Goal: Task Accomplishment & Management: Use online tool/utility

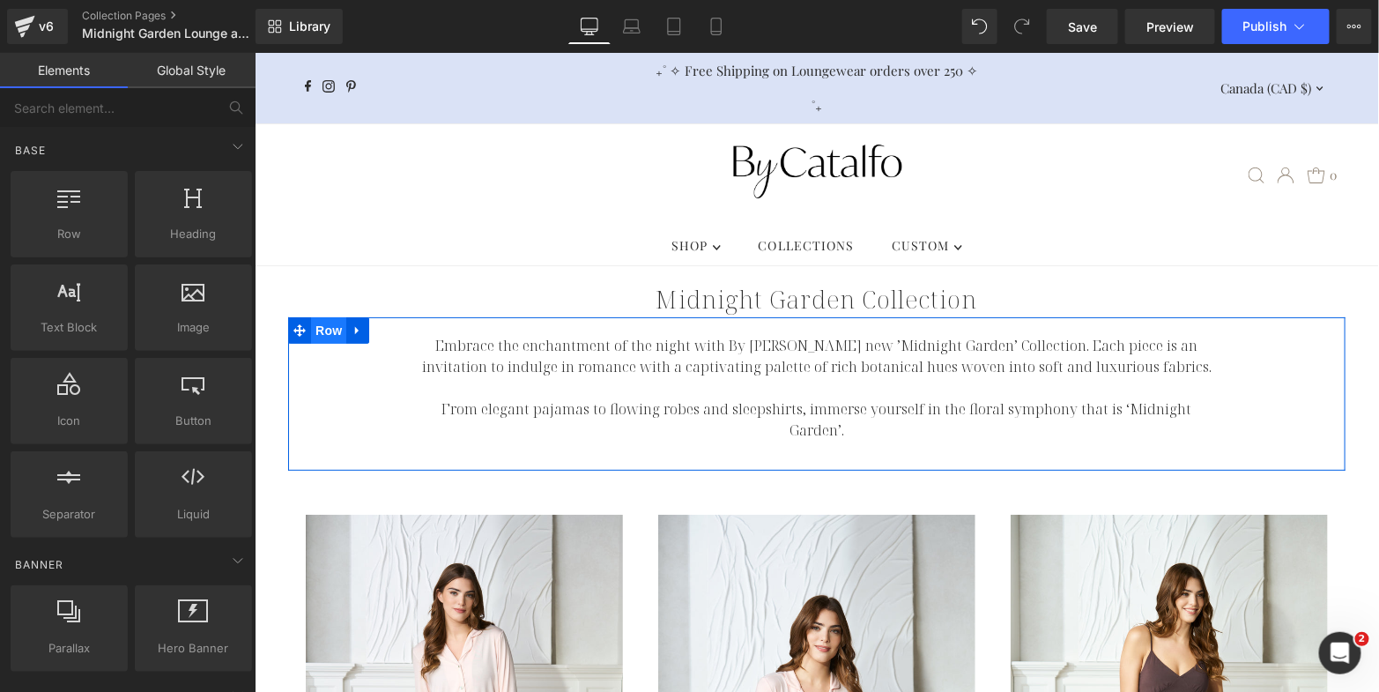
click at [316, 316] on span "Row" at bounding box center [327, 329] width 35 height 26
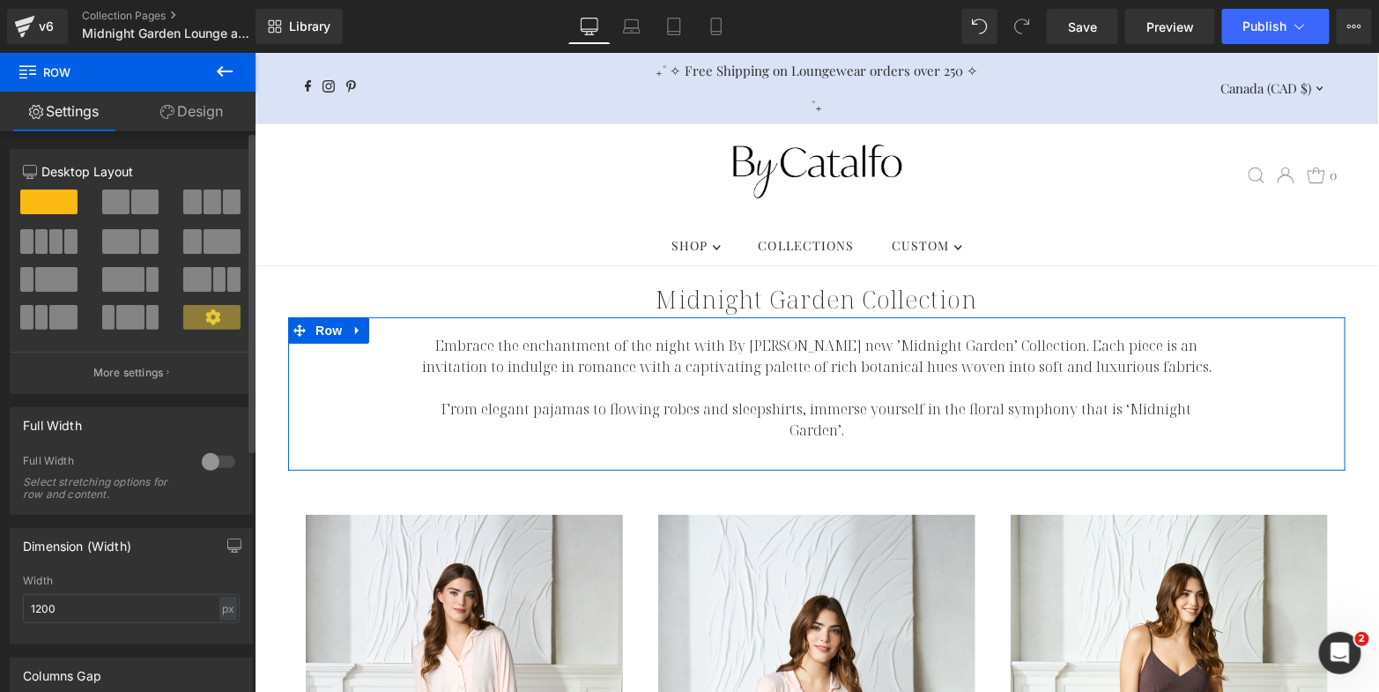
click at [204, 210] on span at bounding box center [213, 201] width 18 height 25
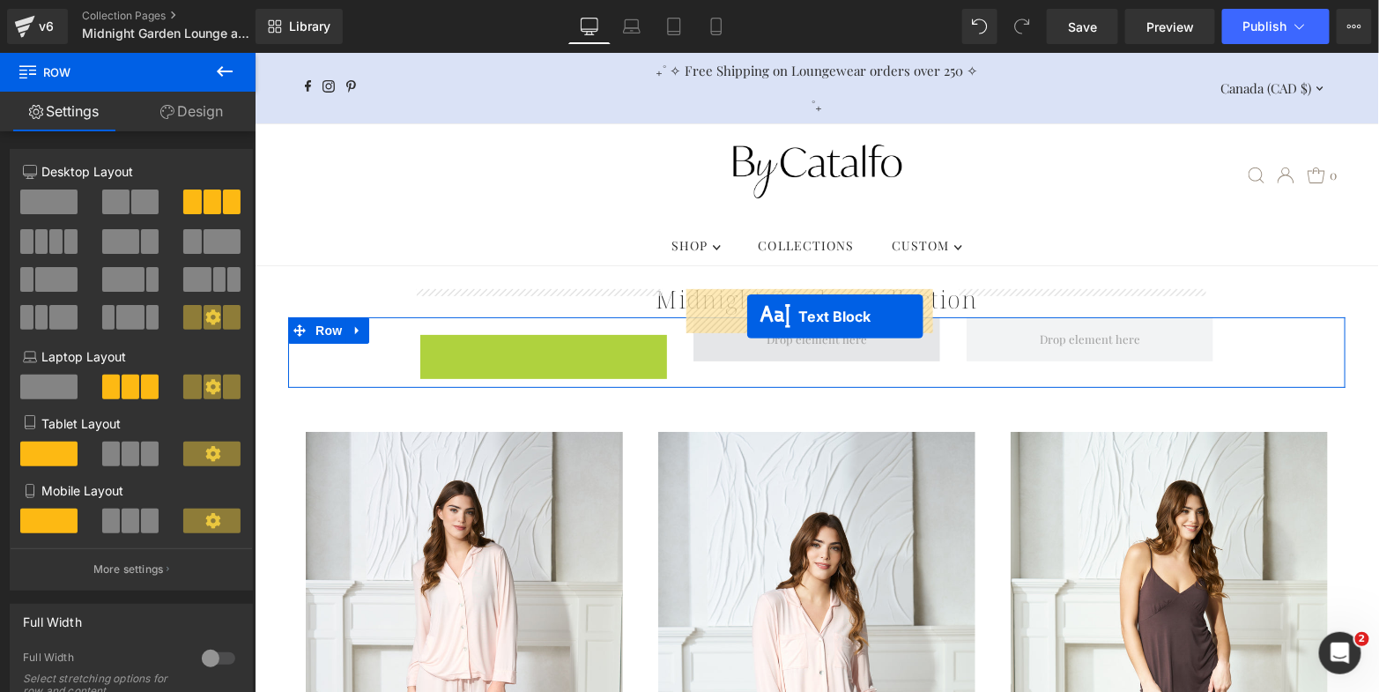
drag, startPoint x: 489, startPoint y: 448, endPoint x: 746, endPoint y: 316, distance: 289.3
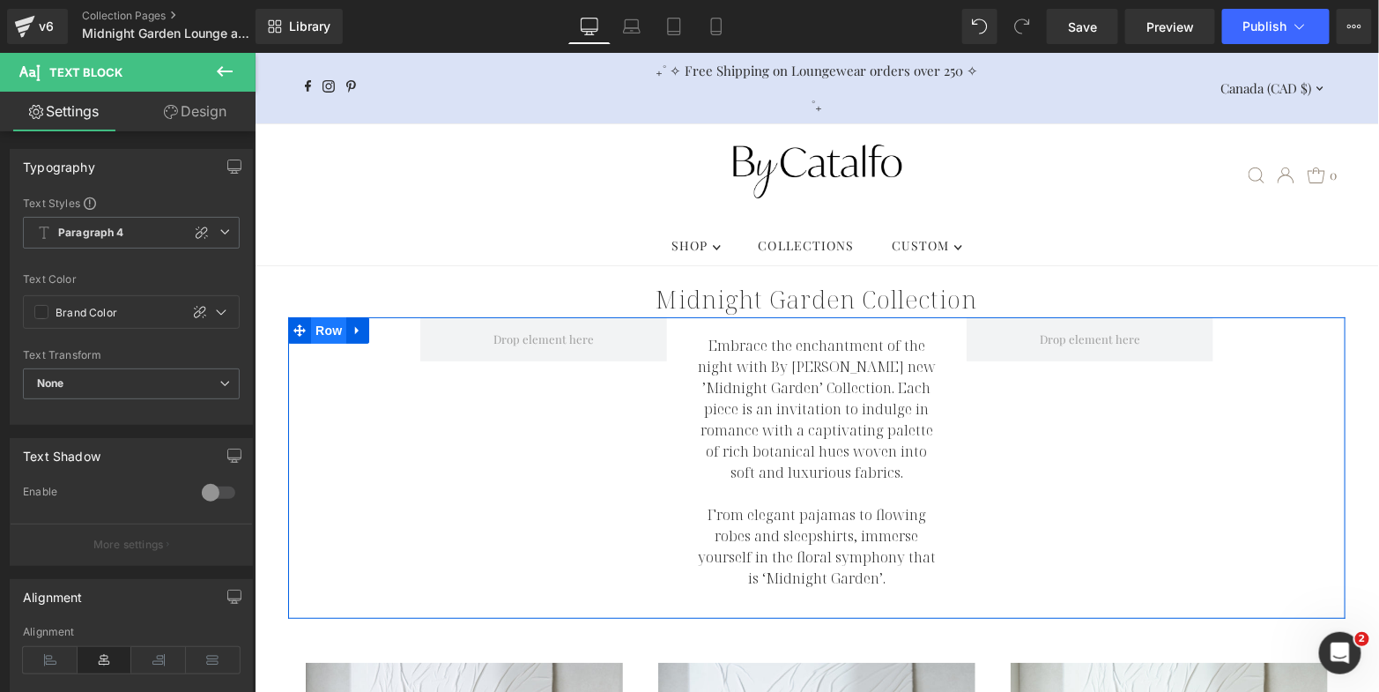
click at [316, 316] on span "Row" at bounding box center [327, 329] width 35 height 26
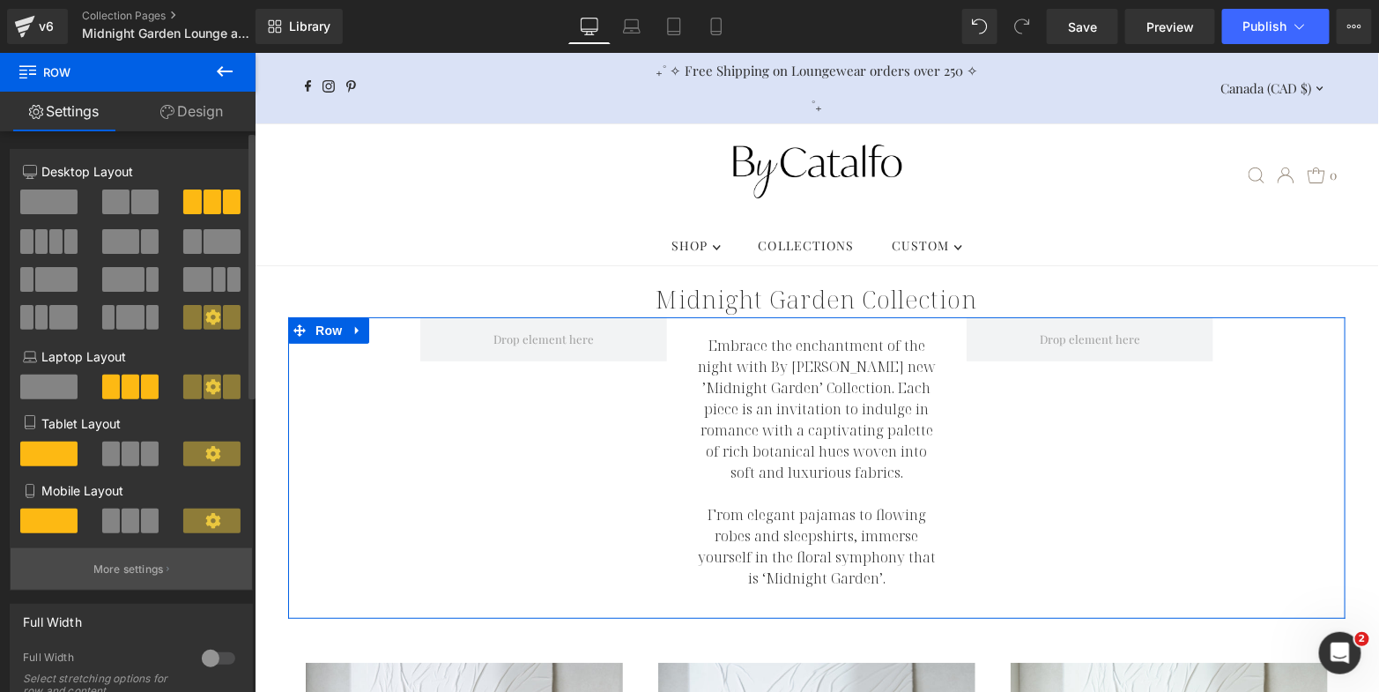
click at [132, 570] on p "More settings" at bounding box center [128, 569] width 71 height 16
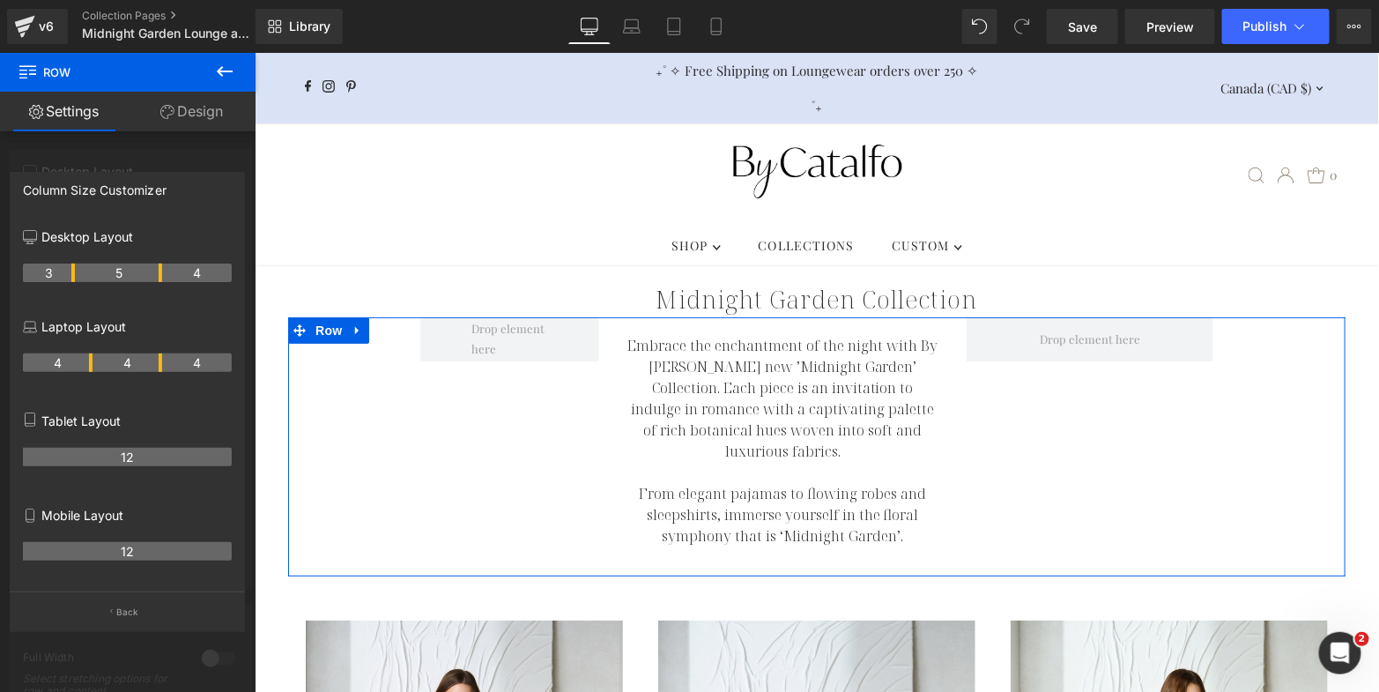
drag, startPoint x: 89, startPoint y: 277, endPoint x: 67, endPoint y: 277, distance: 22.0
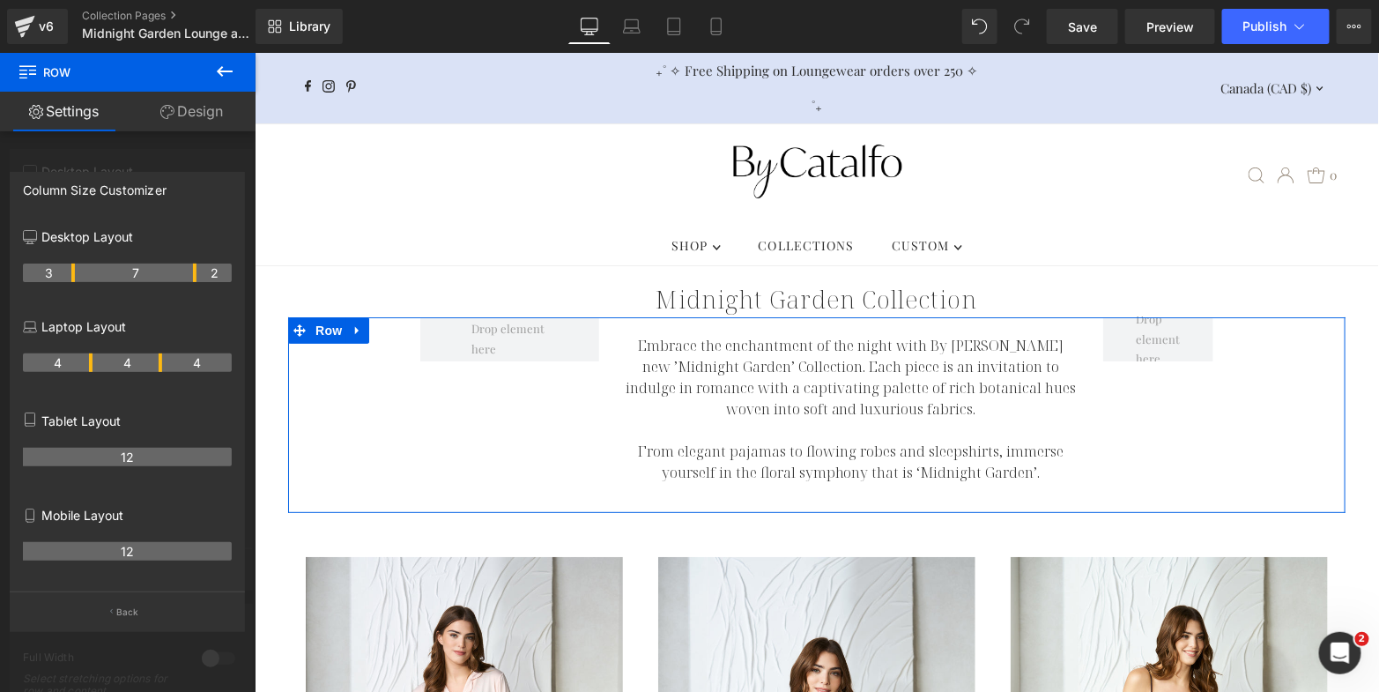
drag, startPoint x: 160, startPoint y: 273, endPoint x: 192, endPoint y: 273, distance: 31.7
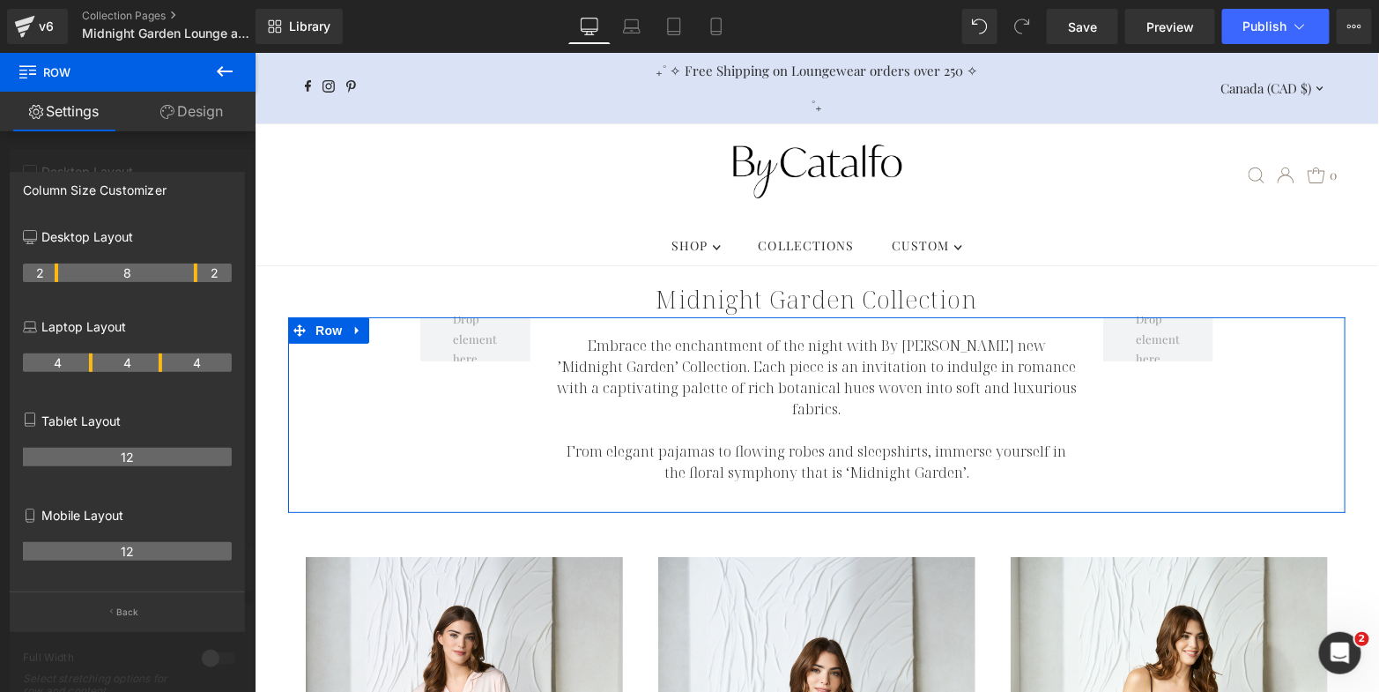
drag, startPoint x: 72, startPoint y: 273, endPoint x: 57, endPoint y: 273, distance: 15.0
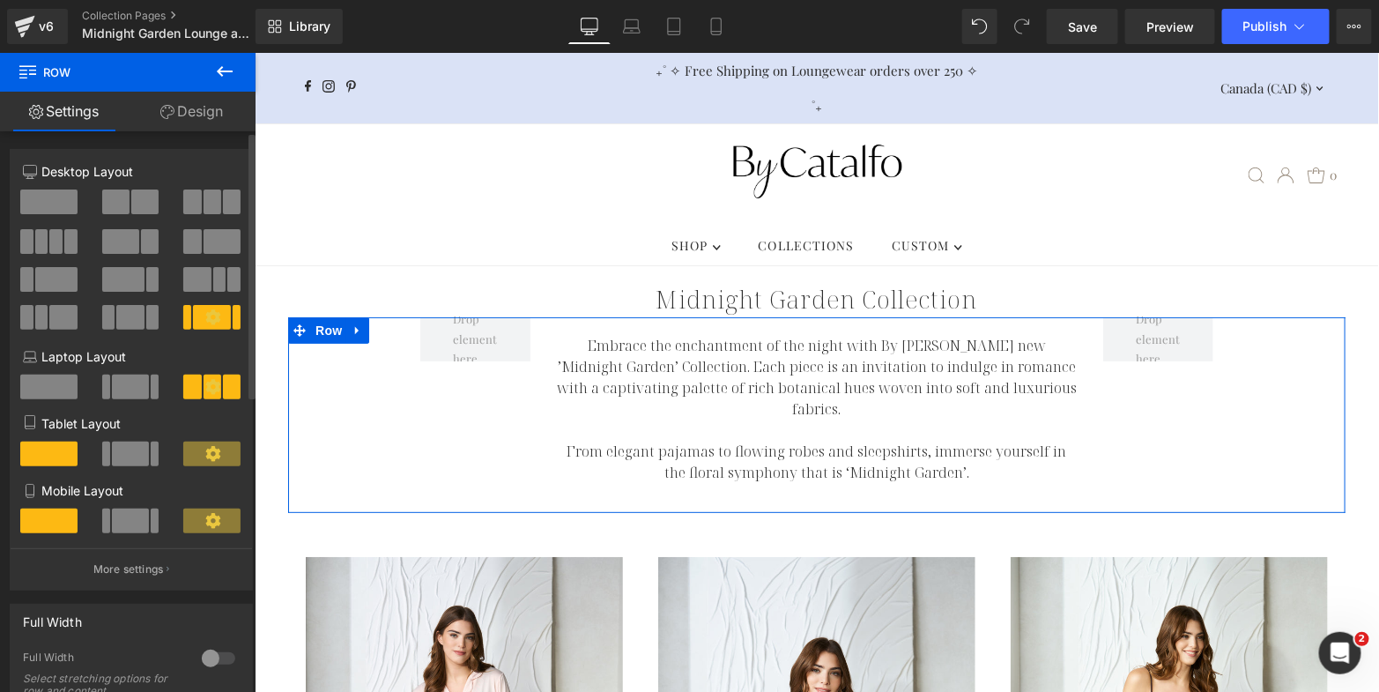
click at [204, 109] on link "Design" at bounding box center [192, 112] width 128 height 40
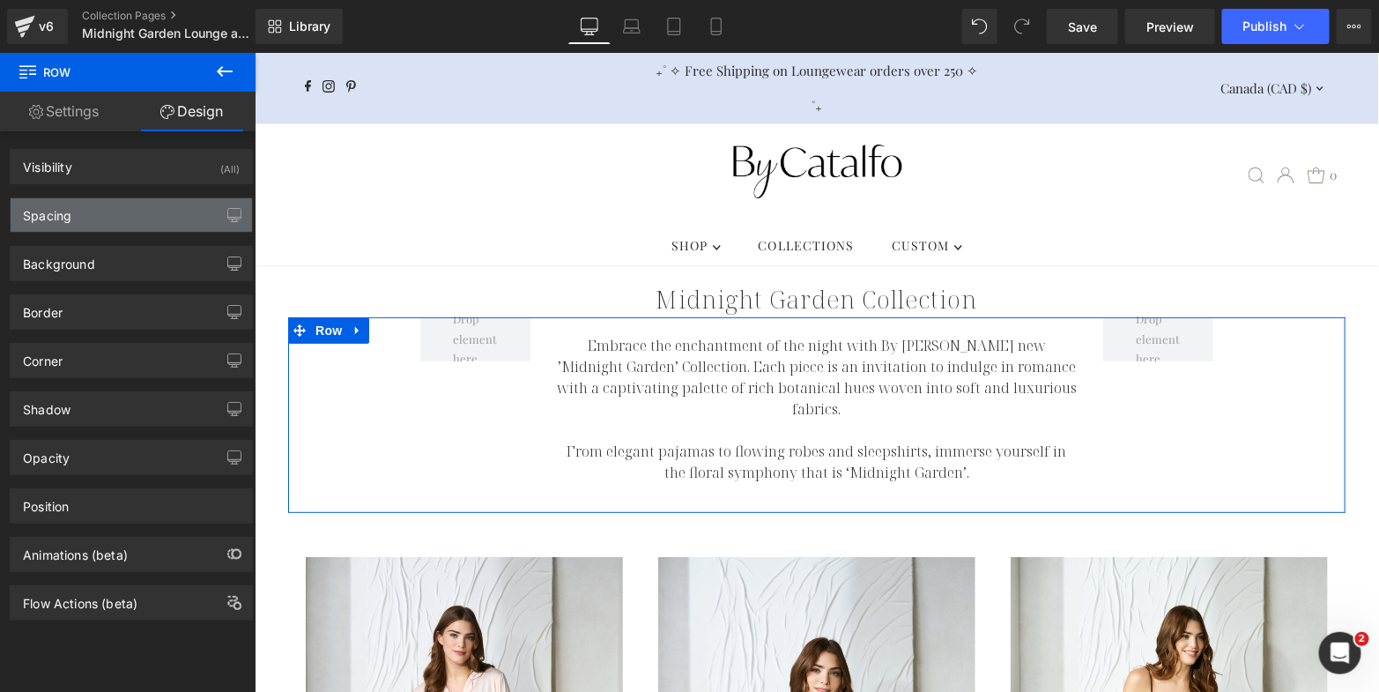
type input "0"
type input "135"
type input "10"
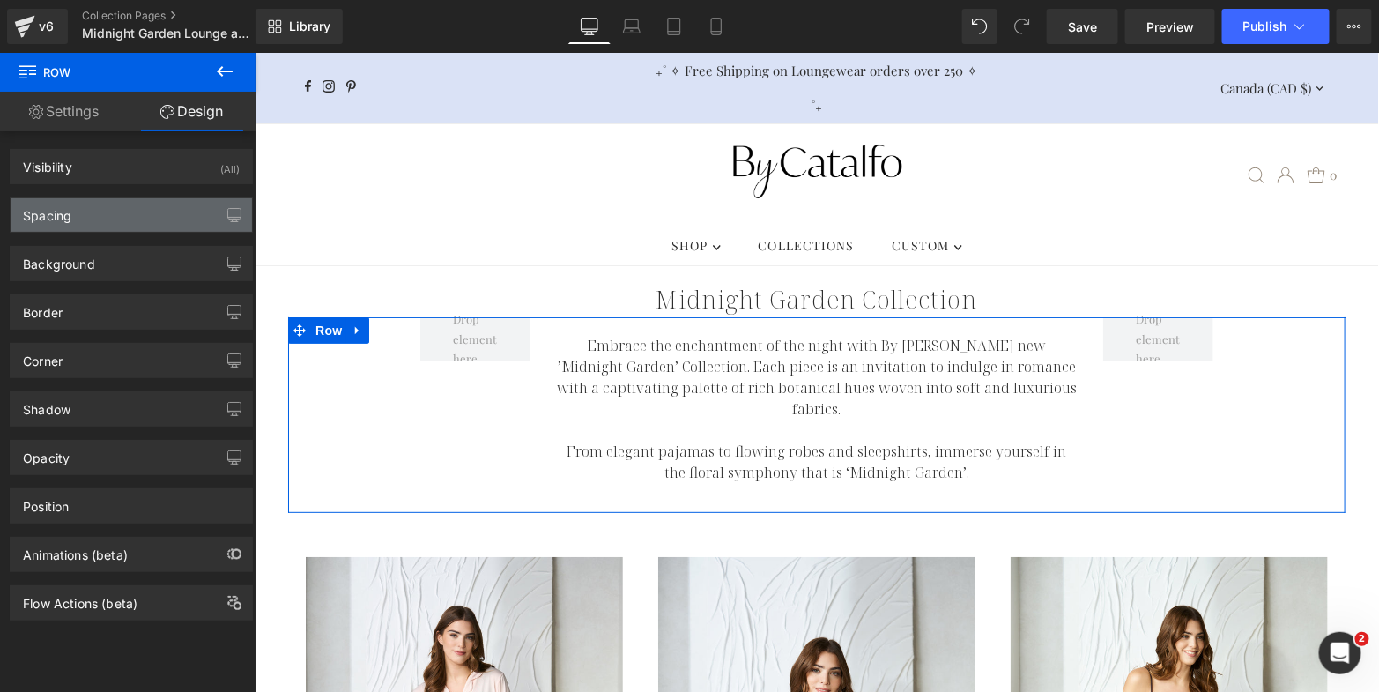
type input "135"
click at [153, 229] on div "Spacing" at bounding box center [131, 214] width 241 height 33
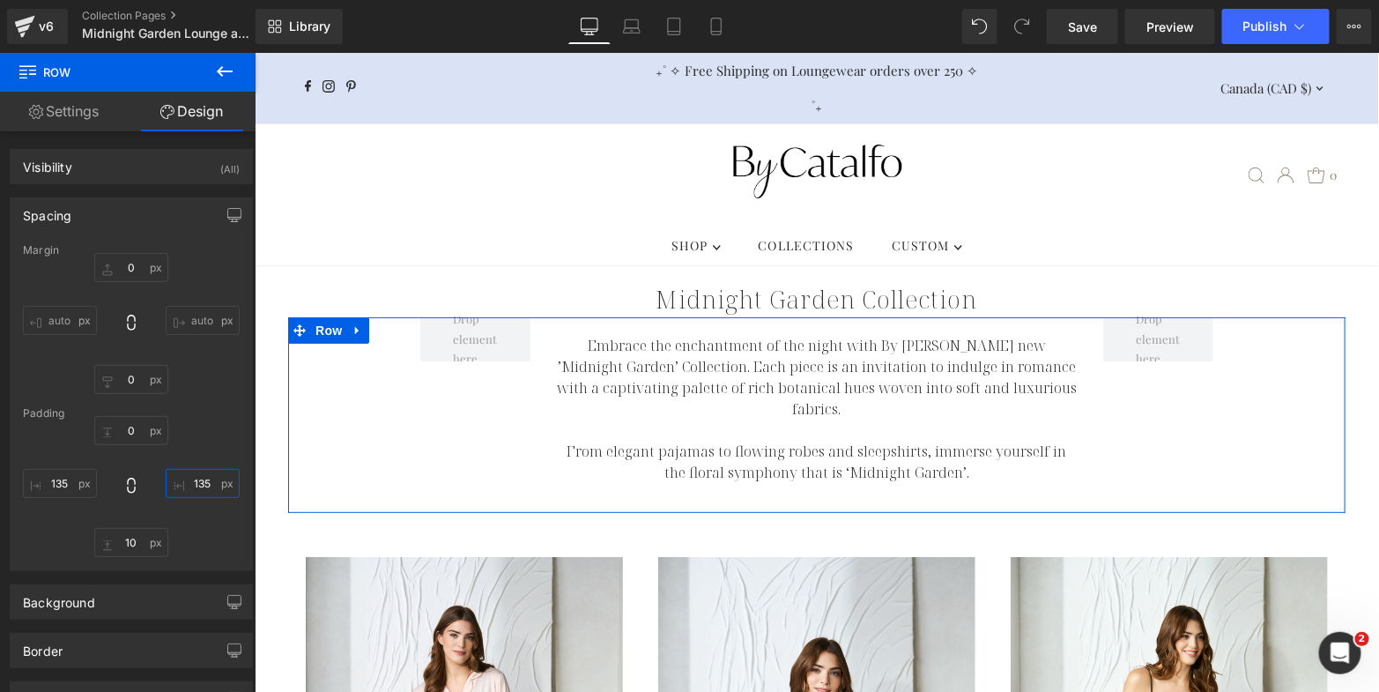
click at [199, 477] on input "135" at bounding box center [203, 483] width 74 height 29
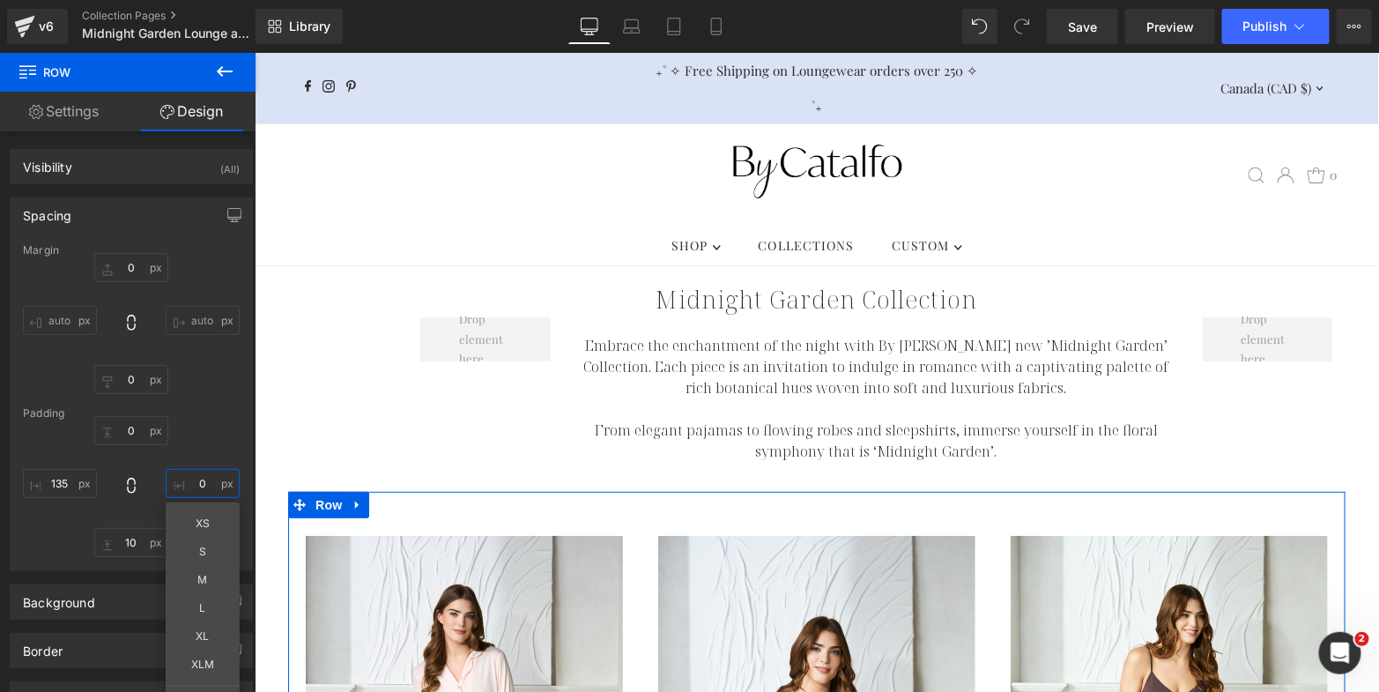
type input "0"
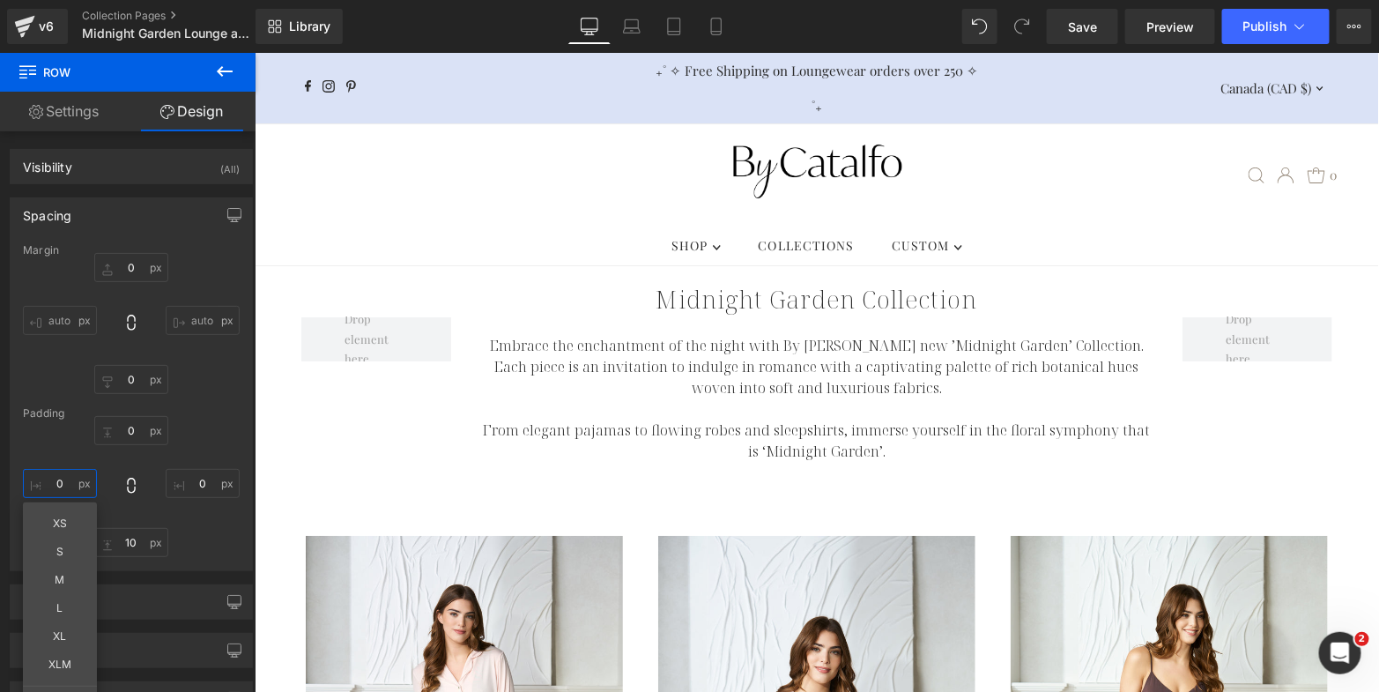
type input "0"
click at [222, 70] on icon at bounding box center [224, 71] width 21 height 21
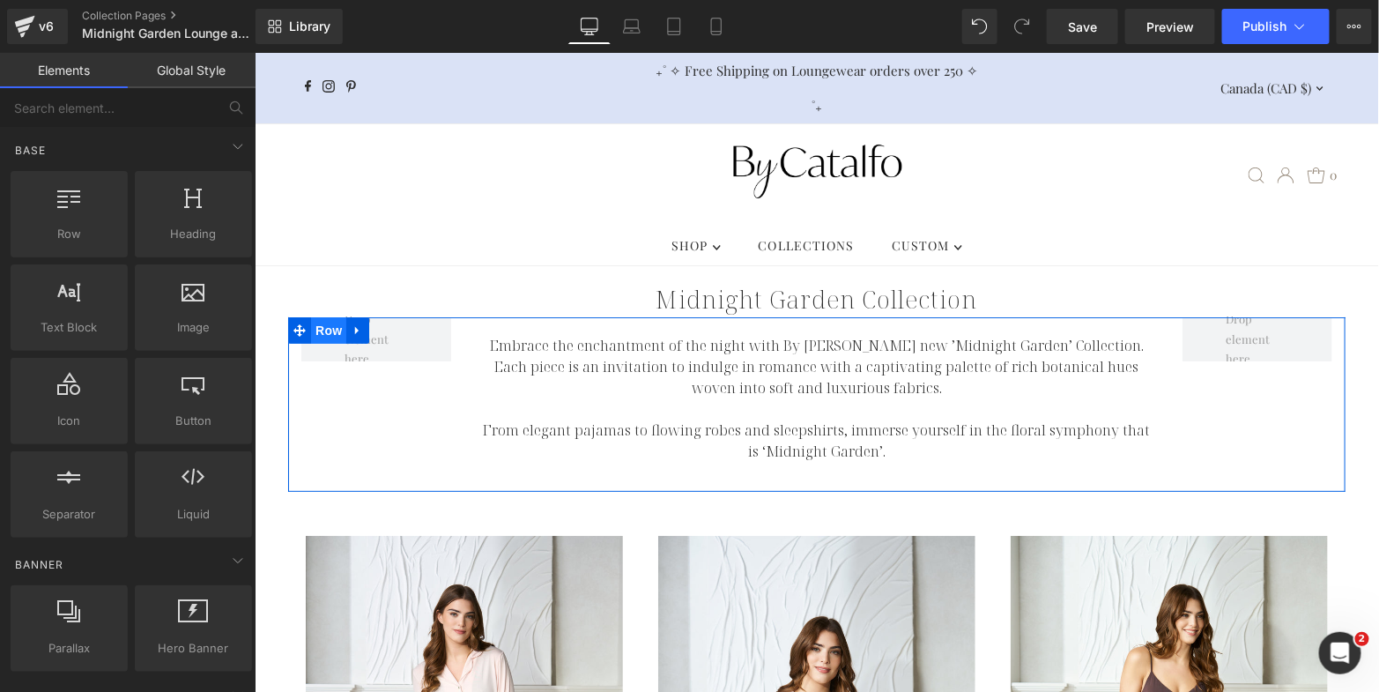
click at [321, 316] on span "Row" at bounding box center [327, 329] width 35 height 26
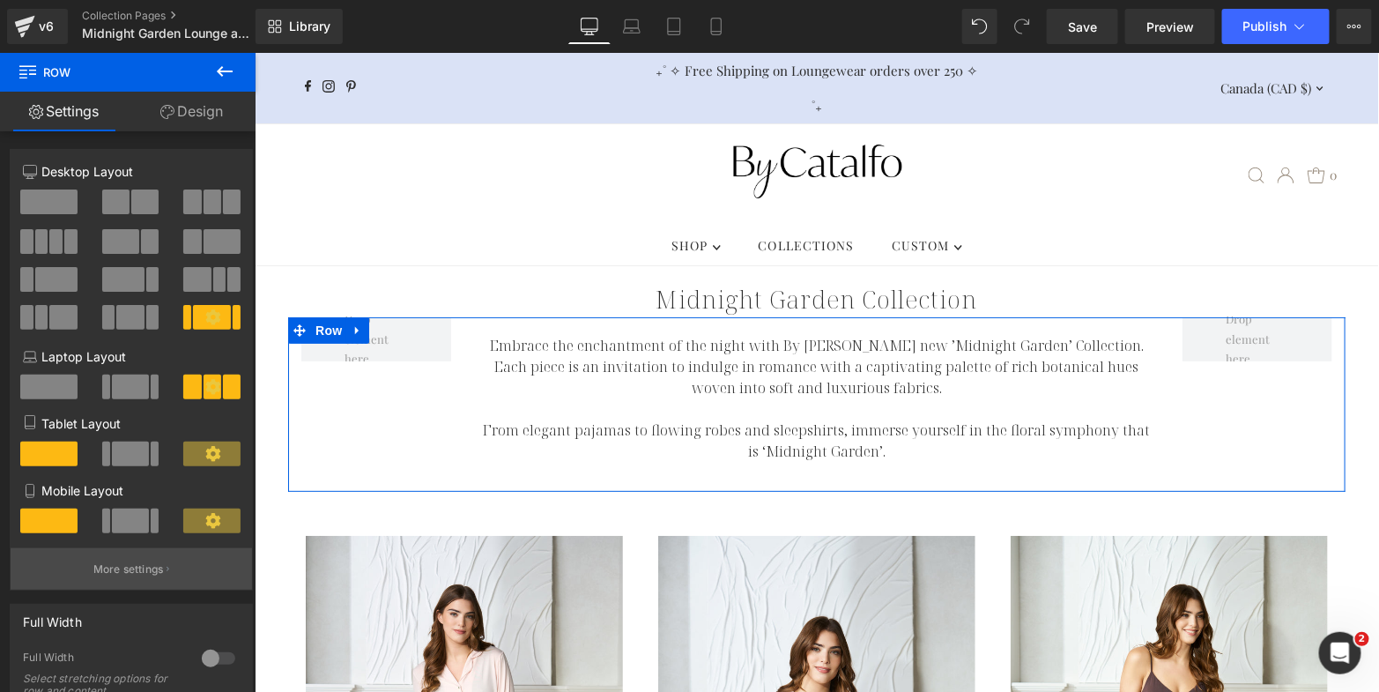
click at [134, 569] on p "More settings" at bounding box center [128, 569] width 71 height 16
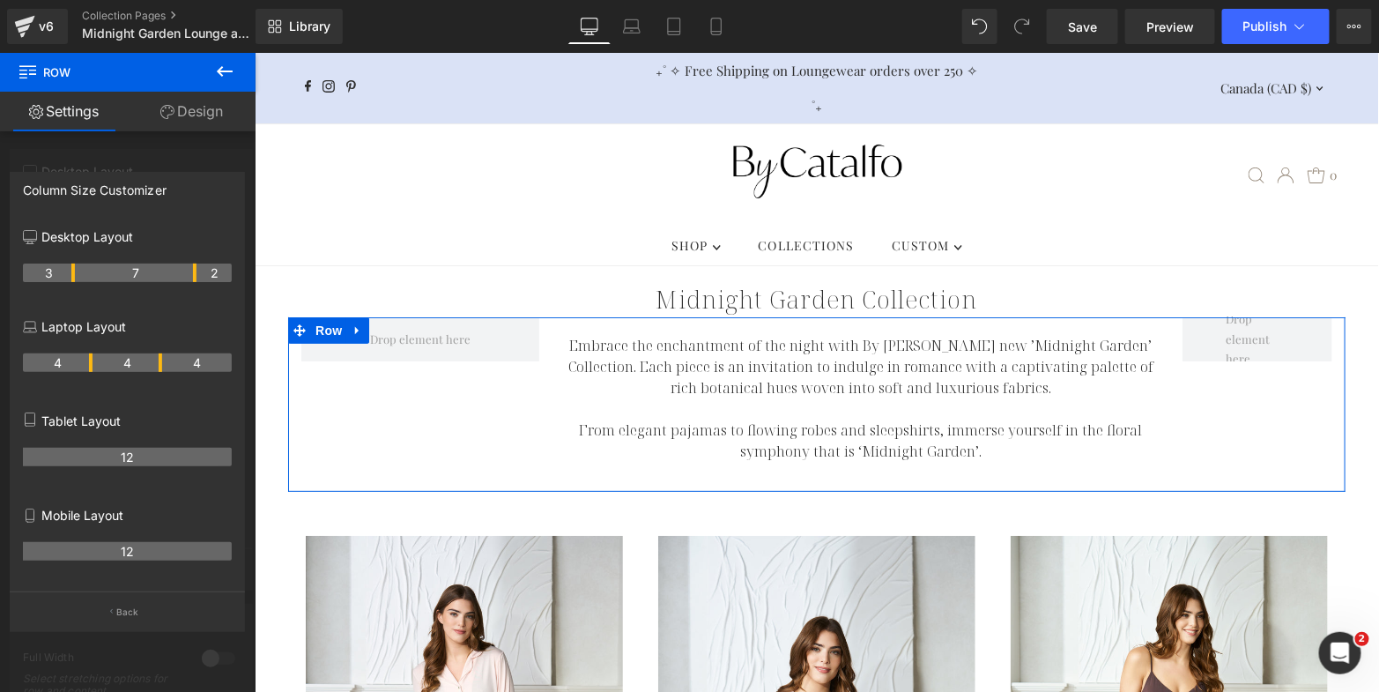
drag, startPoint x: 54, startPoint y: 274, endPoint x: 63, endPoint y: 275, distance: 9.7
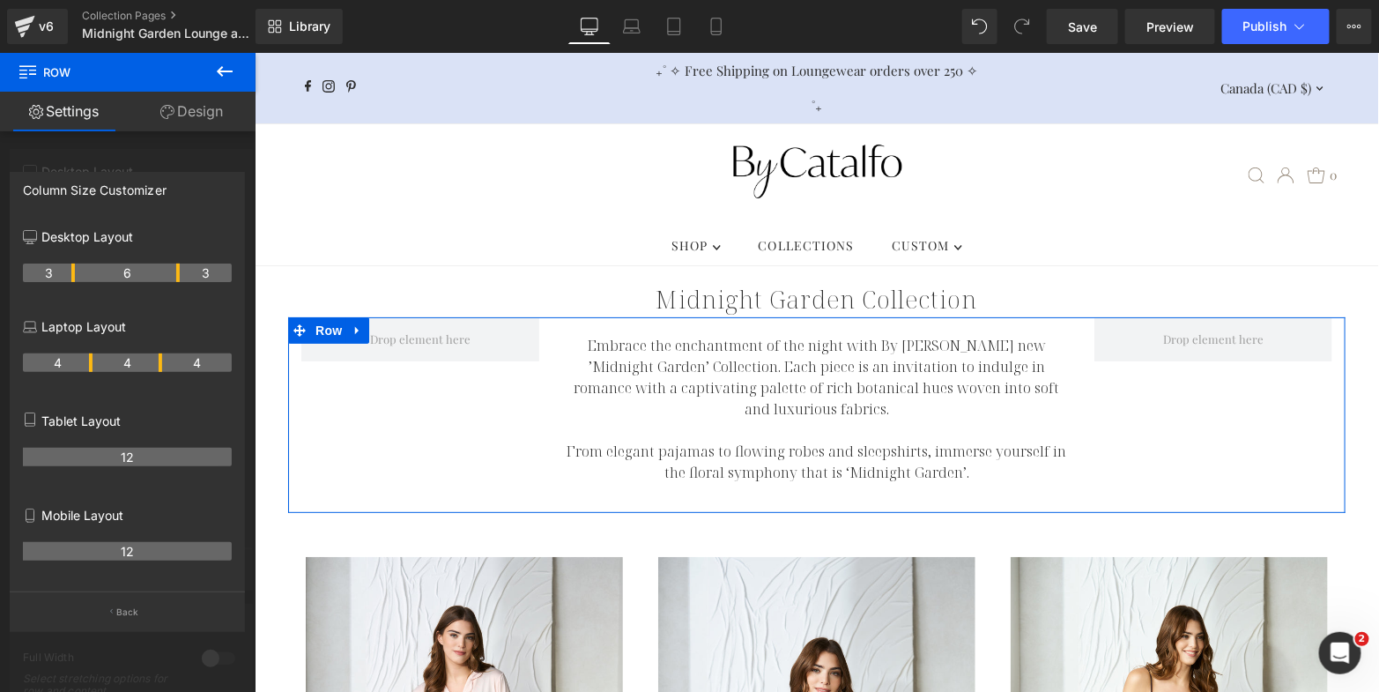
drag, startPoint x: 196, startPoint y: 276, endPoint x: 177, endPoint y: 276, distance: 18.5
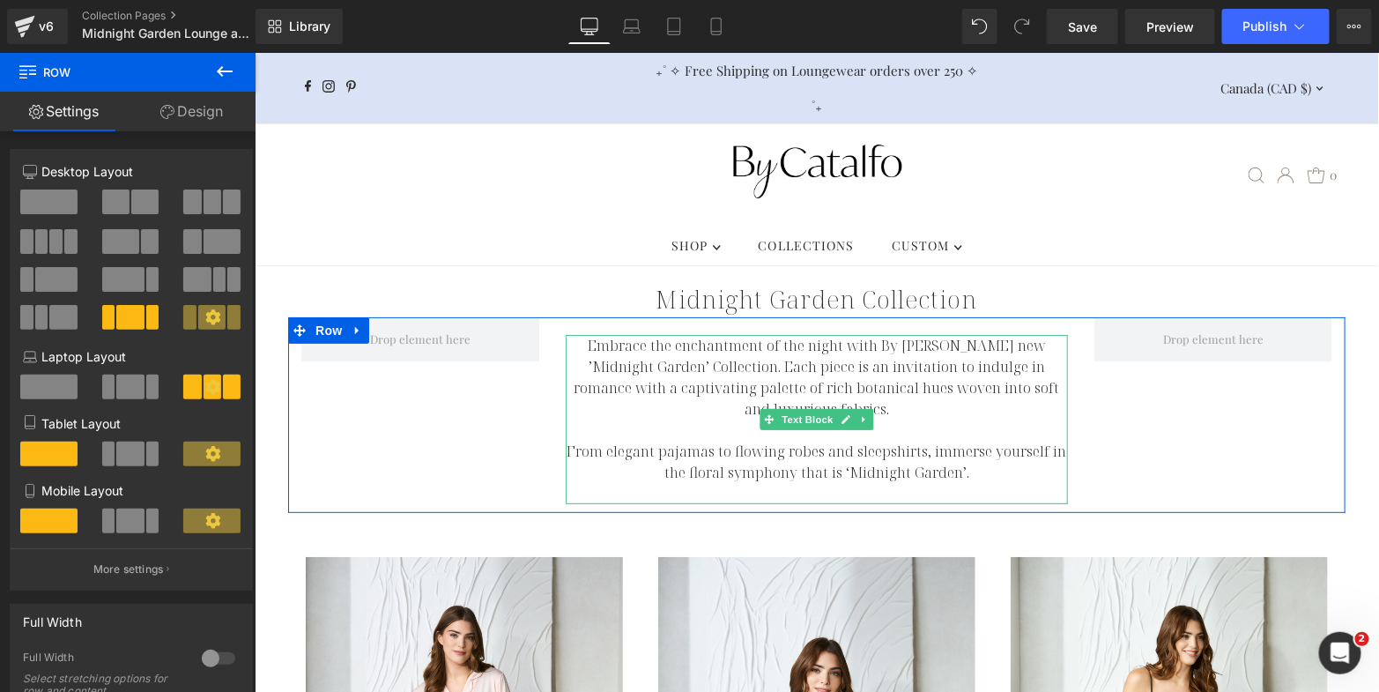
click at [668, 365] on p "Embrace the enchantment of the night with By [PERSON_NAME] new ’Midnight Garden…" at bounding box center [816, 376] width 502 height 85
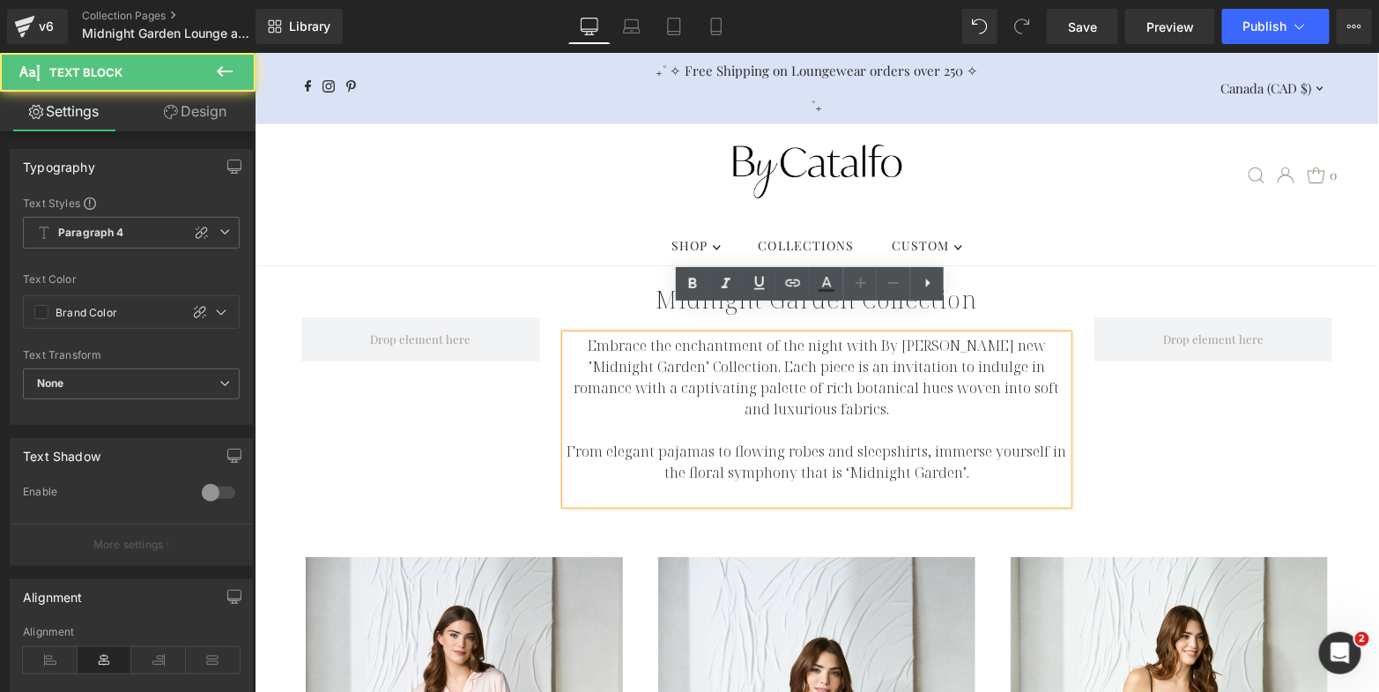
drag, startPoint x: 219, startPoint y: 121, endPoint x: 202, endPoint y: 152, distance: 35.1
click at [218, 121] on link "Design" at bounding box center [195, 112] width 128 height 40
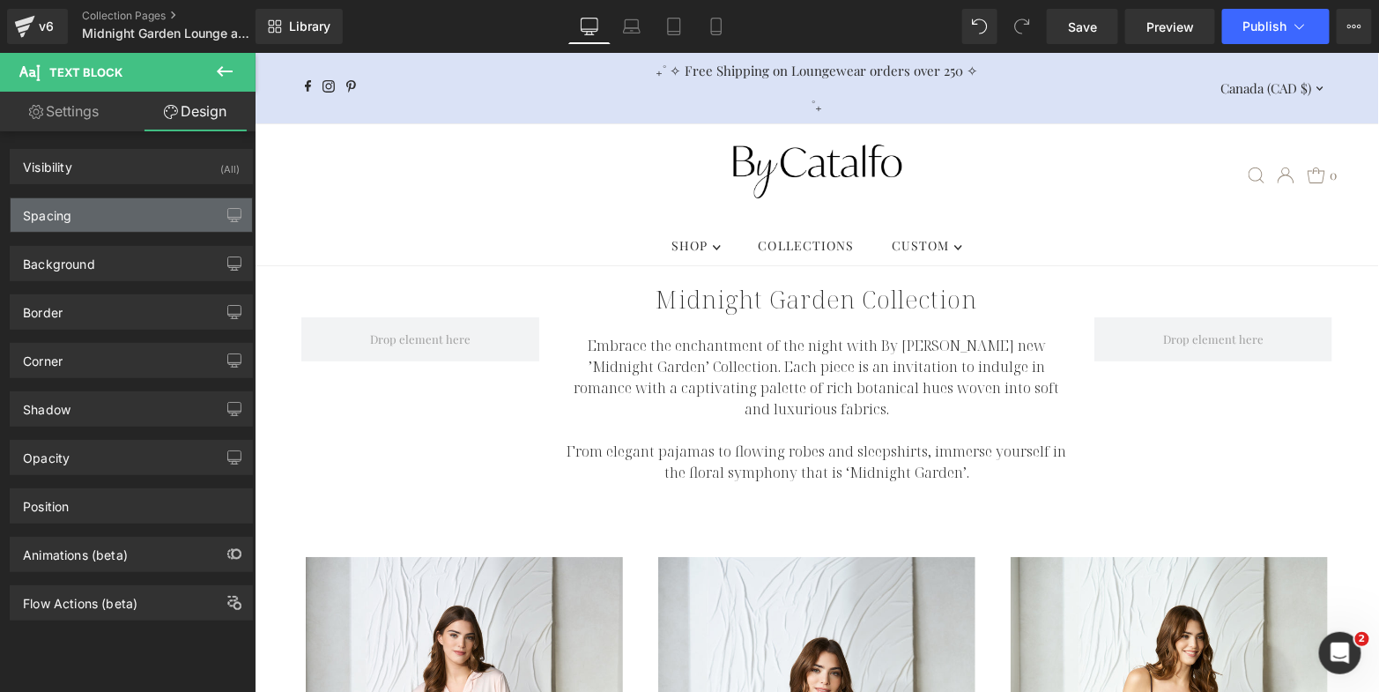
click at [133, 219] on div "Spacing" at bounding box center [131, 214] width 241 height 33
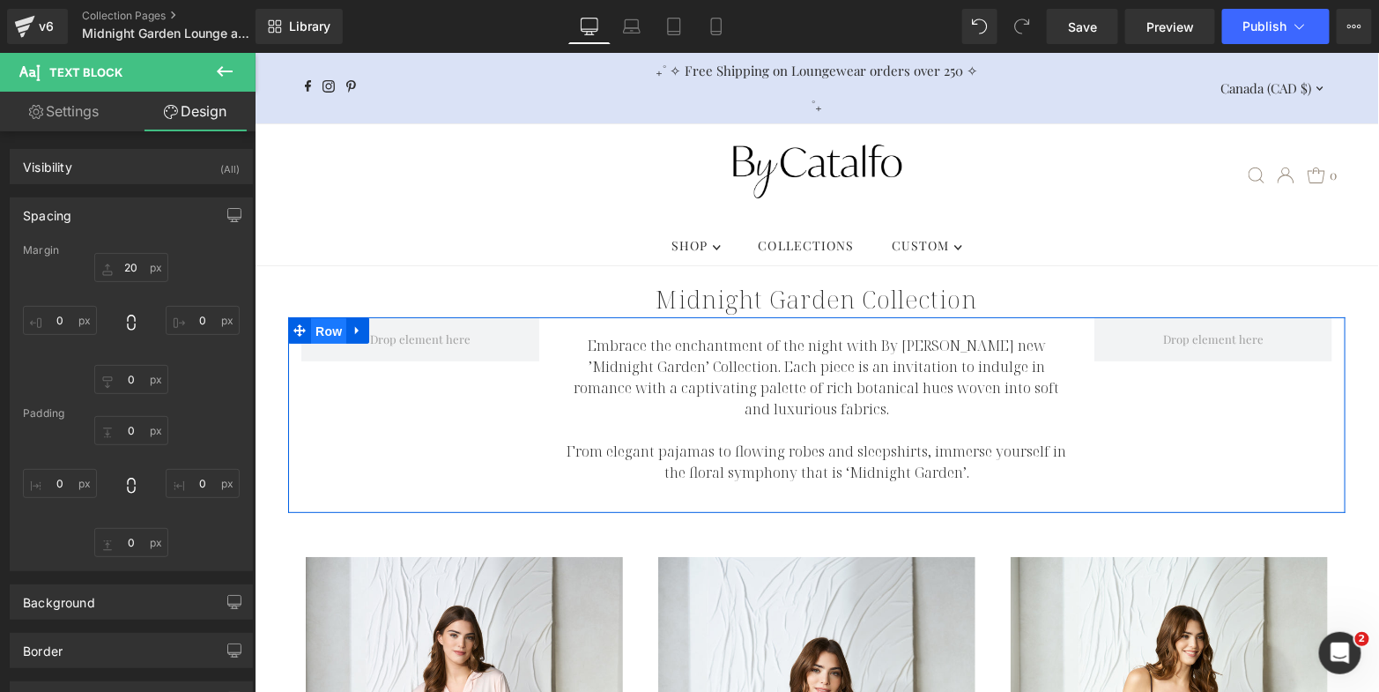
click at [320, 317] on span "Row" at bounding box center [327, 330] width 35 height 26
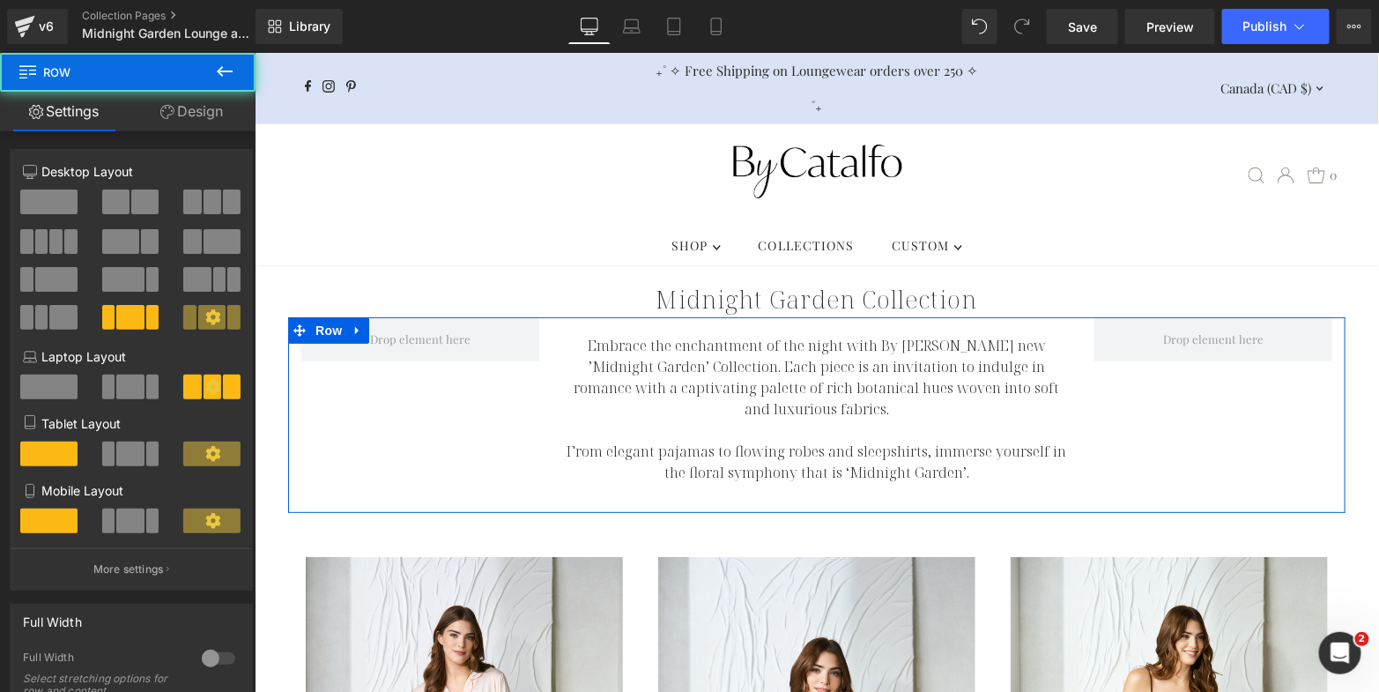
click at [218, 102] on link "Design" at bounding box center [192, 112] width 128 height 40
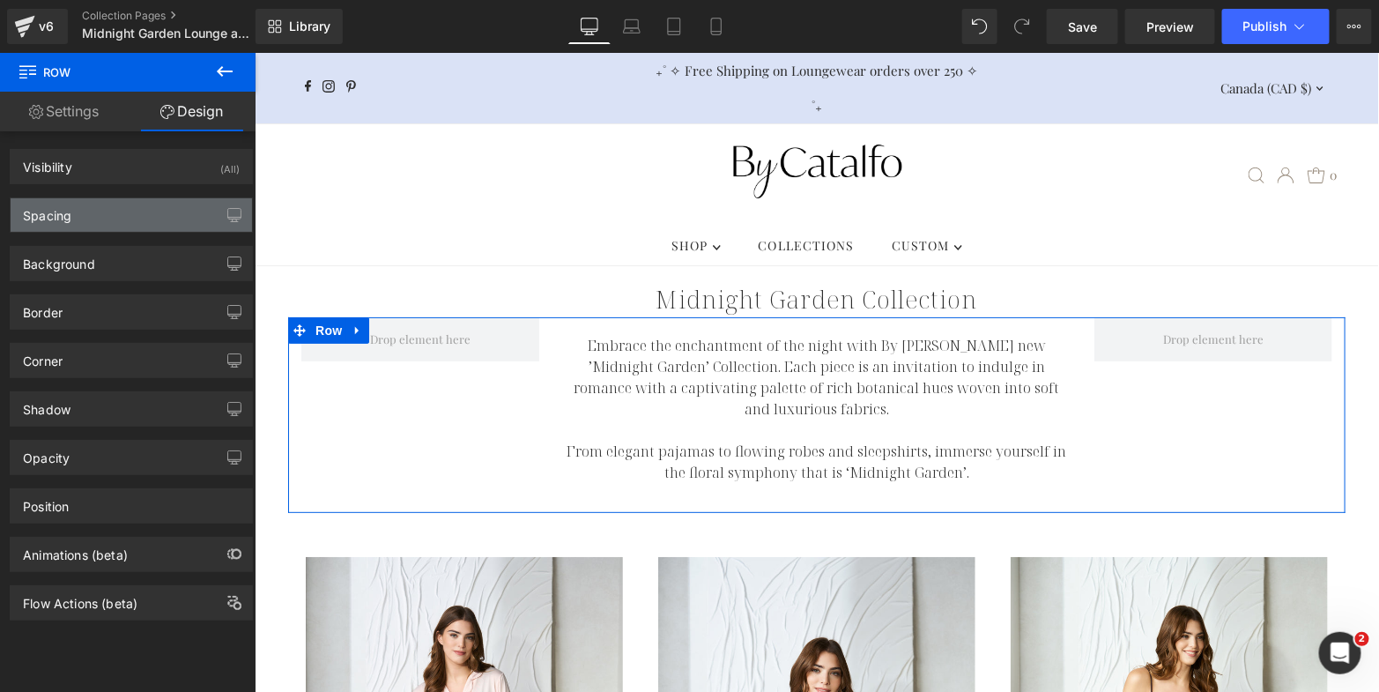
click at [159, 212] on div "Spacing" at bounding box center [131, 214] width 241 height 33
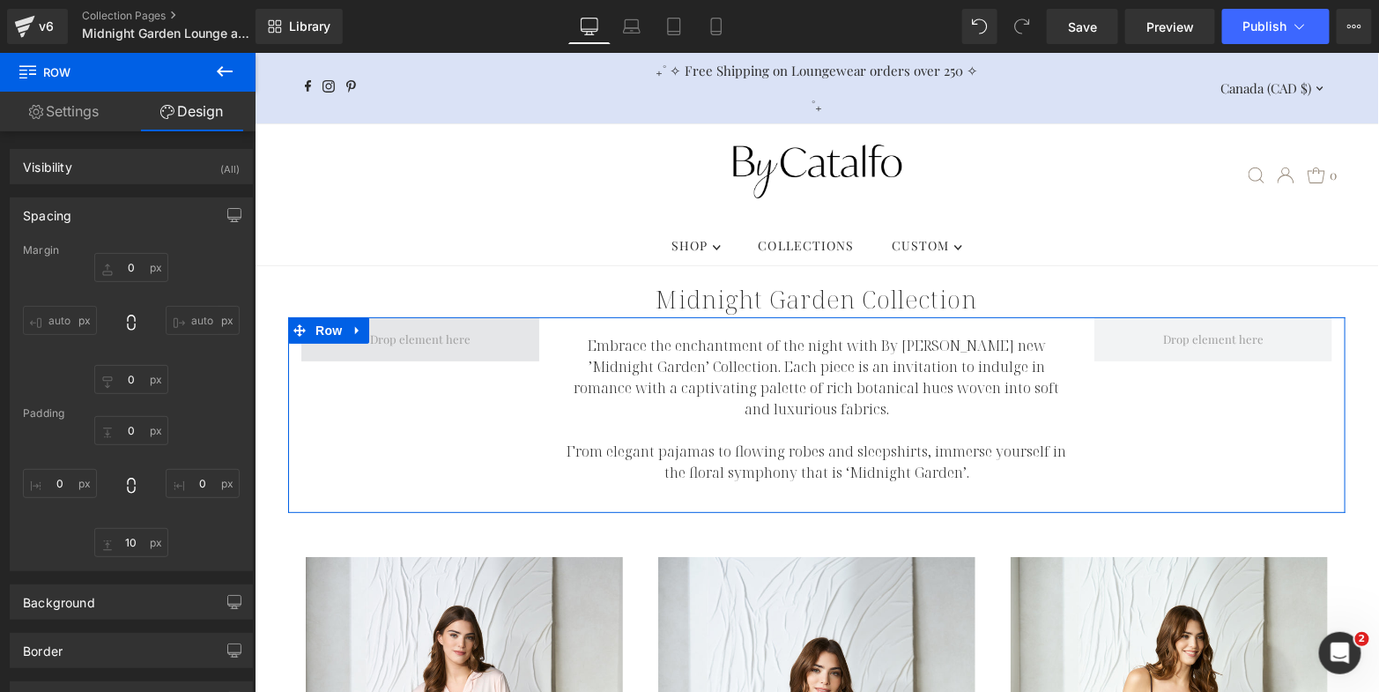
click at [416, 324] on span at bounding box center [419, 338] width 113 height 28
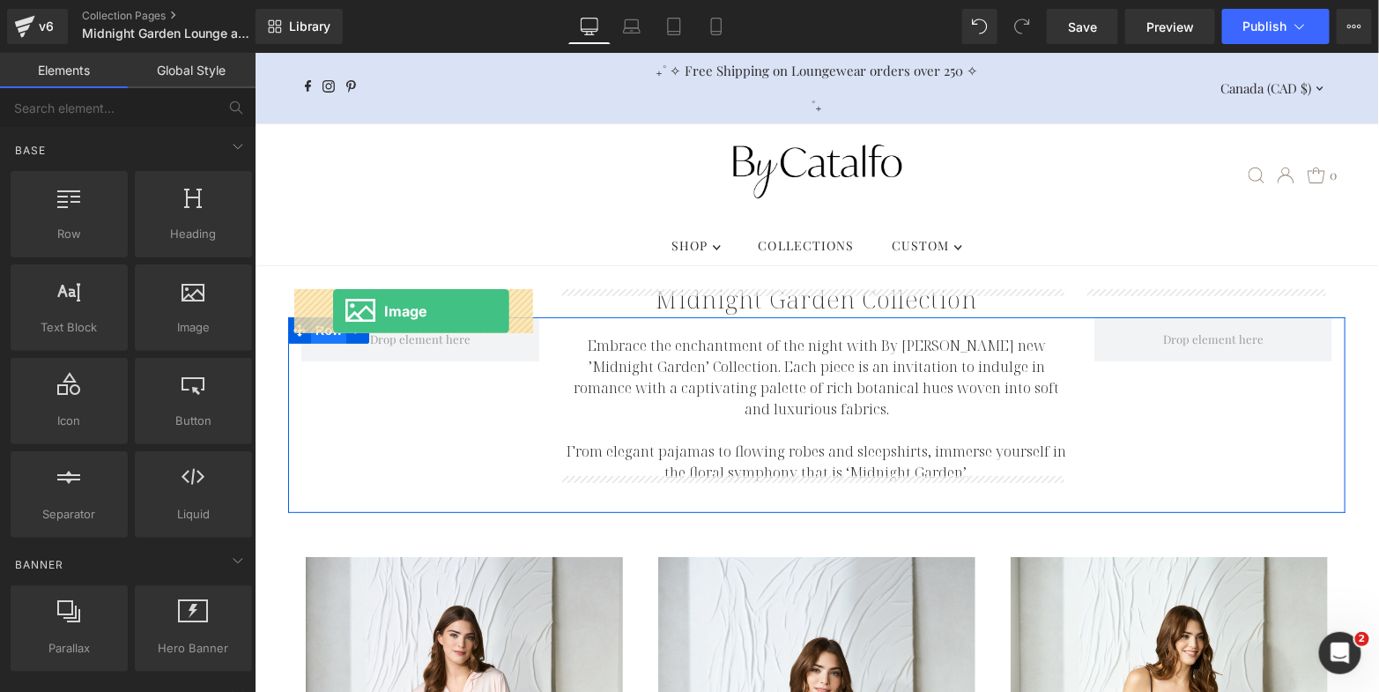
drag, startPoint x: 445, startPoint y: 353, endPoint x: 331, endPoint y: 310, distance: 121.3
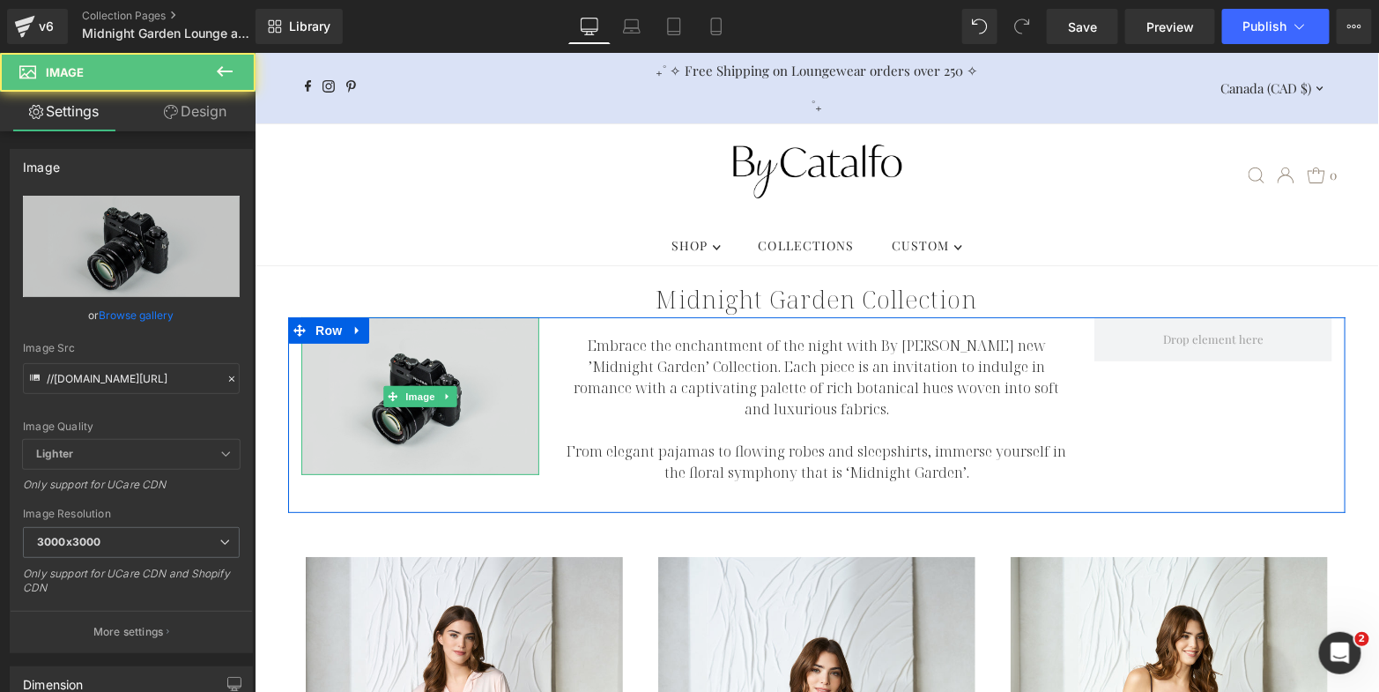
click at [368, 365] on img at bounding box center [420, 395] width 238 height 158
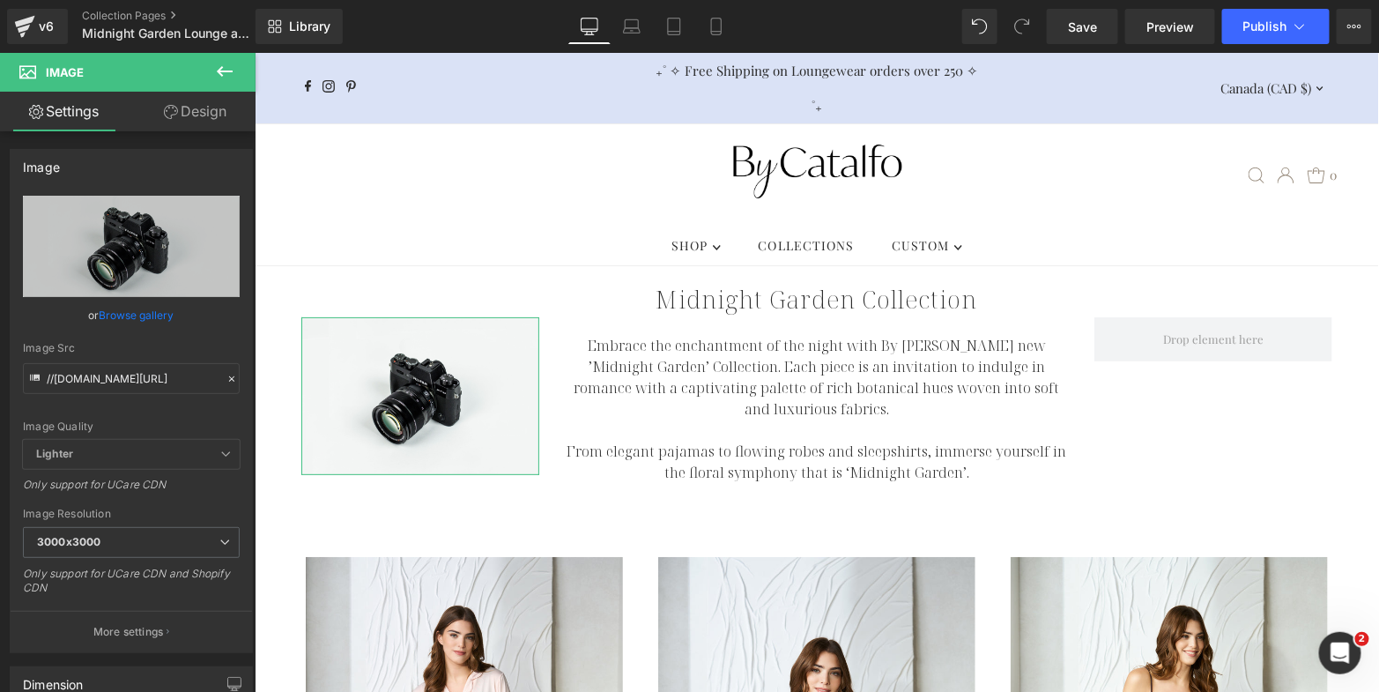
click at [202, 118] on link "Design" at bounding box center [195, 112] width 128 height 40
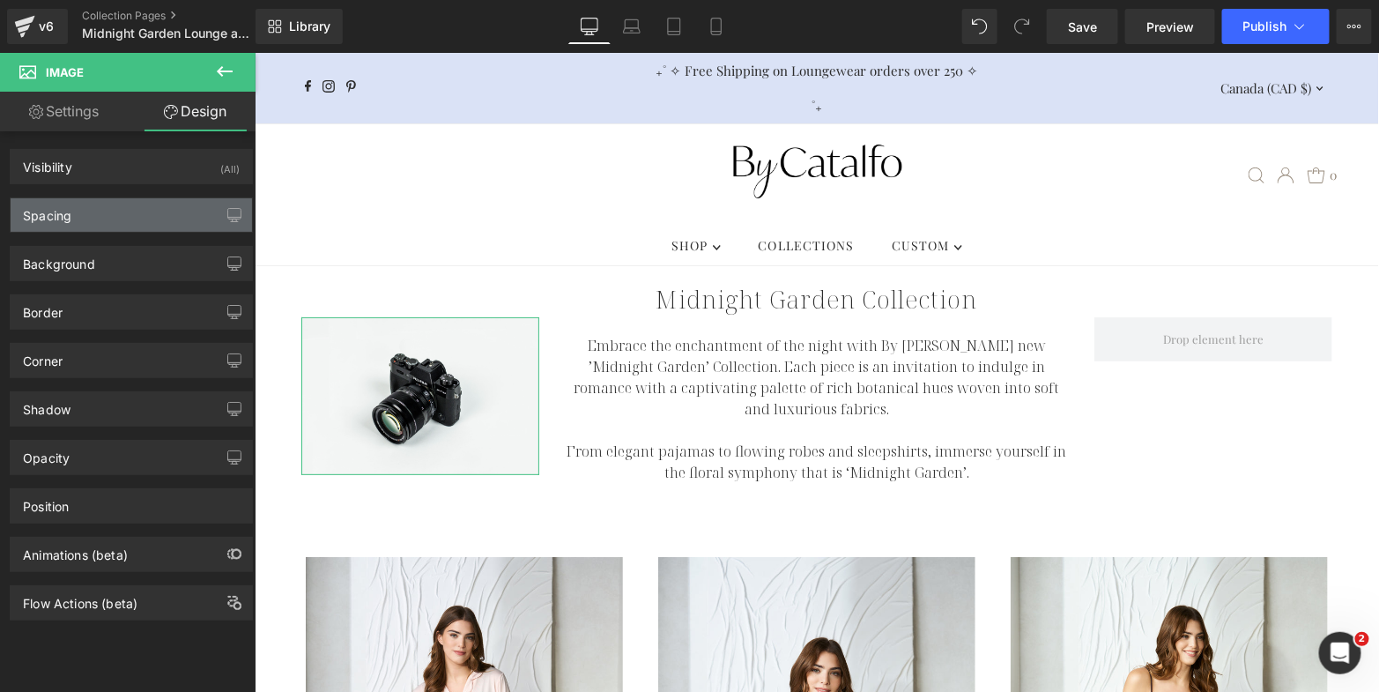
click at [138, 214] on div "Spacing" at bounding box center [131, 214] width 241 height 33
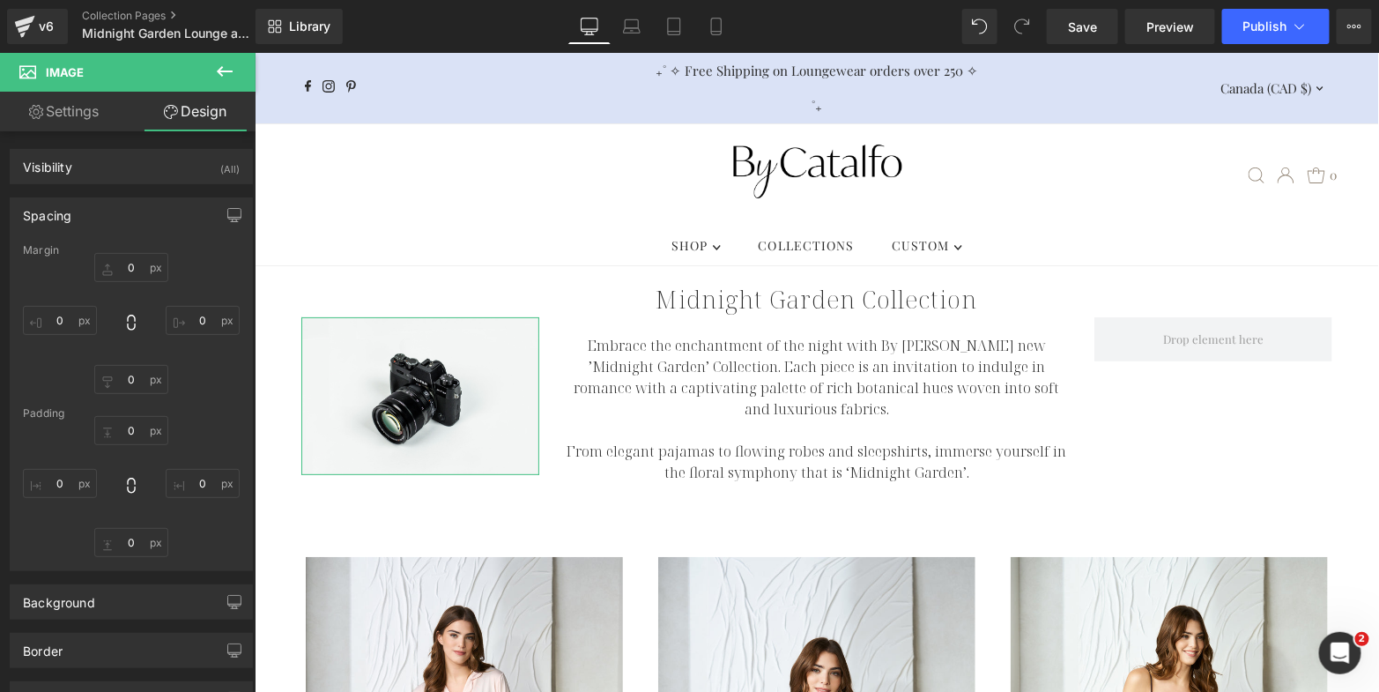
click at [55, 107] on link "Settings" at bounding box center [64, 112] width 128 height 40
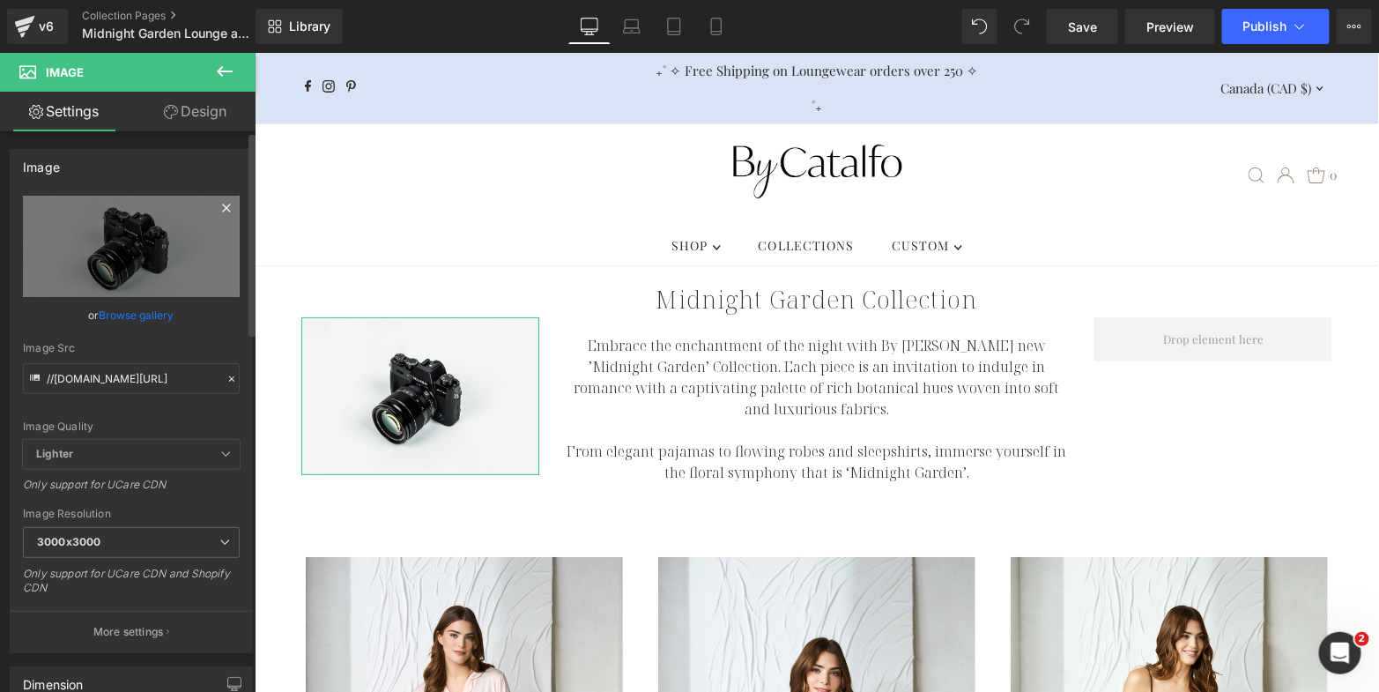
click at [216, 205] on icon at bounding box center [226, 207] width 21 height 21
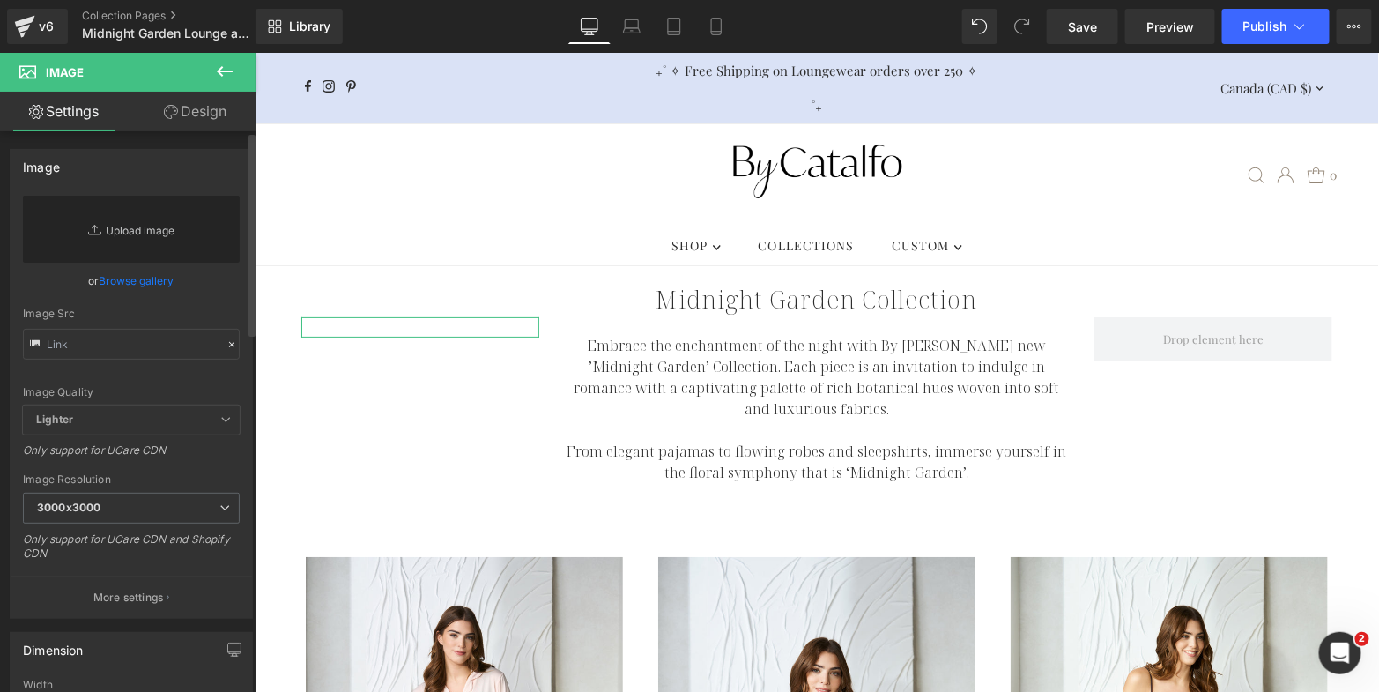
click at [130, 234] on link "Replace Image" at bounding box center [131, 229] width 217 height 67
click at [156, 217] on link "Replace Image" at bounding box center [131, 229] width 217 height 67
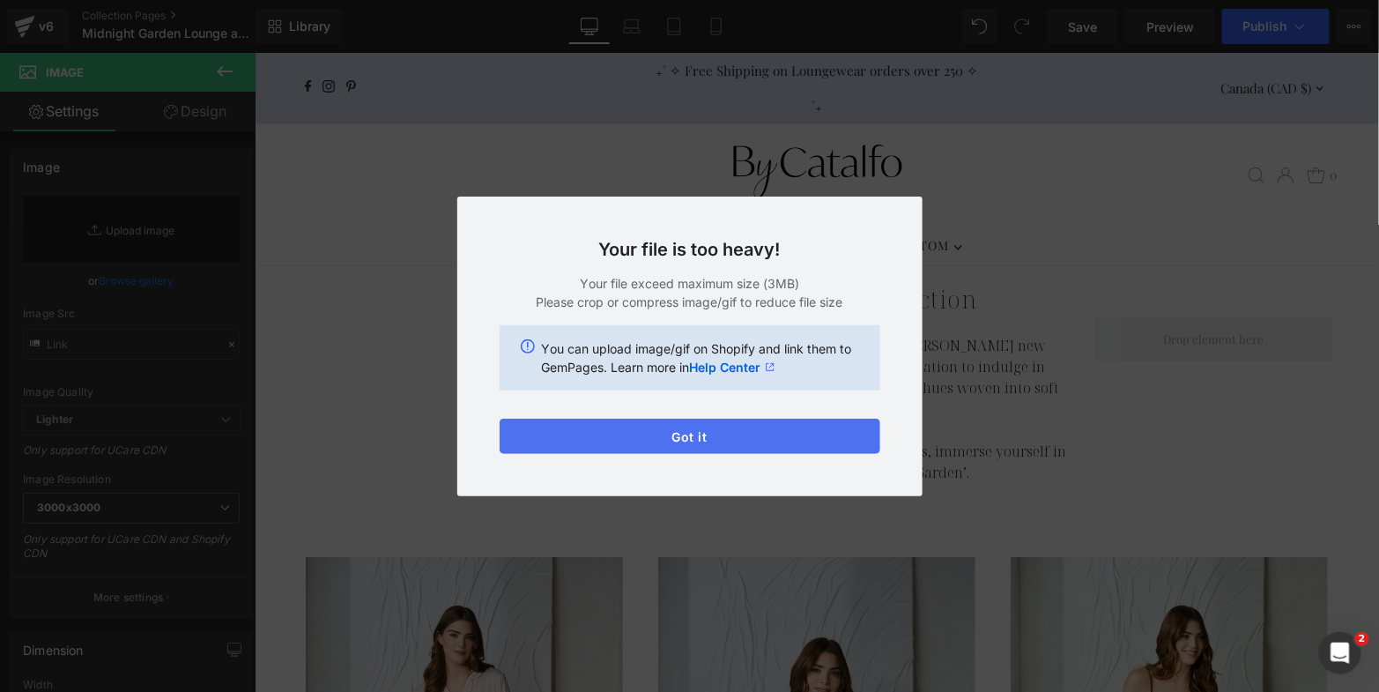
click at [590, 438] on button "Got it" at bounding box center [690, 436] width 381 height 35
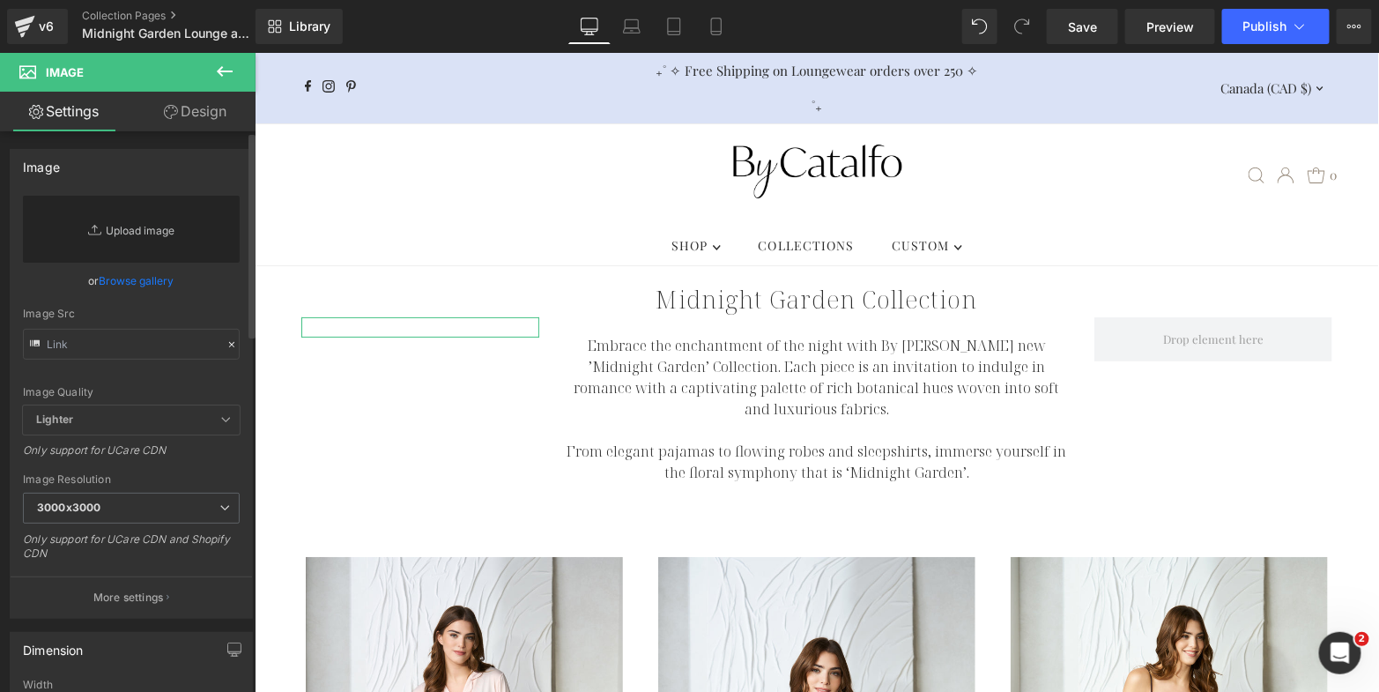
click at [131, 227] on link "Replace Image" at bounding box center [131, 229] width 217 height 67
click at [161, 284] on link "Browse gallery" at bounding box center [137, 280] width 75 height 31
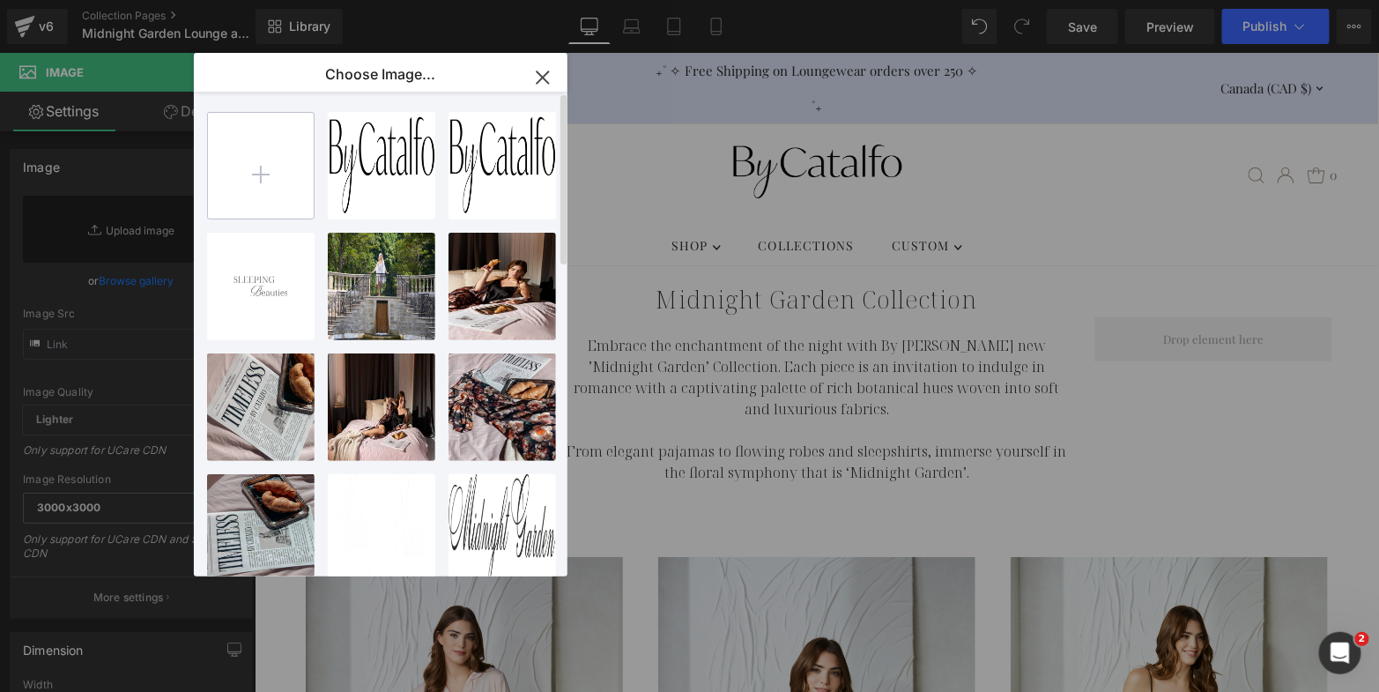
click at [270, 171] on input "file" at bounding box center [261, 166] width 106 height 106
type input "C:\fakepath\MG-Arrangement1.png"
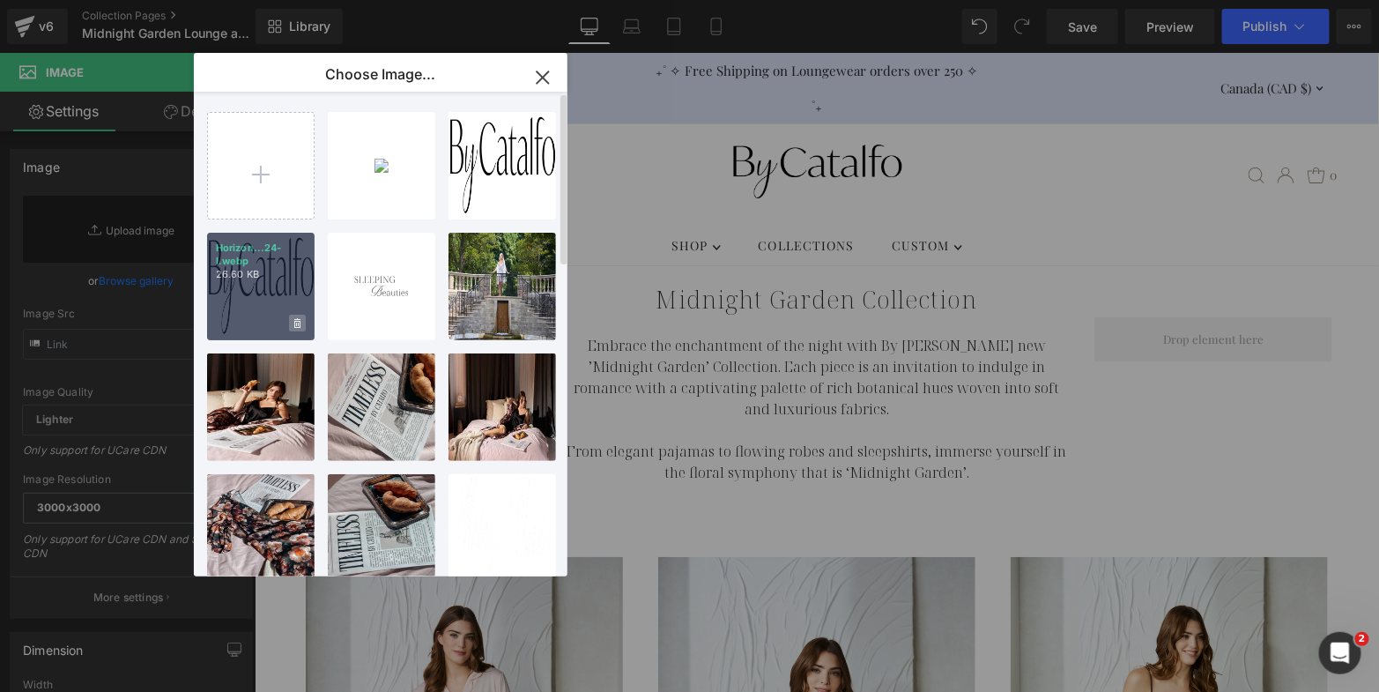
click at [301, 324] on span at bounding box center [297, 323] width 17 height 17
click at [241, 324] on span "Yes" at bounding box center [238, 323] width 44 height 19
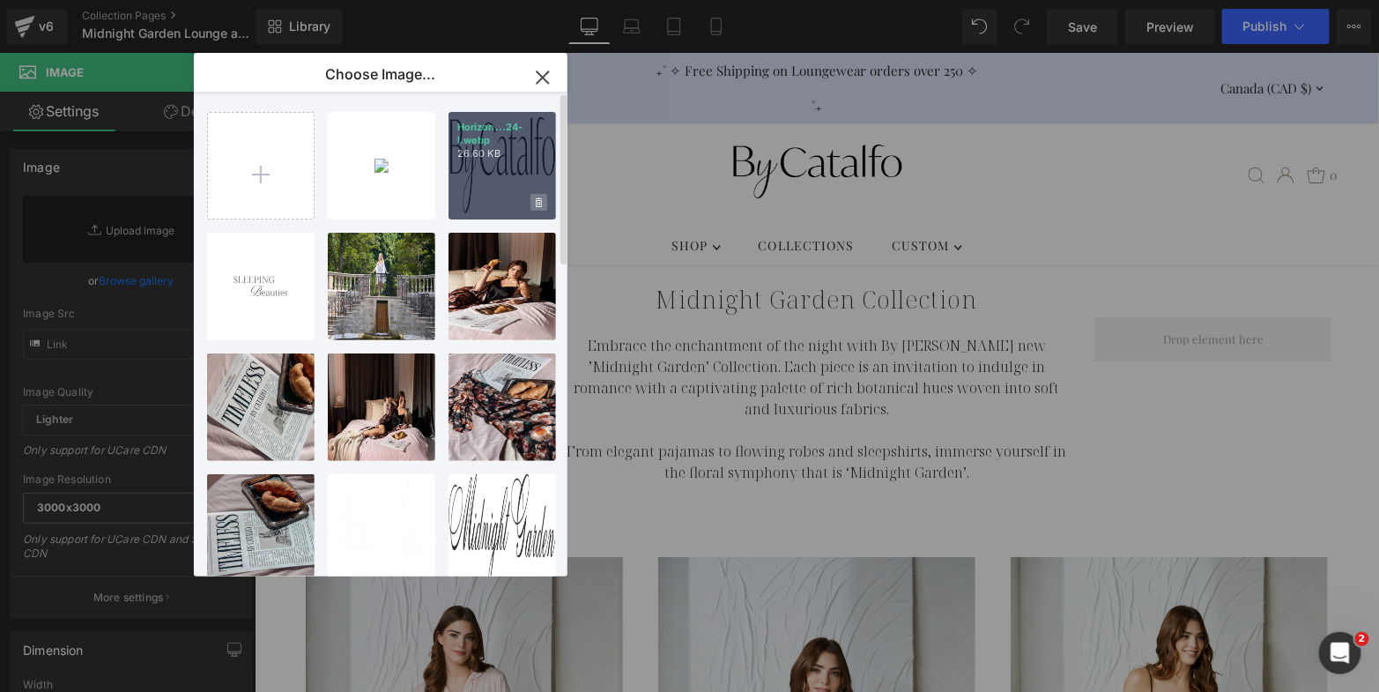
click at [539, 203] on icon at bounding box center [539, 202] width 6 height 10
click at [476, 197] on span "Yes" at bounding box center [479, 202] width 44 height 19
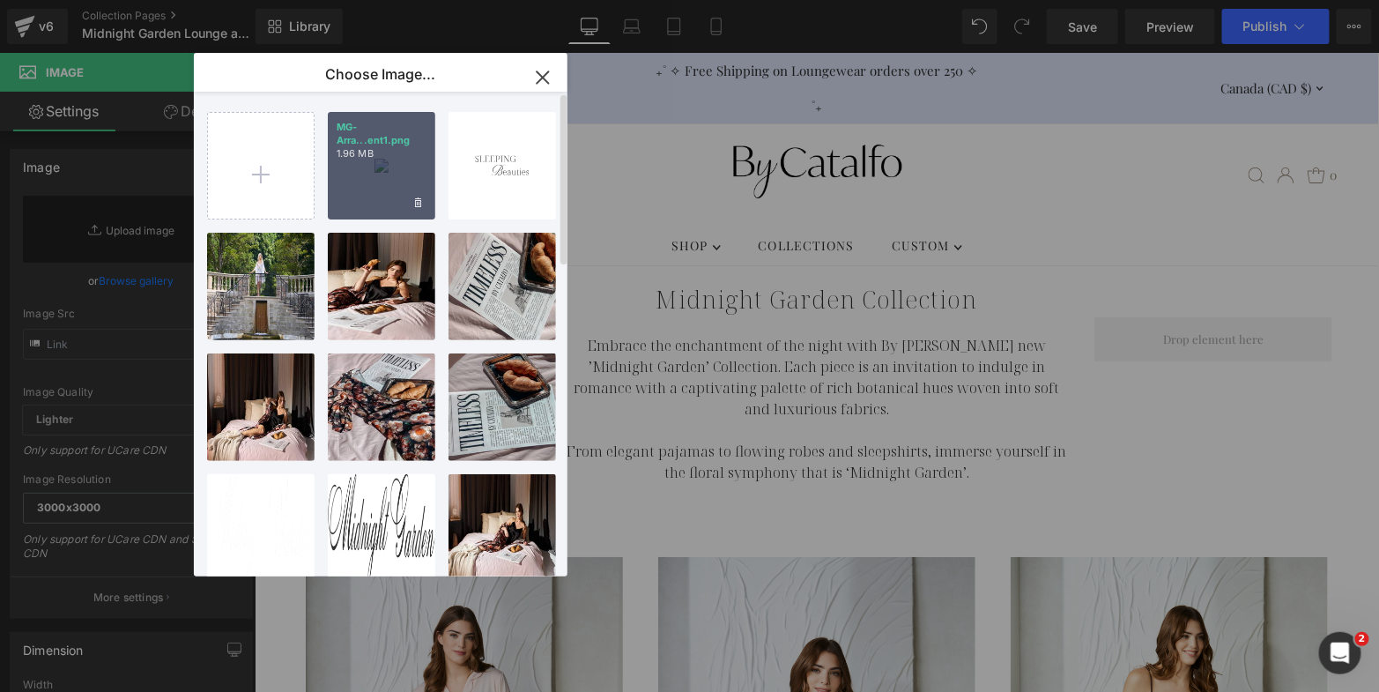
click at [390, 178] on div "MG-Arra...ent1.png 1.96 MB" at bounding box center [382, 166] width 108 height 108
type input "[URL][DOMAIN_NAME]"
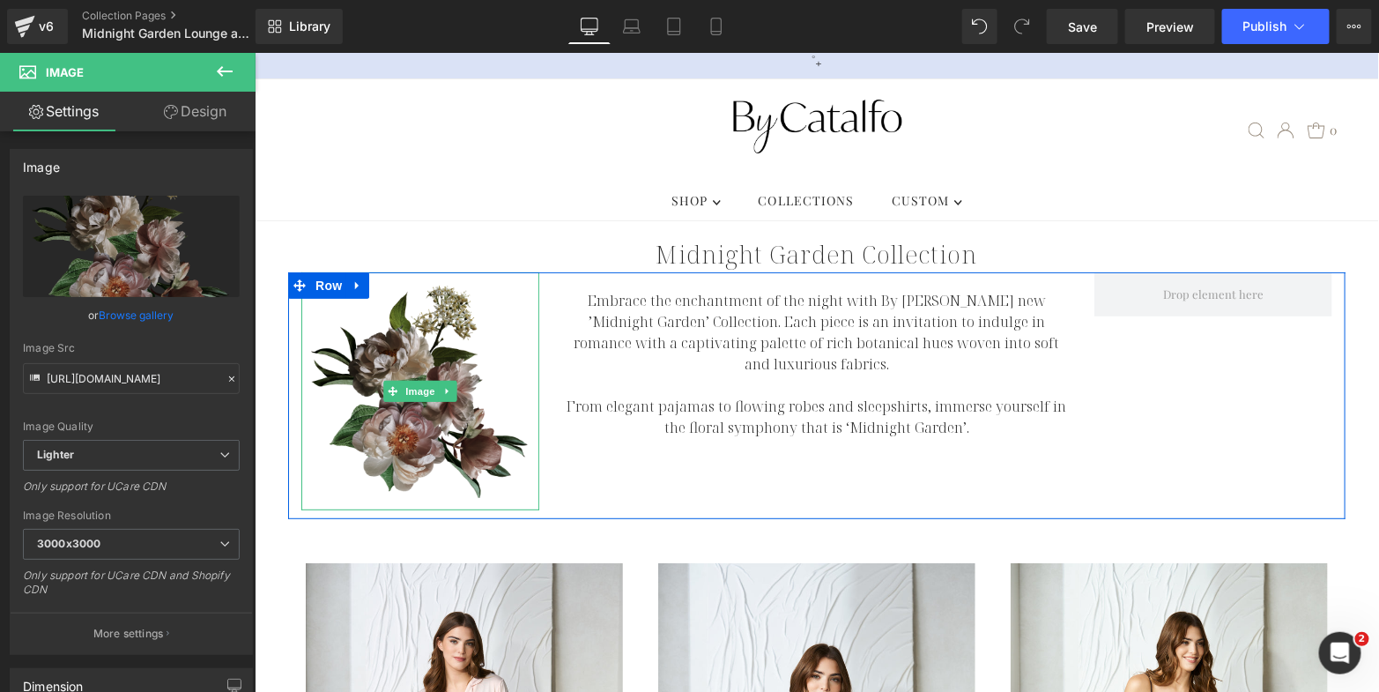
scroll to position [55, 0]
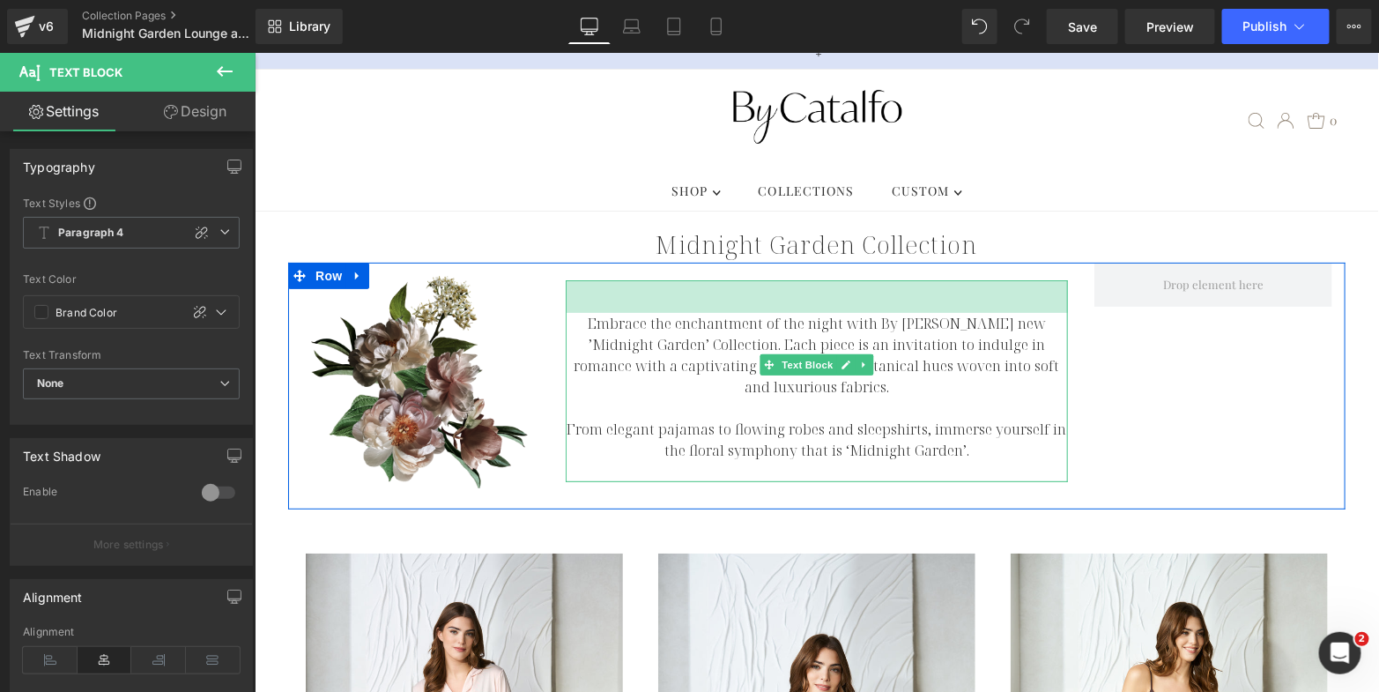
drag, startPoint x: 634, startPoint y: 253, endPoint x: 634, endPoint y: 286, distance: 32.6
click at [634, 286] on div "Embrace the enchantment of the night with By Catalfo's new ’Midnight Garden’ Co…" at bounding box center [816, 380] width 502 height 202
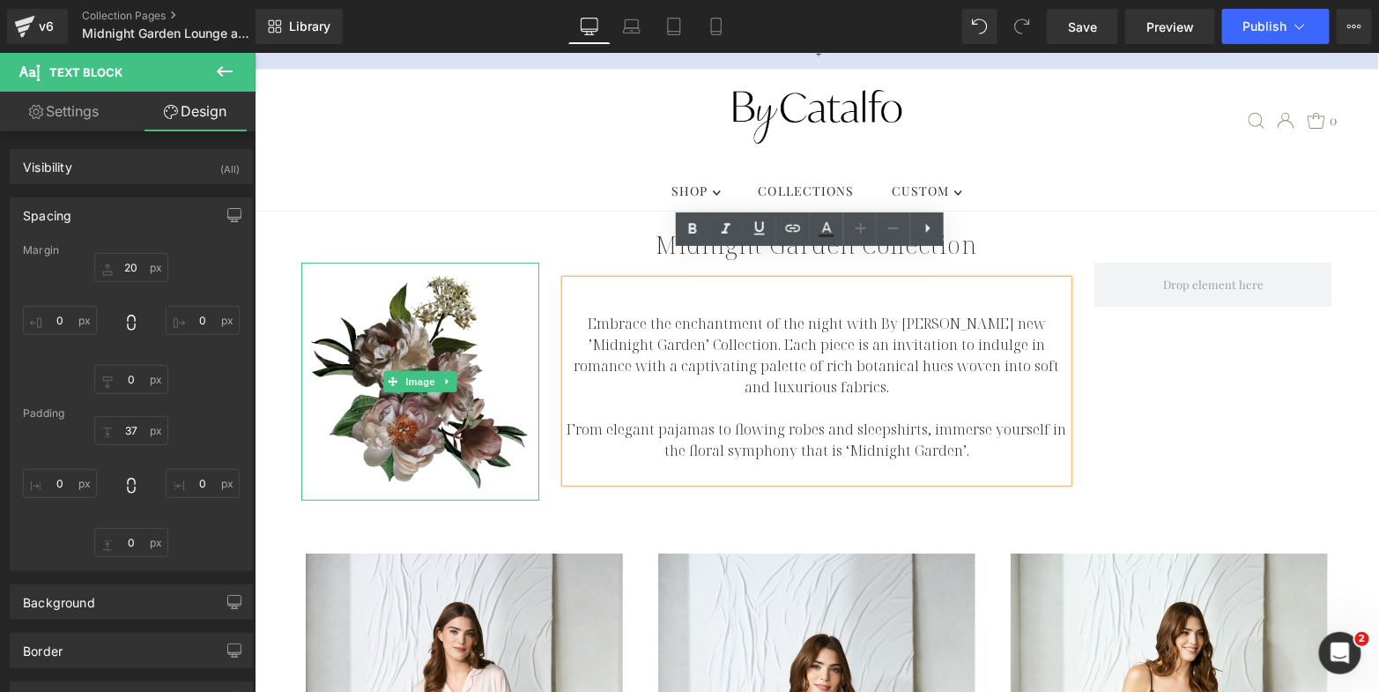
click at [483, 380] on img at bounding box center [420, 381] width 238 height 238
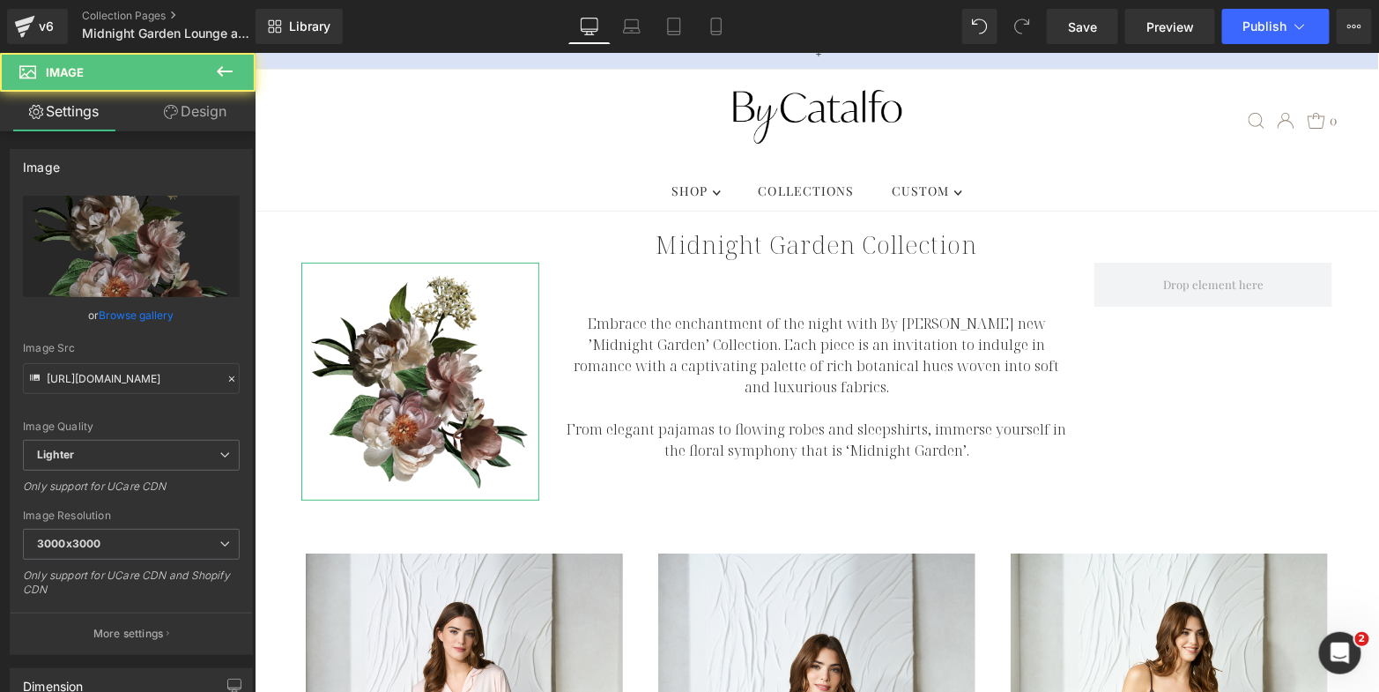
click at [221, 120] on link "Design" at bounding box center [195, 112] width 128 height 40
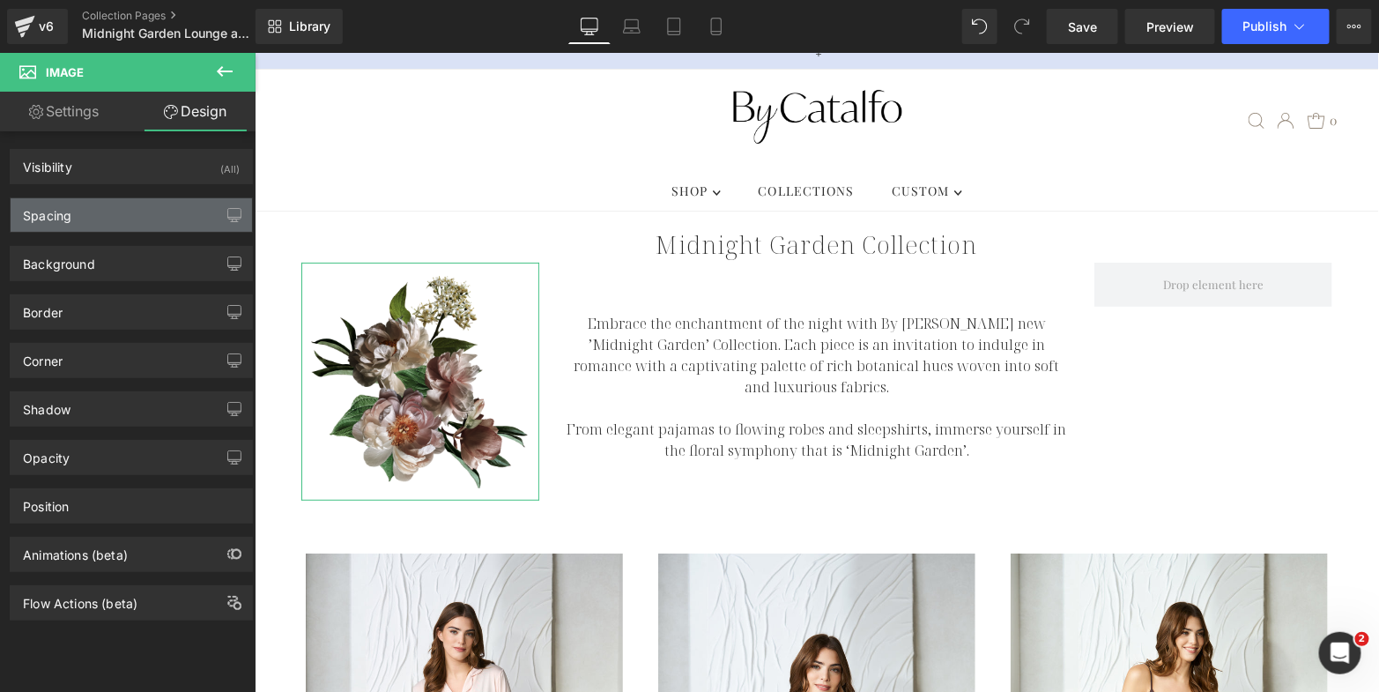
click at [178, 211] on div "Spacing" at bounding box center [131, 214] width 241 height 33
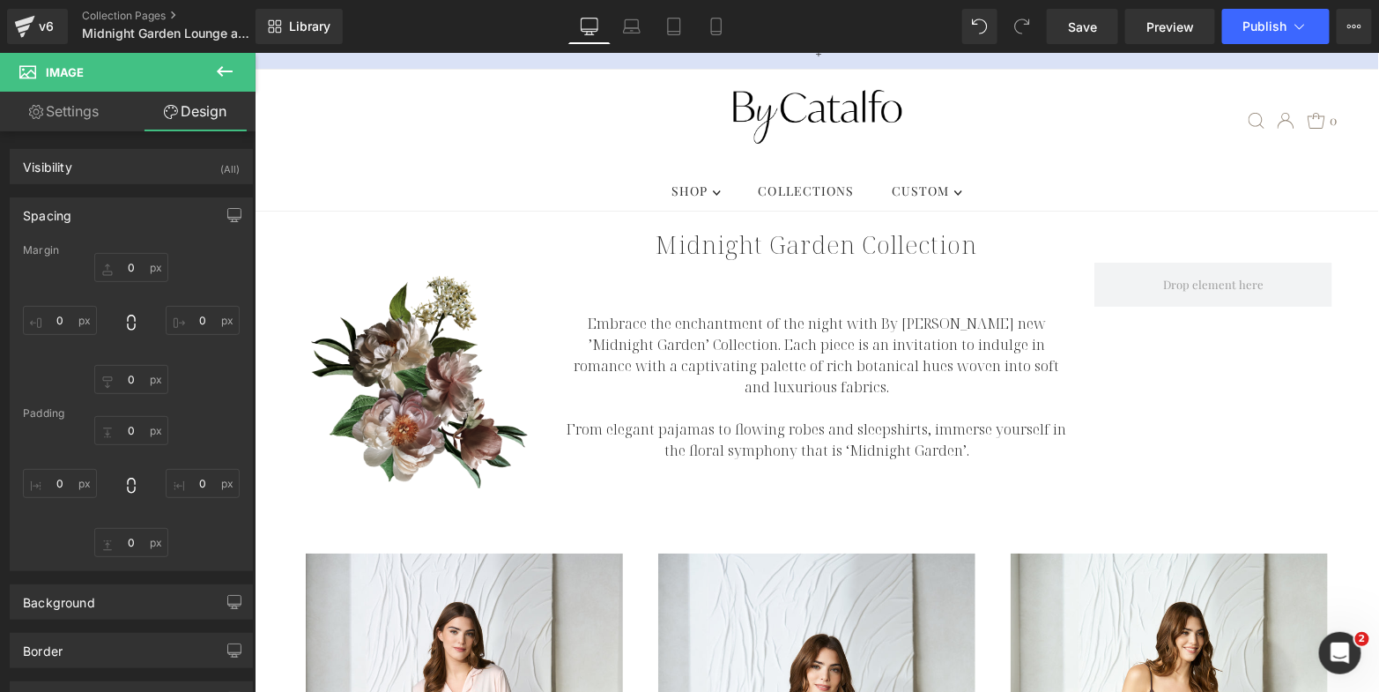
click at [387, 141] on div ".slideout__trigger-mobile-menu .testament--icon-theme-menu-bars:hover .hover-fi…" at bounding box center [815, 119] width 1057 height 101
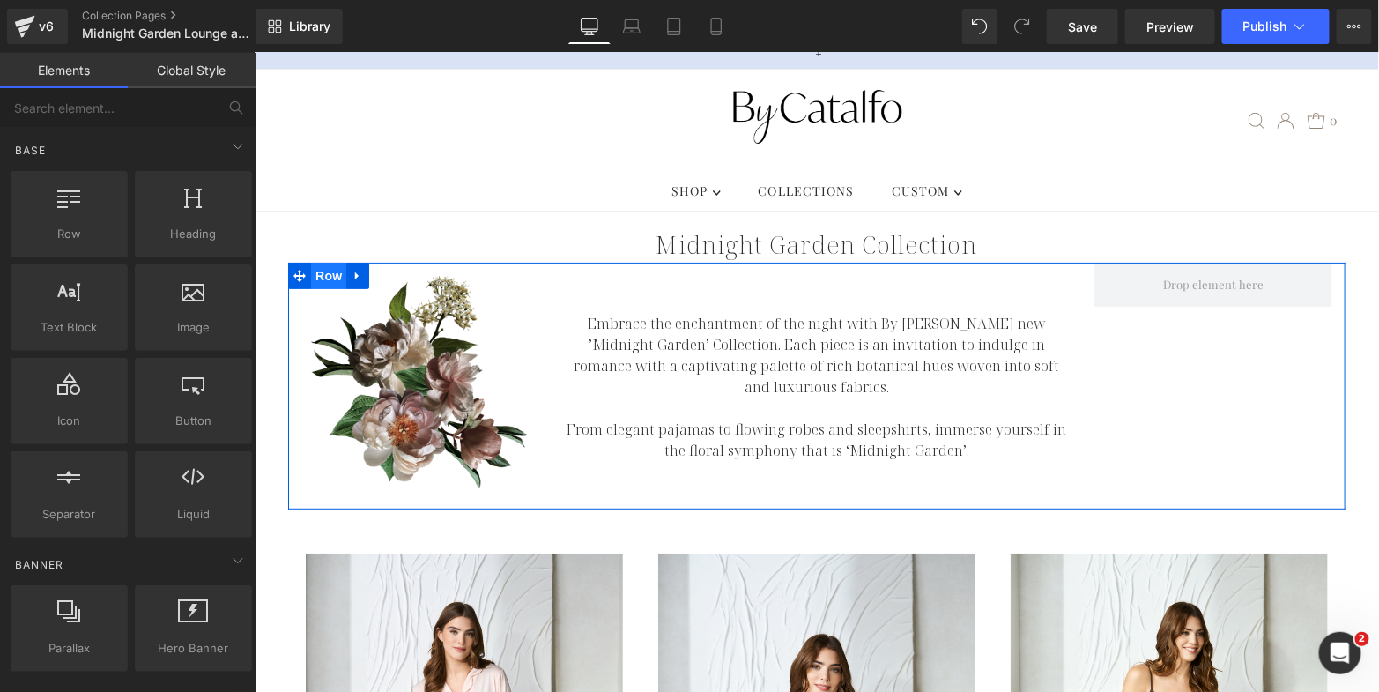
click at [316, 262] on span "Row" at bounding box center [327, 275] width 35 height 26
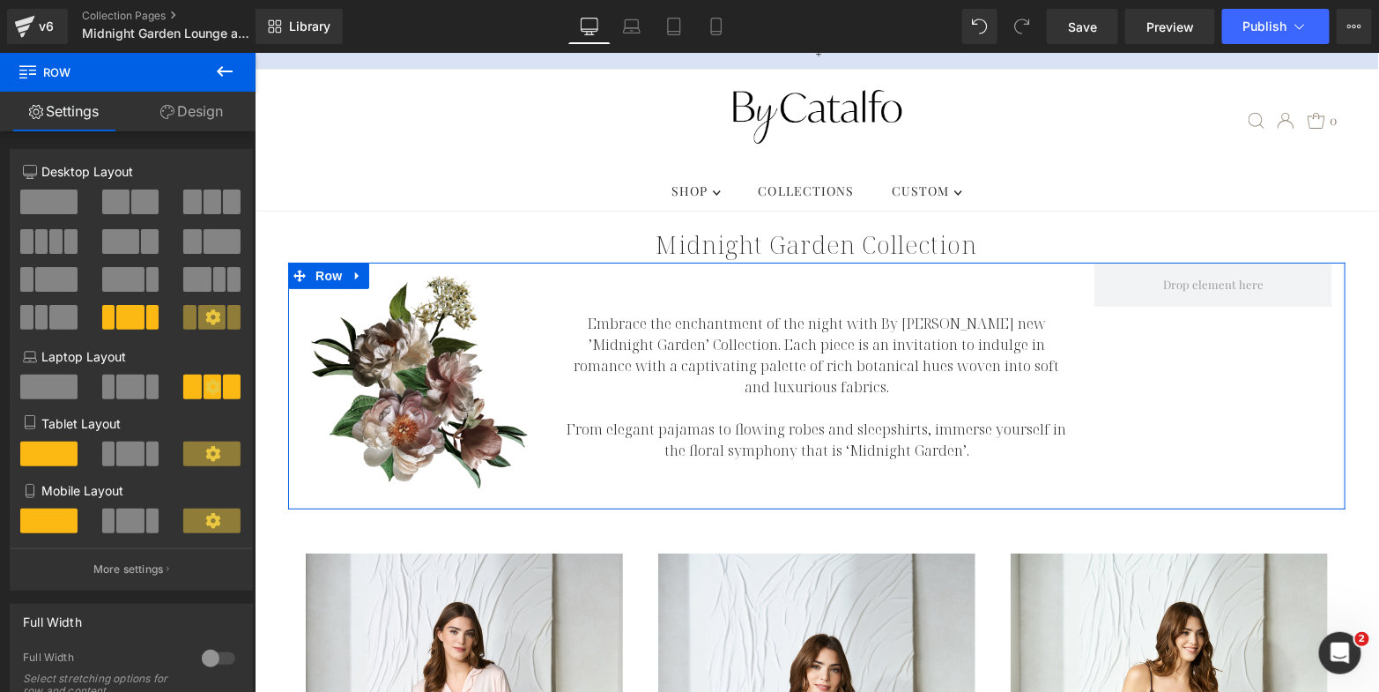
click at [201, 665] on div at bounding box center [218, 658] width 42 height 28
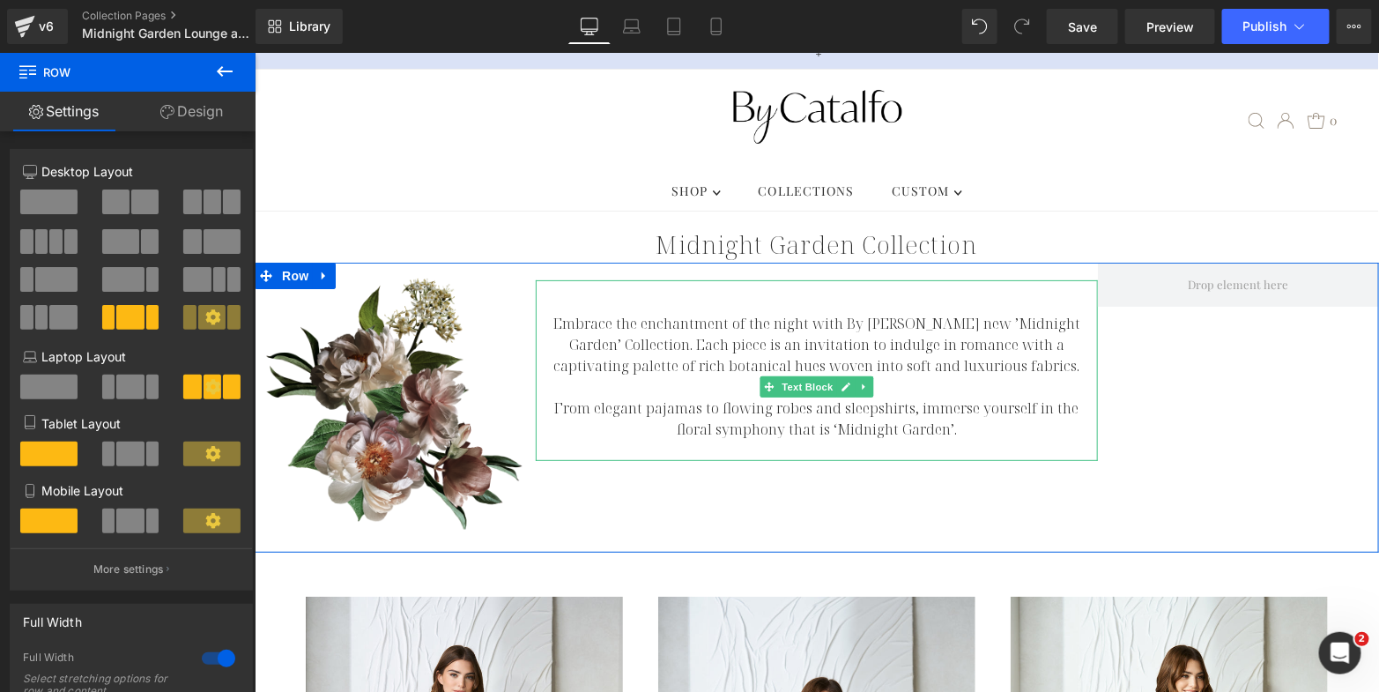
click at [643, 331] on p "Embrace the enchantment of the night with By [PERSON_NAME] new ’Midnight Garden…" at bounding box center [816, 343] width 562 height 63
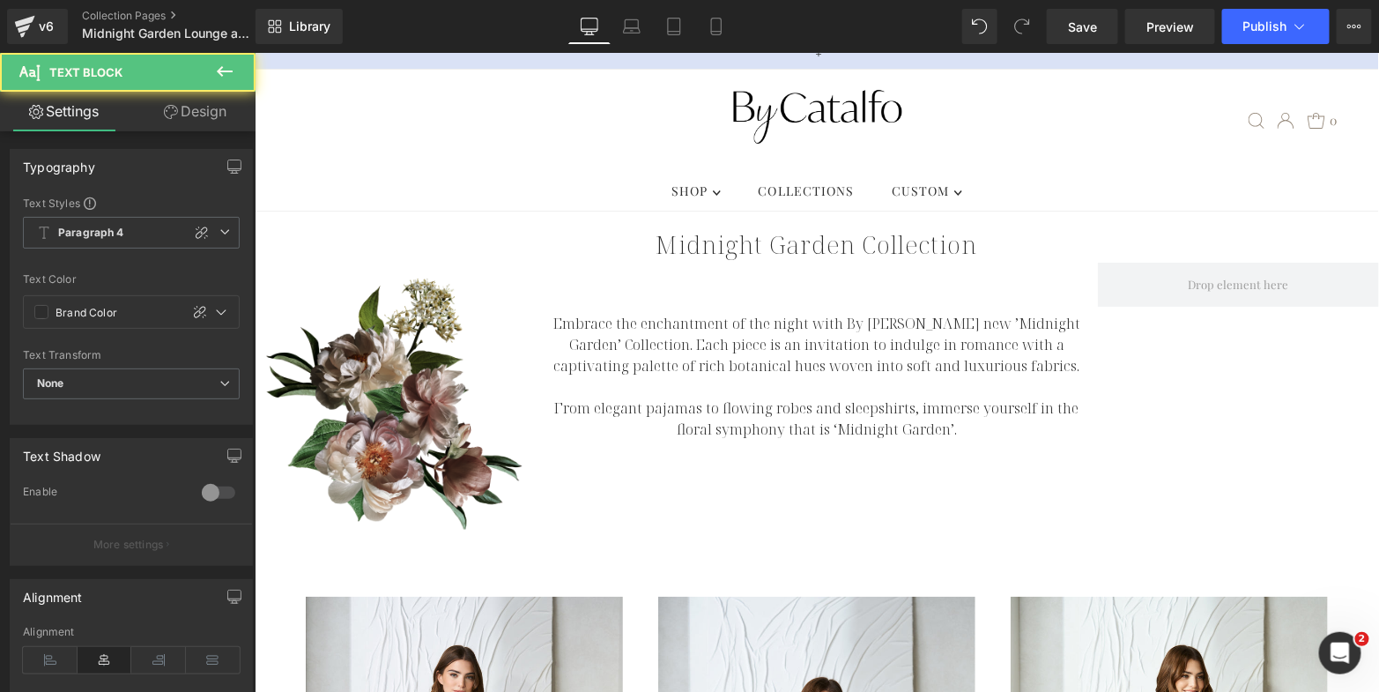
click at [207, 114] on link "Design" at bounding box center [195, 112] width 128 height 40
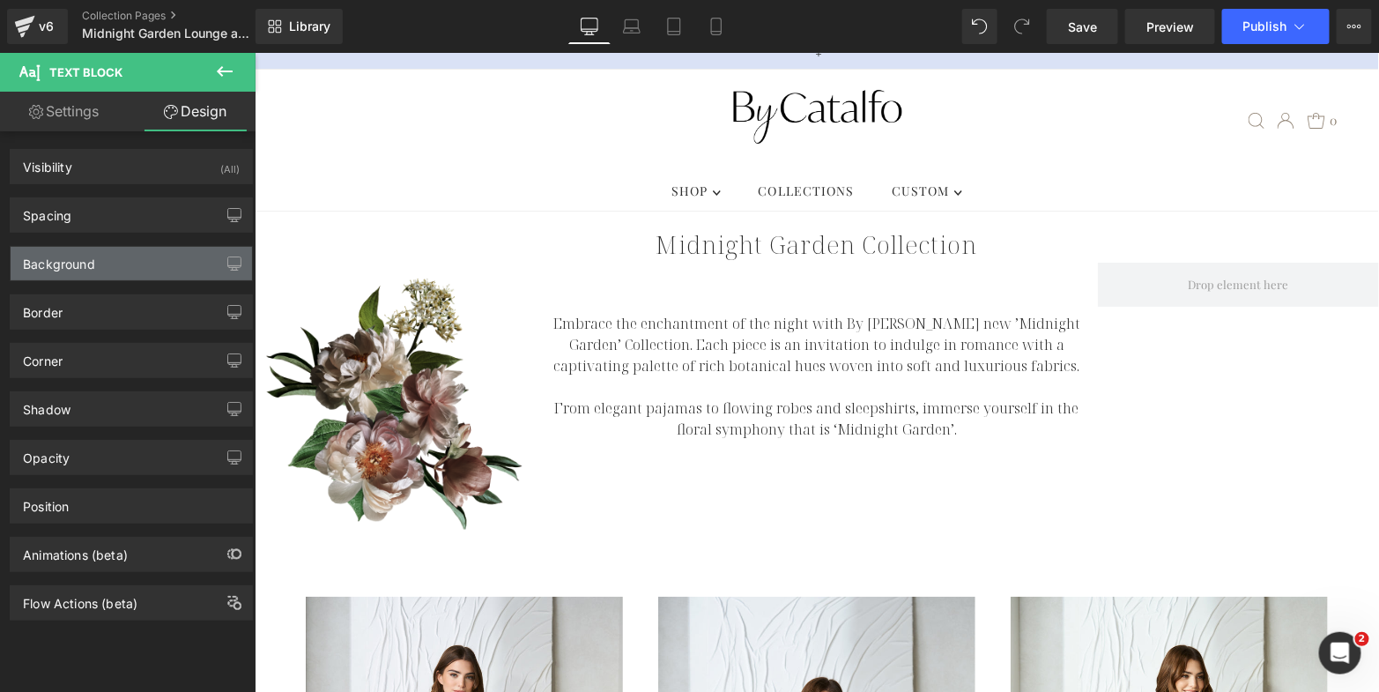
type input "20"
type input "0"
type input "37"
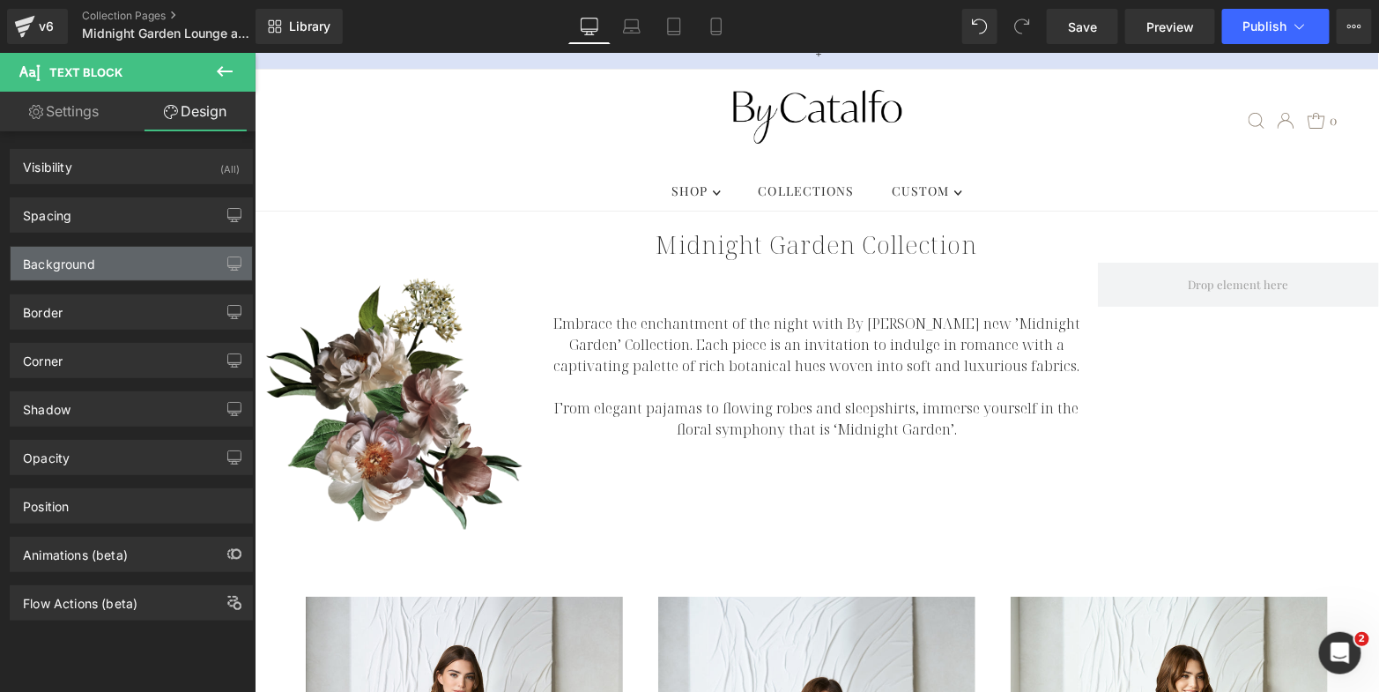
type input "0"
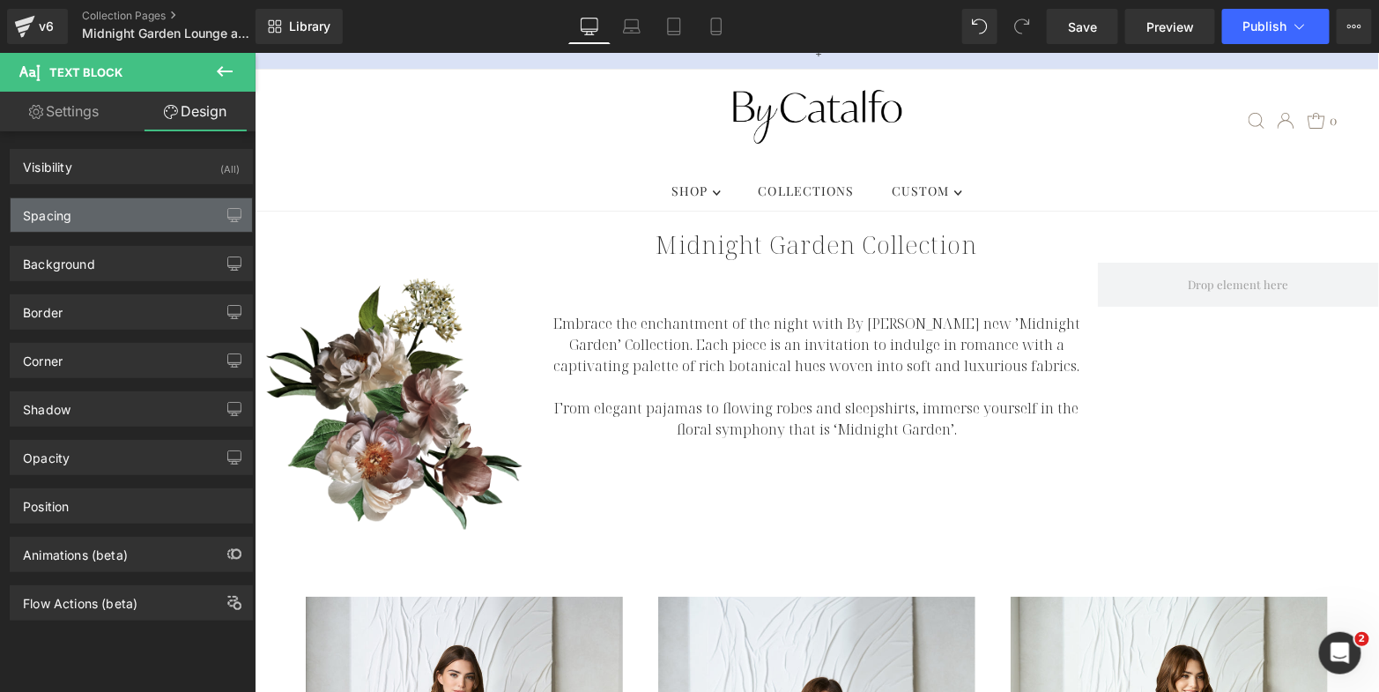
click at [155, 213] on div "Spacing" at bounding box center [131, 214] width 241 height 33
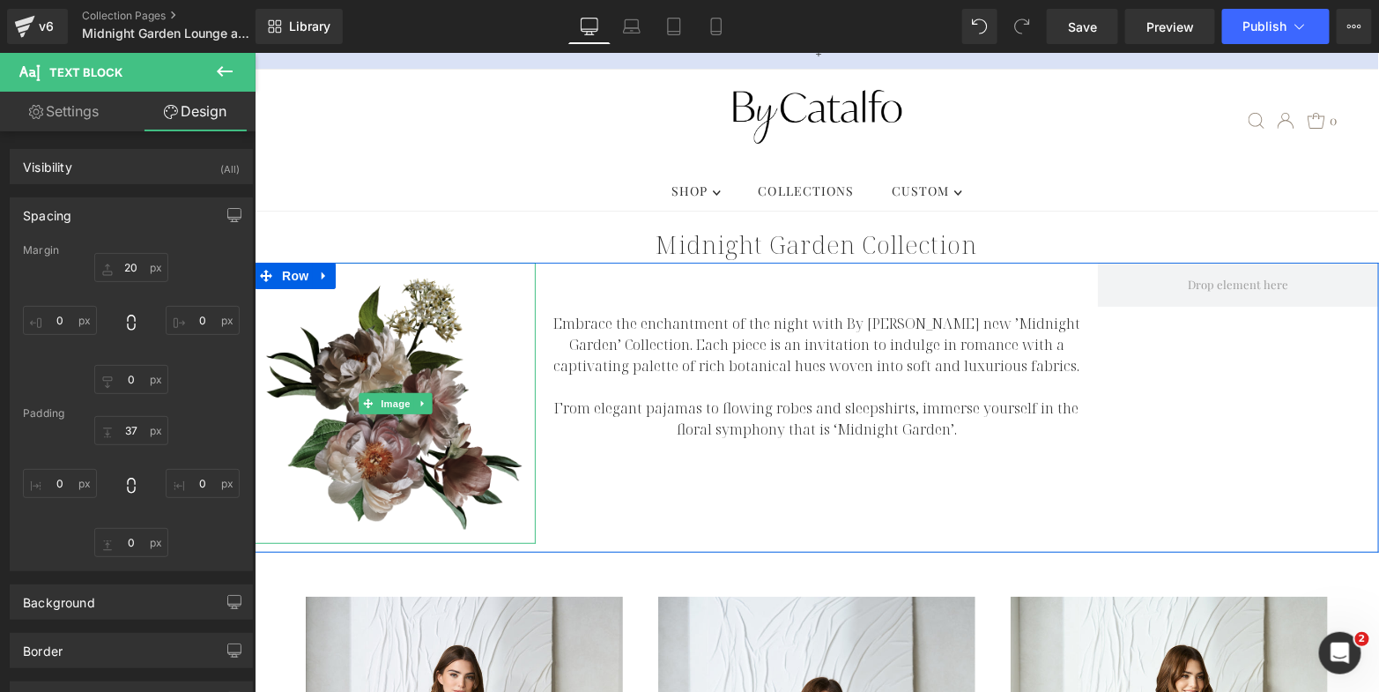
click at [397, 403] on img at bounding box center [394, 402] width 281 height 281
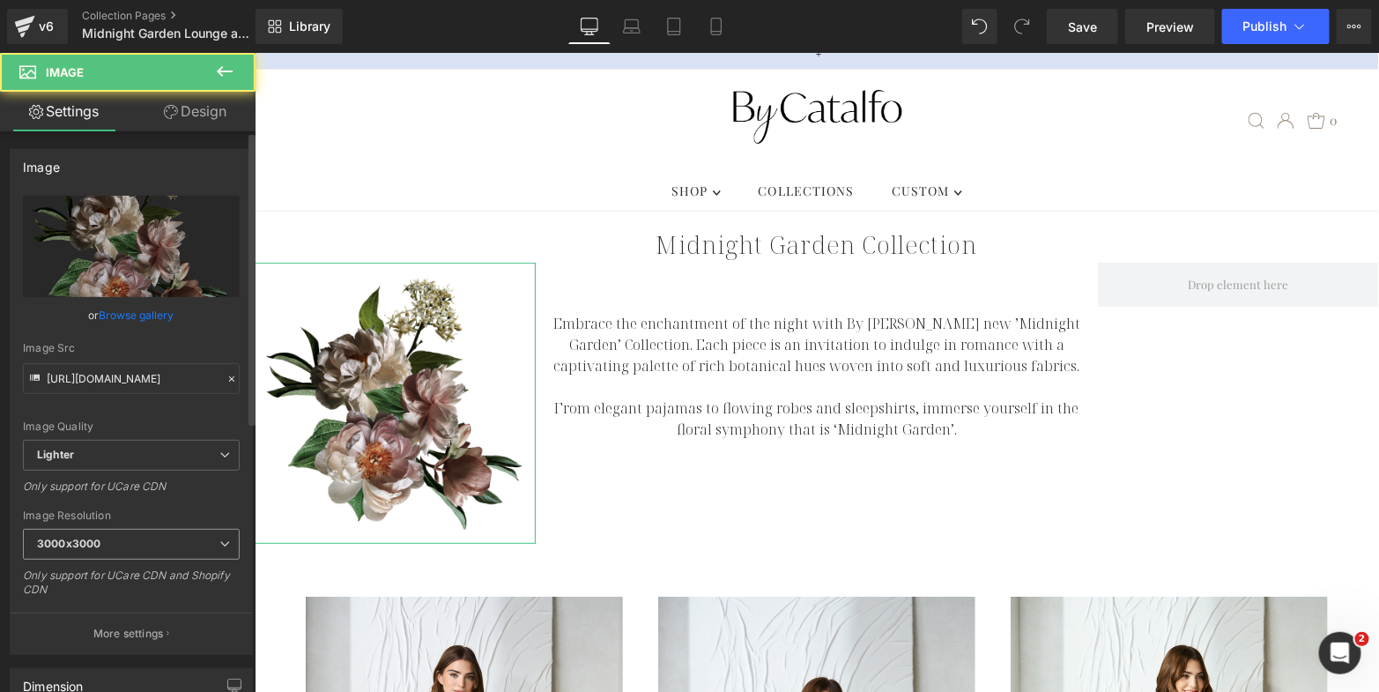
scroll to position [16, 0]
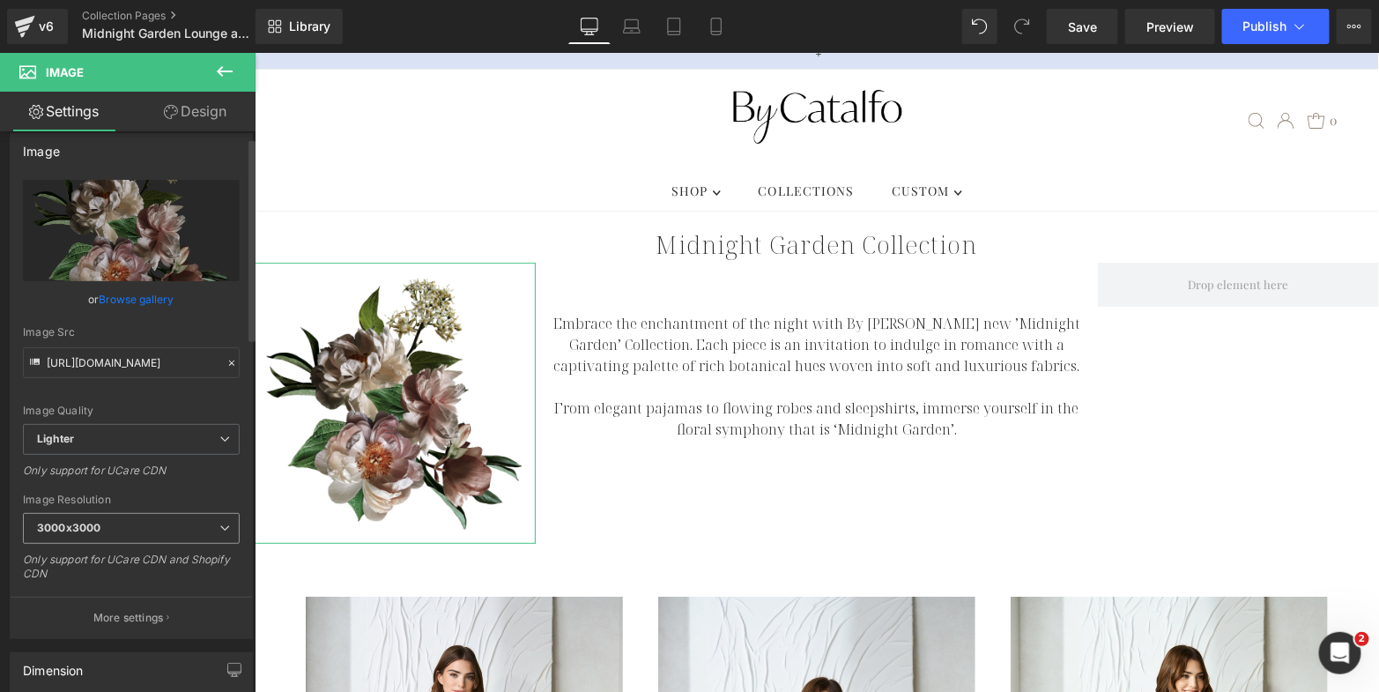
click at [125, 528] on span "3000x3000" at bounding box center [131, 528] width 217 height 31
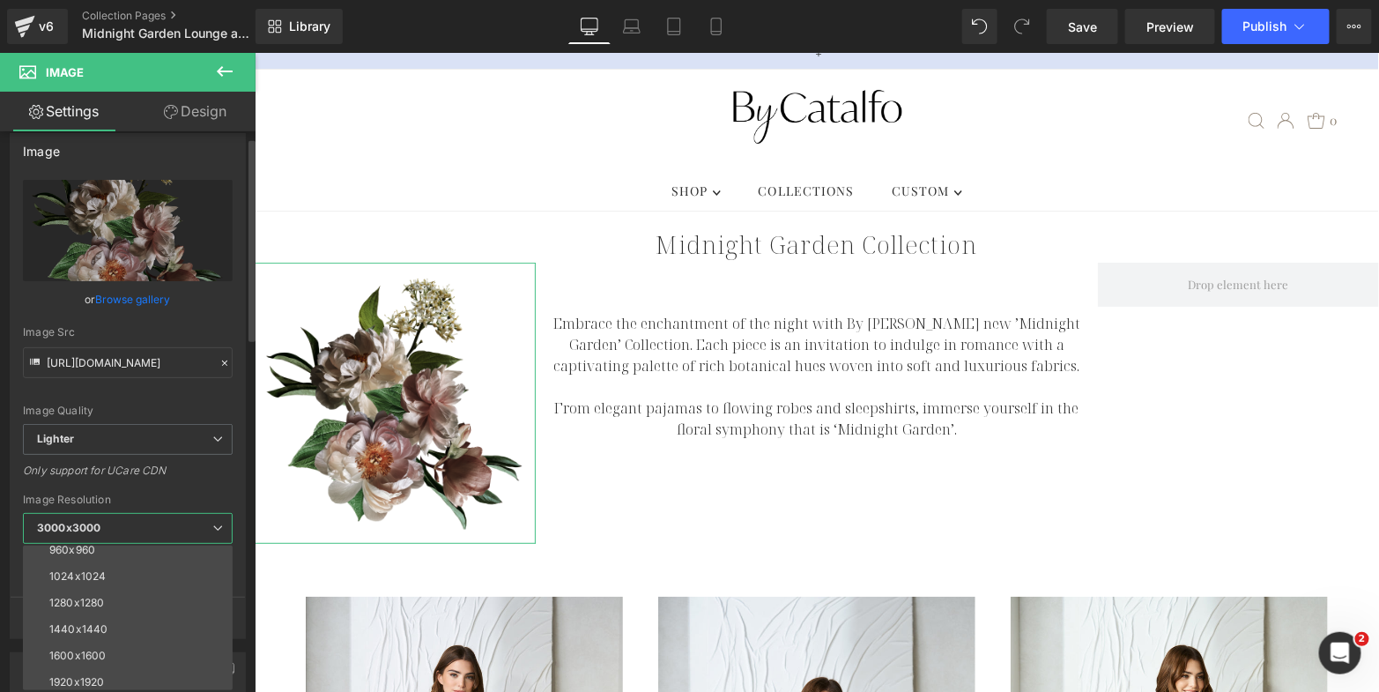
scroll to position [220, 0]
click at [109, 645] on li "1920x1920" at bounding box center [132, 655] width 218 height 26
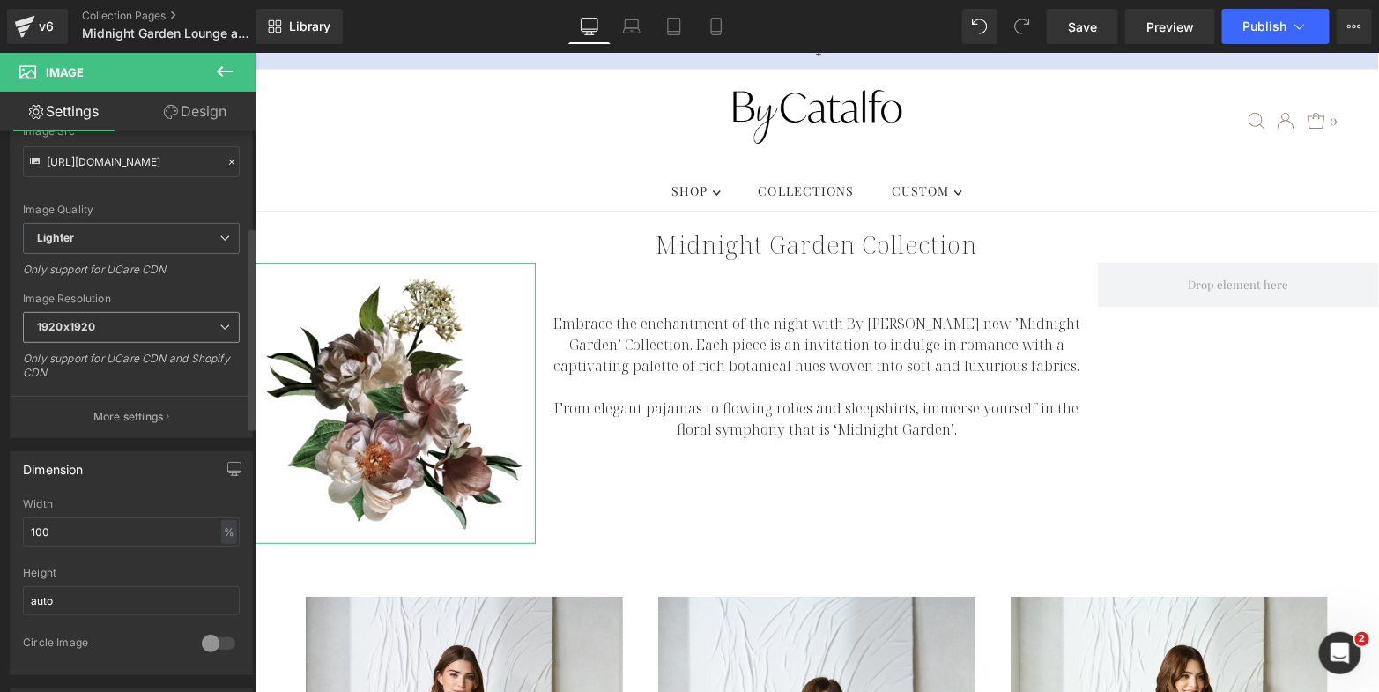
scroll to position [261, 0]
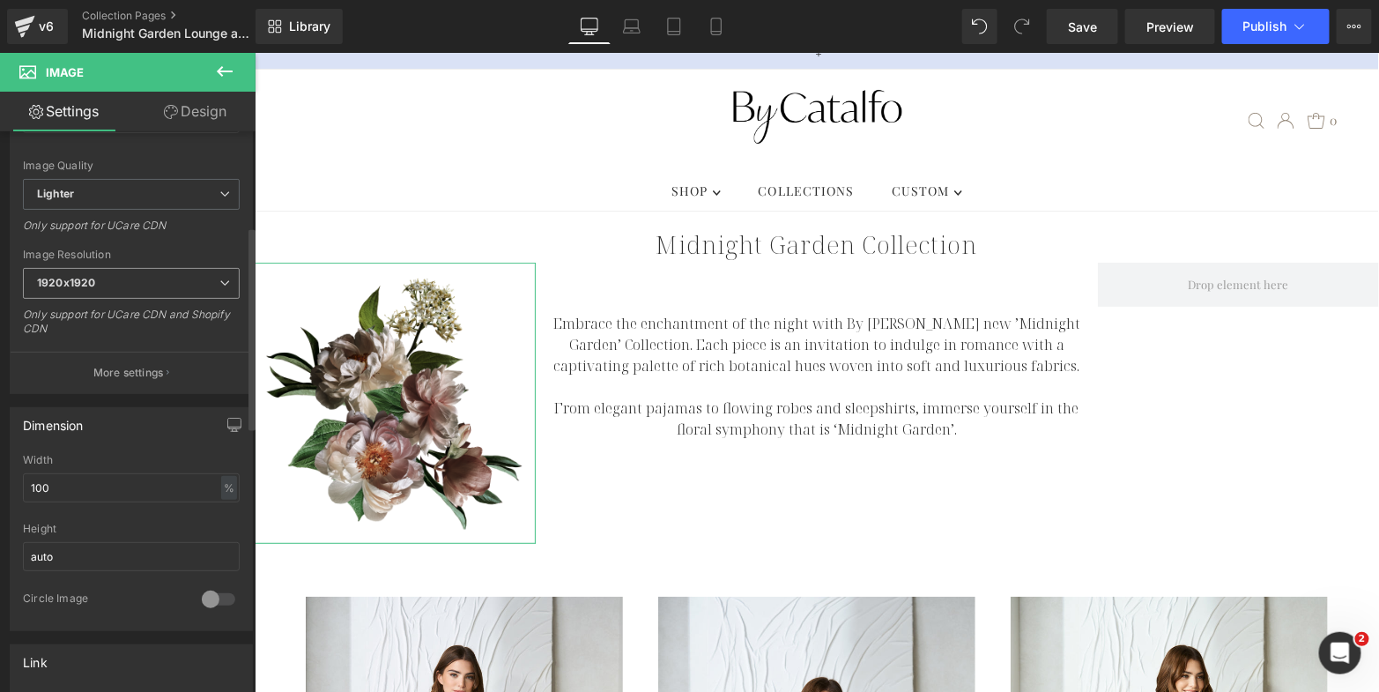
type input "https://ucarecdn.com/2dea9db2-abfa-4c1e-a58e-402e4f211cbe/-/format/auto/-/previ…"
click at [95, 484] on input "100" at bounding box center [131, 487] width 217 height 29
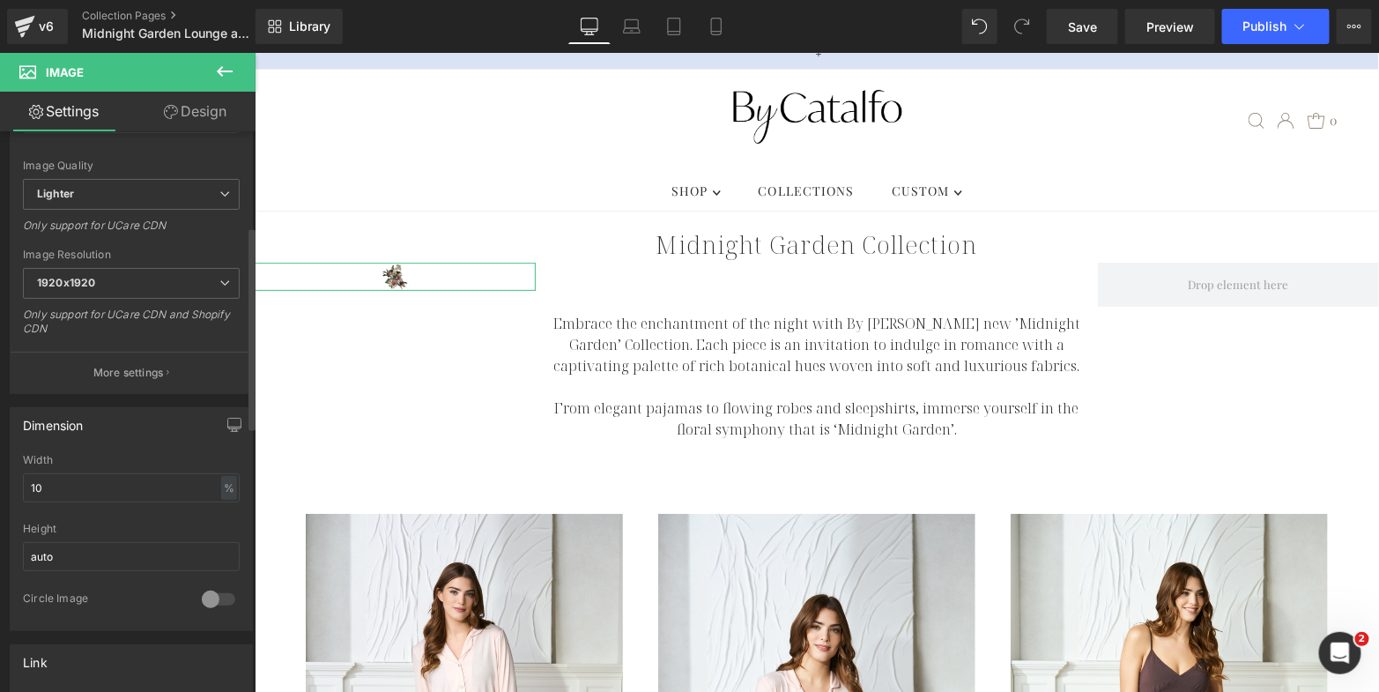
click at [84, 464] on div "Width 10 % % px" at bounding box center [131, 488] width 217 height 69
click at [84, 473] on input "10" at bounding box center [131, 487] width 217 height 29
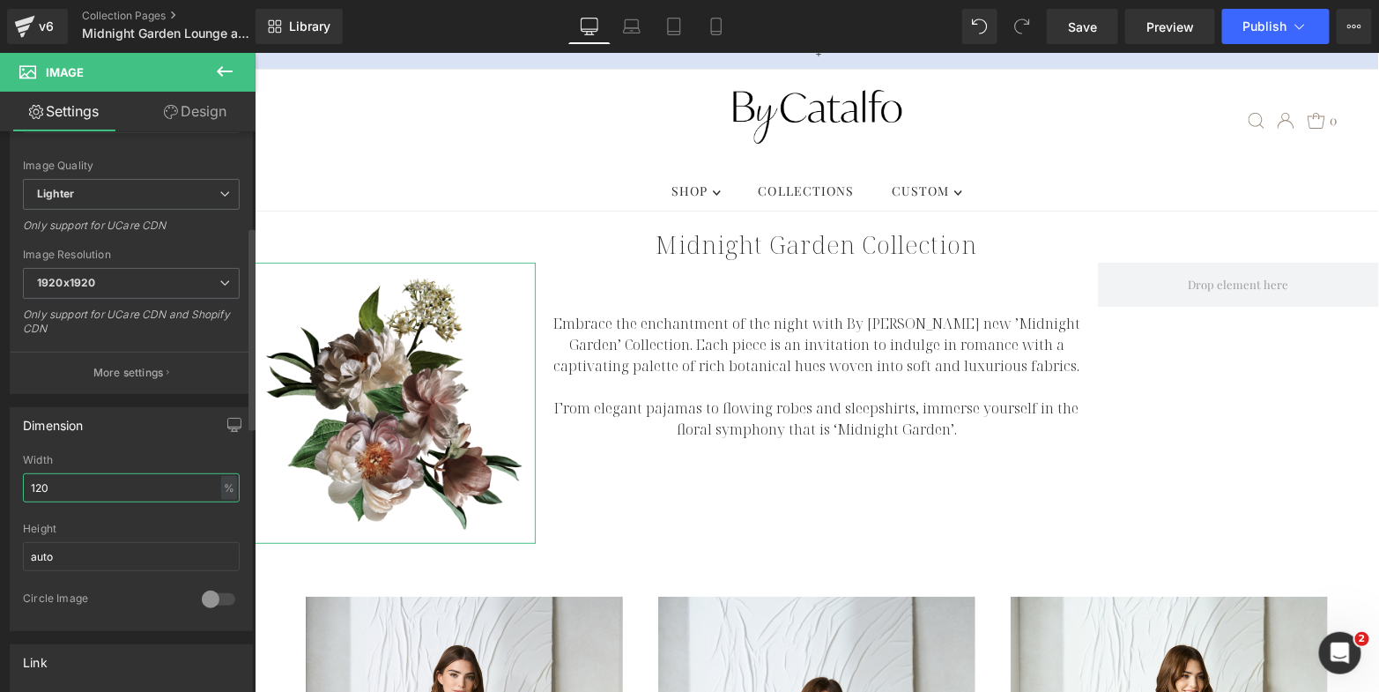
click at [88, 485] on input "120" at bounding box center [131, 487] width 217 height 29
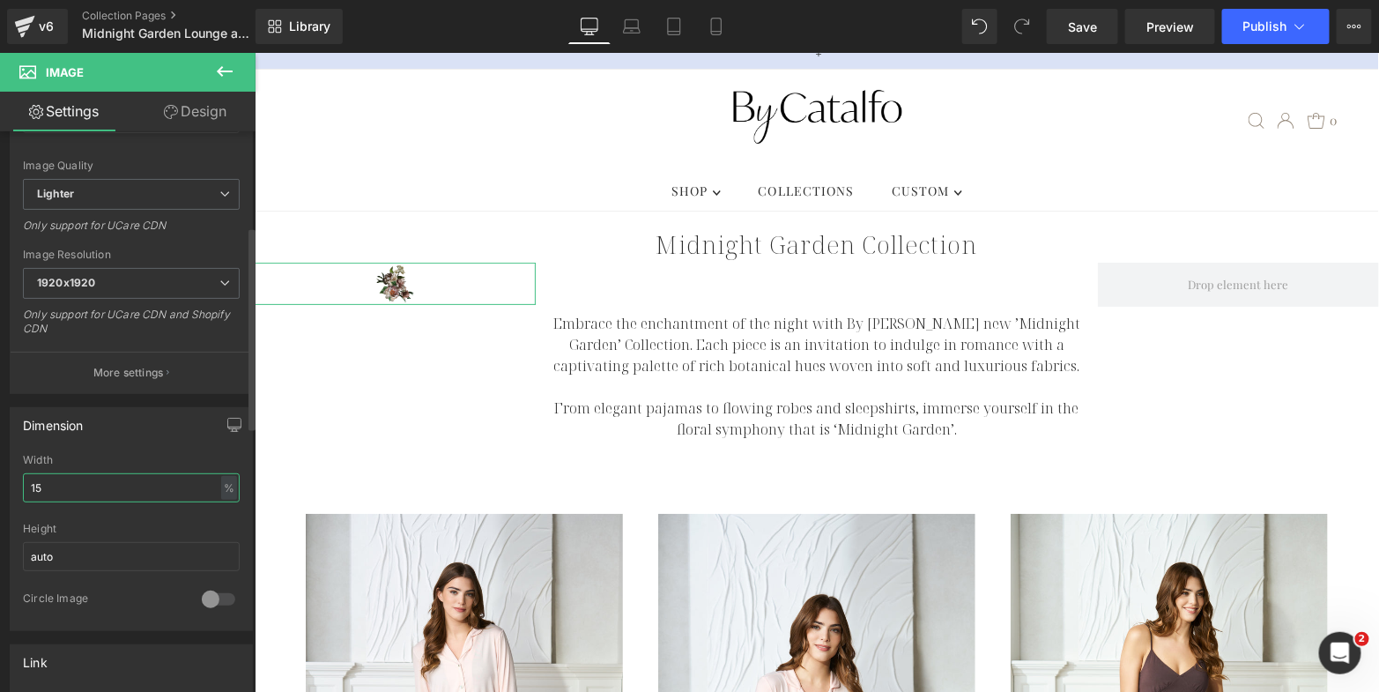
type input "150"
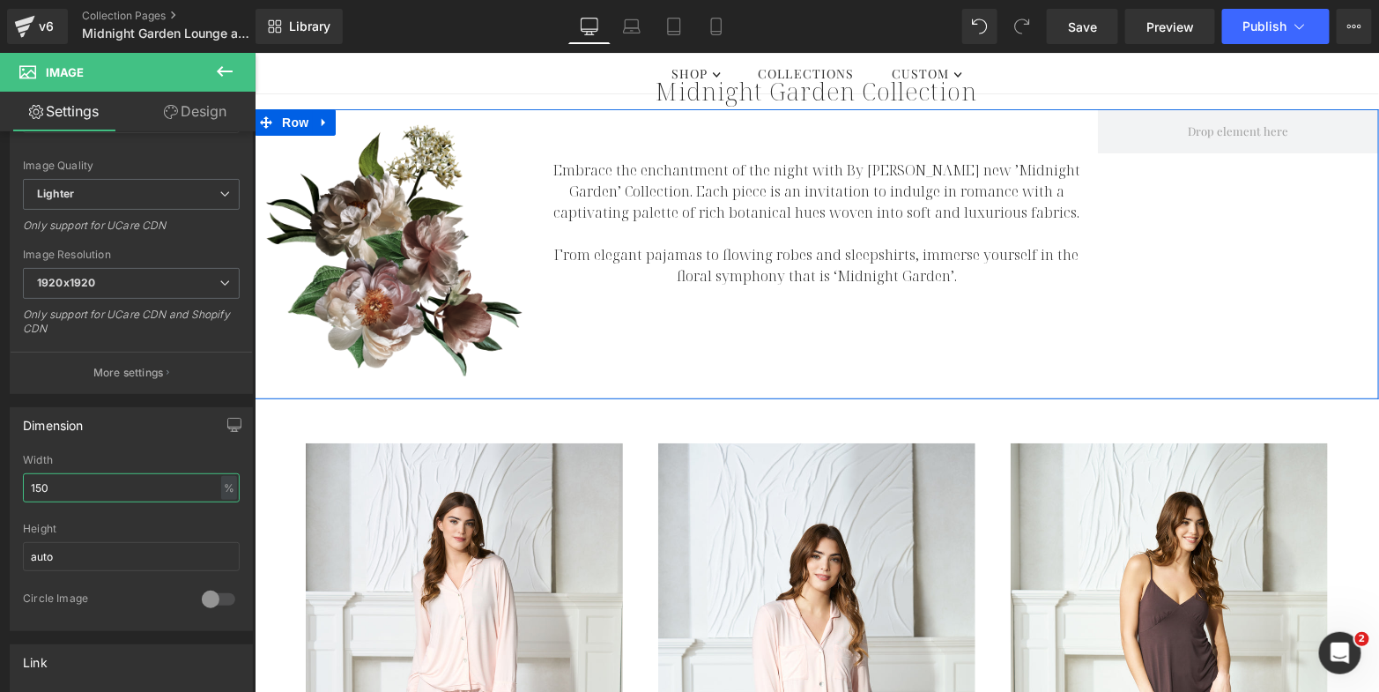
scroll to position [109, 0]
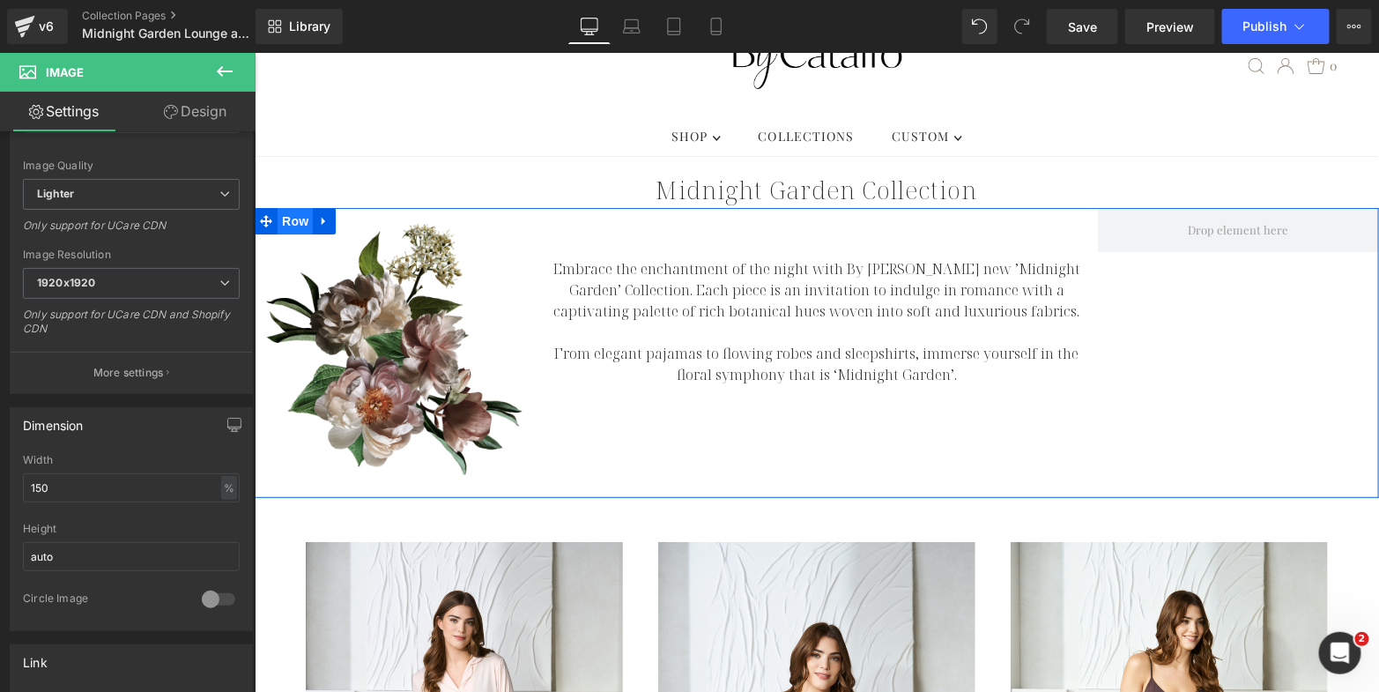
click at [292, 207] on span "Row" at bounding box center [294, 220] width 35 height 26
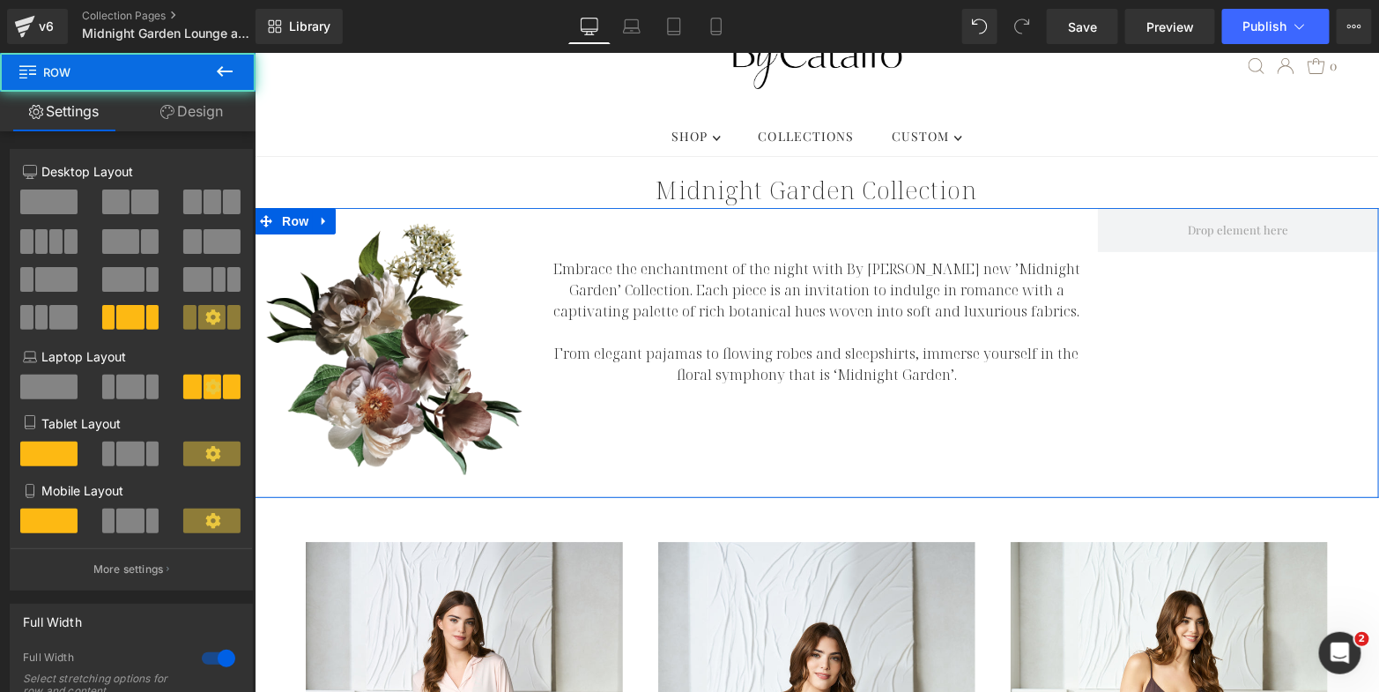
click at [211, 109] on link "Design" at bounding box center [192, 112] width 128 height 40
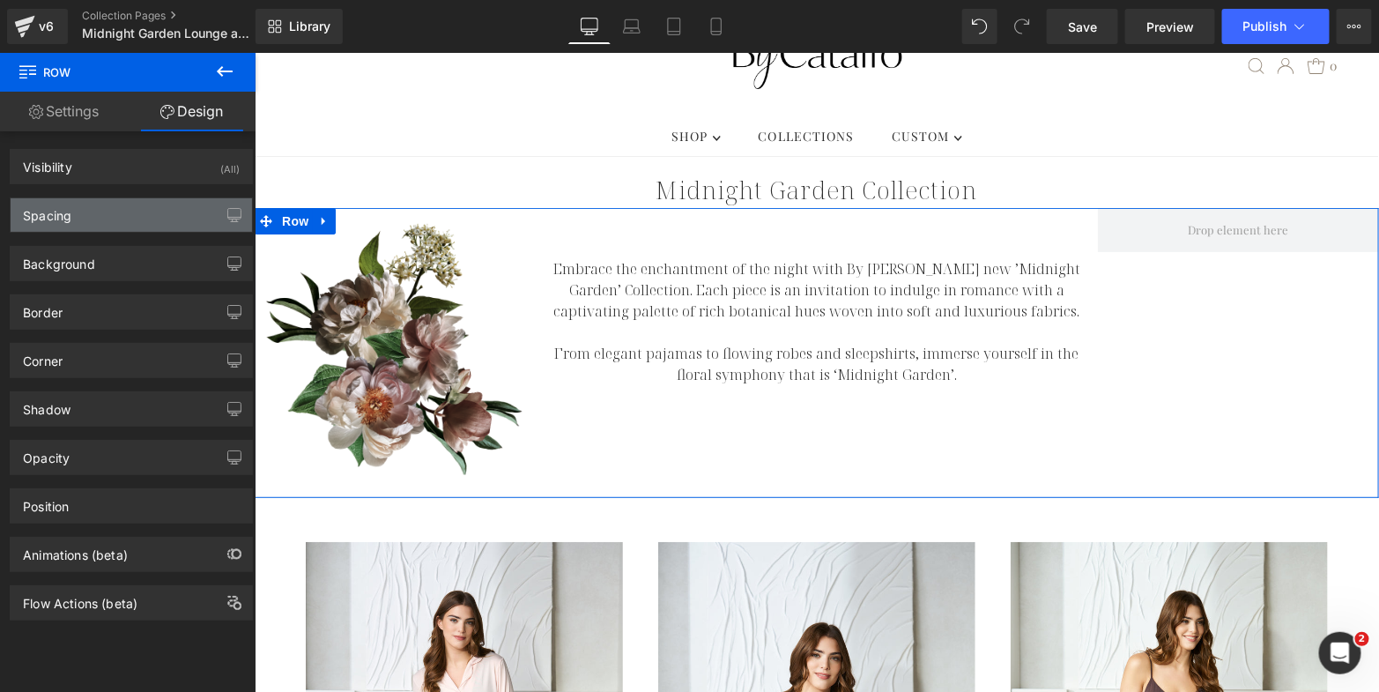
click at [127, 214] on div "Spacing" at bounding box center [131, 214] width 241 height 33
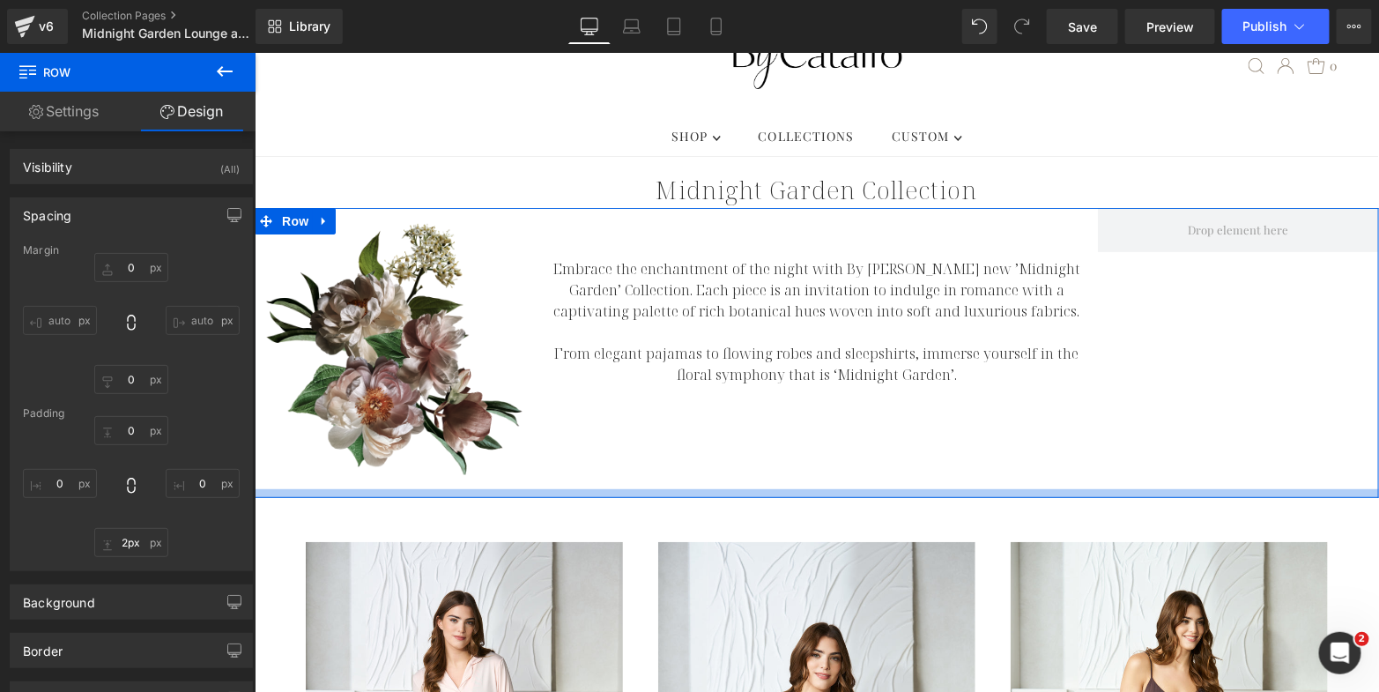
type input "0px"
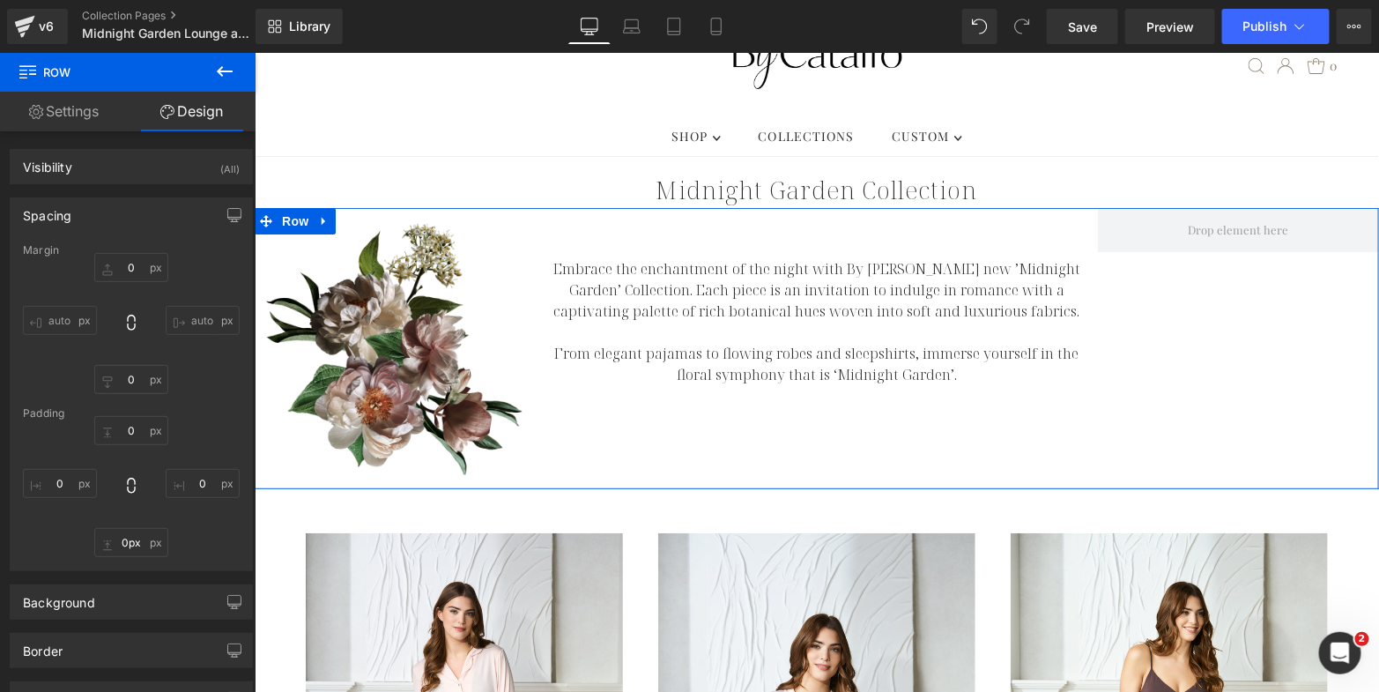
drag, startPoint x: 727, startPoint y: 467, endPoint x: 732, endPoint y: 451, distance: 16.7
click at [732, 428] on div "Image Embrace the enchantment of the night with By Catalfo's new ’Midnight Gard…" at bounding box center [816, 347] width 1125 height 281
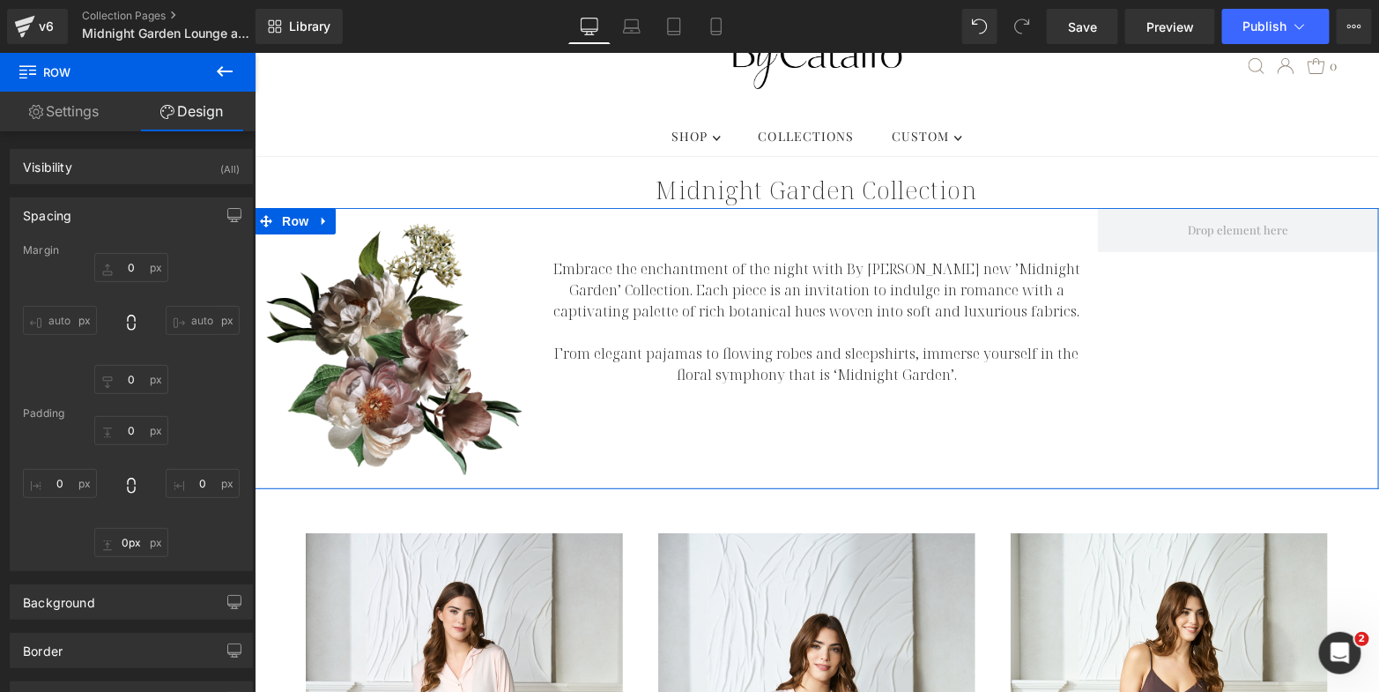
click at [191, 130] on link "Design" at bounding box center [192, 112] width 128 height 40
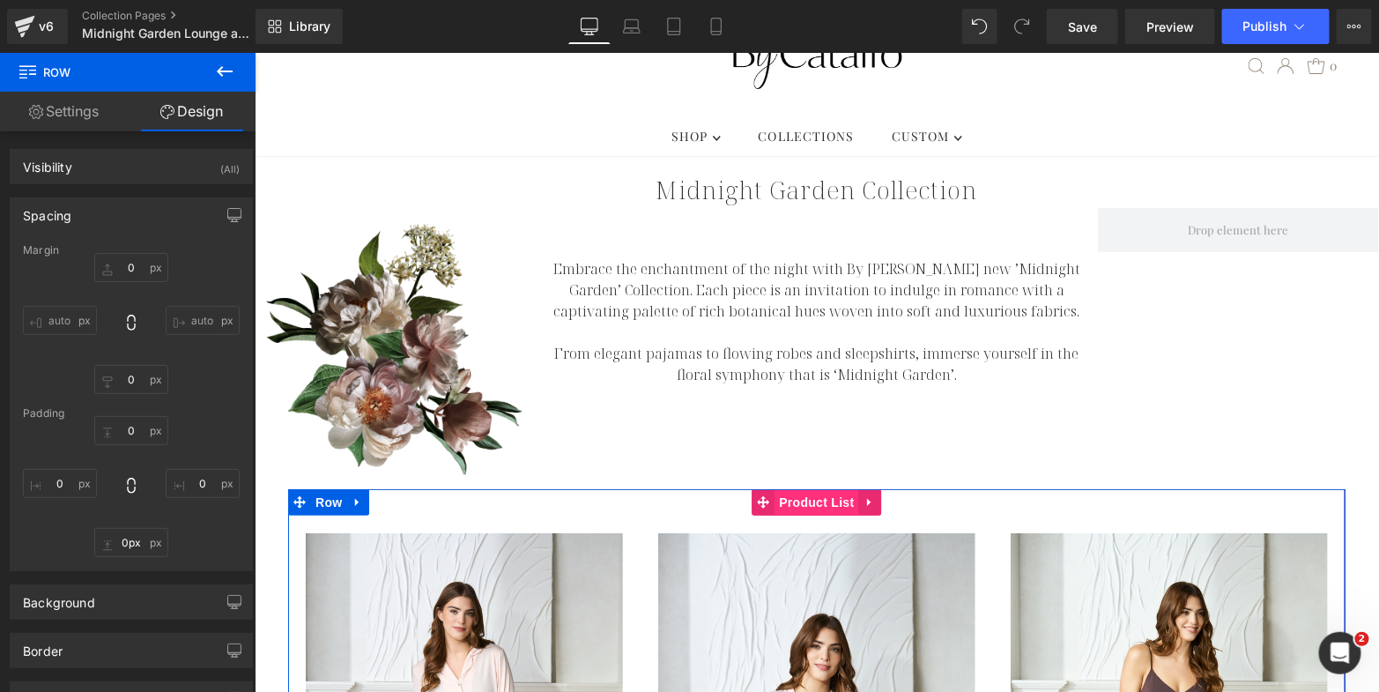
click at [806, 488] on span "Product List" at bounding box center [816, 501] width 84 height 26
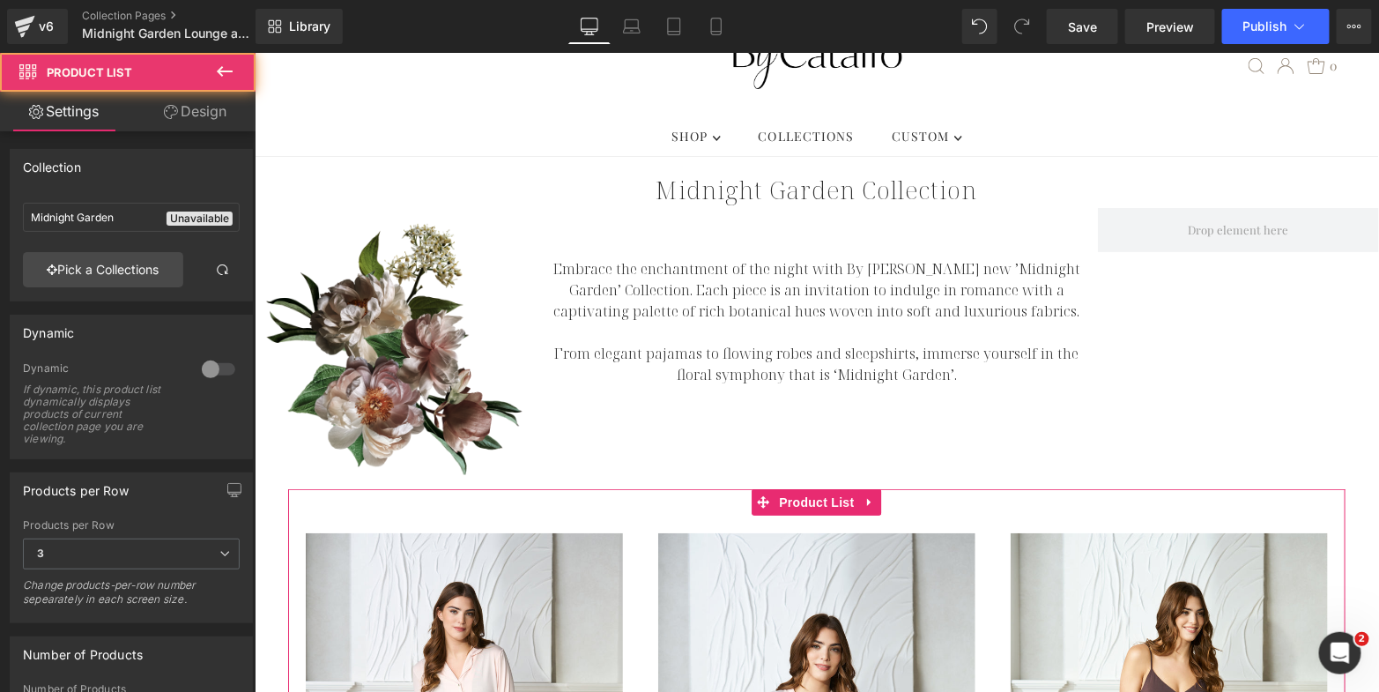
click at [195, 111] on link "Design" at bounding box center [195, 112] width 128 height 40
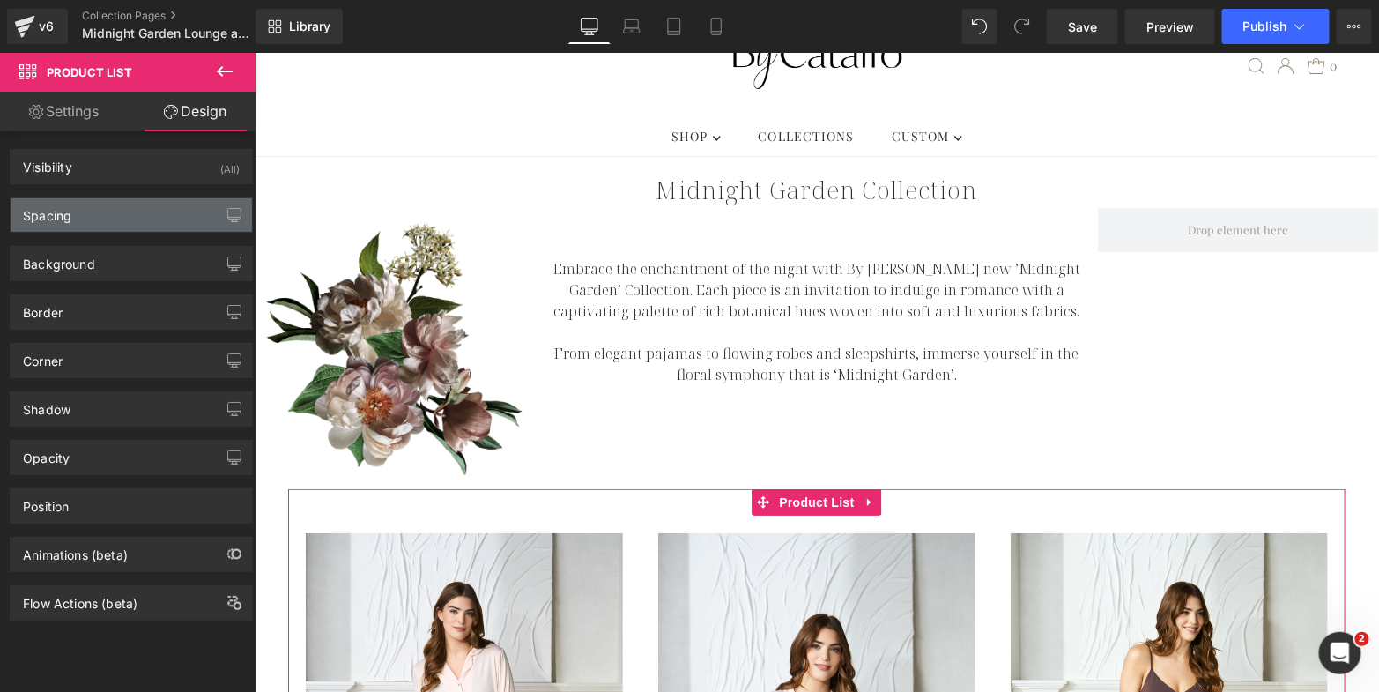
click at [134, 223] on div "Spacing" at bounding box center [131, 214] width 241 height 33
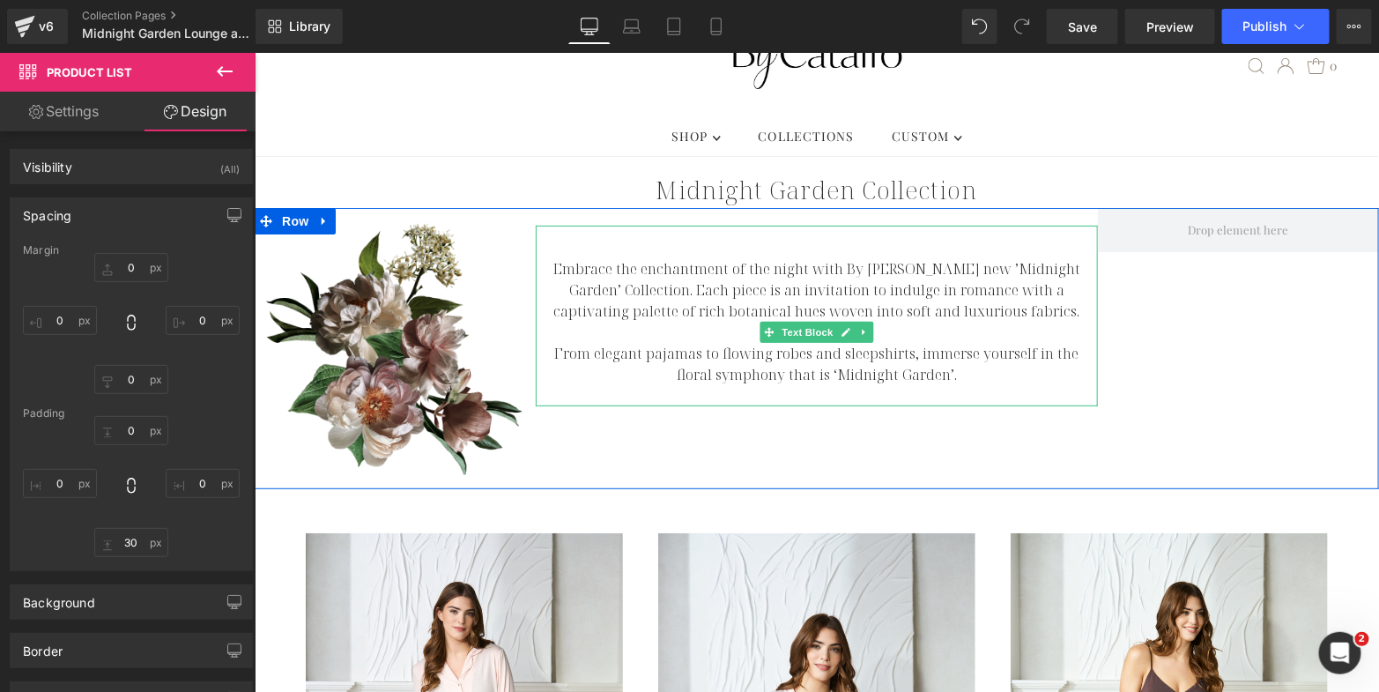
click at [753, 384] on p at bounding box center [816, 394] width 562 height 21
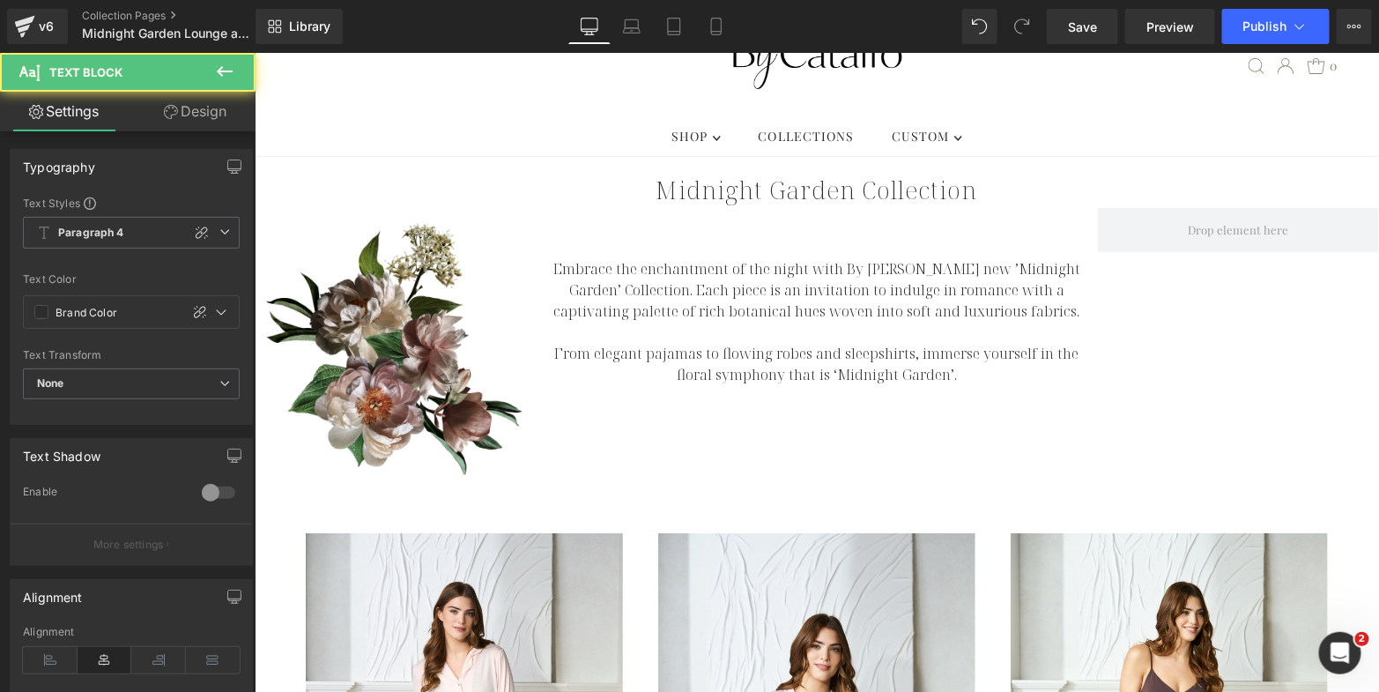
click at [212, 106] on link "Design" at bounding box center [195, 112] width 128 height 40
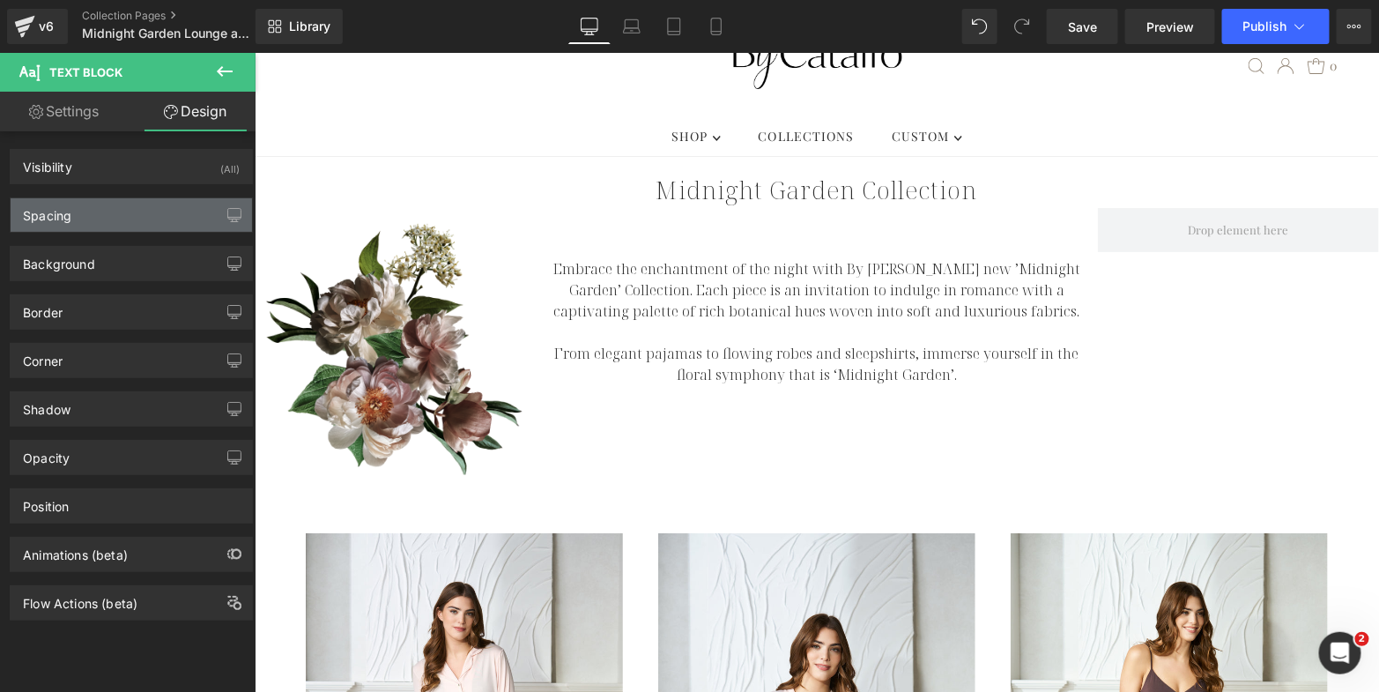
click at [149, 211] on div "Spacing" at bounding box center [131, 214] width 241 height 33
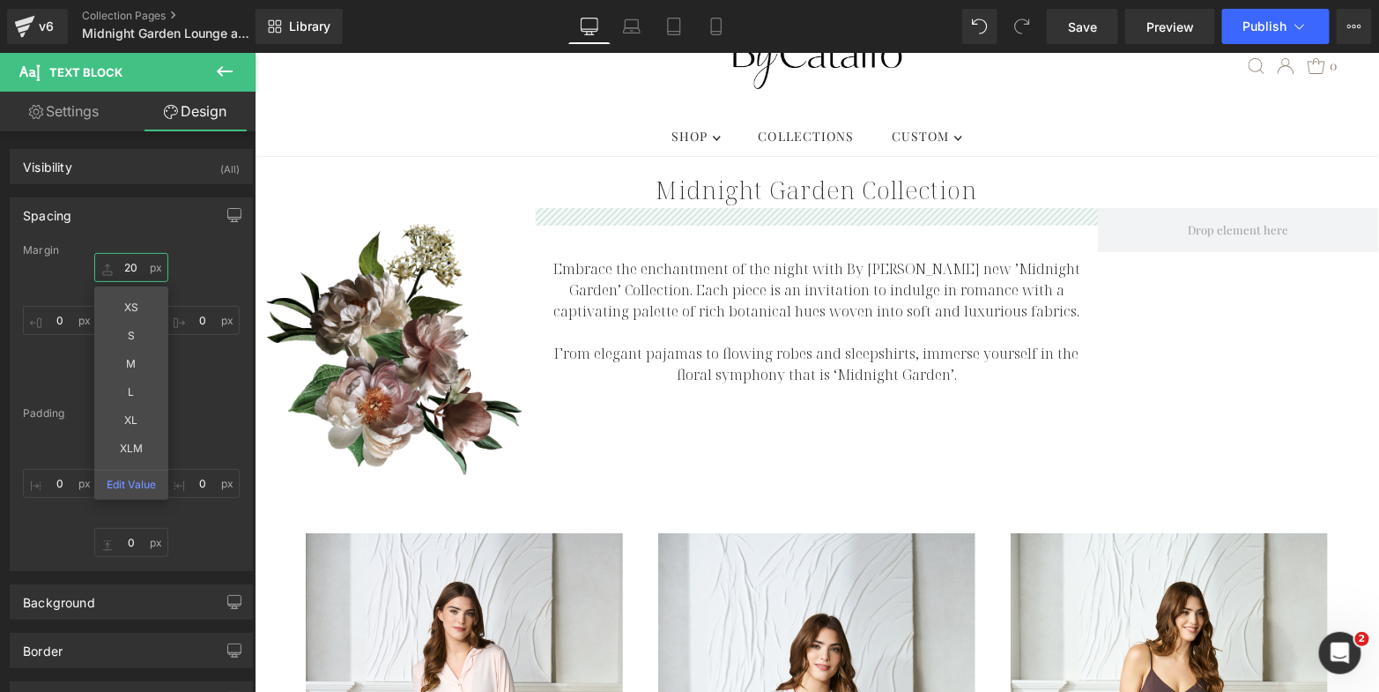
click at [121, 260] on input "20" at bounding box center [131, 267] width 74 height 29
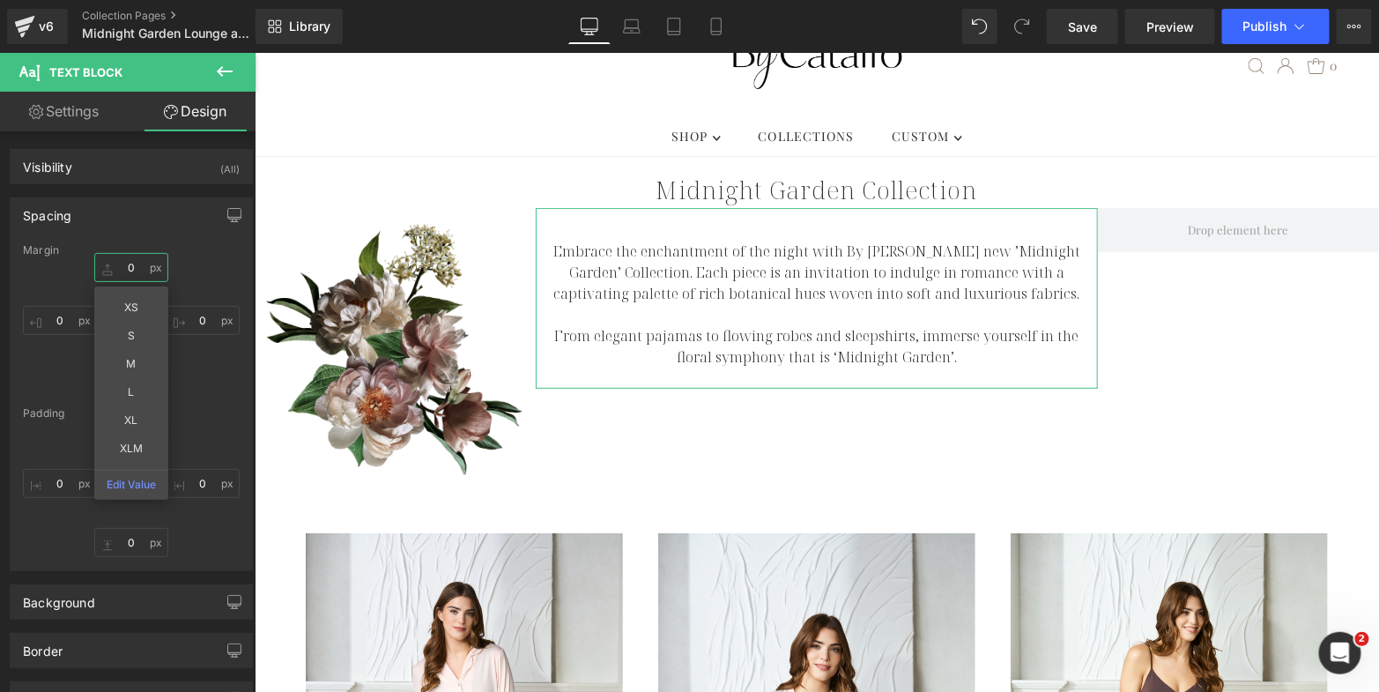
type input "0"
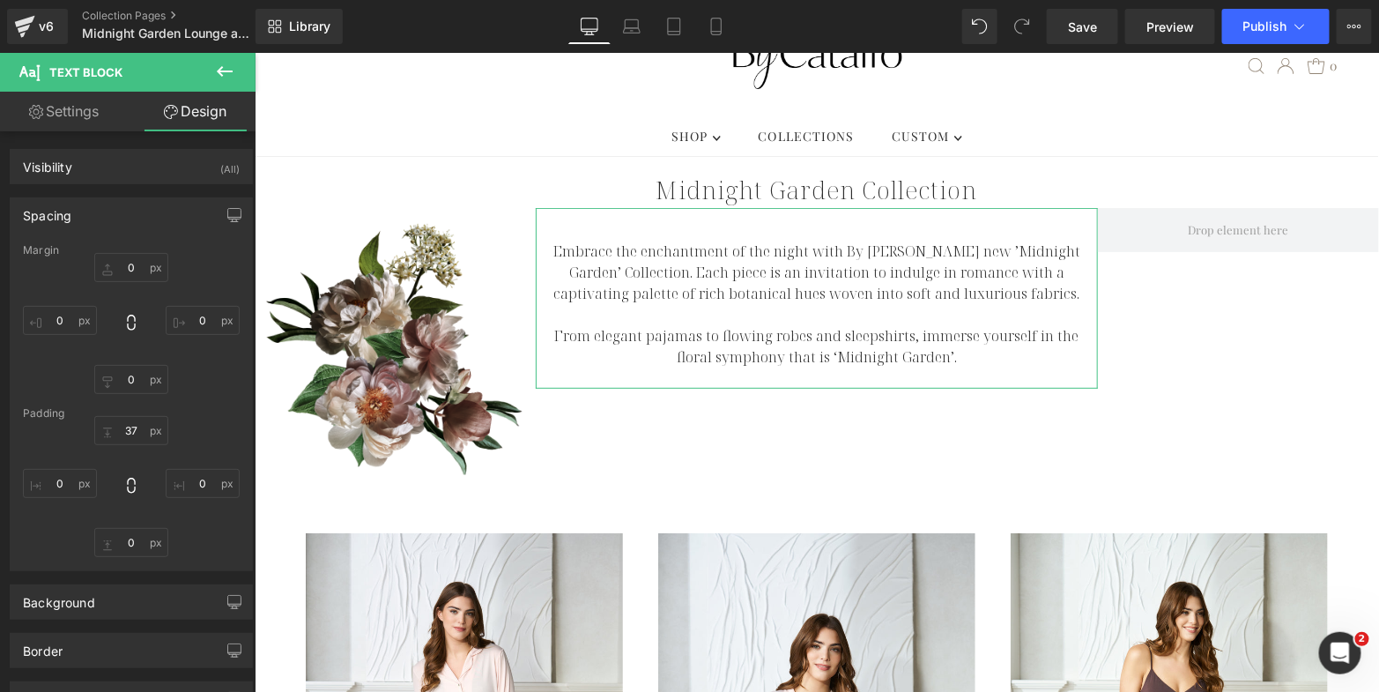
click at [227, 264] on div "0 0 0px 0 0px 0 0px 0" at bounding box center [131, 323] width 217 height 141
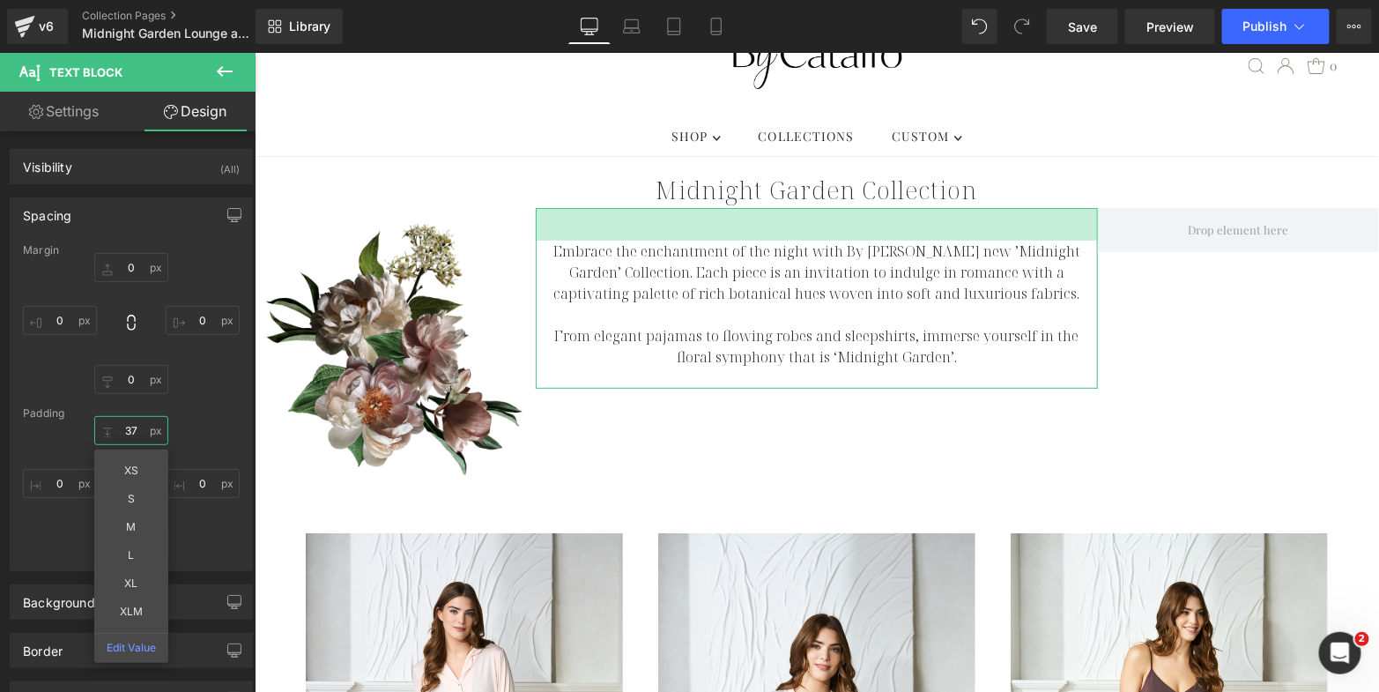
click at [130, 427] on input "37" at bounding box center [131, 430] width 74 height 29
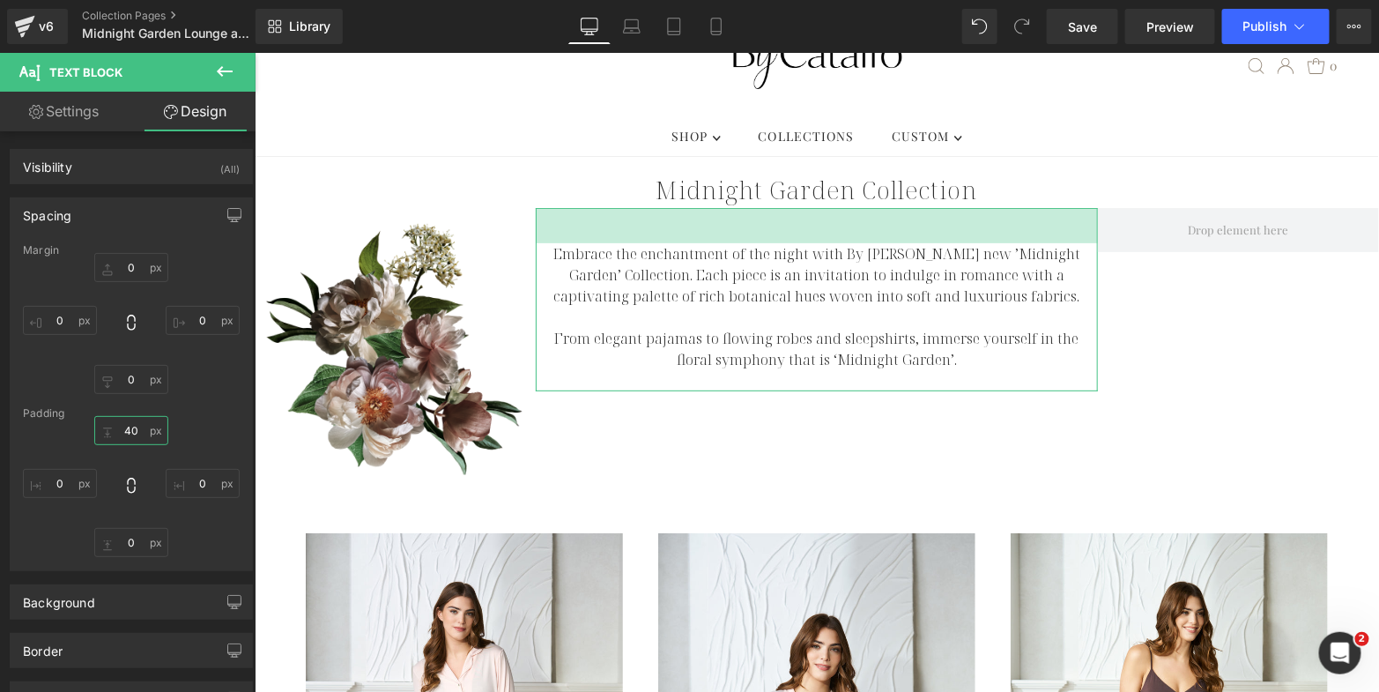
click at [123, 430] on input "40" at bounding box center [131, 430] width 74 height 29
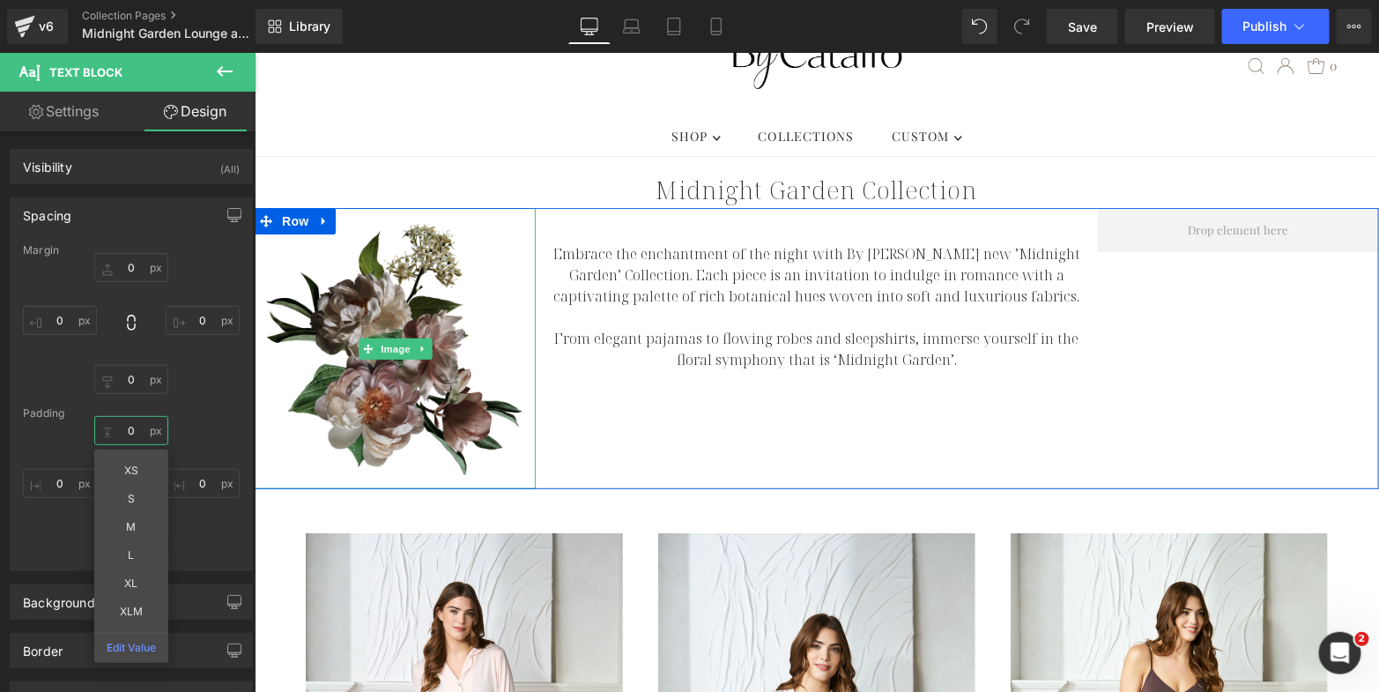
type input "50"
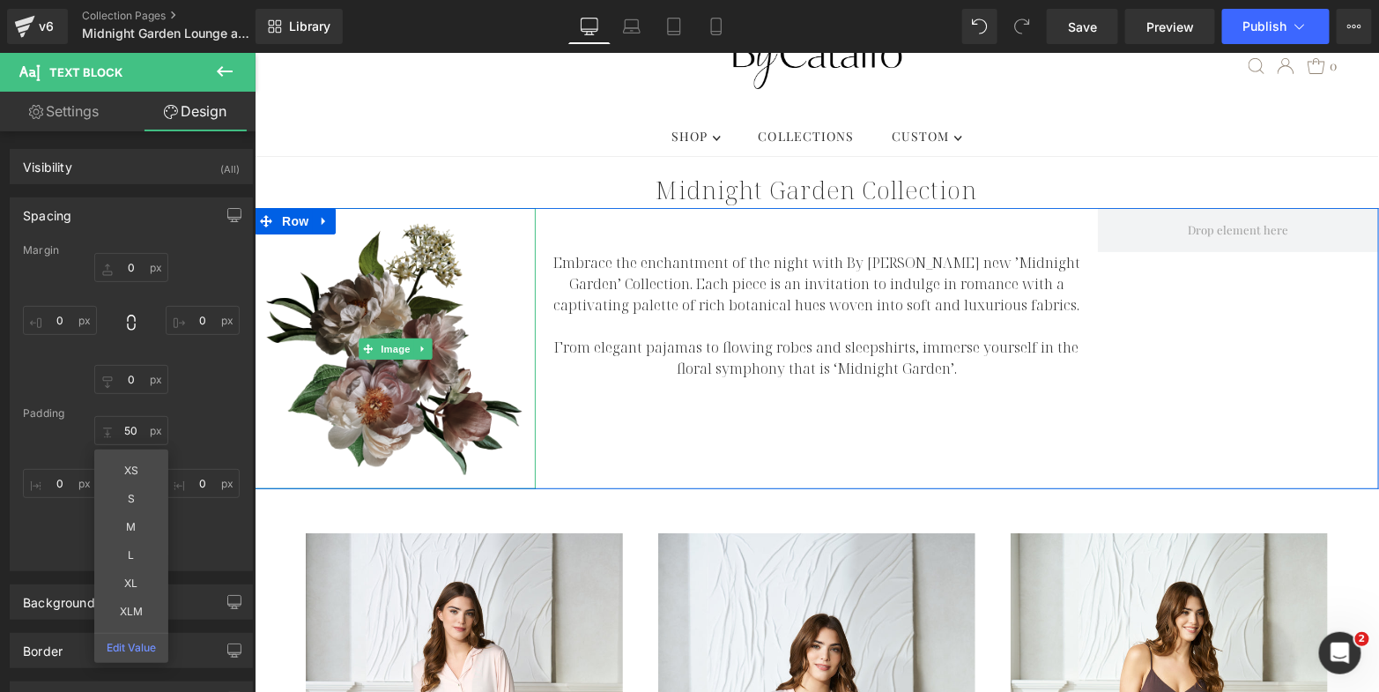
click at [352, 293] on img at bounding box center [394, 347] width 281 height 281
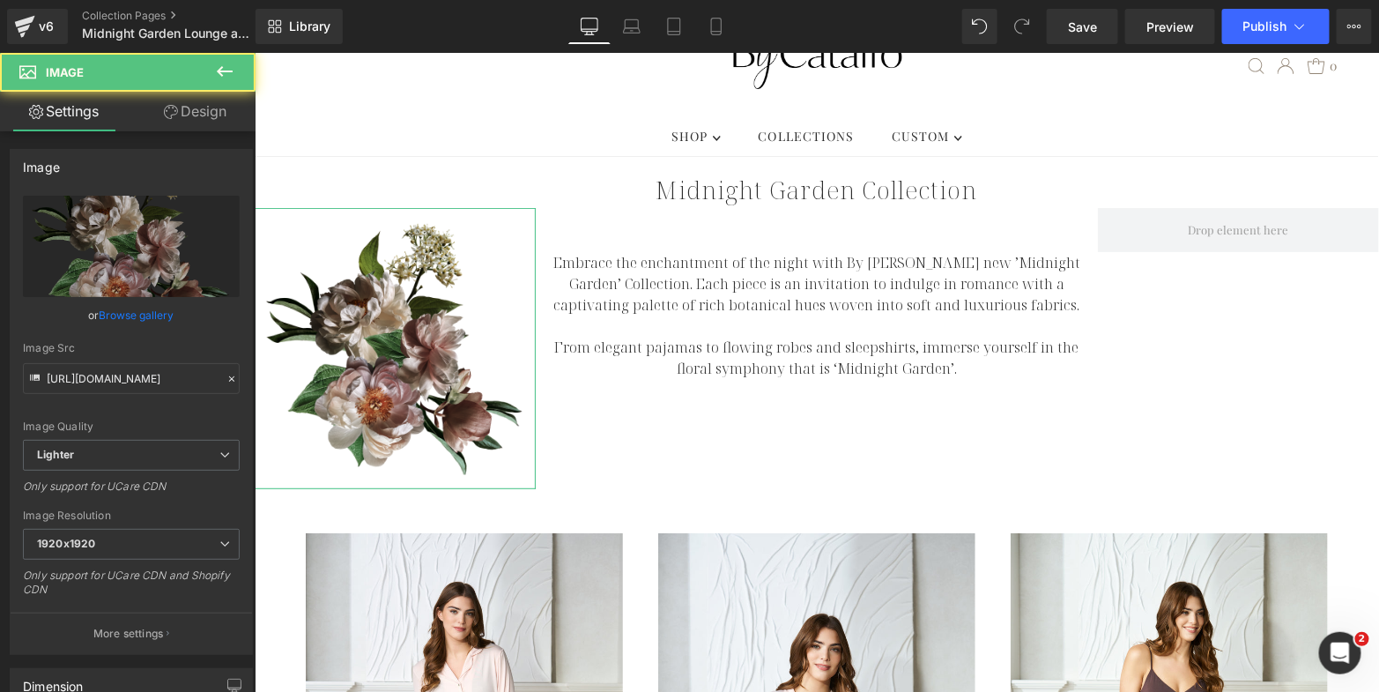
click at [189, 102] on link "Design" at bounding box center [195, 112] width 128 height 40
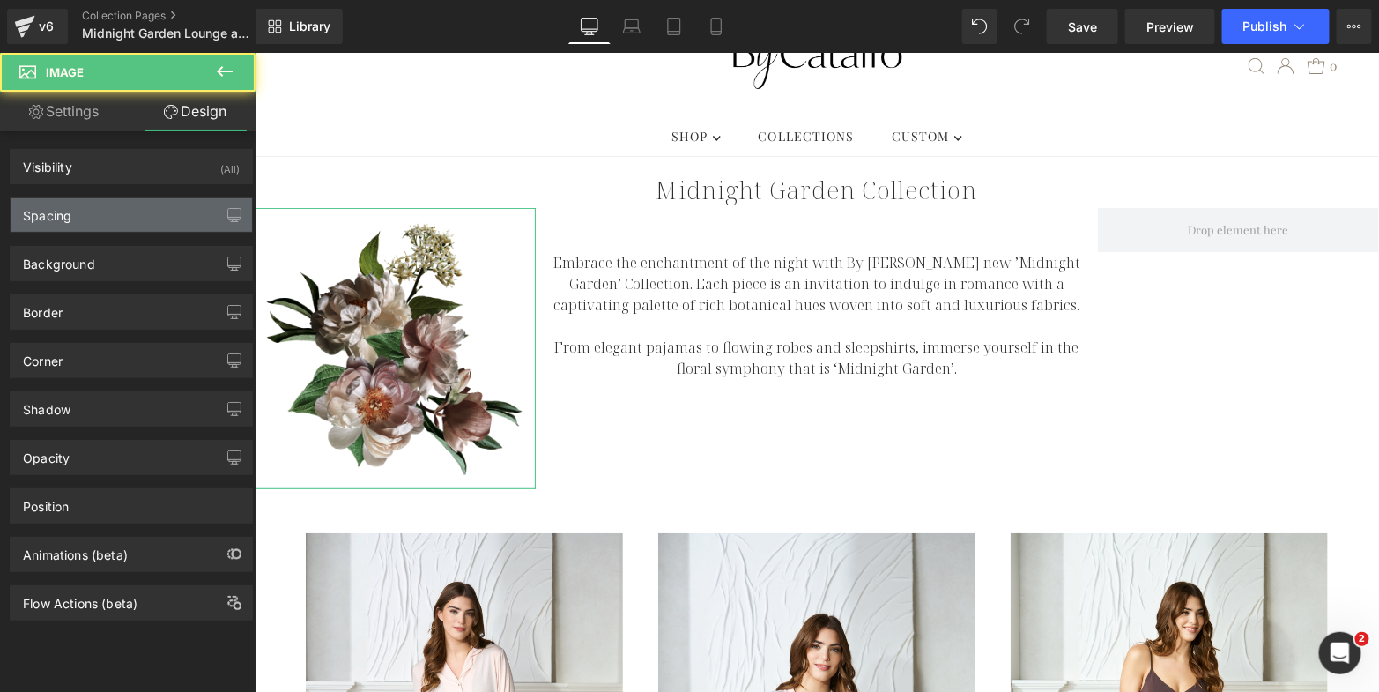
click at [67, 222] on div "Spacing" at bounding box center [131, 214] width 241 height 33
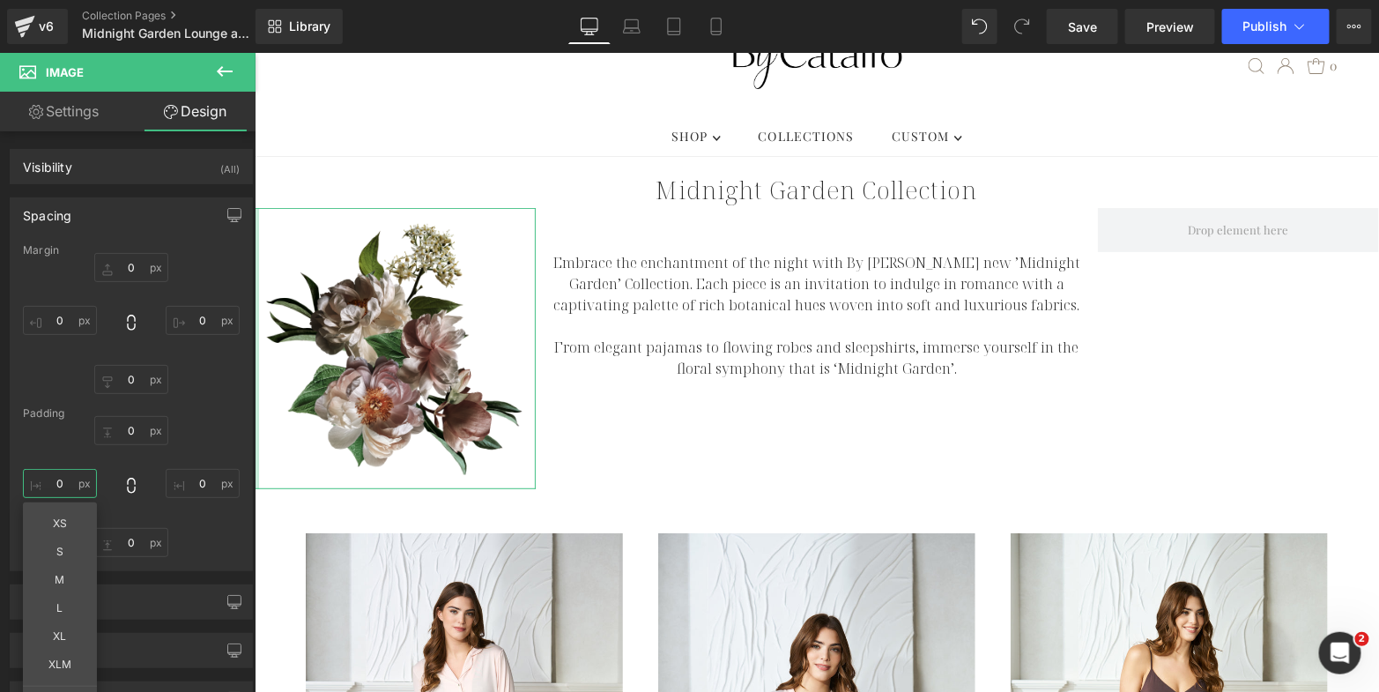
click at [59, 479] on input "0" at bounding box center [60, 483] width 74 height 29
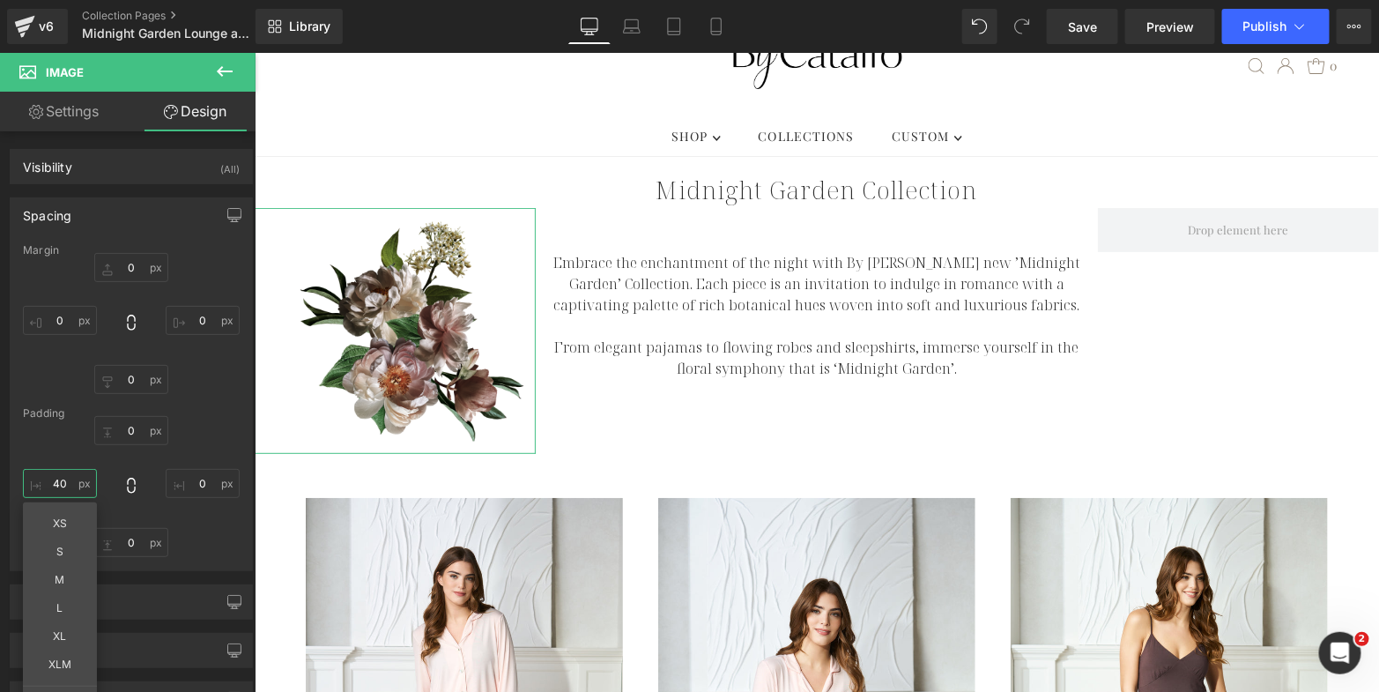
type input "4"
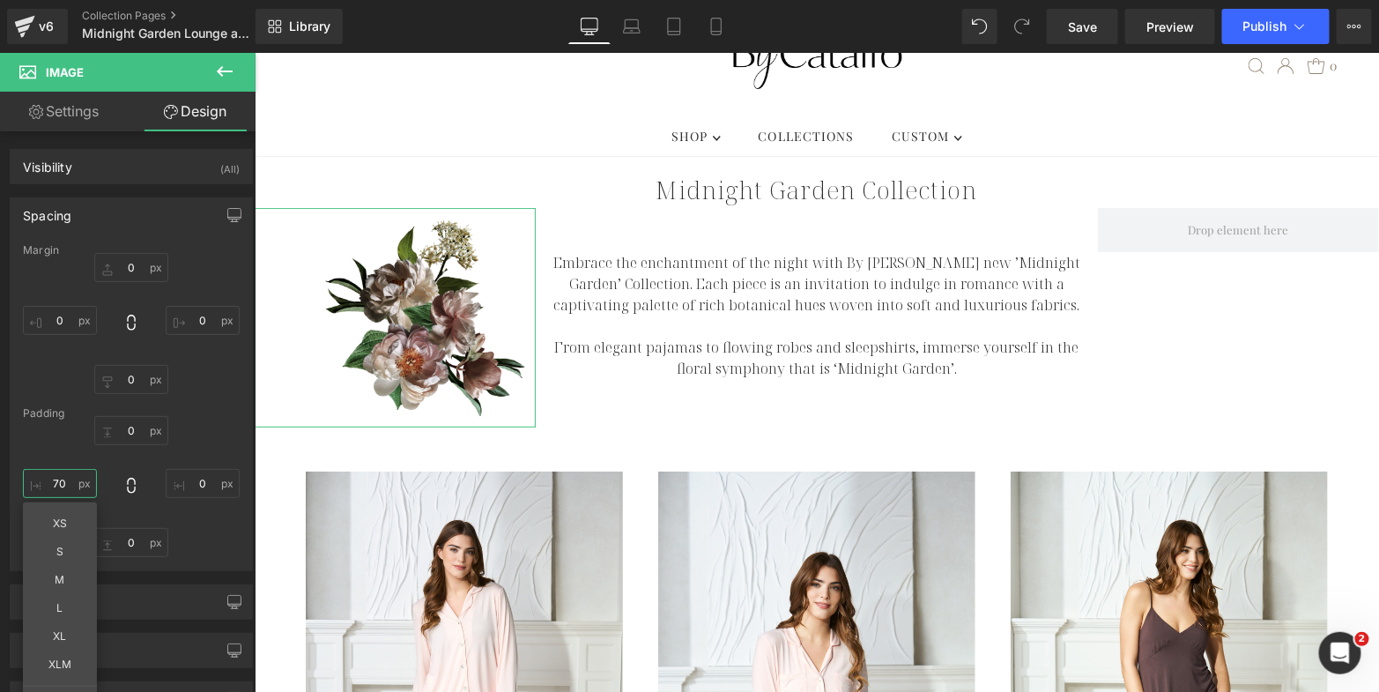
type input "7"
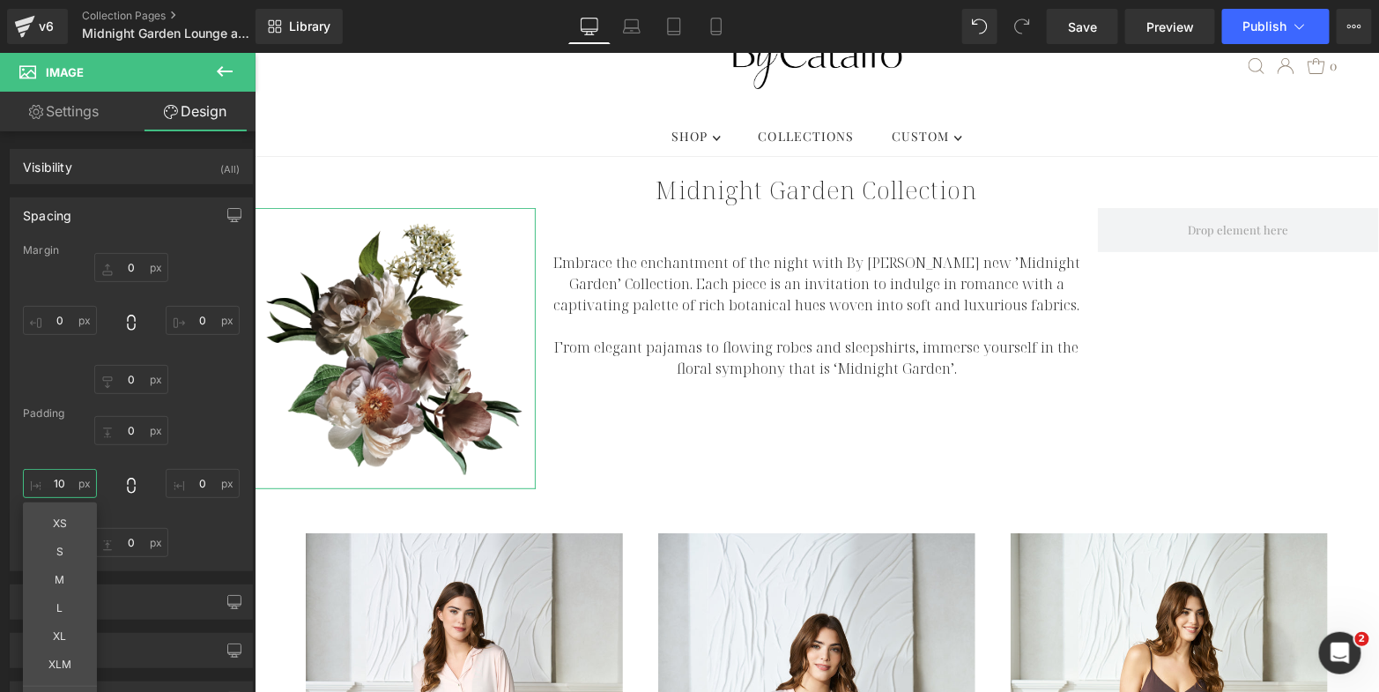
type input "100"
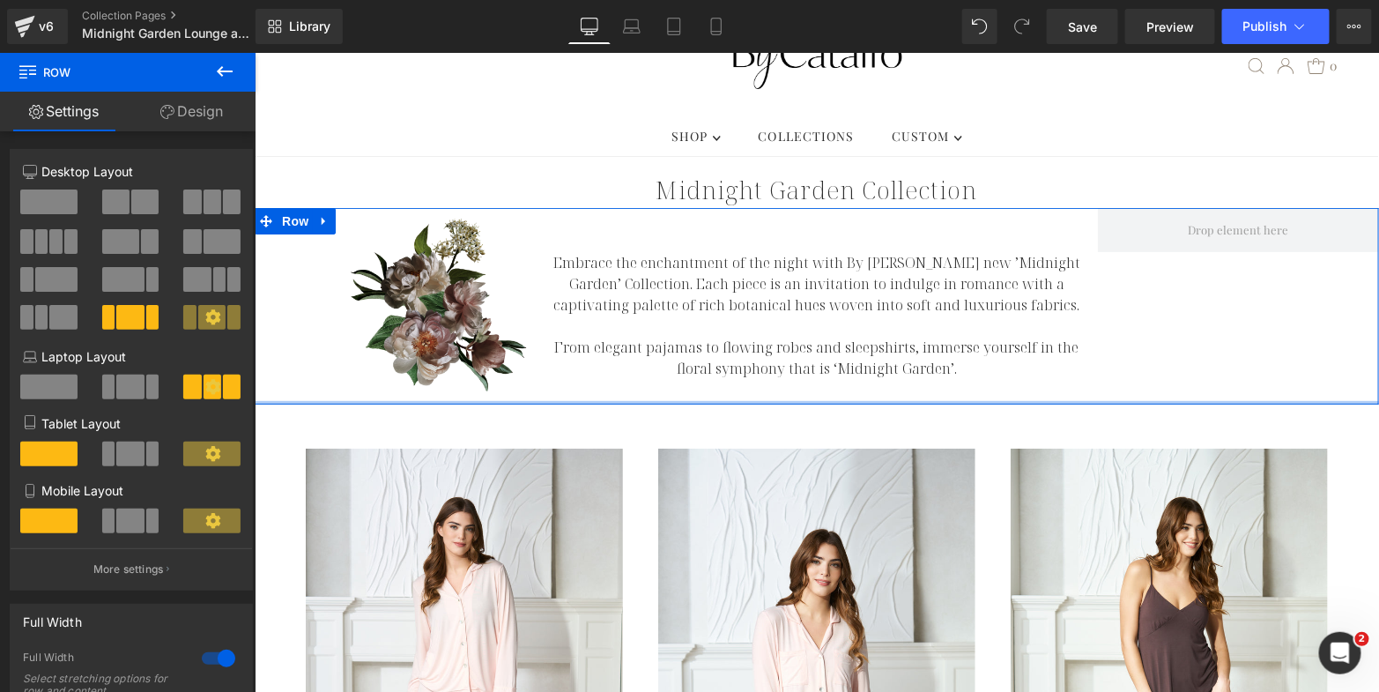
drag, startPoint x: 480, startPoint y: 368, endPoint x: 474, endPoint y: 360, distance: 10.0
click at [474, 360] on div "Image 100px Embrace the enchantment of the night with By Catalfo's new ’Midnigh…" at bounding box center [816, 305] width 1125 height 197
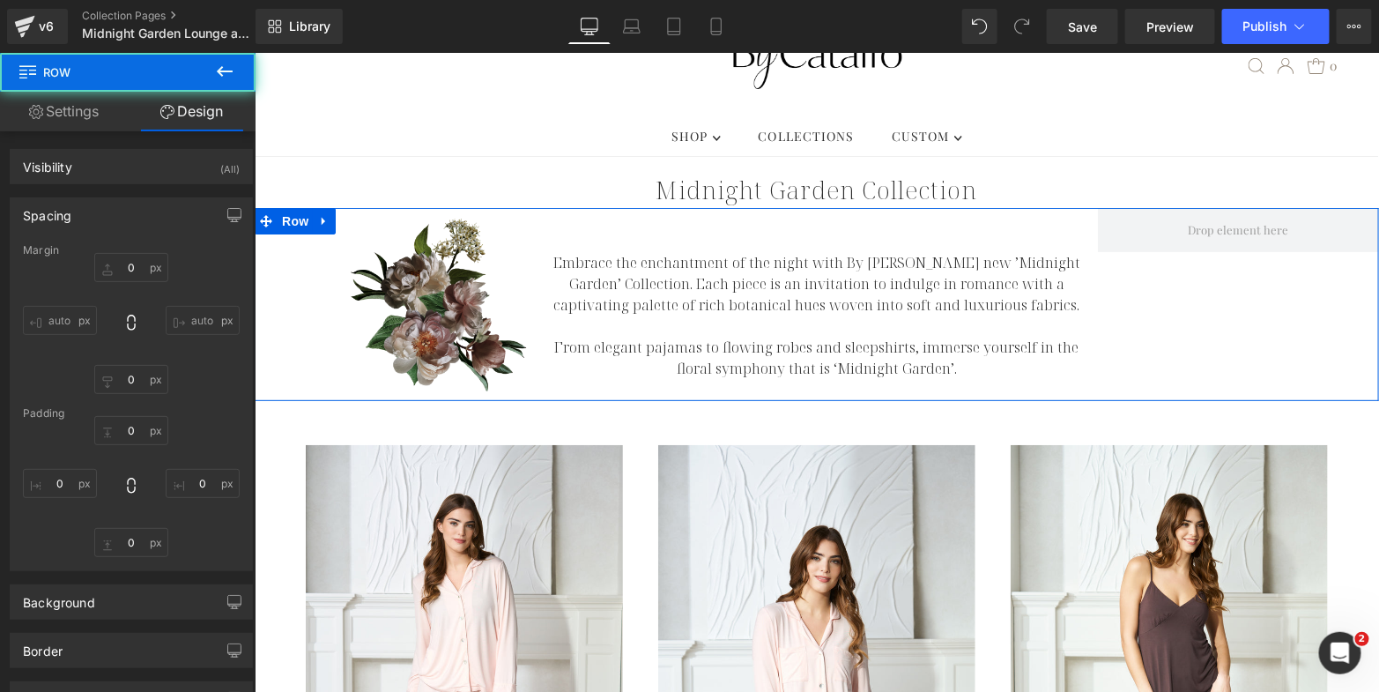
click at [434, 249] on img at bounding box center [394, 303] width 281 height 193
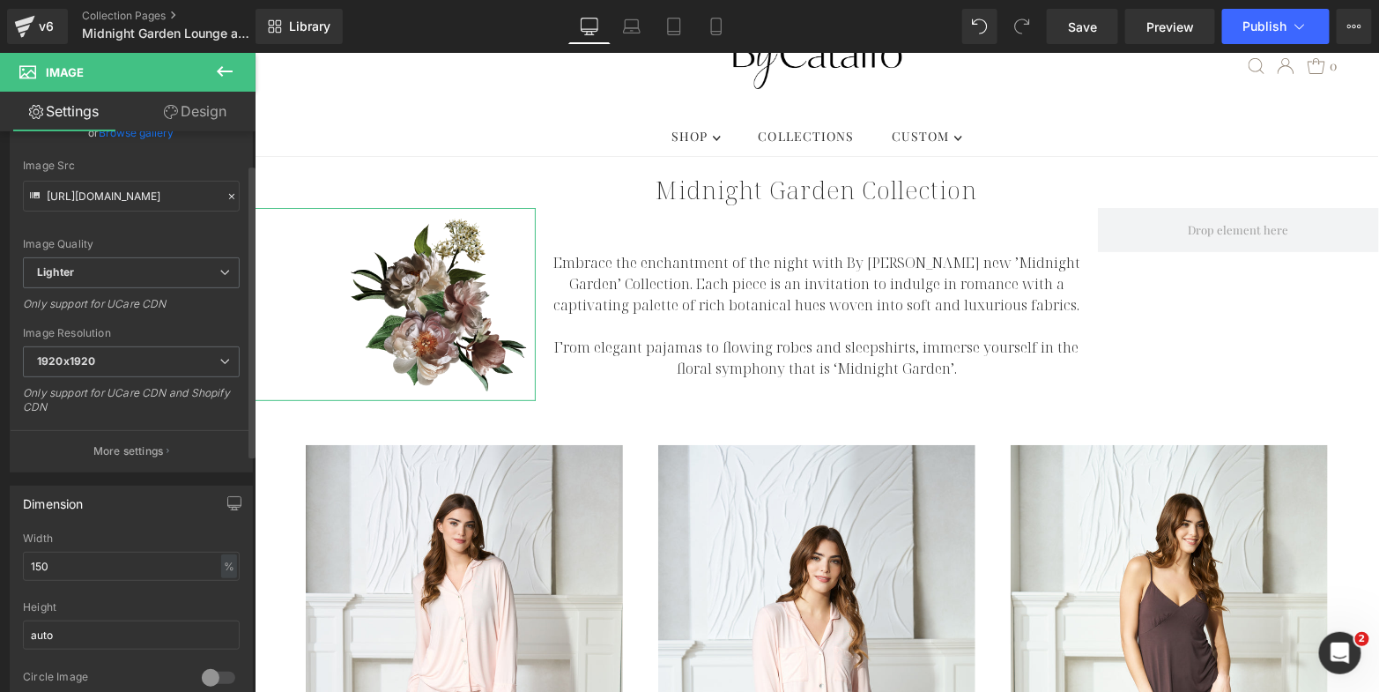
scroll to position [229, 0]
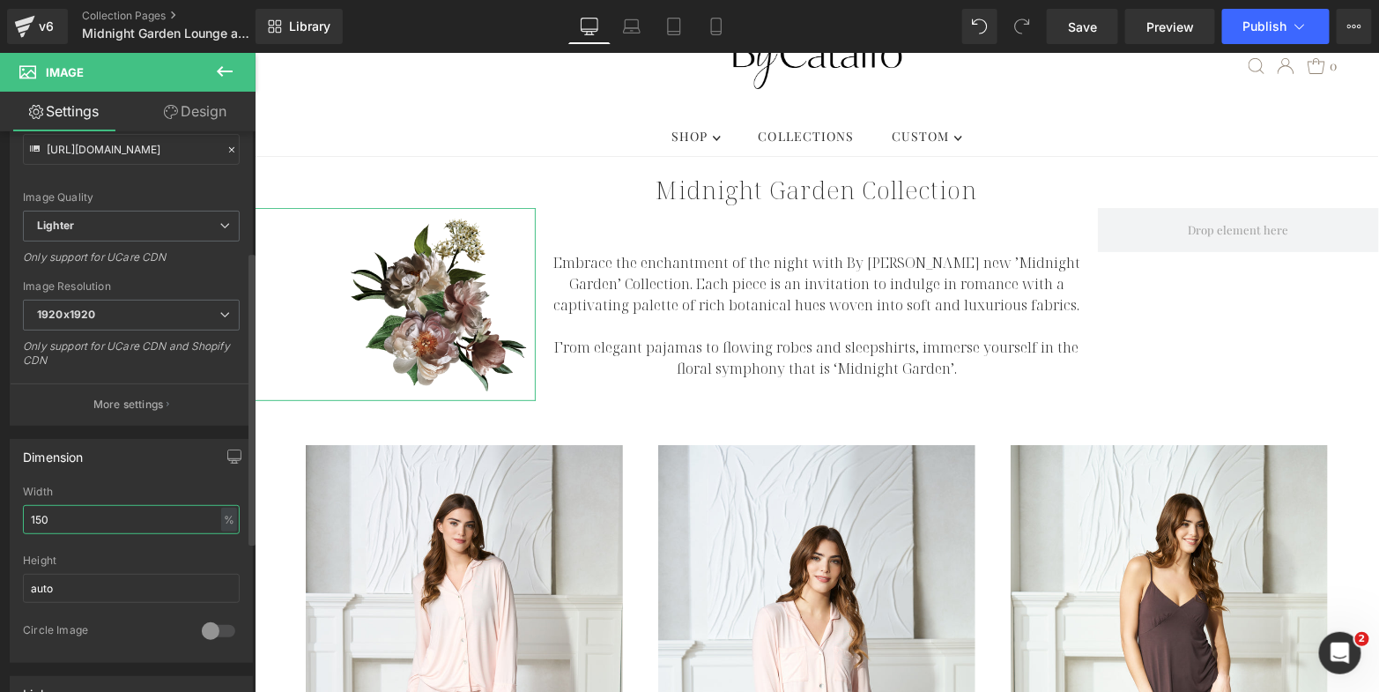
click at [139, 509] on input "150" at bounding box center [131, 519] width 217 height 29
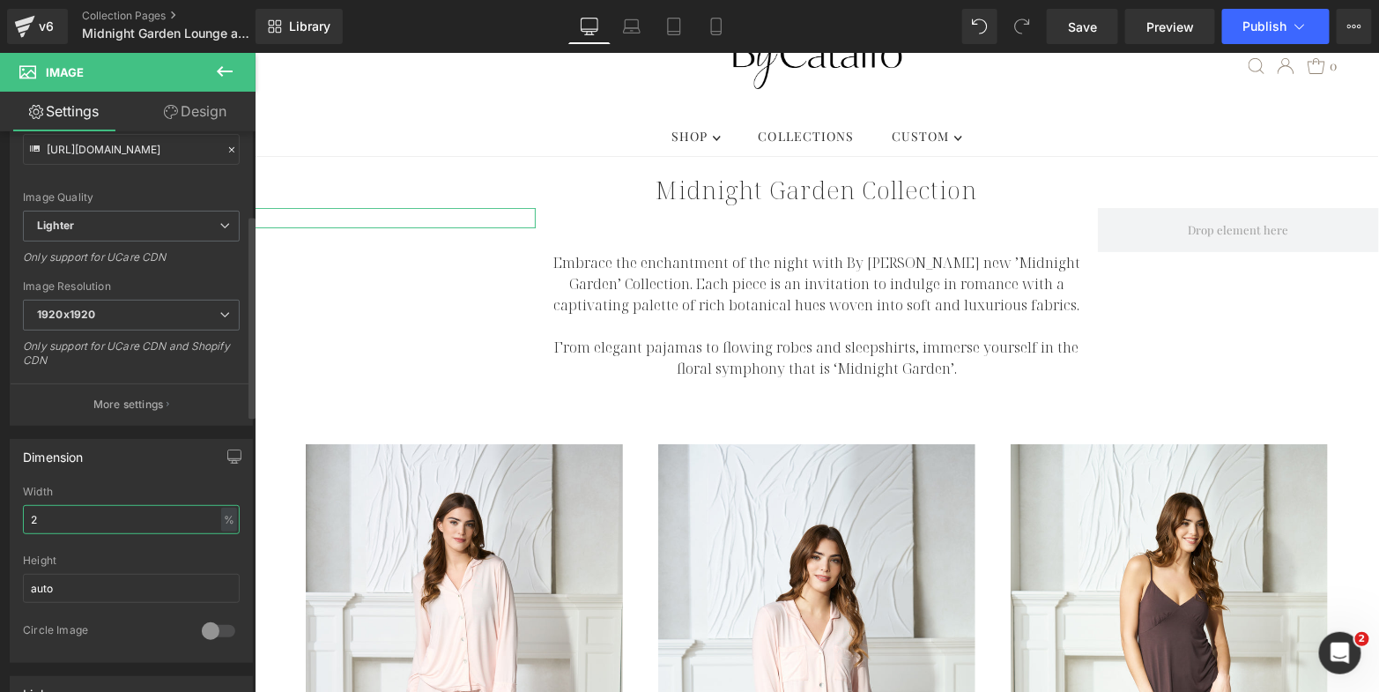
type input "150"
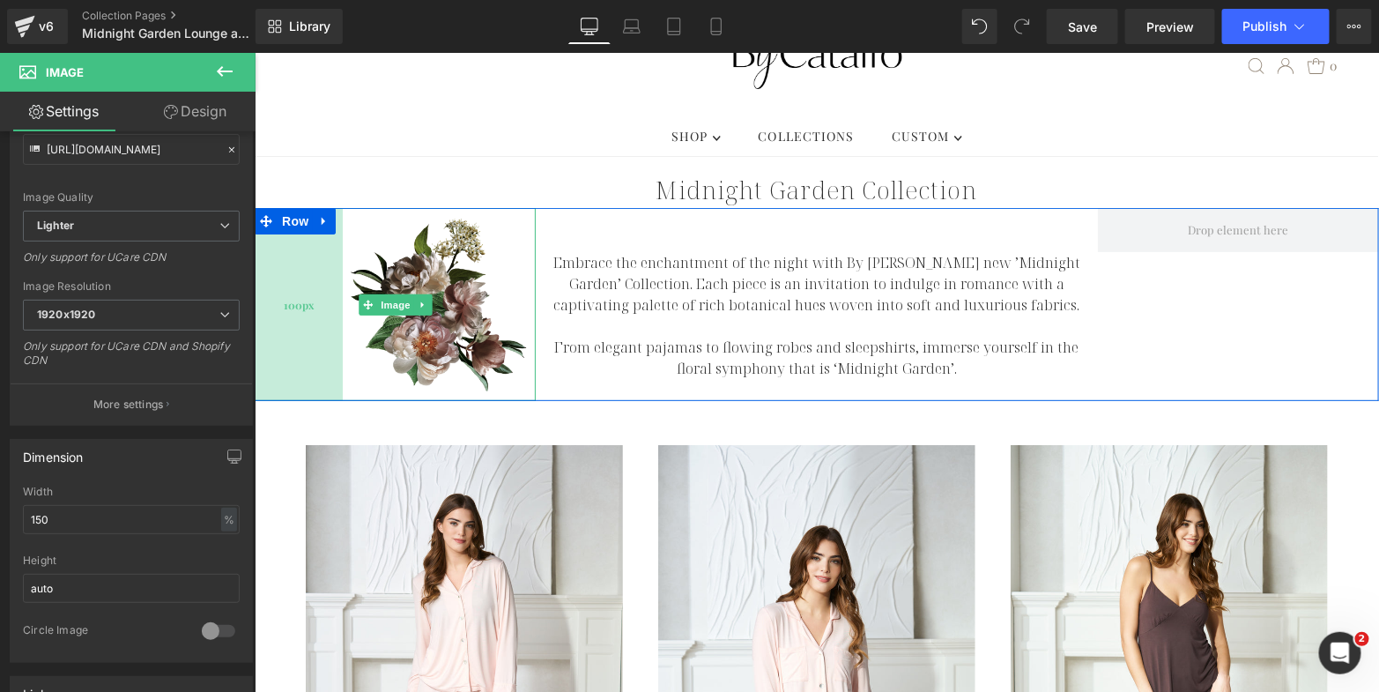
click at [301, 250] on div "100px" at bounding box center [298, 303] width 88 height 193
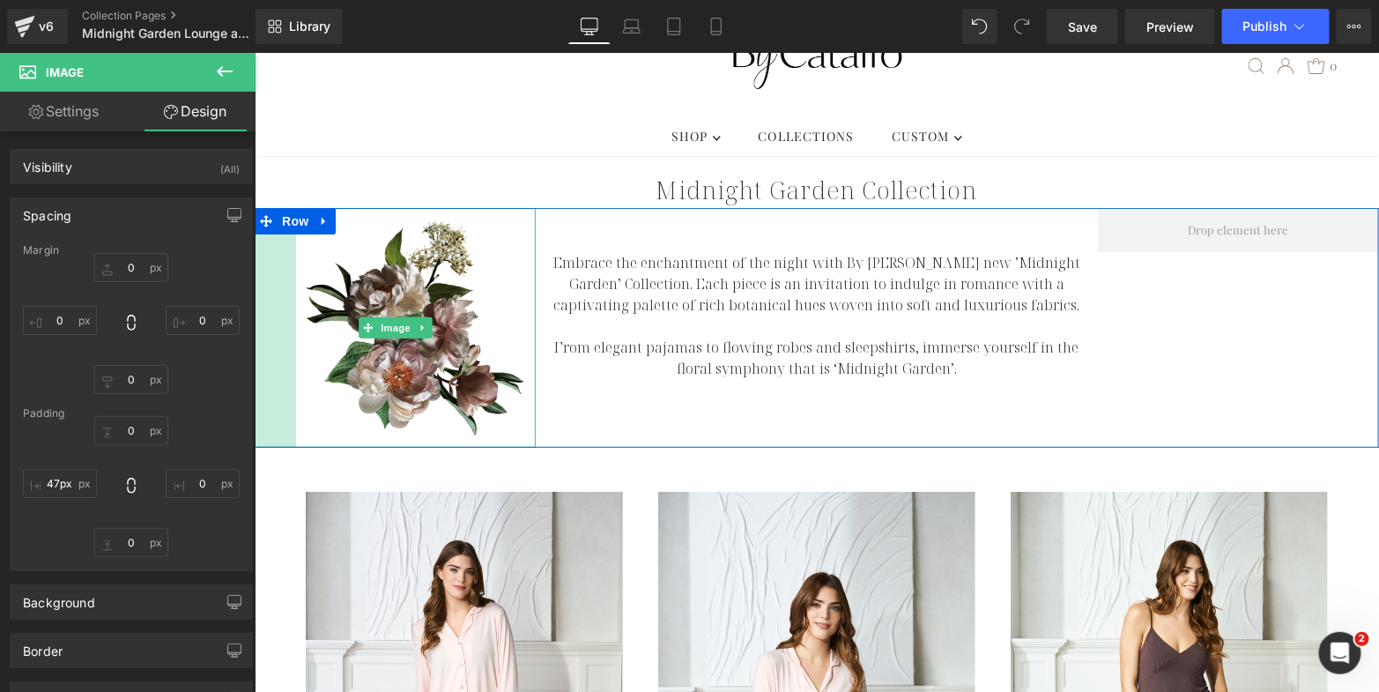
drag, startPoint x: 301, startPoint y: 250, endPoint x: 196, endPoint y: 261, distance: 105.4
click at [254, 261] on html "Cart 0 .mobile-menu__cart-icon .testament--icon-theme-bag:hover .hover-fill { f…" at bounding box center [816, 263] width 1125 height 640
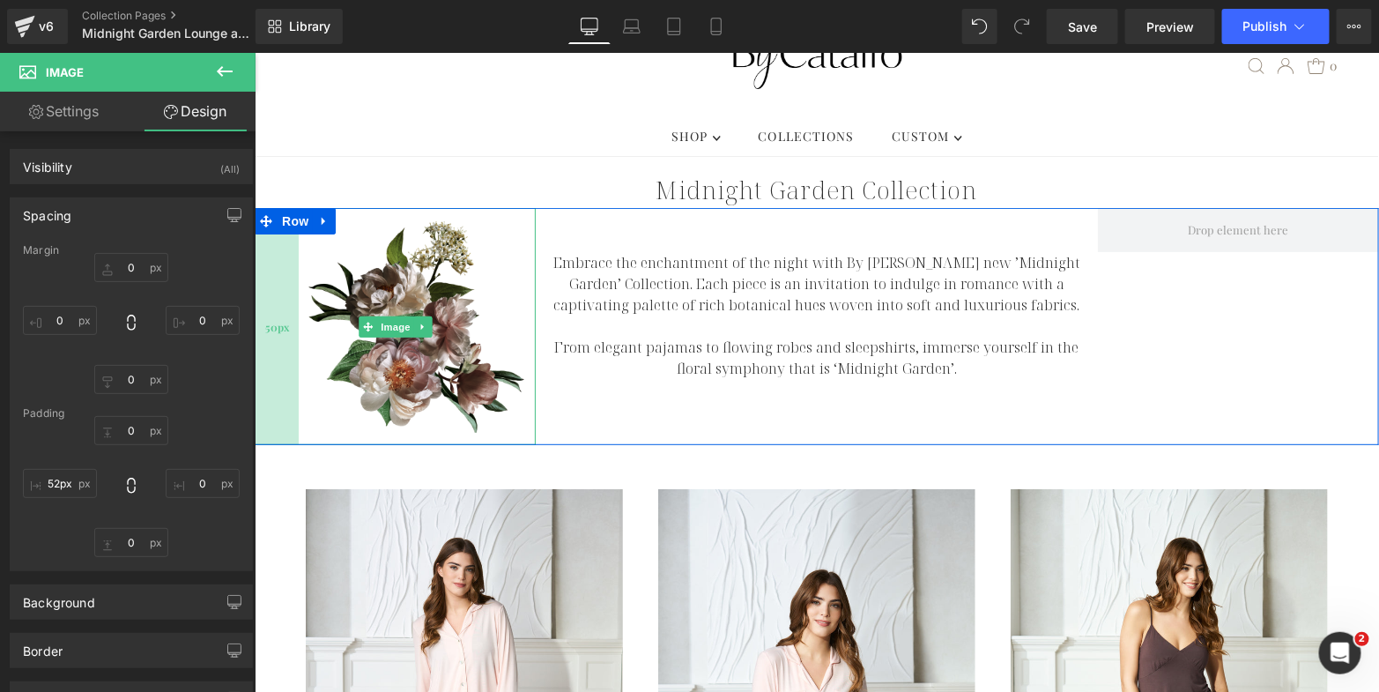
type input "50px"
click at [264, 316] on span "50px" at bounding box center [276, 325] width 24 height 19
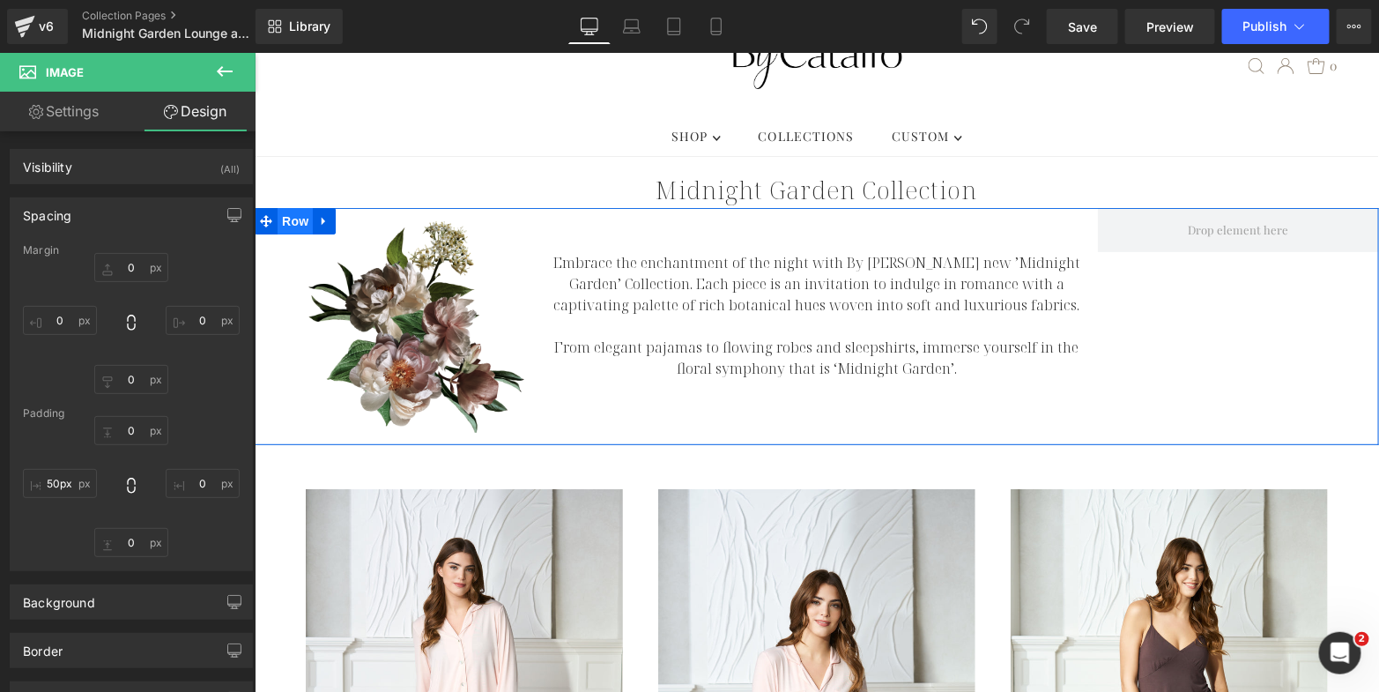
click at [290, 207] on span "Row" at bounding box center [294, 220] width 35 height 26
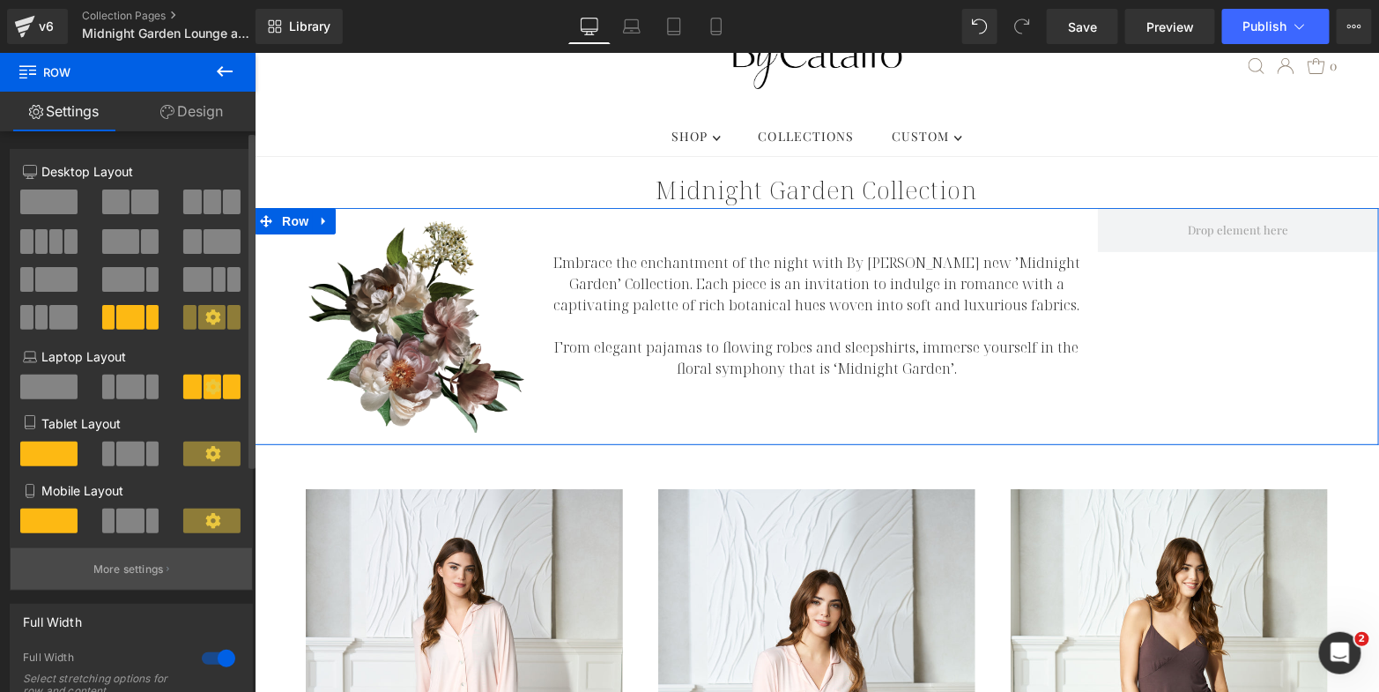
click at [146, 576] on p "More settings" at bounding box center [128, 569] width 71 height 16
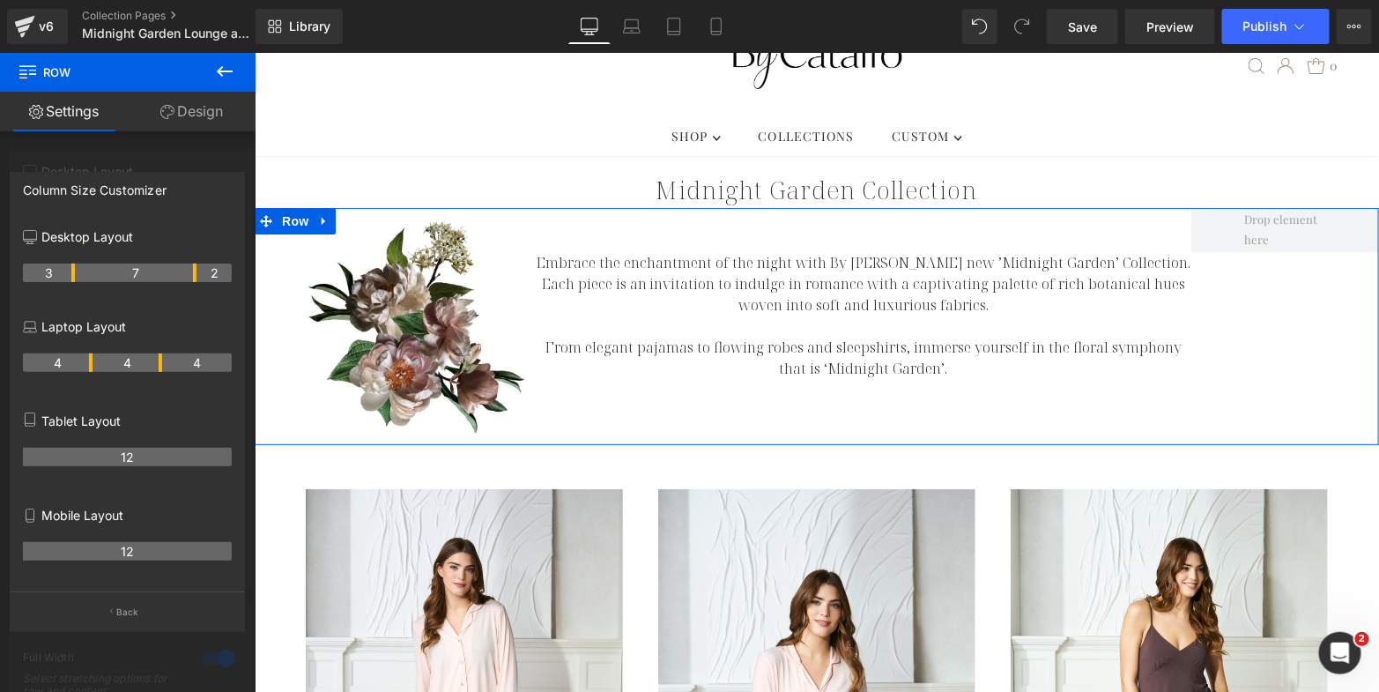
drag, startPoint x: 175, startPoint y: 274, endPoint x: 190, endPoint y: 274, distance: 15.0
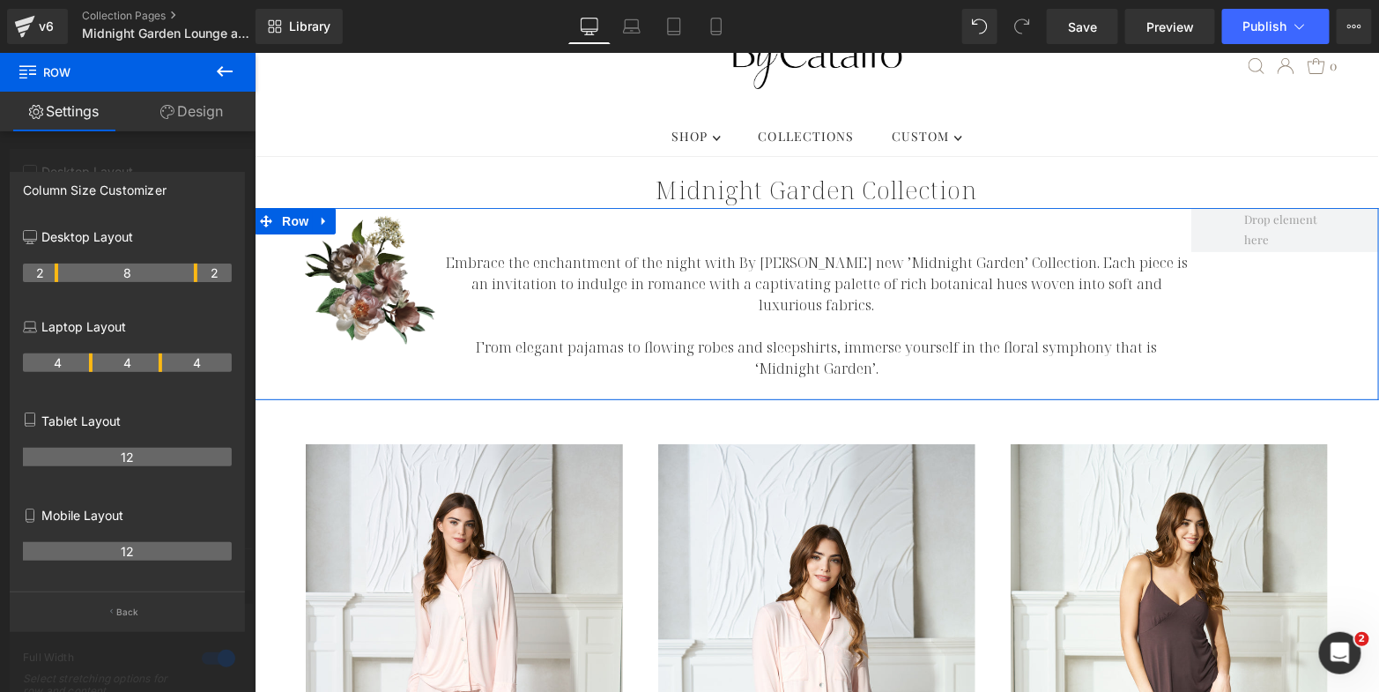
drag, startPoint x: 73, startPoint y: 279, endPoint x: 56, endPoint y: 279, distance: 17.6
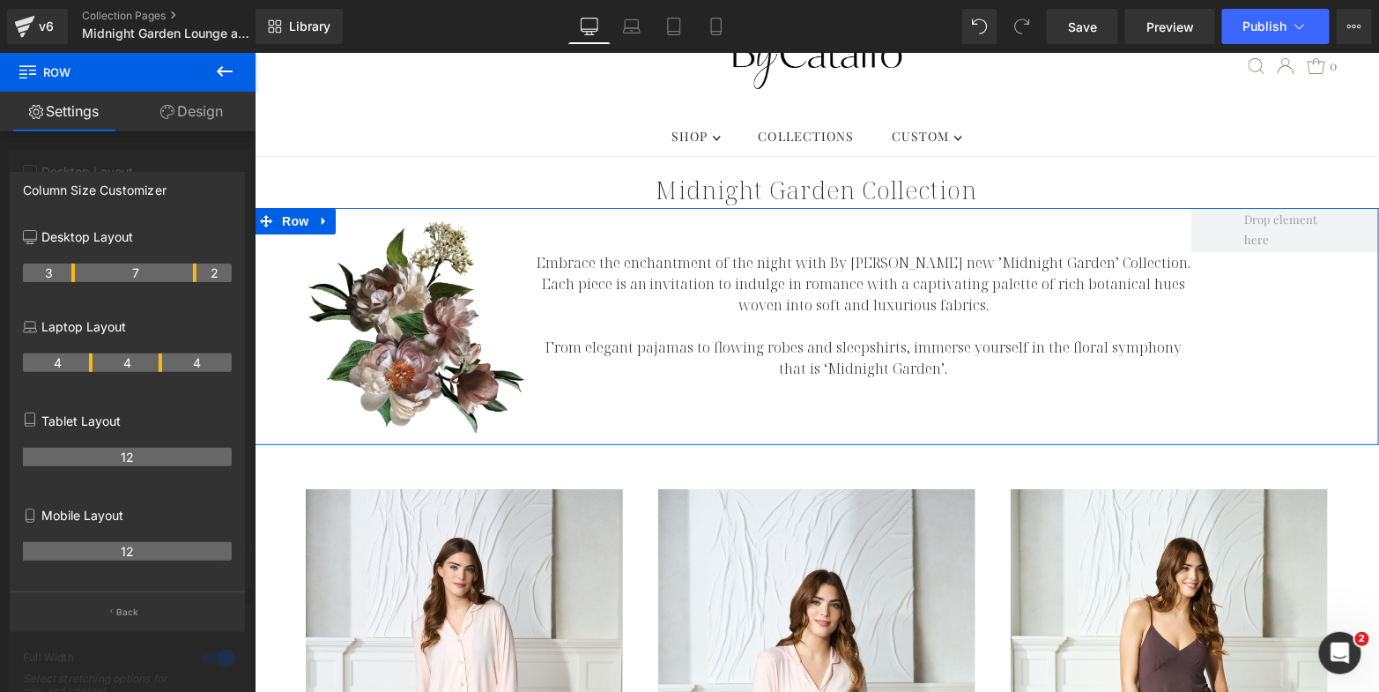
drag, startPoint x: 55, startPoint y: 278, endPoint x: 65, endPoint y: 278, distance: 10.6
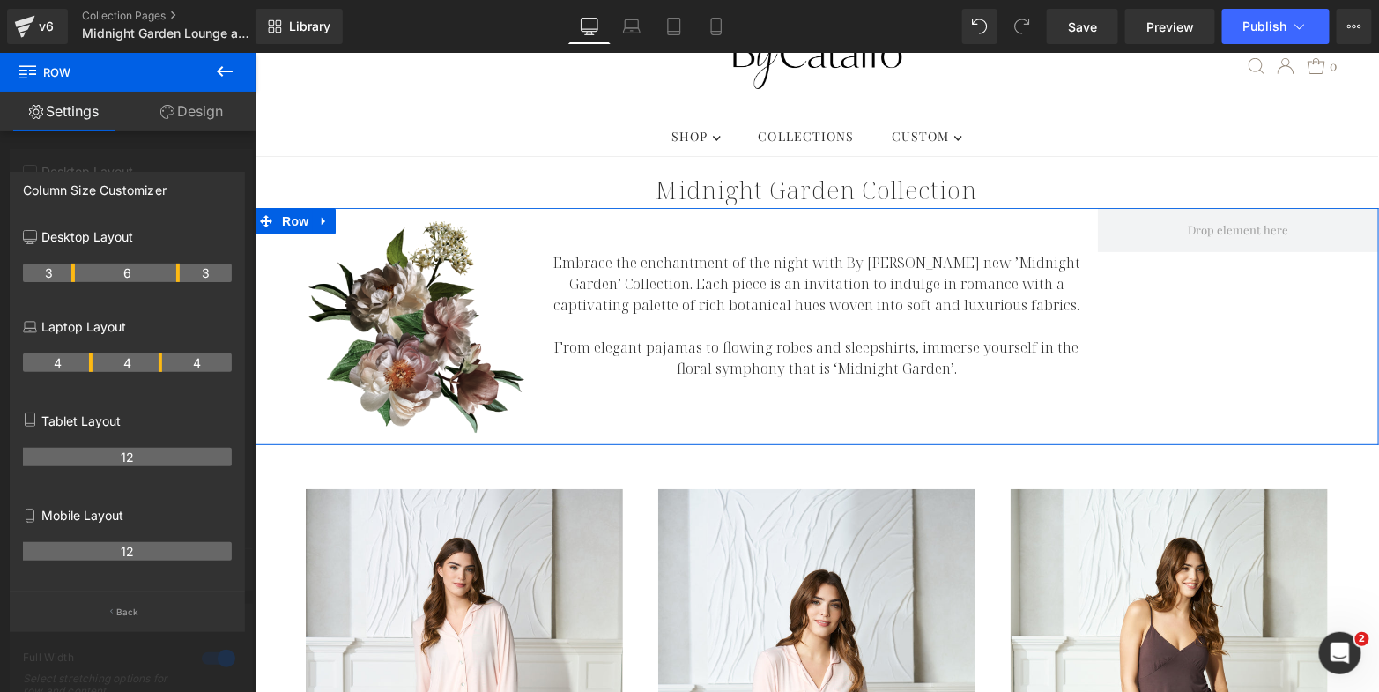
drag, startPoint x: 194, startPoint y: 273, endPoint x: 176, endPoint y: 273, distance: 17.6
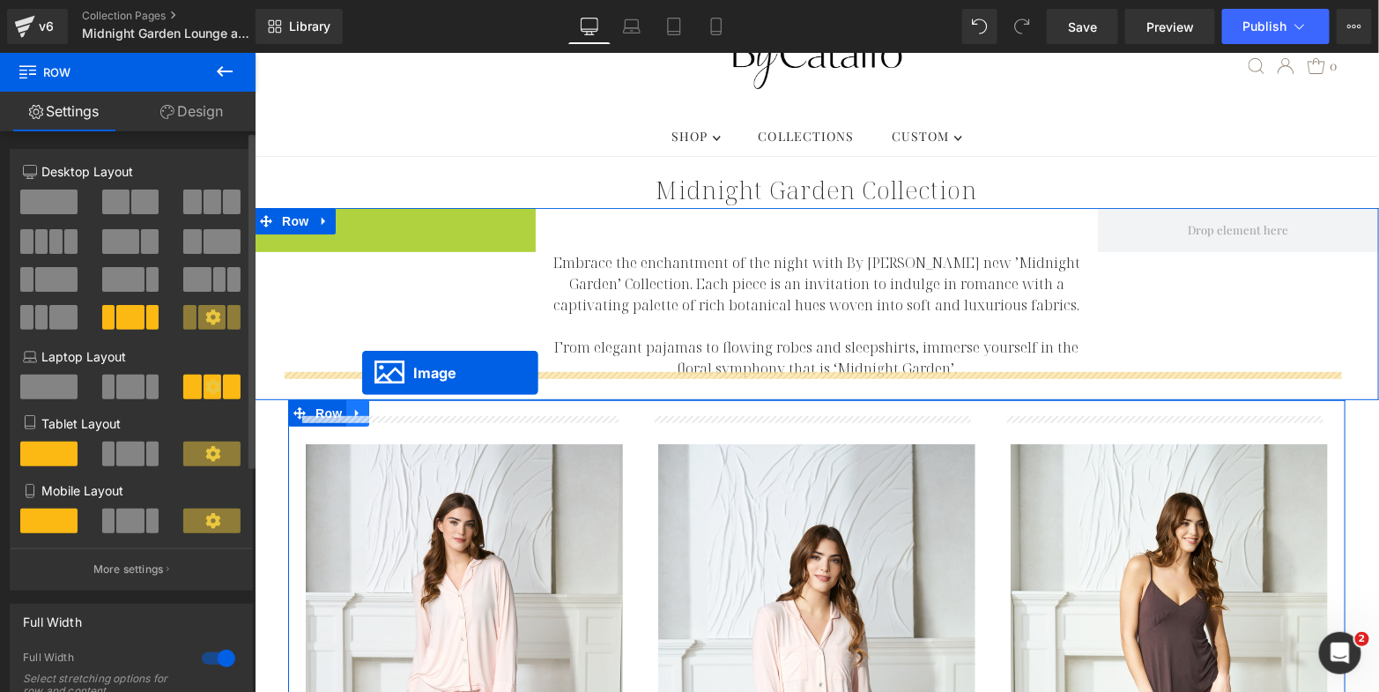
drag, startPoint x: 360, startPoint y: 300, endPoint x: 360, endPoint y: 371, distance: 71.4
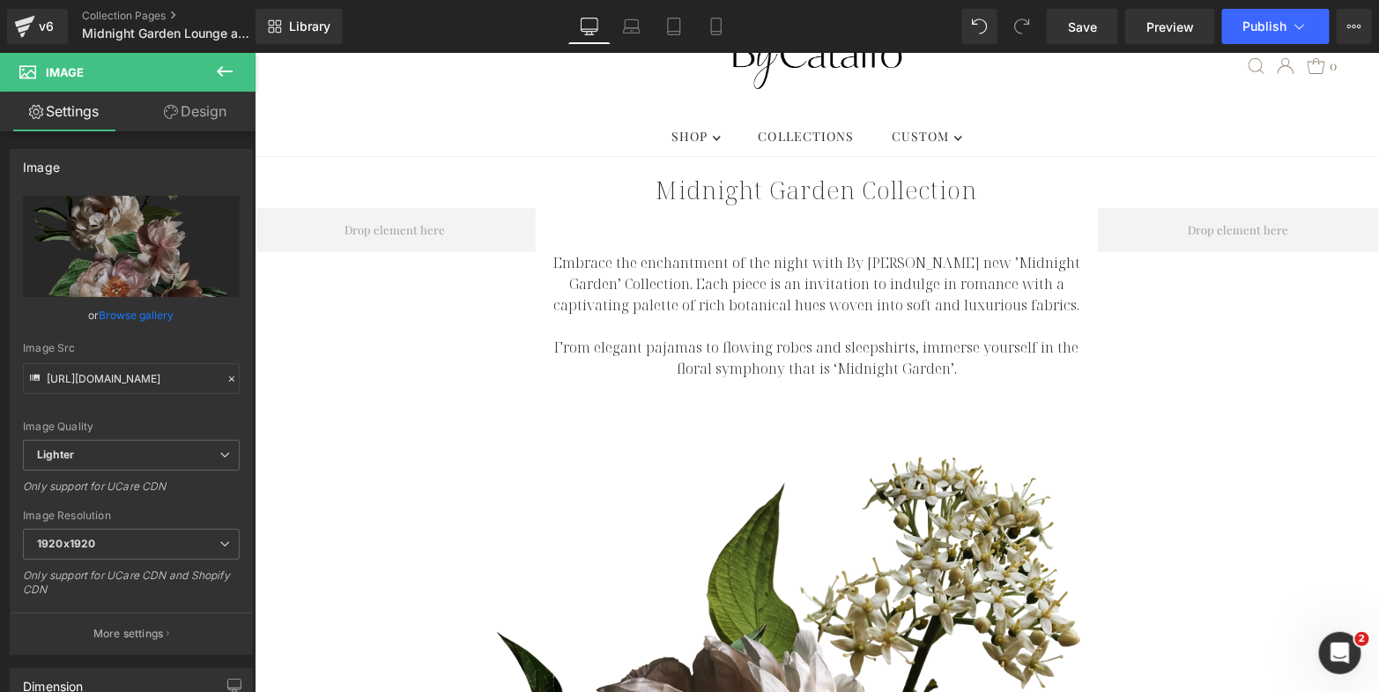
click at [224, 69] on icon at bounding box center [224, 71] width 21 height 21
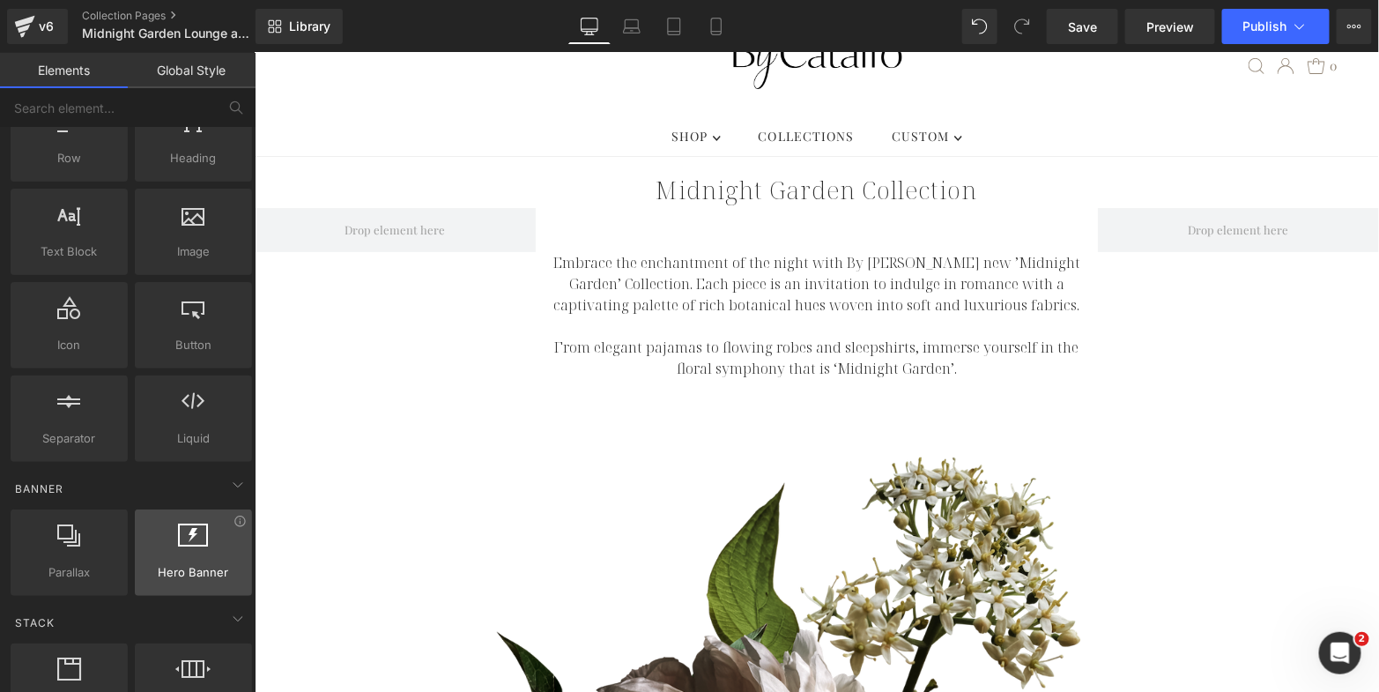
scroll to position [85, 0]
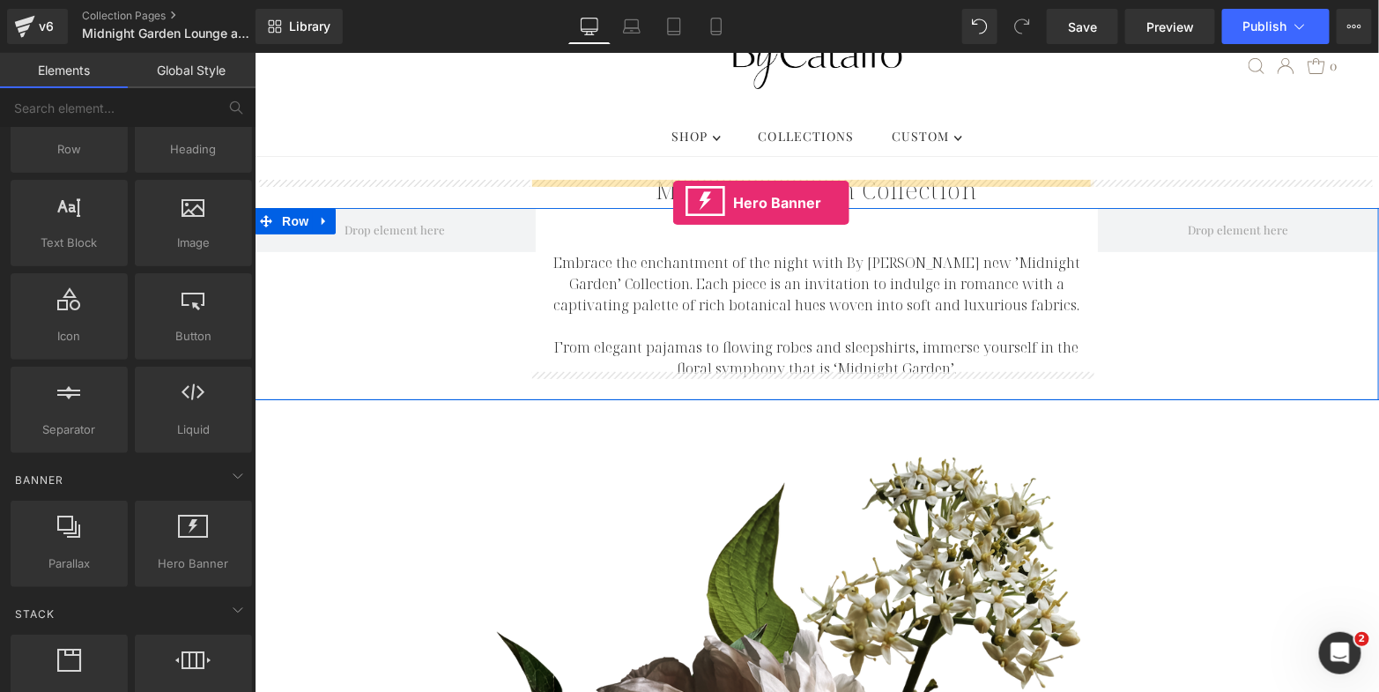
drag, startPoint x: 444, startPoint y: 596, endPoint x: 672, endPoint y: 202, distance: 454.9
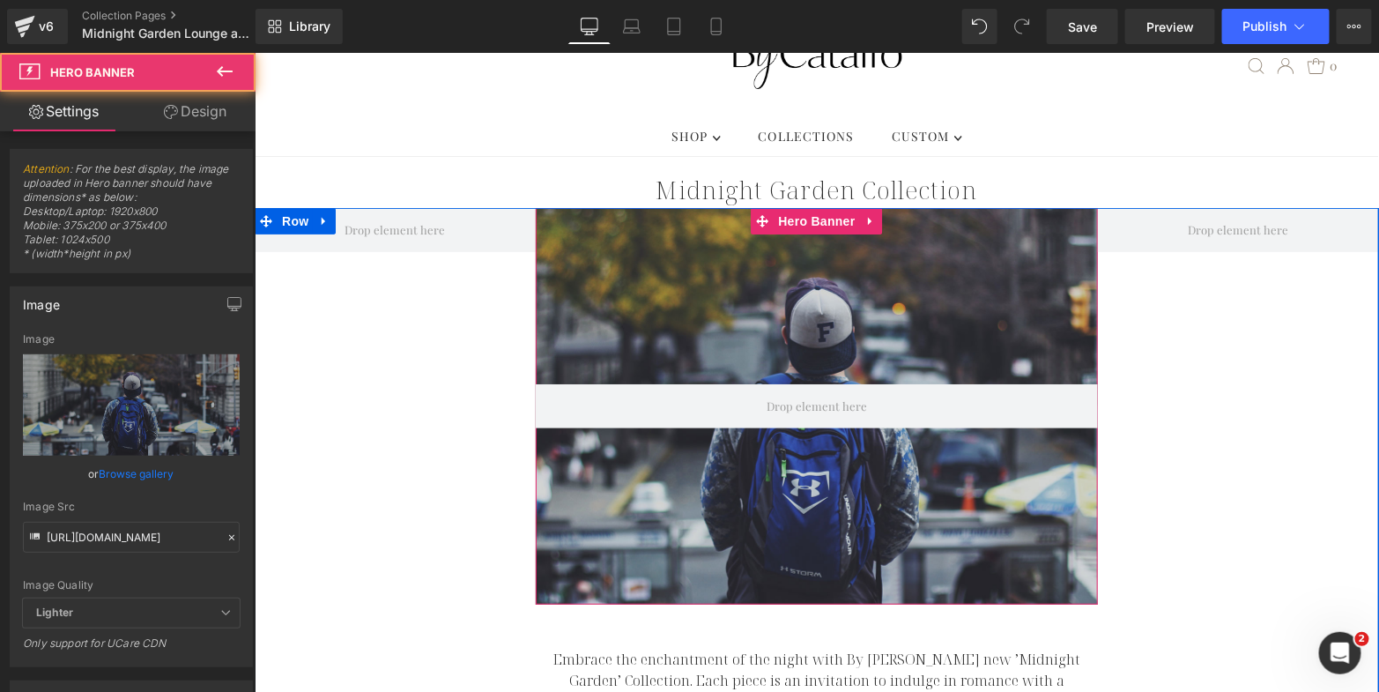
click at [952, 238] on div at bounding box center [816, 405] width 562 height 397
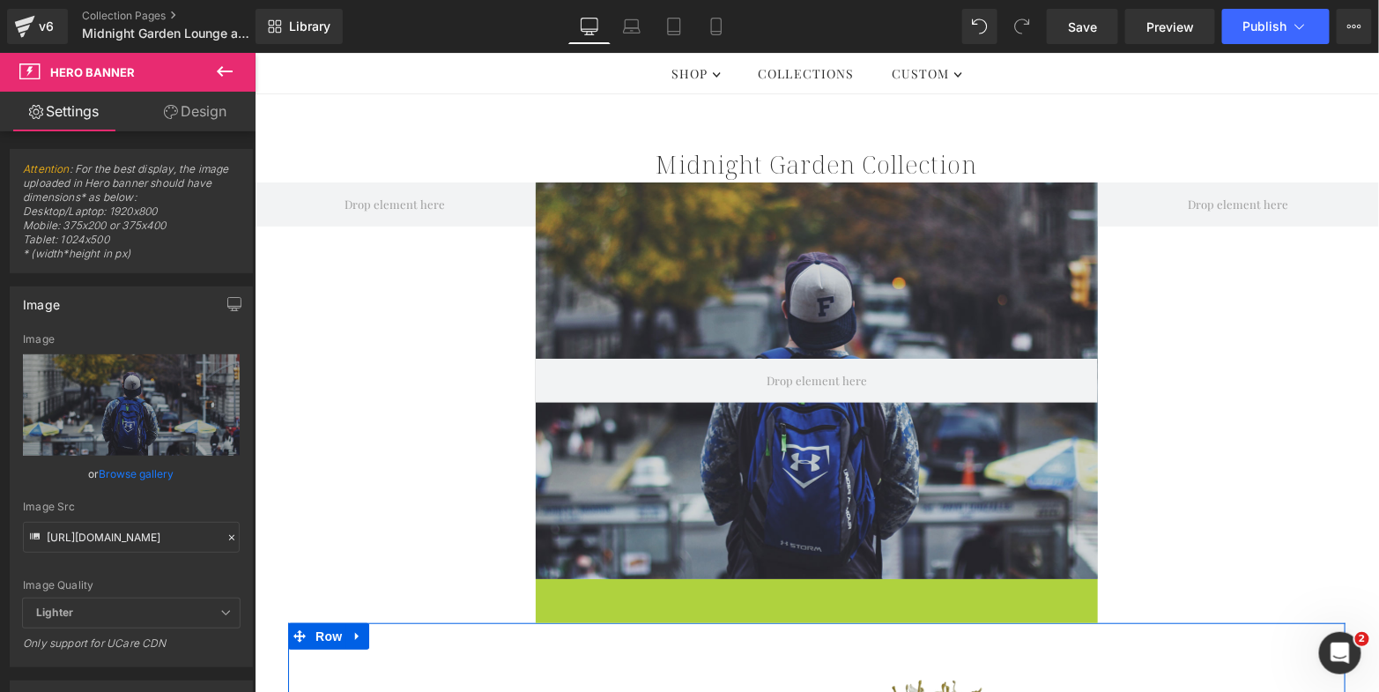
scroll to position [152, 0]
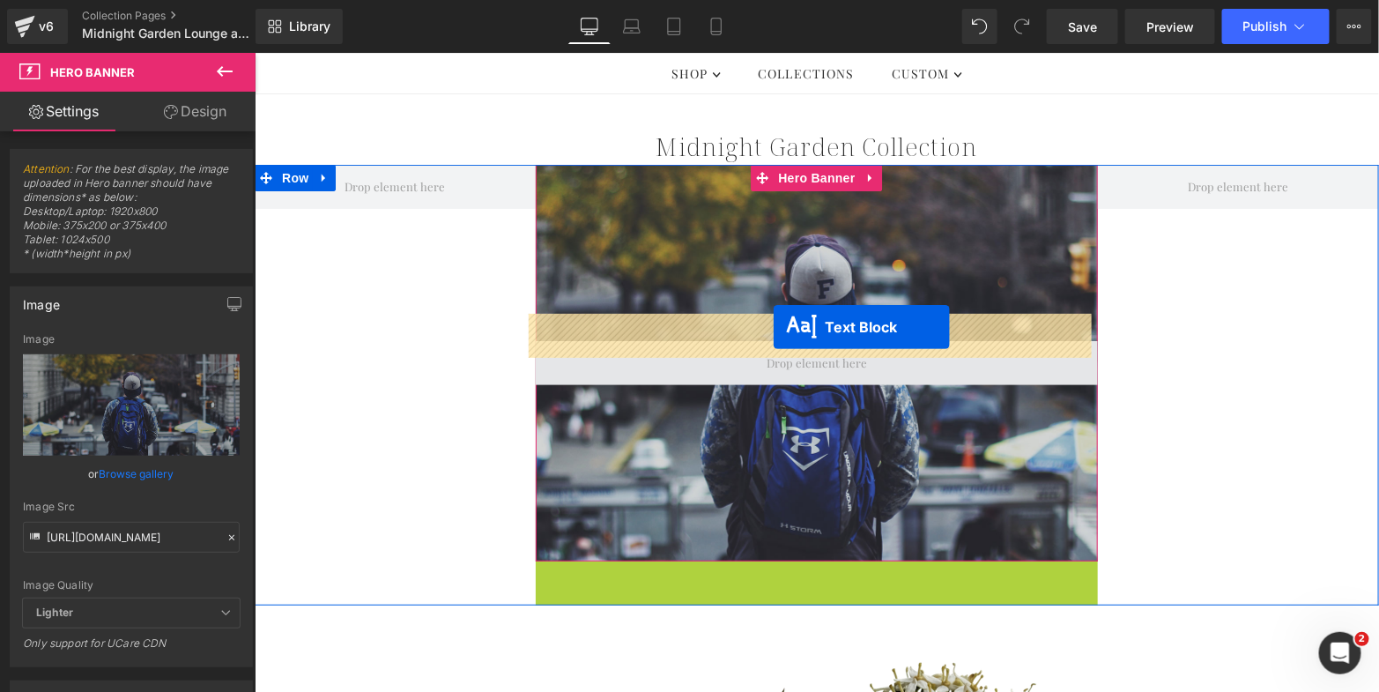
drag, startPoint x: 763, startPoint y: 666, endPoint x: 771, endPoint y: 329, distance: 337.6
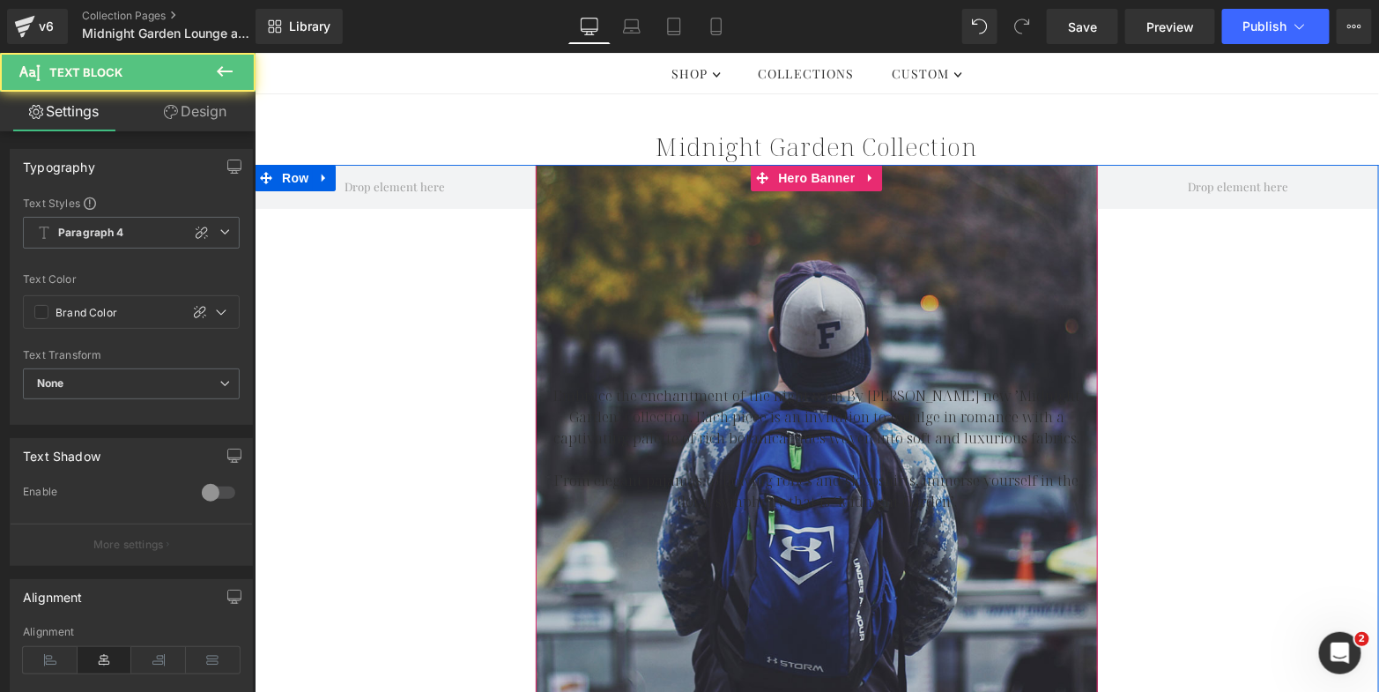
click at [627, 248] on div at bounding box center [816, 436] width 562 height 545
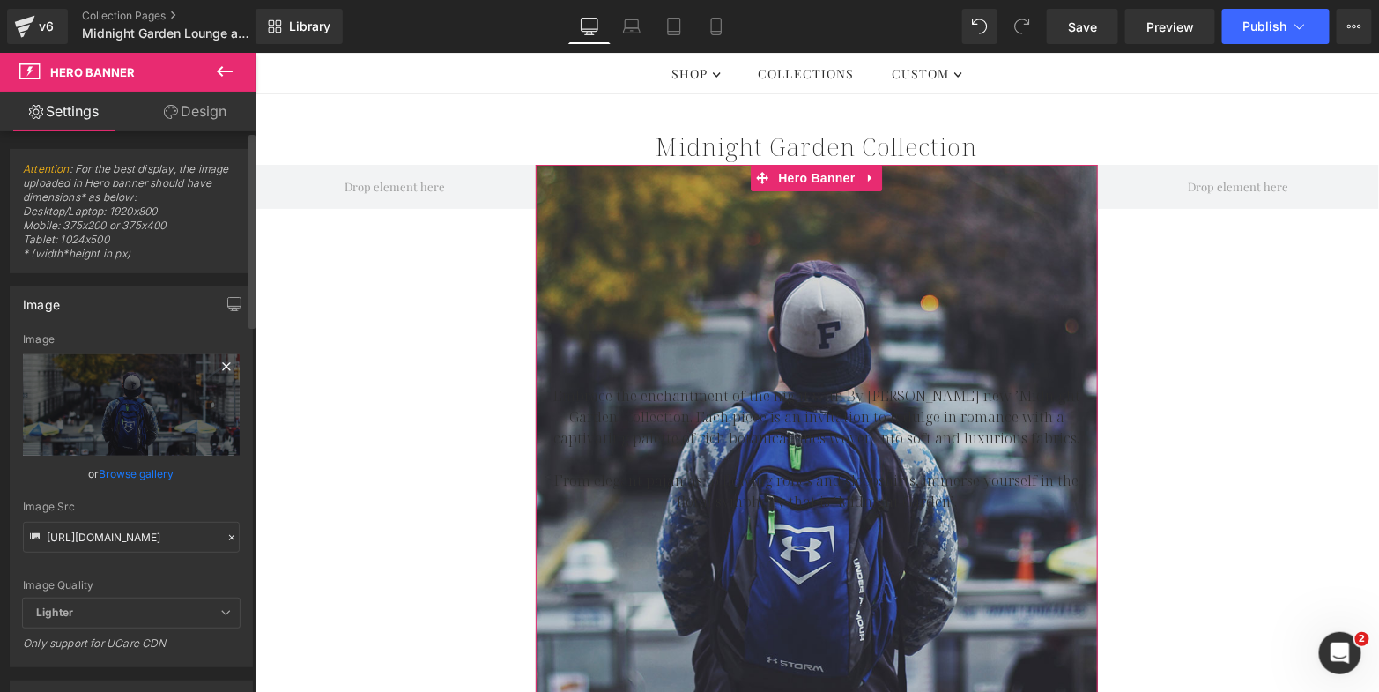
click at [216, 364] on icon at bounding box center [226, 366] width 21 height 21
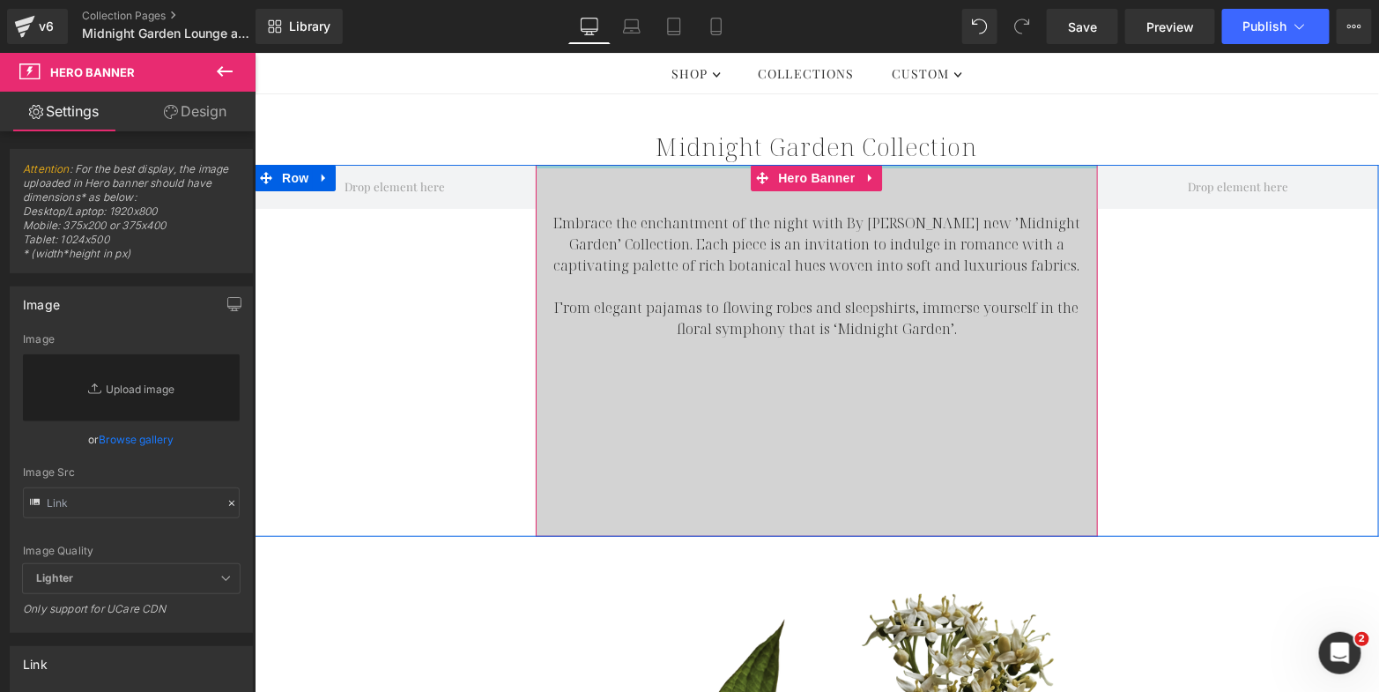
drag, startPoint x: 696, startPoint y: 287, endPoint x: 694, endPoint y: 115, distance: 172.8
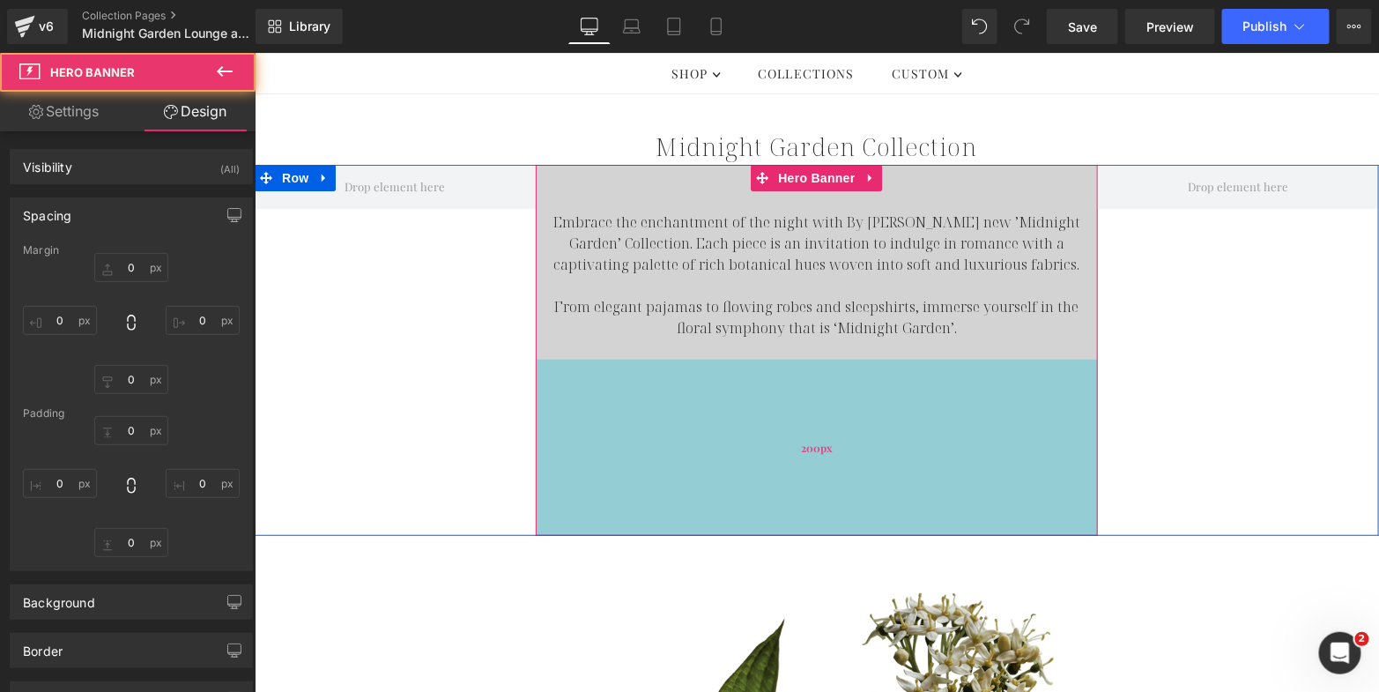
type input "0"
type input "3"
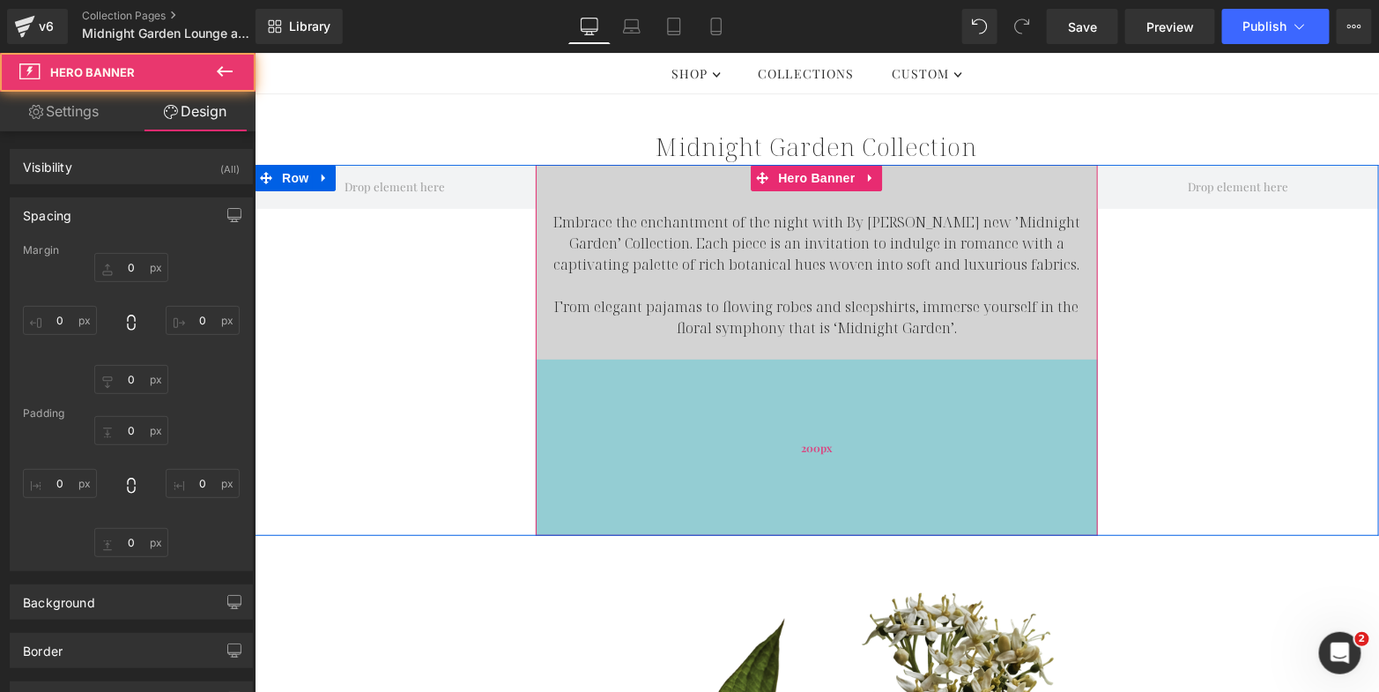
type input "0"
type input "200"
type input "0"
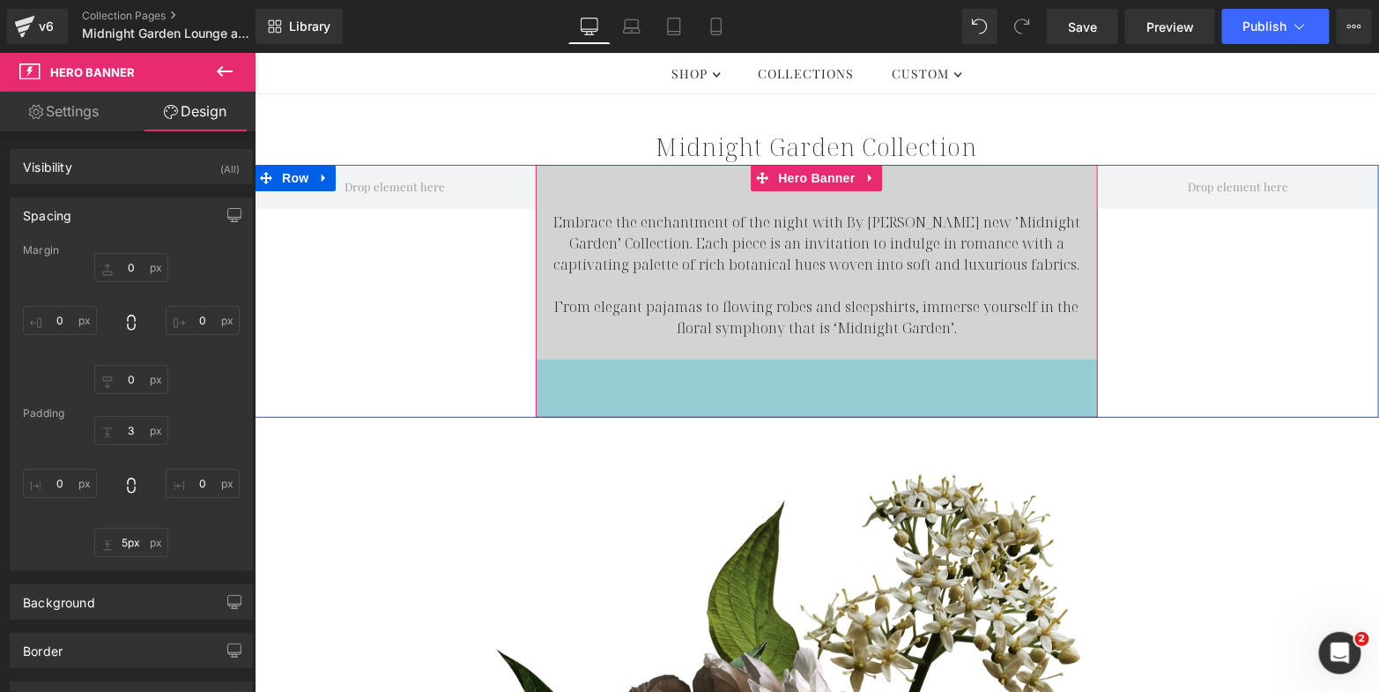
type input "0px"
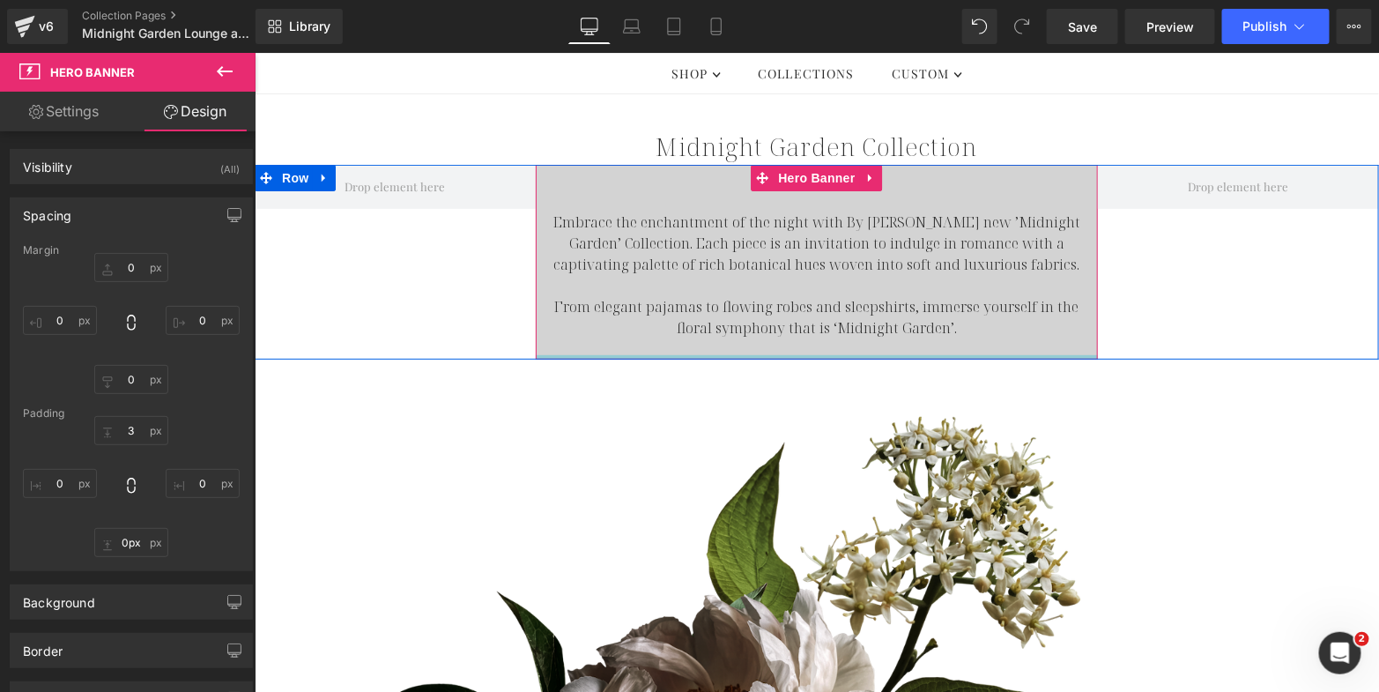
drag, startPoint x: 697, startPoint y: 464, endPoint x: 695, endPoint y: 275, distance: 189.5
click at [695, 275] on div "Embrace the enchantment of the night with By Catalfo's new ’Midnight Garden’ Co…" at bounding box center [816, 261] width 562 height 195
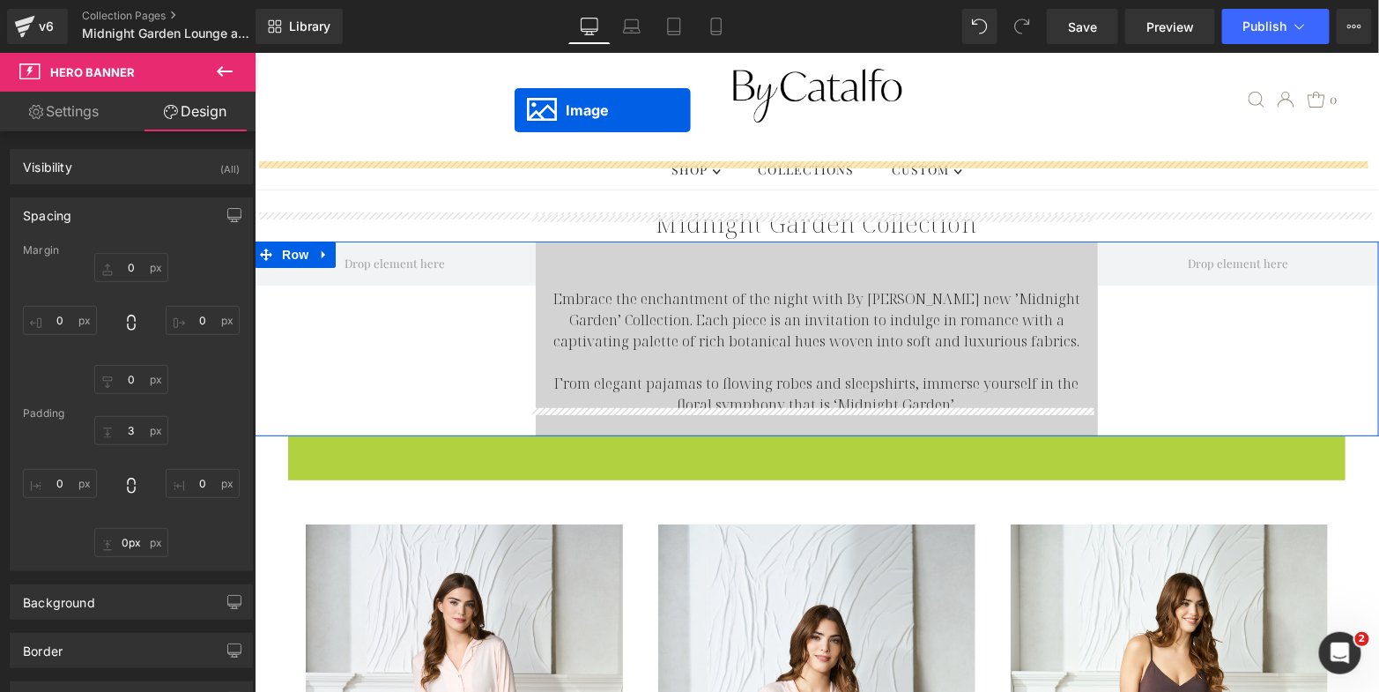
scroll to position [5, 0]
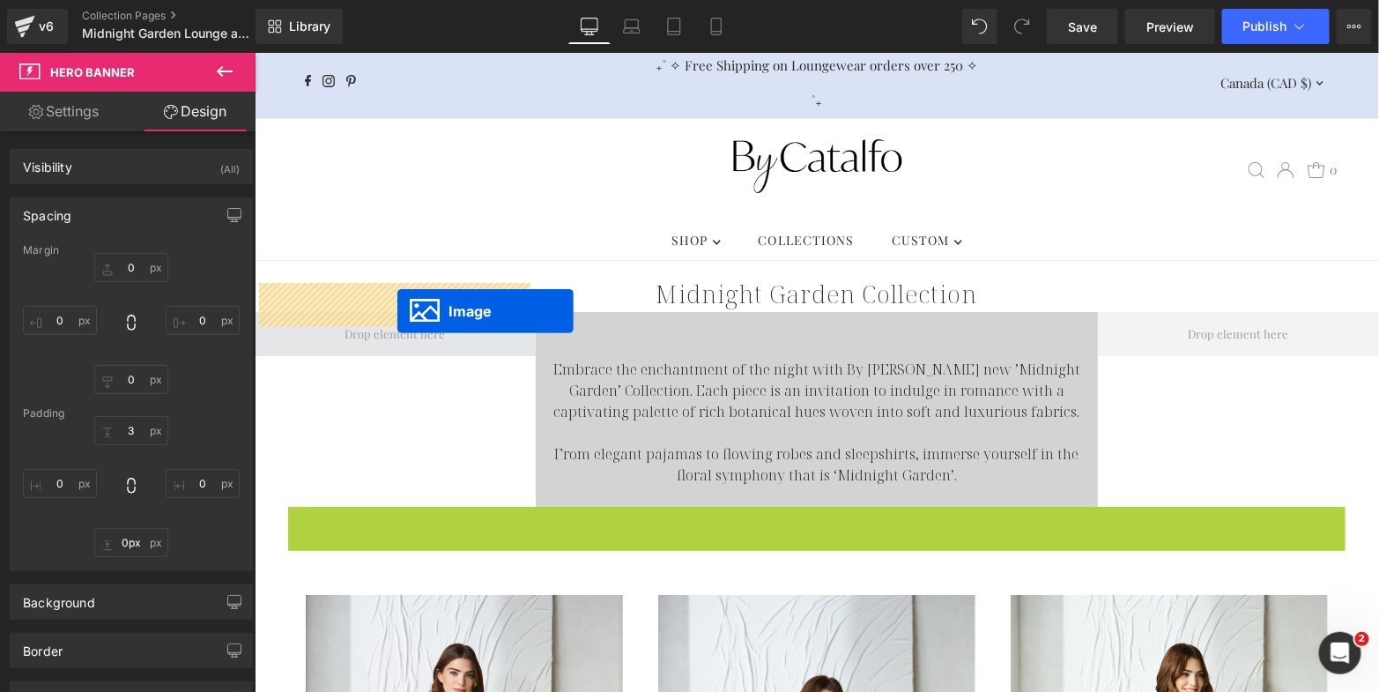
drag, startPoint x: 783, startPoint y: 627, endPoint x: 396, endPoint y: 311, distance: 499.2
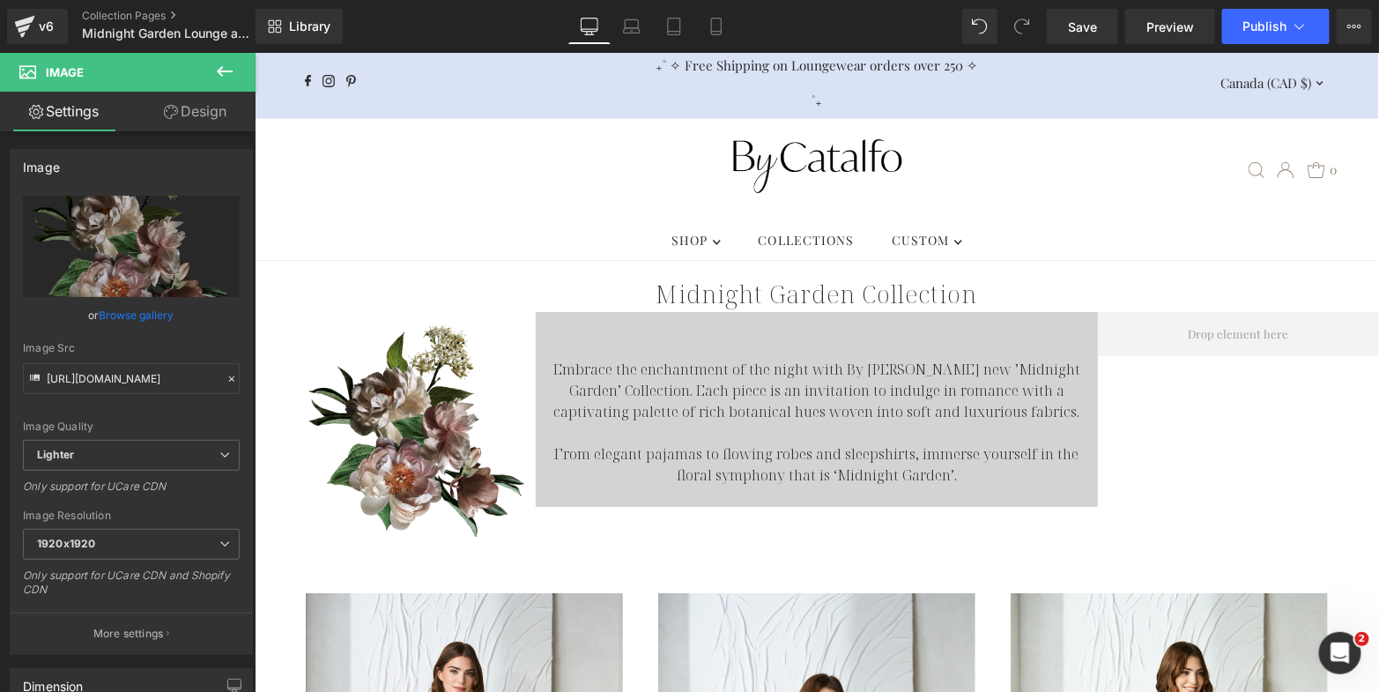
click at [225, 70] on icon at bounding box center [224, 71] width 21 height 21
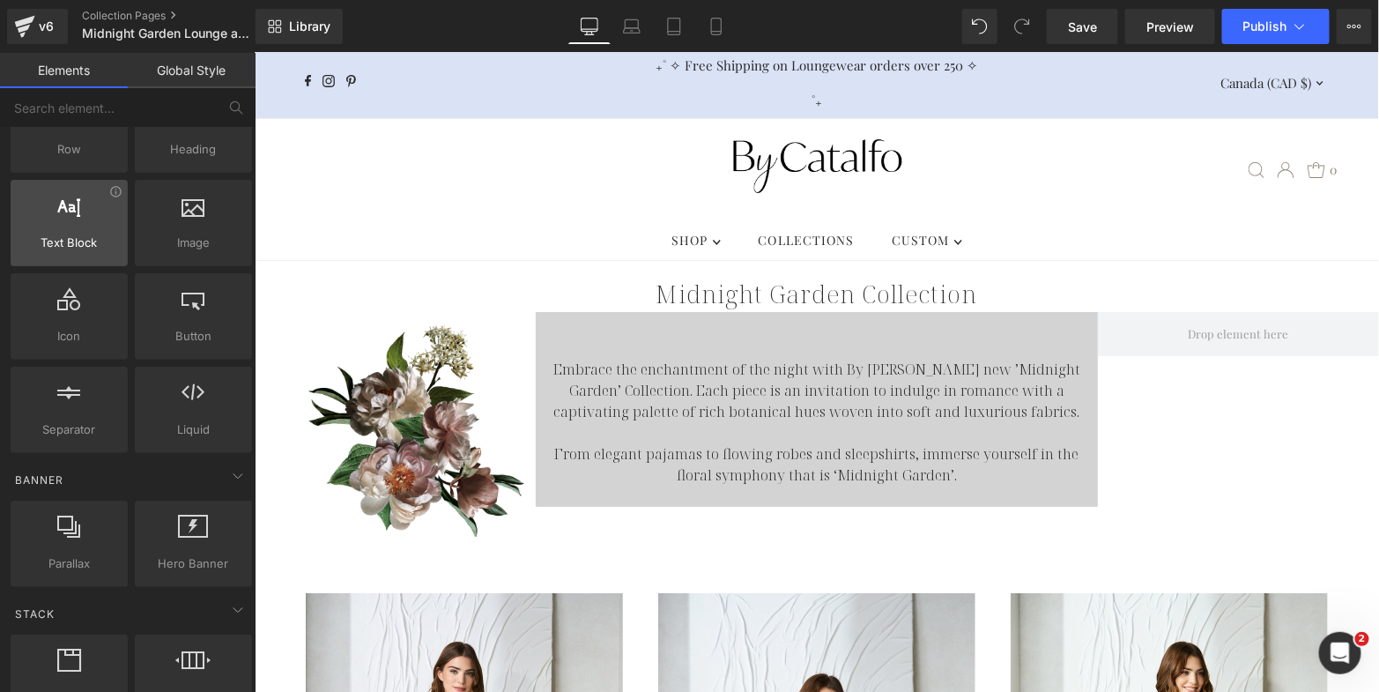
scroll to position [0, 0]
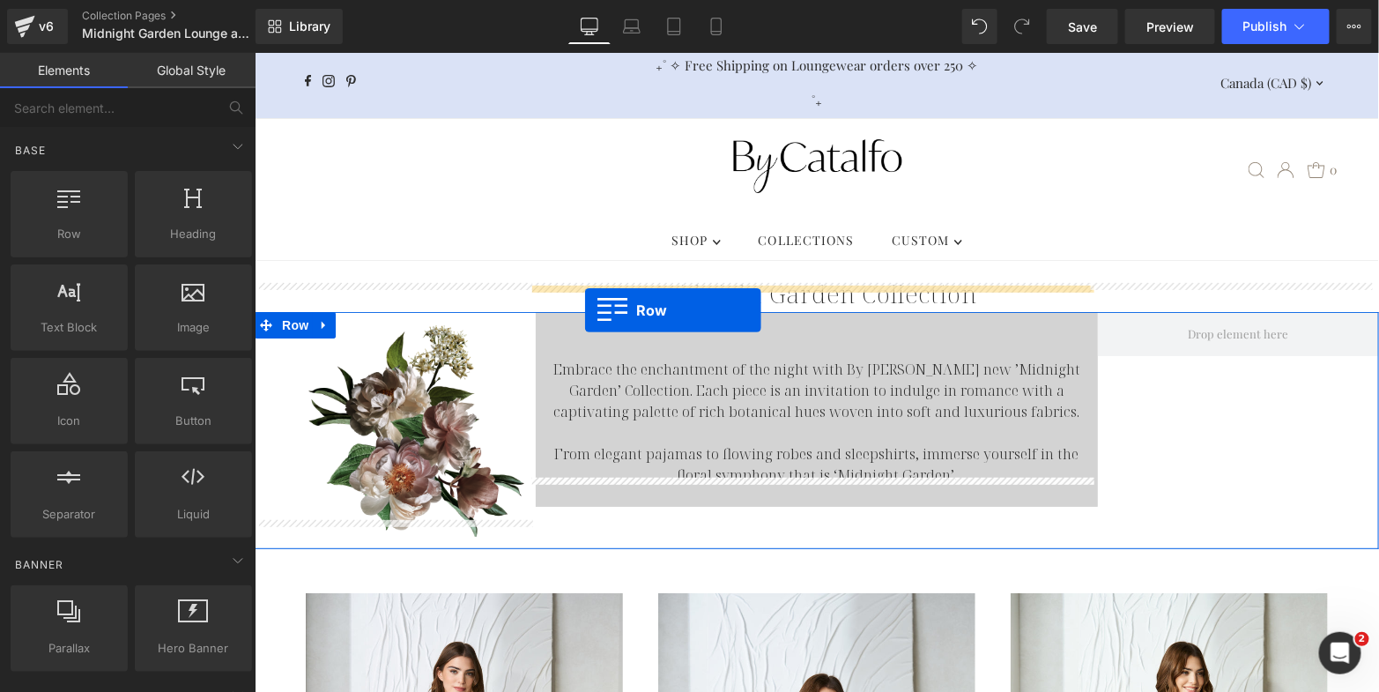
drag, startPoint x: 324, startPoint y: 269, endPoint x: 583, endPoint y: 310, distance: 262.4
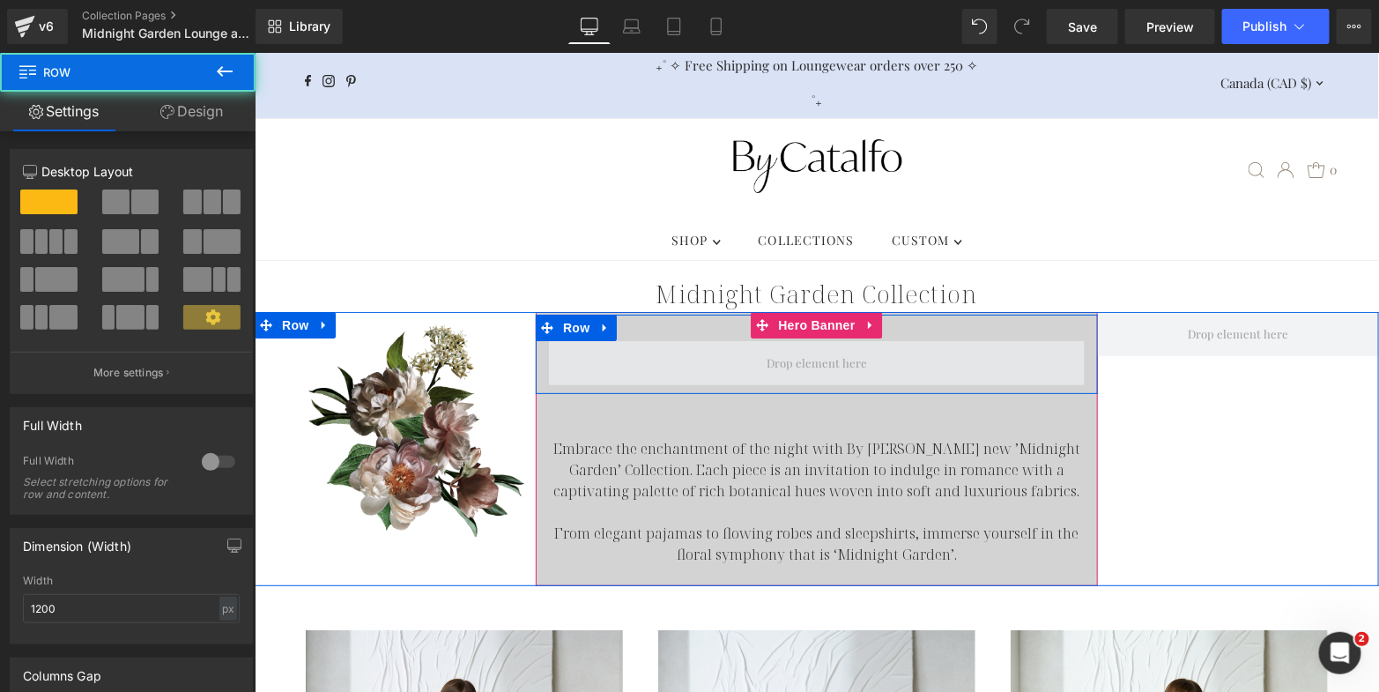
click at [669, 340] on span at bounding box center [816, 362] width 536 height 44
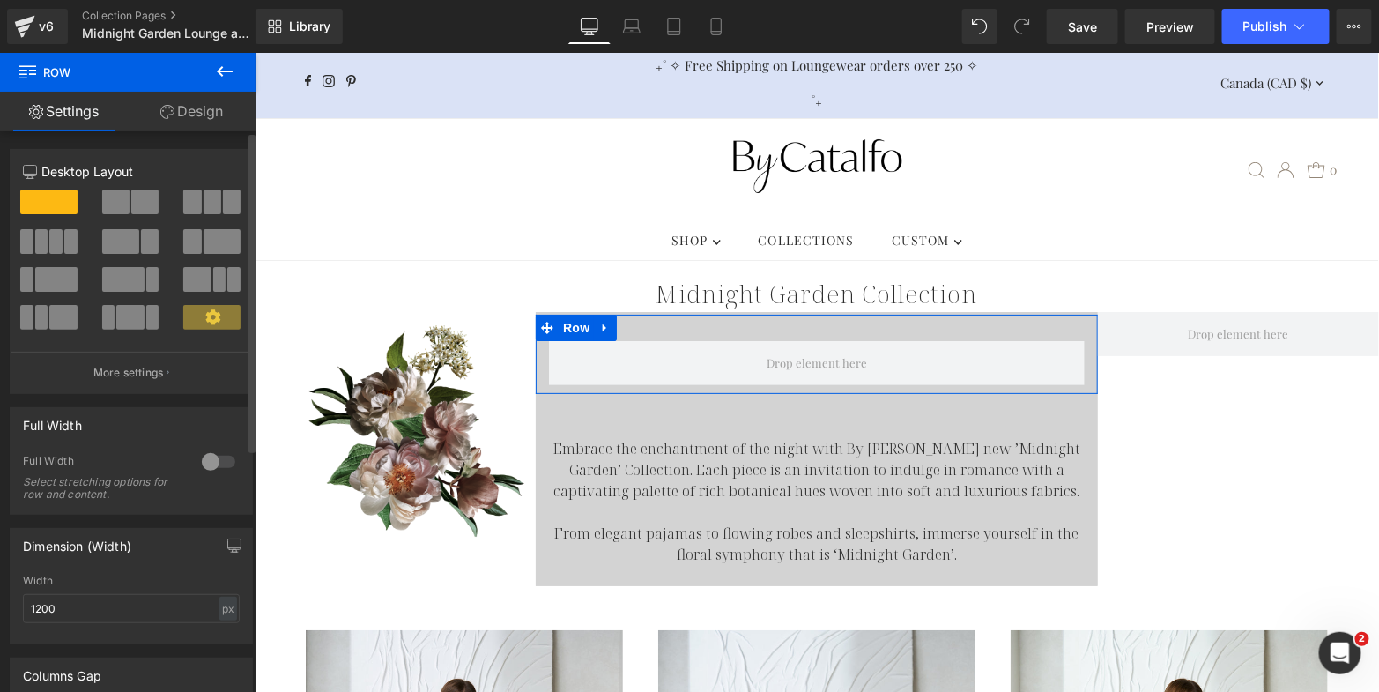
click at [140, 200] on span at bounding box center [144, 201] width 27 height 25
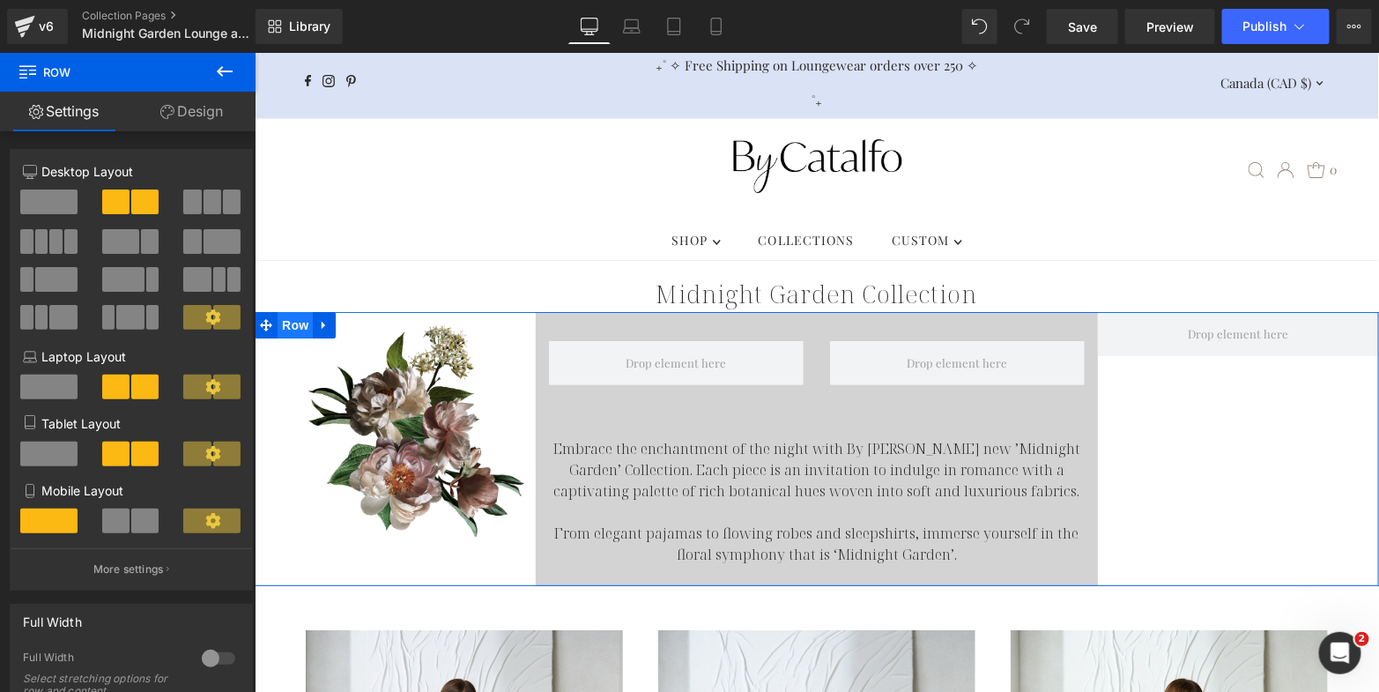
click at [286, 311] on span "Row" at bounding box center [294, 324] width 35 height 26
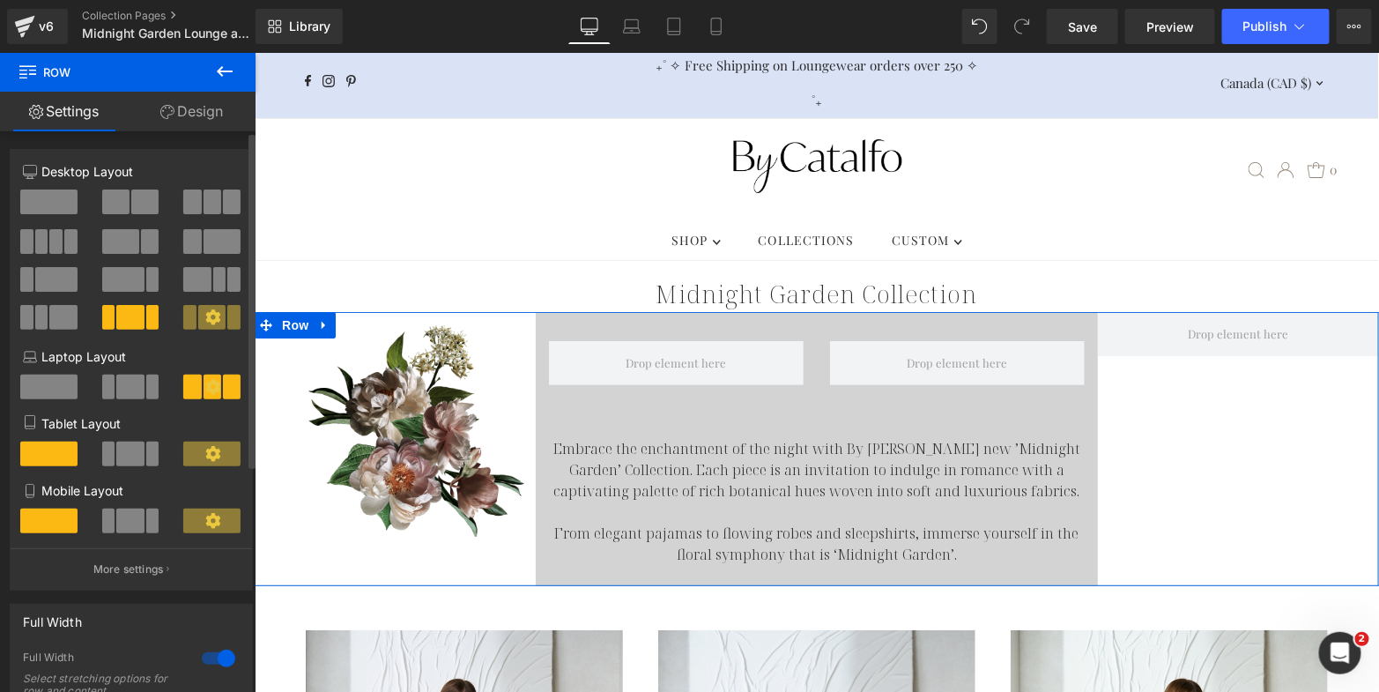
click at [52, 204] on span at bounding box center [48, 201] width 57 height 25
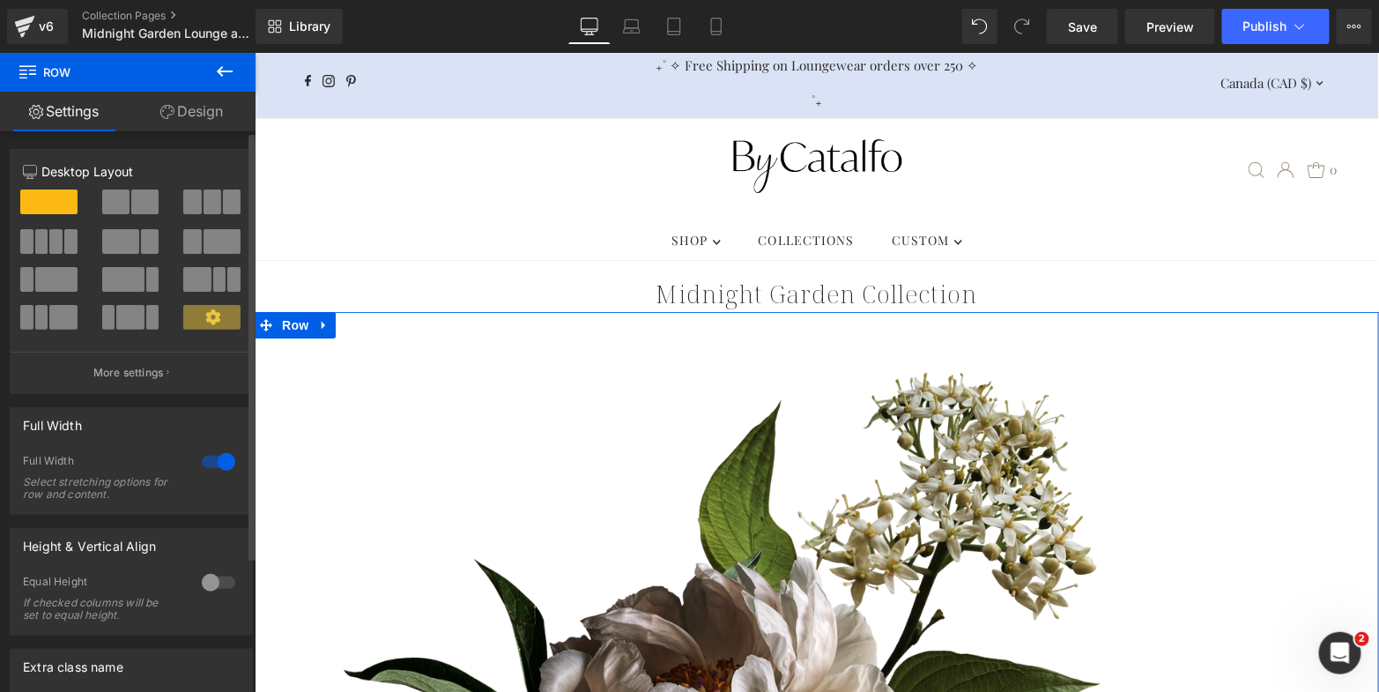
click at [138, 202] on span at bounding box center [144, 201] width 27 height 25
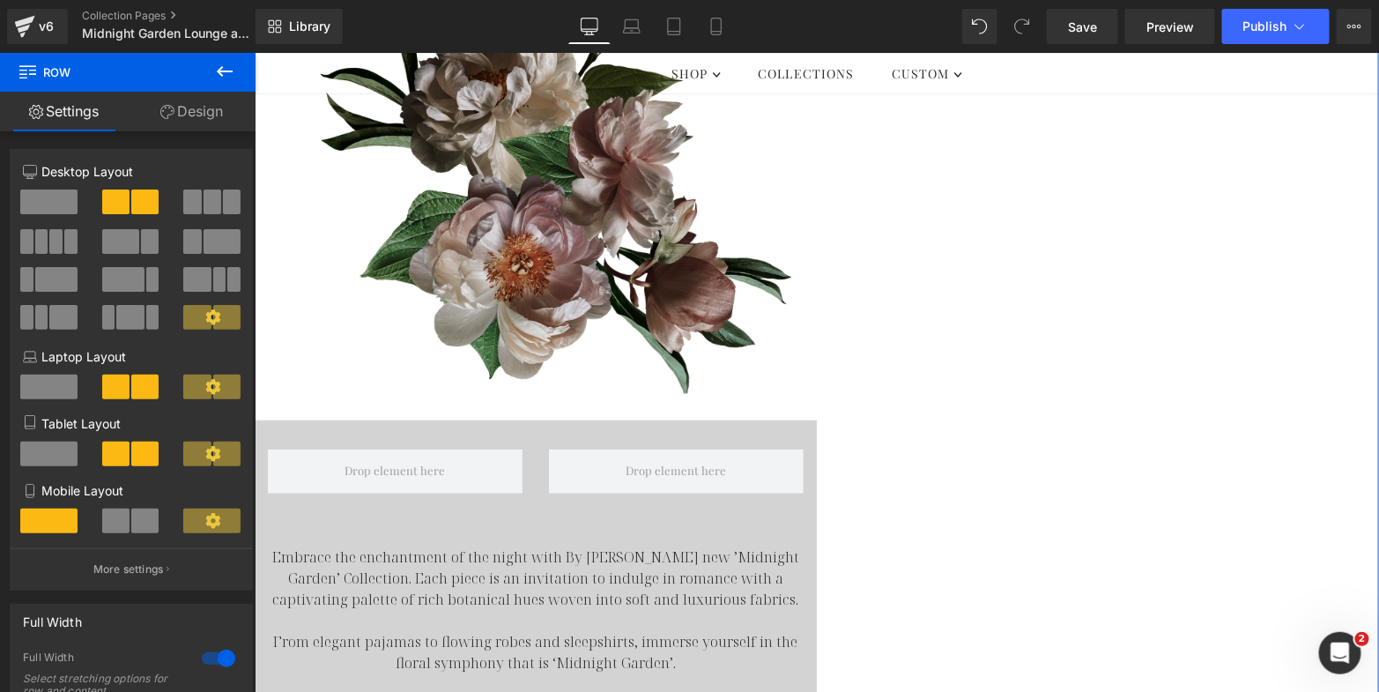
scroll to position [379, 0]
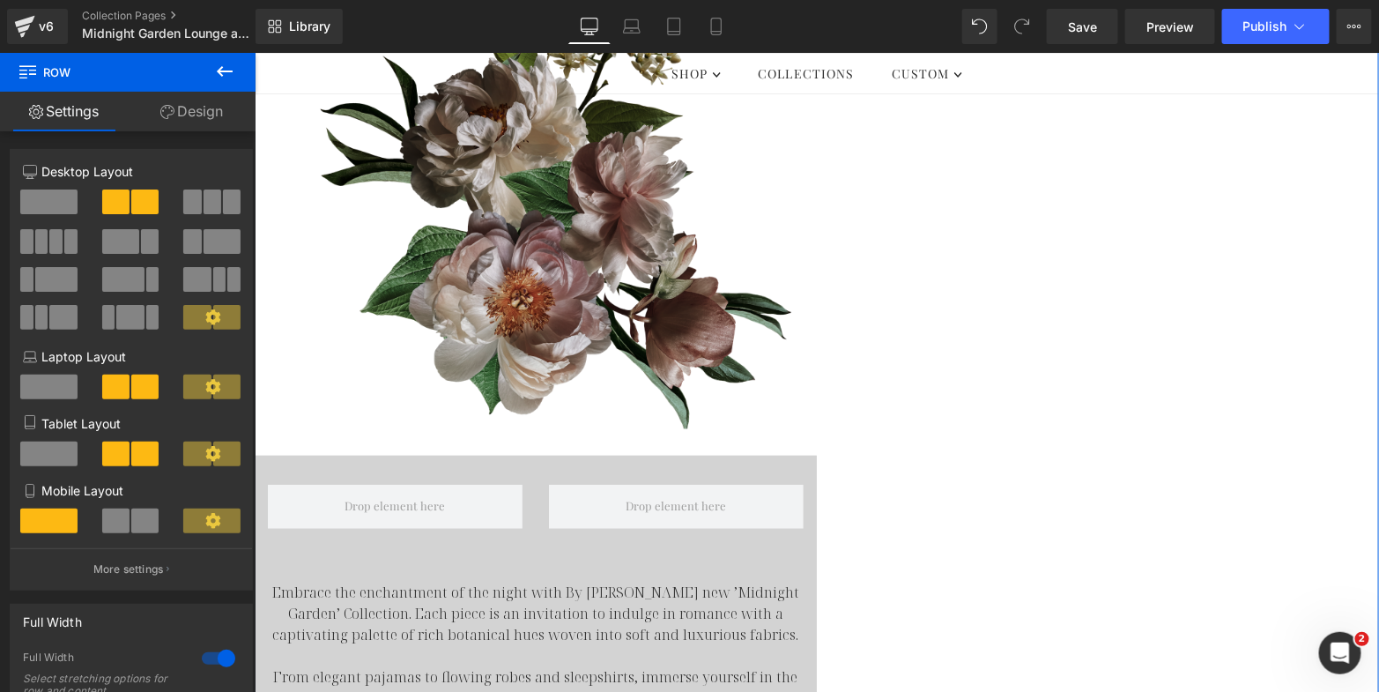
click at [587, 251] on img at bounding box center [535, 196] width 562 height 518
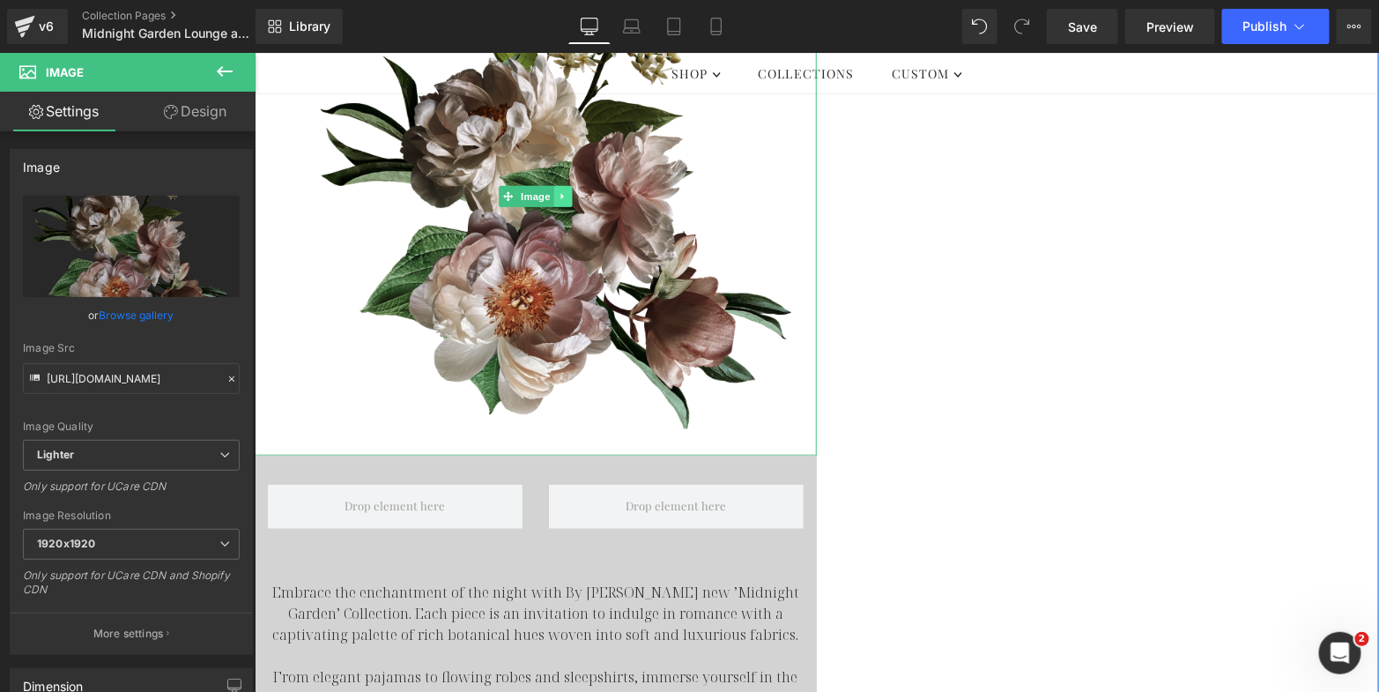
click at [558, 190] on icon at bounding box center [563, 195] width 10 height 11
click at [567, 190] on icon at bounding box center [572, 195] width 10 height 10
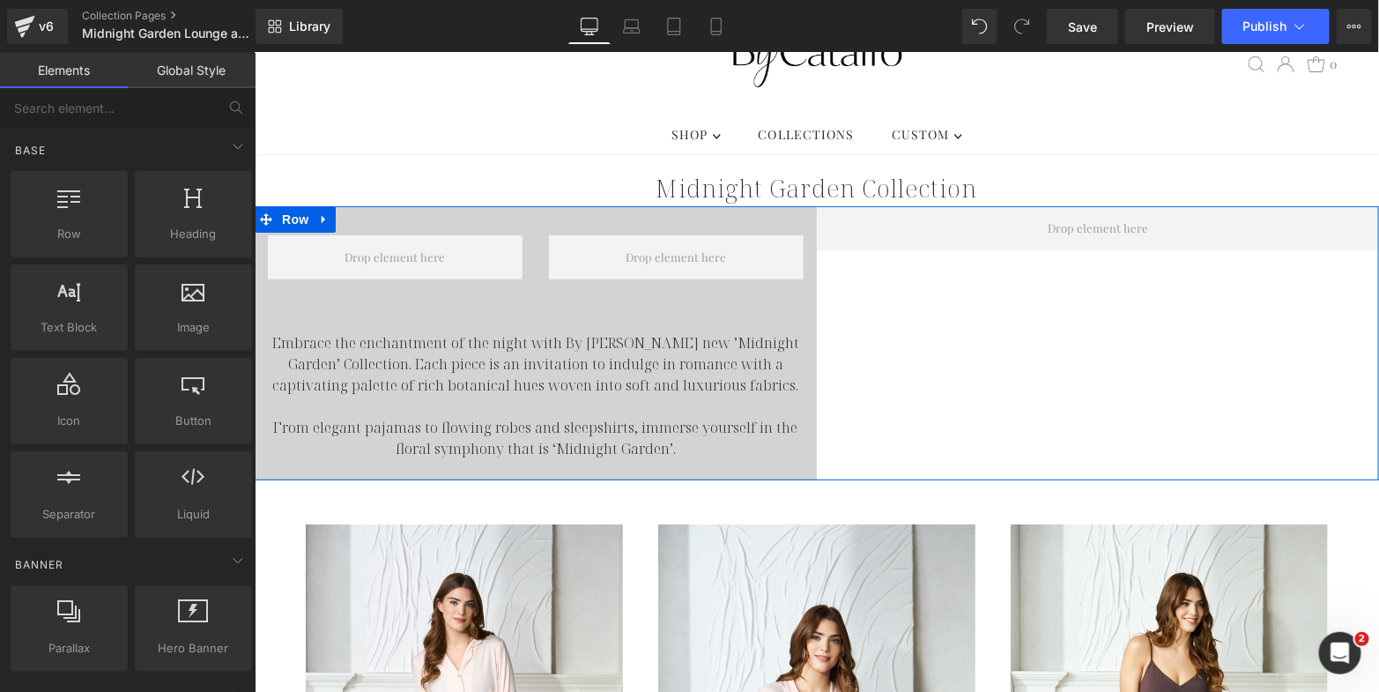
scroll to position [7, 0]
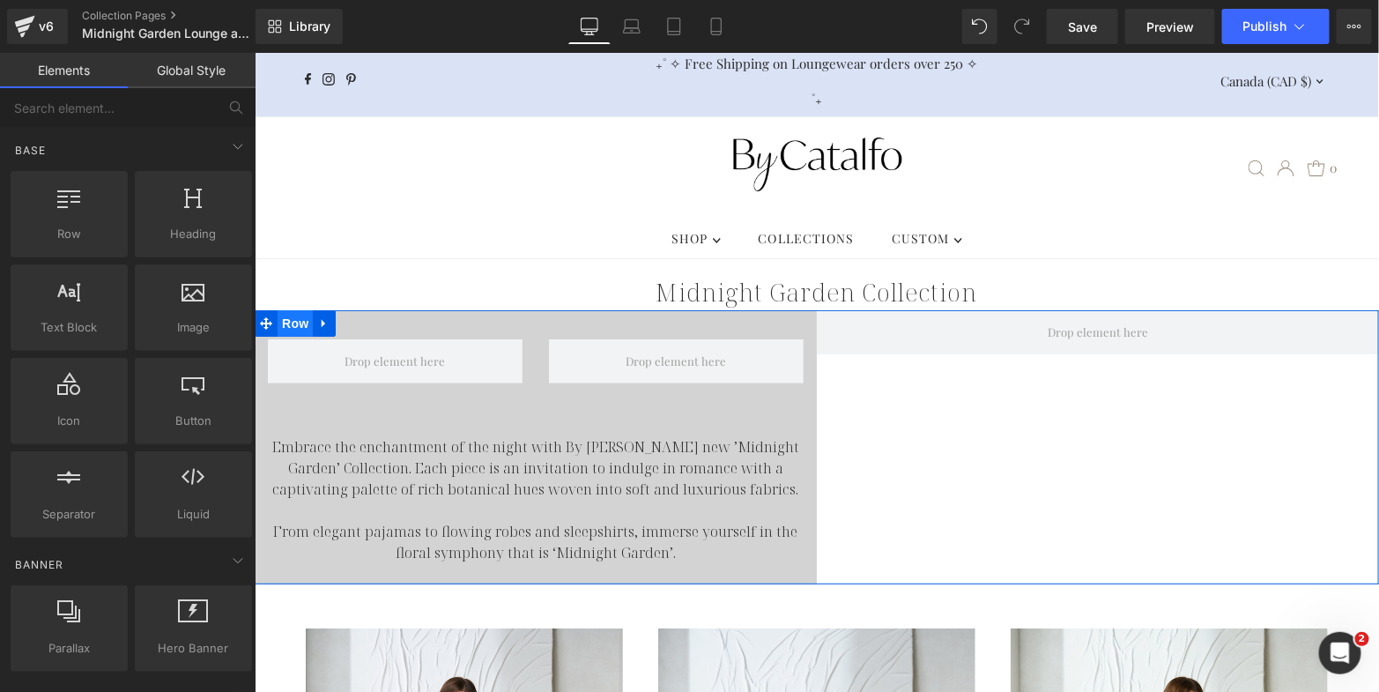
click at [281, 309] on span "Row" at bounding box center [294, 322] width 35 height 26
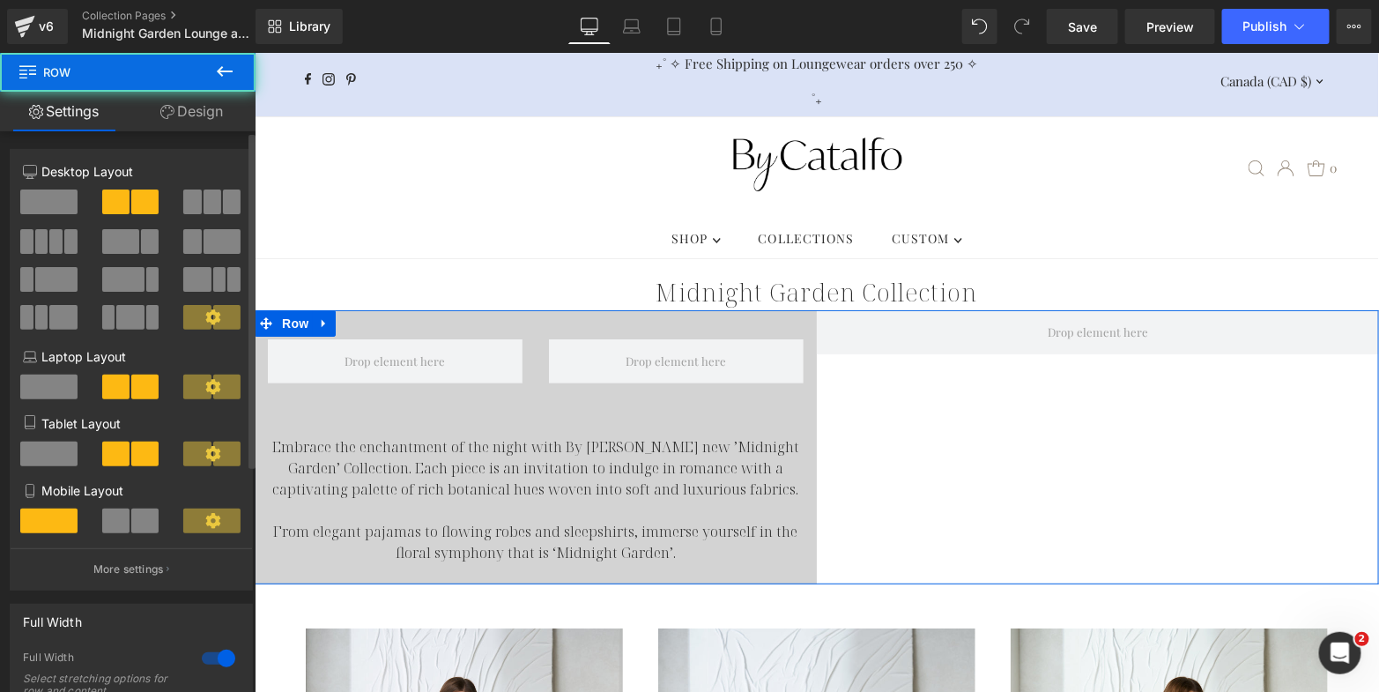
click at [63, 204] on span at bounding box center [48, 201] width 57 height 25
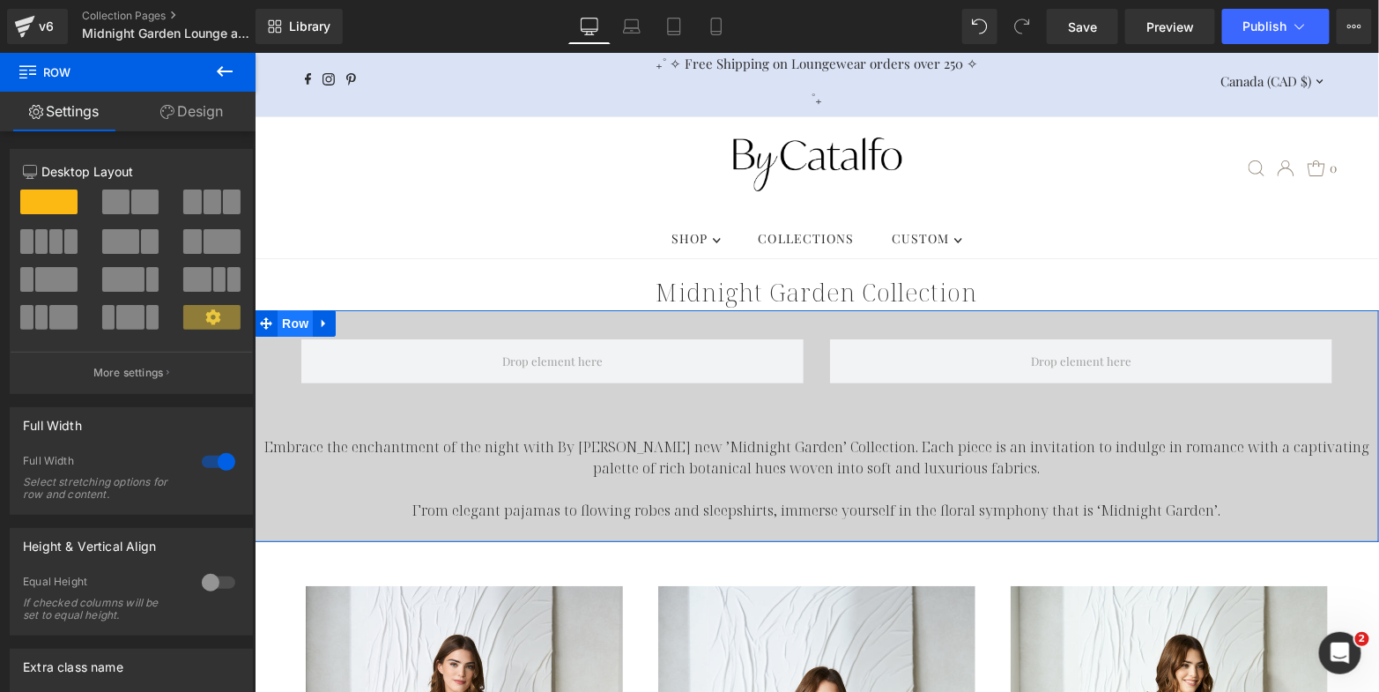
click at [292, 309] on span "Row" at bounding box center [294, 322] width 35 height 26
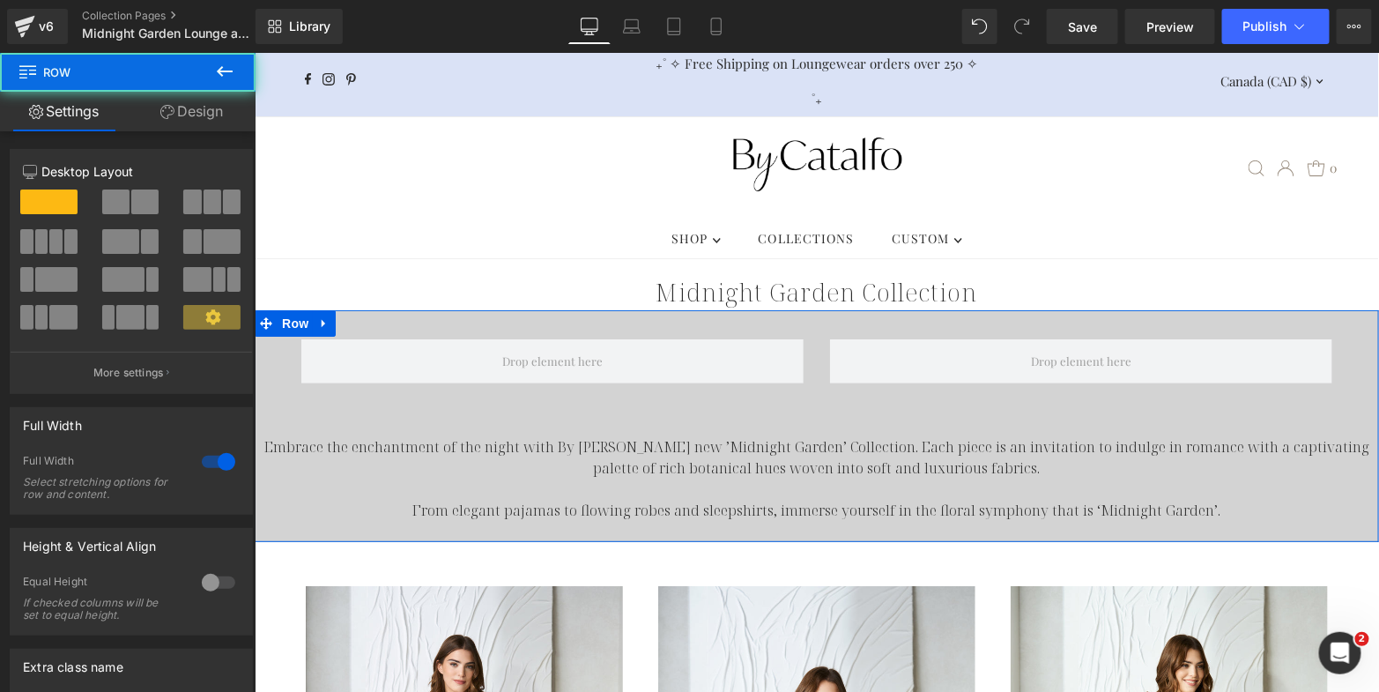
click at [188, 112] on link "Design" at bounding box center [192, 112] width 128 height 40
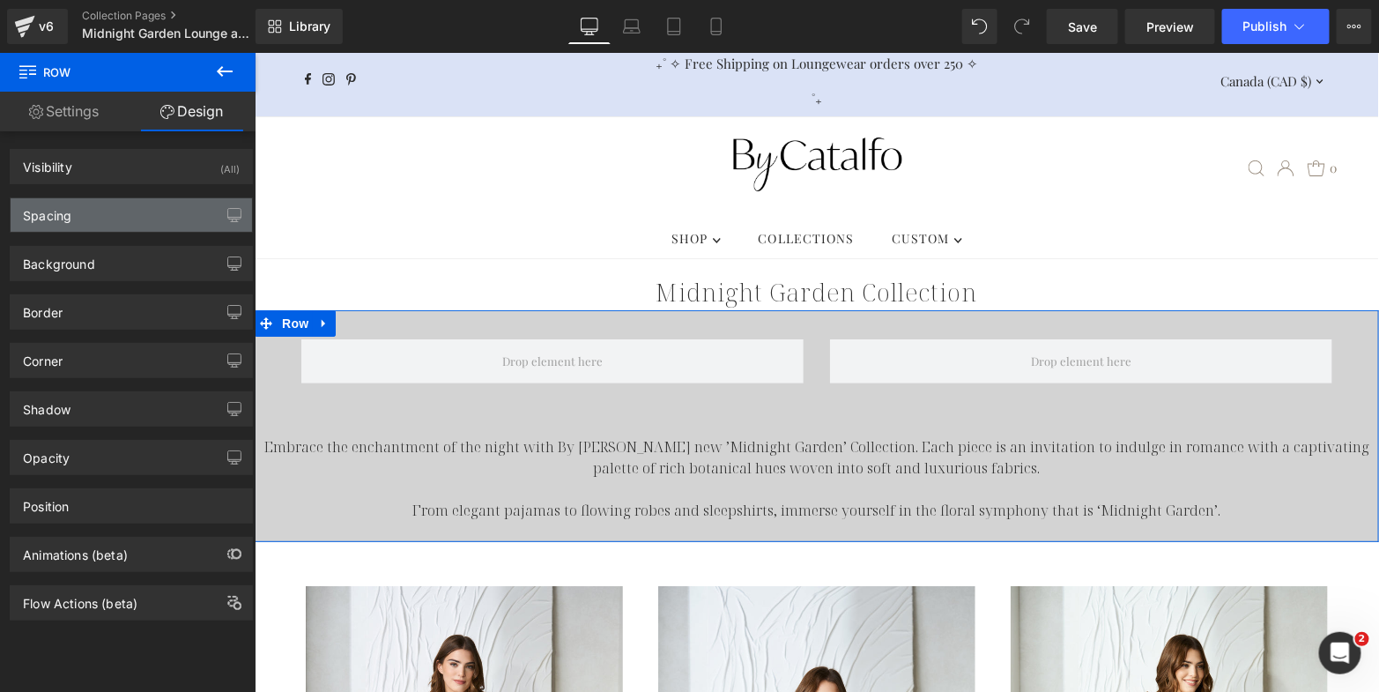
click at [124, 212] on div "Spacing" at bounding box center [131, 214] width 241 height 33
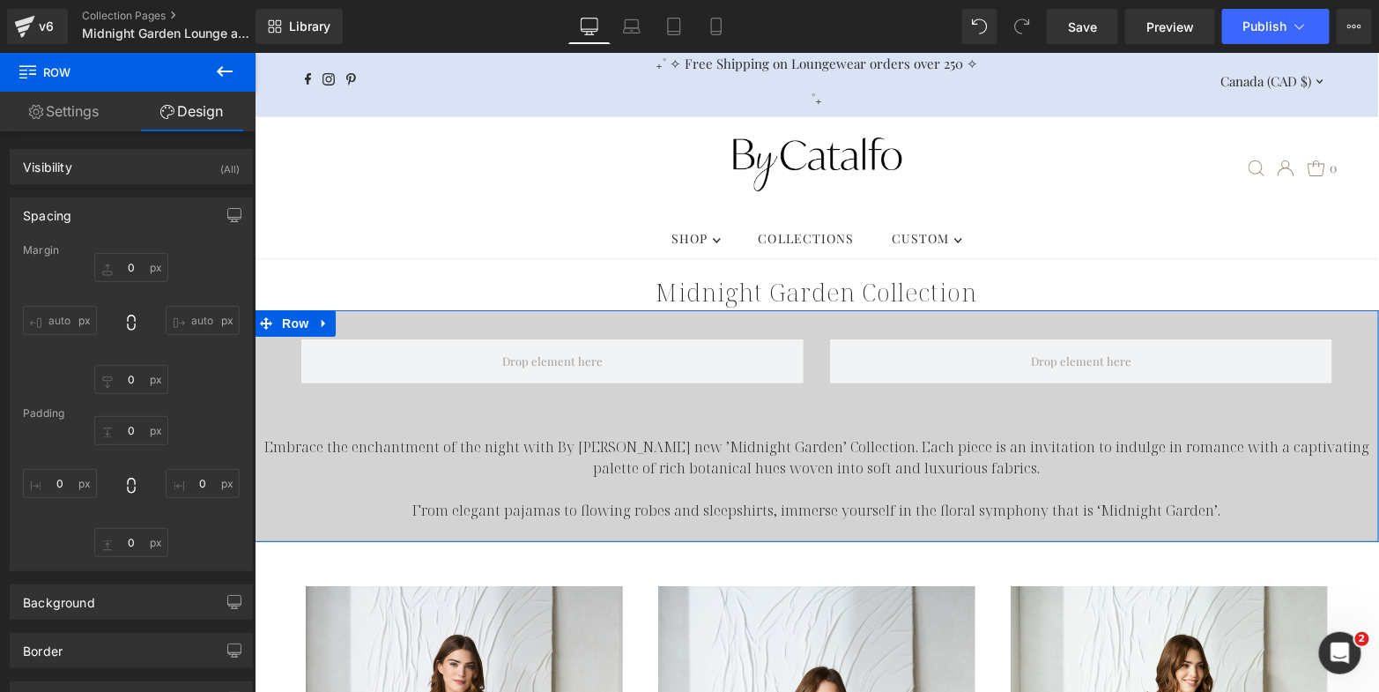
click at [54, 106] on link "Settings" at bounding box center [64, 112] width 128 height 40
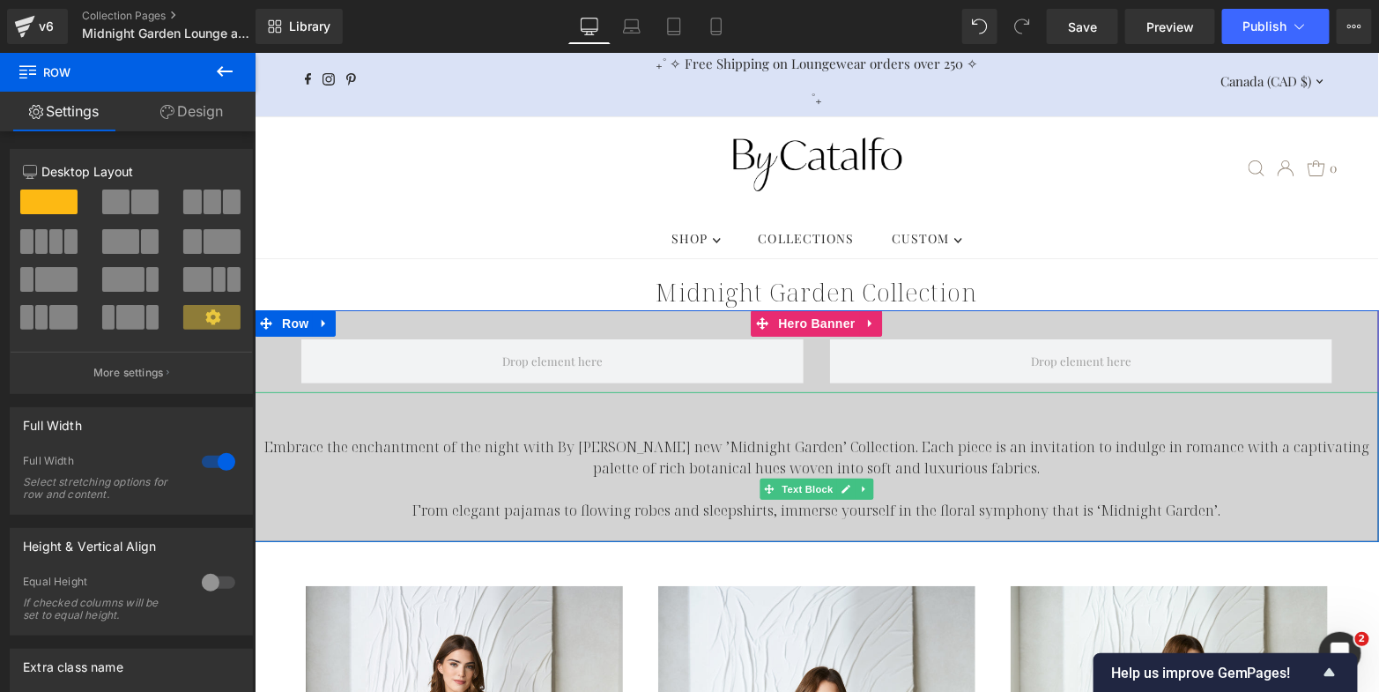
click at [327, 395] on div "Embrace the enchantment of the night with By [PERSON_NAME] new ’Midnight Garden…" at bounding box center [816, 466] width 1125 height 150
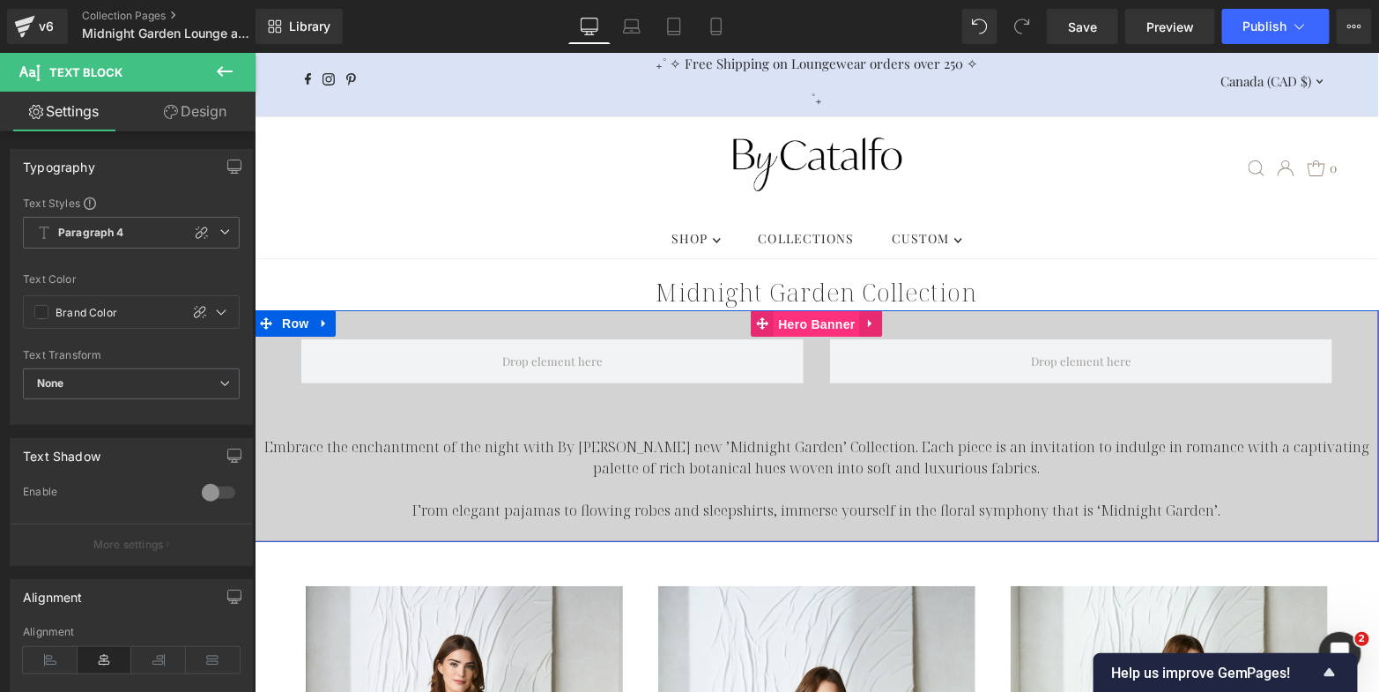
click at [781, 310] on span "Hero Banner" at bounding box center [815, 323] width 85 height 26
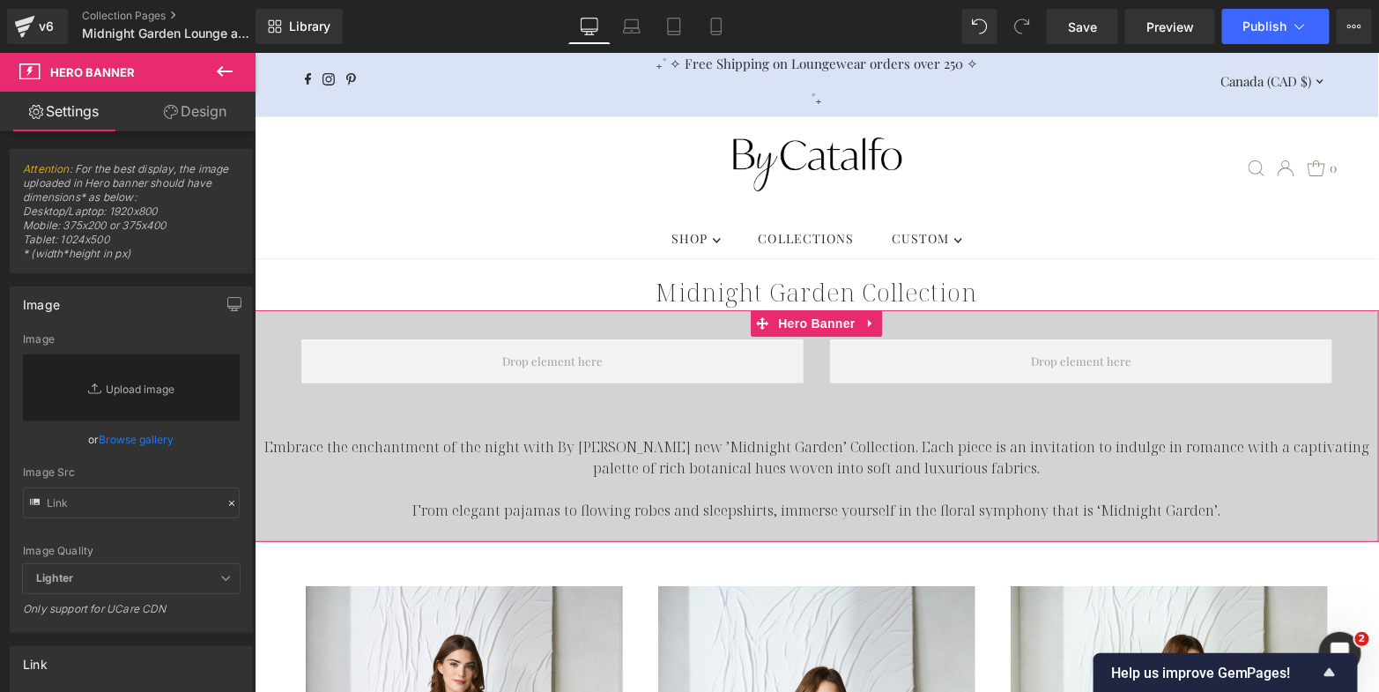
click at [142, 431] on link "Browse gallery" at bounding box center [137, 439] width 75 height 31
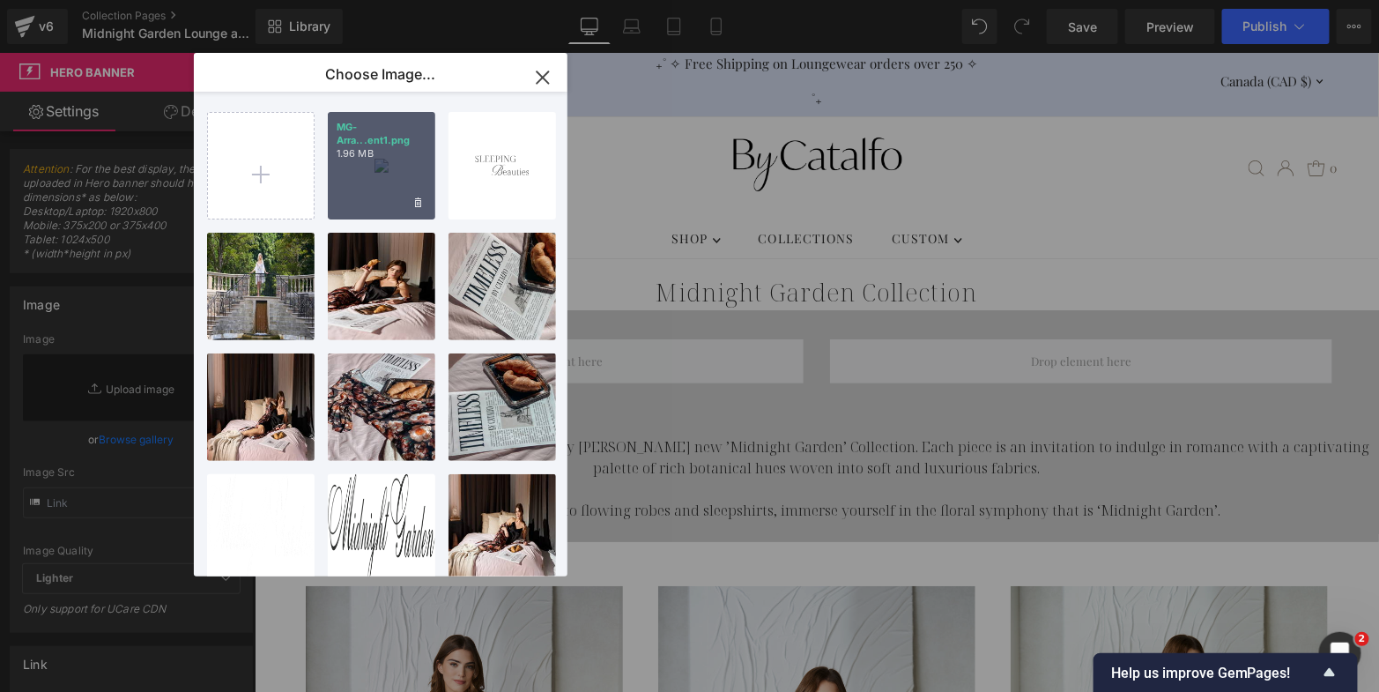
click at [372, 156] on p "1.96 MB" at bounding box center [382, 153] width 90 height 13
type input "[URL][DOMAIN_NAME]"
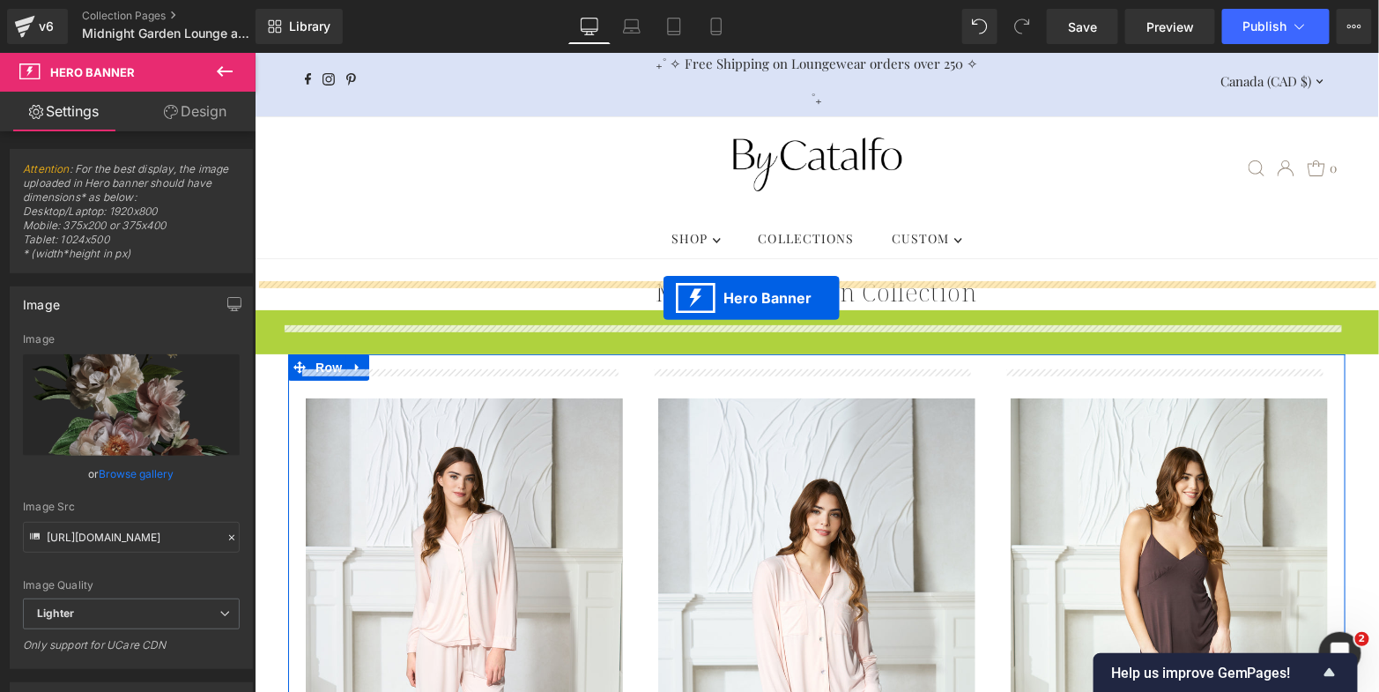
drag, startPoint x: 757, startPoint y: 296, endPoint x: 662, endPoint y: 296, distance: 95.2
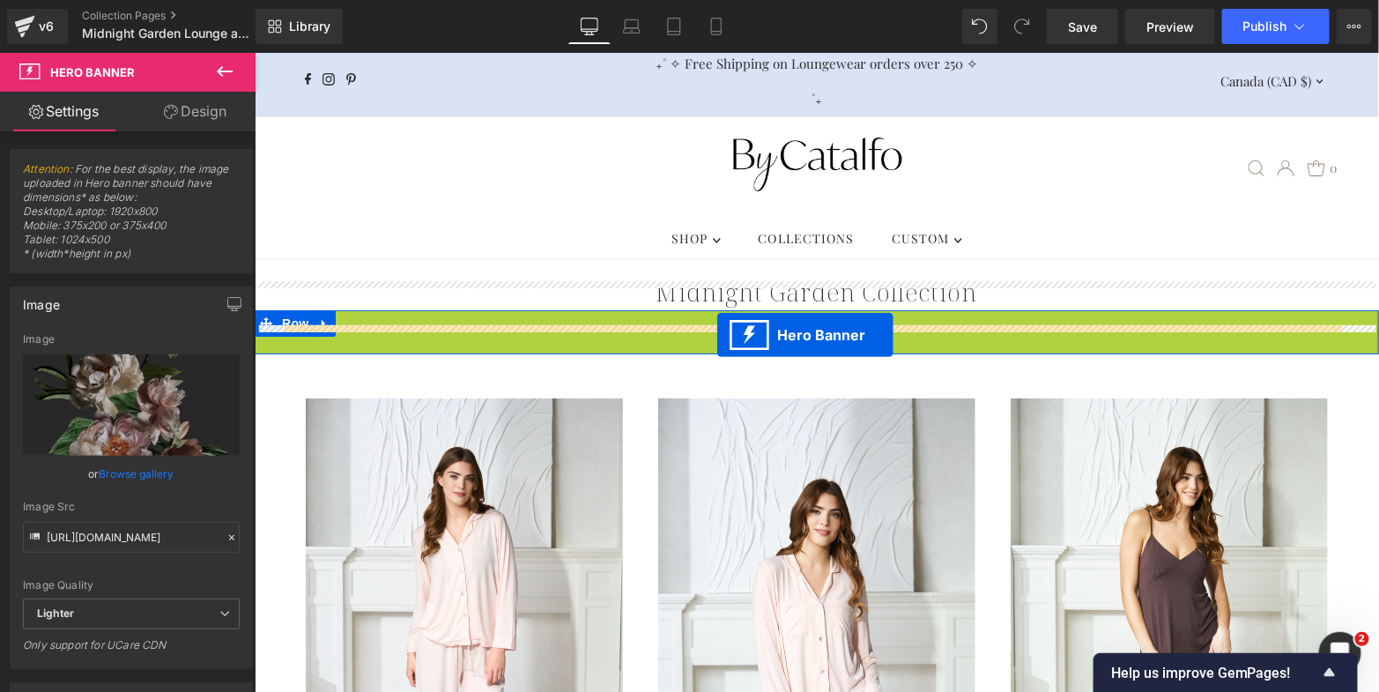
drag, startPoint x: 756, startPoint y: 296, endPoint x: 716, endPoint y: 334, distance: 55.5
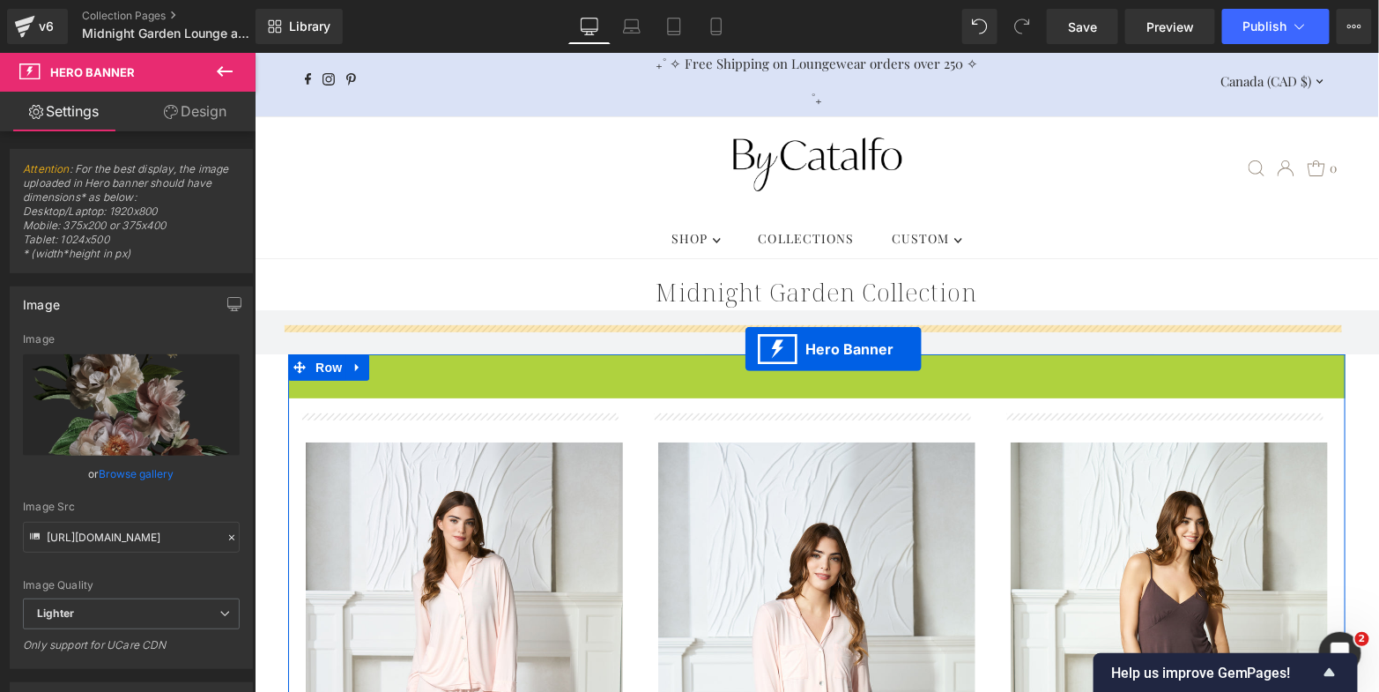
drag, startPoint x: 756, startPoint y: 338, endPoint x: 743, endPoint y: 358, distance: 24.2
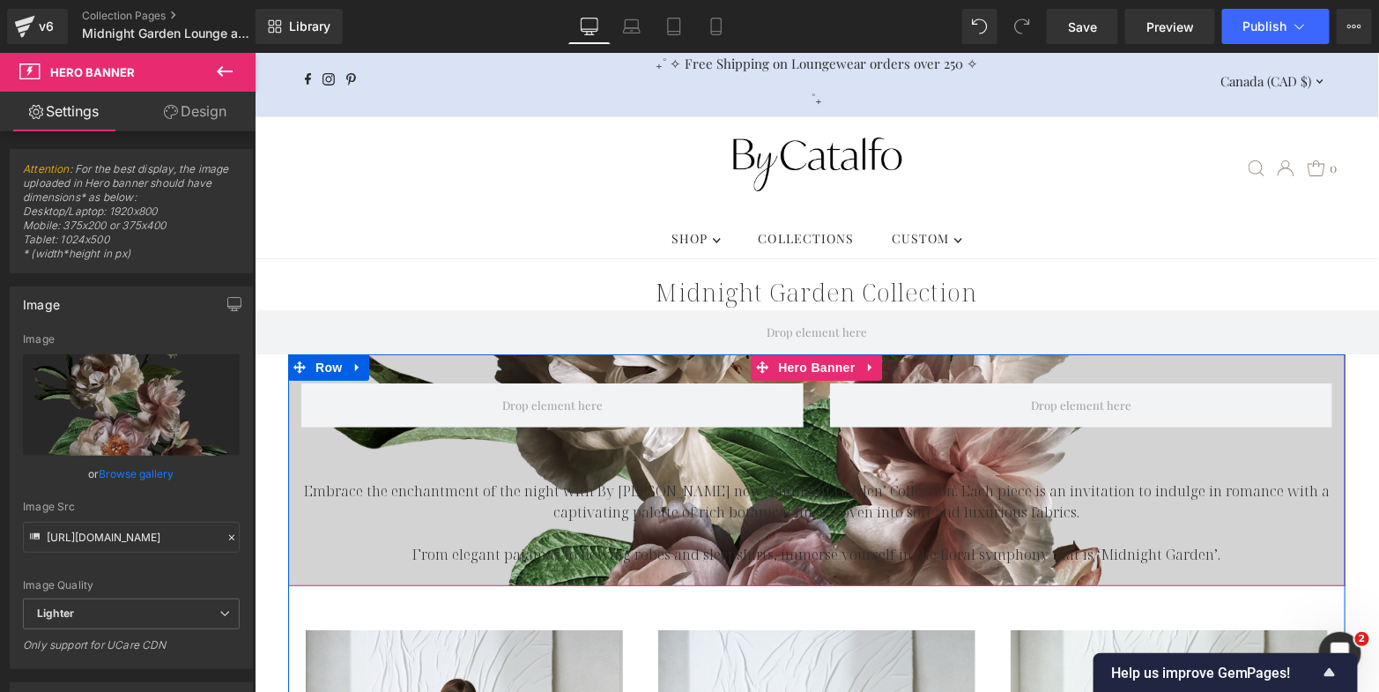
scroll to position [0, 0]
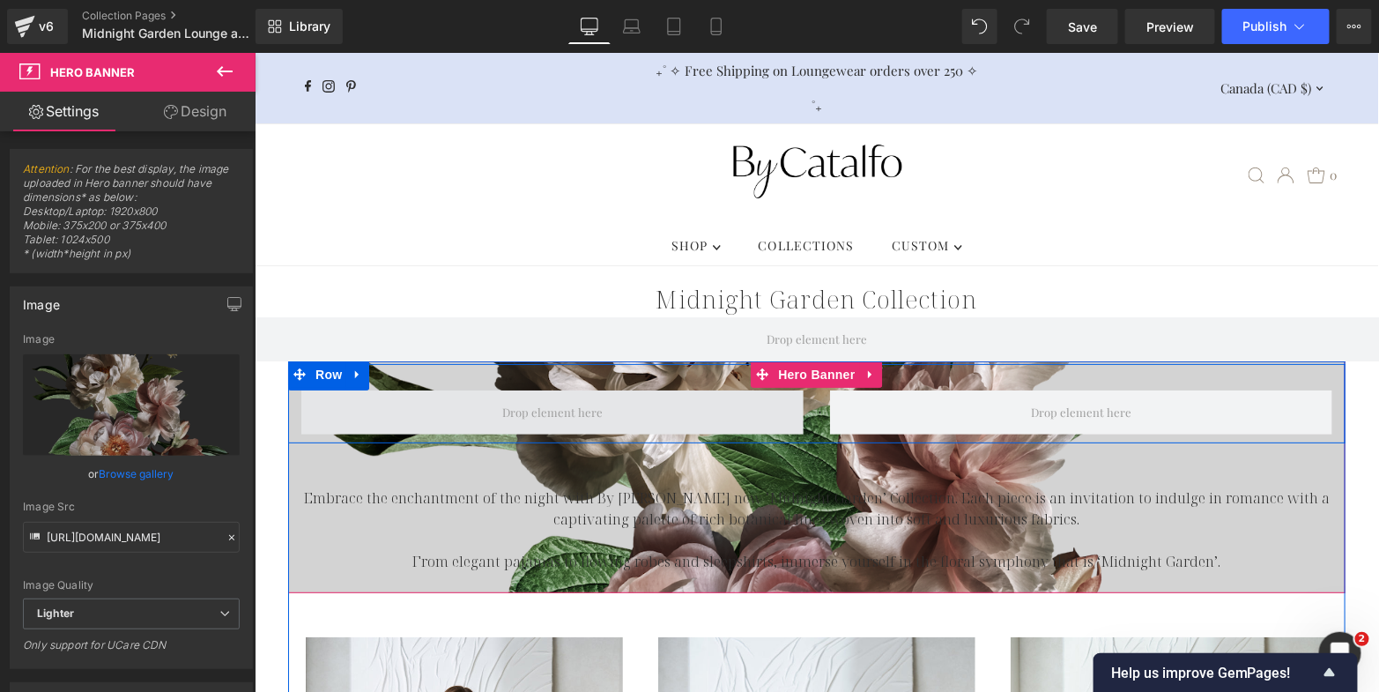
click at [405, 390] on span at bounding box center [552, 412] width 502 height 44
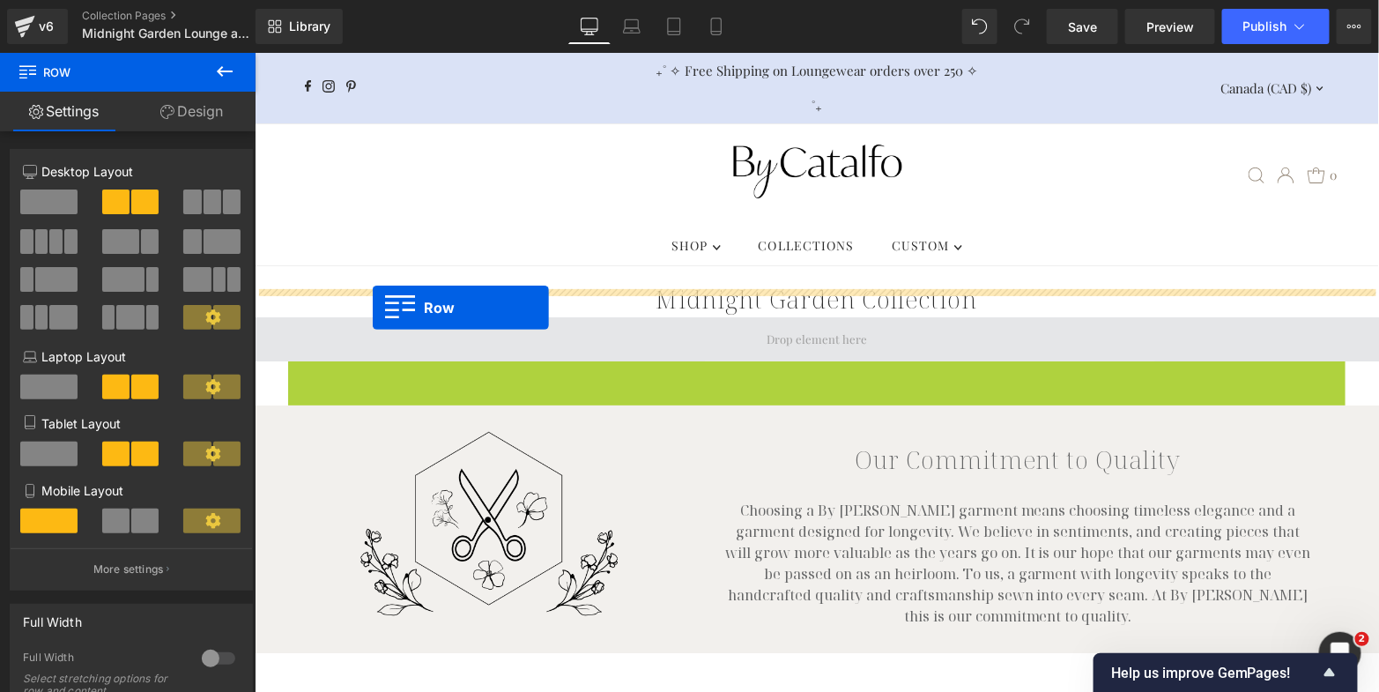
drag, startPoint x: 295, startPoint y: 348, endPoint x: 371, endPoint y: 307, distance: 86.4
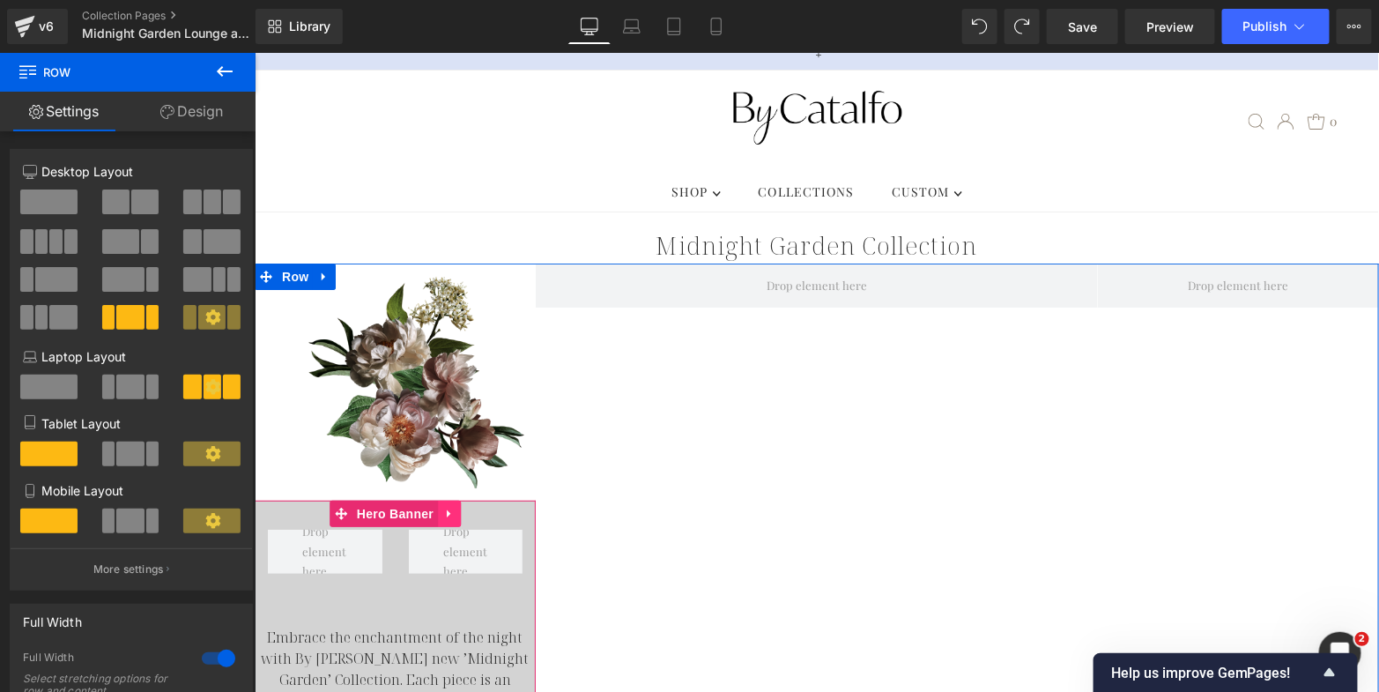
scroll to position [64, 0]
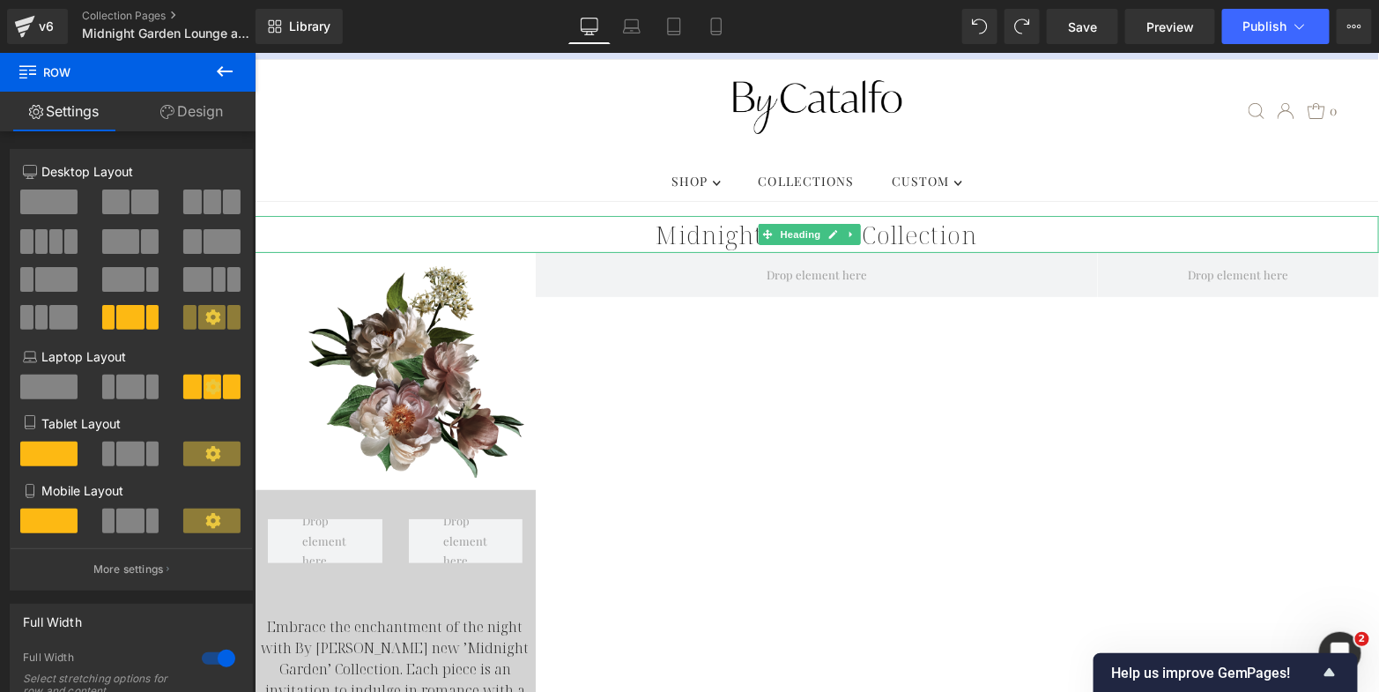
click at [353, 215] on h1 "Midnight Garden Collection" at bounding box center [816, 233] width 1125 height 37
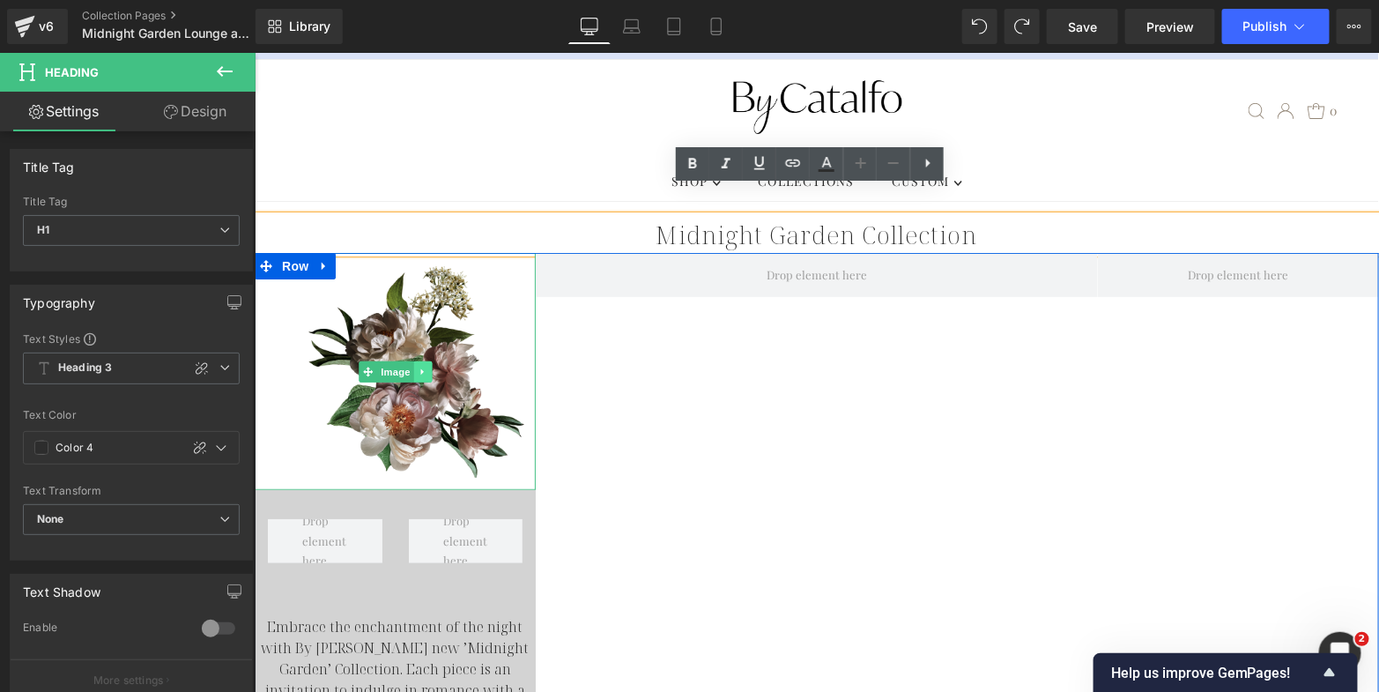
click at [418, 360] on link at bounding box center [421, 370] width 19 height 21
click at [429, 360] on link at bounding box center [431, 370] width 19 height 21
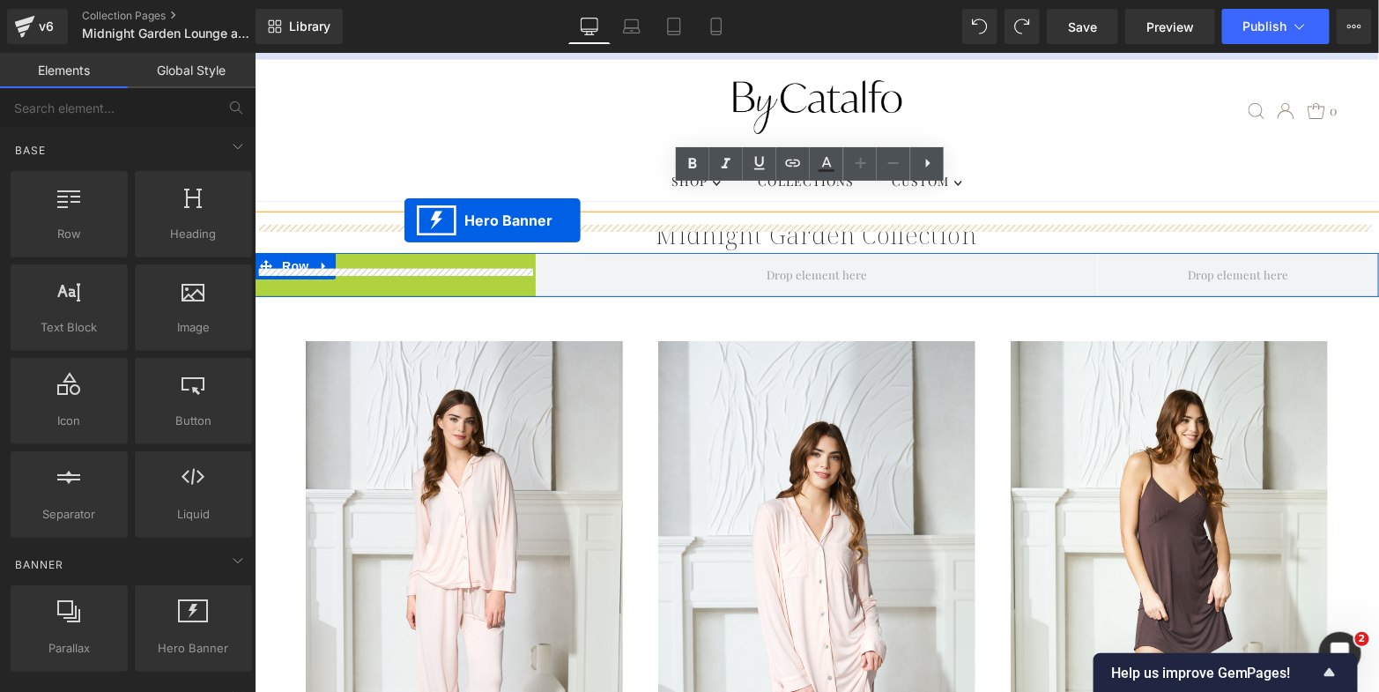
drag, startPoint x: 389, startPoint y: 241, endPoint x: 403, endPoint y: 219, distance: 25.4
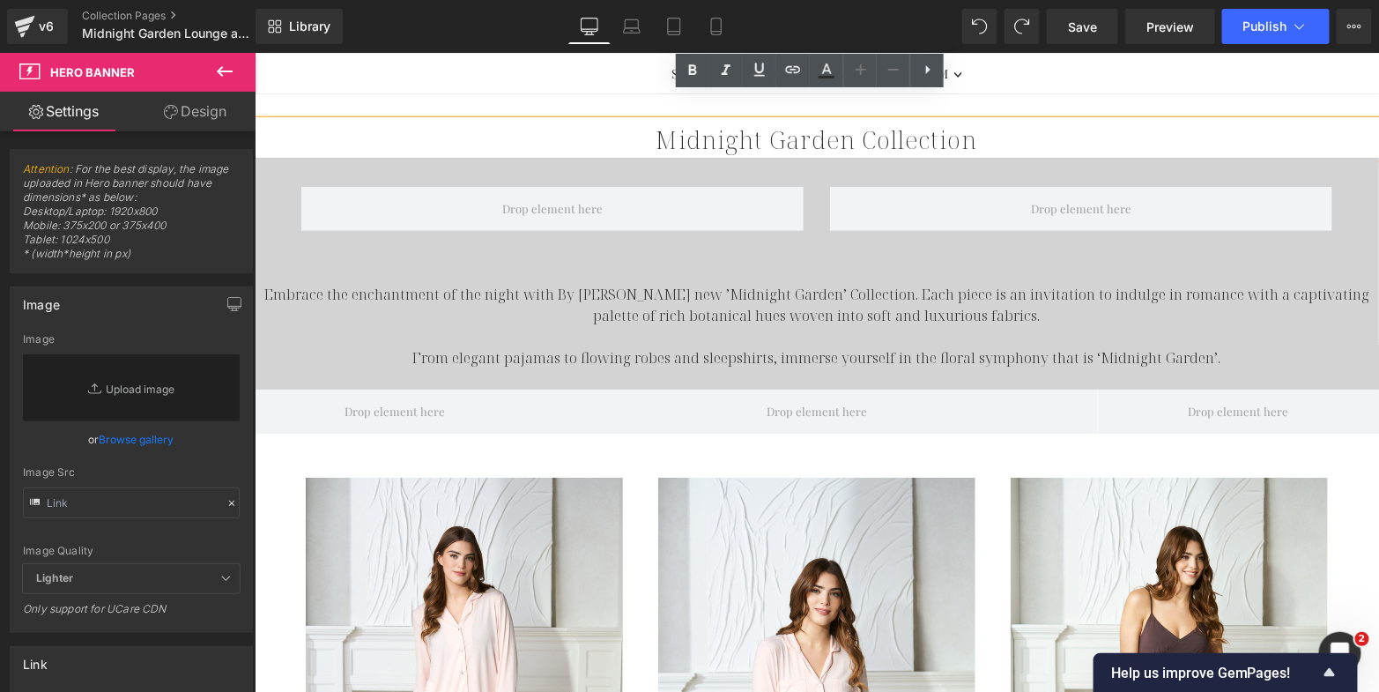
scroll to position [76, 0]
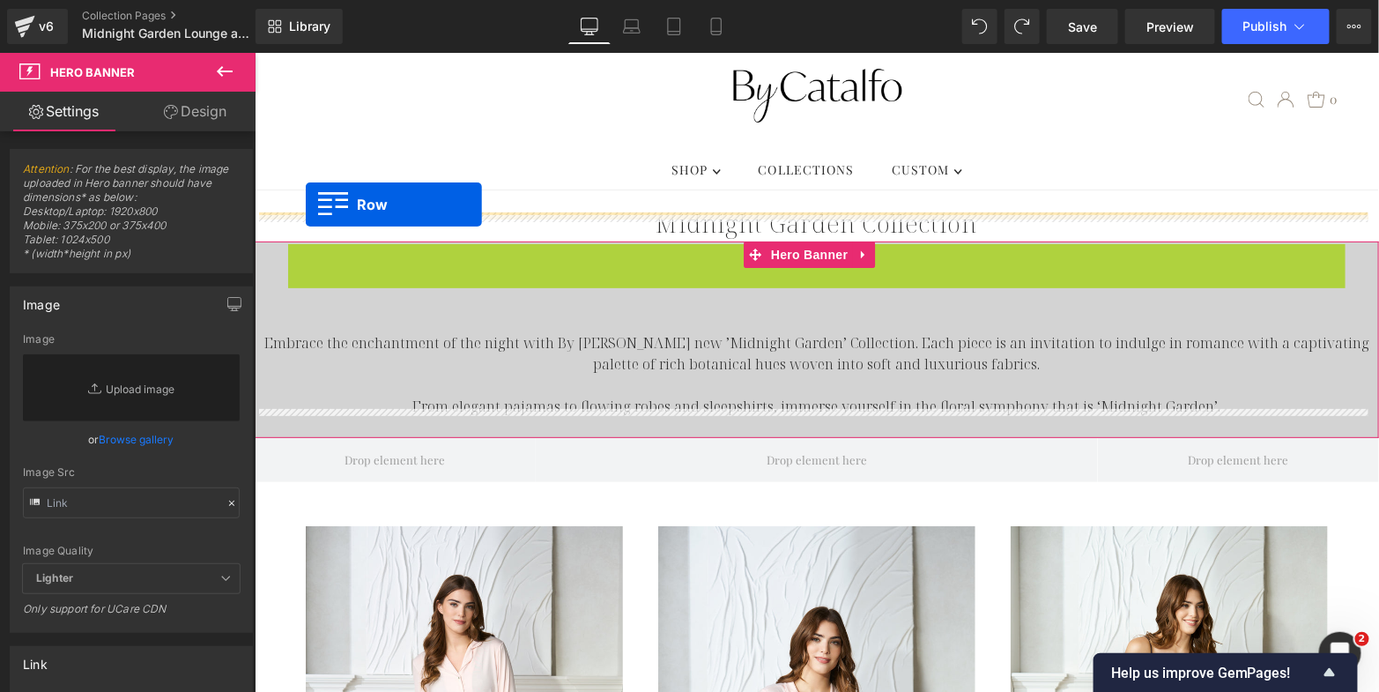
drag, startPoint x: 291, startPoint y: 224, endPoint x: 304, endPoint y: 204, distance: 24.2
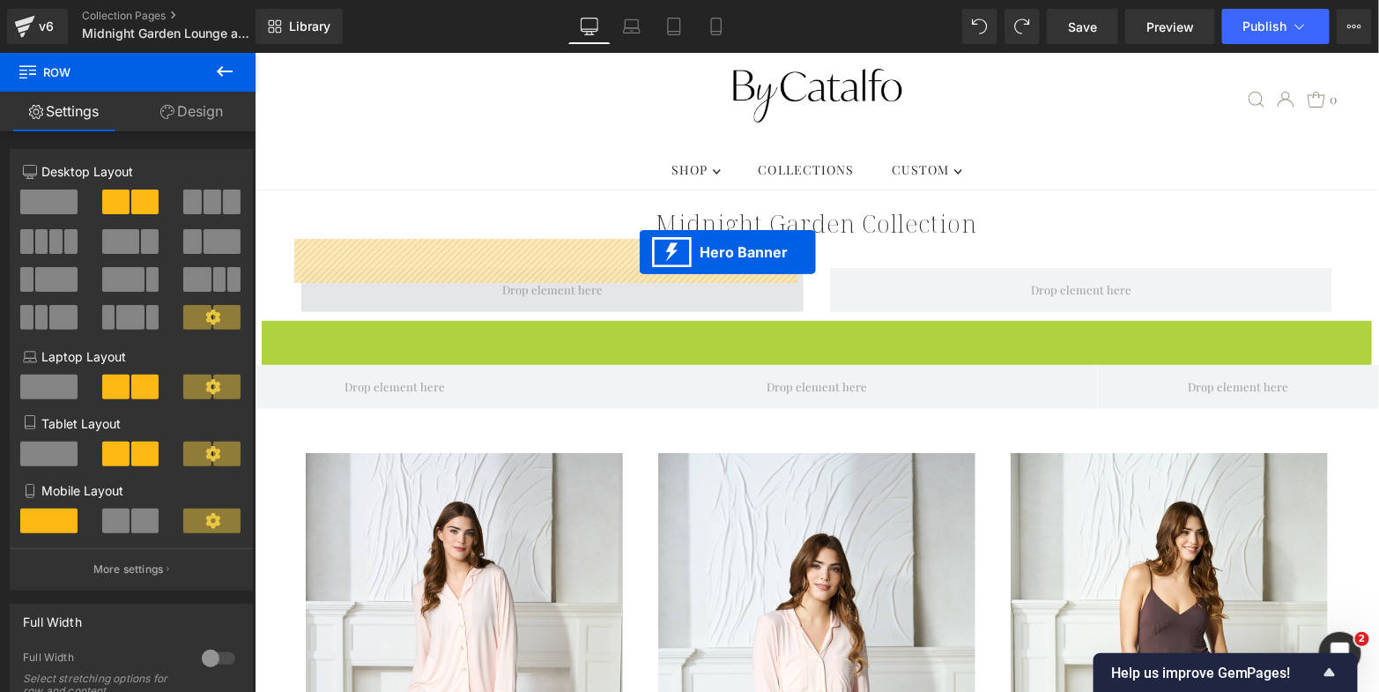
drag, startPoint x: 754, startPoint y: 301, endPoint x: 638, endPoint y: 251, distance: 126.7
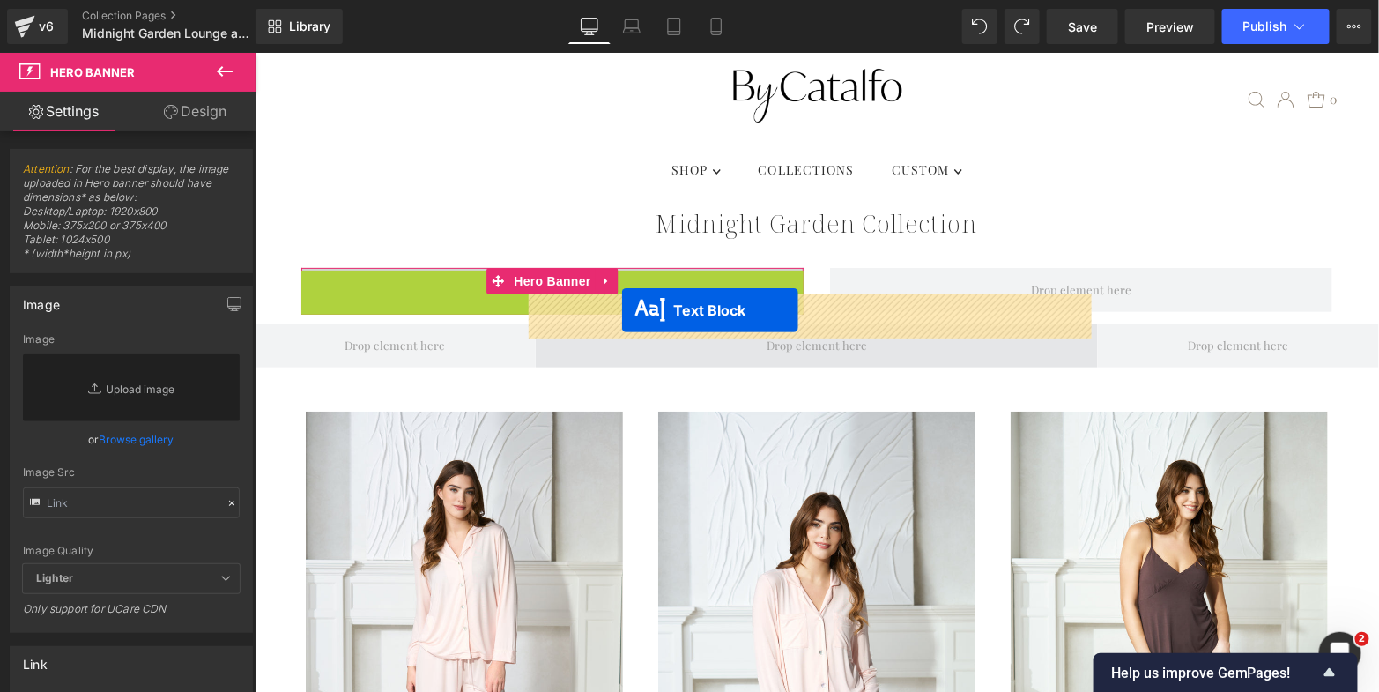
drag, startPoint x: 501, startPoint y: 368, endPoint x: 620, endPoint y: 309, distance: 132.8
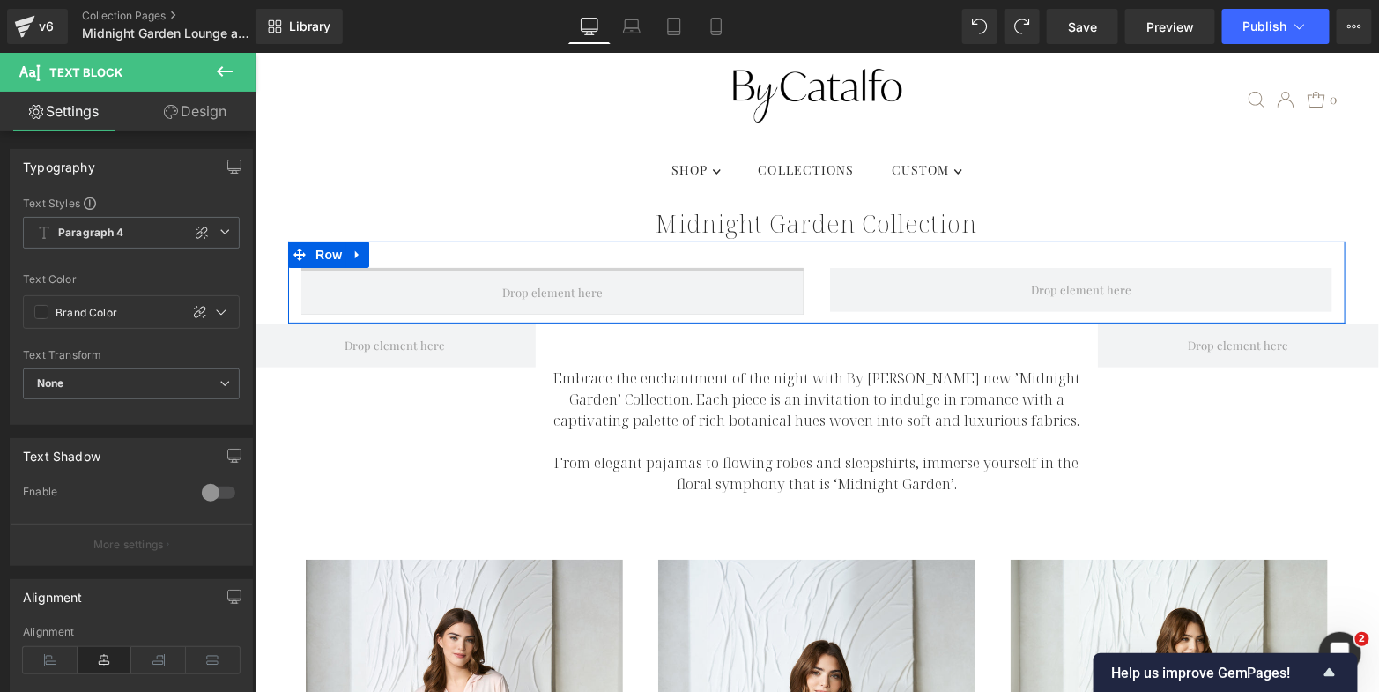
click at [651, 241] on div "Hero Banner Row" at bounding box center [816, 282] width 1058 height 82
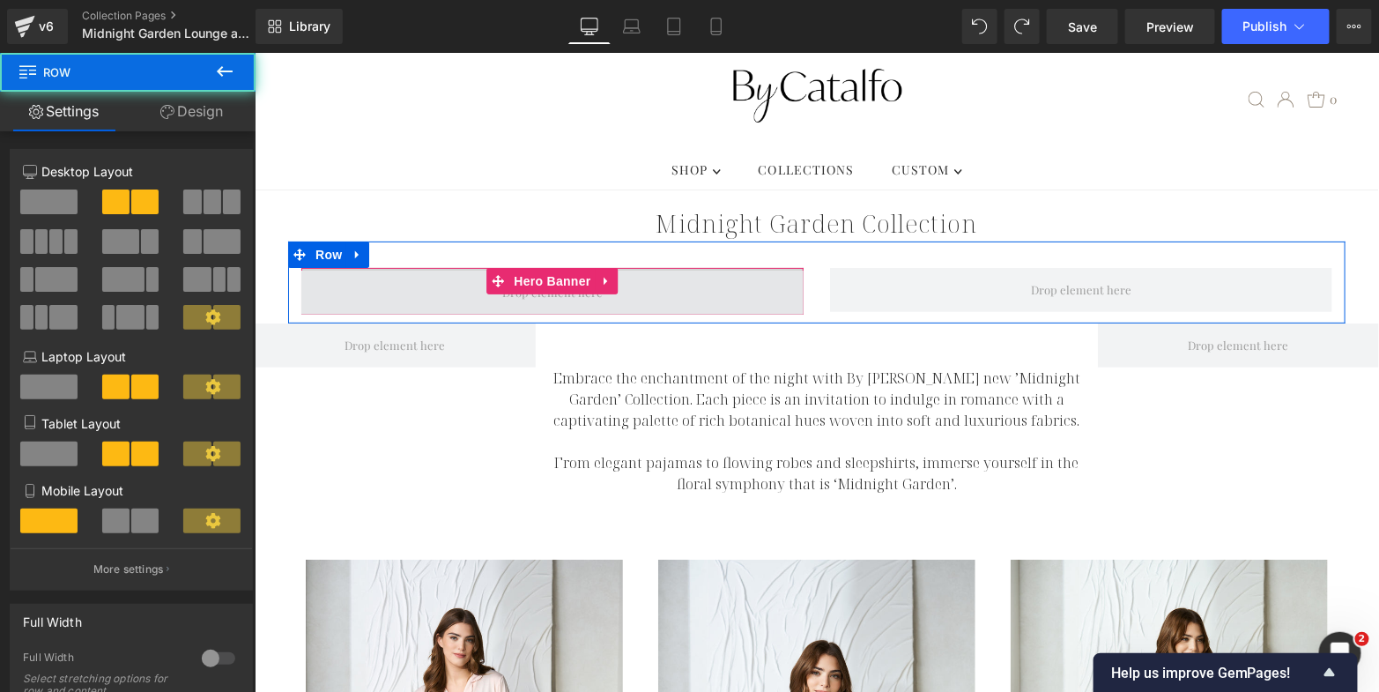
click at [660, 270] on span at bounding box center [552, 292] width 502 height 44
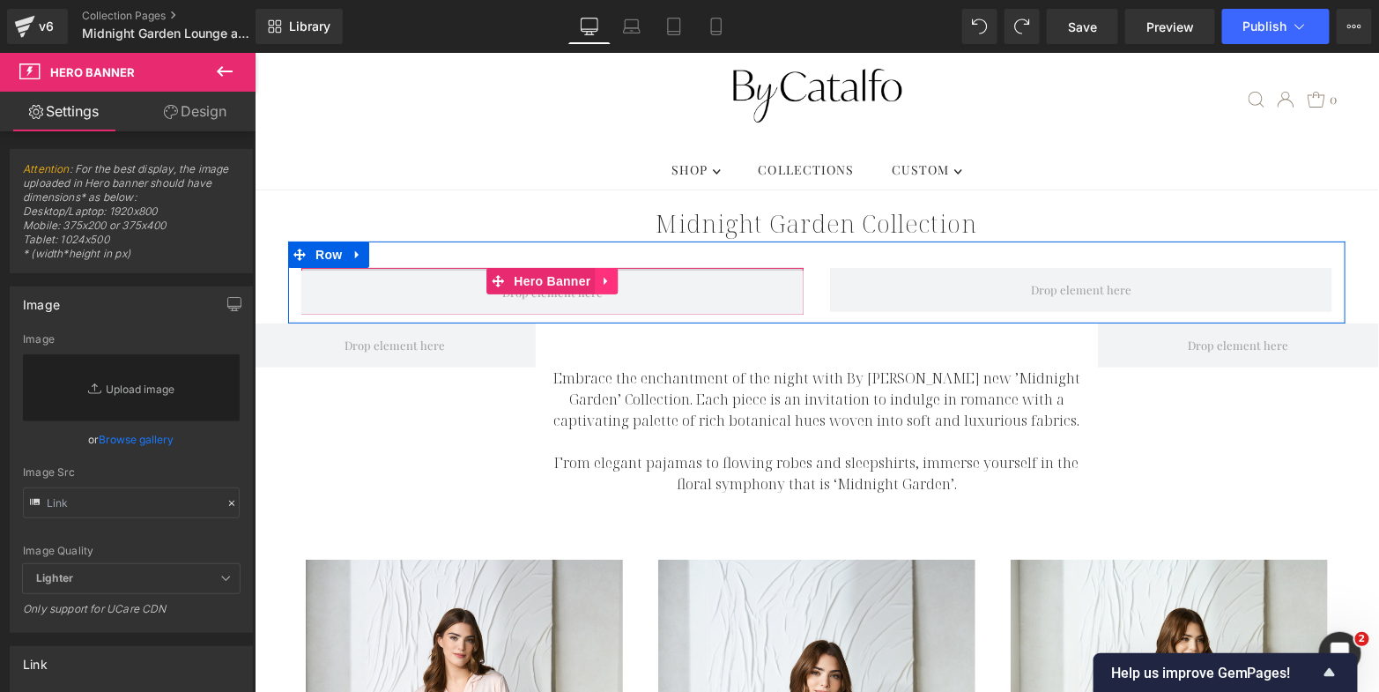
click at [601, 274] on icon at bounding box center [606, 280] width 12 height 13
click at [589, 274] on icon at bounding box center [595, 280] width 12 height 12
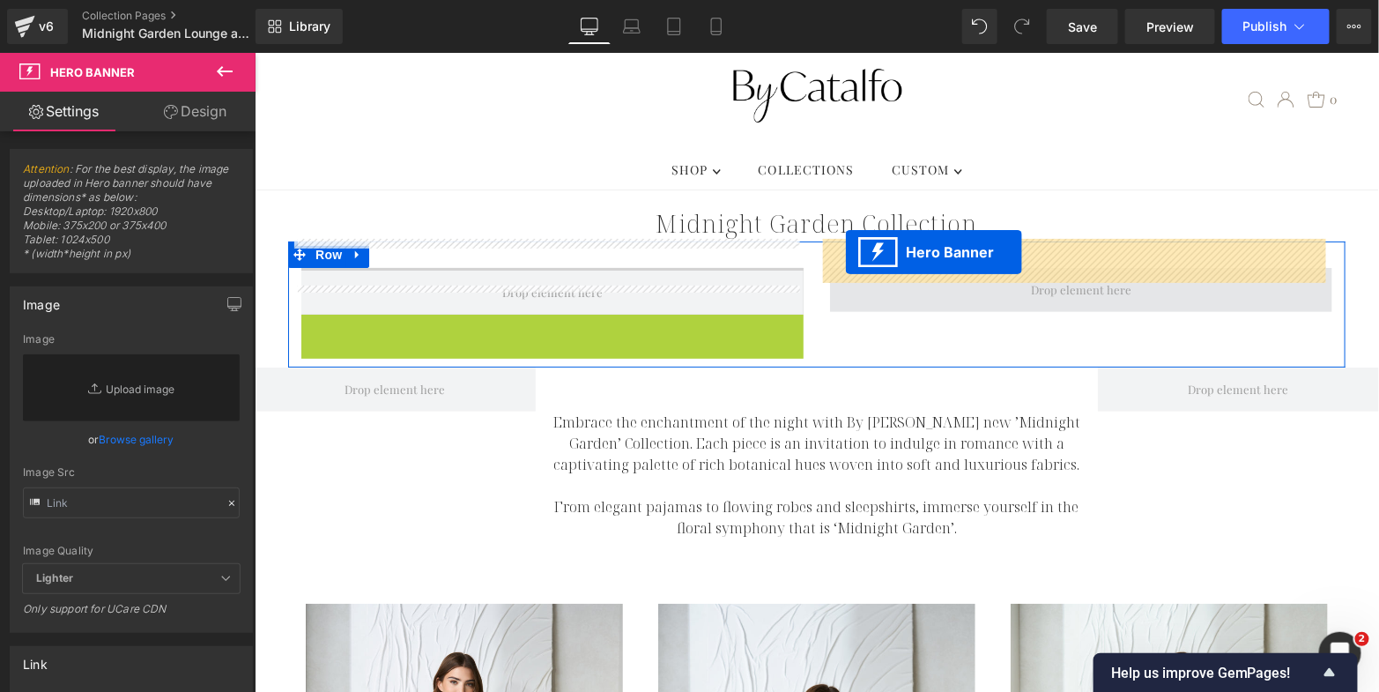
drag, startPoint x: 486, startPoint y: 294, endPoint x: 844, endPoint y: 250, distance: 361.4
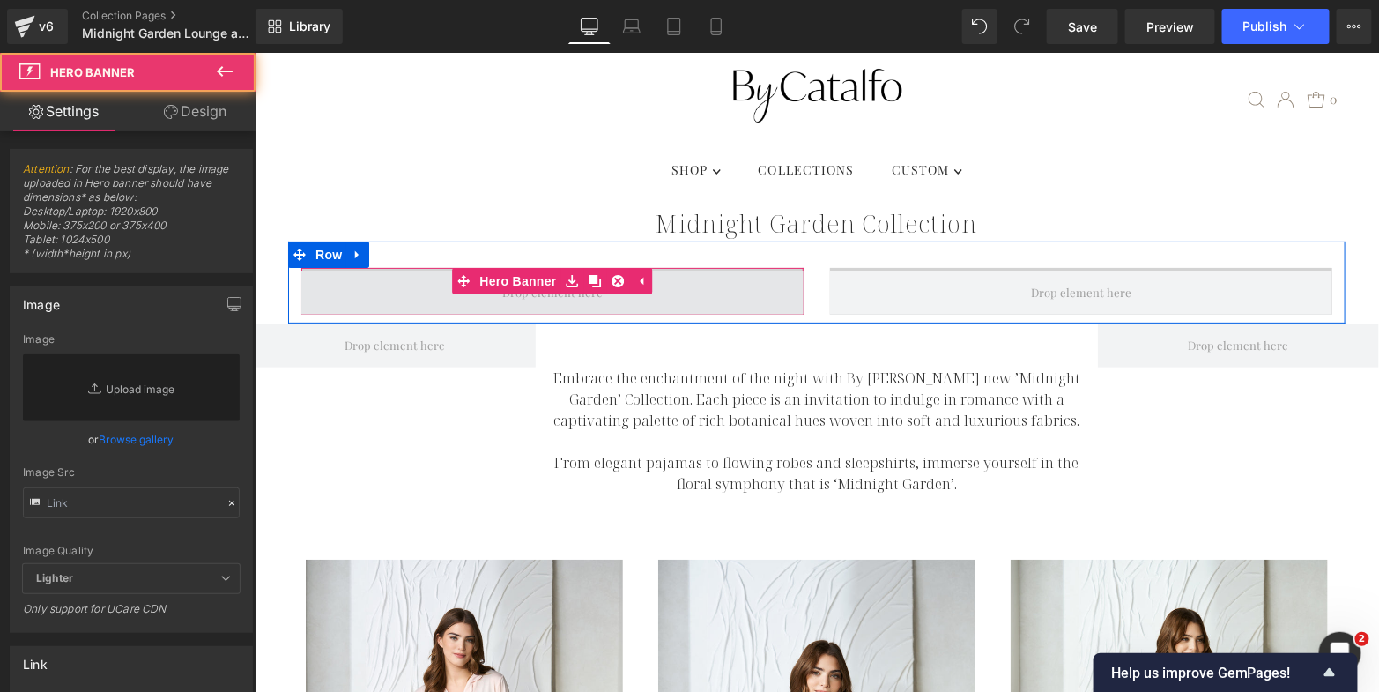
click at [761, 270] on span at bounding box center [552, 292] width 502 height 44
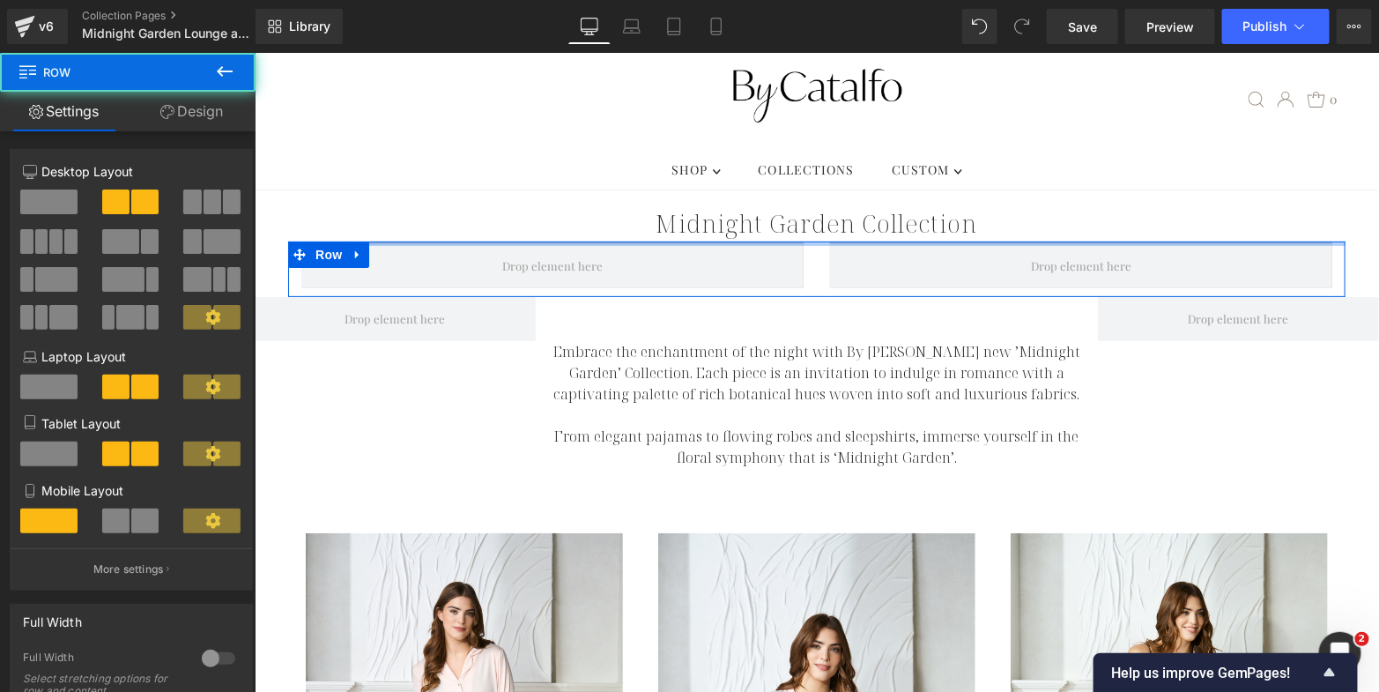
drag, startPoint x: 524, startPoint y: 228, endPoint x: 524, endPoint y: 187, distance: 41.4
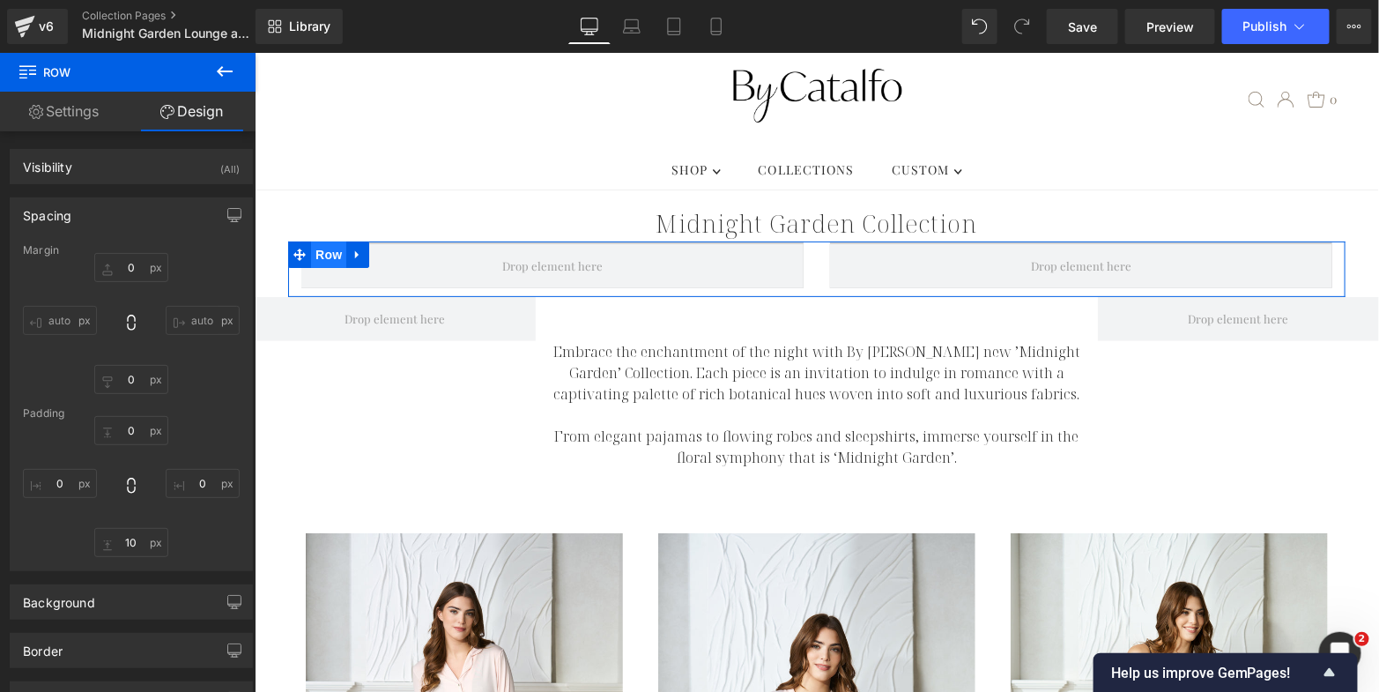
click at [320, 241] on span "Row" at bounding box center [327, 254] width 35 height 26
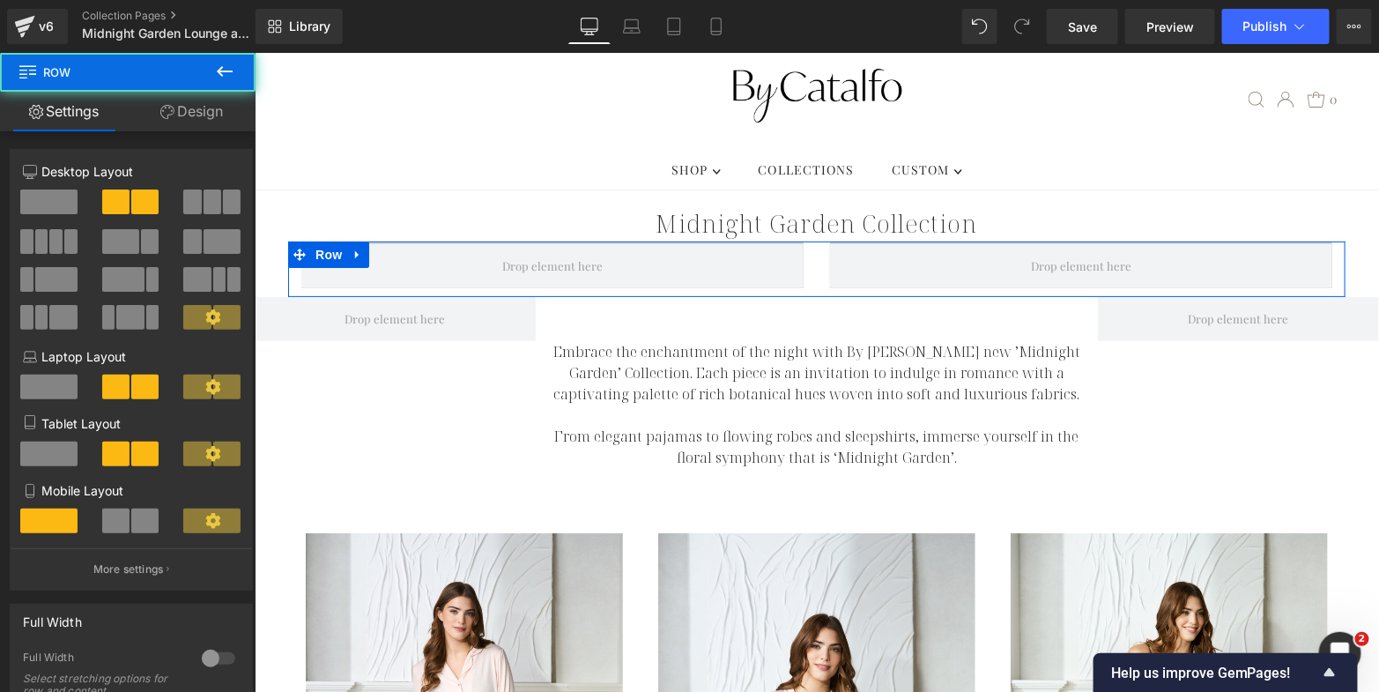
click at [205, 663] on div at bounding box center [218, 658] width 42 height 28
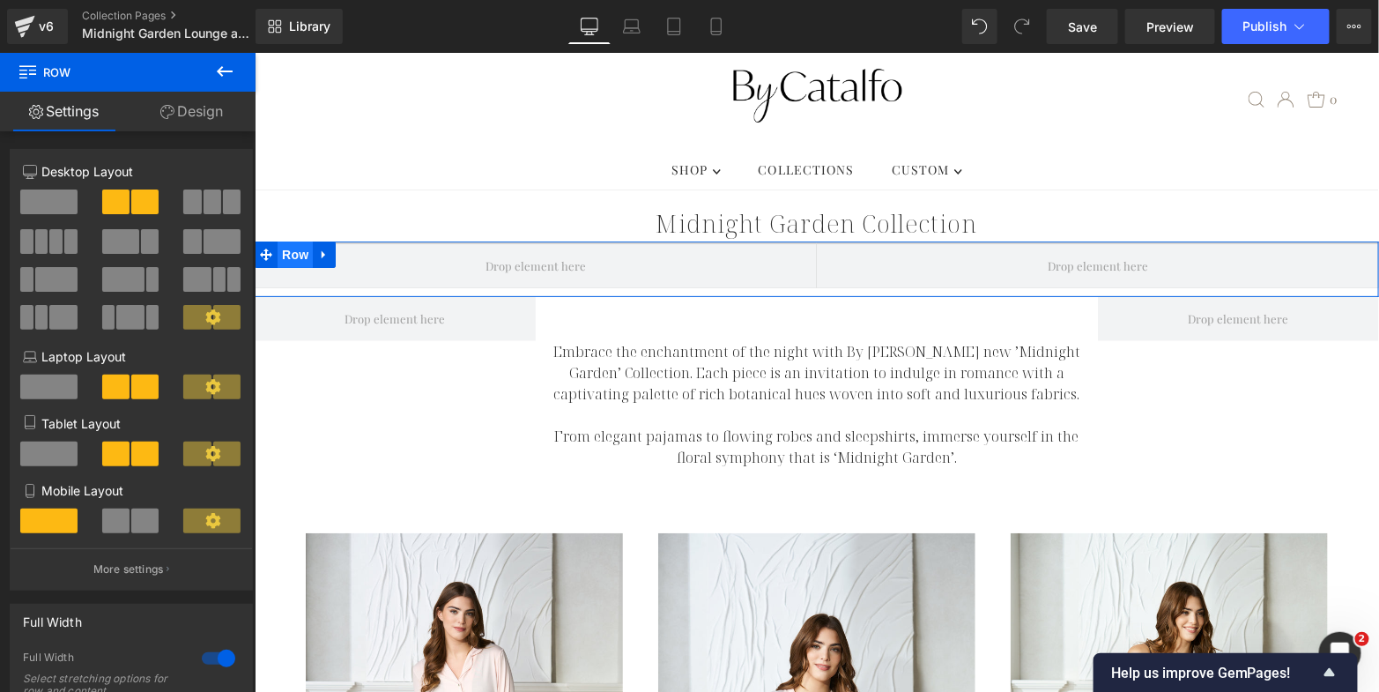
click at [283, 241] on span "Row" at bounding box center [294, 254] width 35 height 26
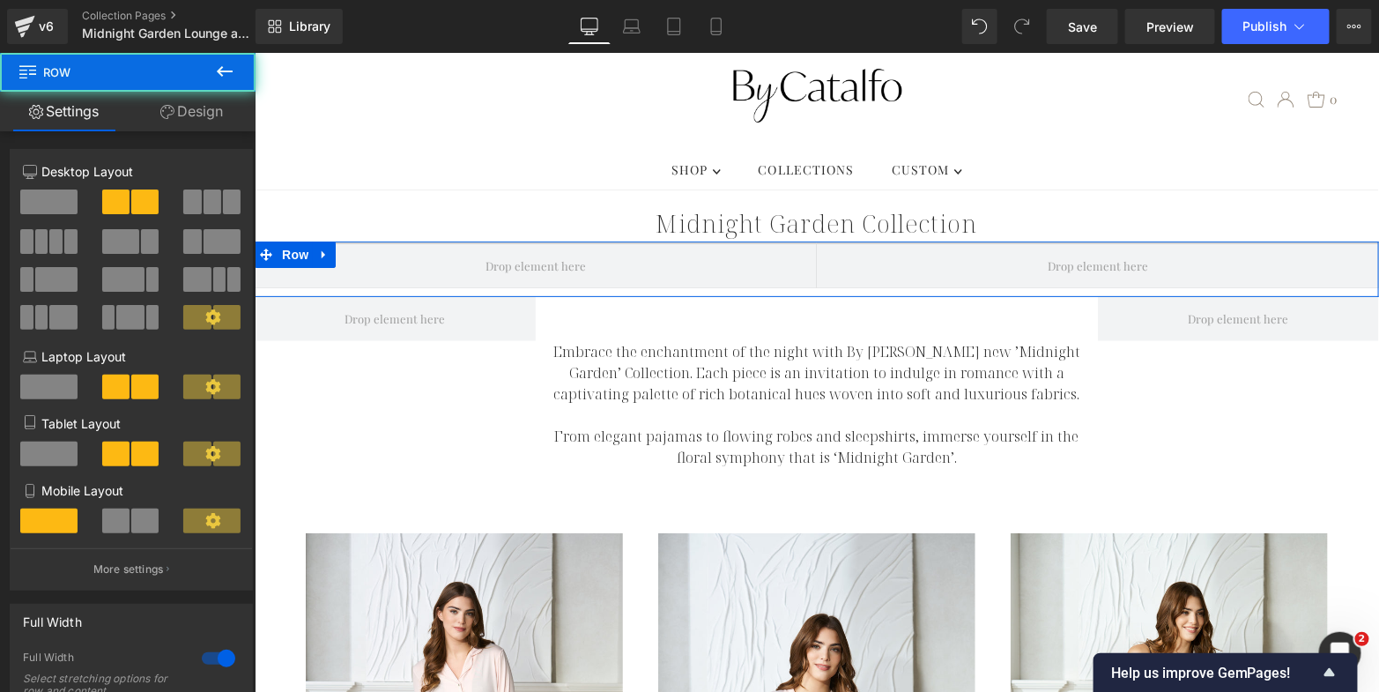
click at [182, 117] on link "Design" at bounding box center [192, 112] width 128 height 40
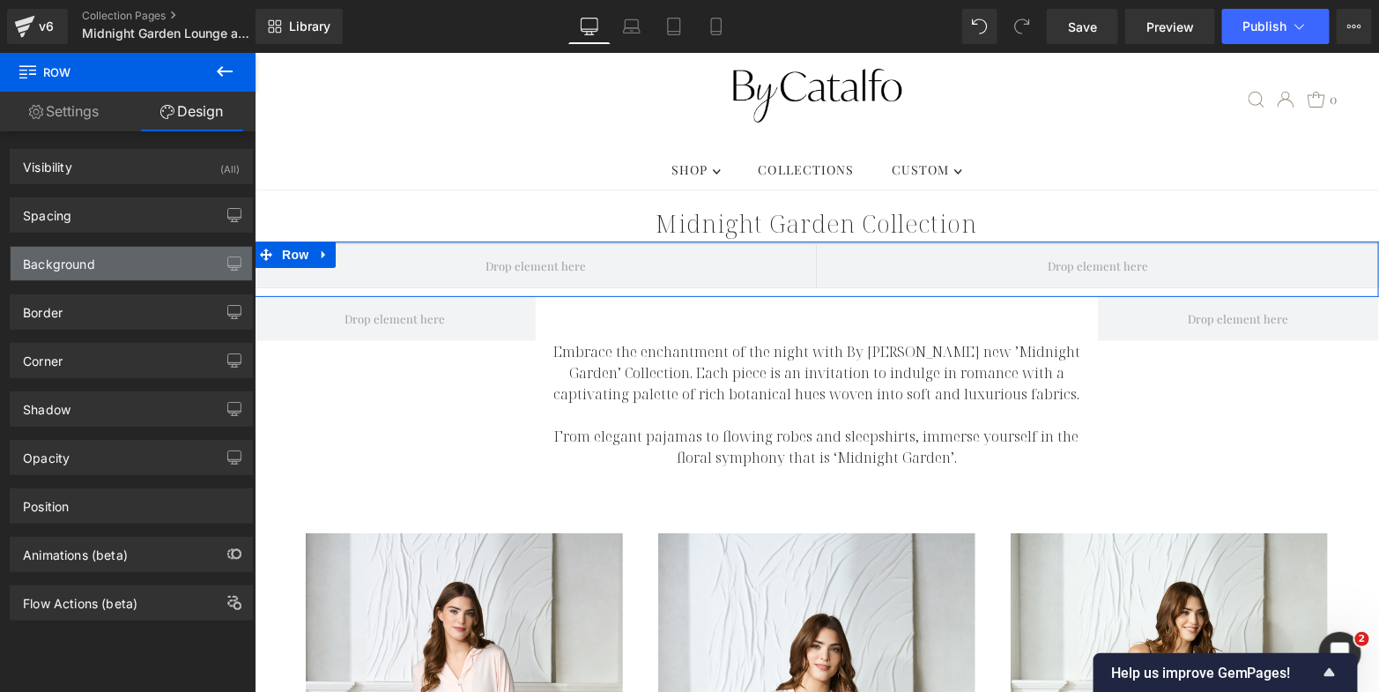
click at [135, 266] on div "Background" at bounding box center [131, 263] width 241 height 33
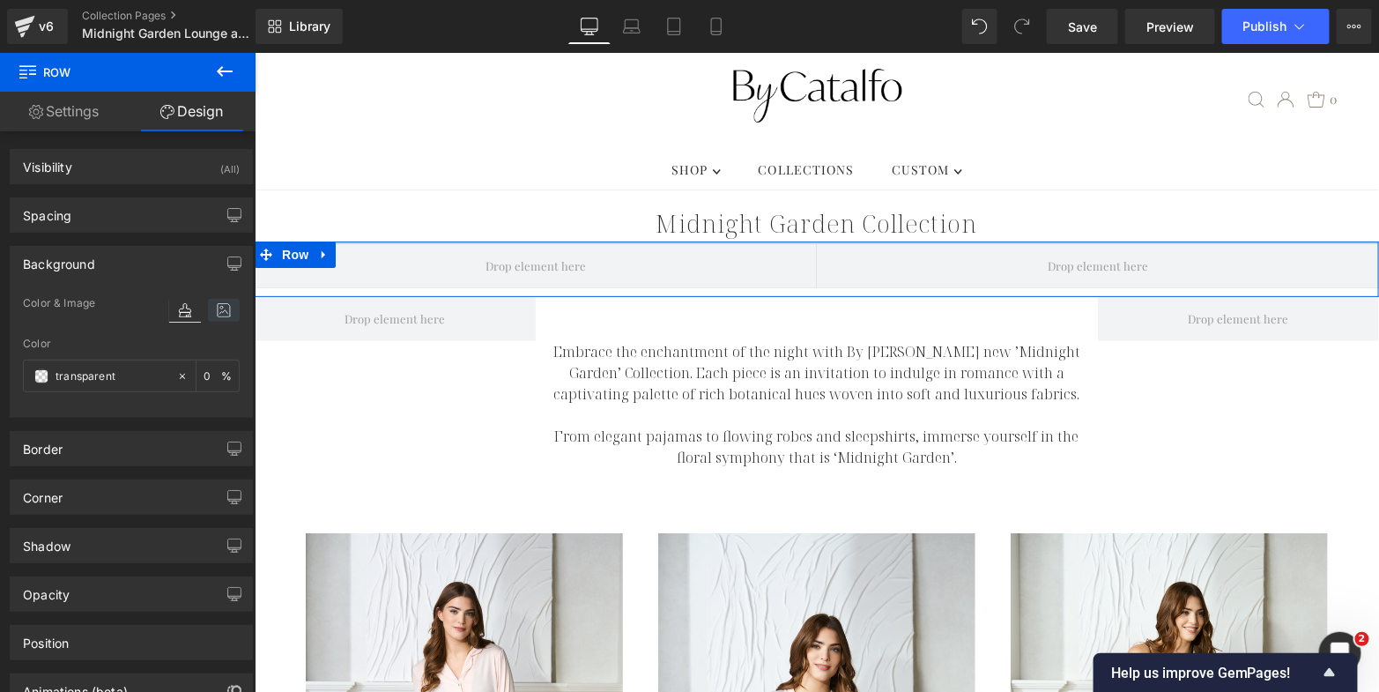
click at [219, 309] on icon at bounding box center [224, 310] width 32 height 23
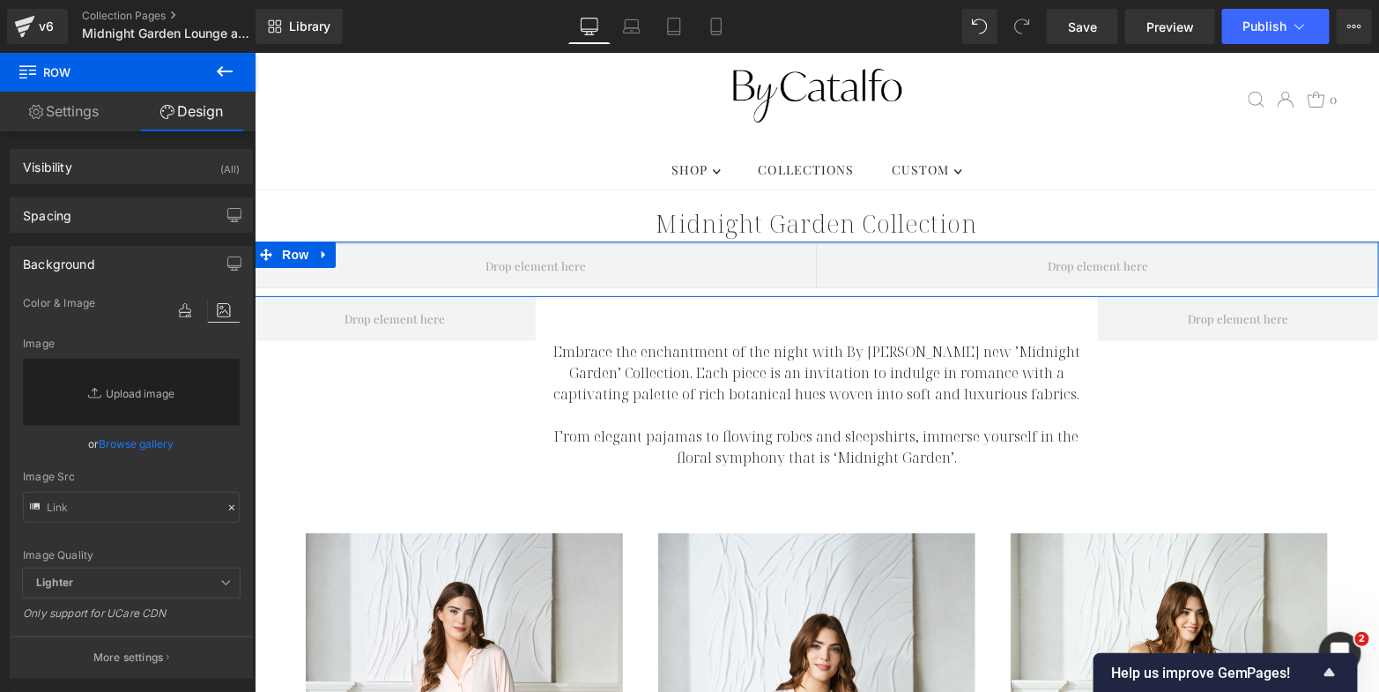
click at [130, 442] on link "Browse gallery" at bounding box center [137, 443] width 75 height 31
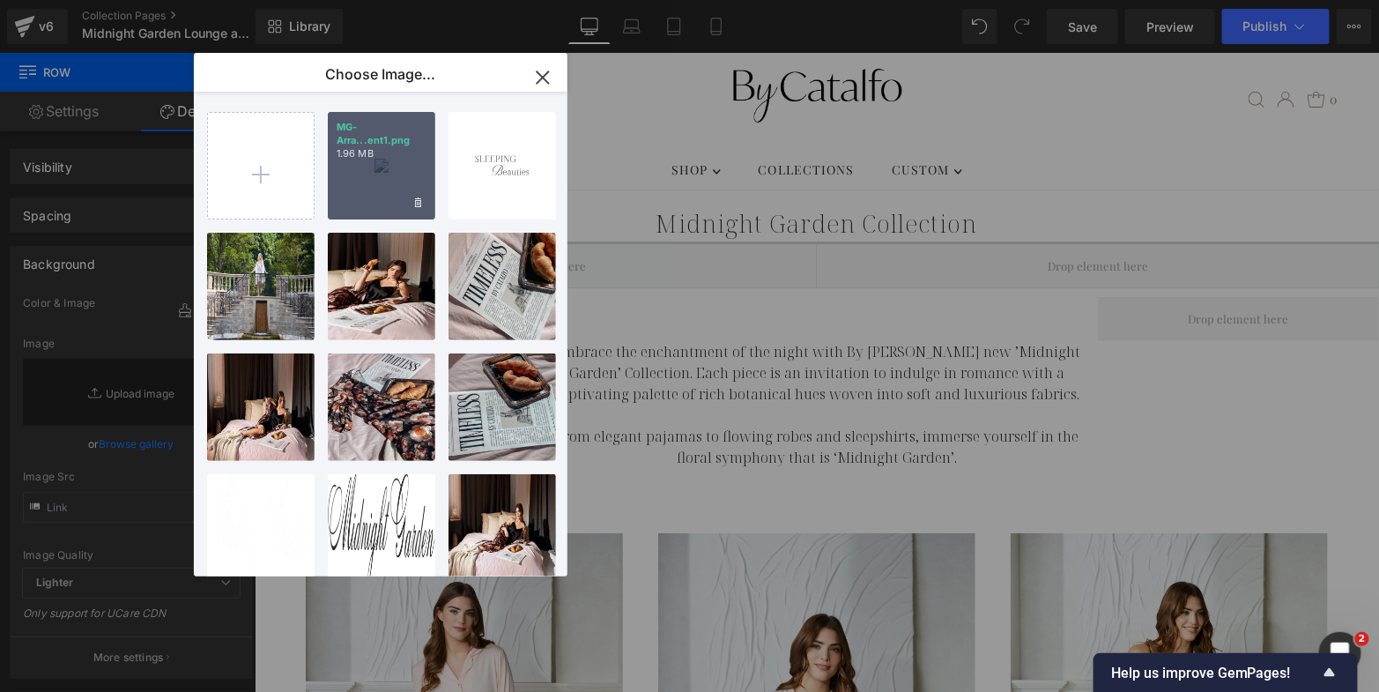
click at [378, 164] on div "MG-Arra...ent1.png 1.96 MB" at bounding box center [382, 166] width 108 height 108
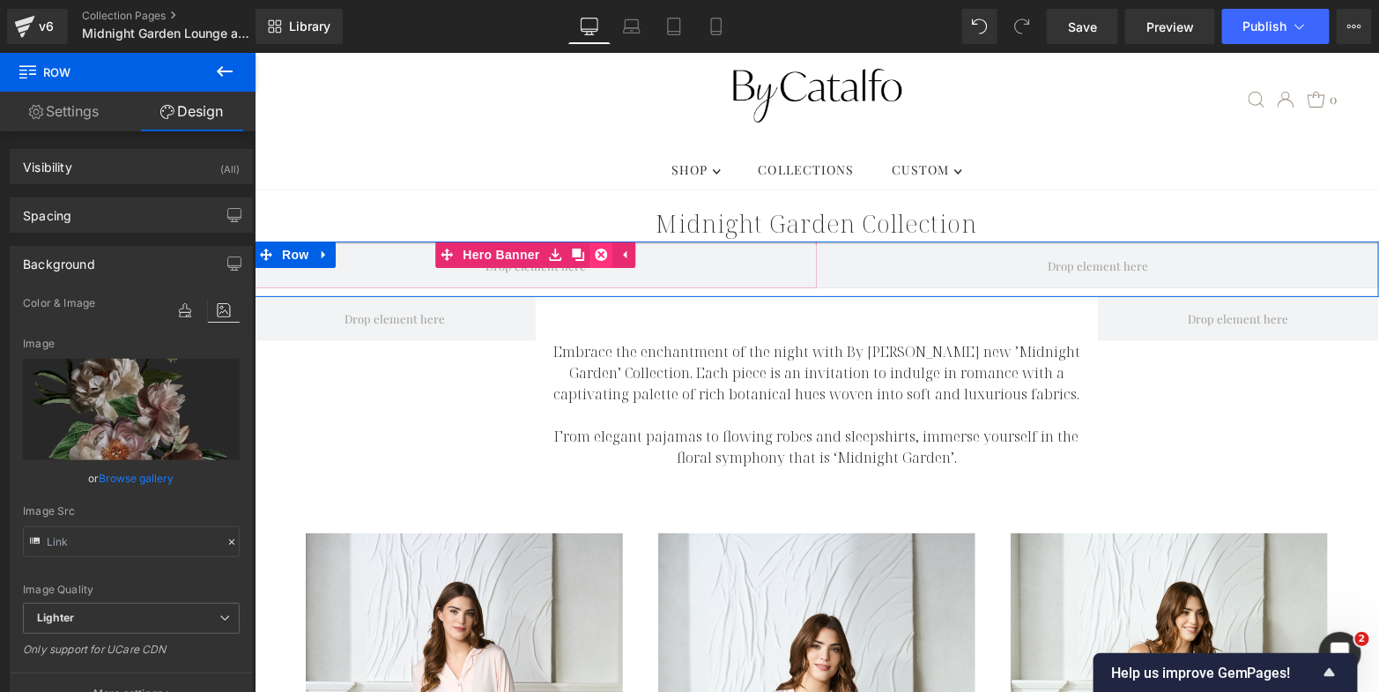
click at [595, 248] on icon at bounding box center [601, 254] width 12 height 12
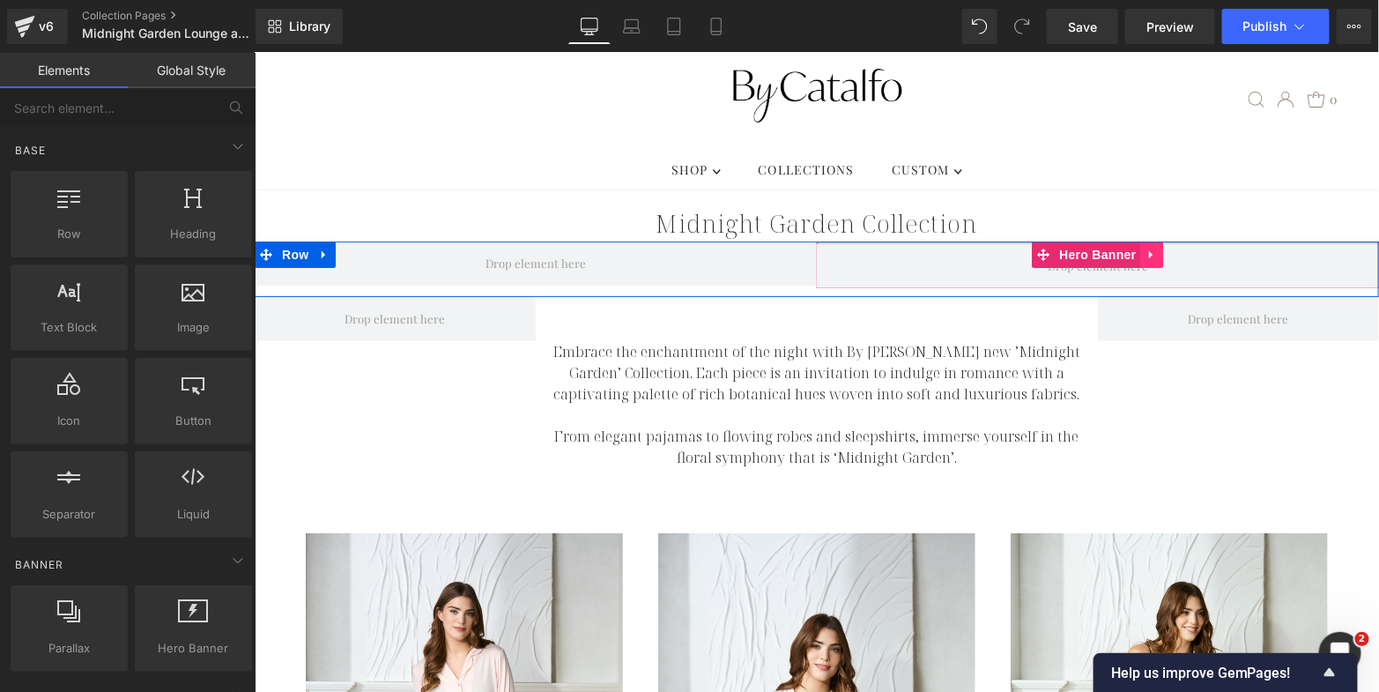
click at [1145, 241] on link at bounding box center [1151, 254] width 23 height 26
click at [1157, 248] on icon at bounding box center [1163, 254] width 12 height 13
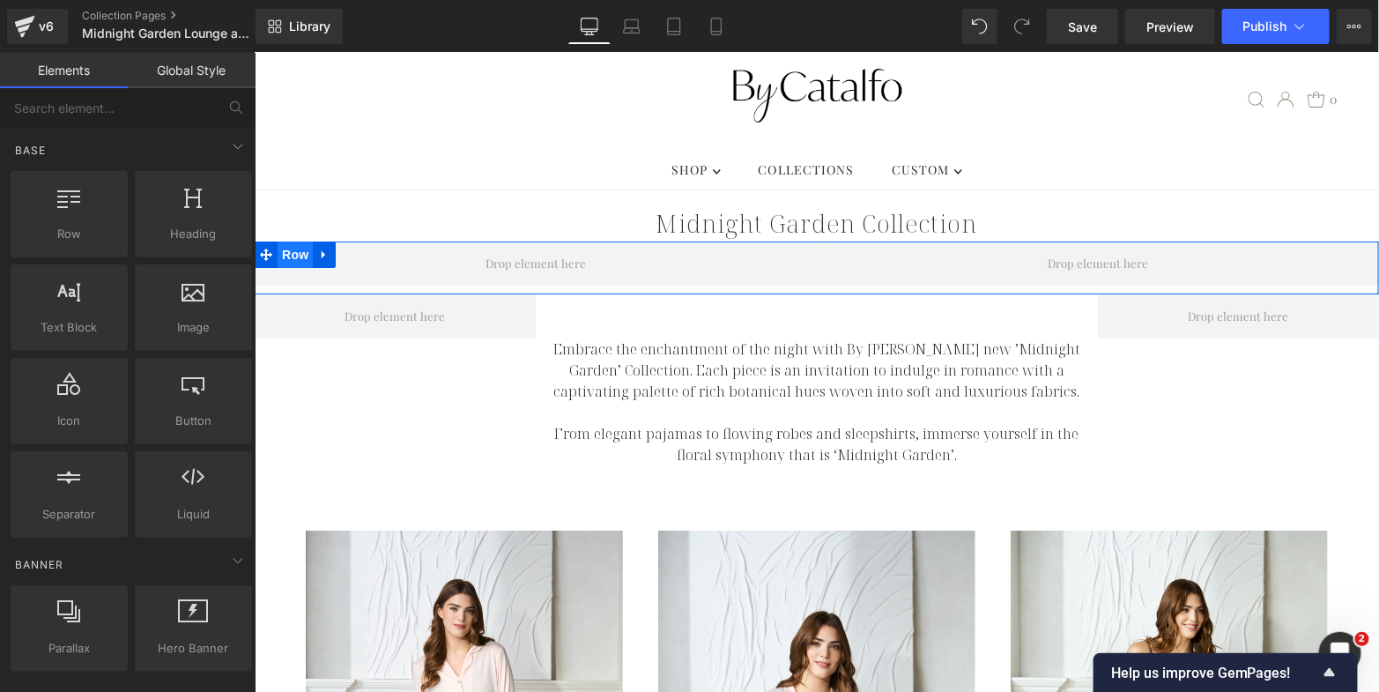
click at [284, 241] on span "Row" at bounding box center [294, 254] width 35 height 26
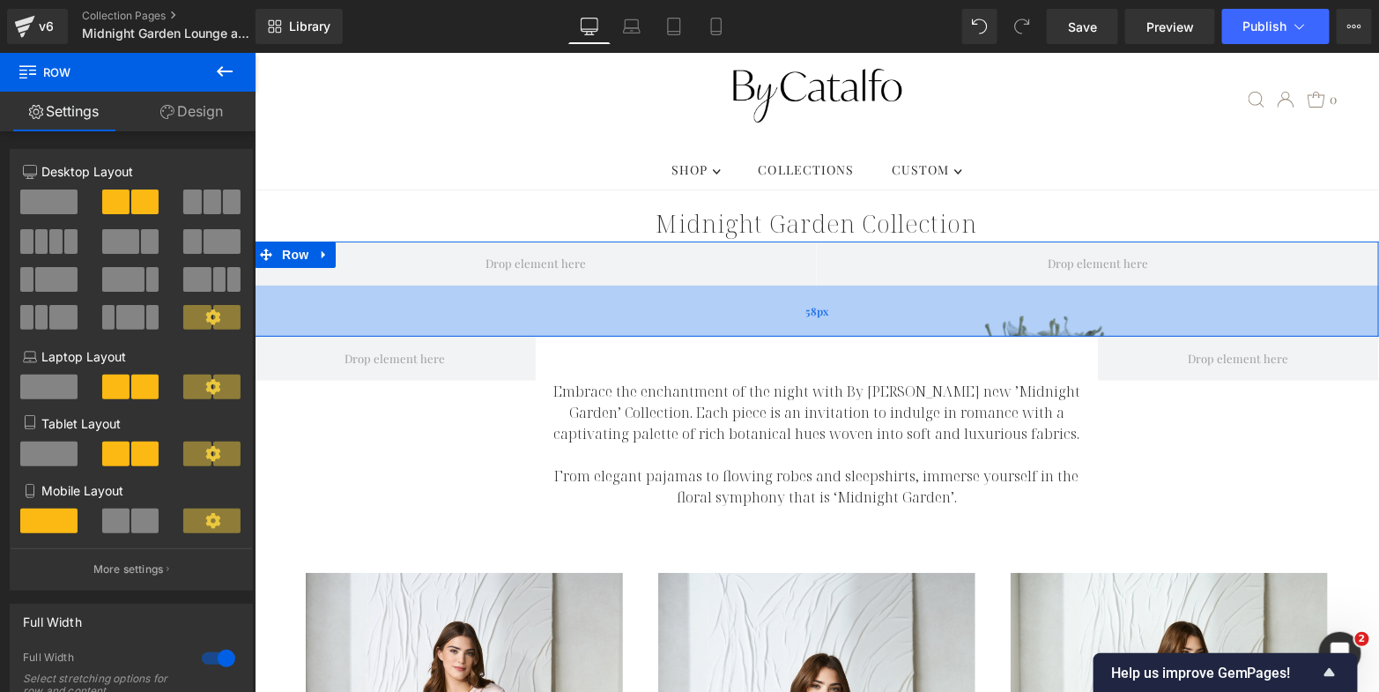
drag, startPoint x: 317, startPoint y: 260, endPoint x: 317, endPoint y: 301, distance: 41.4
click at [317, 301] on div "58px" at bounding box center [816, 310] width 1125 height 51
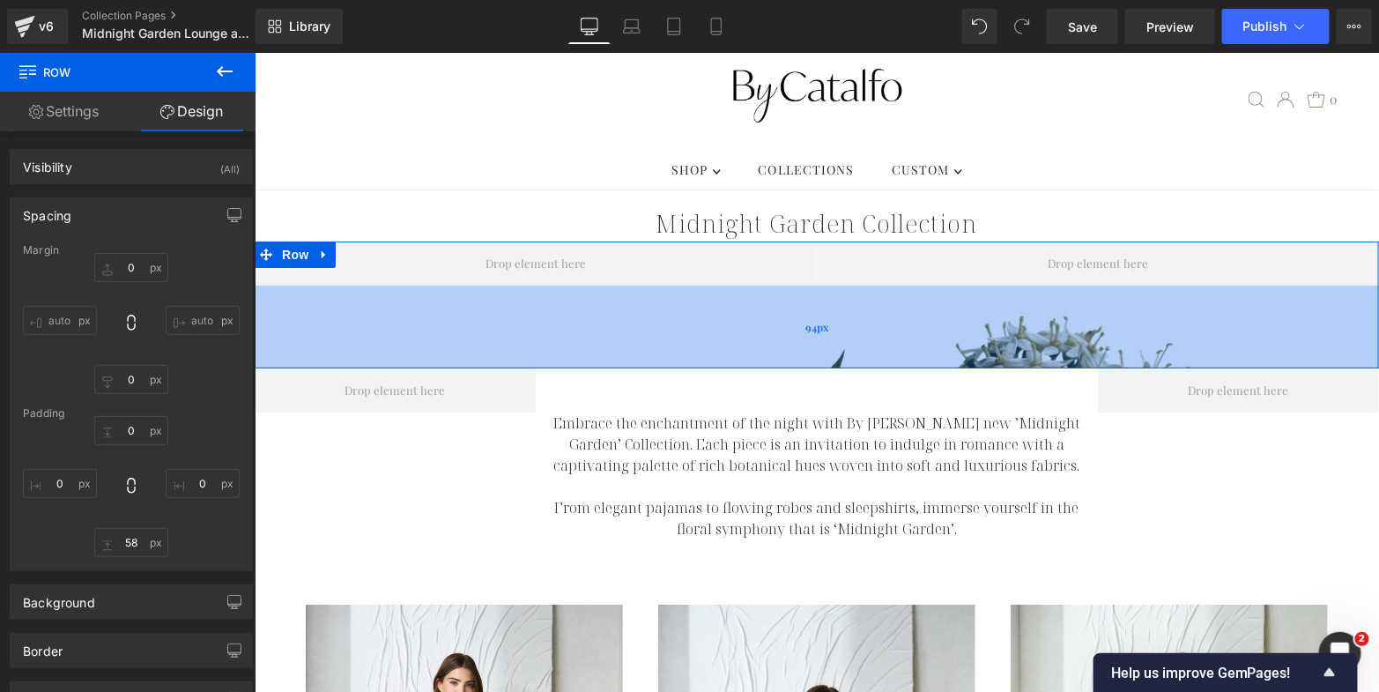
drag, startPoint x: 317, startPoint y: 301, endPoint x: 316, endPoint y: 332, distance: 30.9
click at [316, 332] on div "94px" at bounding box center [816, 326] width 1125 height 83
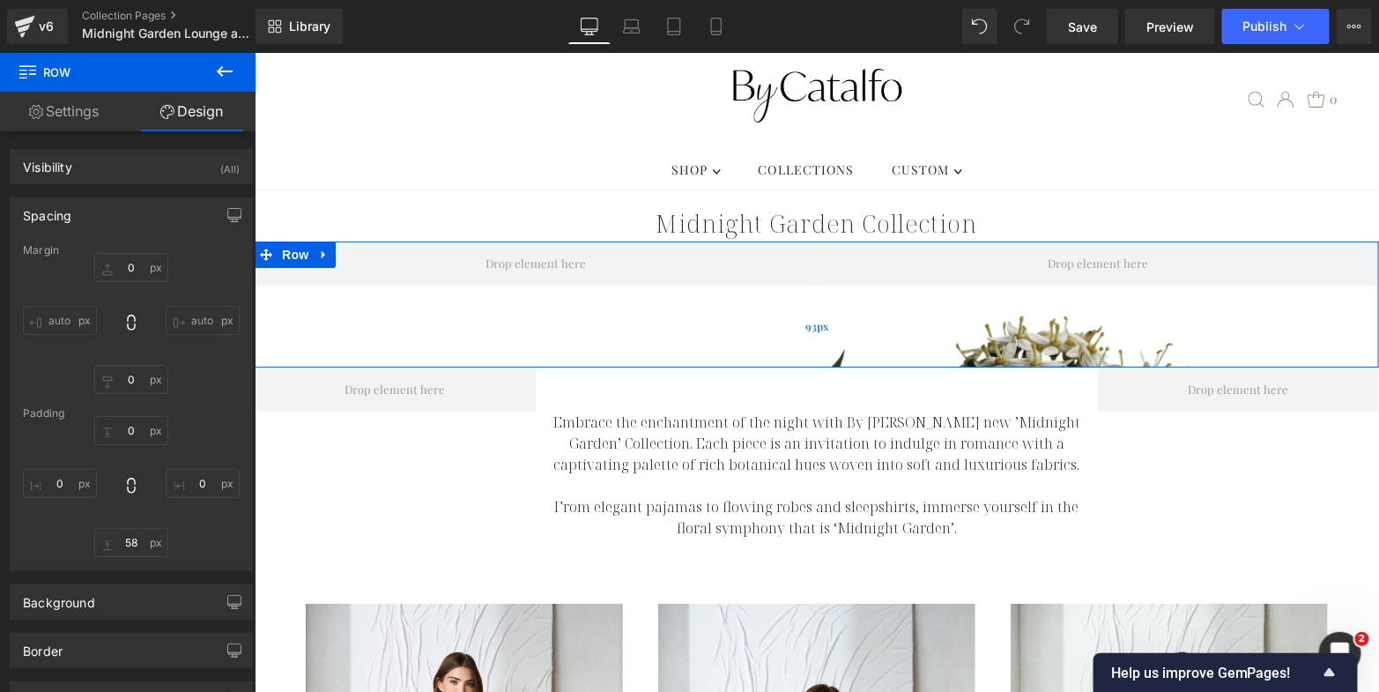
click at [479, 301] on div "93px" at bounding box center [816, 326] width 1125 height 82
click at [201, 109] on link "Design" at bounding box center [192, 112] width 128 height 40
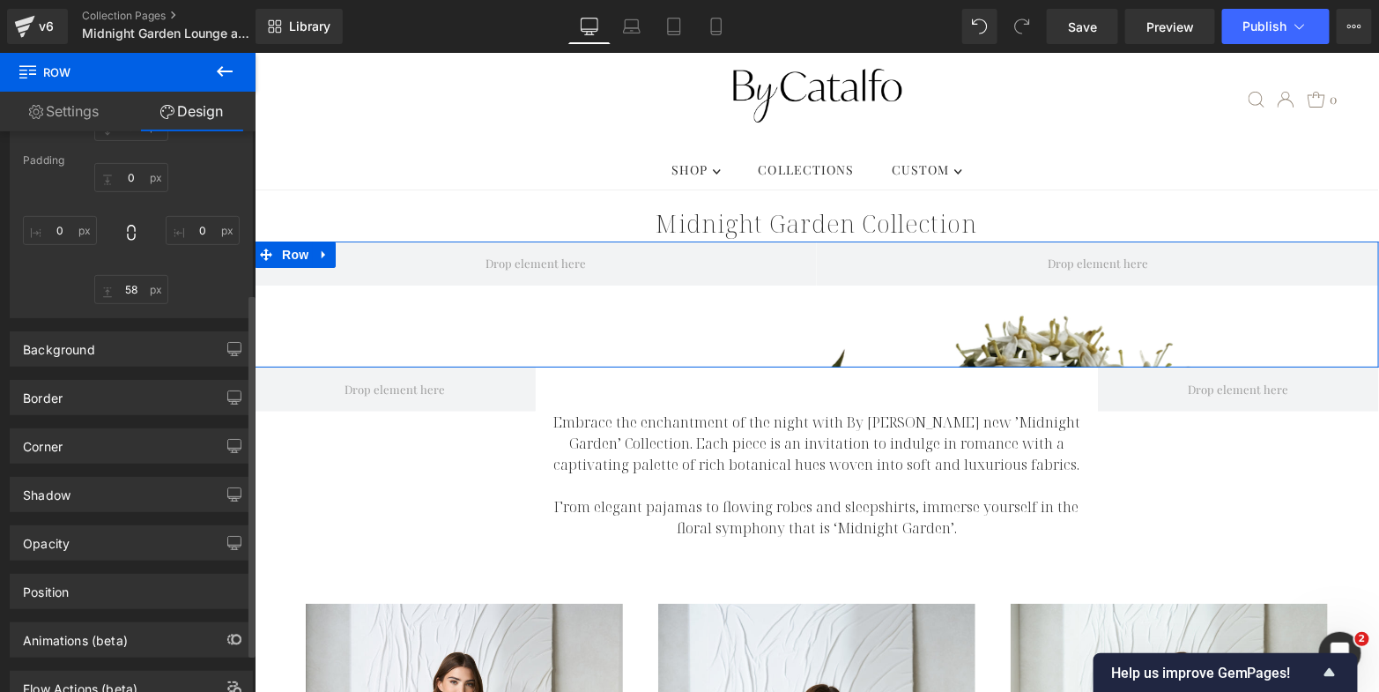
scroll to position [284, 0]
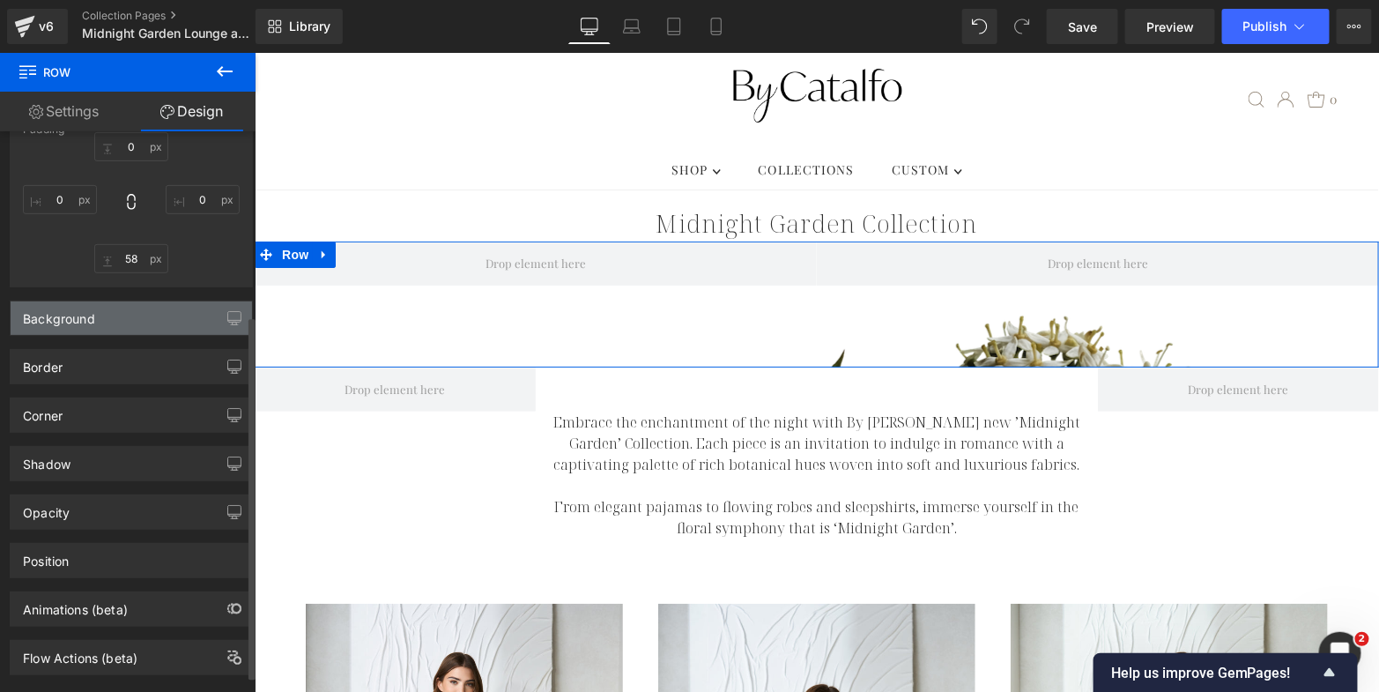
click at [135, 322] on div "Background" at bounding box center [131, 317] width 241 height 33
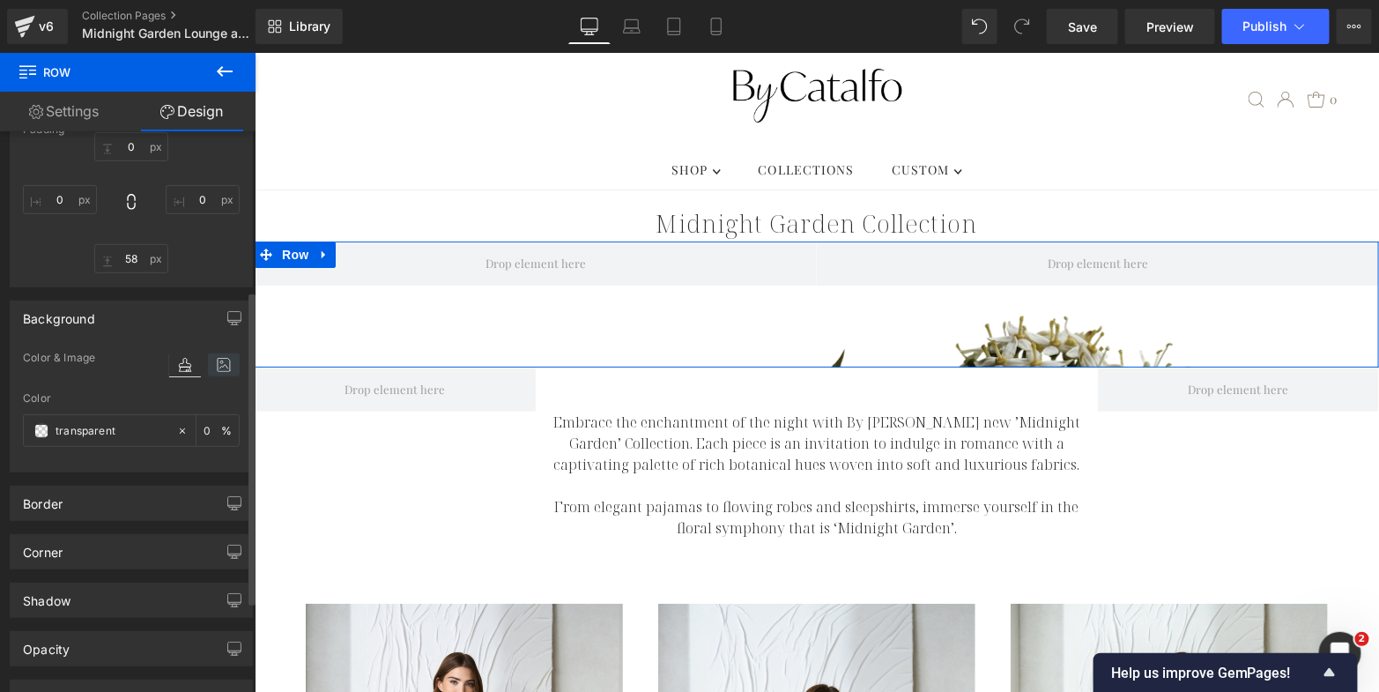
click at [215, 368] on icon at bounding box center [224, 364] width 32 height 23
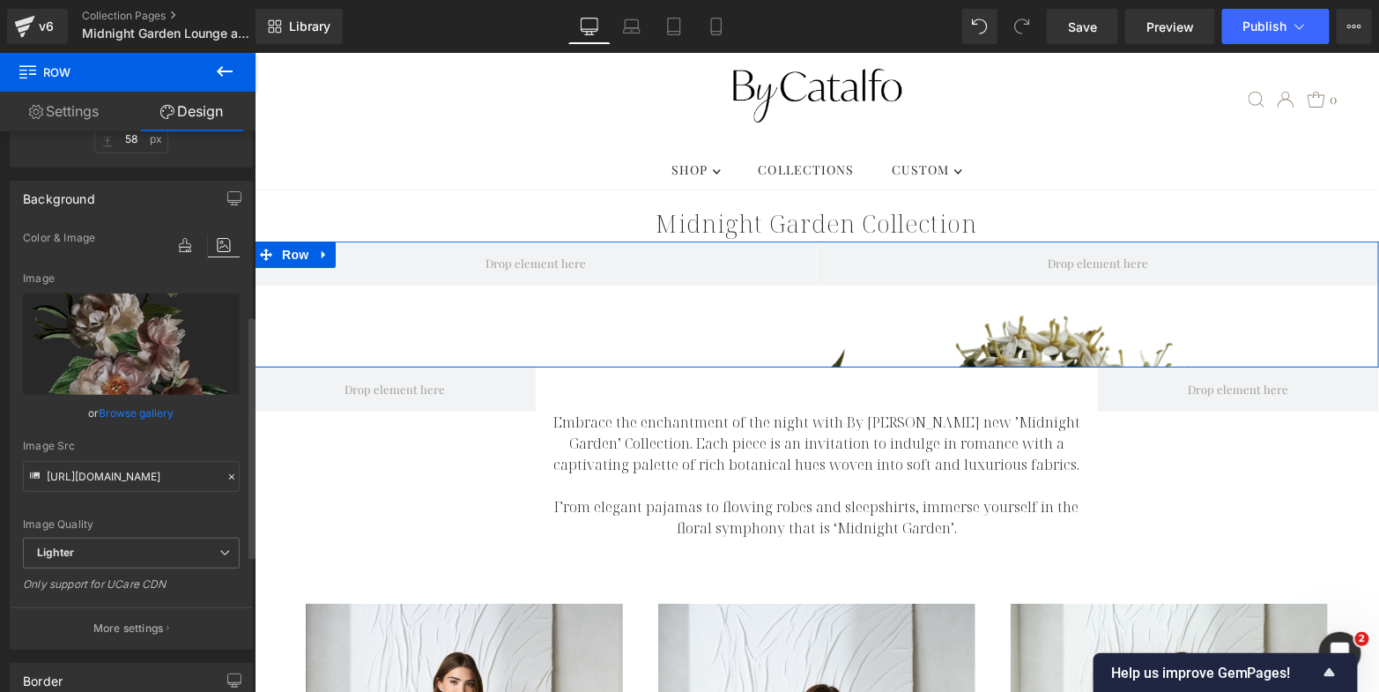
scroll to position [499, 0]
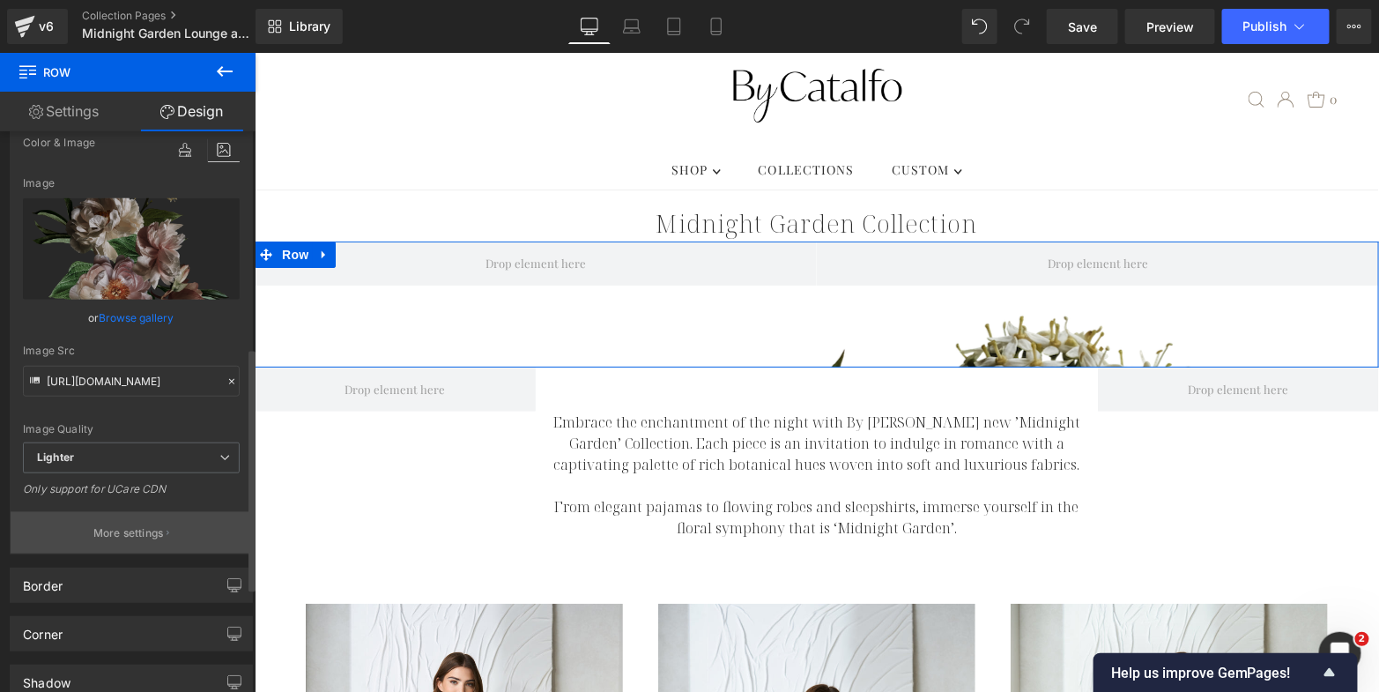
click at [141, 525] on p "More settings" at bounding box center [128, 533] width 71 height 16
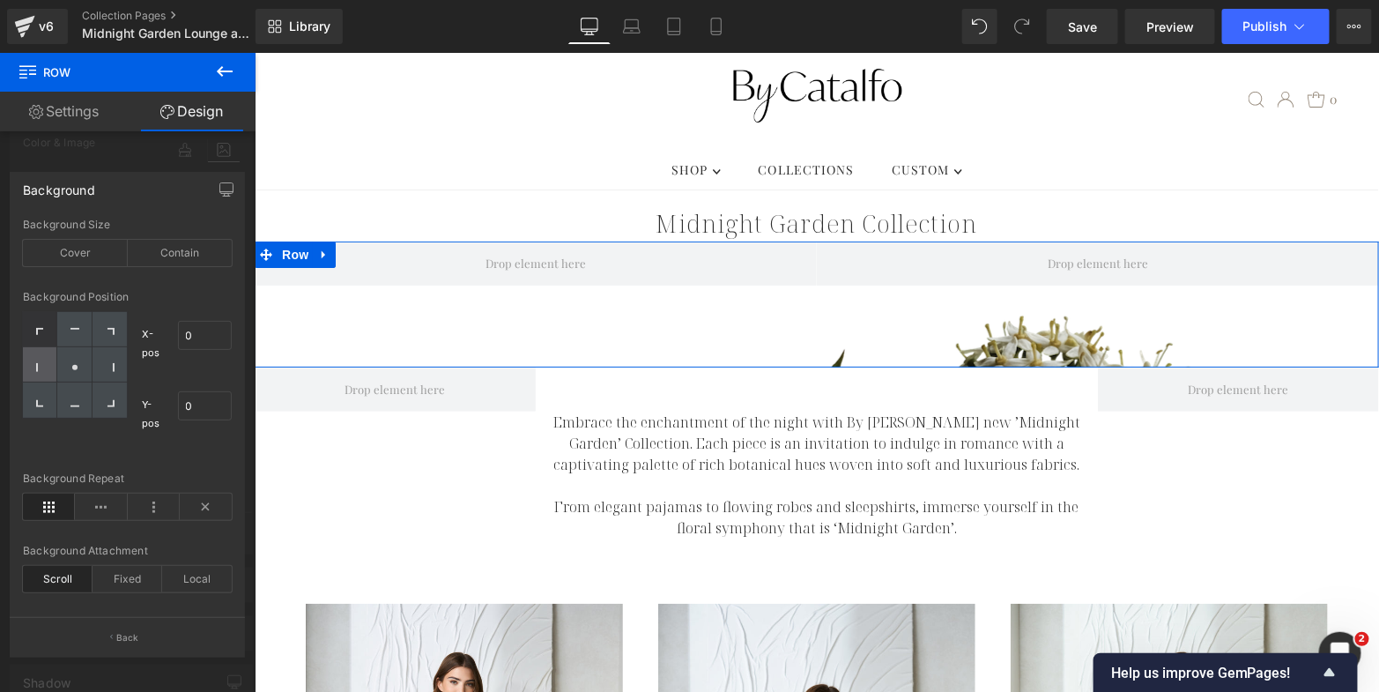
click at [46, 363] on div at bounding box center [40, 364] width 34 height 35
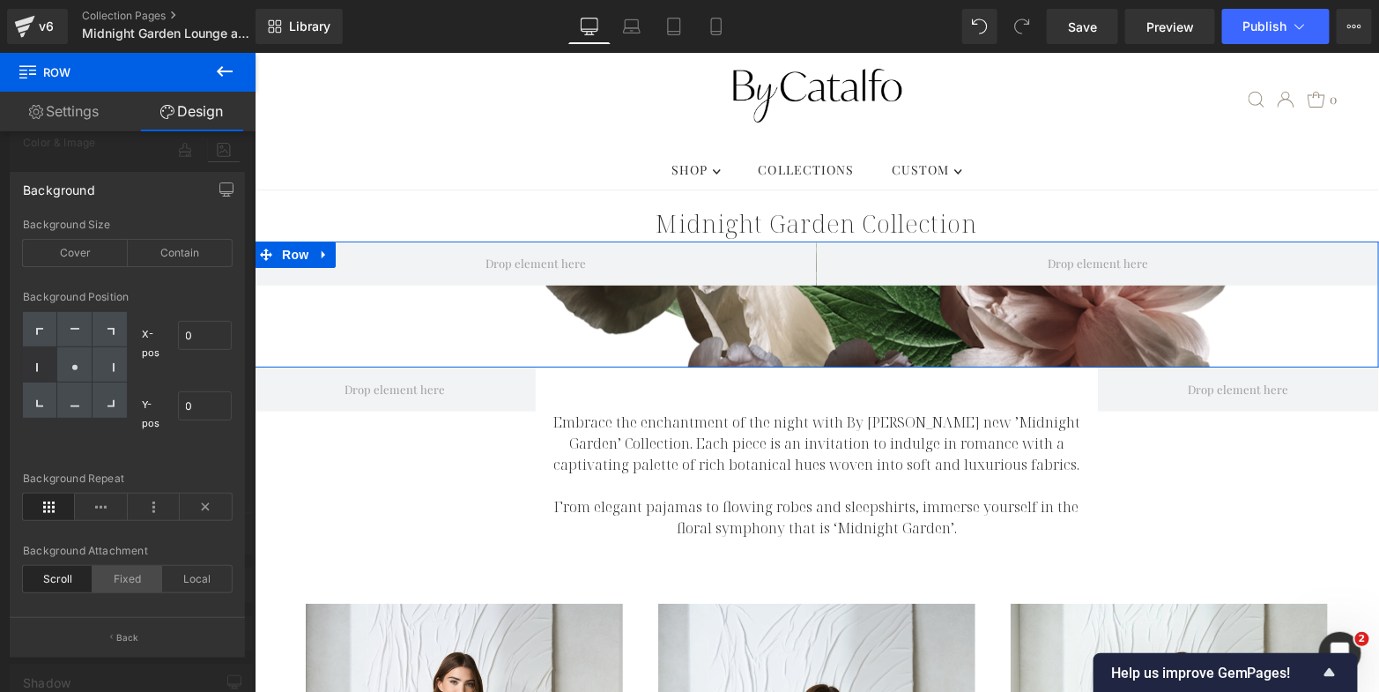
click at [139, 580] on div "Fixed" at bounding box center [128, 579] width 70 height 26
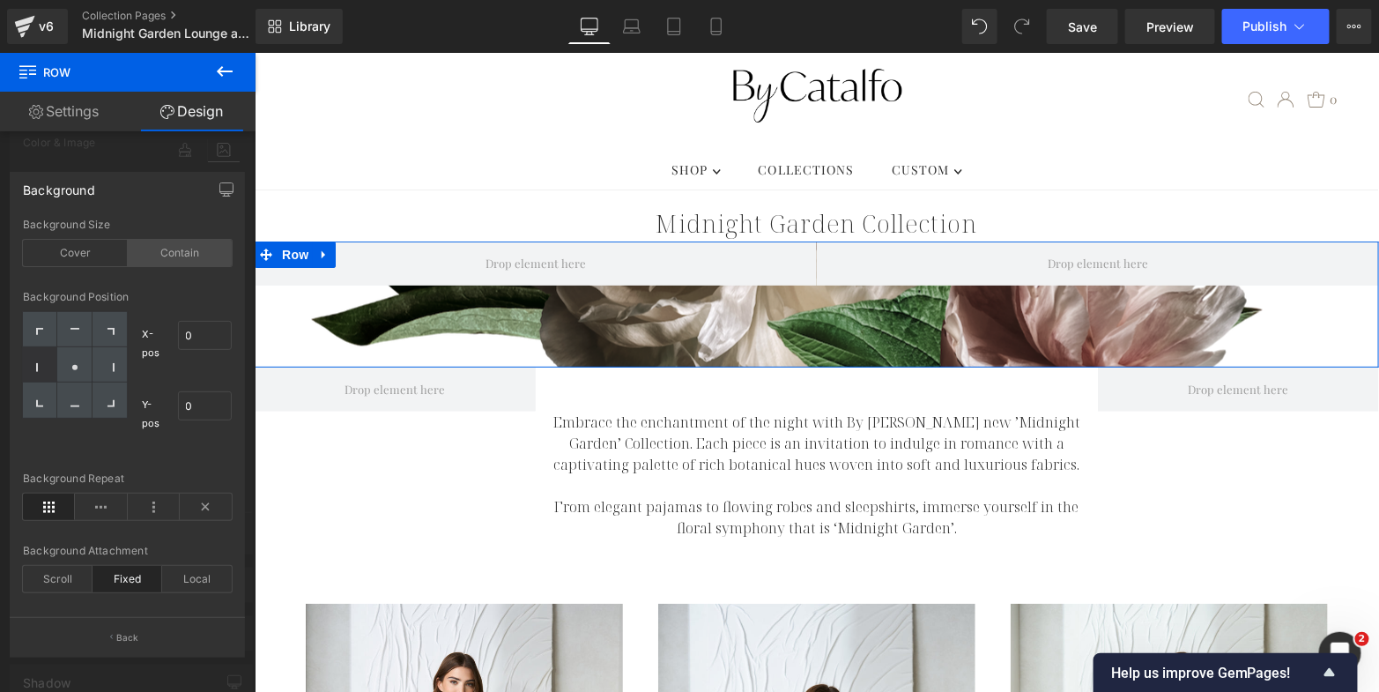
click at [188, 263] on div "Contain" at bounding box center [180, 253] width 105 height 26
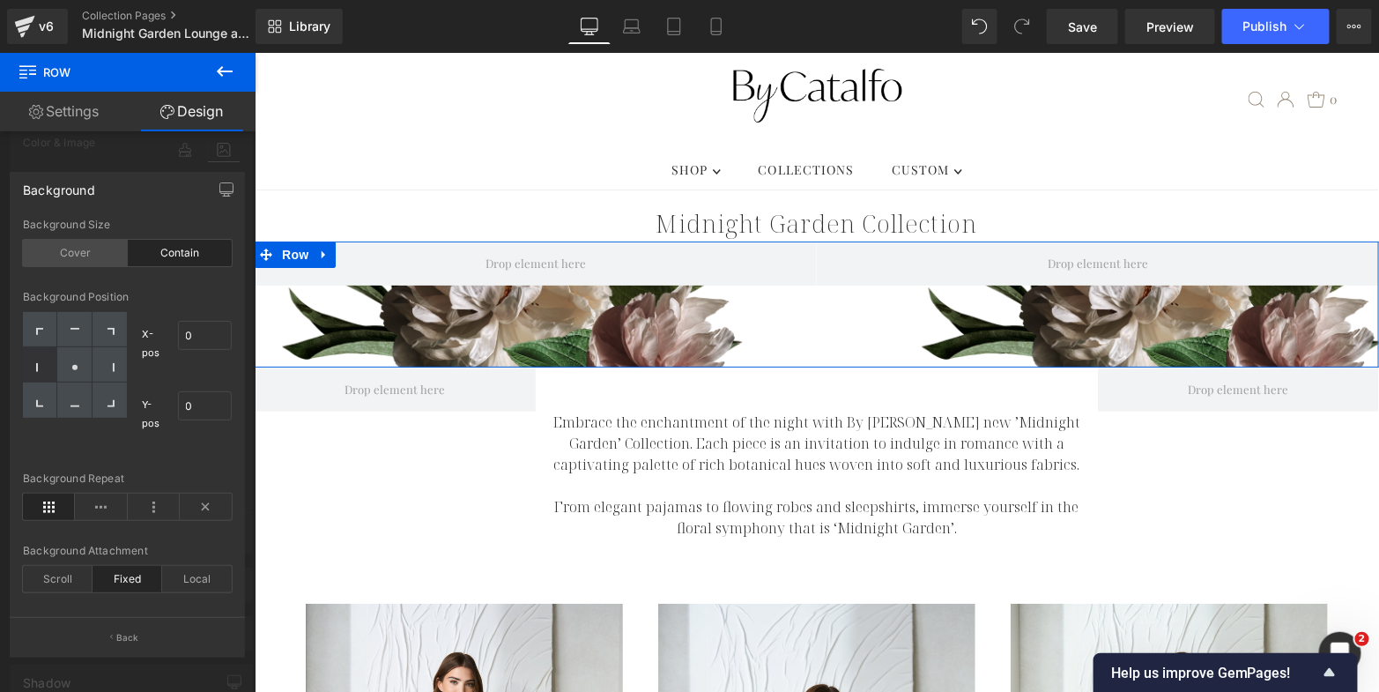
click at [95, 259] on div "Cover" at bounding box center [75, 253] width 105 height 26
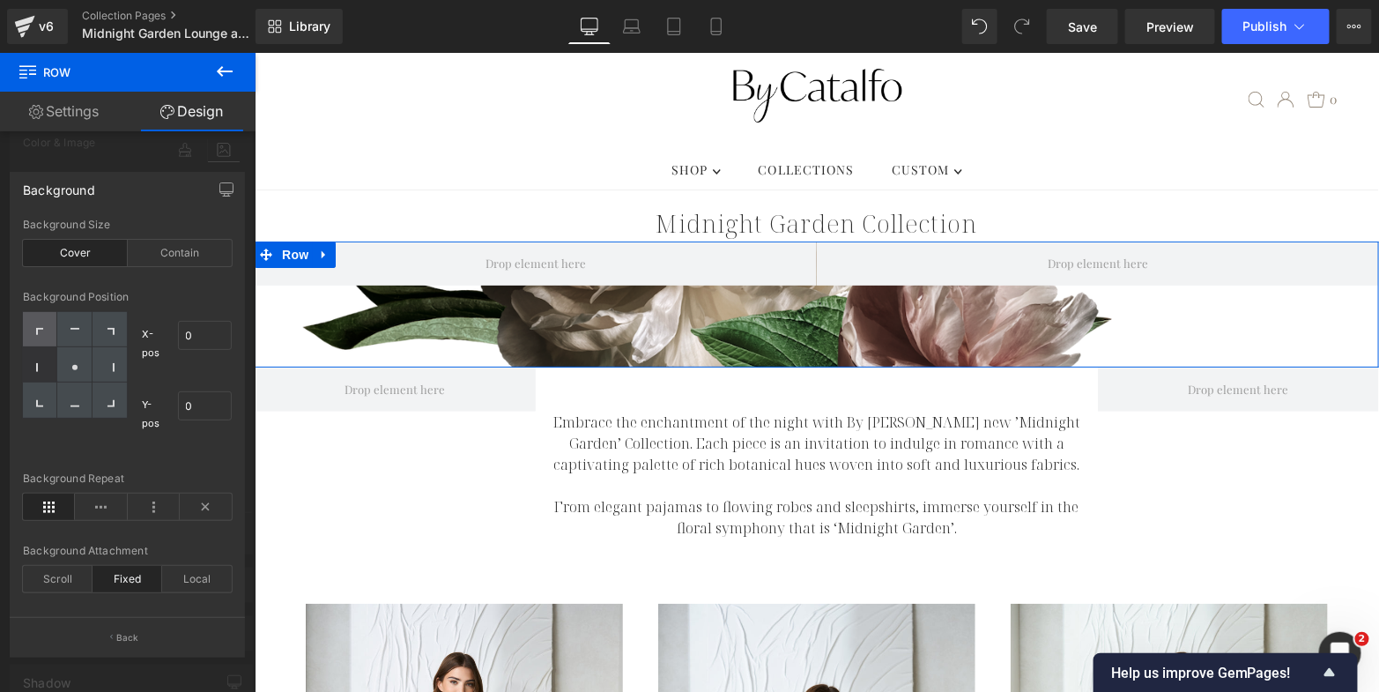
click at [45, 334] on div at bounding box center [40, 329] width 34 height 35
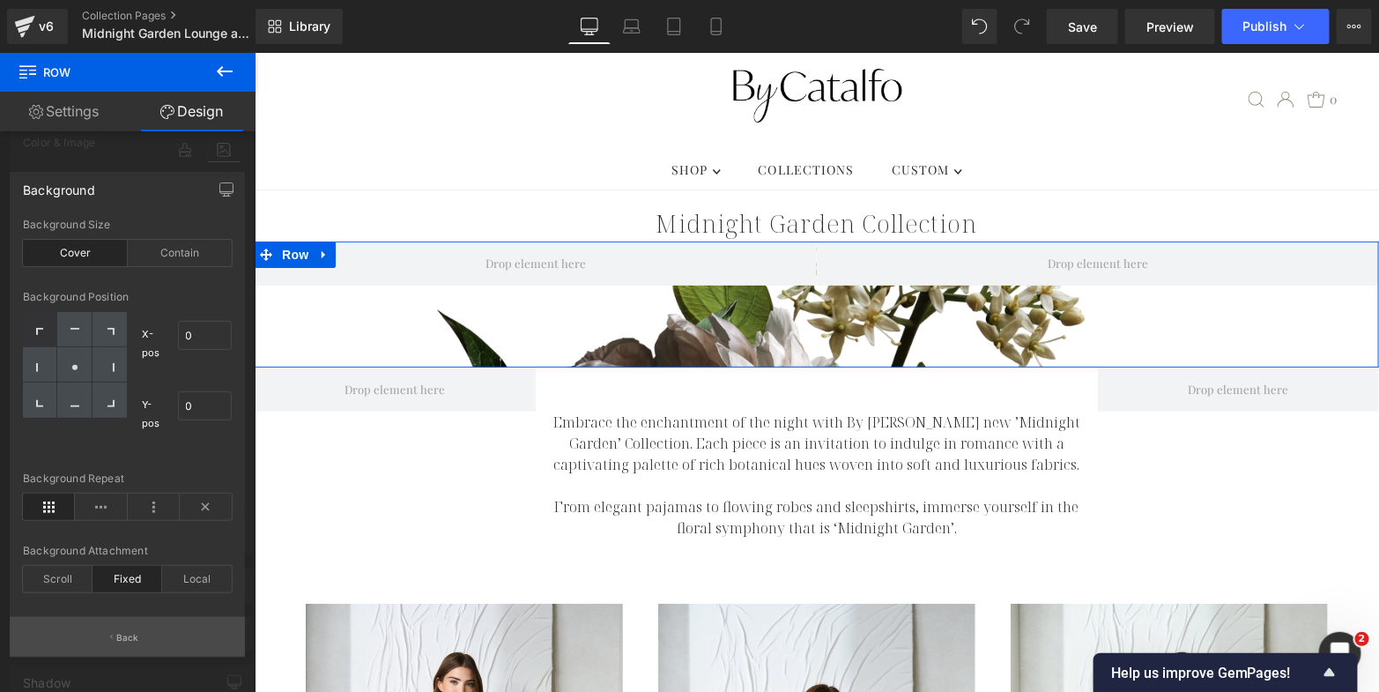
click at [120, 638] on p "Back" at bounding box center [127, 637] width 23 height 13
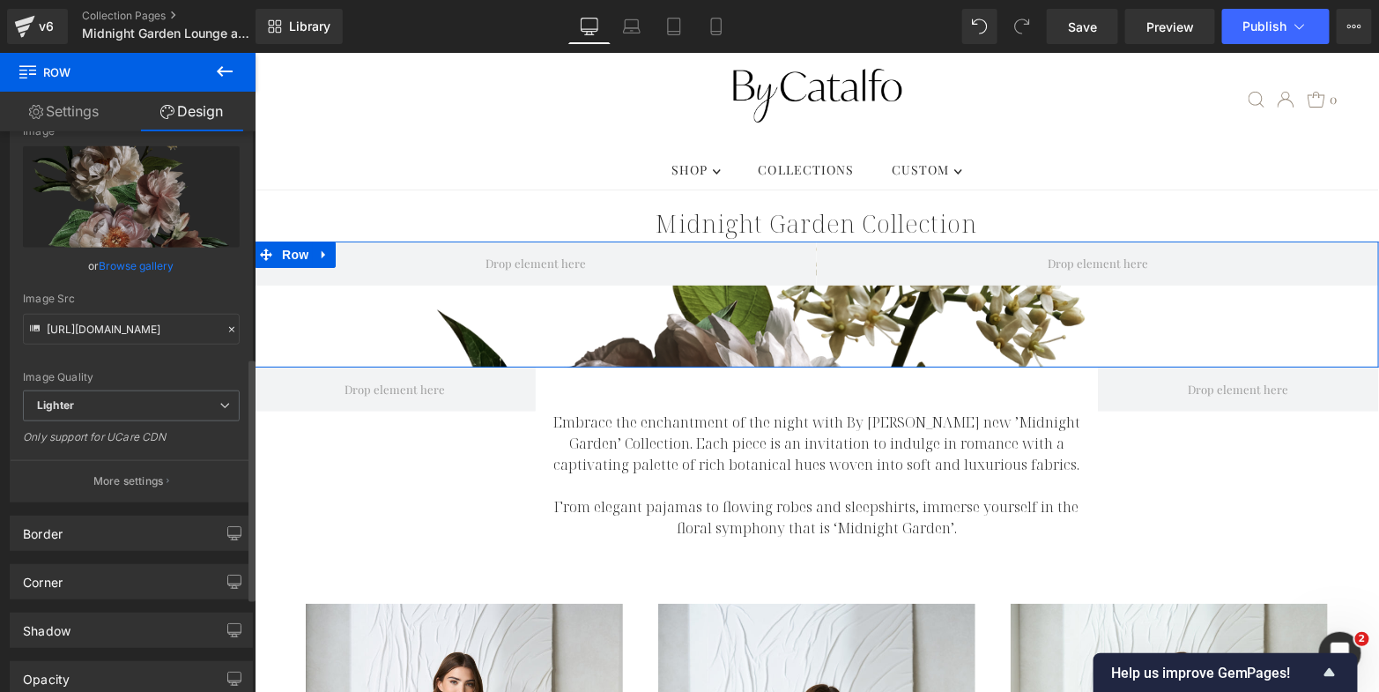
scroll to position [461, 0]
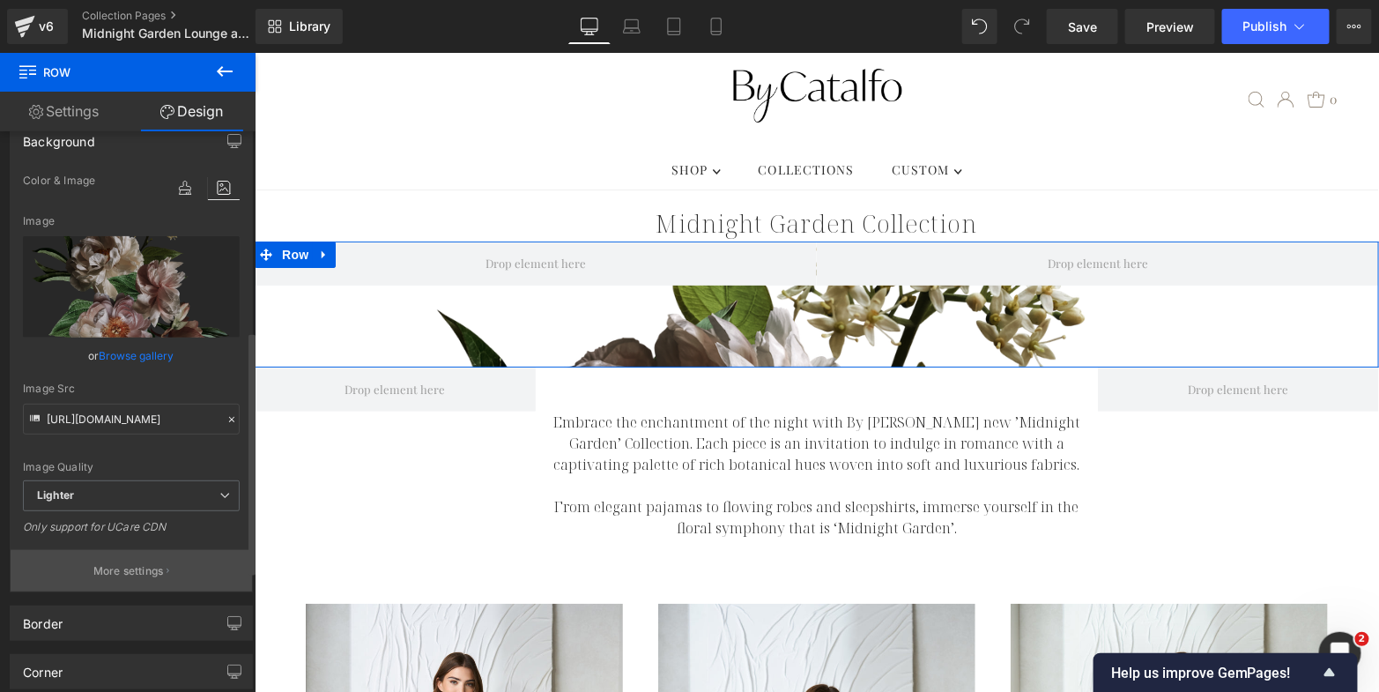
click at [137, 577] on button "More settings" at bounding box center [131, 570] width 241 height 41
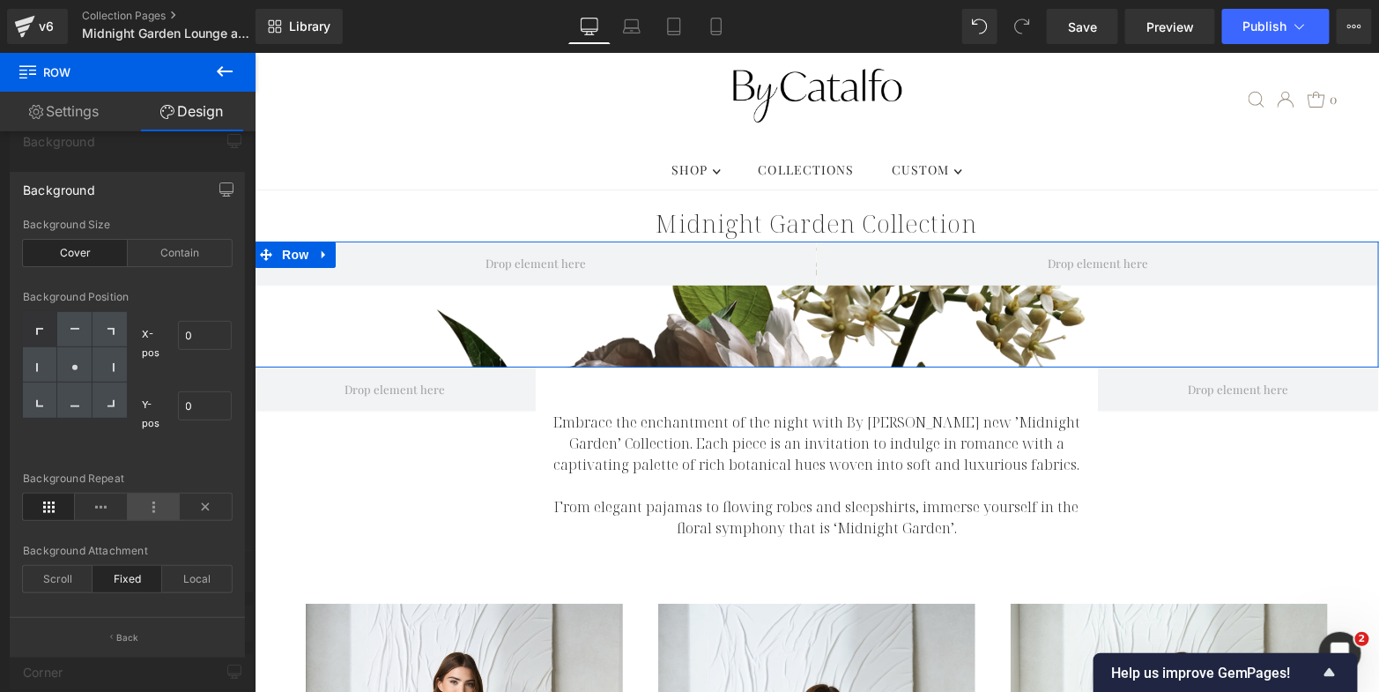
click at [157, 506] on icon at bounding box center [154, 507] width 52 height 26
click at [100, 511] on icon at bounding box center [101, 507] width 52 height 26
click at [67, 579] on div "Scroll" at bounding box center [58, 579] width 70 height 26
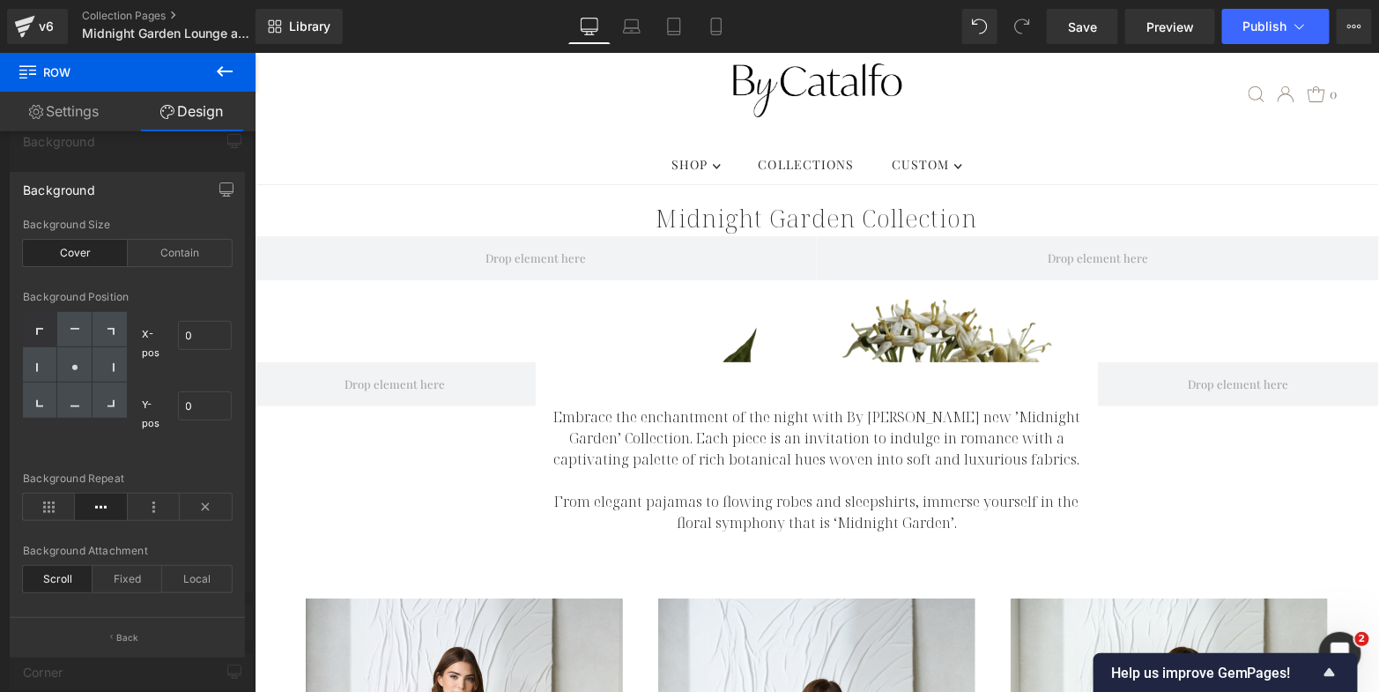
scroll to position [79, 0]
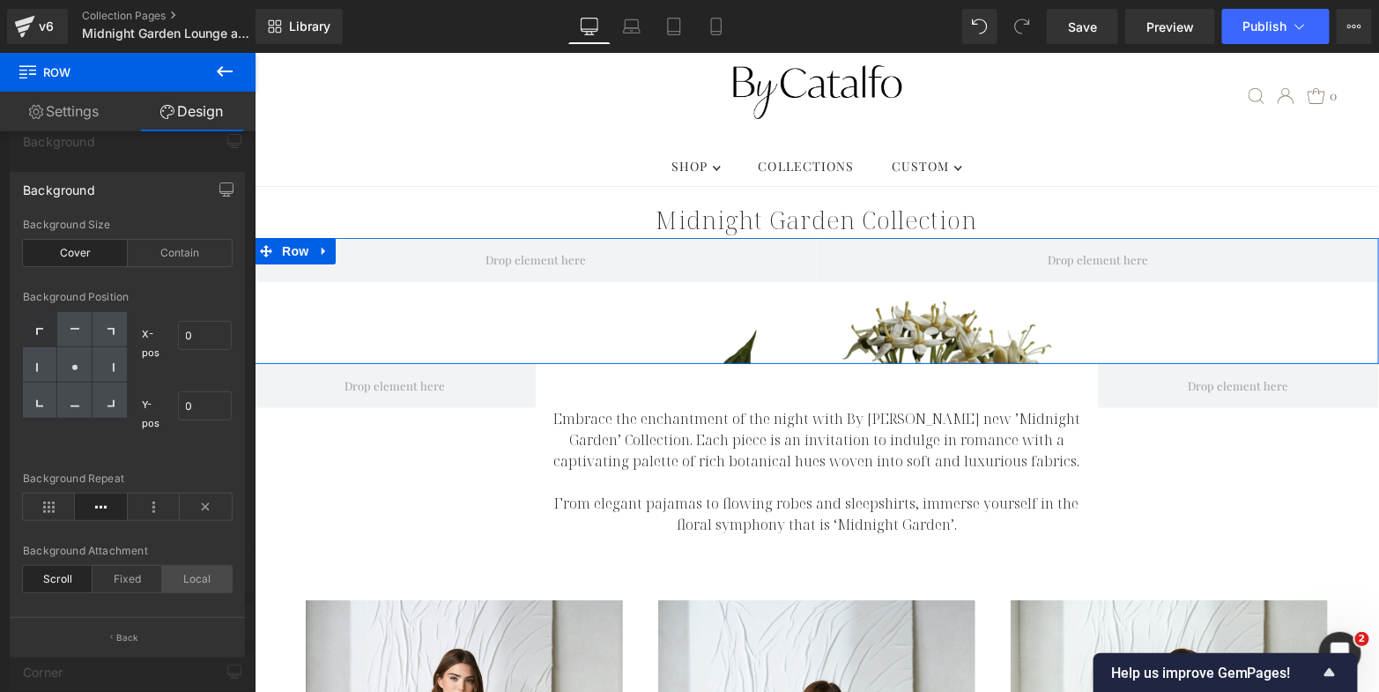
click at [184, 588] on div "Local" at bounding box center [197, 579] width 70 height 26
click at [115, 580] on div "Fixed" at bounding box center [128, 579] width 70 height 26
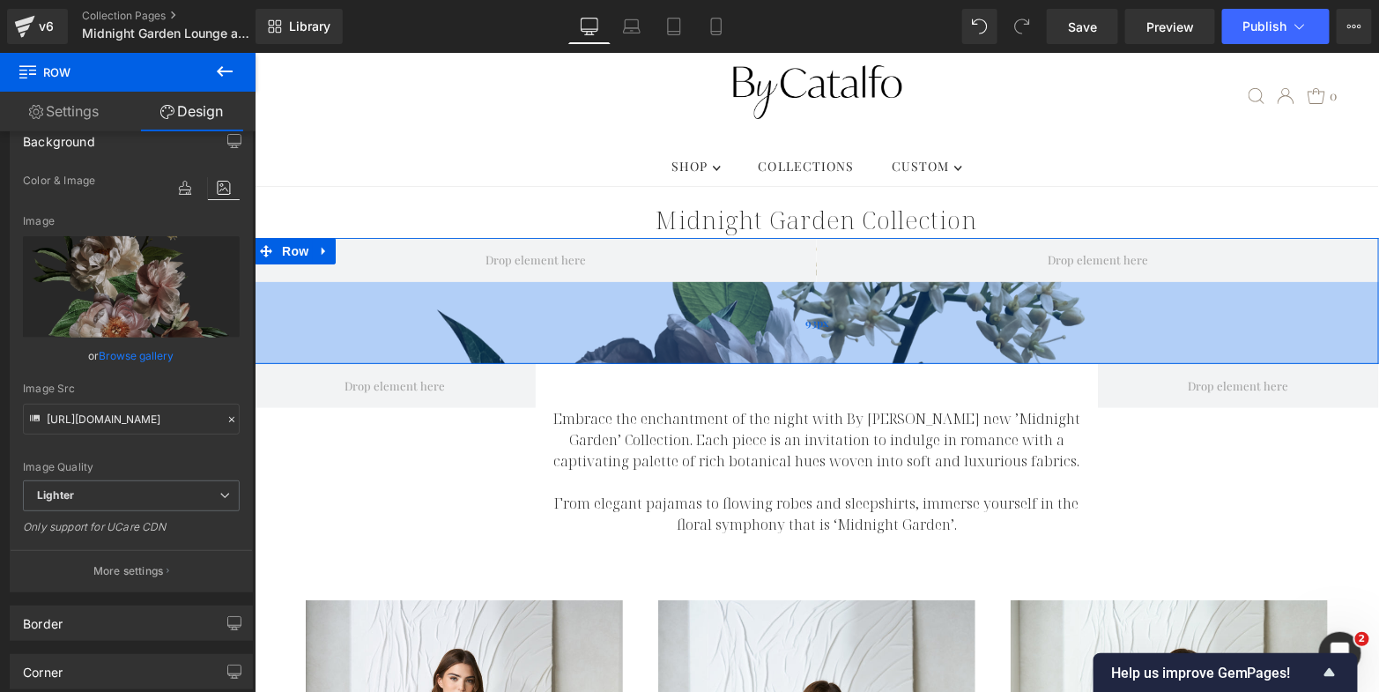
click at [457, 301] on div "93px" at bounding box center [816, 322] width 1125 height 82
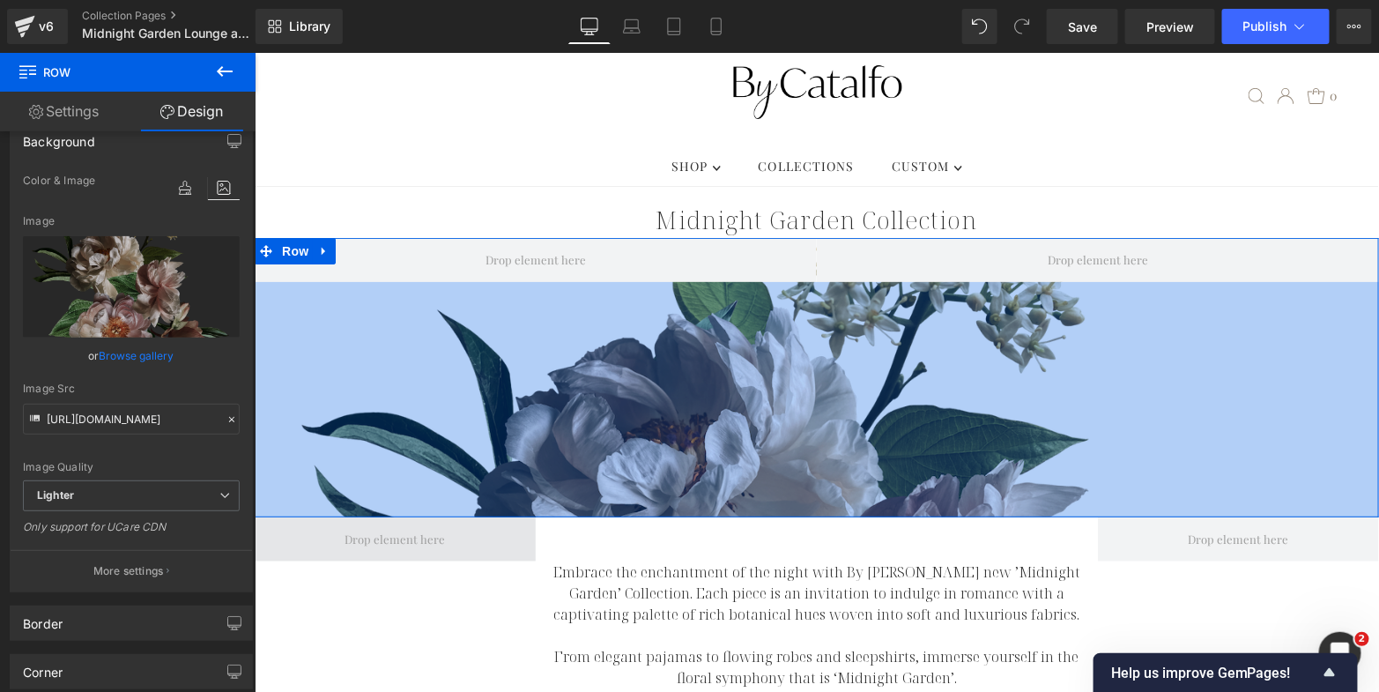
drag, startPoint x: 472, startPoint y: 335, endPoint x: 471, endPoint y: 488, distance: 153.4
click at [923, 308] on div "267px" at bounding box center [816, 398] width 1125 height 235
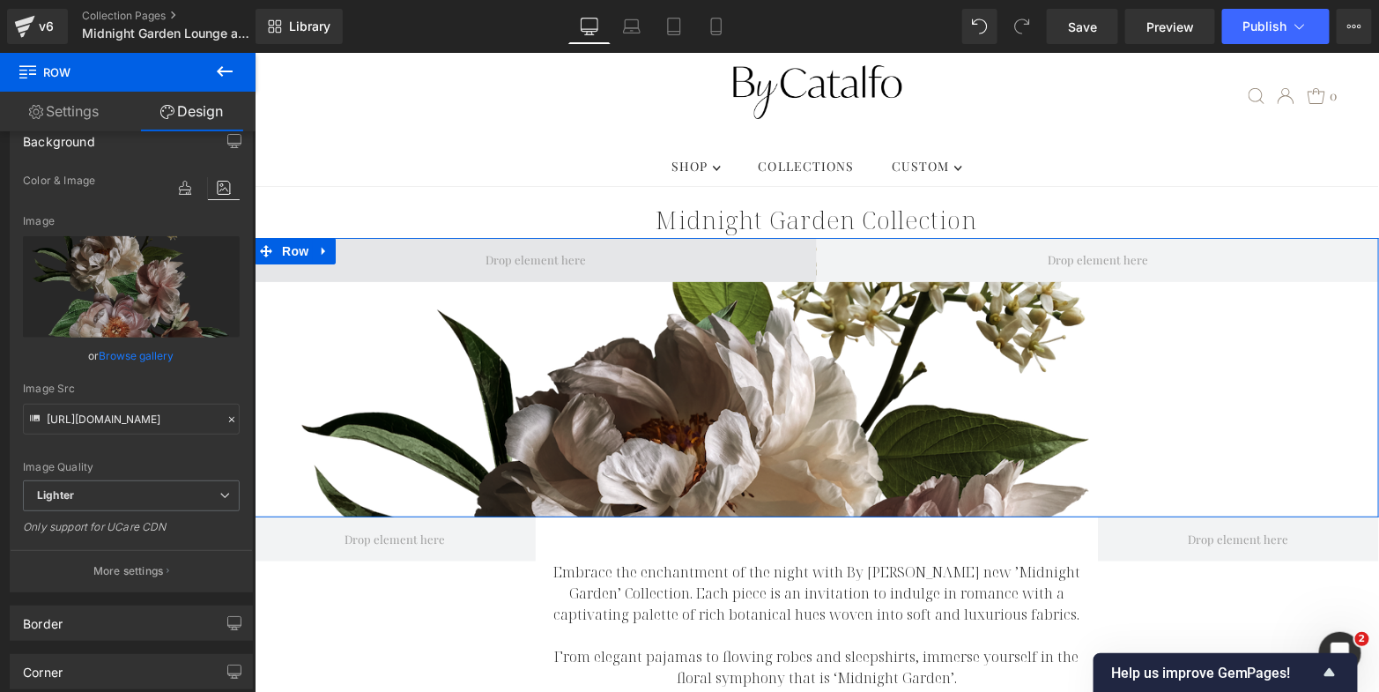
click at [642, 237] on span at bounding box center [535, 259] width 562 height 44
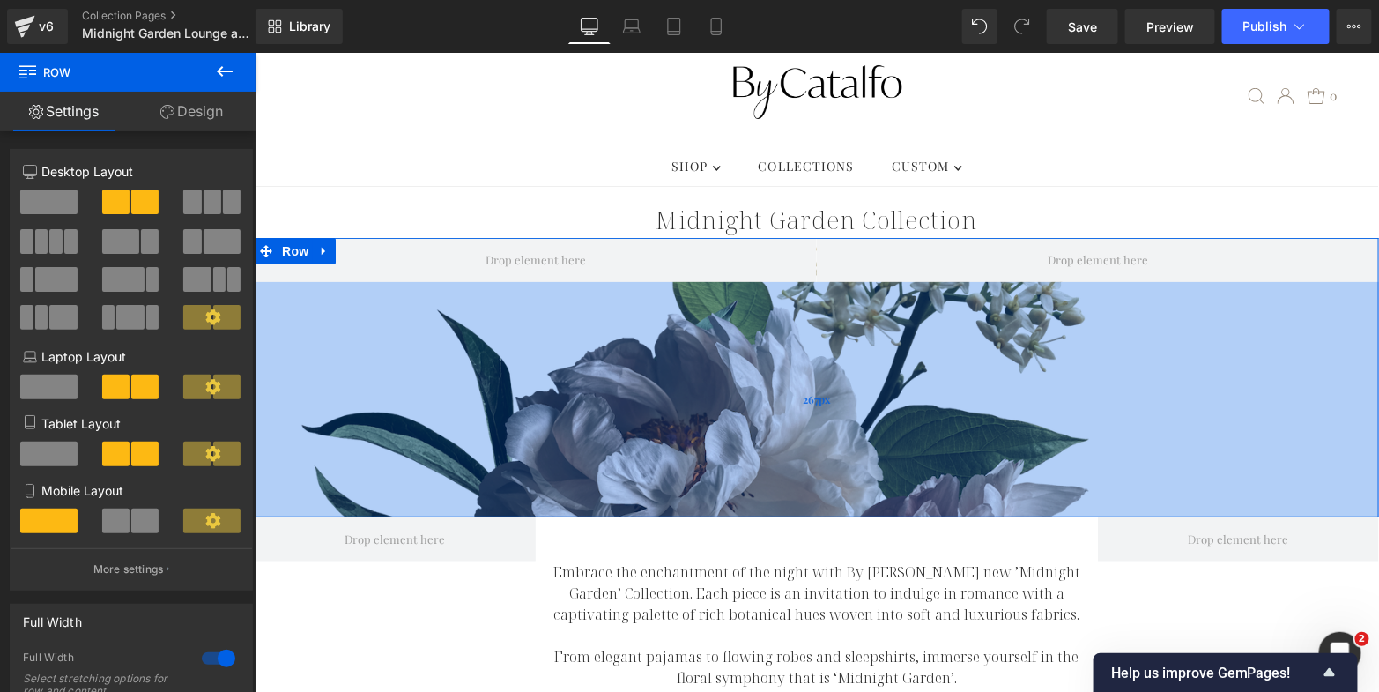
click at [649, 357] on div "267px" at bounding box center [816, 398] width 1125 height 235
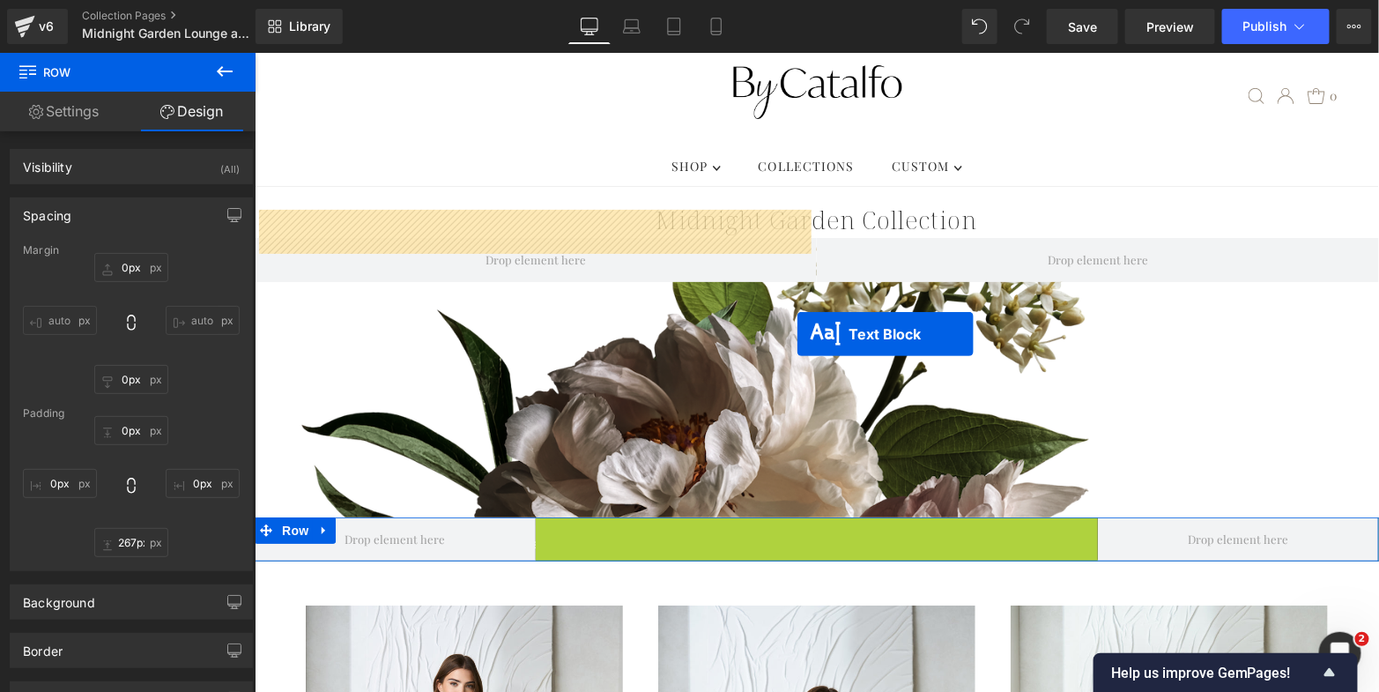
drag, startPoint x: 764, startPoint y: 615, endPoint x: 796, endPoint y: 333, distance: 283.8
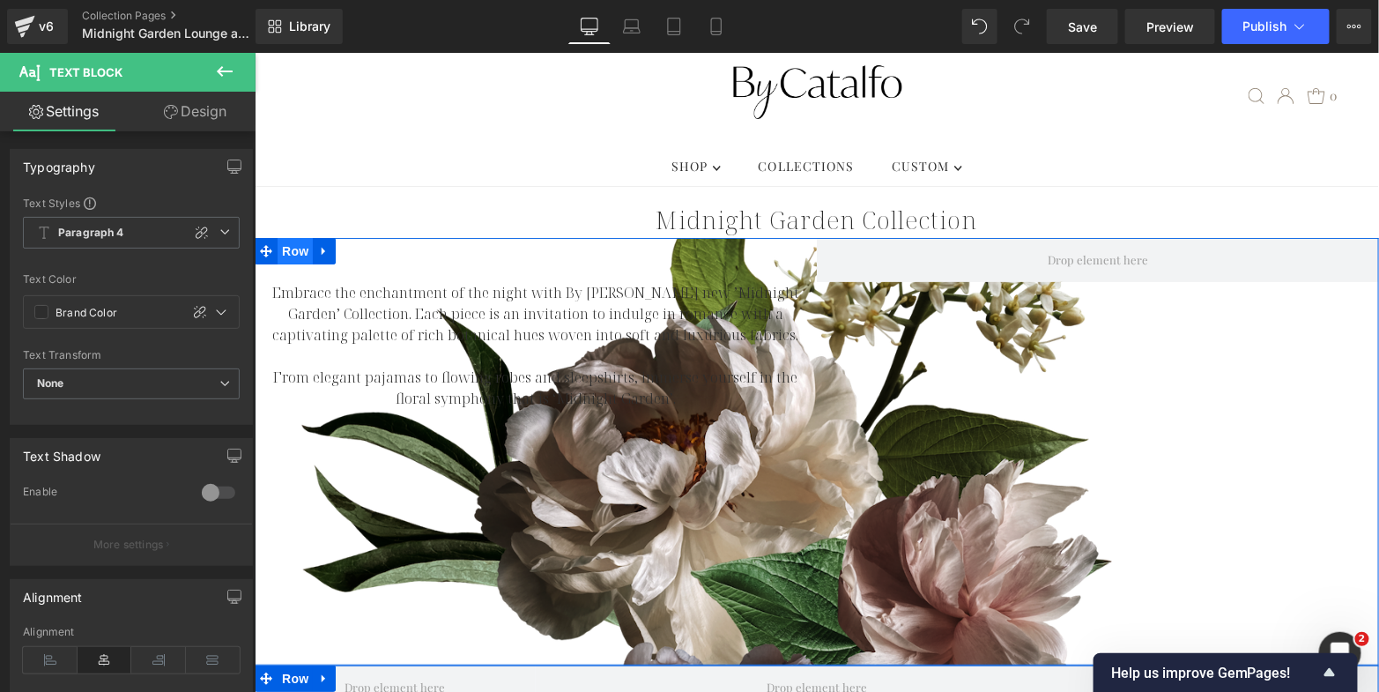
click at [284, 237] on span "Row" at bounding box center [294, 250] width 35 height 26
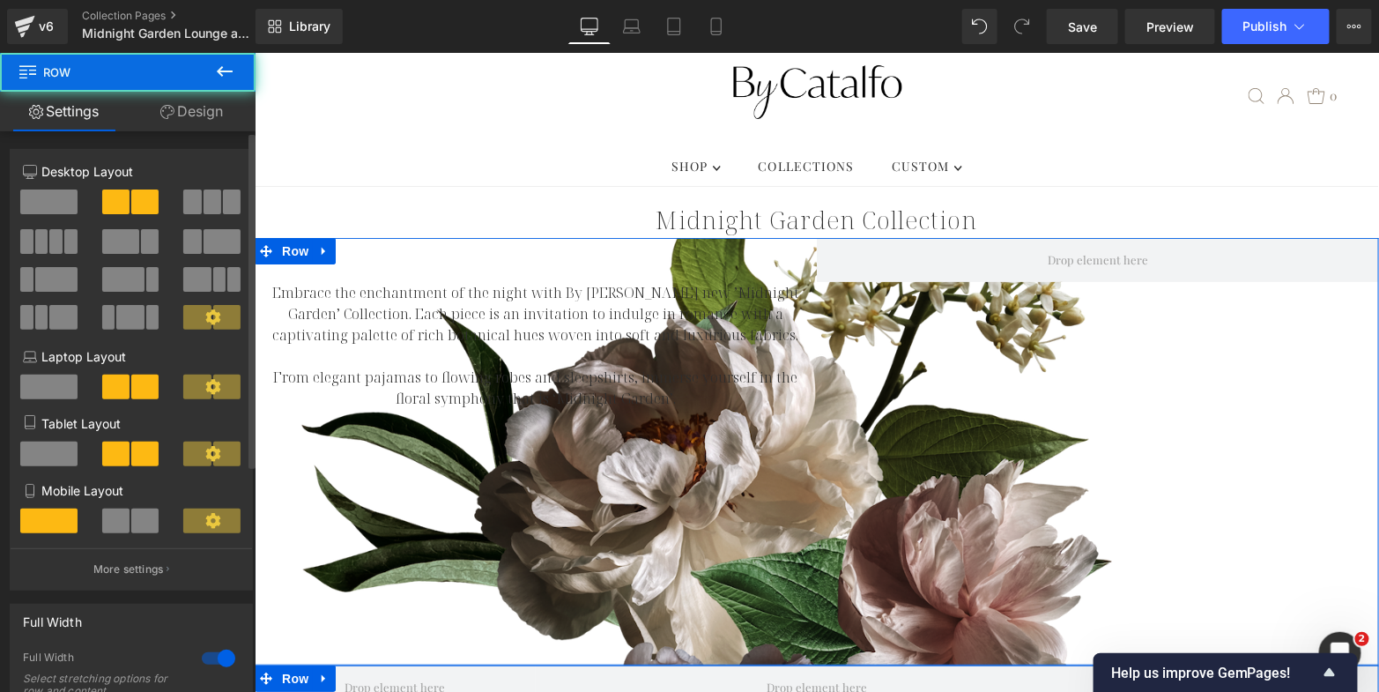
click at [56, 201] on span at bounding box center [48, 201] width 57 height 25
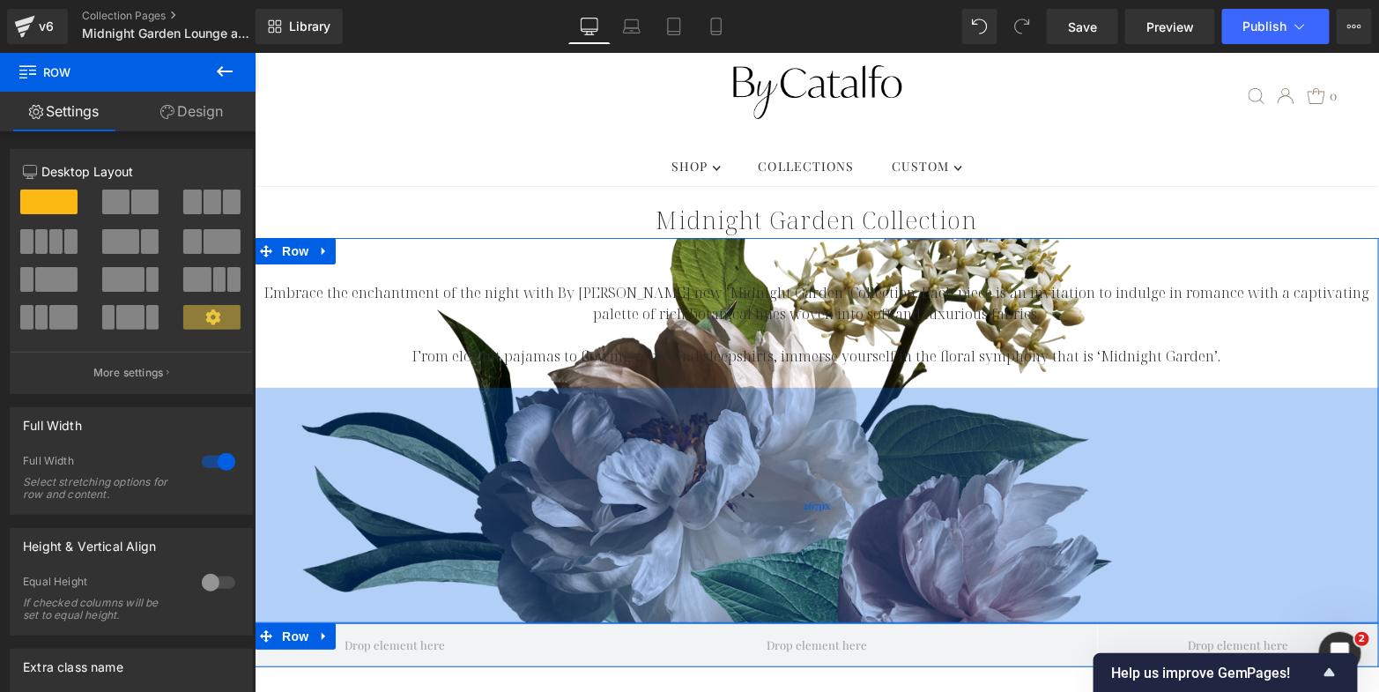
click at [537, 401] on div "267px" at bounding box center [816, 504] width 1125 height 235
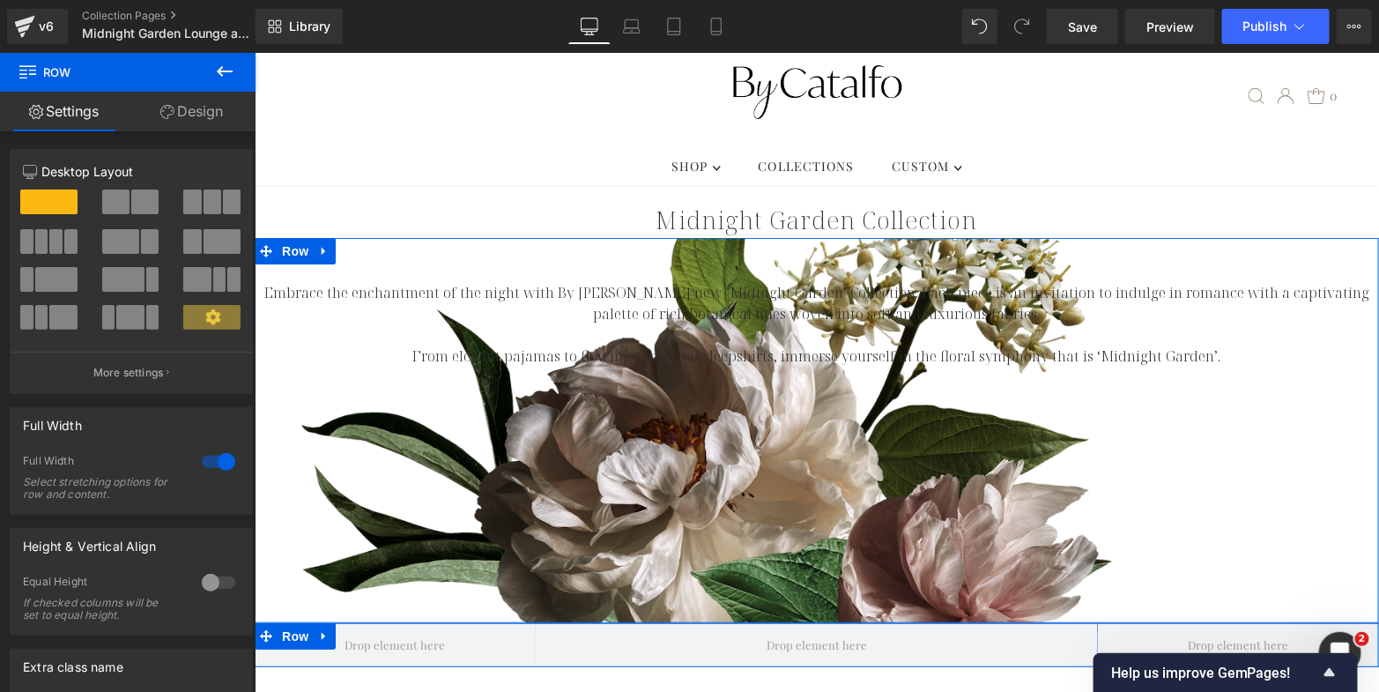
click at [192, 115] on link "Design" at bounding box center [192, 112] width 128 height 40
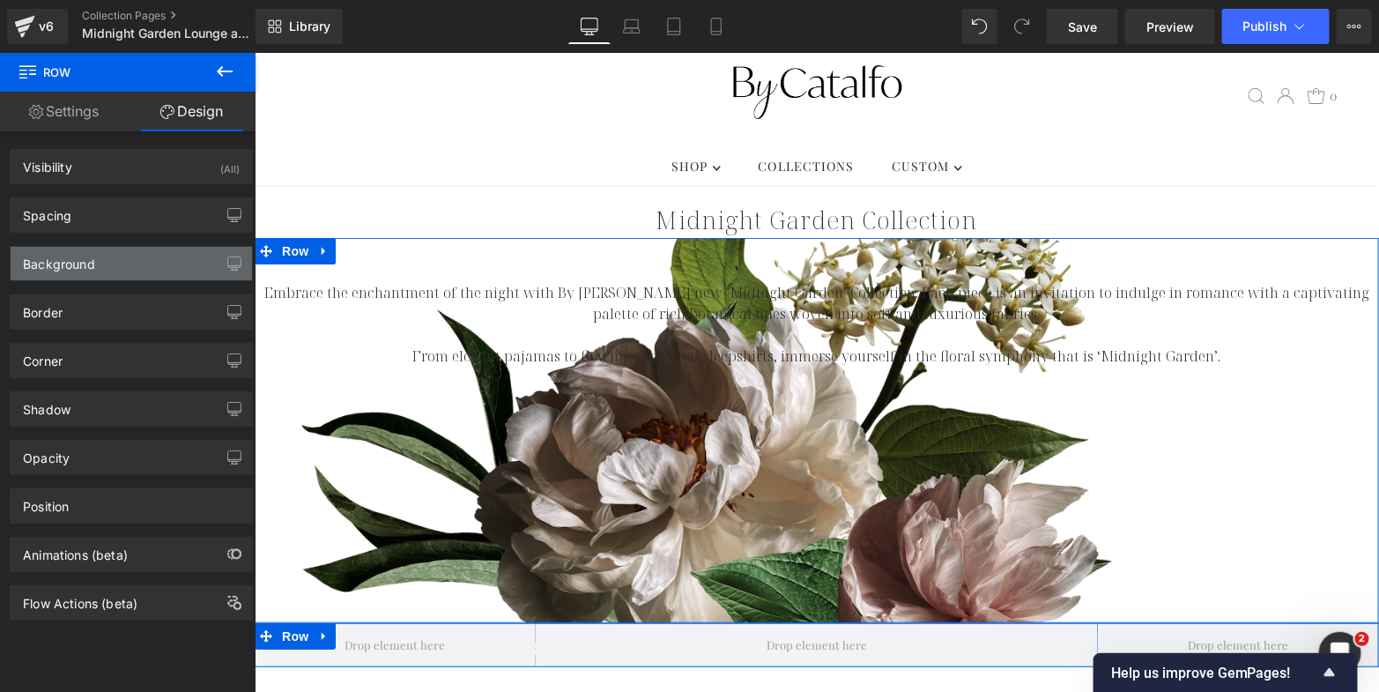
click at [145, 260] on div "Background" at bounding box center [131, 263] width 241 height 33
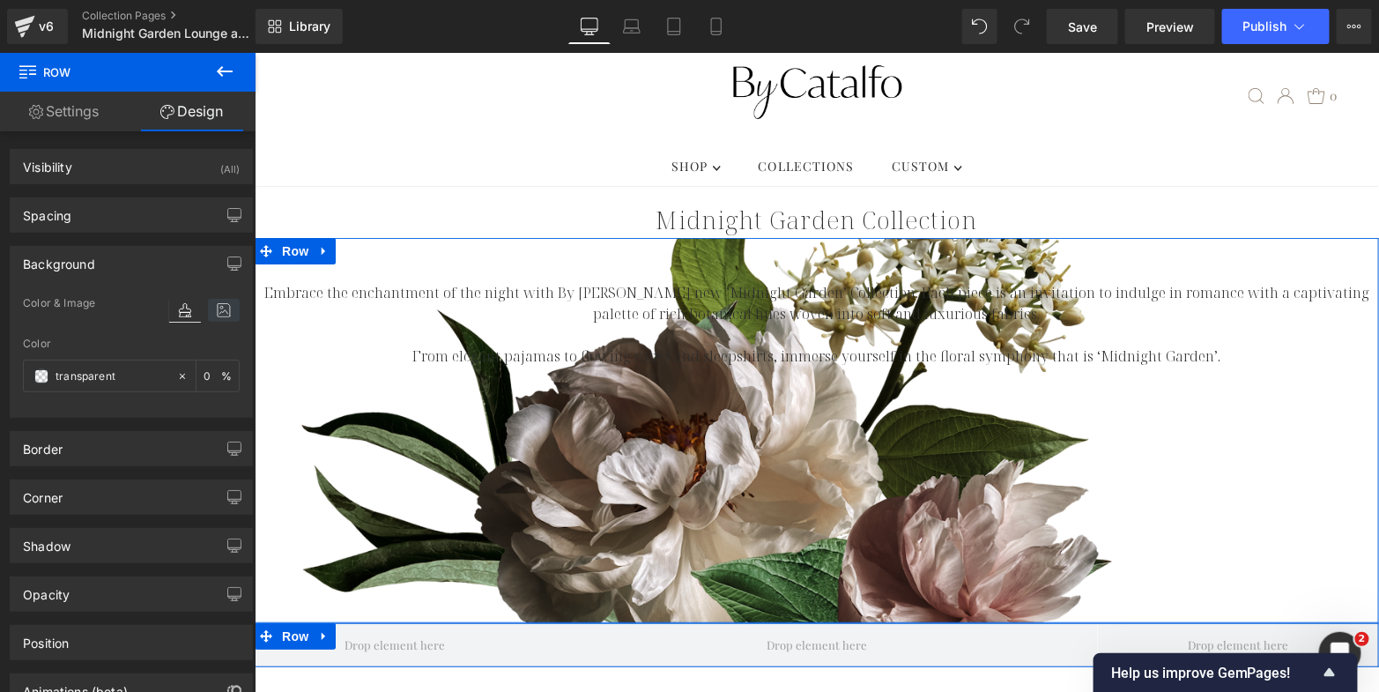
click at [216, 311] on icon at bounding box center [224, 310] width 32 height 23
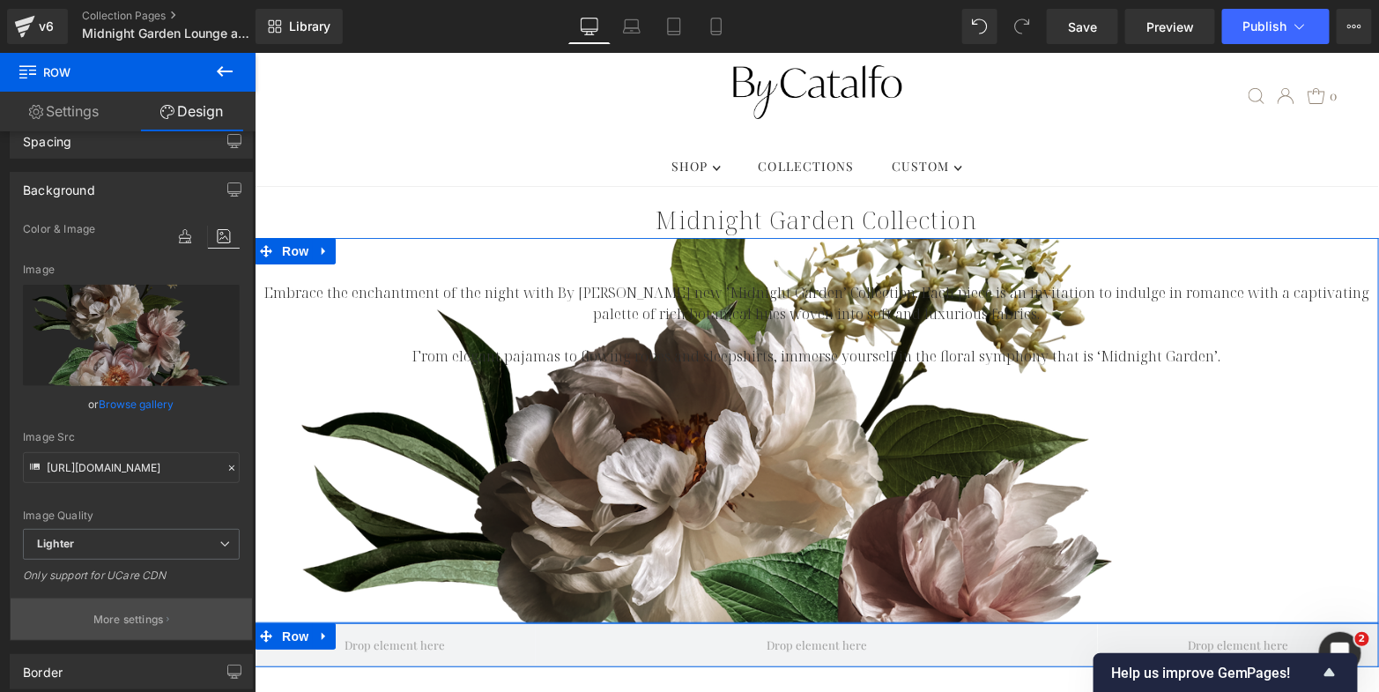
scroll to position [85, 0]
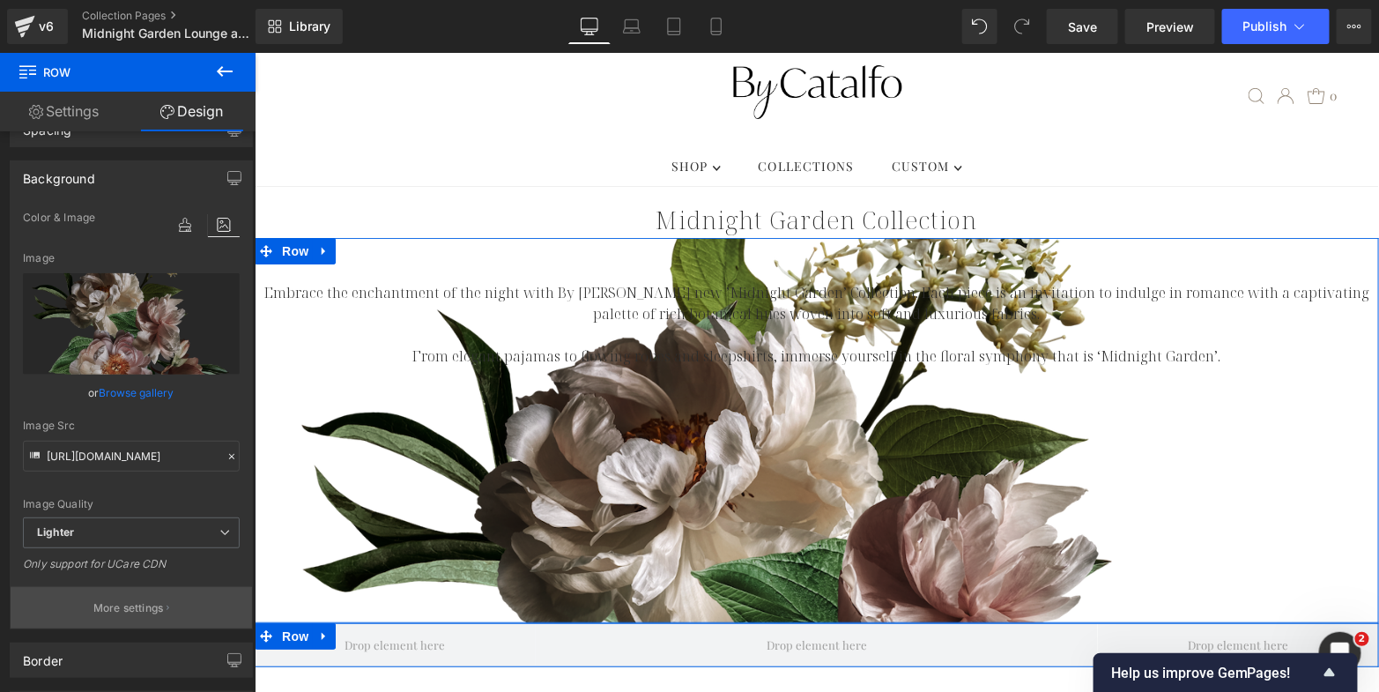
click at [127, 606] on p "More settings" at bounding box center [128, 608] width 71 height 16
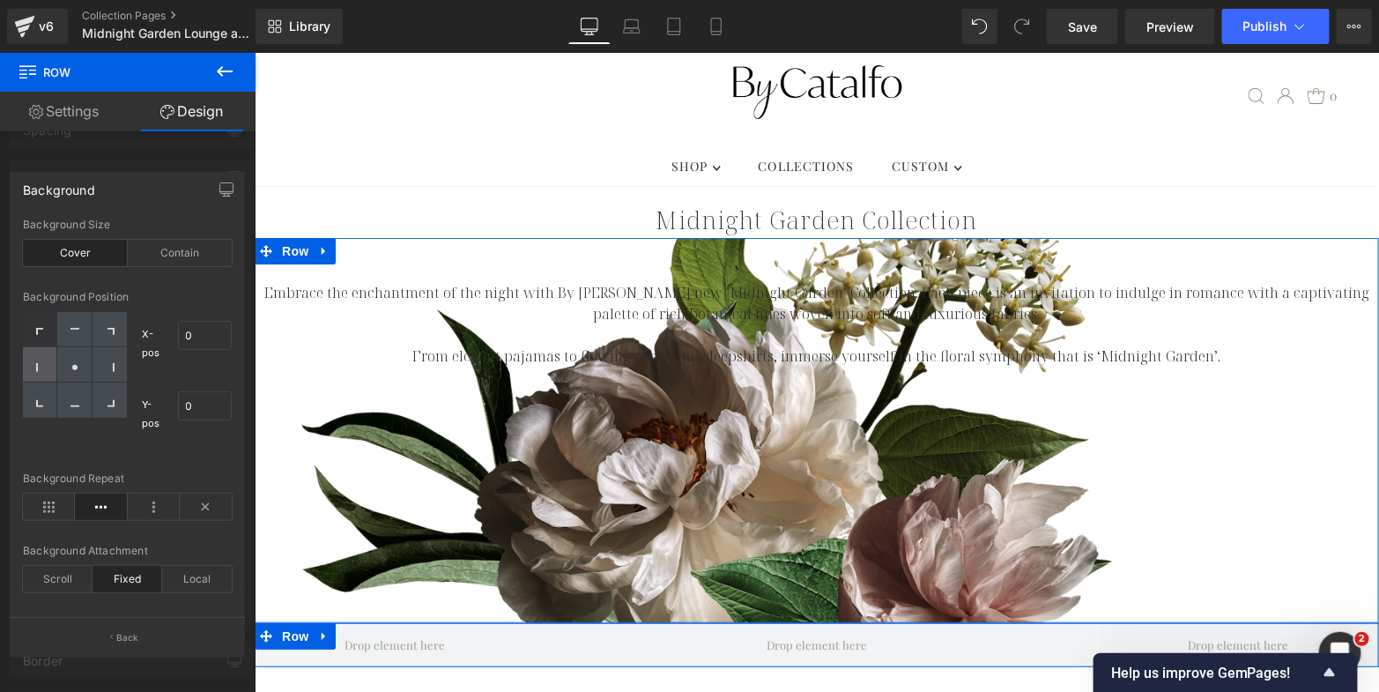
click at [34, 367] on div at bounding box center [40, 364] width 34 height 35
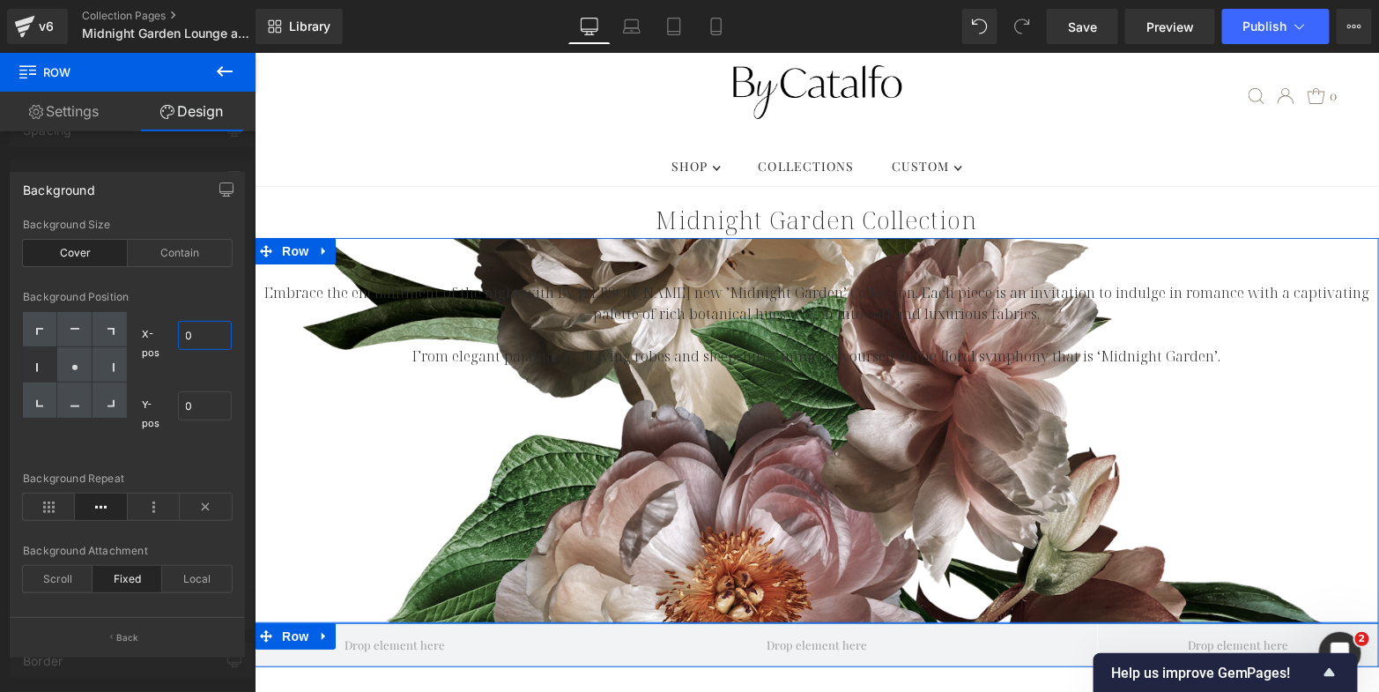
click at [206, 340] on input "0" at bounding box center [205, 335] width 55 height 29
type input "100"
type input "50"
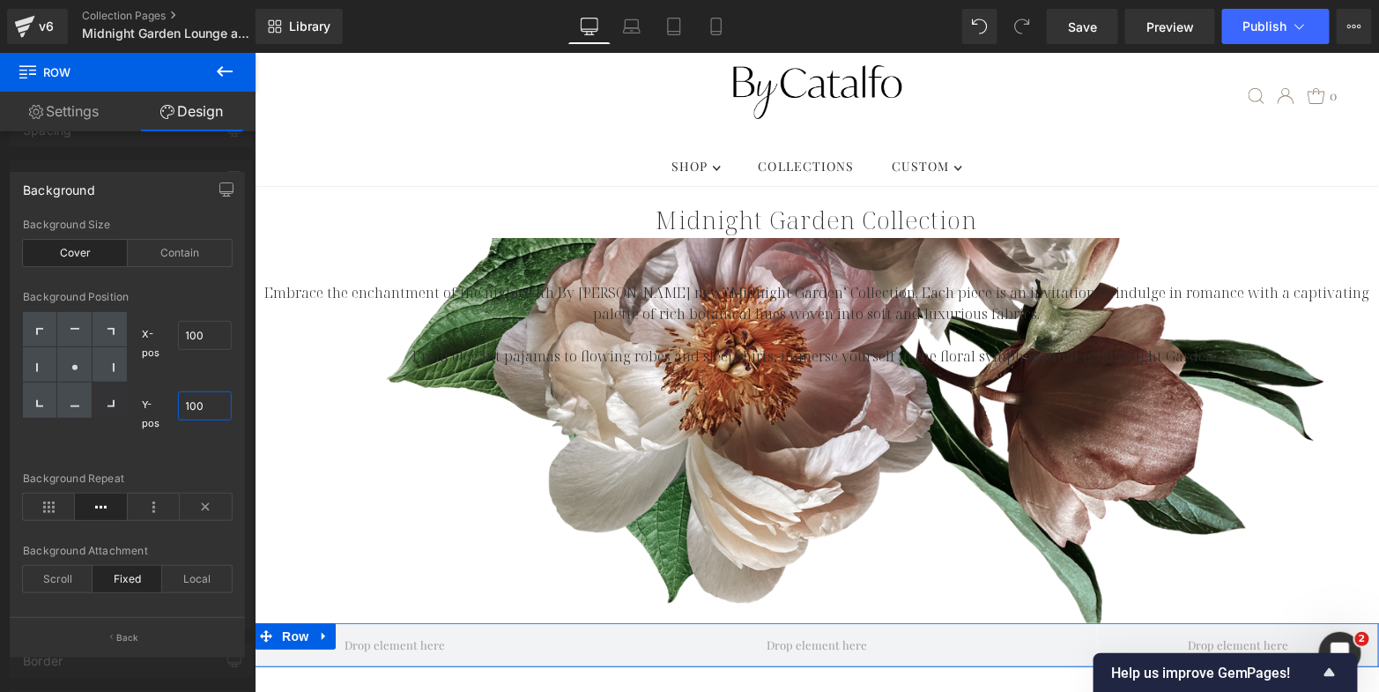
type input "100"
click at [227, 61] on icon at bounding box center [224, 71] width 21 height 21
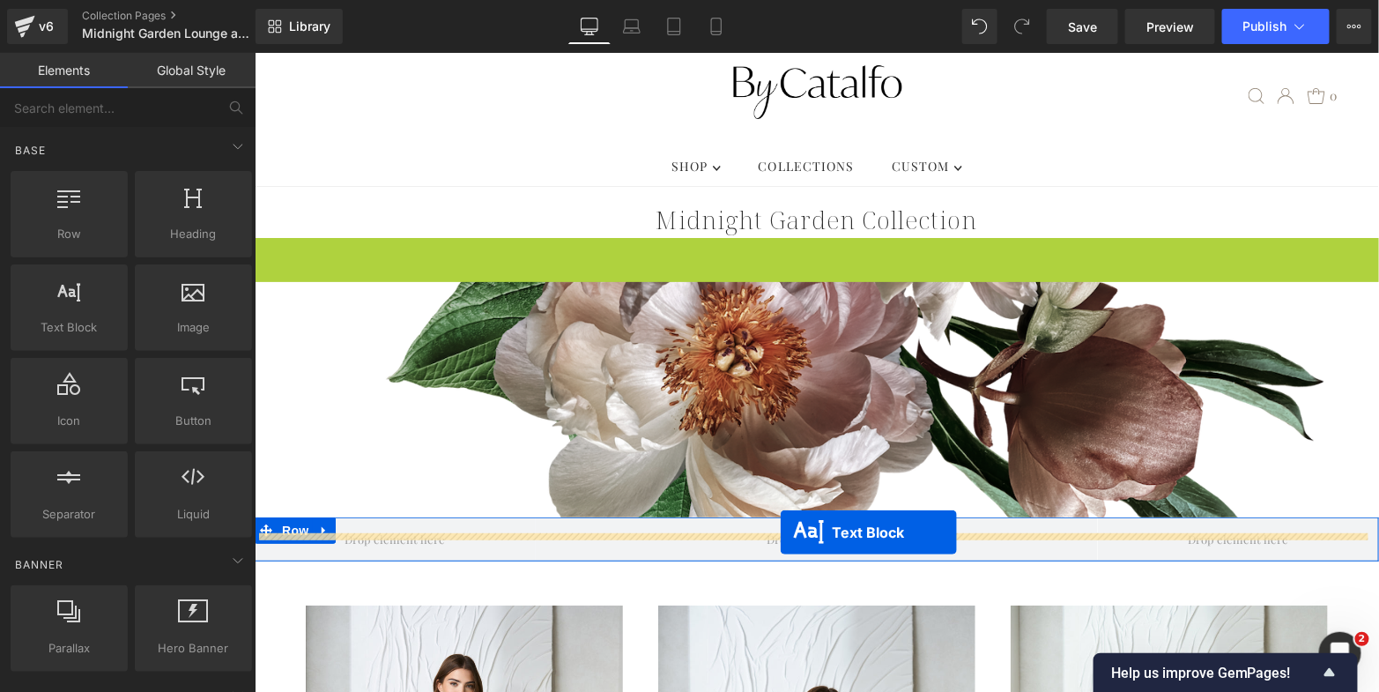
drag, startPoint x: 760, startPoint y: 305, endPoint x: 779, endPoint y: 531, distance: 227.3
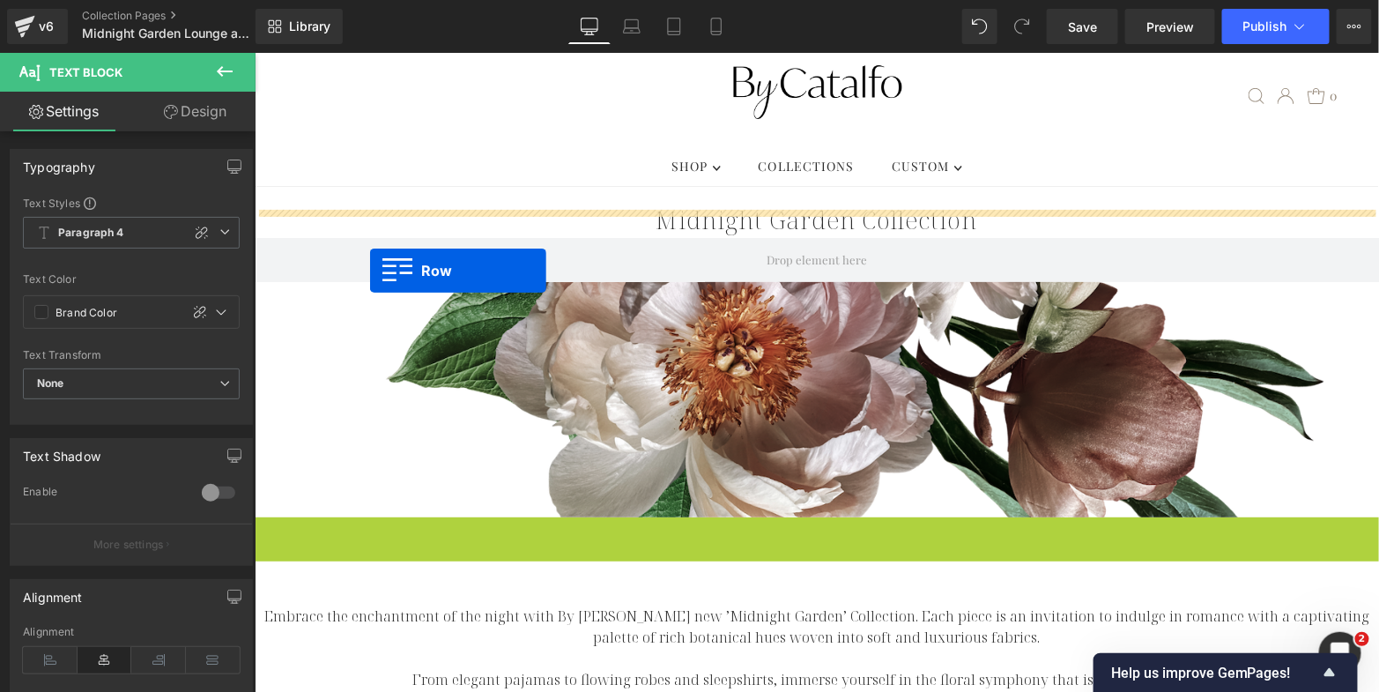
drag, startPoint x: 262, startPoint y: 501, endPoint x: 368, endPoint y: 270, distance: 254.3
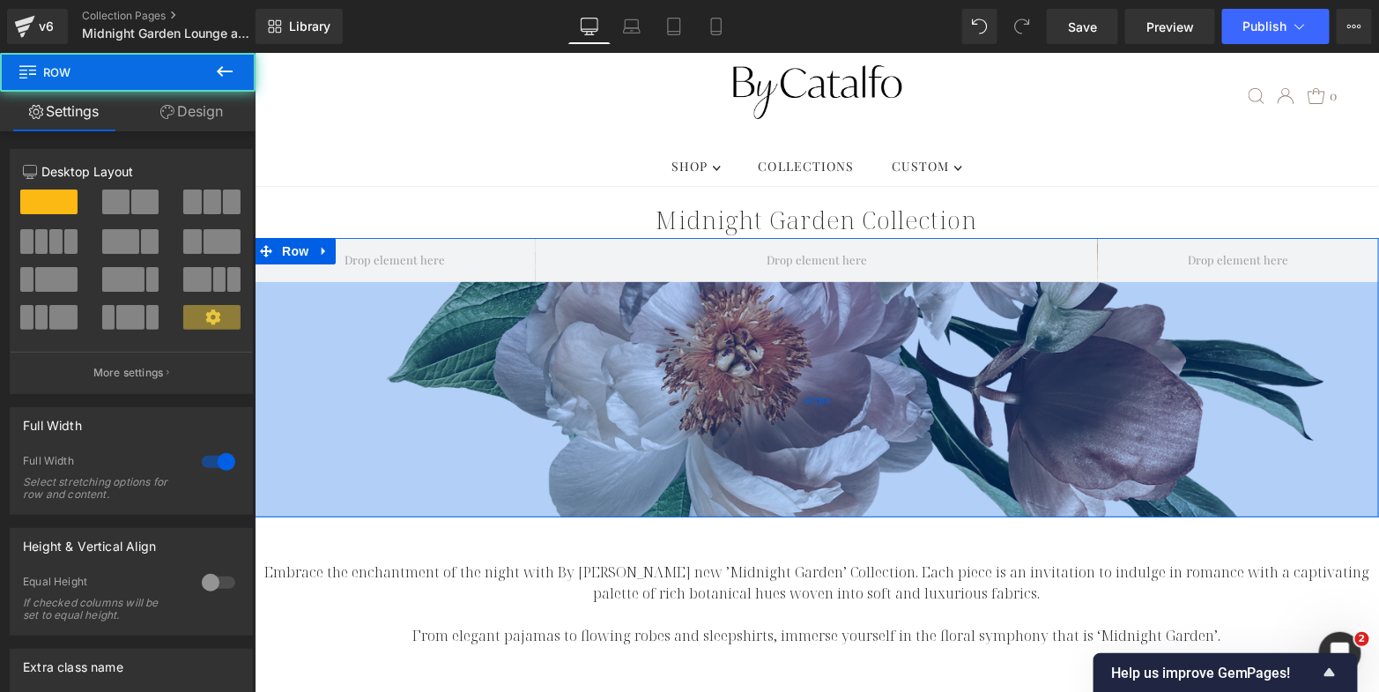
click at [337, 316] on div "267px" at bounding box center [816, 398] width 1125 height 235
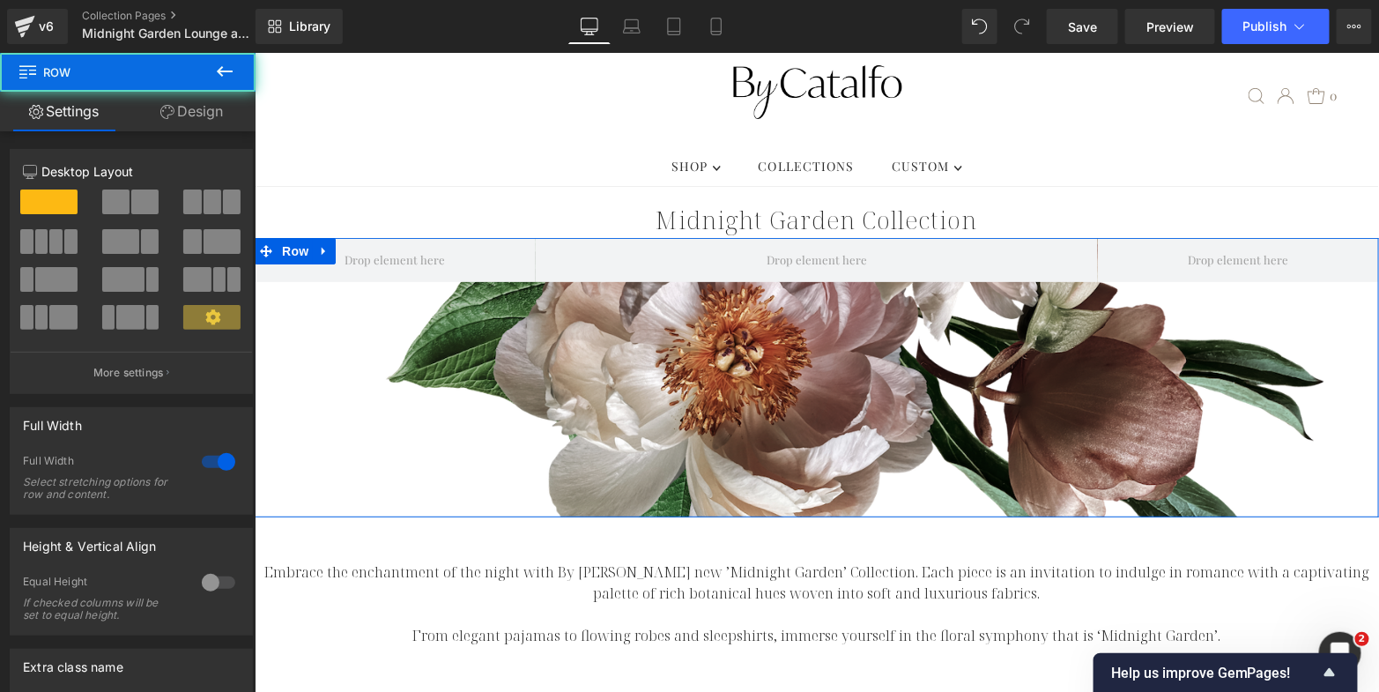
click at [192, 111] on link "Design" at bounding box center [192, 112] width 128 height 40
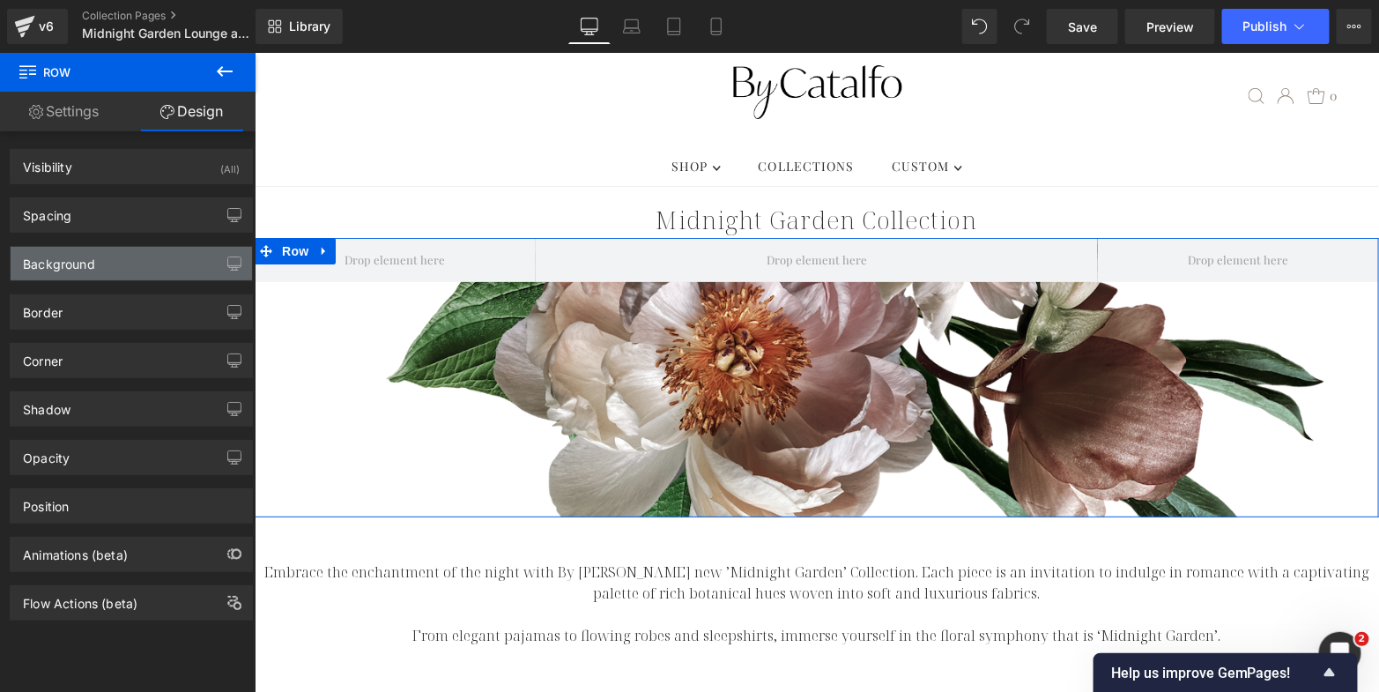
click at [167, 261] on div "Background" at bounding box center [131, 263] width 241 height 33
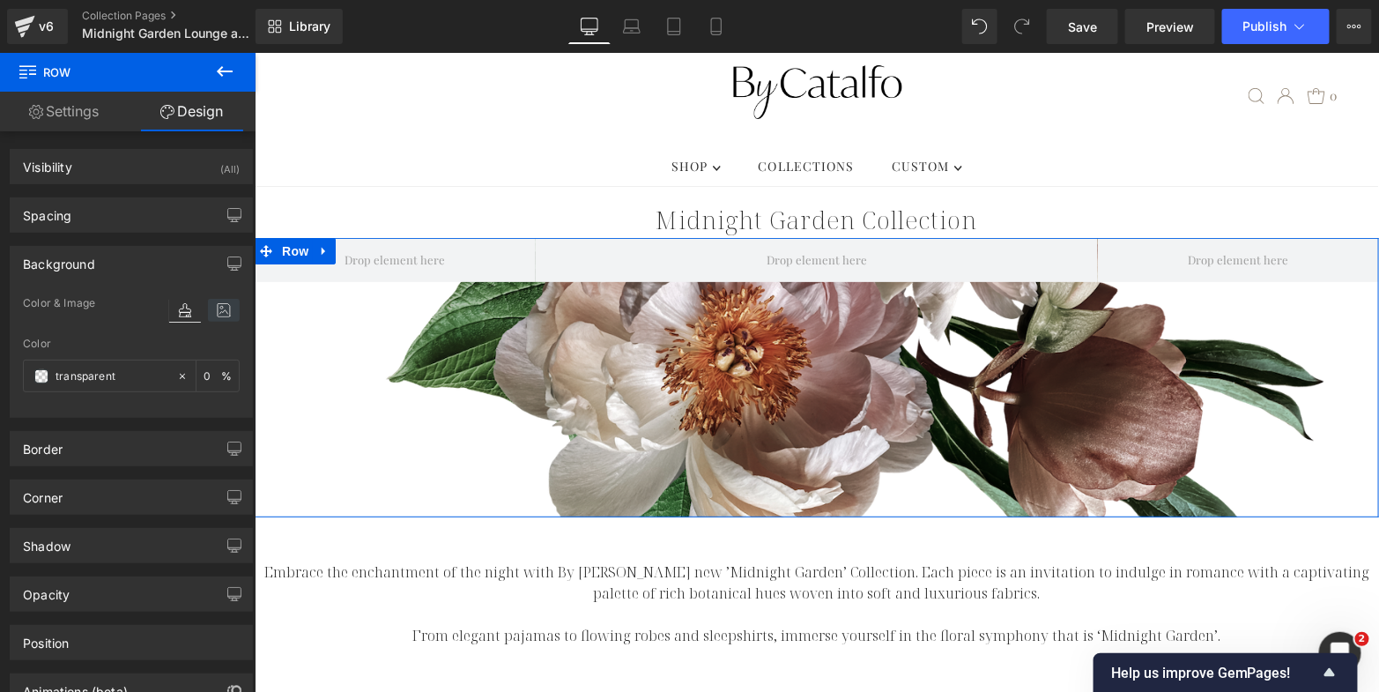
click at [214, 307] on icon at bounding box center [224, 310] width 32 height 23
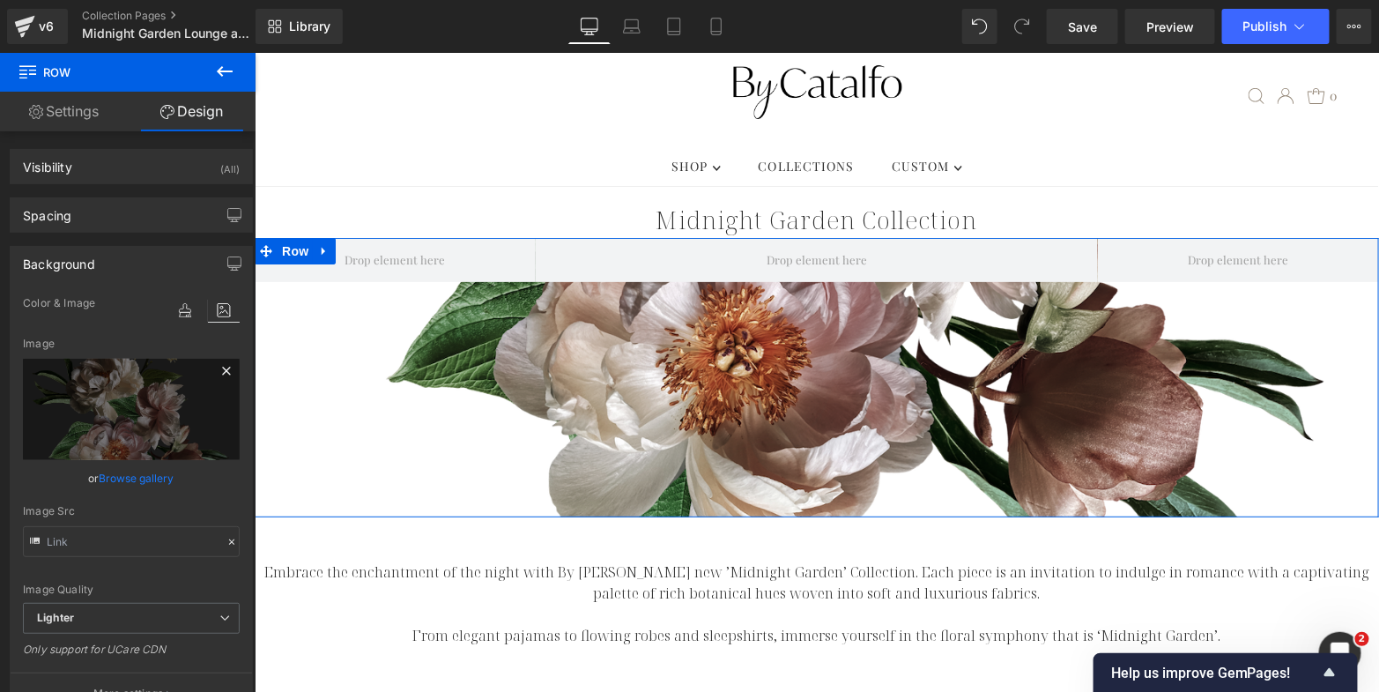
click at [219, 366] on icon at bounding box center [226, 370] width 21 height 21
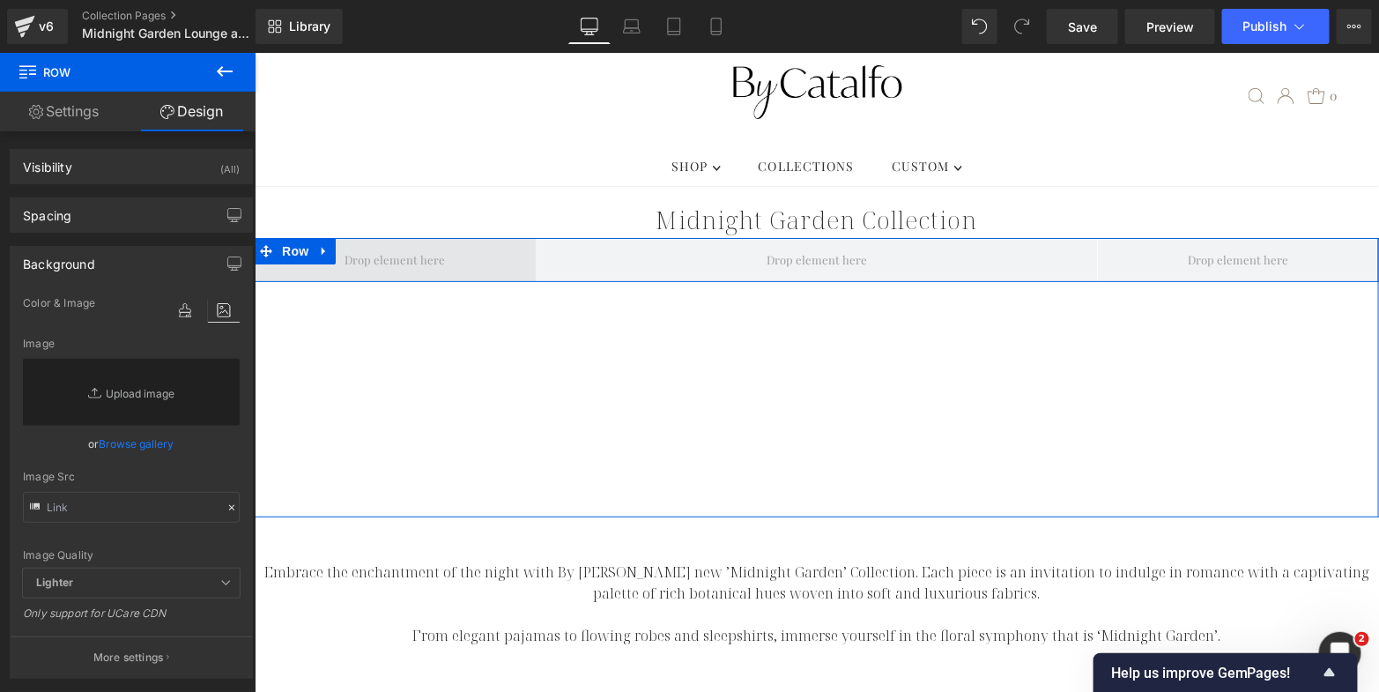
click at [479, 237] on span at bounding box center [394, 259] width 281 height 44
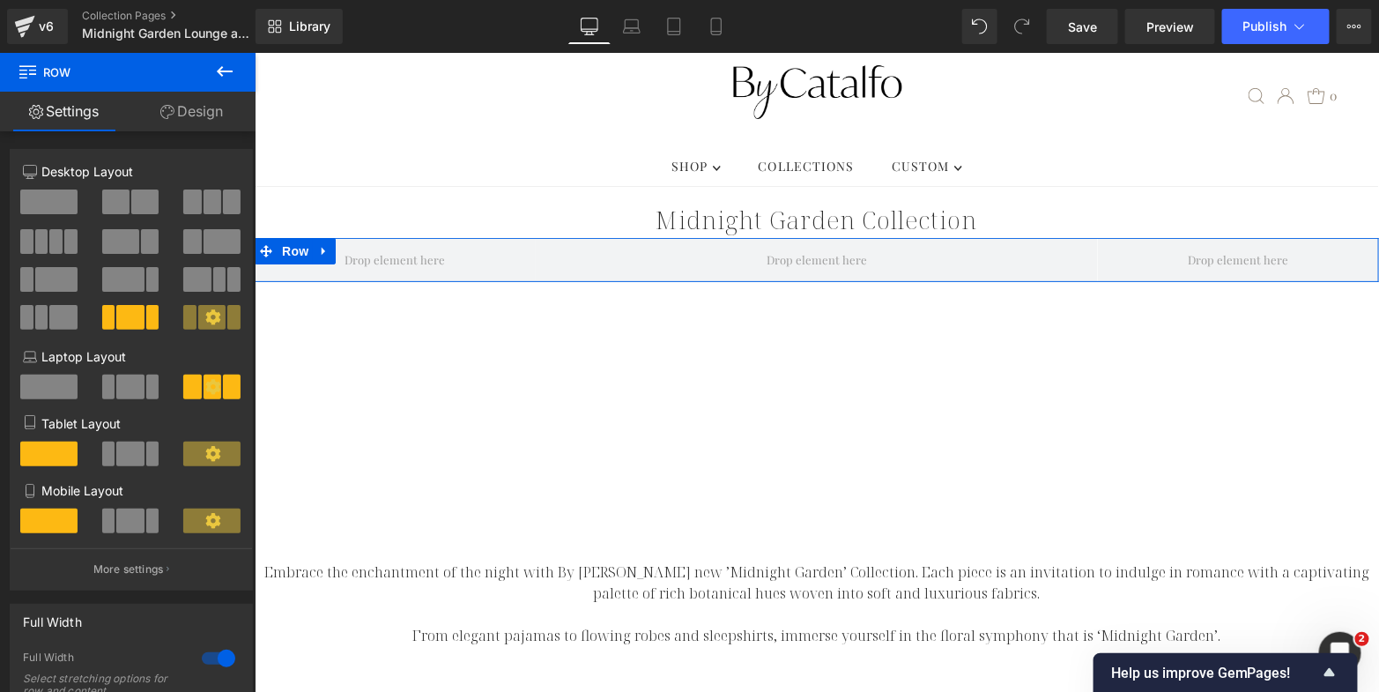
click at [207, 108] on link "Design" at bounding box center [192, 112] width 128 height 40
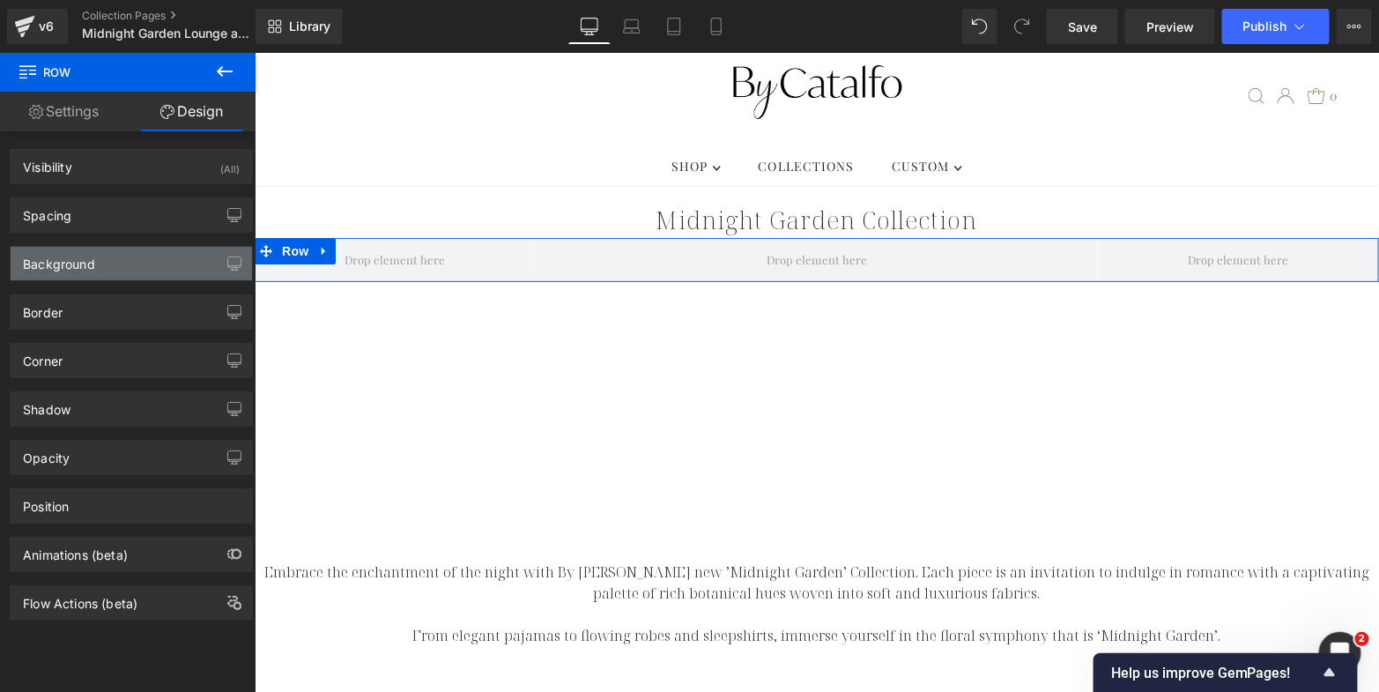
click at [160, 264] on div "Background" at bounding box center [131, 263] width 241 height 33
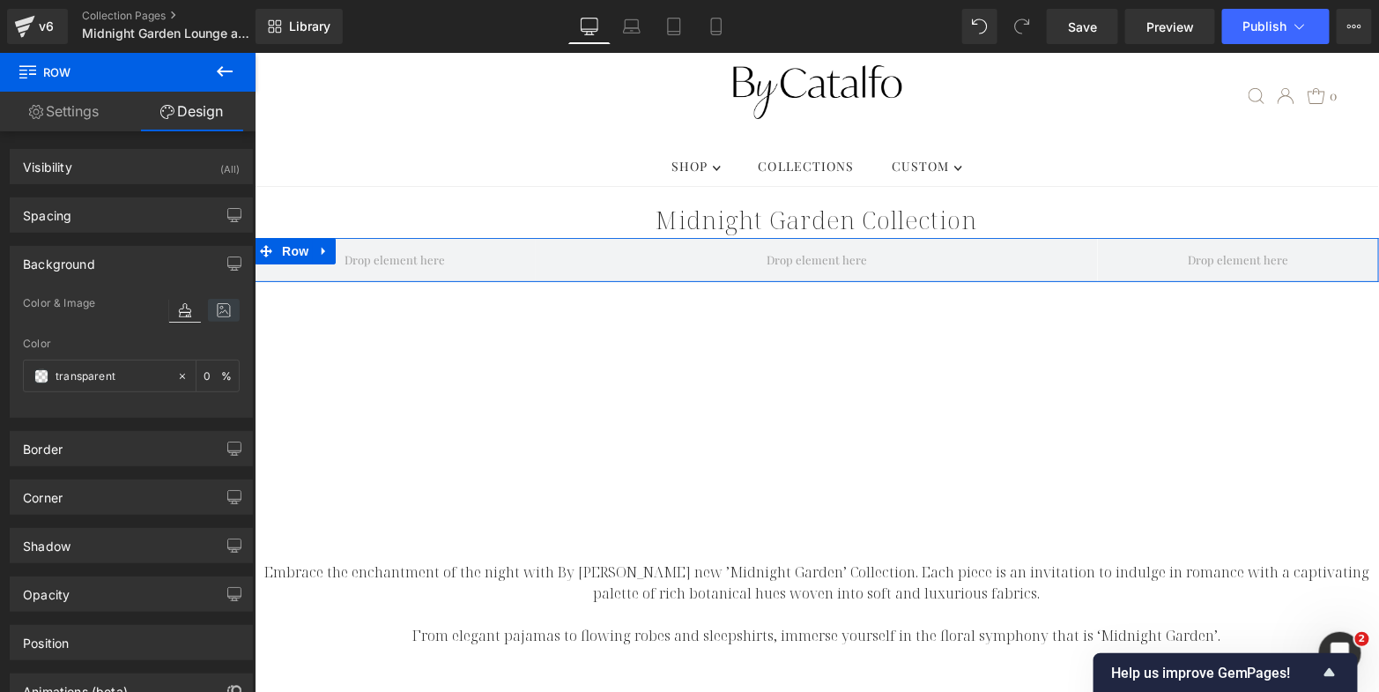
click at [222, 313] on icon at bounding box center [224, 310] width 32 height 23
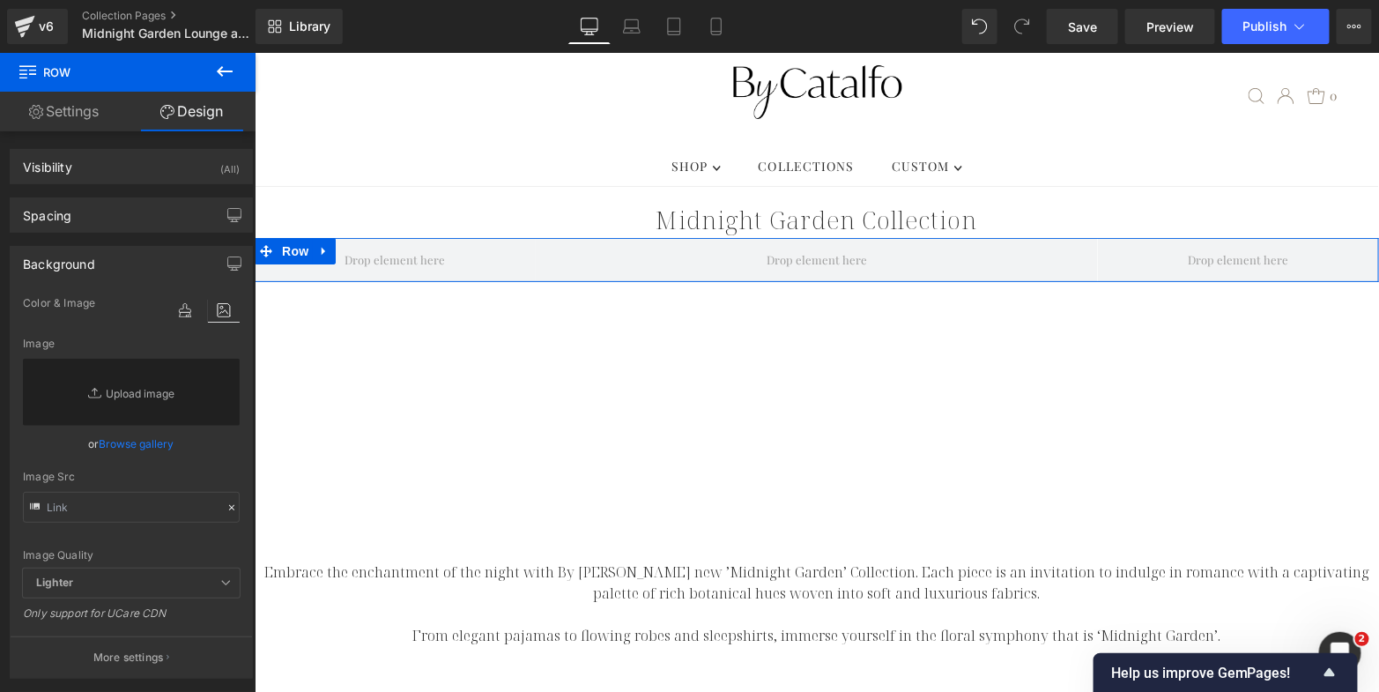
click at [148, 442] on link "Browse gallery" at bounding box center [137, 443] width 75 height 31
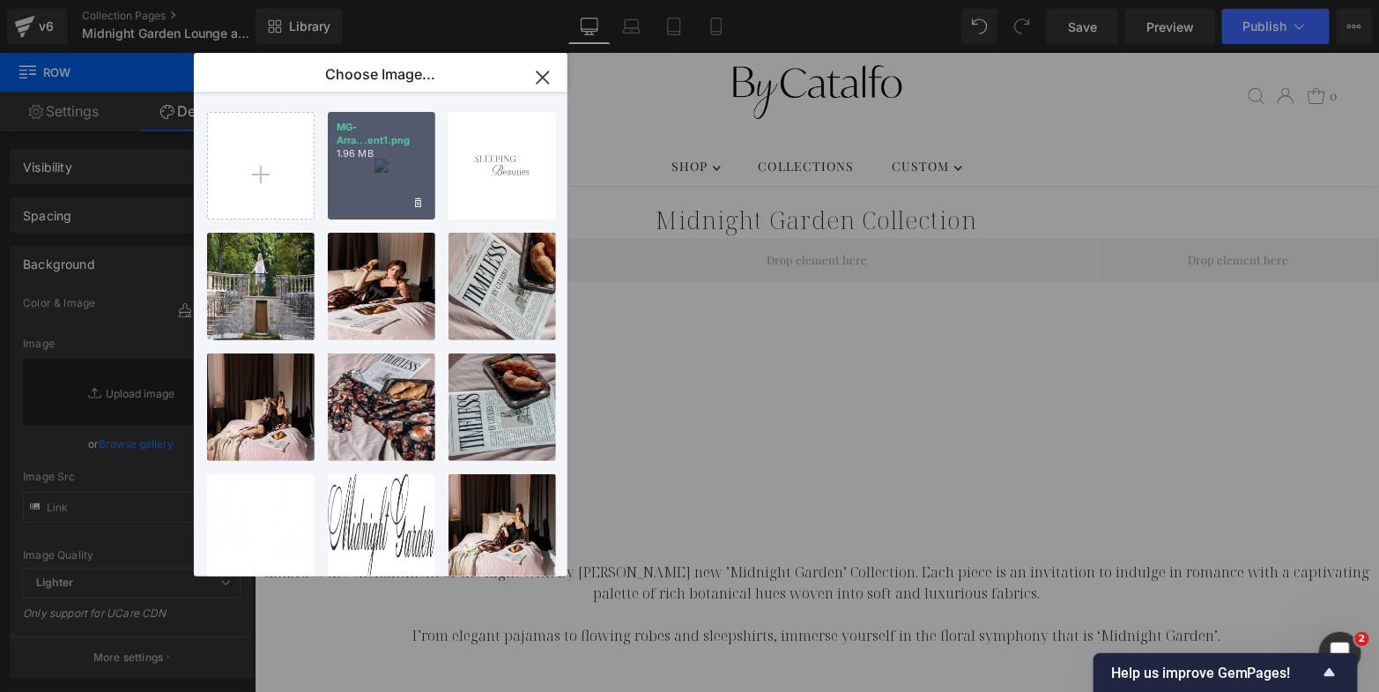
click at [378, 167] on div "MG-Arra...ent1.png 1.96 MB" at bounding box center [382, 166] width 108 height 108
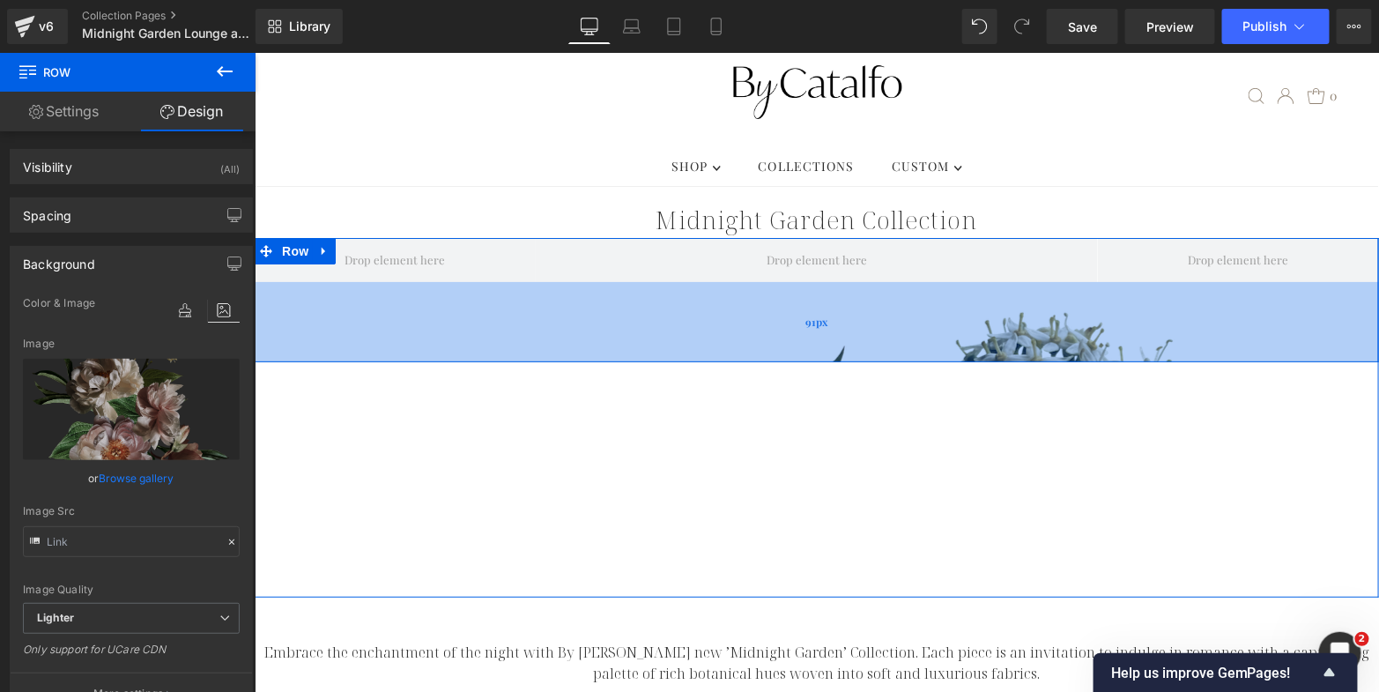
drag, startPoint x: 385, startPoint y: 249, endPoint x: 385, endPoint y: 359, distance: 110.2
click at [385, 359] on div "91px" at bounding box center [816, 321] width 1125 height 80
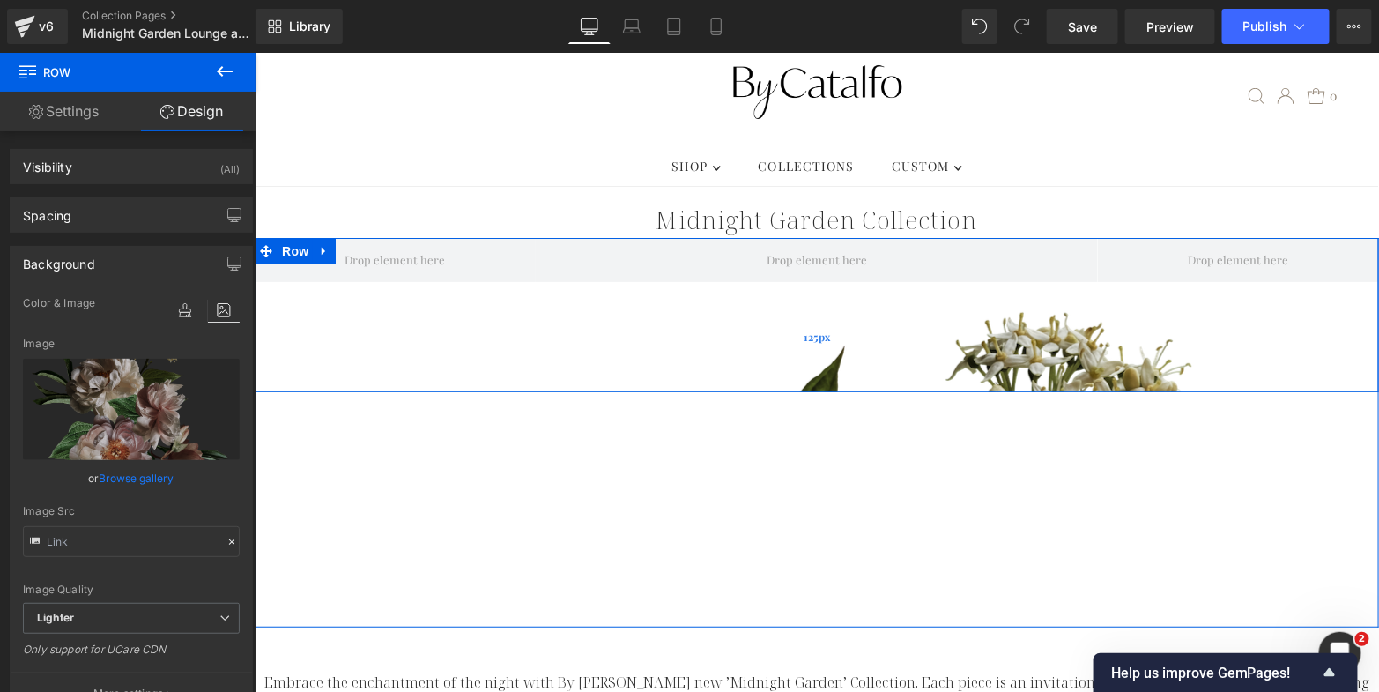
click at [803, 338] on div "125px" at bounding box center [816, 336] width 1125 height 110
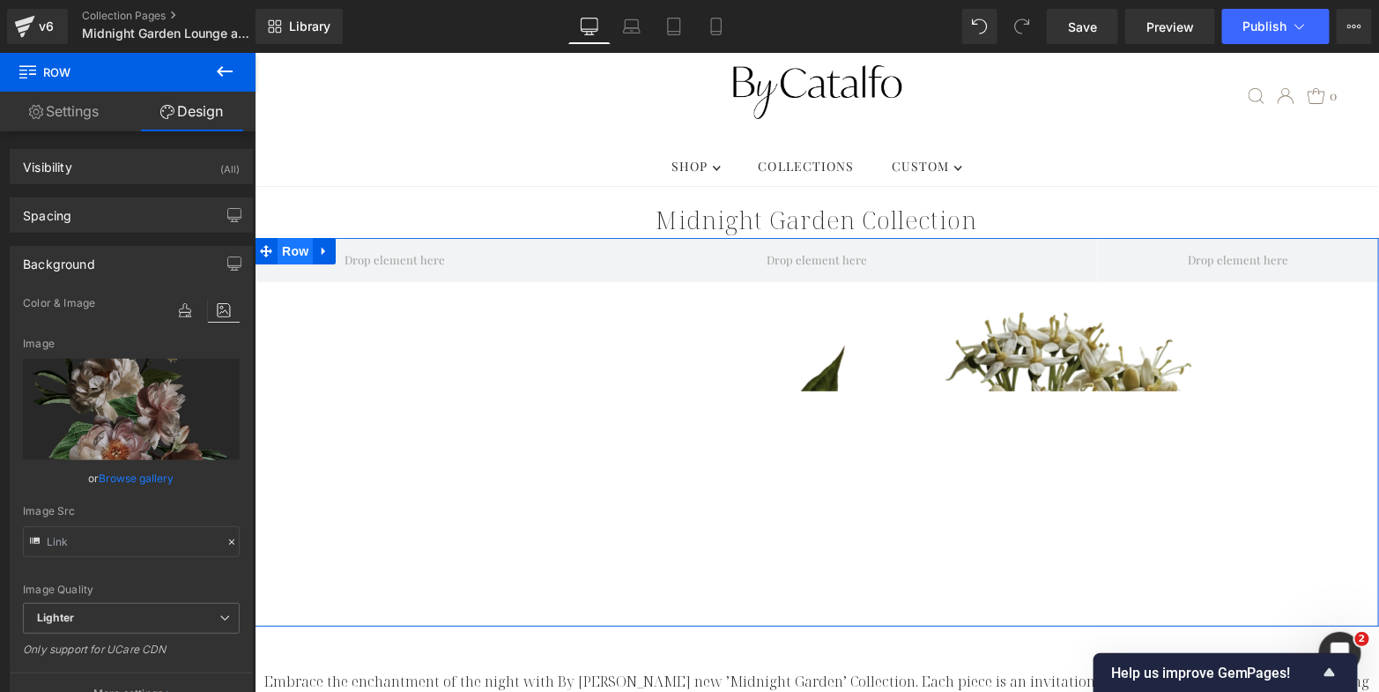
click at [287, 237] on span "Row" at bounding box center [294, 250] width 35 height 26
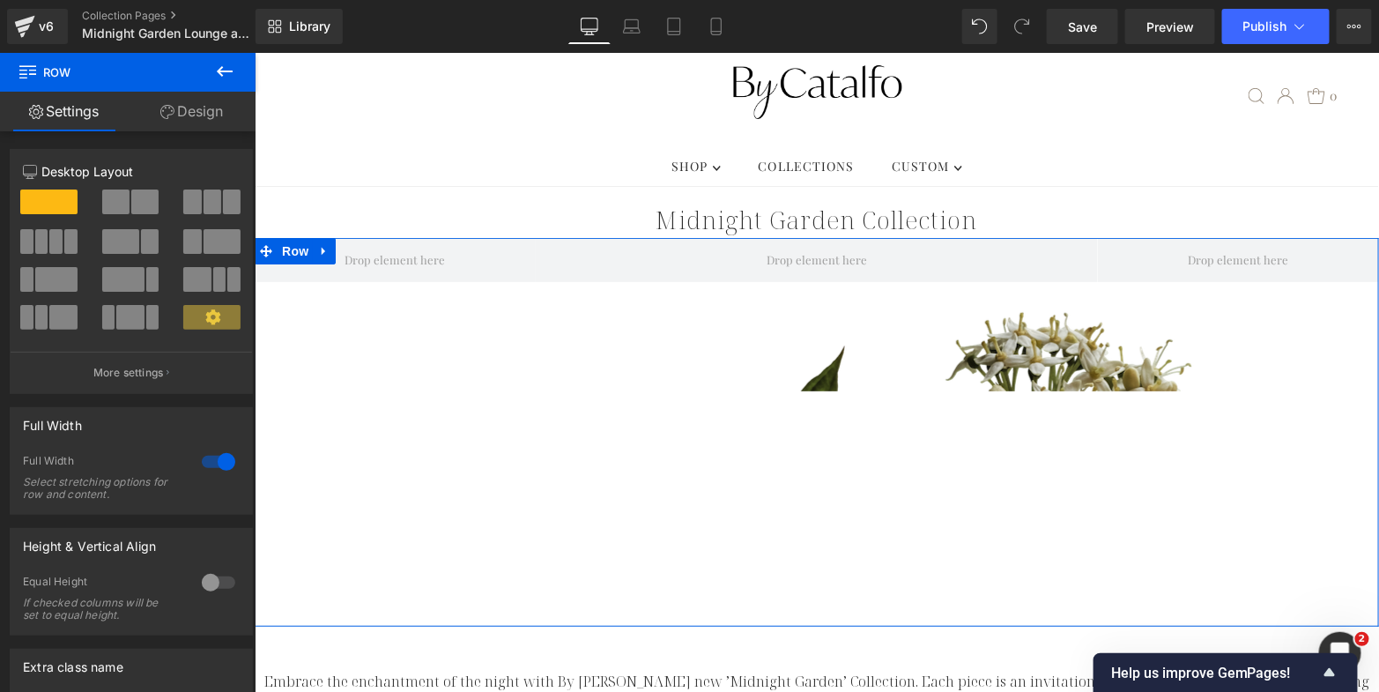
click at [205, 100] on link "Design" at bounding box center [192, 112] width 128 height 40
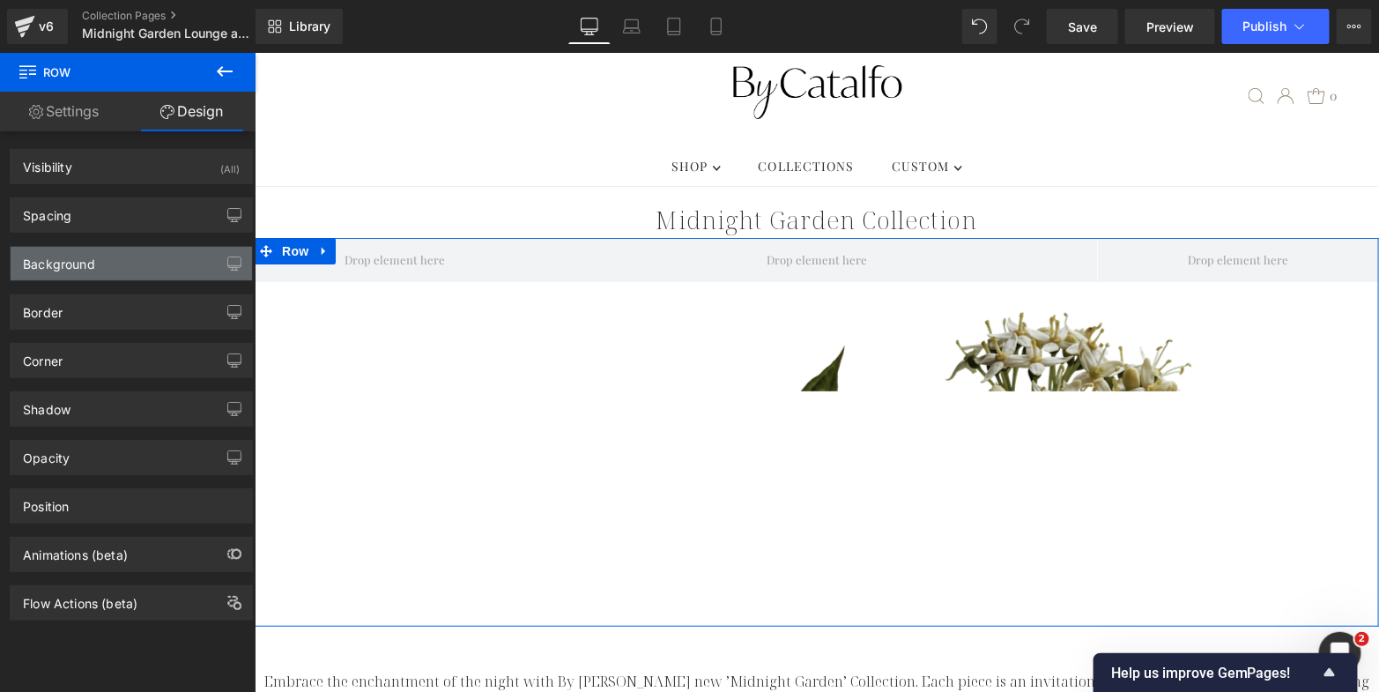
click at [146, 264] on div "Background" at bounding box center [131, 263] width 241 height 33
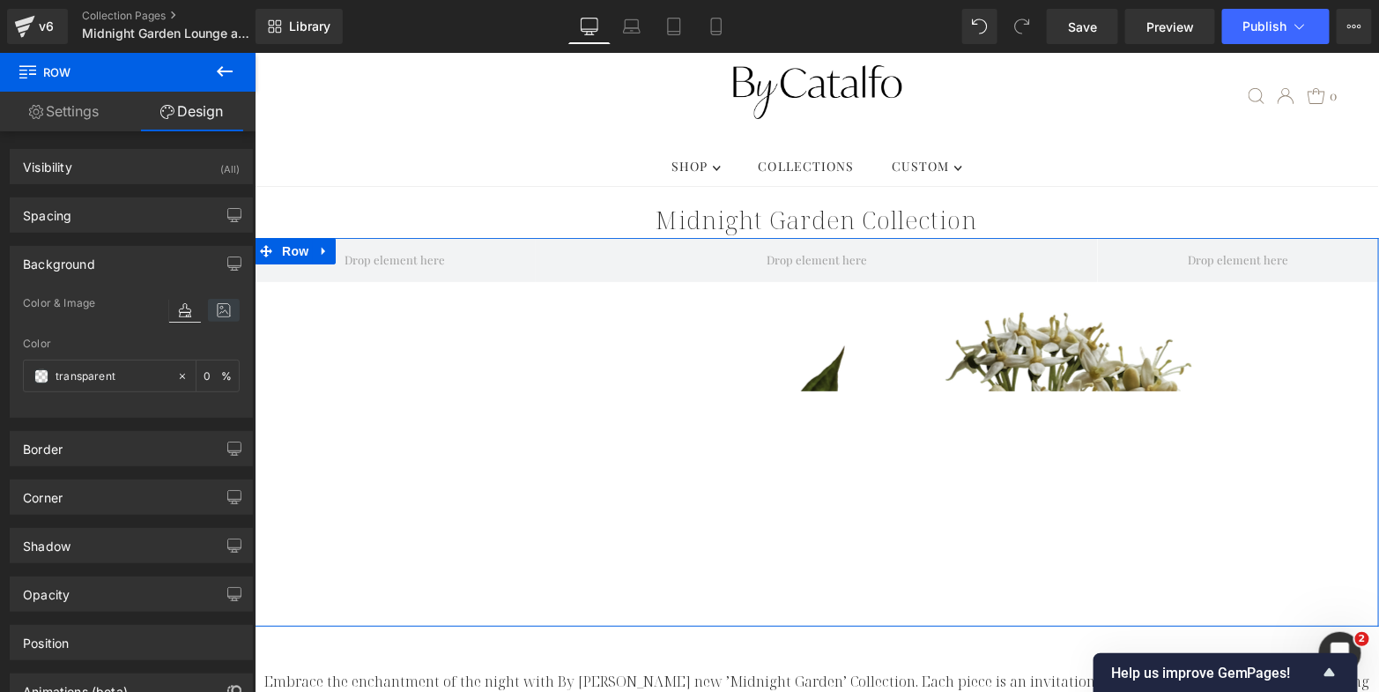
click at [216, 299] on icon at bounding box center [224, 310] width 32 height 23
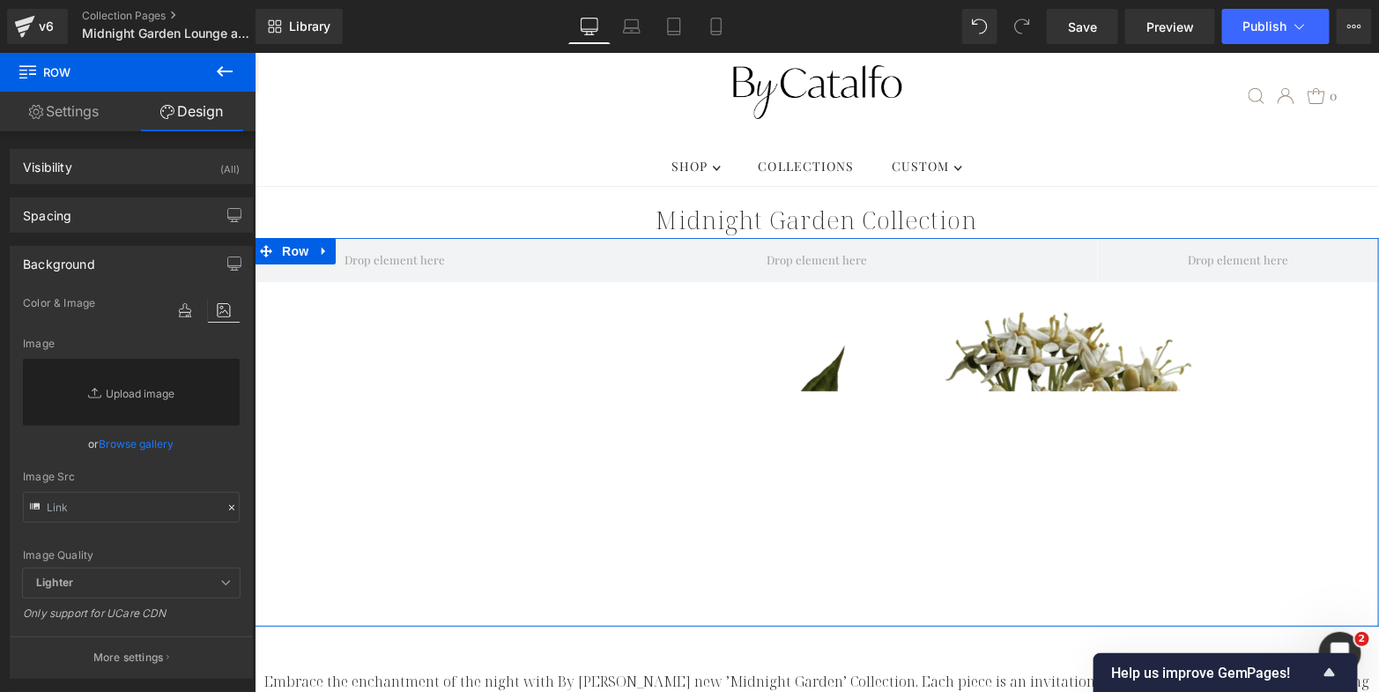
click at [134, 439] on link "Browse gallery" at bounding box center [137, 443] width 75 height 31
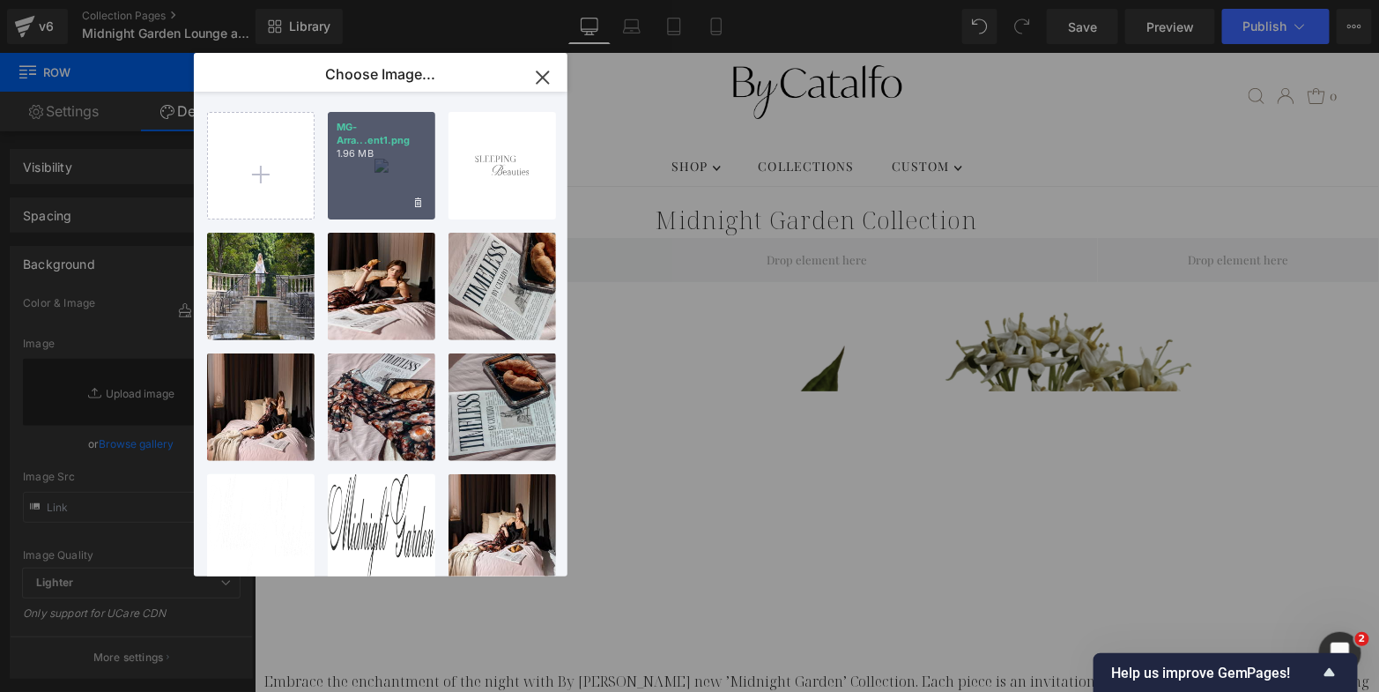
click at [374, 140] on p "MG-Arra...ent1.png" at bounding box center [382, 134] width 90 height 26
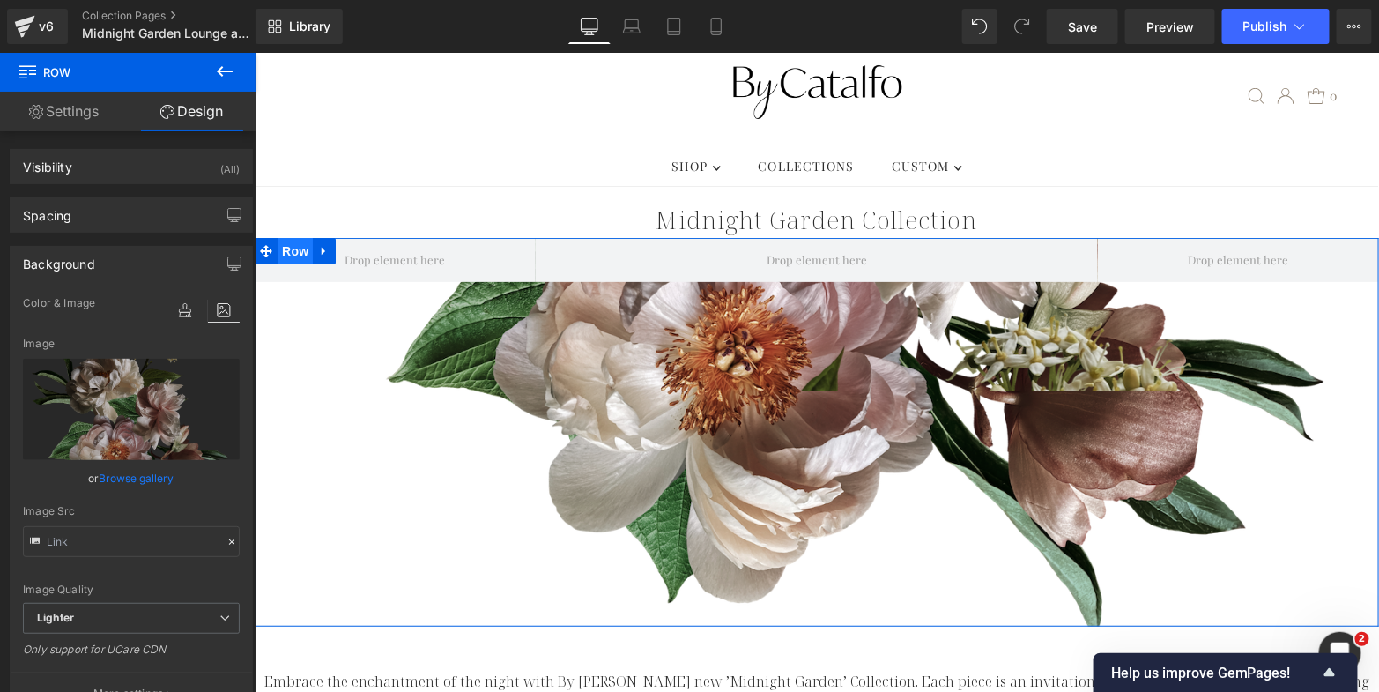
click at [295, 237] on span "Row" at bounding box center [294, 250] width 35 height 26
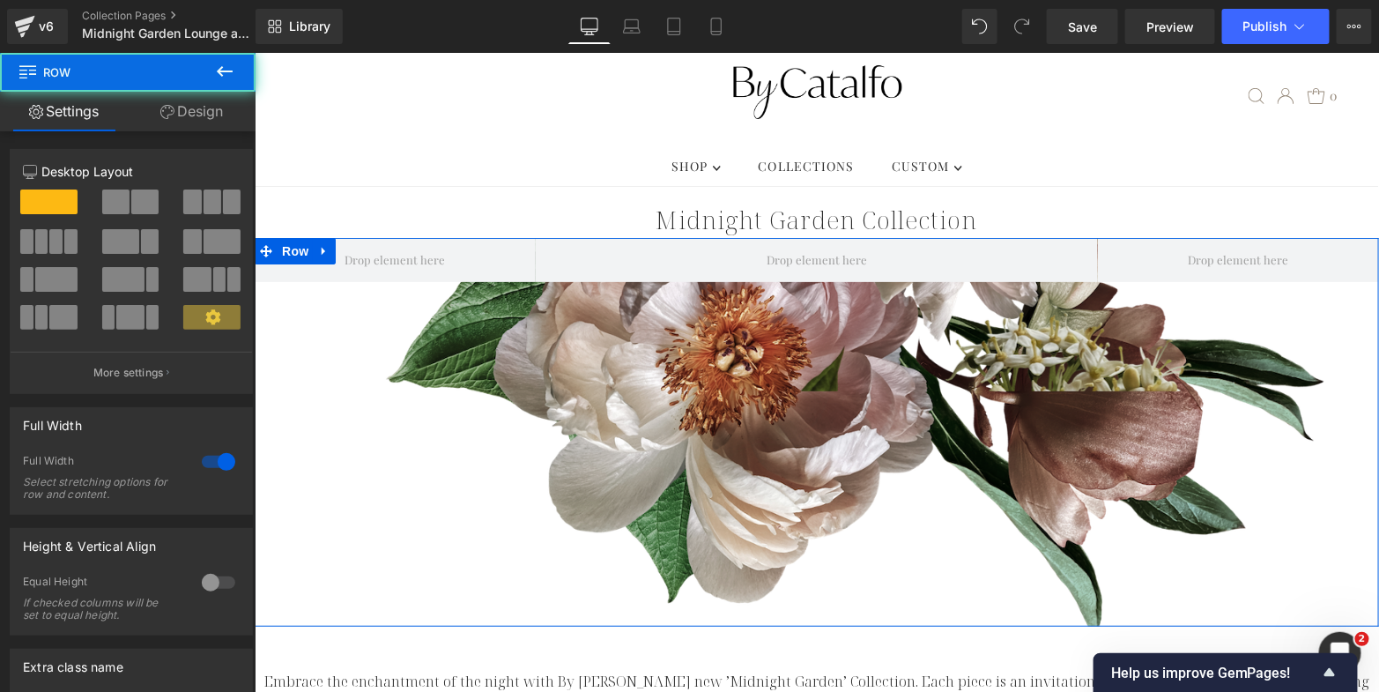
drag, startPoint x: 209, startPoint y: 121, endPoint x: 204, endPoint y: 143, distance: 22.7
click at [209, 121] on link "Design" at bounding box center [192, 112] width 128 height 40
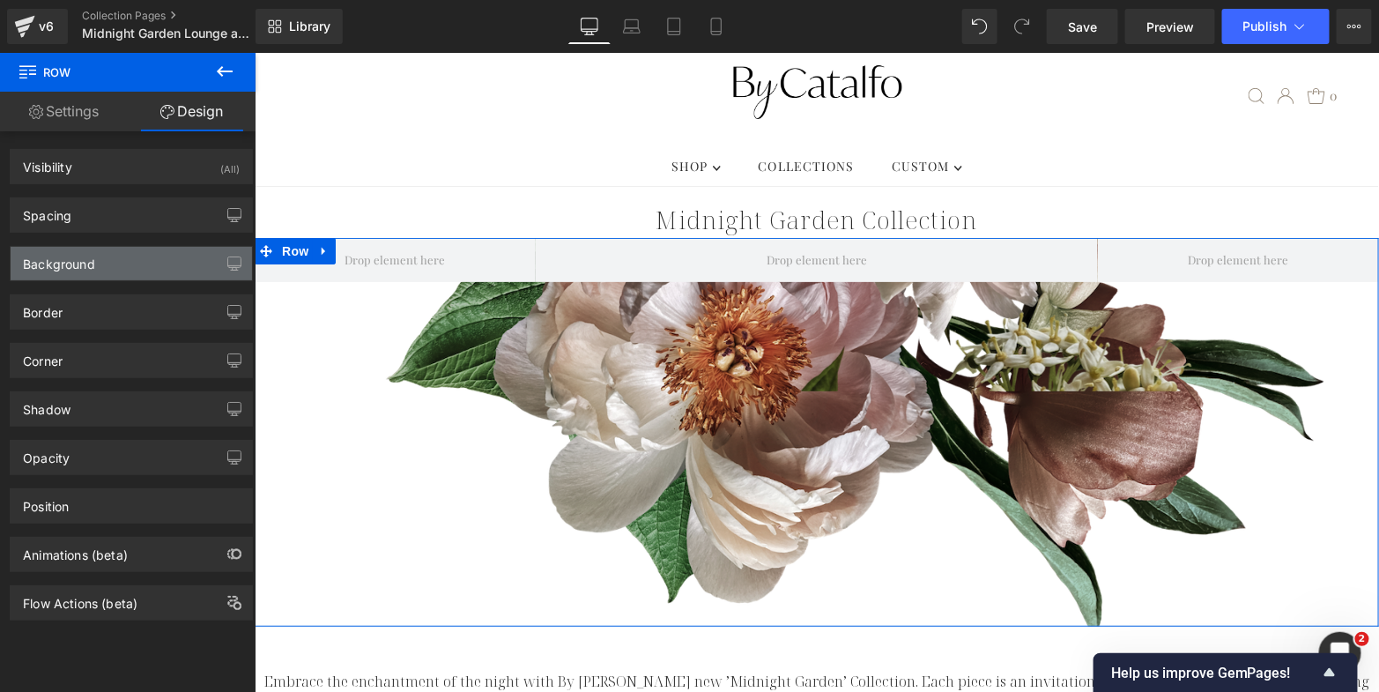
click at [174, 263] on div "Background" at bounding box center [131, 263] width 241 height 33
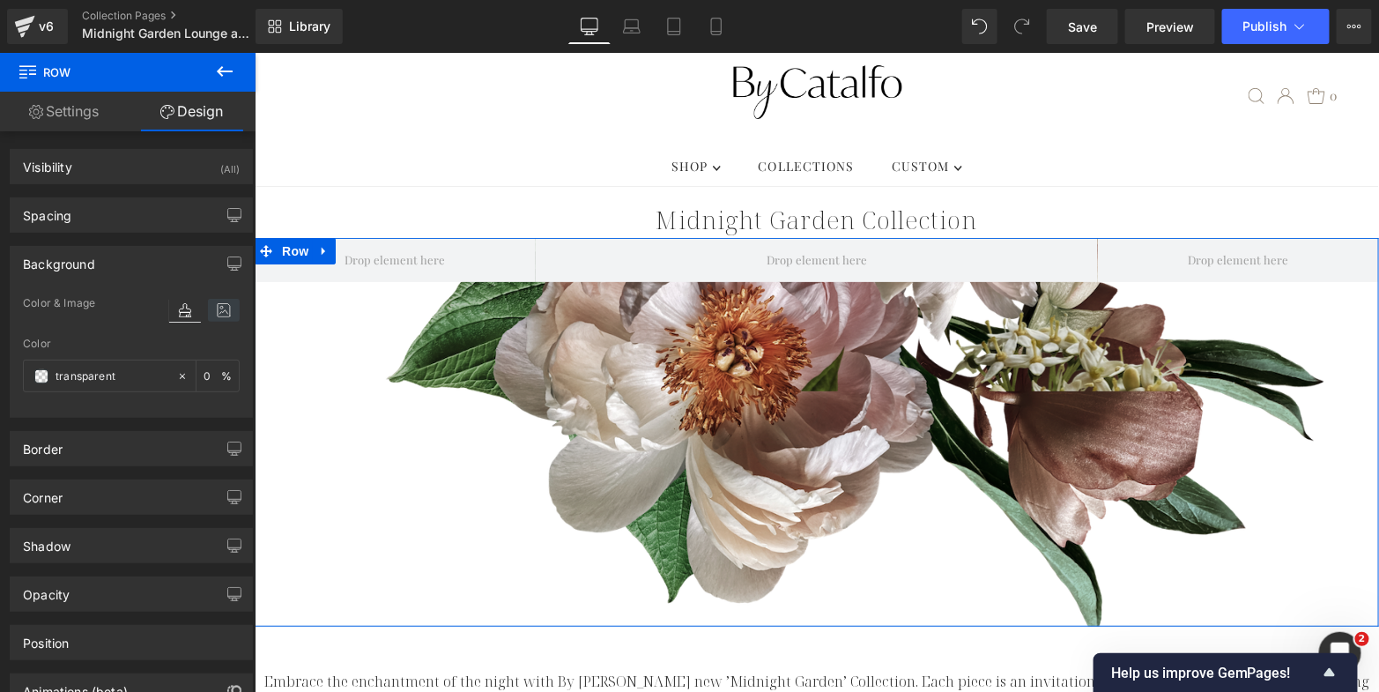
click at [219, 302] on icon at bounding box center [224, 310] width 32 height 23
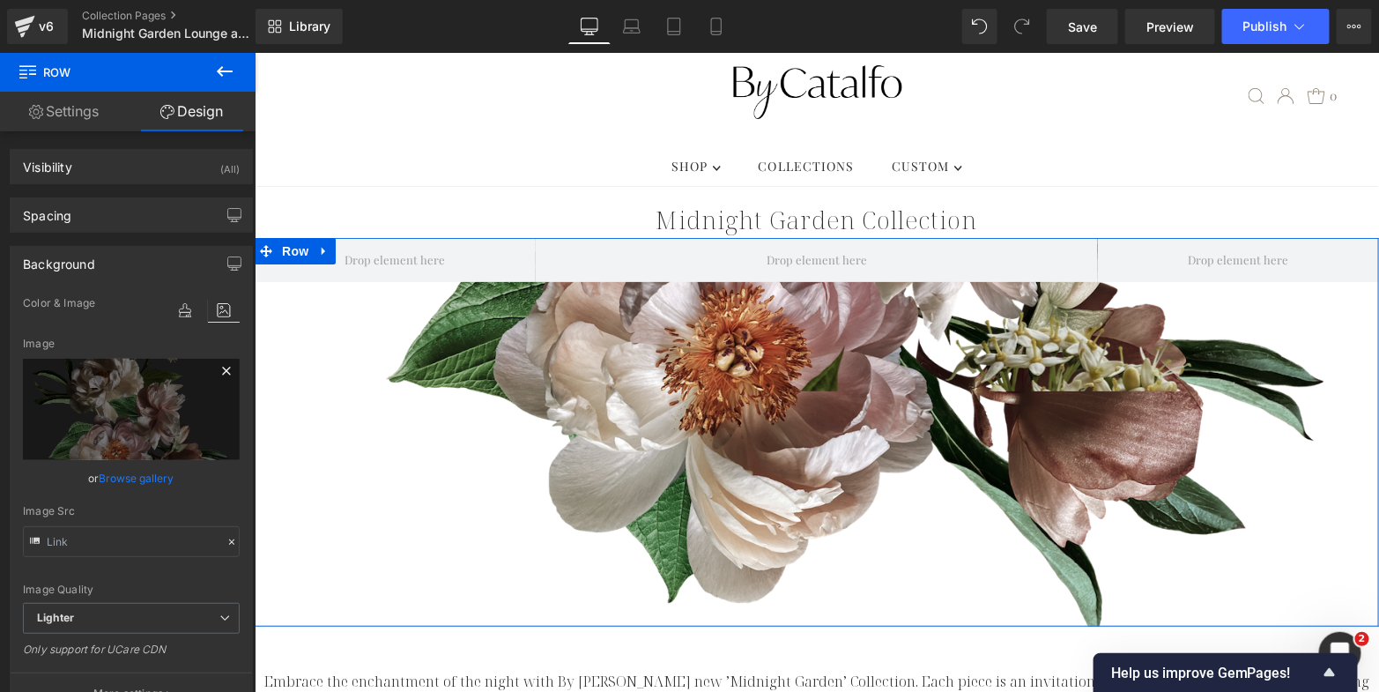
click at [222, 367] on icon at bounding box center [226, 371] width 8 height 8
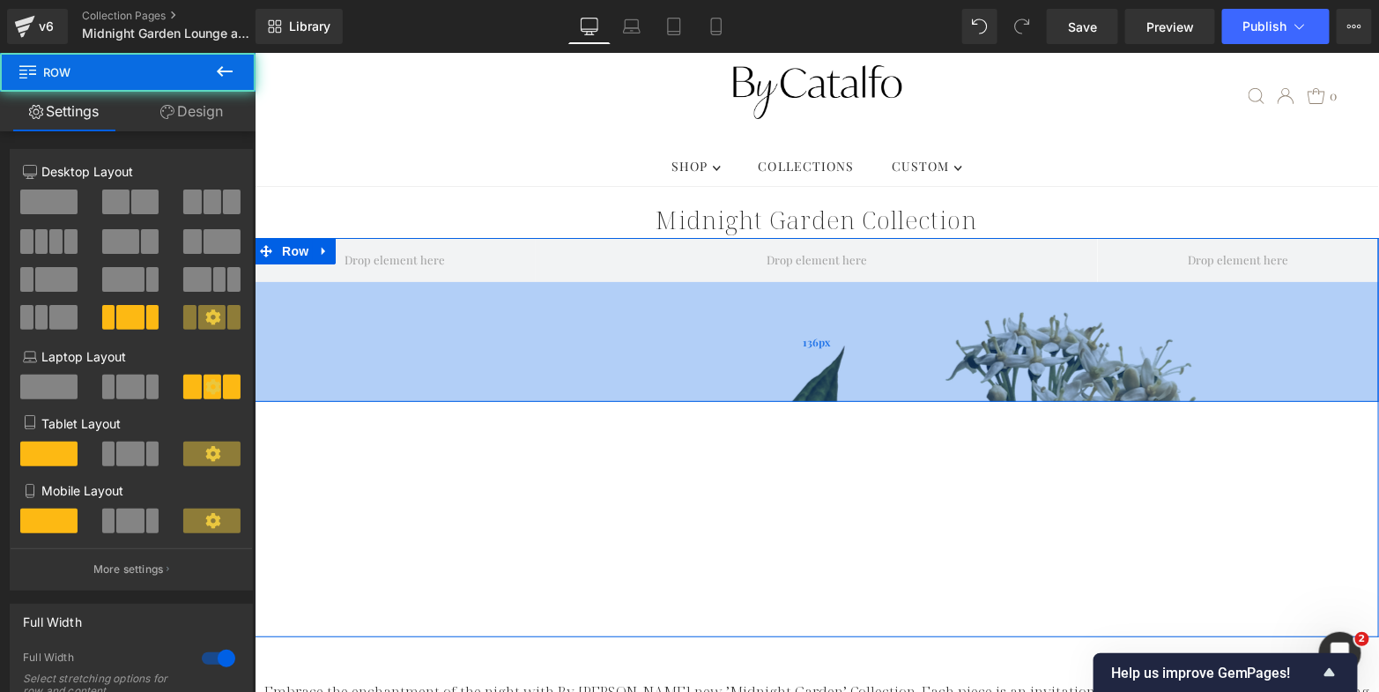
drag, startPoint x: 782, startPoint y: 358, endPoint x: 774, endPoint y: 431, distance: 73.6
click at [774, 401] on div "136px" at bounding box center [816, 341] width 1125 height 120
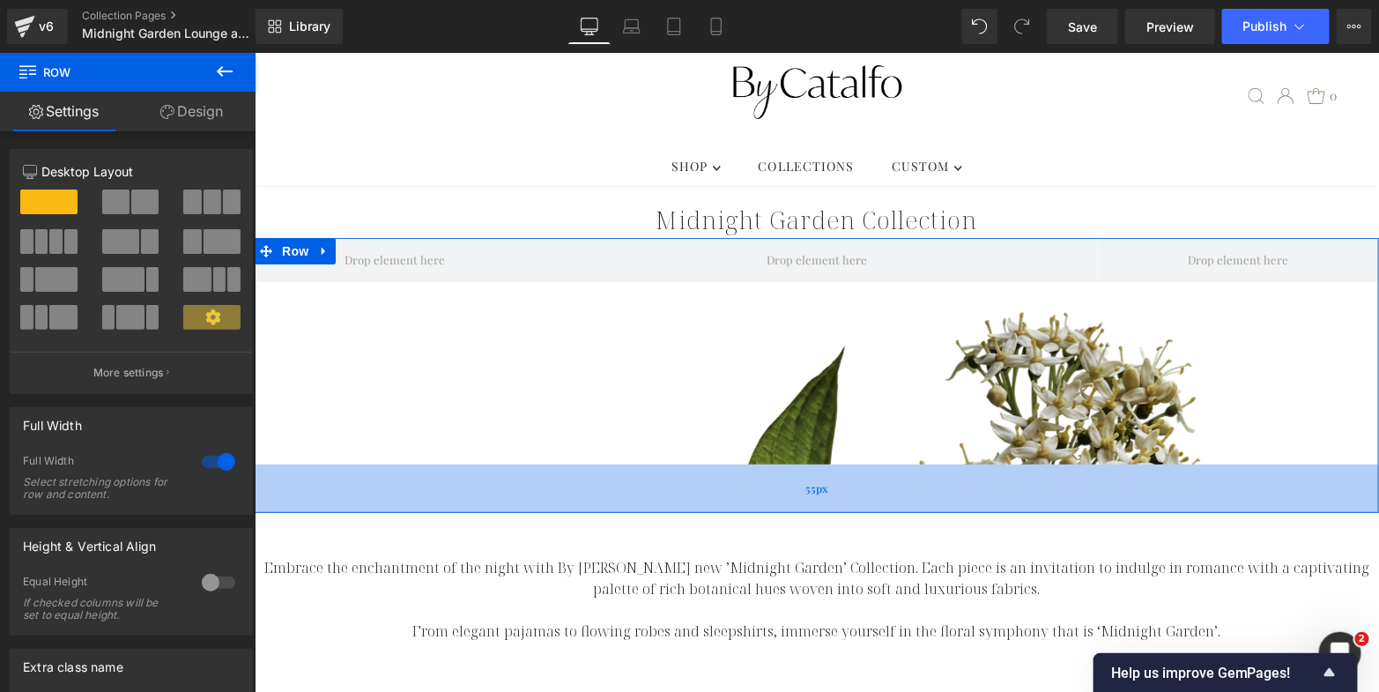
drag, startPoint x: 758, startPoint y: 657, endPoint x: 761, endPoint y: 470, distance: 186.9
click at [761, 470] on div "55px" at bounding box center [816, 488] width 1125 height 48
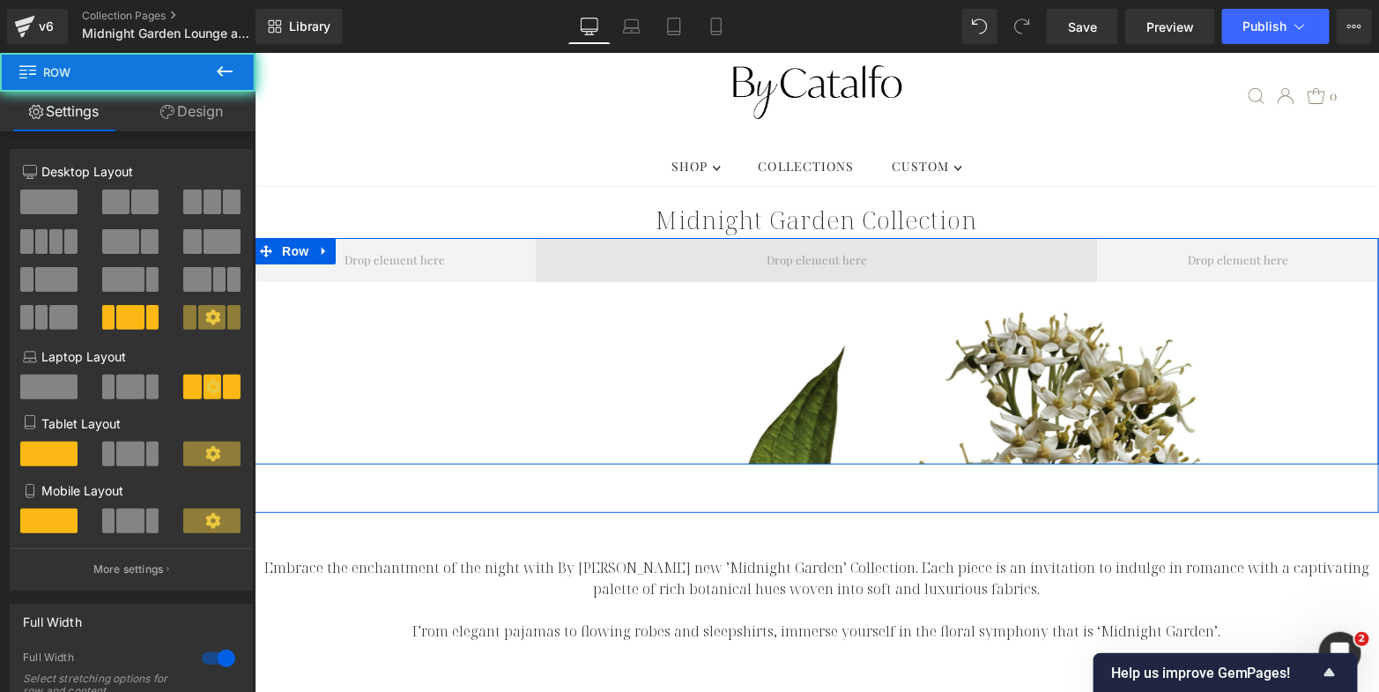
click at [765, 249] on span at bounding box center [816, 259] width 562 height 44
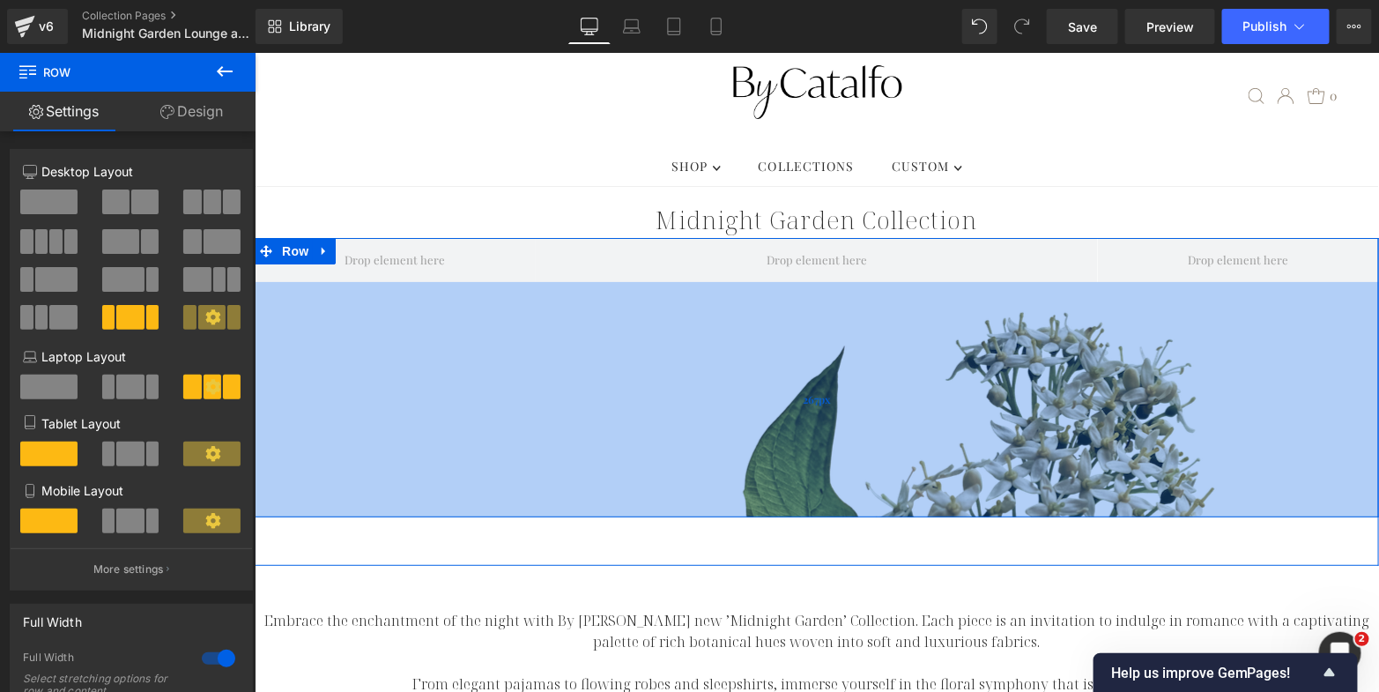
drag, startPoint x: 729, startPoint y: 313, endPoint x: 724, endPoint y: 366, distance: 53.1
click at [724, 366] on div "267px" at bounding box center [816, 398] width 1125 height 235
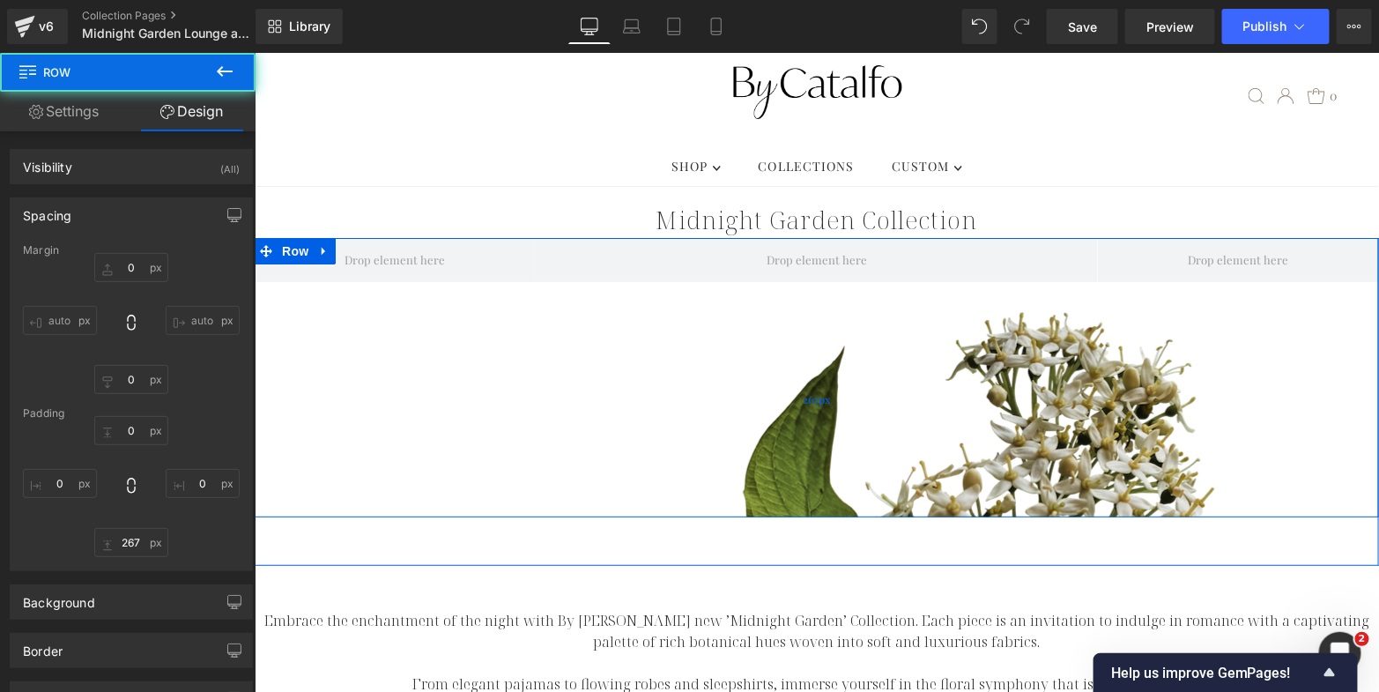
click at [807, 411] on div "267px" at bounding box center [816, 398] width 1125 height 235
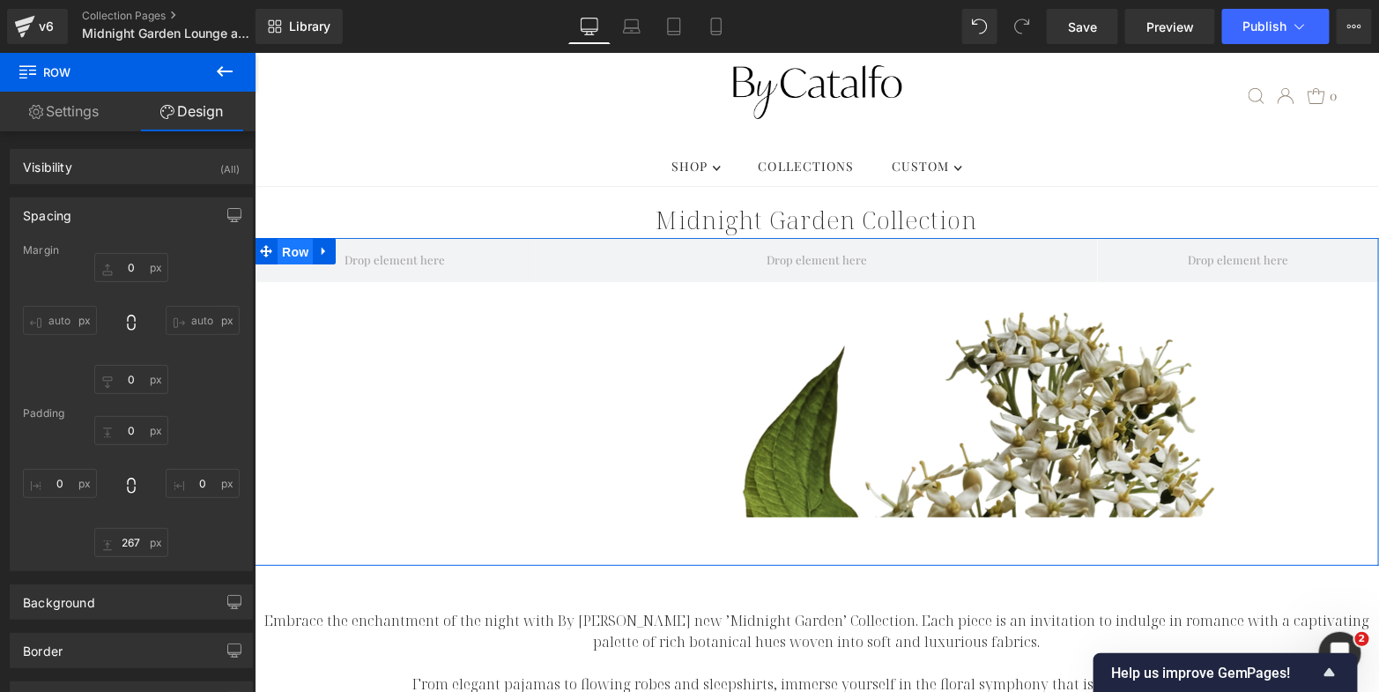
click at [291, 238] on span "Row" at bounding box center [294, 251] width 35 height 26
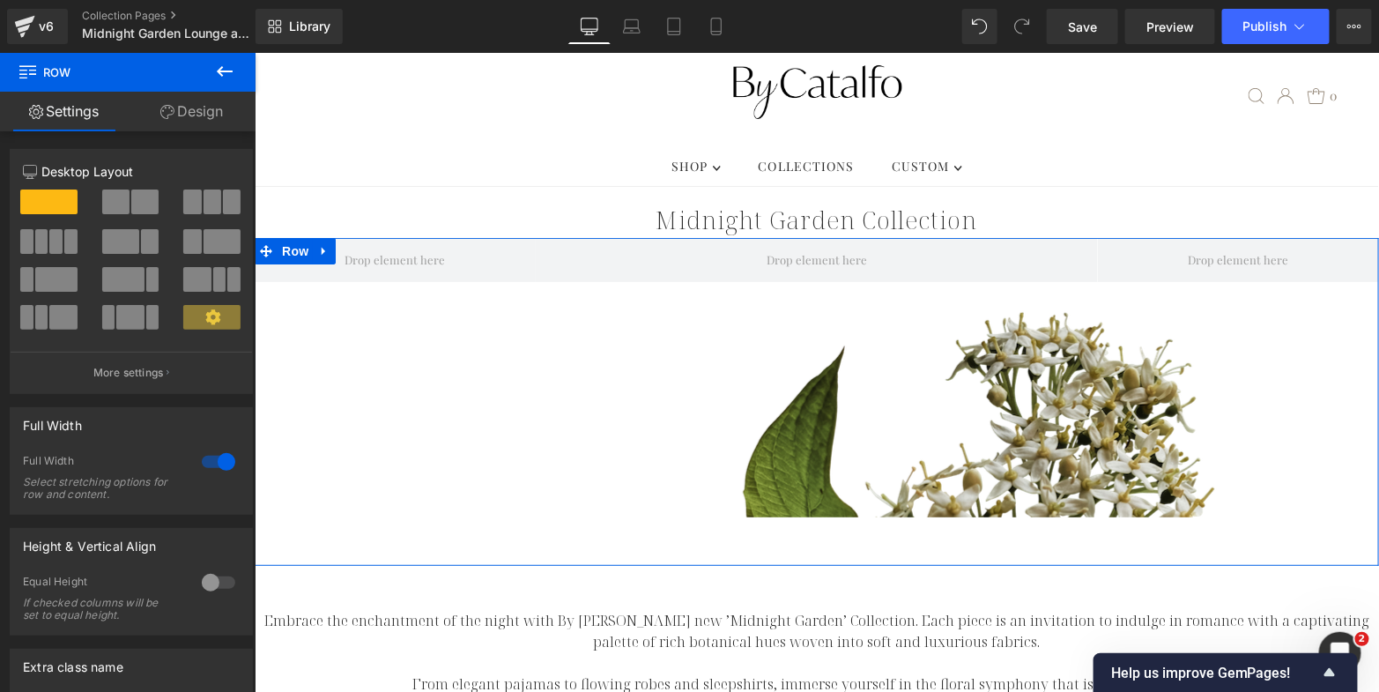
click at [186, 111] on link "Design" at bounding box center [192, 112] width 128 height 40
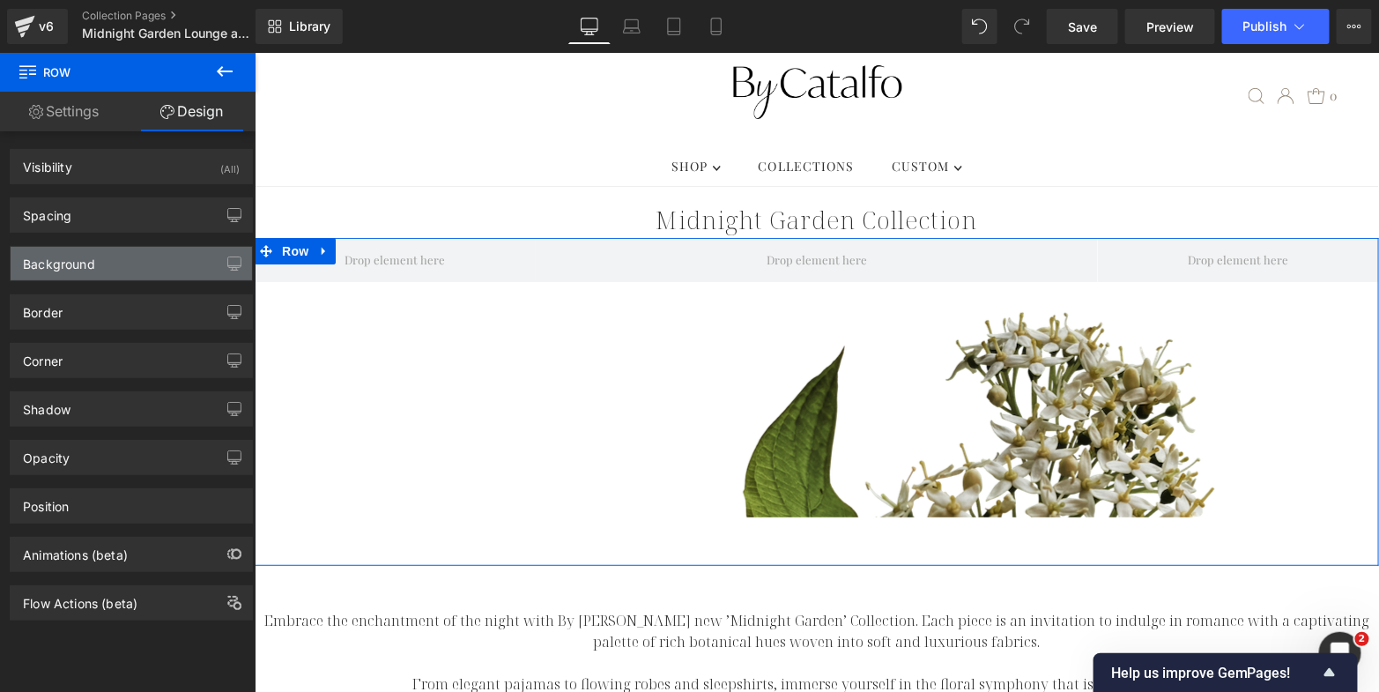
click at [172, 264] on div "Background" at bounding box center [131, 263] width 241 height 33
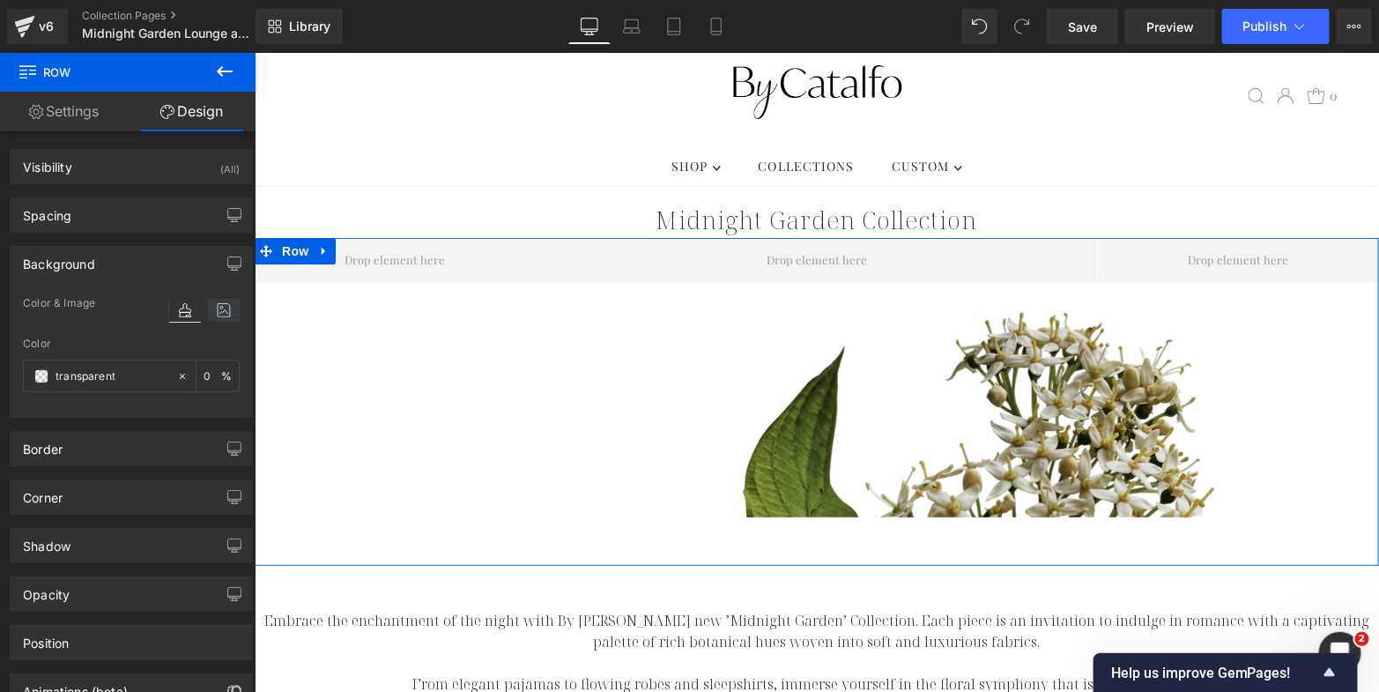
click at [219, 299] on icon at bounding box center [224, 310] width 32 height 23
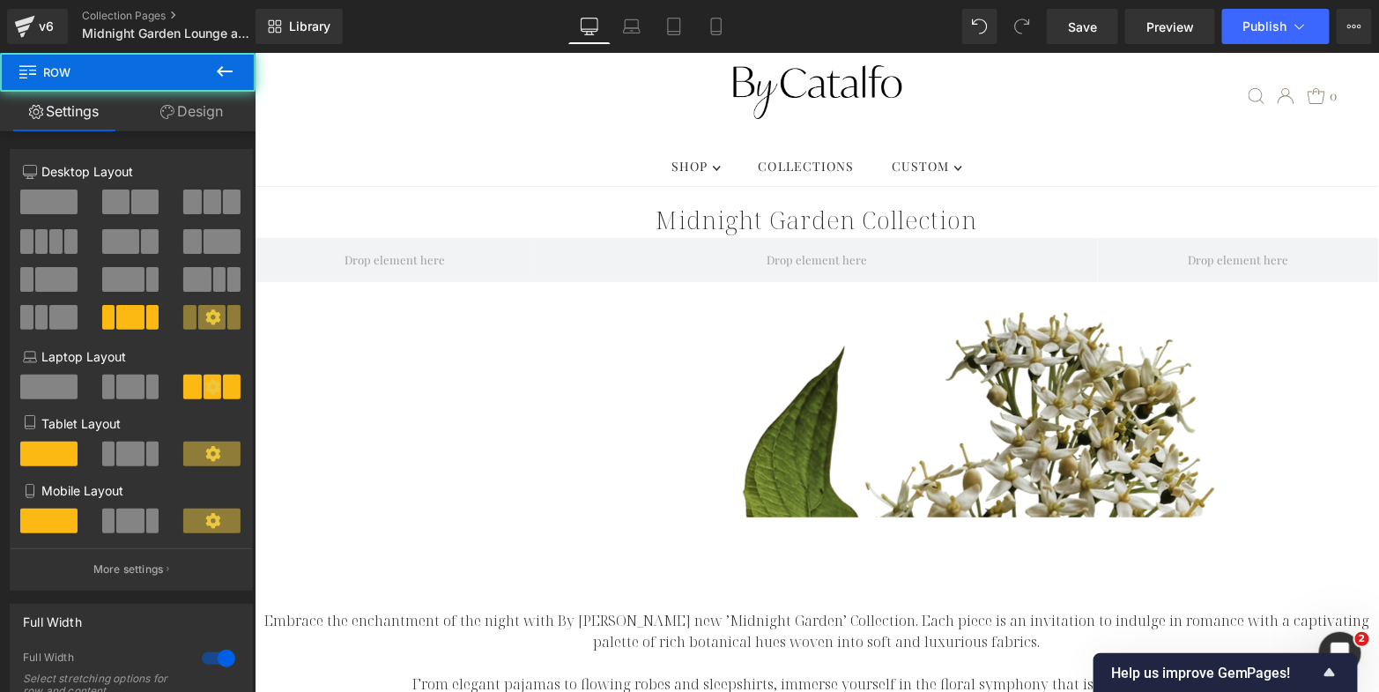
click at [383, 259] on div "Row 267px" at bounding box center [816, 376] width 1125 height 279
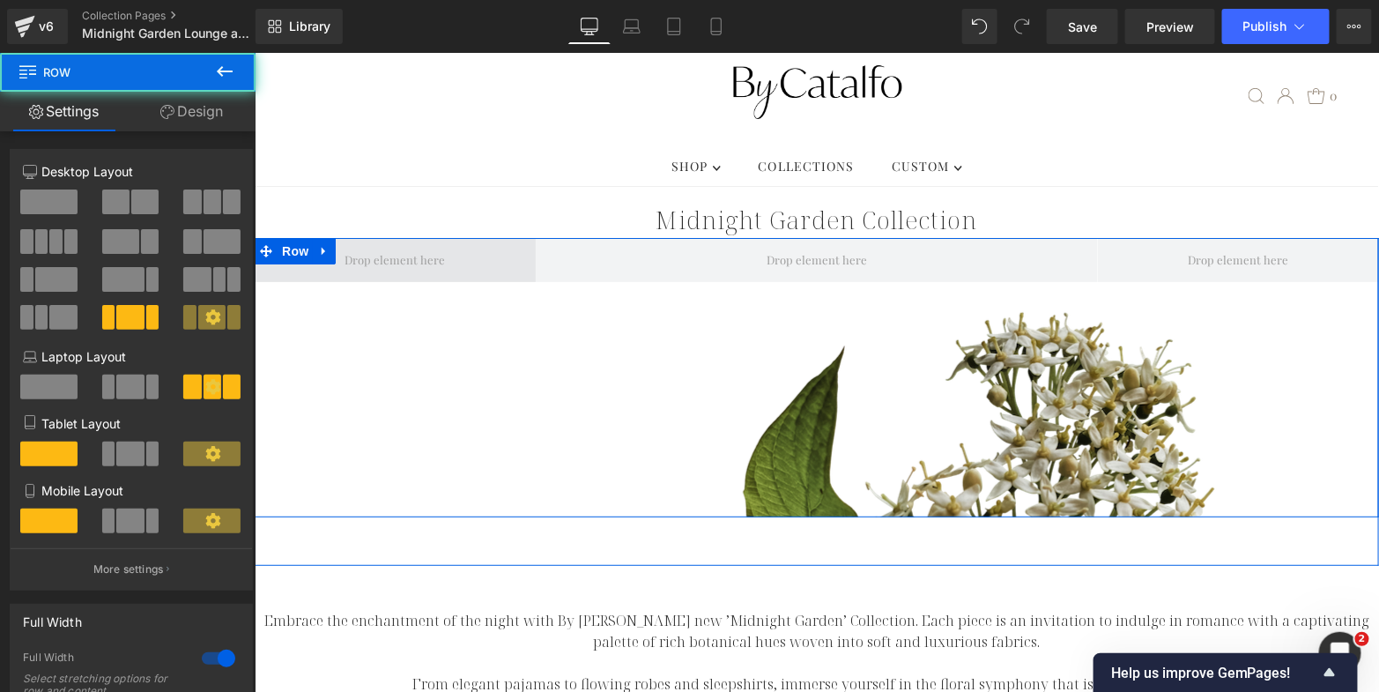
click at [383, 245] on span at bounding box center [394, 259] width 113 height 28
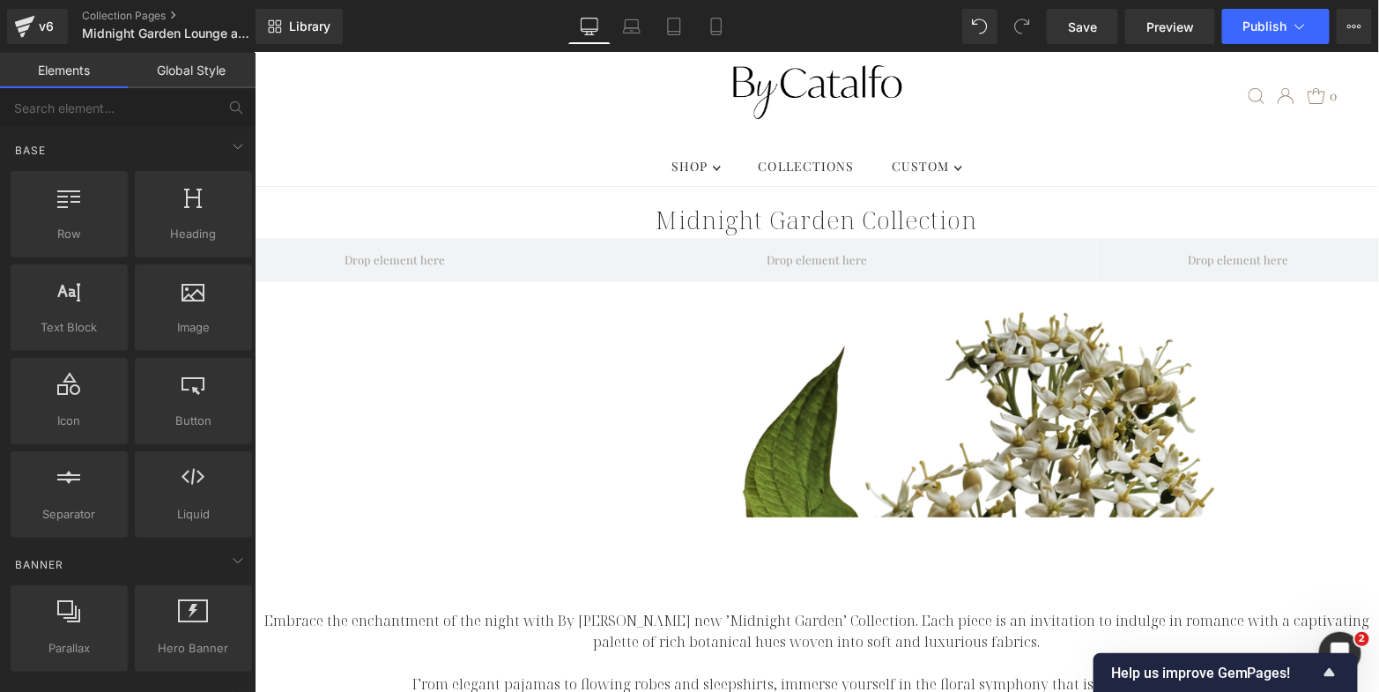
click at [204, 75] on link "Global Style" at bounding box center [192, 70] width 128 height 35
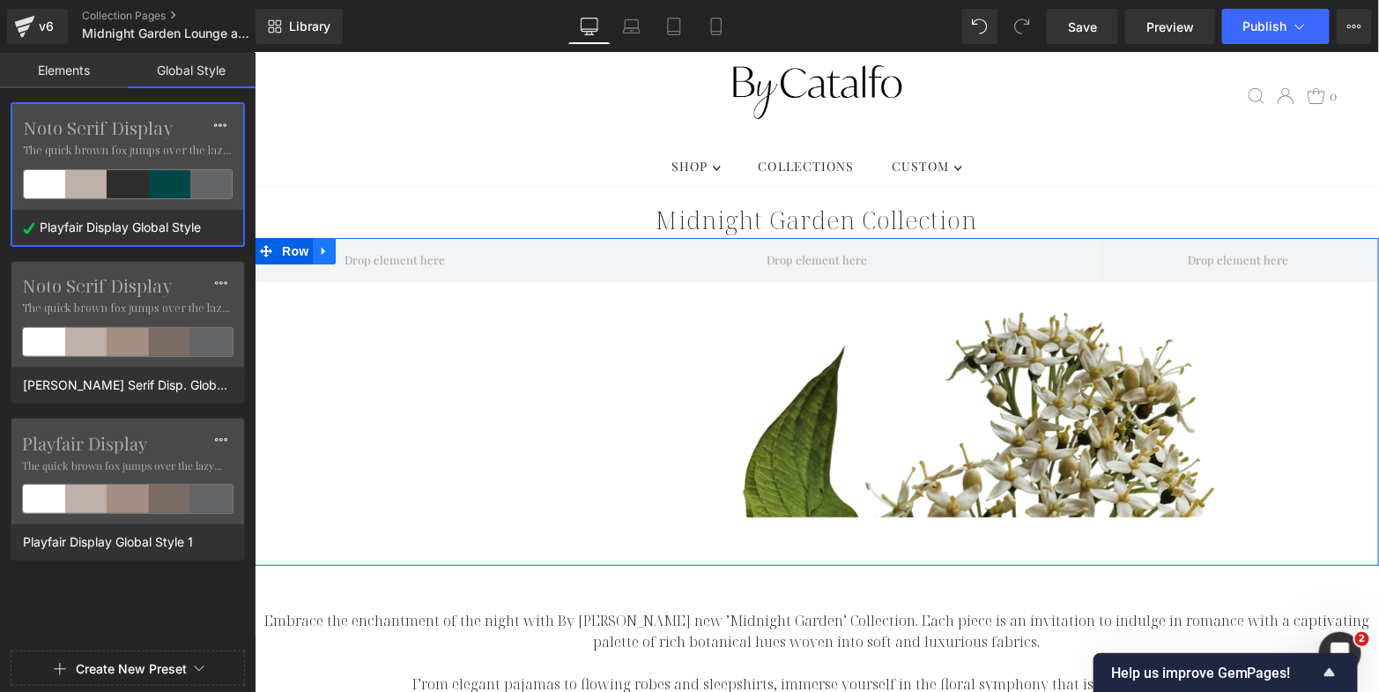
click at [318, 244] on icon at bounding box center [323, 250] width 12 height 13
click at [365, 244] on icon at bounding box center [369, 250] width 12 height 13
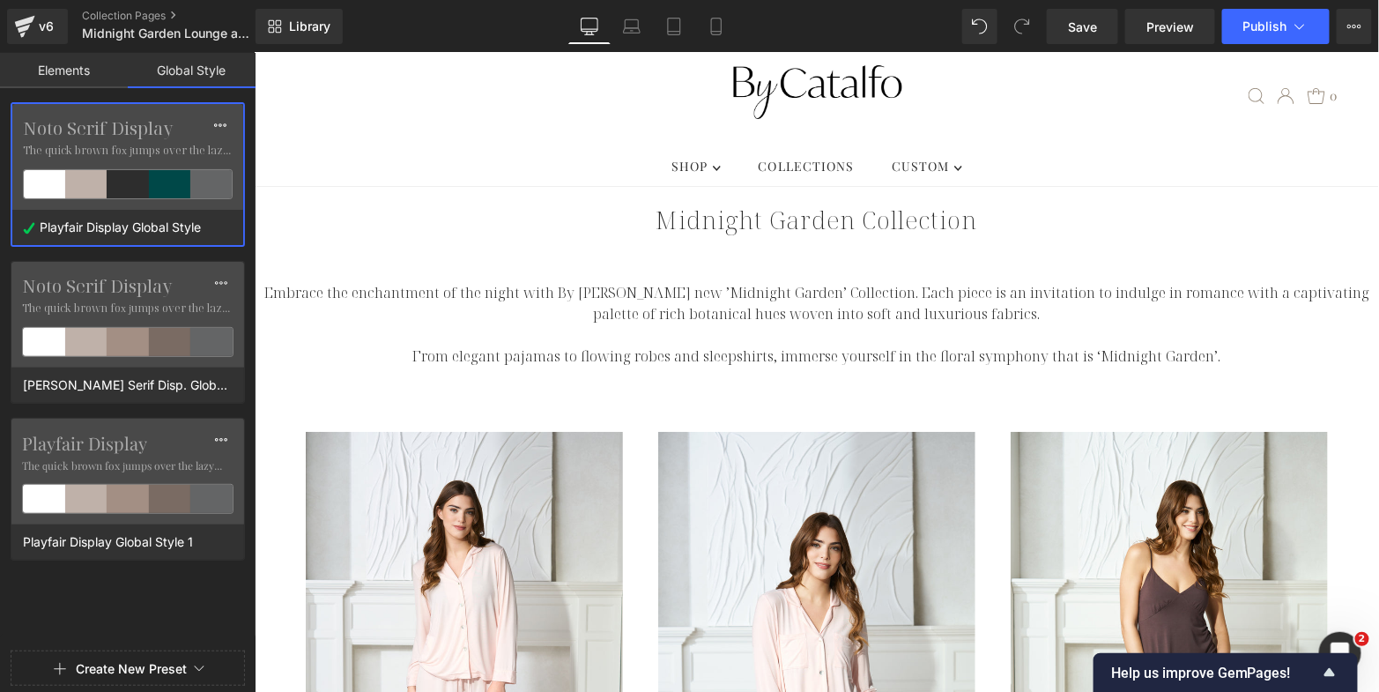
click at [76, 71] on link "Elements" at bounding box center [64, 70] width 128 height 35
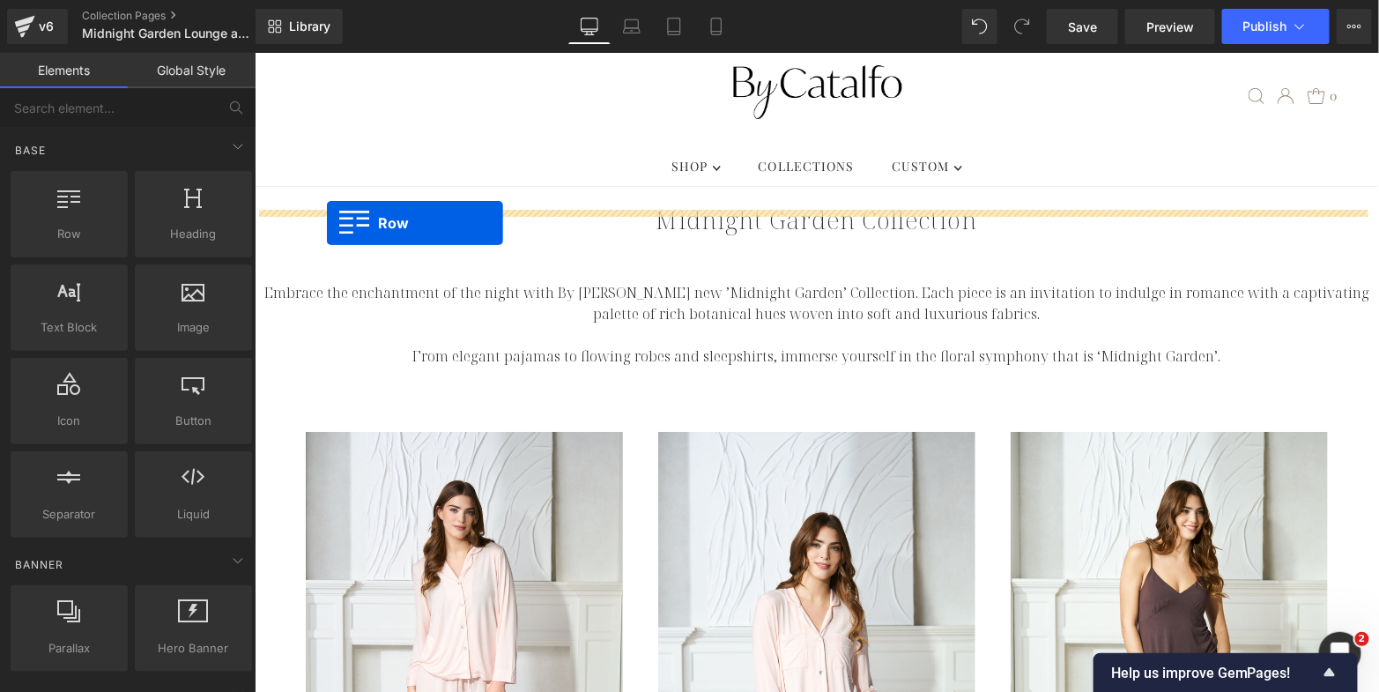
drag, startPoint x: 327, startPoint y: 265, endPoint x: 325, endPoint y: 222, distance: 43.2
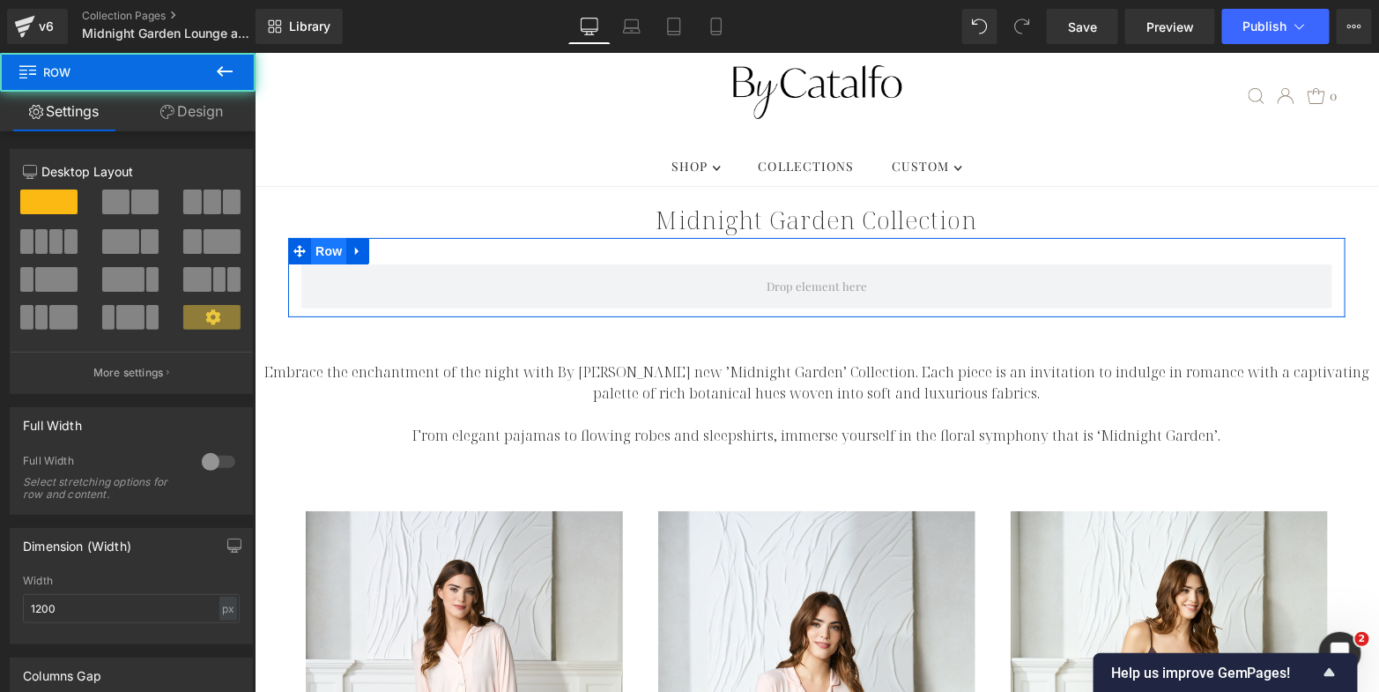
click at [320, 237] on span "Row" at bounding box center [327, 250] width 35 height 26
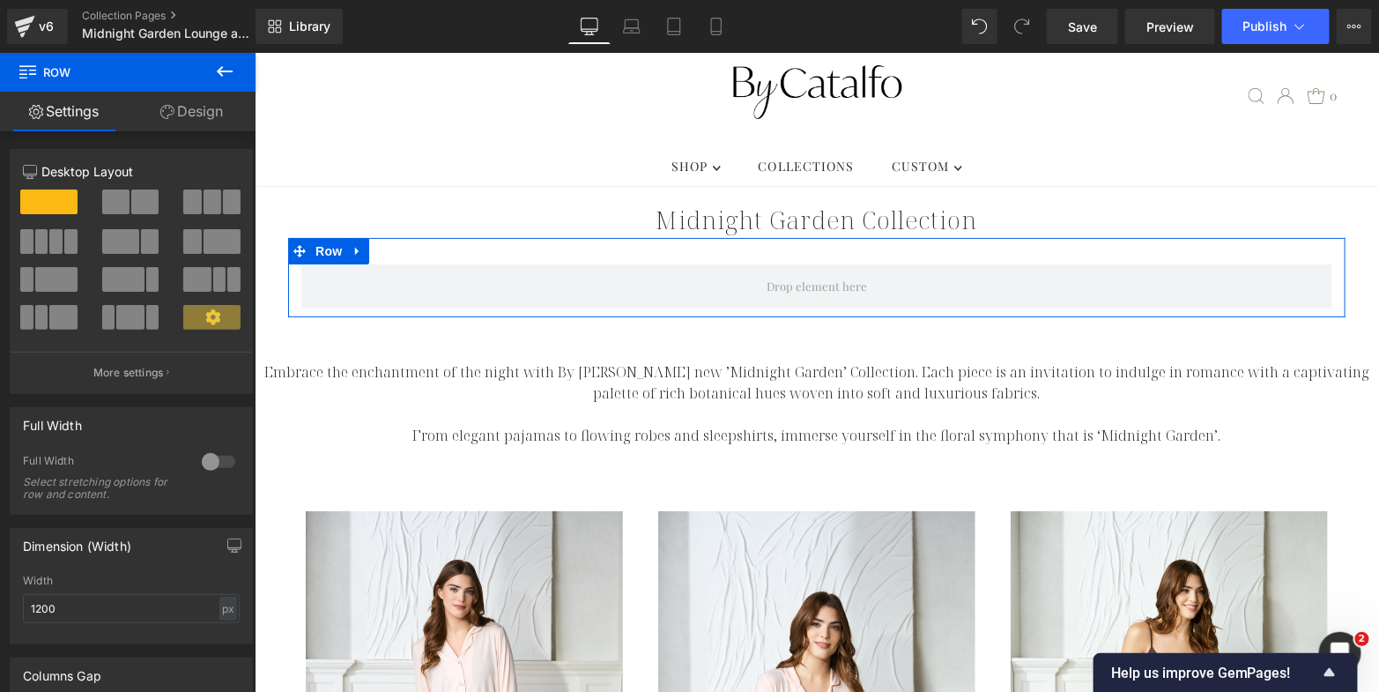
click at [204, 197] on span at bounding box center [213, 201] width 18 height 25
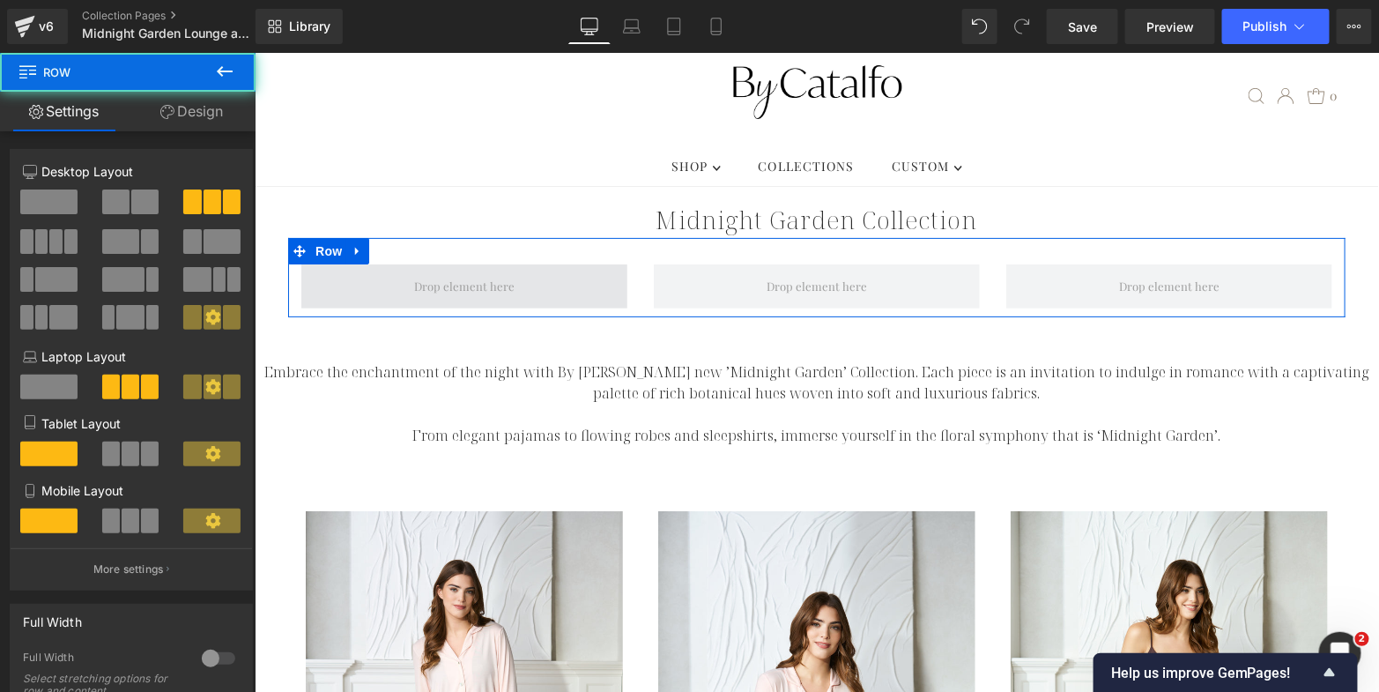
click at [512, 264] on span at bounding box center [464, 286] width 326 height 44
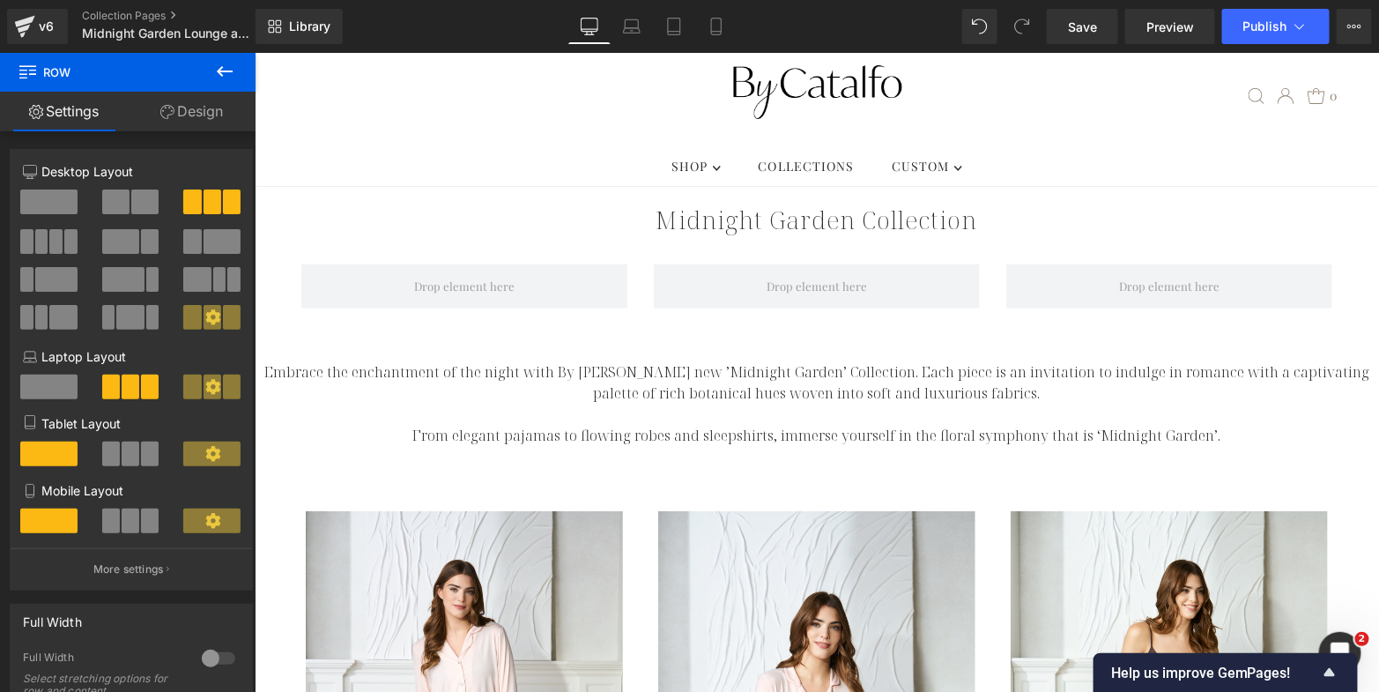
click at [219, 74] on icon at bounding box center [224, 71] width 21 height 21
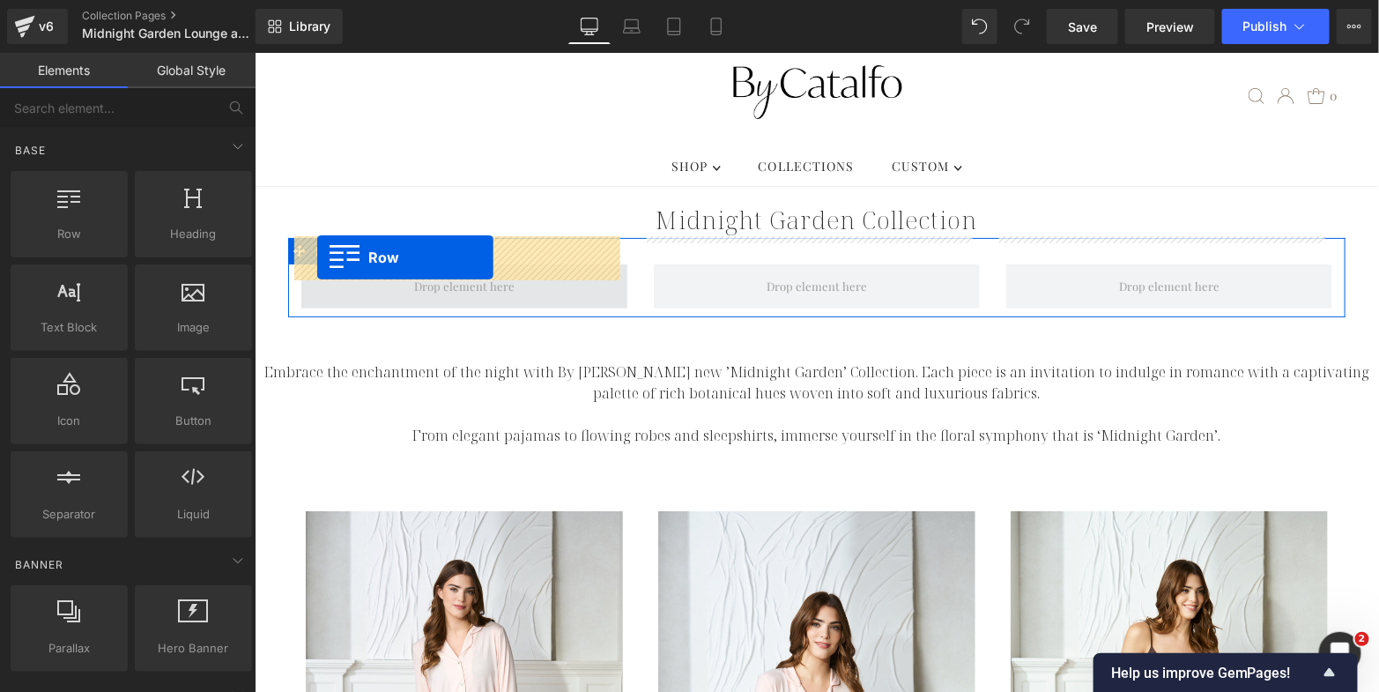
drag, startPoint x: 323, startPoint y: 269, endPoint x: 316, endPoint y: 256, distance: 14.7
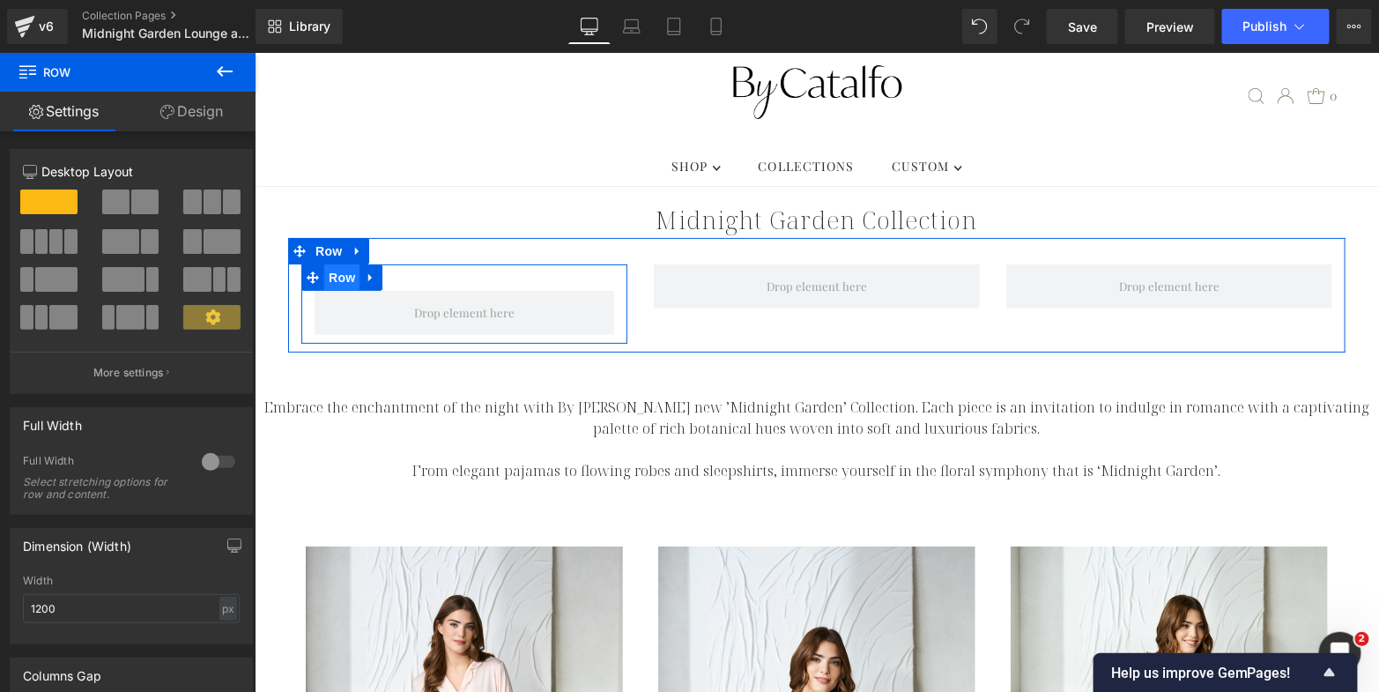
click at [329, 264] on span "Row" at bounding box center [340, 277] width 35 height 26
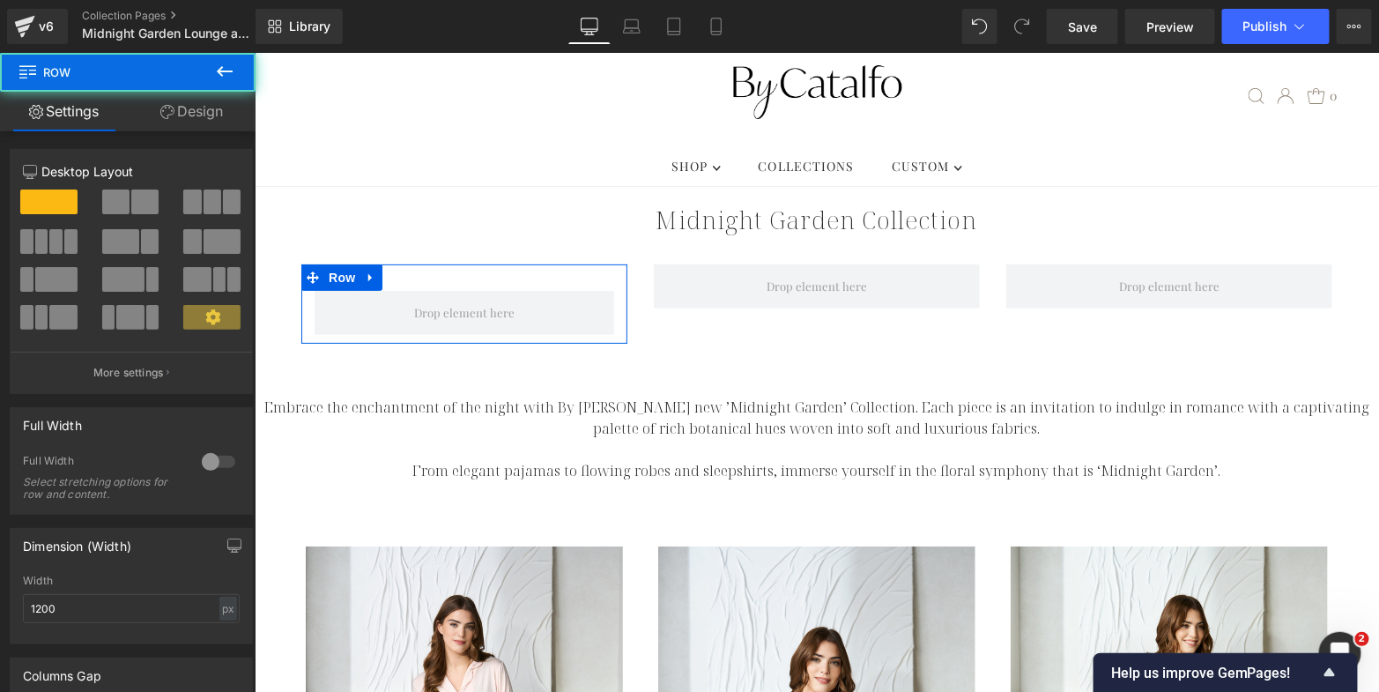
click at [198, 107] on link "Design" at bounding box center [192, 112] width 128 height 40
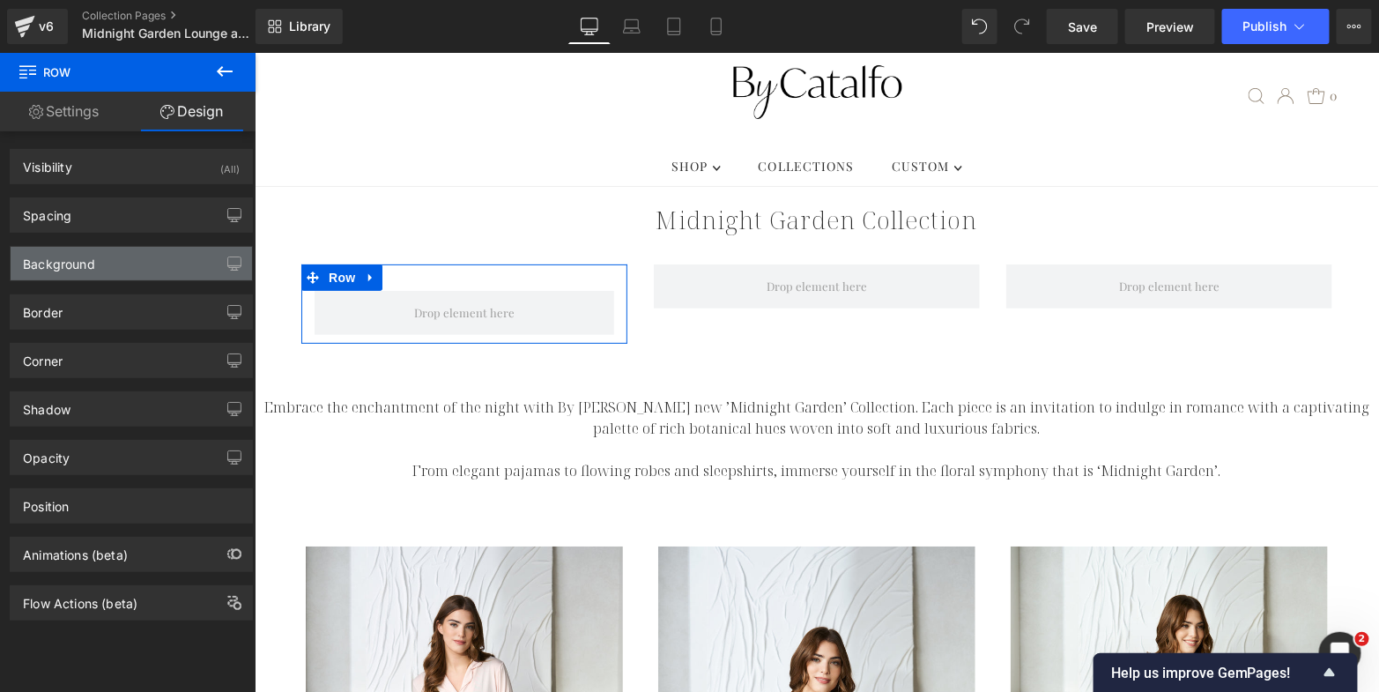
click at [145, 257] on div "Background" at bounding box center [131, 263] width 241 height 33
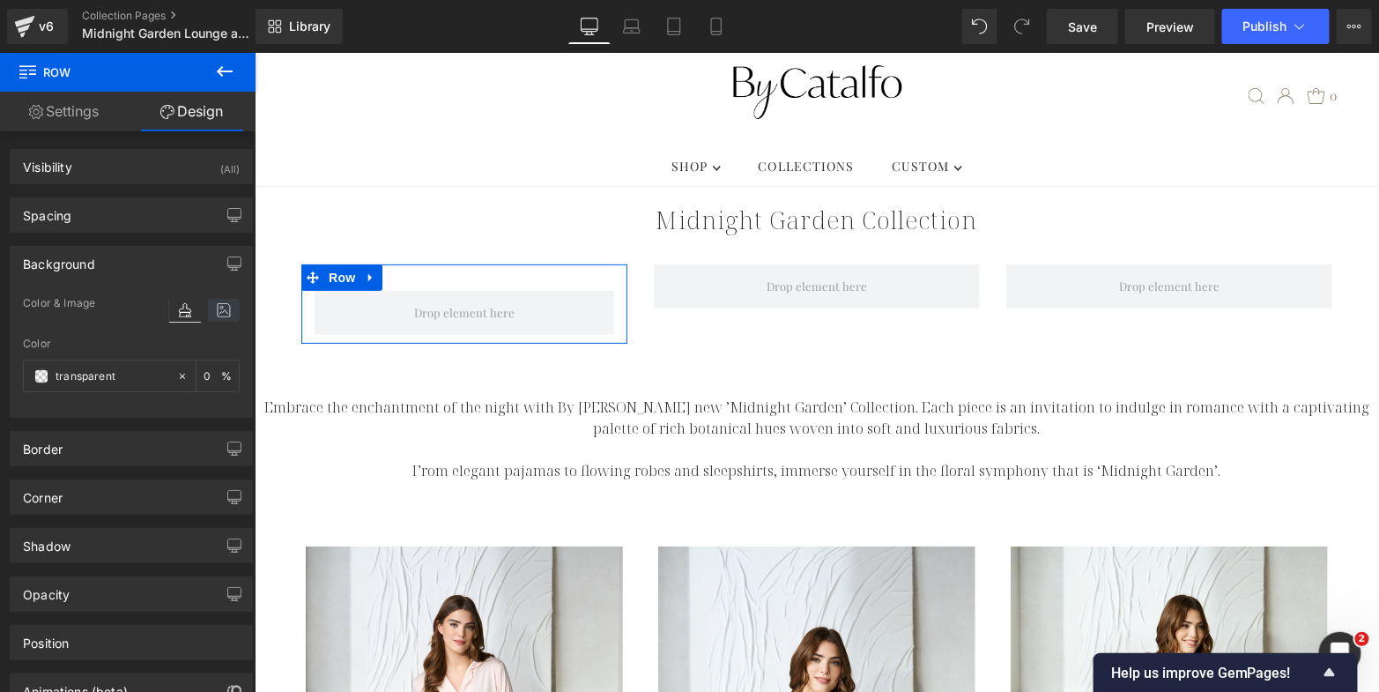
click at [217, 311] on icon at bounding box center [224, 310] width 32 height 23
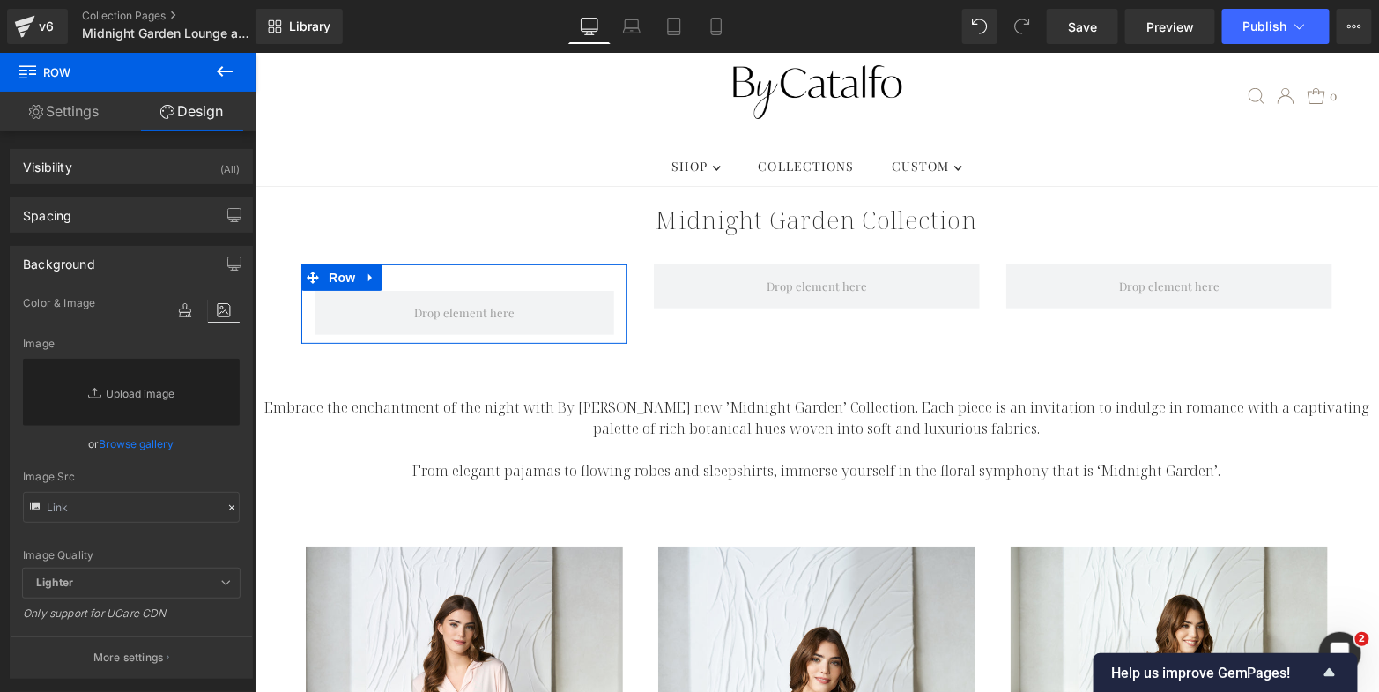
click at [128, 440] on link "Browse gallery" at bounding box center [137, 443] width 75 height 31
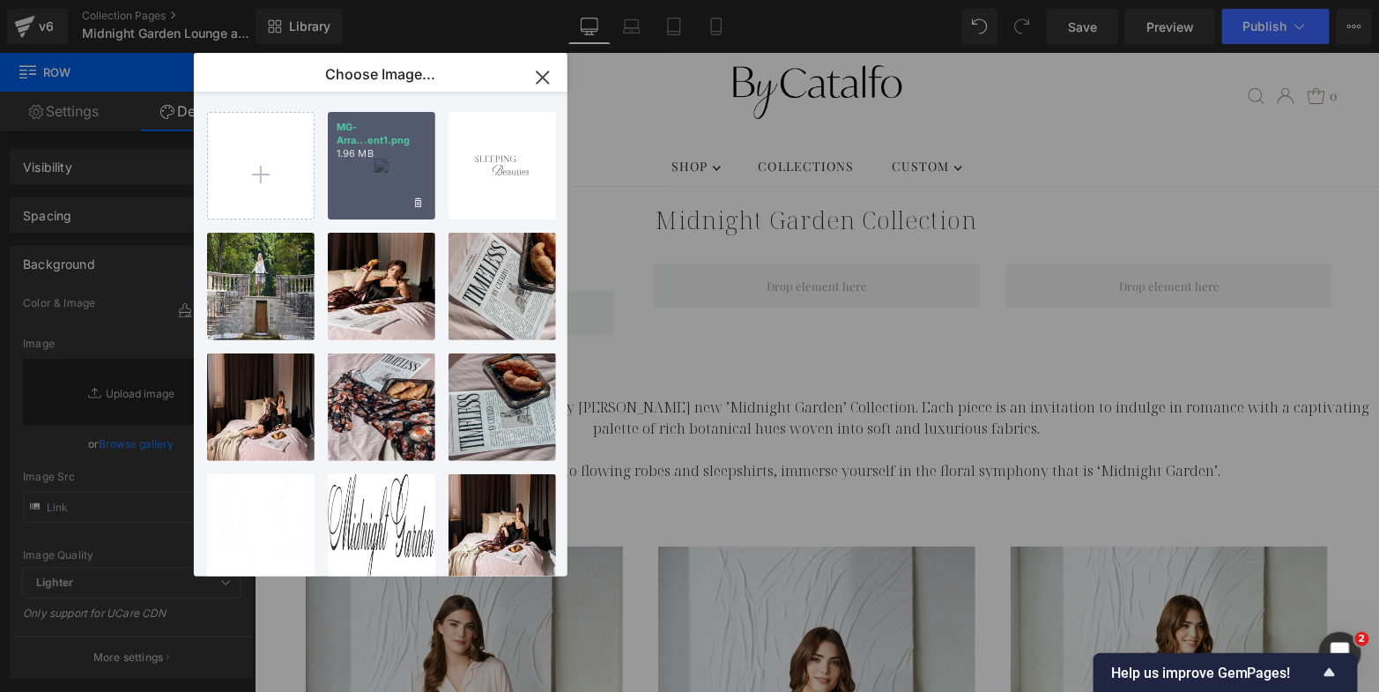
click at [395, 160] on p "1.96 MB" at bounding box center [382, 153] width 90 height 13
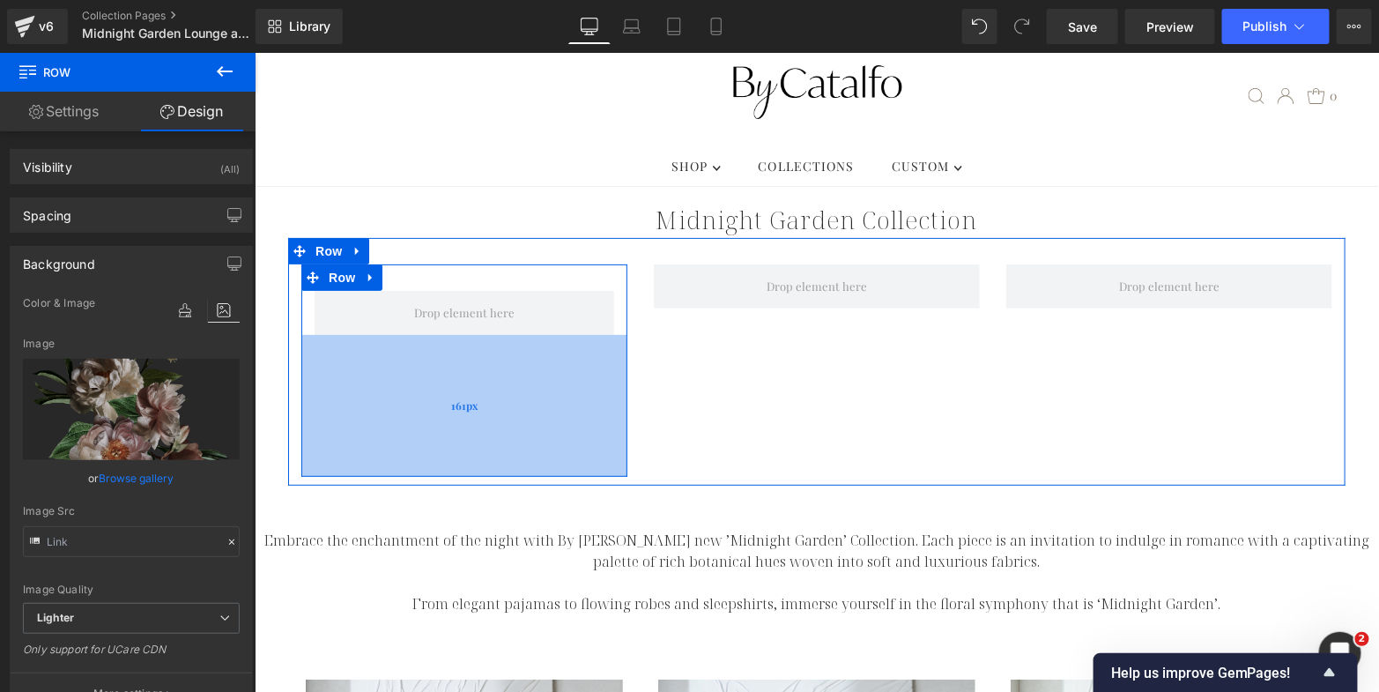
drag, startPoint x: 472, startPoint y: 314, endPoint x: 459, endPoint y: 448, distance: 134.5
click at [459, 448] on div "161px" at bounding box center [464, 405] width 326 height 142
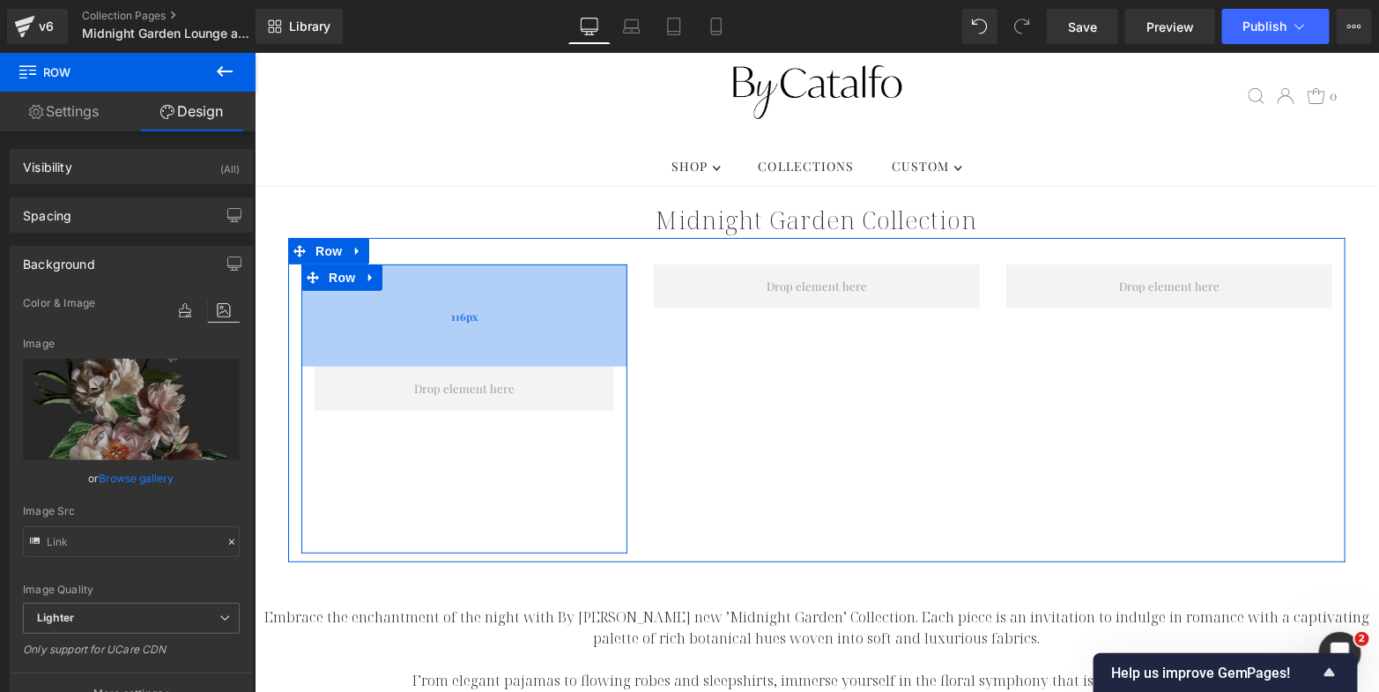
drag, startPoint x: 469, startPoint y: 250, endPoint x: 469, endPoint y: 326, distance: 75.8
click at [469, 326] on div "116px" at bounding box center [464, 315] width 326 height 102
click at [492, 286] on div "116px" at bounding box center [464, 315] width 326 height 102
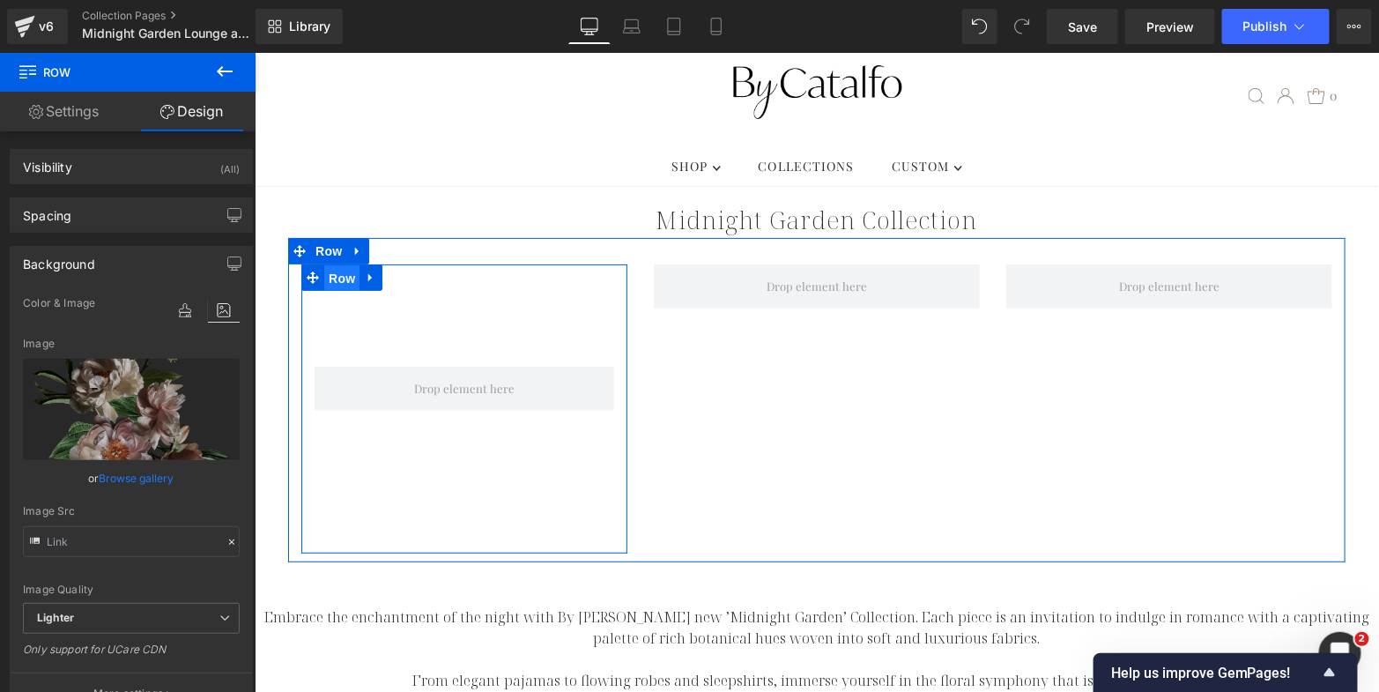
click at [331, 264] on span "Row" at bounding box center [340, 277] width 35 height 26
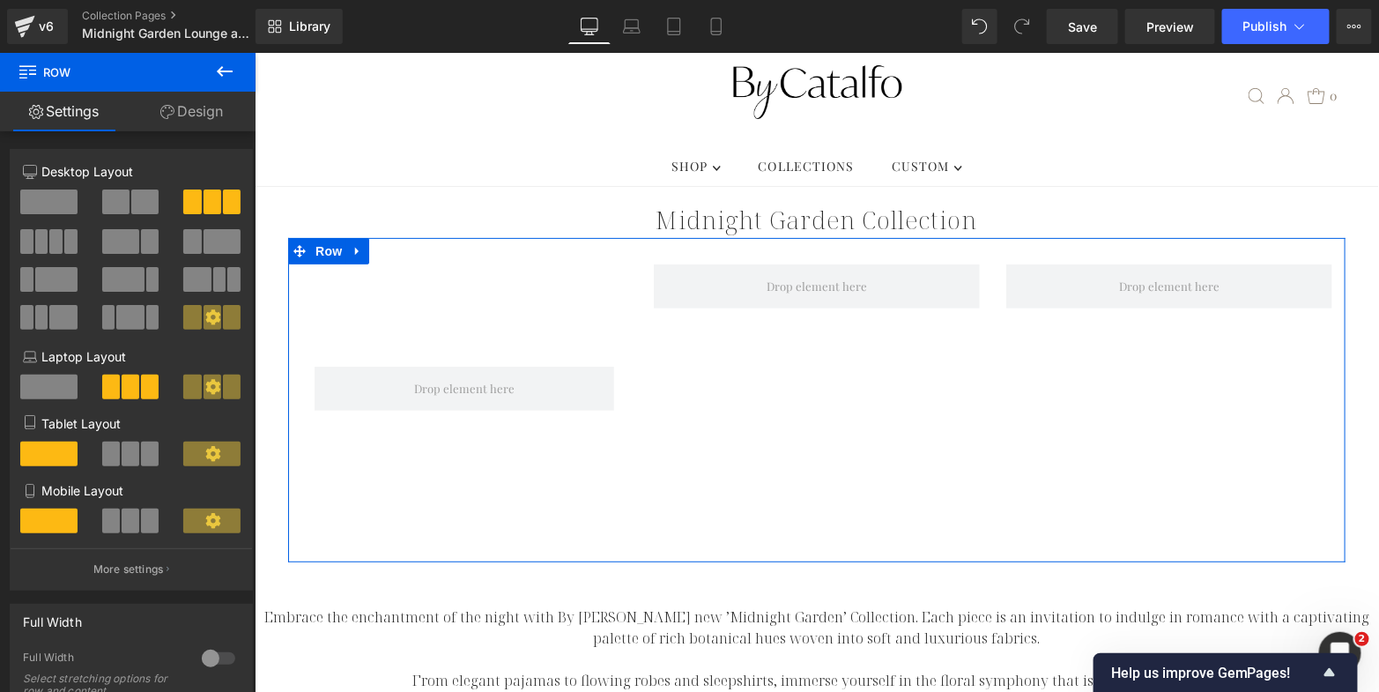
click at [431, 237] on div "Row 116px 162px Row" at bounding box center [816, 399] width 1058 height 324
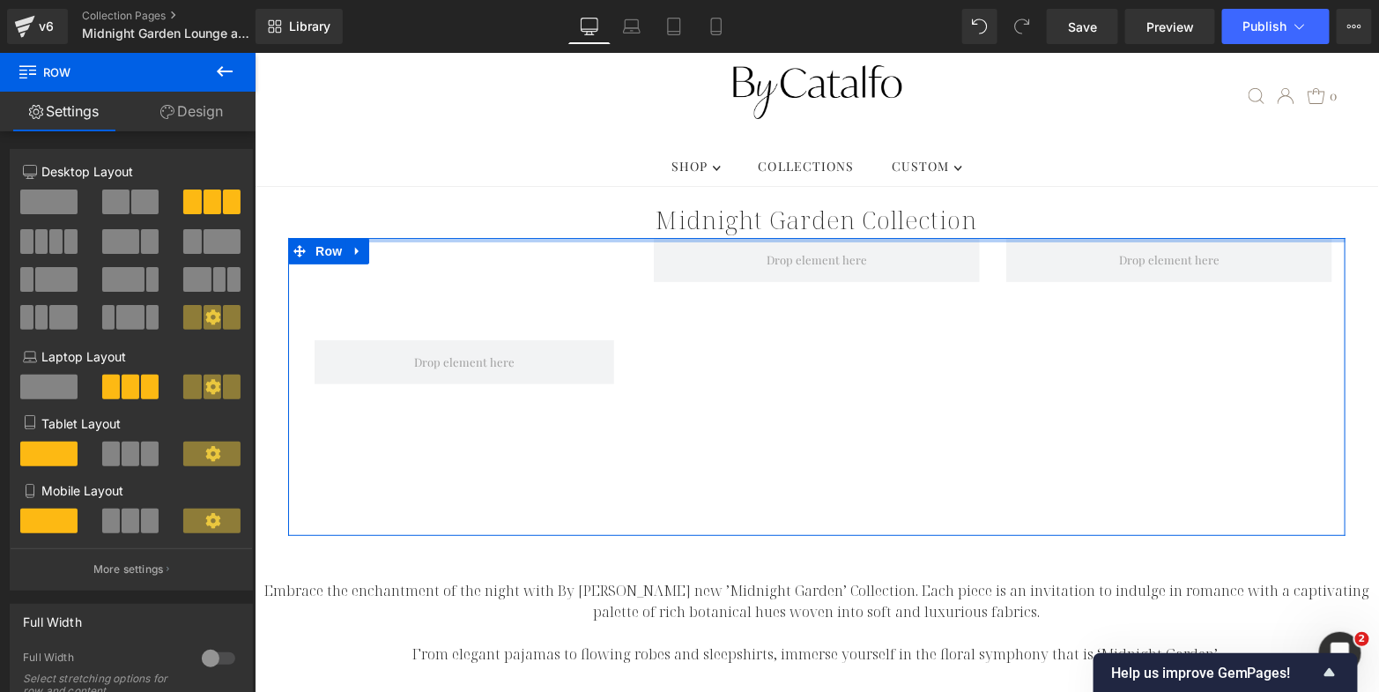
drag, startPoint x: 419, startPoint y: 229, endPoint x: 420, endPoint y: 183, distance: 45.9
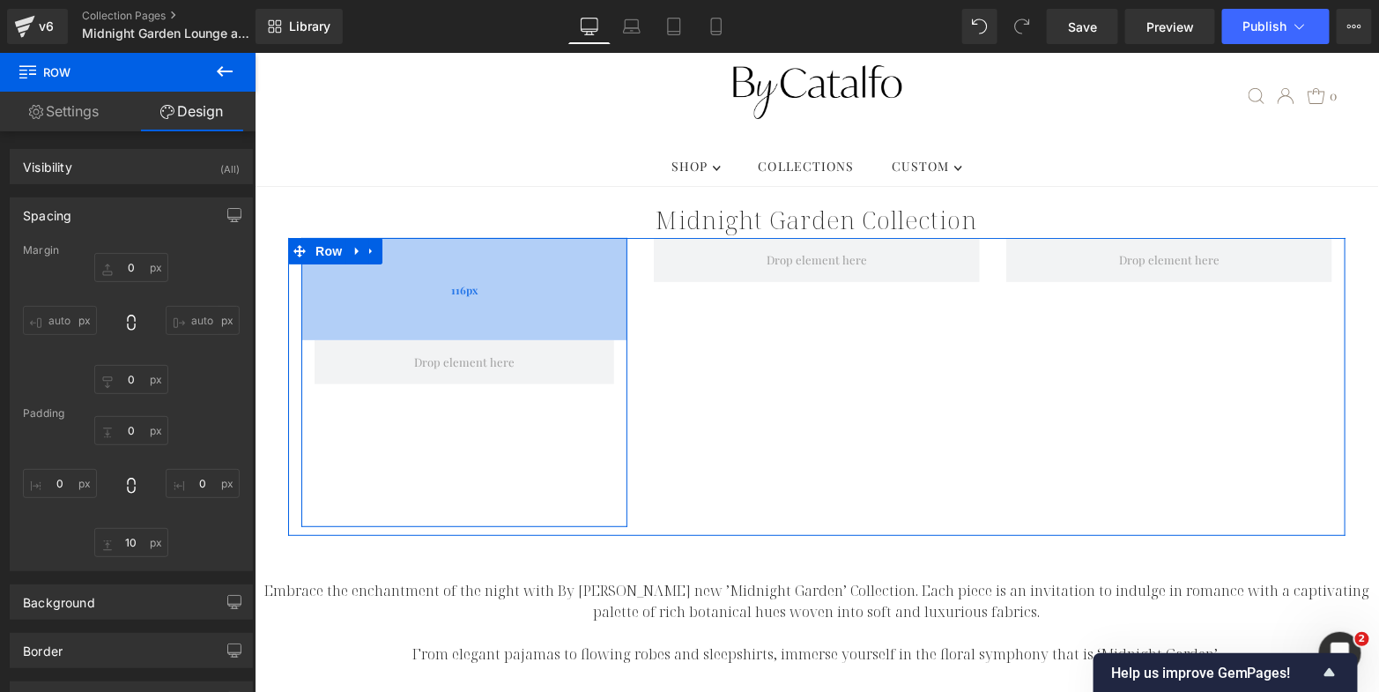
click at [420, 283] on div "116px" at bounding box center [464, 288] width 326 height 102
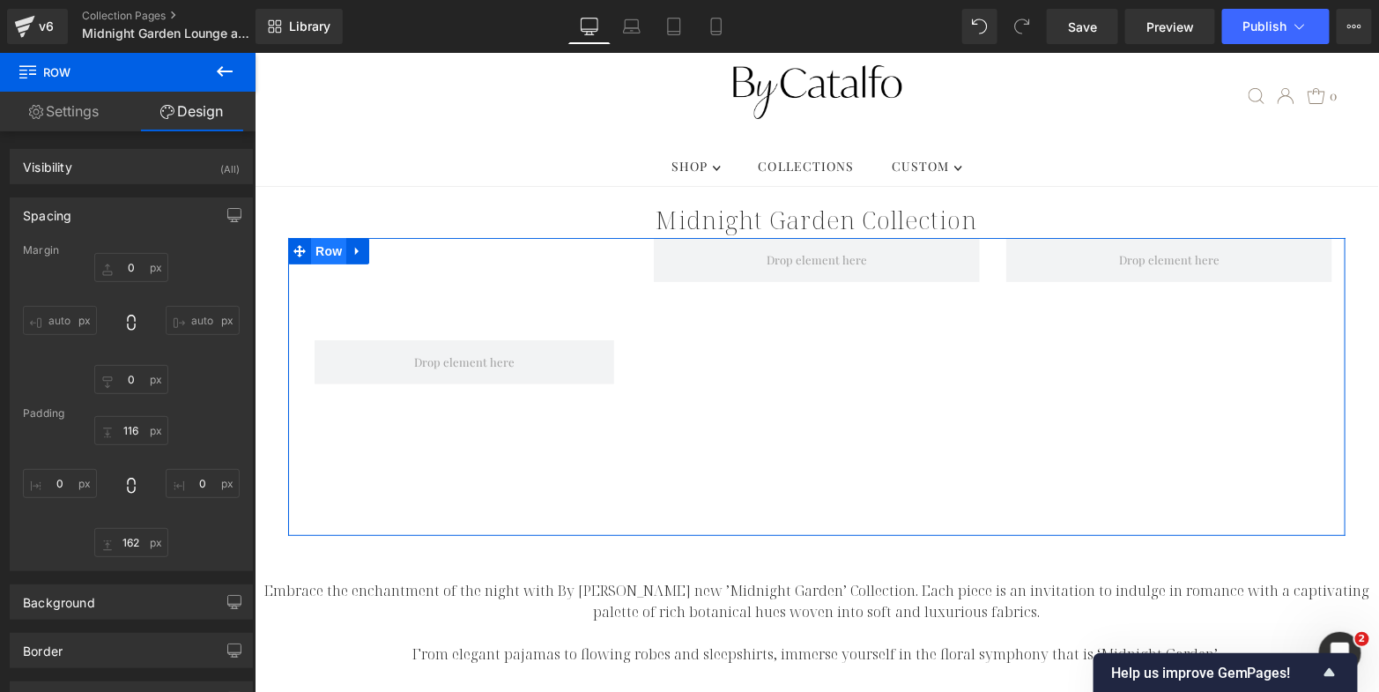
click at [314, 237] on span "Row" at bounding box center [327, 250] width 35 height 26
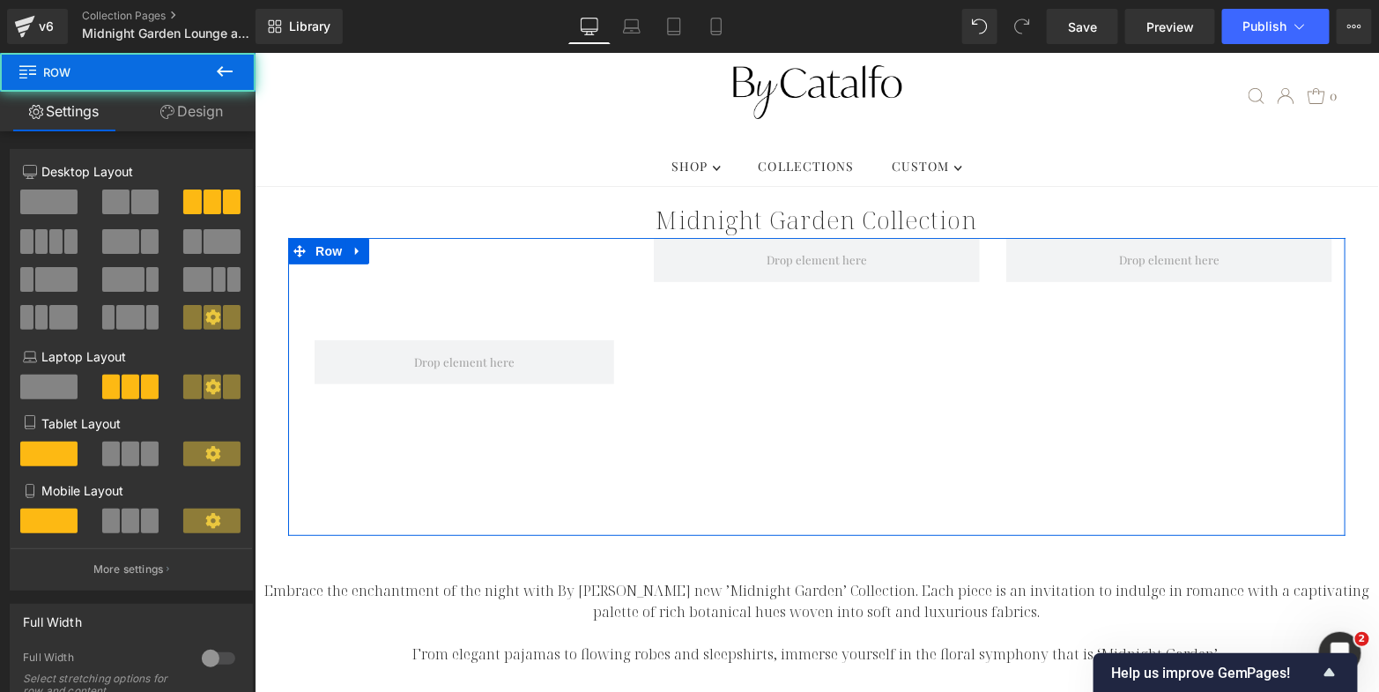
click at [117, 201] on span at bounding box center [115, 201] width 27 height 25
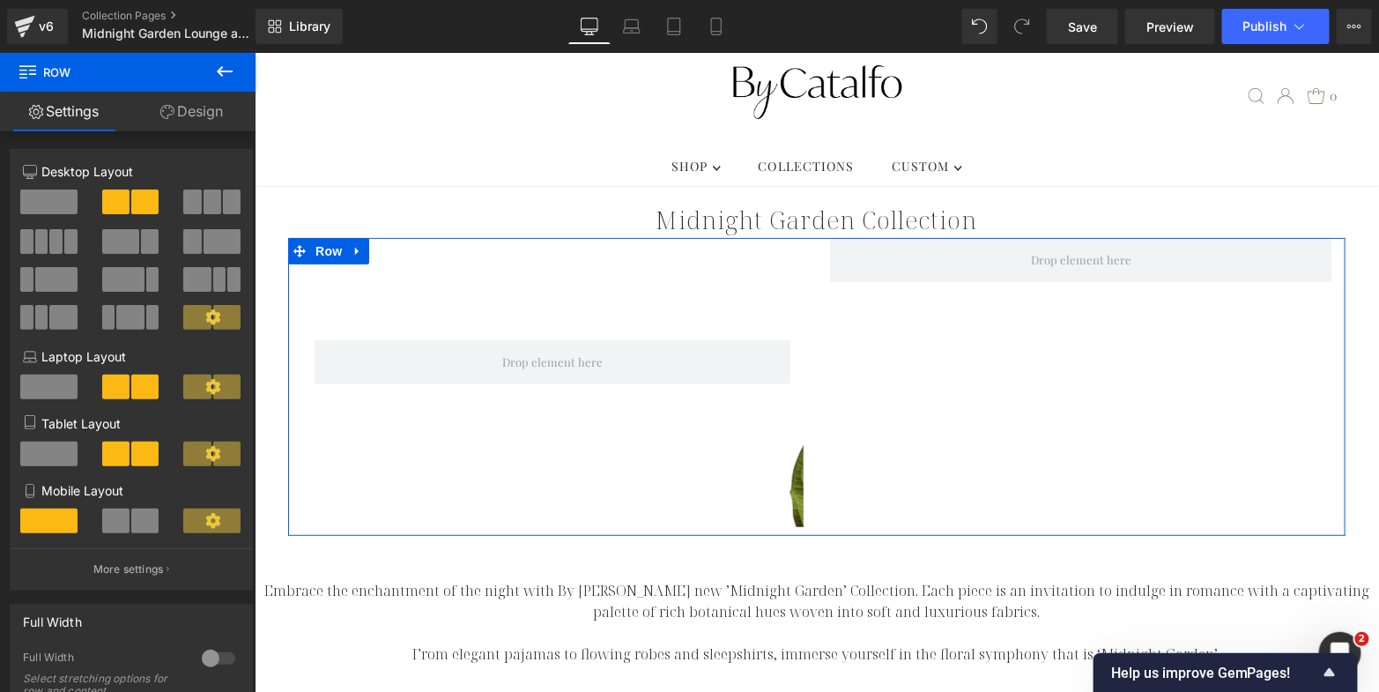
click at [213, 210] on span at bounding box center [213, 201] width 18 height 25
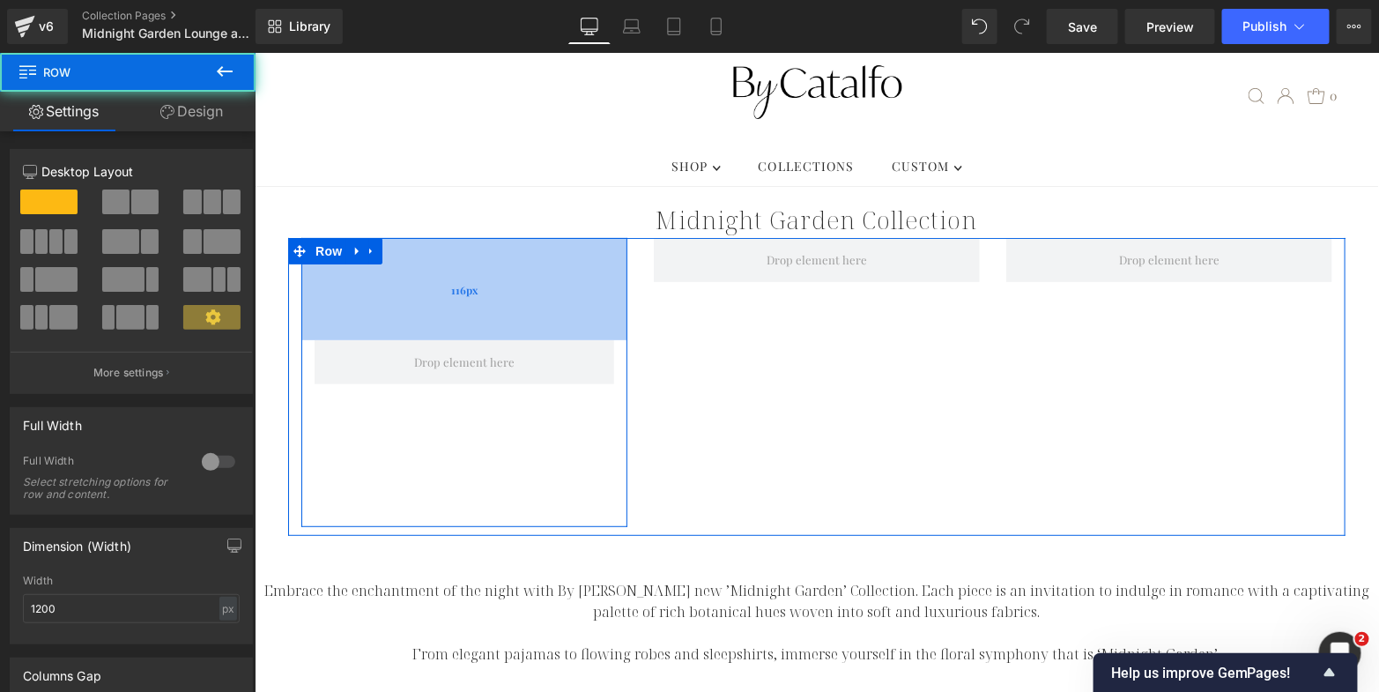
click at [368, 240] on div "116px" at bounding box center [464, 288] width 326 height 102
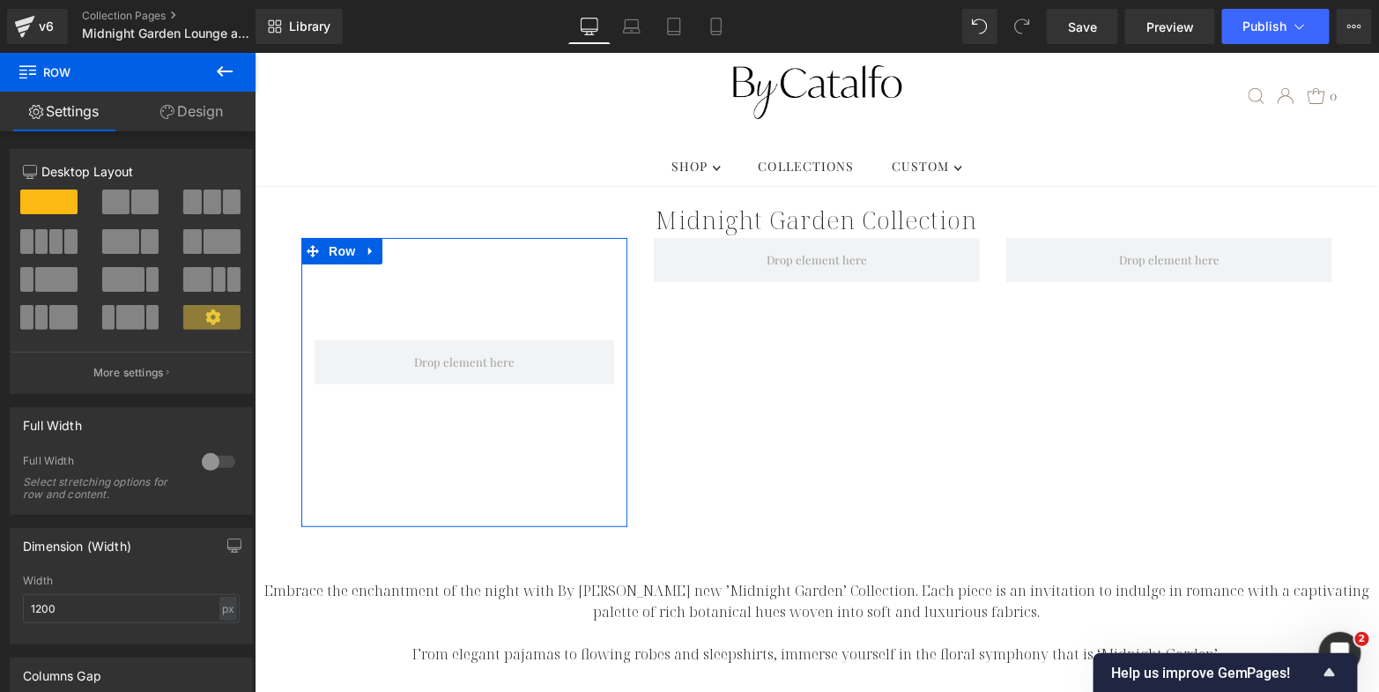
click at [200, 125] on link "Design" at bounding box center [192, 112] width 128 height 40
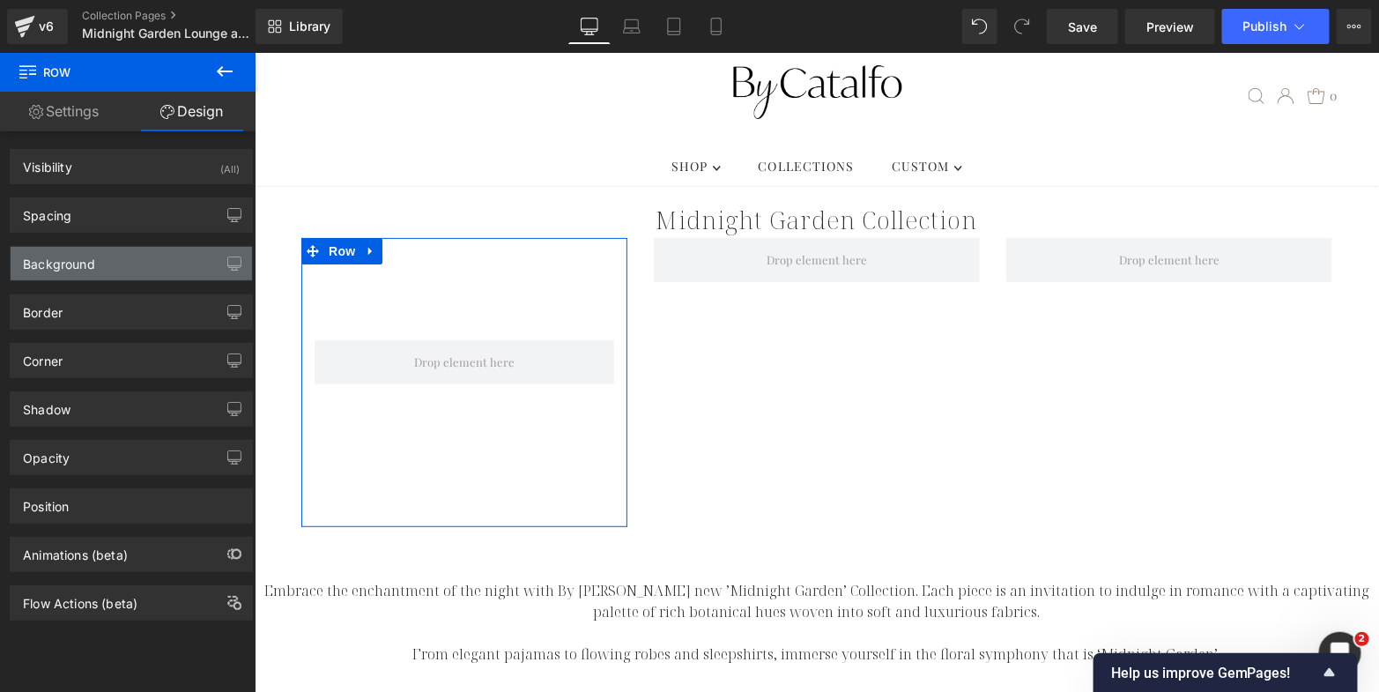
click at [157, 267] on div "Background" at bounding box center [131, 263] width 241 height 33
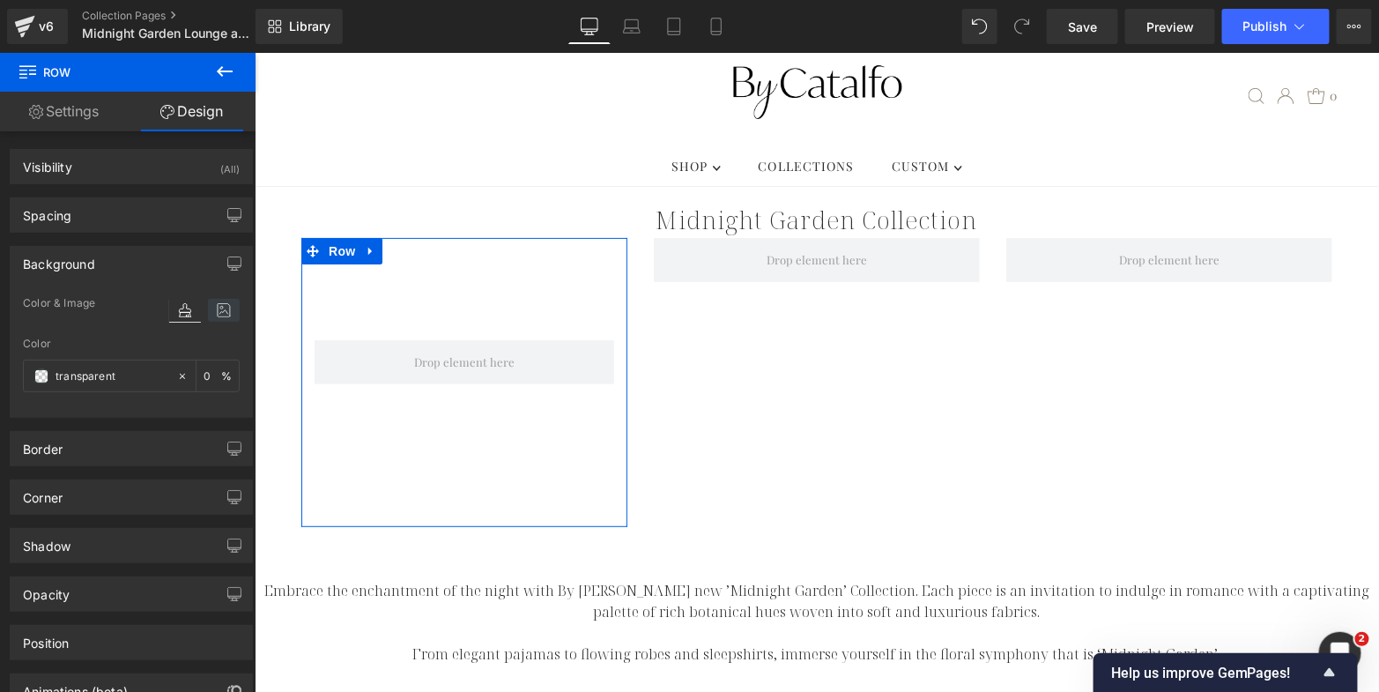
click at [215, 304] on icon at bounding box center [224, 310] width 32 height 23
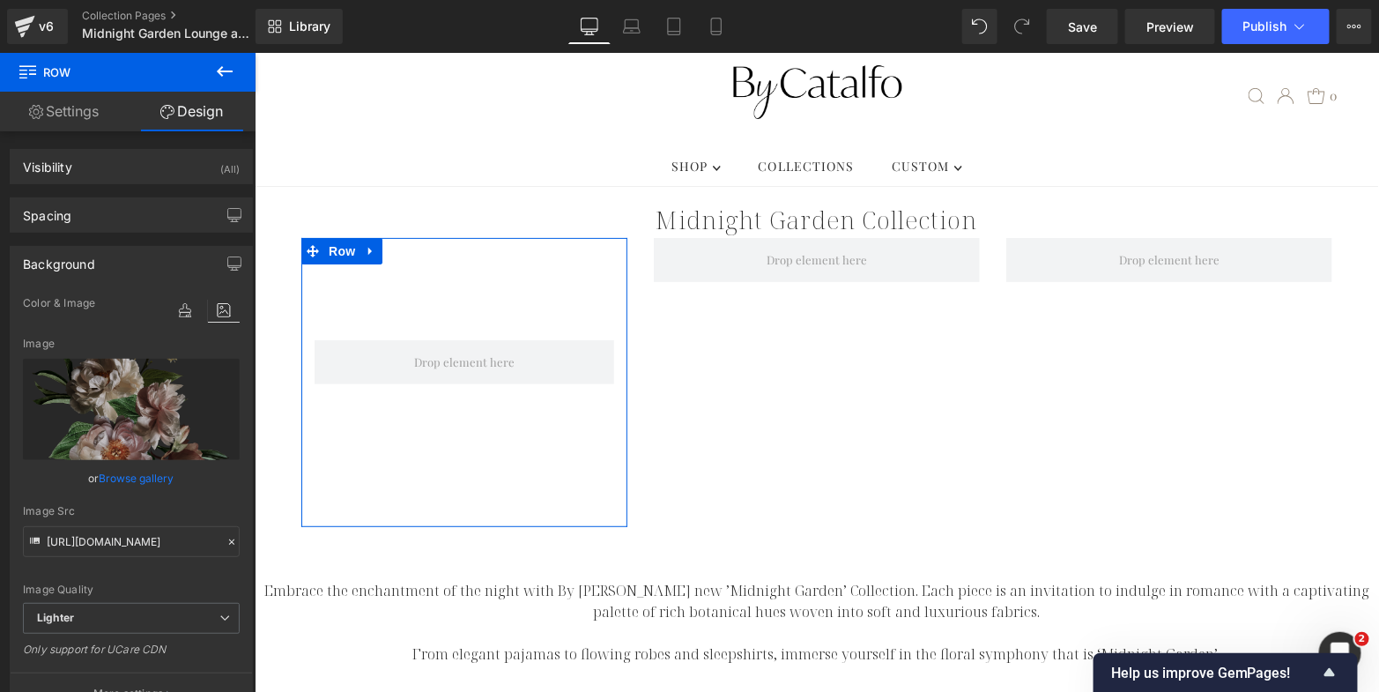
scroll to position [108, 0]
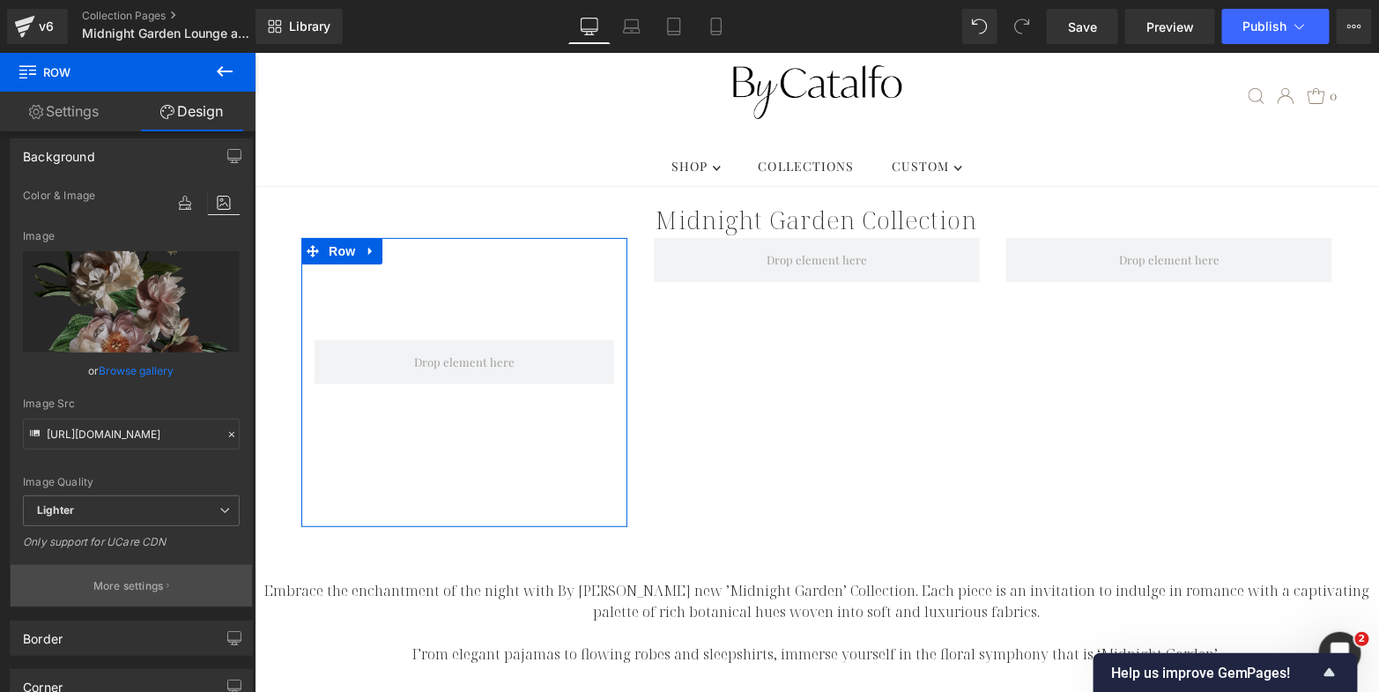
click at [145, 578] on p "More settings" at bounding box center [128, 586] width 71 height 16
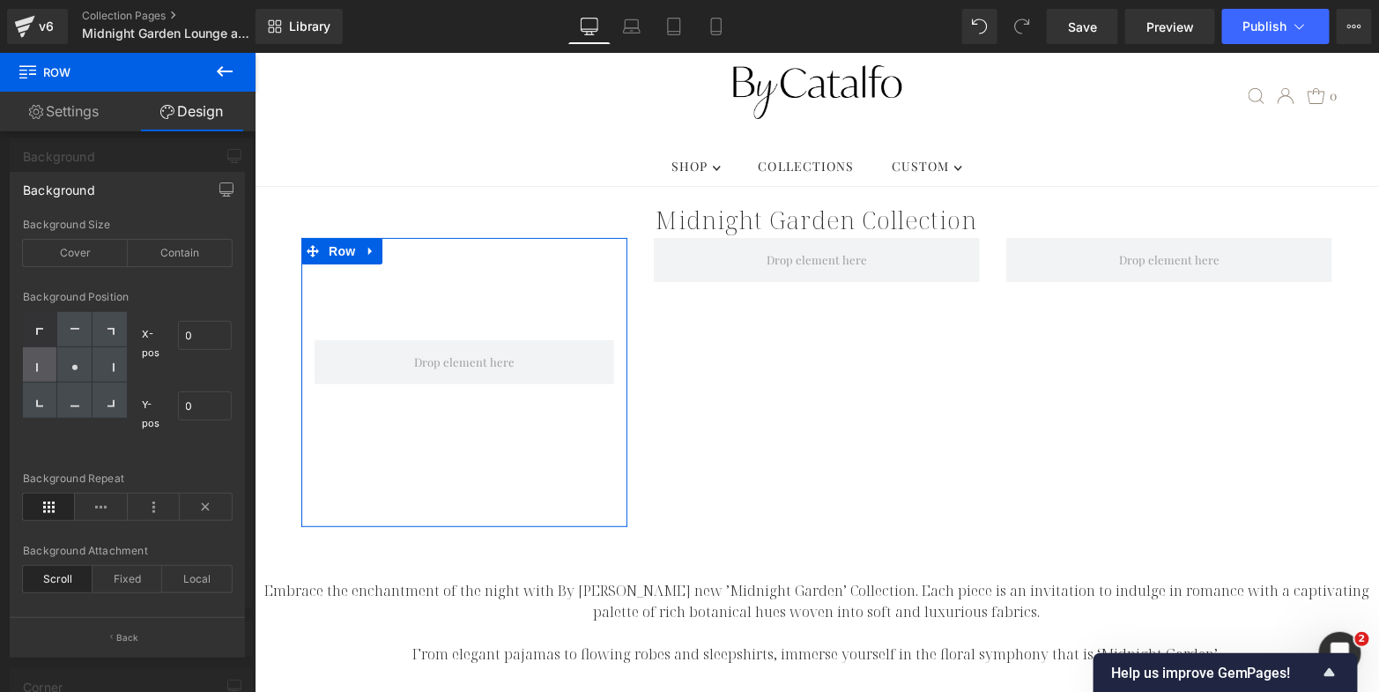
click at [40, 368] on icon at bounding box center [40, 367] width 9 height 9
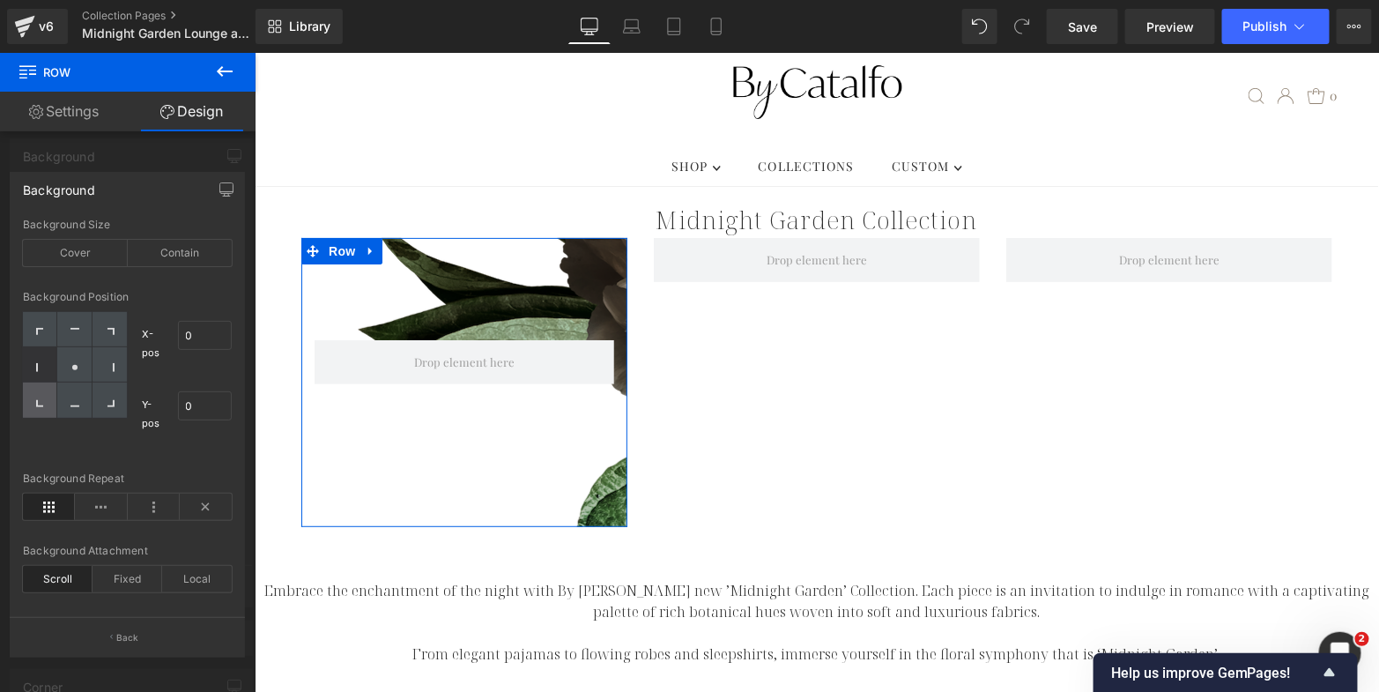
click at [46, 406] on div at bounding box center [40, 399] width 34 height 35
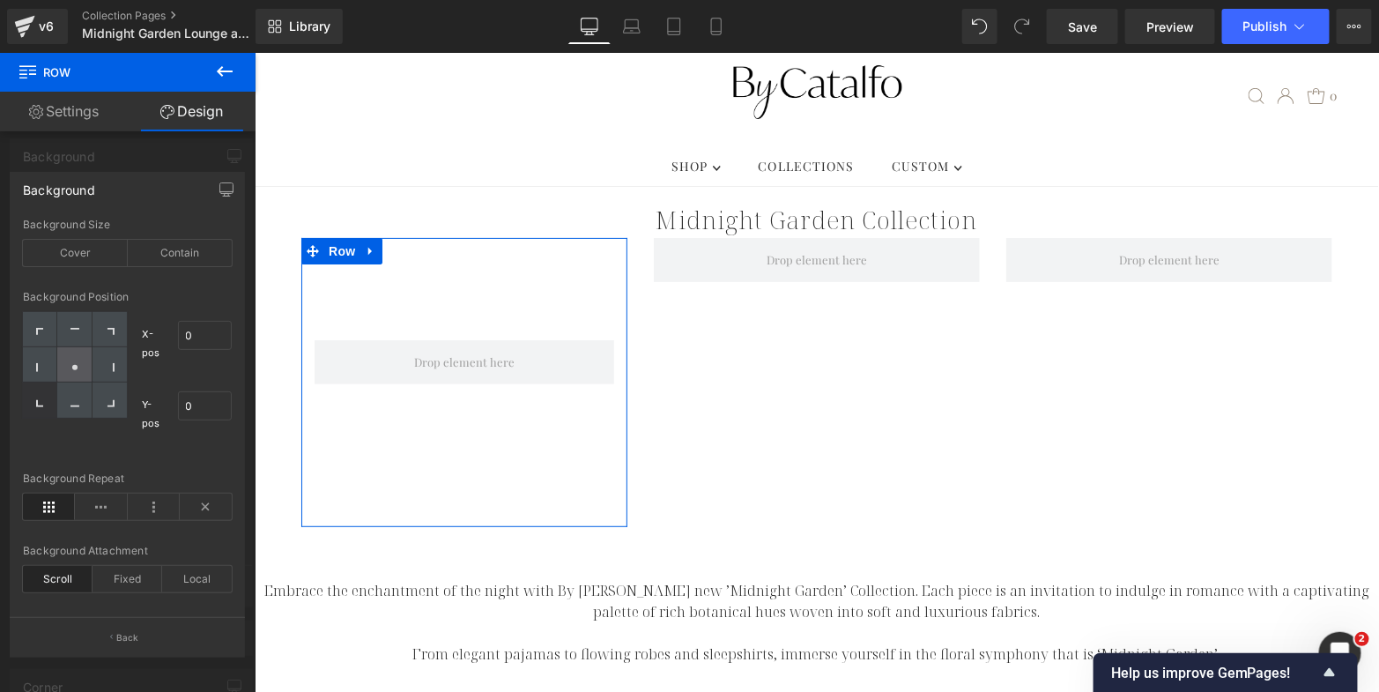
click at [83, 365] on div at bounding box center [74, 364] width 34 height 35
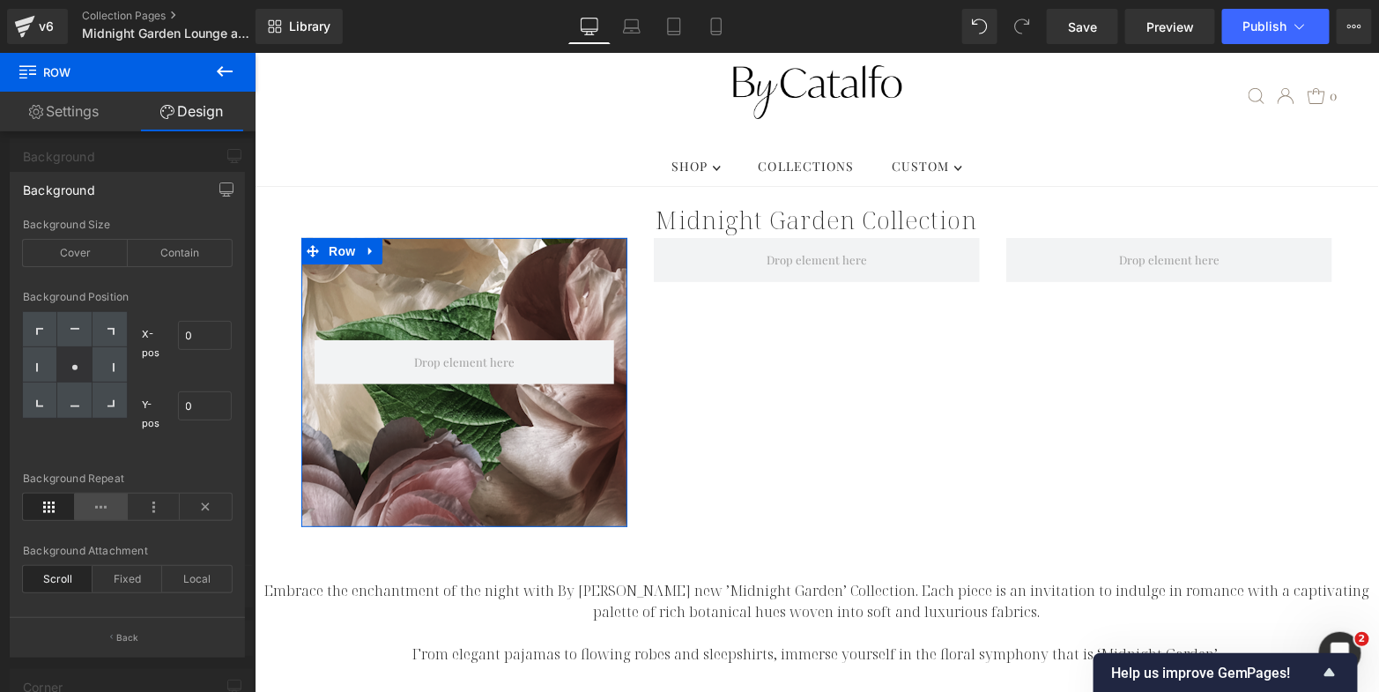
click at [100, 500] on icon at bounding box center [101, 507] width 52 height 26
click at [157, 496] on icon at bounding box center [154, 507] width 52 height 26
click at [203, 241] on div "Contain" at bounding box center [180, 253] width 105 height 26
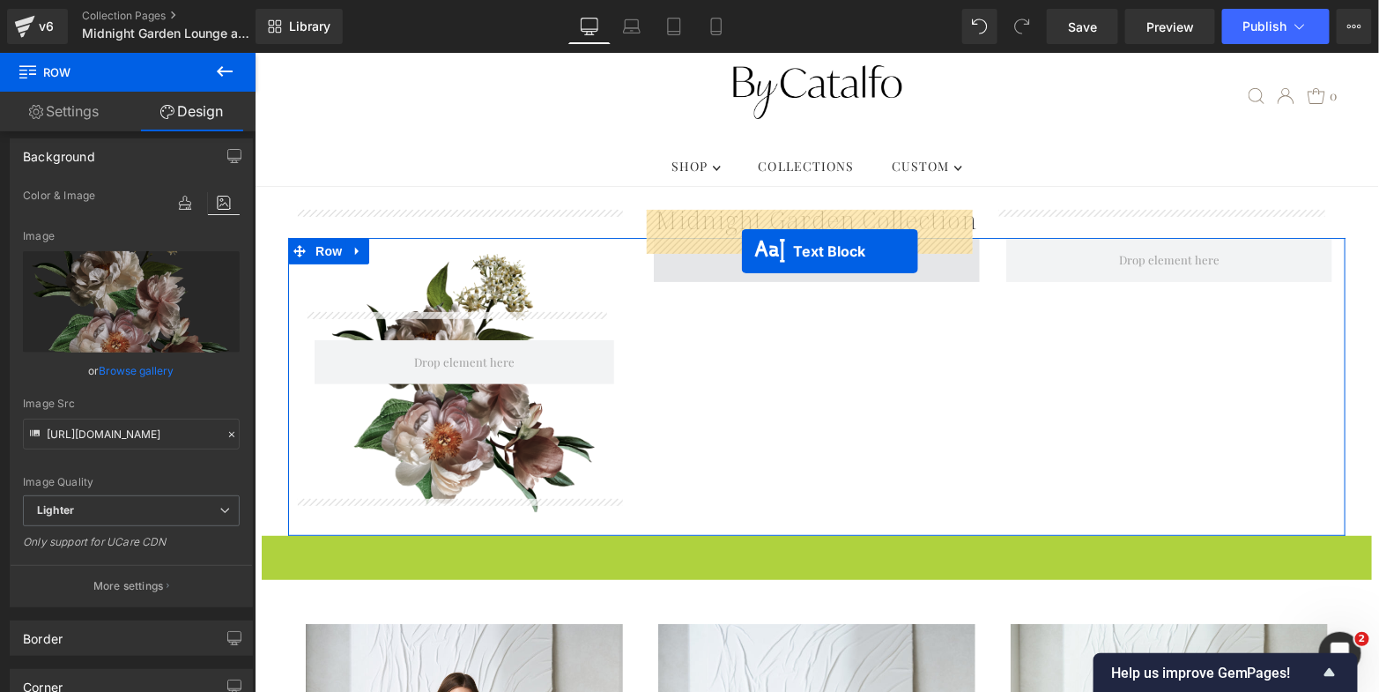
drag, startPoint x: 762, startPoint y: 604, endPoint x: 740, endPoint y: 250, distance: 354.1
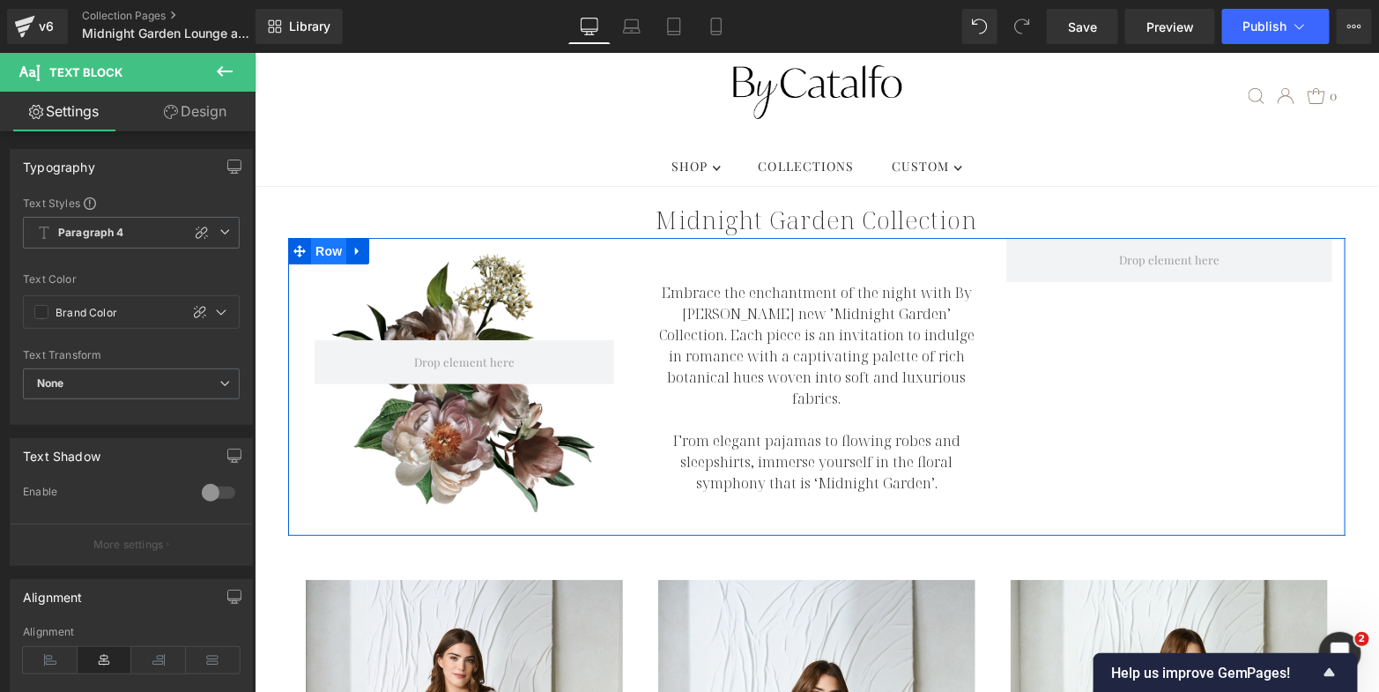
click at [310, 237] on span "Row" at bounding box center [327, 250] width 35 height 26
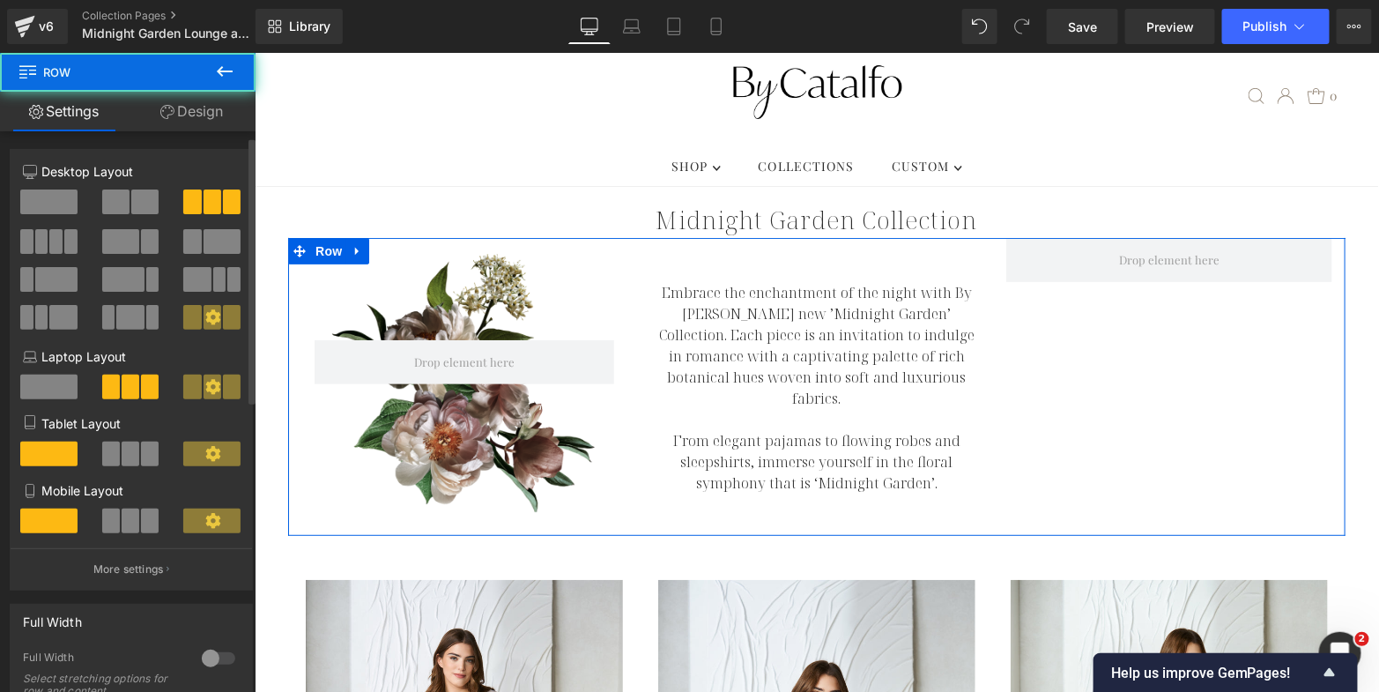
scroll to position [95, 0]
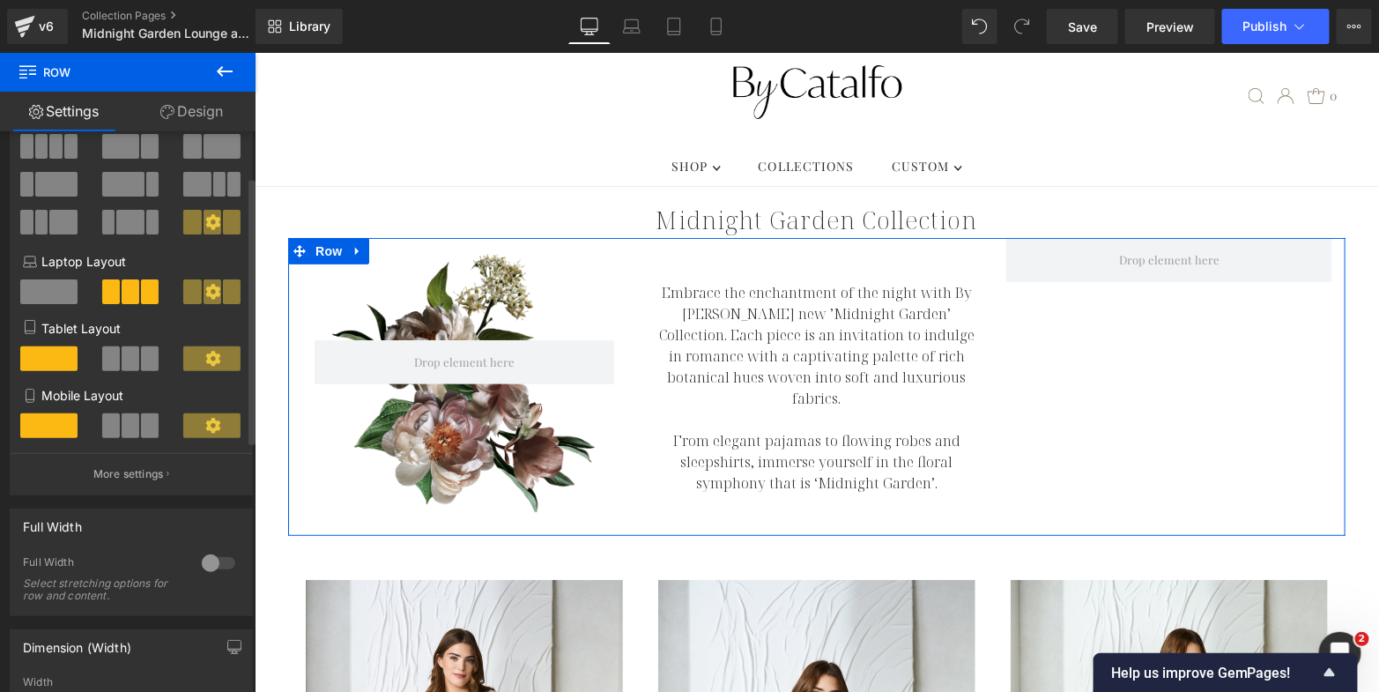
click at [205, 564] on div at bounding box center [218, 563] width 42 height 28
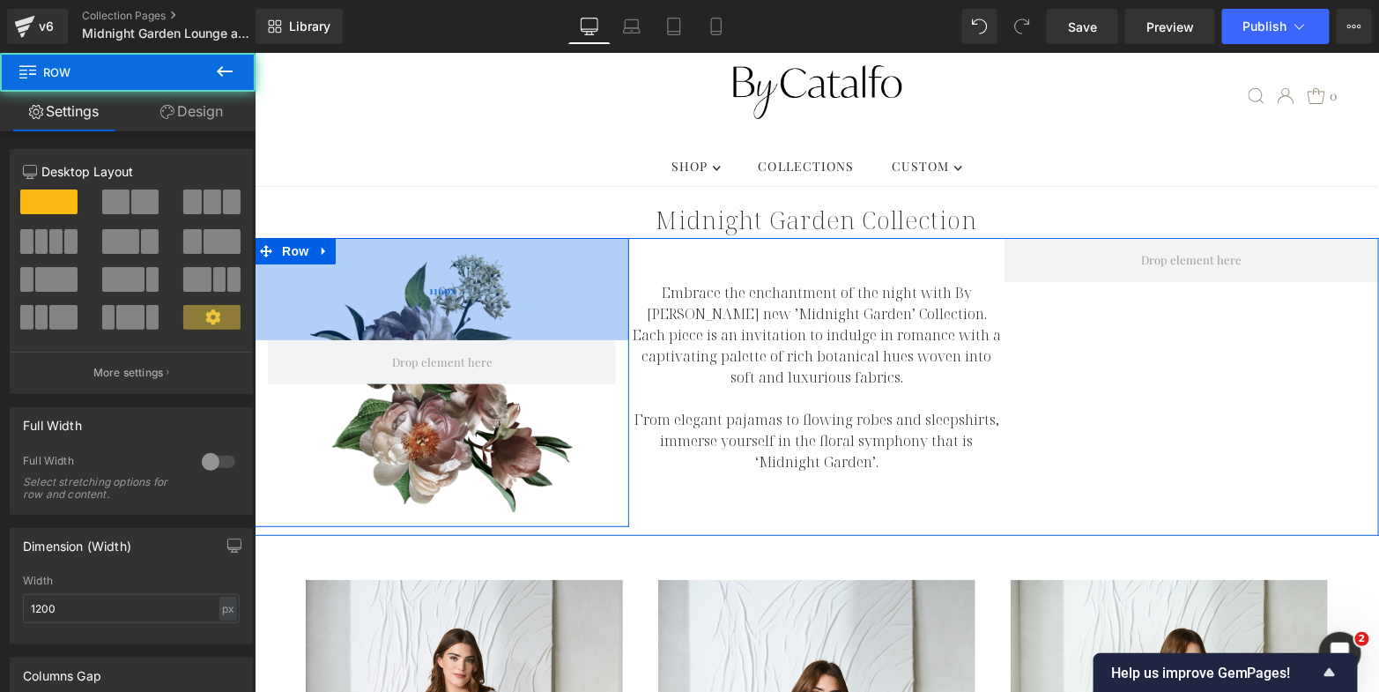
click at [470, 259] on div "116px" at bounding box center [441, 288] width 375 height 102
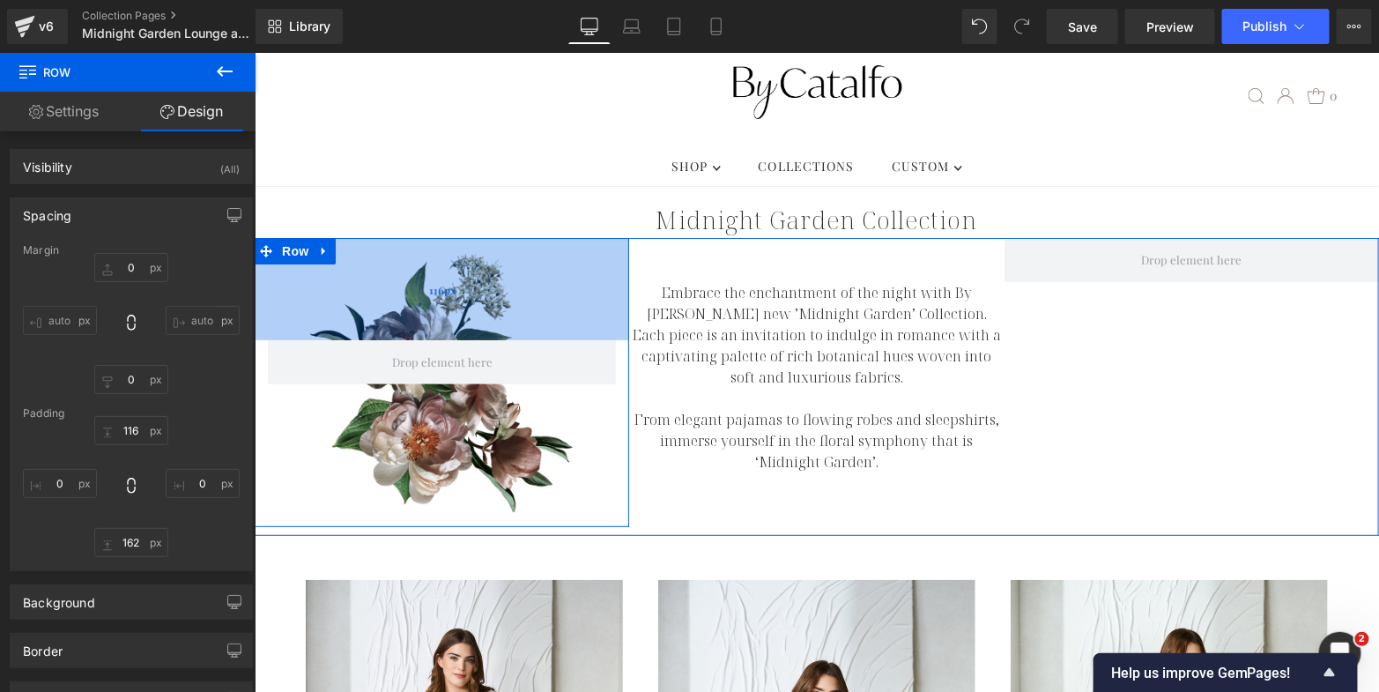
click at [294, 259] on div "116px" at bounding box center [441, 288] width 375 height 102
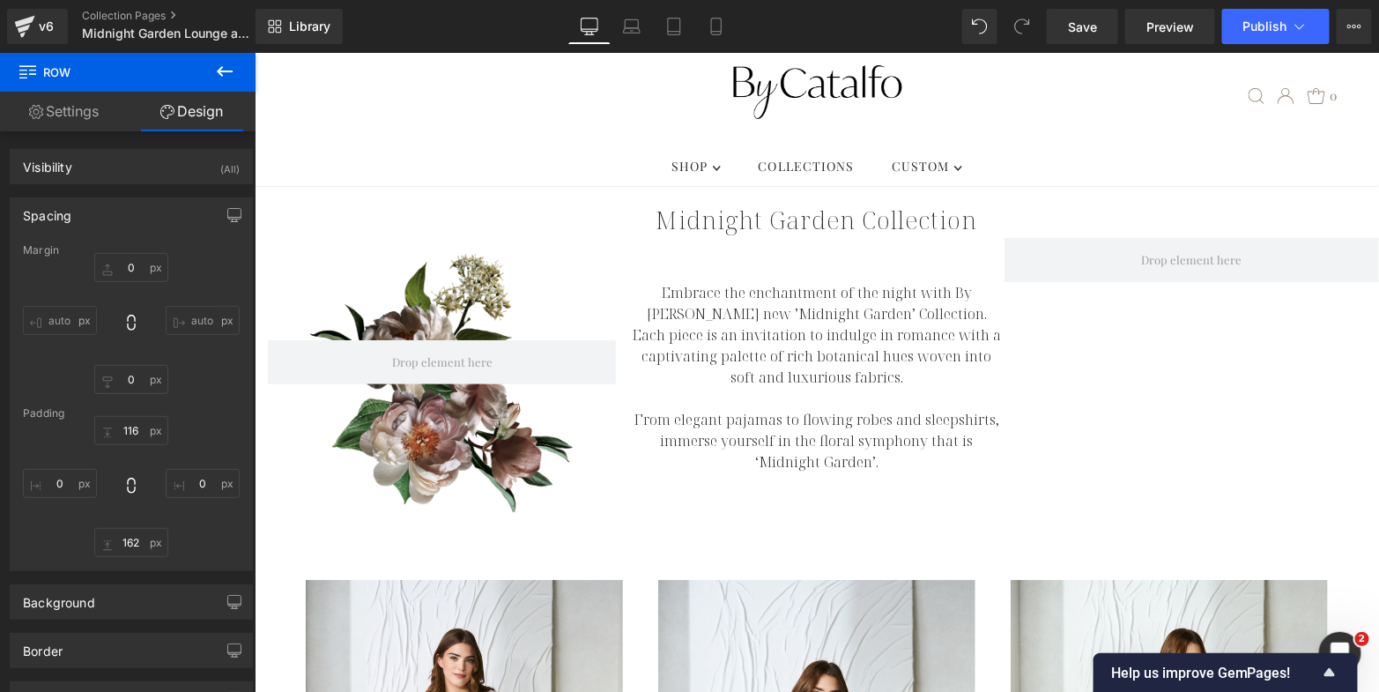
click at [227, 68] on icon at bounding box center [224, 71] width 21 height 21
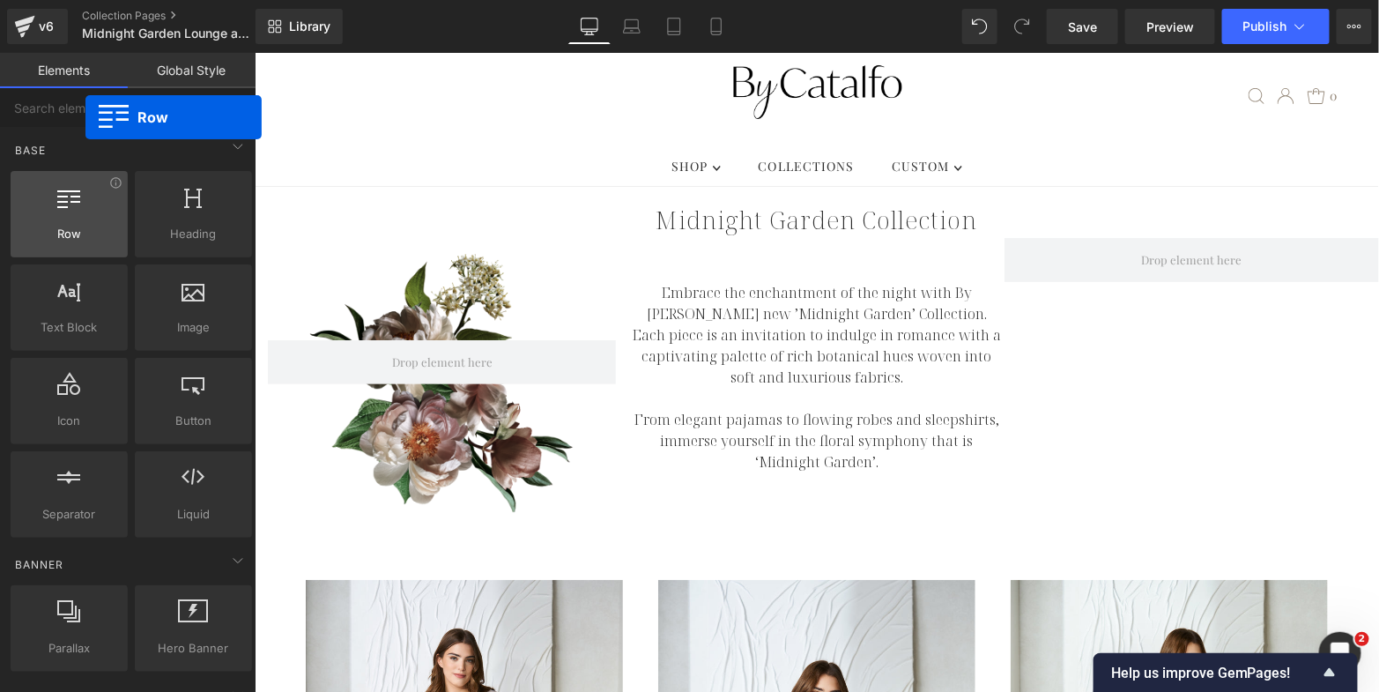
click at [85, 197] on div at bounding box center [69, 205] width 107 height 40
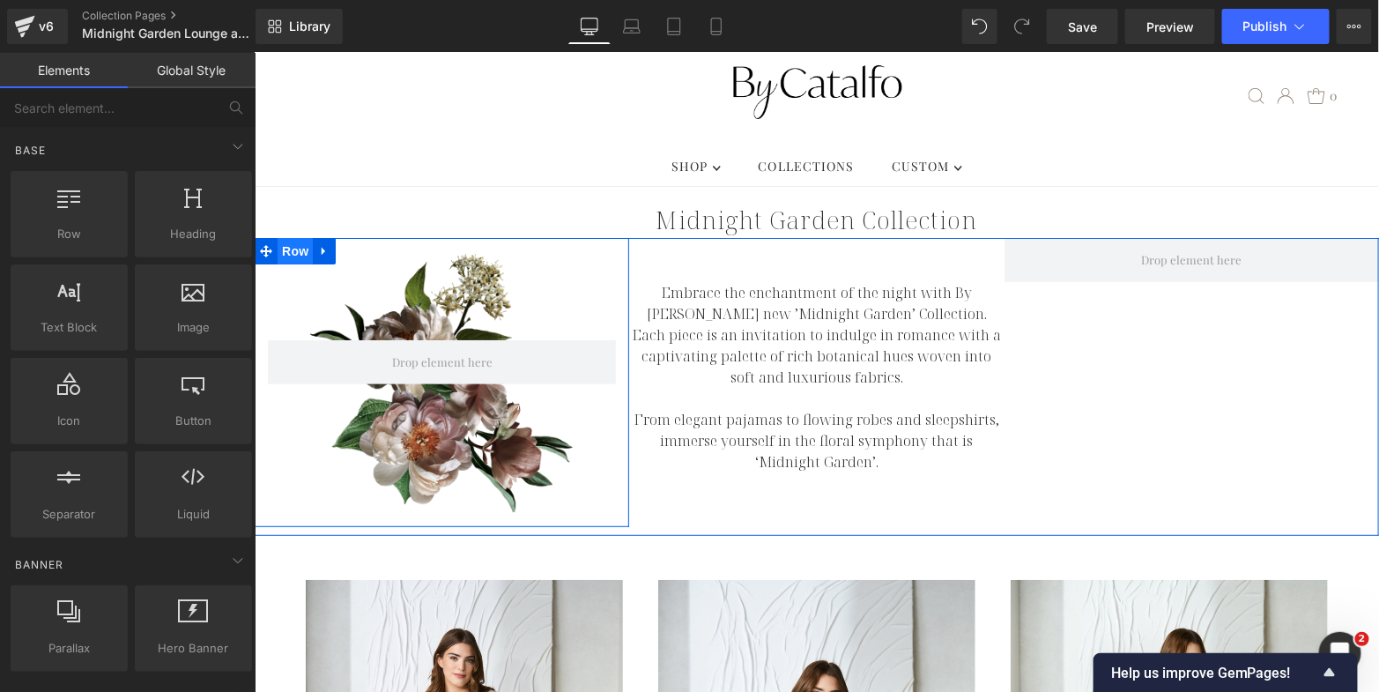
click at [282, 237] on div "Row 116px 162px" at bounding box center [441, 381] width 375 height 289
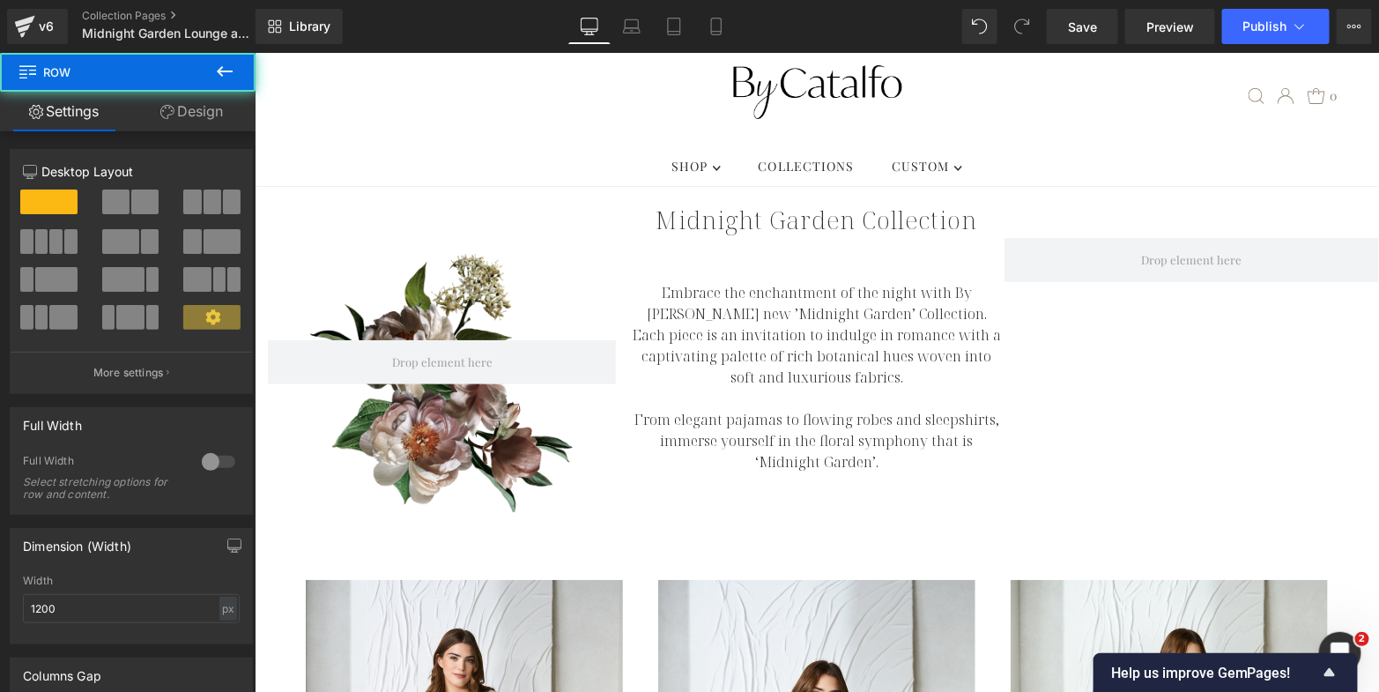
click at [292, 237] on div "Row 116px 162px Embrace the enchantment of the night with By Catalfo's new ’Mid…" at bounding box center [816, 386] width 1125 height 298
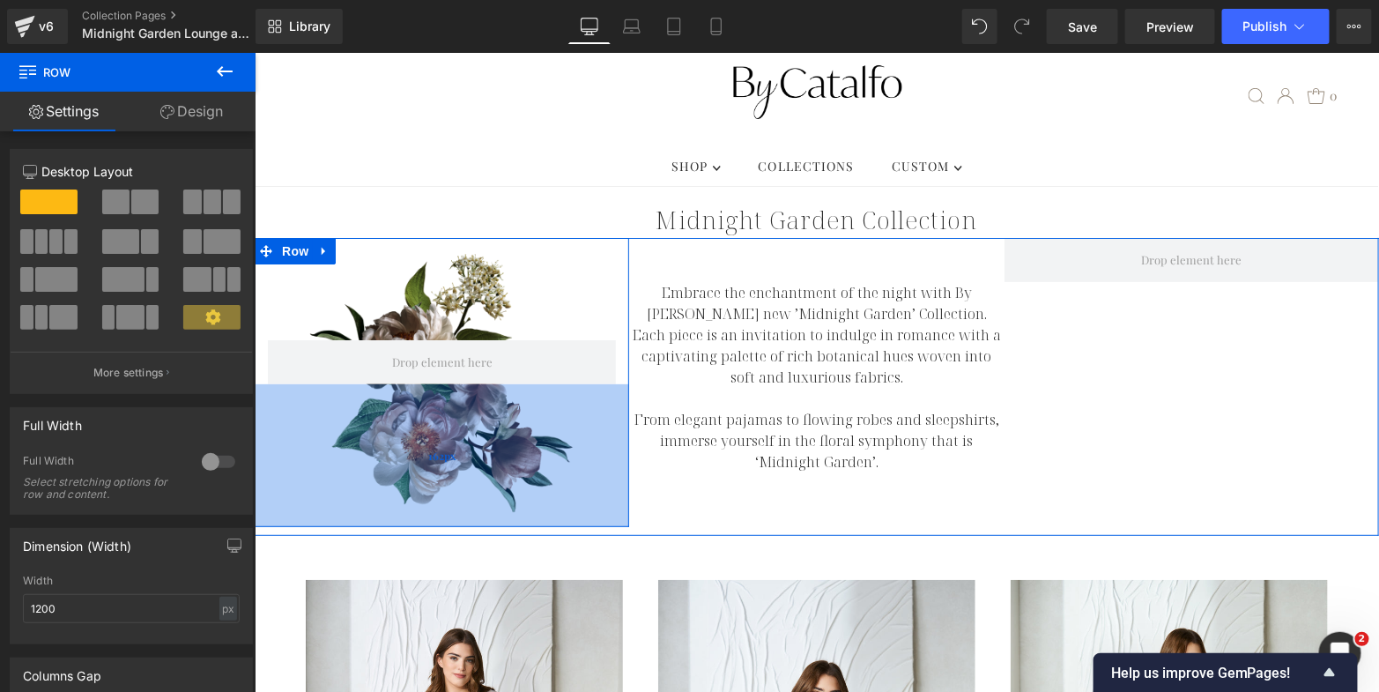
click at [429, 485] on div "162px" at bounding box center [441, 454] width 375 height 143
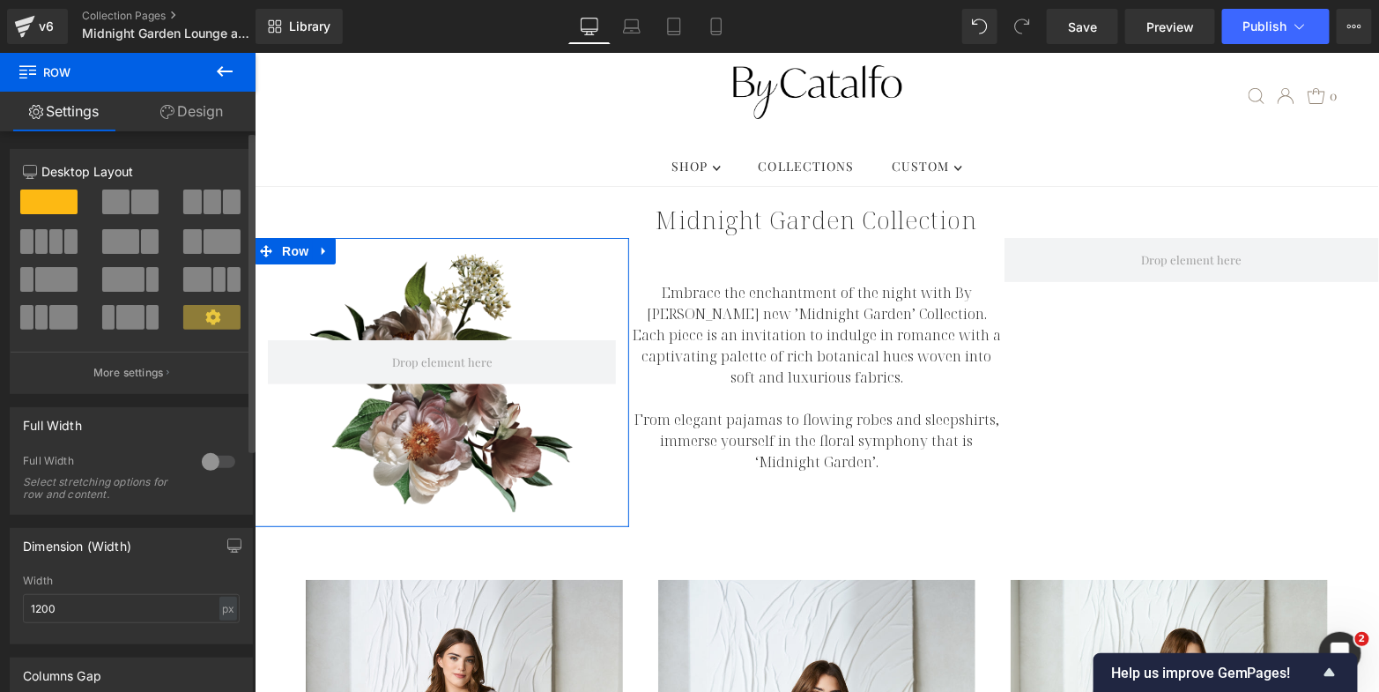
click at [206, 462] on div at bounding box center [218, 462] width 42 height 28
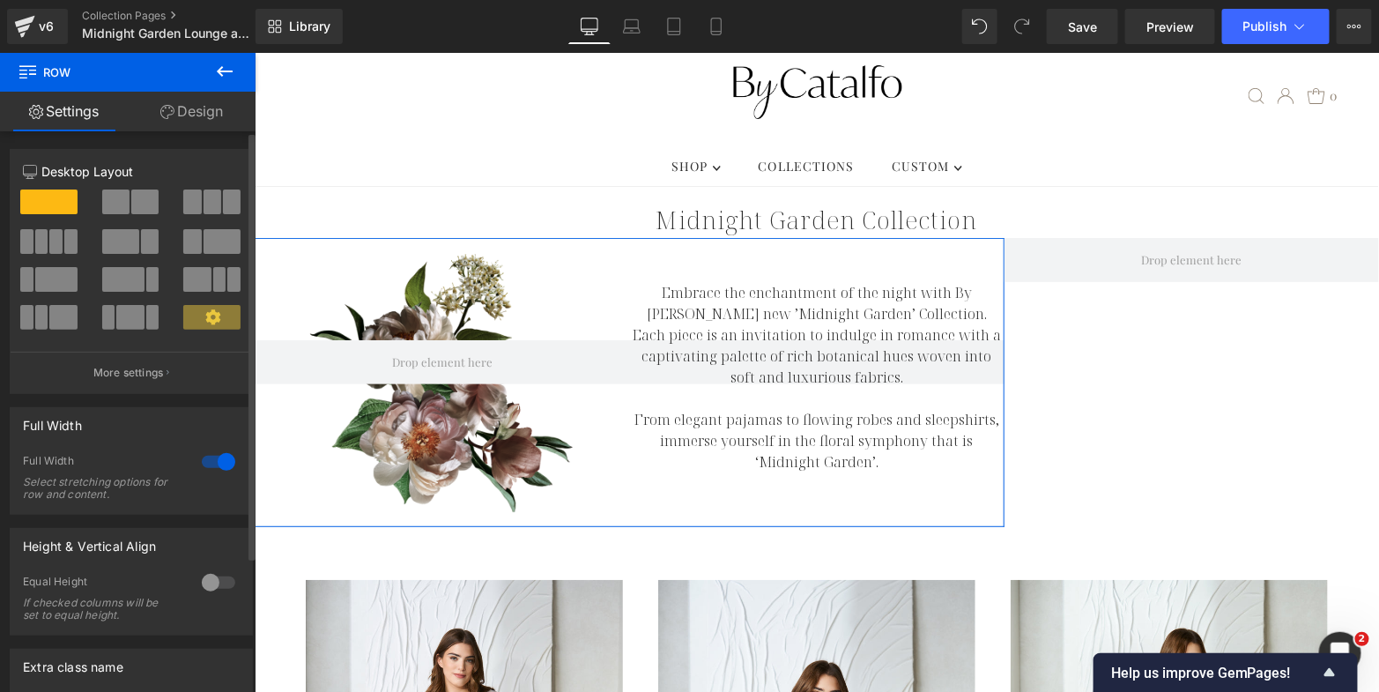
click at [209, 464] on div at bounding box center [218, 462] width 42 height 28
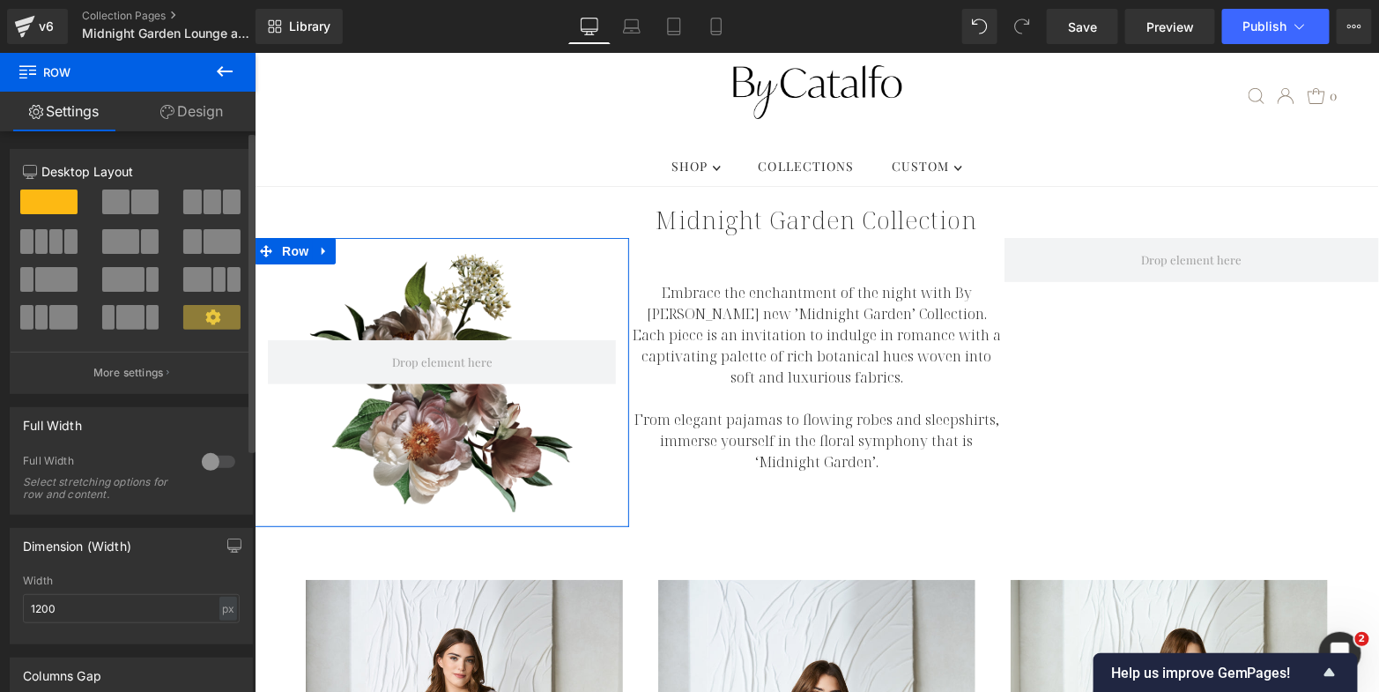
click at [209, 464] on div at bounding box center [218, 462] width 42 height 28
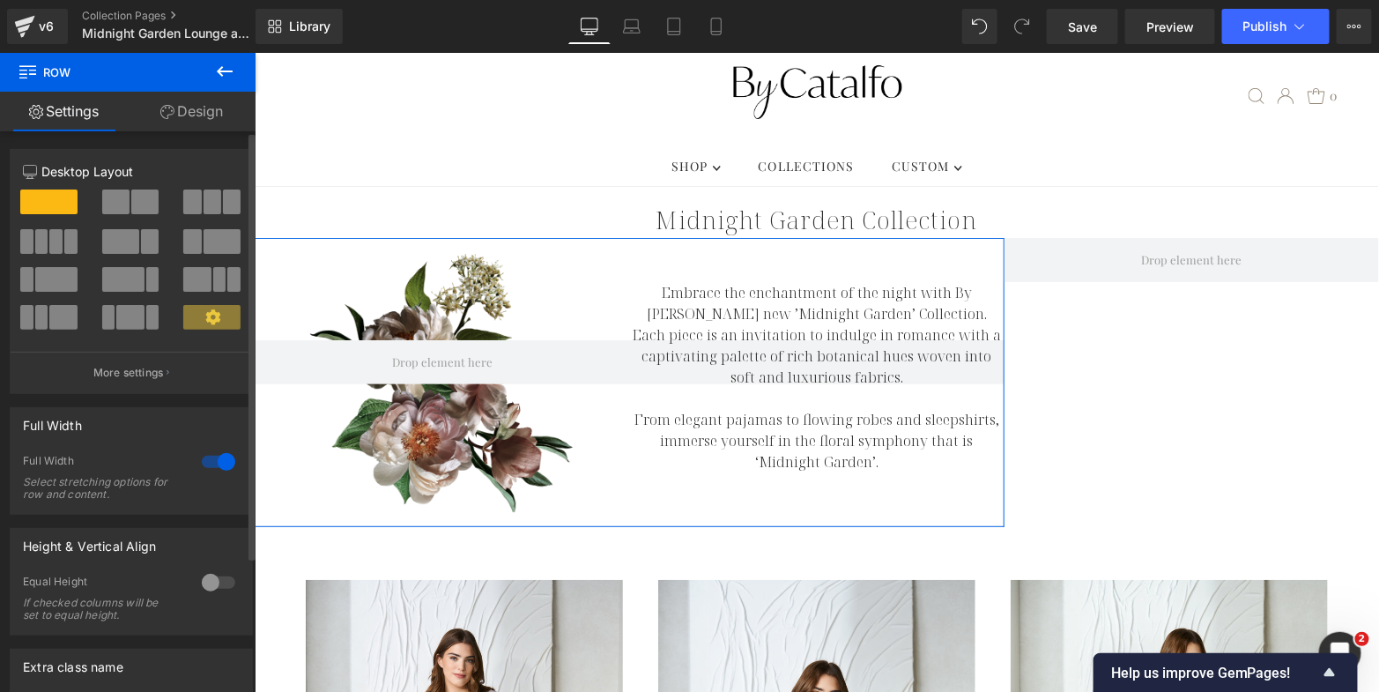
click at [205, 583] on div at bounding box center [218, 582] width 42 height 28
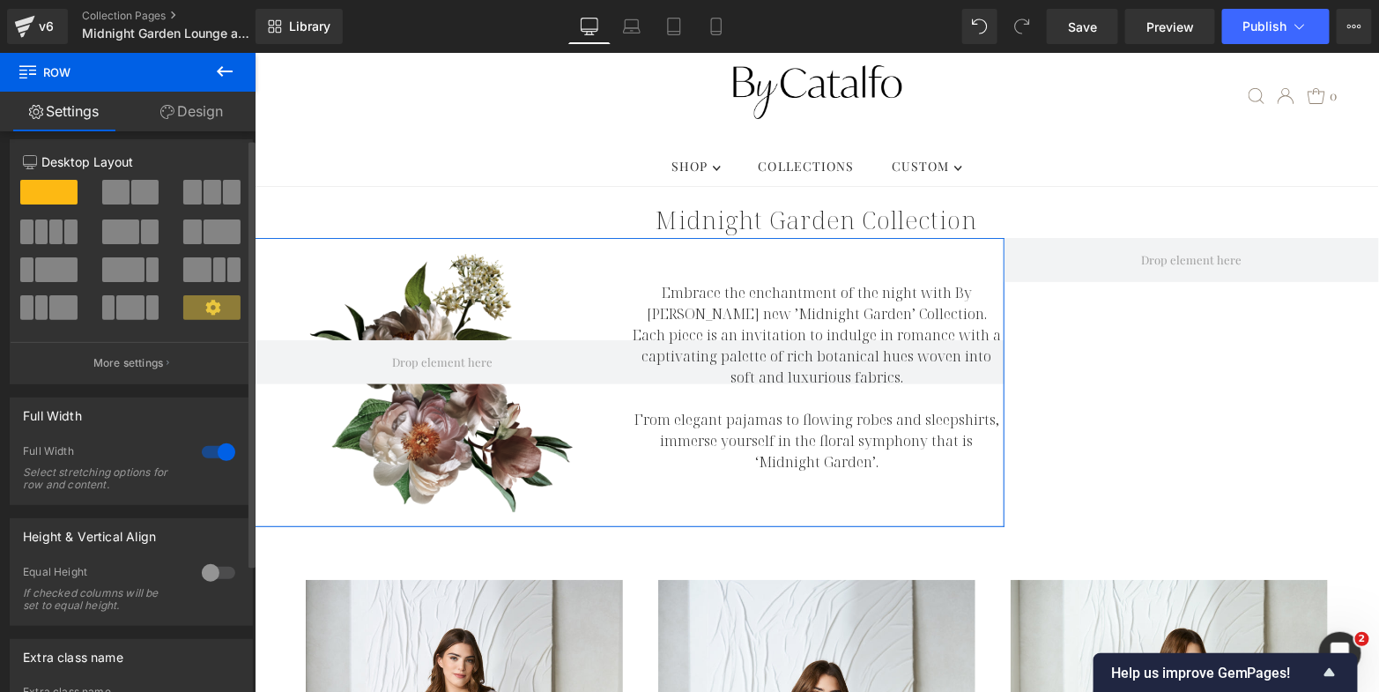
scroll to position [0, 0]
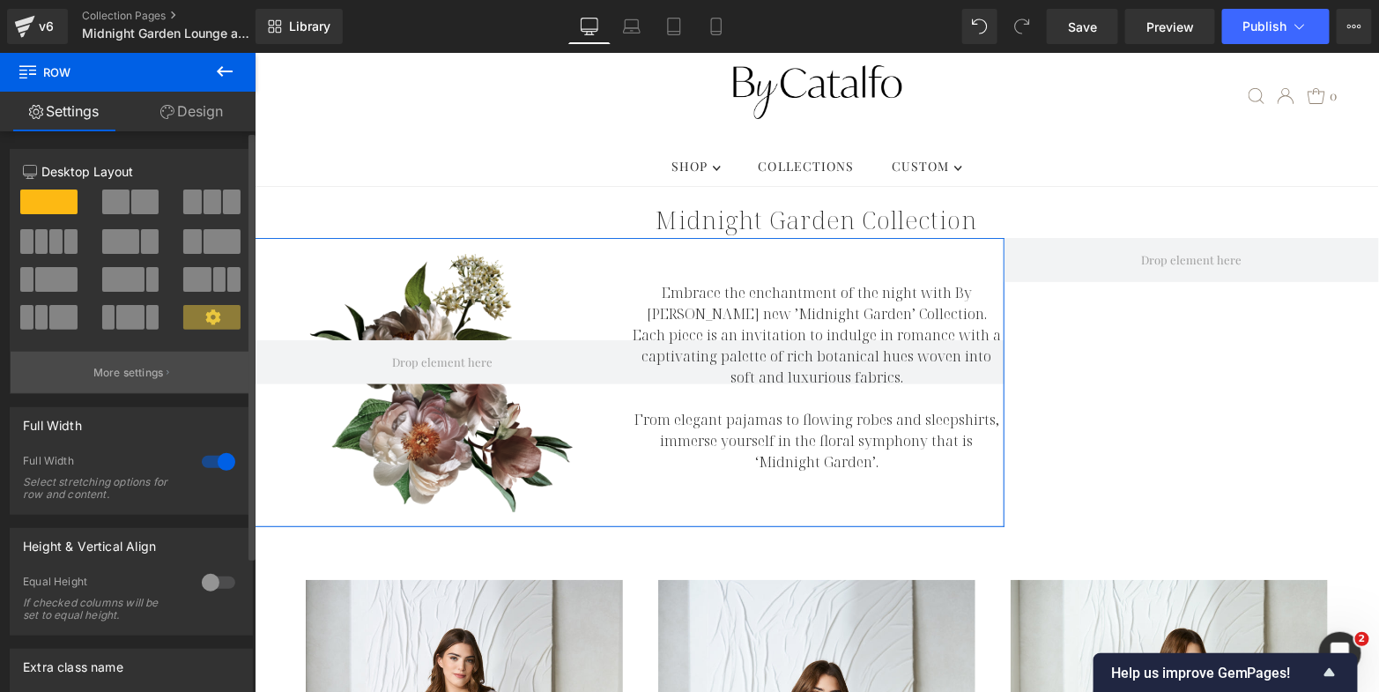
click at [144, 387] on button "More settings" at bounding box center [131, 372] width 241 height 41
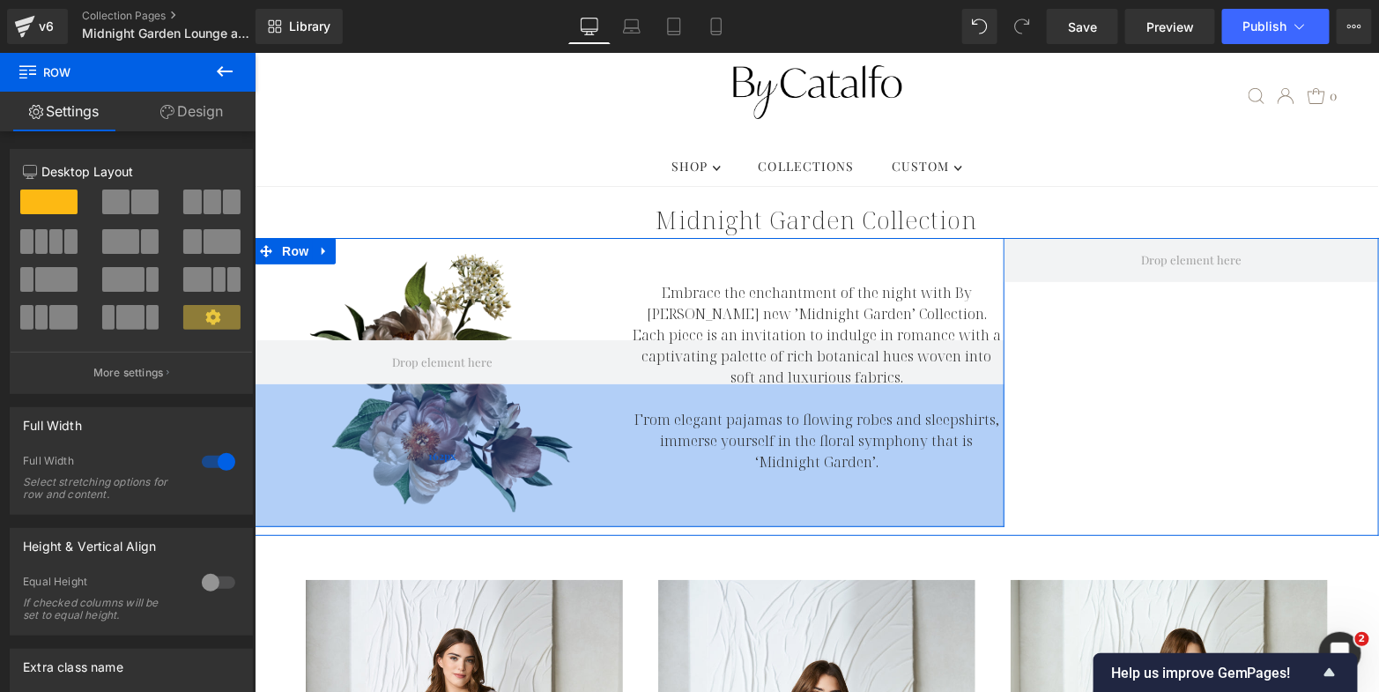
click at [425, 405] on div "162px" at bounding box center [441, 454] width 1125 height 143
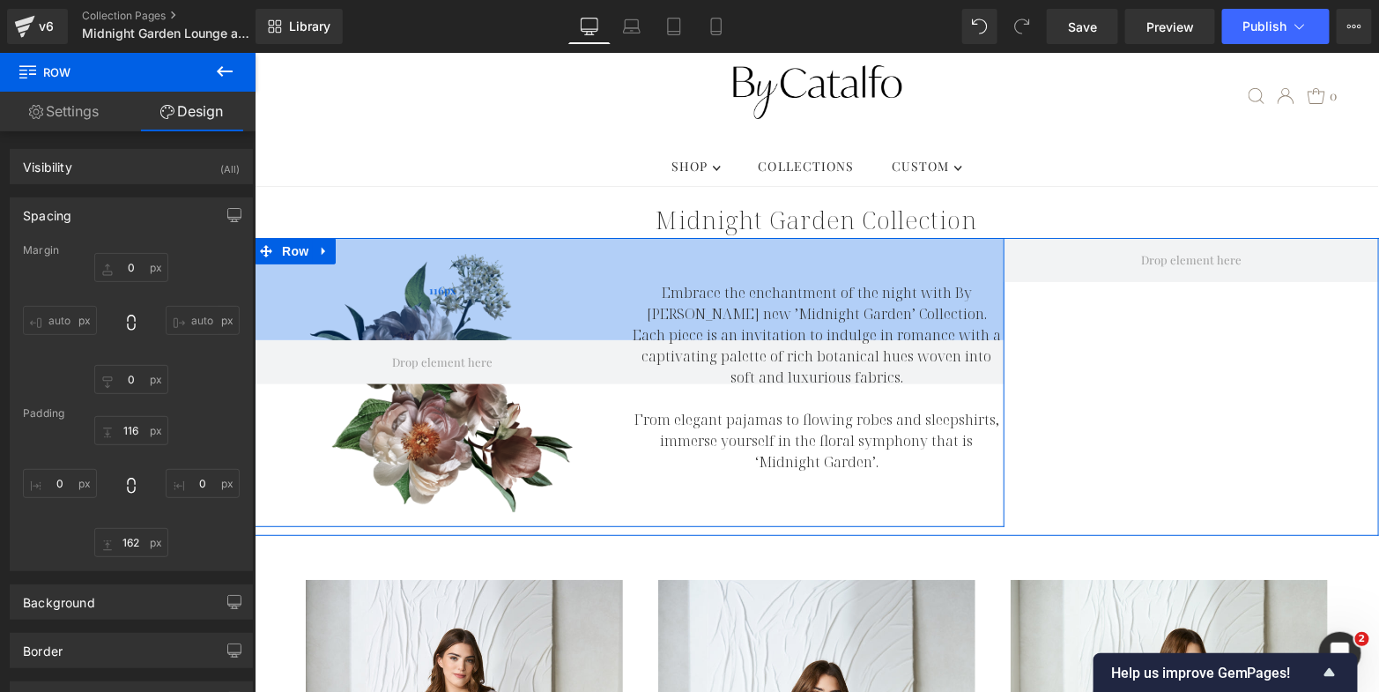
click at [404, 296] on div "116px" at bounding box center [441, 288] width 1125 height 102
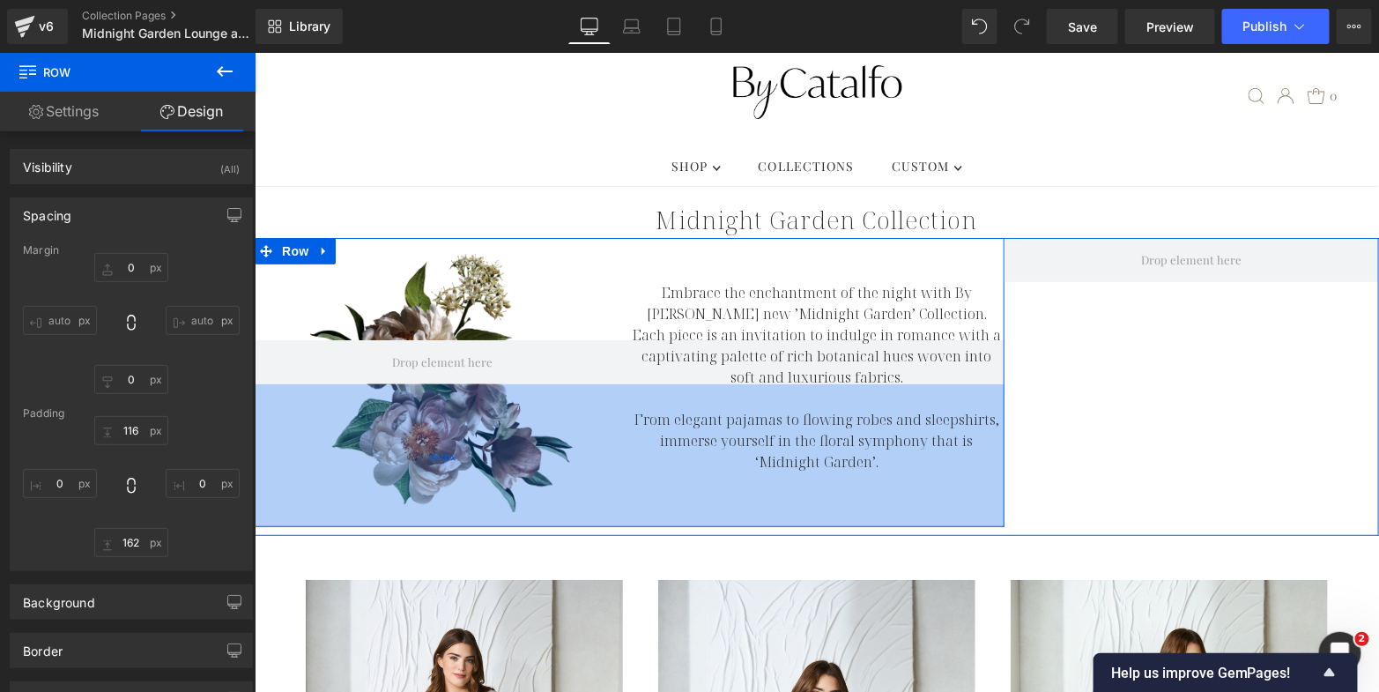
click at [321, 449] on div "162px" at bounding box center [441, 454] width 1125 height 143
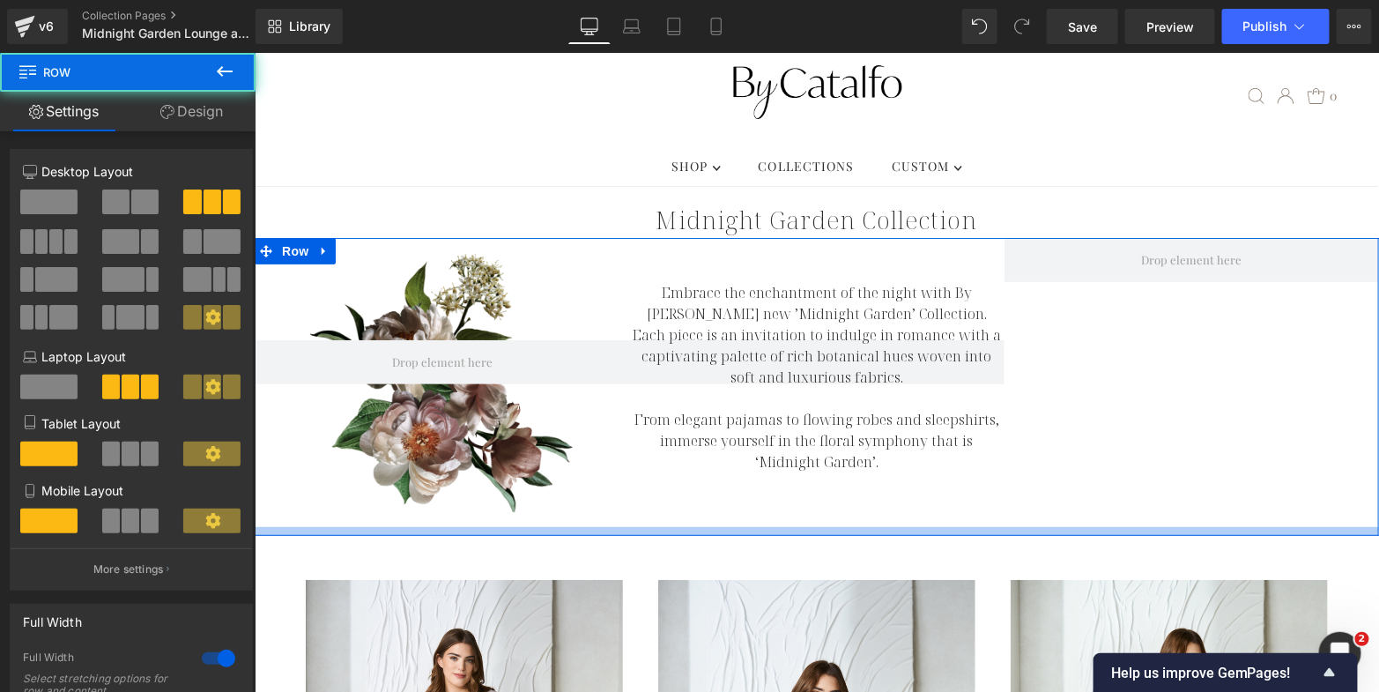
click at [351, 526] on div at bounding box center [816, 530] width 1125 height 9
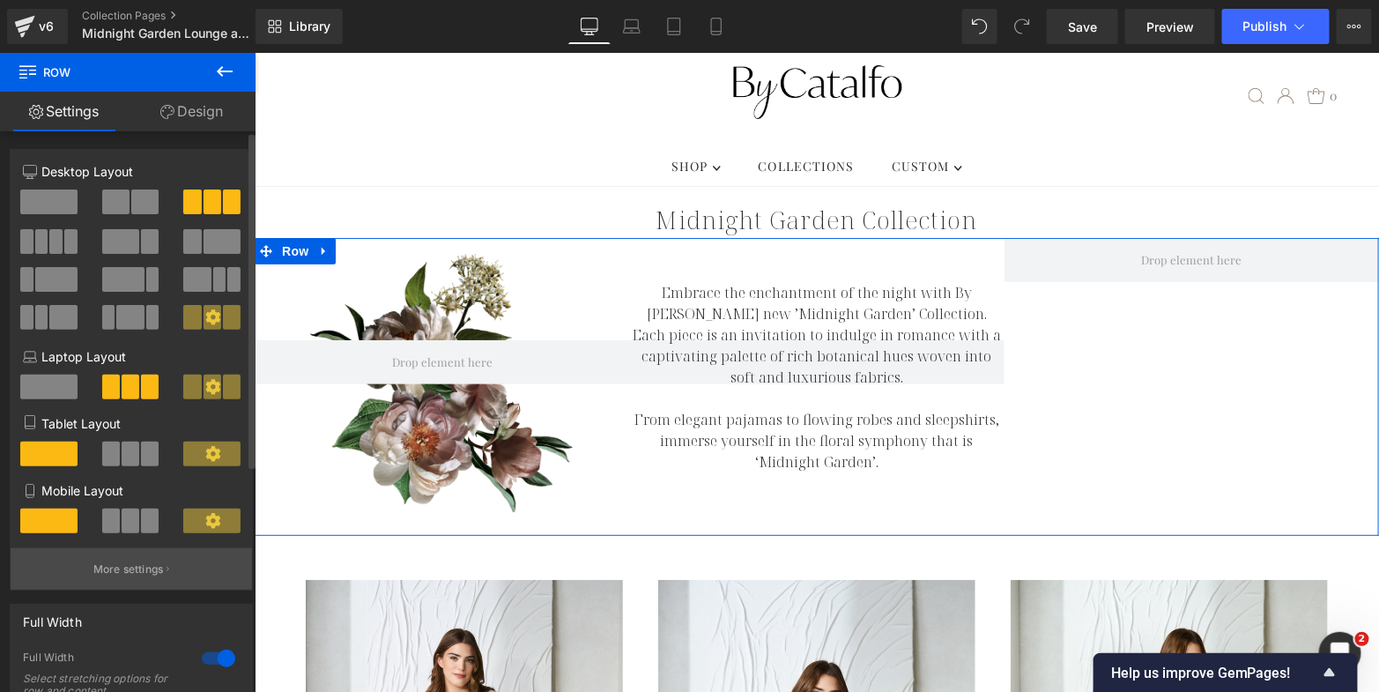
click at [153, 574] on p "More settings" at bounding box center [128, 569] width 71 height 16
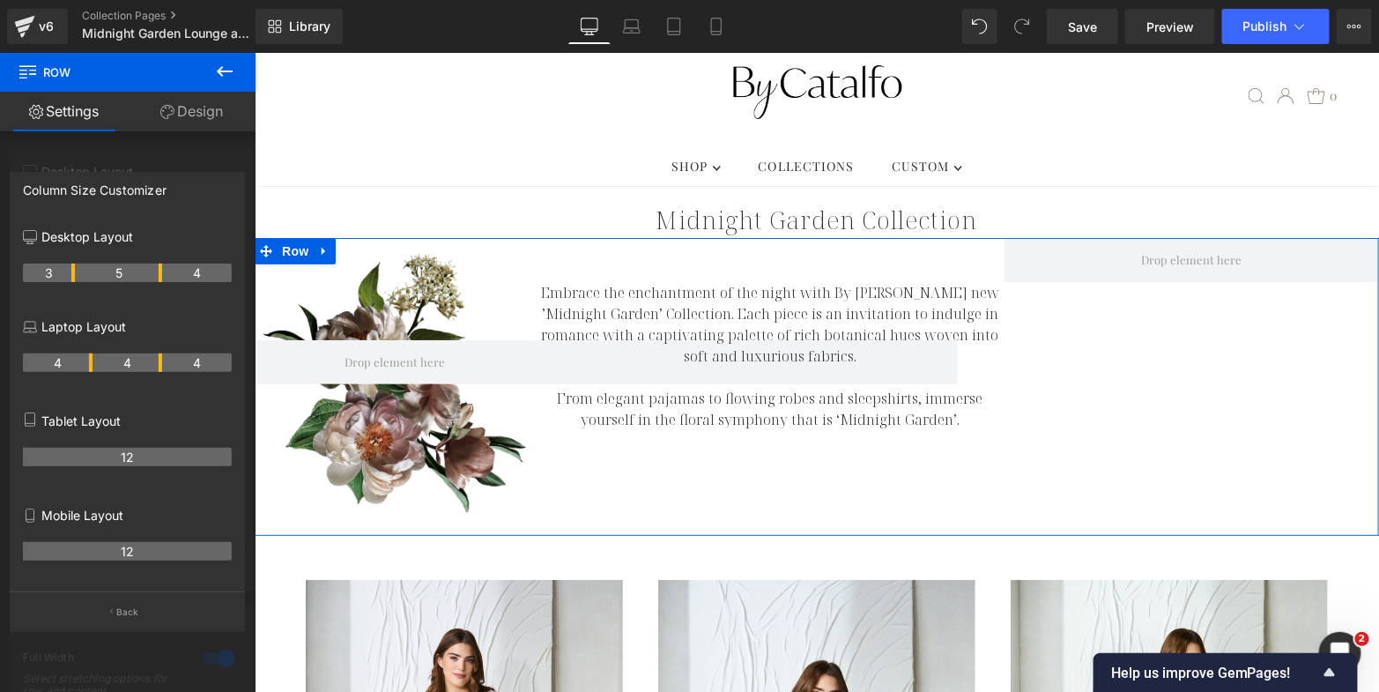
drag, startPoint x: 92, startPoint y: 271, endPoint x: 82, endPoint y: 273, distance: 10.0
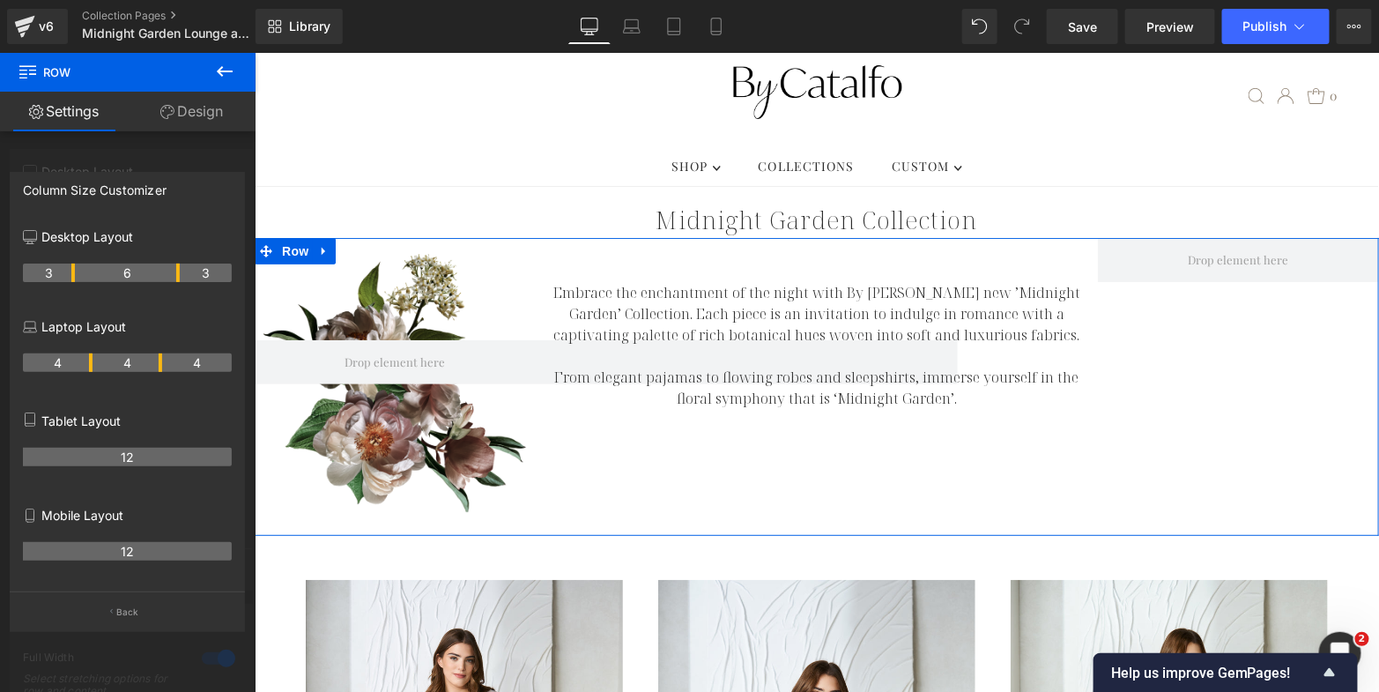
drag, startPoint x: 160, startPoint y: 273, endPoint x: 176, endPoint y: 273, distance: 15.9
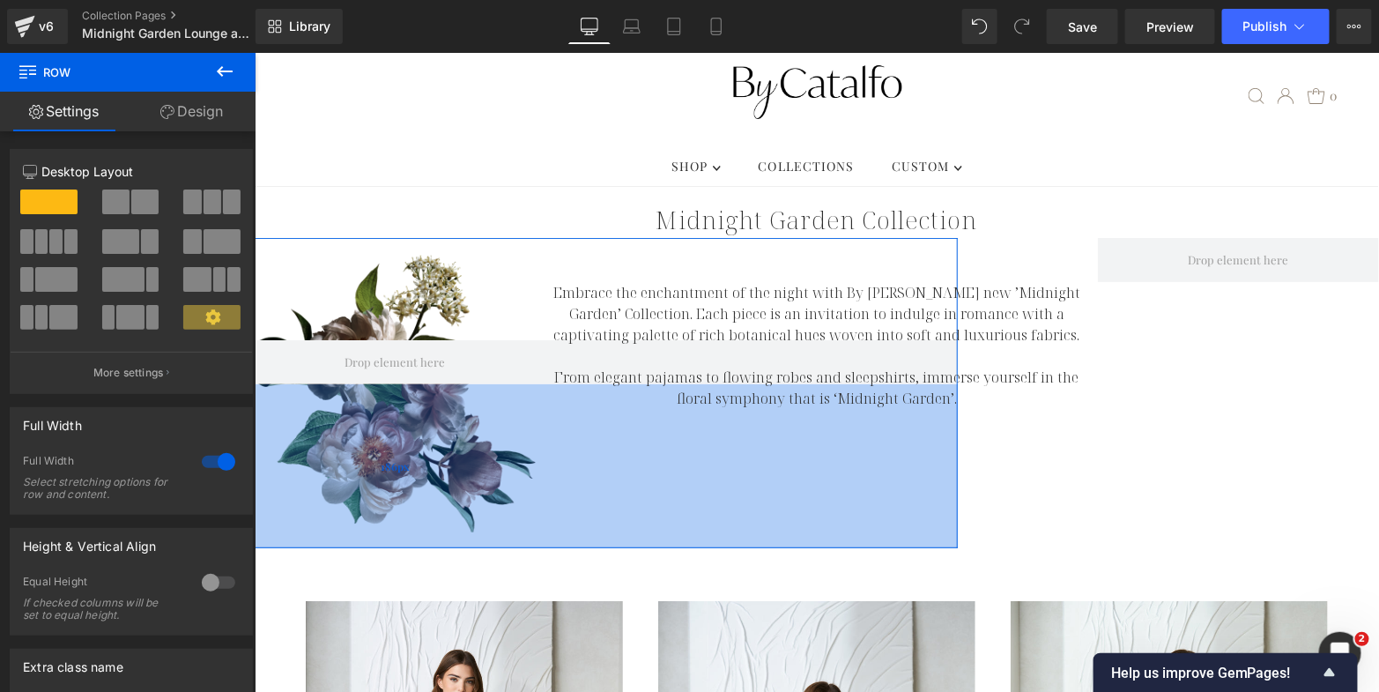
drag, startPoint x: 772, startPoint y: 468, endPoint x: 781, endPoint y: 421, distance: 47.5
click at [776, 489] on div "186px" at bounding box center [395, 465] width 1125 height 164
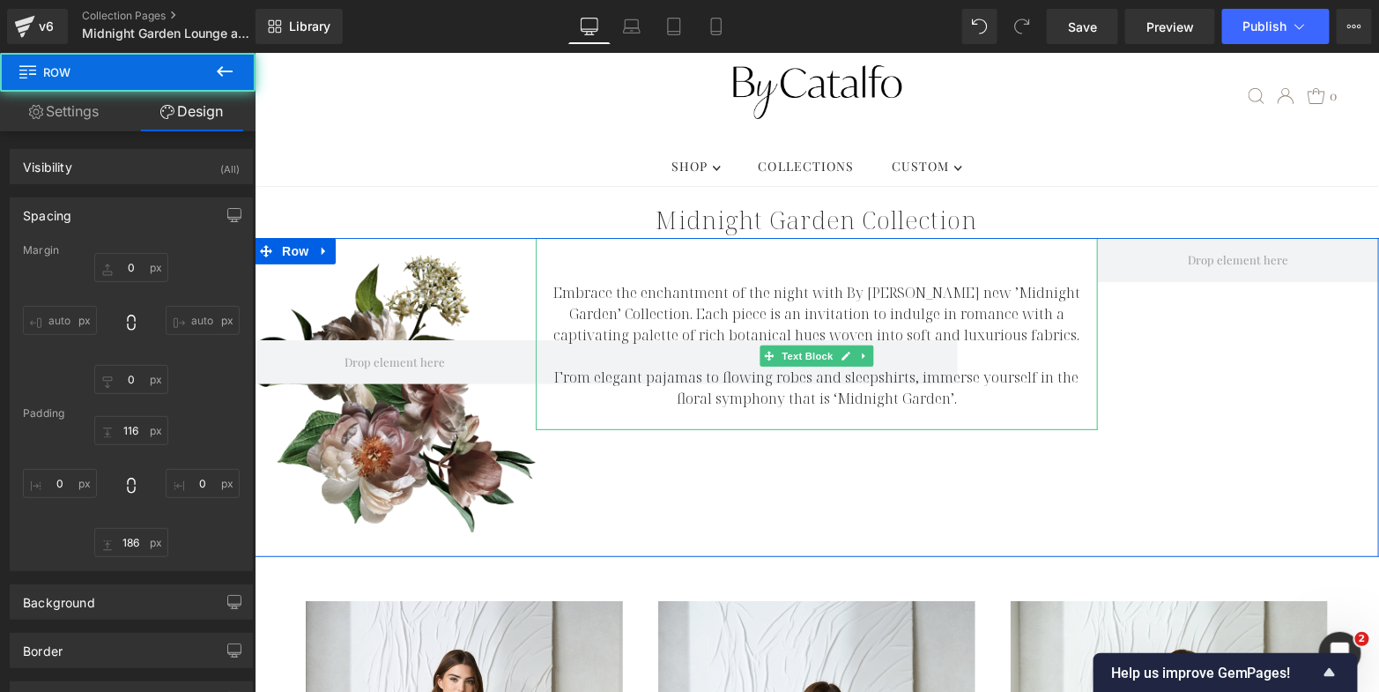
click at [816, 366] on p "From elegant pajamas to flowing robes and sleepshirts, immerse yourself in the …" at bounding box center [816, 387] width 562 height 42
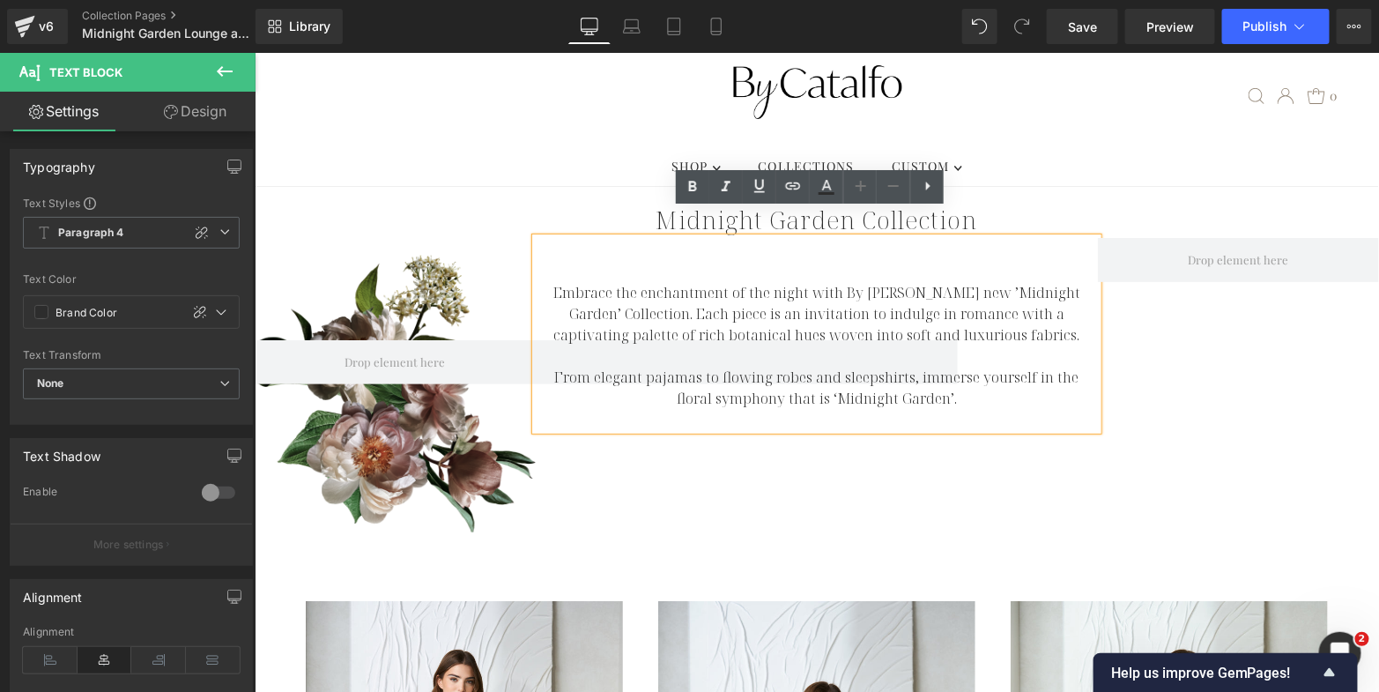
click at [570, 200] on h1 "Midnight Garden Collection" at bounding box center [816, 218] width 1125 height 37
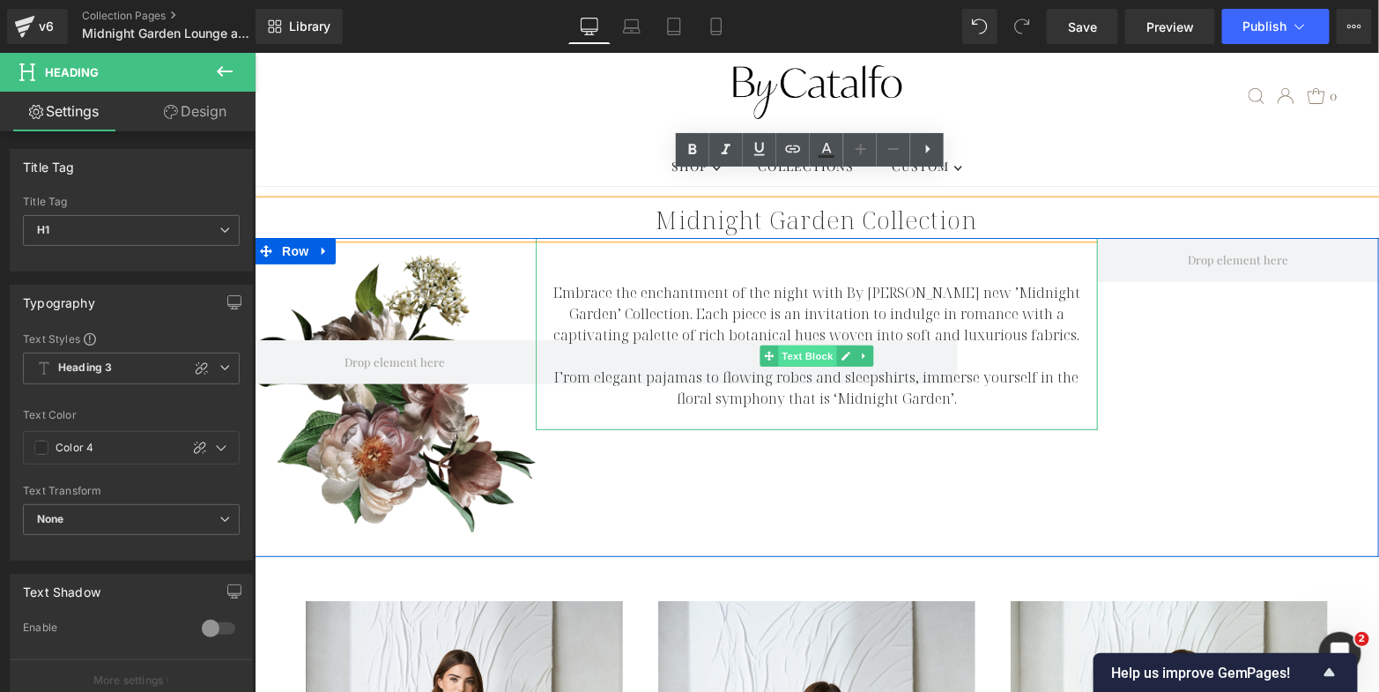
click at [785, 345] on span "Text Block" at bounding box center [807, 355] width 58 height 21
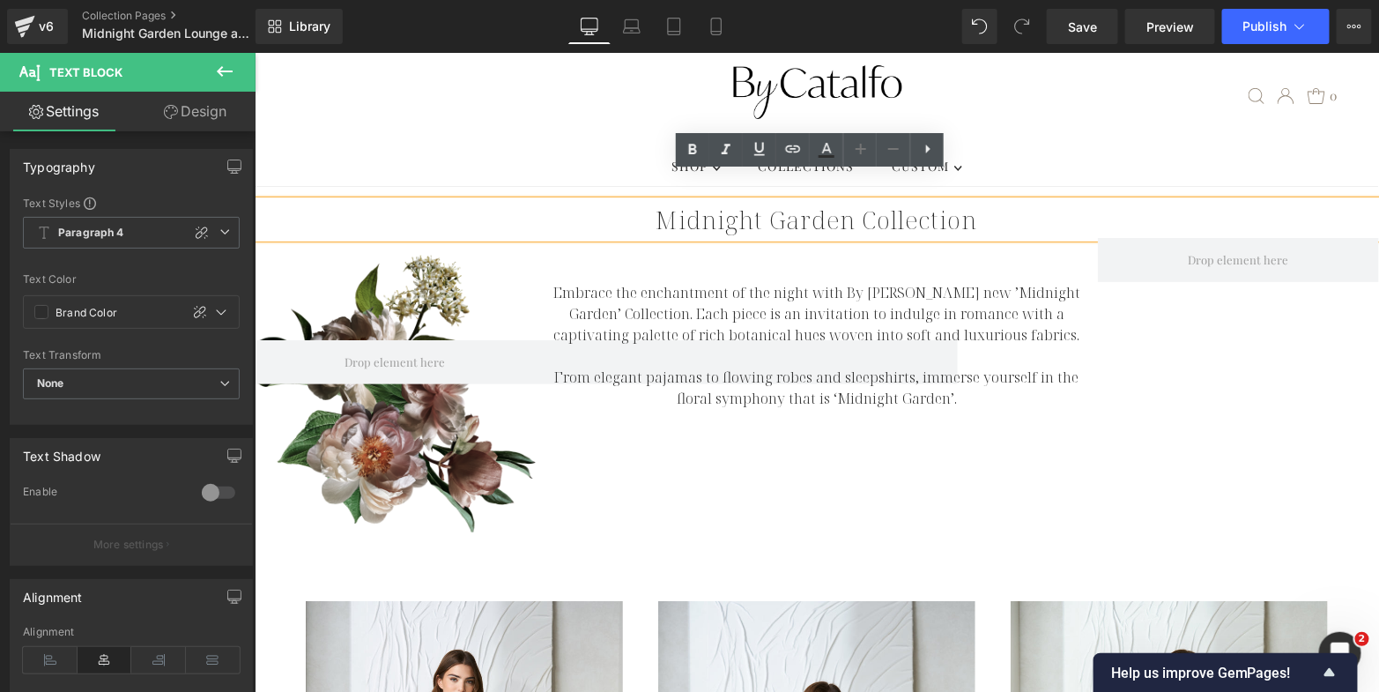
click at [1185, 200] on h1 "Midnight Garden Collection" at bounding box center [816, 218] width 1125 height 37
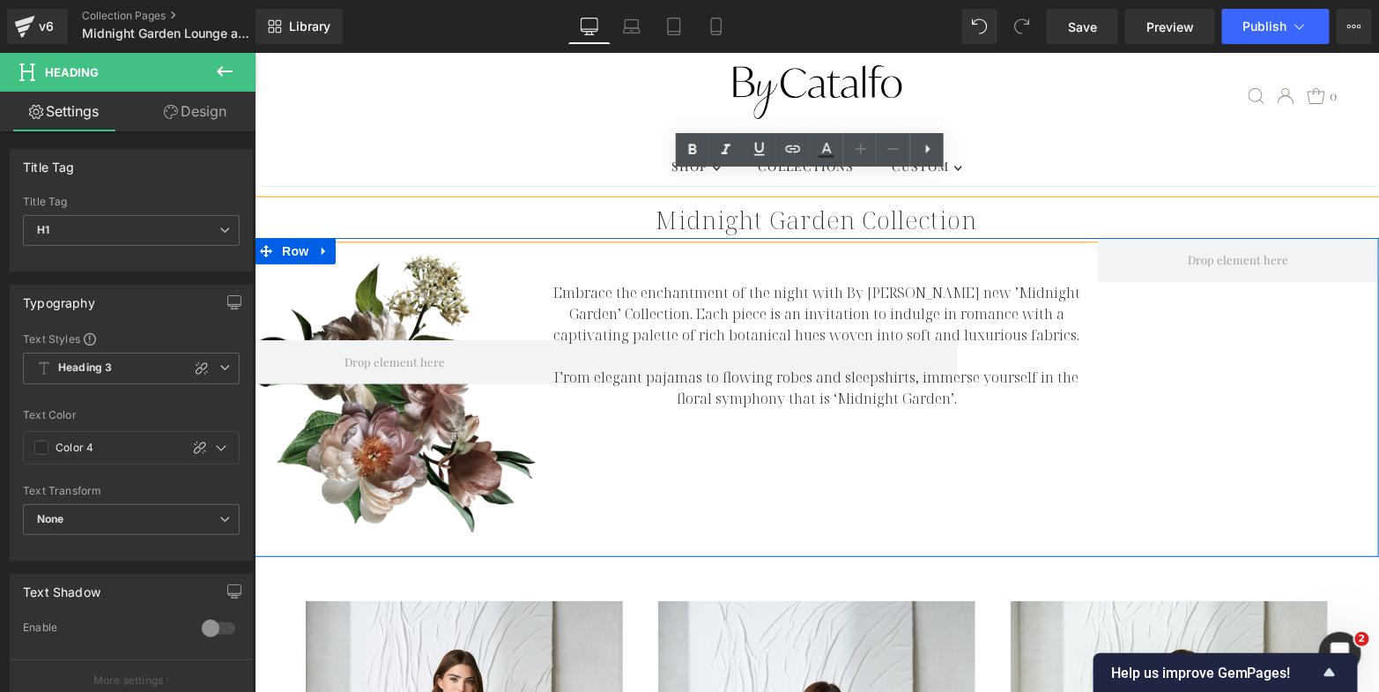
click at [1015, 492] on div "Row 116px 186px Embrace the enchantment of the night with By Catalfo's new ’Mid…" at bounding box center [816, 396] width 1125 height 319
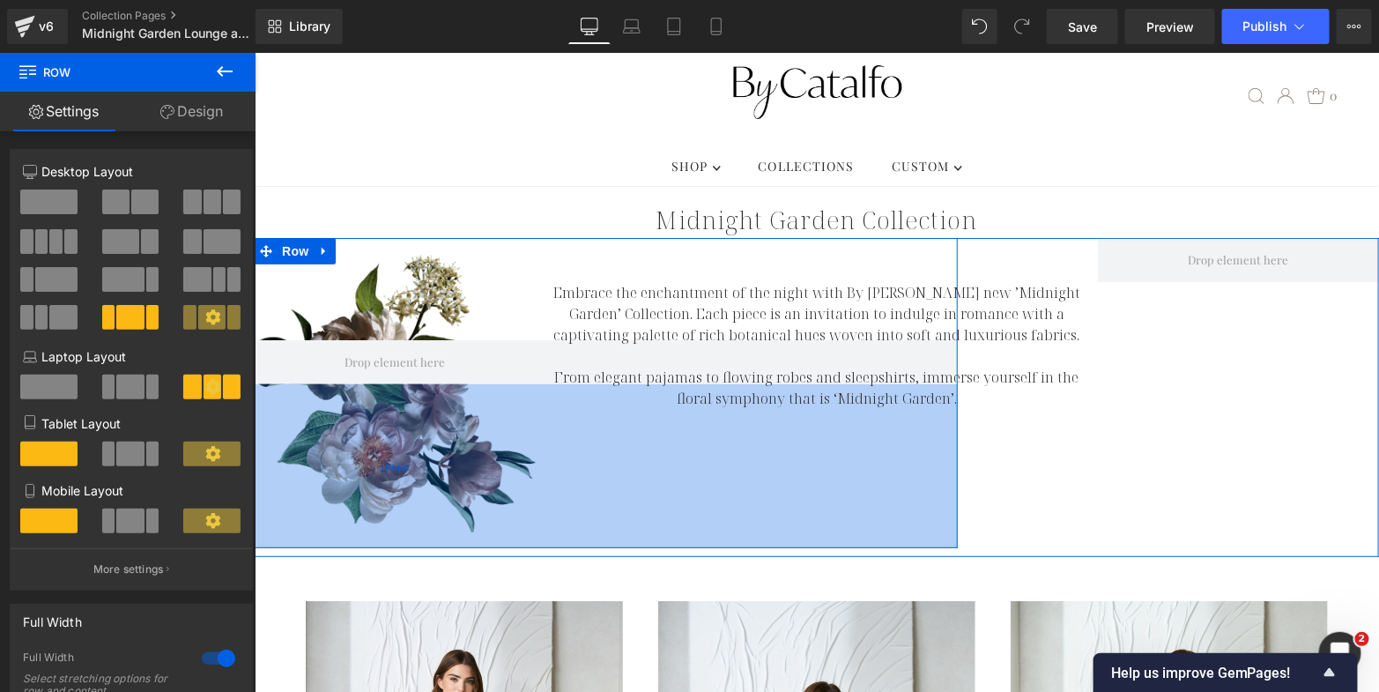
click at [427, 402] on div "186px" at bounding box center [395, 465] width 1125 height 164
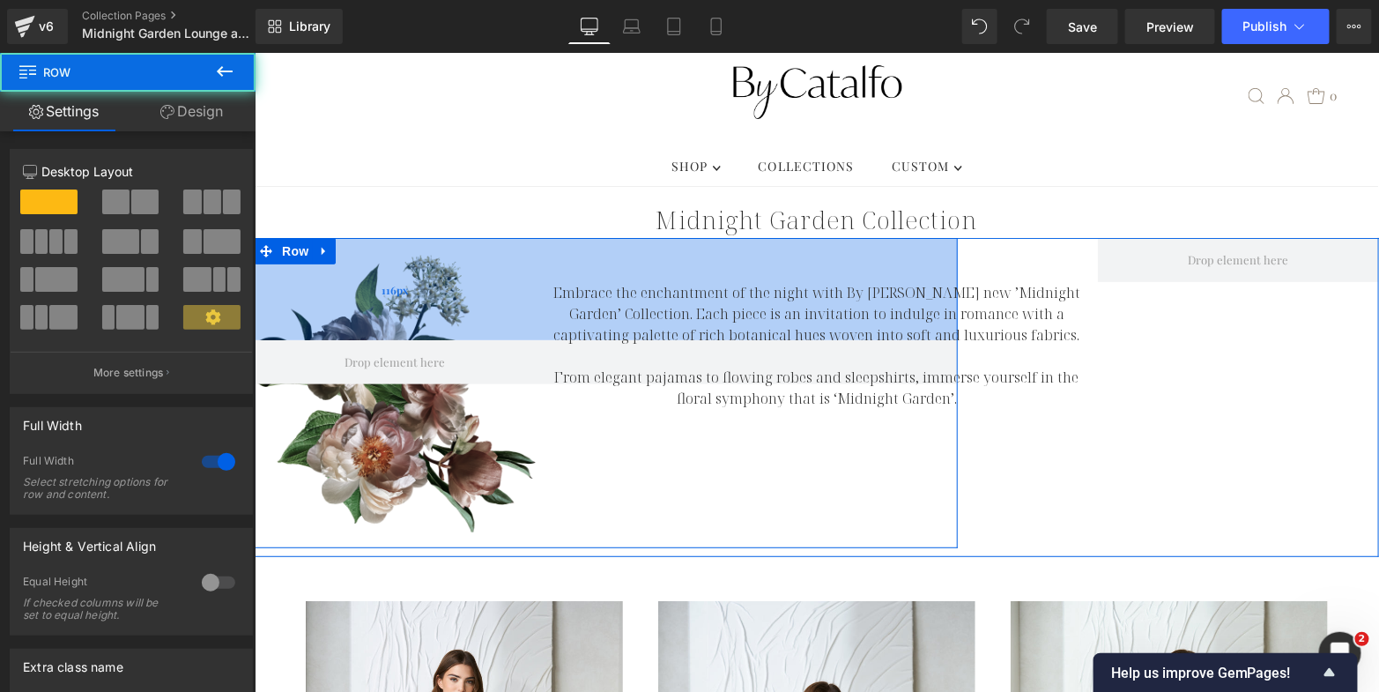
click at [411, 257] on div "116px" at bounding box center [395, 288] width 1125 height 102
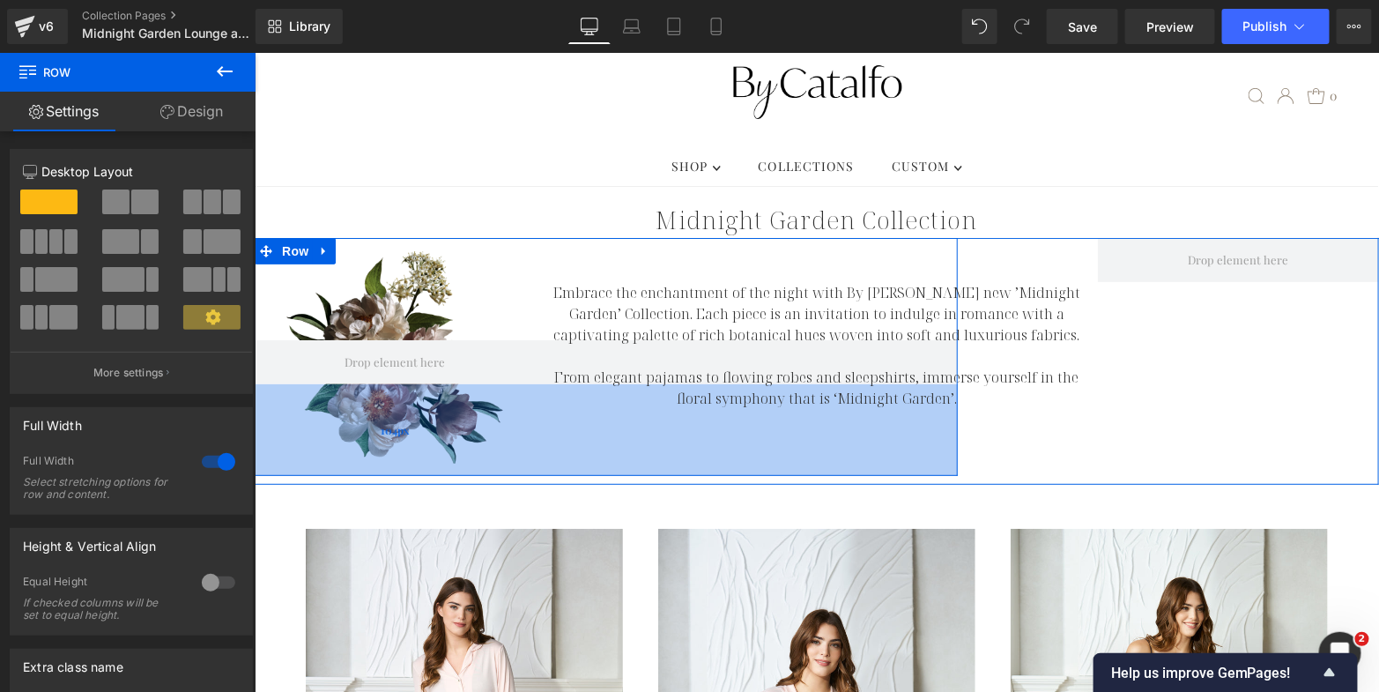
drag, startPoint x: 568, startPoint y: 492, endPoint x: 581, endPoint y: 420, distance: 73.3
click at [581, 420] on div "104px" at bounding box center [395, 429] width 1125 height 92
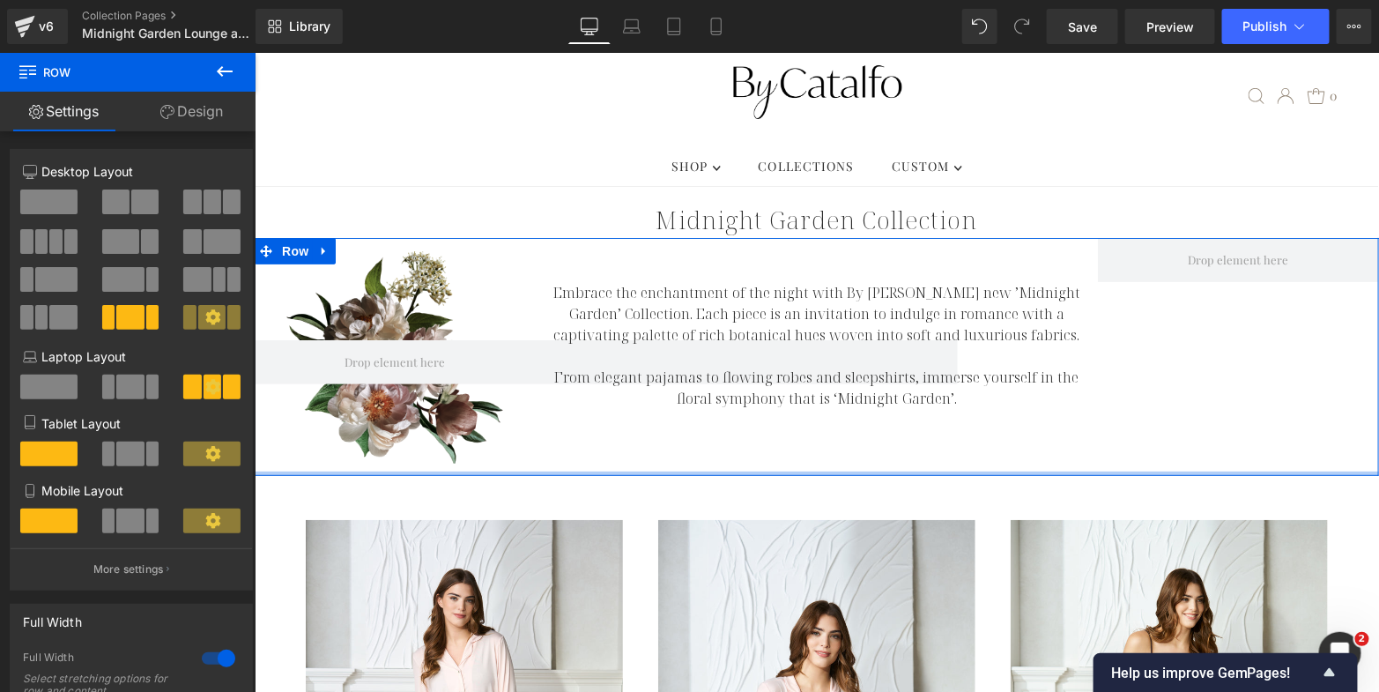
drag, startPoint x: 583, startPoint y: 451, endPoint x: 596, endPoint y: 427, distance: 27.6
click at [596, 427] on div "Row 116px 104px Embrace the enchantment of the night with By Catalfo's new ’Mid…" at bounding box center [816, 356] width 1125 height 238
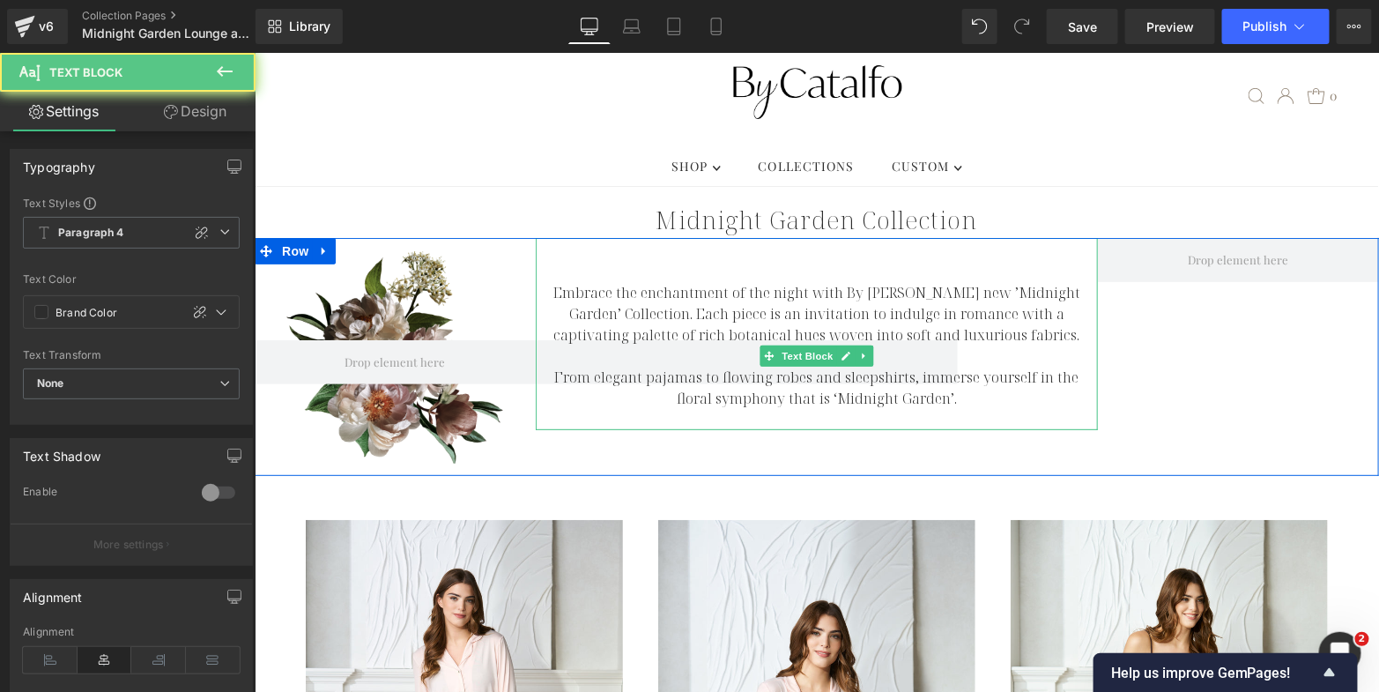
click at [679, 281] on p "Embrace the enchantment of the night with By [PERSON_NAME] new ’Midnight Garden…" at bounding box center [816, 312] width 562 height 63
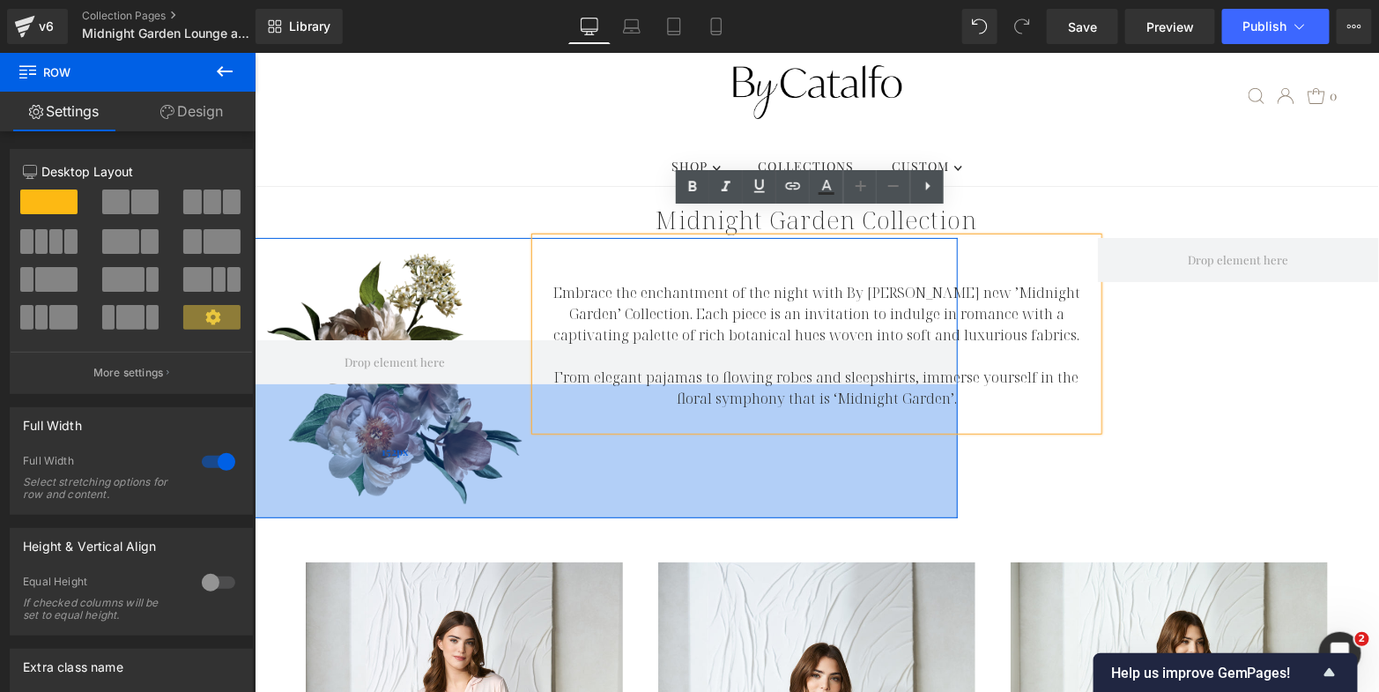
drag, startPoint x: 687, startPoint y: 427, endPoint x: 675, endPoint y: 470, distance: 43.8
click at [675, 470] on div "152px" at bounding box center [395, 450] width 1125 height 134
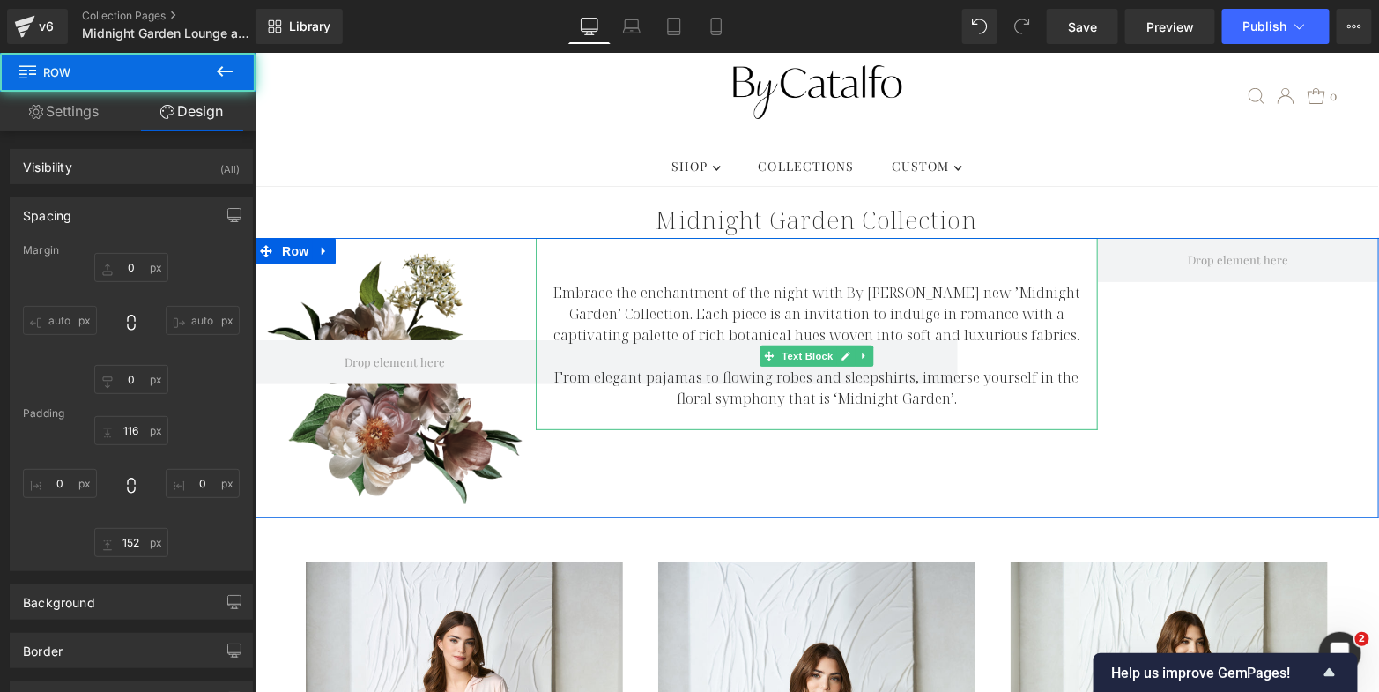
click at [689, 281] on p "Embrace the enchantment of the night with By [PERSON_NAME] new ’Midnight Garden…" at bounding box center [816, 312] width 562 height 63
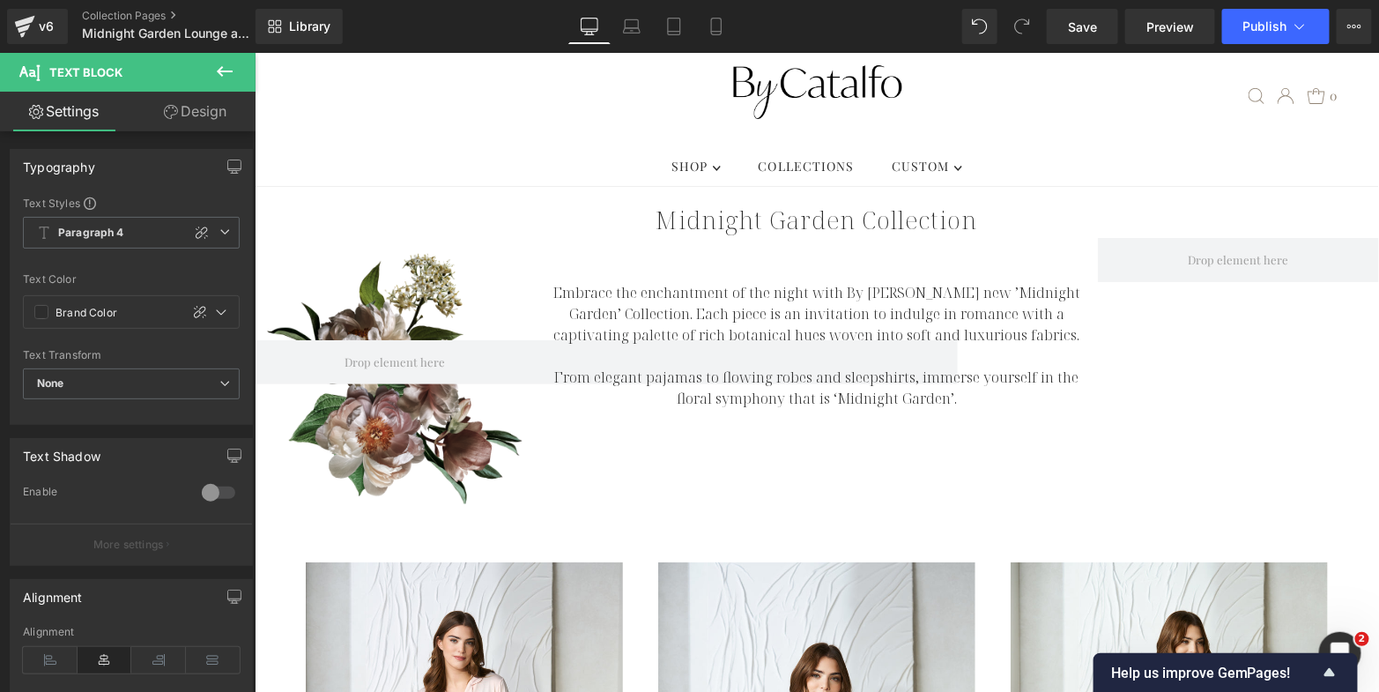
click at [219, 115] on link "Design" at bounding box center [195, 112] width 128 height 40
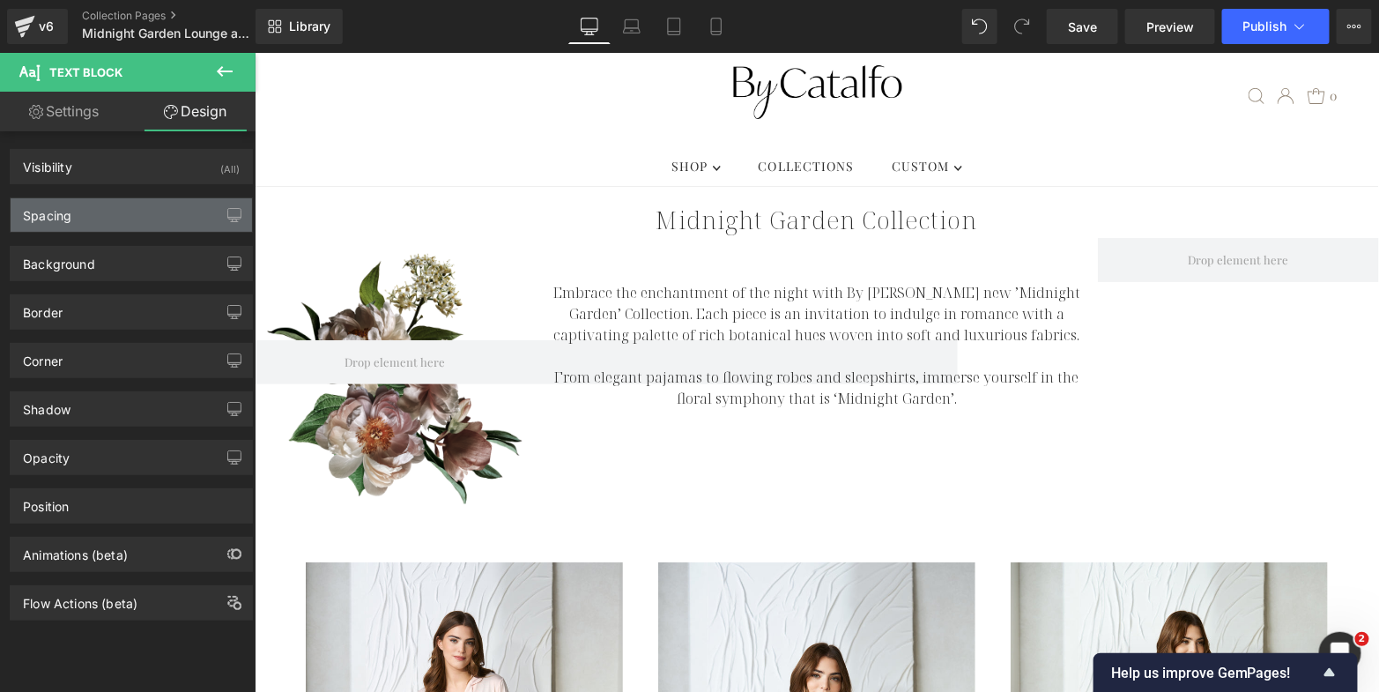
click at [144, 214] on div "Spacing" at bounding box center [131, 214] width 241 height 33
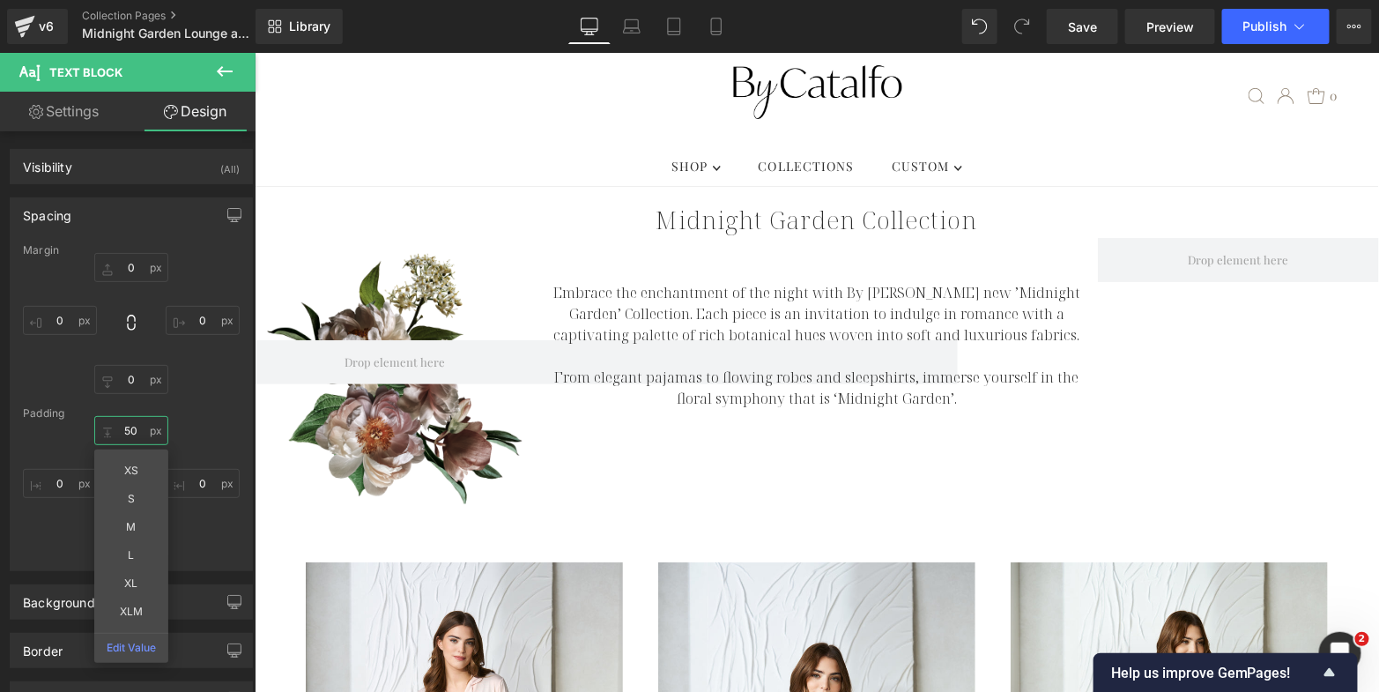
click at [123, 423] on input "50" at bounding box center [131, 430] width 74 height 29
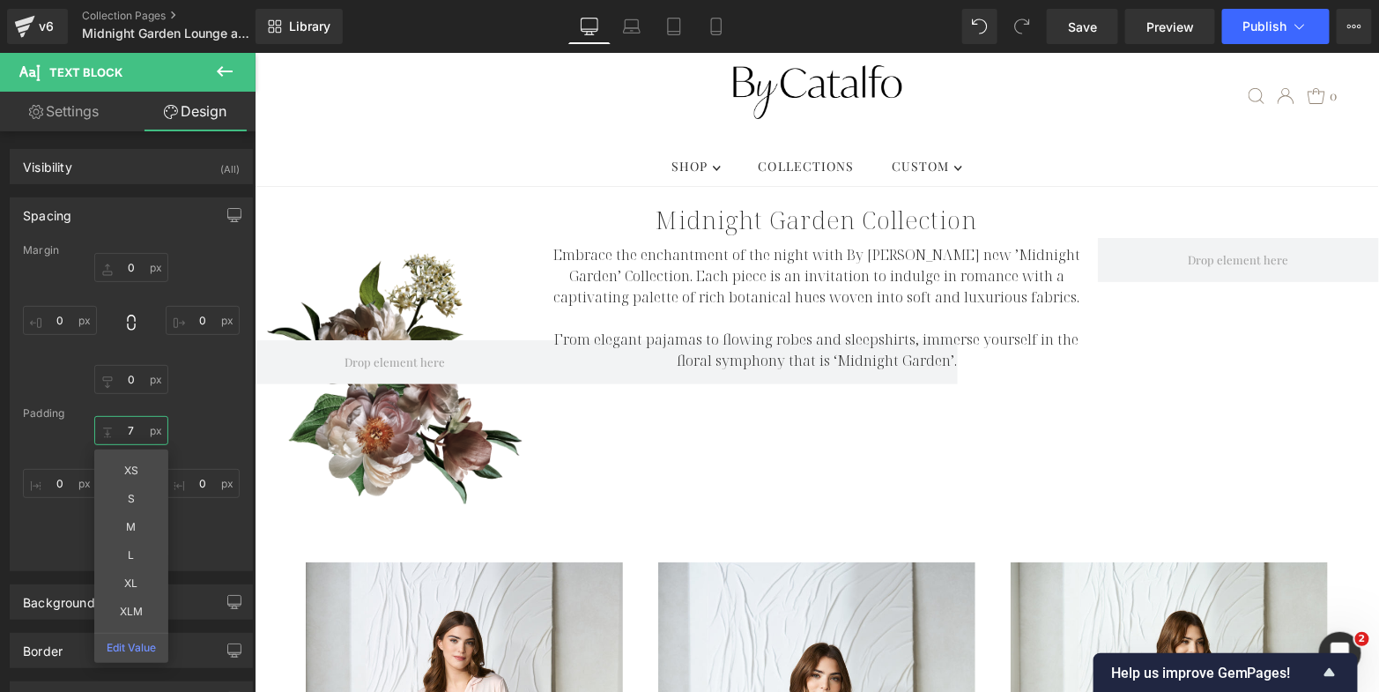
type input "75"
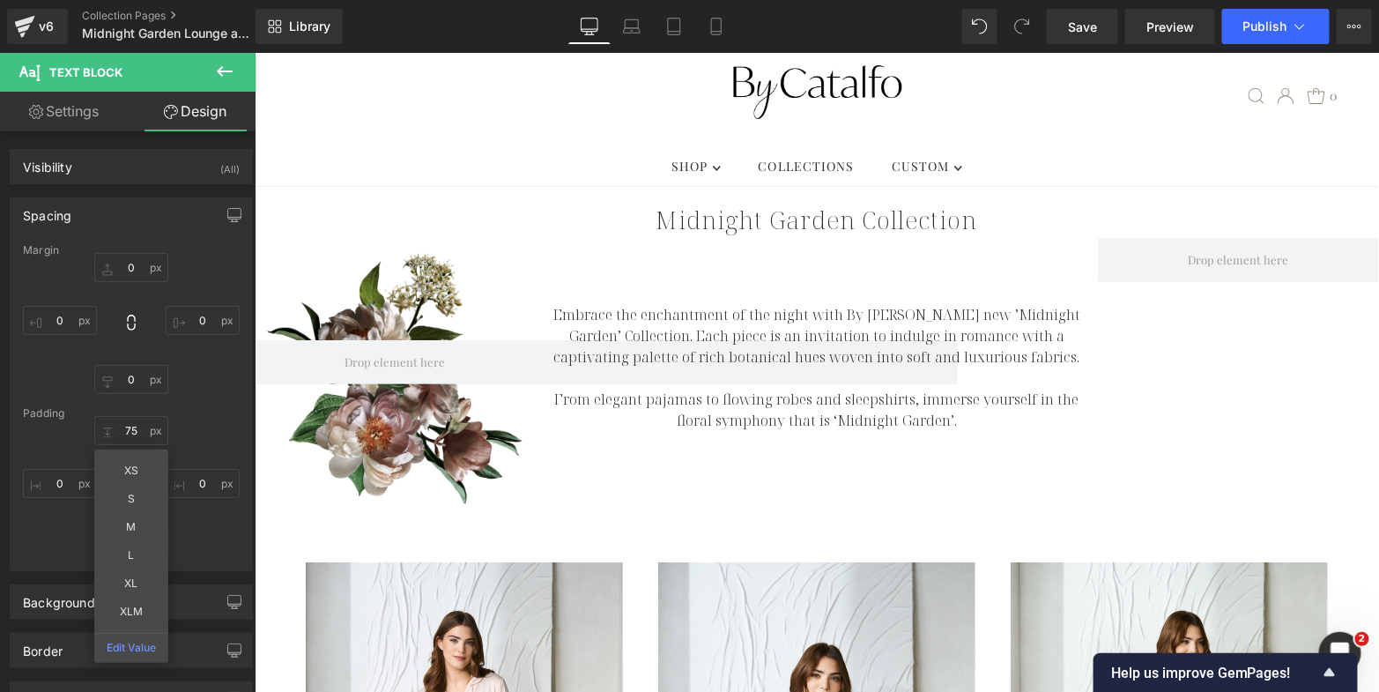
click at [1081, 200] on h1 "Midnight Garden Collection" at bounding box center [816, 218] width 1125 height 37
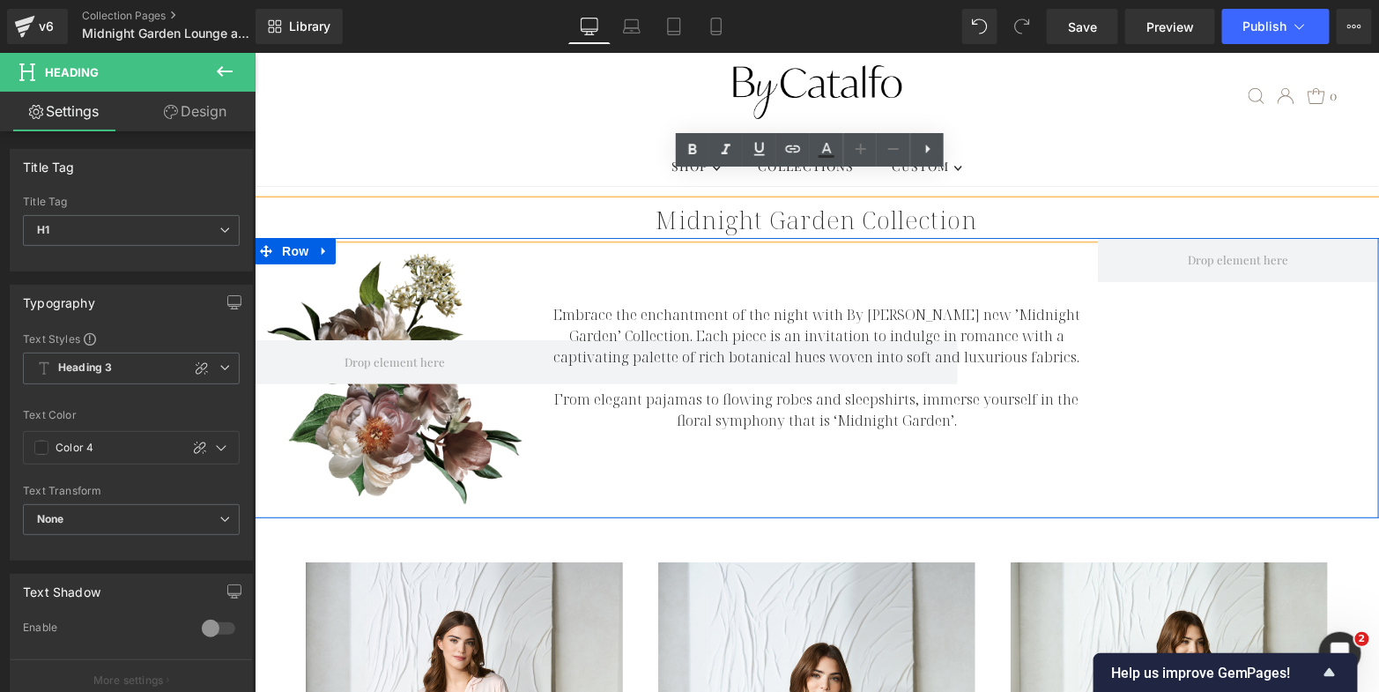
click at [1107, 471] on div "Row 116px 152px Embrace the enchantment of the night with By Catalfo's new ’Mid…" at bounding box center [816, 377] width 1125 height 280
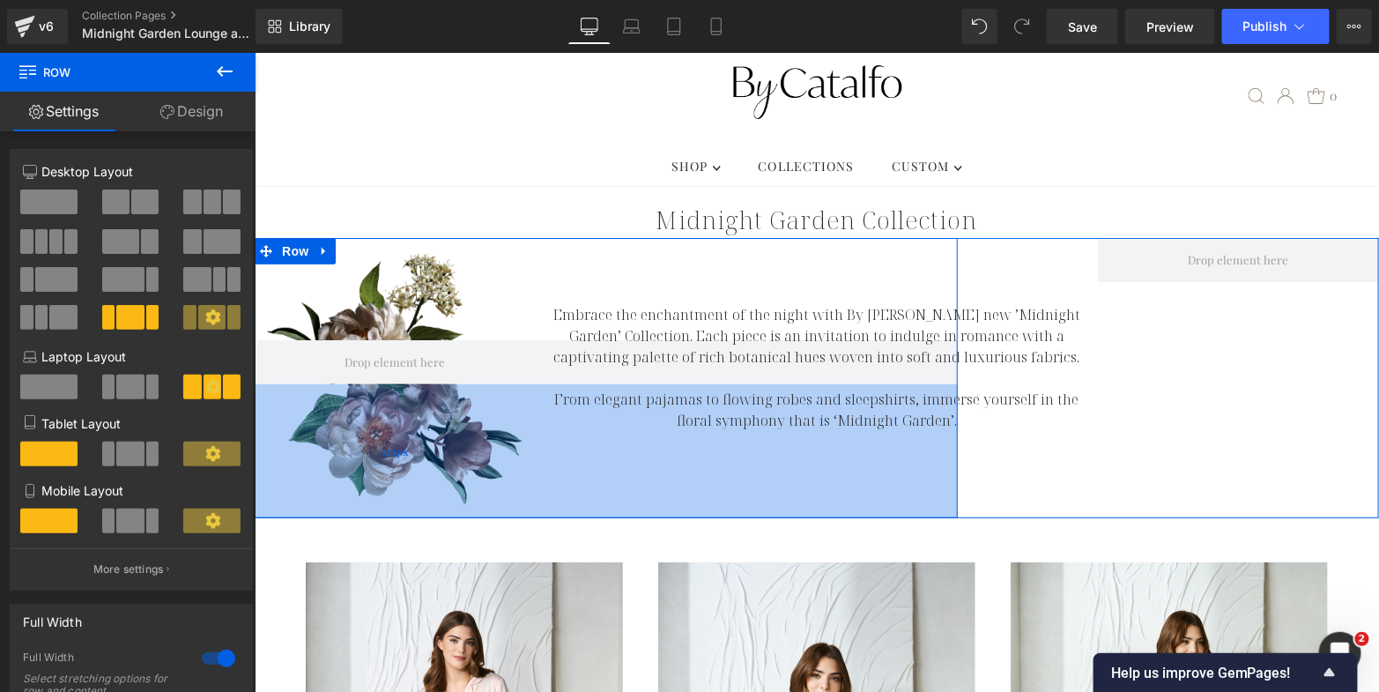
click at [421, 463] on div "152px" at bounding box center [395, 450] width 1125 height 134
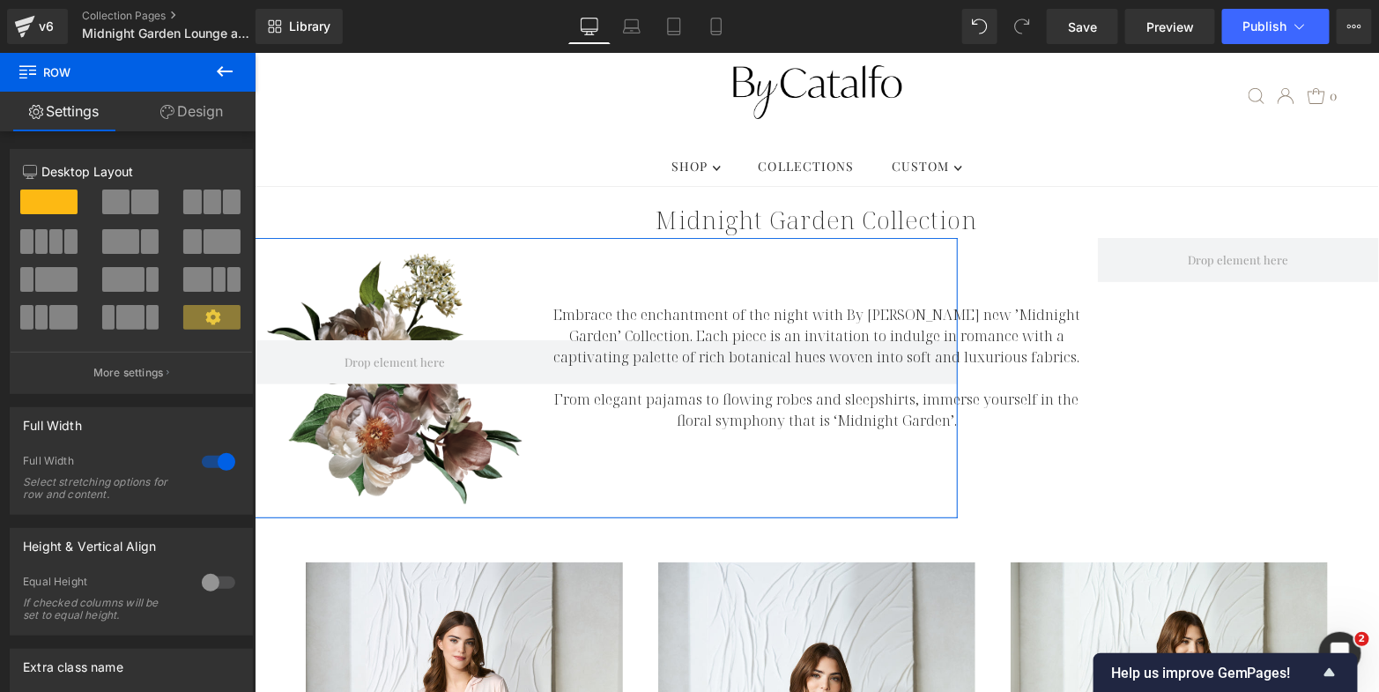
click at [211, 112] on link "Design" at bounding box center [192, 112] width 128 height 40
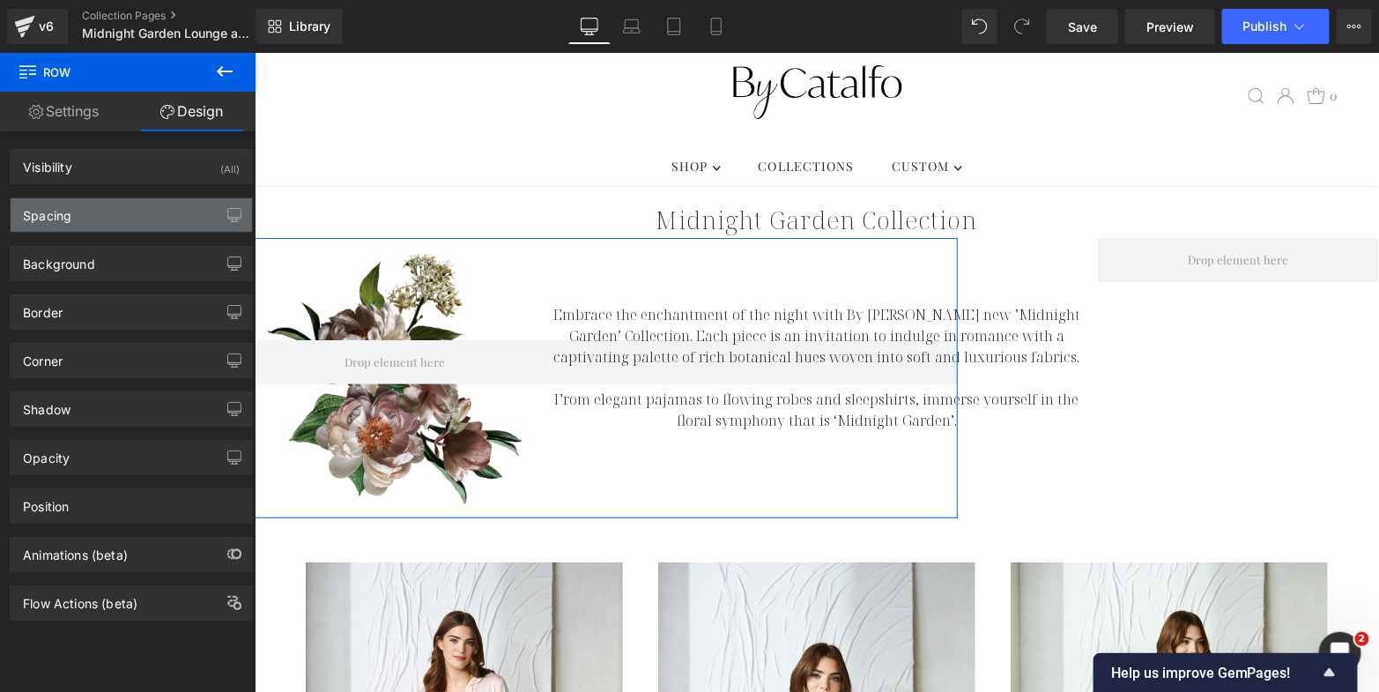
click at [130, 209] on div "Spacing" at bounding box center [131, 214] width 241 height 33
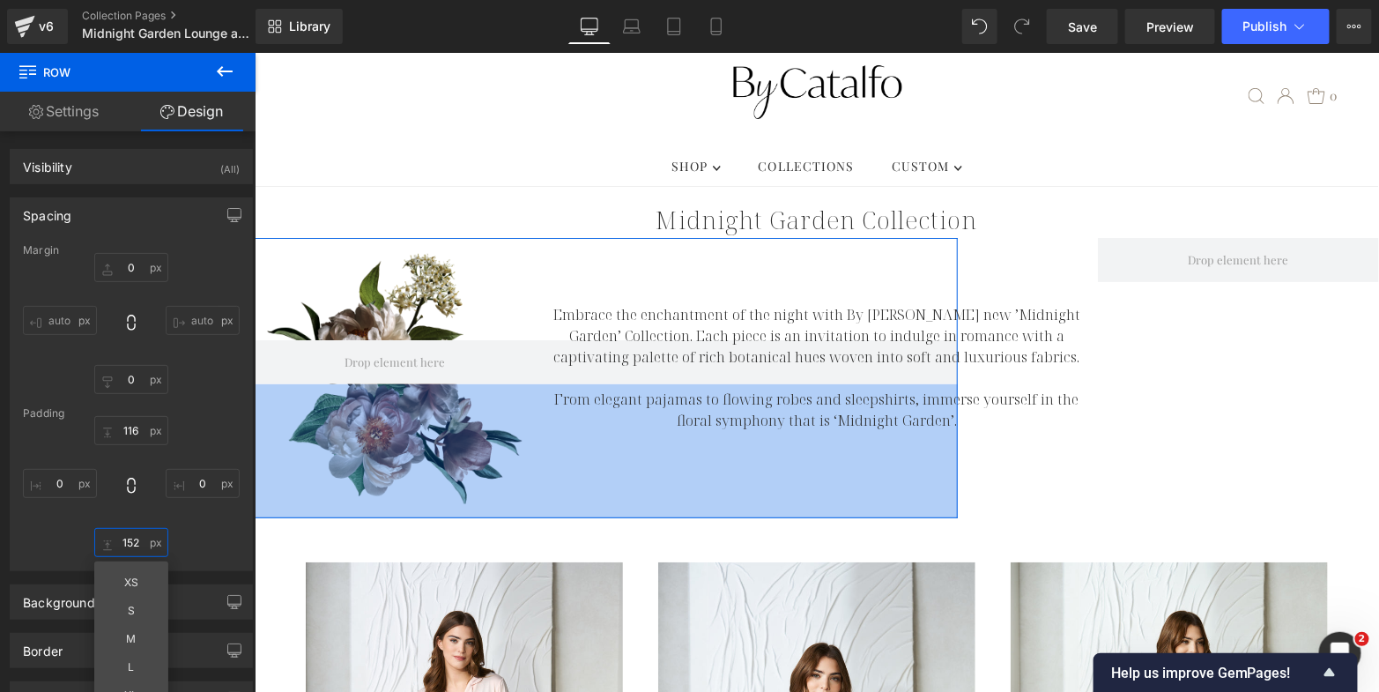
click at [115, 540] on input "152" at bounding box center [131, 542] width 74 height 29
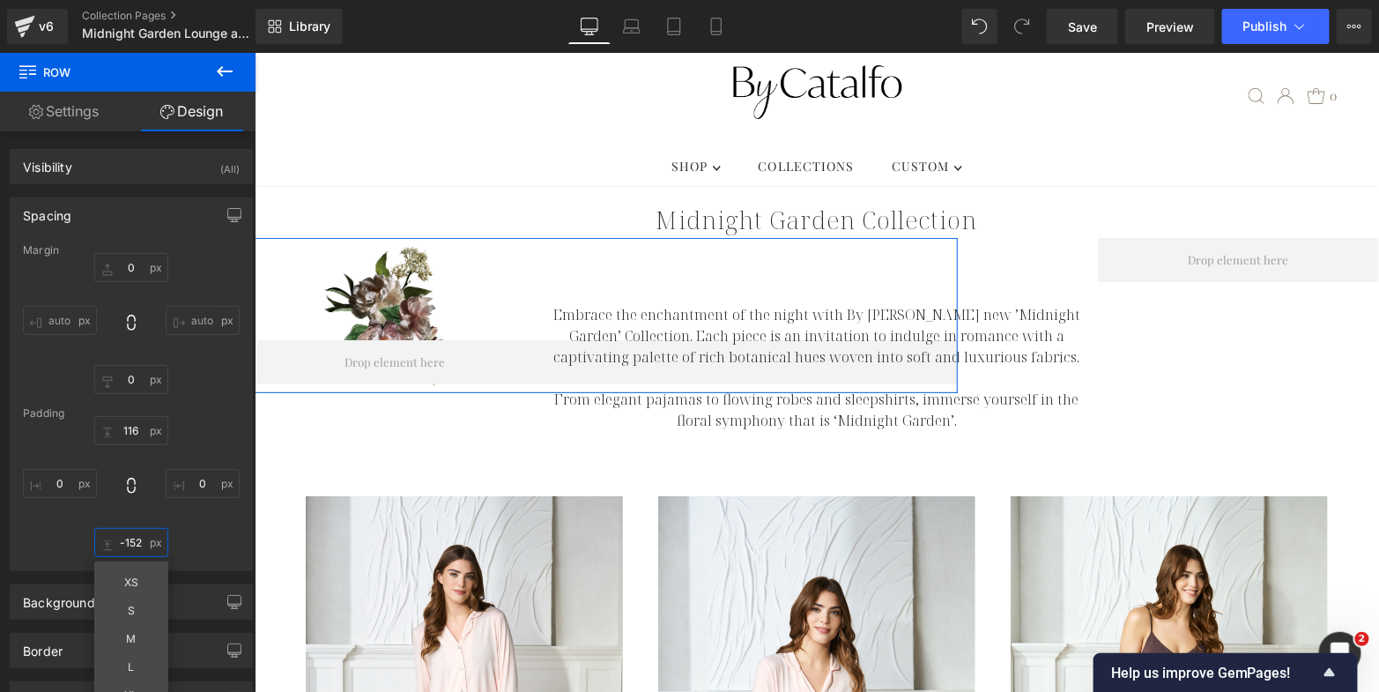
type input "152"
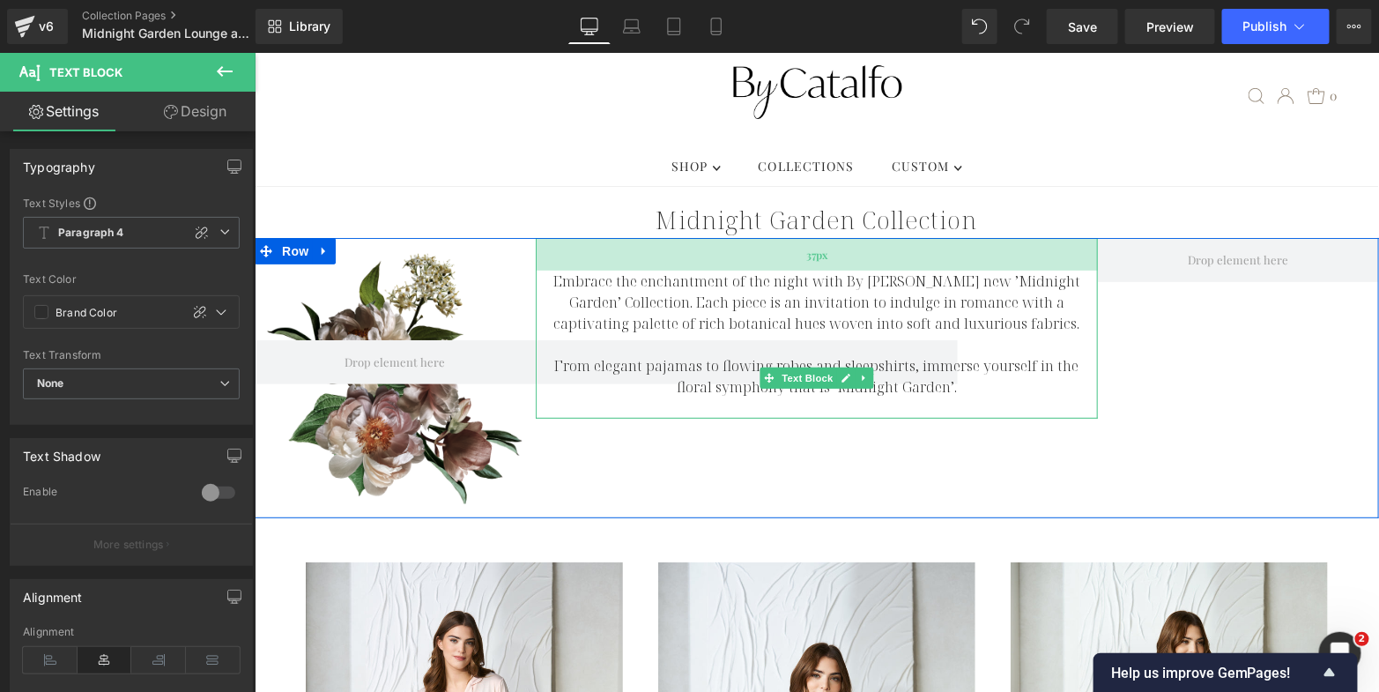
drag, startPoint x: 697, startPoint y: 260, endPoint x: 701, endPoint y: 227, distance: 33.7
click at [701, 237] on div "37px" at bounding box center [816, 253] width 562 height 33
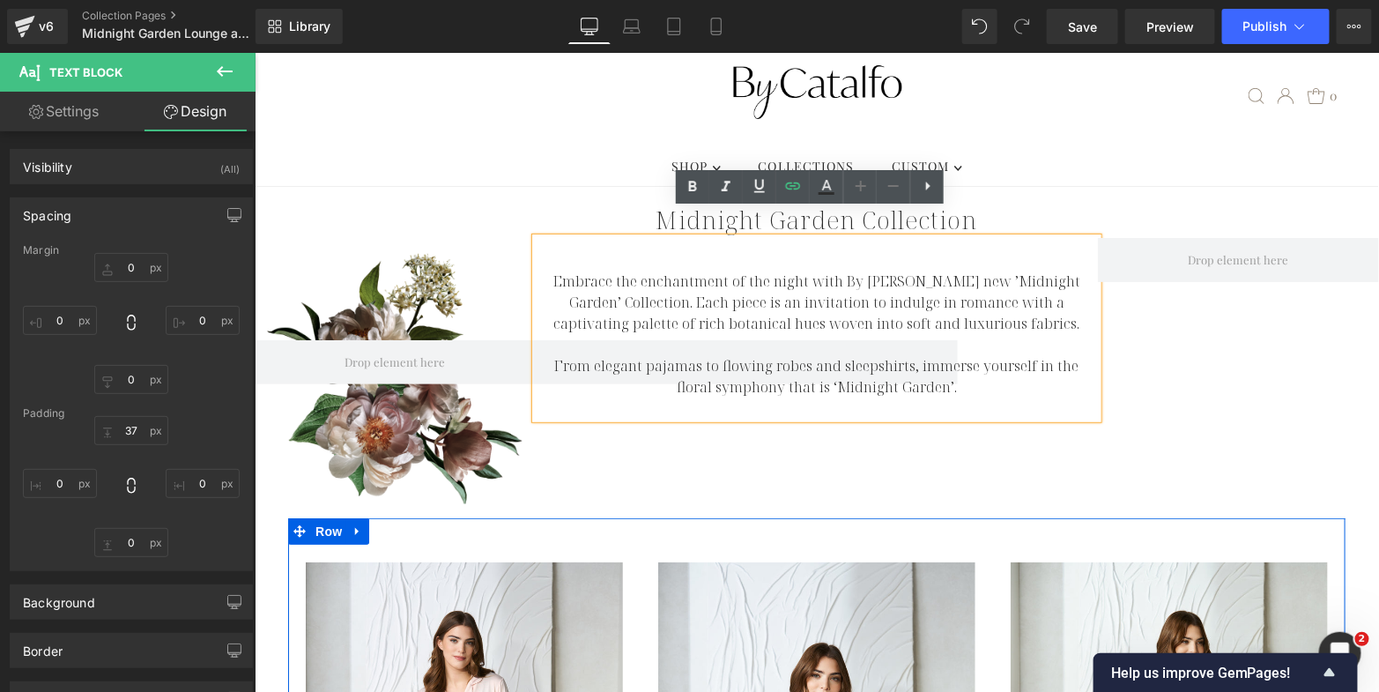
click at [796, 520] on span "Product List" at bounding box center [816, 530] width 67 height 21
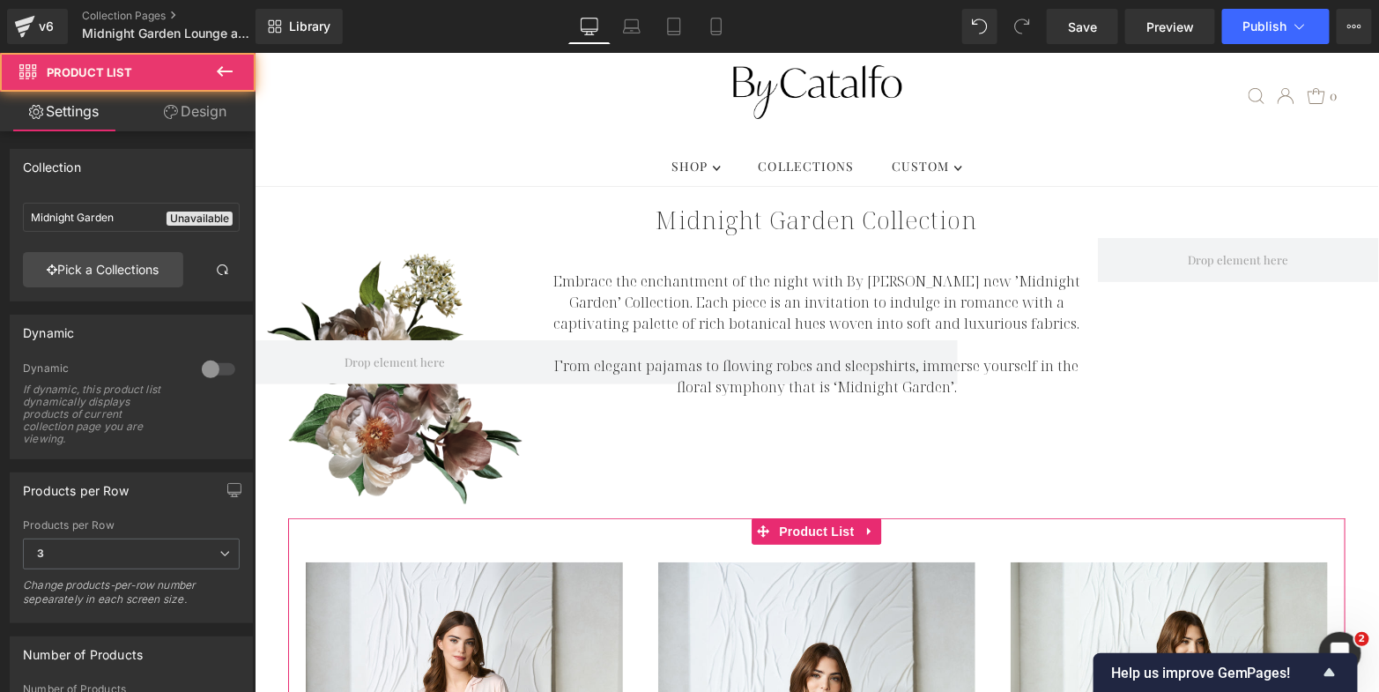
click at [207, 108] on link "Design" at bounding box center [195, 112] width 128 height 40
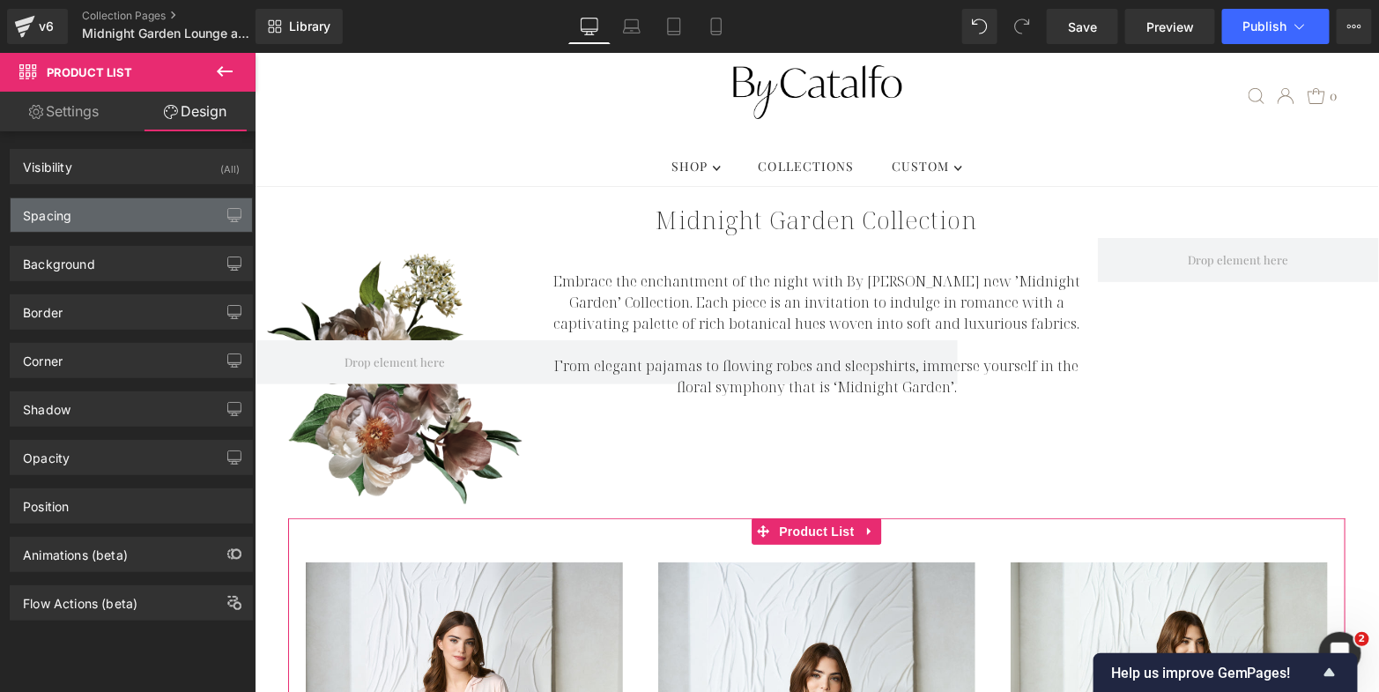
click at [151, 219] on div "Spacing" at bounding box center [131, 214] width 241 height 33
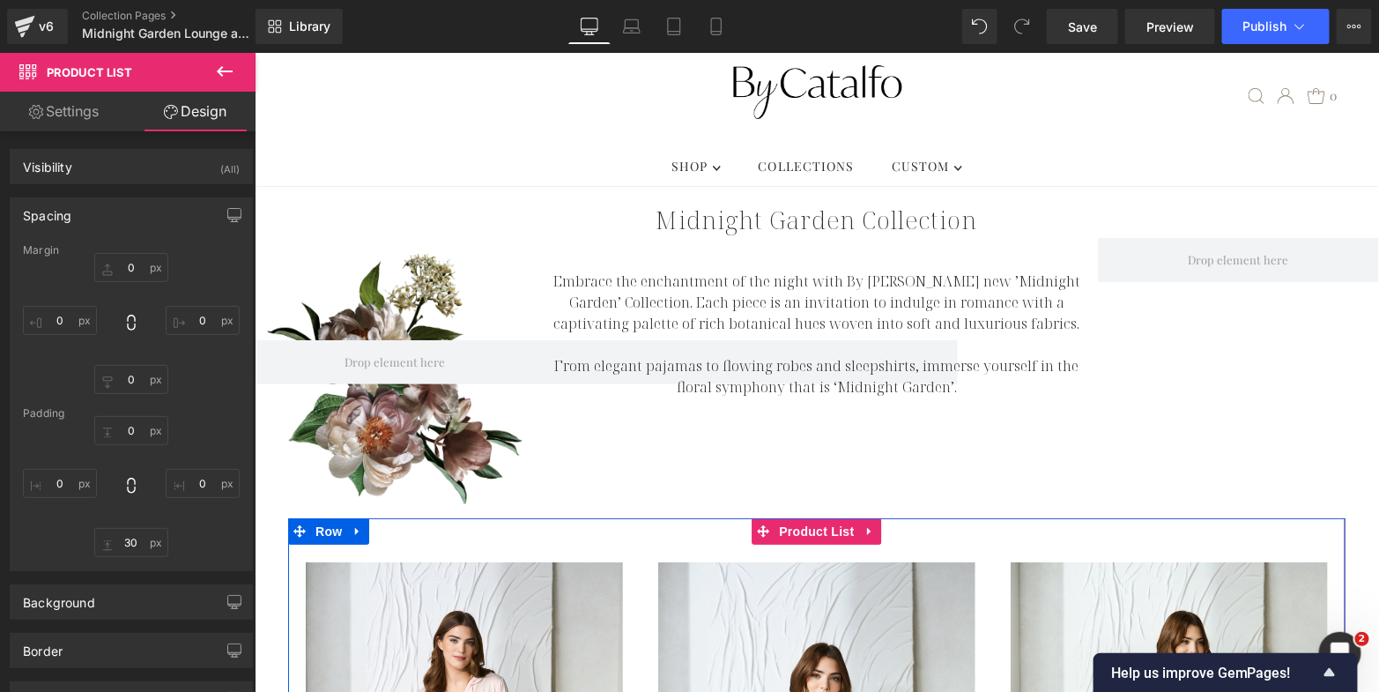
click at [316, 517] on span "Row" at bounding box center [327, 530] width 35 height 26
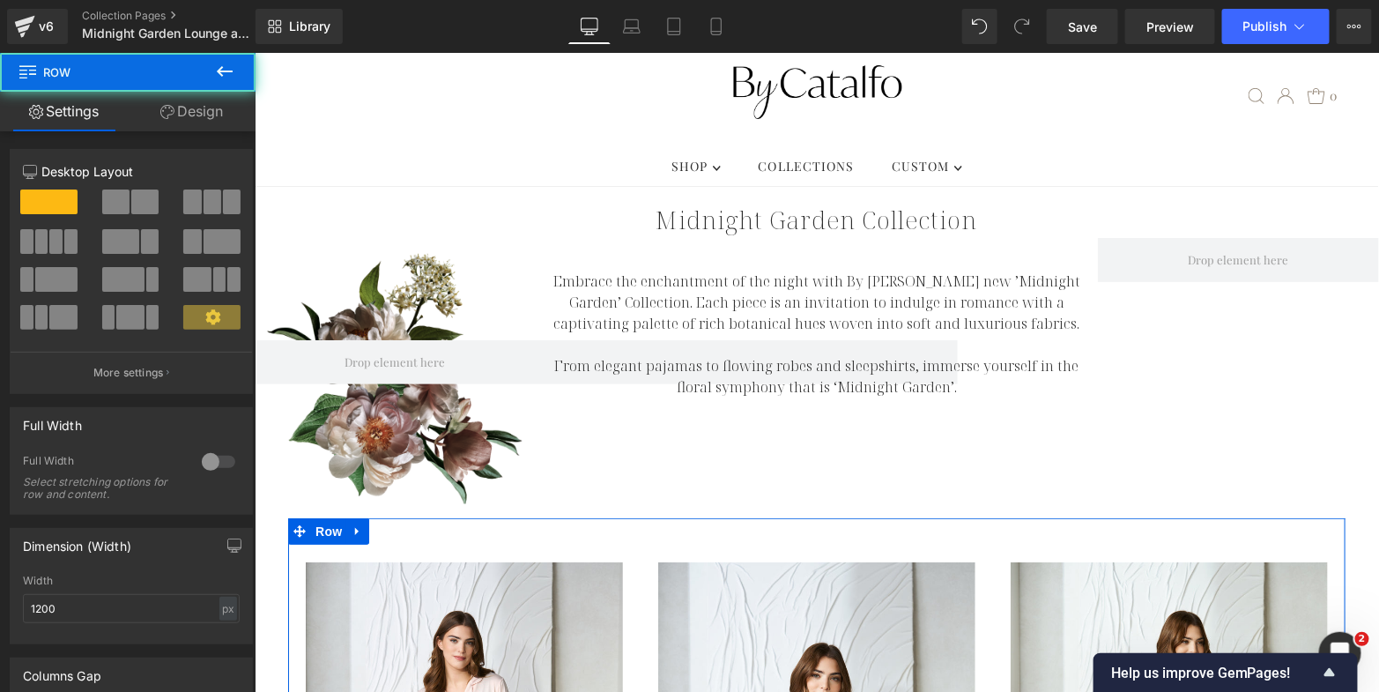
click at [201, 114] on link "Design" at bounding box center [192, 112] width 128 height 40
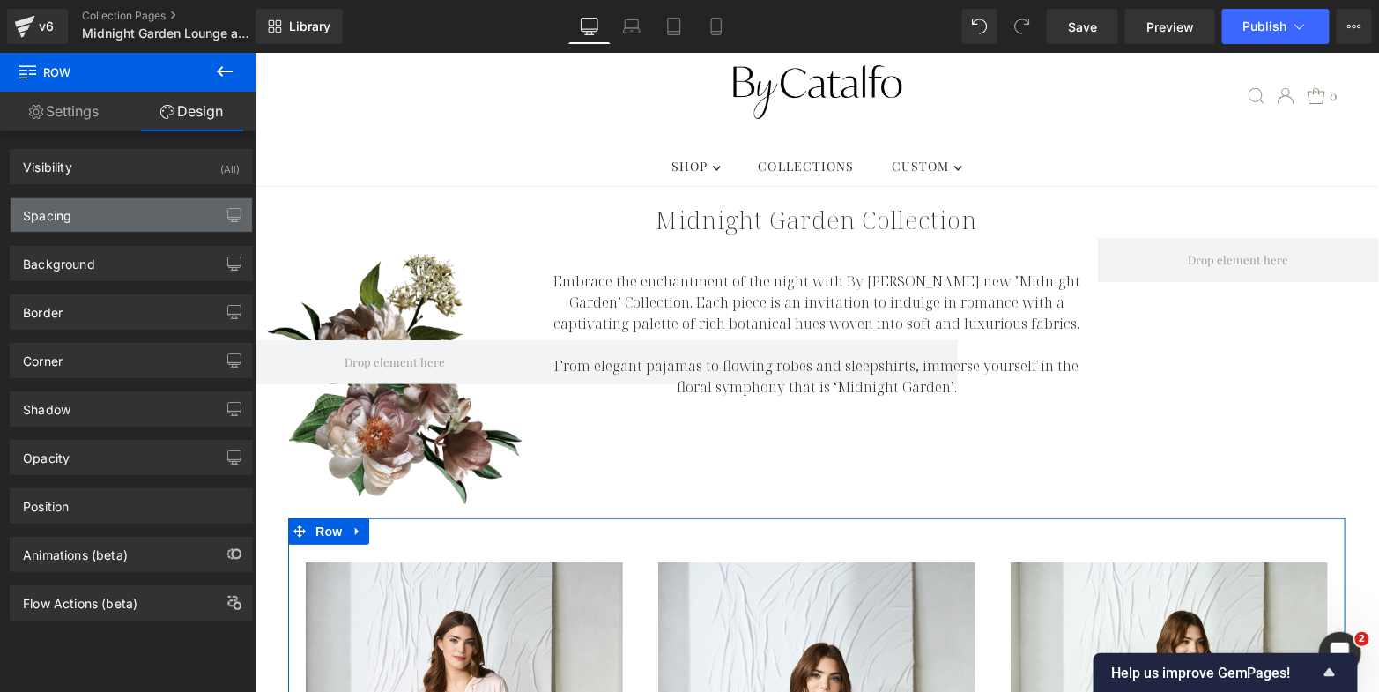
click at [176, 218] on div "Spacing" at bounding box center [131, 214] width 241 height 33
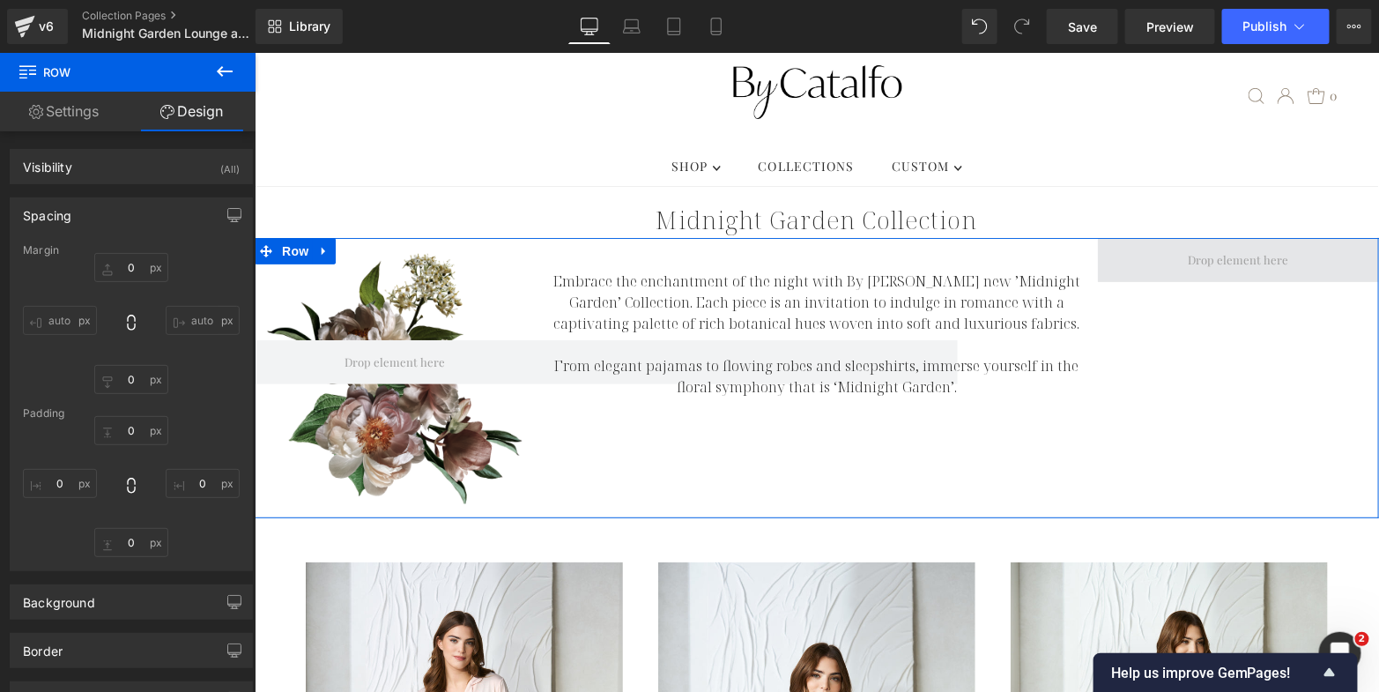
click at [1182, 245] on span at bounding box center [1238, 259] width 113 height 28
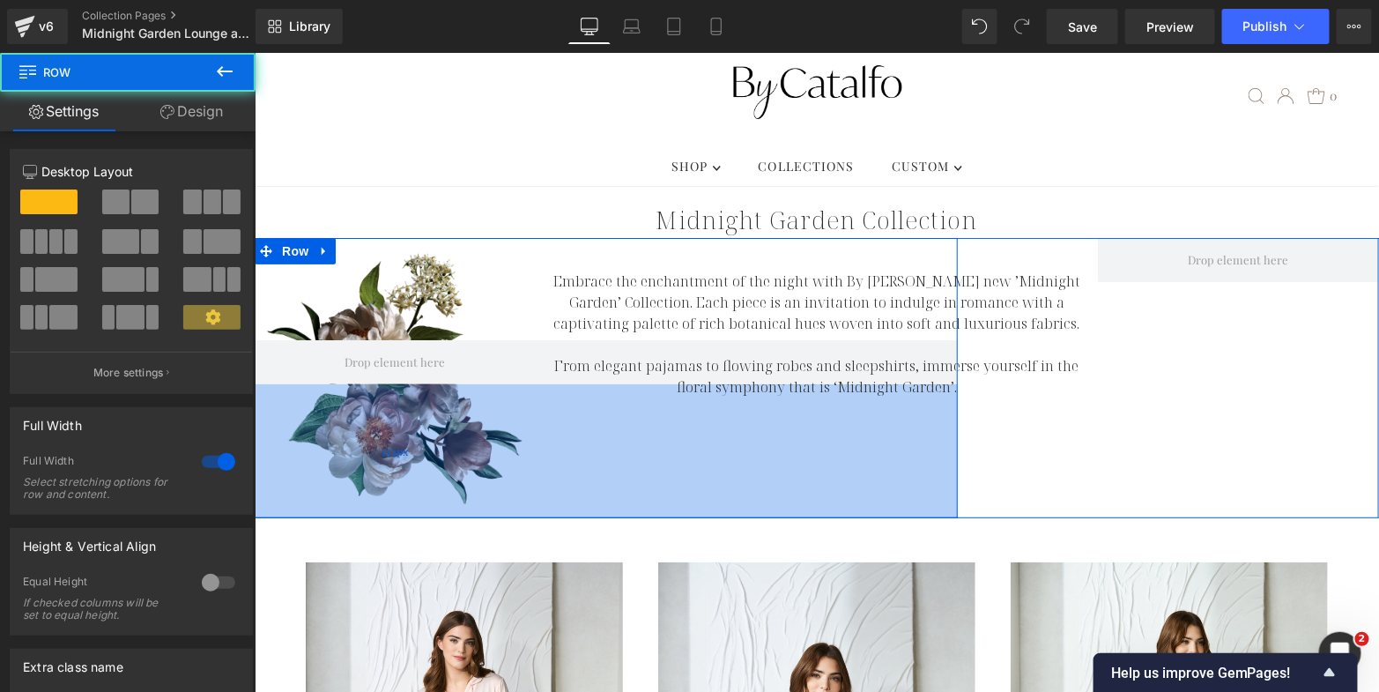
click at [940, 455] on div "152px" at bounding box center [395, 450] width 1125 height 134
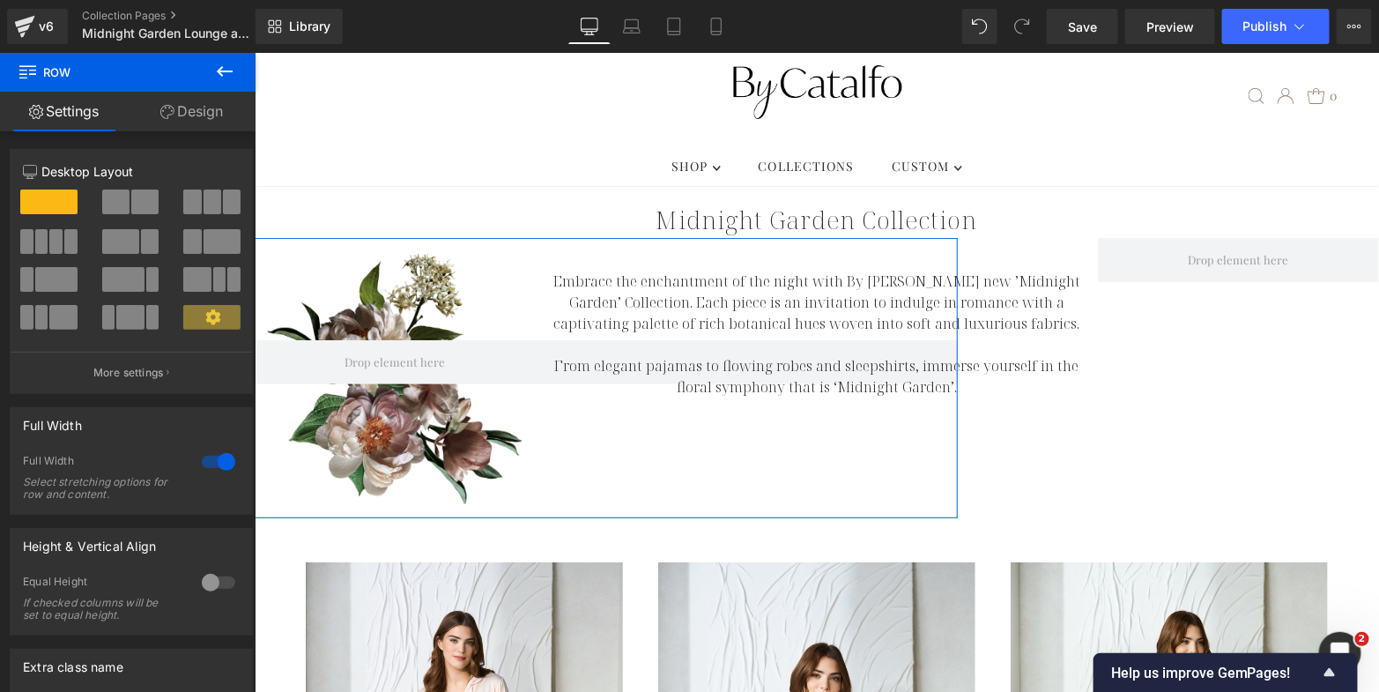
click at [218, 455] on div at bounding box center [218, 462] width 42 height 28
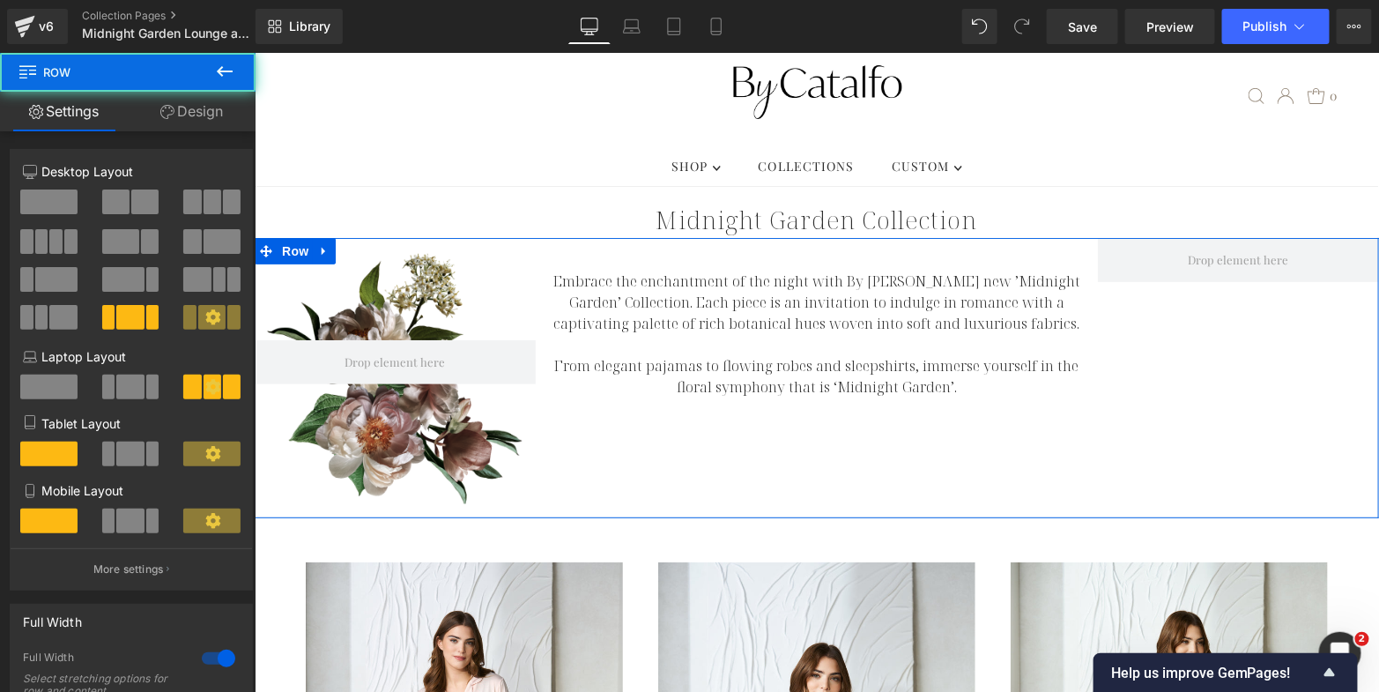
click at [793, 414] on div "Row 116px 152px Embrace the enchantment of the night with By Catalfo's new ’Mid…" at bounding box center [816, 377] width 1125 height 280
click at [806, 478] on div "Row 116px 152px Embrace the enchantment of the night with By Catalfo's new ’Mid…" at bounding box center [816, 377] width 1125 height 280
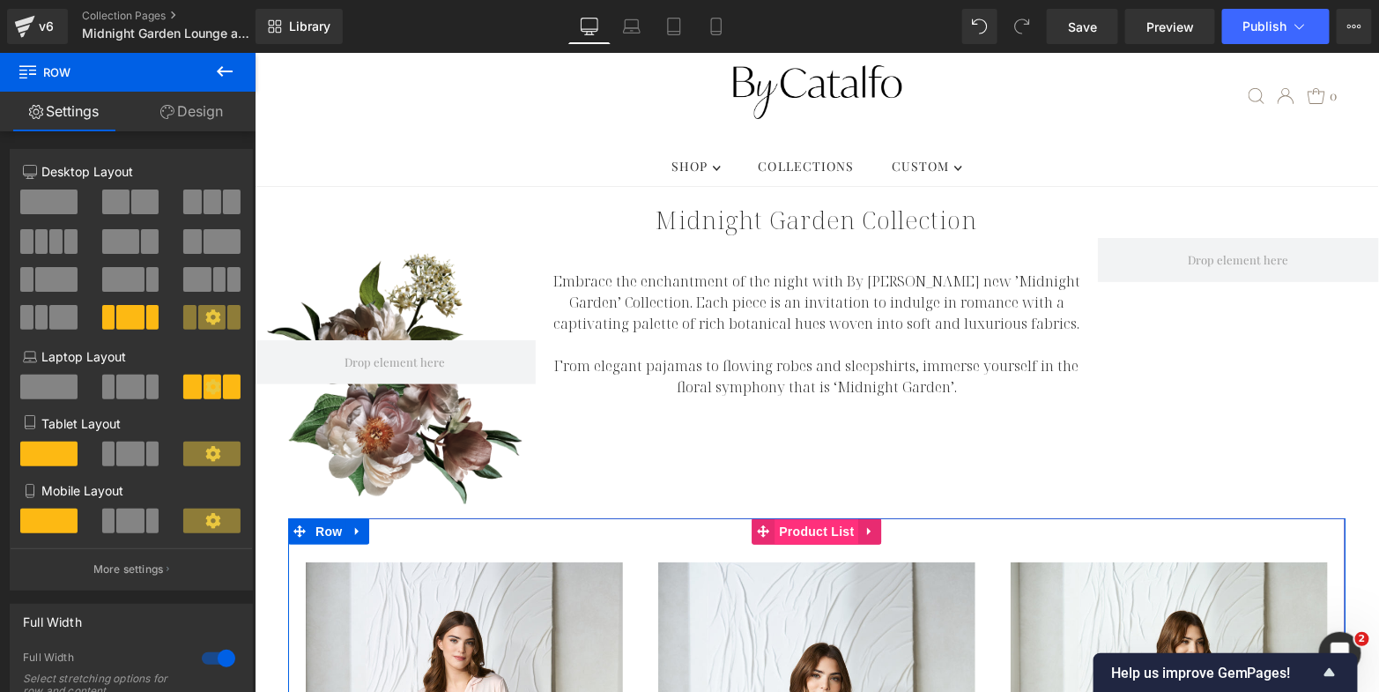
click at [817, 517] on span "Product List" at bounding box center [816, 530] width 84 height 26
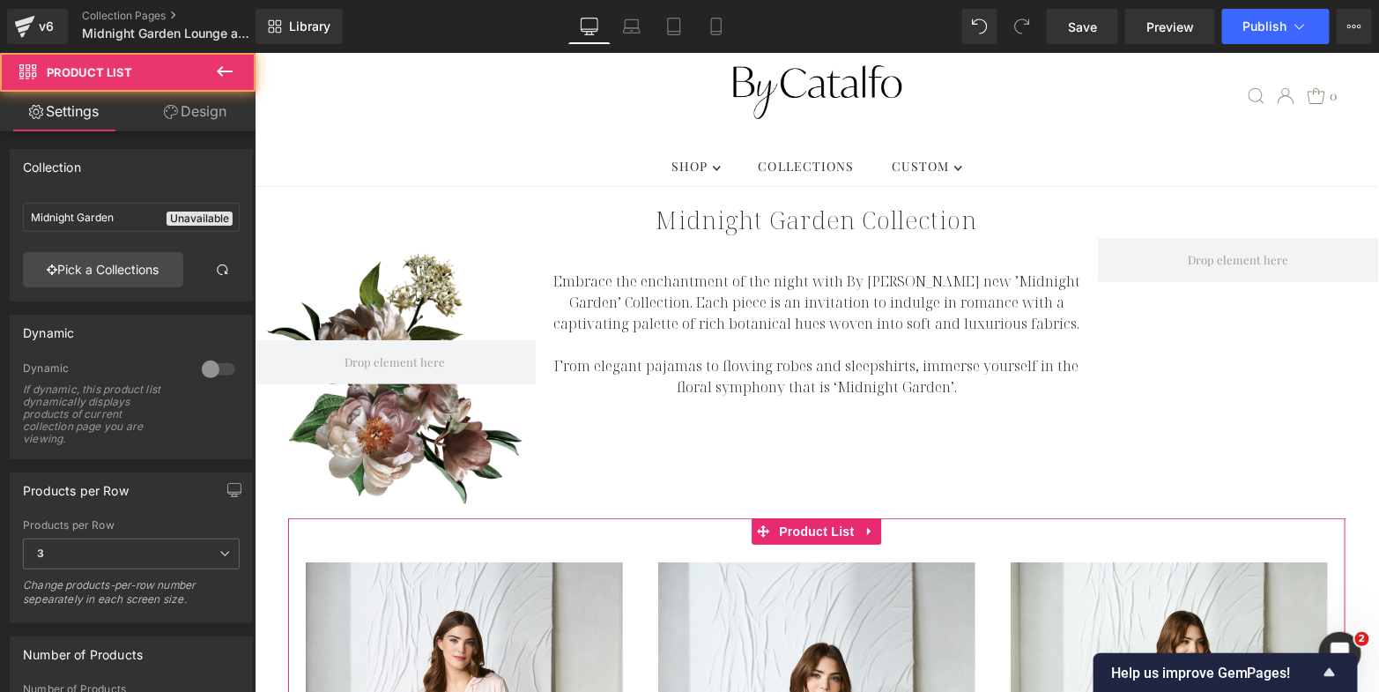
click at [209, 110] on link "Design" at bounding box center [195, 112] width 128 height 40
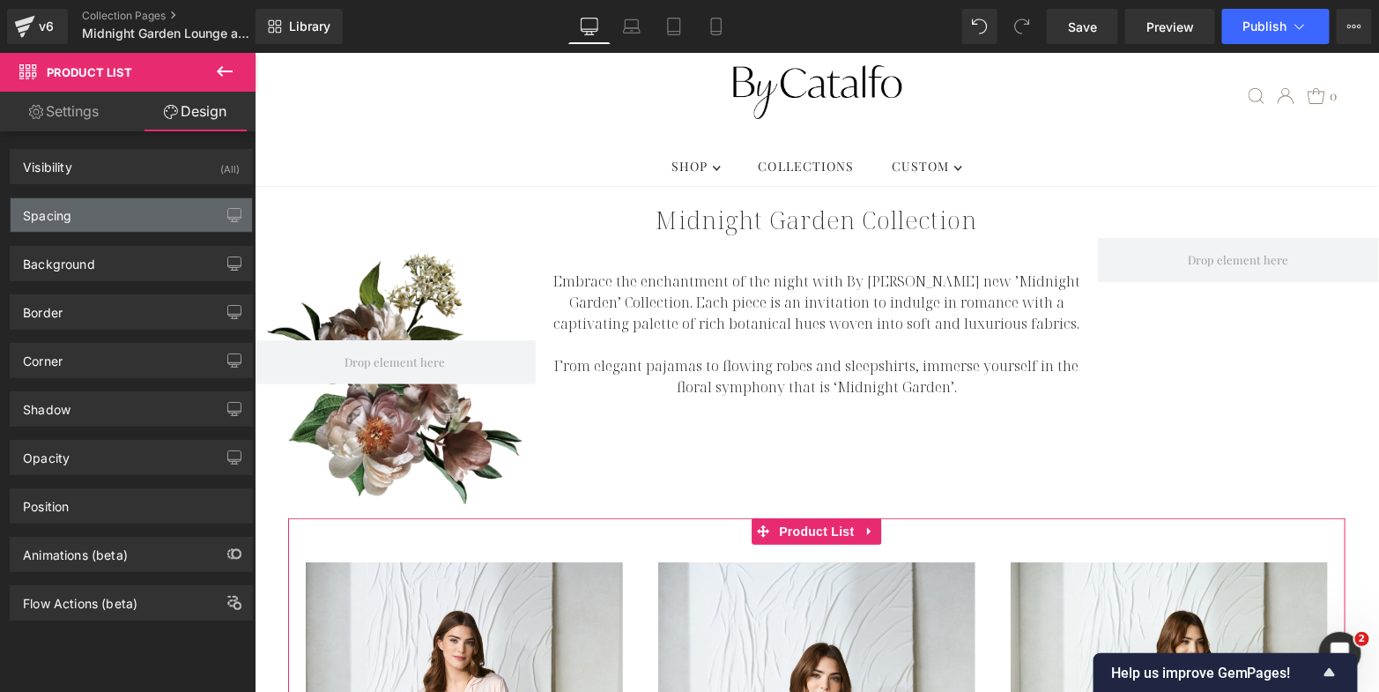
click at [150, 214] on div "Spacing" at bounding box center [131, 214] width 241 height 33
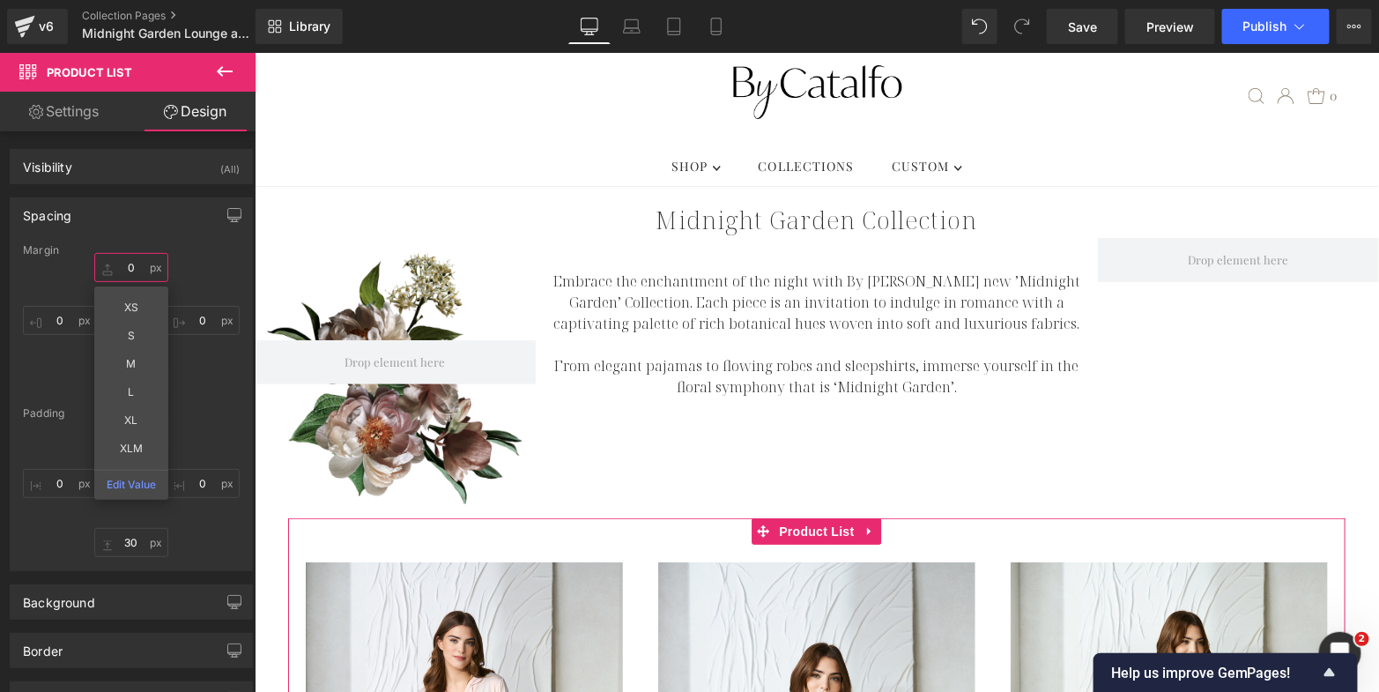
click at [130, 264] on input "0" at bounding box center [131, 267] width 74 height 29
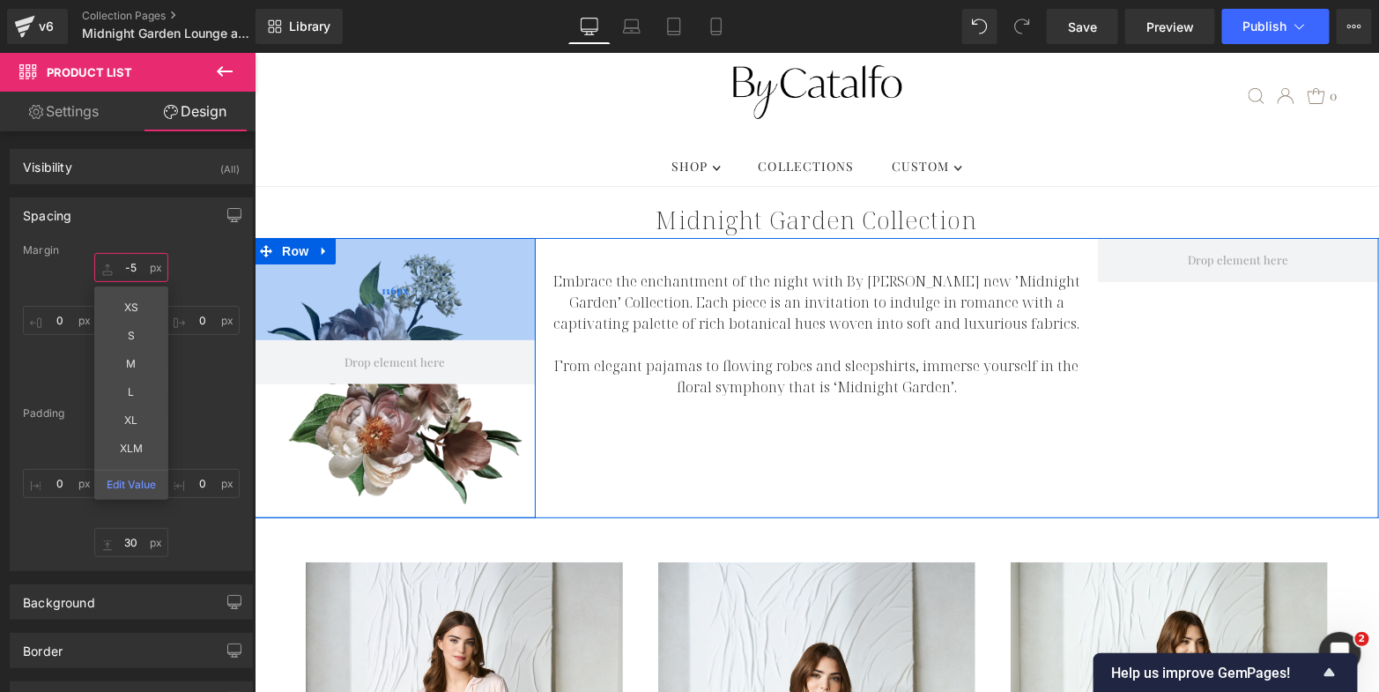
type input "-50"
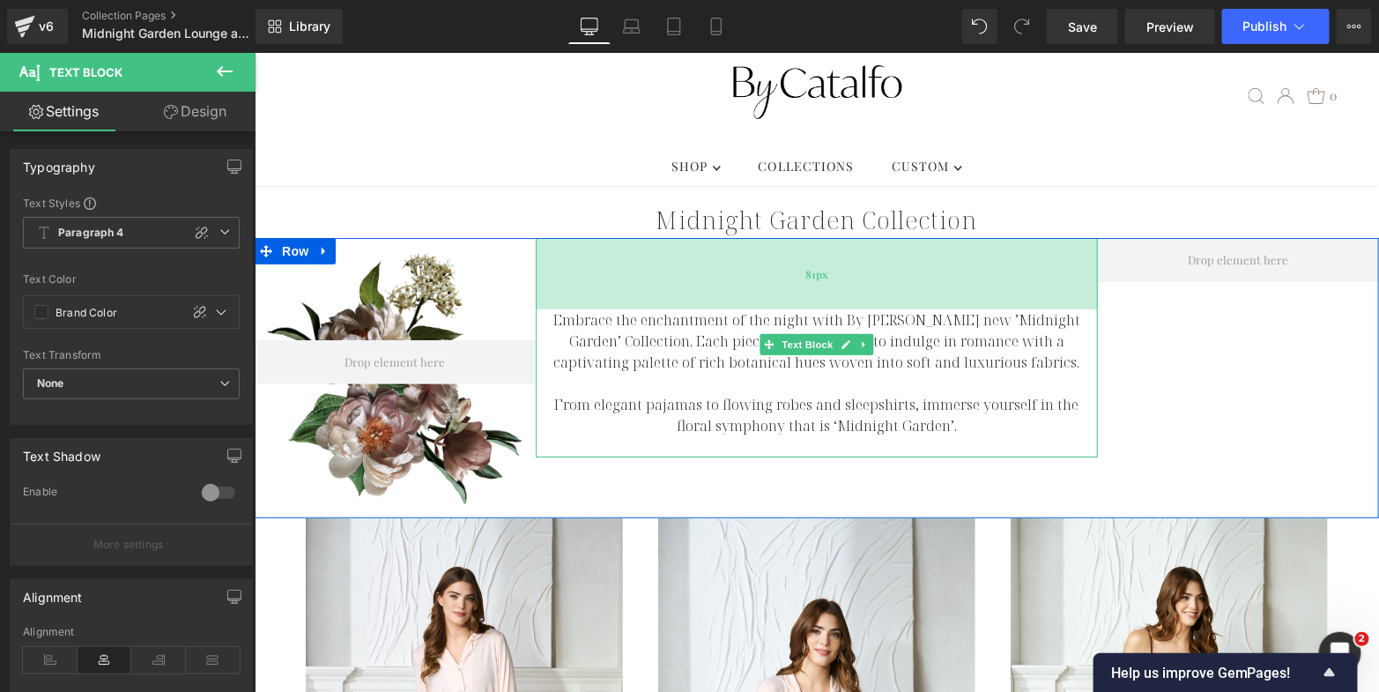
drag, startPoint x: 686, startPoint y: 228, endPoint x: 690, endPoint y: 267, distance: 39.0
click at [690, 267] on div "81px" at bounding box center [816, 272] width 562 height 71
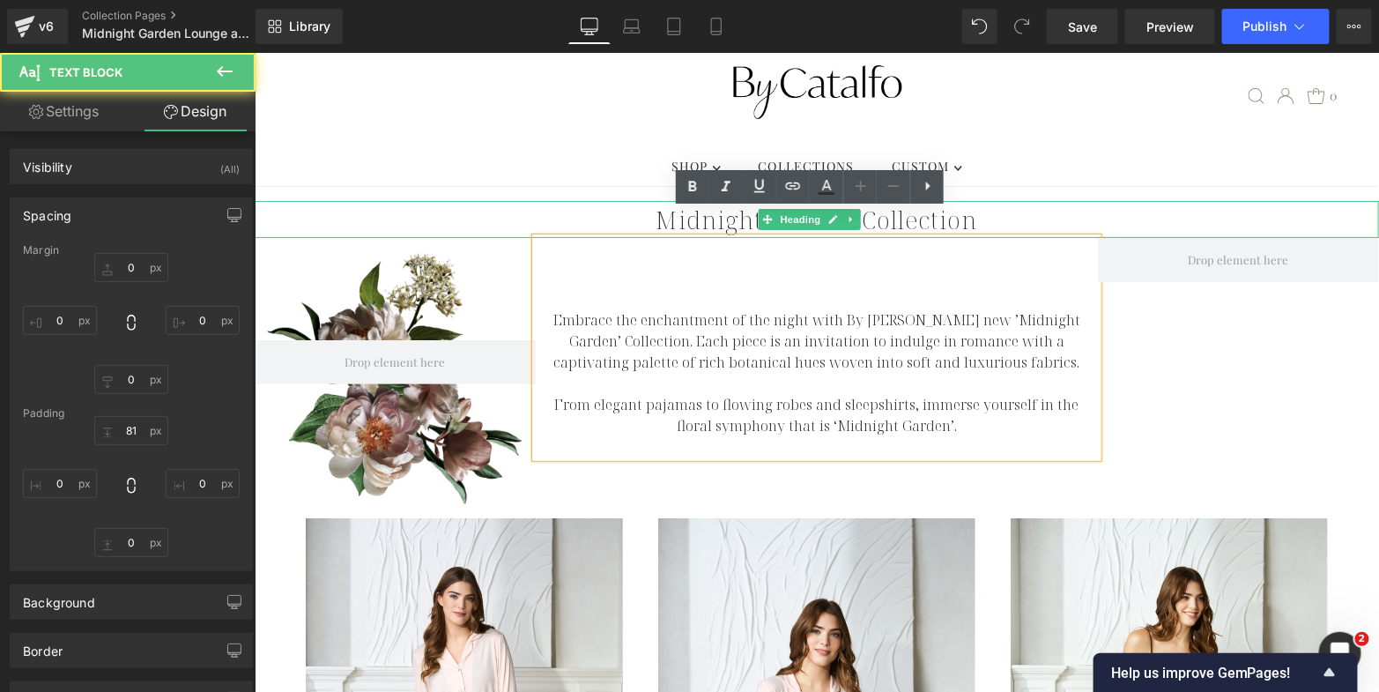
click at [1155, 200] on h1 "Midnight Garden Collection" at bounding box center [816, 218] width 1125 height 37
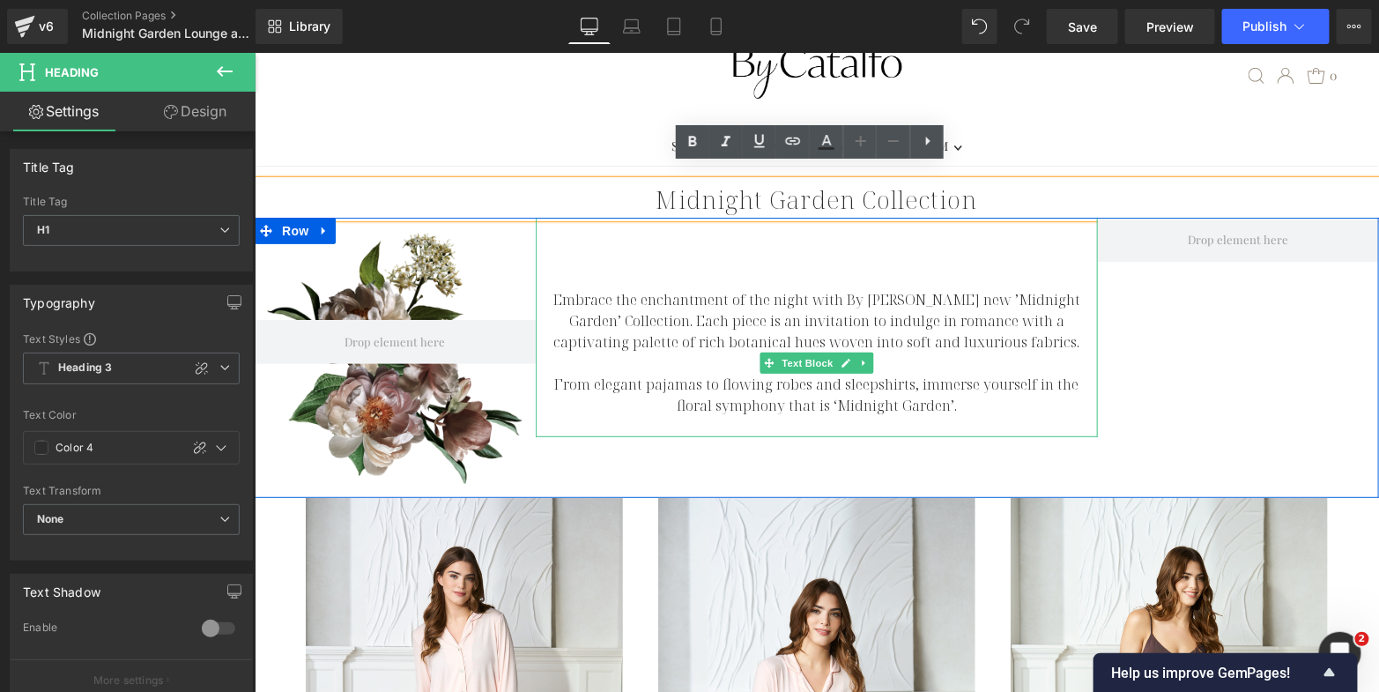
scroll to position [102, 0]
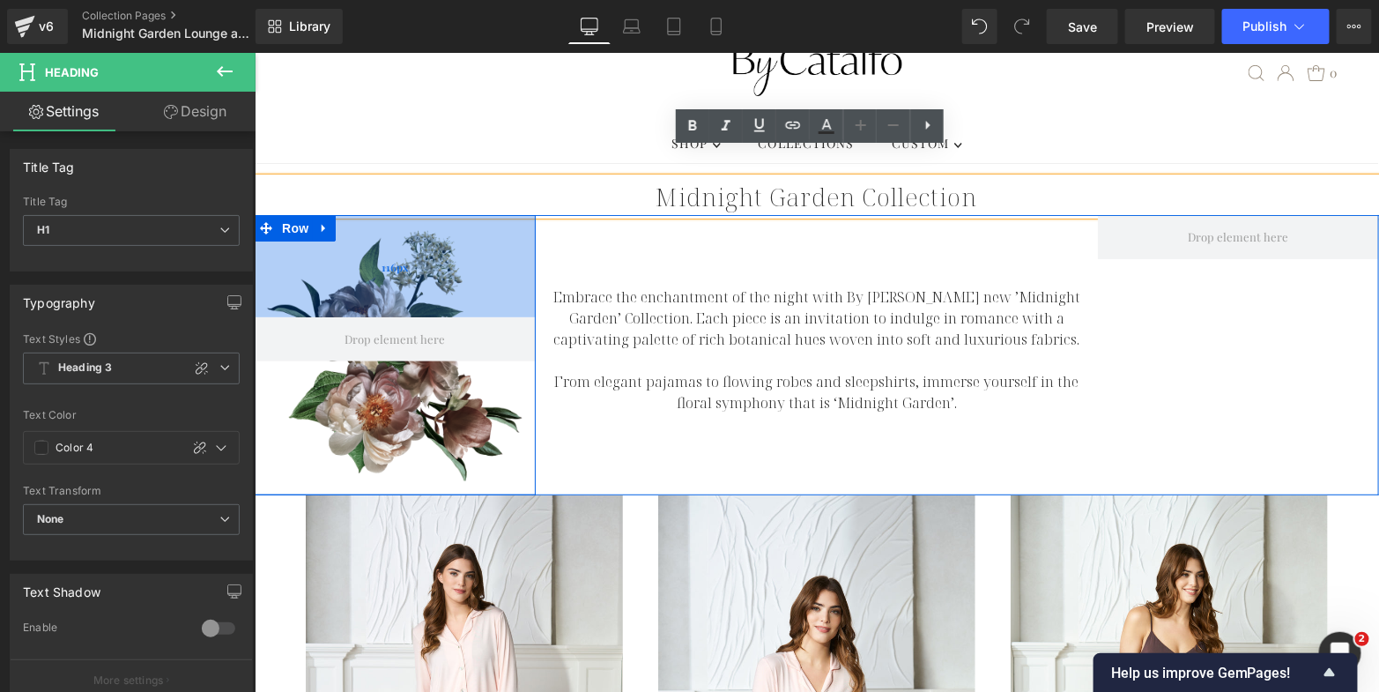
click at [442, 276] on div "116px" at bounding box center [394, 265] width 281 height 102
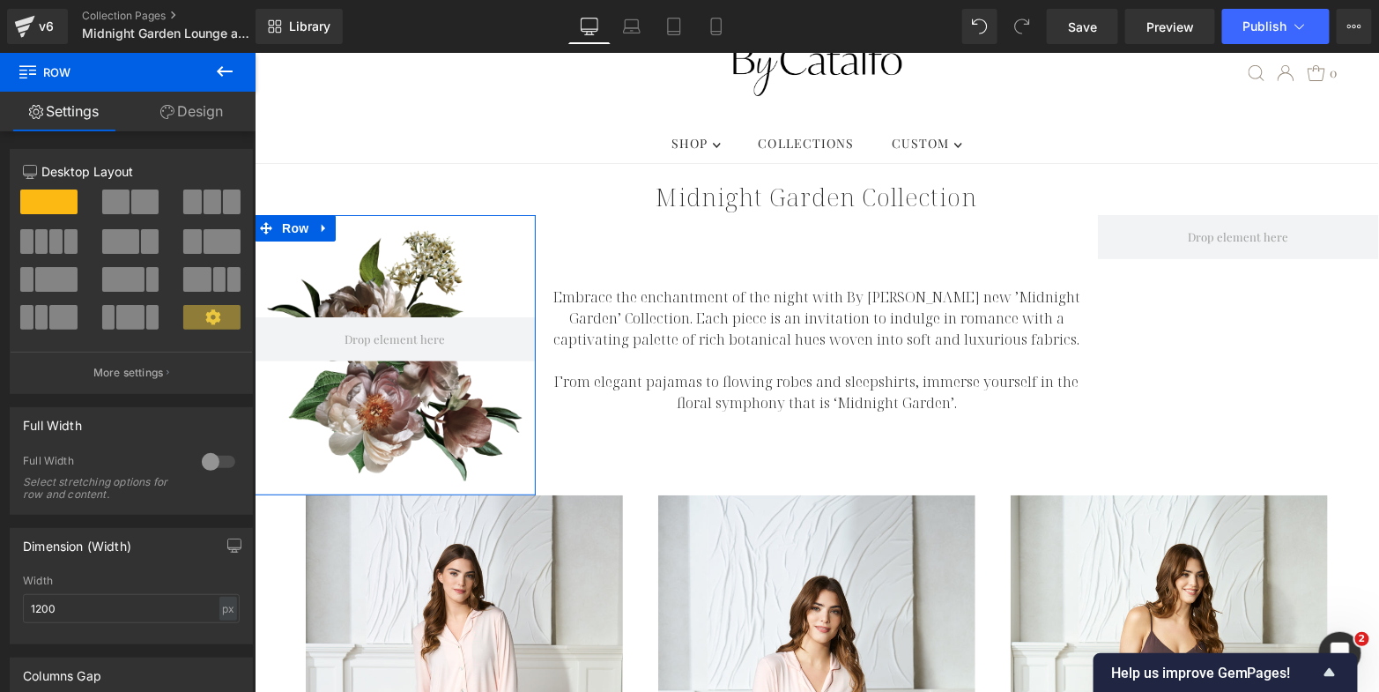
click at [221, 121] on link "Design" at bounding box center [192, 112] width 128 height 40
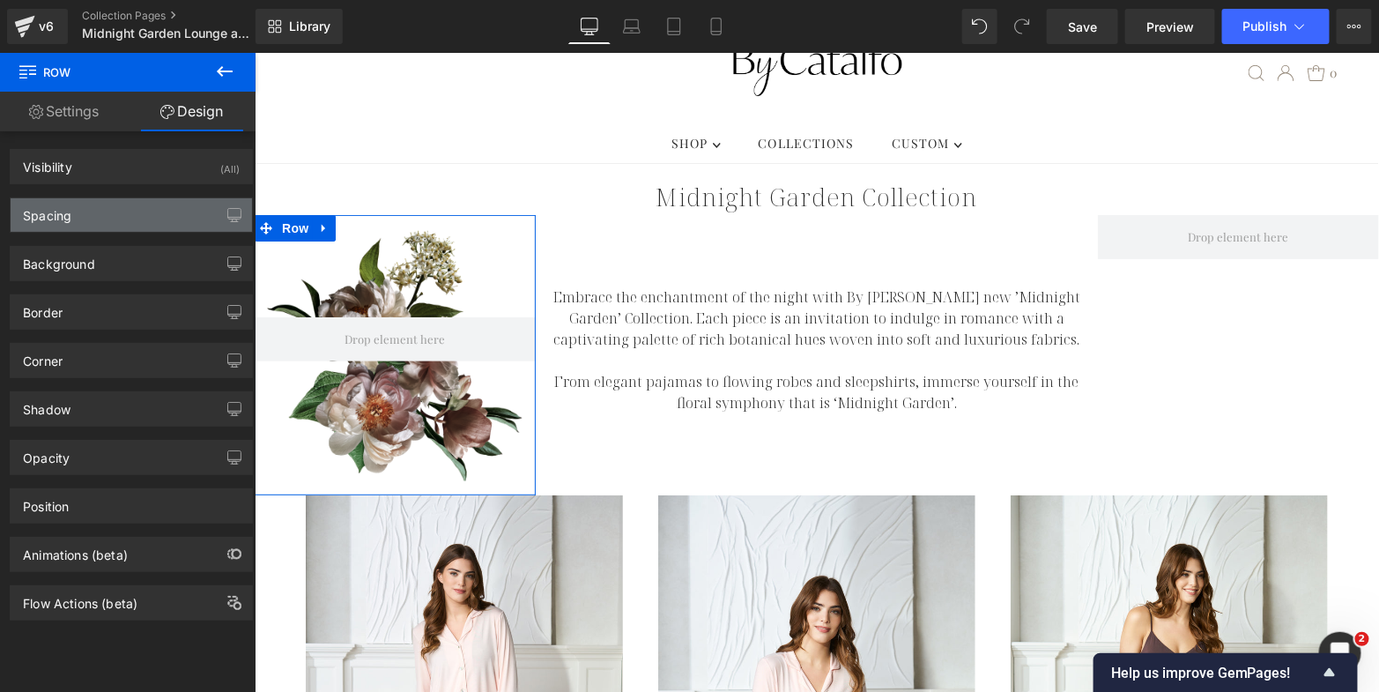
click at [158, 215] on div "Spacing" at bounding box center [131, 214] width 241 height 33
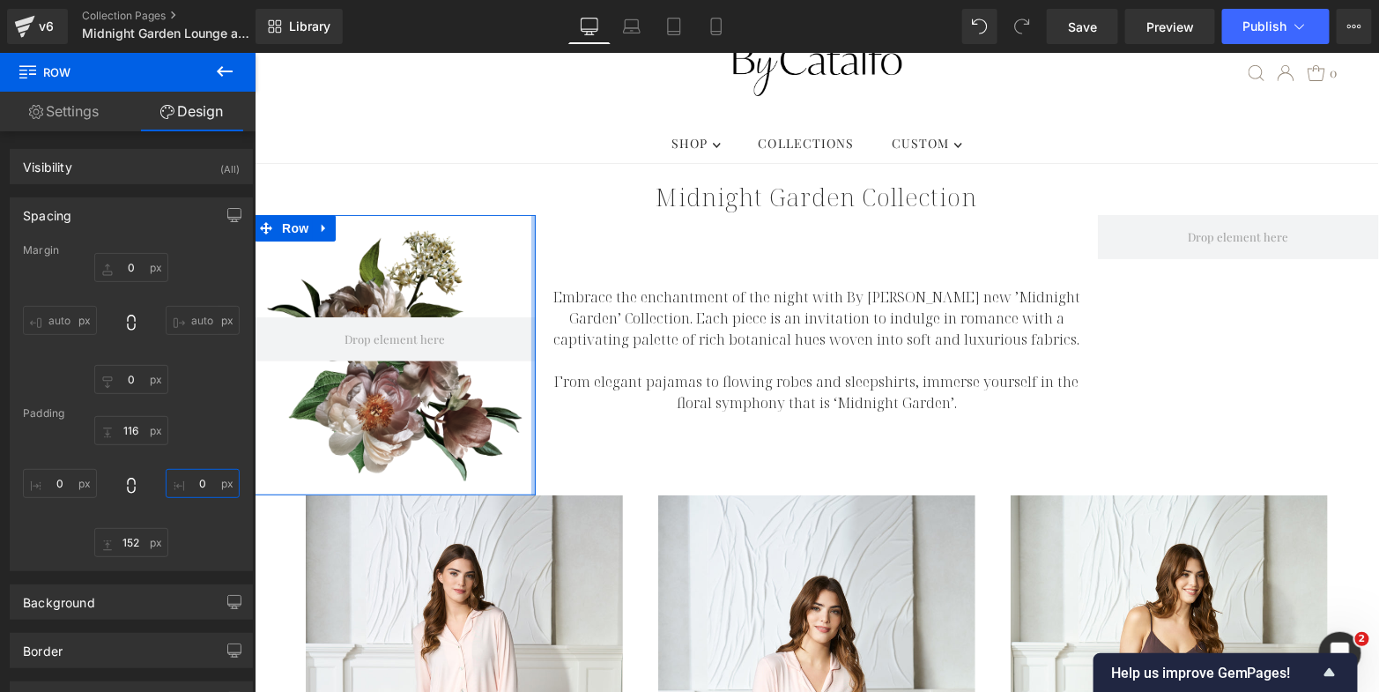
click at [197, 478] on input "0" at bounding box center [203, 483] width 74 height 29
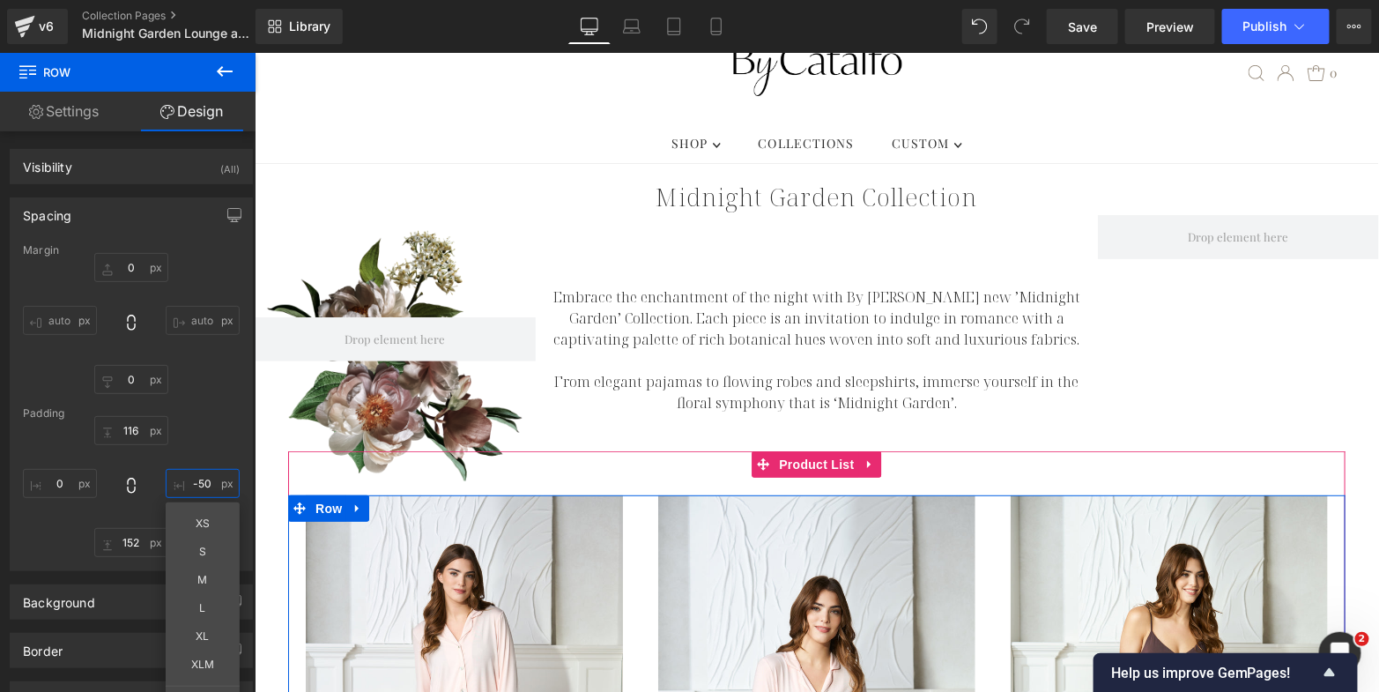
type input "-50"
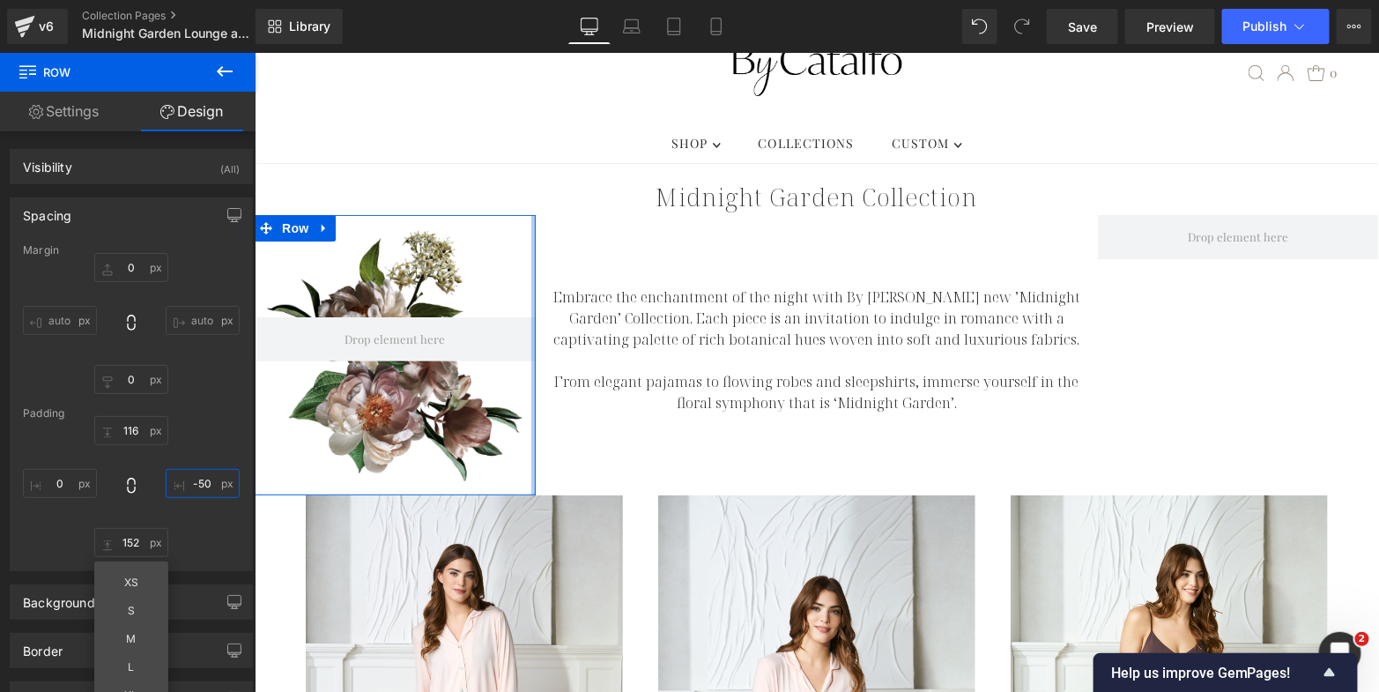
click at [200, 482] on input "-50" at bounding box center [203, 483] width 74 height 29
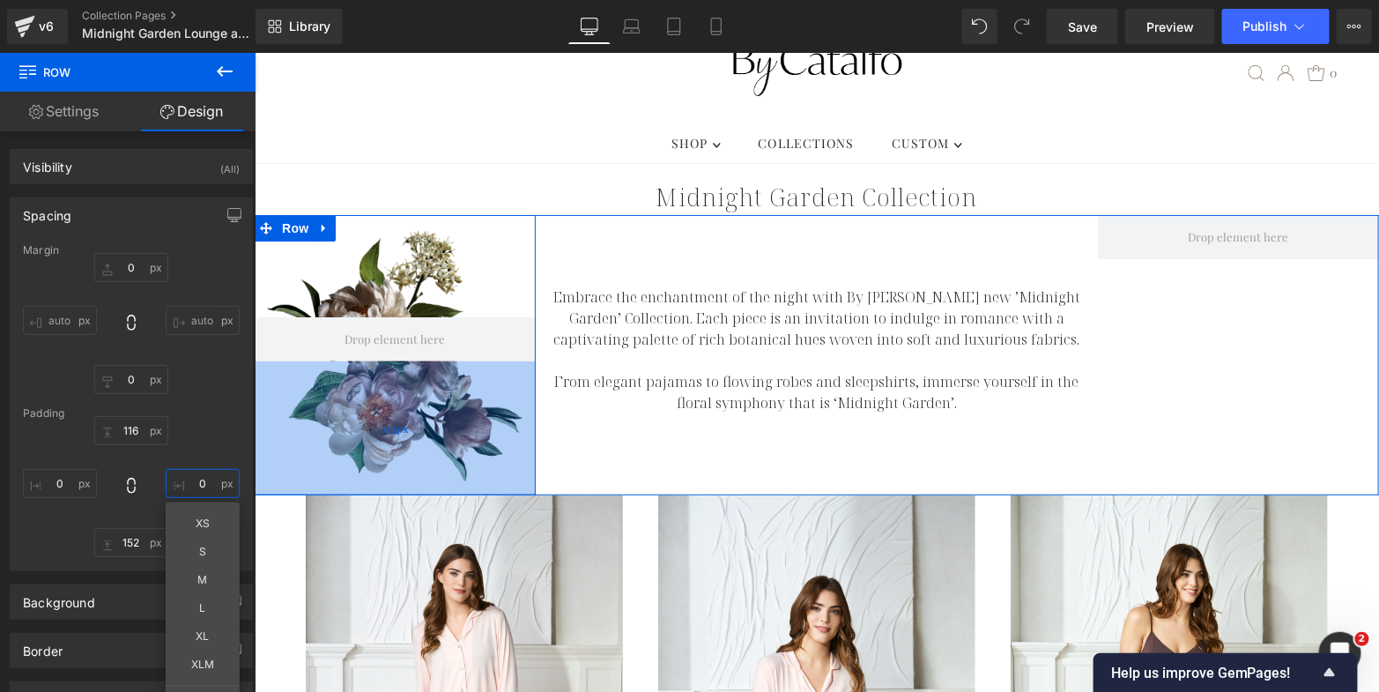
click at [452, 378] on div "152px" at bounding box center [394, 427] width 281 height 134
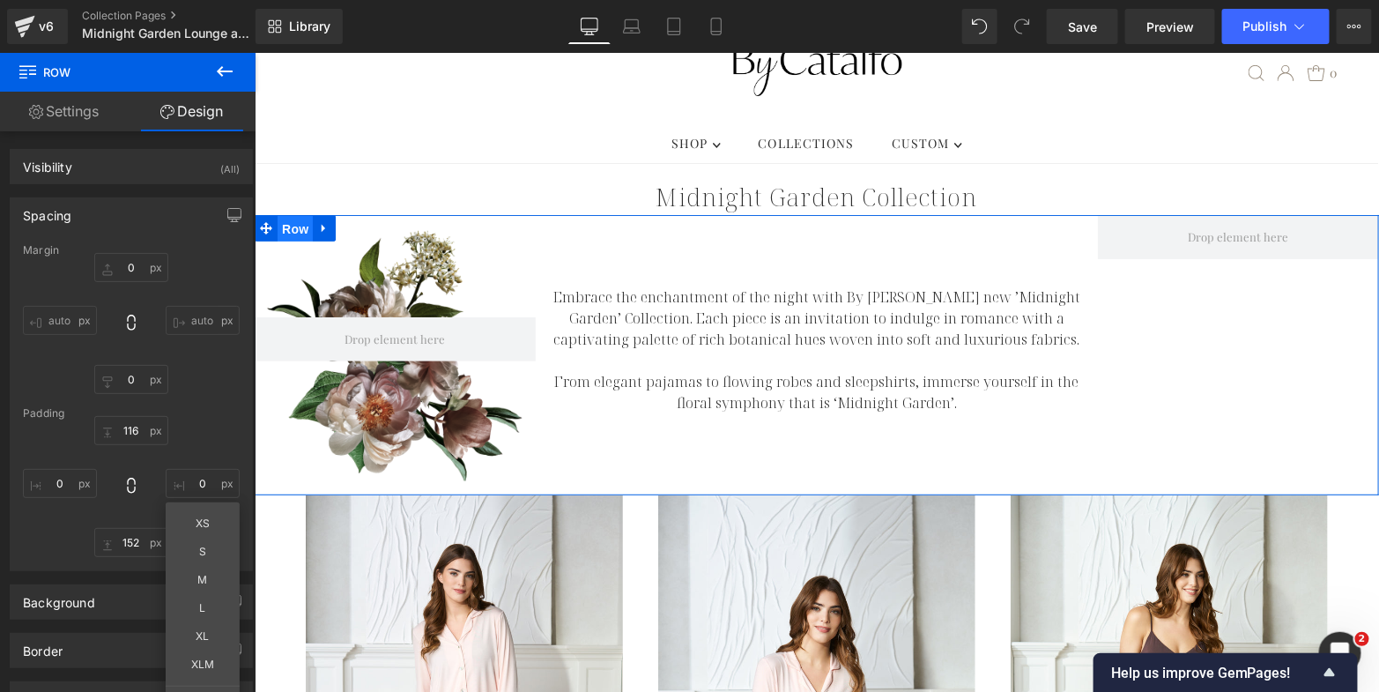
click at [291, 215] on span "Row" at bounding box center [294, 228] width 35 height 26
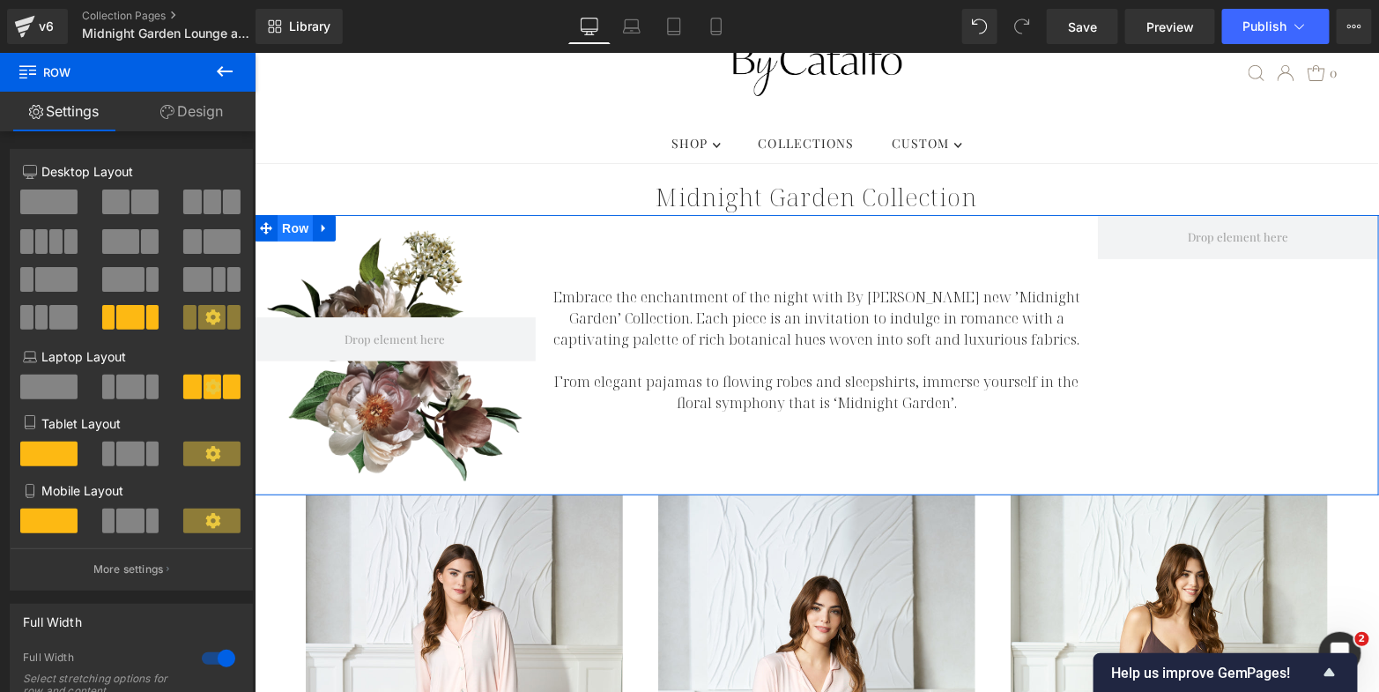
click at [277, 214] on span "Row" at bounding box center [294, 227] width 35 height 26
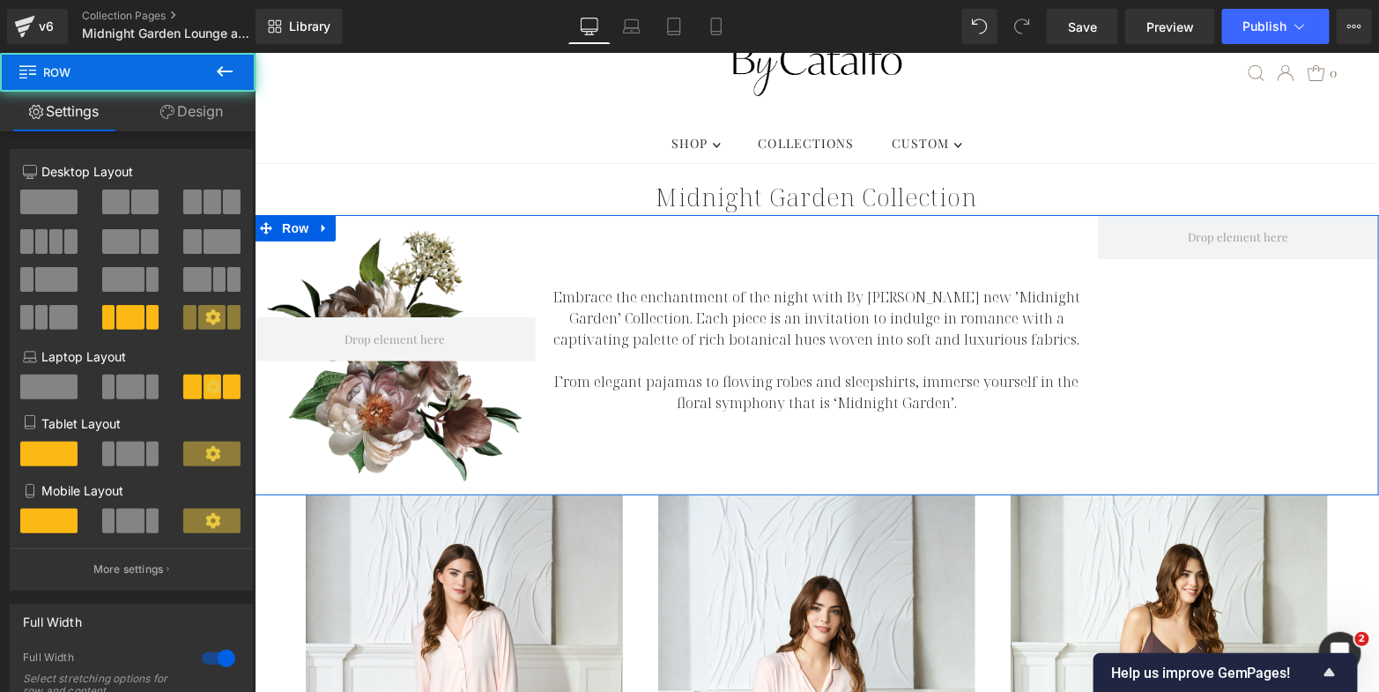
click at [194, 109] on link "Design" at bounding box center [192, 112] width 128 height 40
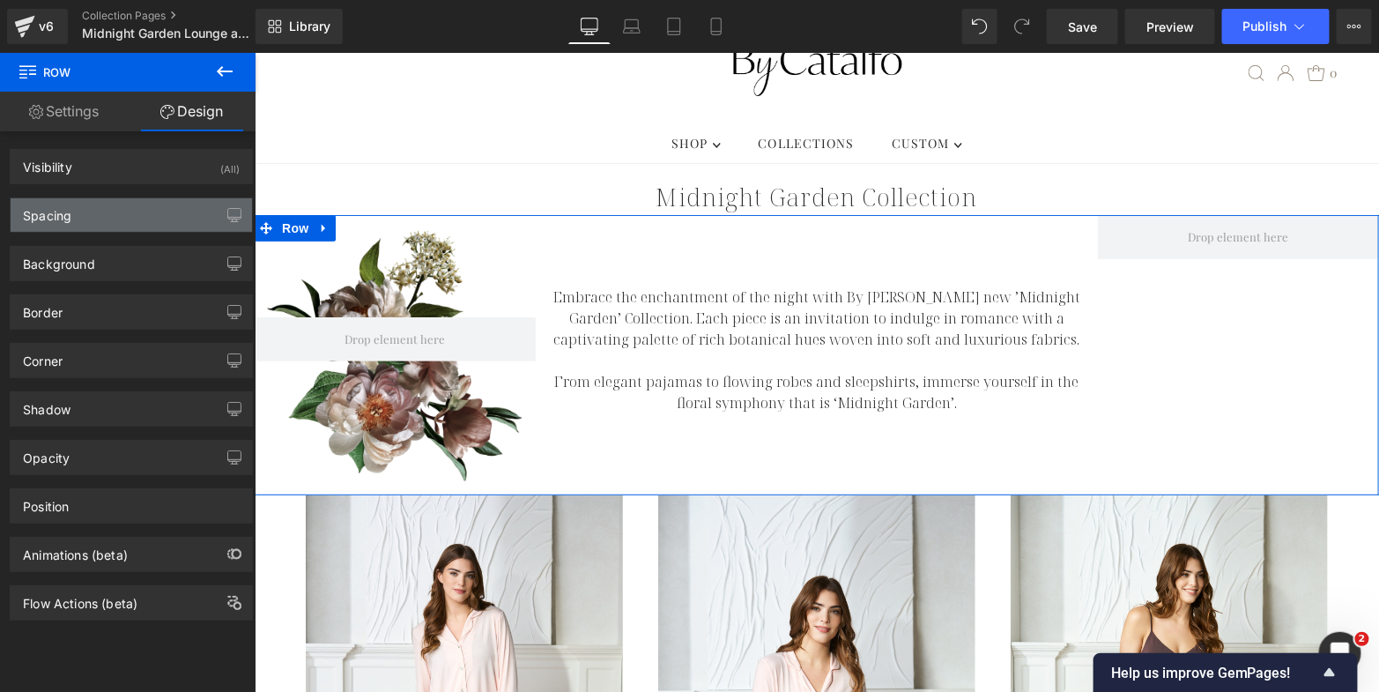
click at [170, 207] on div "Spacing" at bounding box center [131, 214] width 241 height 33
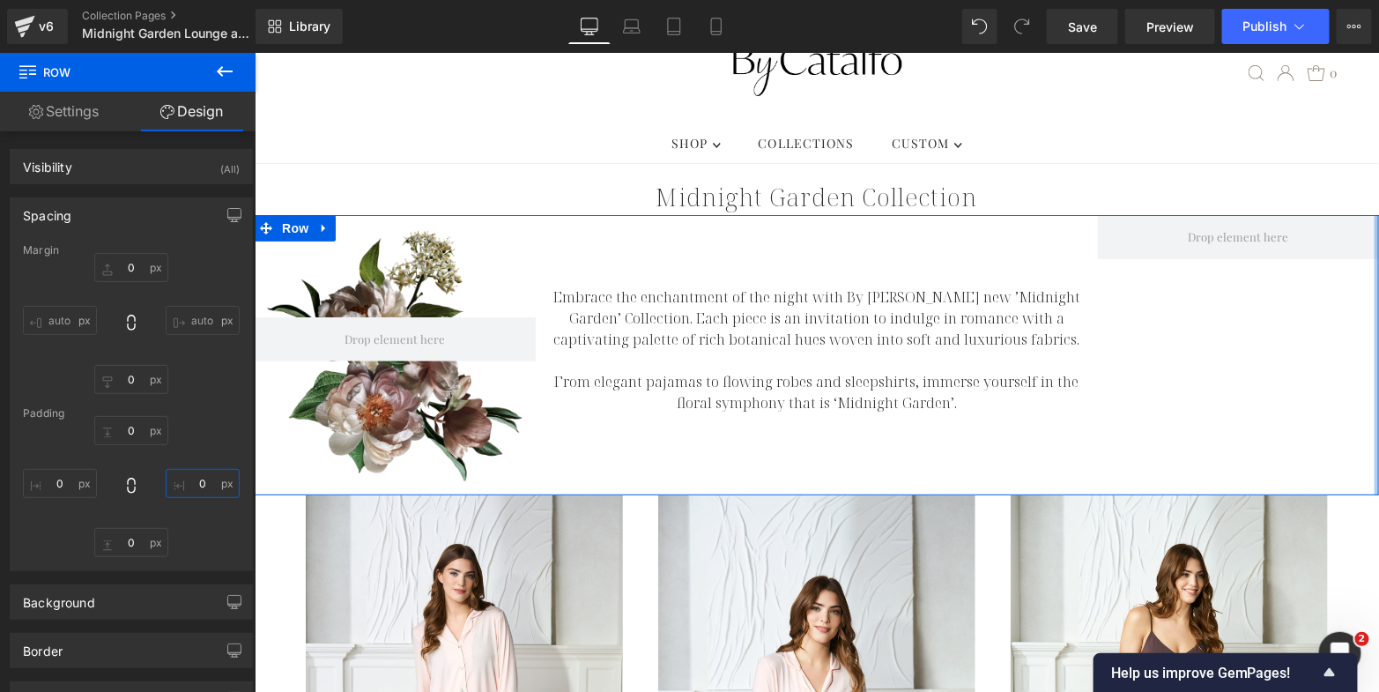
click at [194, 474] on input "0" at bounding box center [203, 483] width 74 height 29
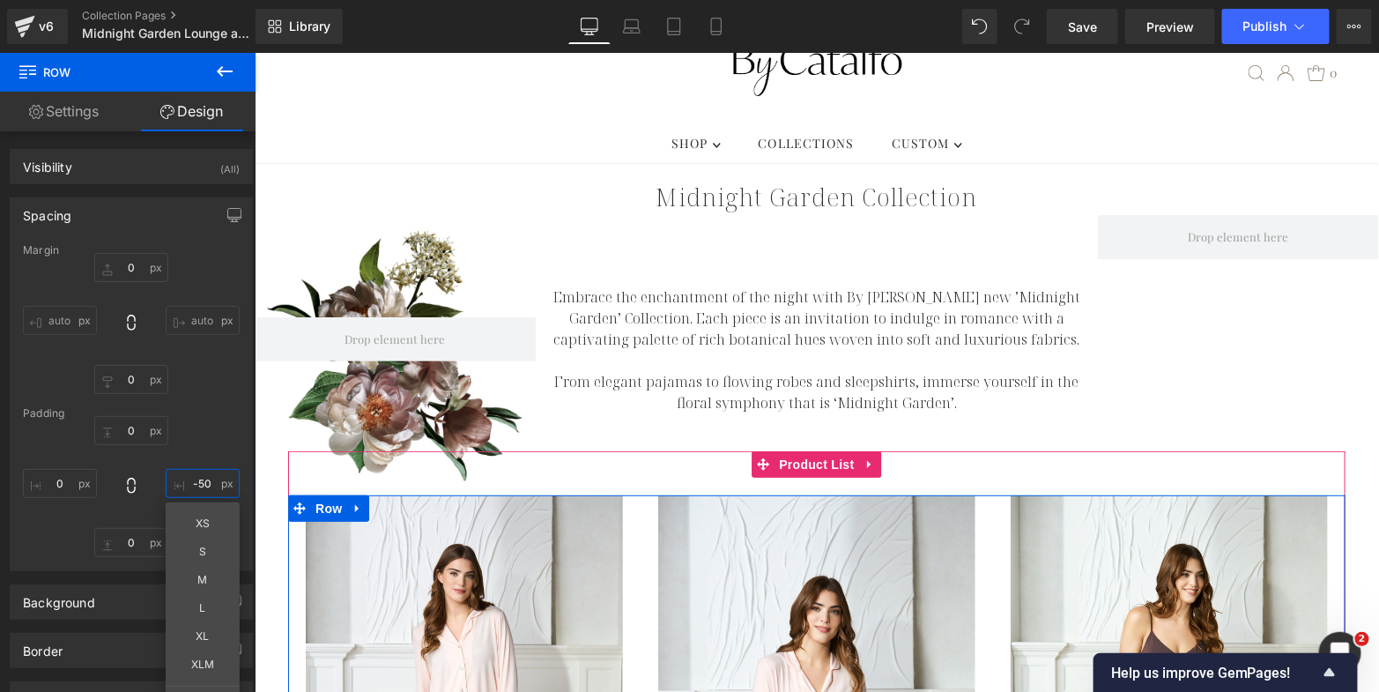
type input "-50"
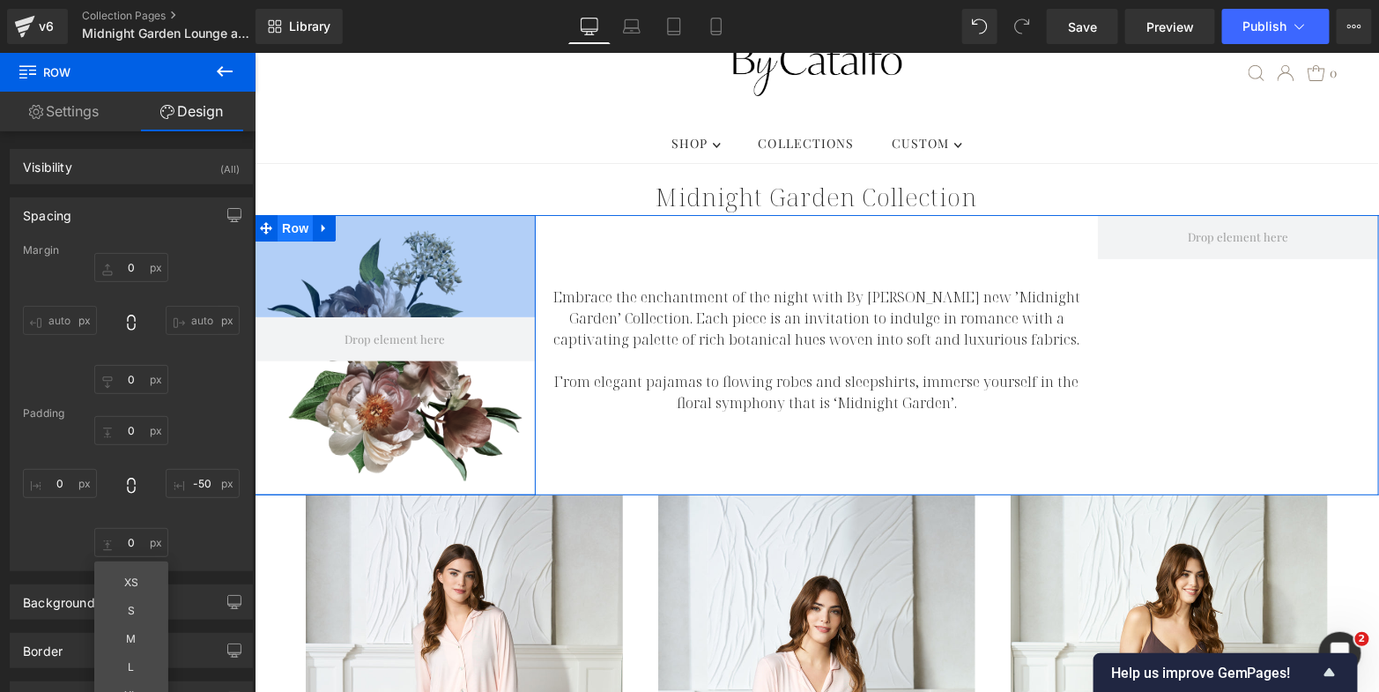
click at [293, 214] on span "Row" at bounding box center [294, 227] width 35 height 26
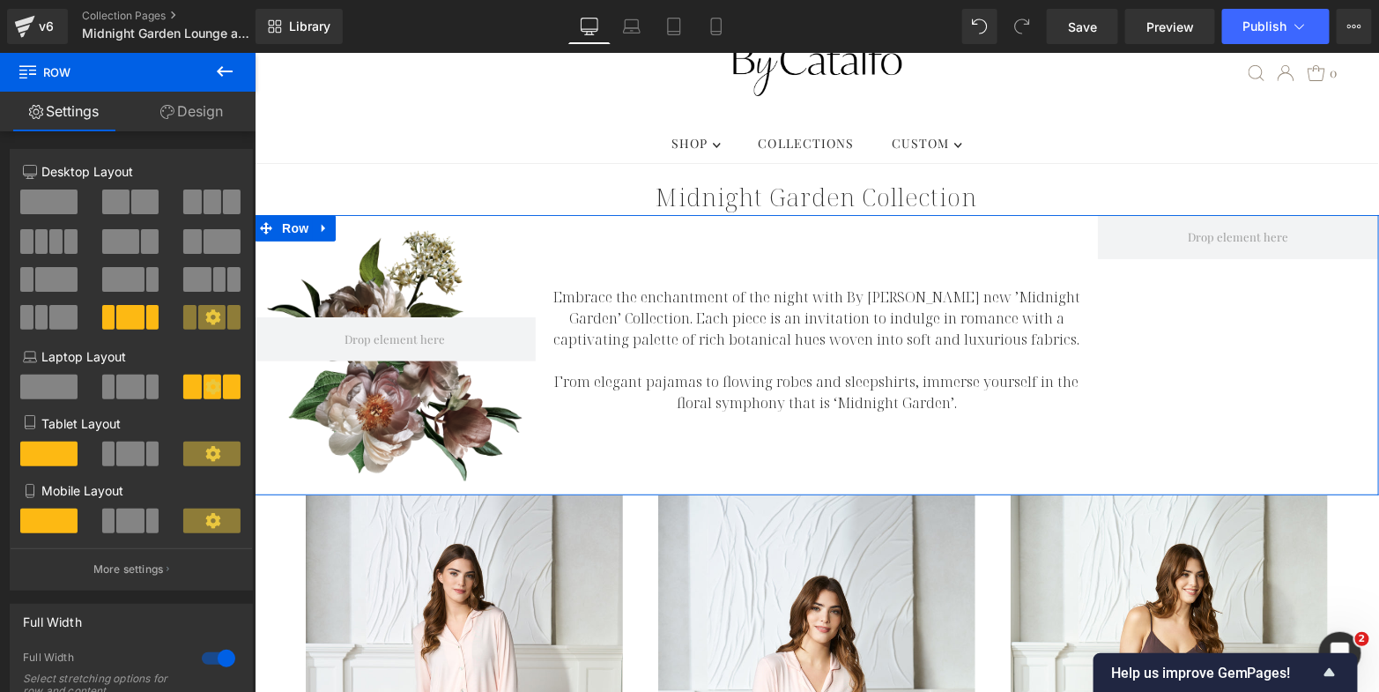
click at [131, 209] on span at bounding box center [144, 201] width 27 height 25
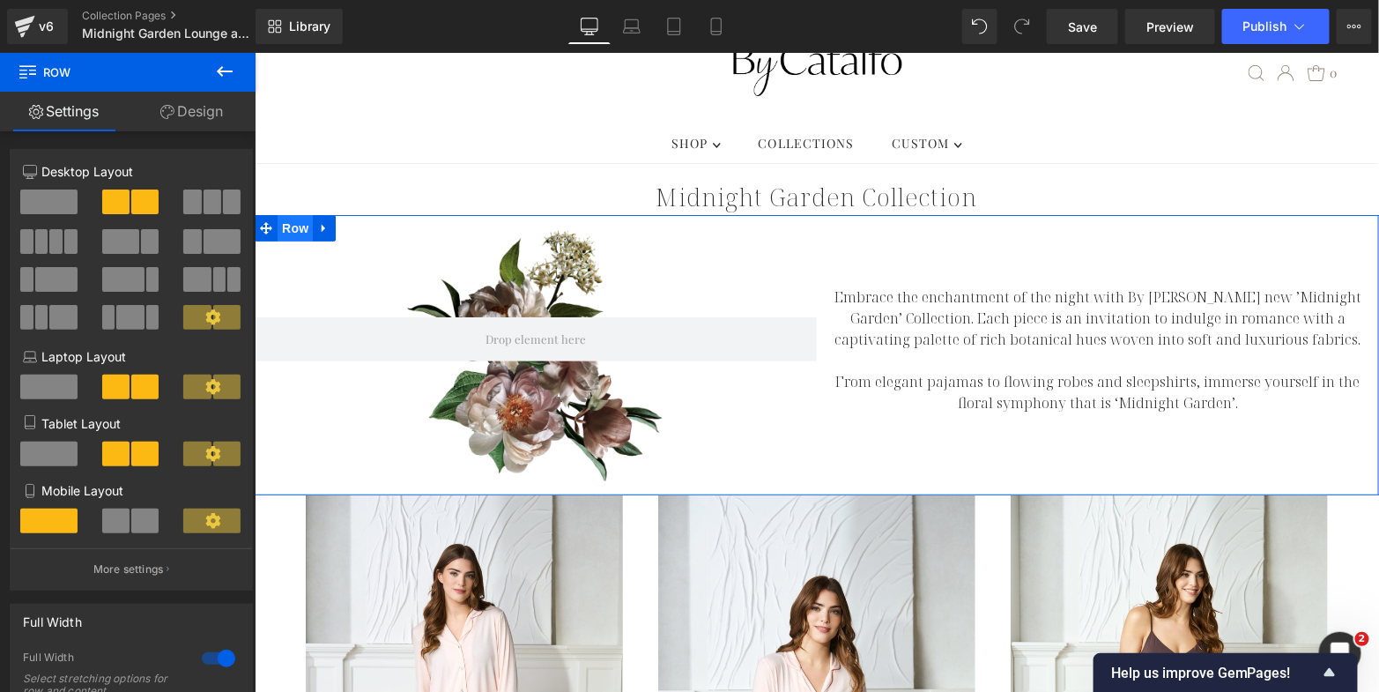
click at [281, 214] on span "Row" at bounding box center [294, 227] width 35 height 26
click at [293, 214] on span "Row" at bounding box center [294, 227] width 35 height 26
click at [136, 576] on p "More settings" at bounding box center [128, 569] width 71 height 16
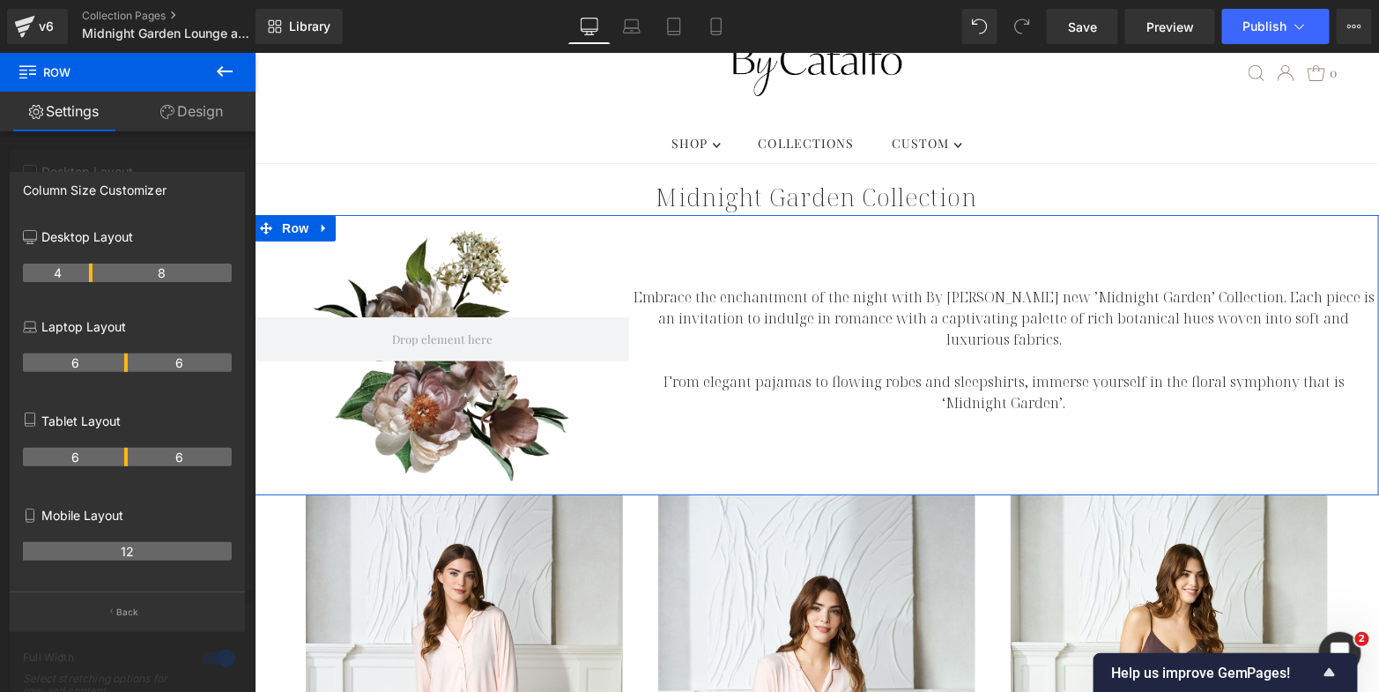
drag, startPoint x: 125, startPoint y: 277, endPoint x: 93, endPoint y: 279, distance: 32.7
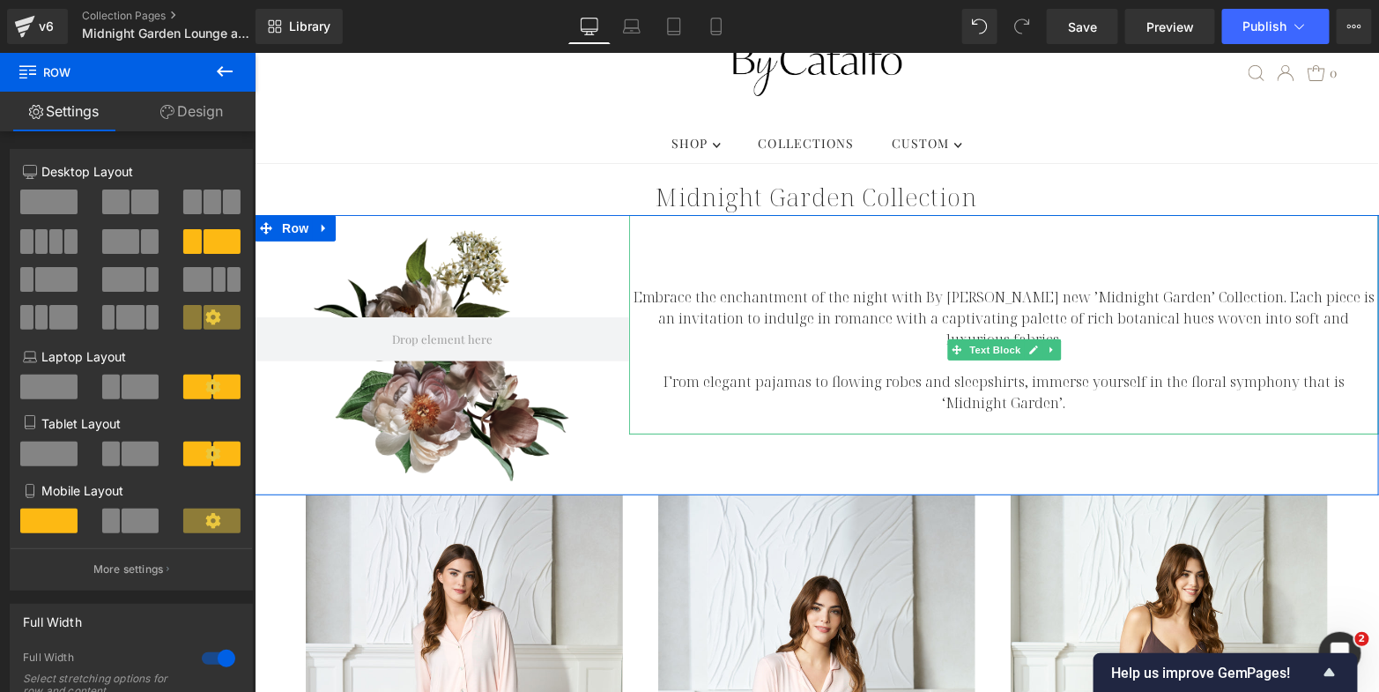
click at [746, 349] on p at bounding box center [1003, 359] width 750 height 21
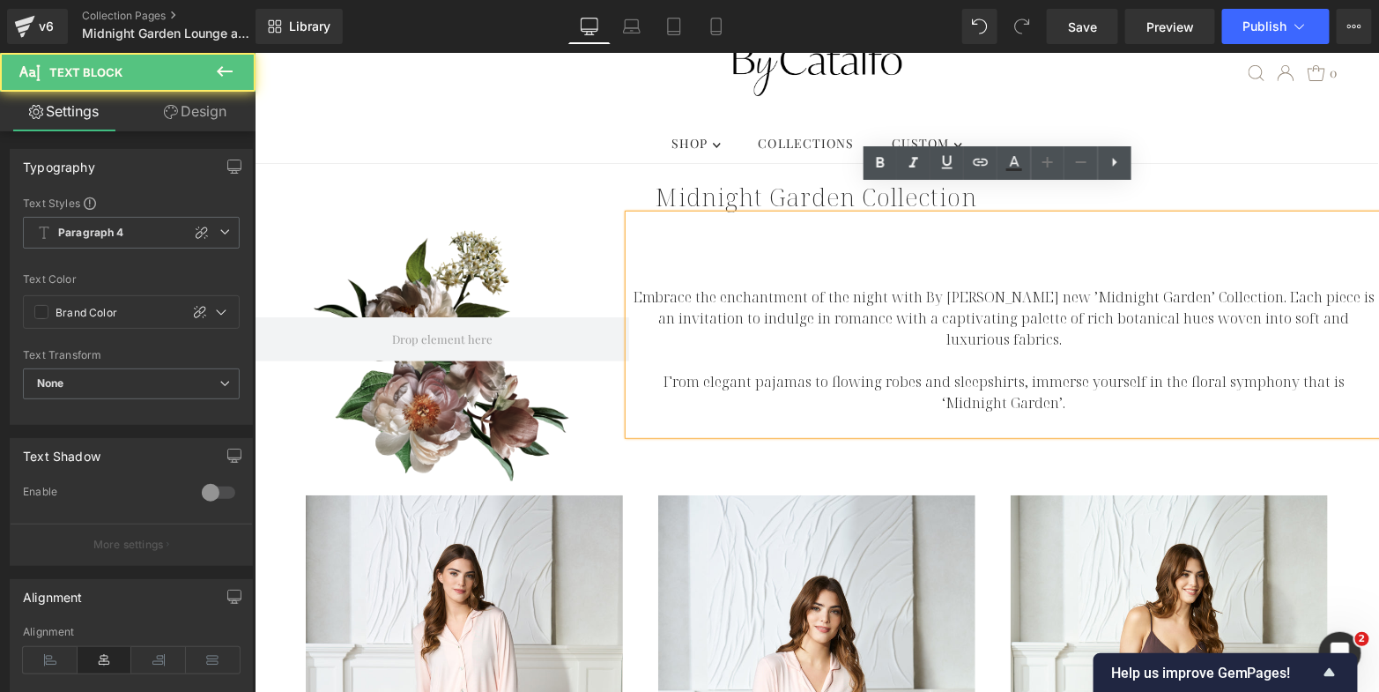
click at [218, 107] on link "Design" at bounding box center [195, 112] width 128 height 40
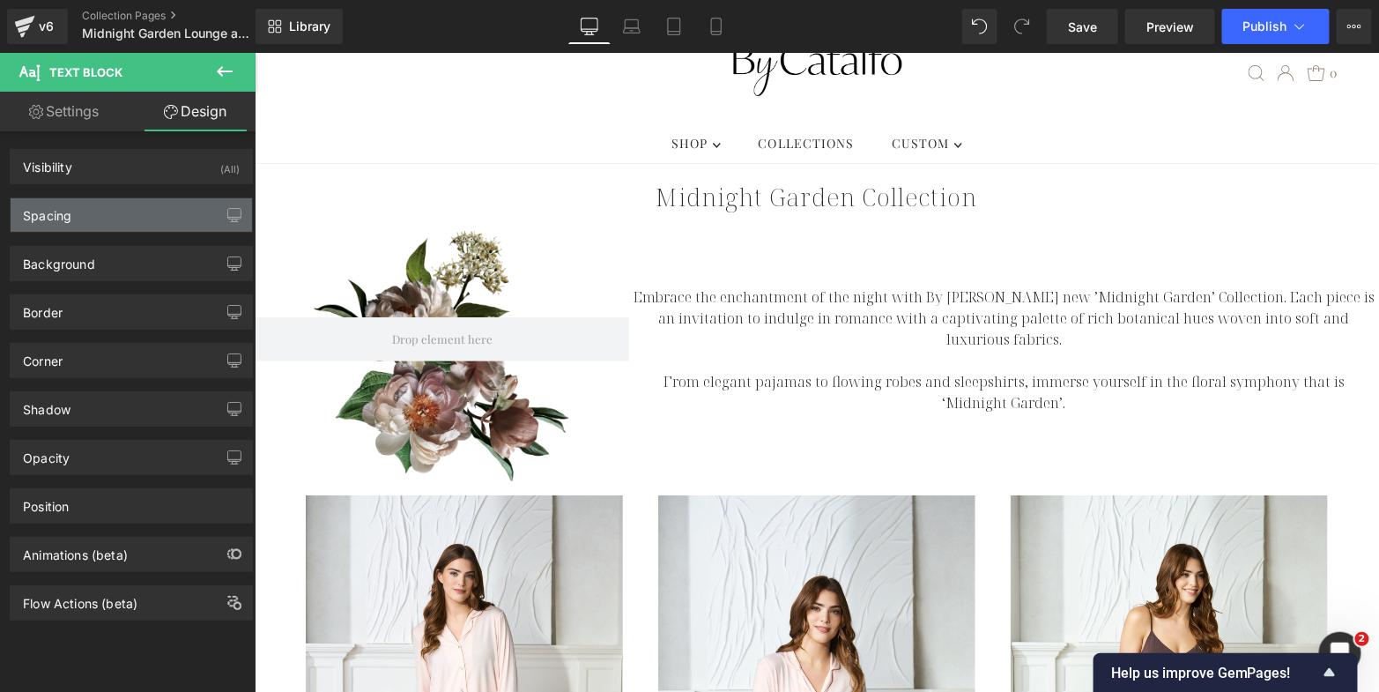
click at [122, 209] on div "Spacing" at bounding box center [131, 214] width 241 height 33
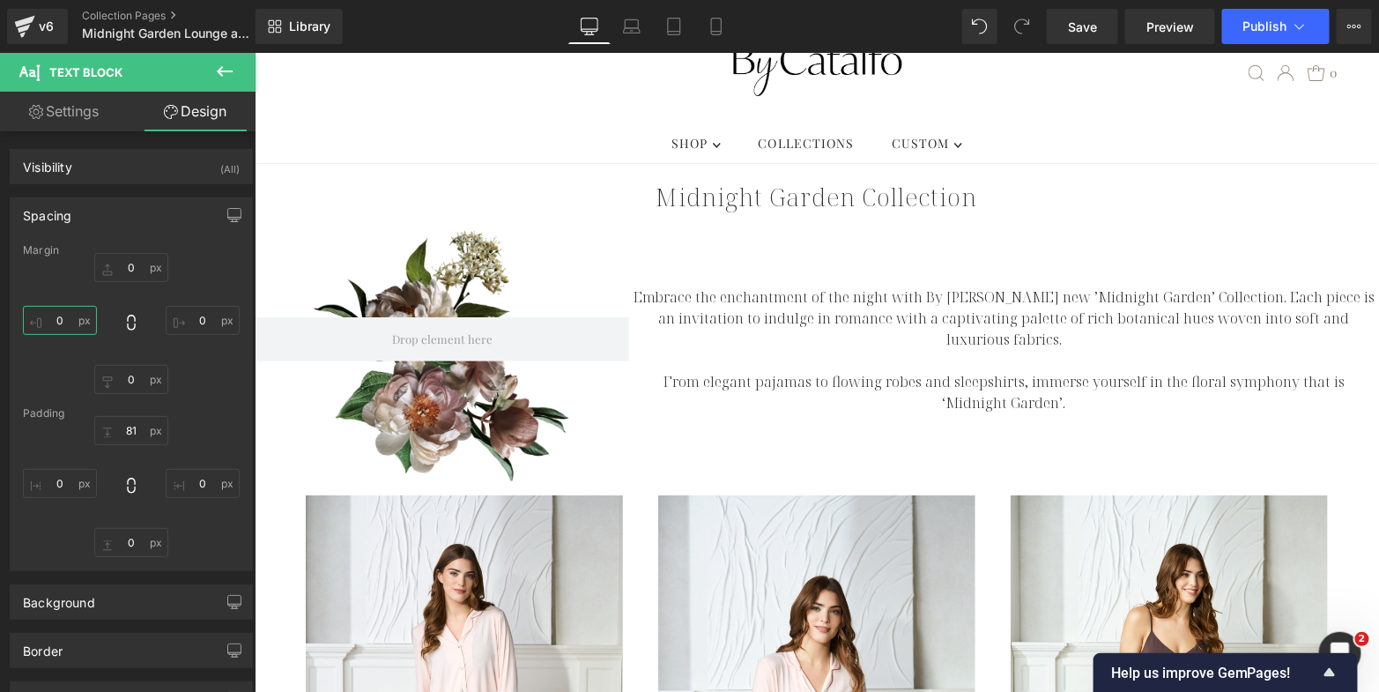
click at [60, 319] on input "0" at bounding box center [60, 320] width 74 height 29
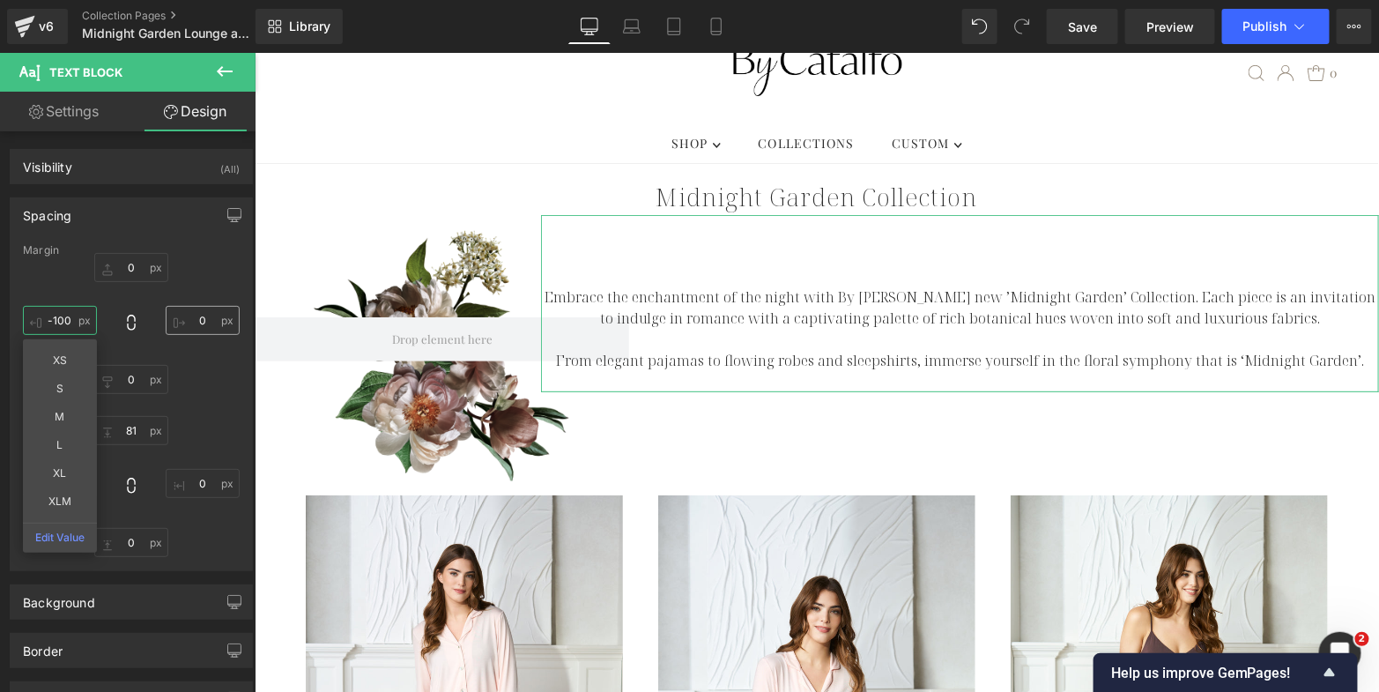
type input "-100"
click at [199, 321] on input "0" at bounding box center [203, 320] width 74 height 29
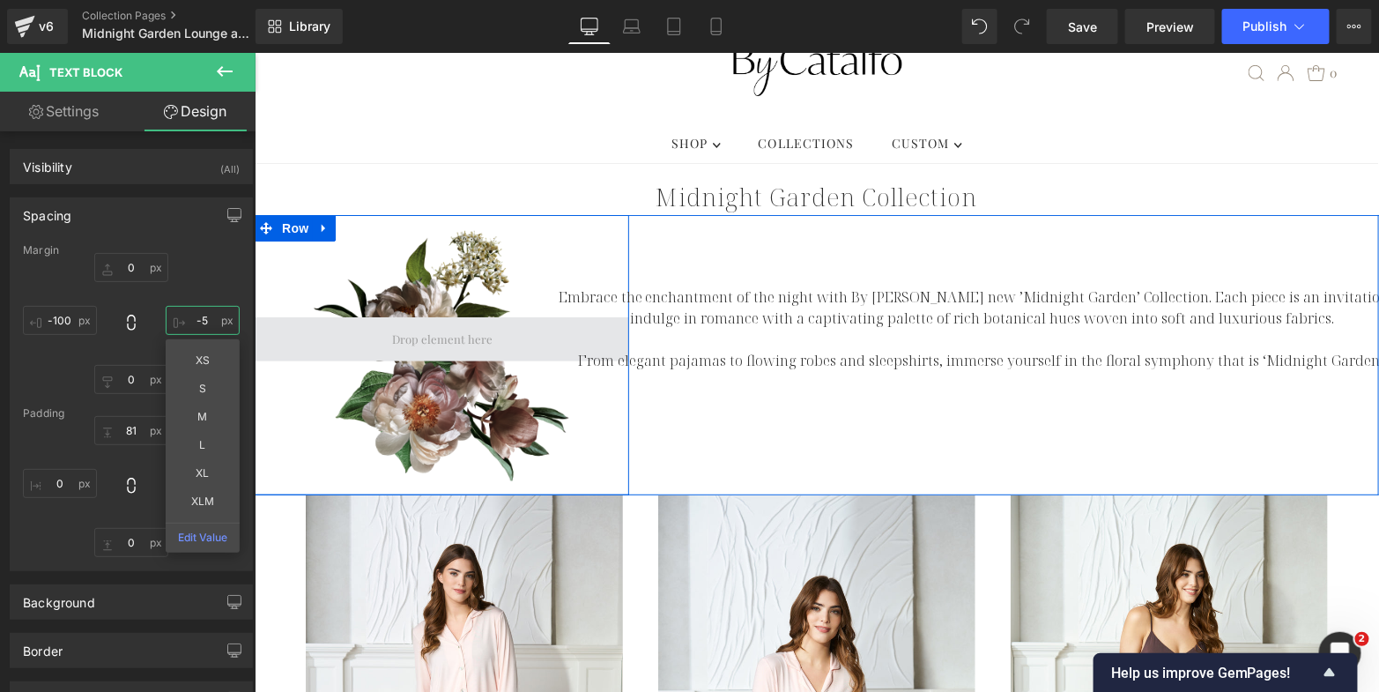
type input "-"
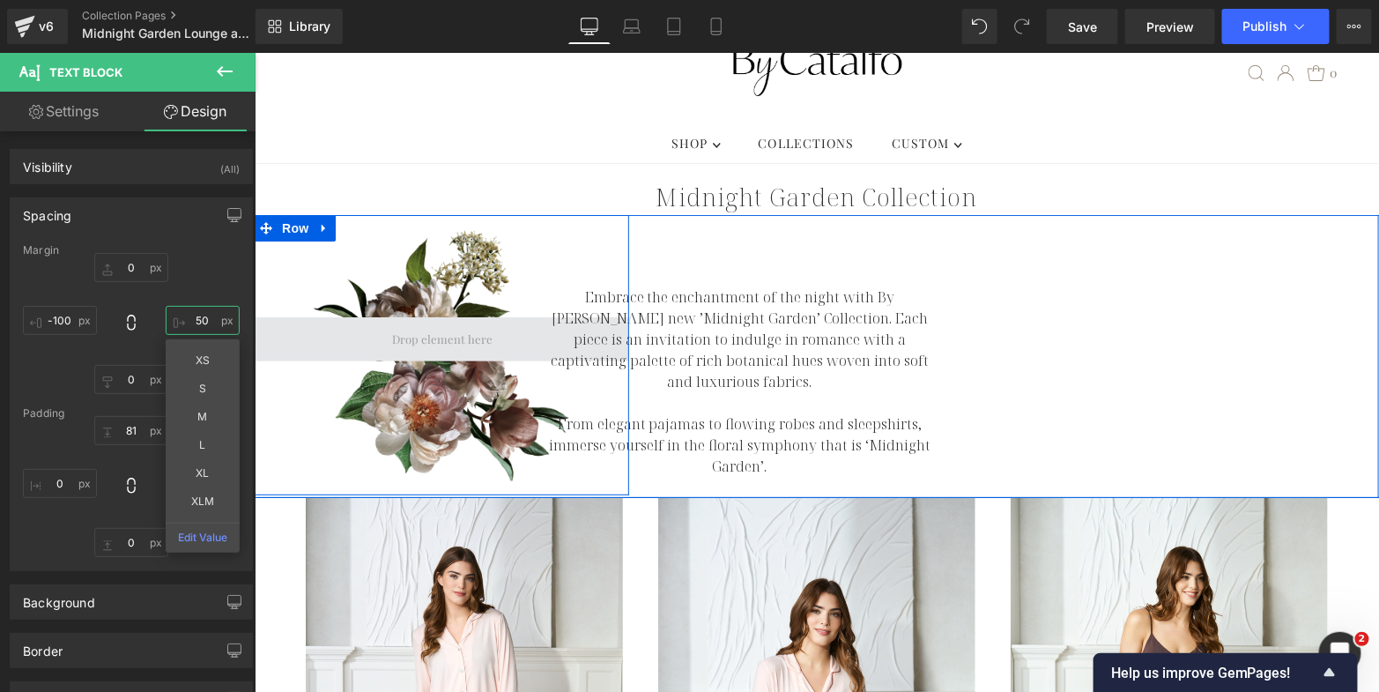
type input "5"
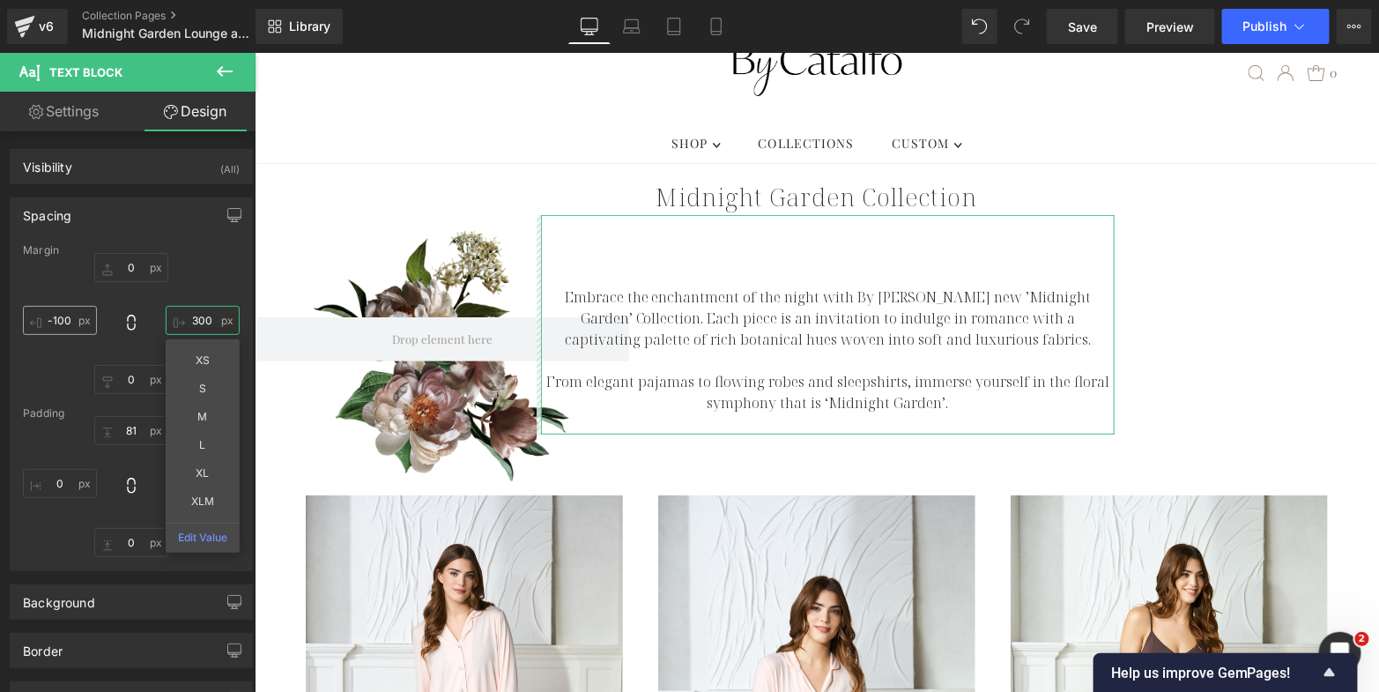
type input "300"
click at [60, 319] on input "-100" at bounding box center [60, 320] width 74 height 29
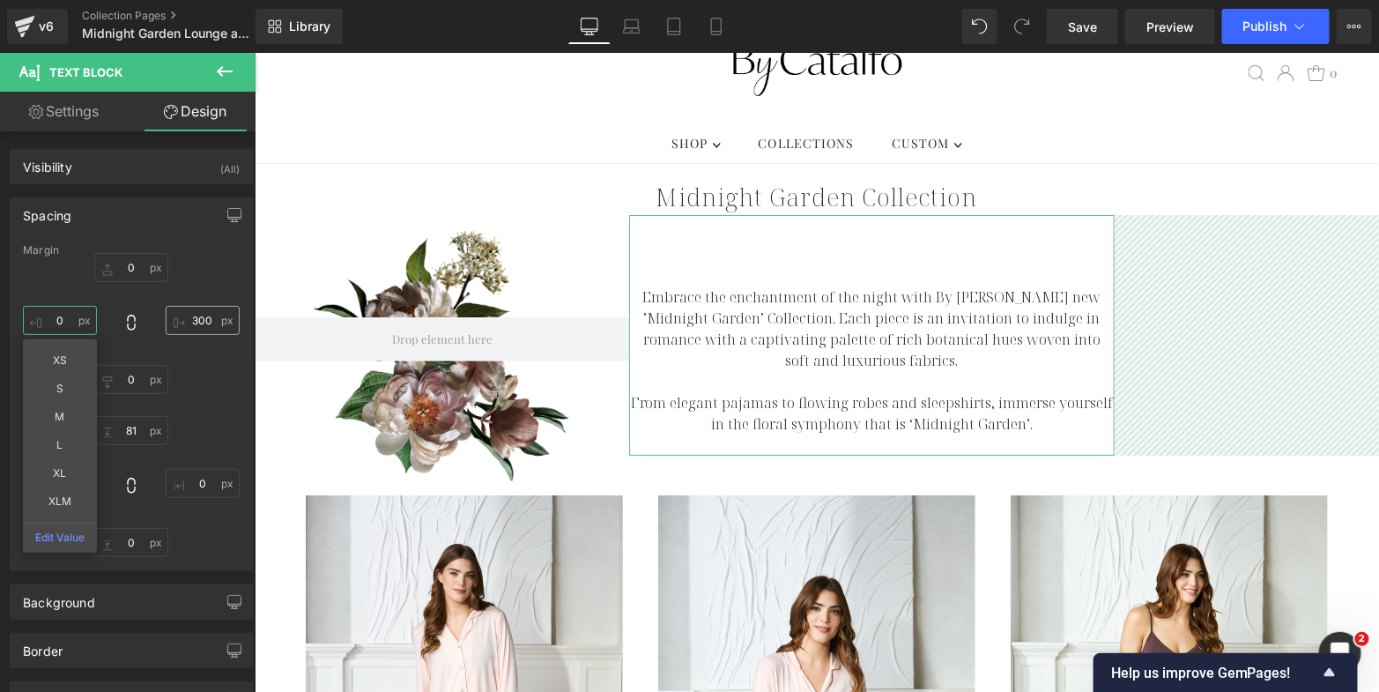
type input "0-"
type input "5"
type input "-140"
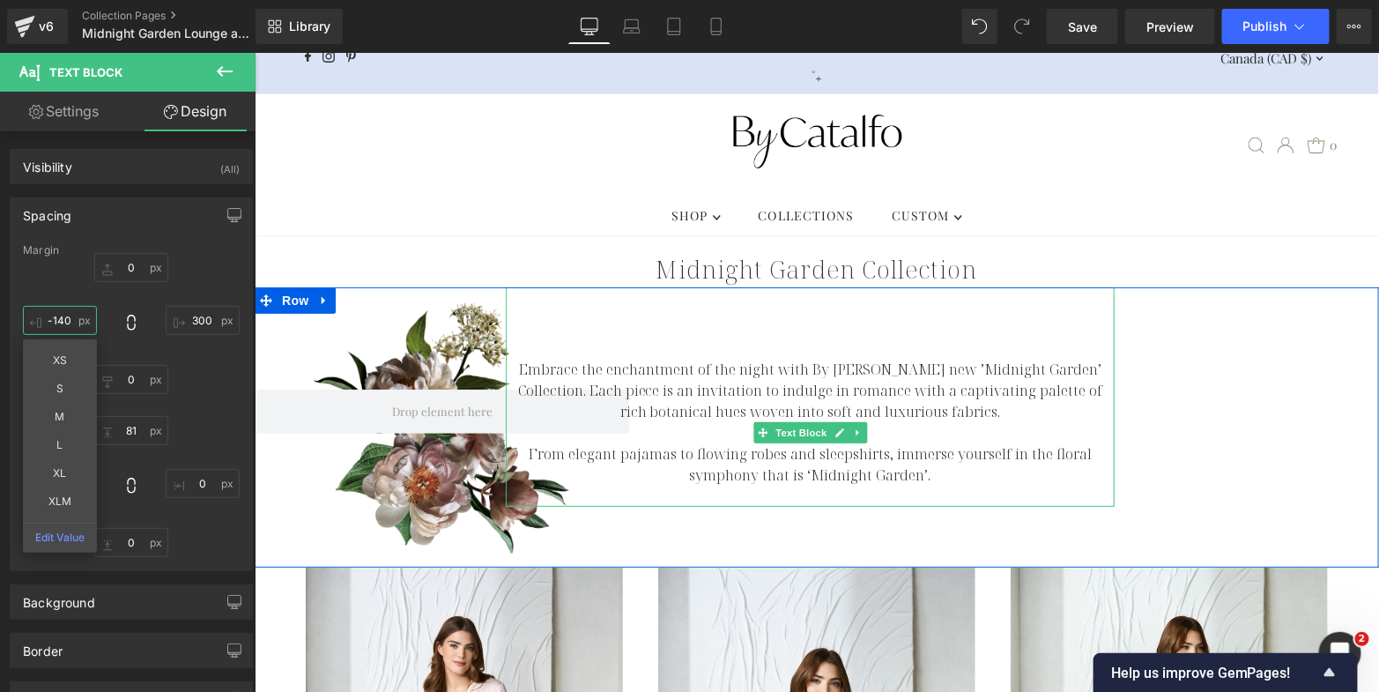
scroll to position [25, 0]
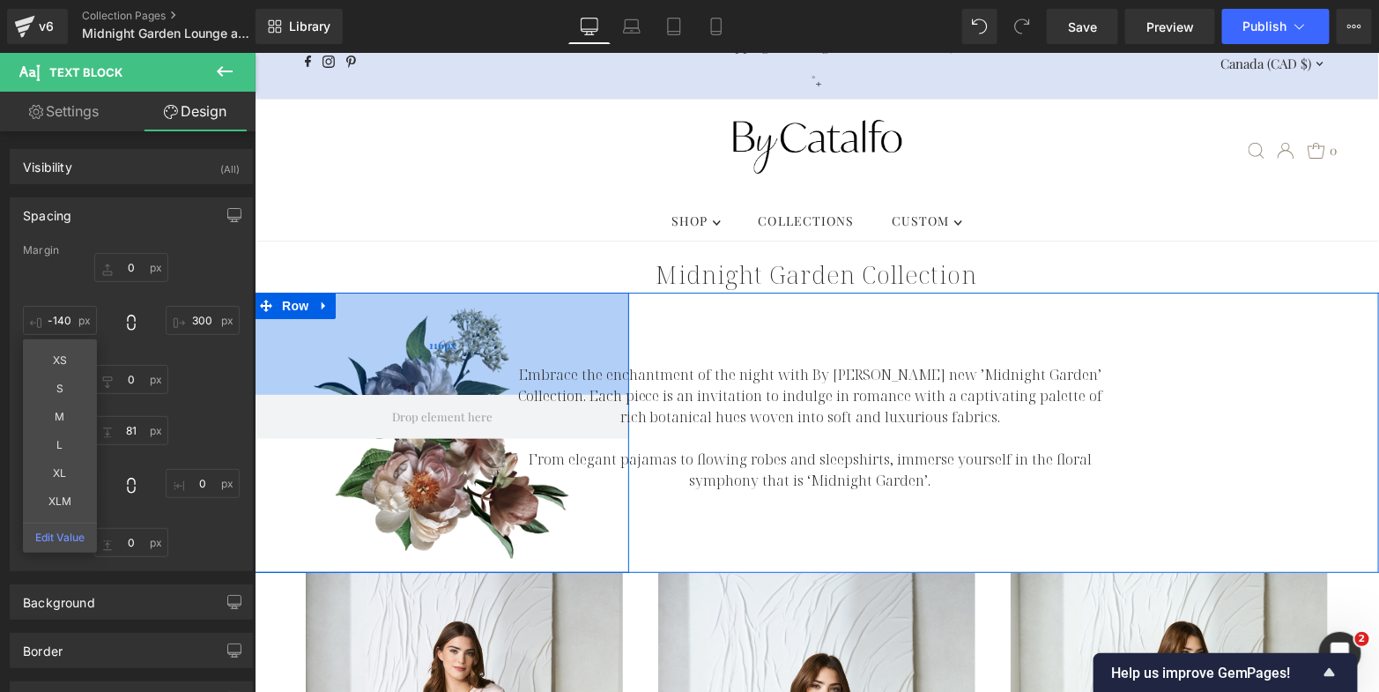
click at [405, 339] on div "116px" at bounding box center [441, 343] width 375 height 102
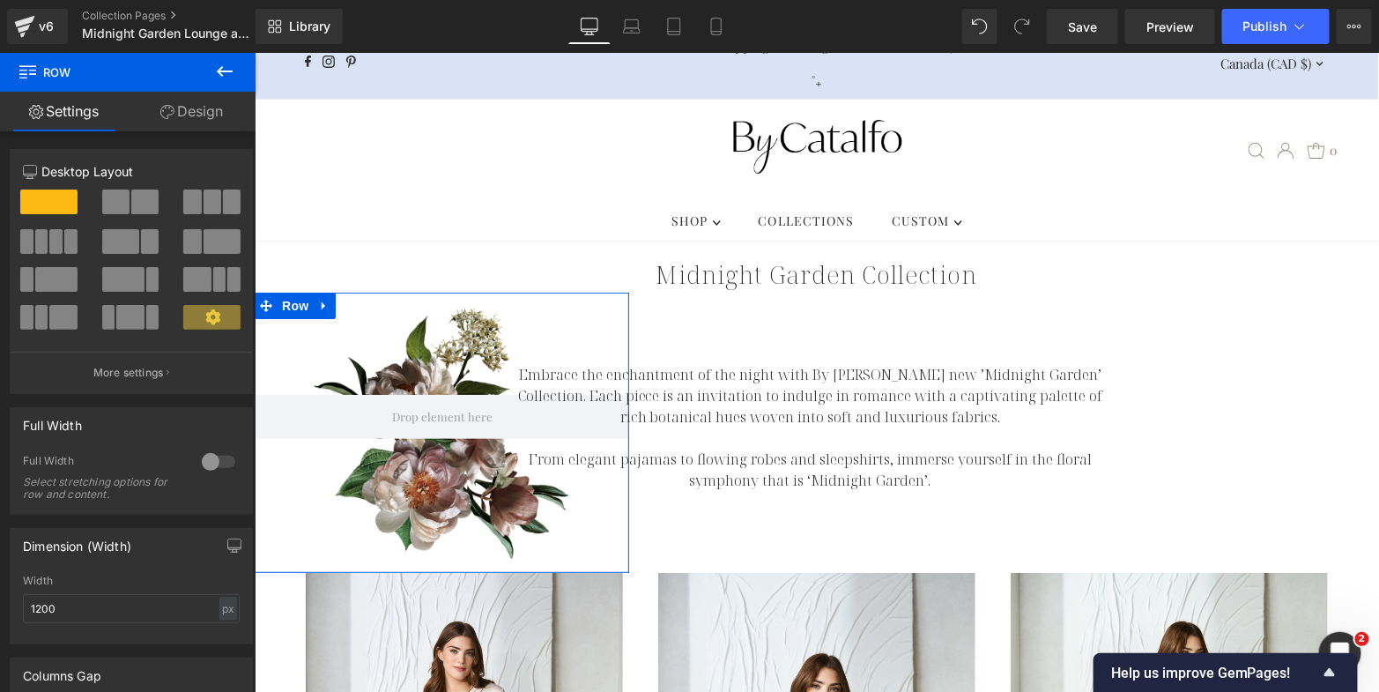
click at [198, 123] on link "Design" at bounding box center [192, 112] width 128 height 40
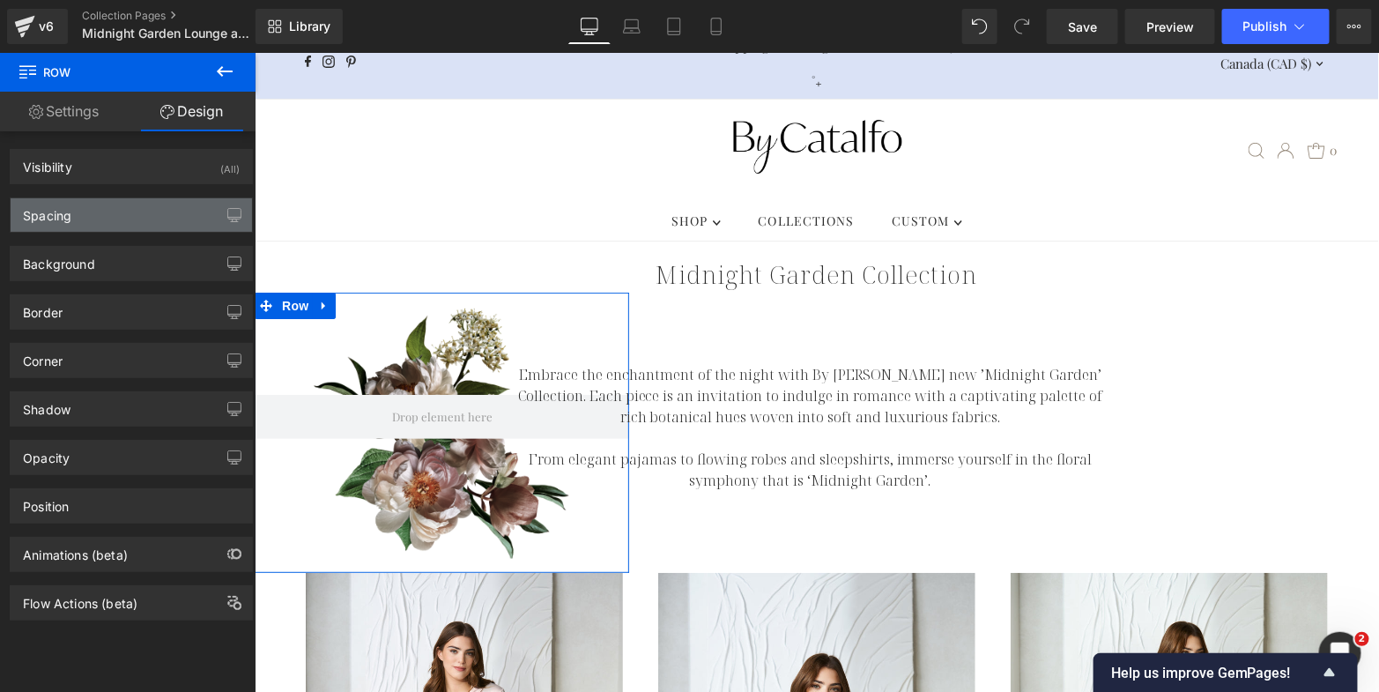
click at [101, 215] on div "Spacing" at bounding box center [131, 214] width 241 height 33
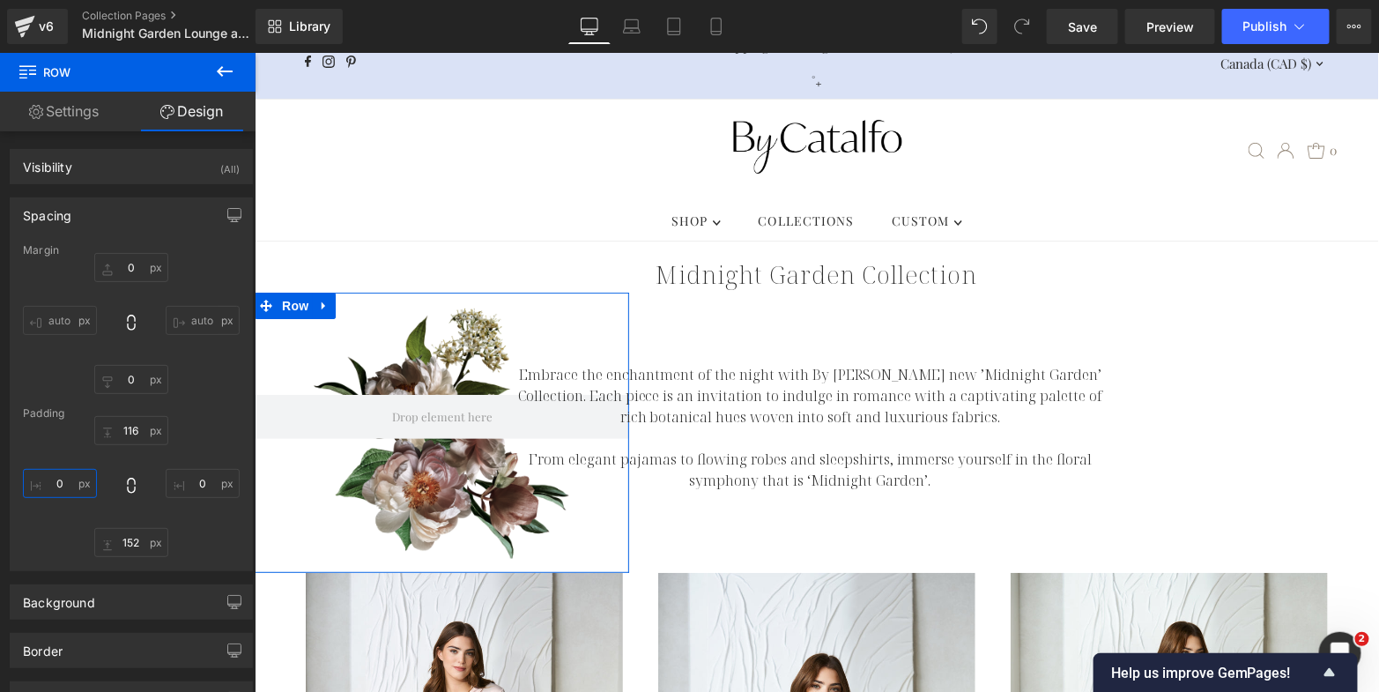
click at [54, 486] on input "0" at bounding box center [60, 483] width 74 height 29
type input "-100="
type input "="
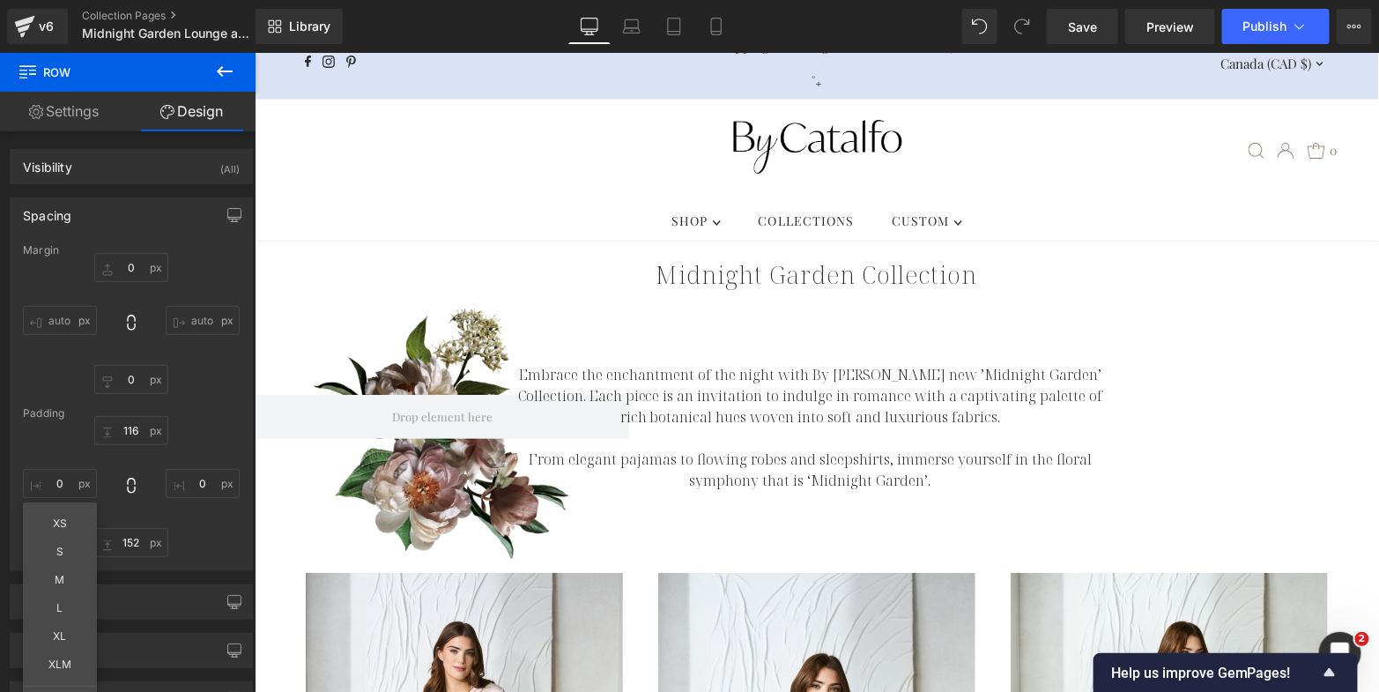
click at [502, 200] on ul "SHOP .navigation__menulink .testament--apollo-down-carrot:hover .hover-fill { f…" at bounding box center [816, 220] width 1125 height 40
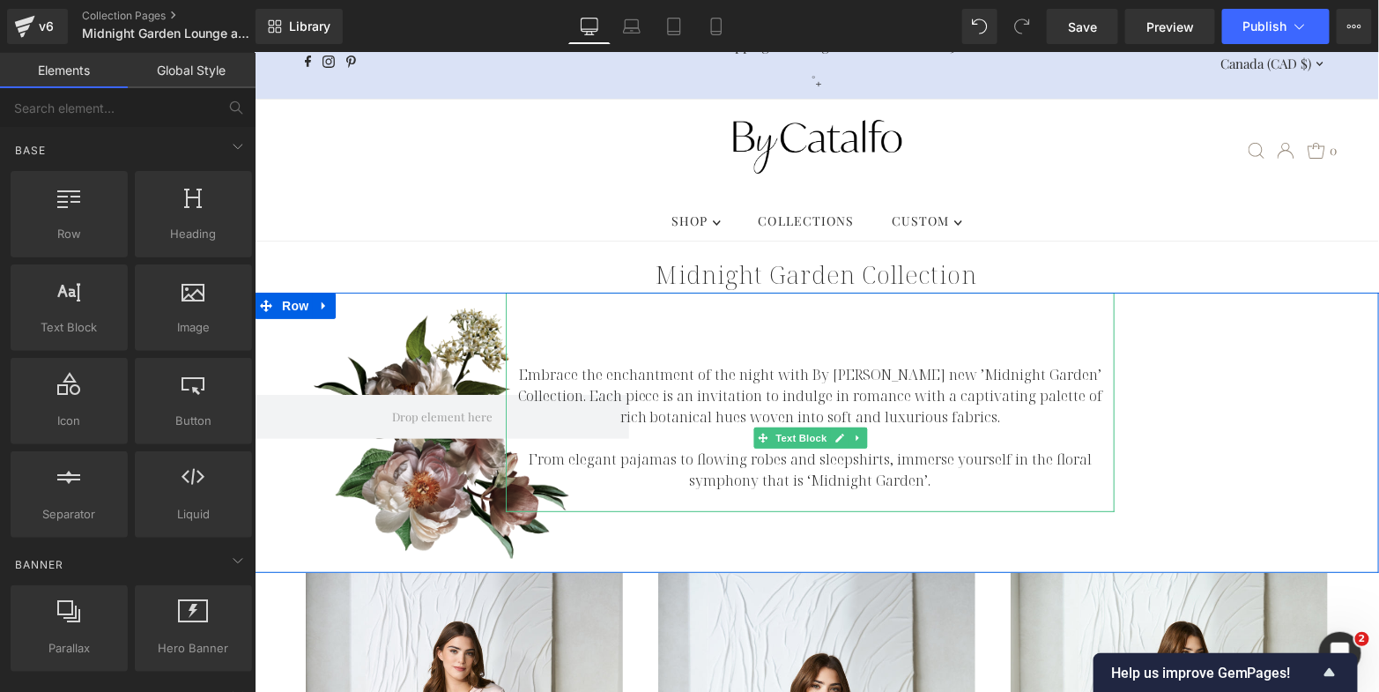
click at [699, 363] on p "Embrace the enchantment of the night with By [PERSON_NAME] new ’Midnight Garden…" at bounding box center [809, 394] width 609 height 63
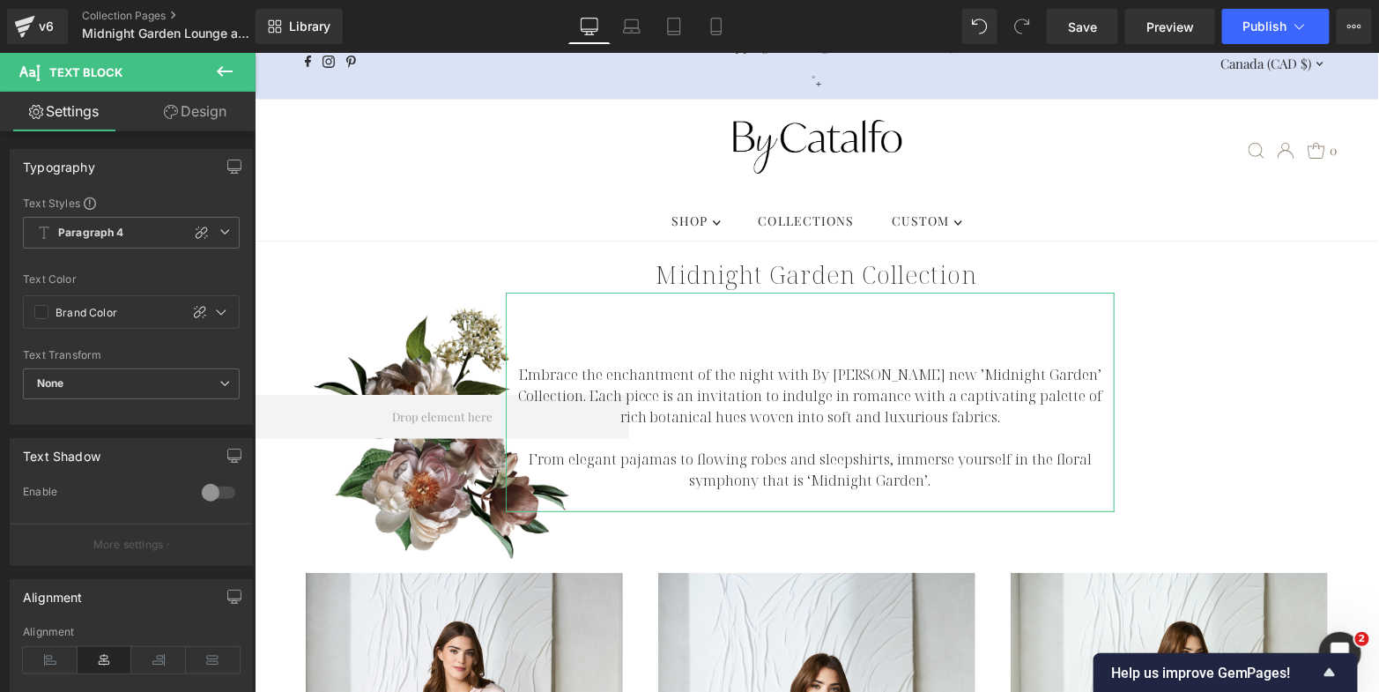
click at [215, 113] on link "Design" at bounding box center [195, 112] width 128 height 40
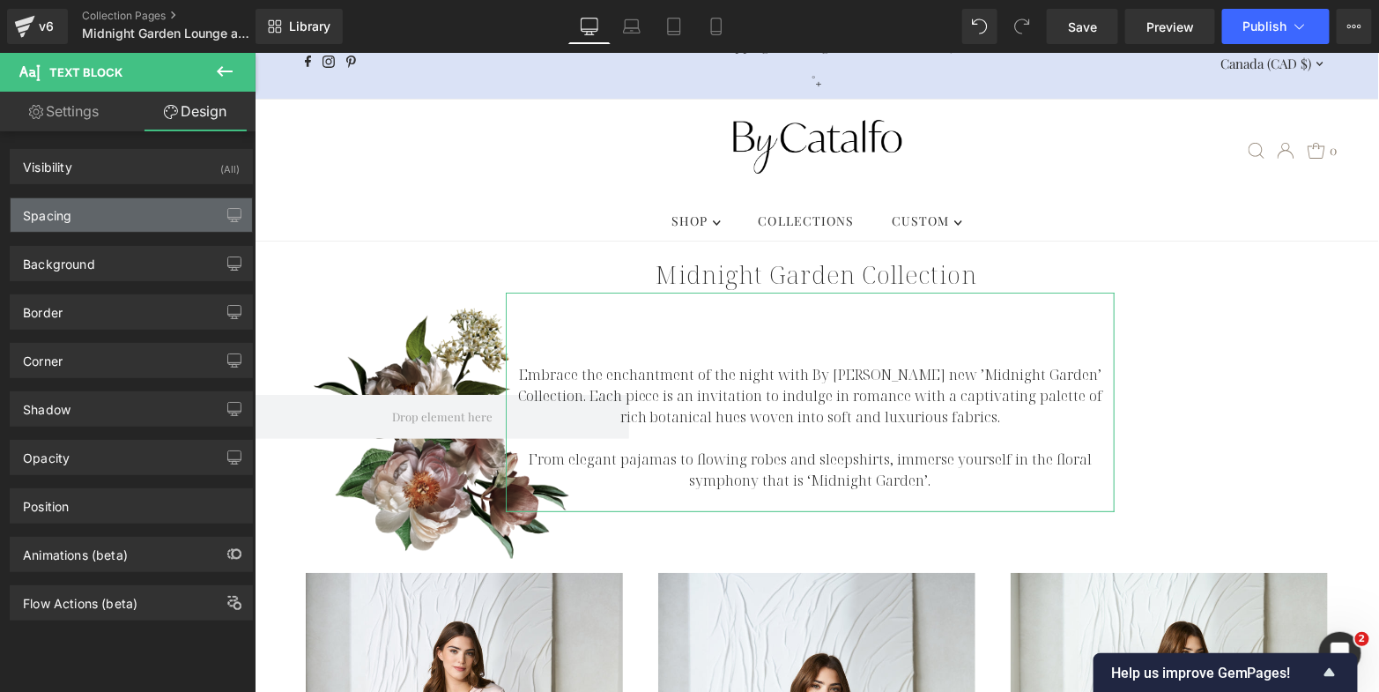
click at [115, 215] on div "Spacing" at bounding box center [131, 214] width 241 height 33
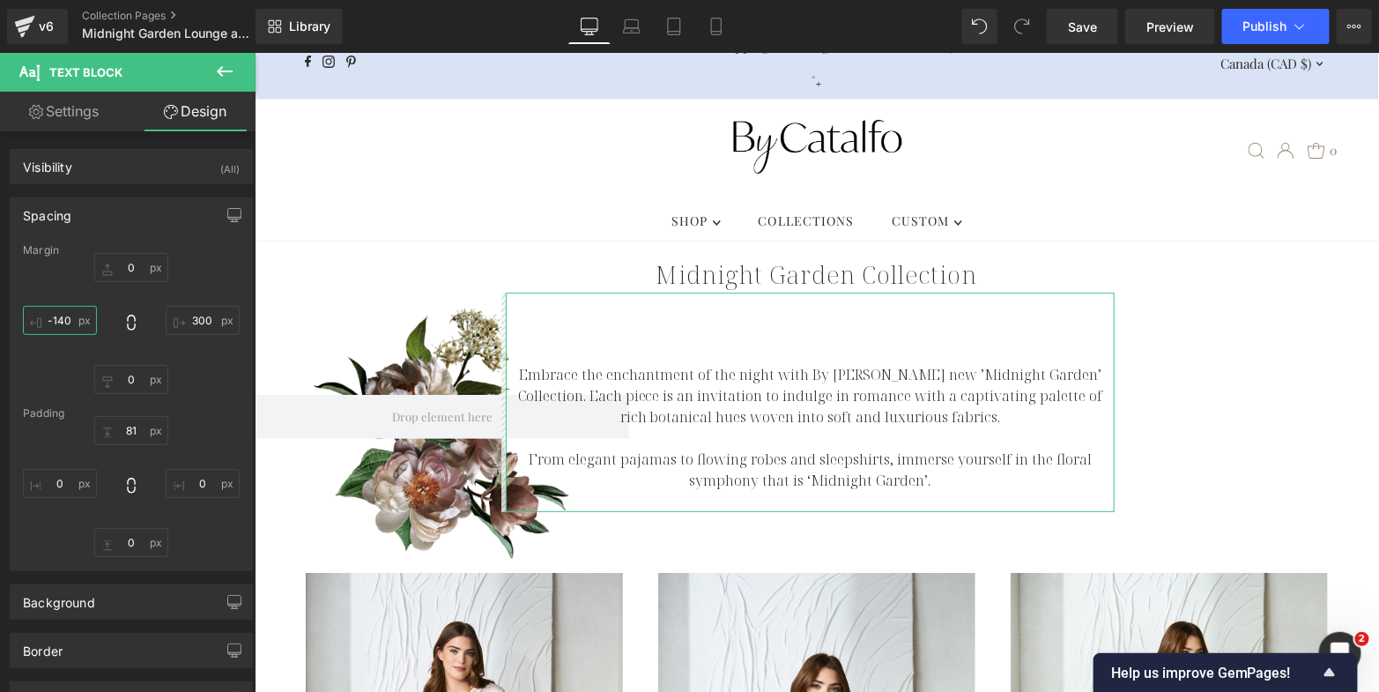
click at [64, 317] on input "-140" at bounding box center [60, 320] width 74 height 29
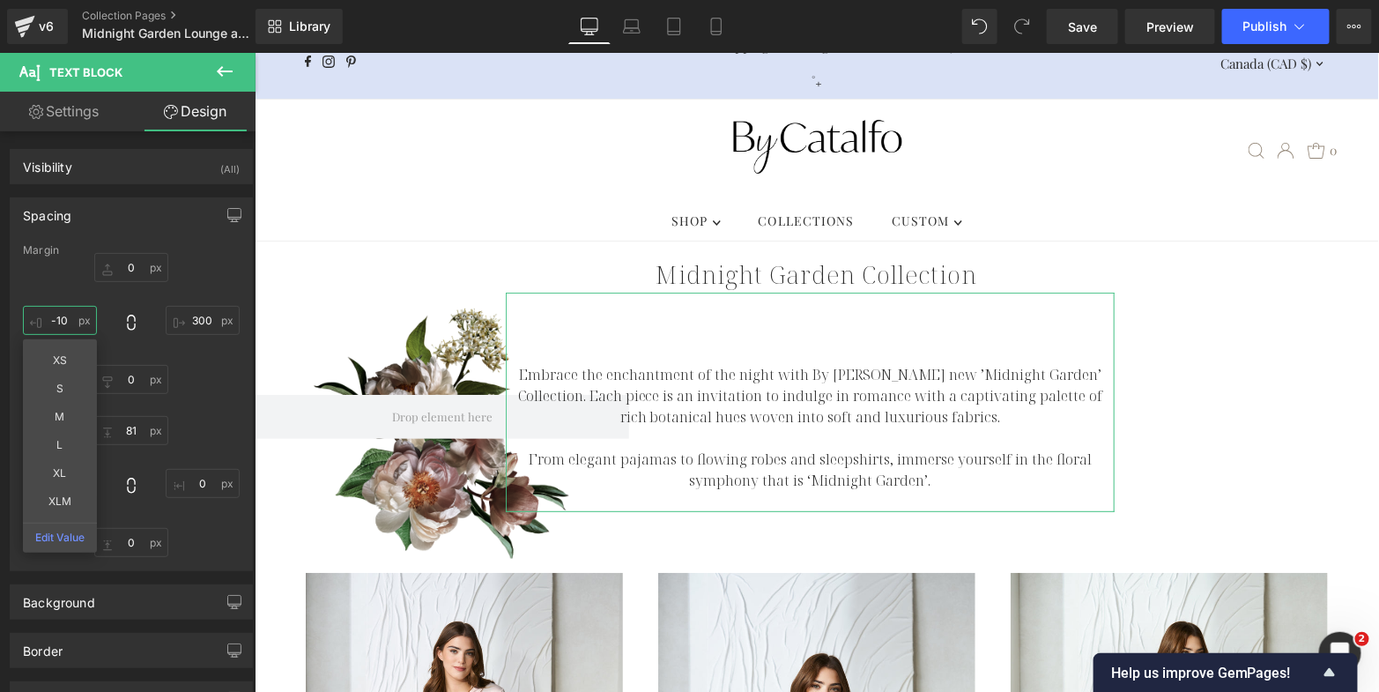
type input "-130"
click at [543, 124] on div ".slideout__trigger-mobile-menu .testament--icon-theme-menu-bars:hover .hover-fi…" at bounding box center [815, 149] width 1057 height 101
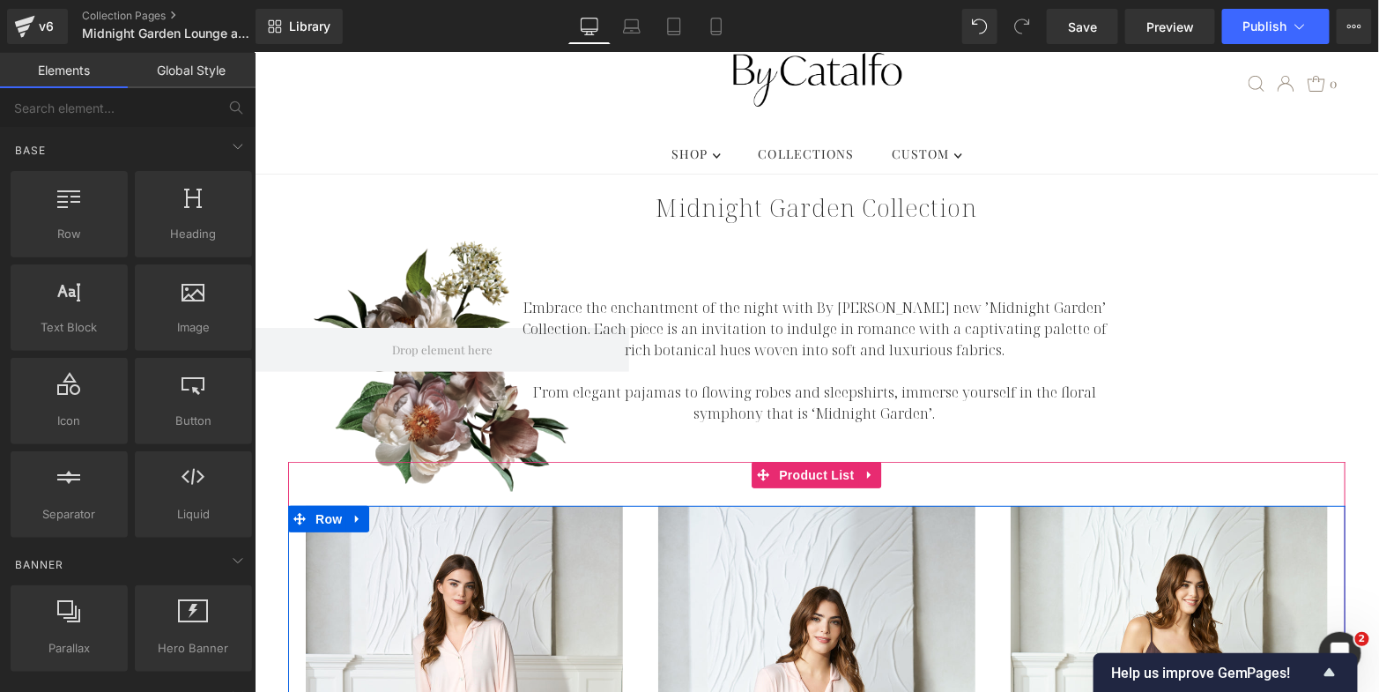
scroll to position [90, 0]
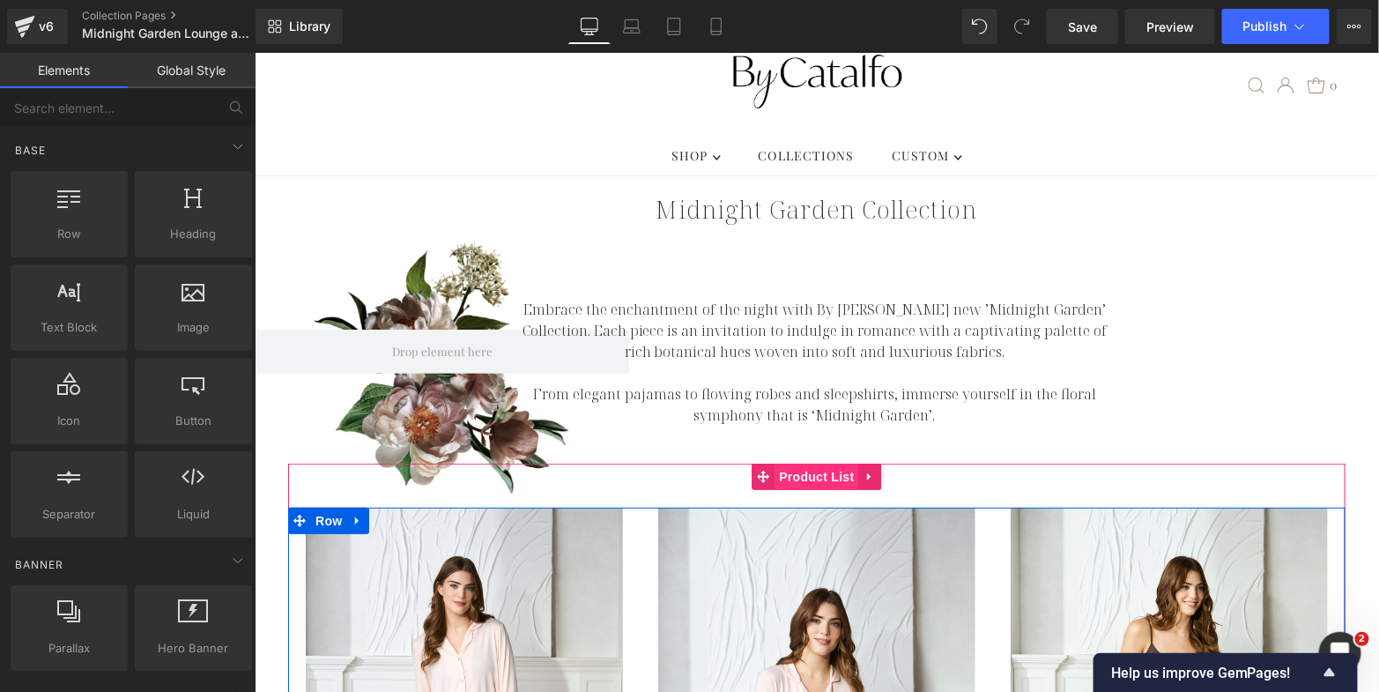
click at [790, 463] on span "Product List" at bounding box center [816, 476] width 84 height 26
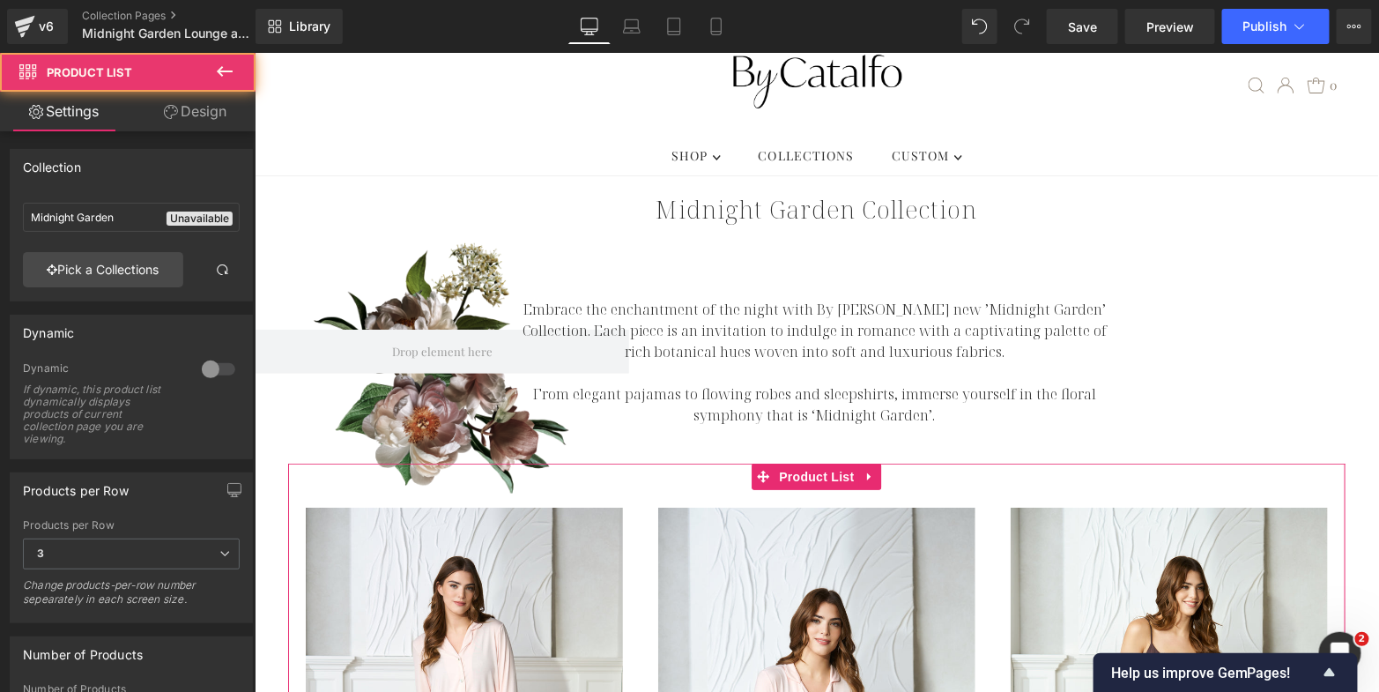
click at [204, 116] on link "Design" at bounding box center [195, 112] width 128 height 40
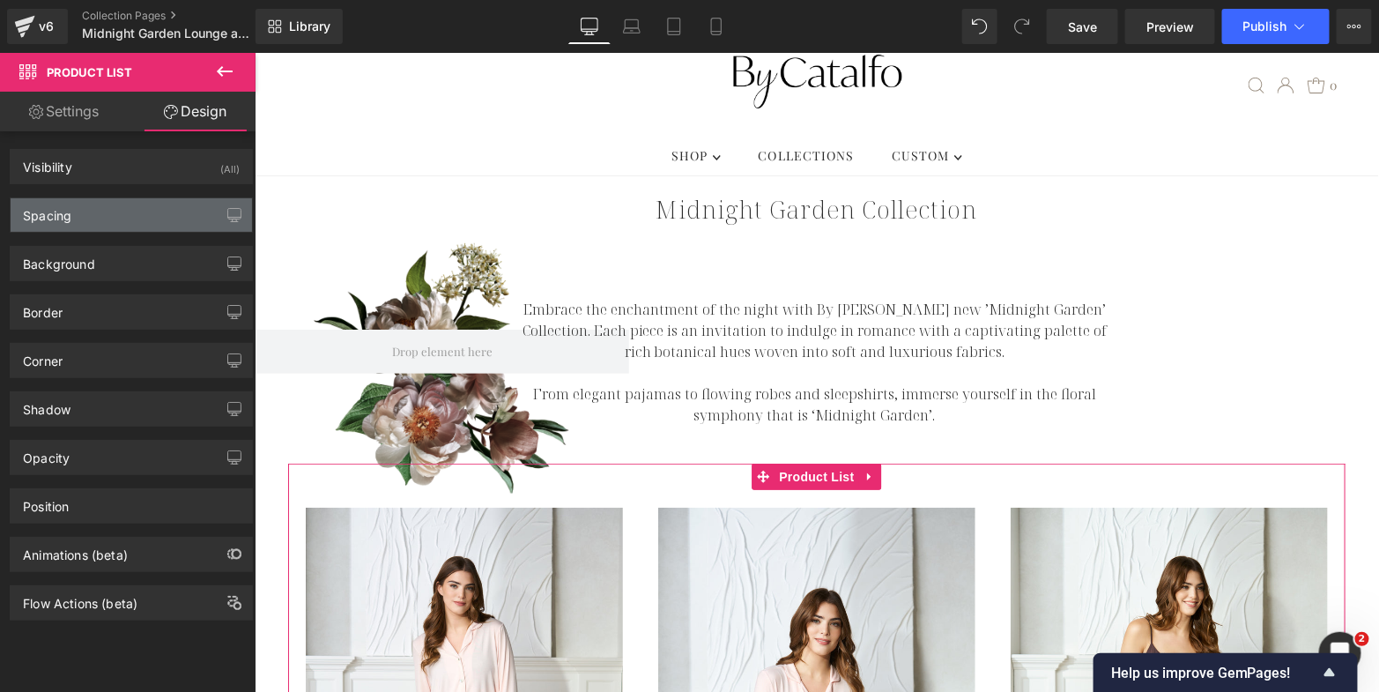
click at [128, 222] on div "Spacing" at bounding box center [131, 214] width 241 height 33
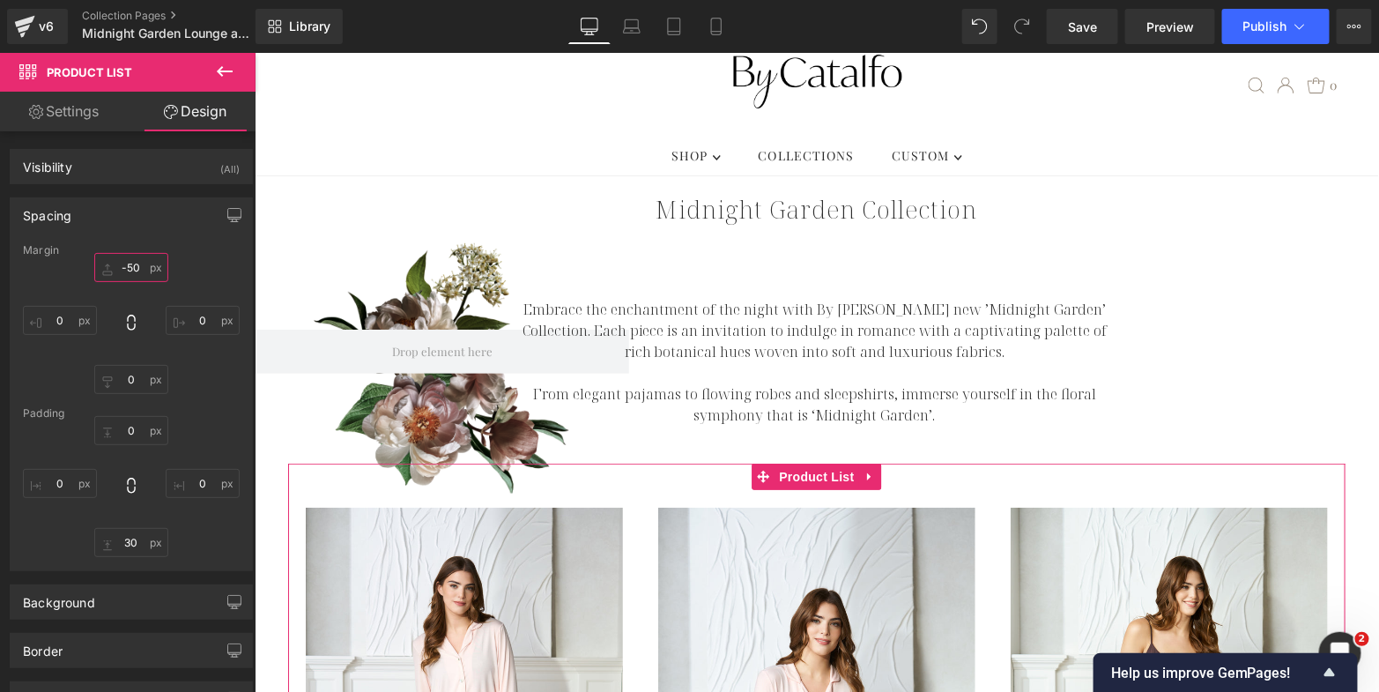
click at [130, 265] on input "-50" at bounding box center [131, 267] width 74 height 29
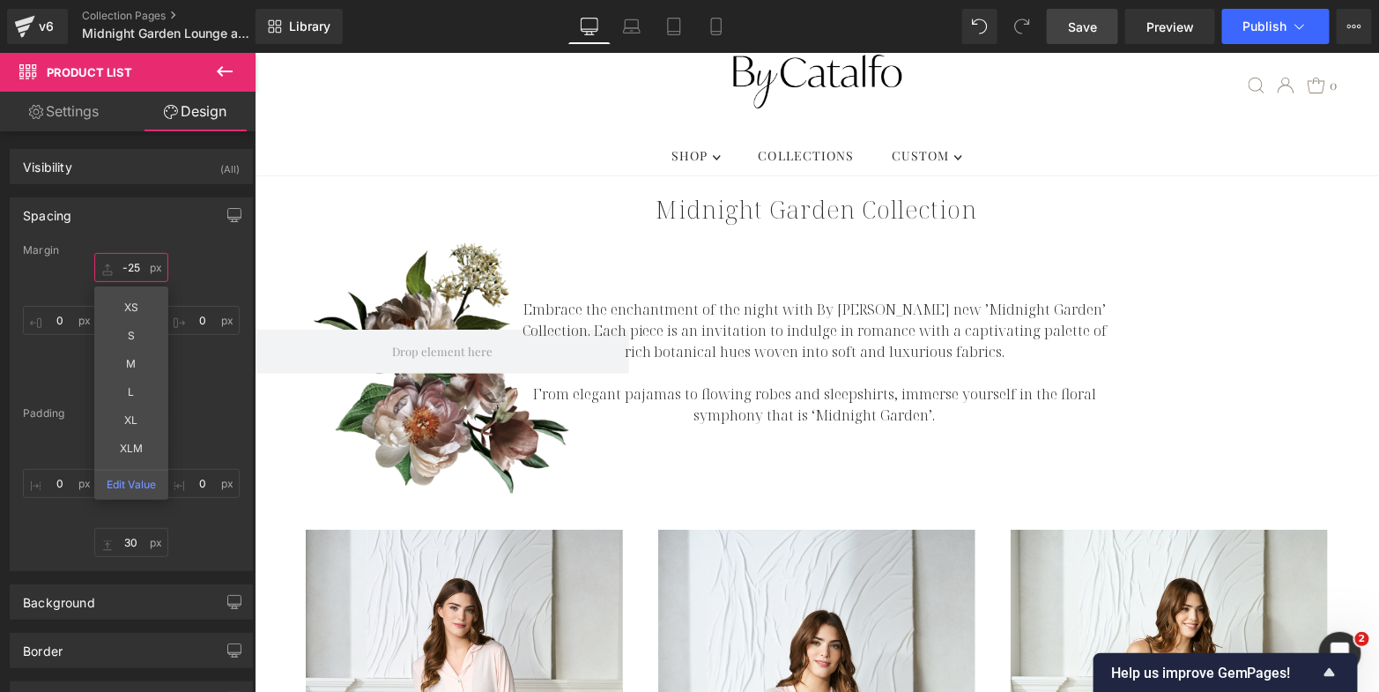
type input "-25"
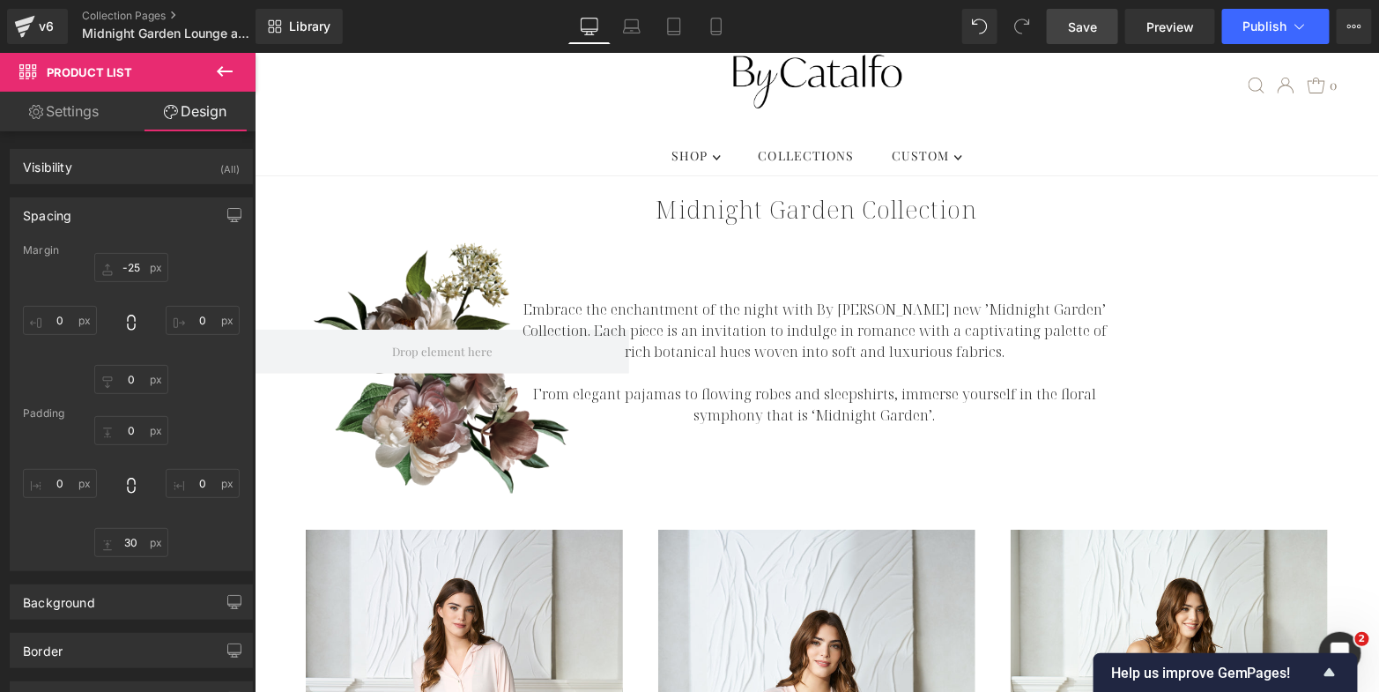
drag, startPoint x: 1091, startPoint y: 29, endPoint x: 876, endPoint y: 51, distance: 216.2
click at [1091, 29] on span "Save" at bounding box center [1082, 27] width 29 height 19
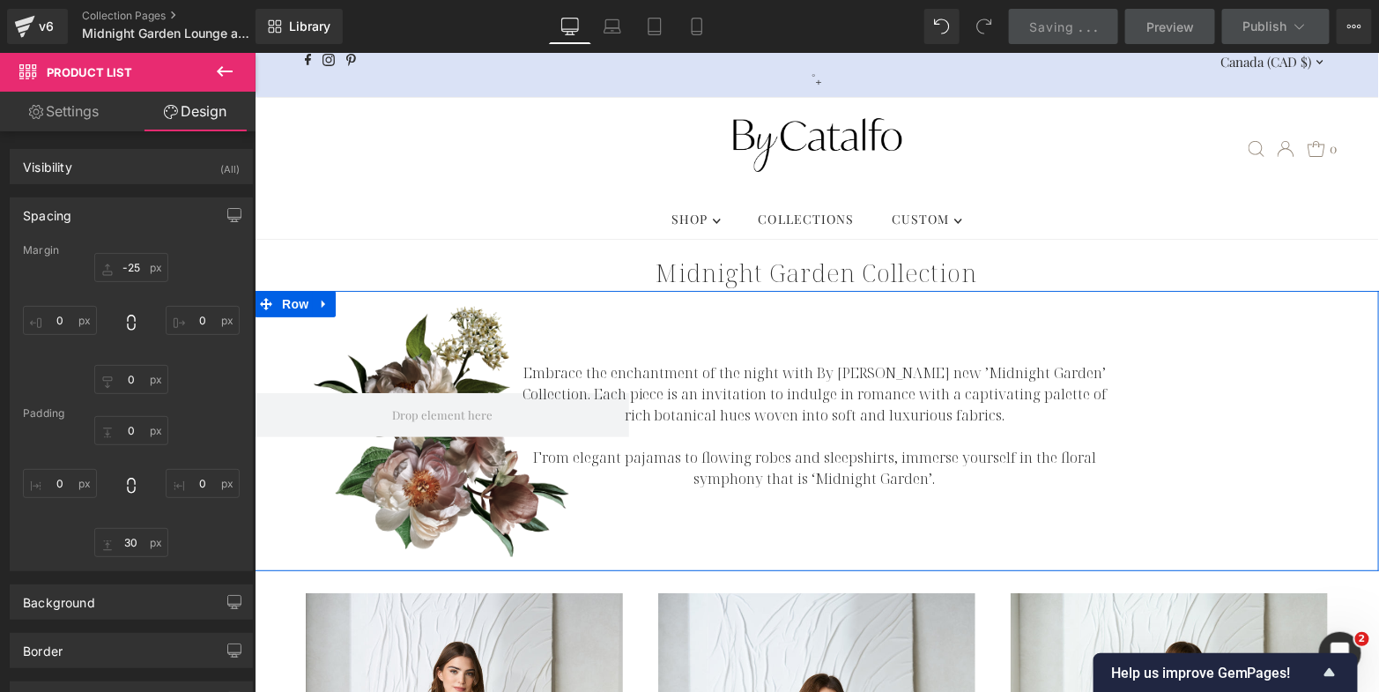
scroll to position [0, 0]
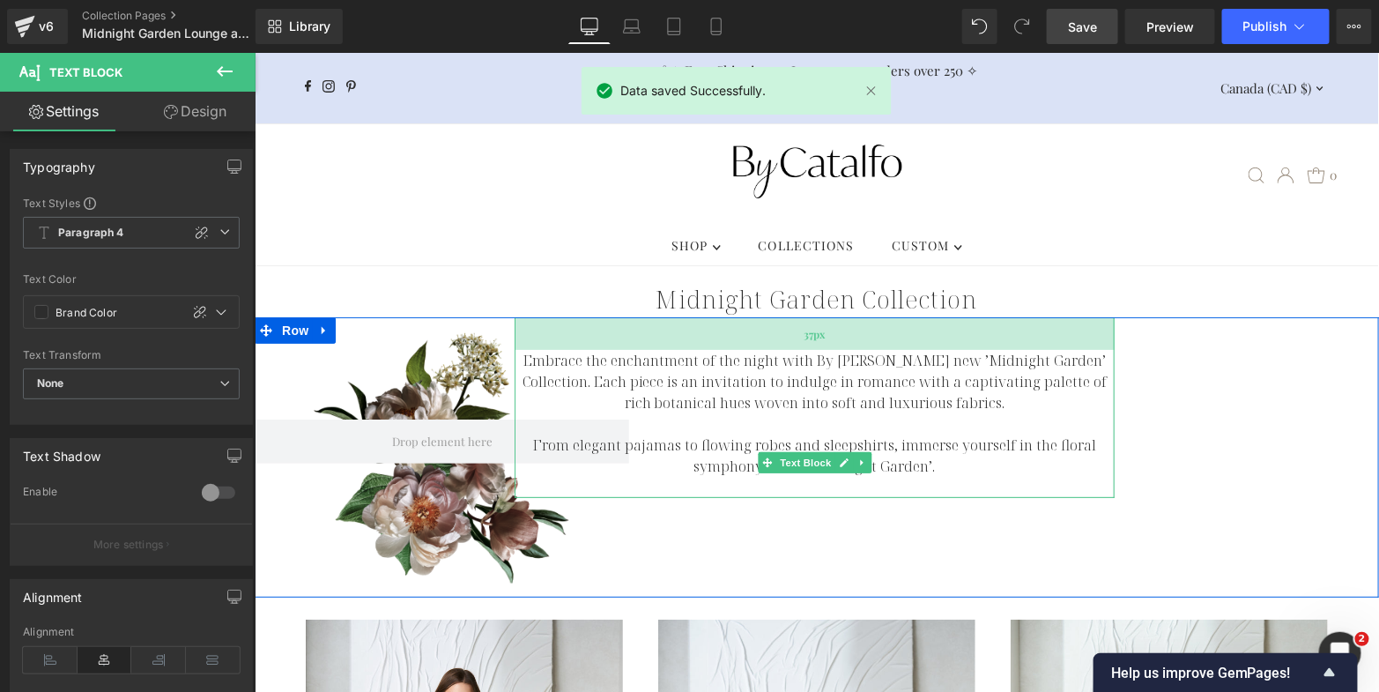
drag, startPoint x: 763, startPoint y: 342, endPoint x: 776, endPoint y: 304, distance: 39.9
click at [776, 316] on div "37px" at bounding box center [814, 332] width 600 height 33
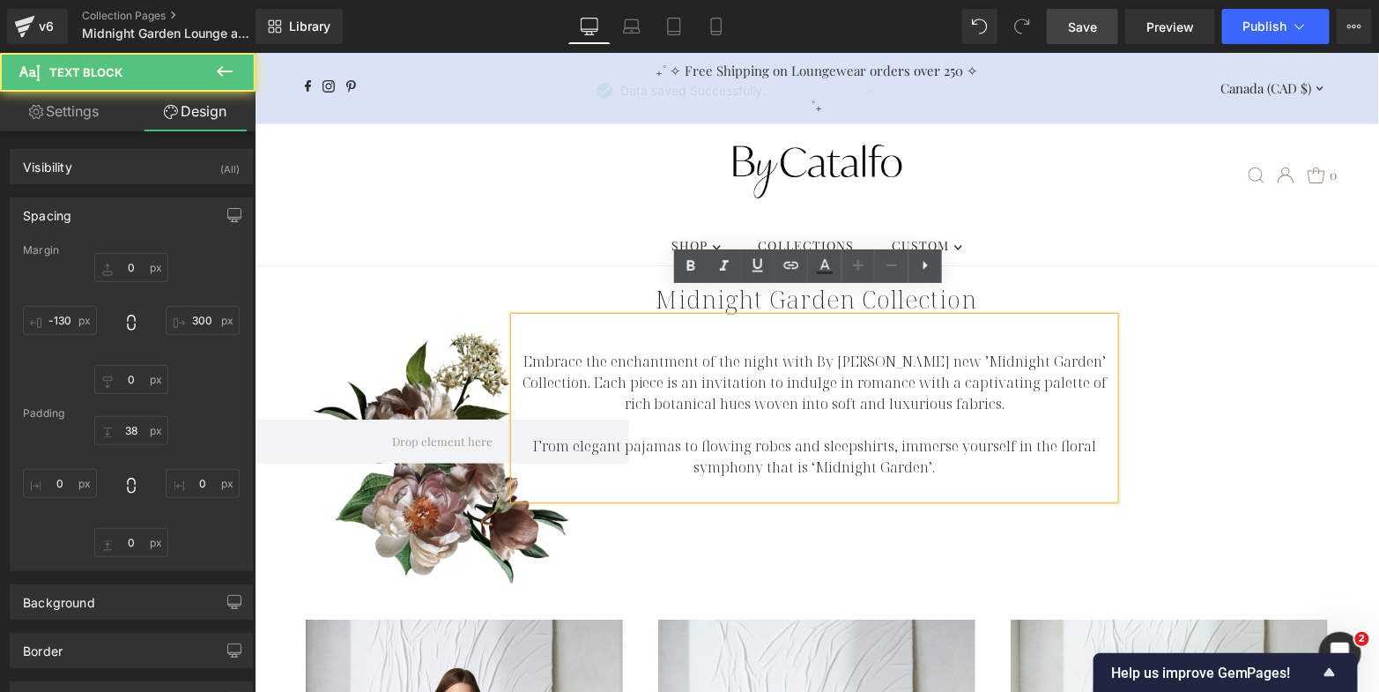
click at [769, 538] on div "Row 116px 152px NaNpx NaNpx Embrace the enchantment of the night with By Catalf…" at bounding box center [816, 456] width 1125 height 280
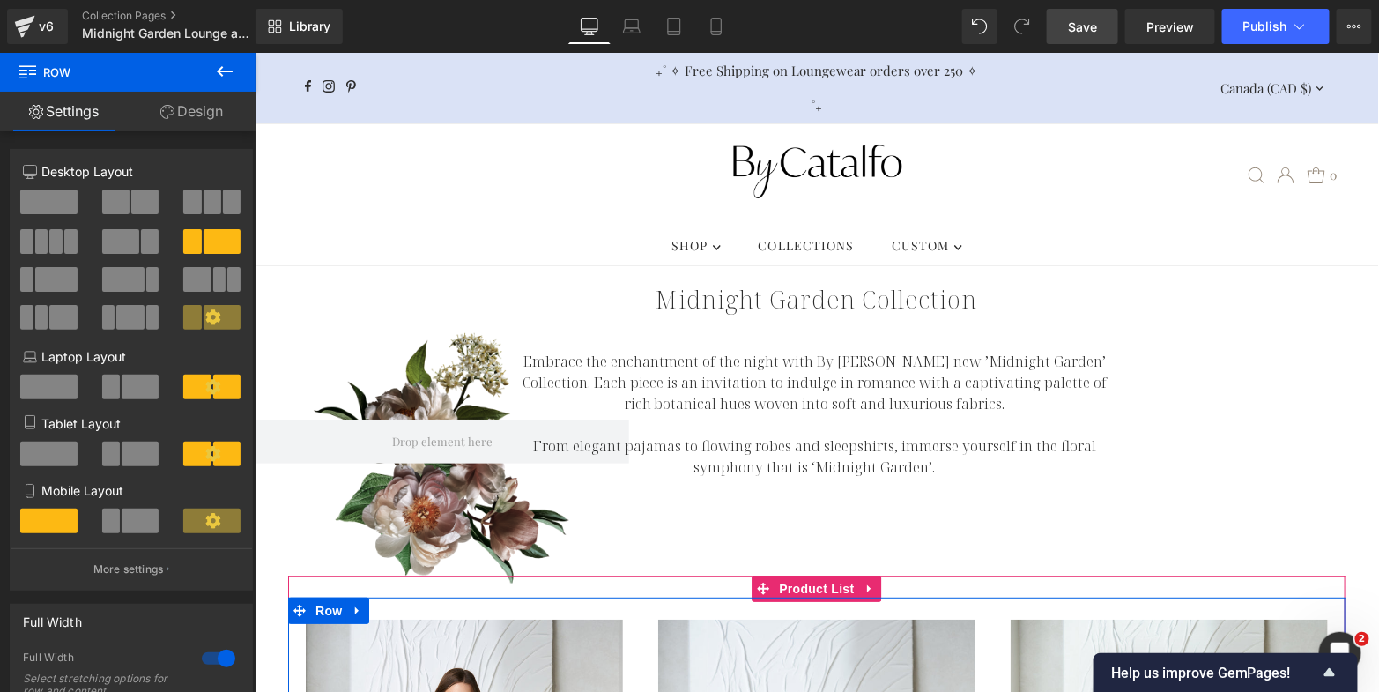
click at [801, 576] on span "Product List" at bounding box center [816, 589] width 84 height 26
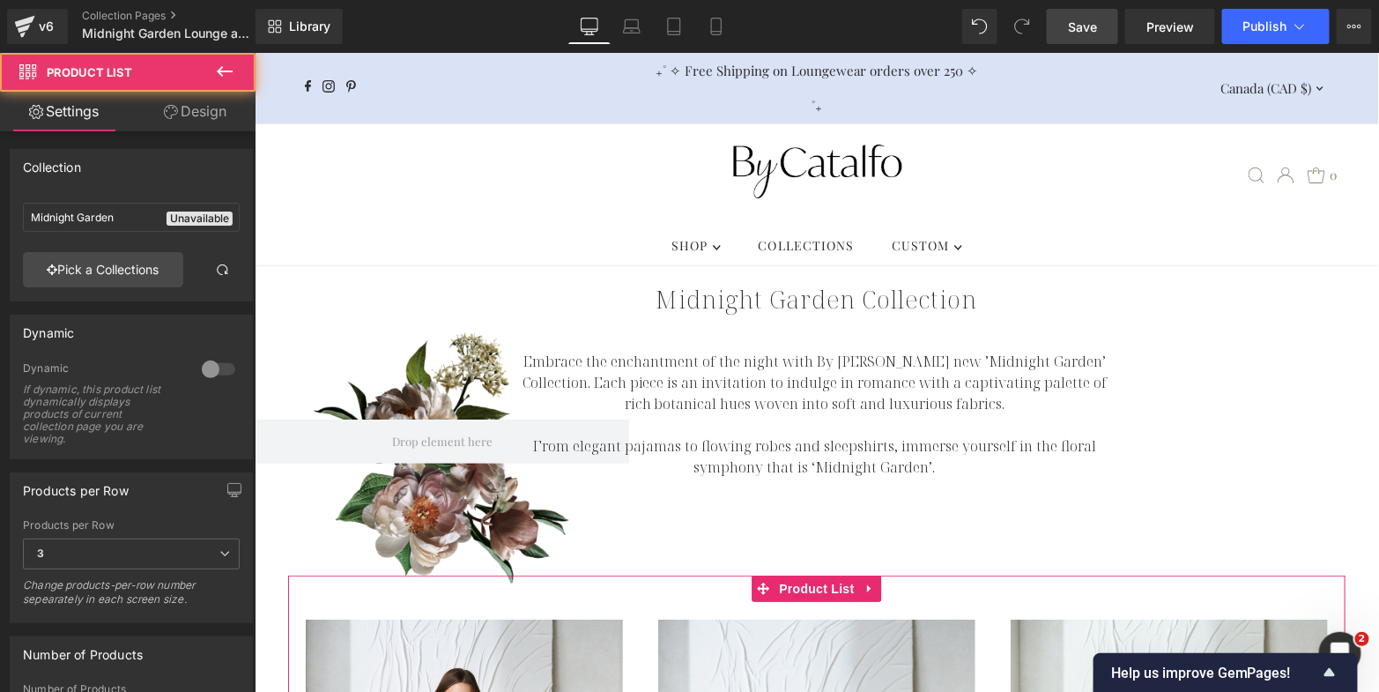
drag, startPoint x: 184, startPoint y: 119, endPoint x: 167, endPoint y: 160, distance: 45.0
click at [185, 119] on link "Design" at bounding box center [195, 112] width 128 height 40
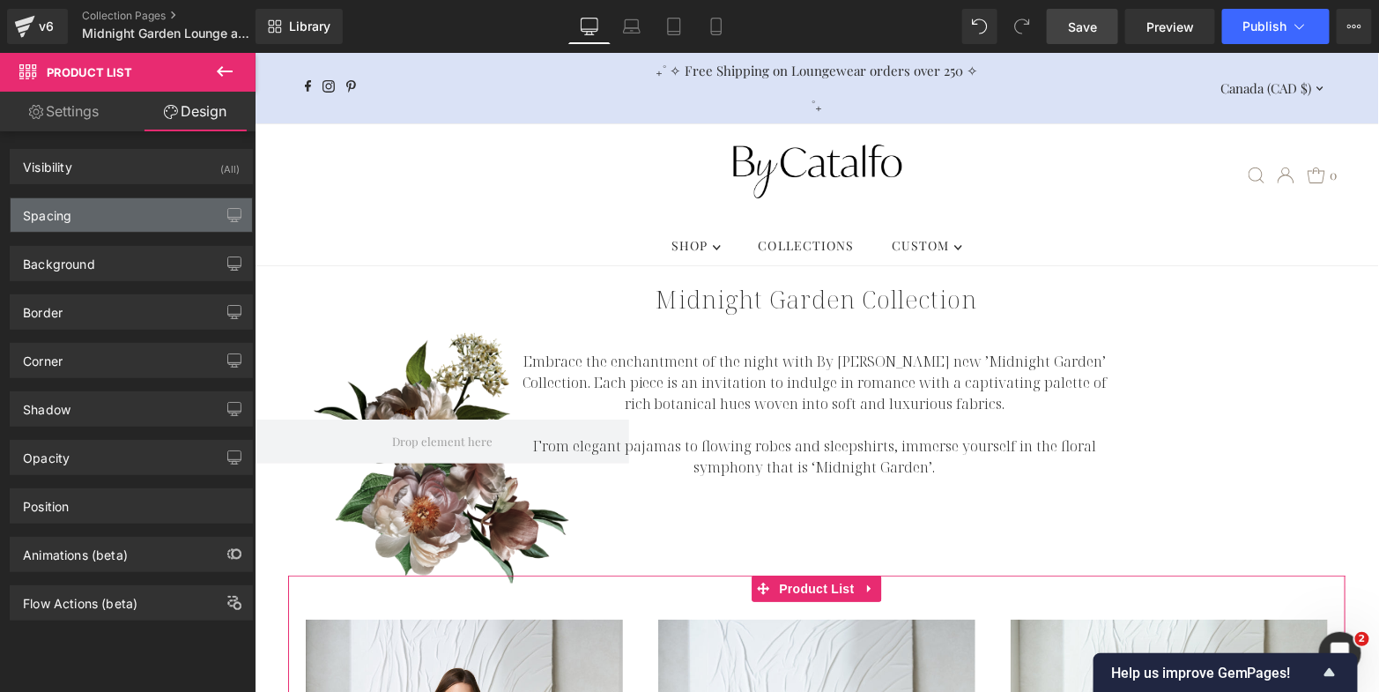
click at [134, 207] on div "Spacing" at bounding box center [131, 214] width 241 height 33
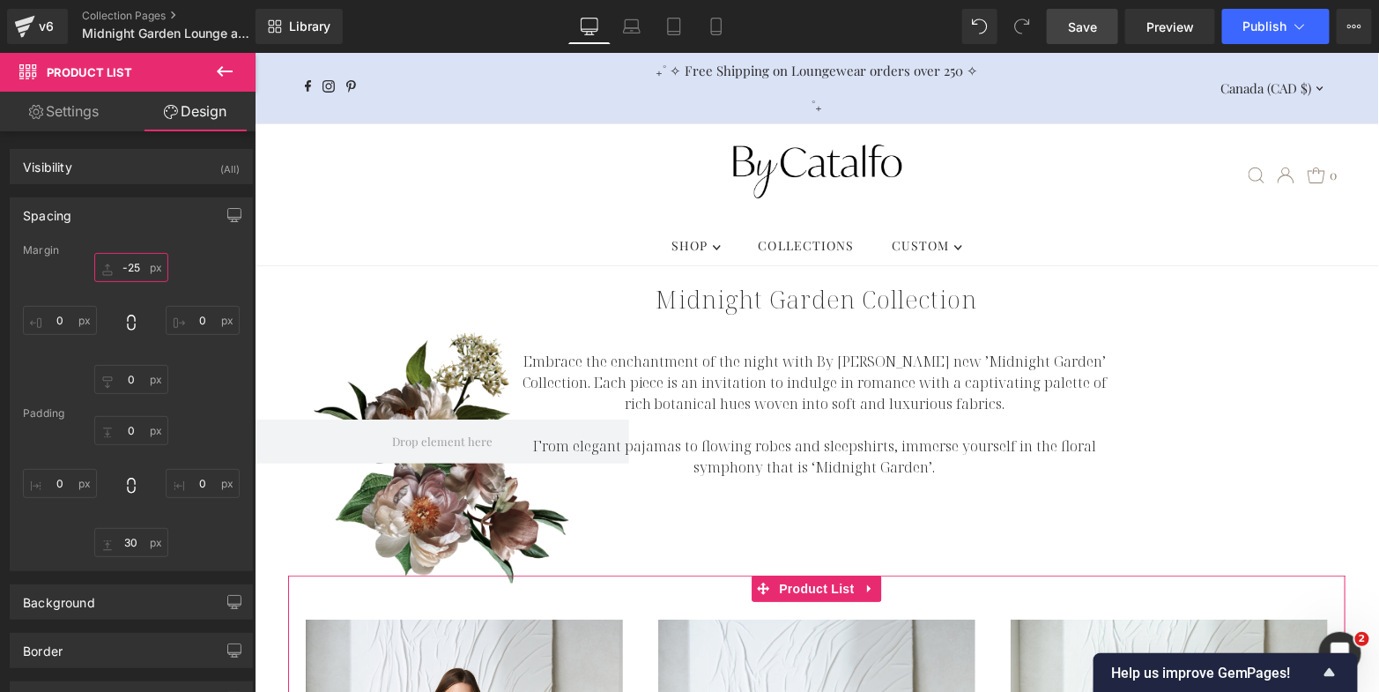
click at [125, 264] on input "-25" at bounding box center [131, 267] width 74 height 29
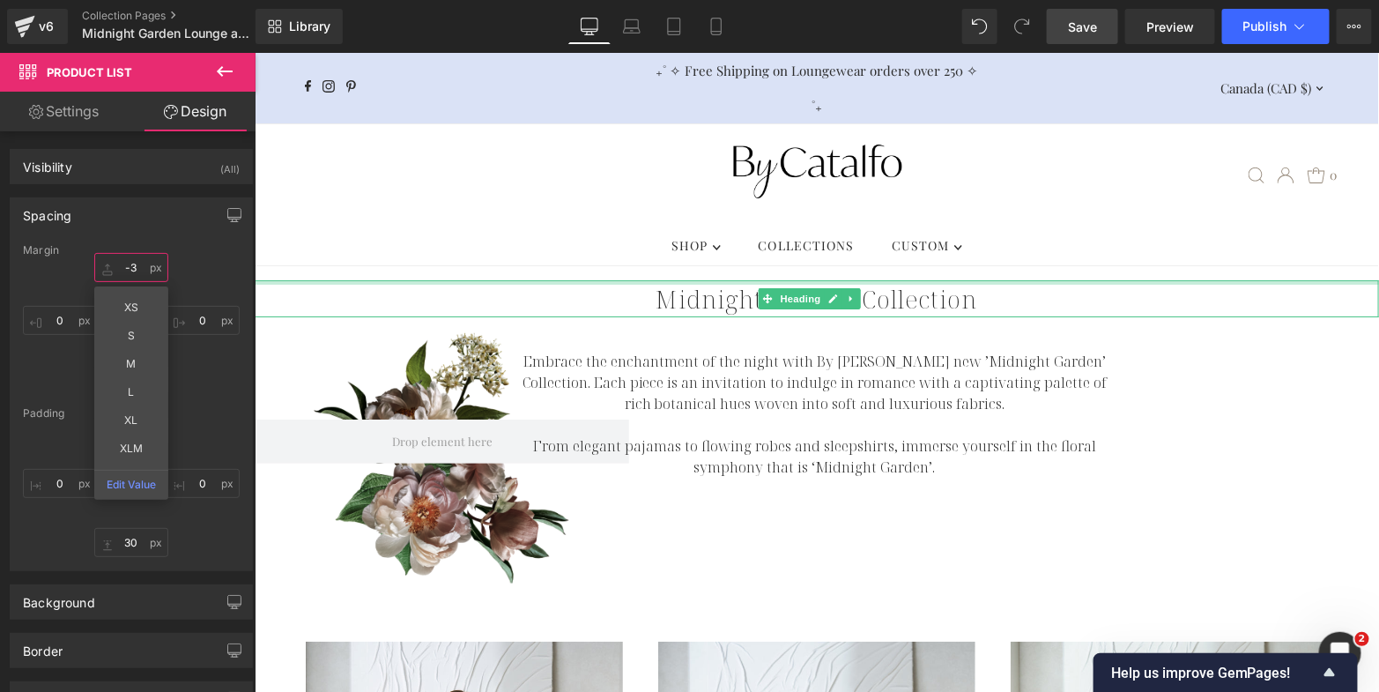
type input "-30"
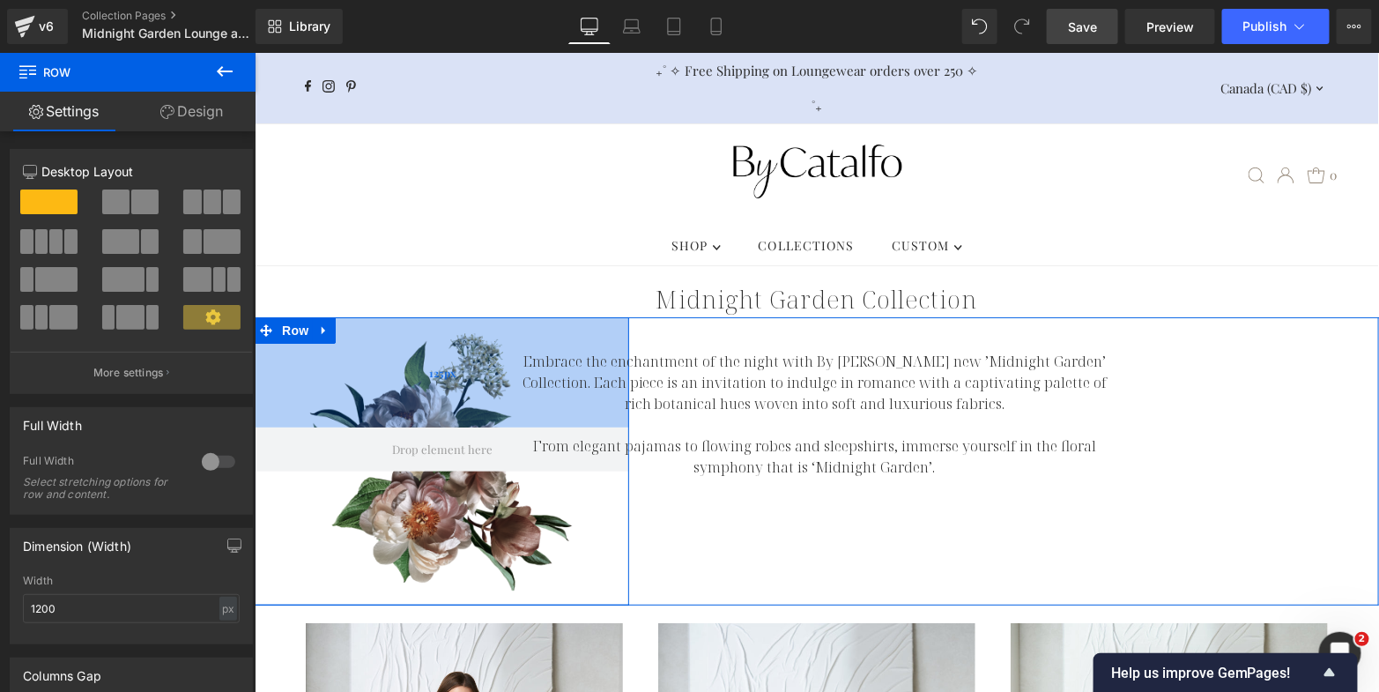
click at [412, 331] on div "125px" at bounding box center [441, 371] width 375 height 110
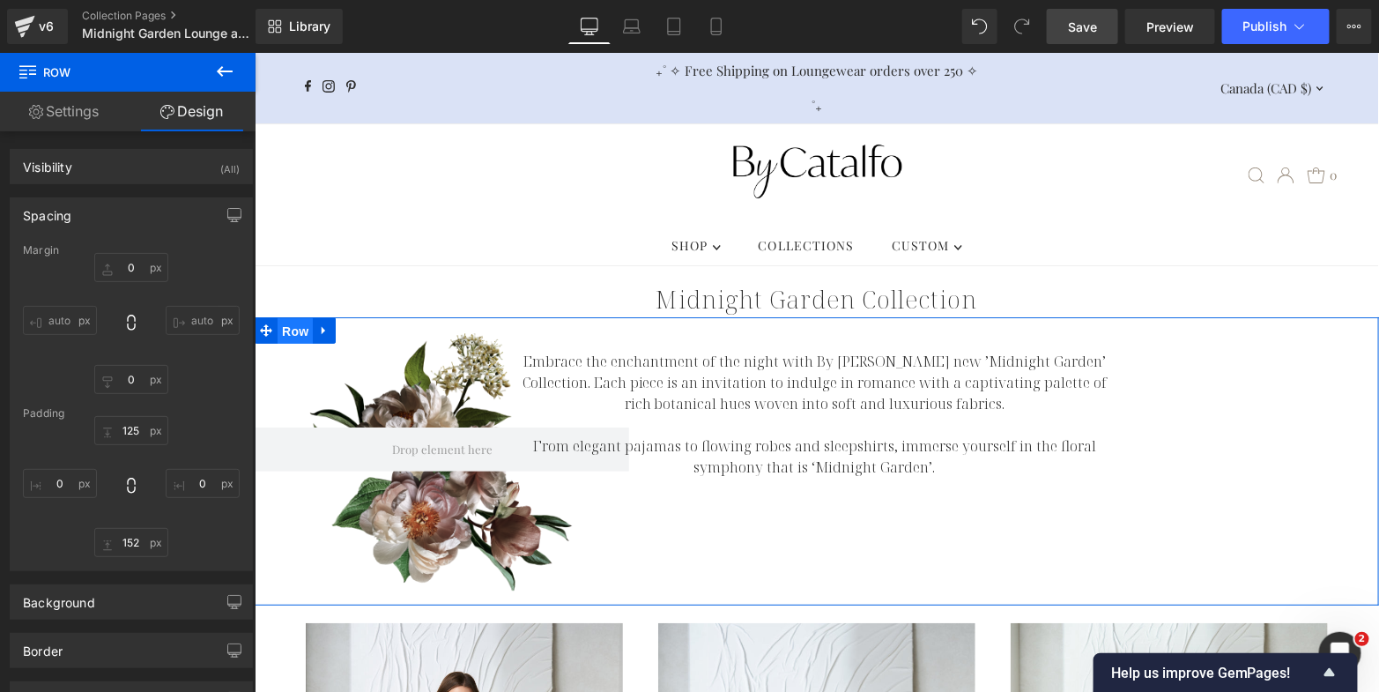
click at [292, 317] on span "Row" at bounding box center [294, 330] width 35 height 26
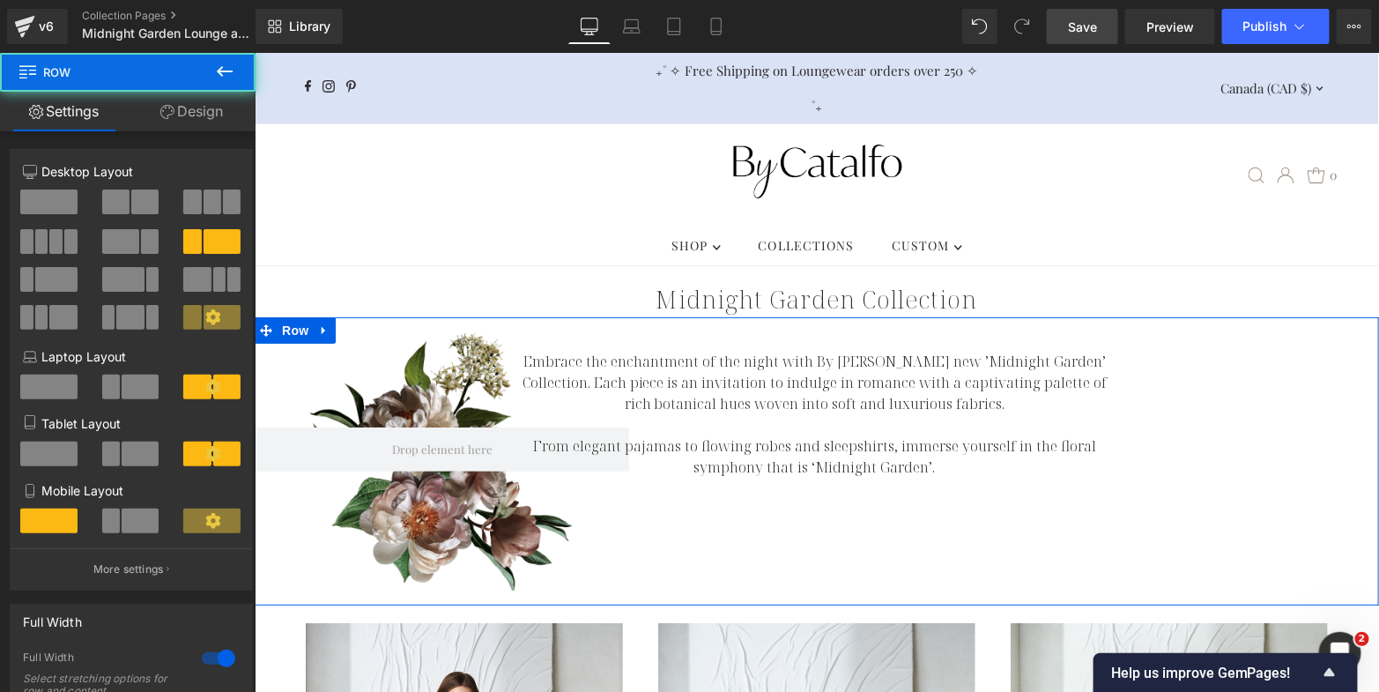
click at [208, 118] on link "Design" at bounding box center [192, 112] width 128 height 40
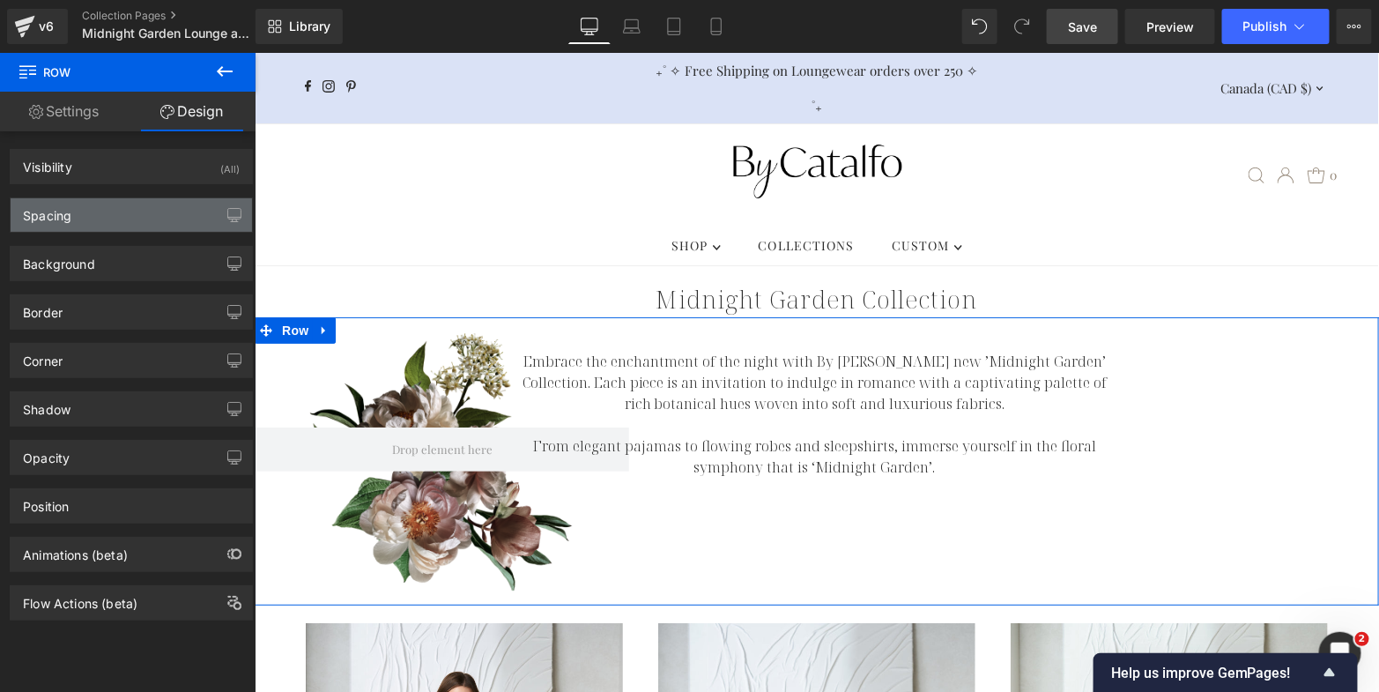
click at [134, 216] on div "Spacing" at bounding box center [131, 214] width 241 height 33
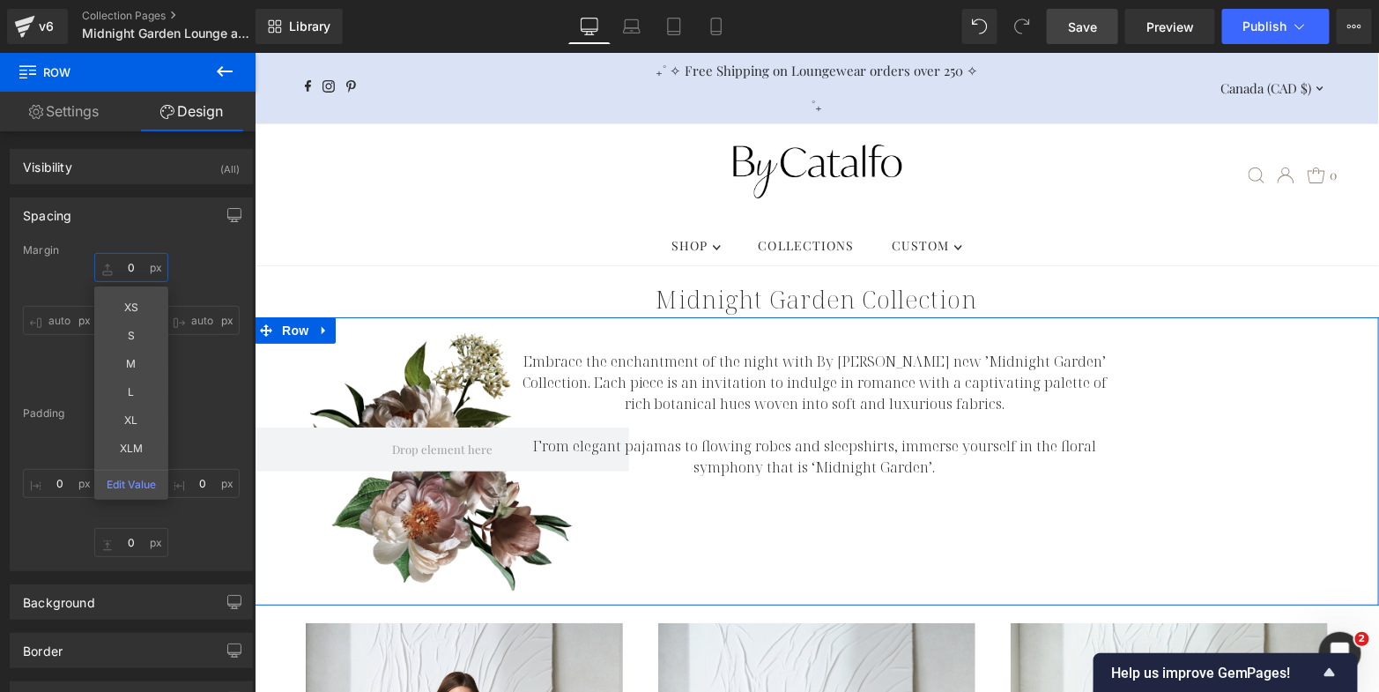
click at [123, 261] on input "text" at bounding box center [131, 267] width 74 height 29
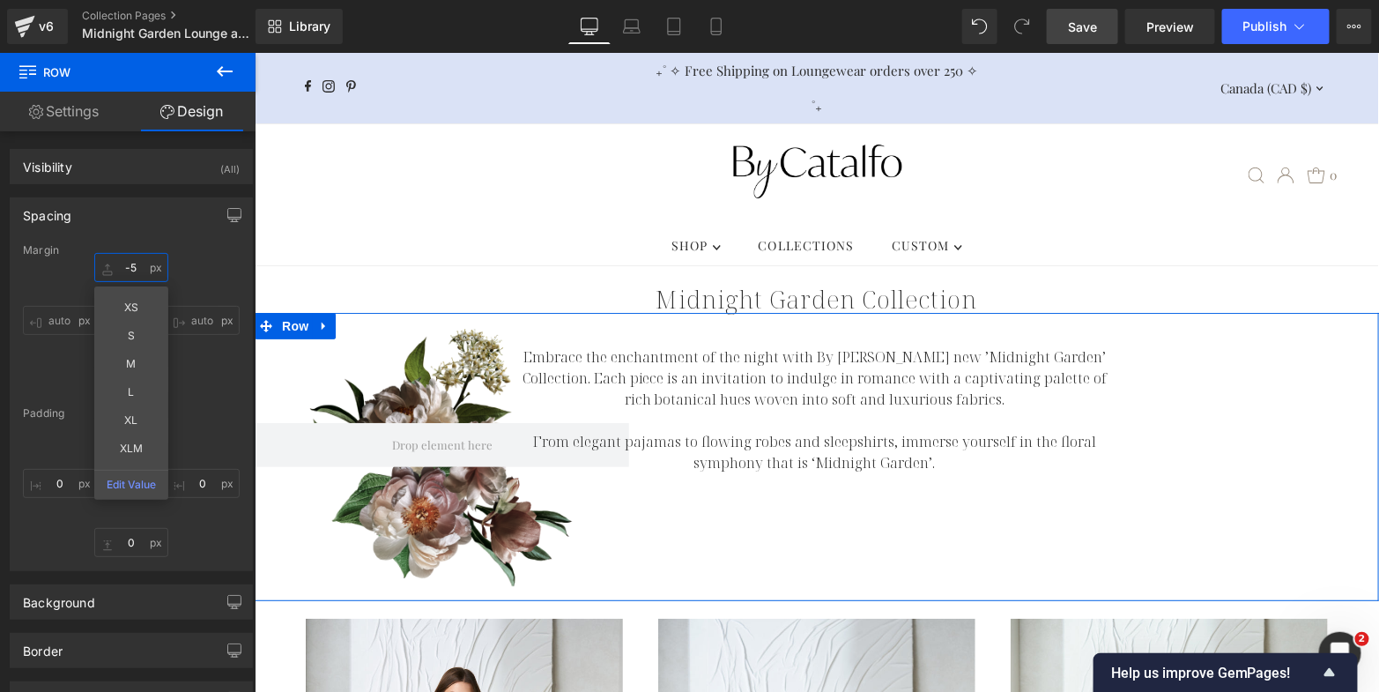
type input "-50"
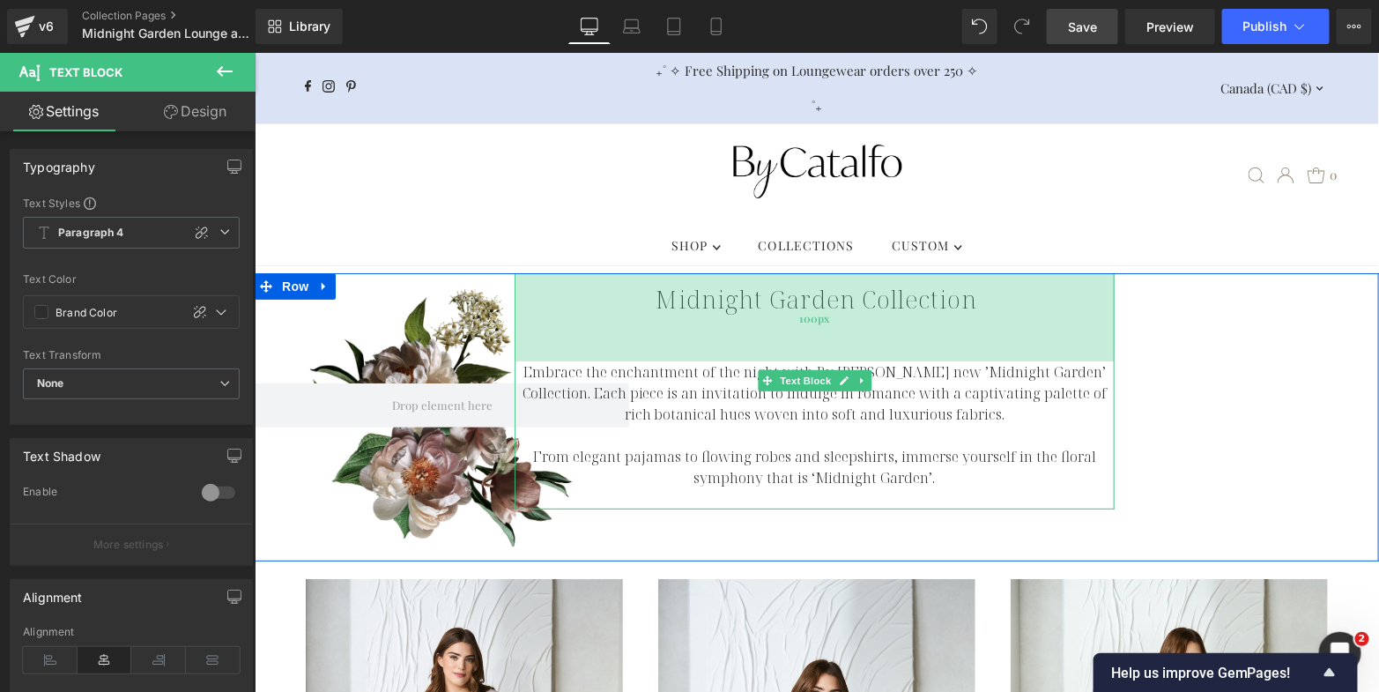
drag, startPoint x: 583, startPoint y: 263, endPoint x: 575, endPoint y: 318, distance: 56.1
click at [575, 318] on div "100px" at bounding box center [814, 316] width 600 height 88
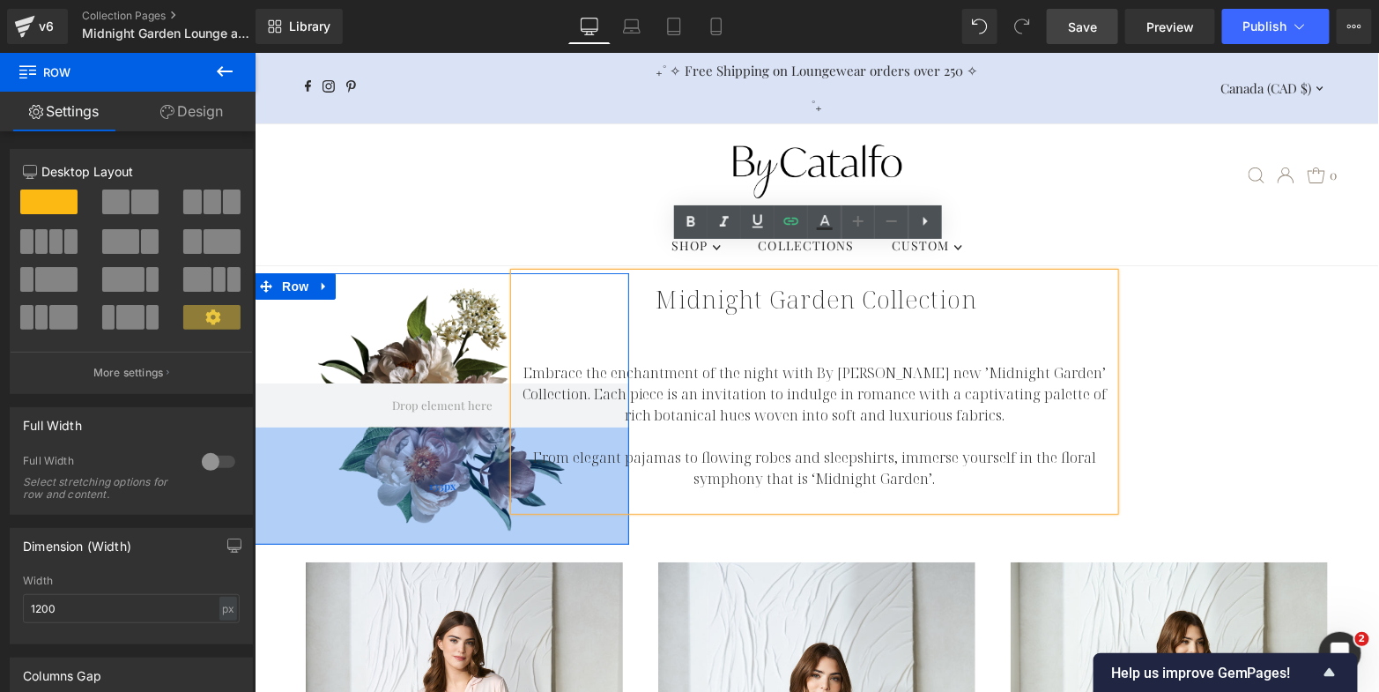
drag, startPoint x: 448, startPoint y: 495, endPoint x: 448, endPoint y: 481, distance: 14.1
click at [448, 481] on div "133px" at bounding box center [441, 485] width 375 height 117
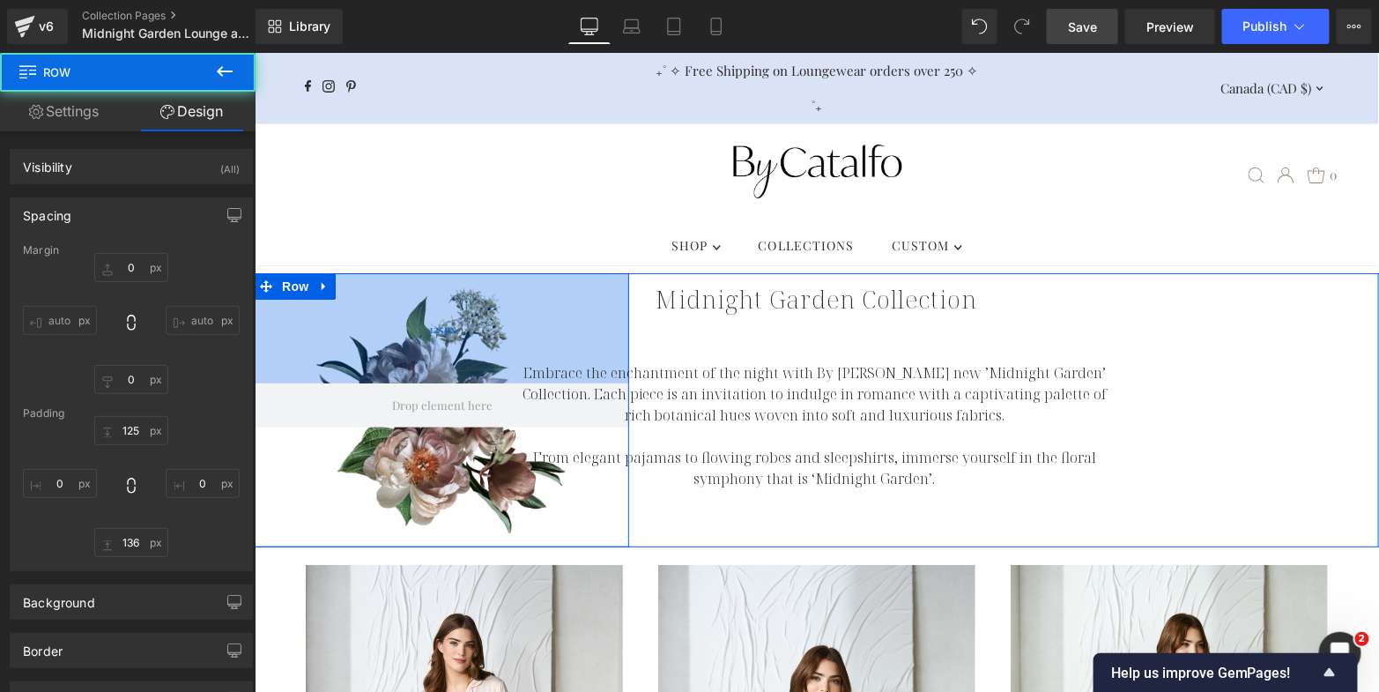
click at [382, 298] on div "125px" at bounding box center [441, 327] width 375 height 110
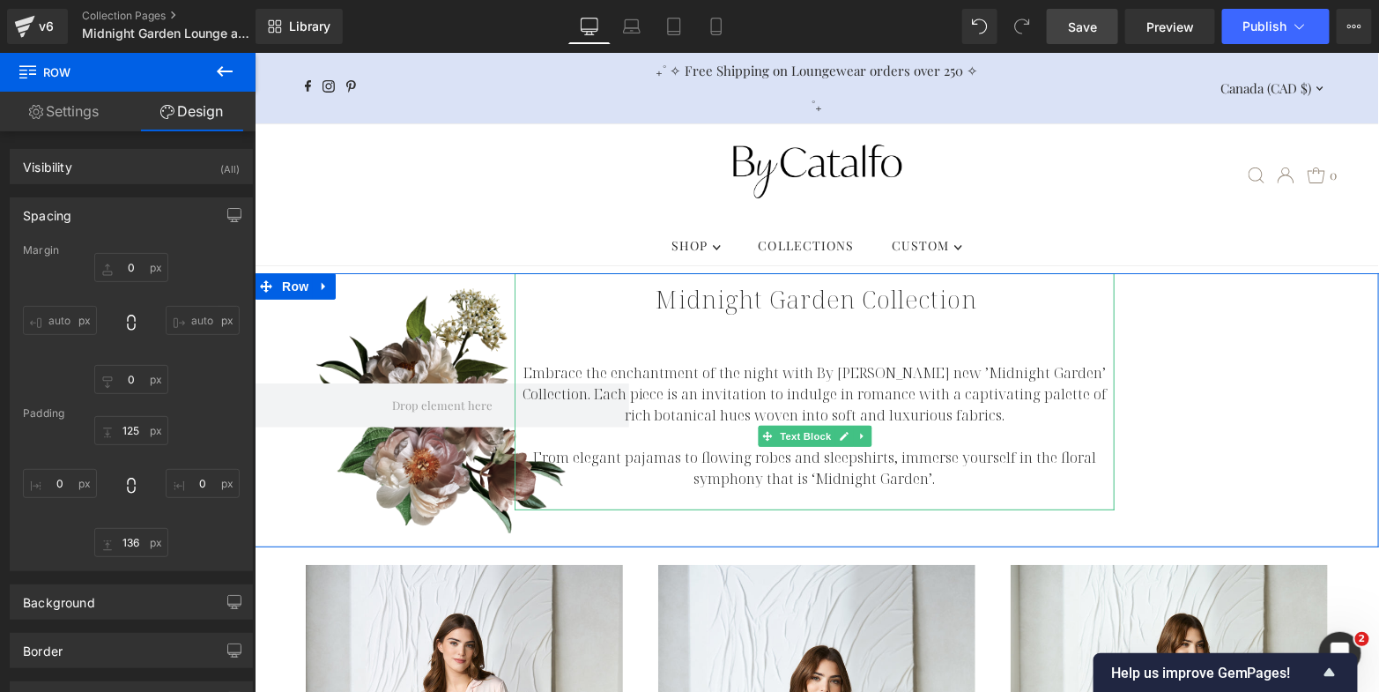
click at [594, 361] on p "Embrace the enchantment of the night with By [PERSON_NAME] new ’Midnight Garden…" at bounding box center [814, 392] width 600 height 63
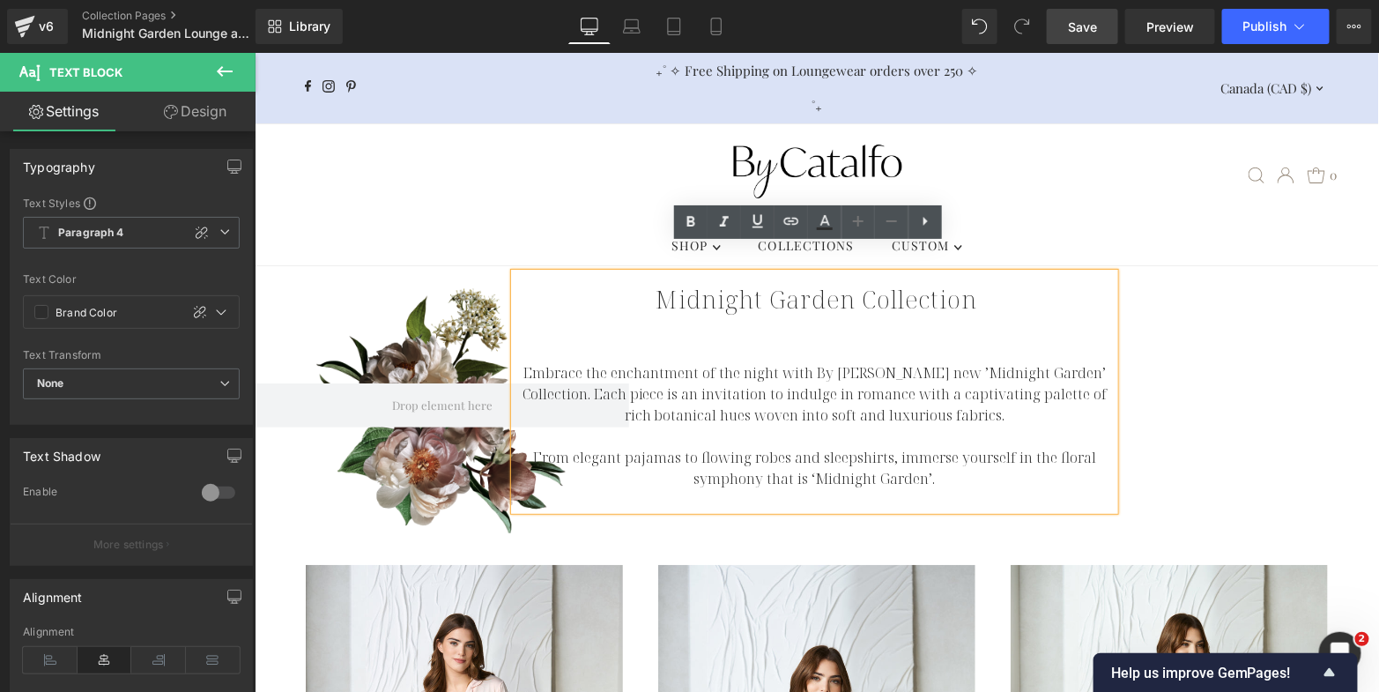
click at [555, 137] on div ".slideout__trigger-mobile-menu .testament--icon-theme-menu-bars:hover .hover-fi…" at bounding box center [815, 173] width 1057 height 101
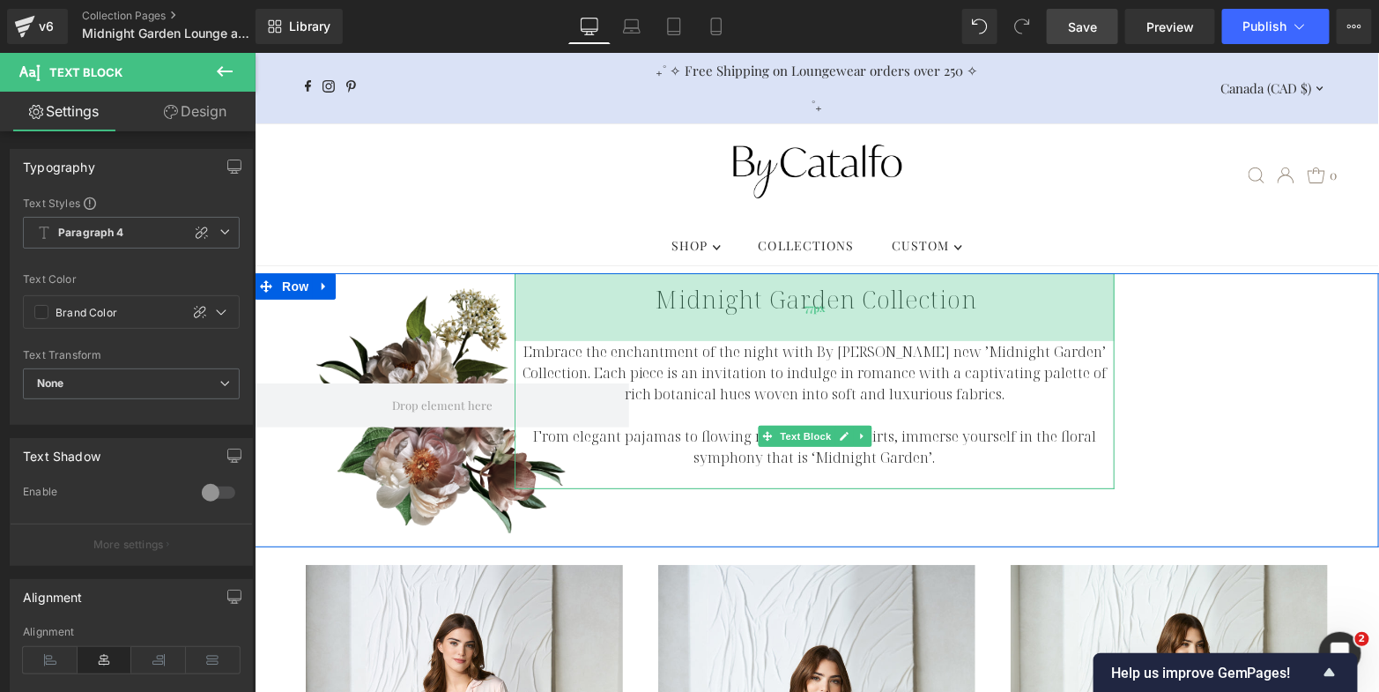
drag, startPoint x: 699, startPoint y: 316, endPoint x: 699, endPoint y: 295, distance: 21.2
click at [699, 295] on div "77px" at bounding box center [814, 306] width 600 height 68
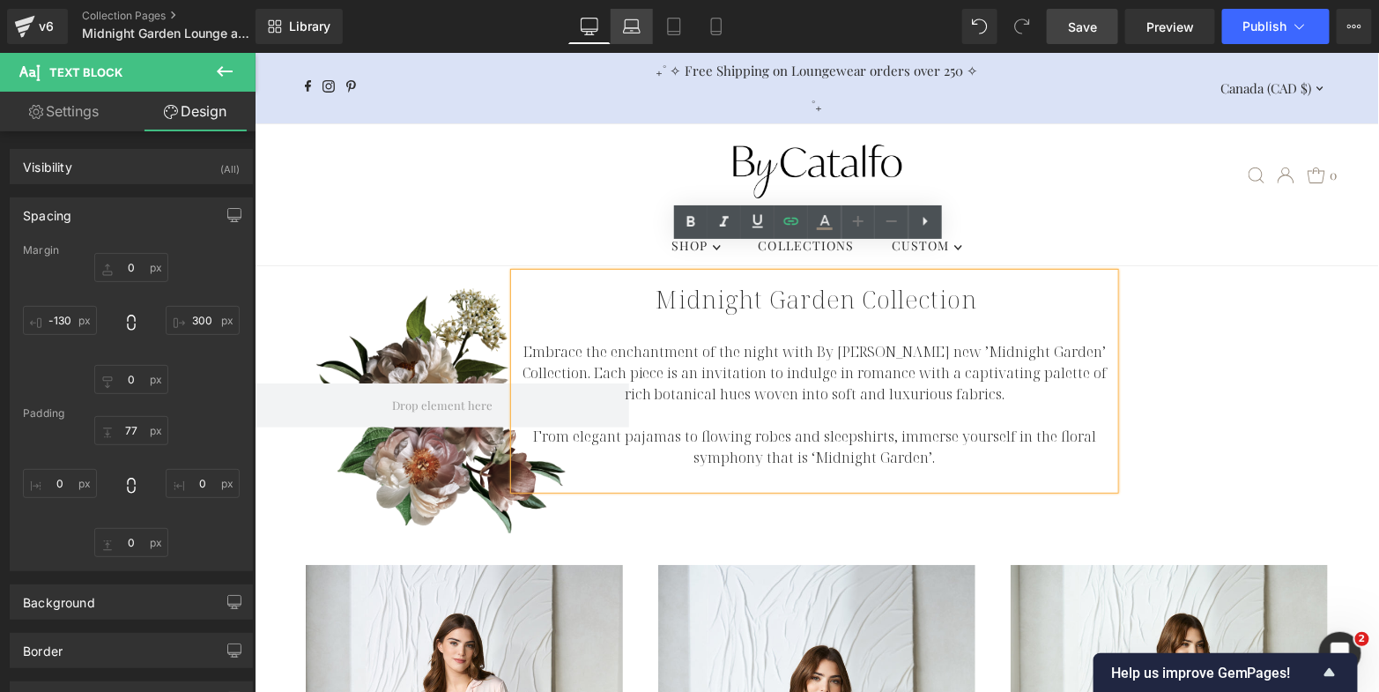
click at [629, 21] on icon at bounding box center [632, 27] width 18 height 18
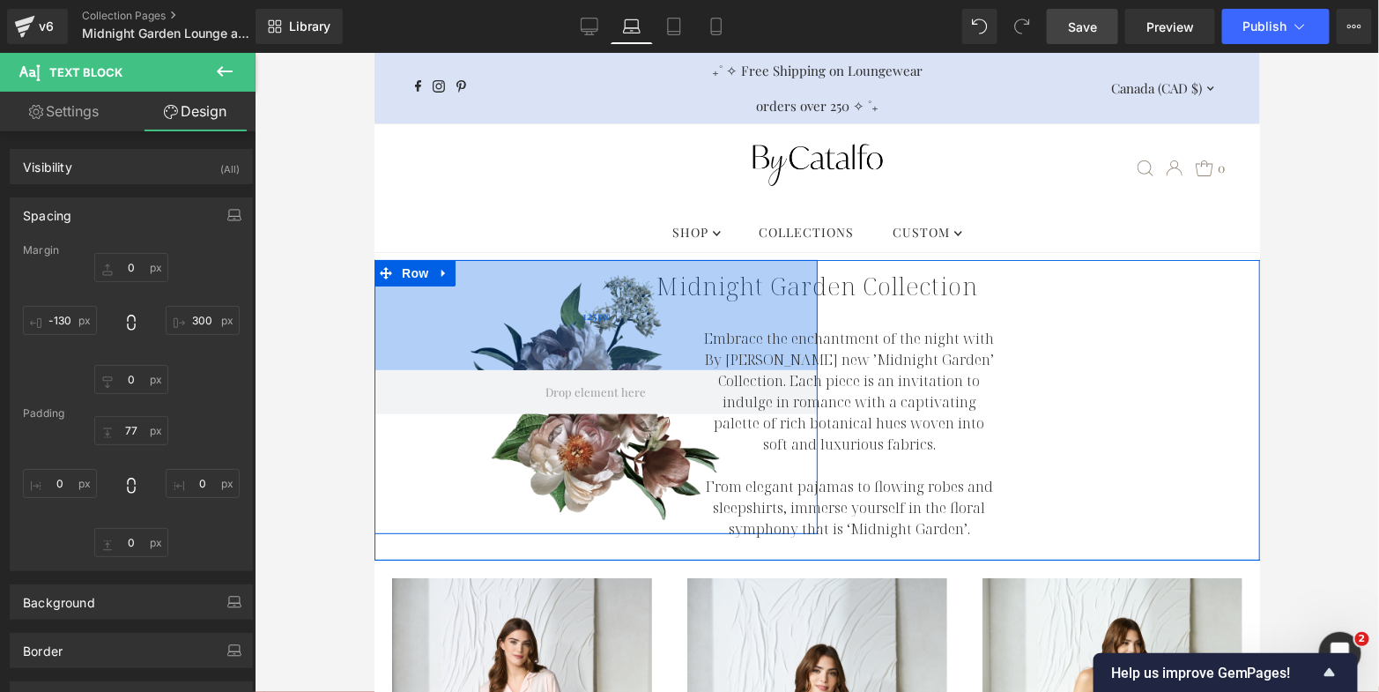
click at [549, 325] on div "125px" at bounding box center [595, 314] width 443 height 110
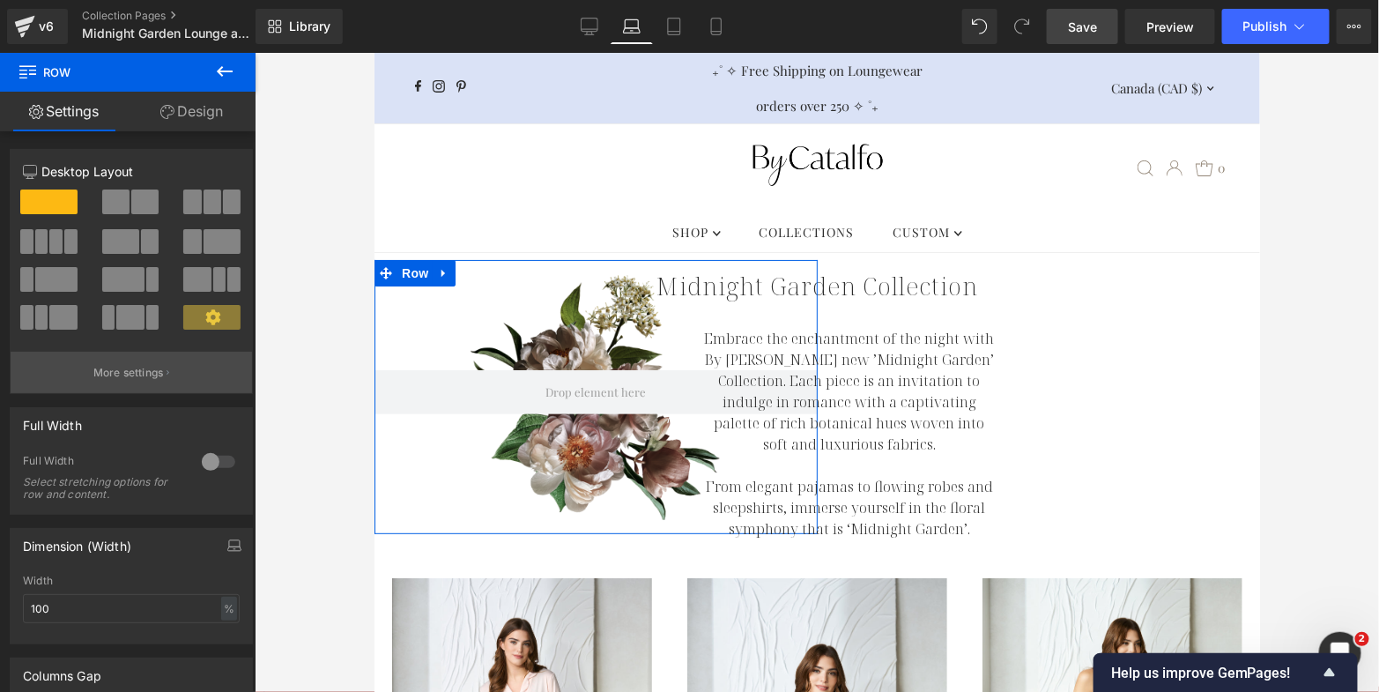
click at [134, 379] on p "More settings" at bounding box center [128, 373] width 71 height 16
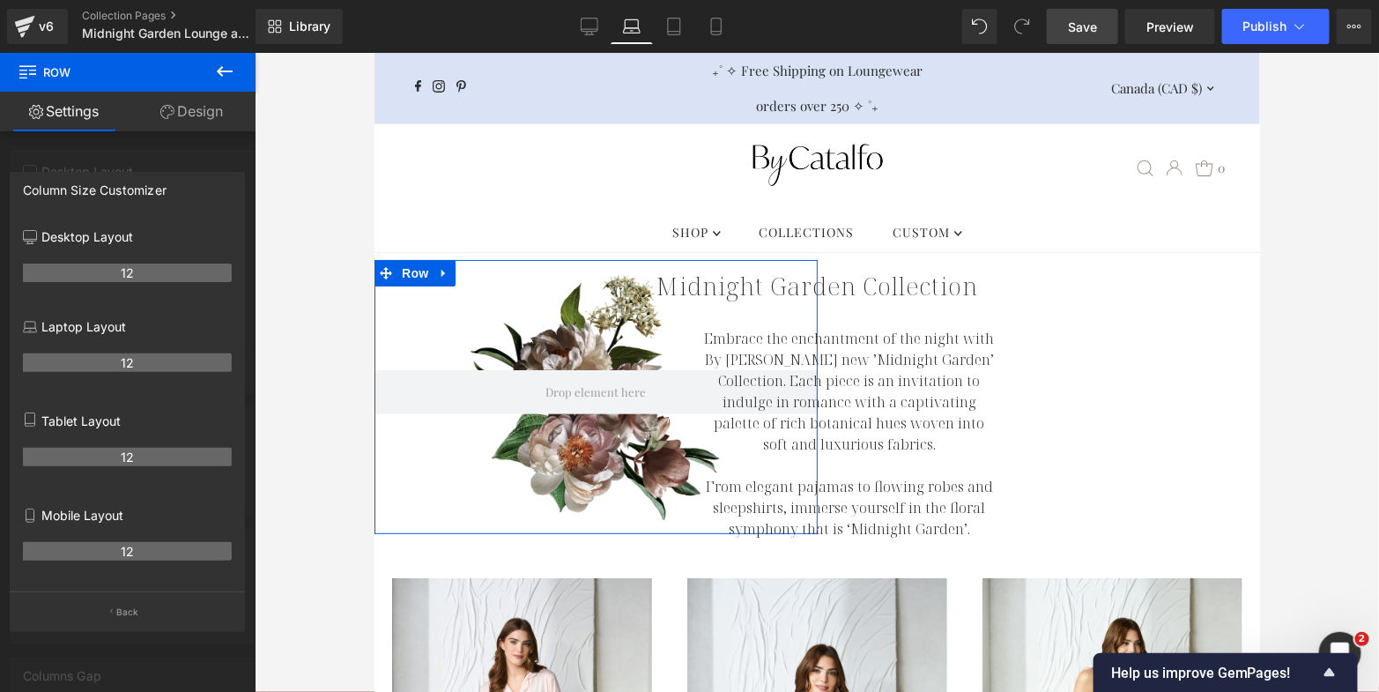
click at [113, 359] on th "12" at bounding box center [127, 362] width 209 height 19
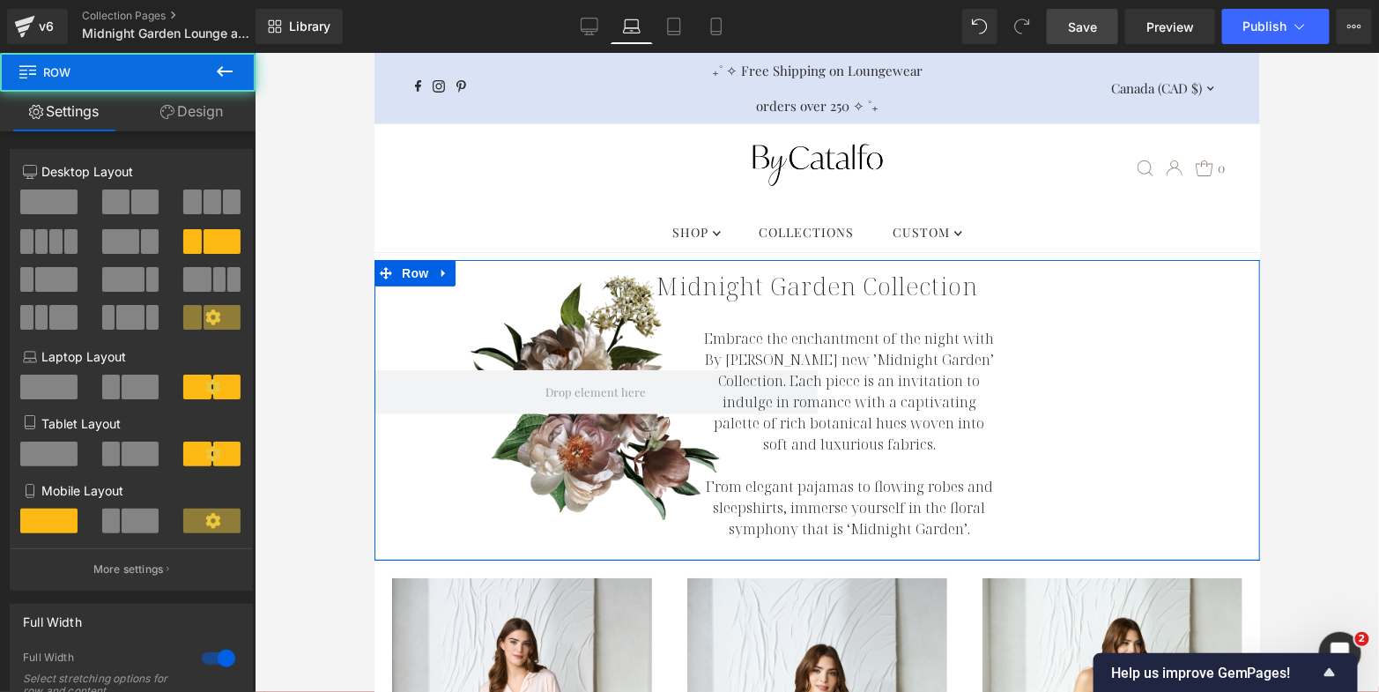
click at [1167, 346] on div "Embrace the enchantment of the night with By Catalfo's new ’Midnight Garden’ Co…" at bounding box center [1038, 409] width 443 height 301
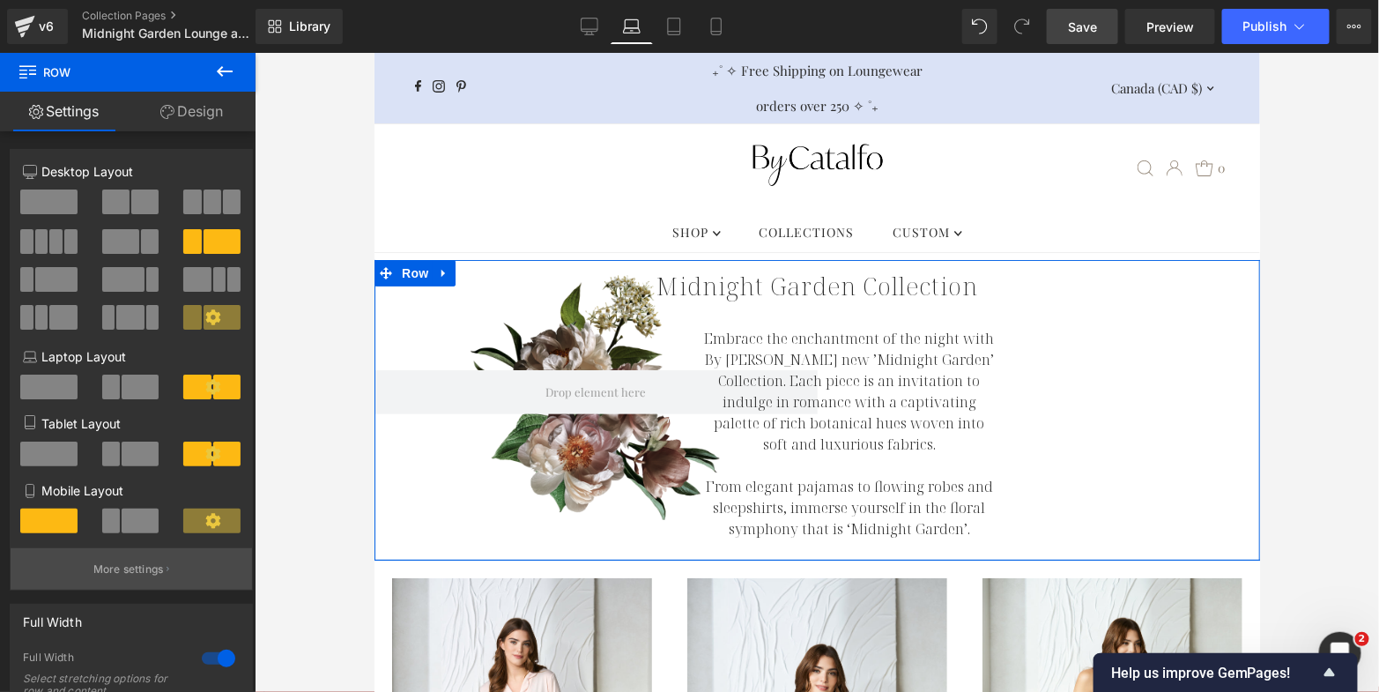
click at [122, 575] on p "More settings" at bounding box center [128, 569] width 71 height 16
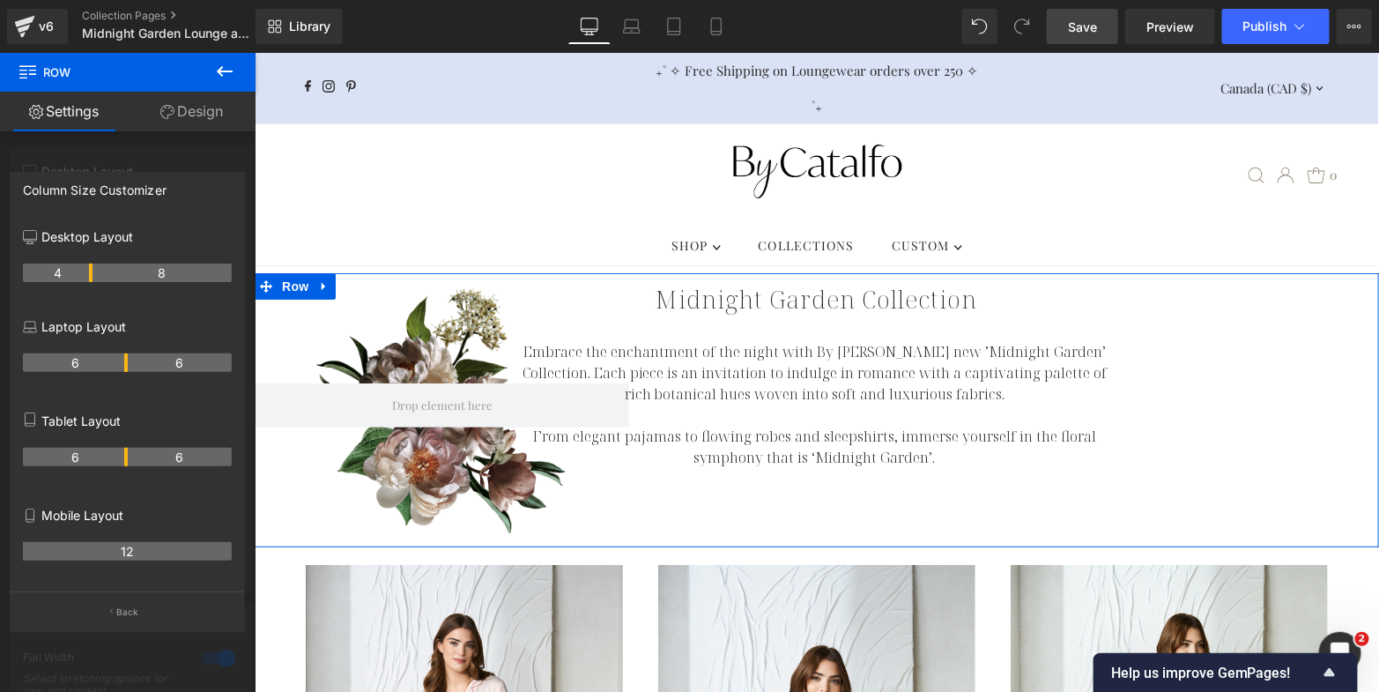
scroll to position [12, 0]
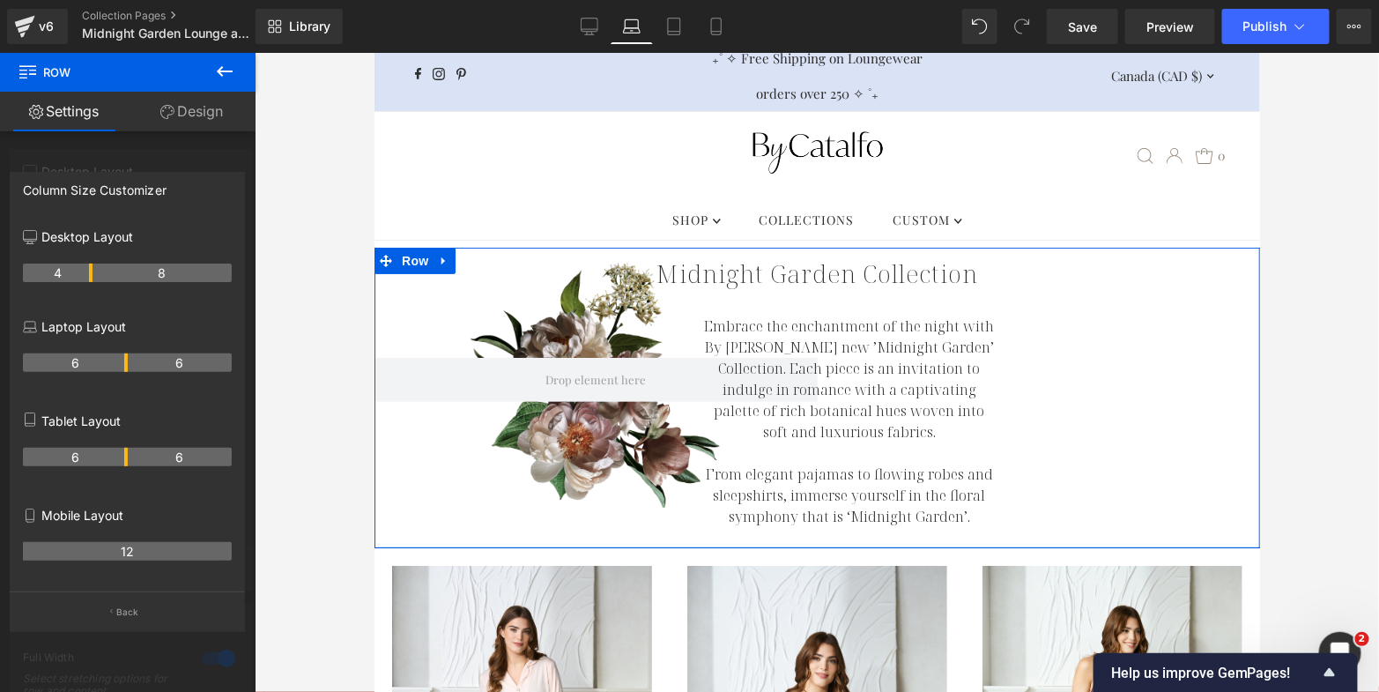
click at [77, 365] on tr "6 6" at bounding box center [127, 362] width 209 height 19
drag, startPoint x: 126, startPoint y: 366, endPoint x: 90, endPoint y: 366, distance: 36.1
click at [90, 366] on th "4" at bounding box center [58, 362] width 70 height 19
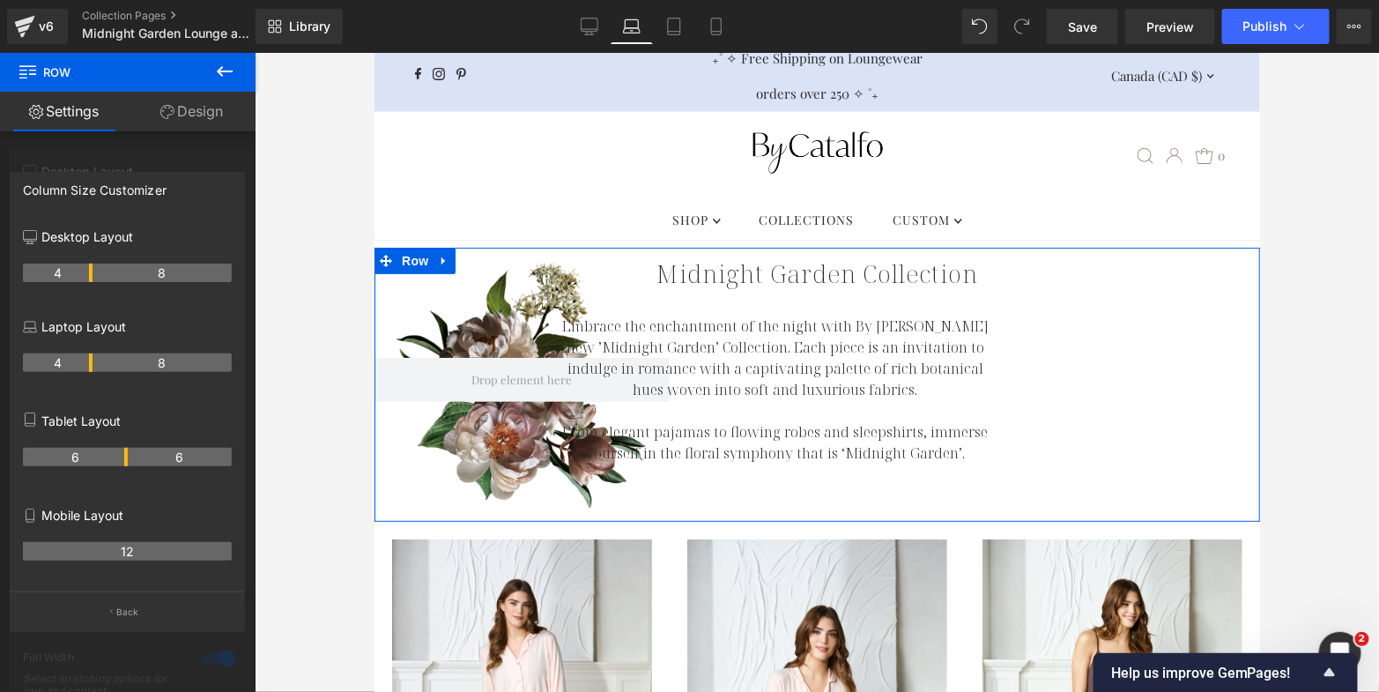
click at [95, 364] on tr "4 8" at bounding box center [127, 362] width 209 height 19
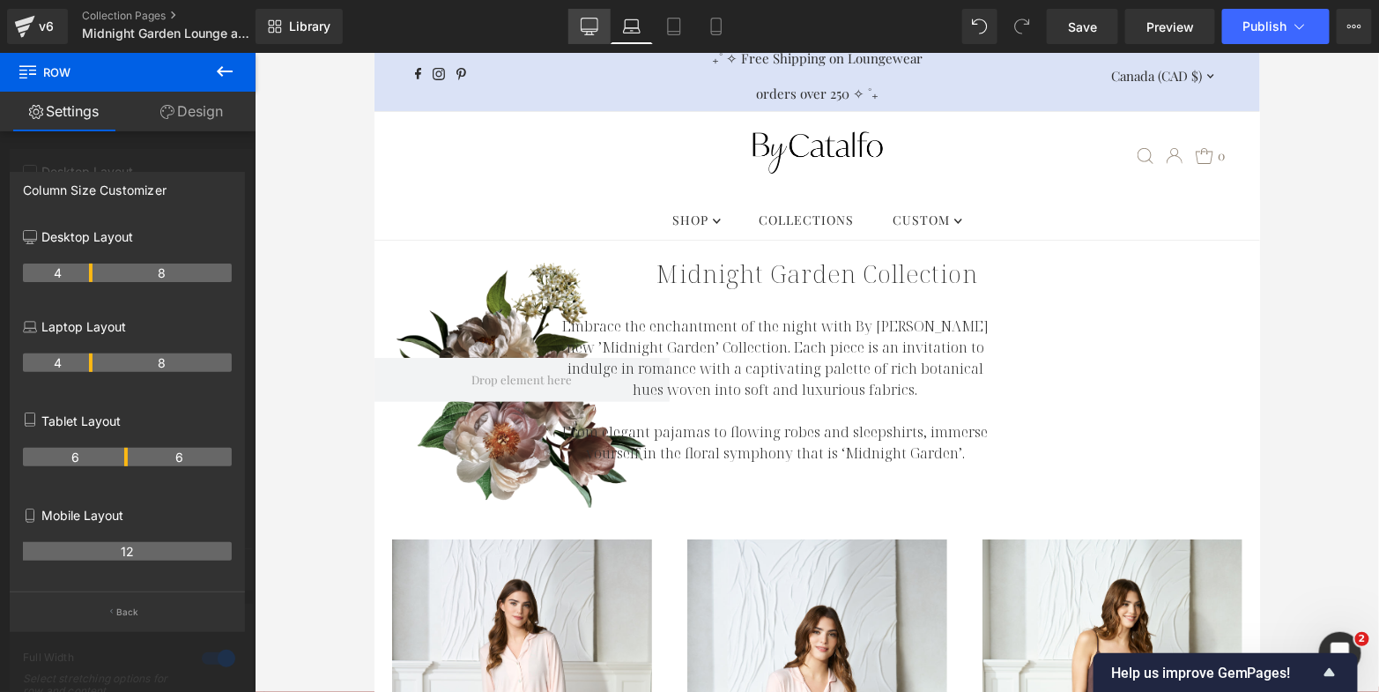
click at [587, 17] on link "Desktop" at bounding box center [589, 26] width 42 height 35
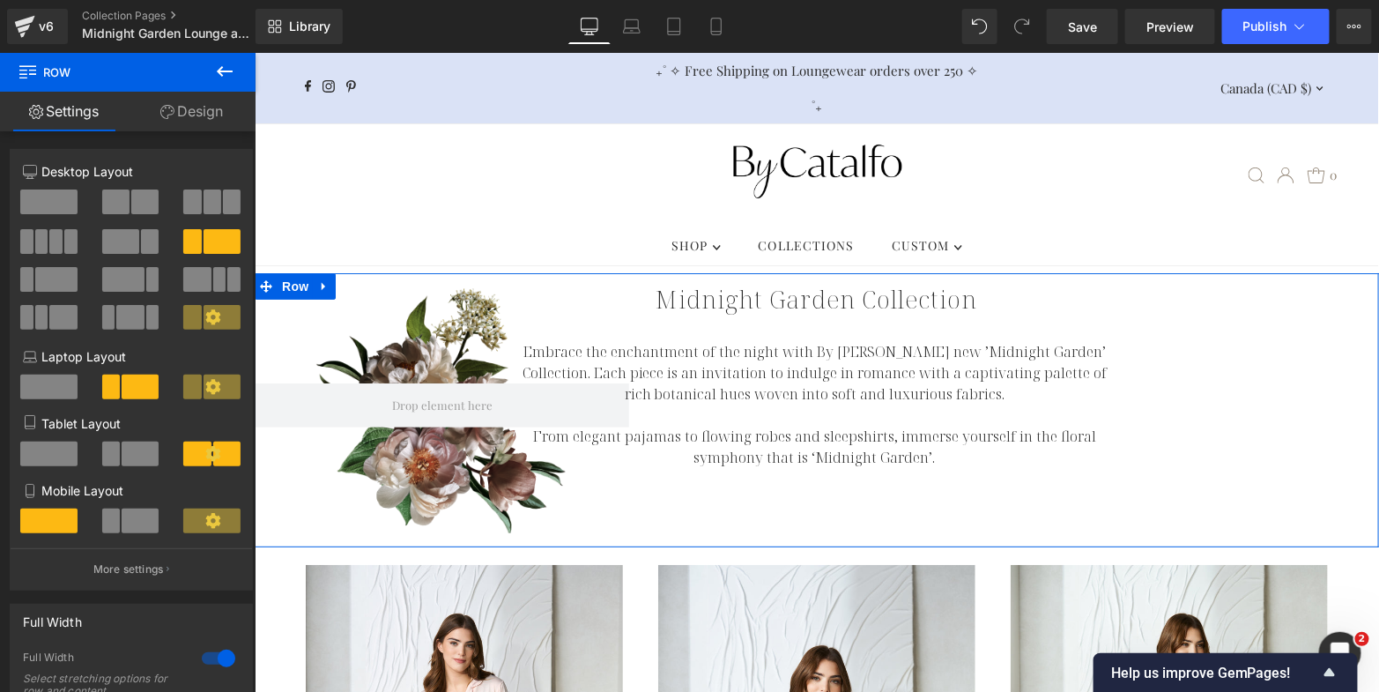
click at [207, 111] on link "Design" at bounding box center [192, 112] width 128 height 40
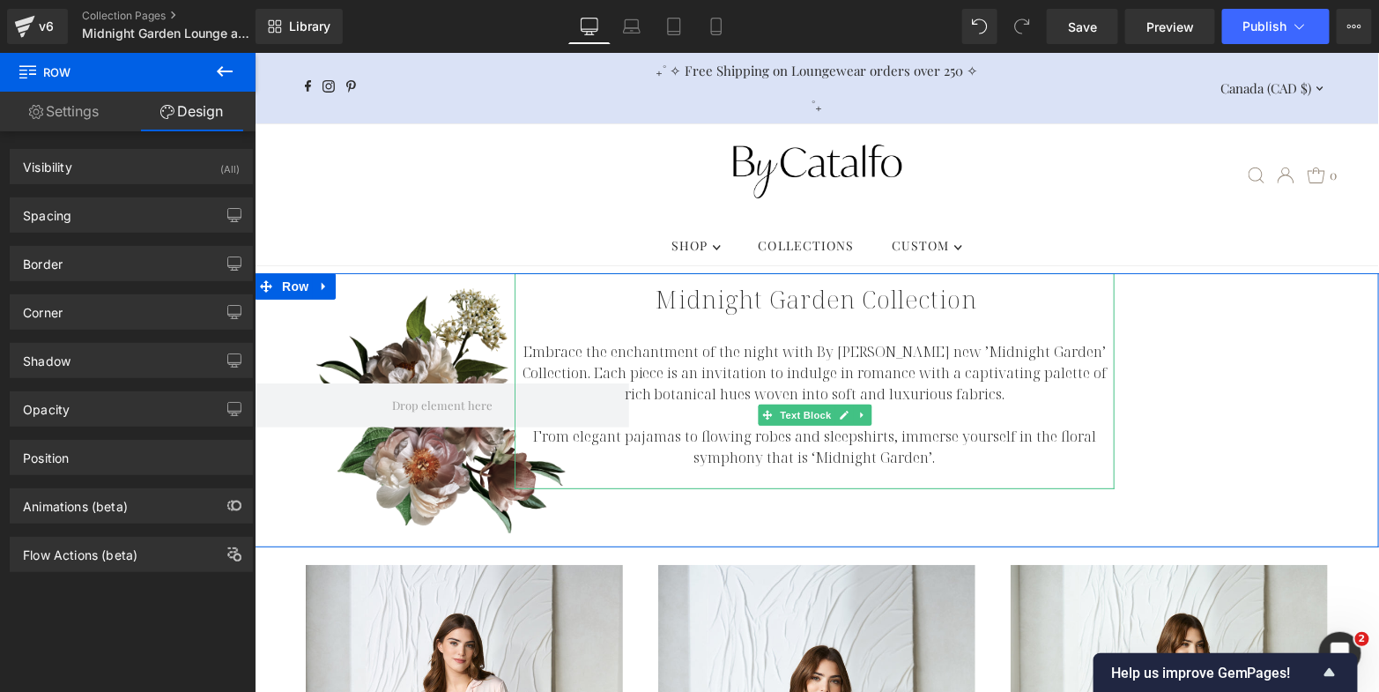
click at [699, 346] on p "Embrace the enchantment of the night with By [PERSON_NAME] new ’Midnight Garden…" at bounding box center [814, 371] width 600 height 63
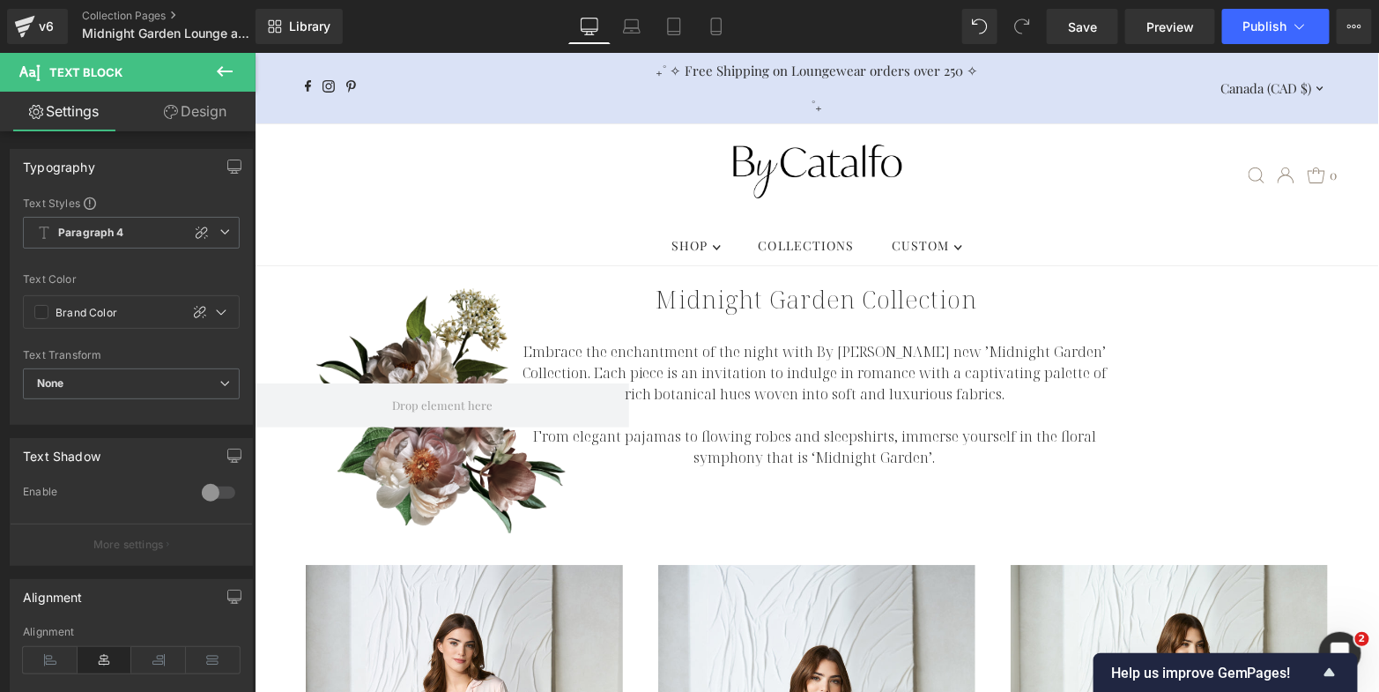
click at [224, 111] on link "Design" at bounding box center [195, 112] width 128 height 40
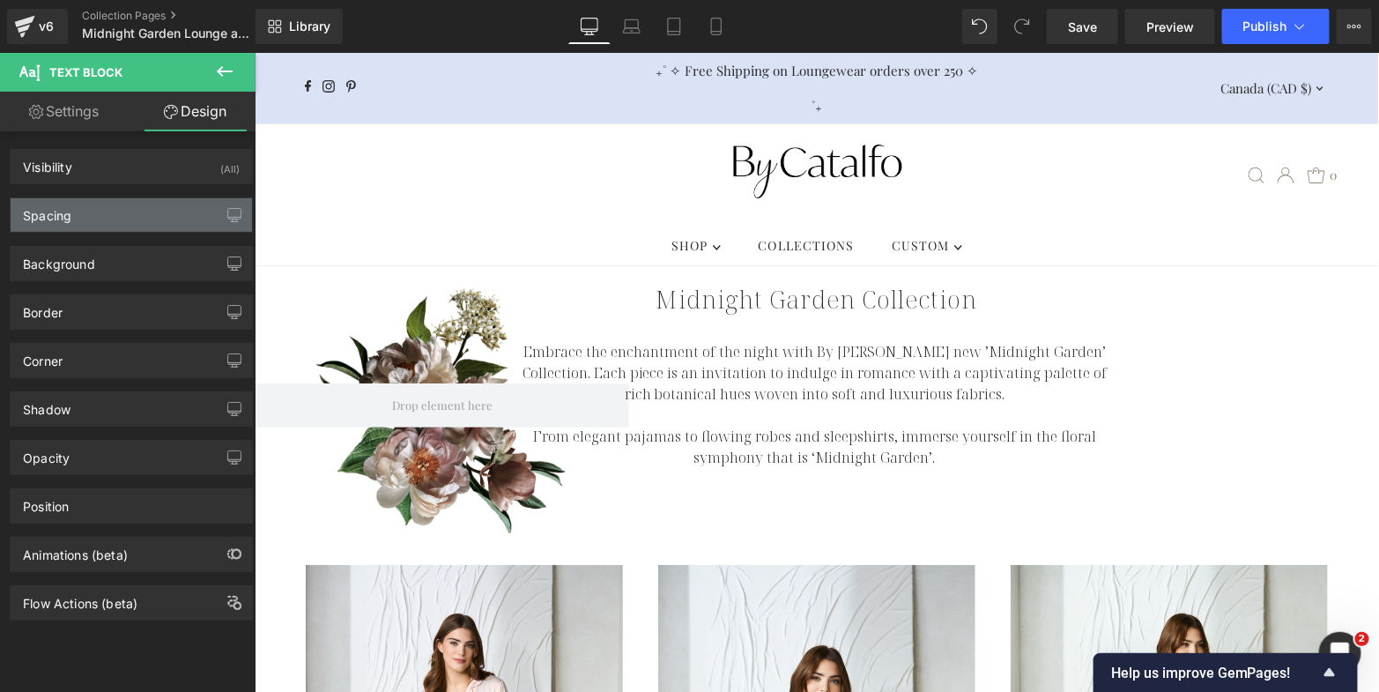
click at [145, 211] on div "Spacing" at bounding box center [131, 214] width 241 height 33
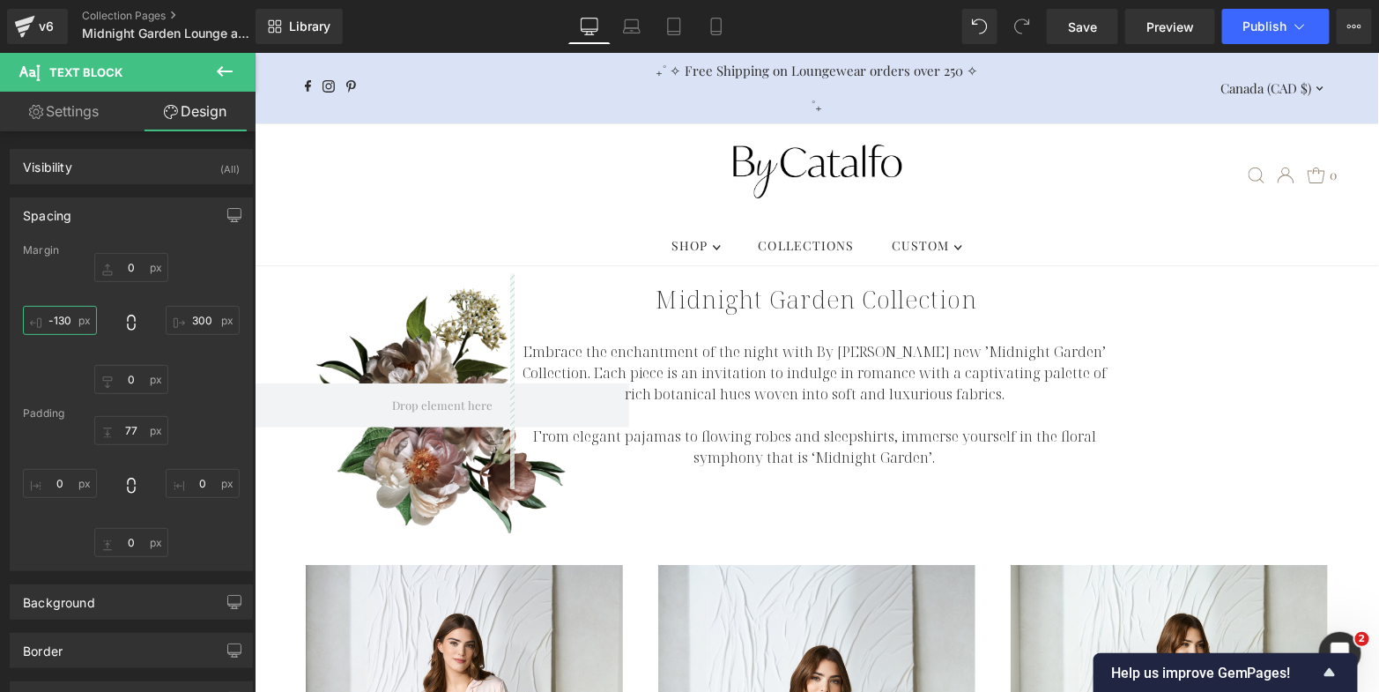
click at [61, 318] on input "-130" at bounding box center [60, 320] width 74 height 29
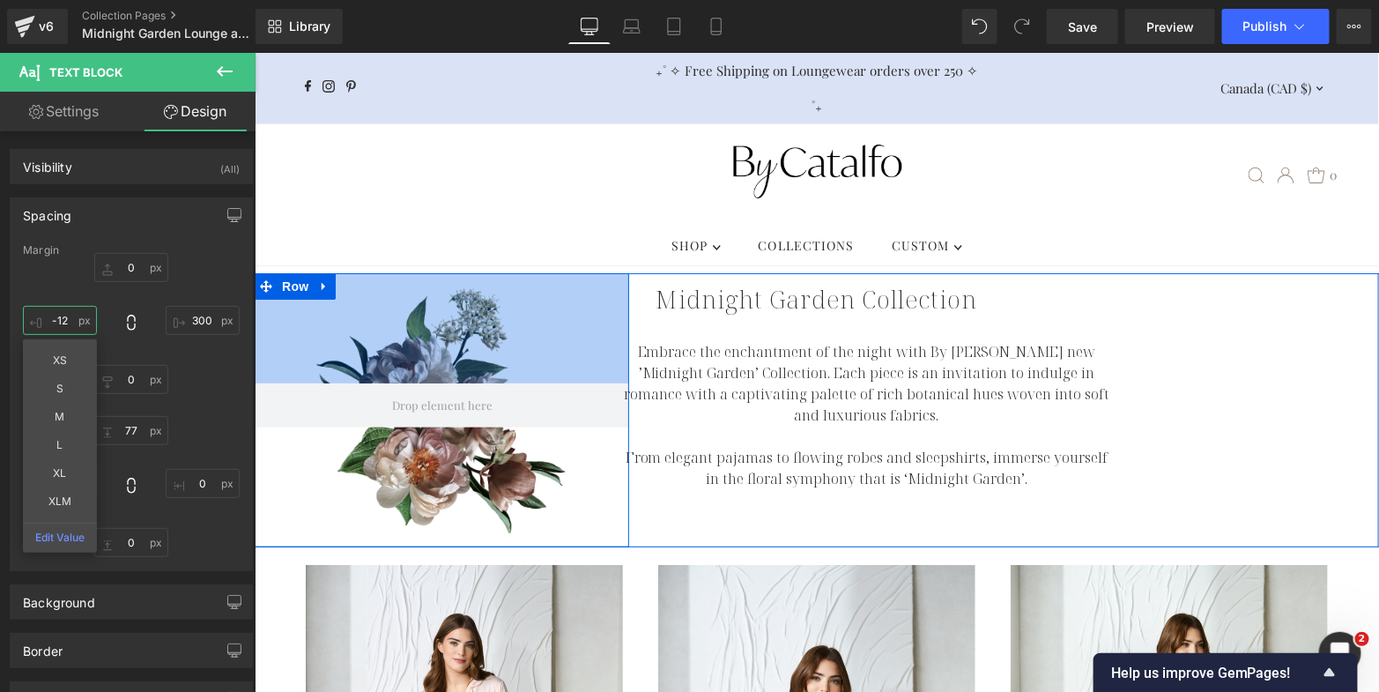
type input "-125"
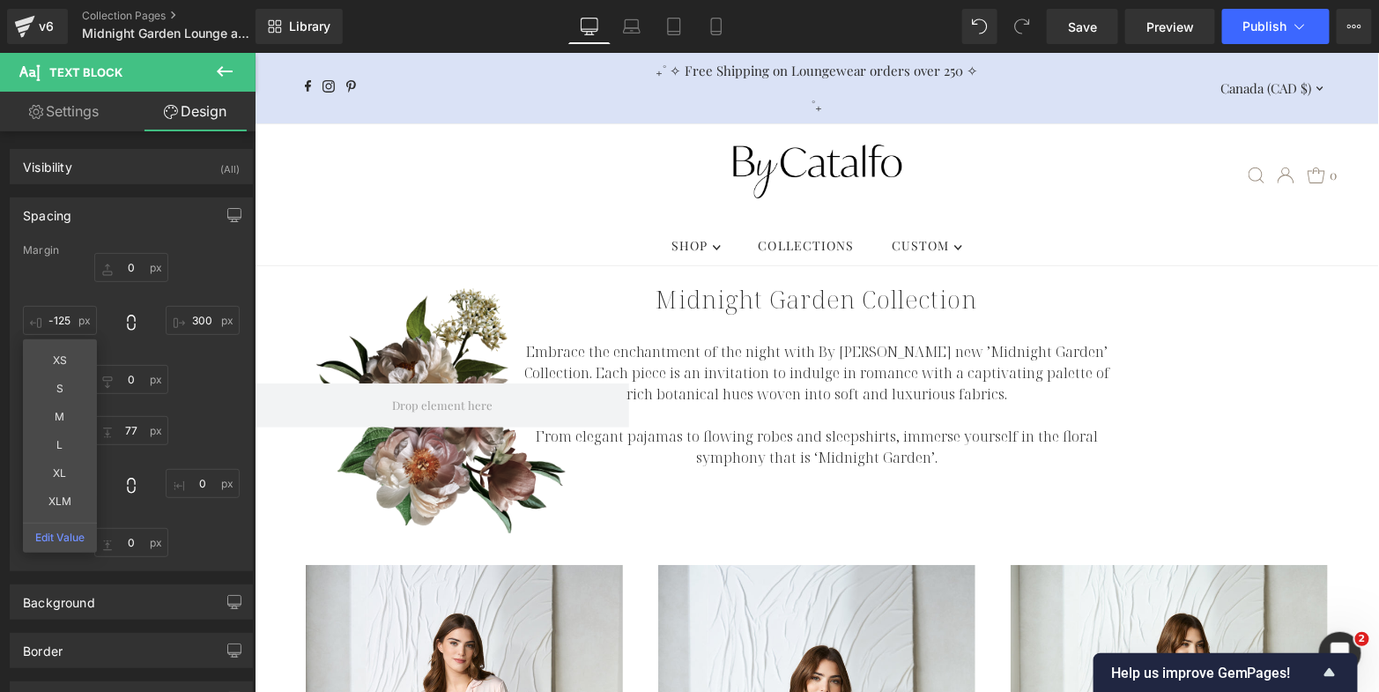
click at [514, 170] on div ".slideout__trigger-mobile-menu .testament--icon-theme-menu-bars:hover .hover-fi…" at bounding box center [815, 173] width 1057 height 101
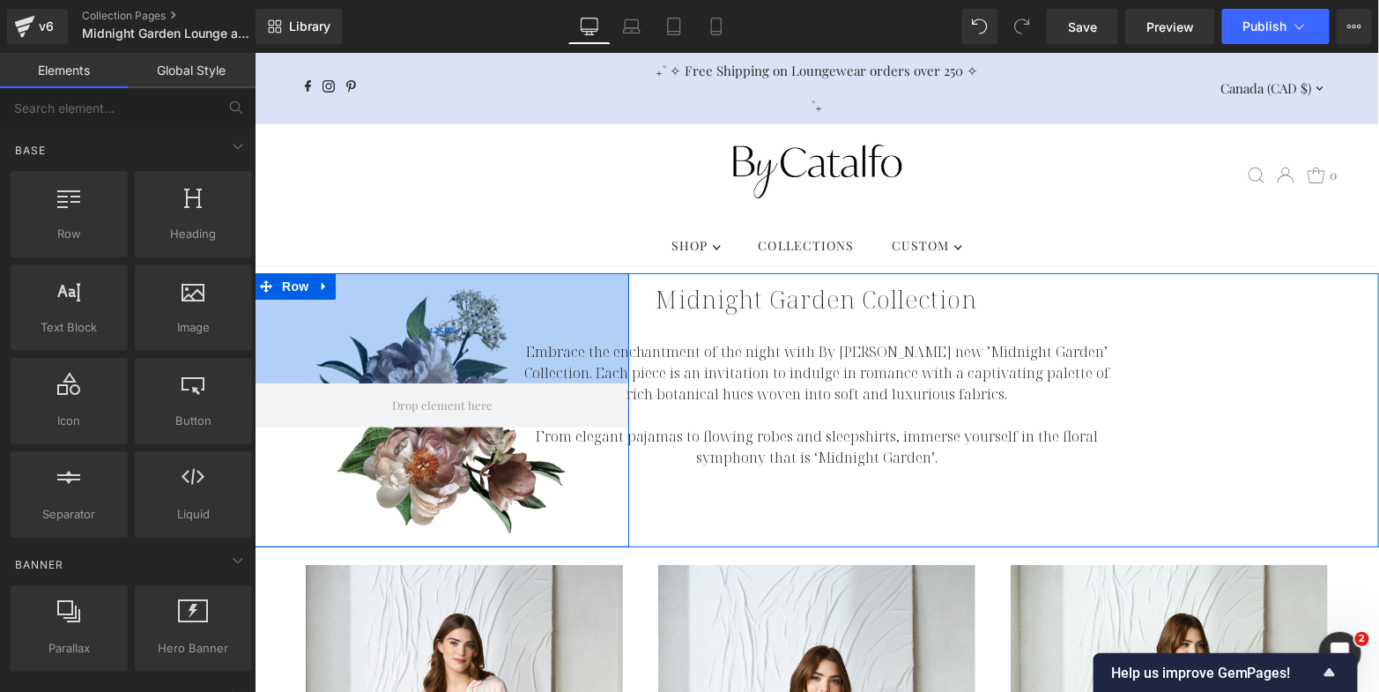
click at [395, 331] on div "125px" at bounding box center [441, 327] width 375 height 110
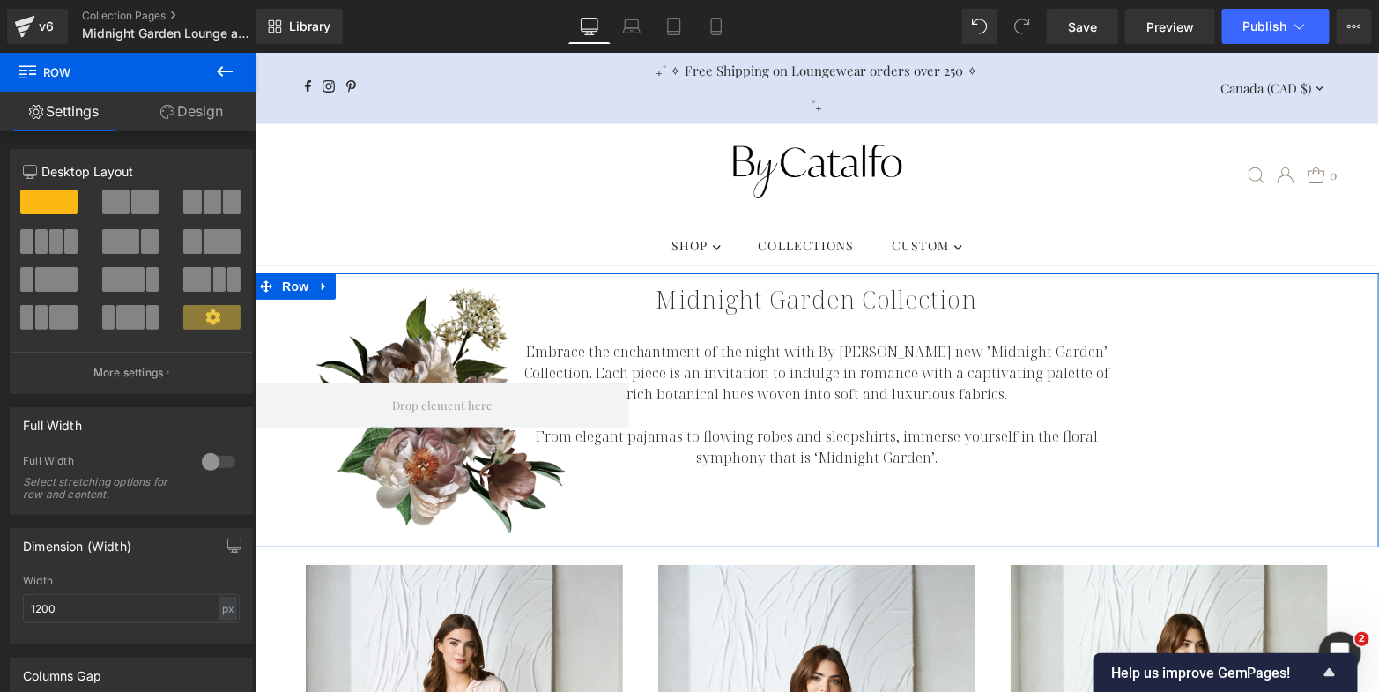
click at [1244, 361] on div "Embrace the enchantment of the night with By Catalfo's new ’Midnight Garden’ Co…" at bounding box center [1003, 380] width 750 height 216
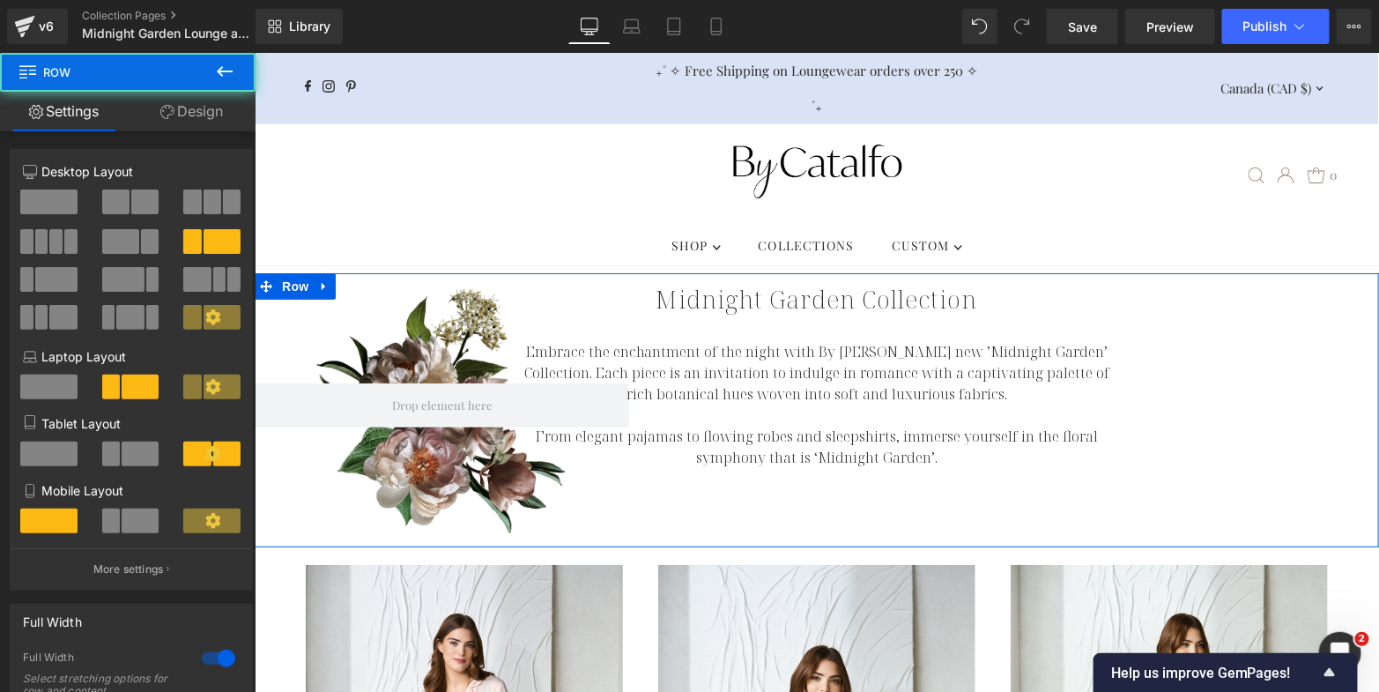
click at [189, 120] on link "Design" at bounding box center [192, 112] width 128 height 40
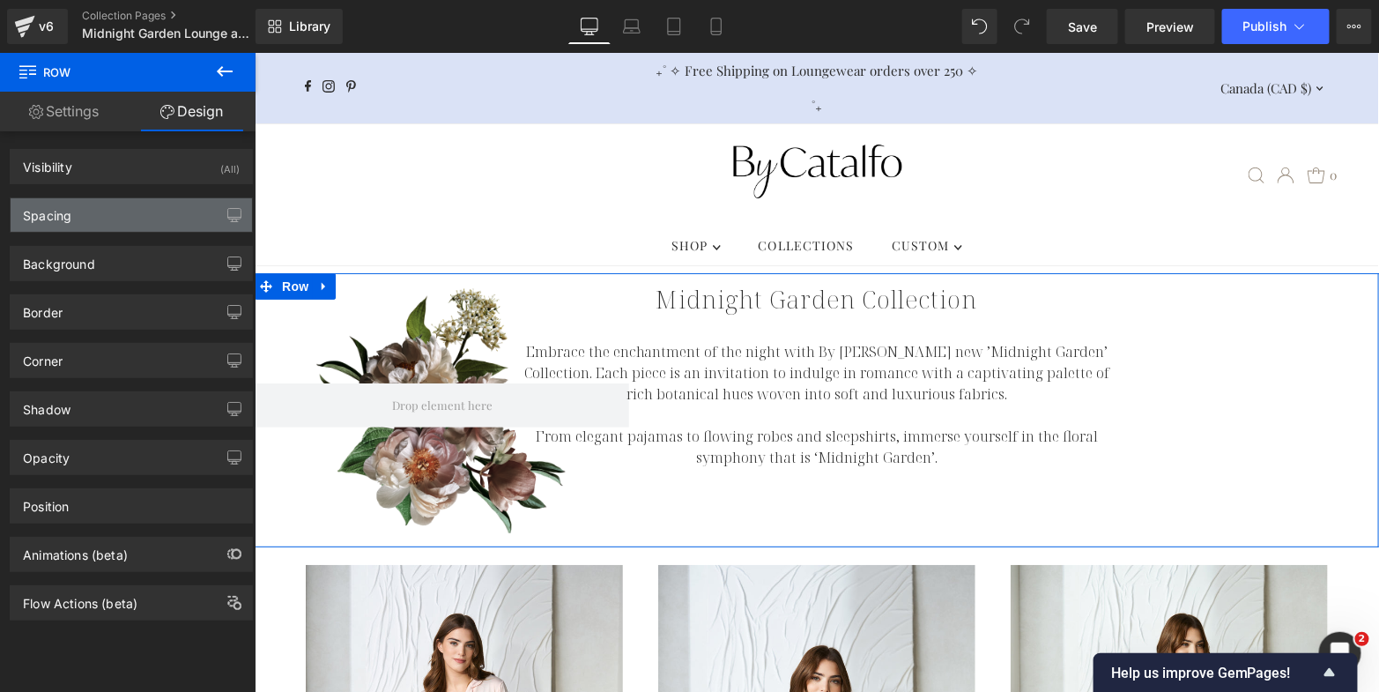
click at [92, 212] on div "Spacing" at bounding box center [131, 214] width 241 height 33
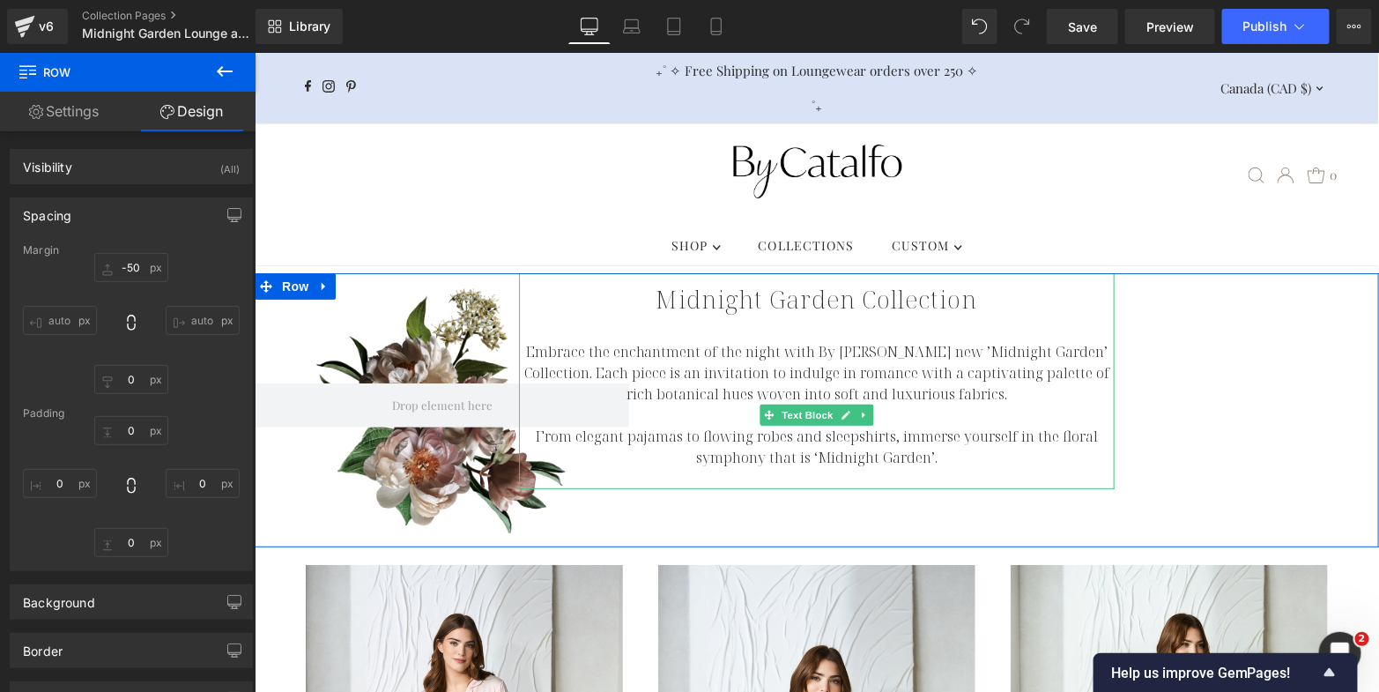
click at [1011, 272] on div "Embrace the enchantment of the night with By [PERSON_NAME] new ’Midnight Garden…" at bounding box center [816, 380] width 596 height 216
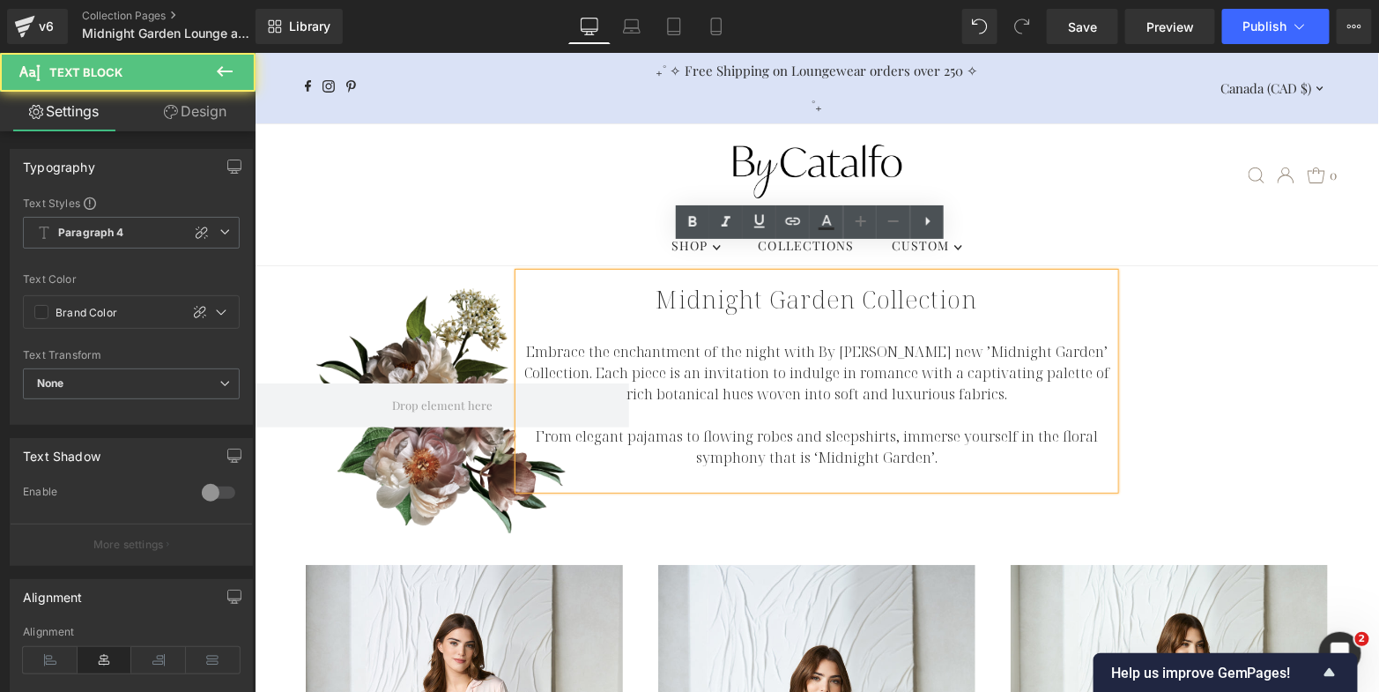
click at [1165, 157] on ul ".search__toggle .testament--icon-theme-search:hover .hover-fill { fill: var(--h…" at bounding box center [1212, 174] width 247 height 42
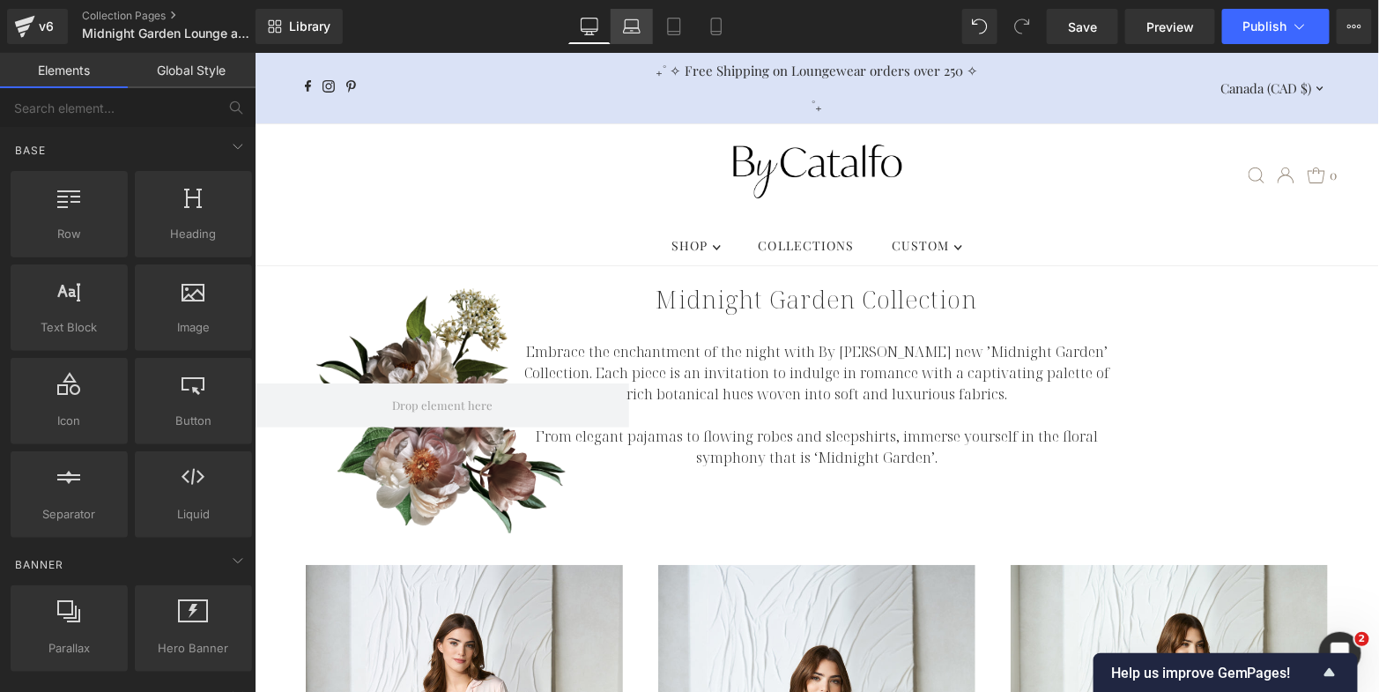
click at [644, 26] on link "Laptop" at bounding box center [632, 26] width 42 height 35
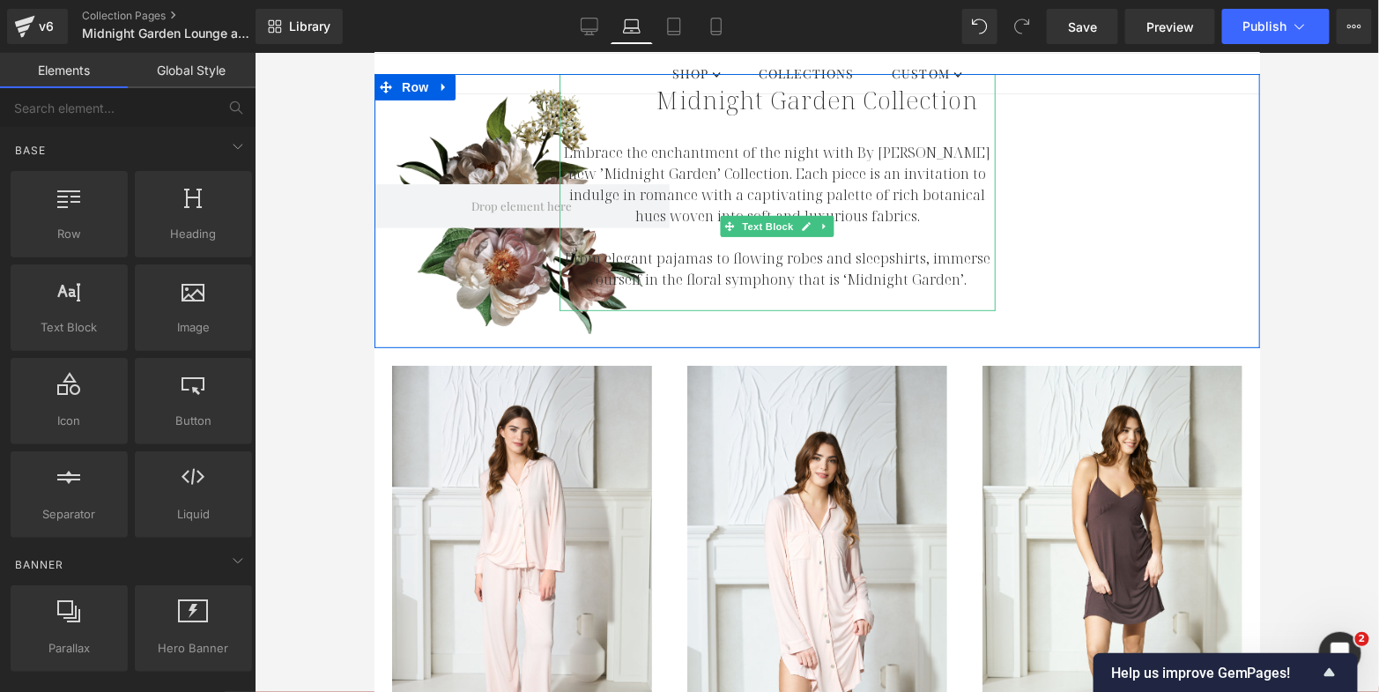
scroll to position [27, 0]
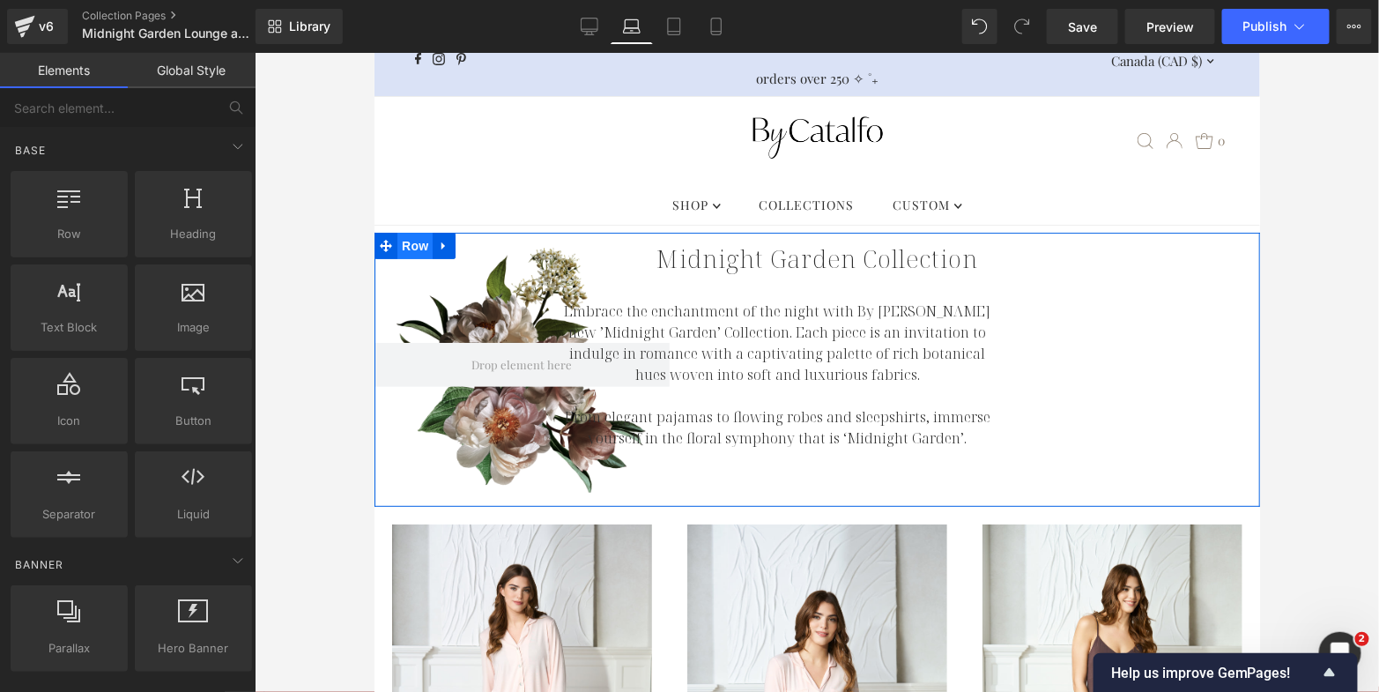
click at [406, 247] on span "Row" at bounding box center [414, 245] width 35 height 26
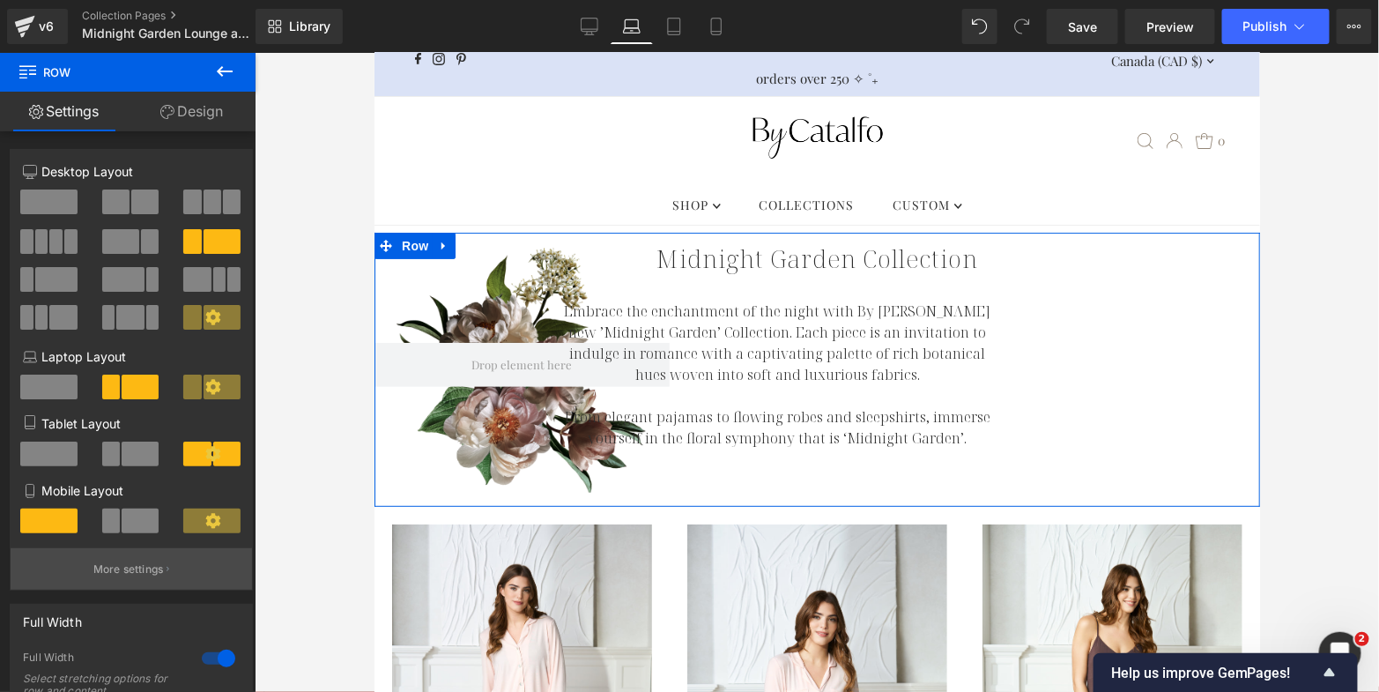
click at [145, 568] on p "More settings" at bounding box center [128, 569] width 71 height 16
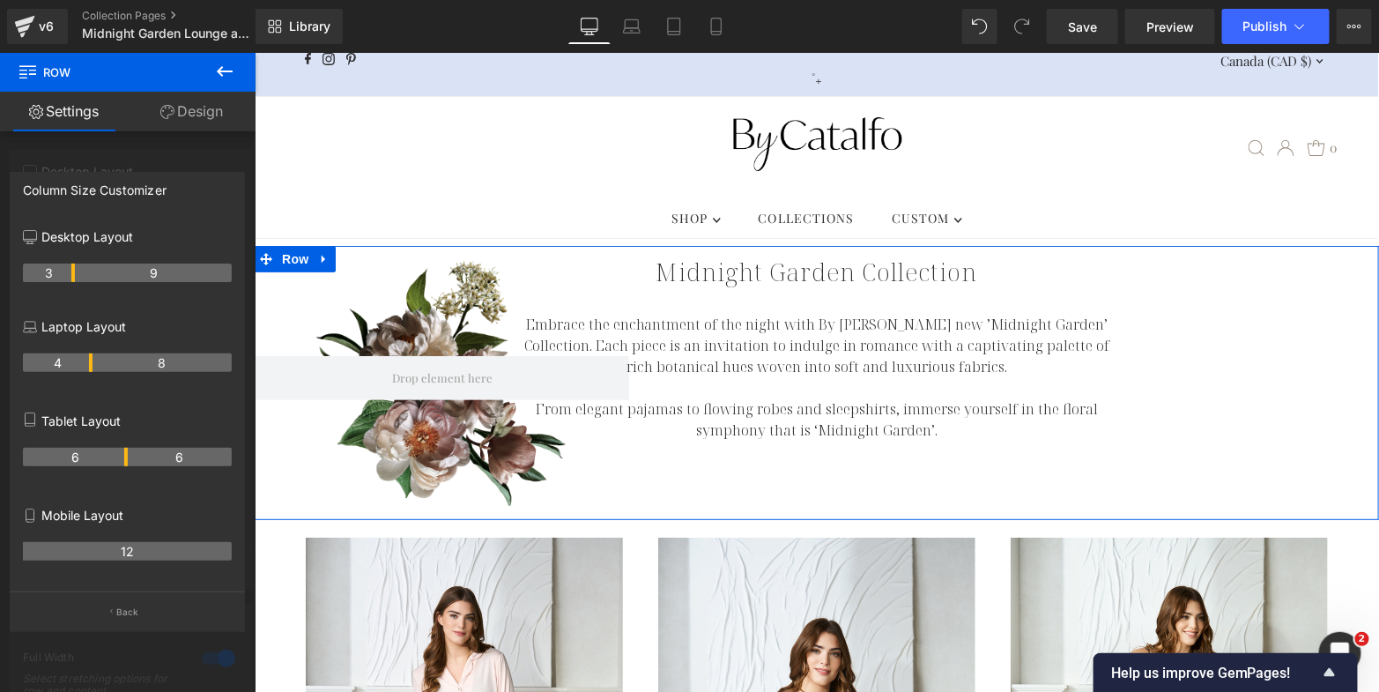
scroll to position [15, 0]
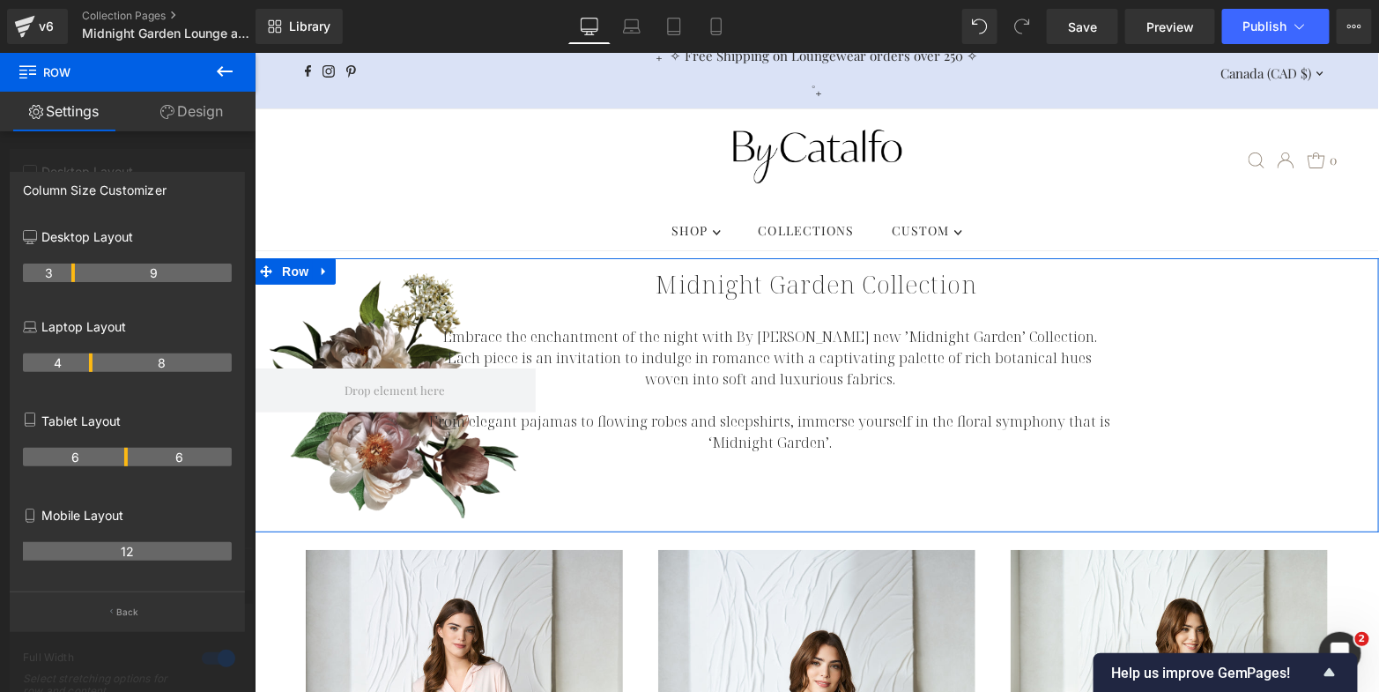
drag, startPoint x: 91, startPoint y: 274, endPoint x: 78, endPoint y: 274, distance: 13.2
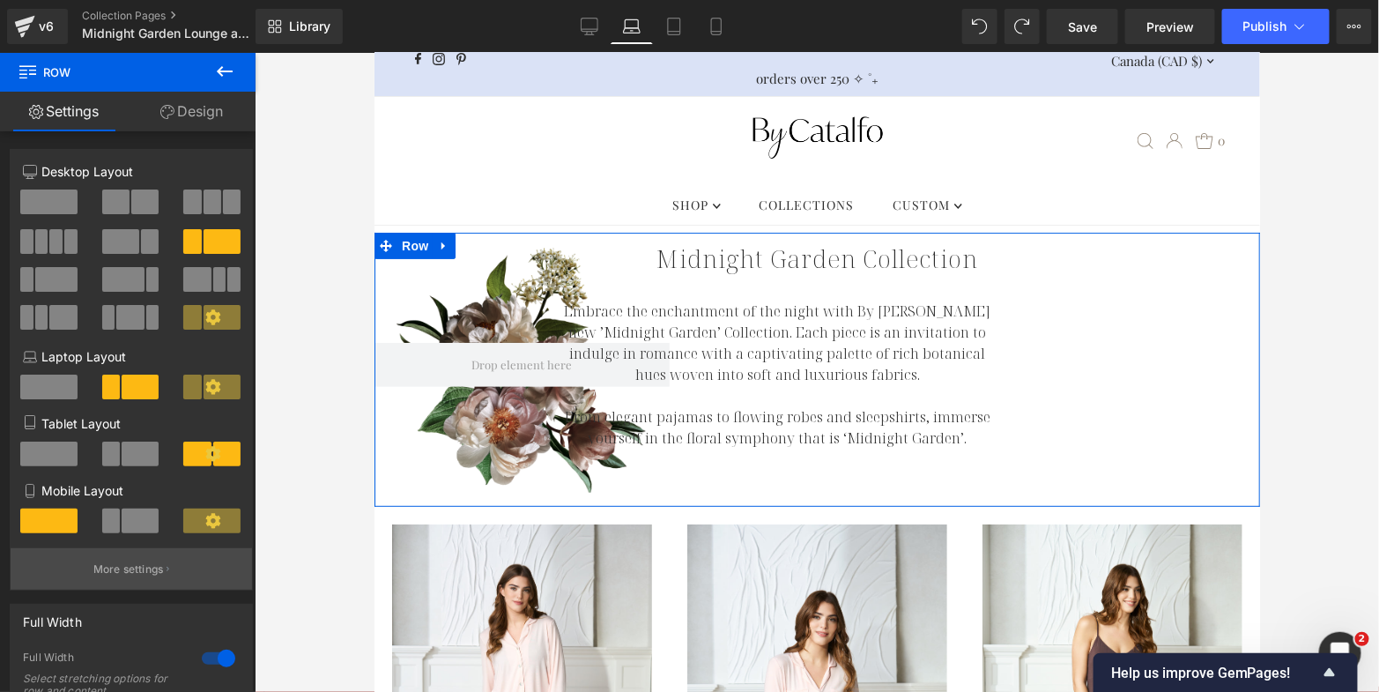
click at [137, 564] on button "More settings" at bounding box center [131, 568] width 241 height 41
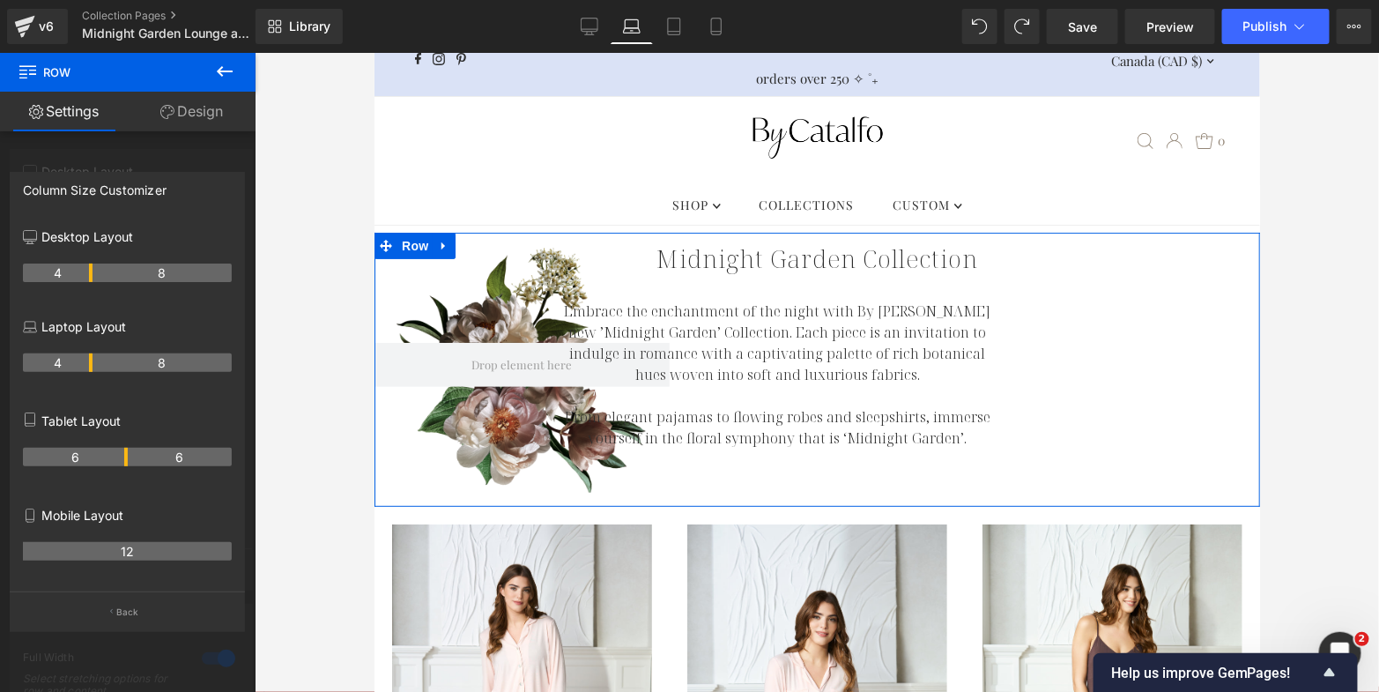
click at [86, 365] on th "4" at bounding box center [58, 362] width 70 height 19
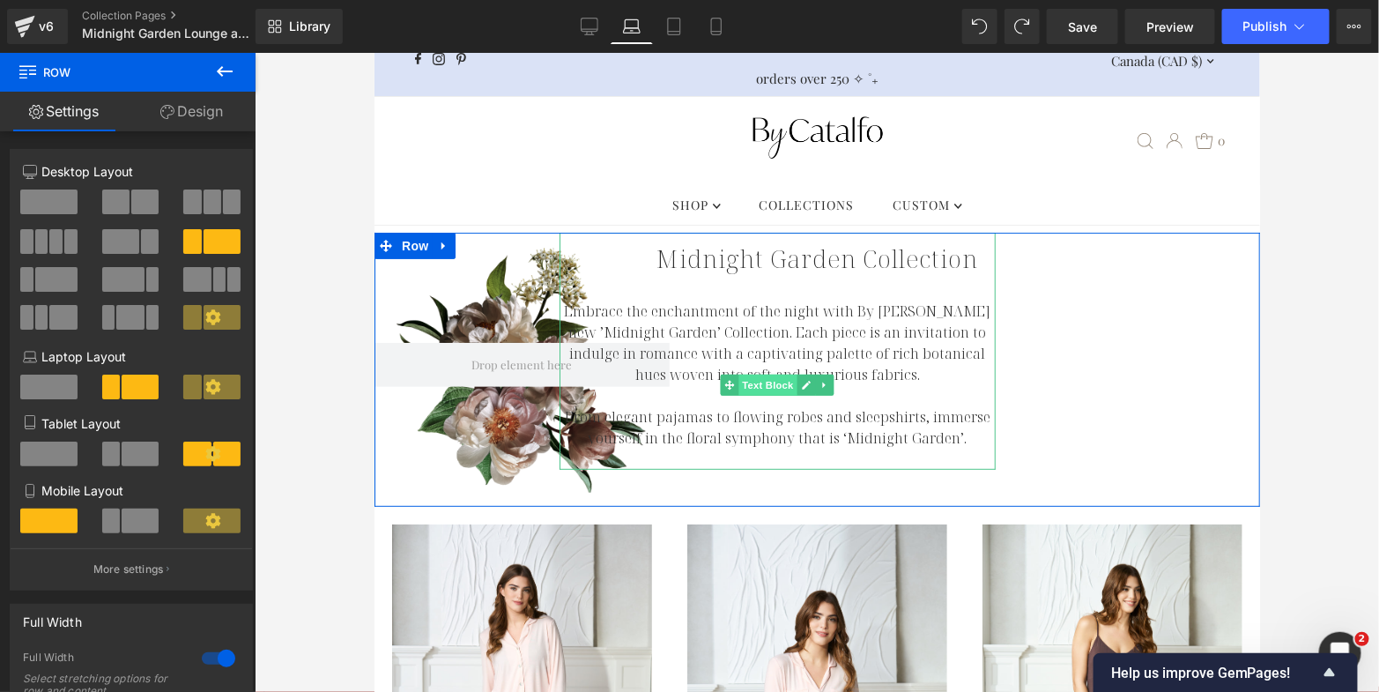
click at [769, 379] on span "Text Block" at bounding box center [768, 384] width 58 height 21
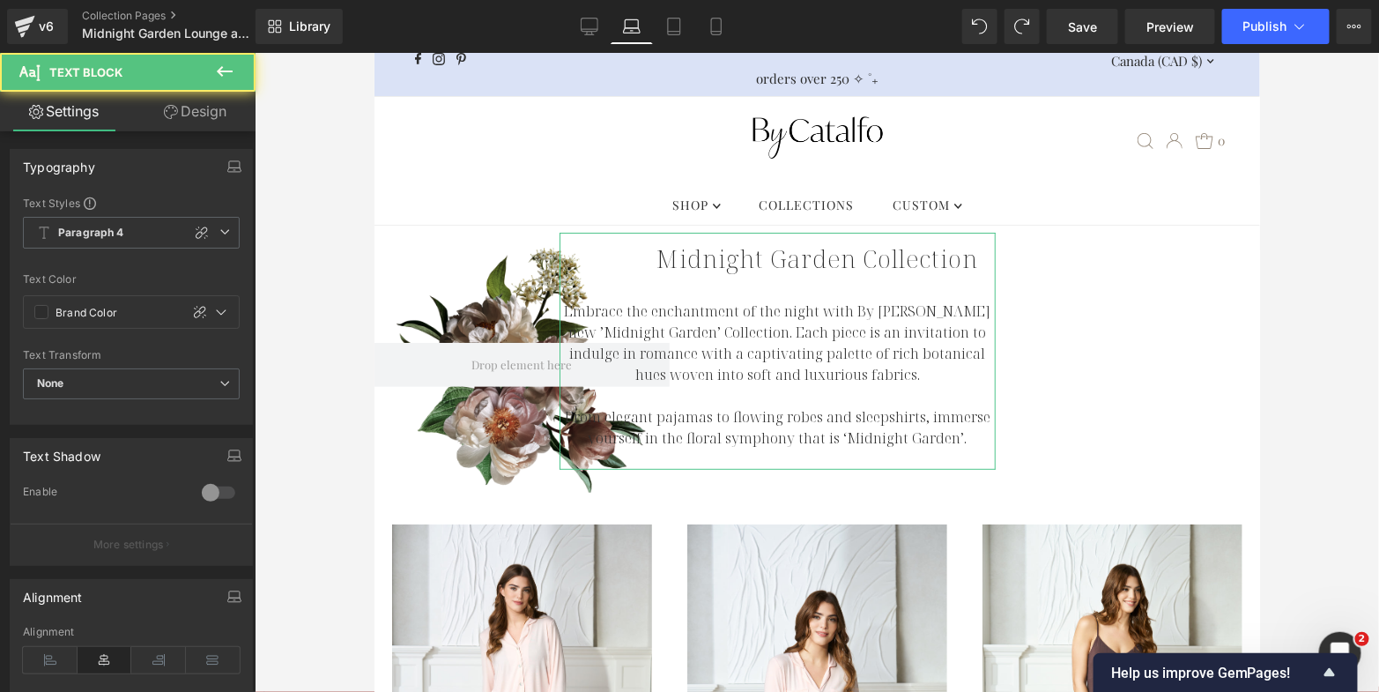
click at [191, 113] on link "Design" at bounding box center [195, 112] width 128 height 40
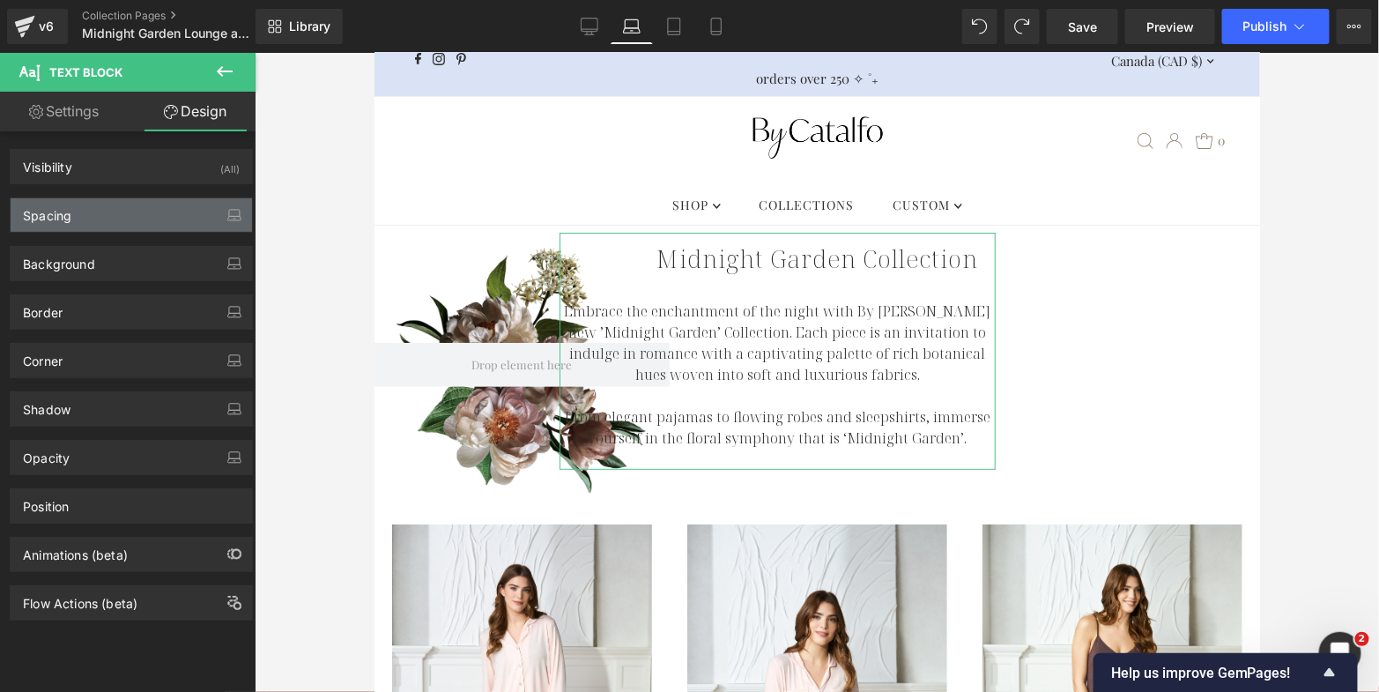
click at [99, 214] on div "Spacing" at bounding box center [131, 214] width 241 height 33
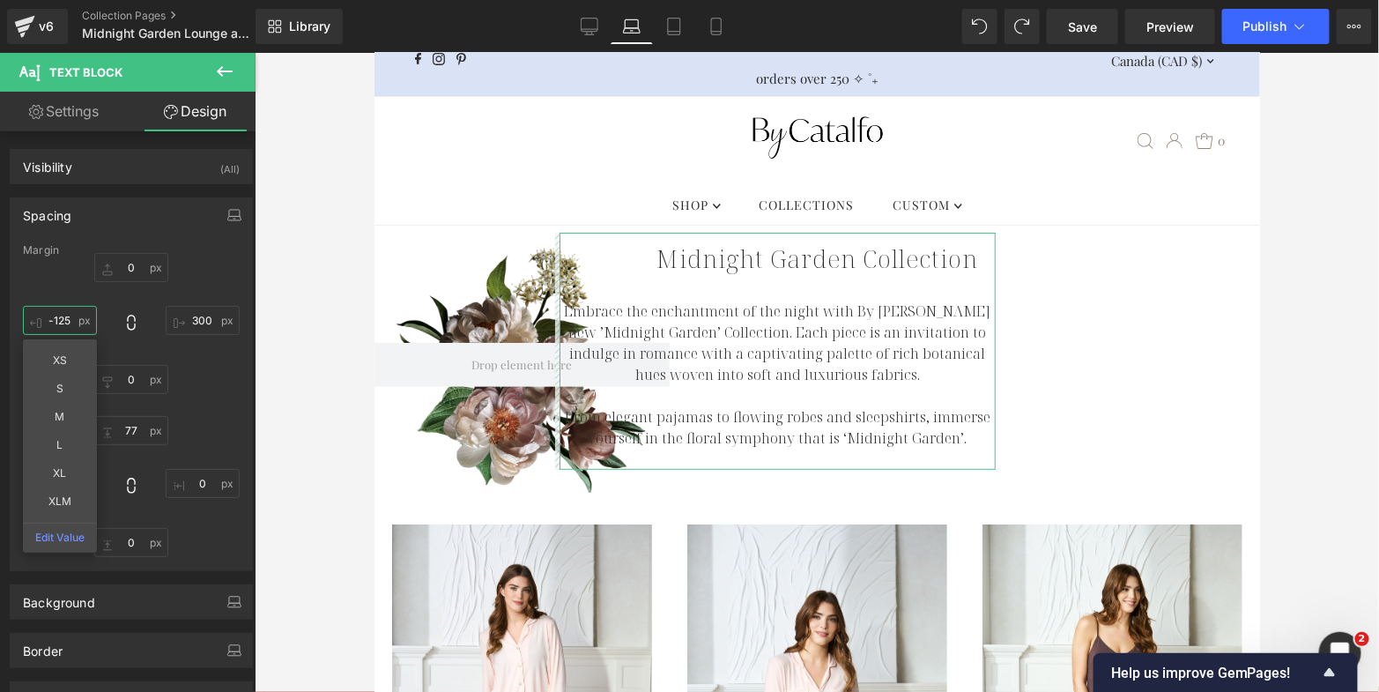
click at [68, 316] on input "-125" at bounding box center [60, 320] width 74 height 29
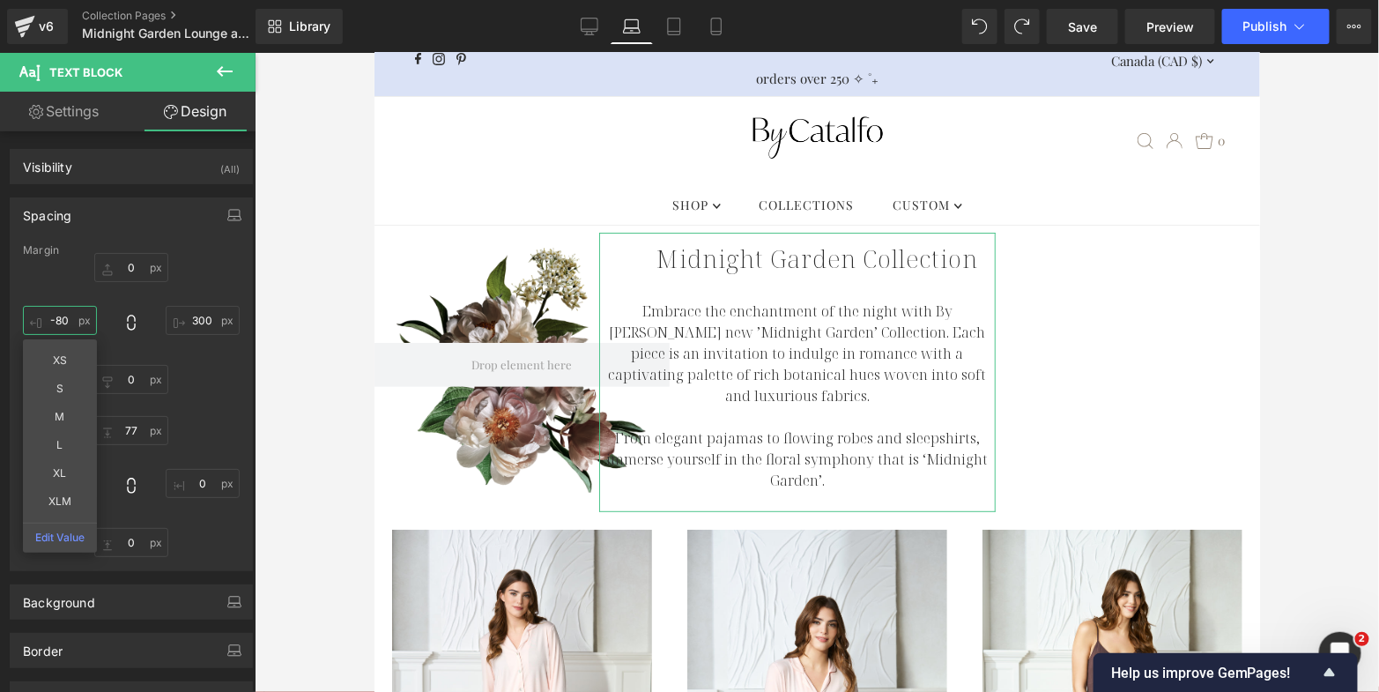
type input "-80"
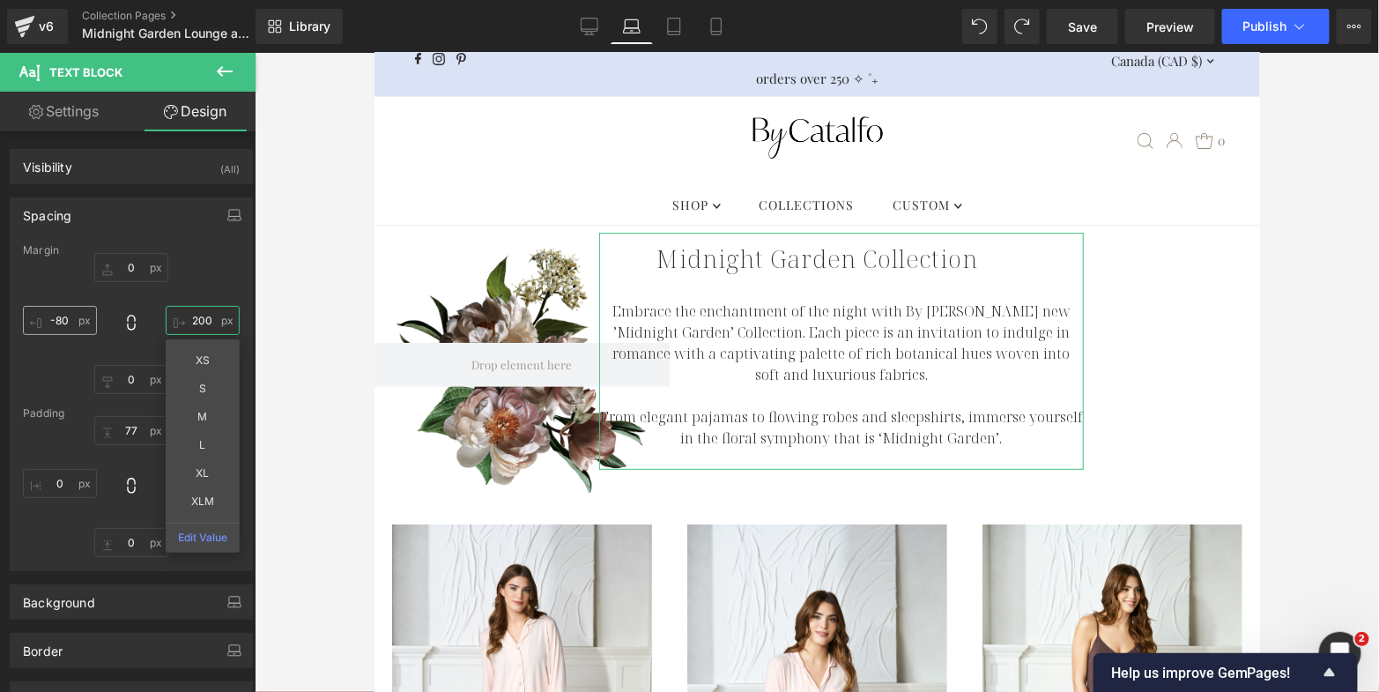
type input "200"
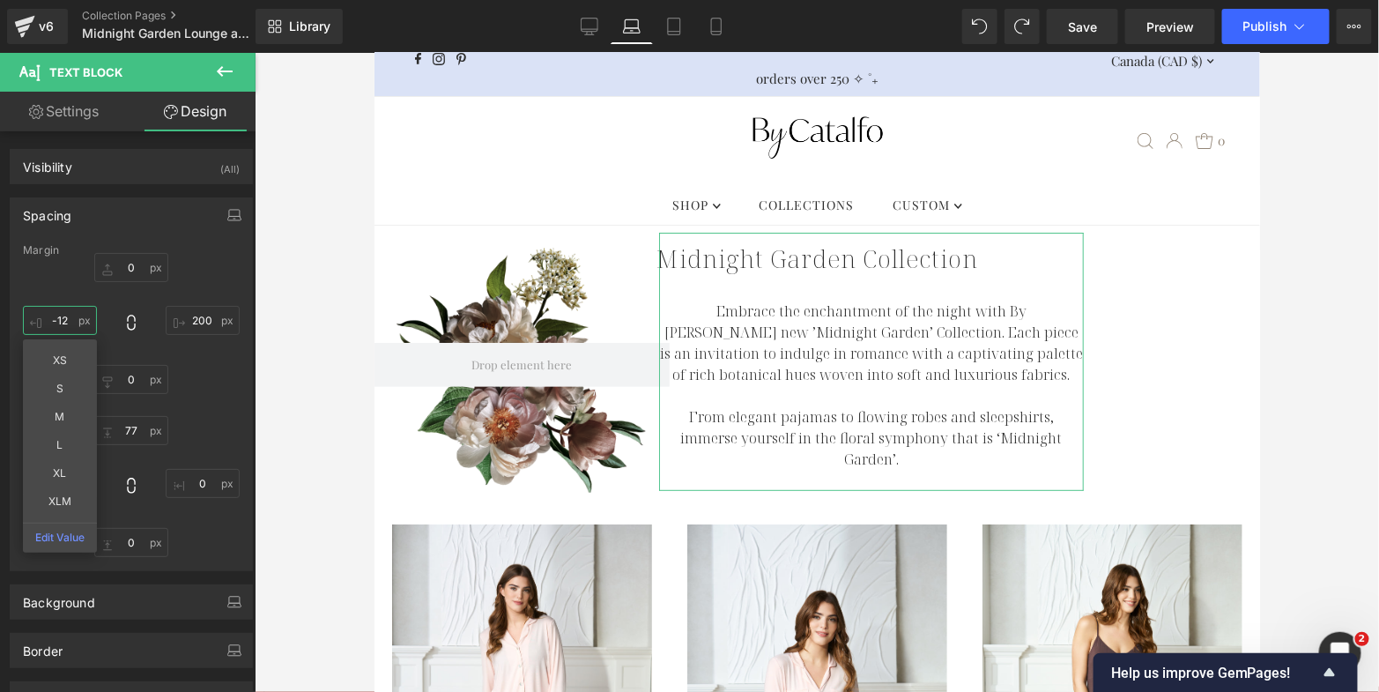
type input "-120"
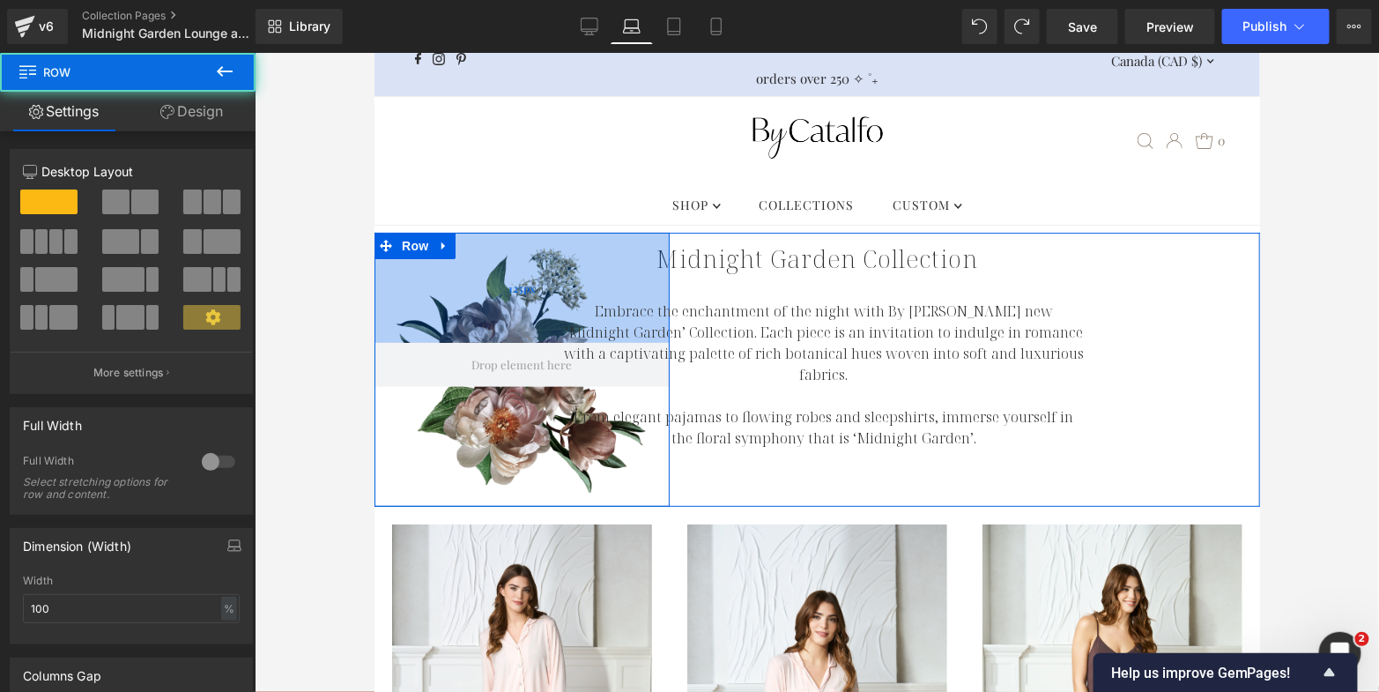
click at [514, 321] on div "125px" at bounding box center [521, 287] width 295 height 110
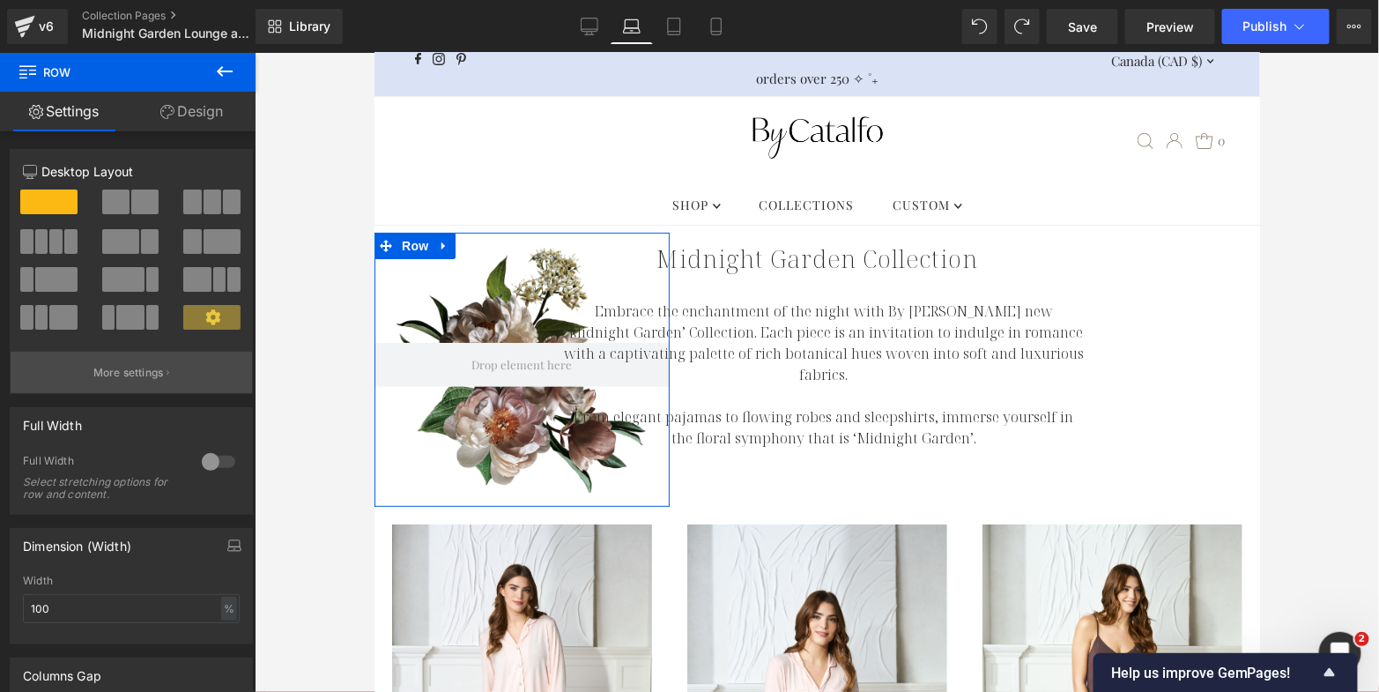
click at [143, 370] on p "More settings" at bounding box center [128, 373] width 71 height 16
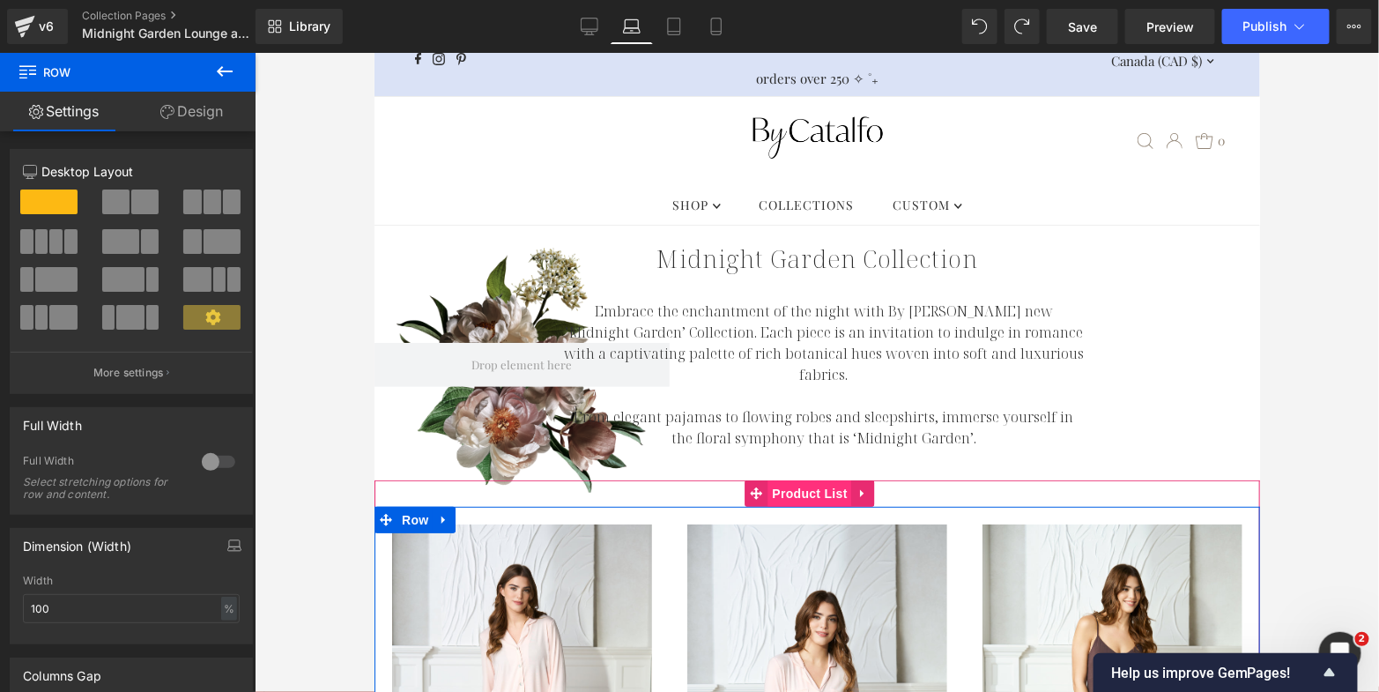
click at [805, 479] on span "Product List" at bounding box center [810, 492] width 84 height 26
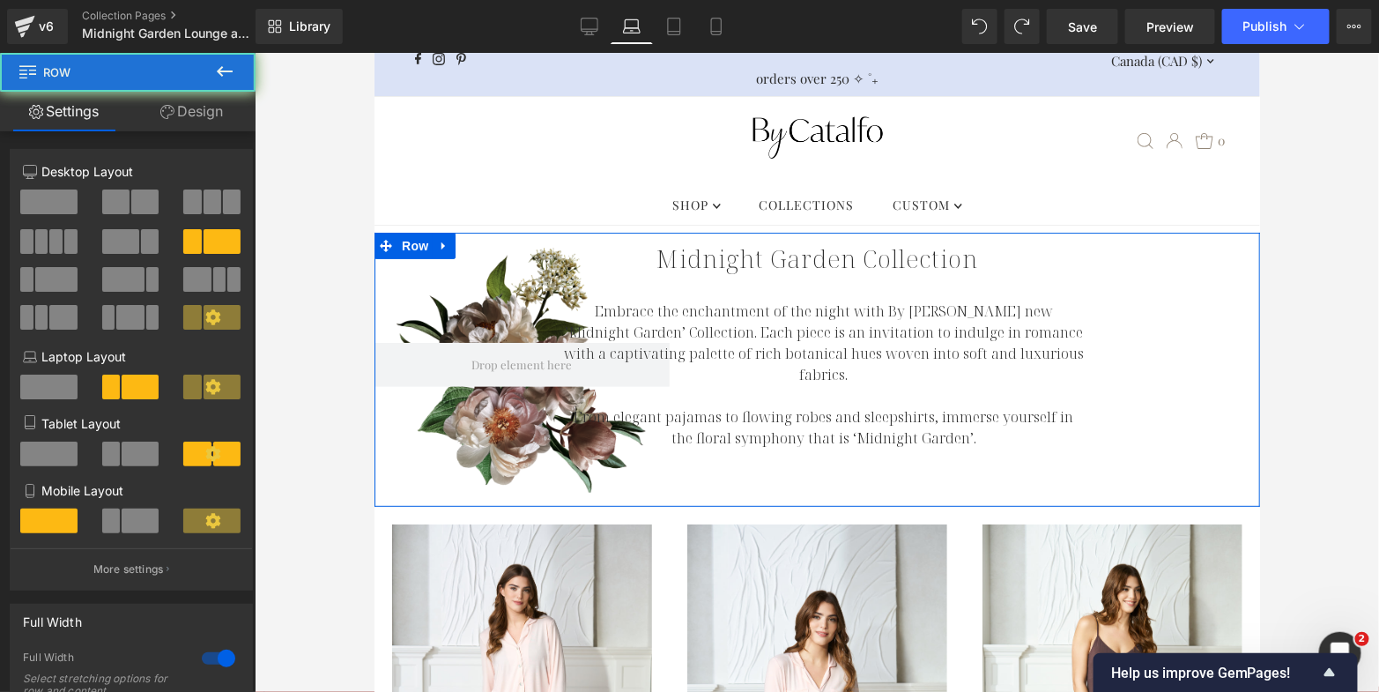
click at [853, 460] on div "Row 125px 136px NaNpx NaNpx Embrace the enchantment of the night with By Catalf…" at bounding box center [817, 369] width 886 height 274
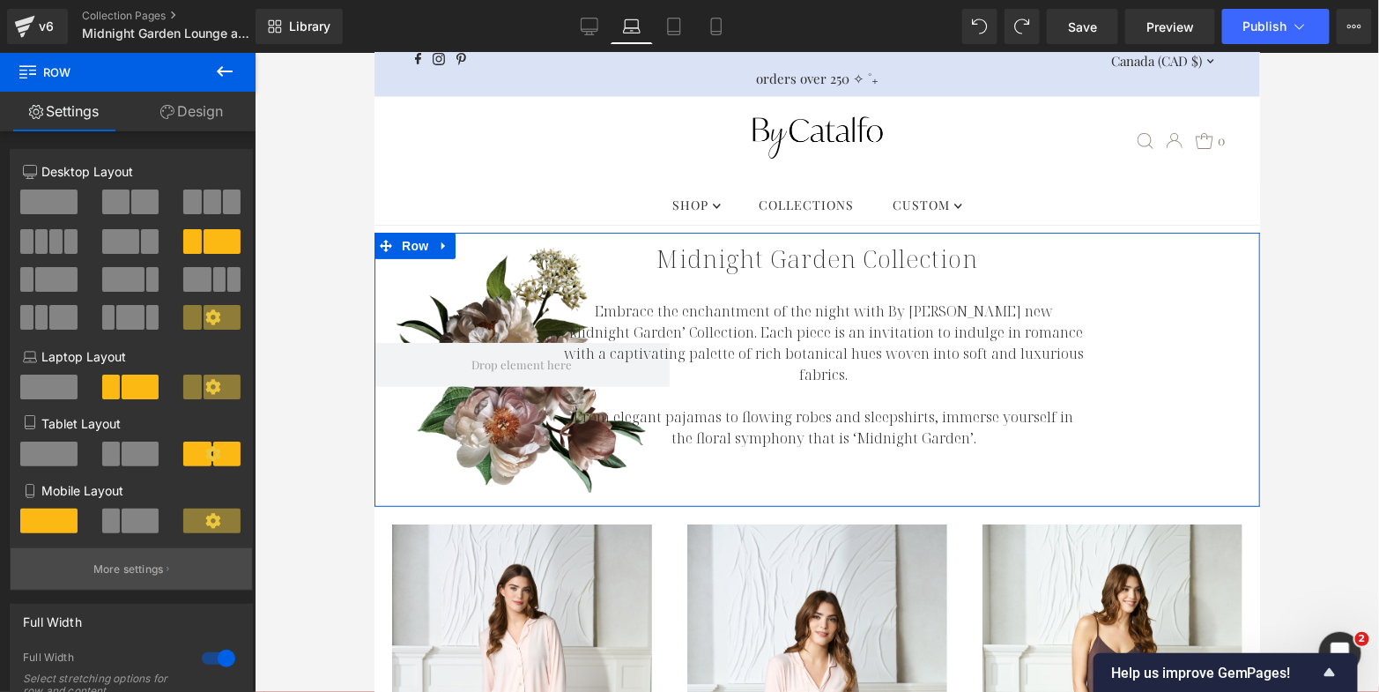
click at [135, 576] on p "More settings" at bounding box center [128, 569] width 71 height 16
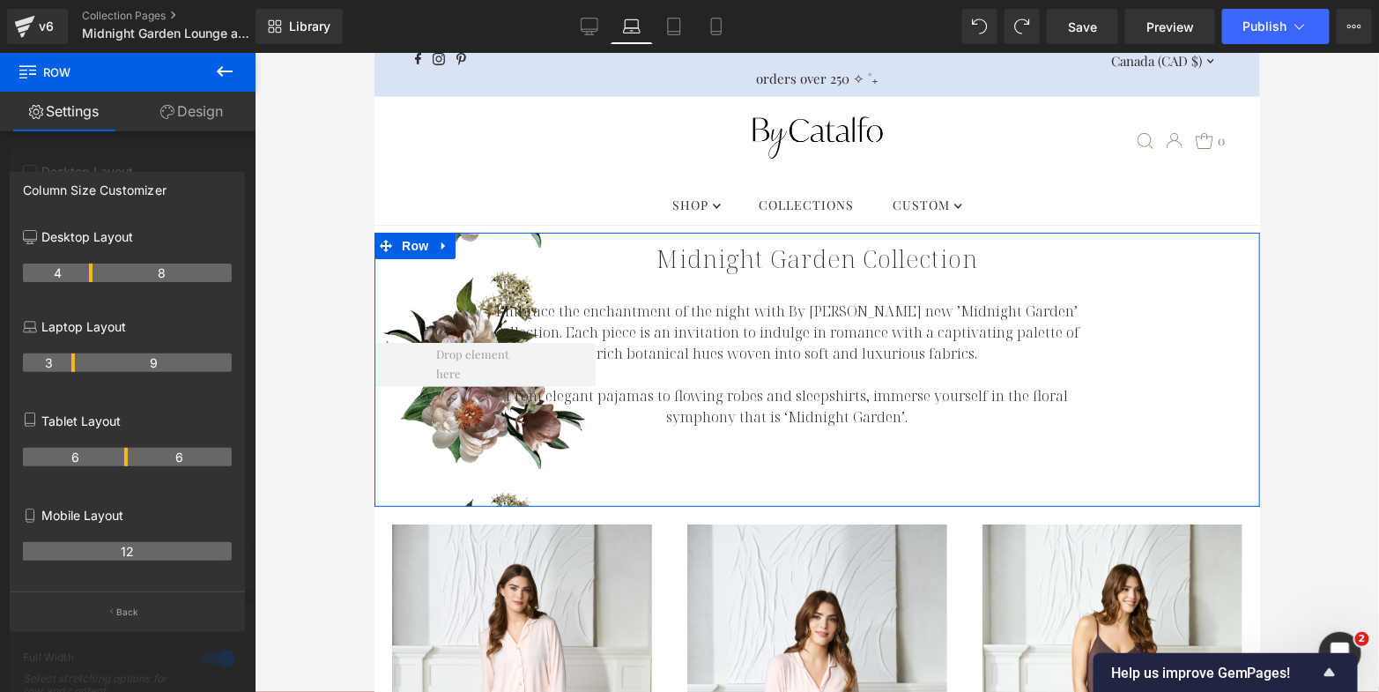
drag, startPoint x: 91, startPoint y: 368, endPoint x: 79, endPoint y: 368, distance: 11.5
click at [79, 368] on tr "3 9" at bounding box center [127, 362] width 209 height 19
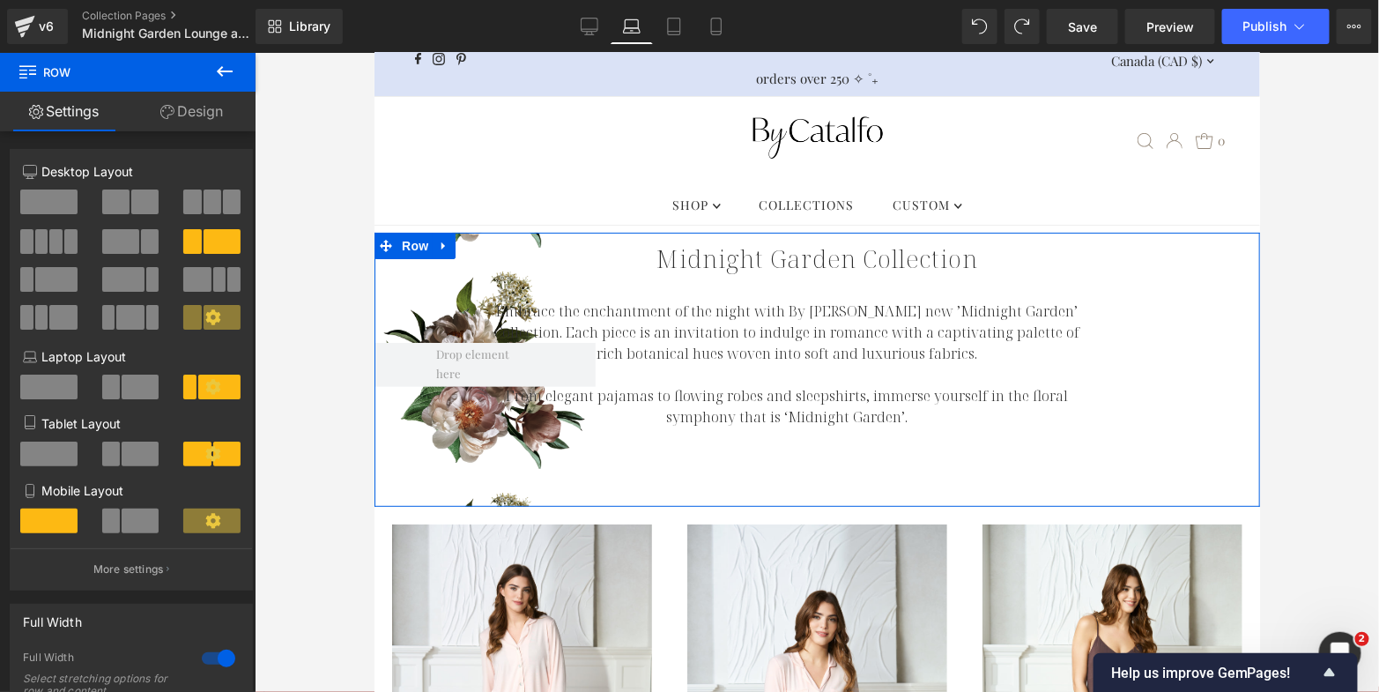
click at [188, 106] on link "Design" at bounding box center [192, 112] width 128 height 40
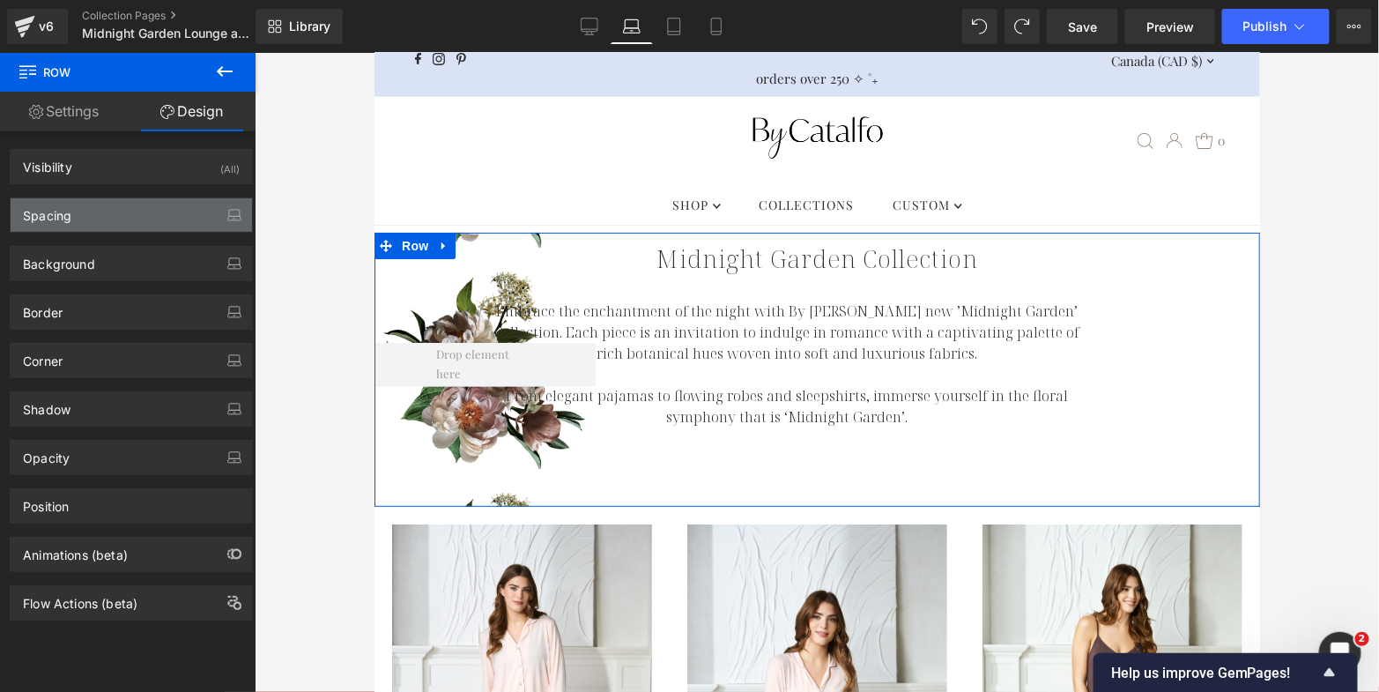
click at [137, 207] on div "Spacing" at bounding box center [131, 214] width 241 height 33
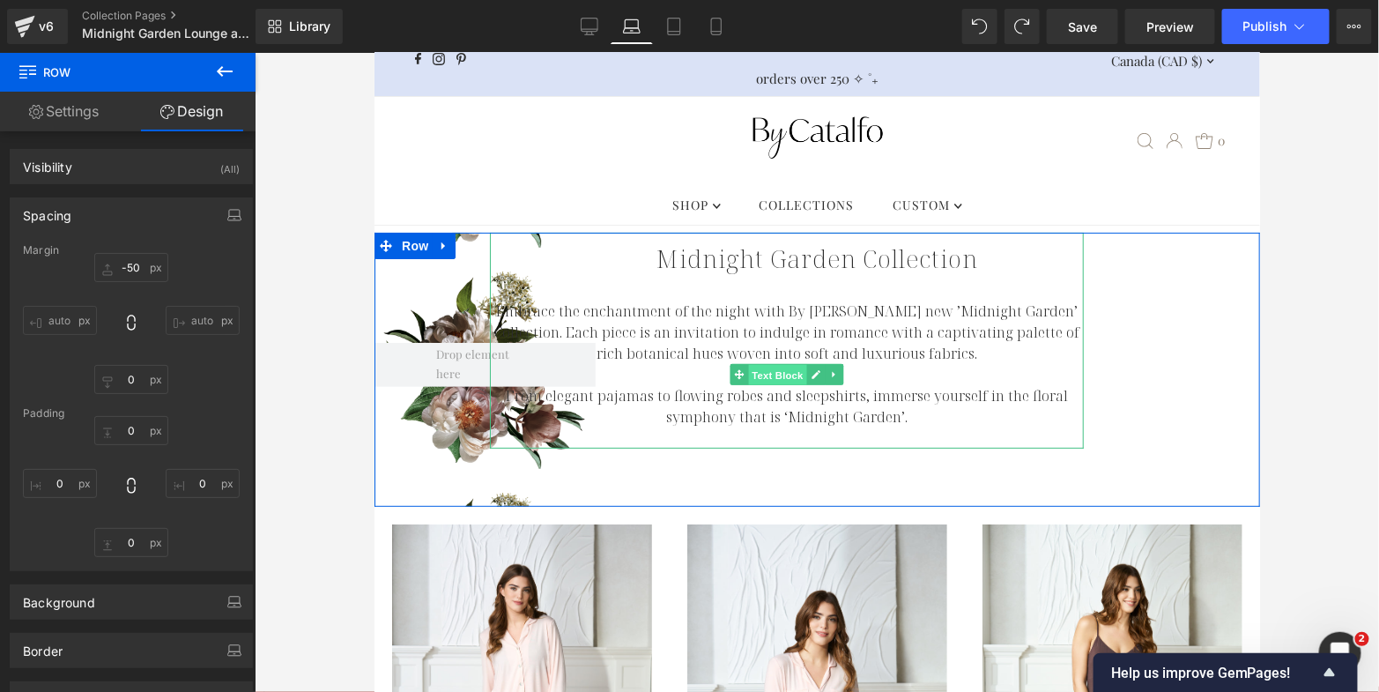
click at [773, 378] on span "Text Block" at bounding box center [777, 374] width 58 height 21
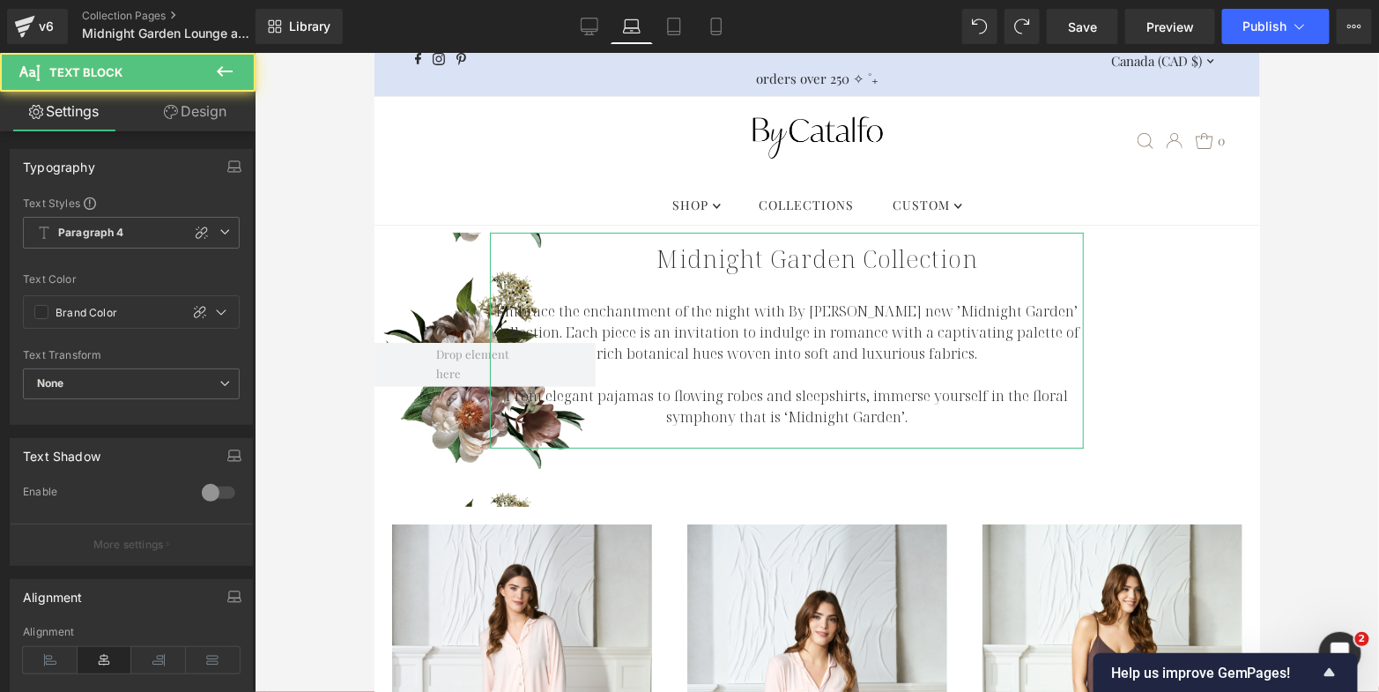
click at [206, 107] on link "Design" at bounding box center [195, 112] width 128 height 40
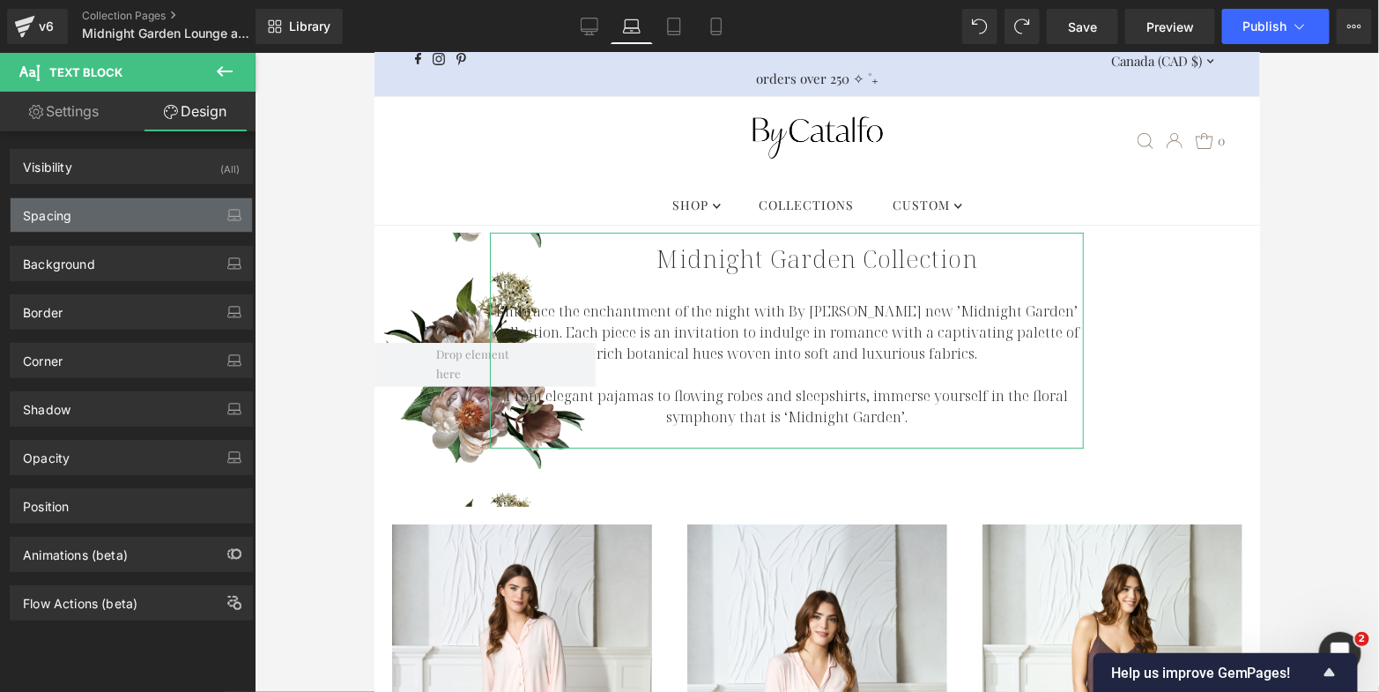
click at [109, 214] on div "Spacing" at bounding box center [131, 214] width 241 height 33
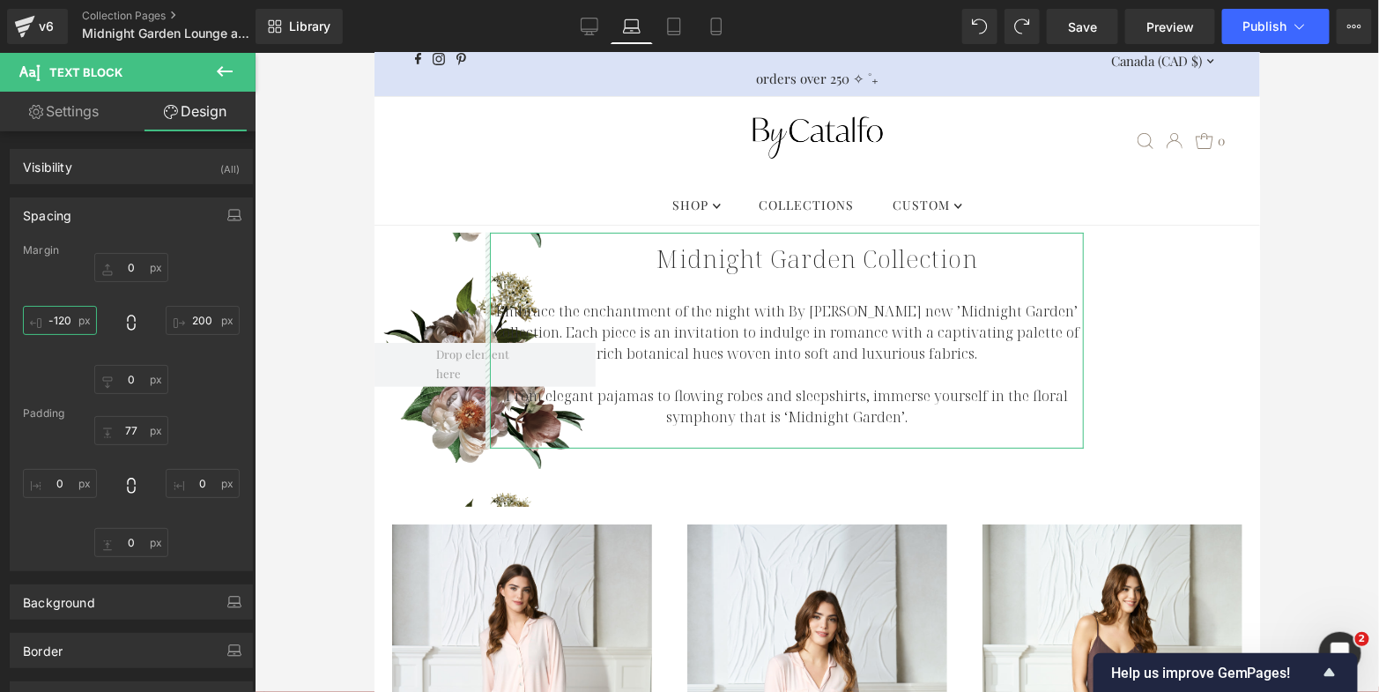
click at [60, 320] on input "-120" at bounding box center [60, 320] width 74 height 29
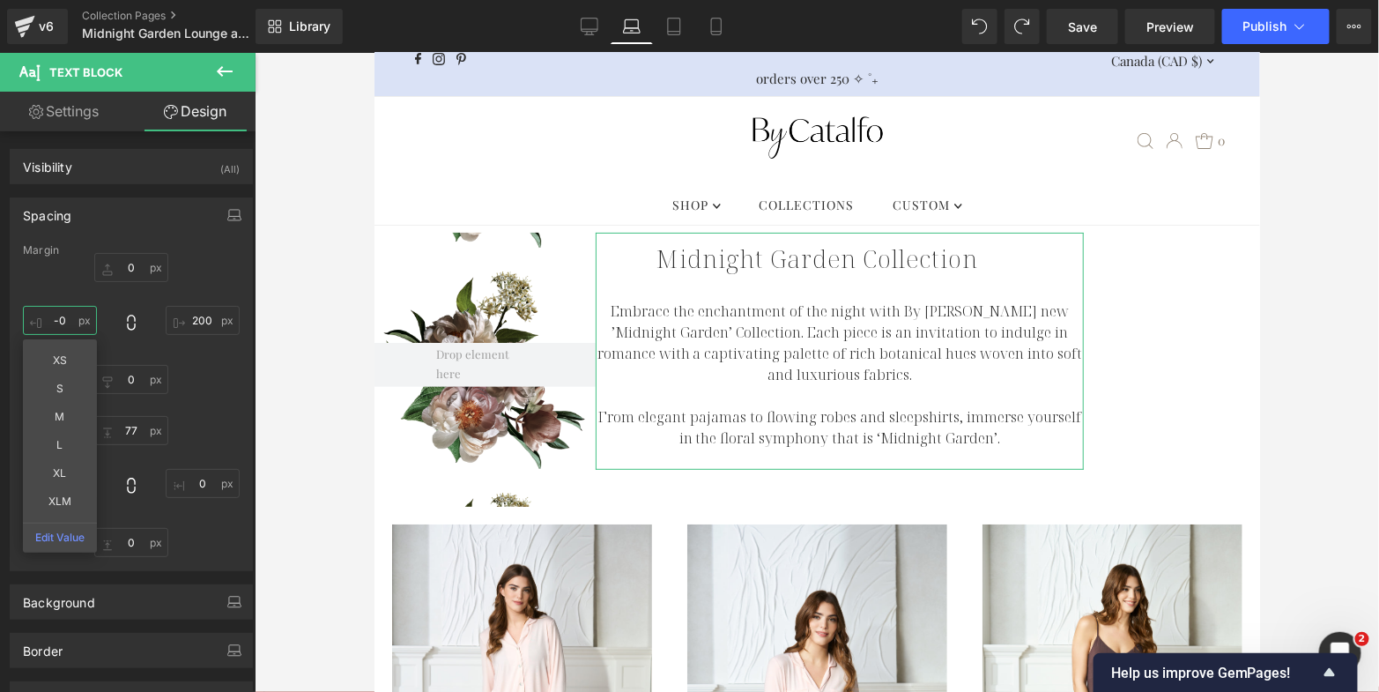
type input "-"
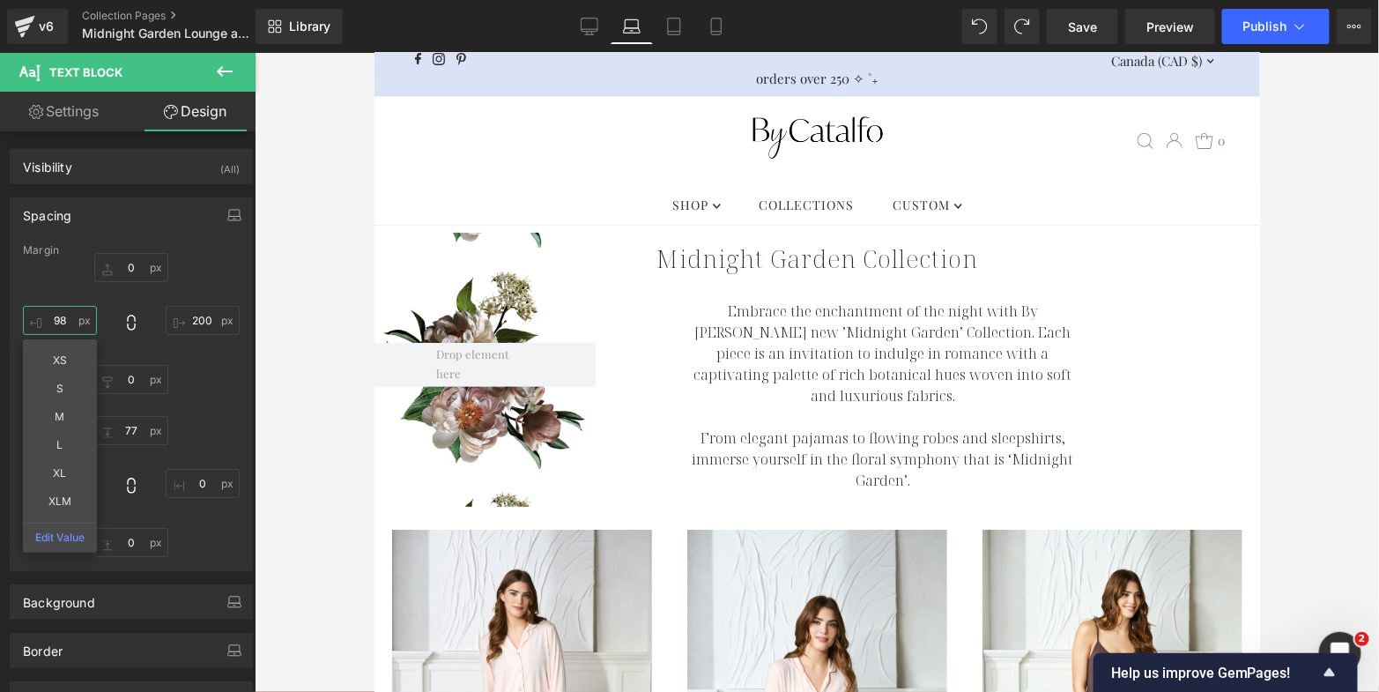
type input "9"
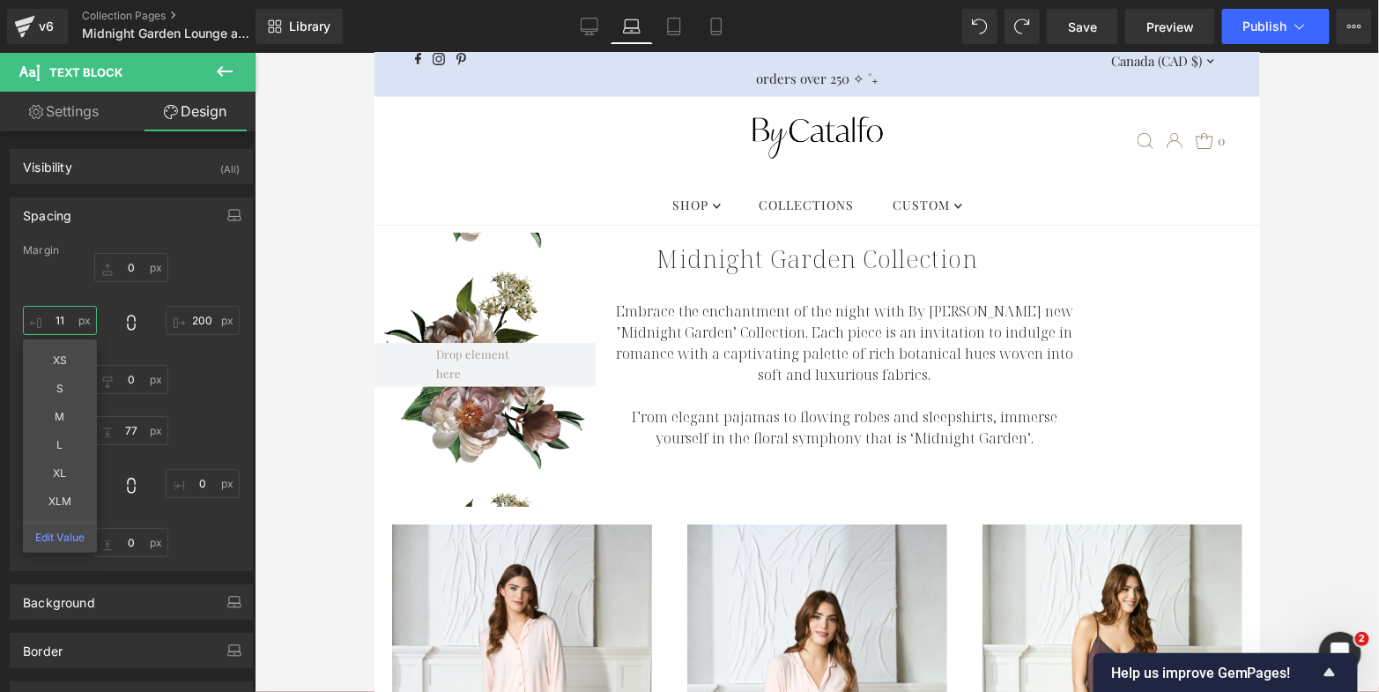
type input "1"
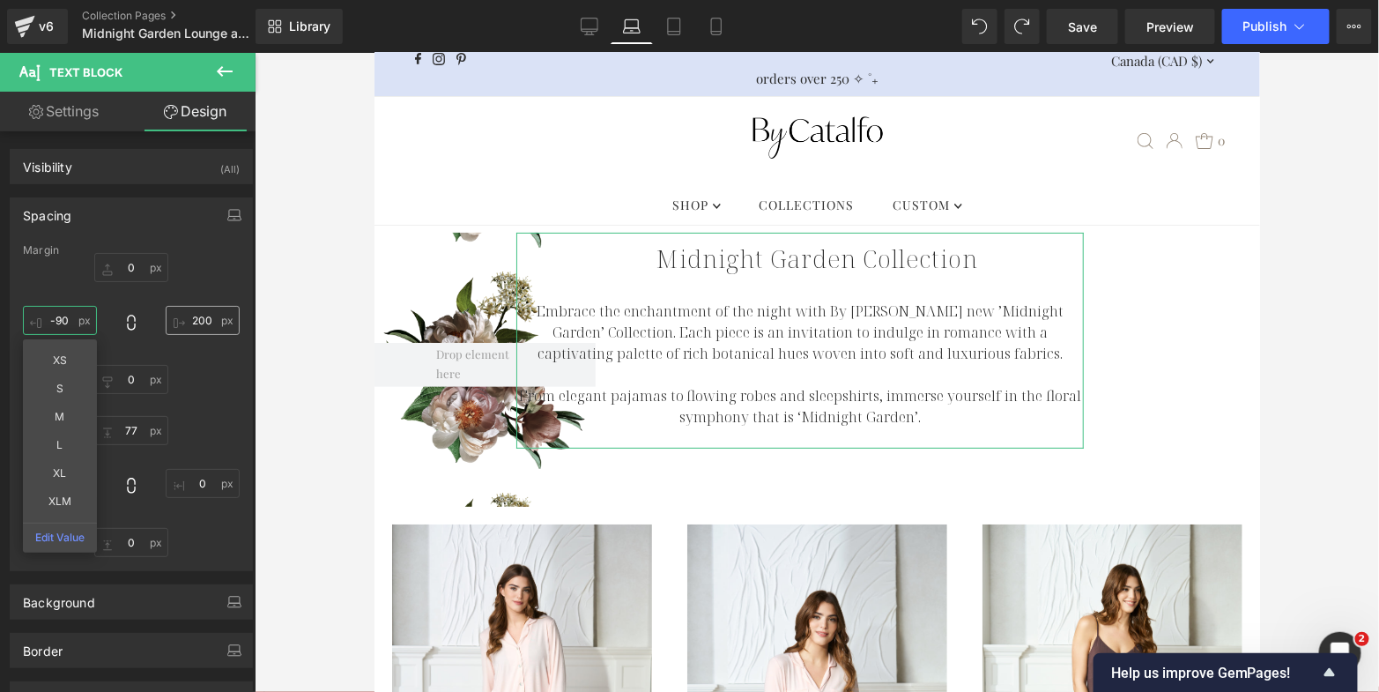
type input "-90"
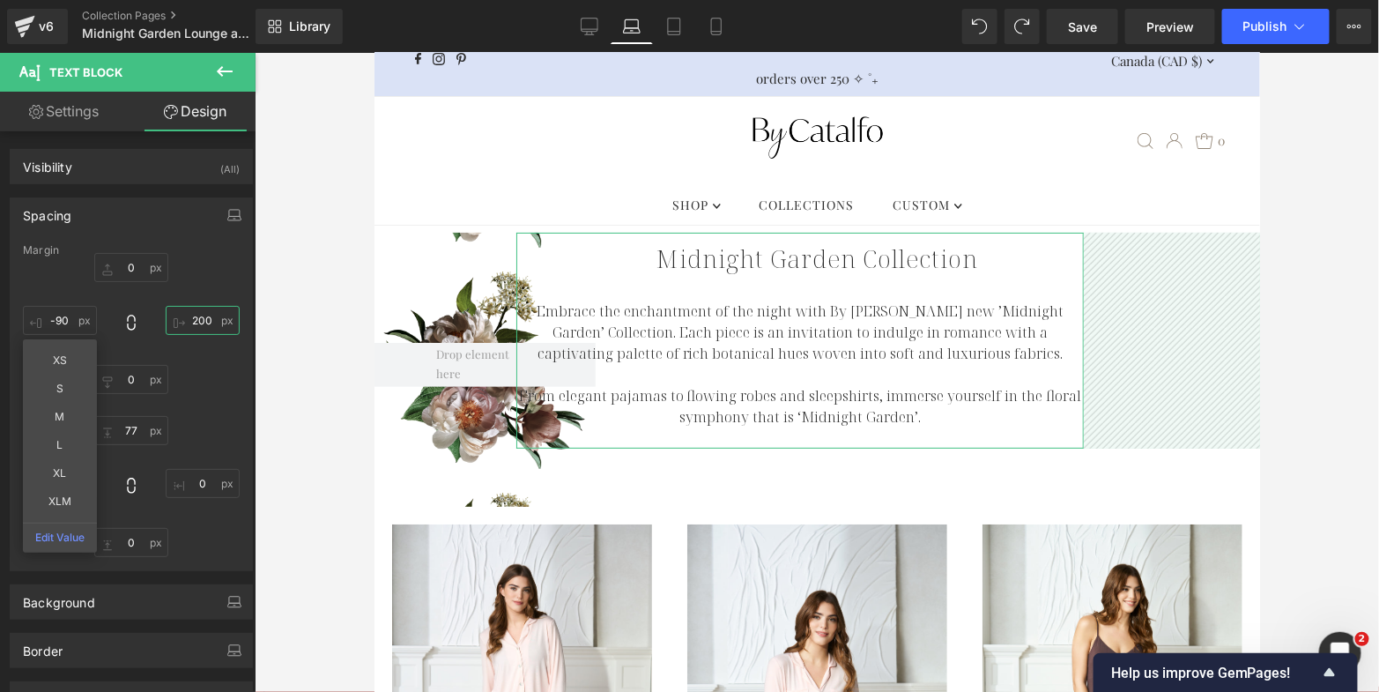
click at [196, 316] on input "200" at bounding box center [203, 320] width 74 height 29
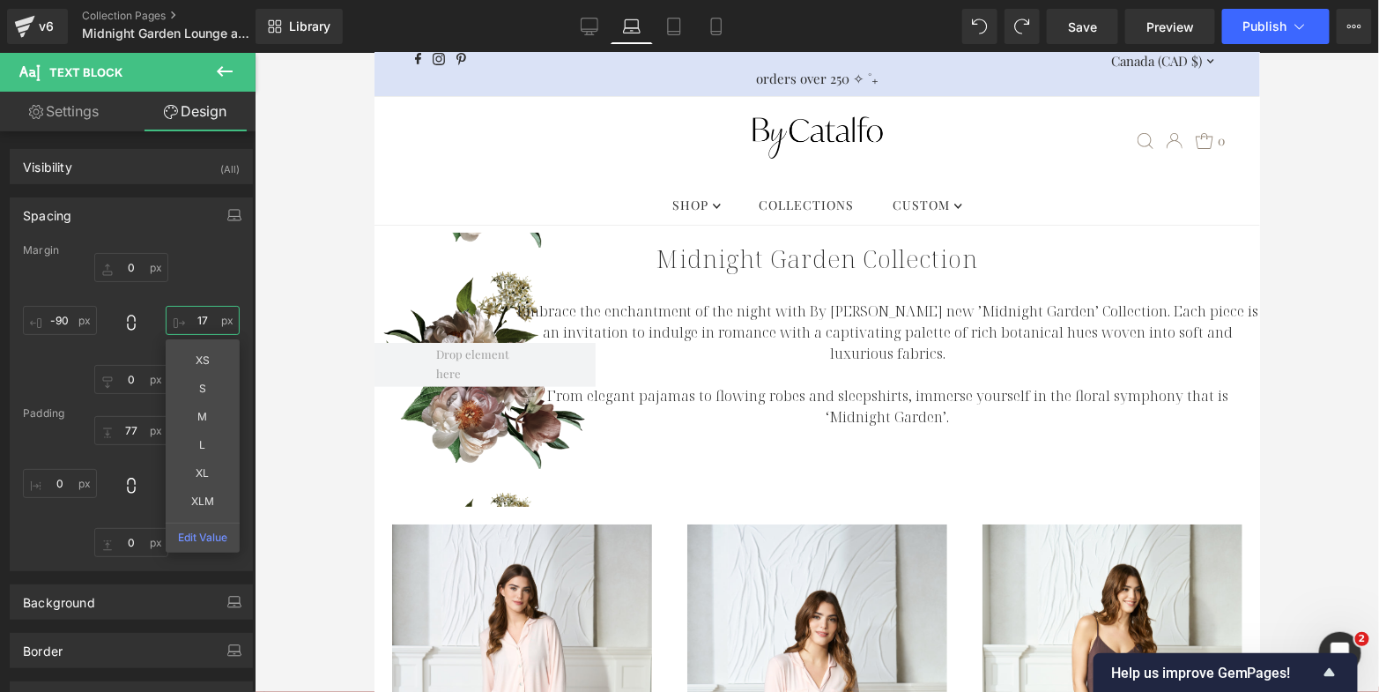
type input "170"
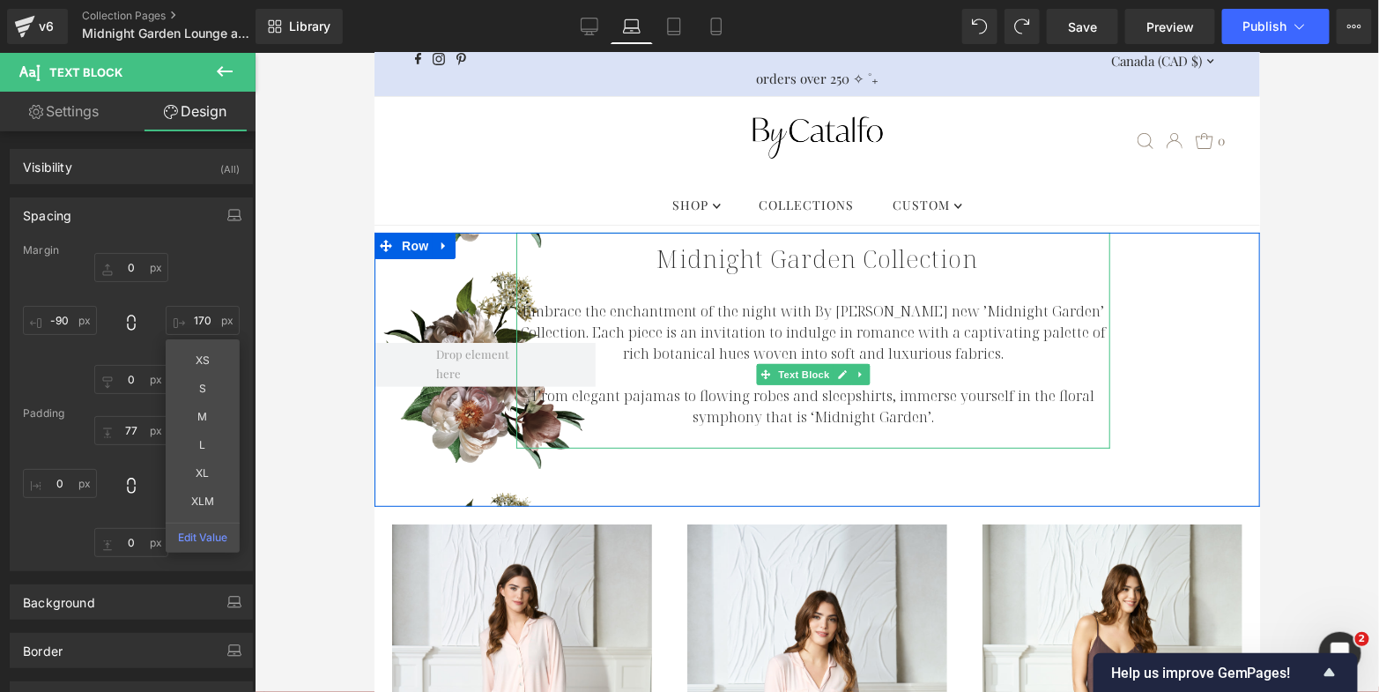
click at [658, 313] on p "Embrace the enchantment of the night with By [PERSON_NAME] new ’Midnight Garden…" at bounding box center [813, 331] width 594 height 63
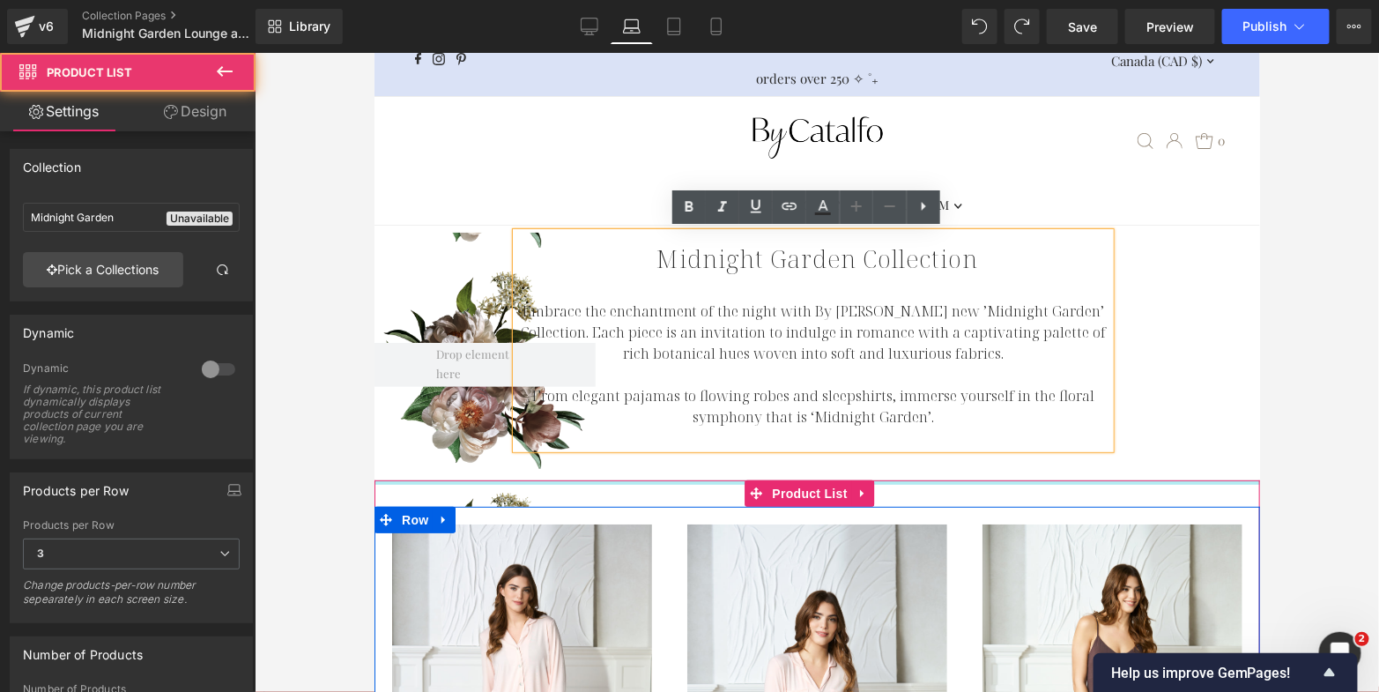
drag, startPoint x: 504, startPoint y: 477, endPoint x: 504, endPoint y: 455, distance: 22.0
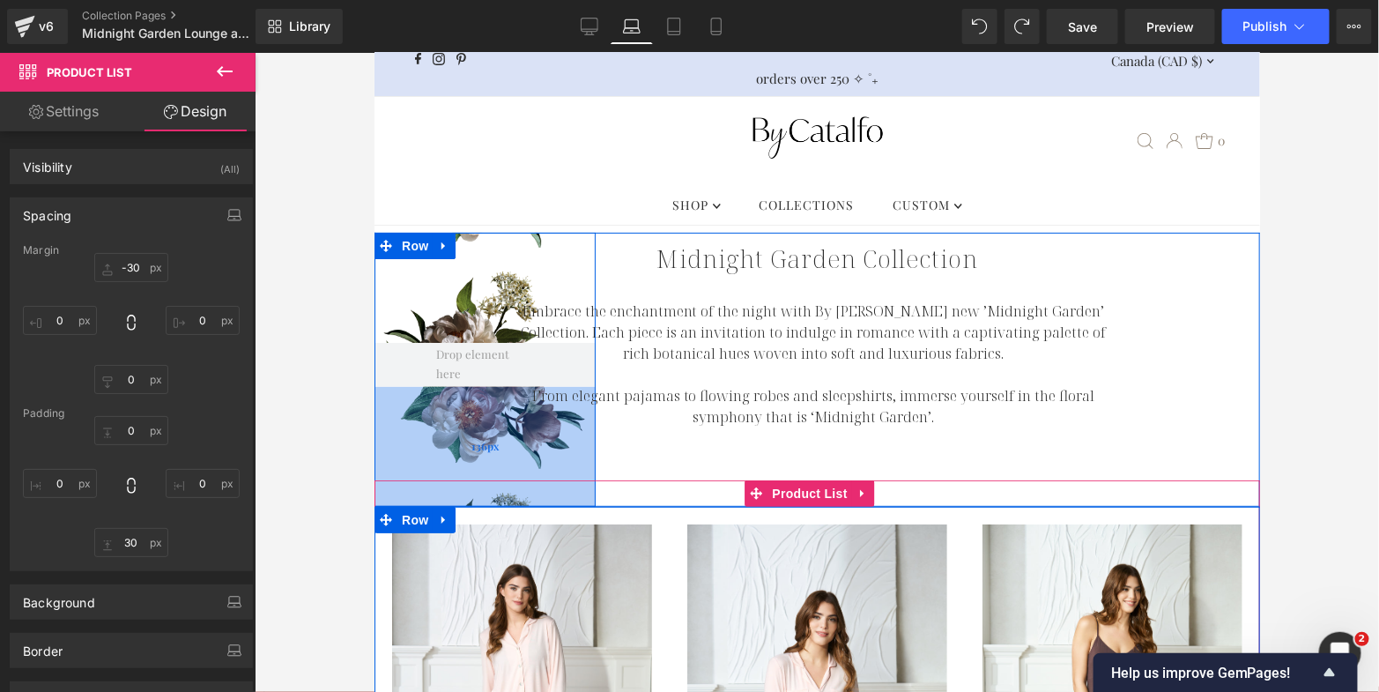
click at [466, 426] on div "Row 125px 136px NaNpx NaNpx" at bounding box center [484, 369] width 221 height 274
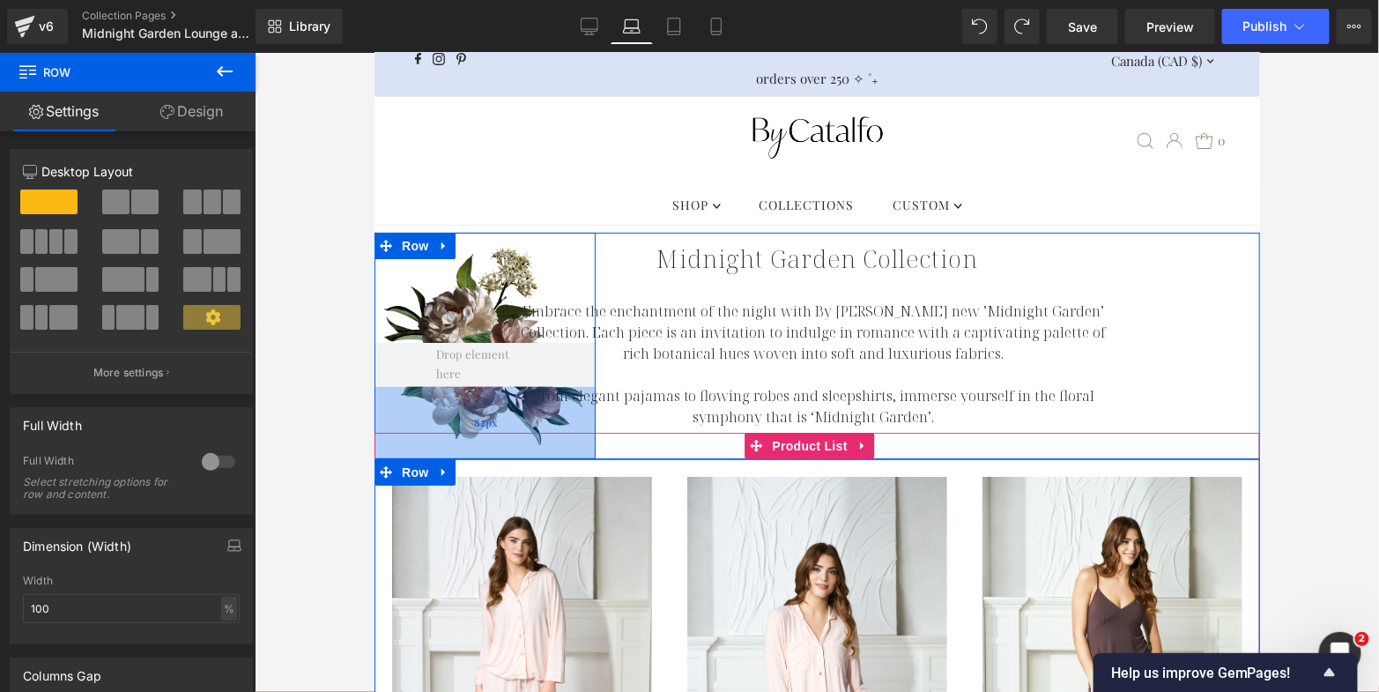
drag, startPoint x: 503, startPoint y: 456, endPoint x: 500, endPoint y: 408, distance: 47.7
click at [500, 408] on div "82px" at bounding box center [484, 422] width 221 height 72
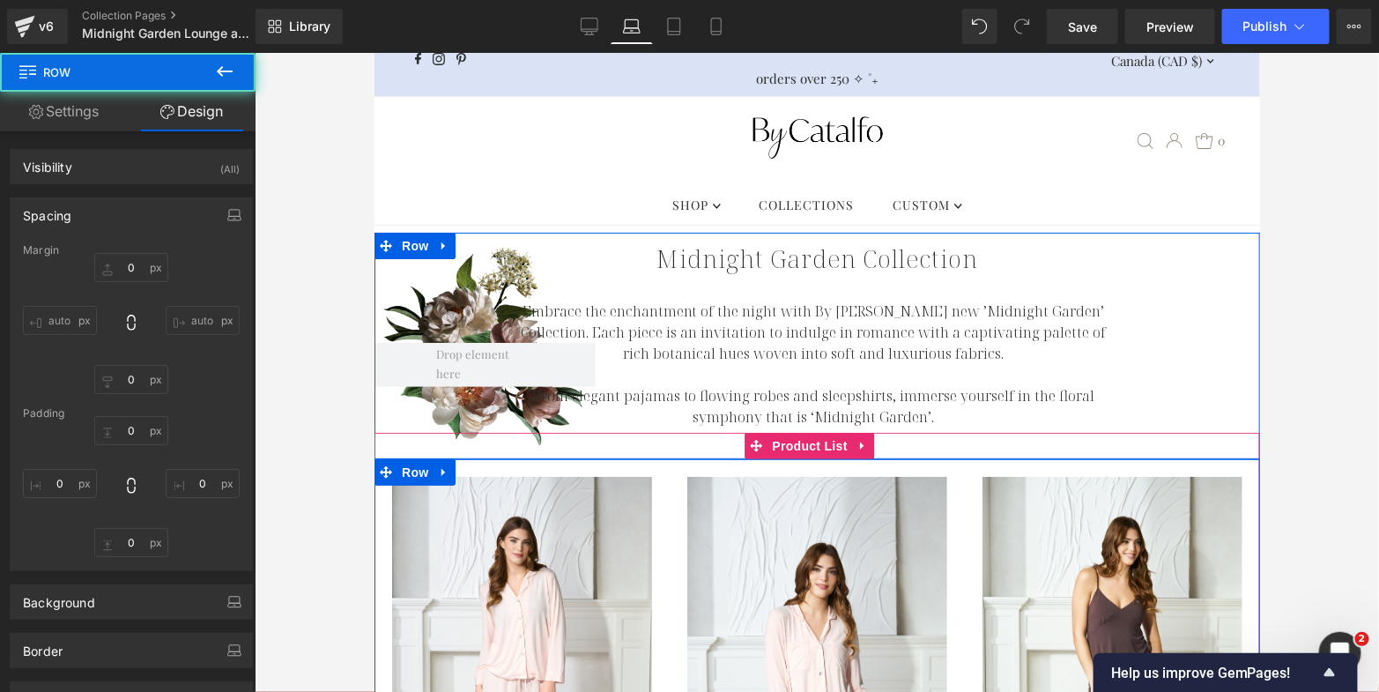
type input "0"
type input "125"
type input "0"
type input "82"
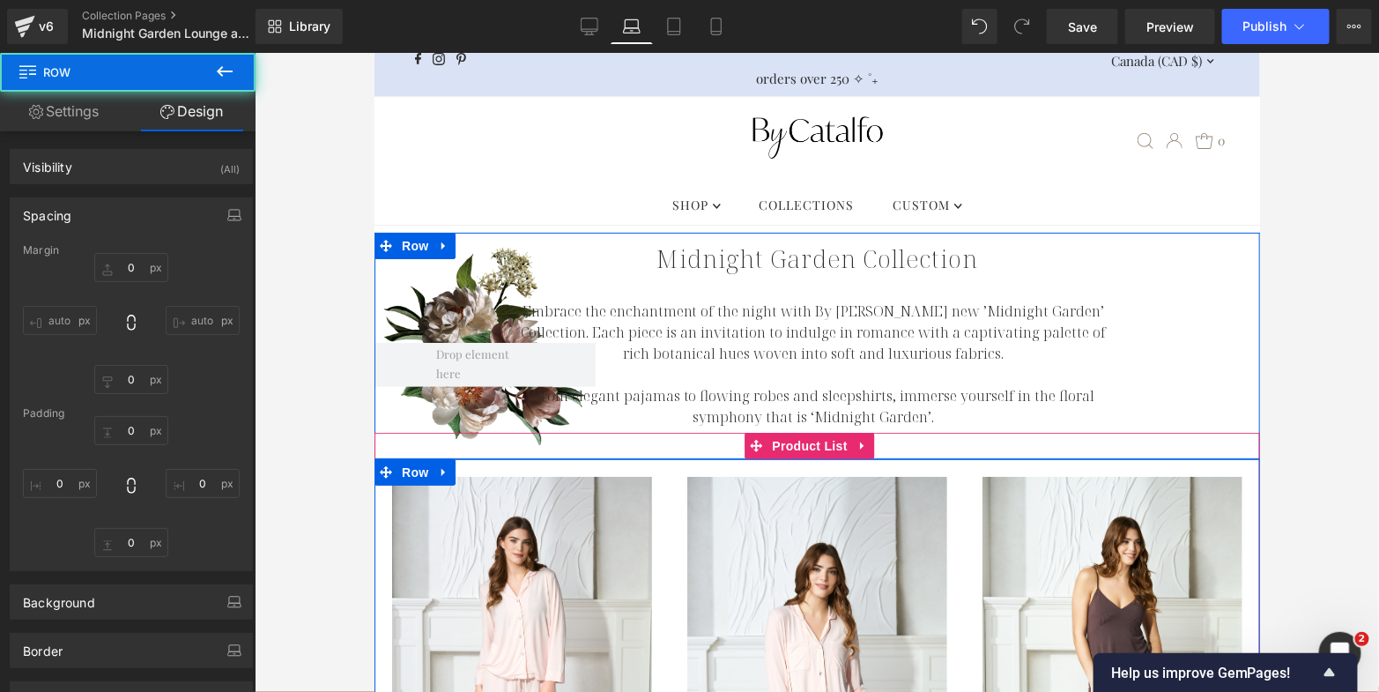
type input "0"
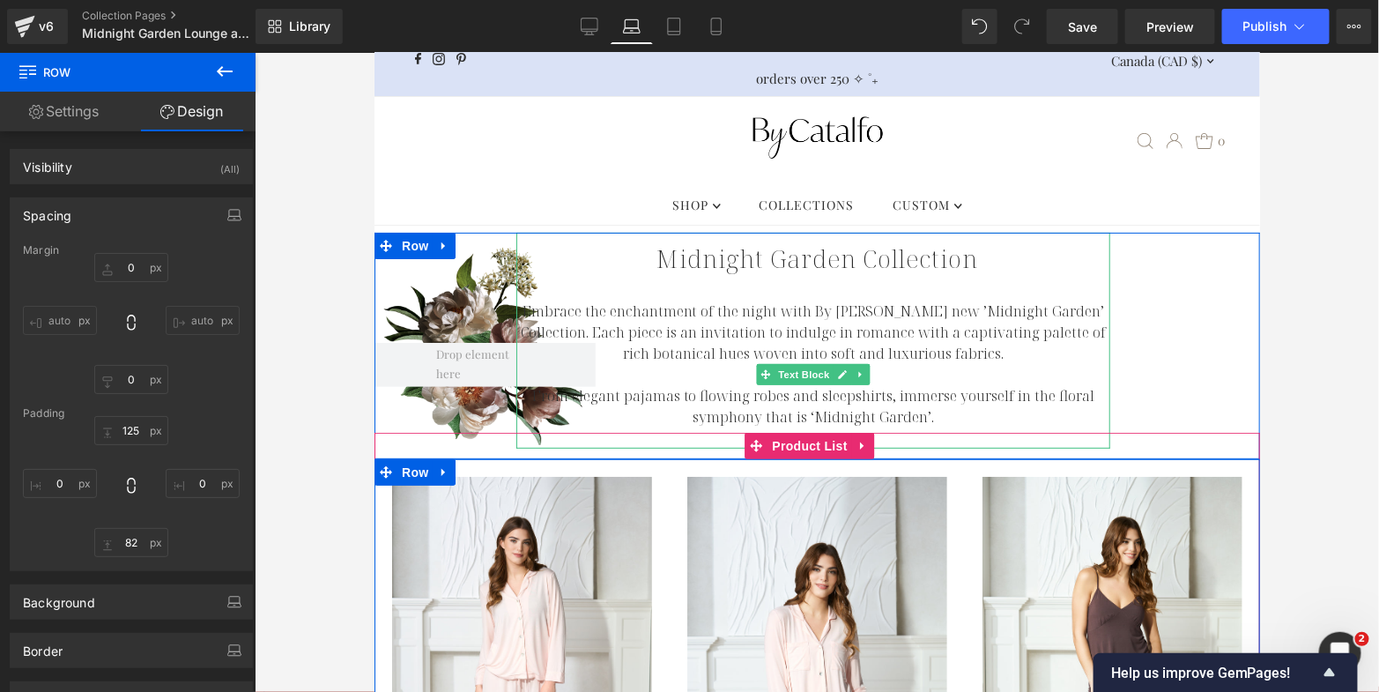
click at [880, 306] on p "Embrace the enchantment of the night with By [PERSON_NAME] new ’Midnight Garden…" at bounding box center [813, 331] width 594 height 63
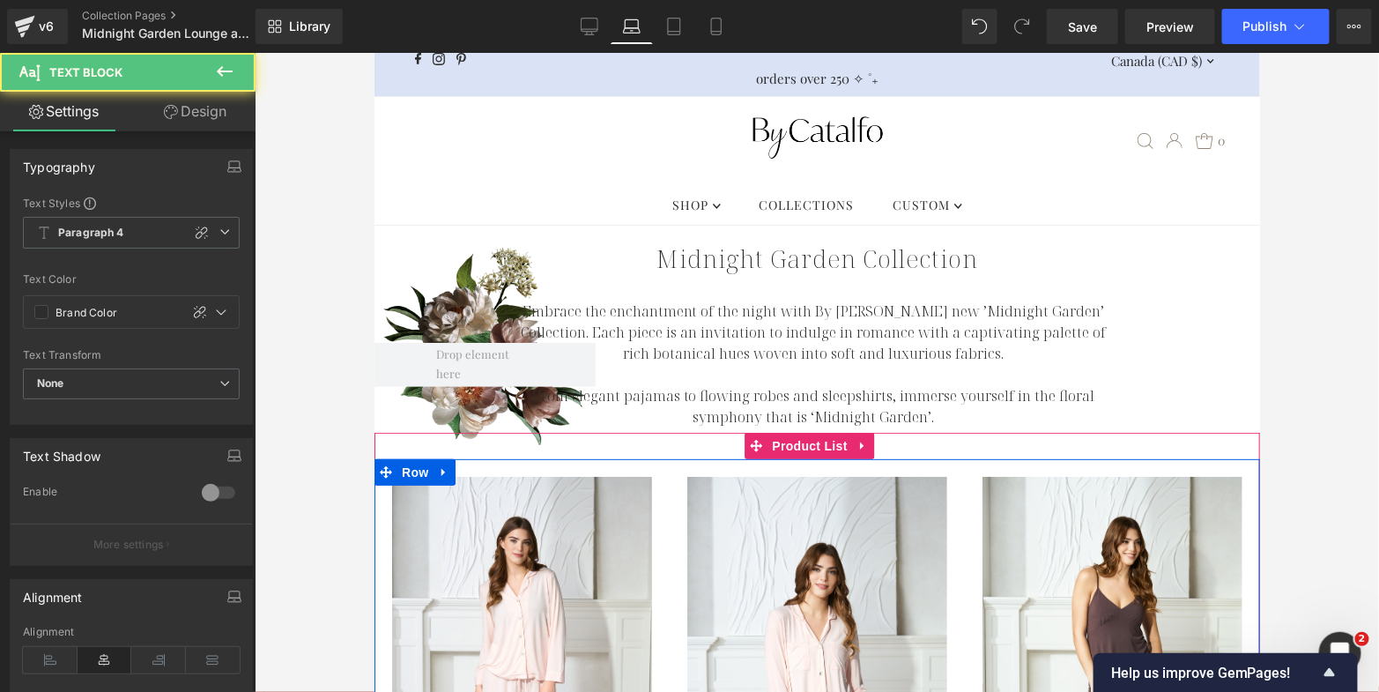
click at [187, 112] on link "Design" at bounding box center [195, 112] width 128 height 40
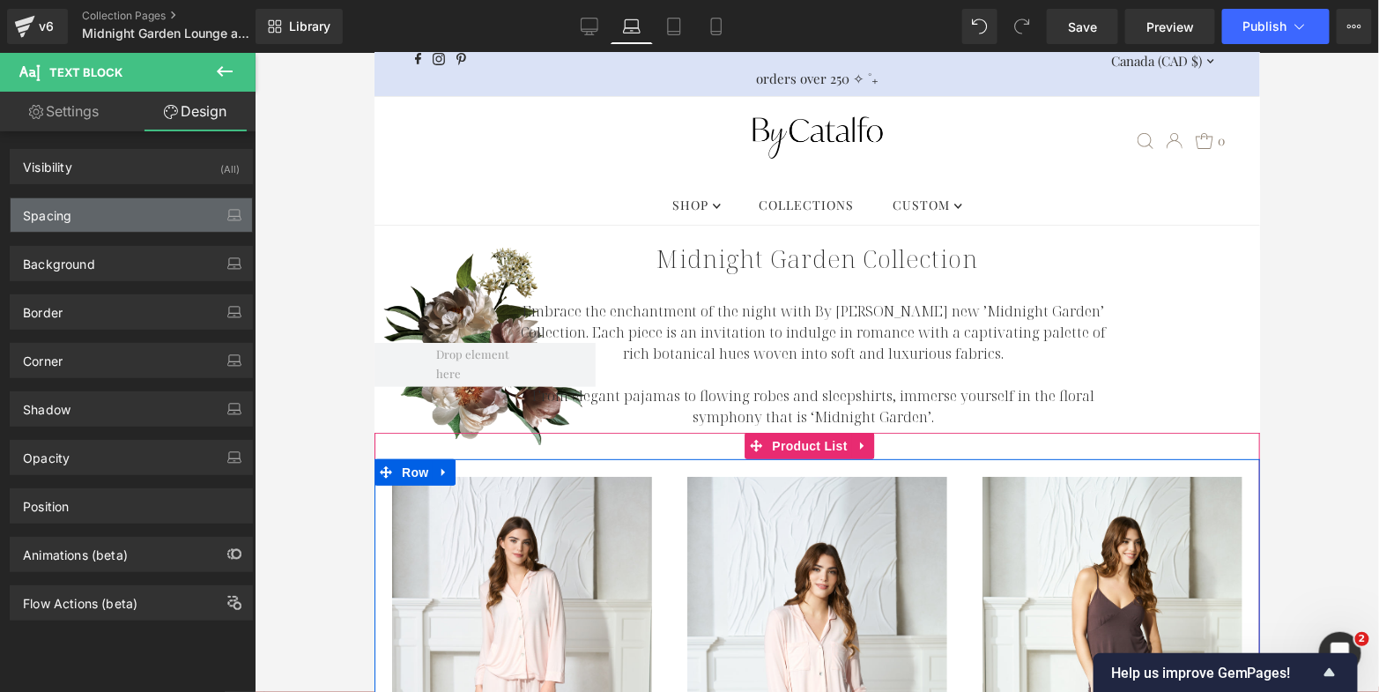
click at [144, 212] on div "Spacing" at bounding box center [131, 214] width 241 height 33
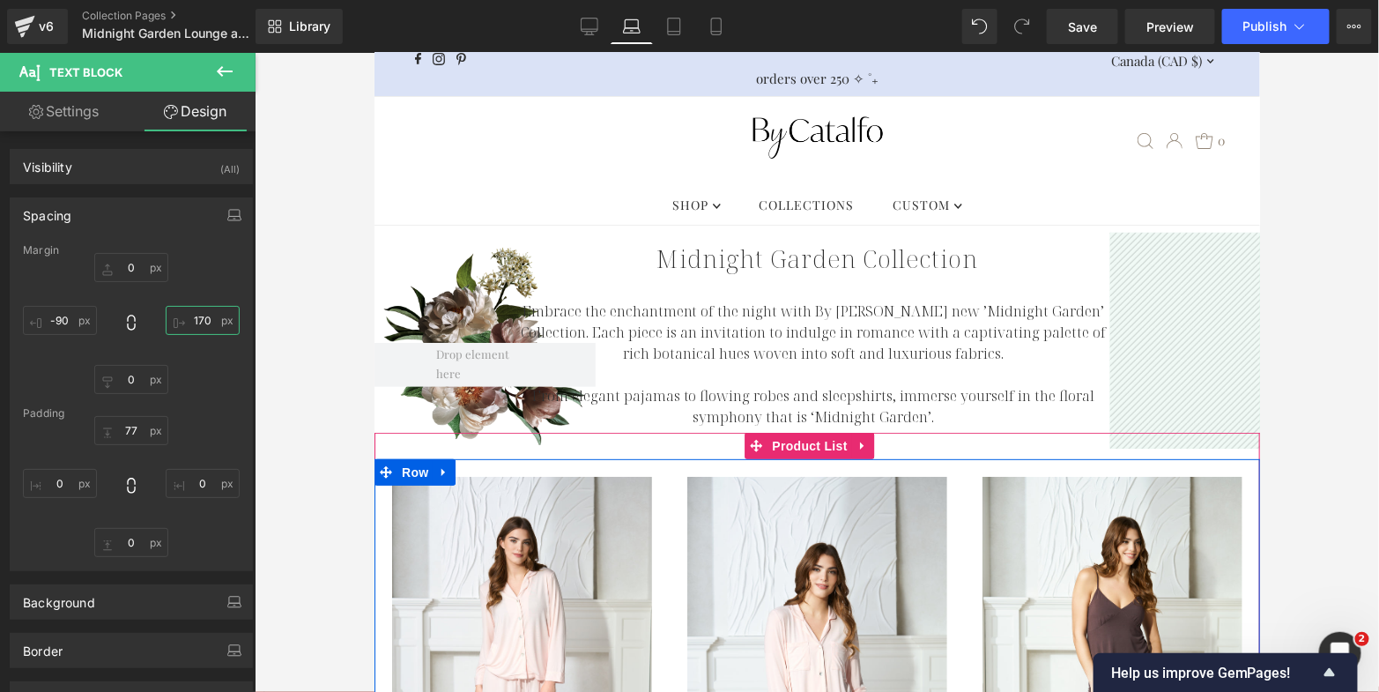
click at [198, 323] on input "170" at bounding box center [203, 320] width 74 height 29
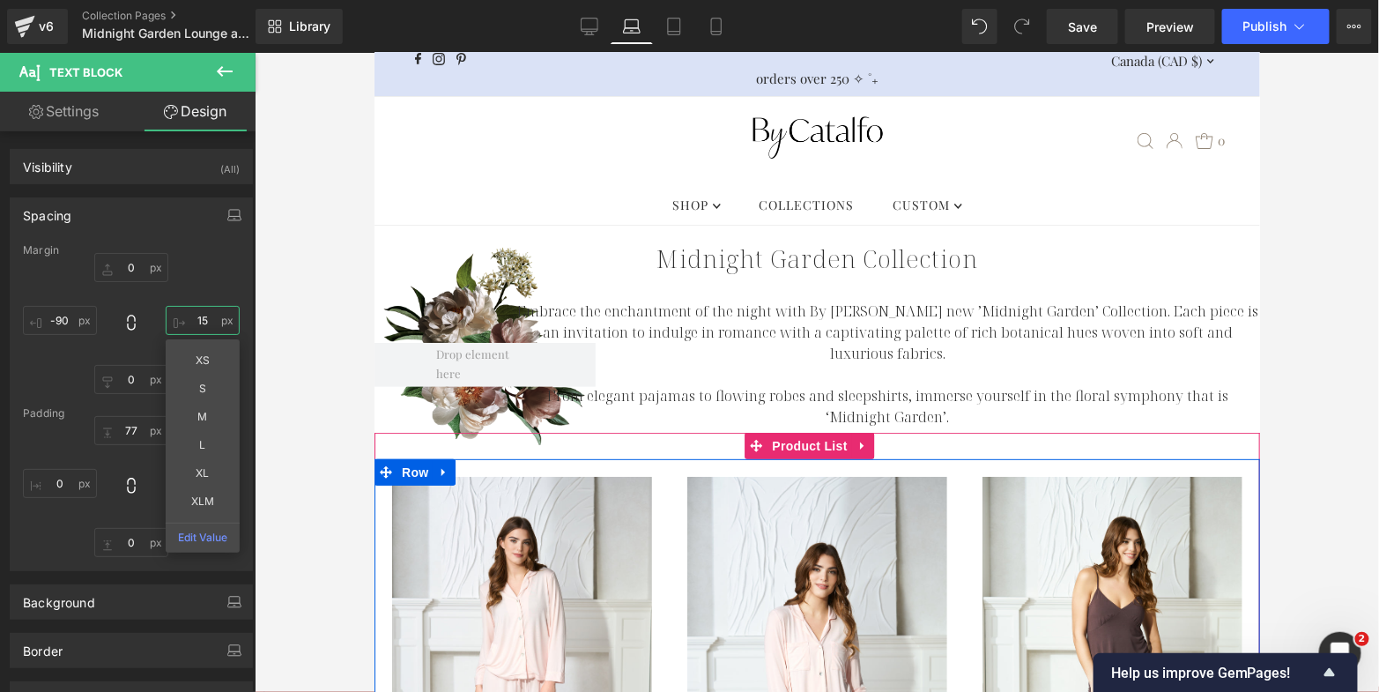
type input "150"
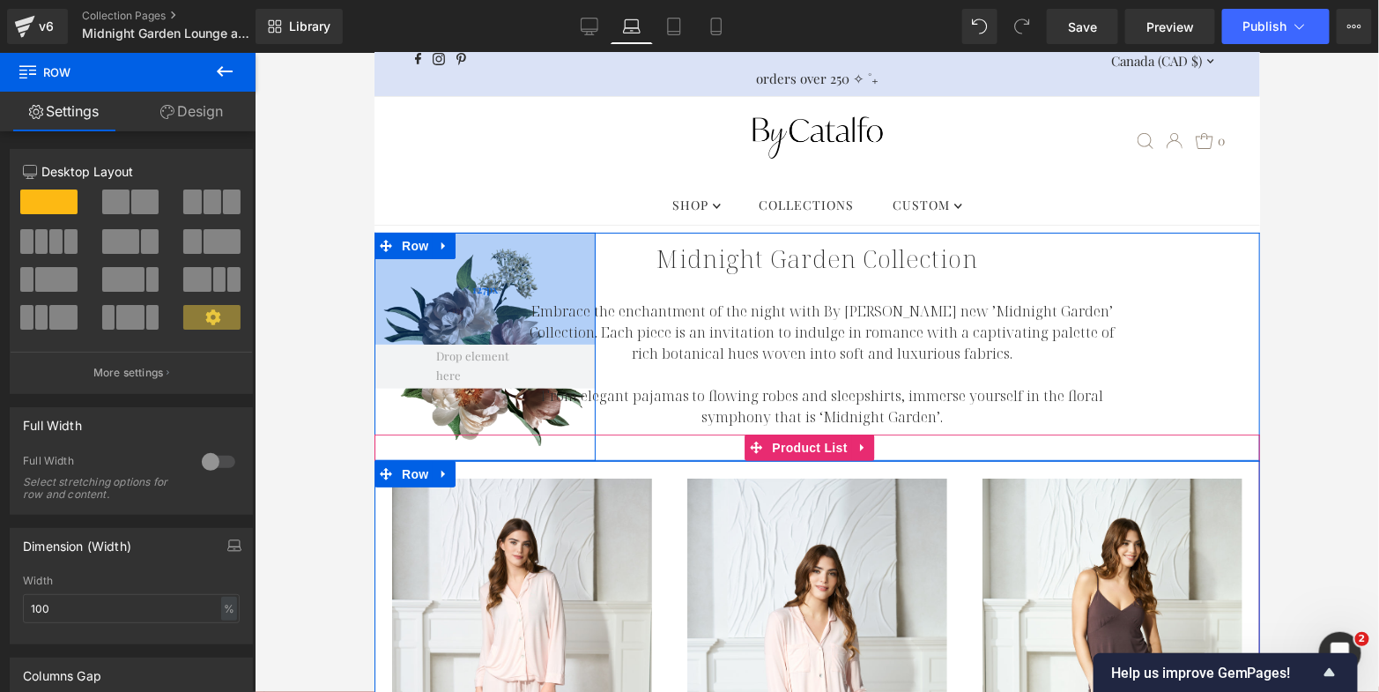
click at [455, 308] on div "127px" at bounding box center [484, 288] width 221 height 112
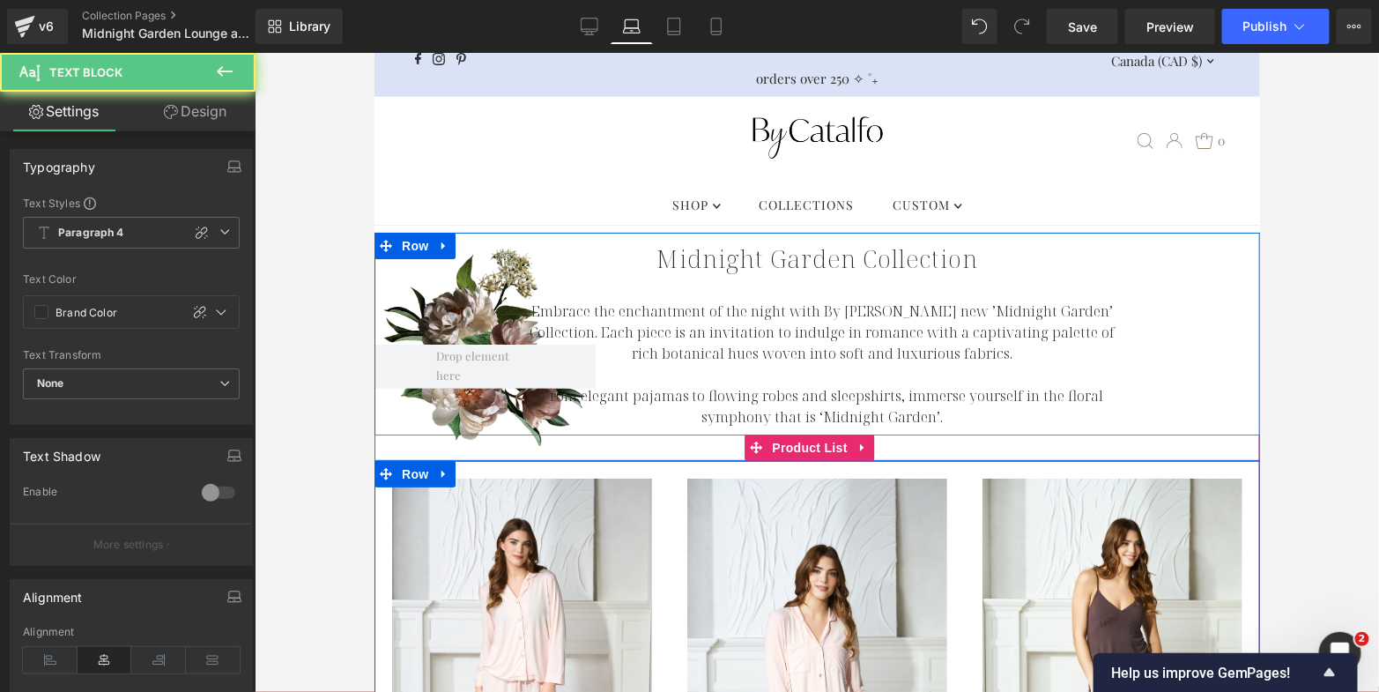
click at [864, 334] on p "Embrace the enchantment of the night with By [PERSON_NAME] new ’Midnight Garden…" at bounding box center [822, 331] width 612 height 63
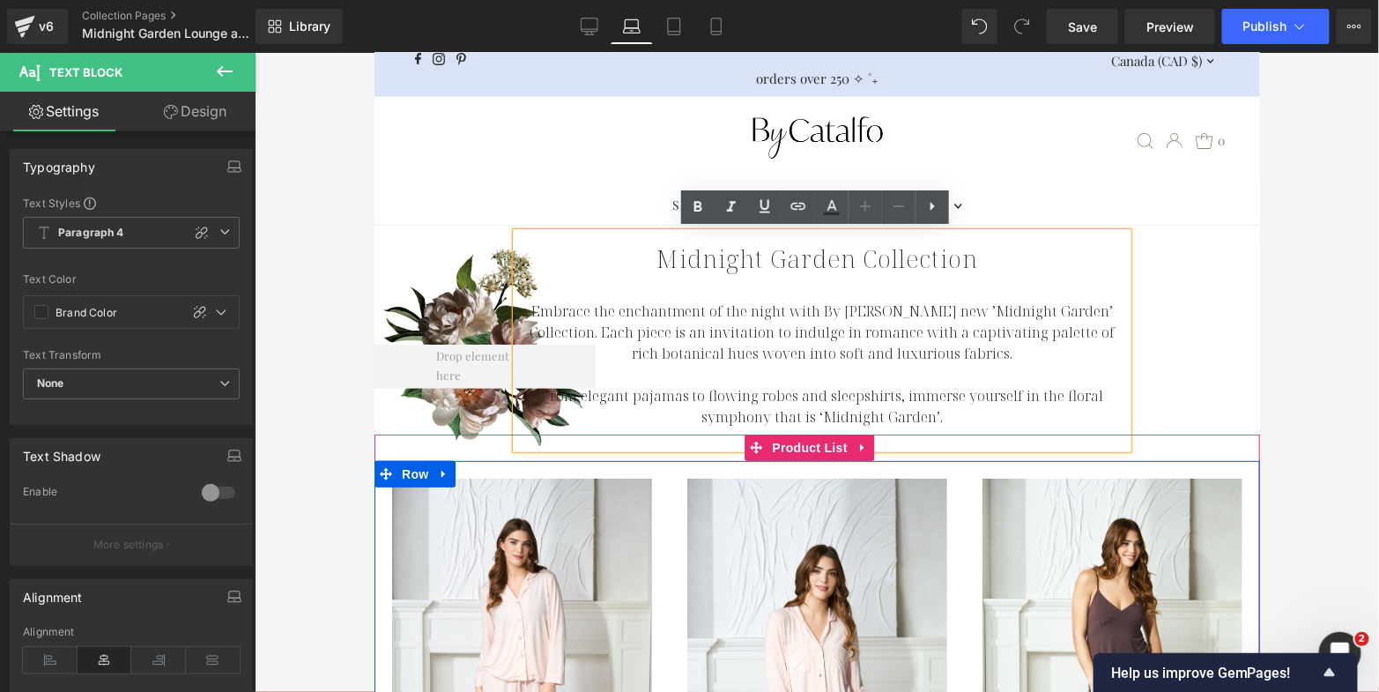
click at [1207, 317] on div "Embrace the enchantment of the night with By Catalfo's new ’Midnight Garden’ Co…" at bounding box center [927, 340] width 665 height 216
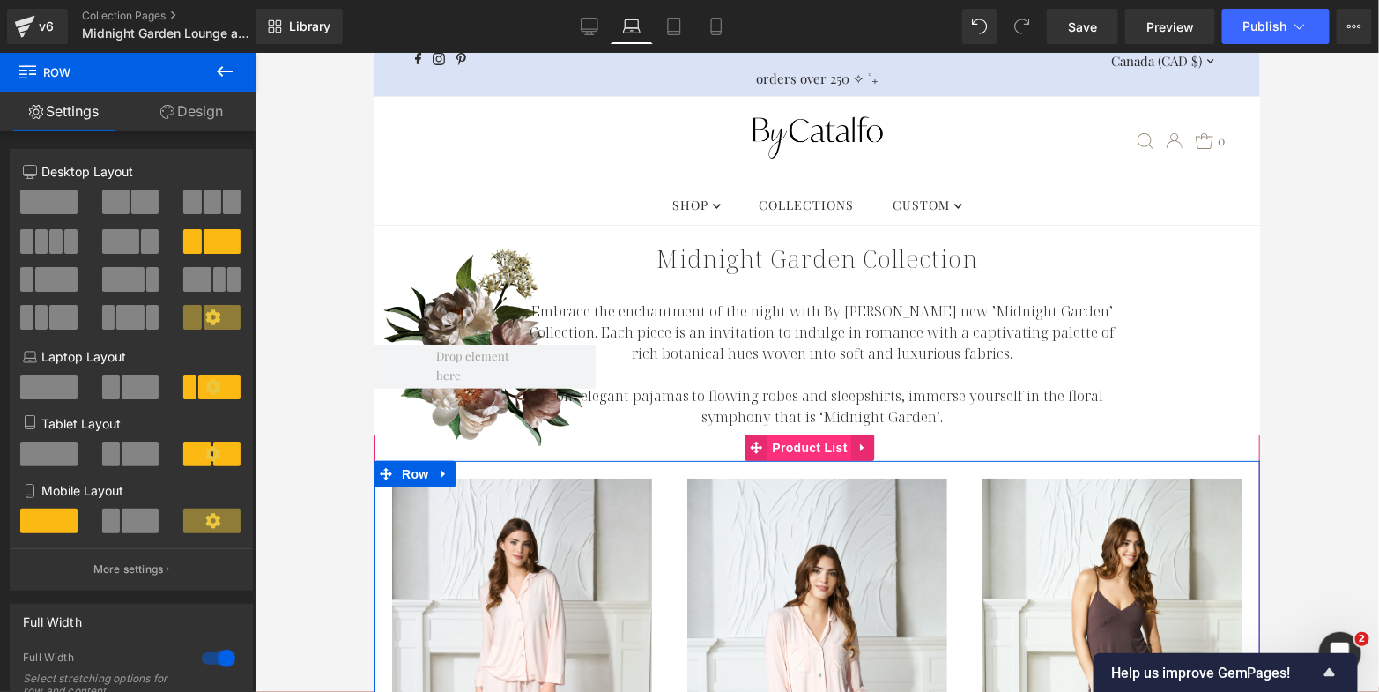
click at [830, 453] on span "Product List" at bounding box center [810, 447] width 84 height 26
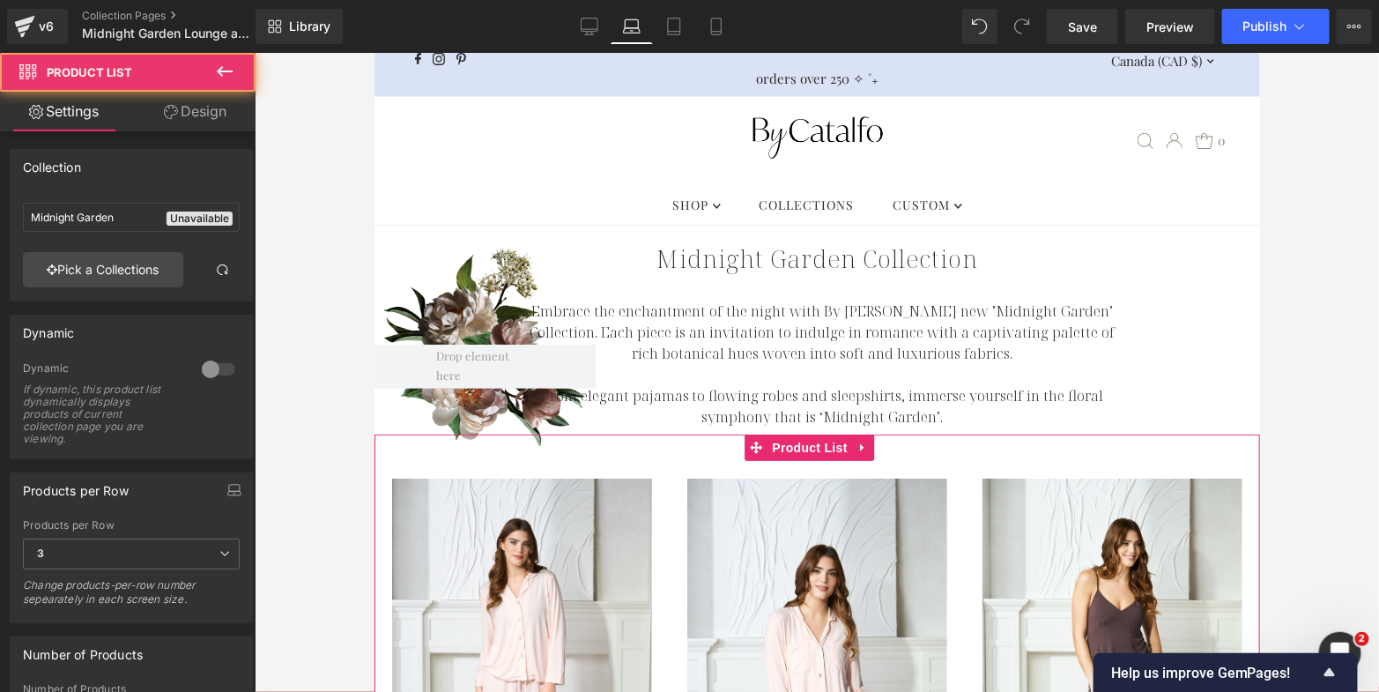
click at [192, 115] on link "Design" at bounding box center [195, 112] width 128 height 40
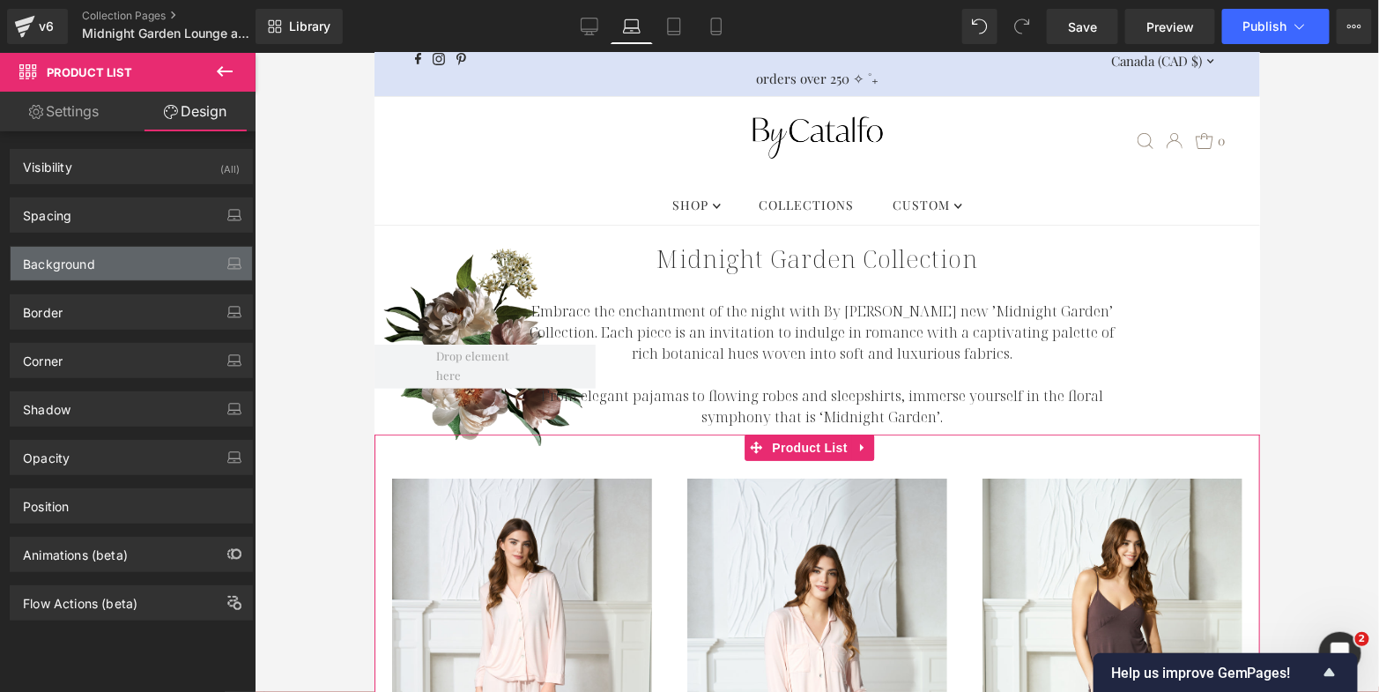
type input "-30"
type input "0"
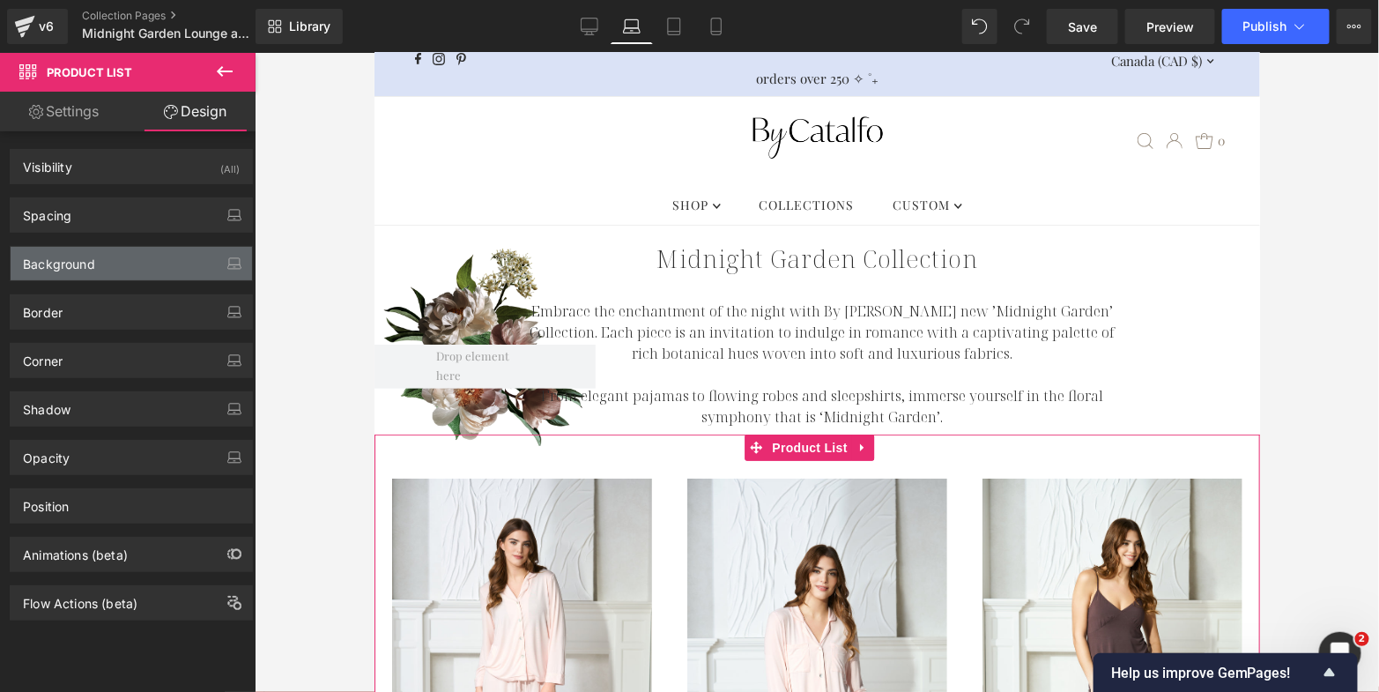
type input "0"
type input "30"
type input "0"
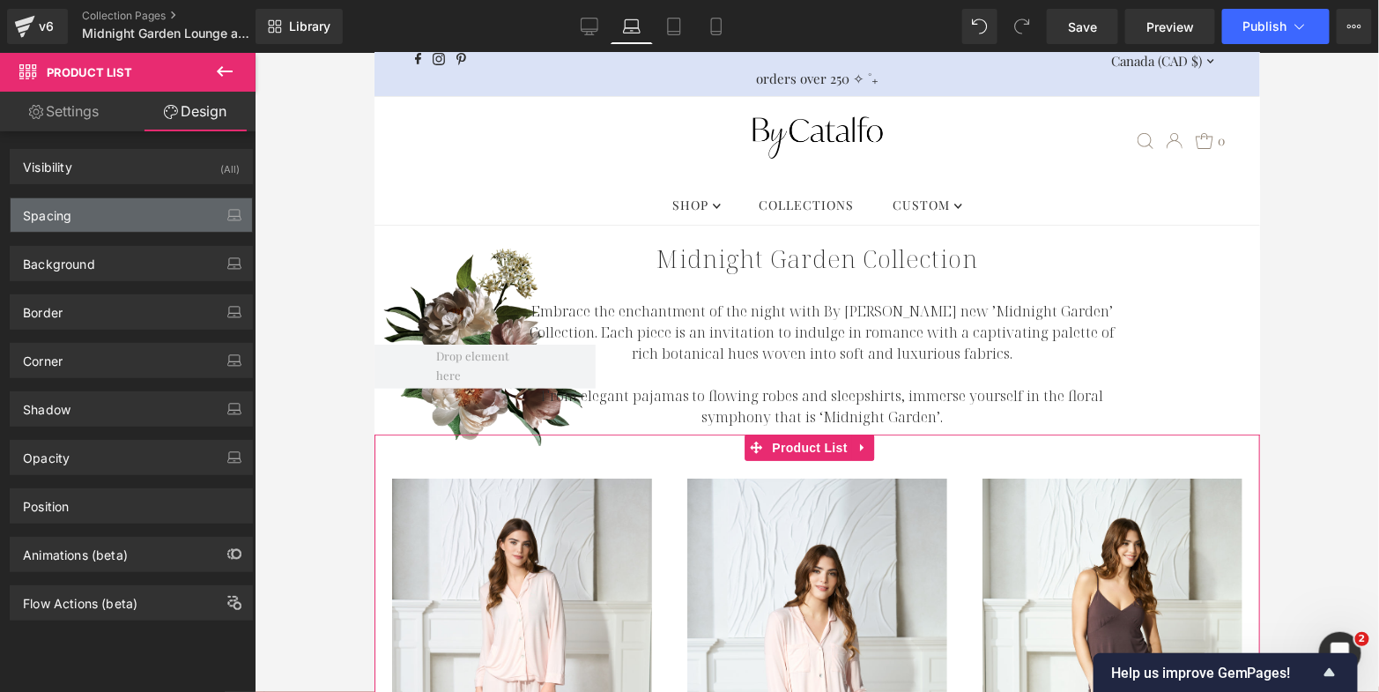
click at [152, 209] on div "Spacing" at bounding box center [131, 214] width 241 height 33
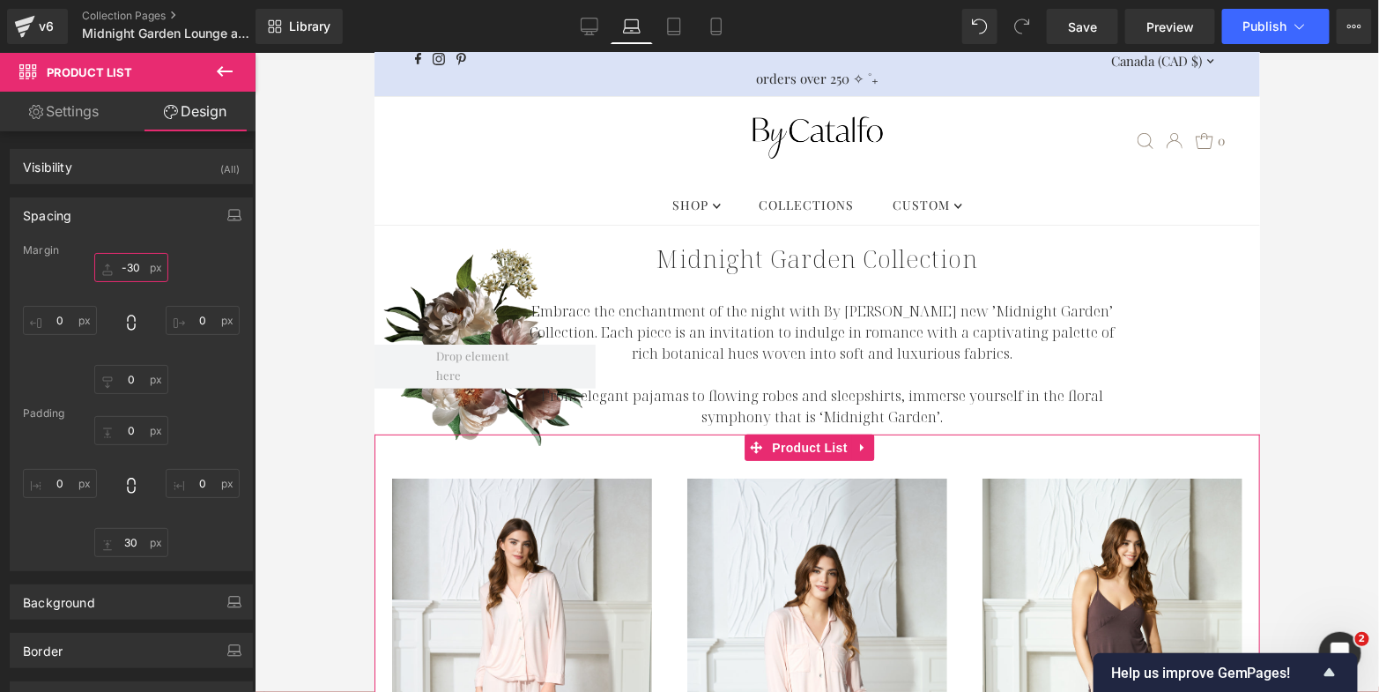
click at [130, 263] on input "-30" at bounding box center [131, 267] width 74 height 29
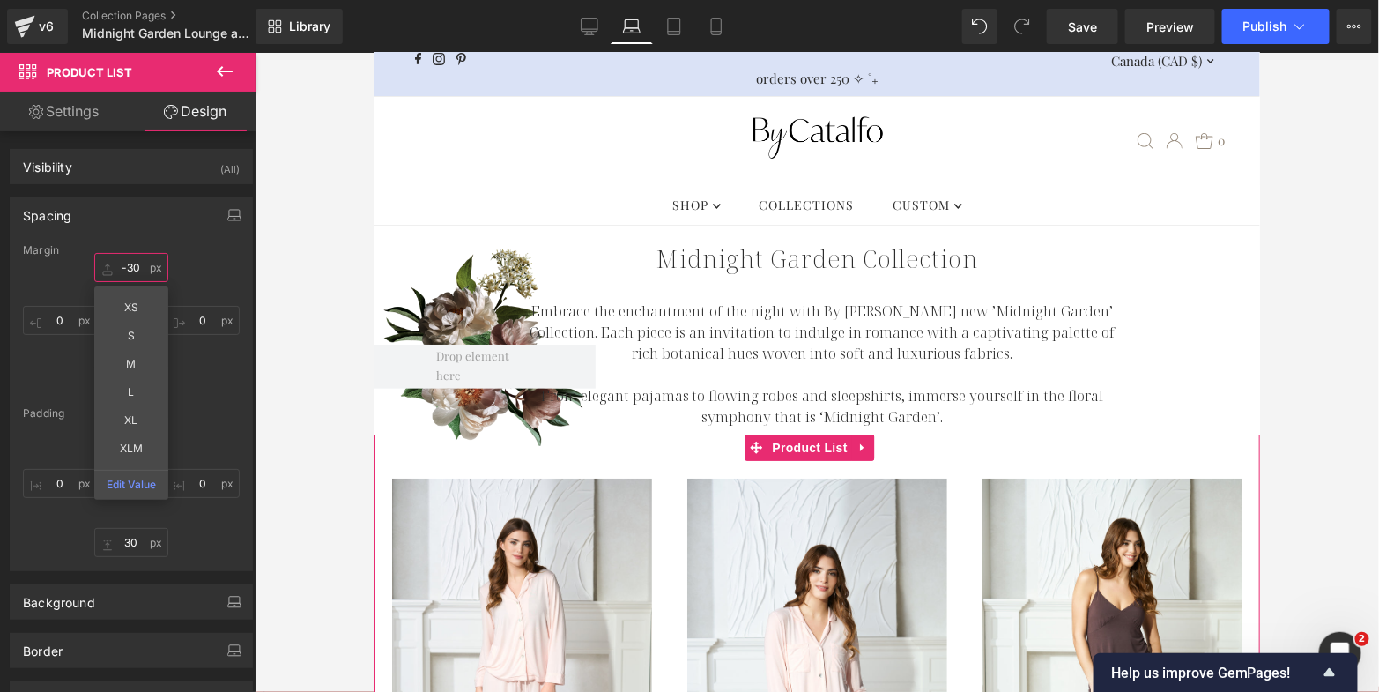
type input "0"
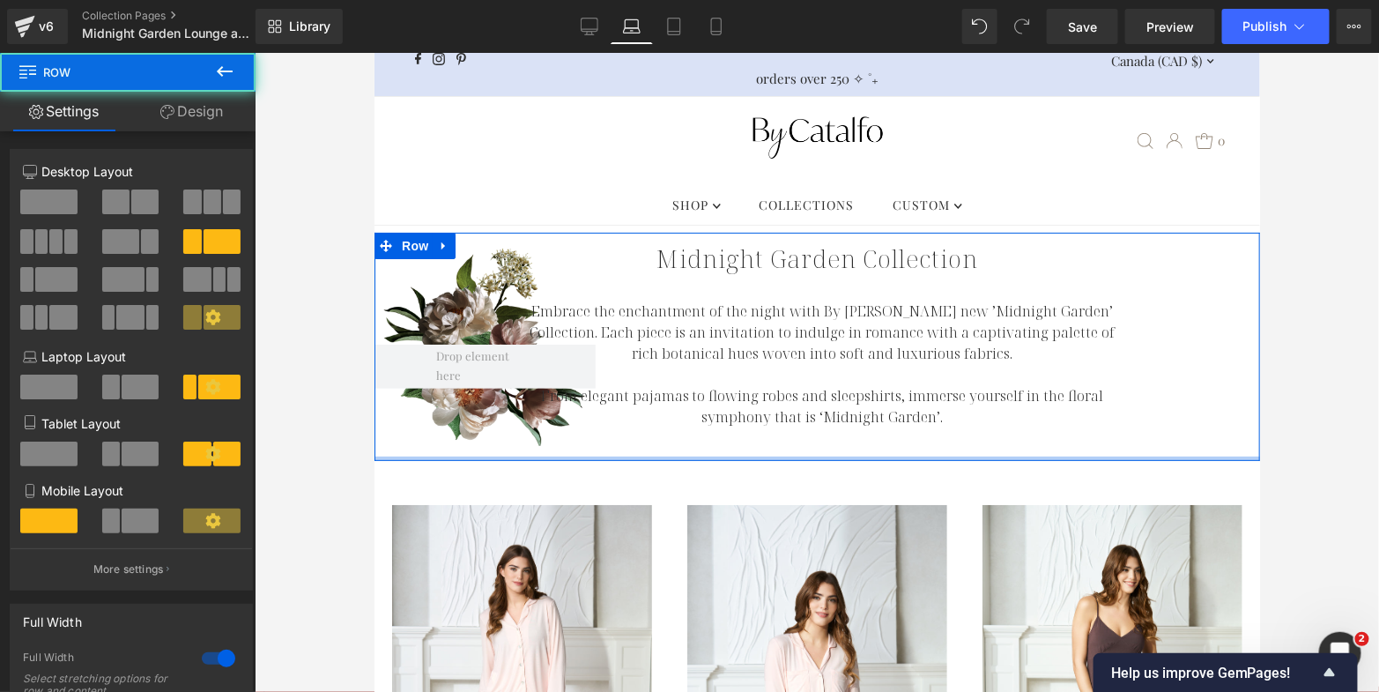
click at [776, 456] on div at bounding box center [817, 458] width 886 height 4
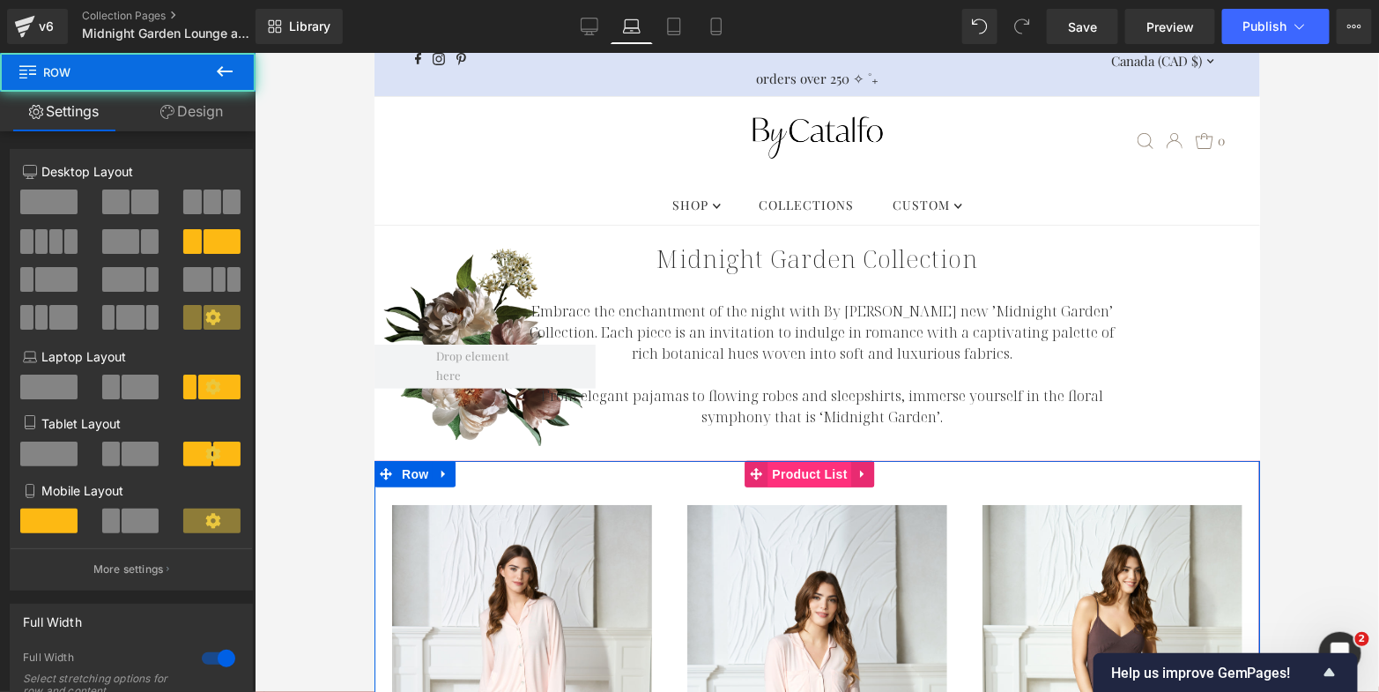
click at [796, 475] on span "Product List" at bounding box center [810, 473] width 84 height 26
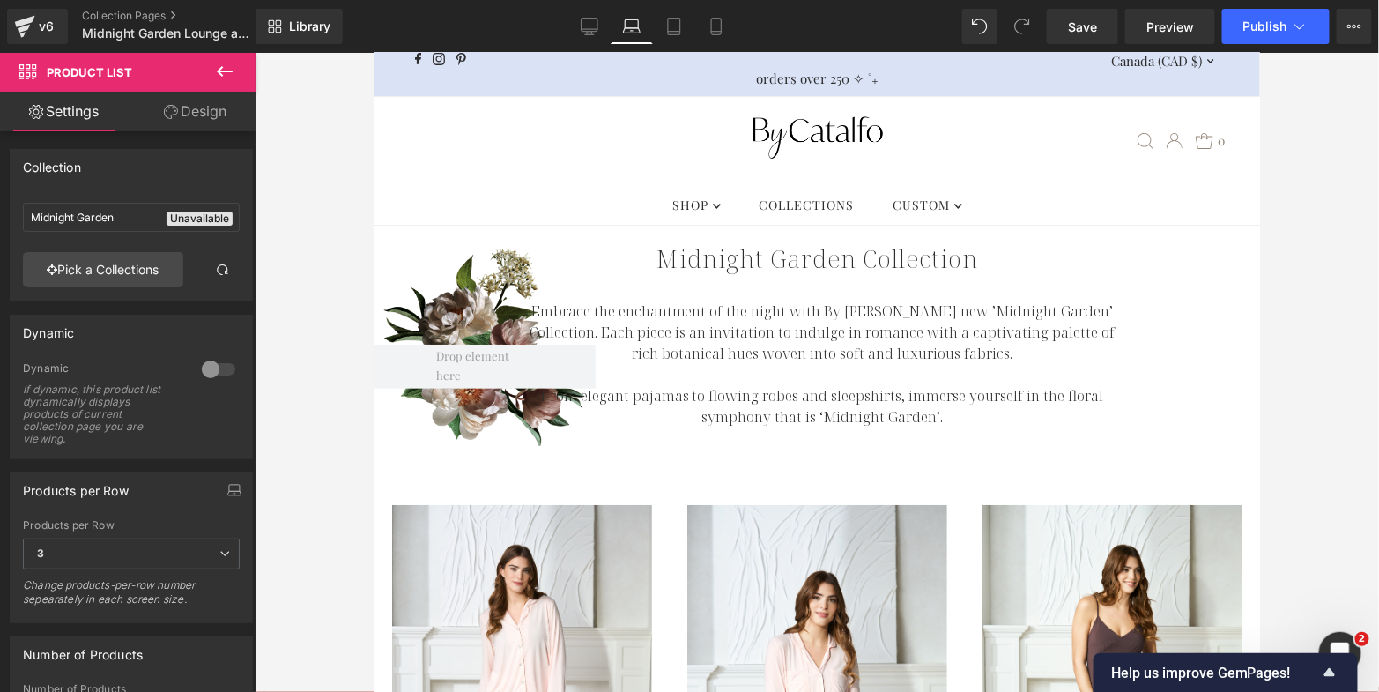
click at [1329, 279] on div at bounding box center [817, 372] width 1125 height 639
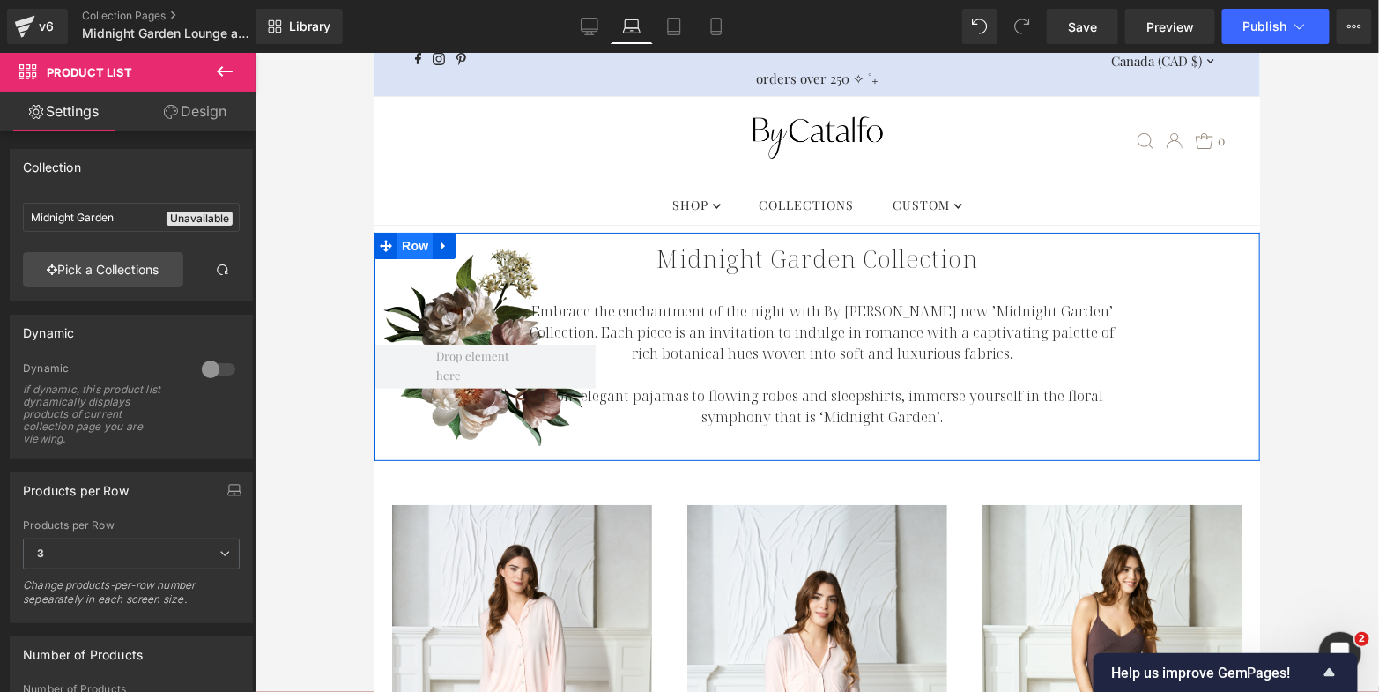
click at [415, 244] on span "Row" at bounding box center [414, 245] width 35 height 26
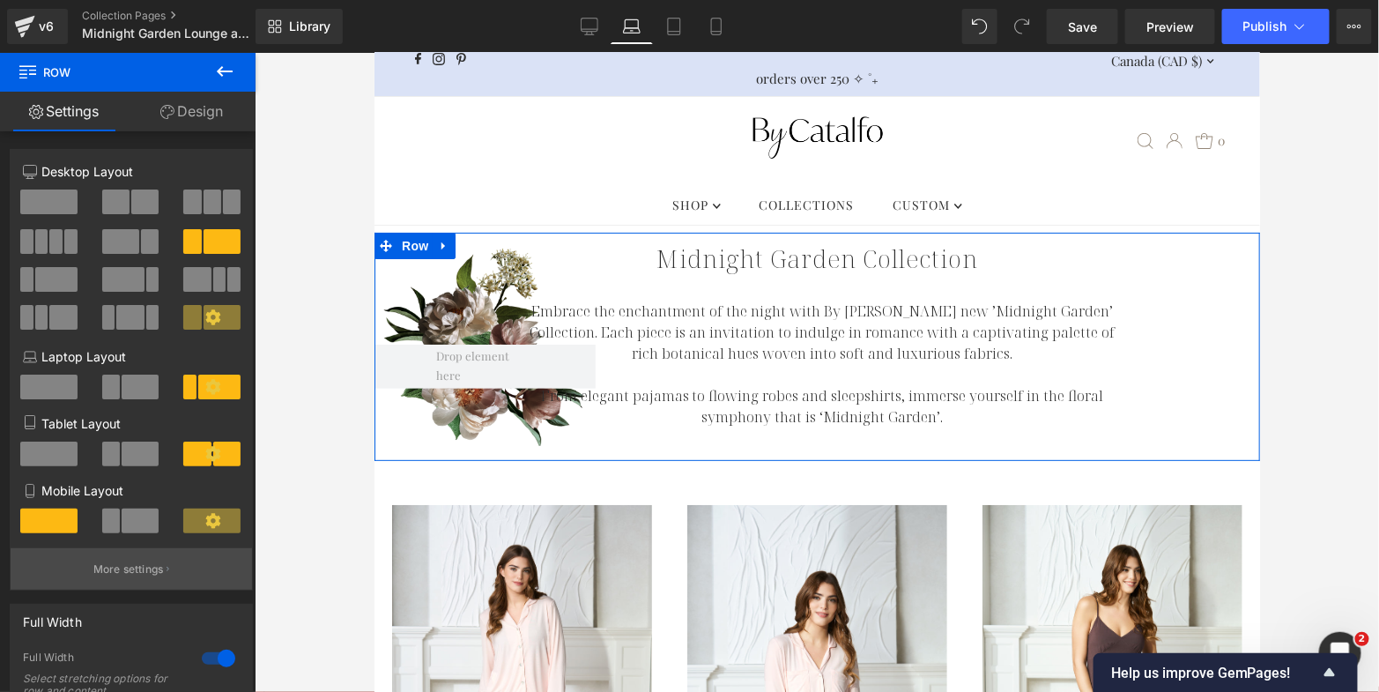
click at [157, 572] on p "More settings" at bounding box center [128, 569] width 71 height 16
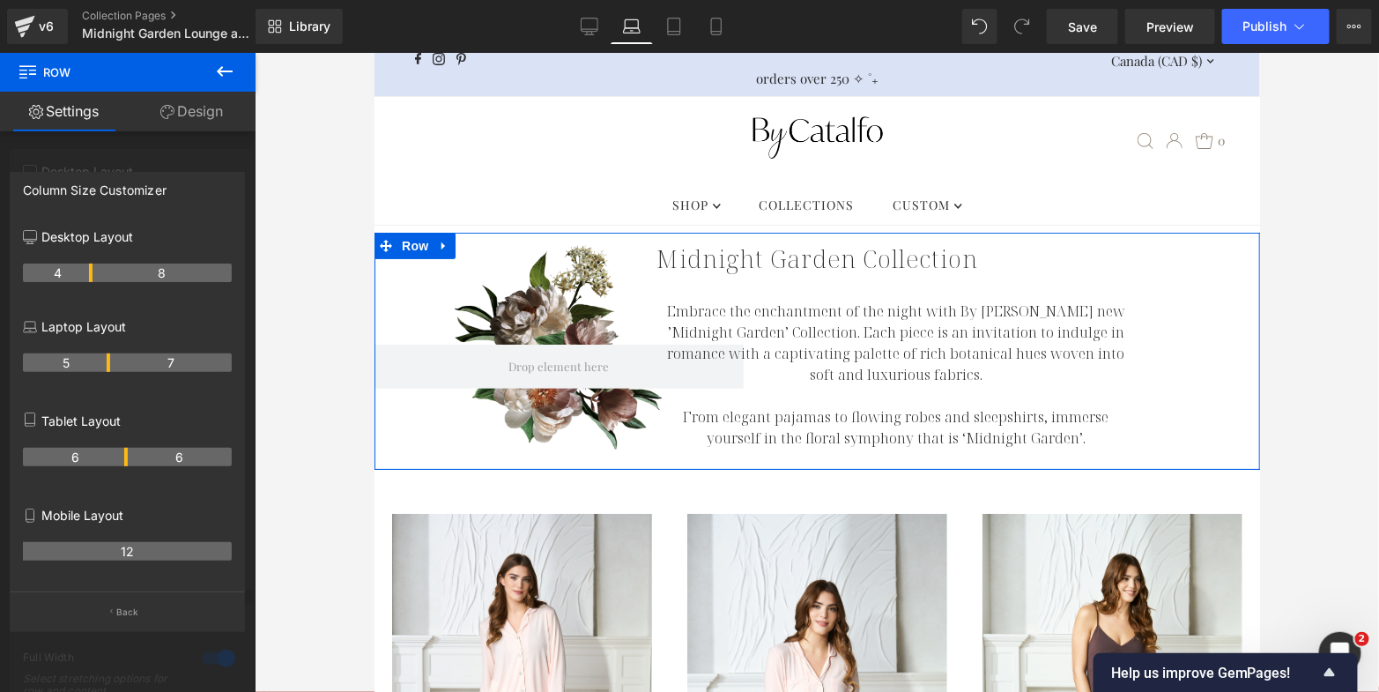
drag, startPoint x: 72, startPoint y: 364, endPoint x: 109, endPoint y: 365, distance: 37.0
click at [109, 365] on tr "5 7" at bounding box center [127, 362] width 209 height 19
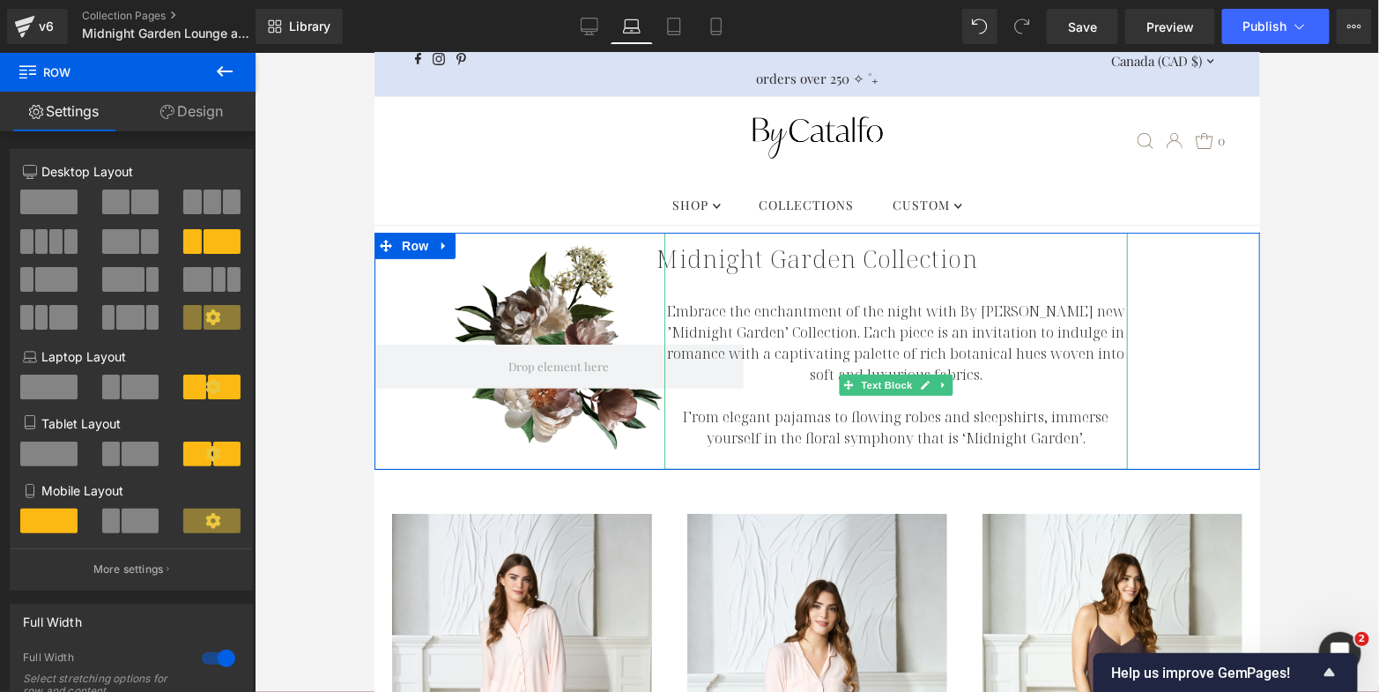
click at [884, 331] on p "Embrace the enchantment of the night with By [PERSON_NAME] new ’Midnight Garden…" at bounding box center [896, 342] width 464 height 85
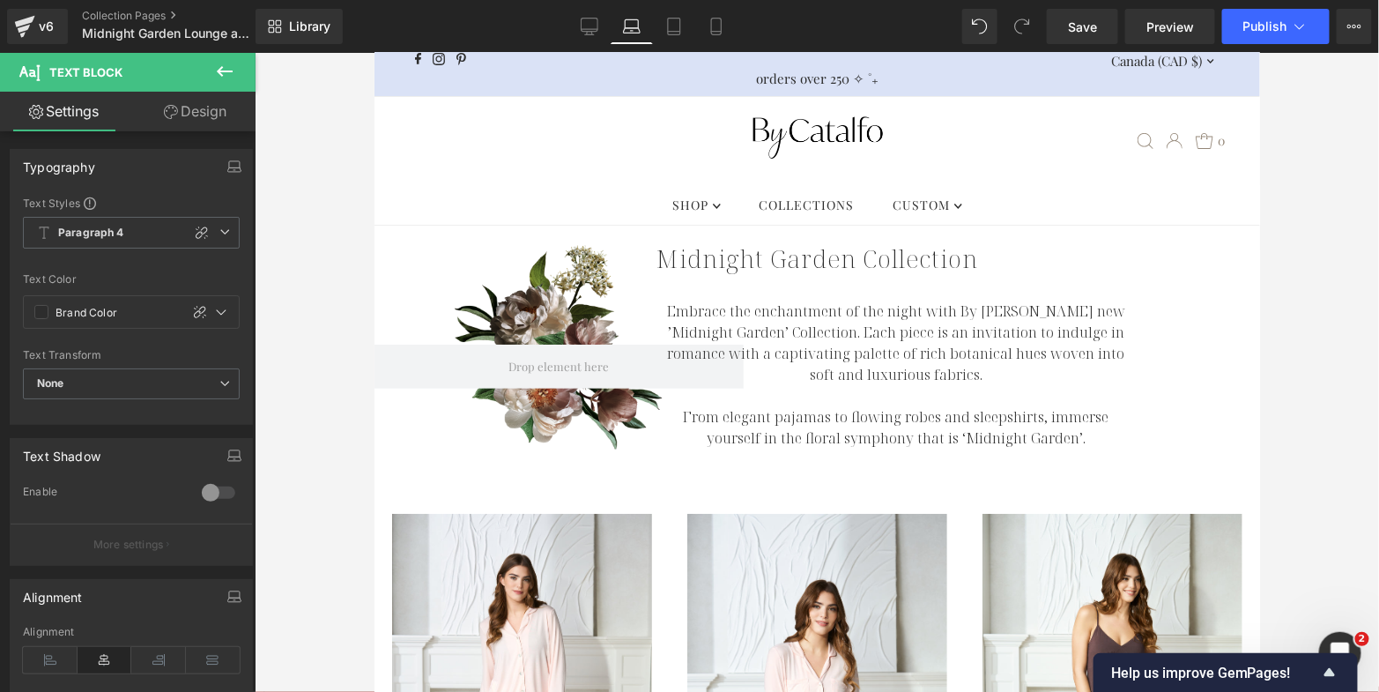
click at [186, 110] on link "Design" at bounding box center [195, 112] width 128 height 40
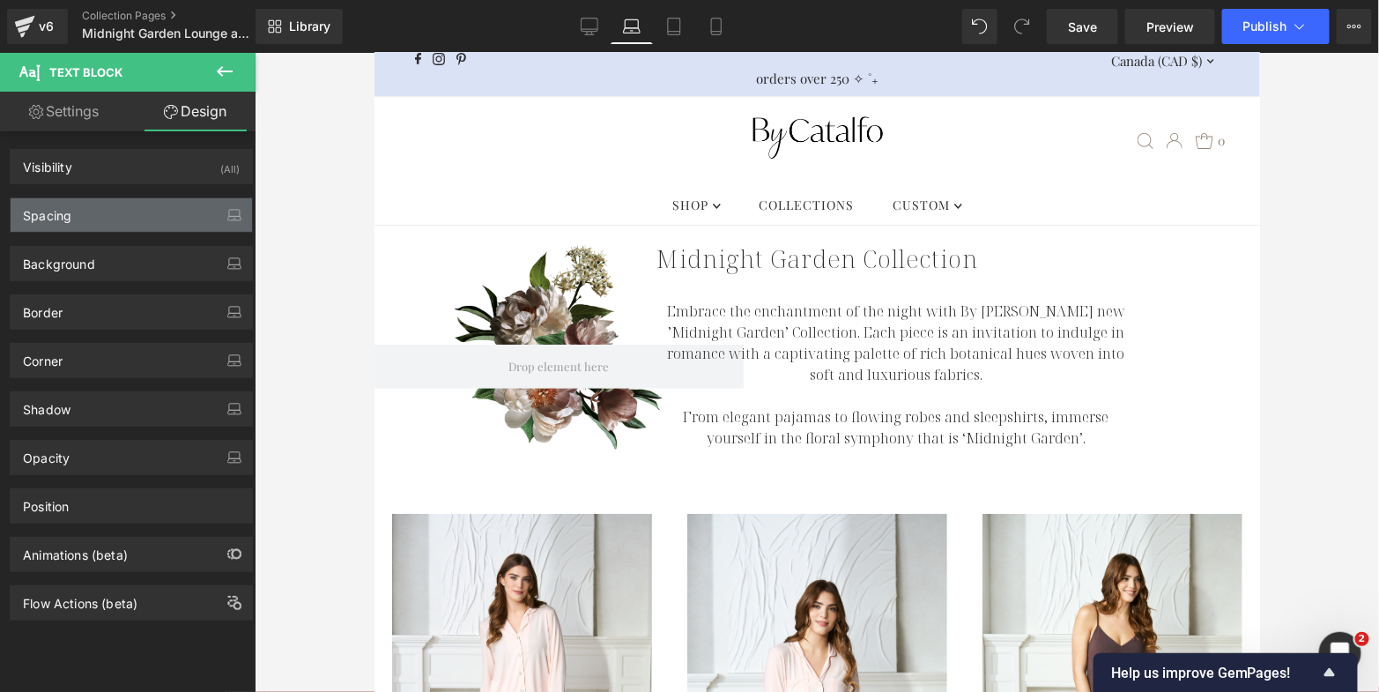
click at [144, 205] on div "Spacing" at bounding box center [131, 214] width 241 height 33
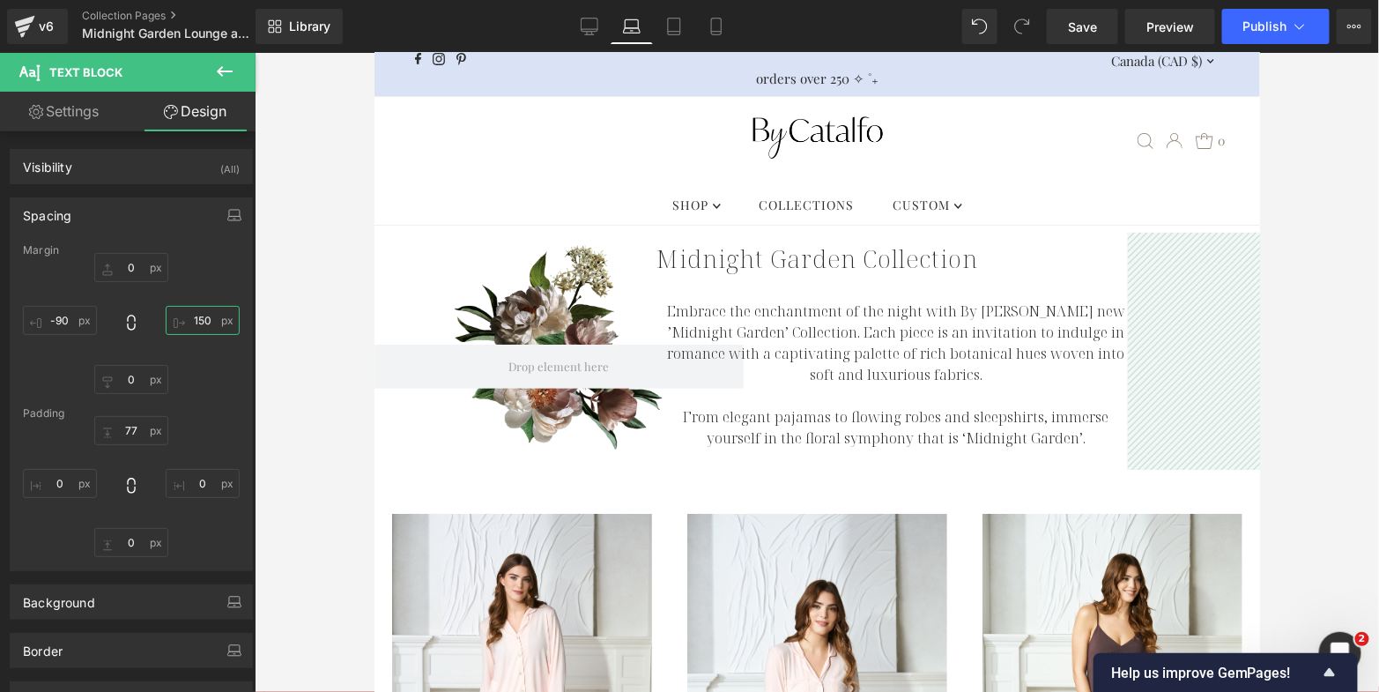
click at [197, 313] on input "150" at bounding box center [203, 320] width 74 height 29
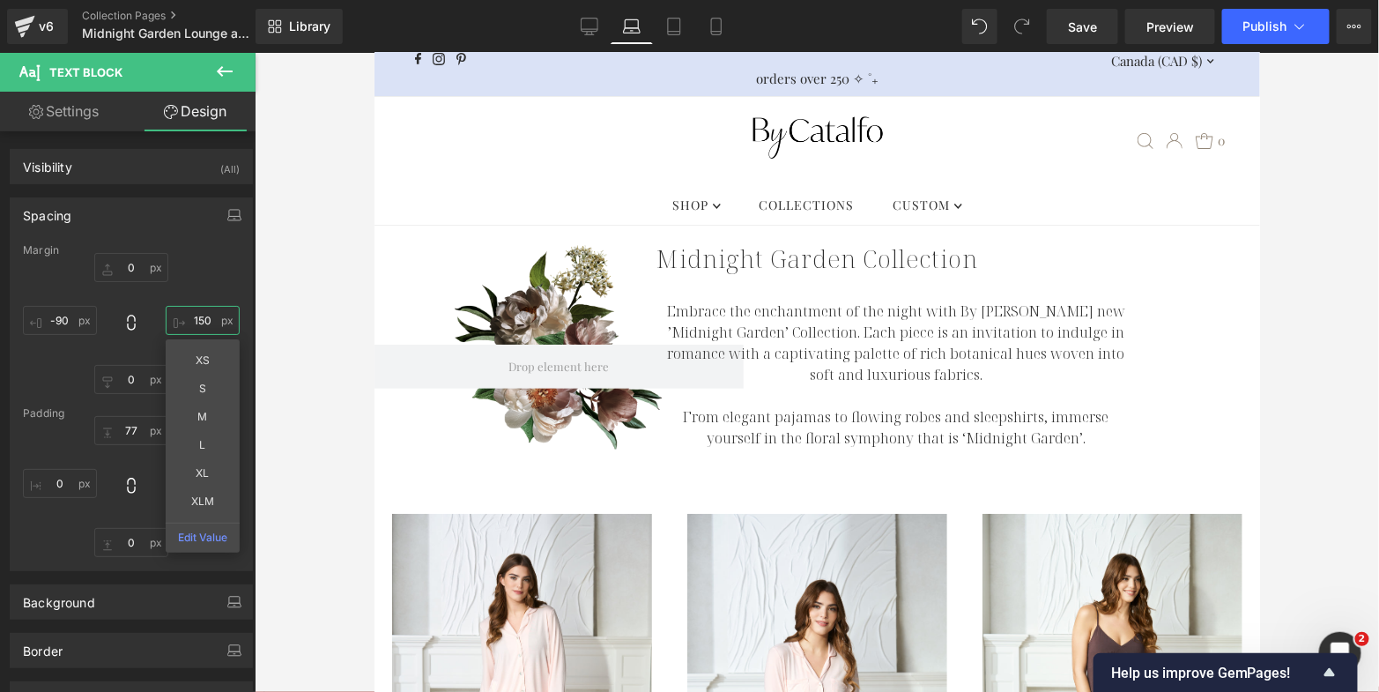
type input "0"
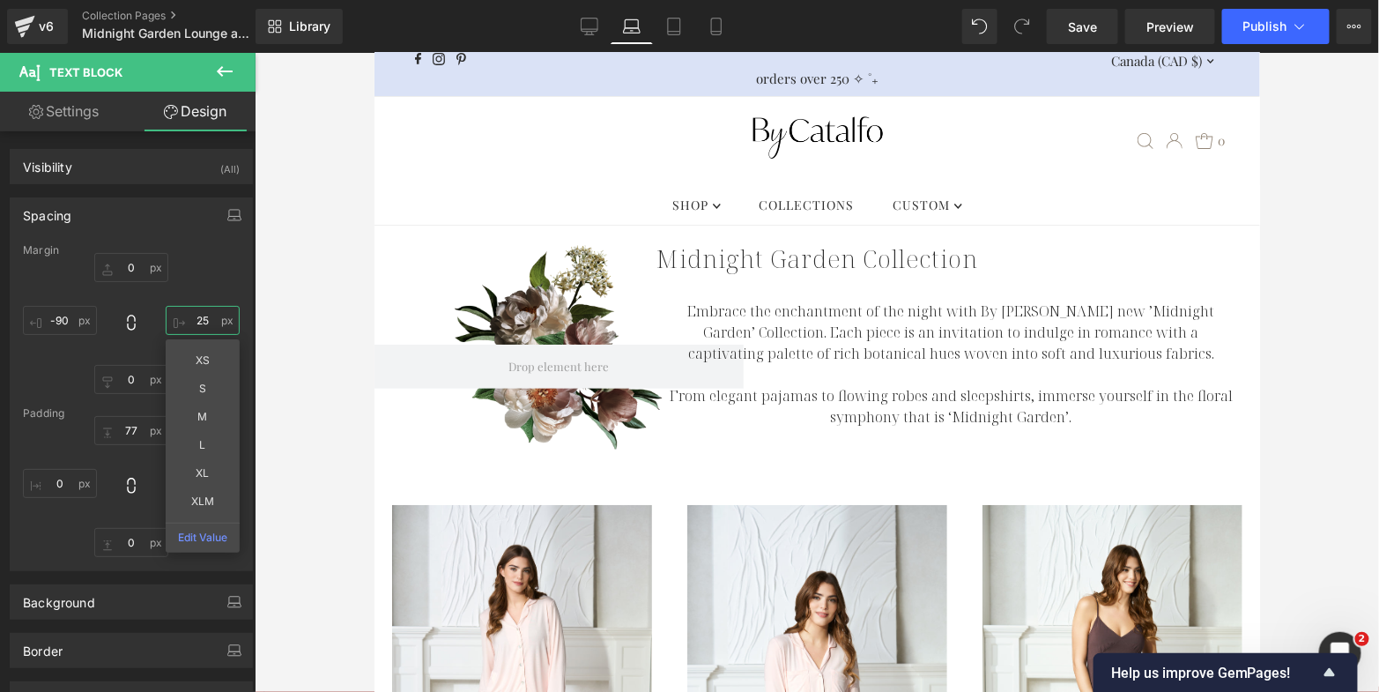
type input "2"
type input "40"
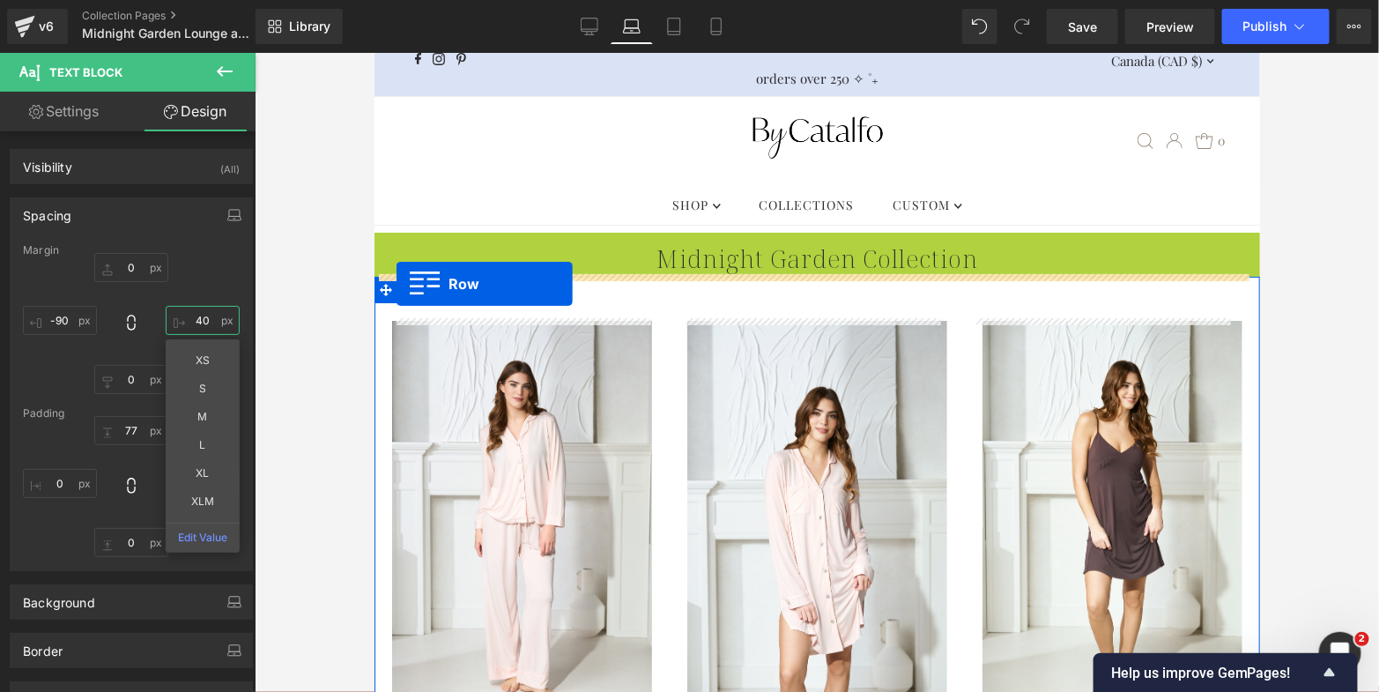
drag, startPoint x: 381, startPoint y: 241, endPoint x: 396, endPoint y: 283, distance: 44.9
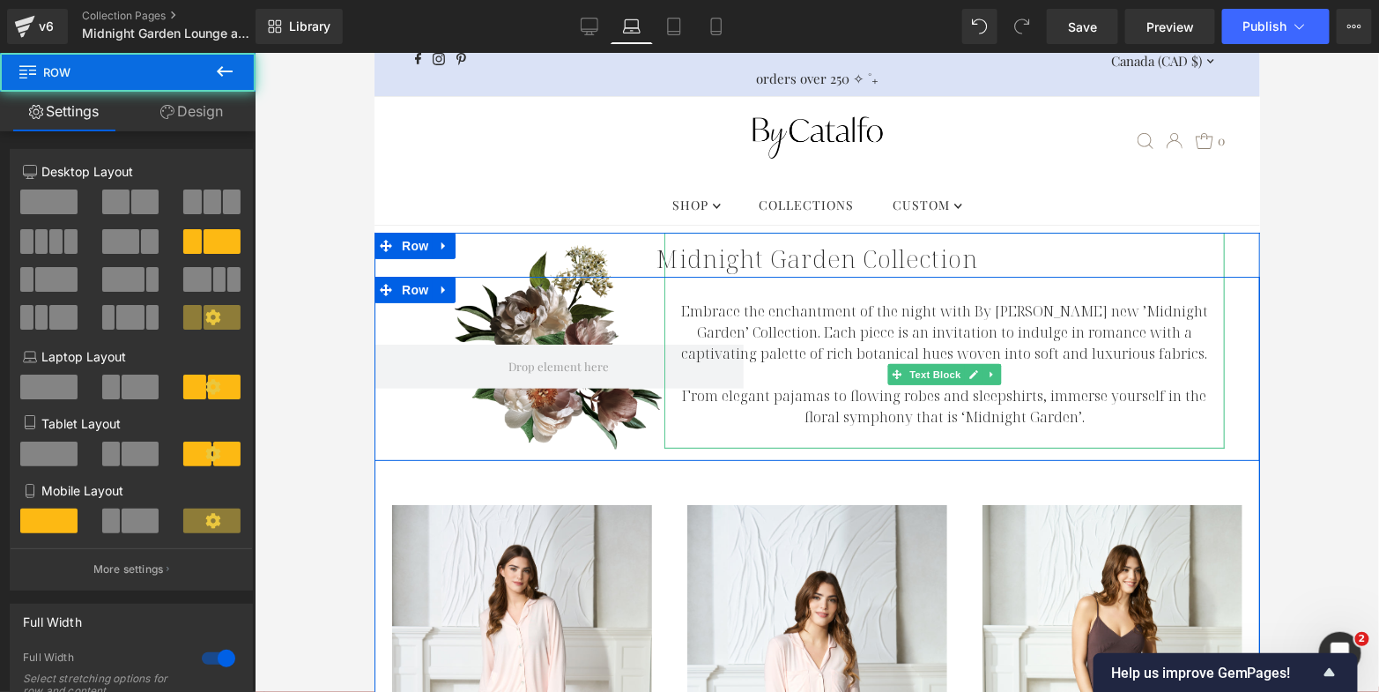
click at [729, 249] on div "Embrace the enchantment of the night with By [PERSON_NAME] new ’Midnight Garden…" at bounding box center [944, 340] width 561 height 216
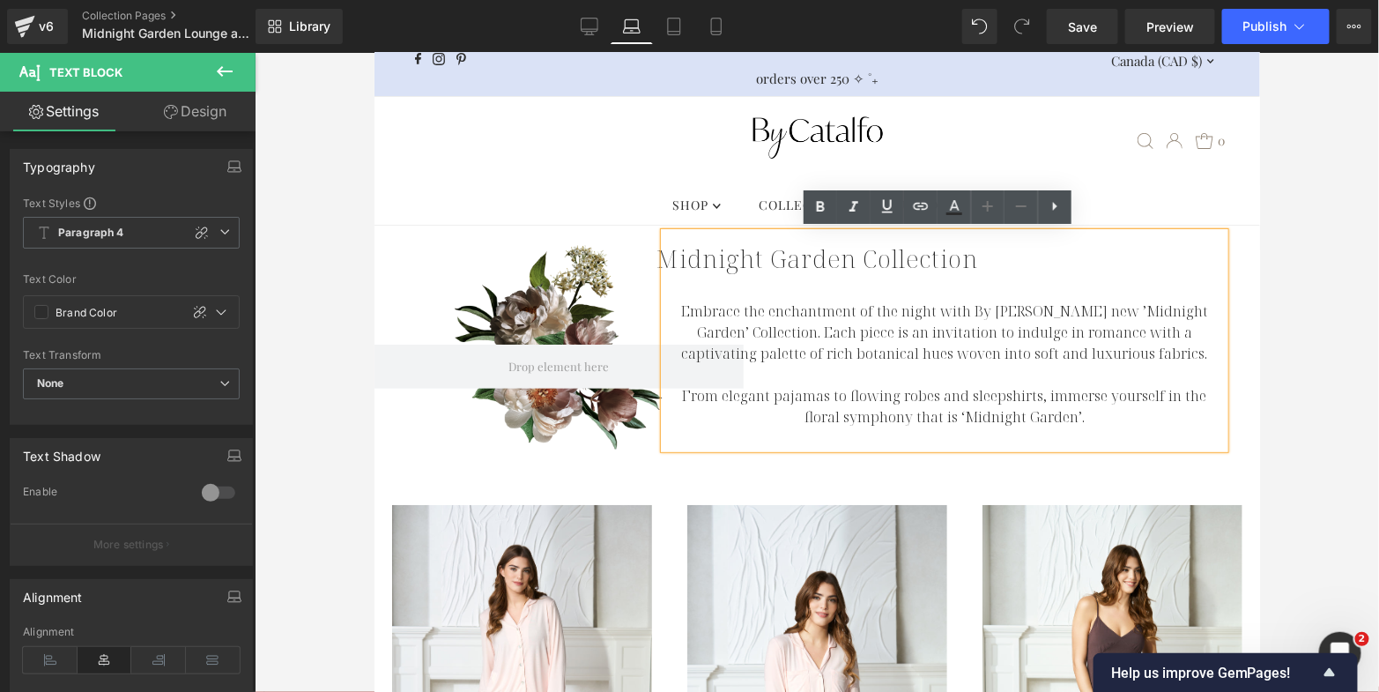
click at [664, 246] on div "Embrace the enchantment of the night with By [PERSON_NAME] new ’Midnight Garden…" at bounding box center [944, 340] width 561 height 216
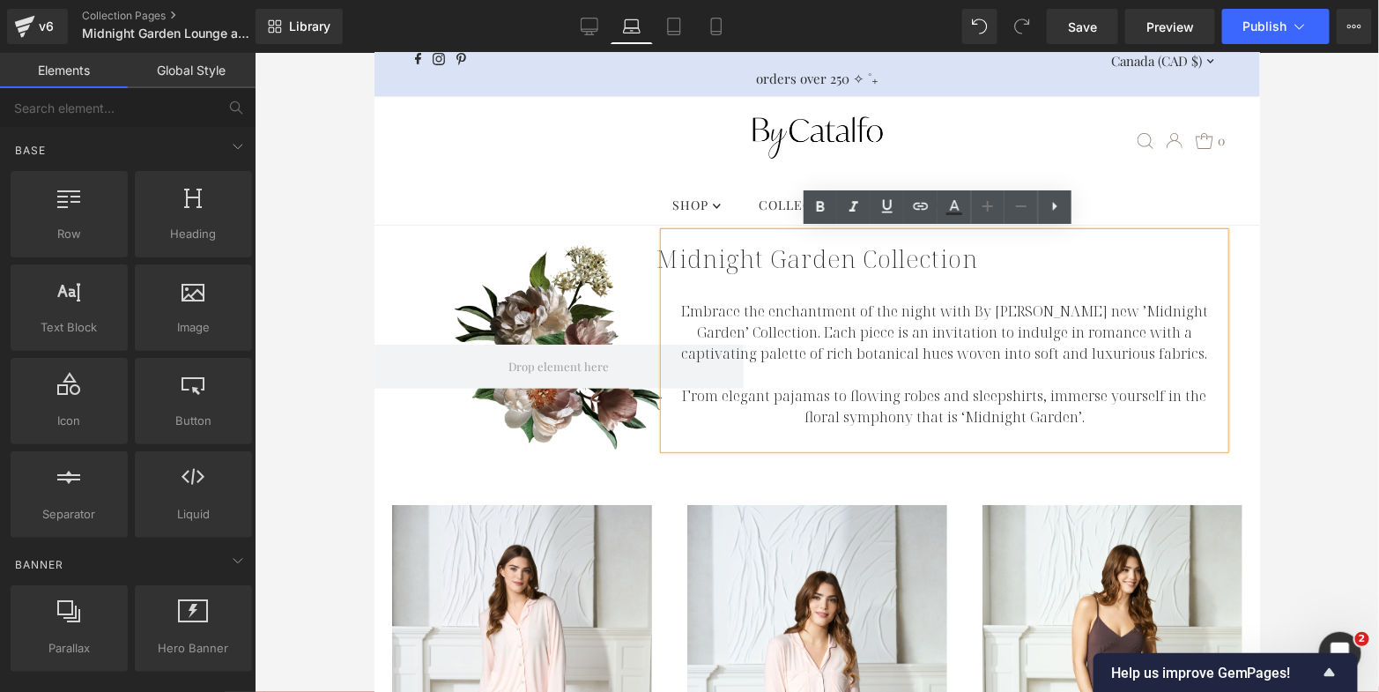
click at [598, 182] on div ".slideout__trigger-mobile-menu .testament--icon-theme-menu-bars:hover .hover-fi…" at bounding box center [816, 140] width 833 height 88
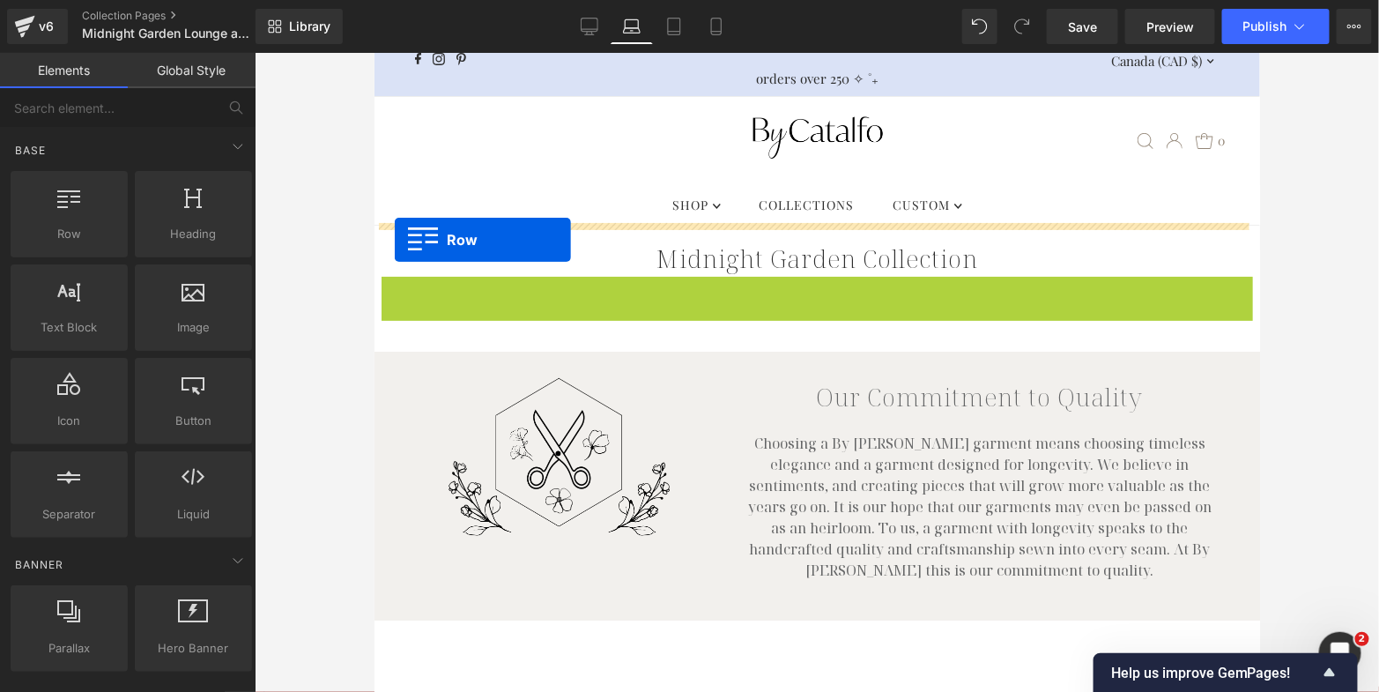
drag, startPoint x: 384, startPoint y: 293, endPoint x: 394, endPoint y: 240, distance: 53.8
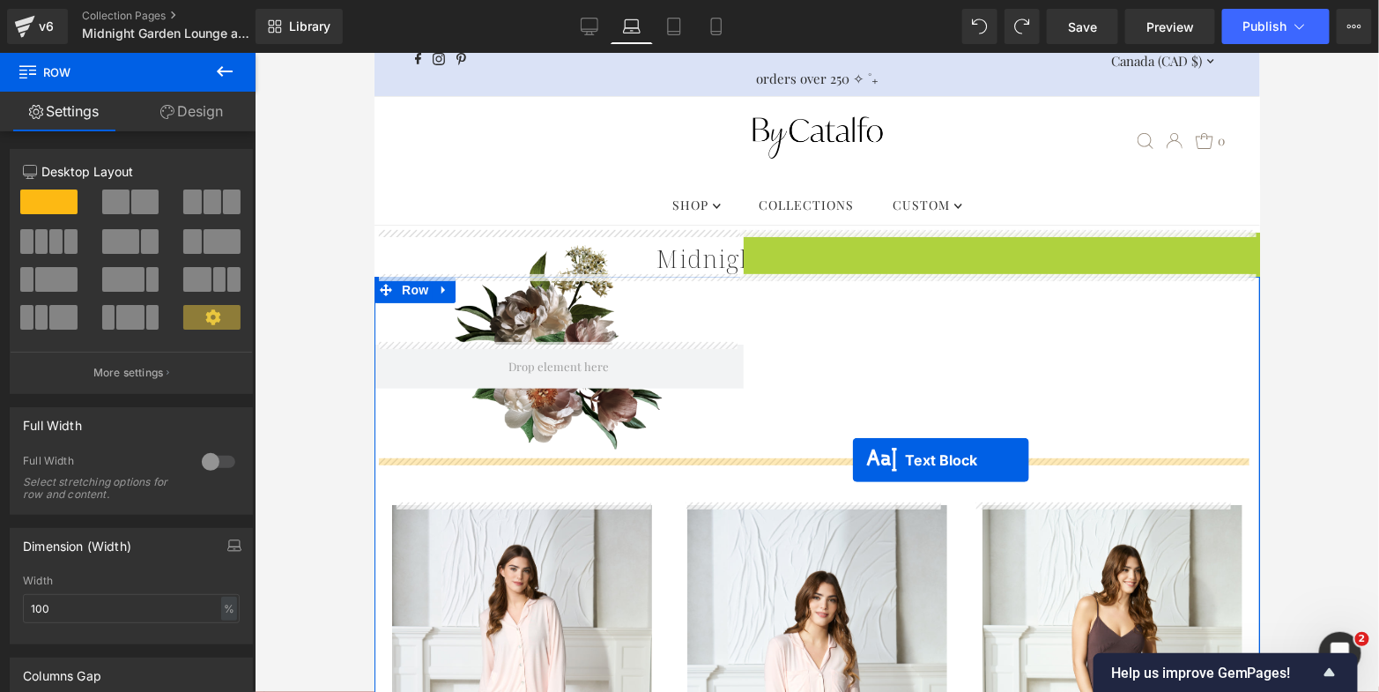
drag, startPoint x: 891, startPoint y: 373, endPoint x: 852, endPoint y: 460, distance: 95.5
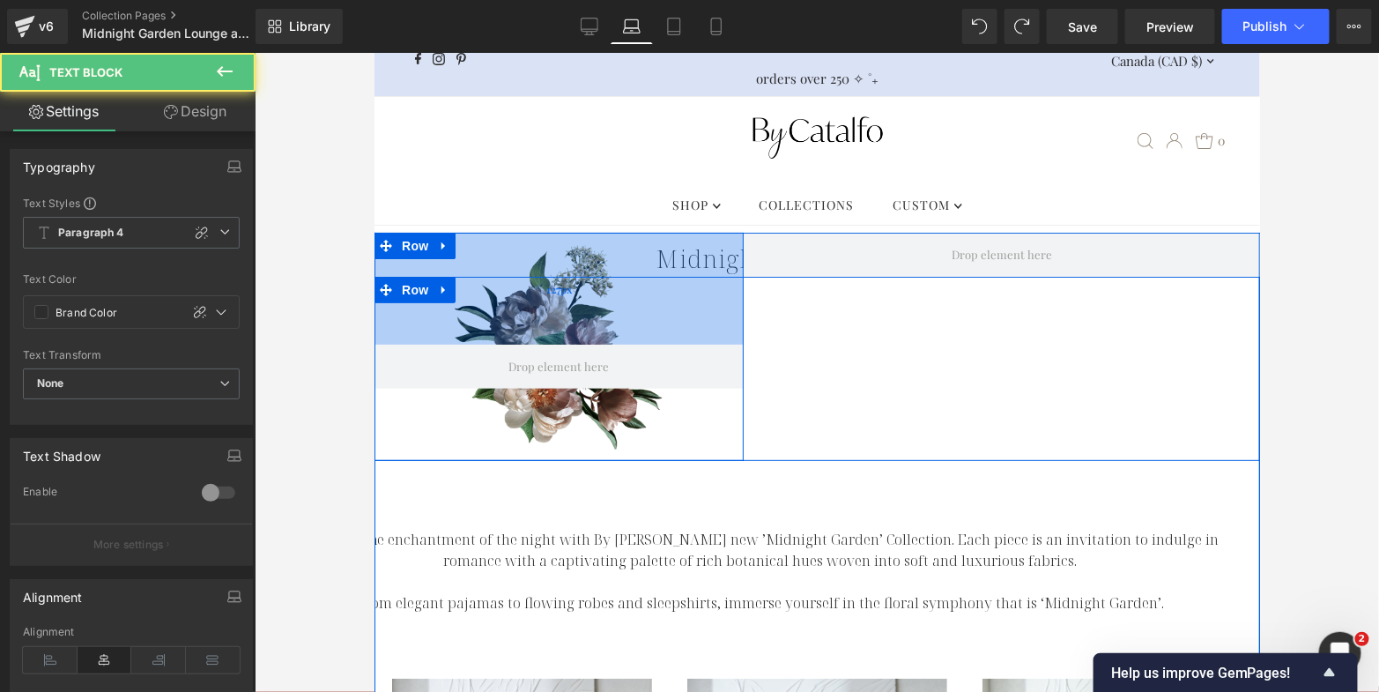
click at [701, 260] on div "127px" at bounding box center [558, 288] width 369 height 112
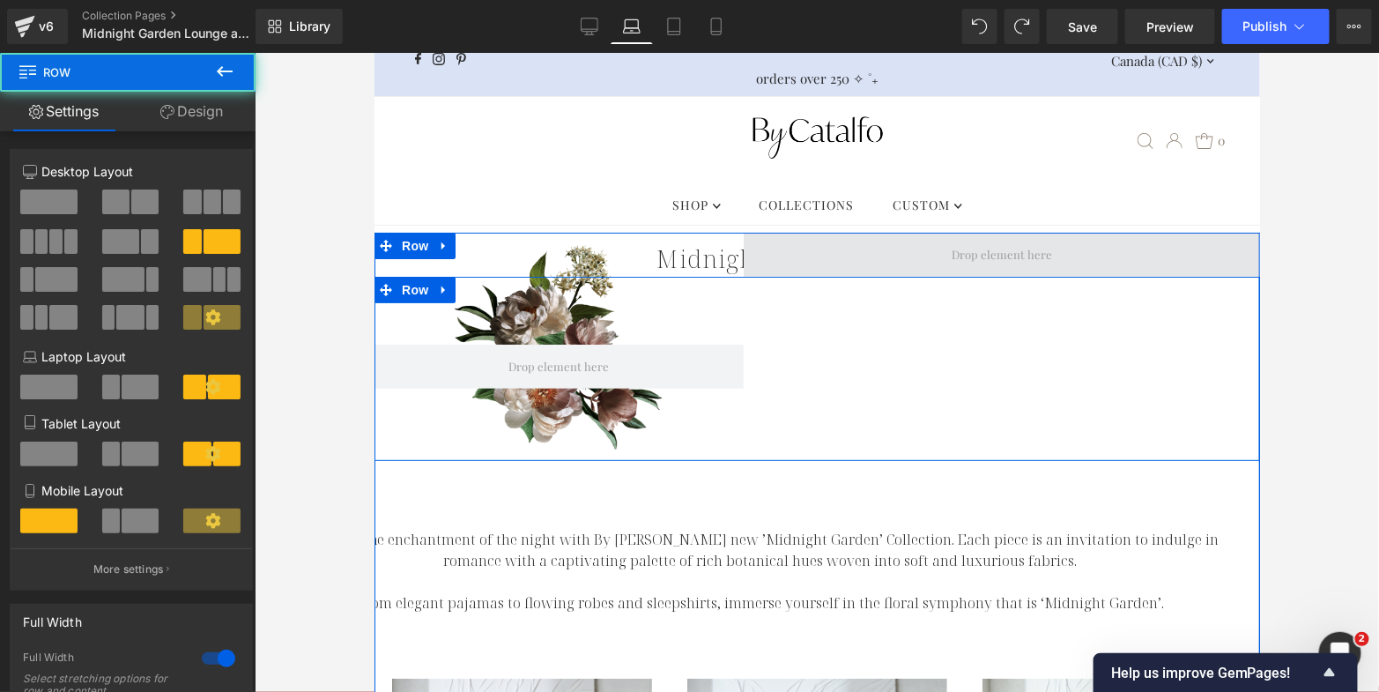
click at [764, 255] on span at bounding box center [1001, 254] width 516 height 44
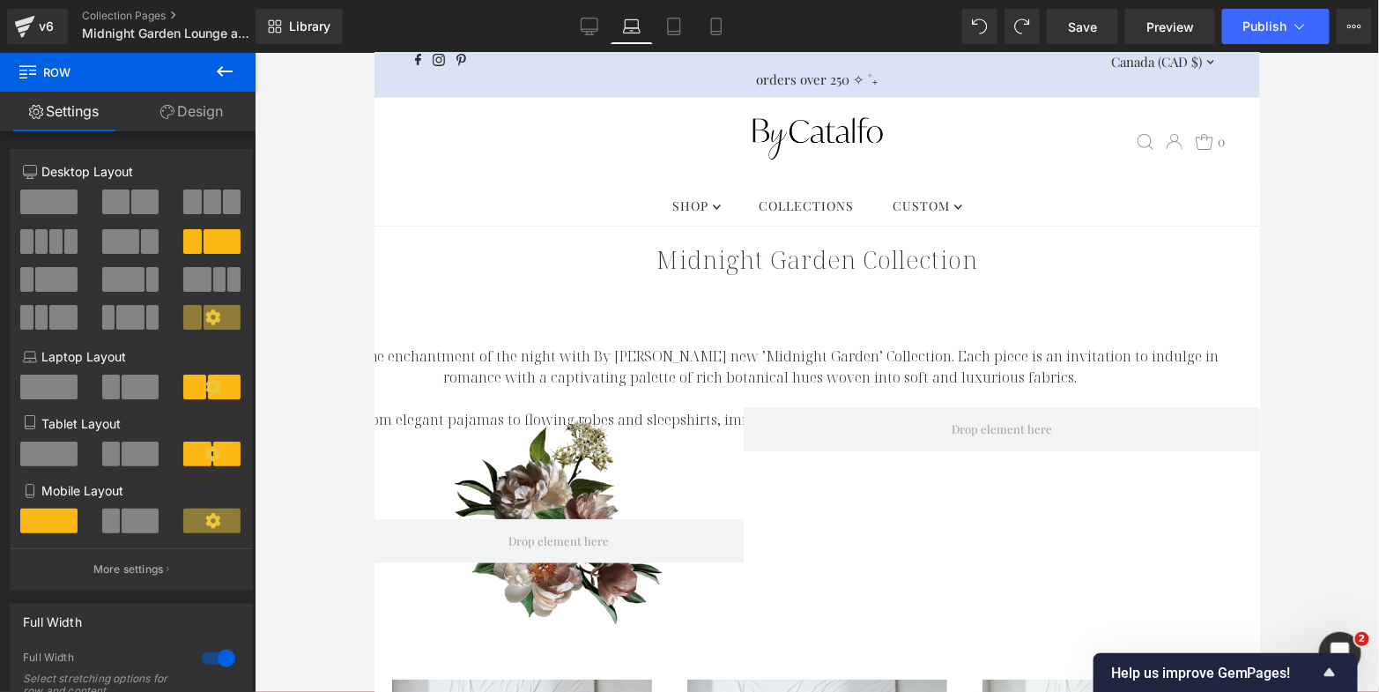
scroll to position [23, 0]
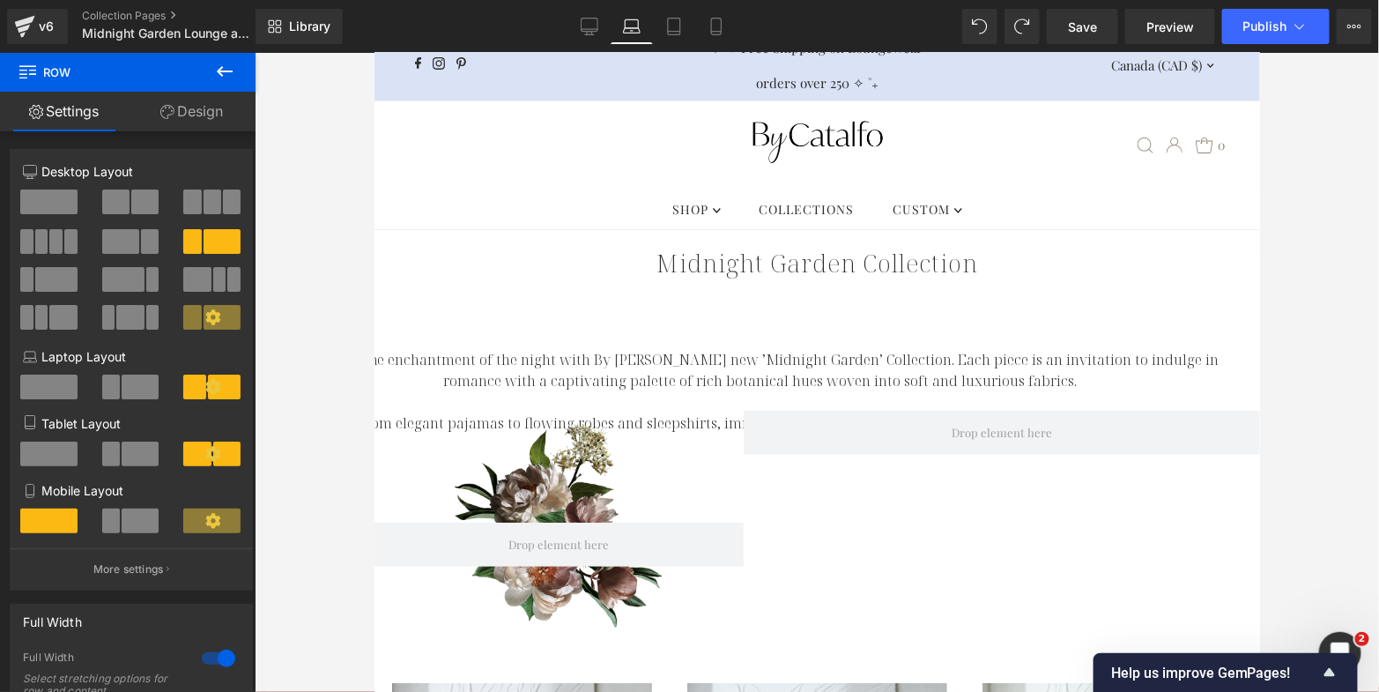
click at [739, 264] on h1 "Midnight Garden Collection" at bounding box center [817, 261] width 886 height 37
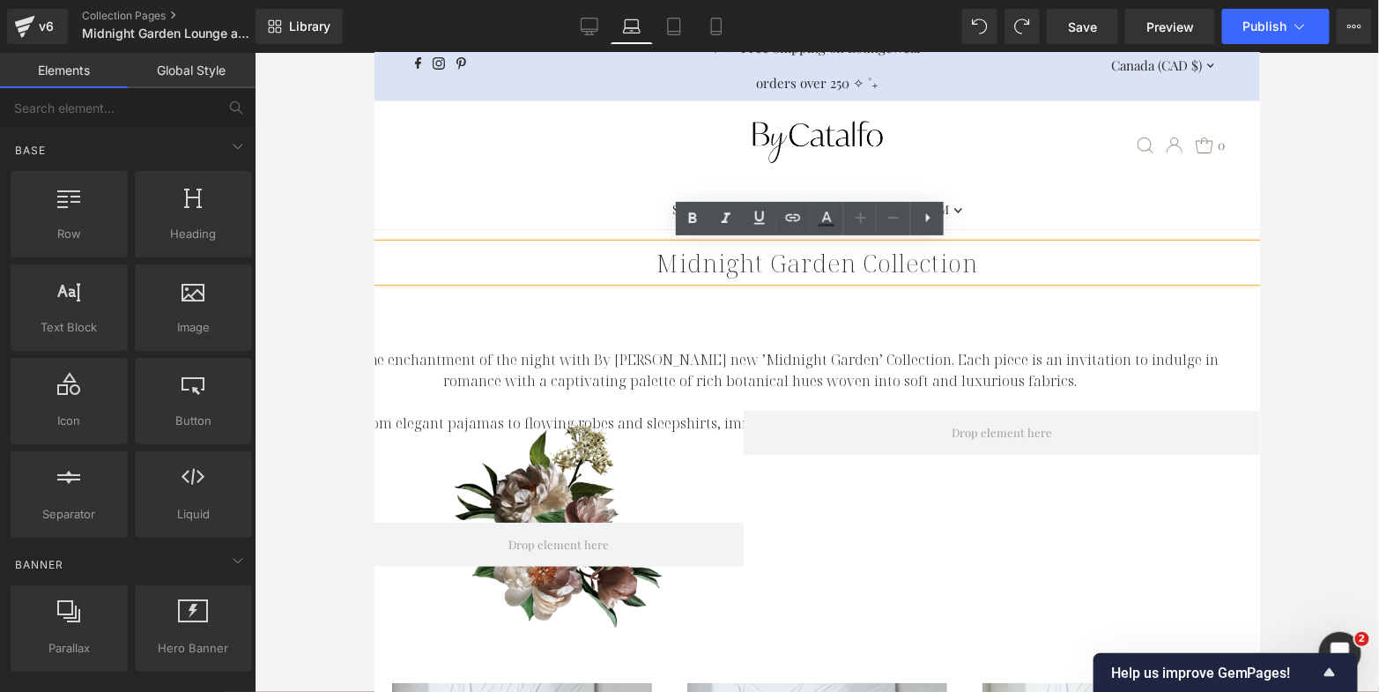
click at [568, 209] on ul "SHOP .navigation__menulink .testament--apollo-down-carrot:hover .hover-fill { f…" at bounding box center [817, 209] width 886 height 40
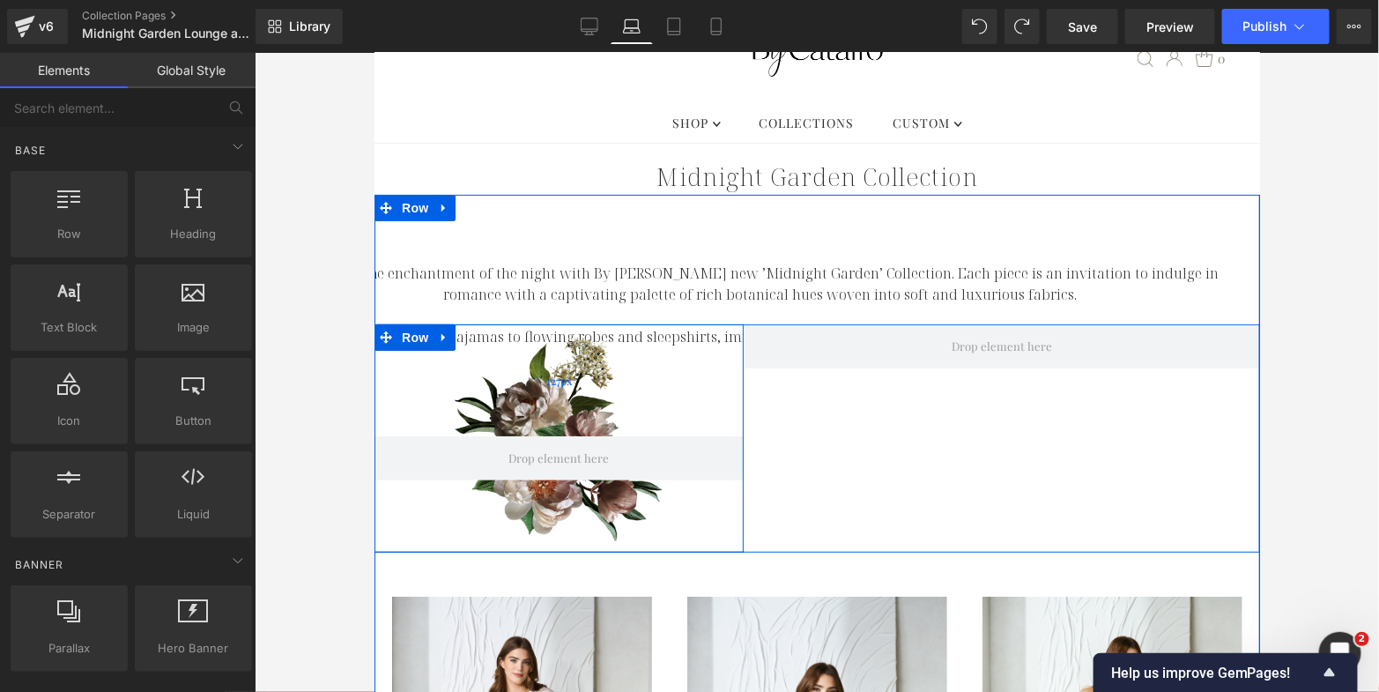
scroll to position [110, 0]
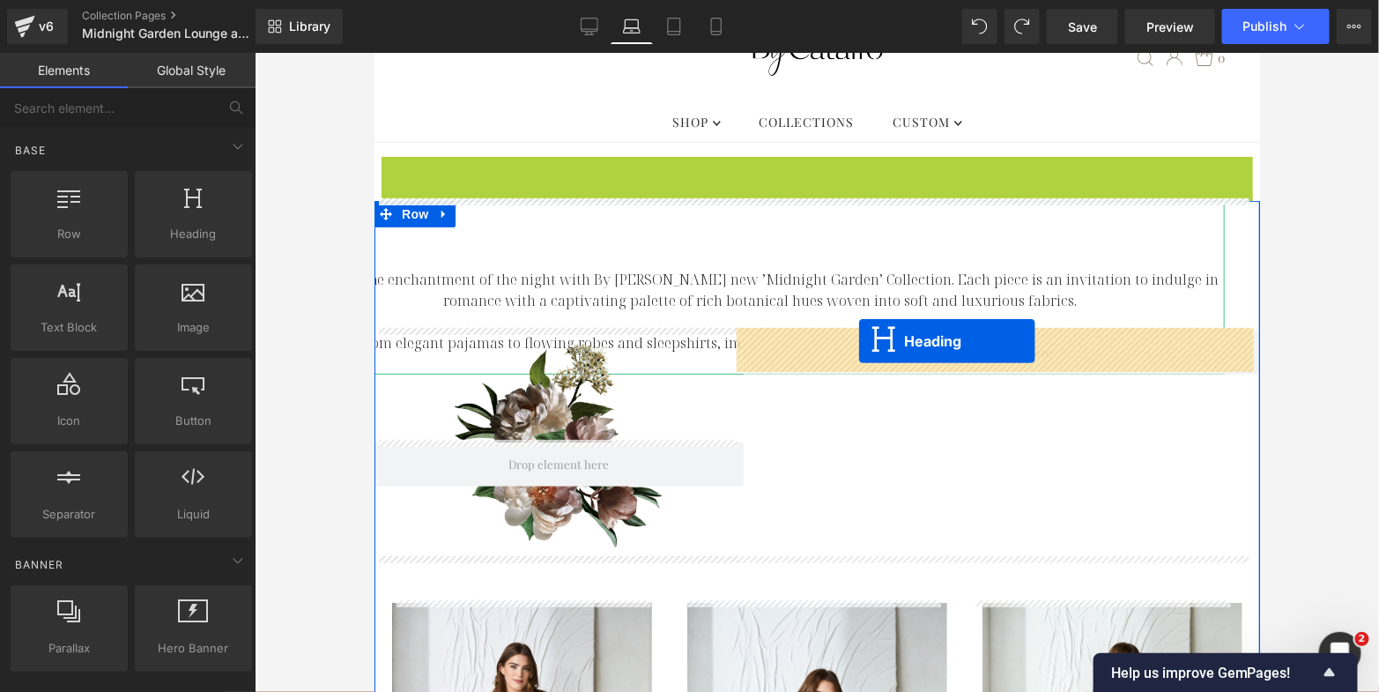
drag, startPoint x: 768, startPoint y: 174, endPoint x: 856, endPoint y: 339, distance: 187.7
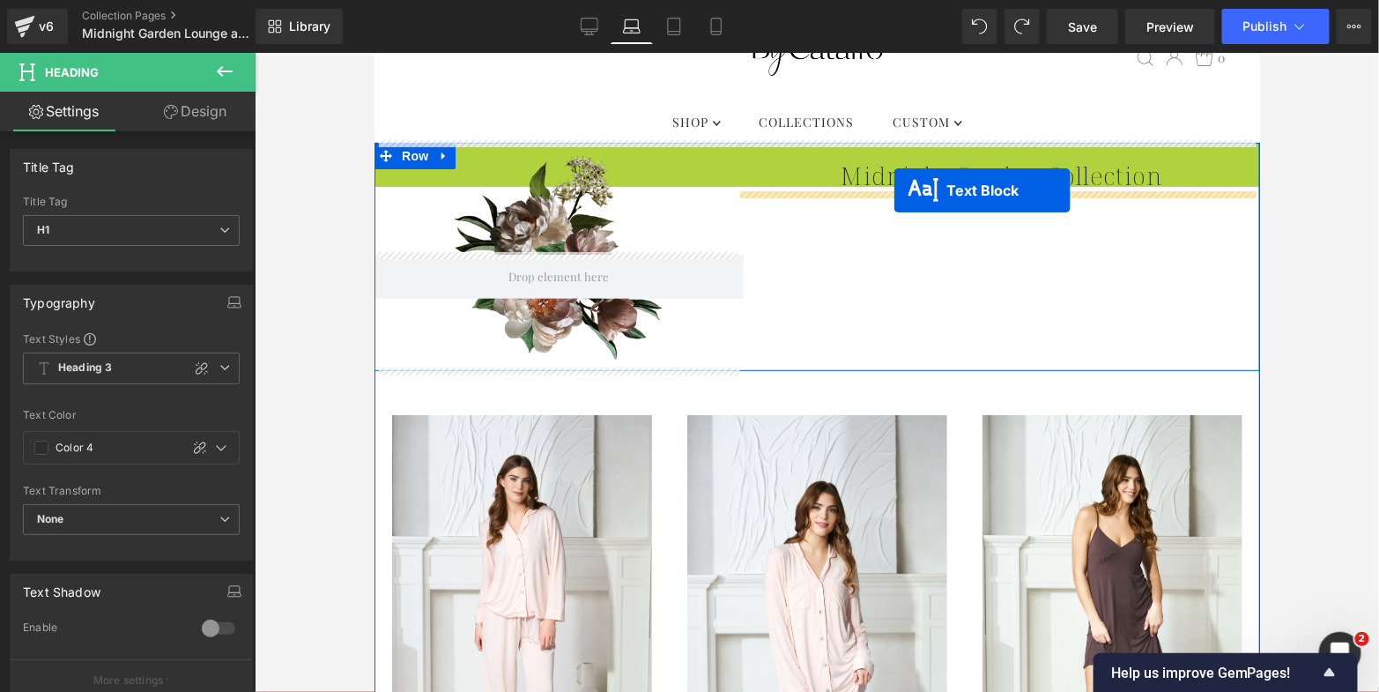
drag, startPoint x: 705, startPoint y: 257, endPoint x: 894, endPoint y: 190, distance: 200.1
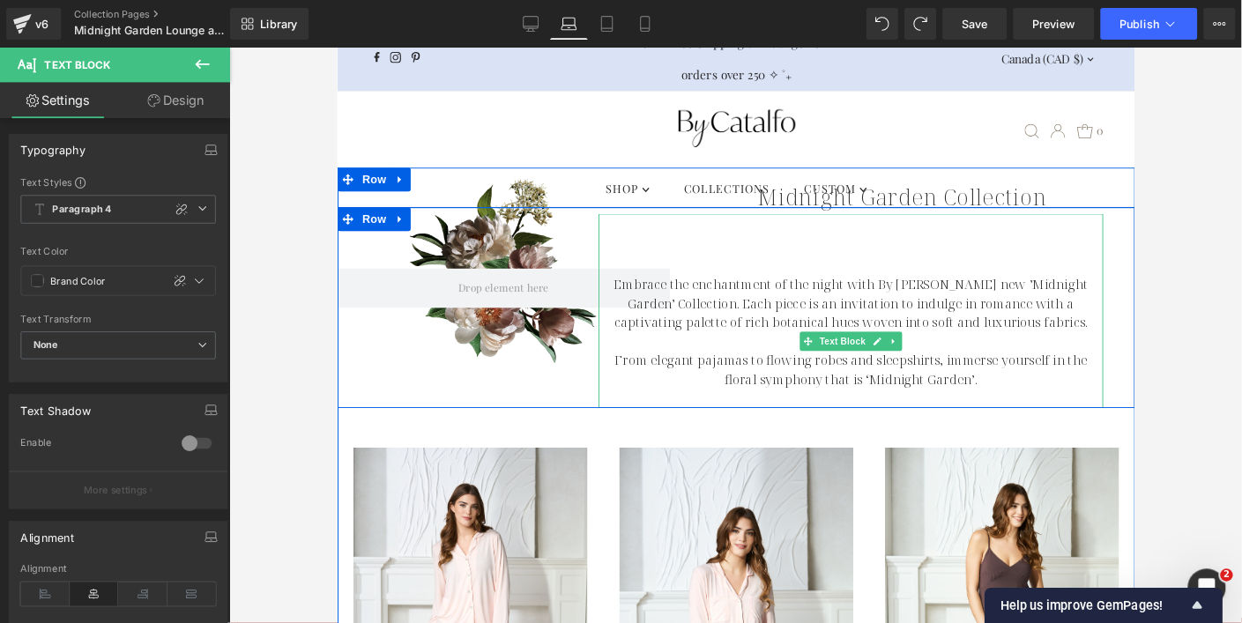
scroll to position [0, 0]
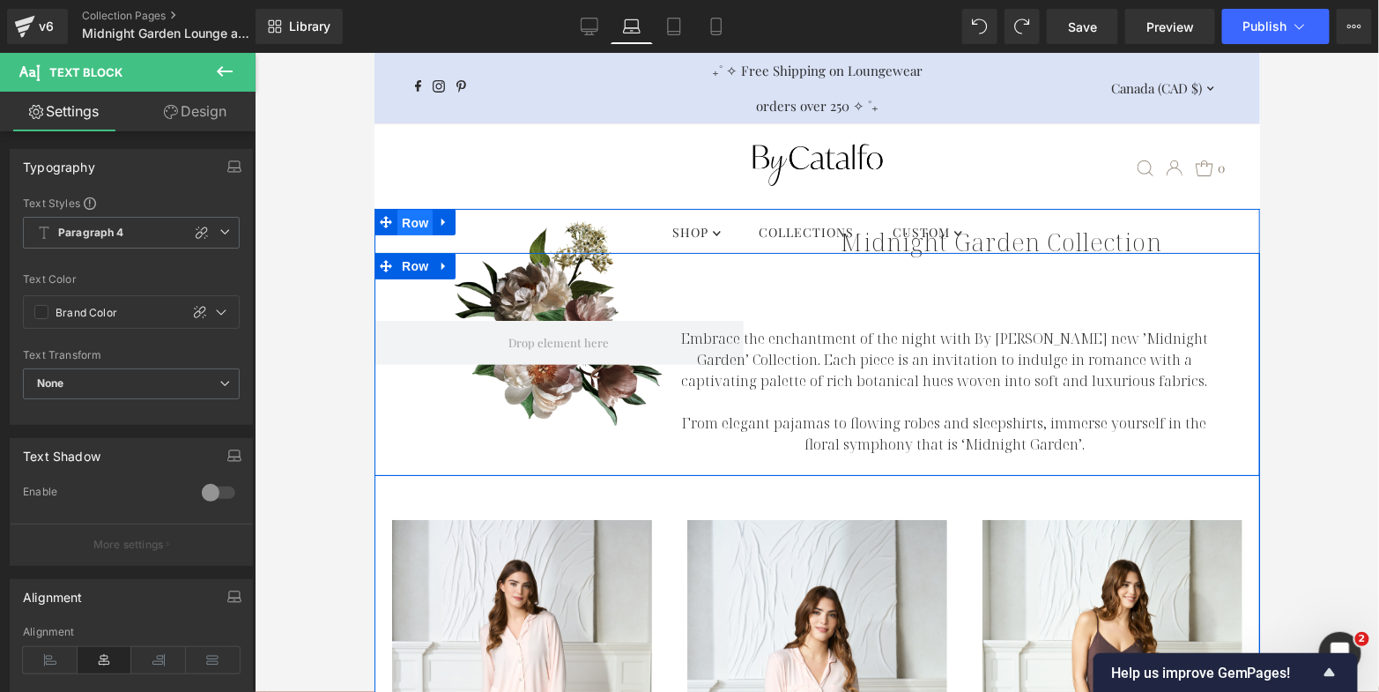
click at [407, 215] on span "Row" at bounding box center [414, 222] width 35 height 26
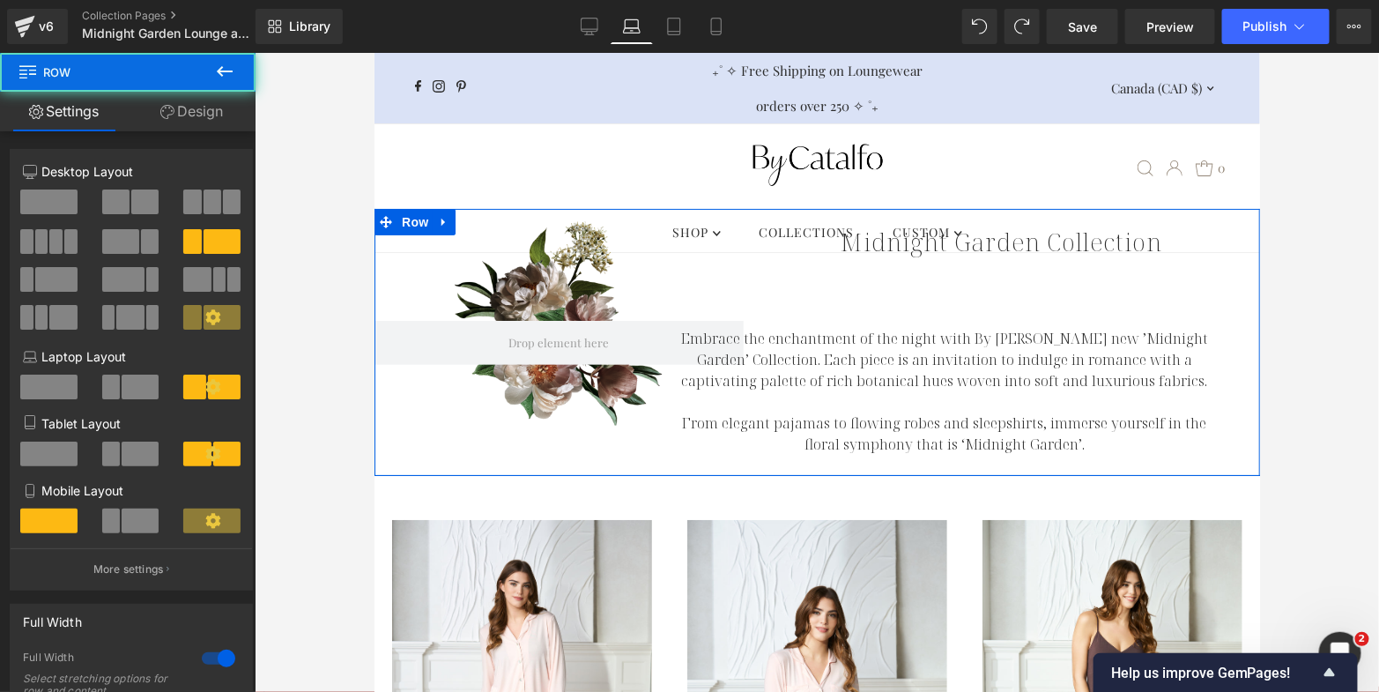
click at [176, 100] on link "Design" at bounding box center [192, 112] width 128 height 40
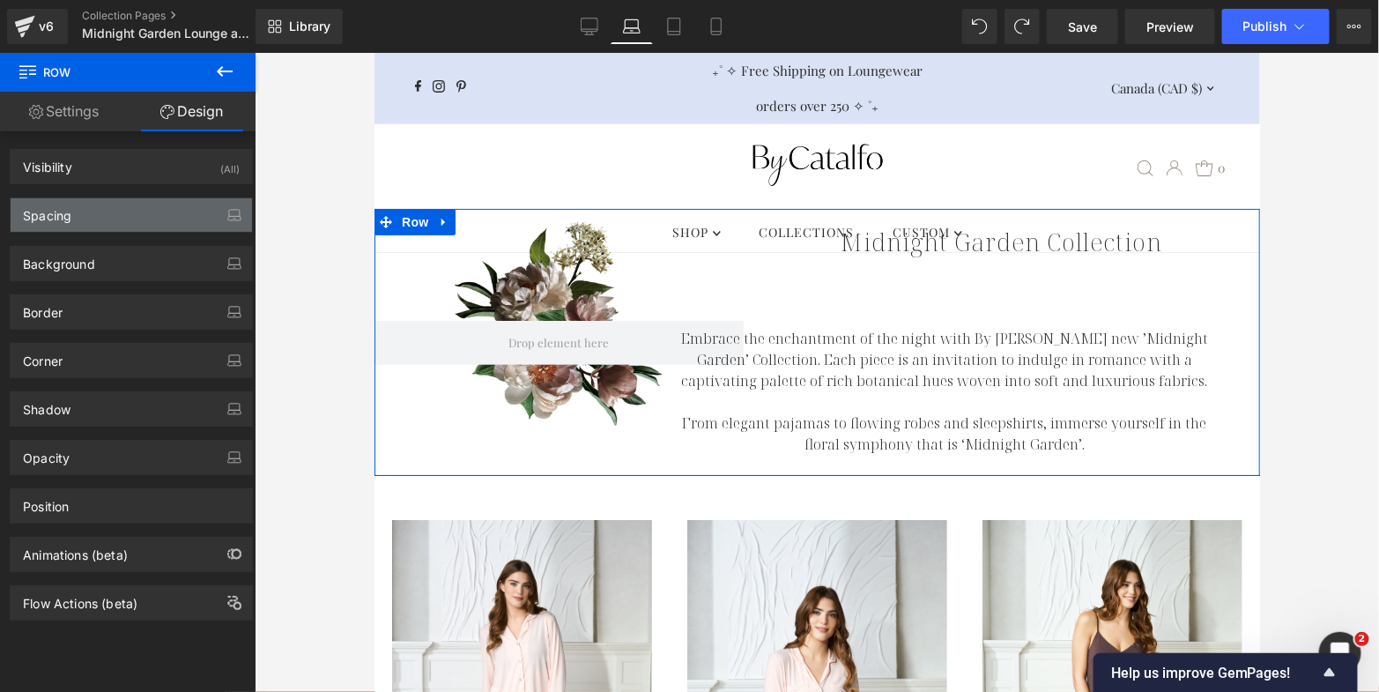
click at [142, 211] on div "Spacing" at bounding box center [131, 214] width 241 height 33
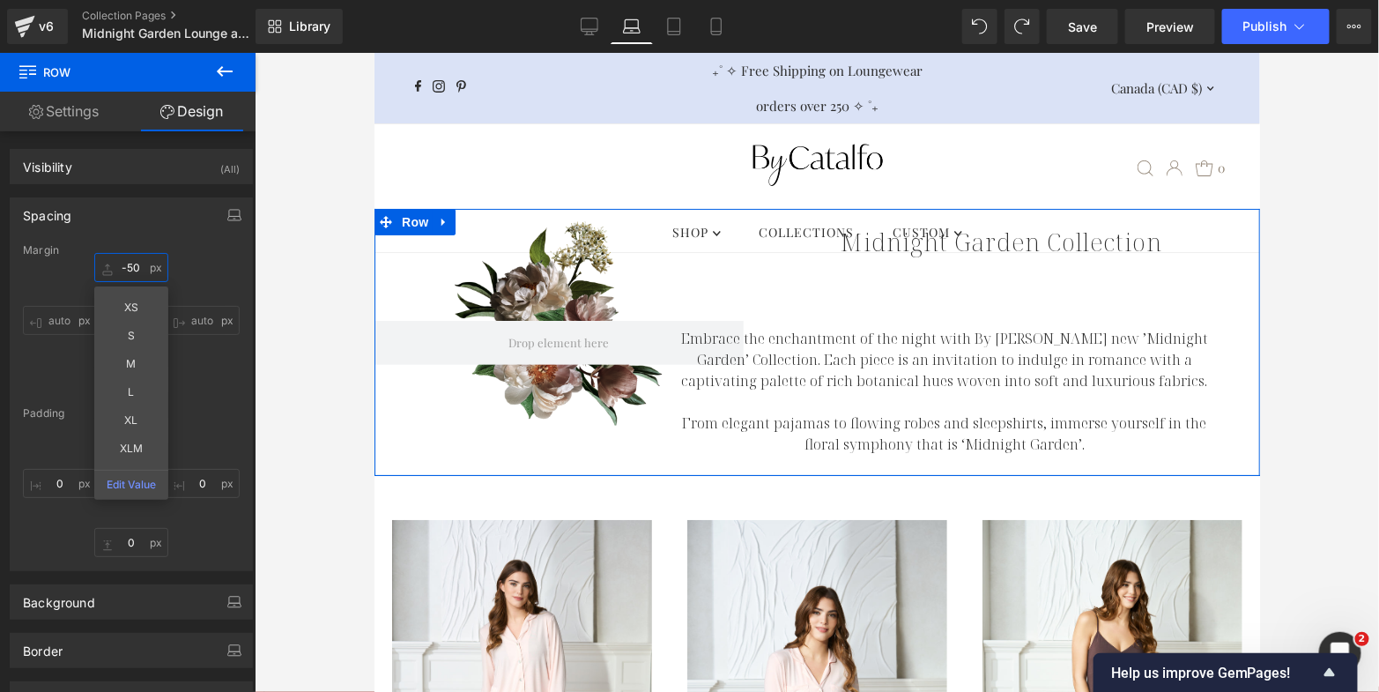
click at [125, 263] on input "-50" at bounding box center [131, 267] width 74 height 29
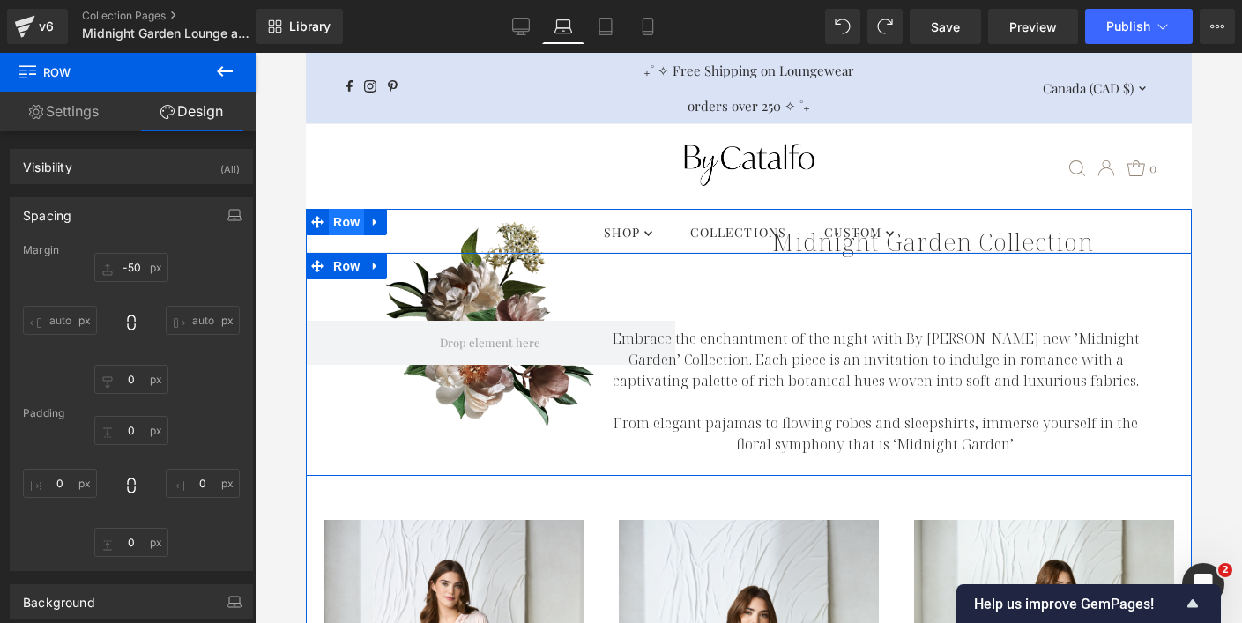
click at [347, 224] on span "Row" at bounding box center [345, 222] width 35 height 26
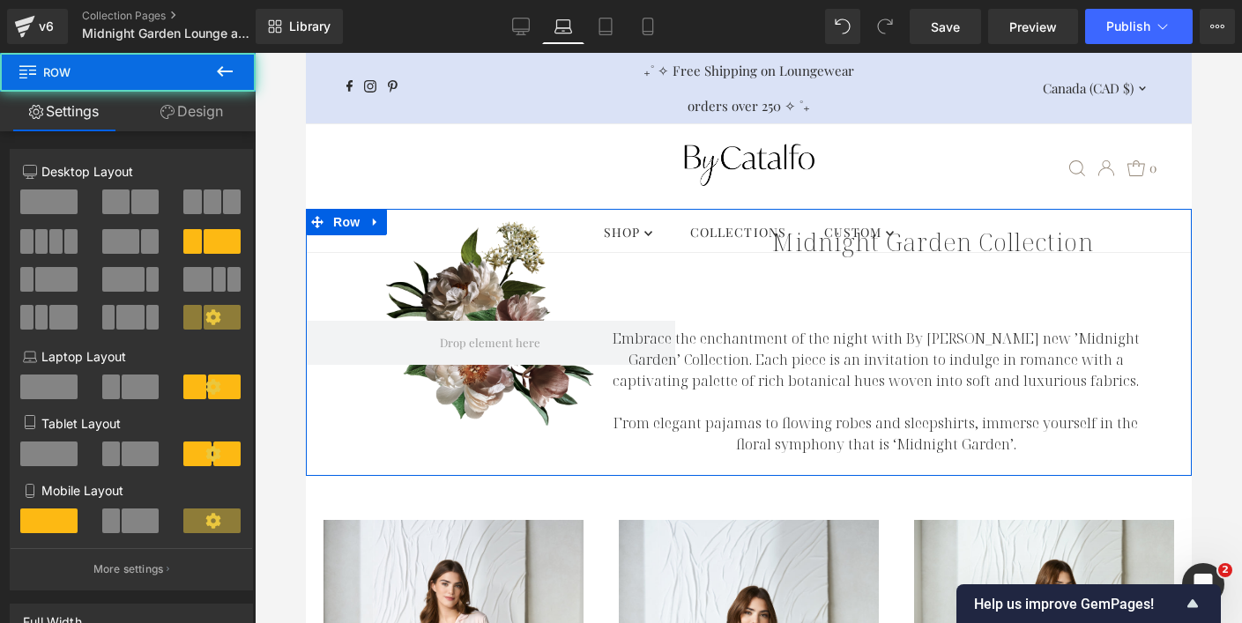
drag, startPoint x: 204, startPoint y: 115, endPoint x: 189, endPoint y: 143, distance: 32.4
click at [204, 115] on link "Design" at bounding box center [192, 112] width 128 height 40
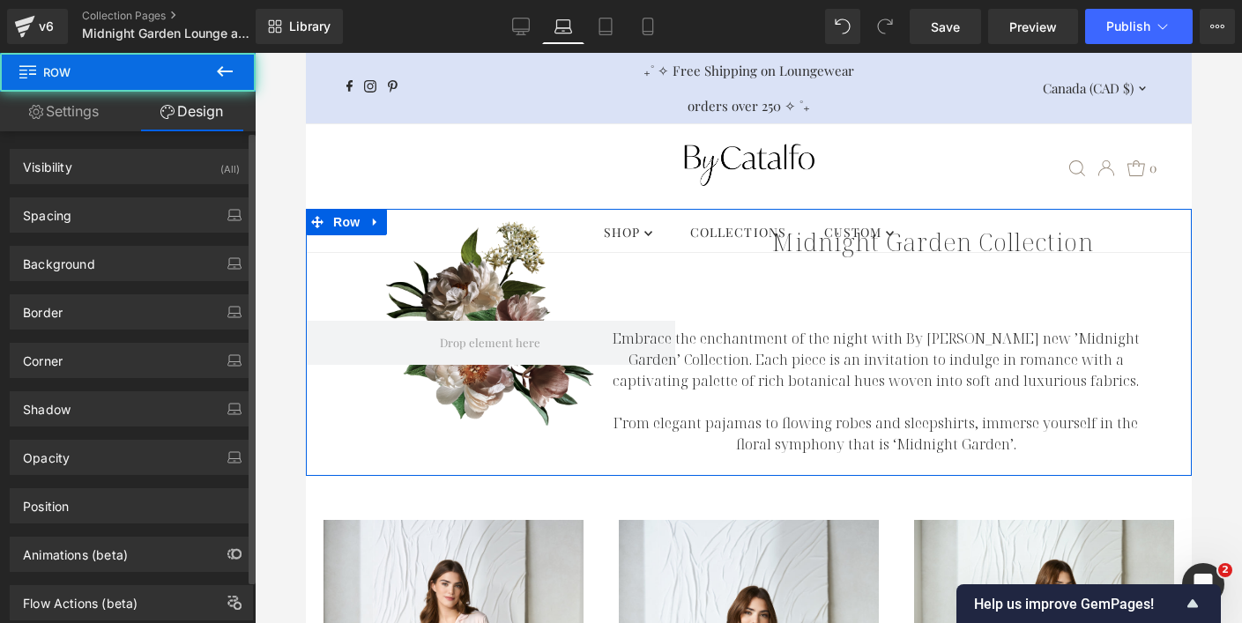
type input "-50"
type input "0"
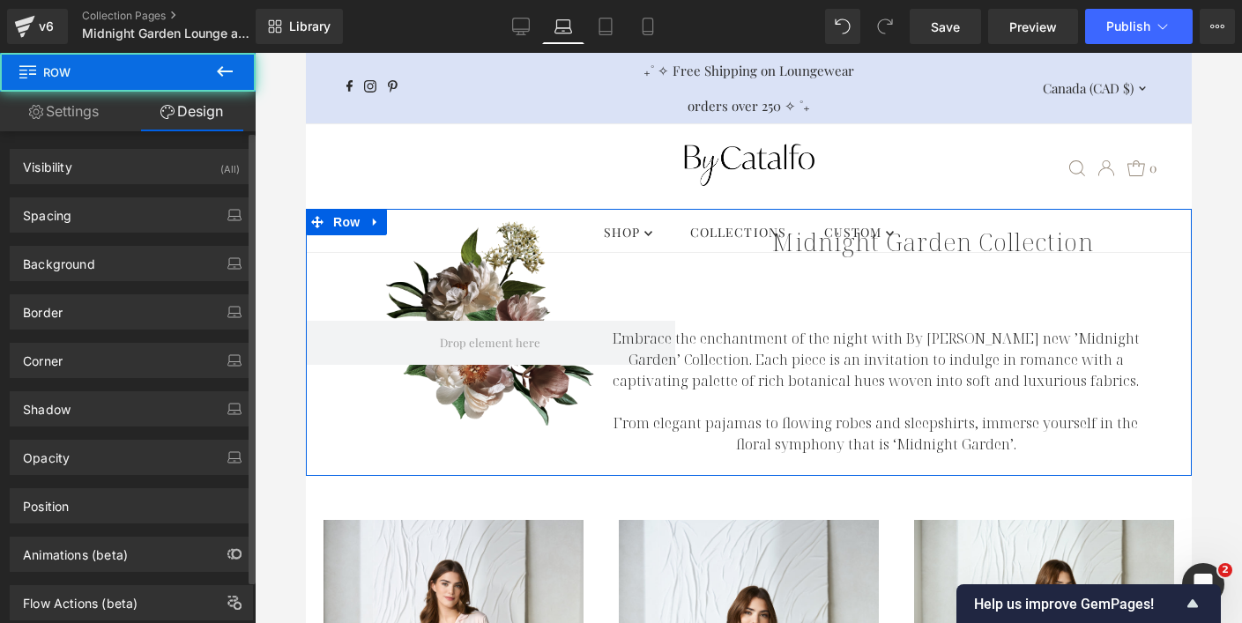
type input "0"
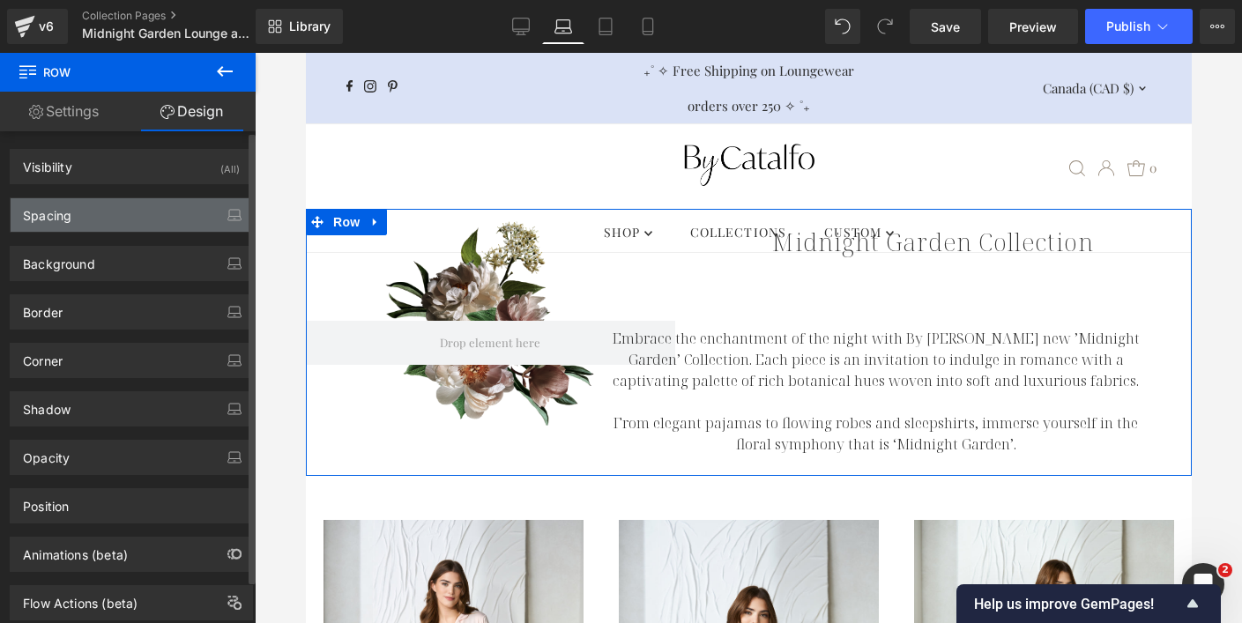
click at [138, 210] on div "Spacing" at bounding box center [131, 214] width 241 height 33
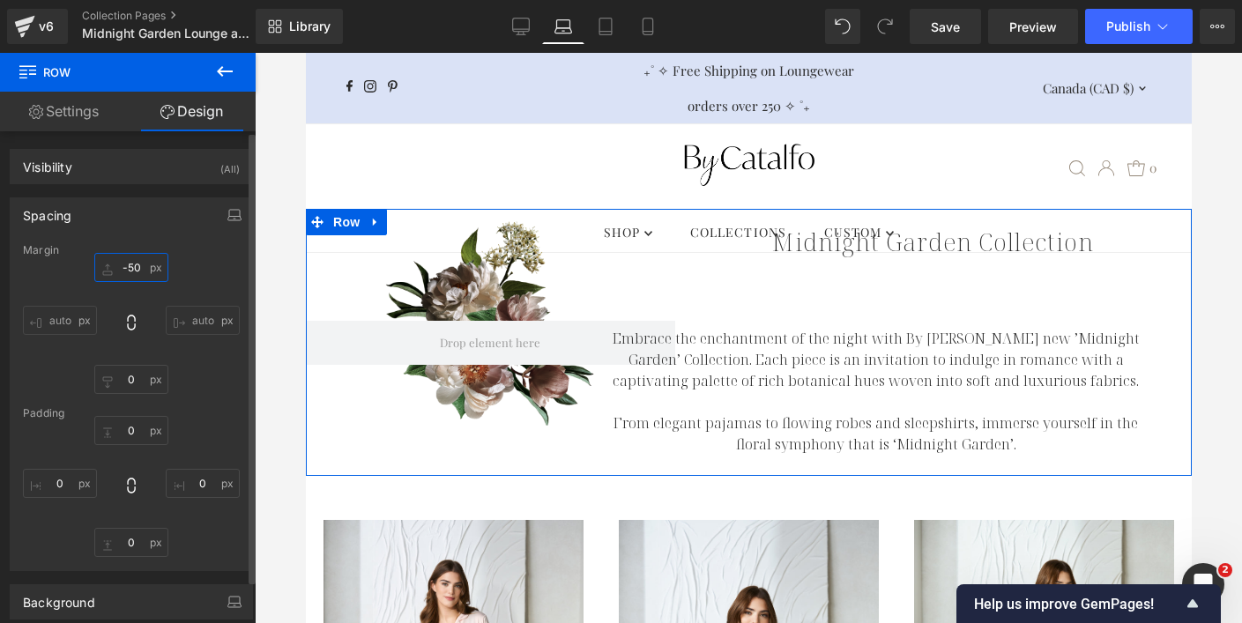
click at [133, 266] on input "-50" at bounding box center [131, 267] width 74 height 29
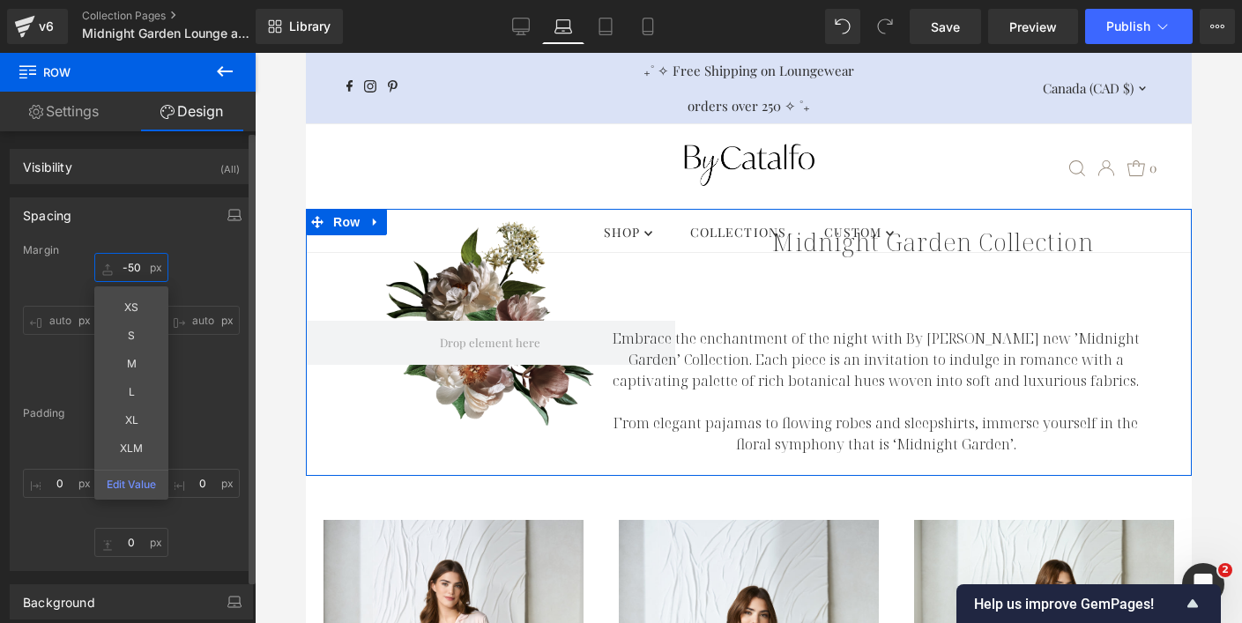
type input "0"
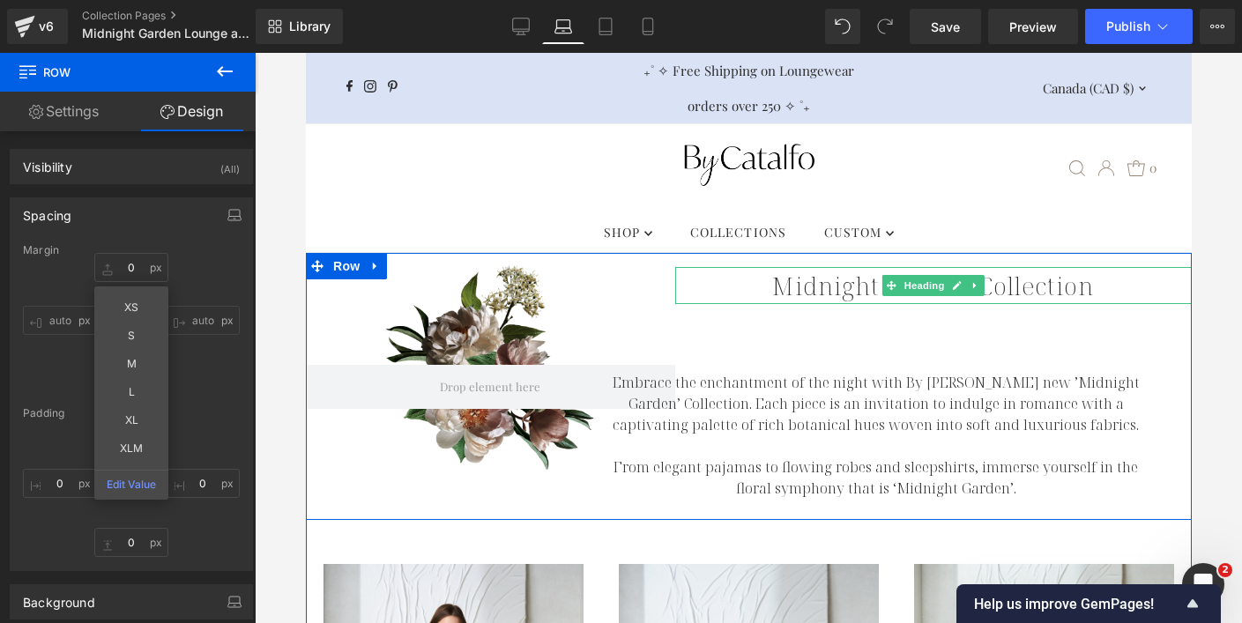
click at [825, 280] on h1 "Midnight Garden Collection" at bounding box center [932, 285] width 516 height 37
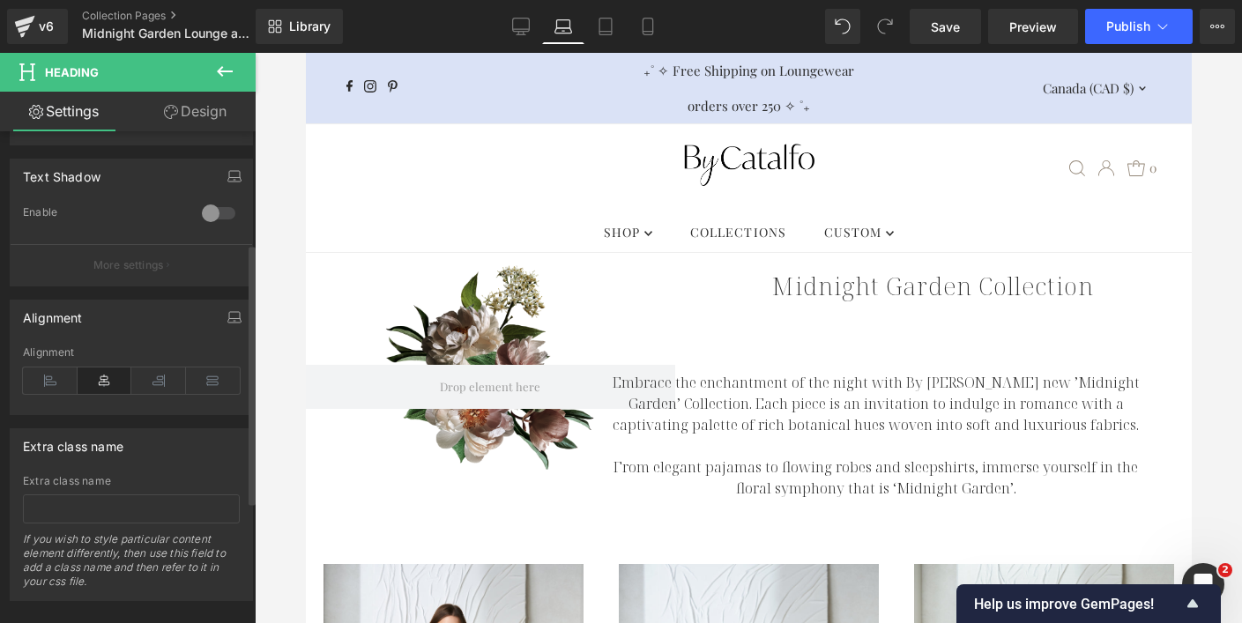
scroll to position [442, 0]
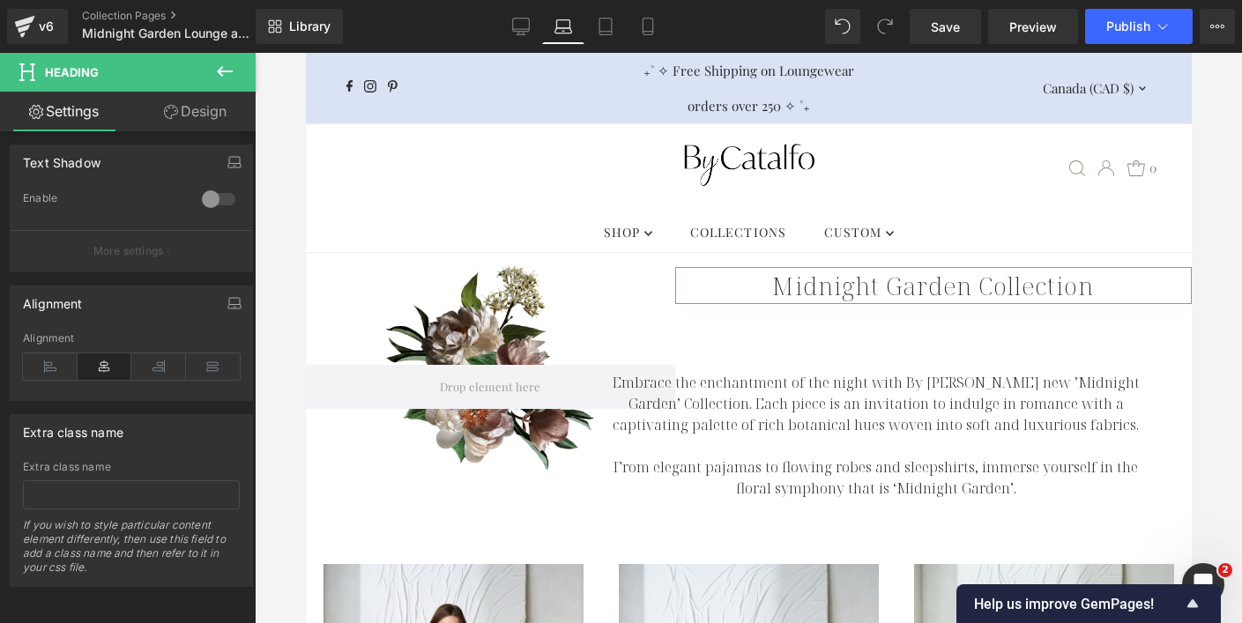
click at [205, 106] on link "Design" at bounding box center [195, 112] width 128 height 40
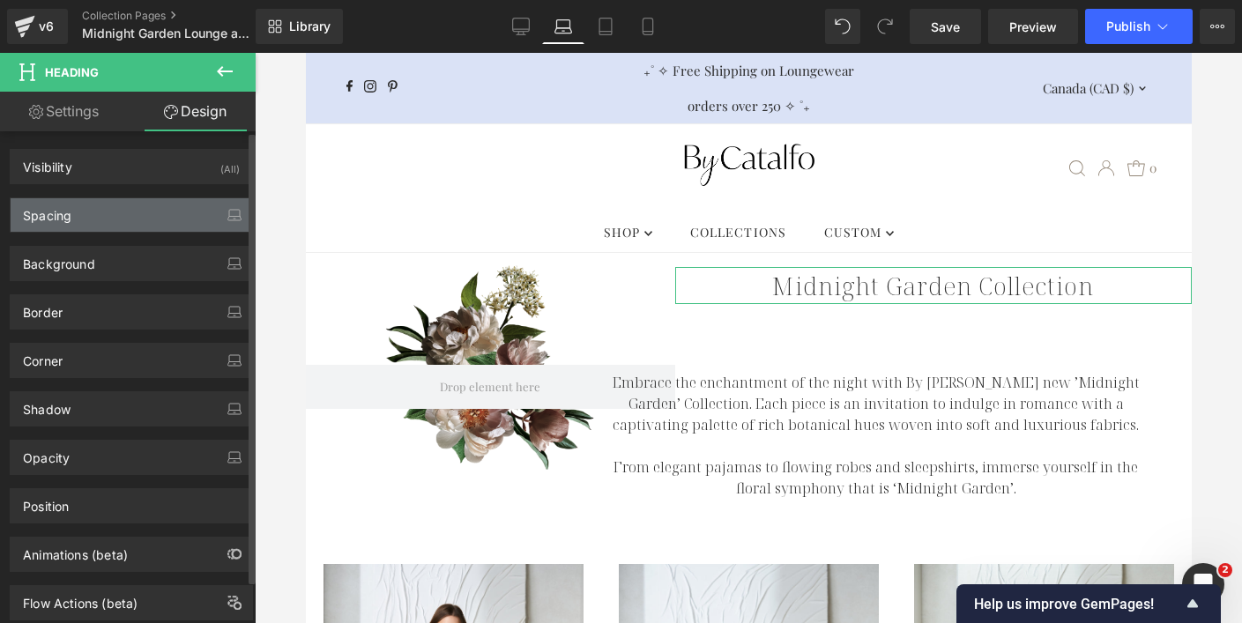
click at [165, 212] on div "Spacing" at bounding box center [131, 214] width 241 height 33
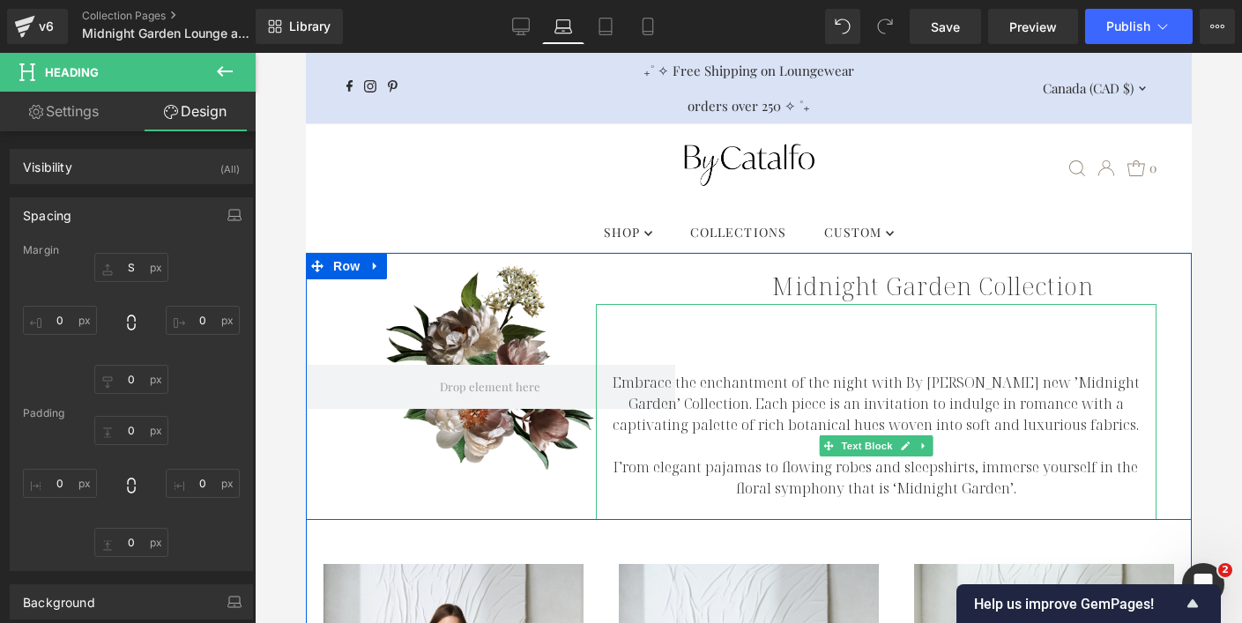
click at [703, 377] on p "Embrace the enchantment of the night with By [PERSON_NAME] new ’Midnight Garden…" at bounding box center [875, 403] width 561 height 63
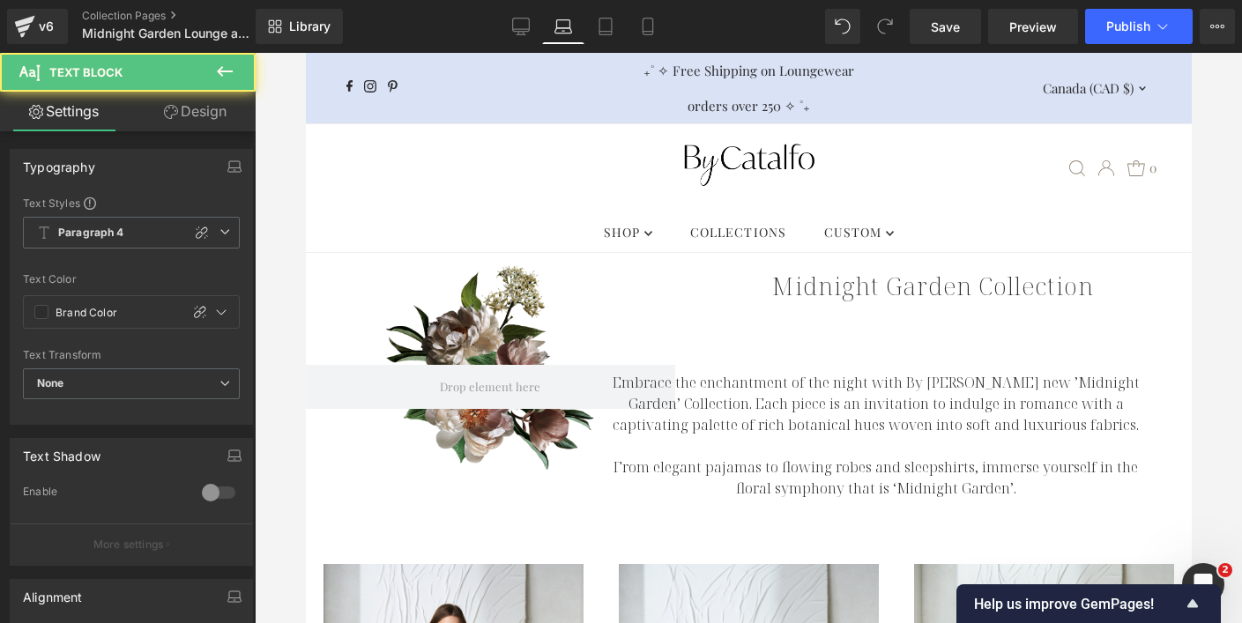
click at [201, 119] on link "Design" at bounding box center [195, 112] width 128 height 40
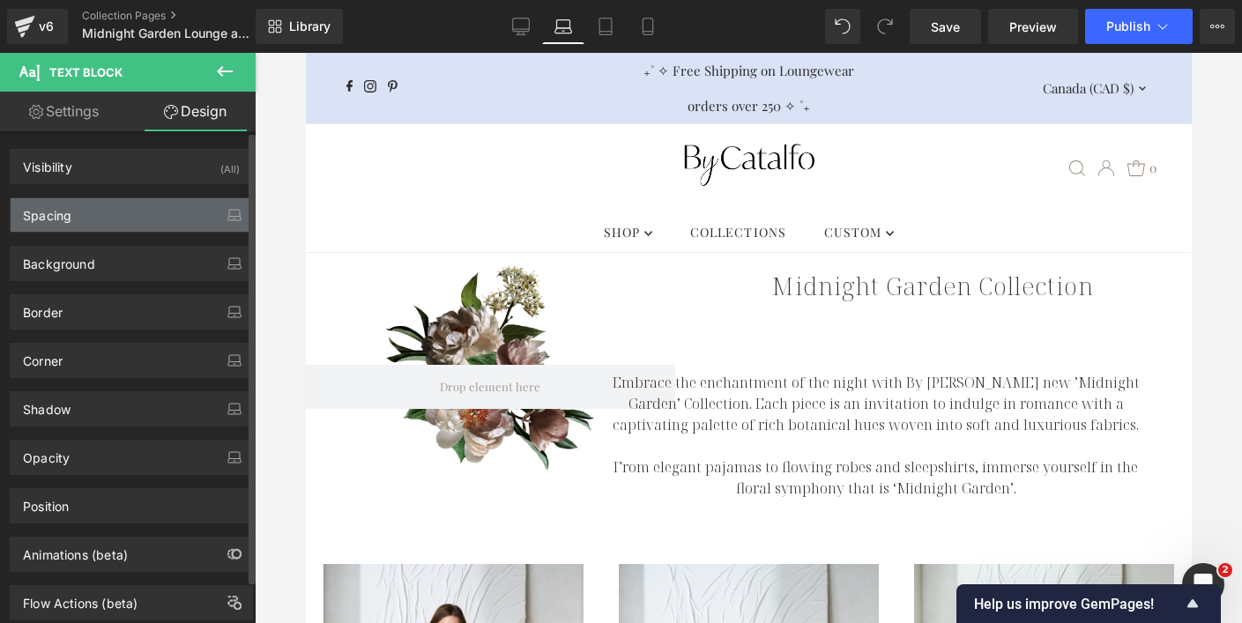
click at [135, 210] on div "Spacing" at bounding box center [131, 214] width 241 height 33
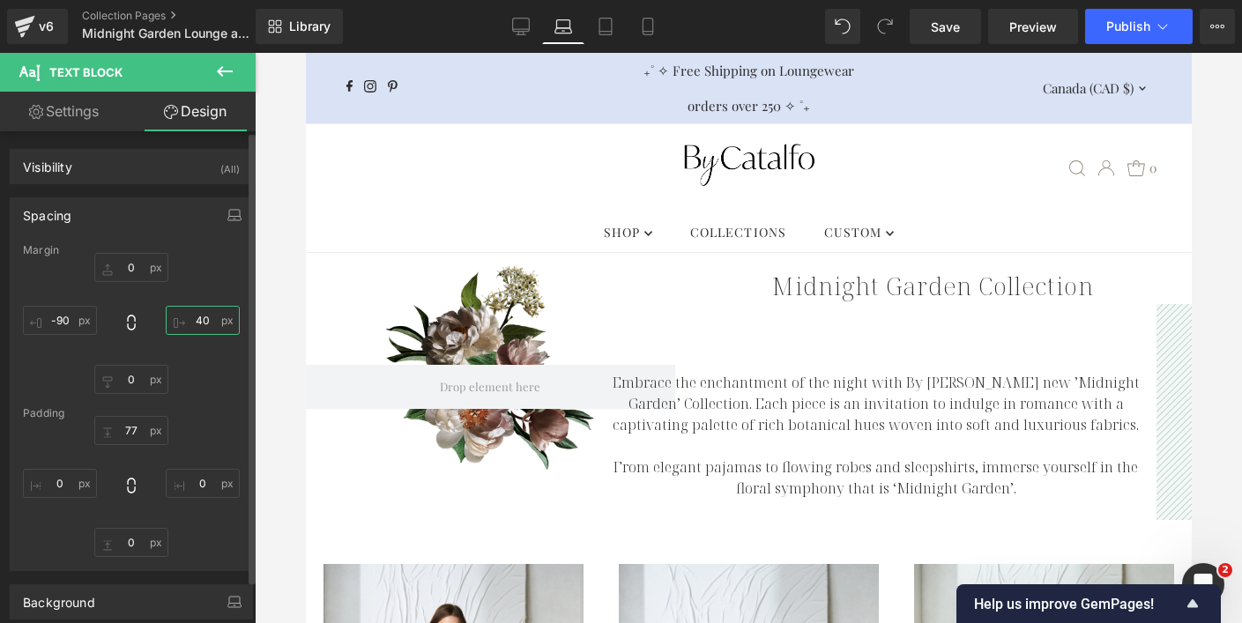
click at [196, 322] on input "40" at bounding box center [203, 320] width 74 height 29
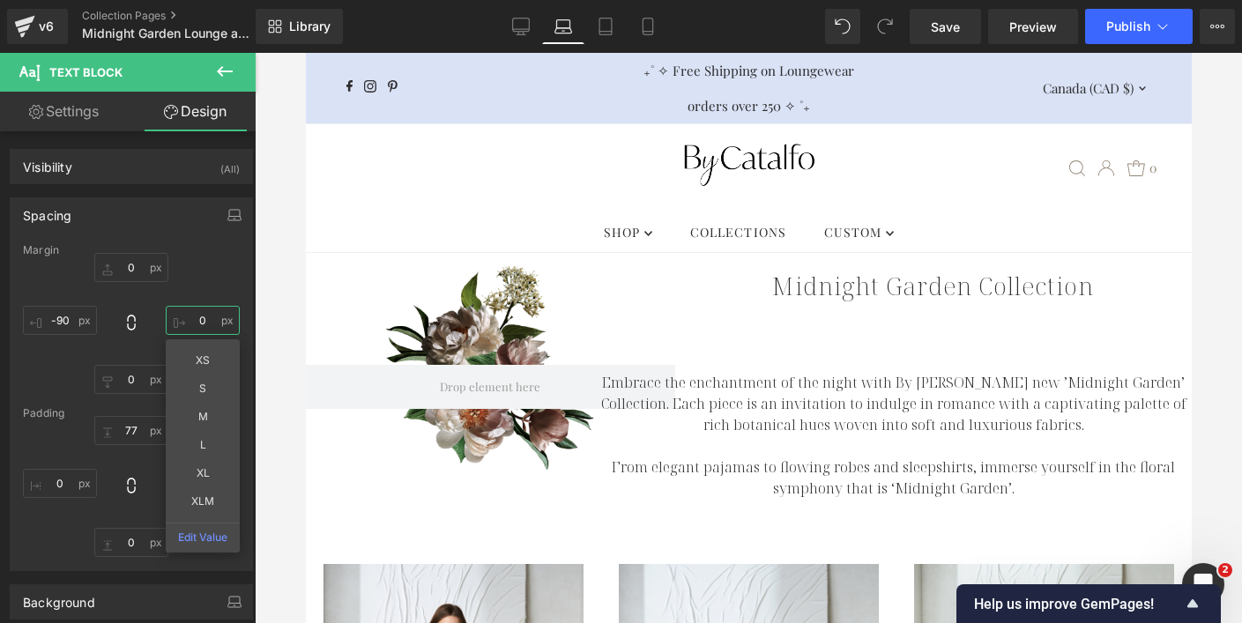
type input "0"
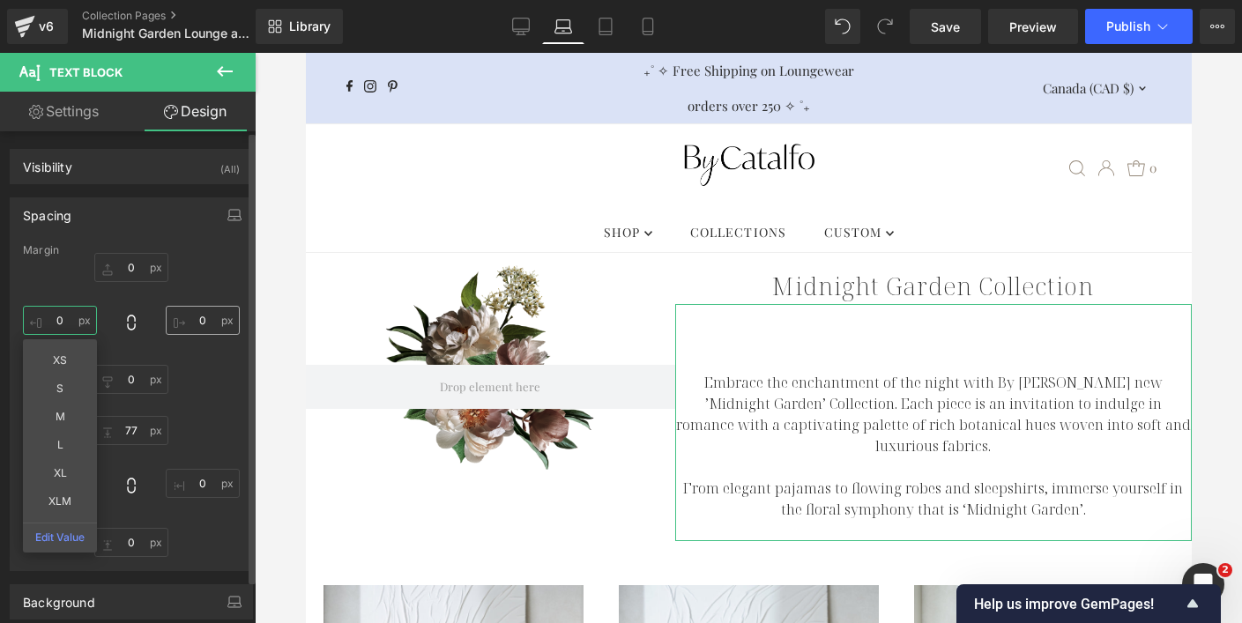
type input "0"
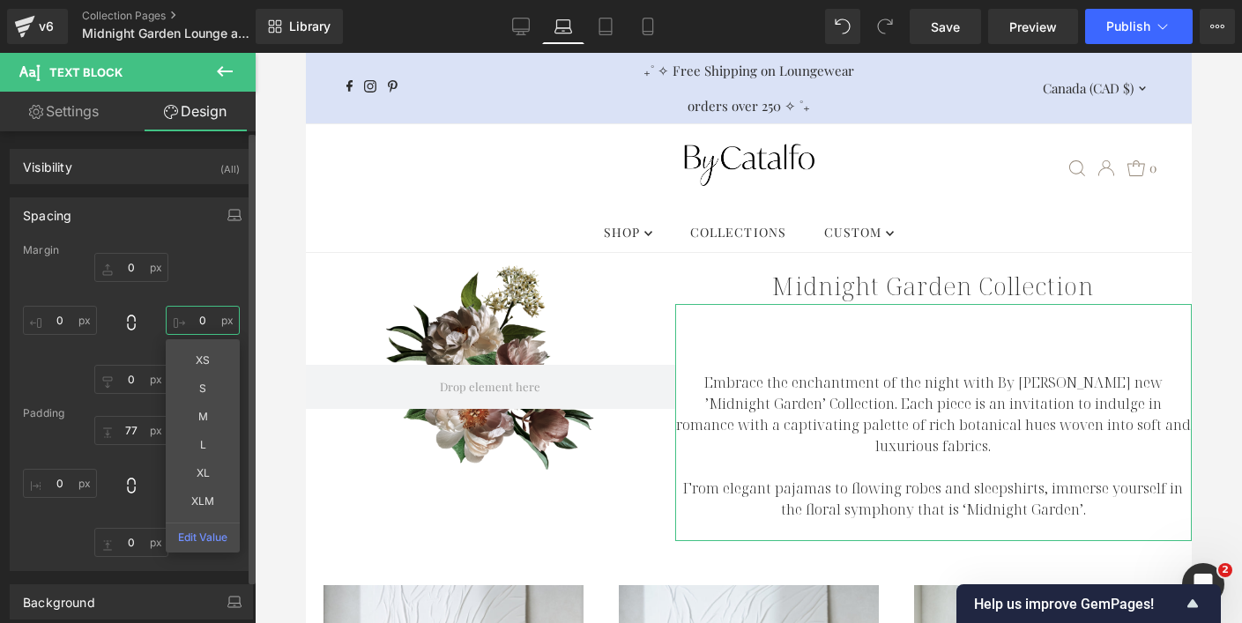
click at [197, 318] on input "0" at bounding box center [203, 320] width 74 height 29
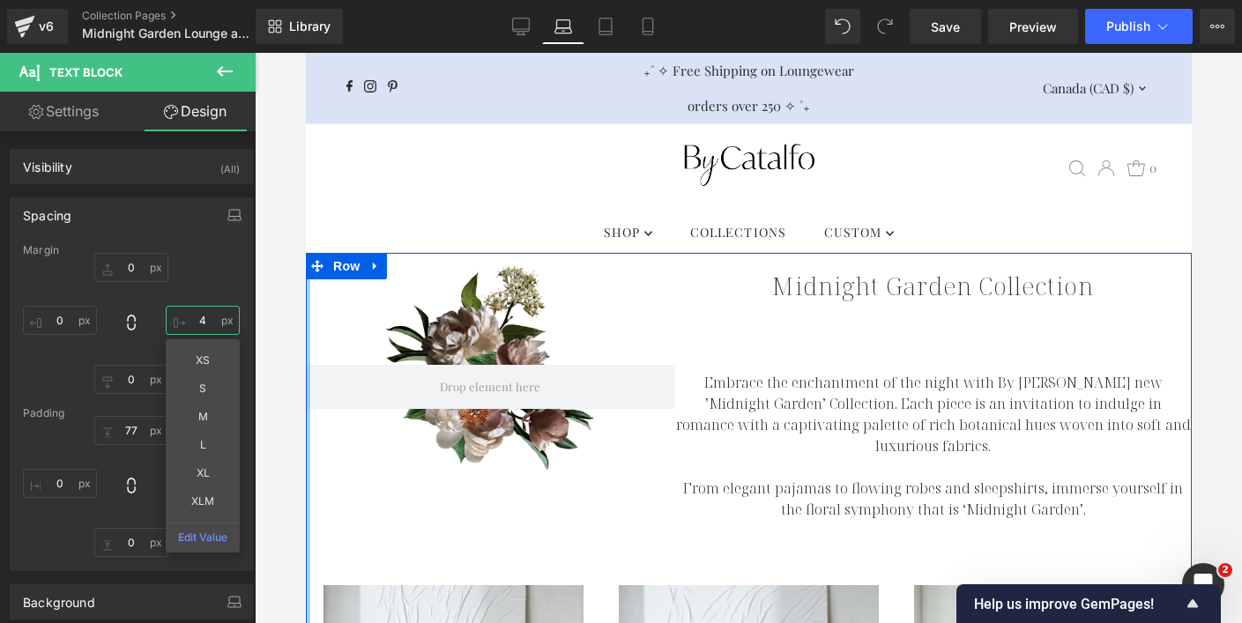
type input "40"
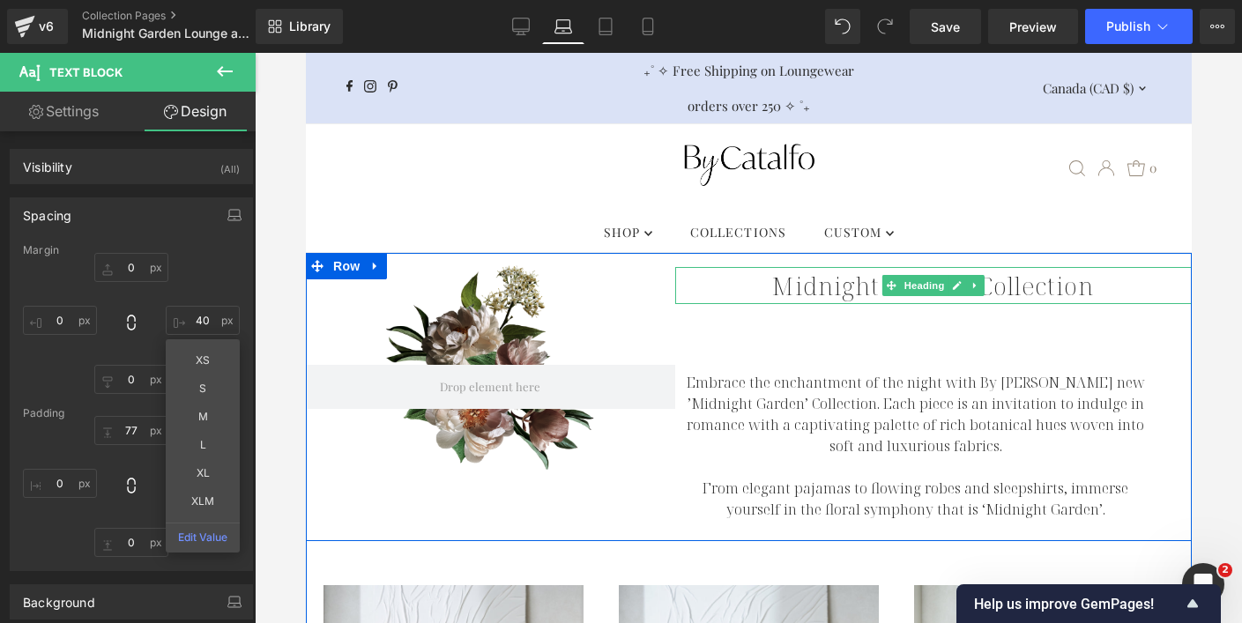
click at [799, 289] on h1 "Midnight Garden Collection" at bounding box center [932, 285] width 516 height 37
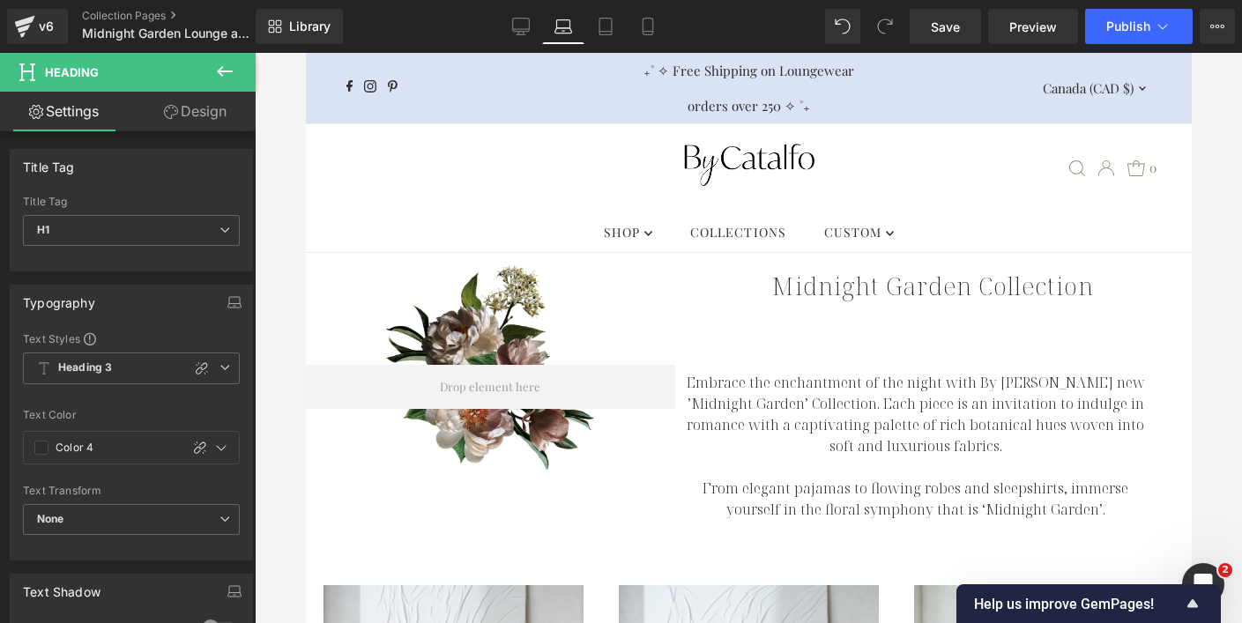
click at [175, 121] on link "Design" at bounding box center [195, 112] width 128 height 40
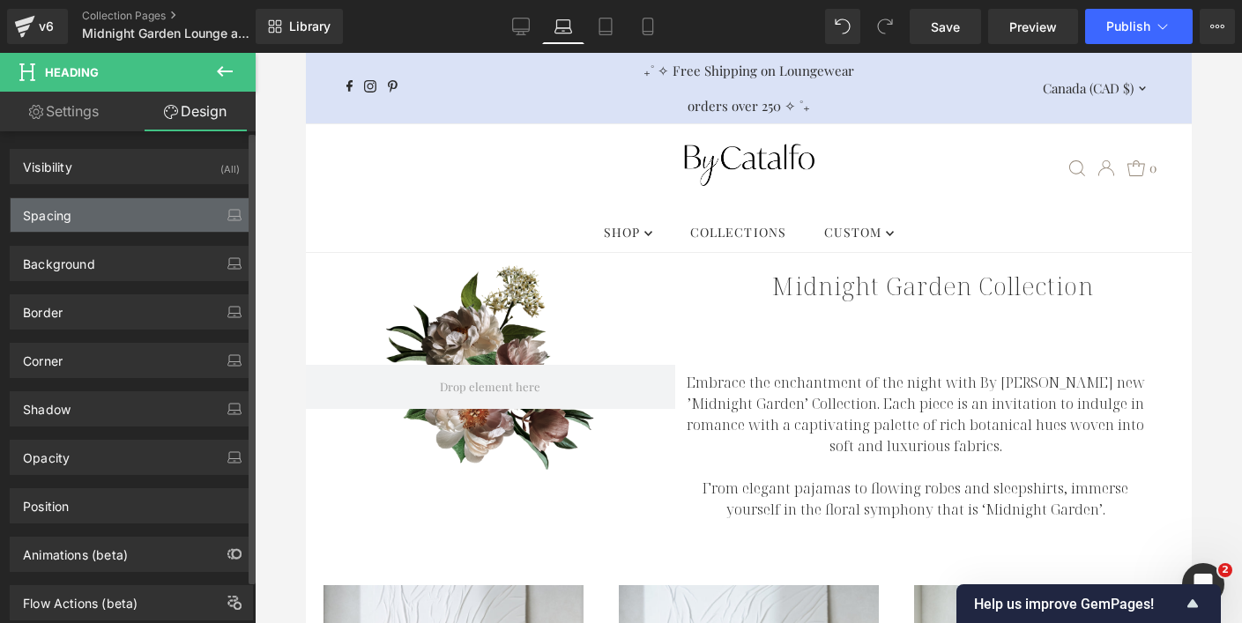
click at [142, 207] on div "Spacing" at bounding box center [131, 214] width 241 height 33
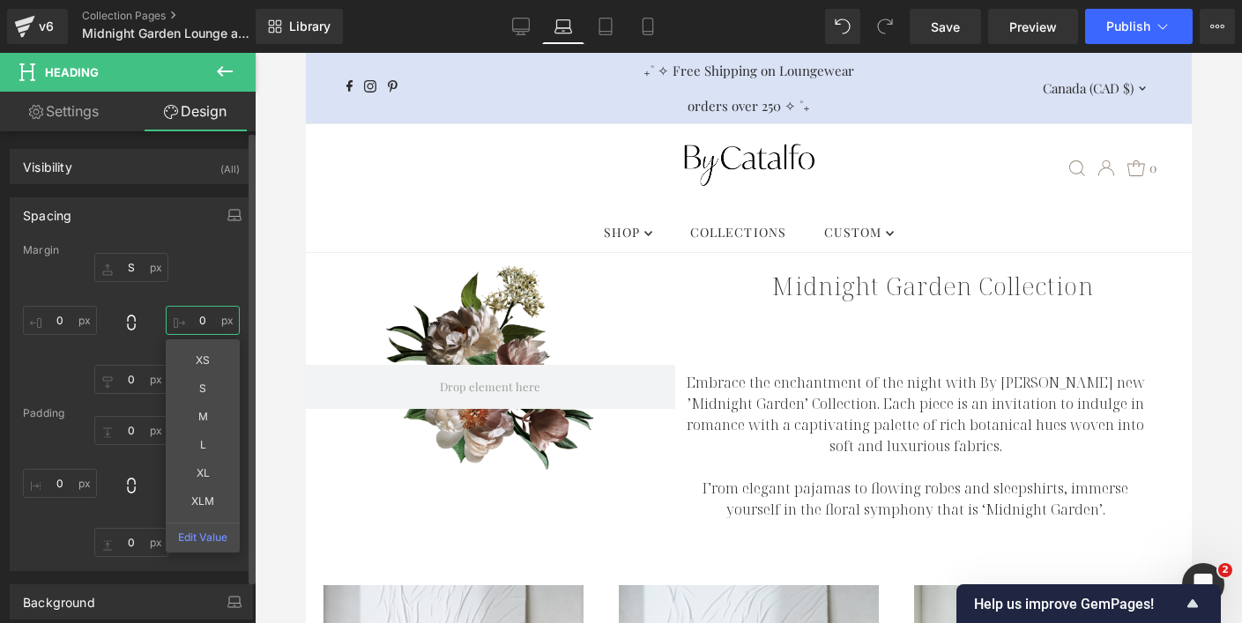
click at [197, 321] on input "0" at bounding box center [203, 320] width 74 height 29
type input "40"
click at [885, 422] on p "Embrace the enchantment of the night with By [PERSON_NAME] new ’Midnight Garden…" at bounding box center [914, 414] width 481 height 85
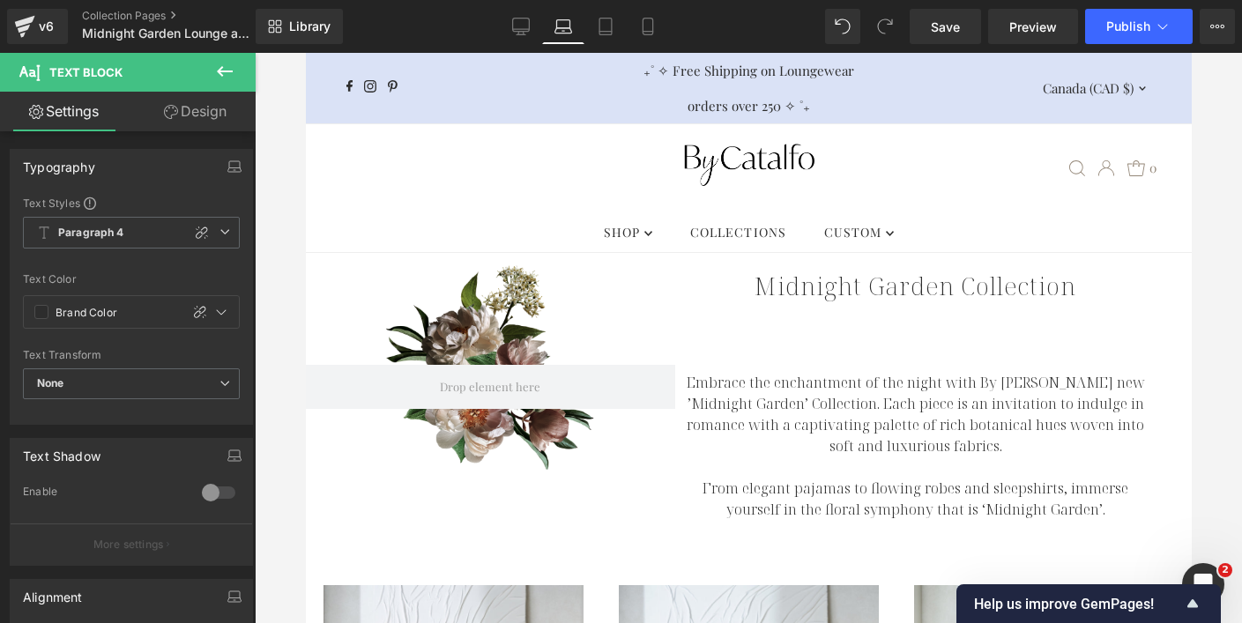
click at [197, 115] on link "Design" at bounding box center [195, 112] width 128 height 40
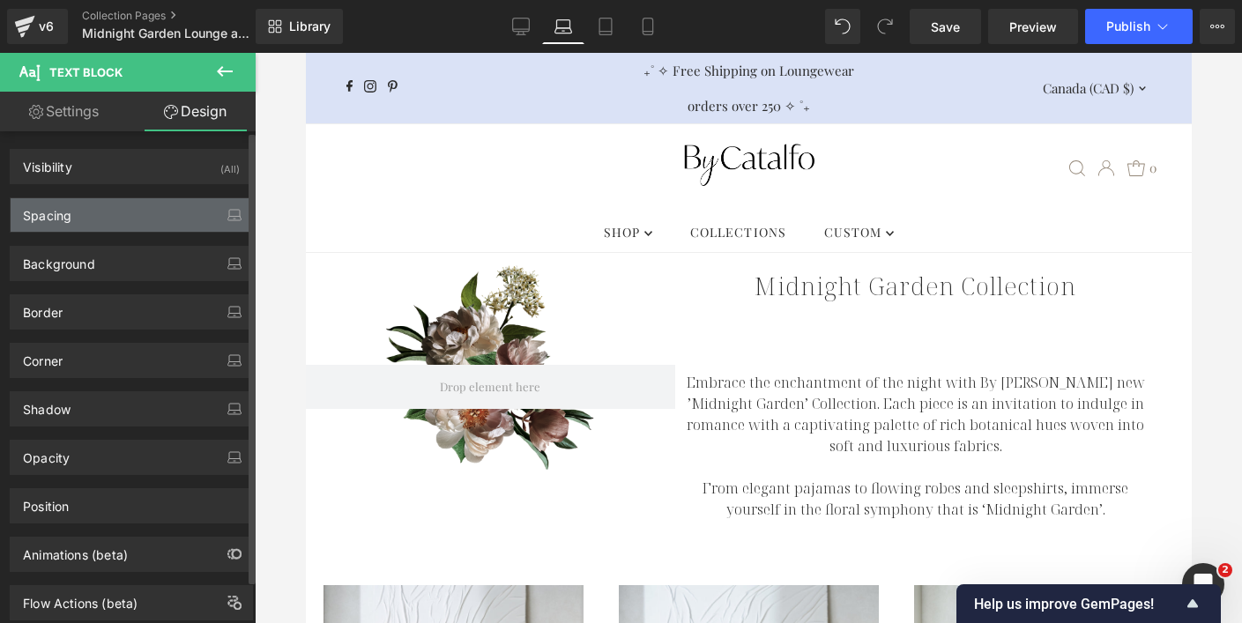
click at [140, 219] on div "Spacing" at bounding box center [131, 214] width 241 height 33
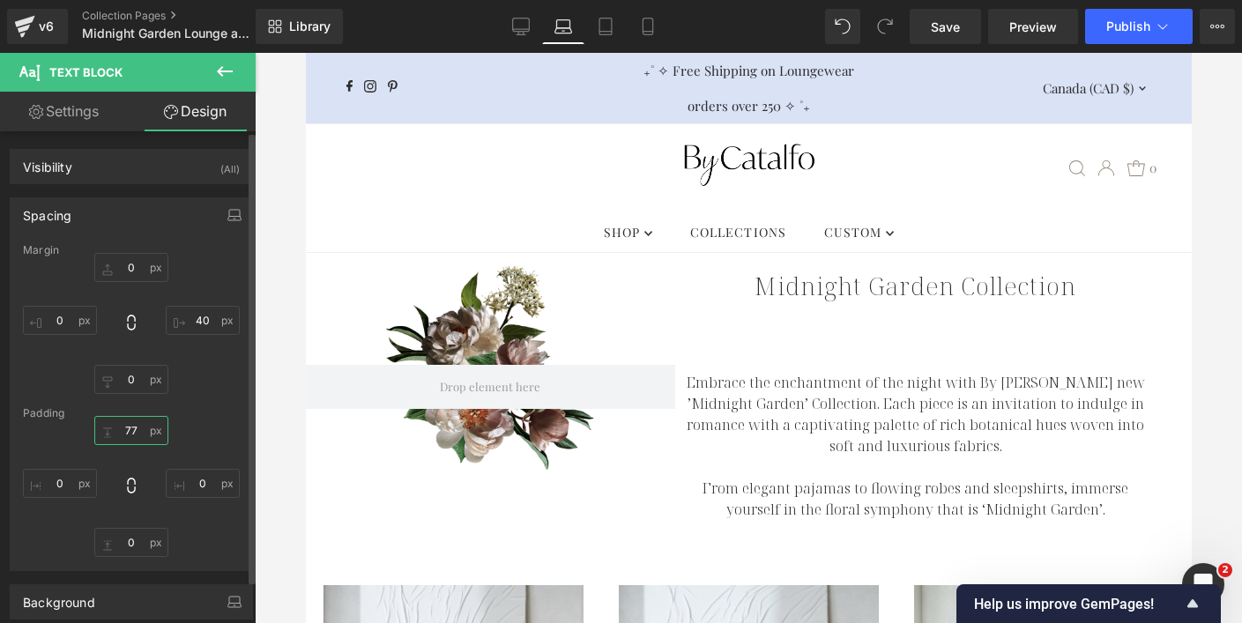
click at [128, 429] on input "77" at bounding box center [131, 430] width 74 height 29
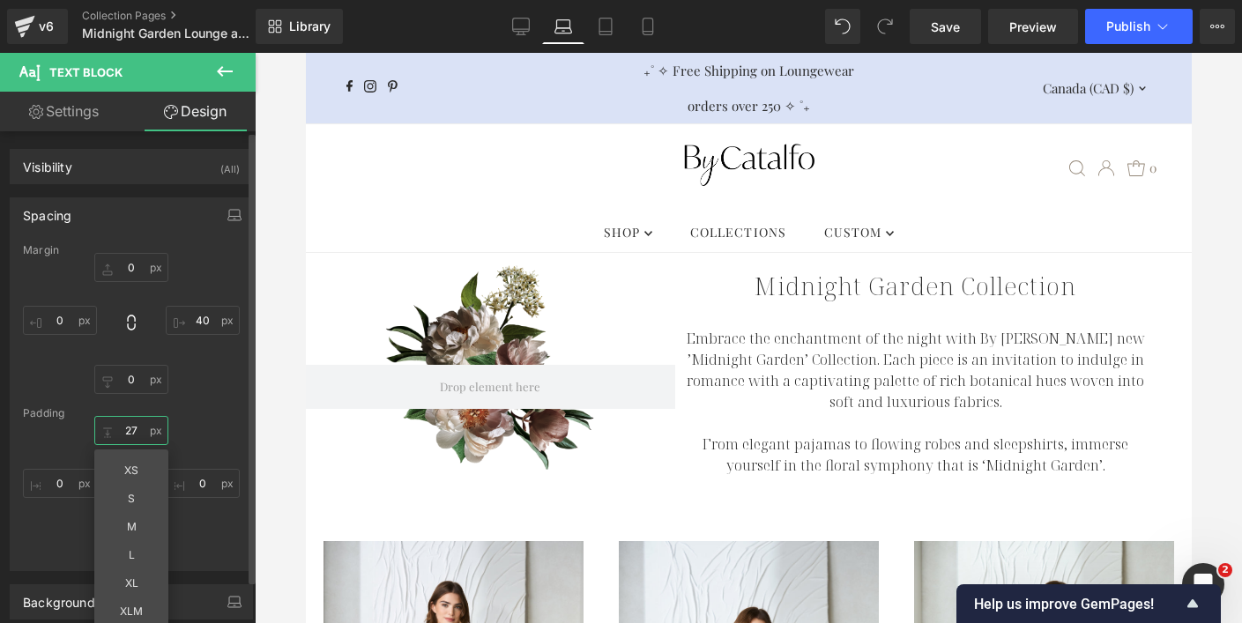
type input "2"
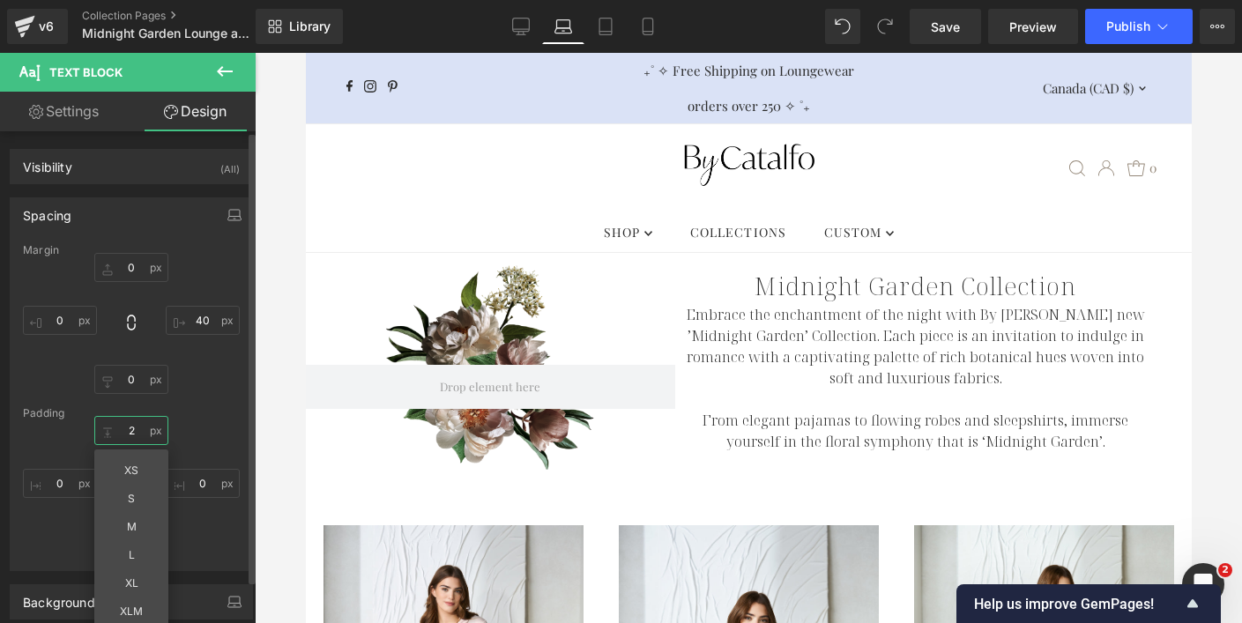
type input "20"
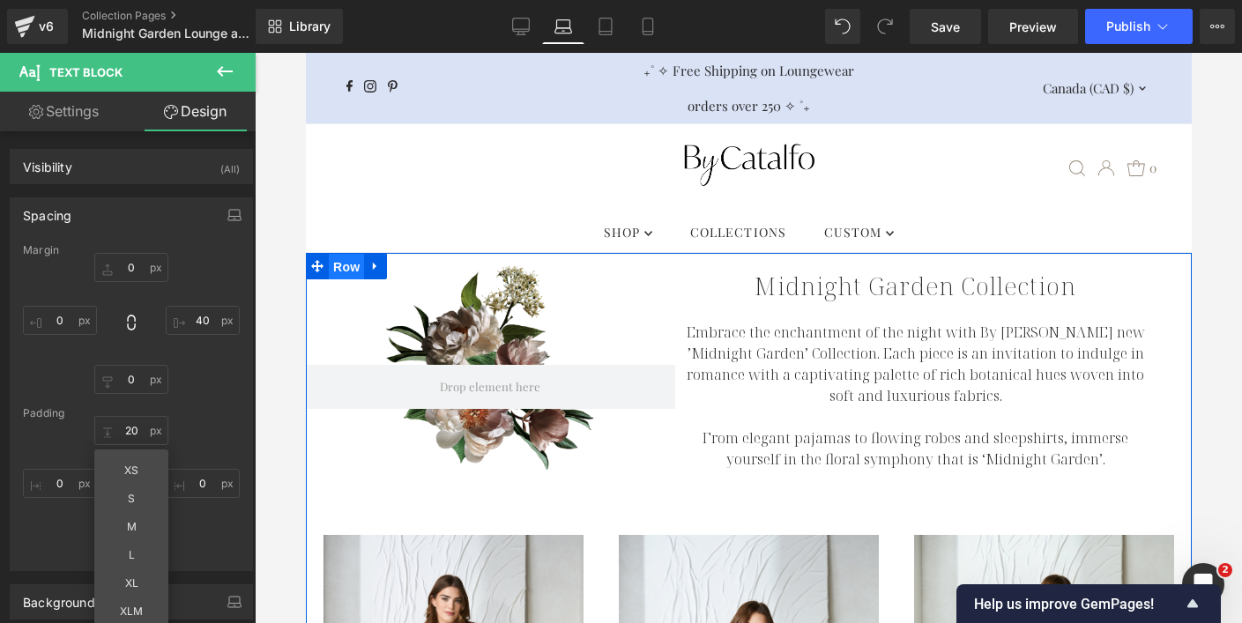
click at [344, 266] on span "Row" at bounding box center [345, 267] width 35 height 26
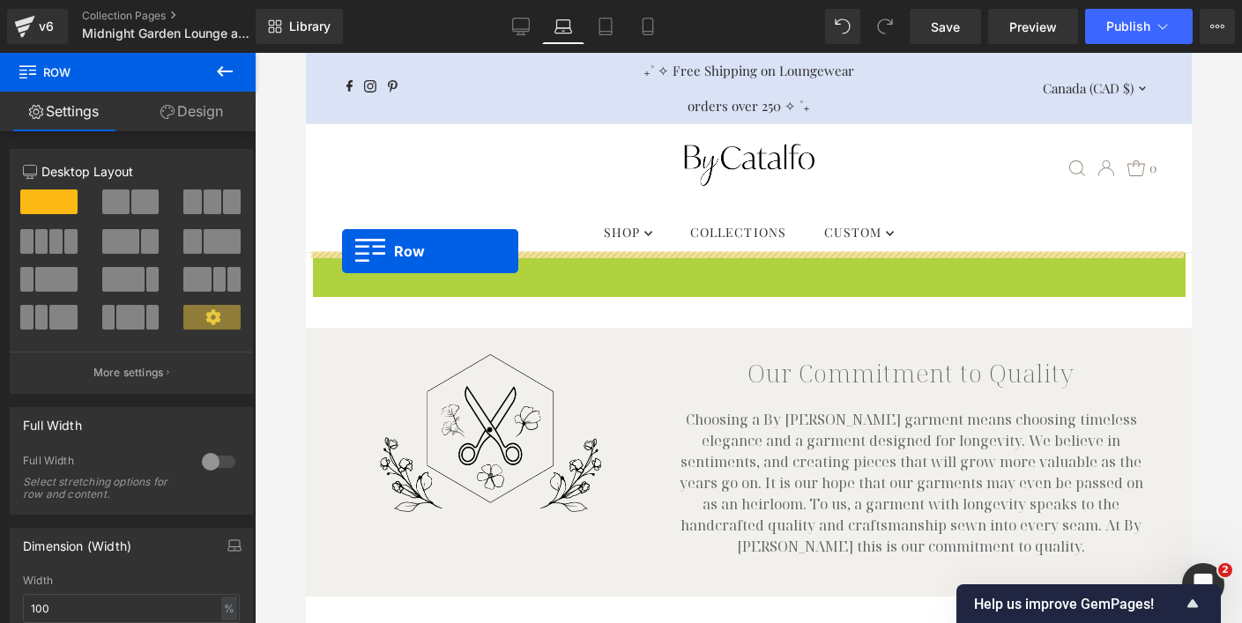
drag, startPoint x: 316, startPoint y: 272, endPoint x: 341, endPoint y: 251, distance: 32.5
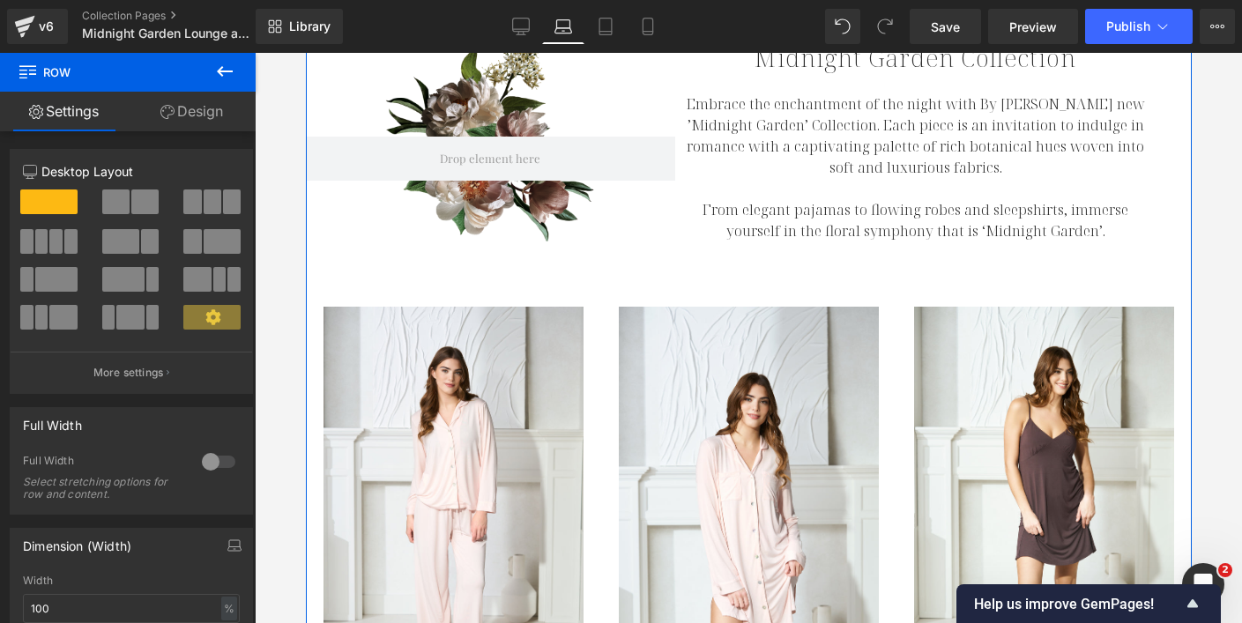
scroll to position [248, 0]
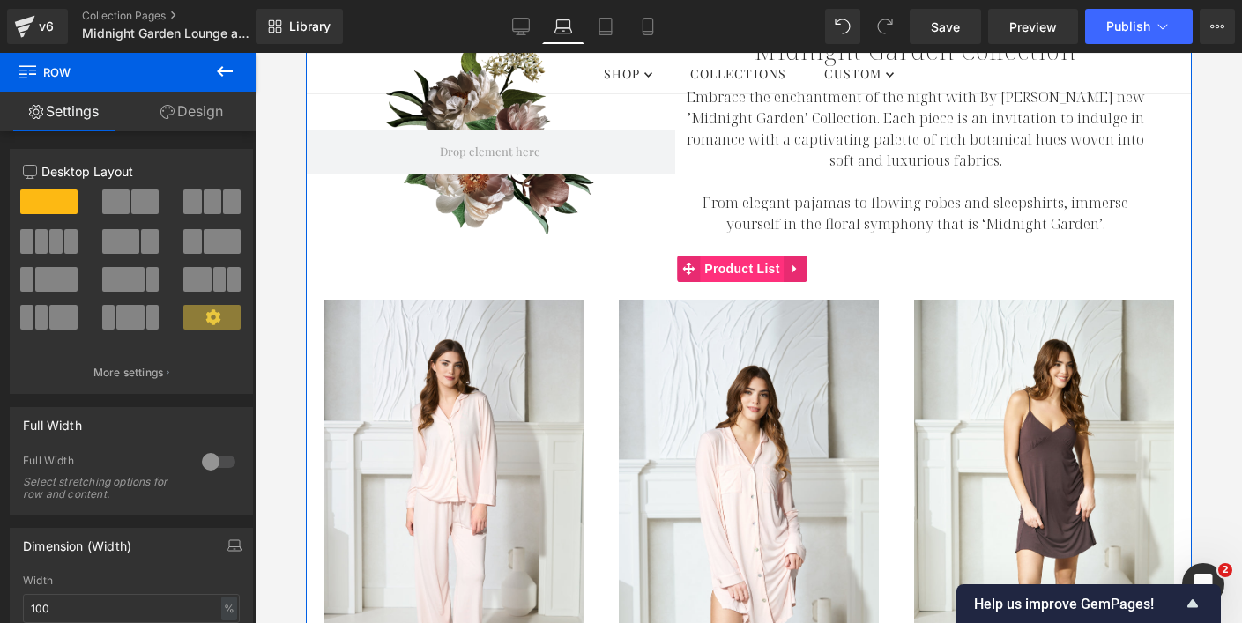
click at [733, 270] on span "Product List" at bounding box center [741, 269] width 84 height 26
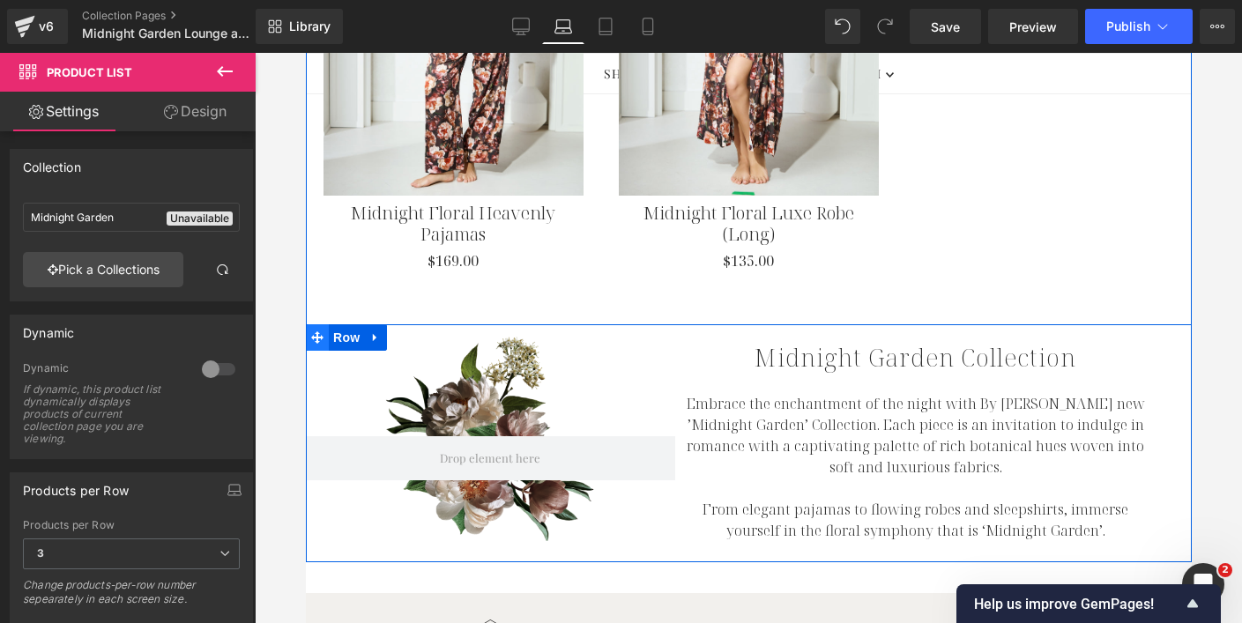
scroll to position [2095, 0]
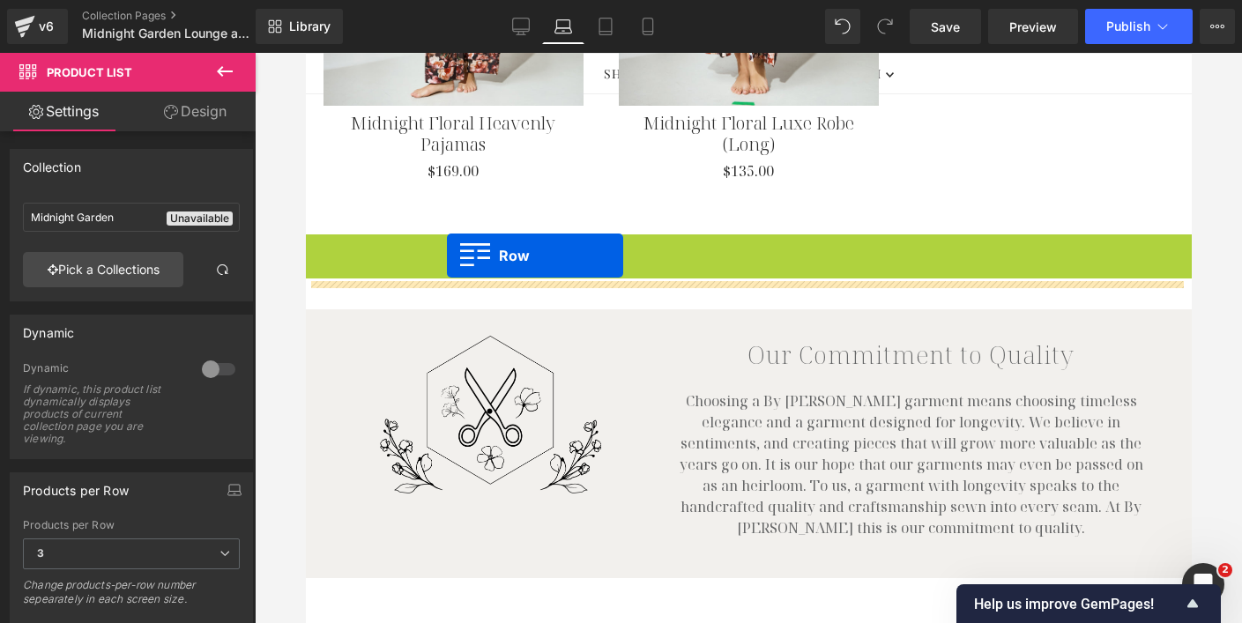
drag, startPoint x: 312, startPoint y: 219, endPoint x: 446, endPoint y: 256, distance: 139.0
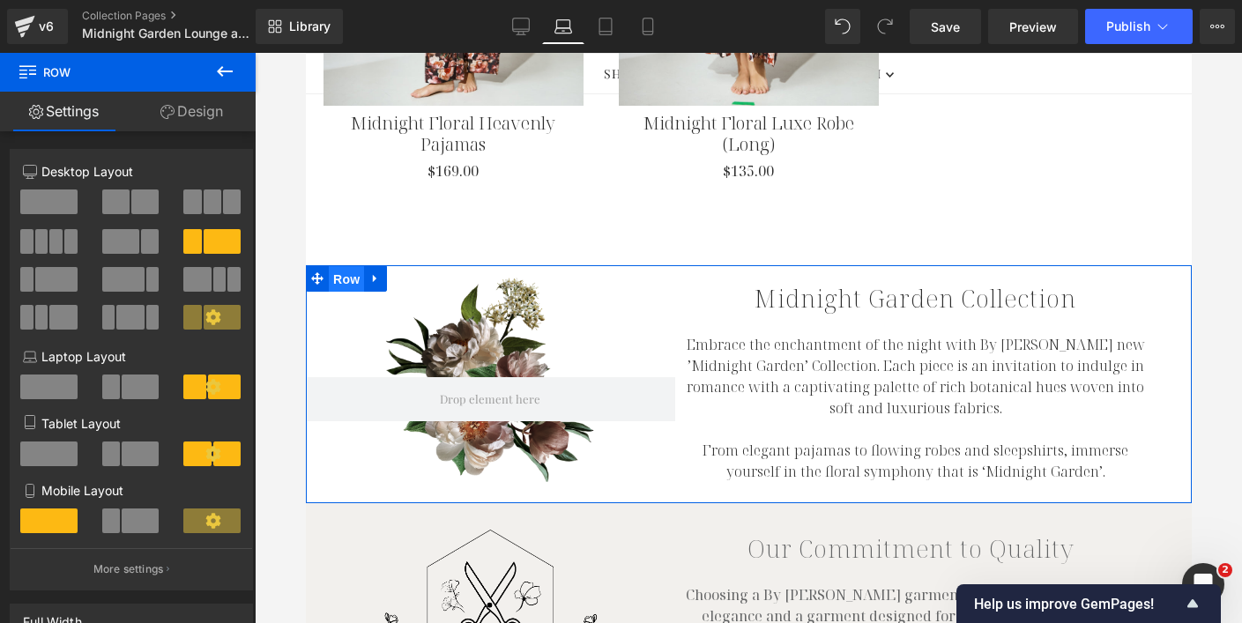
click at [338, 266] on span "Row" at bounding box center [345, 279] width 35 height 26
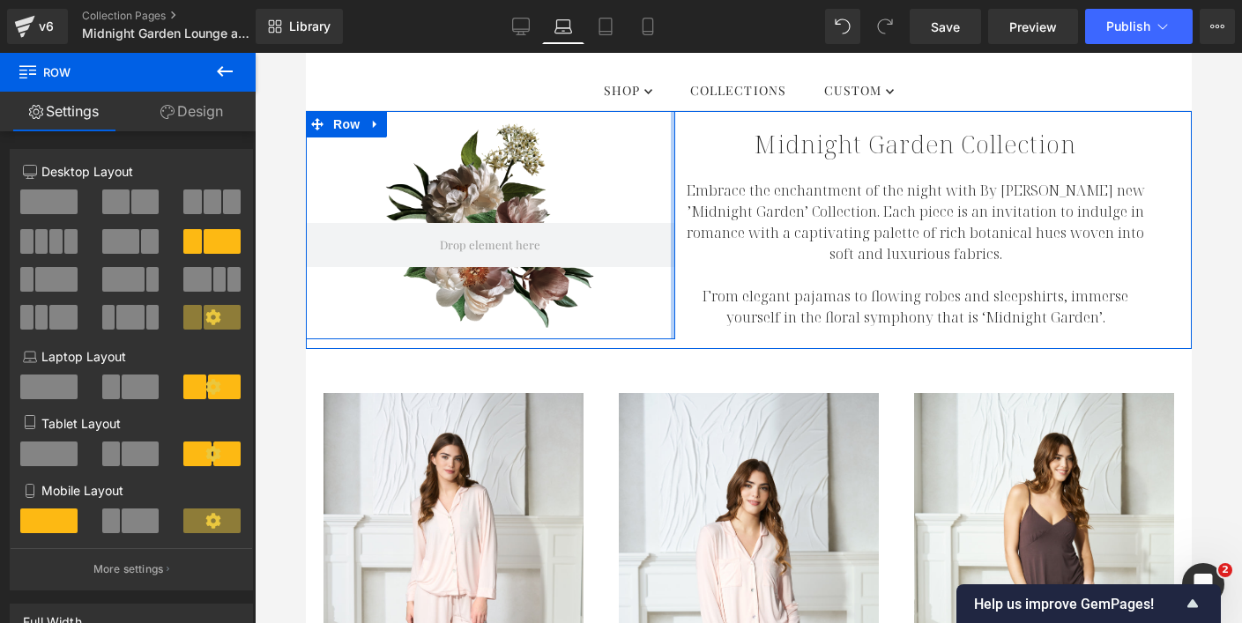
scroll to position [0, 0]
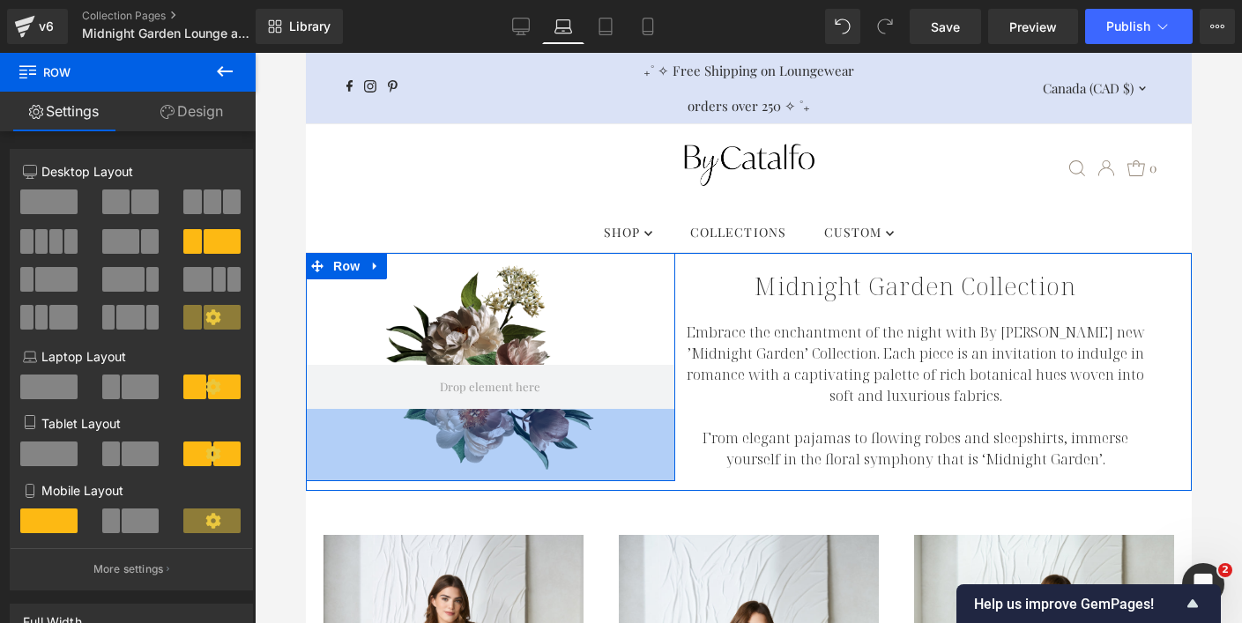
drag, startPoint x: 515, startPoint y: 487, endPoint x: 515, endPoint y: 472, distance: 15.0
click at [515, 472] on div "Row 127px 82px NaNpx Midnight Garden Collection Heading Embrace the enchantment…" at bounding box center [748, 372] width 886 height 238
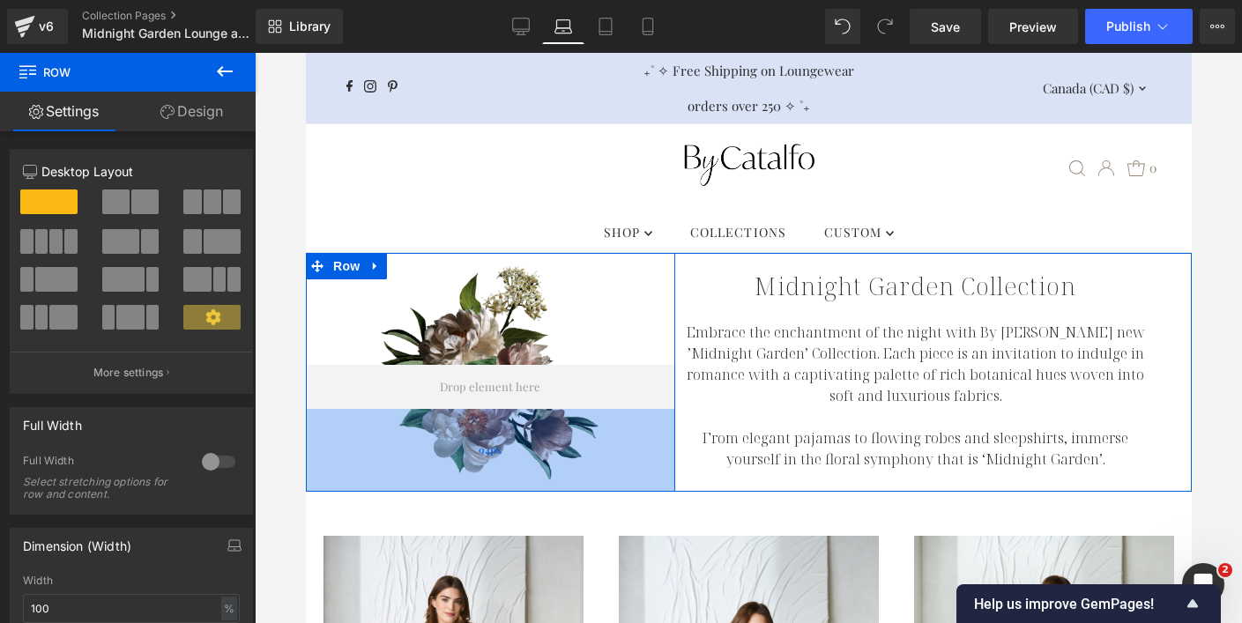
drag, startPoint x: 506, startPoint y: 466, endPoint x: 506, endPoint y: 477, distance: 10.6
click at [506, 477] on div "94px" at bounding box center [489, 450] width 369 height 83
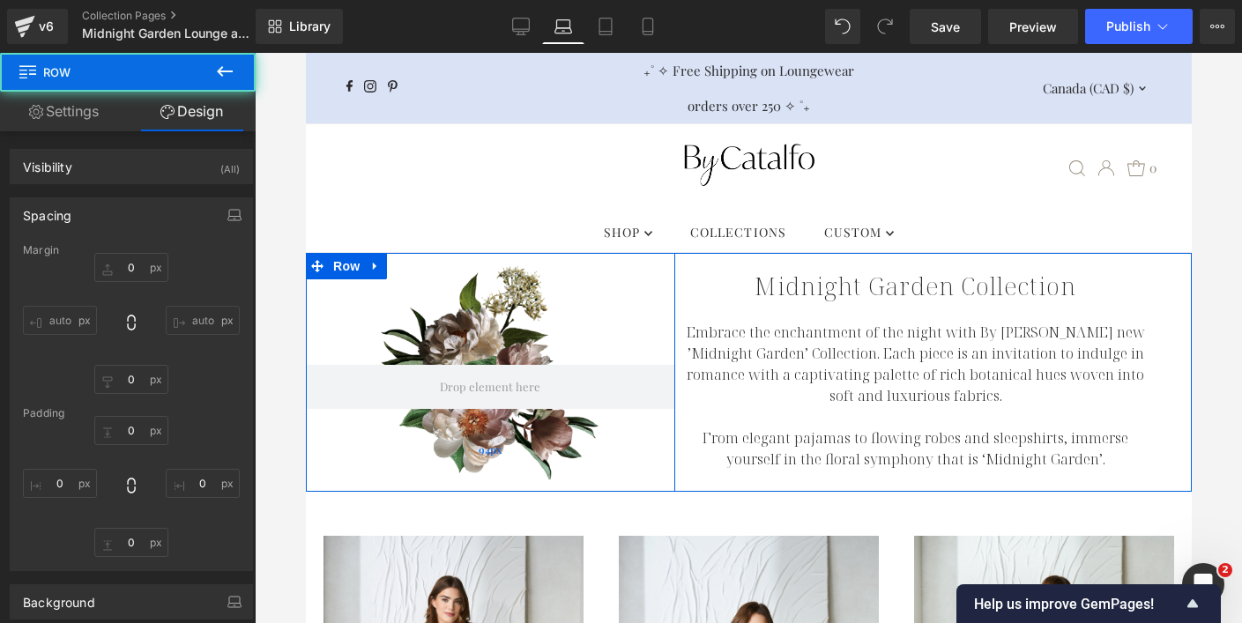
type input "0"
type input "127"
type input "0"
type input "94"
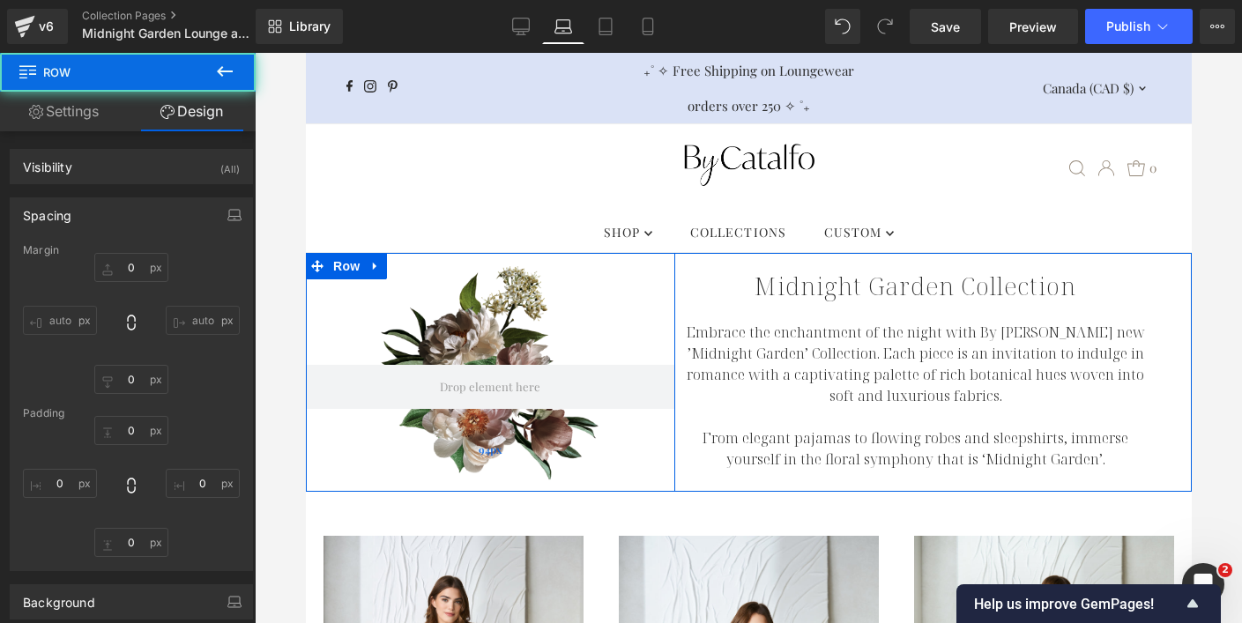
type input "0"
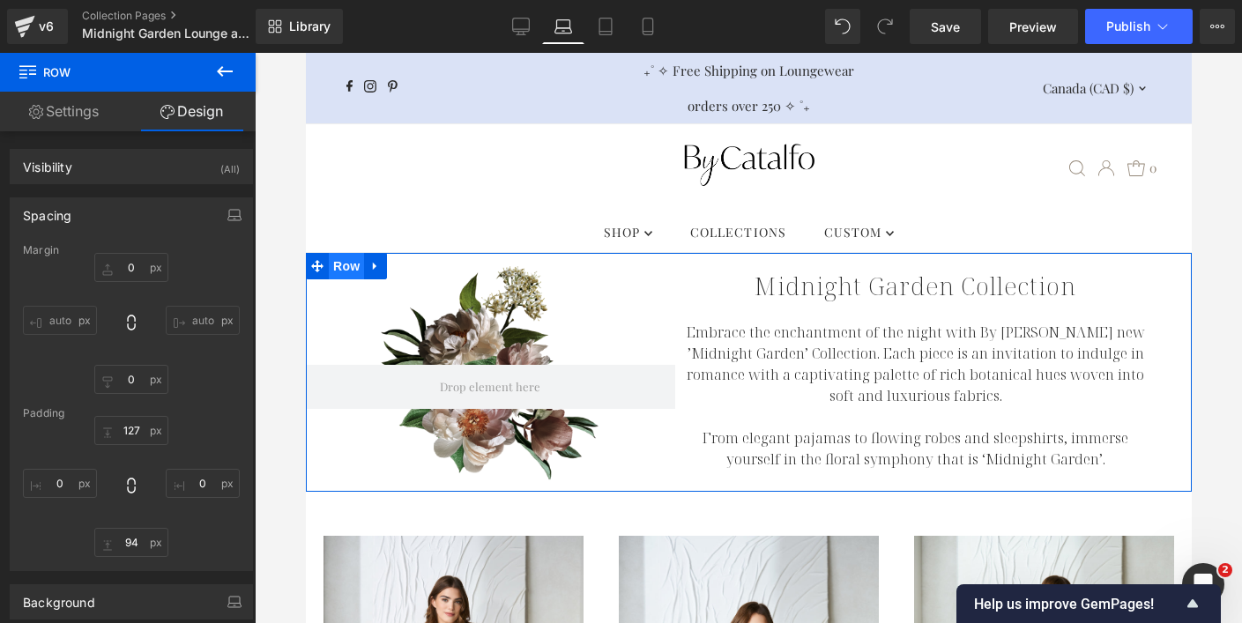
click at [341, 267] on span "Row" at bounding box center [345, 266] width 35 height 26
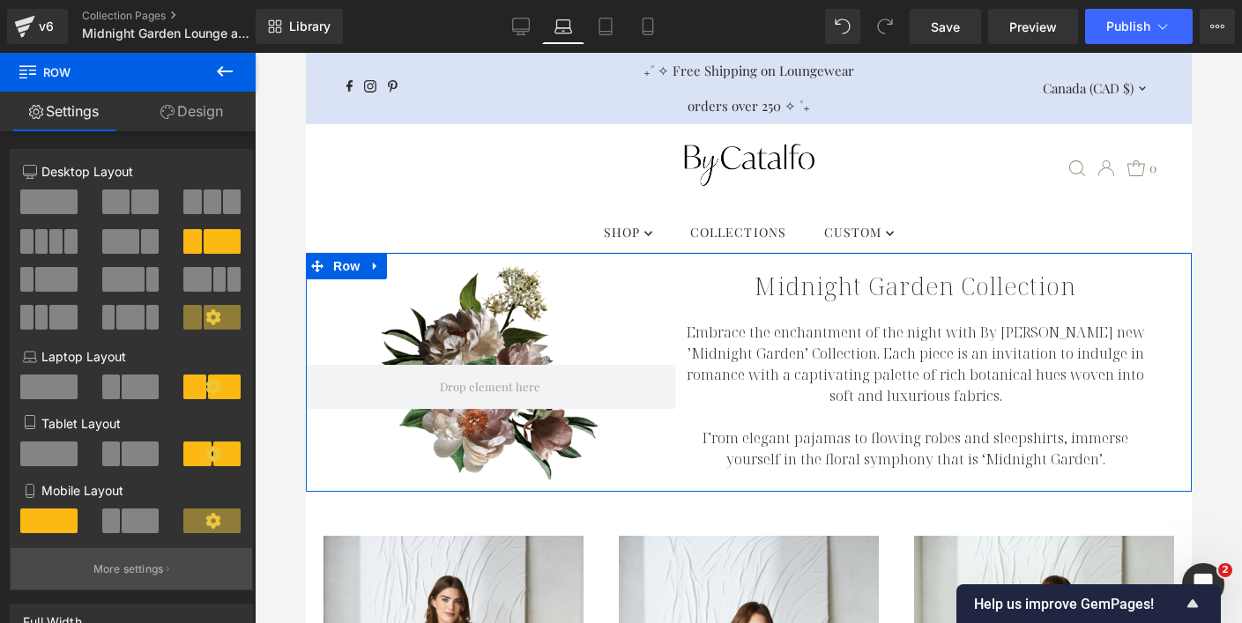
click at [137, 570] on p "More settings" at bounding box center [128, 569] width 71 height 16
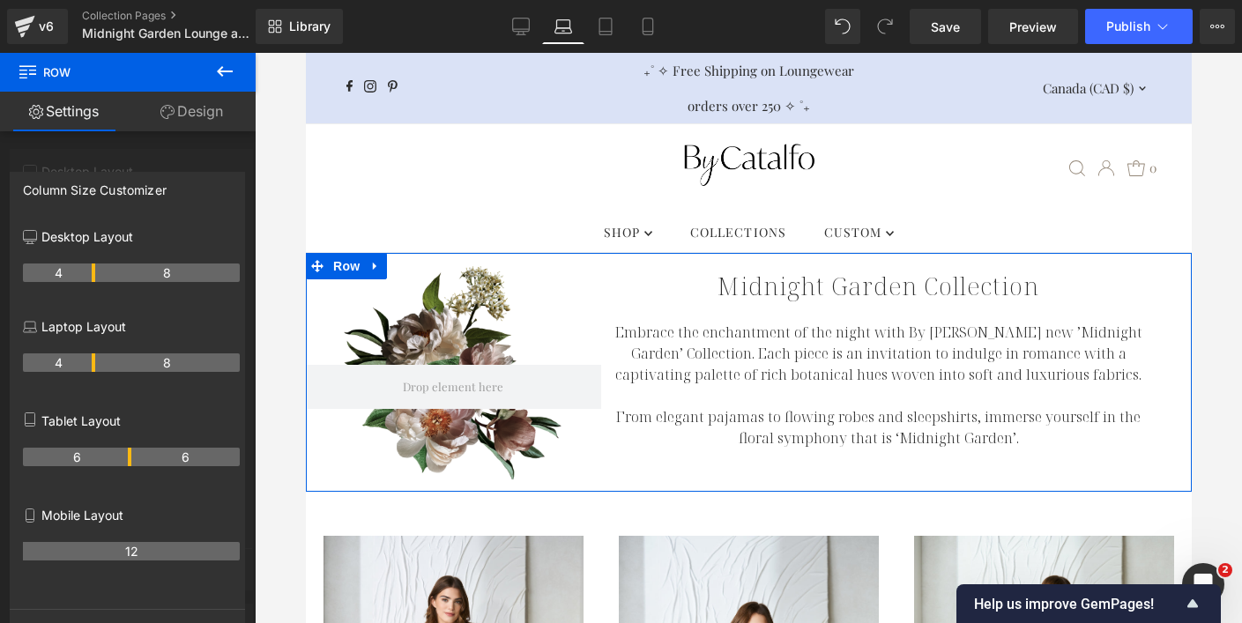
drag, startPoint x: 111, startPoint y: 365, endPoint x: 95, endPoint y: 365, distance: 15.9
click at [95, 365] on tr "4 8" at bounding box center [131, 362] width 217 height 19
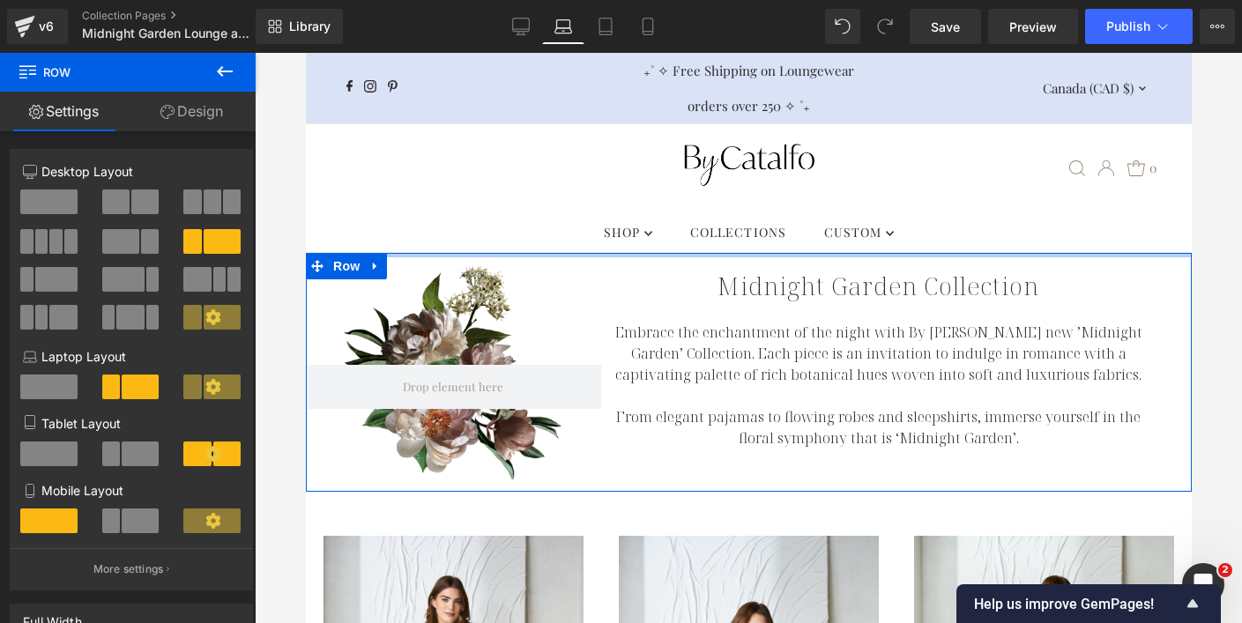
click at [682, 255] on div at bounding box center [748, 255] width 886 height 4
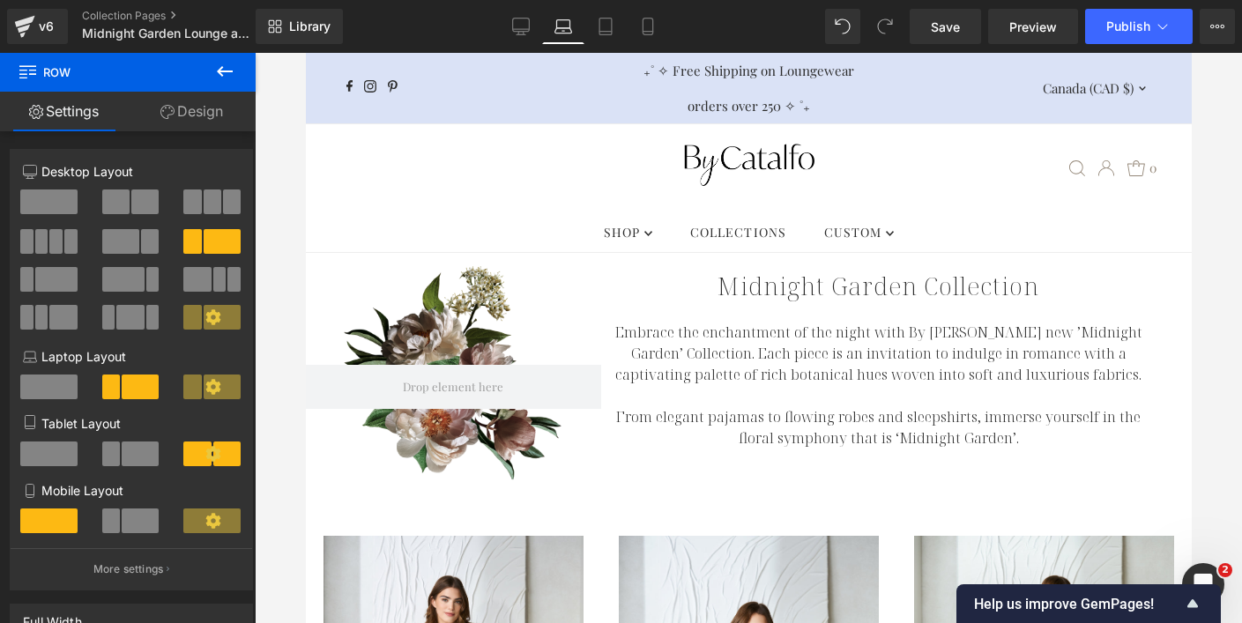
click at [1210, 270] on div at bounding box center [748, 338] width 987 height 570
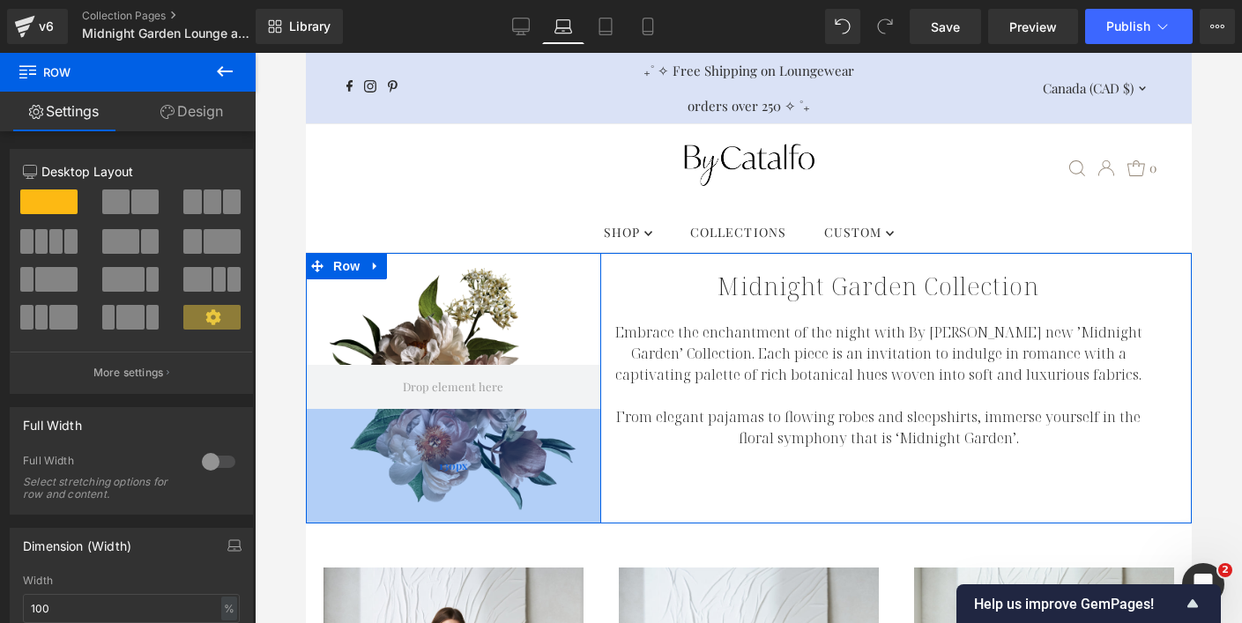
drag, startPoint x: 422, startPoint y: 482, endPoint x: 421, endPoint y: 514, distance: 31.7
click at [421, 514] on div "130px" at bounding box center [452, 466] width 295 height 115
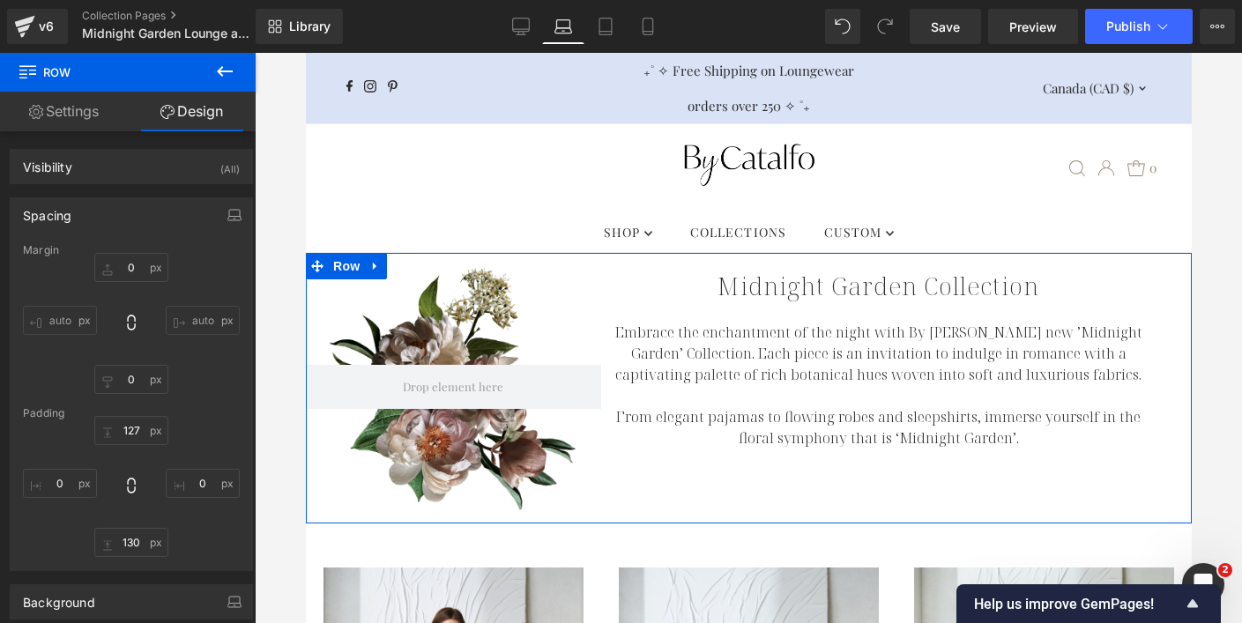
click at [769, 498] on div "Row 127px 130px NaNpx Midnight Garden Collection Heading Embrace the enchantmen…" at bounding box center [748, 388] width 886 height 271
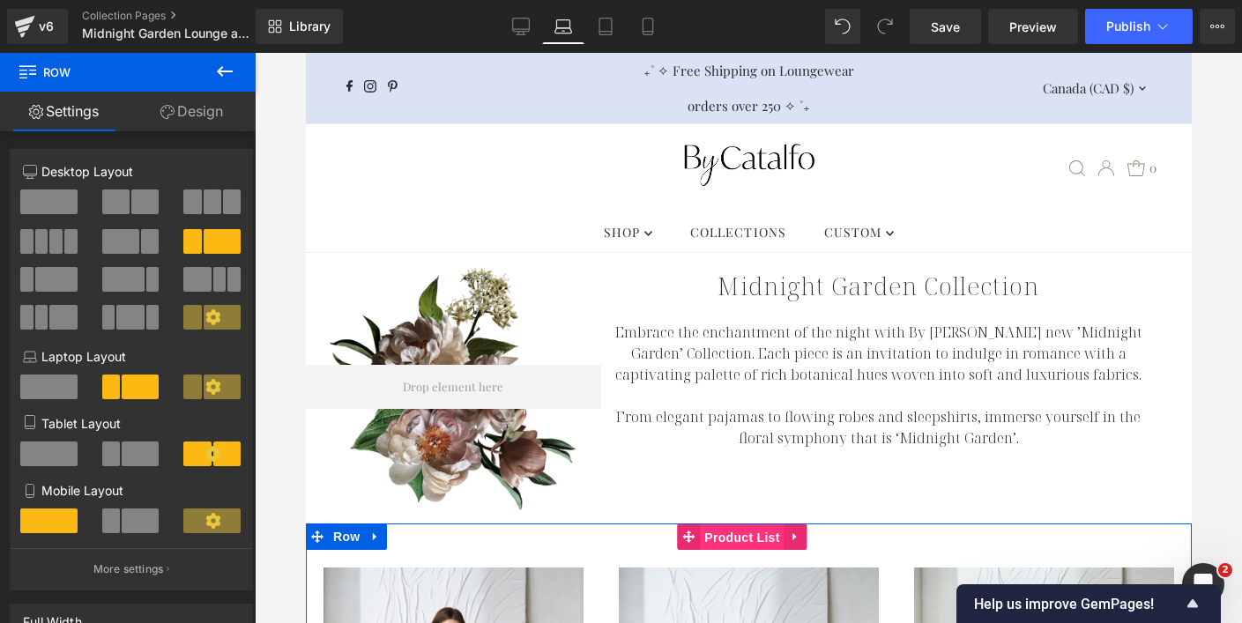
click at [761, 531] on span "Product List" at bounding box center [741, 537] width 84 height 26
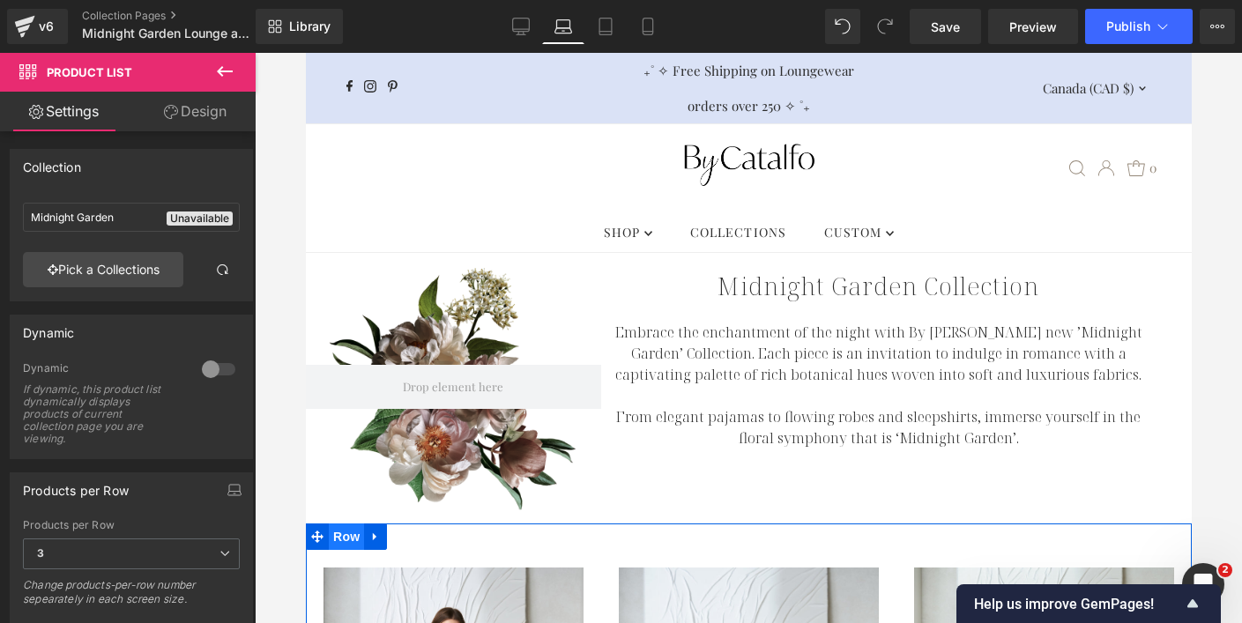
click at [346, 534] on span "Row" at bounding box center [345, 537] width 35 height 26
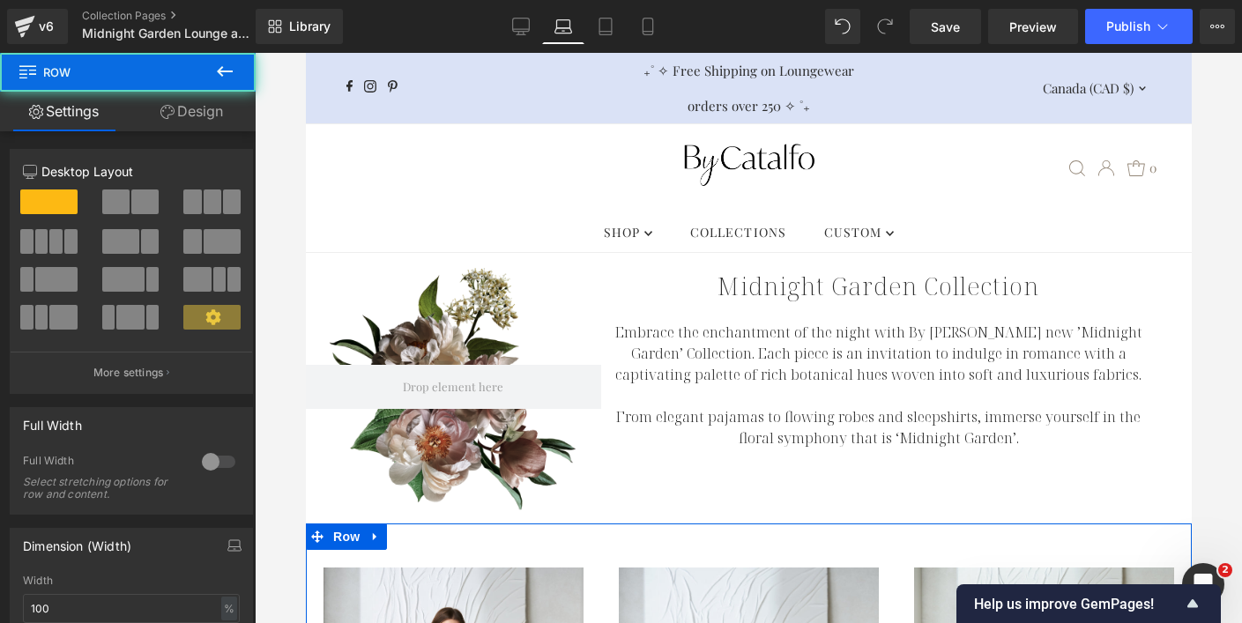
click at [197, 111] on link "Design" at bounding box center [192, 112] width 128 height 40
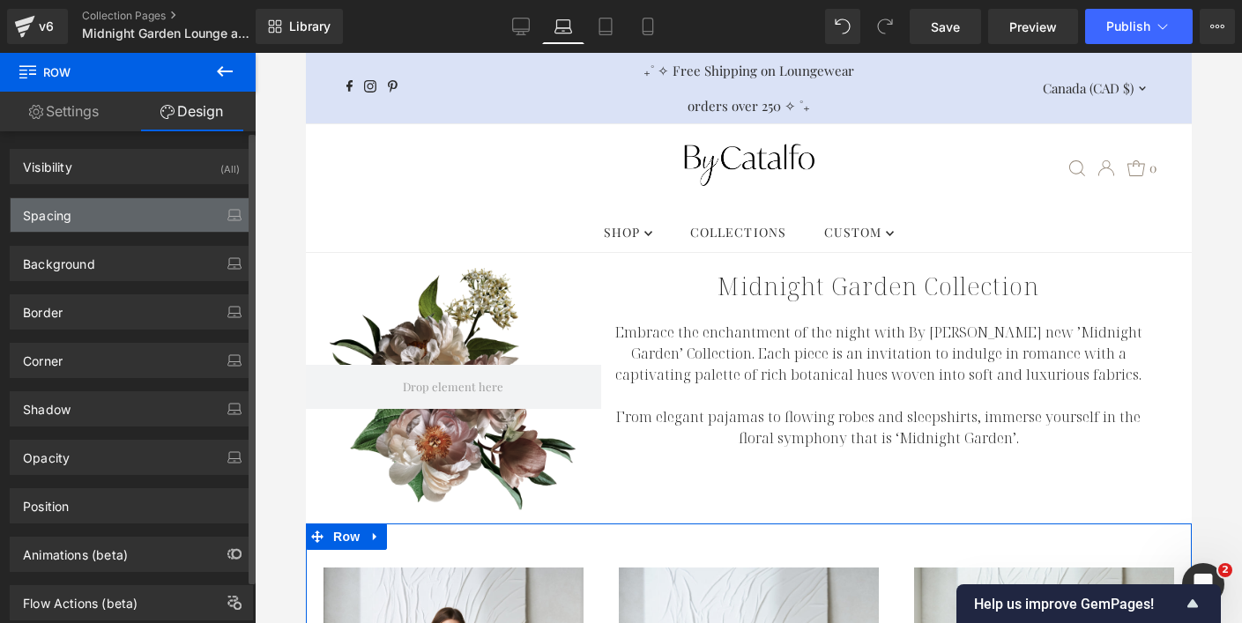
click at [157, 212] on div "Spacing" at bounding box center [131, 214] width 241 height 33
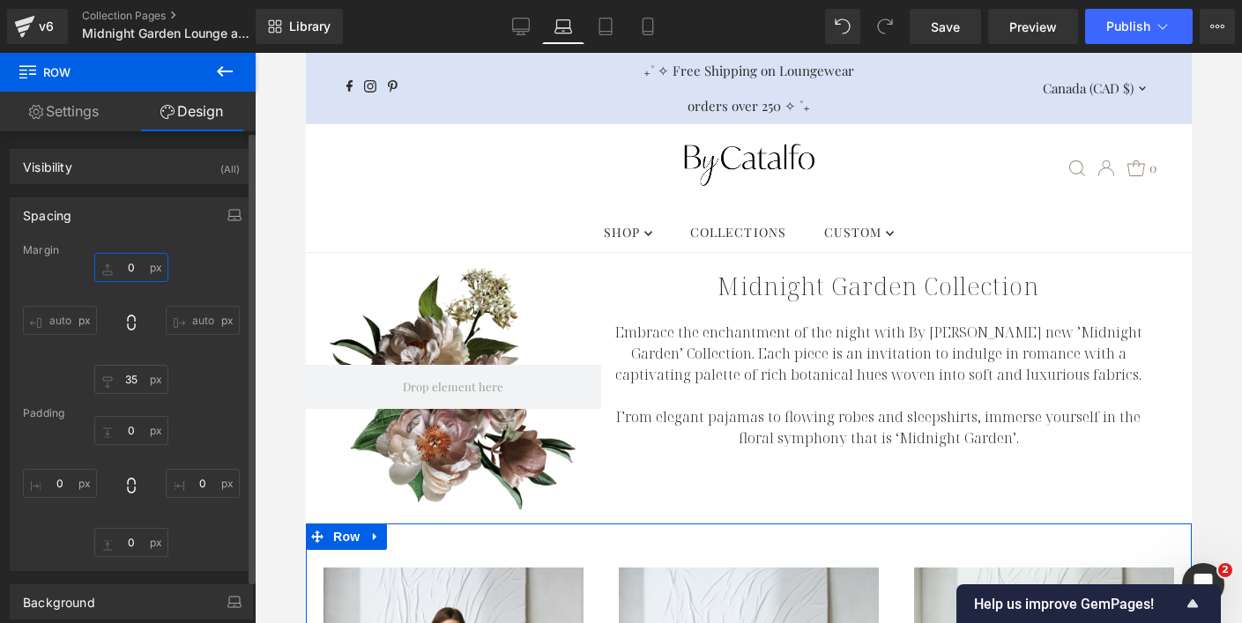
click at [127, 267] on input "0" at bounding box center [131, 267] width 74 height 29
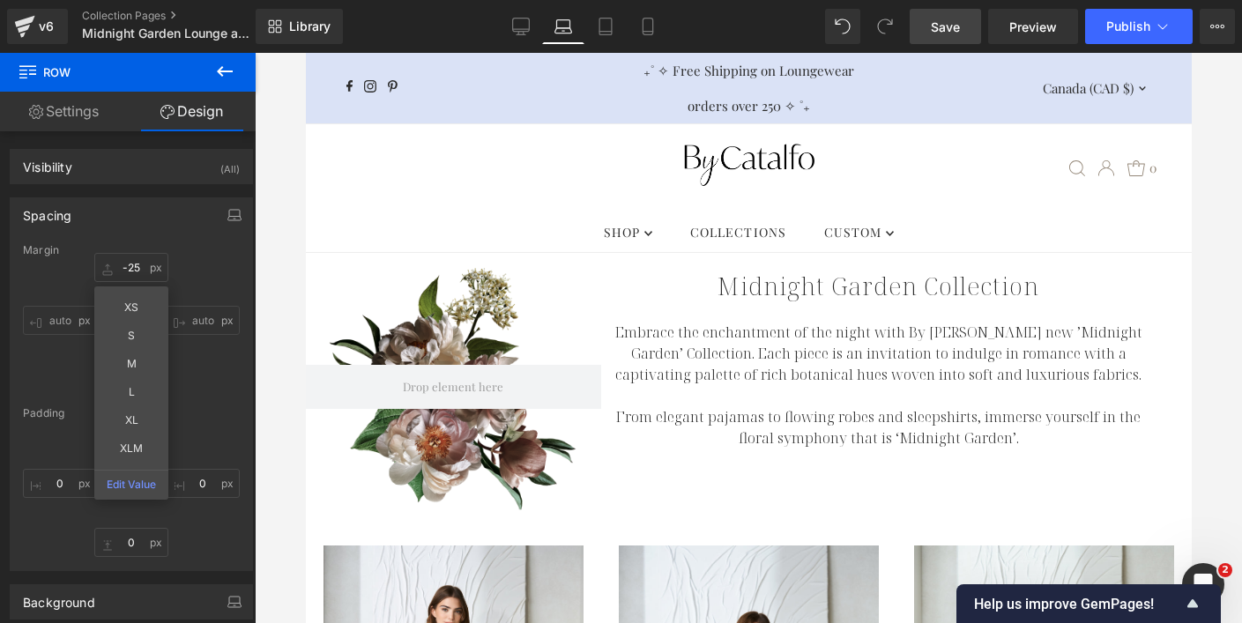
click at [951, 29] on span "Save" at bounding box center [945, 27] width 29 height 19
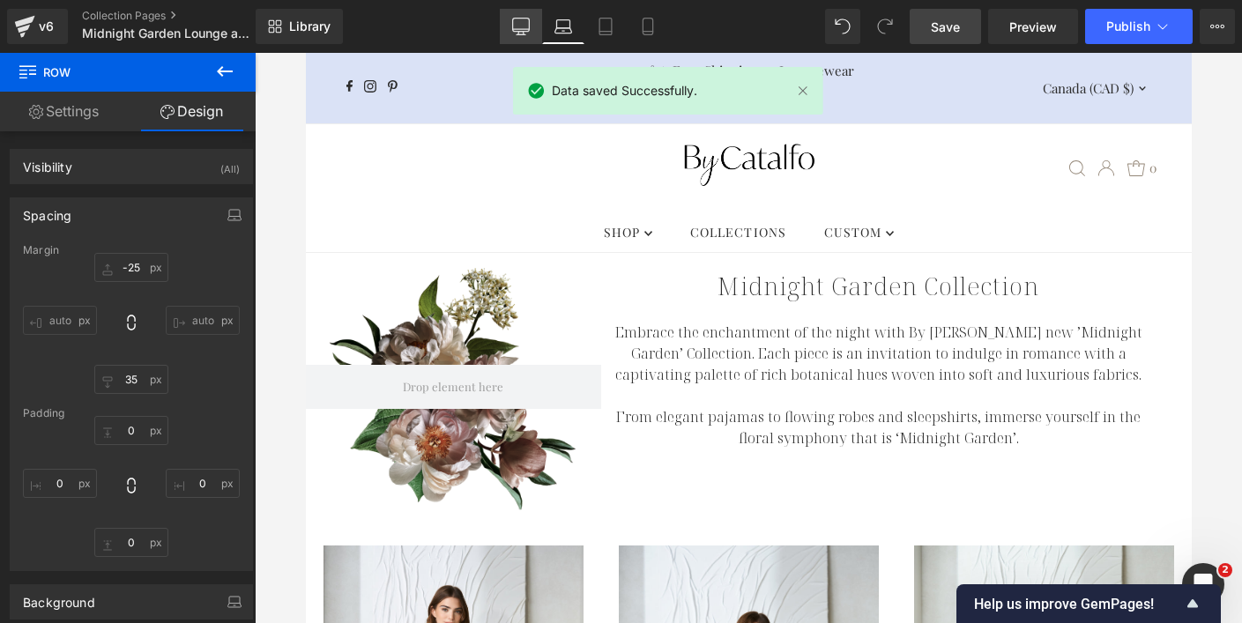
click at [524, 24] on icon at bounding box center [521, 27] width 18 height 18
type input "0"
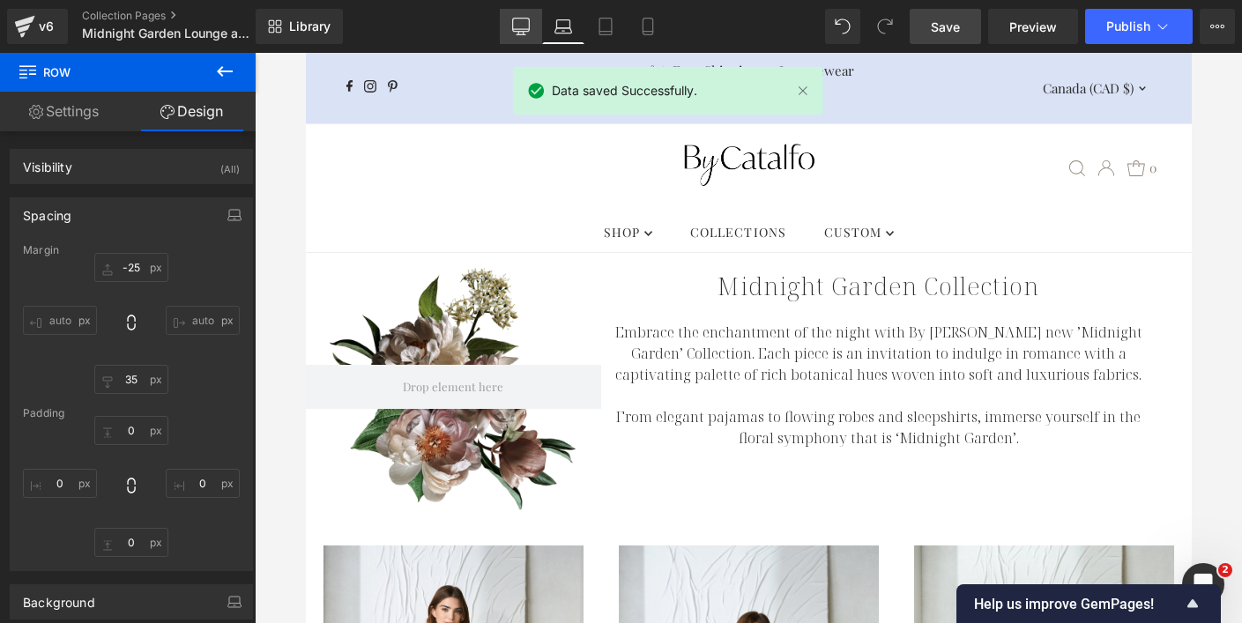
type input "0"
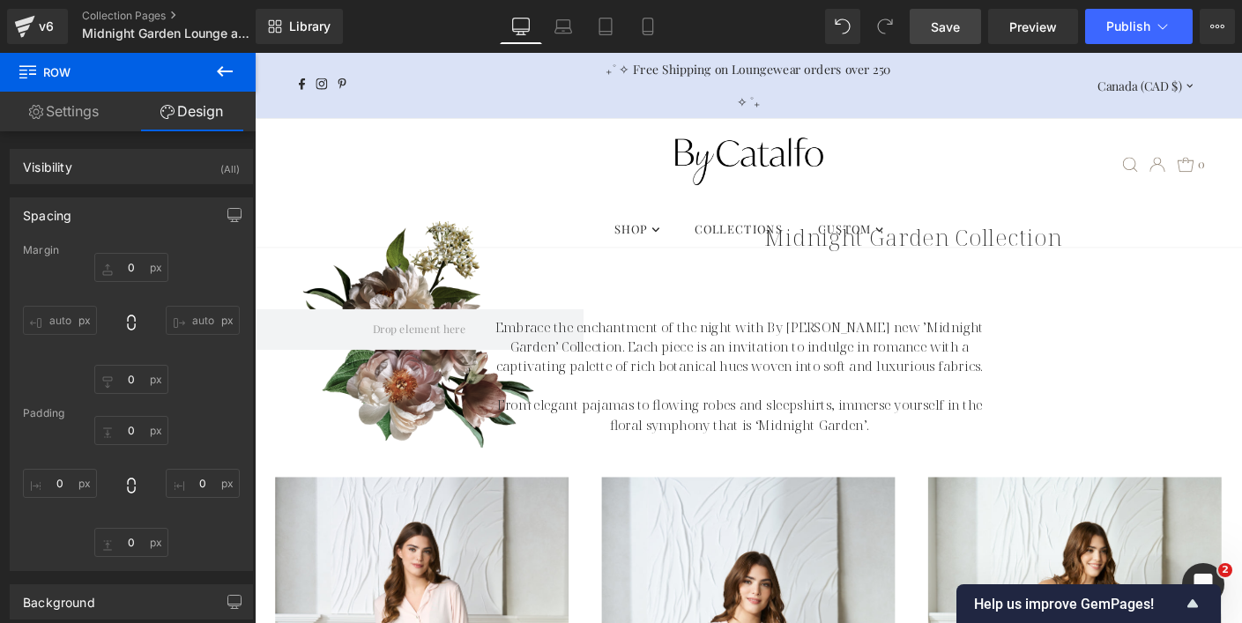
click at [426, 180] on div ".slideout__trigger-mobile-menu .testament--icon-theme-menu-bars:hover .hover-fi…" at bounding box center [787, 173] width 1002 height 99
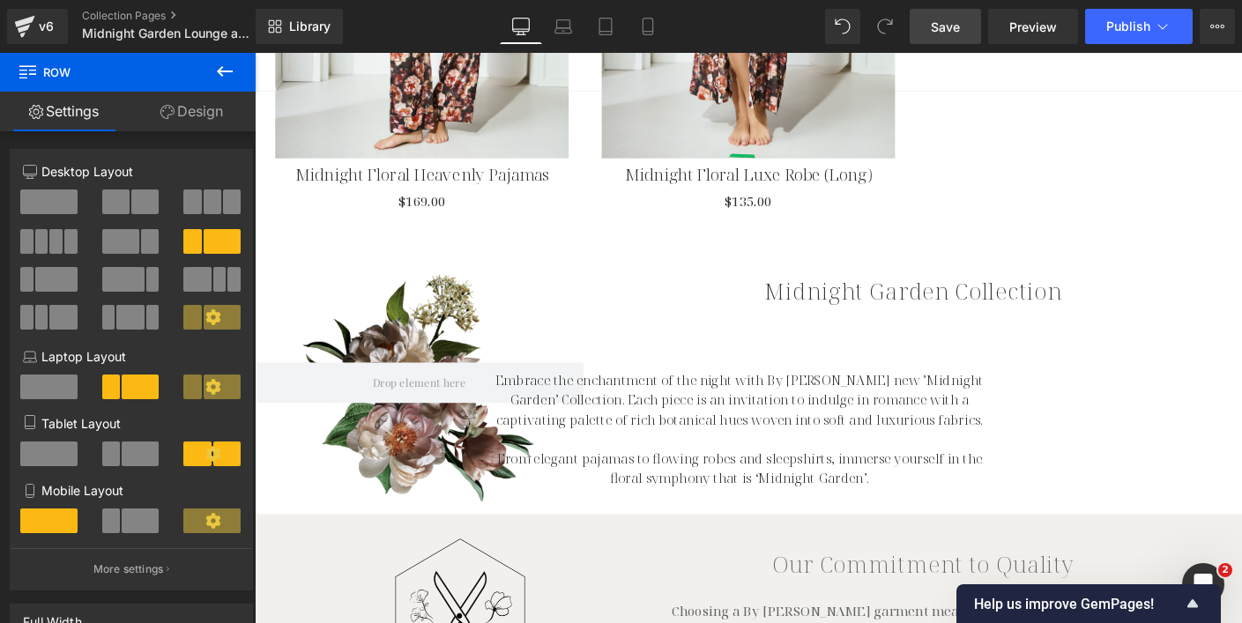
scroll to position [2413, 0]
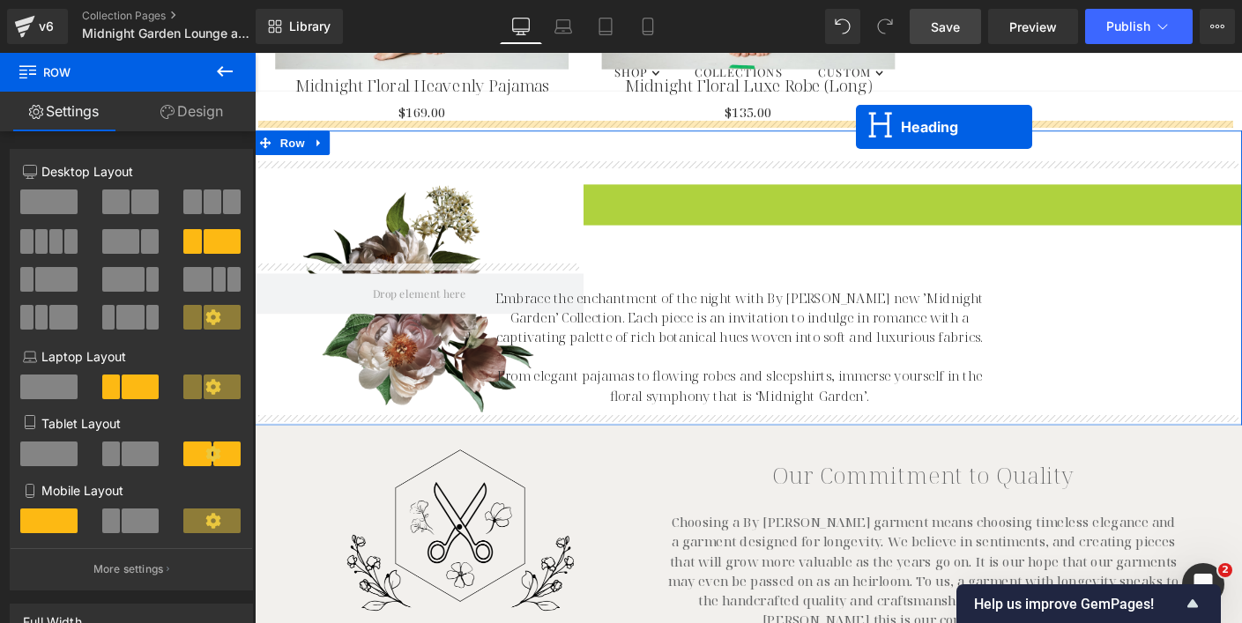
drag, startPoint x: 910, startPoint y: 203, endPoint x: 904, endPoint y: 133, distance: 69.9
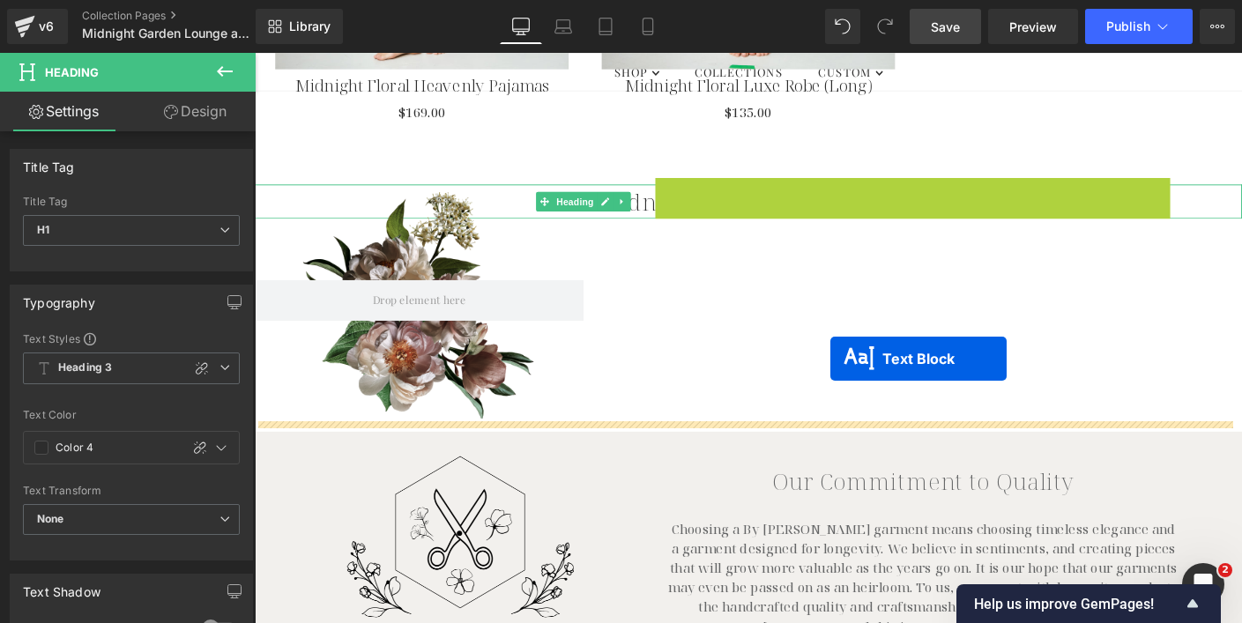
drag, startPoint x: 732, startPoint y: 317, endPoint x: 876, endPoint y: 383, distance: 158.9
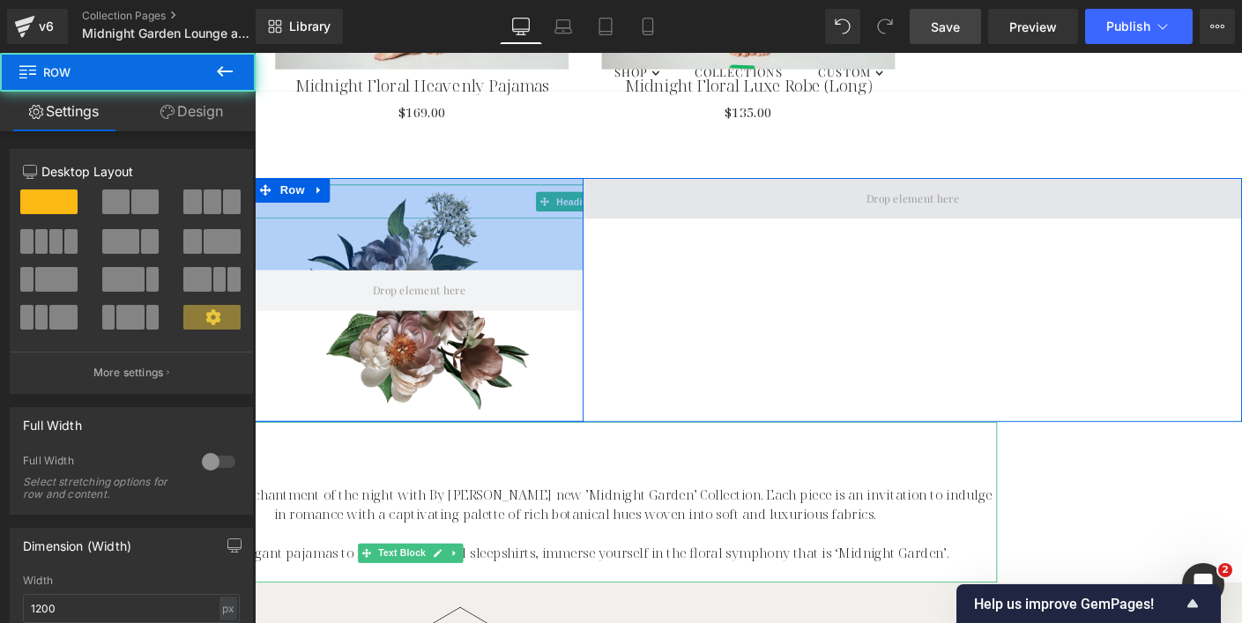
drag, startPoint x: 570, startPoint y: 203, endPoint x: 651, endPoint y: 198, distance: 81.2
click at [681, 195] on div "Row 113px 136px NaNpx Row" at bounding box center [788, 320] width 1066 height 264
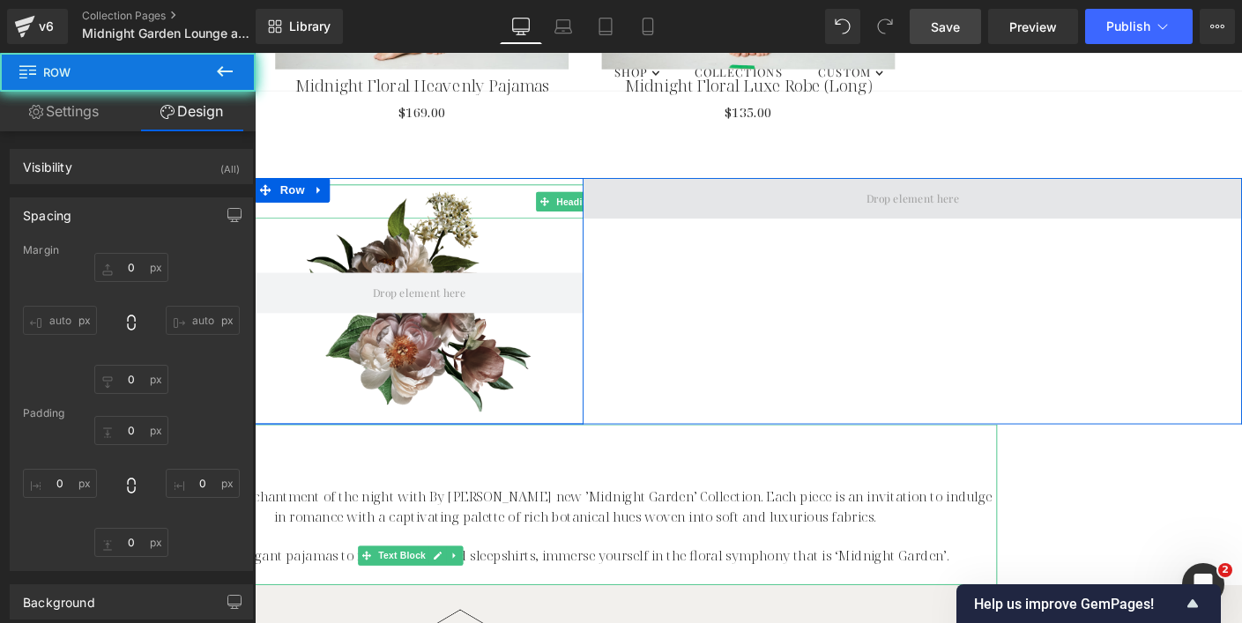
type input "0"
type input "116"
type input "0"
type input "136"
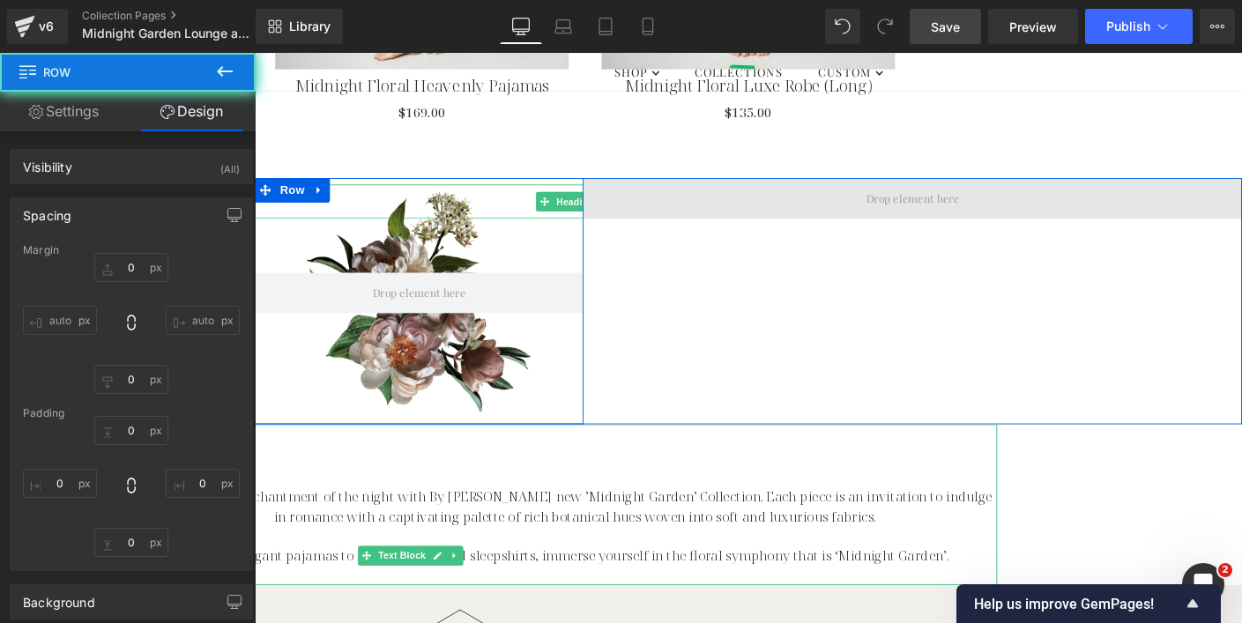
type input "0"
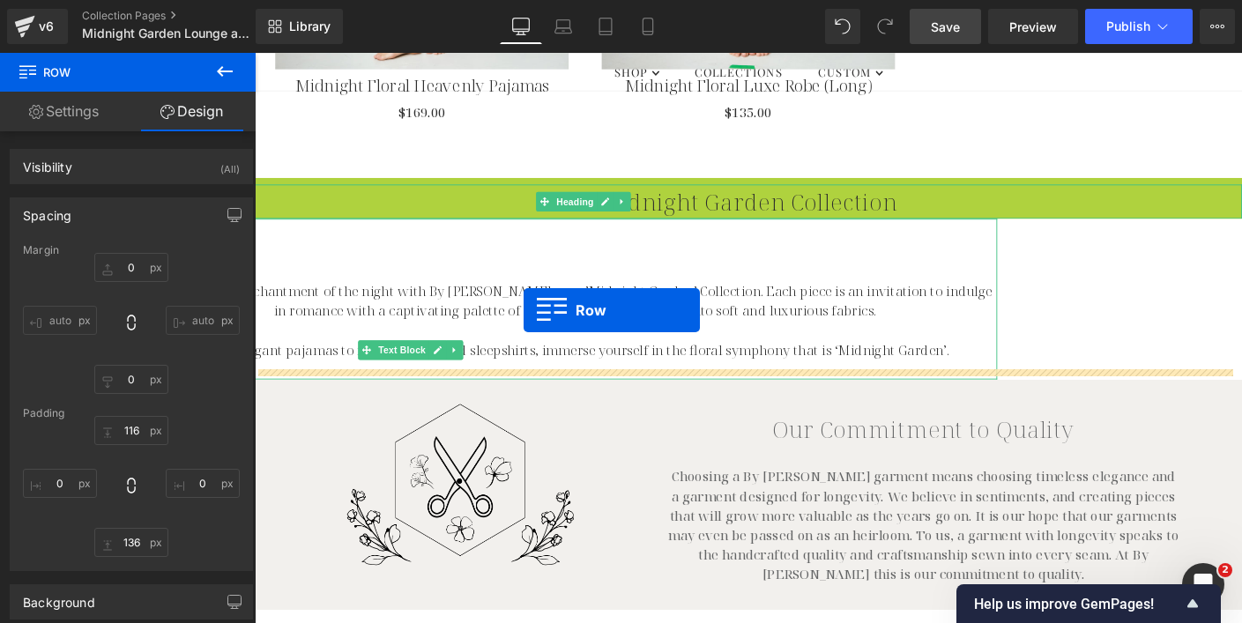
drag, startPoint x: 261, startPoint y: 190, endPoint x: 546, endPoint y: 329, distance: 316.5
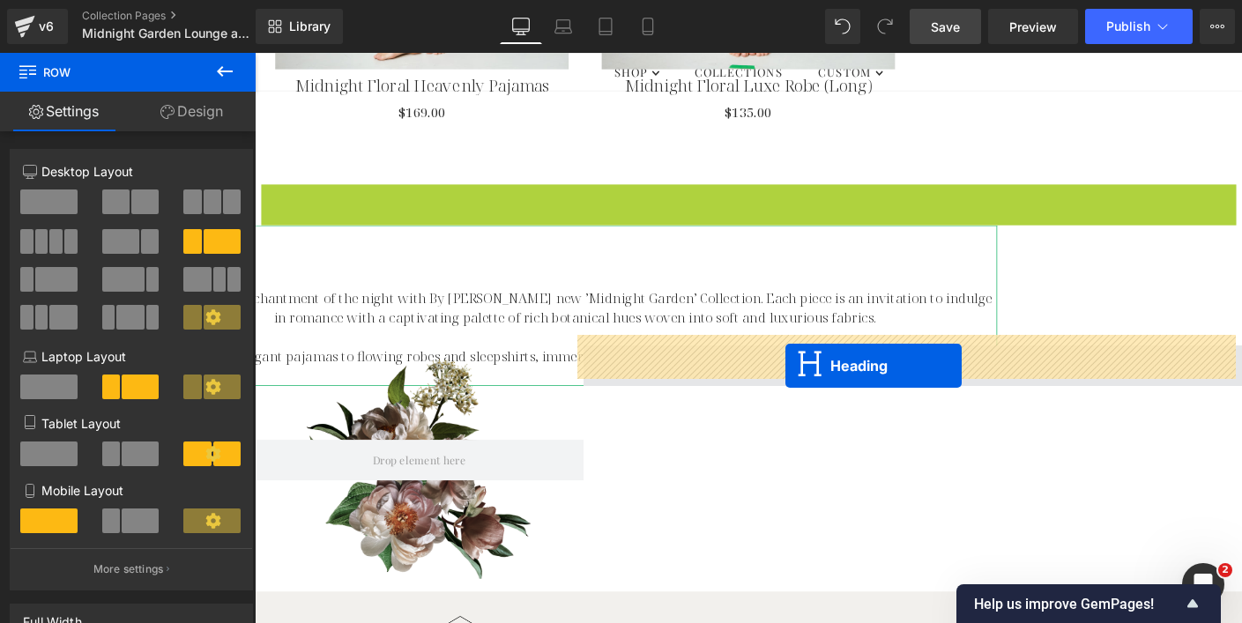
drag, startPoint x: 743, startPoint y: 199, endPoint x: 830, endPoint y: 382, distance: 203.0
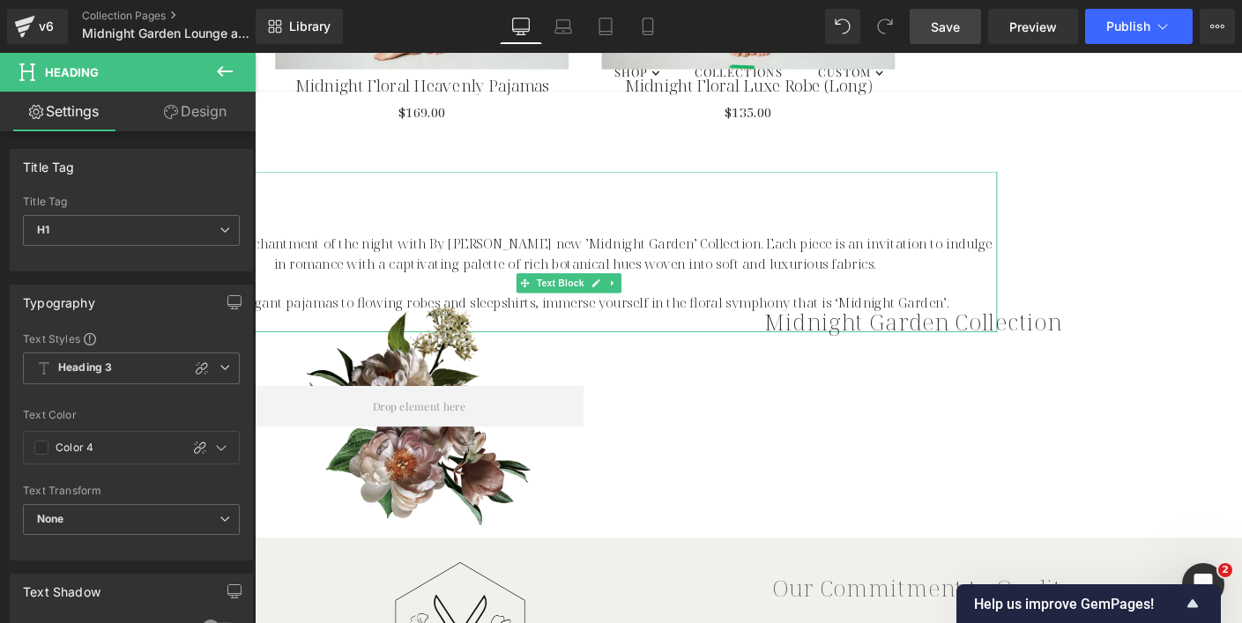
click at [413, 249] on p "Embrace the enchantment of the night with By [PERSON_NAME] new ’Midnight Garden…" at bounding box center [601, 270] width 912 height 42
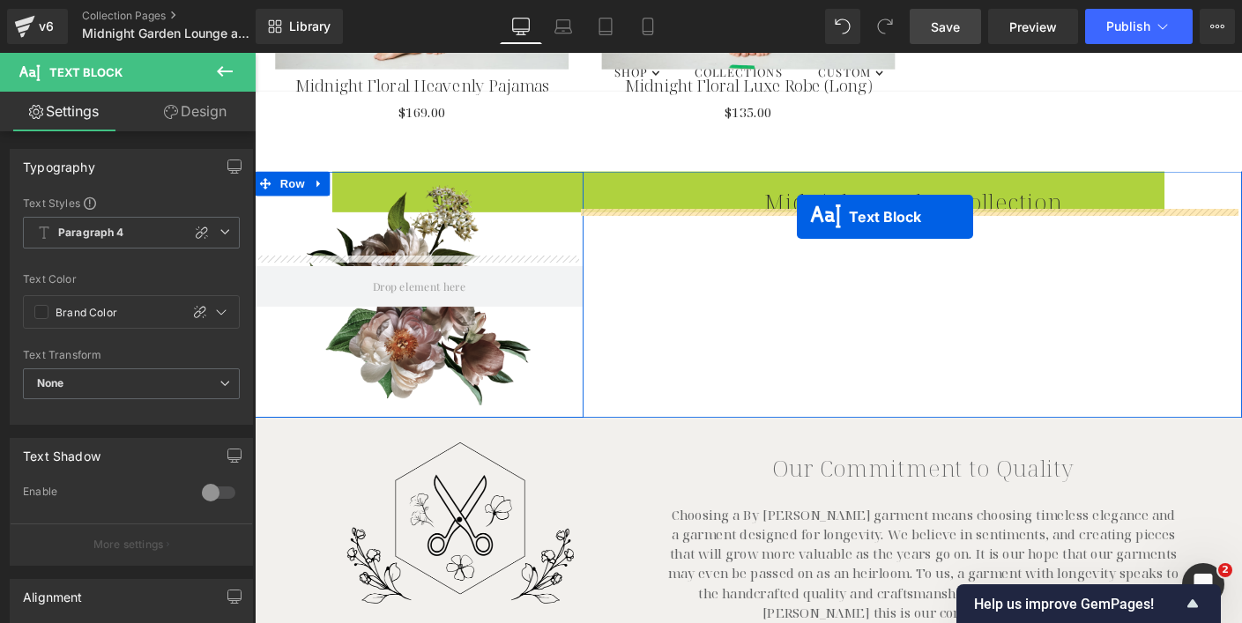
drag, startPoint x: 542, startPoint y: 288, endPoint x: 840, endPoint y: 230, distance: 303.5
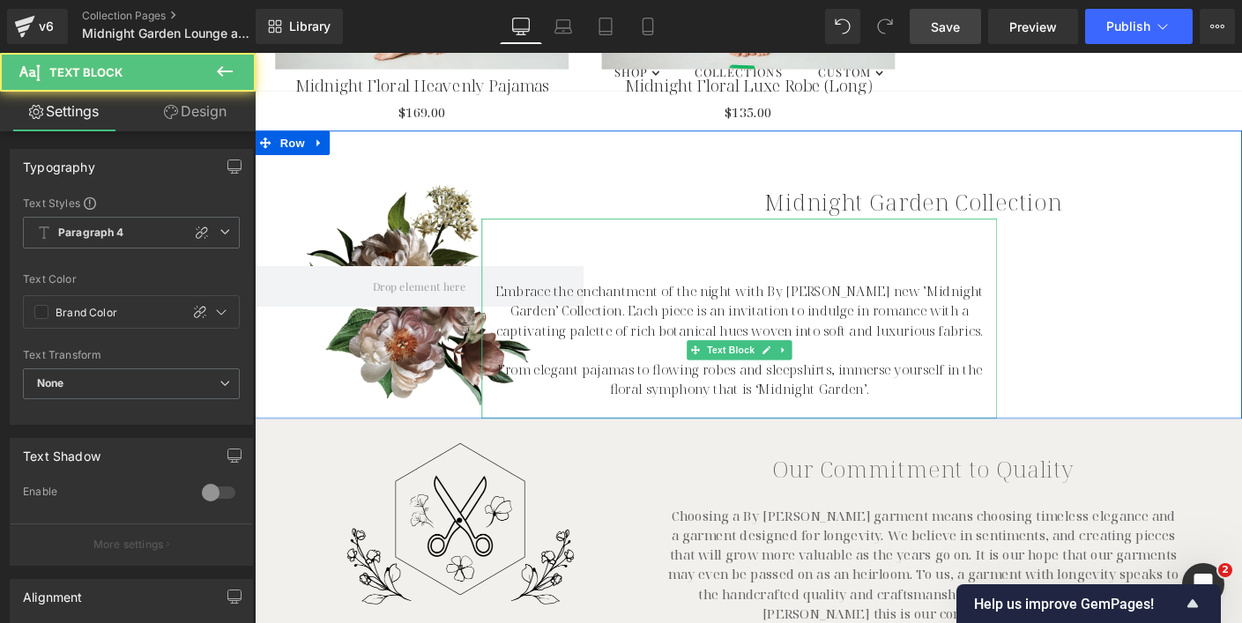
click at [797, 307] on p "Embrace the enchantment of the night with By [PERSON_NAME] new ’Midnight Garden…" at bounding box center [778, 331] width 557 height 63
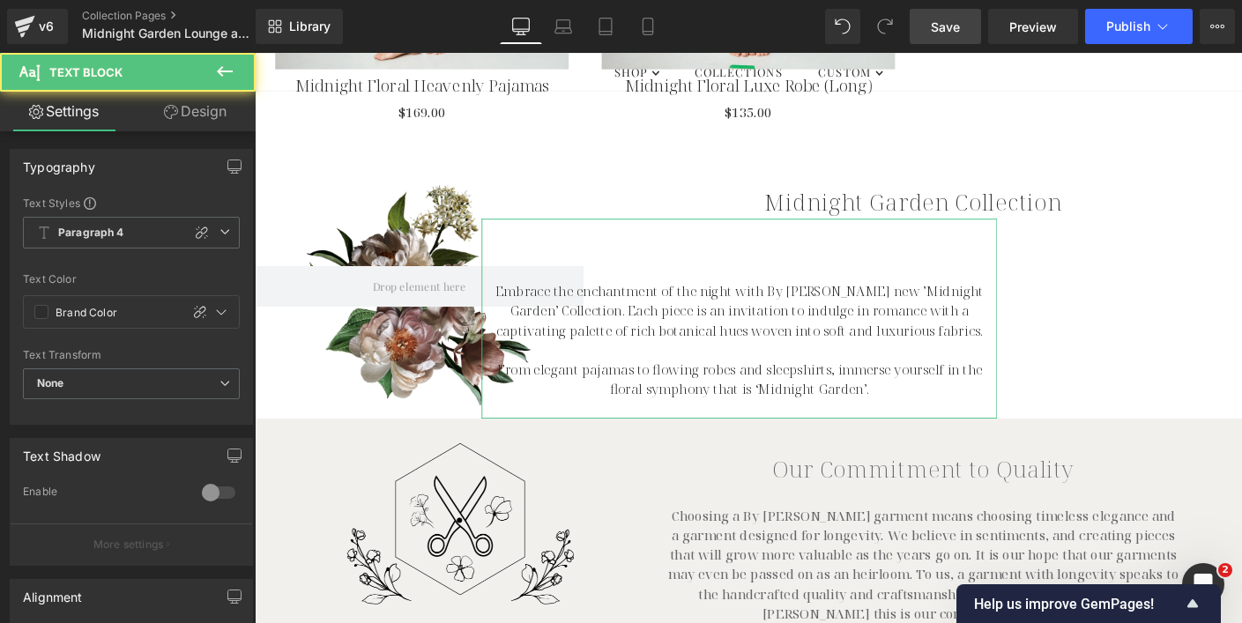
click at [203, 115] on link "Design" at bounding box center [195, 112] width 128 height 40
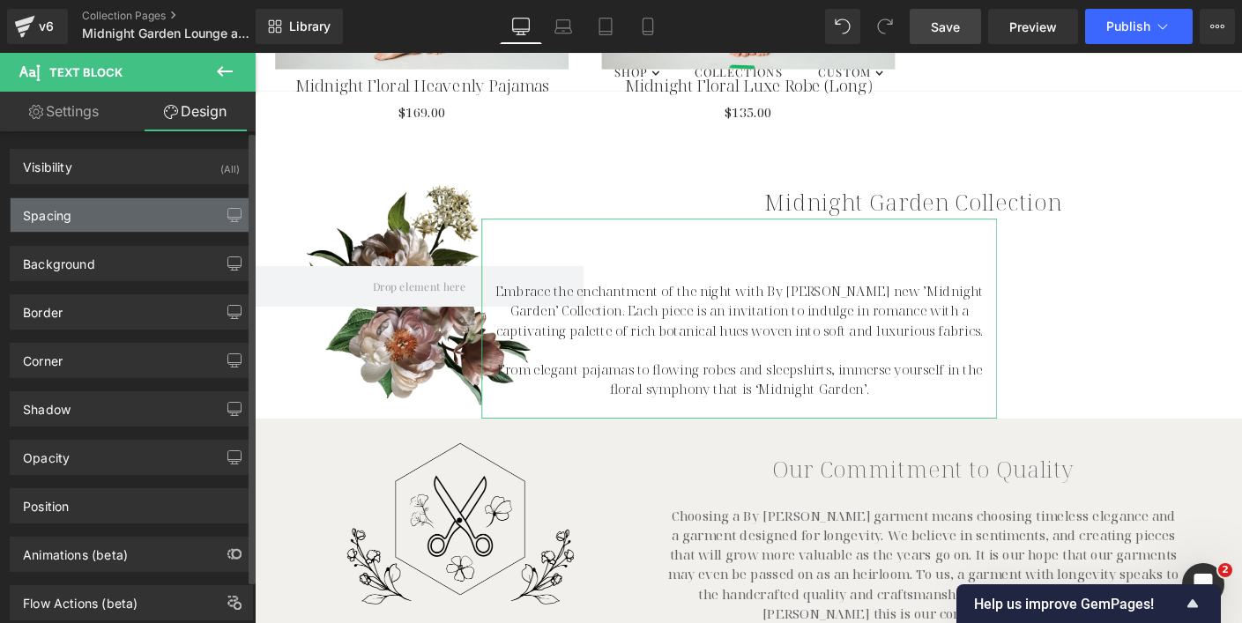
click at [106, 222] on div "Spacing" at bounding box center [131, 214] width 241 height 33
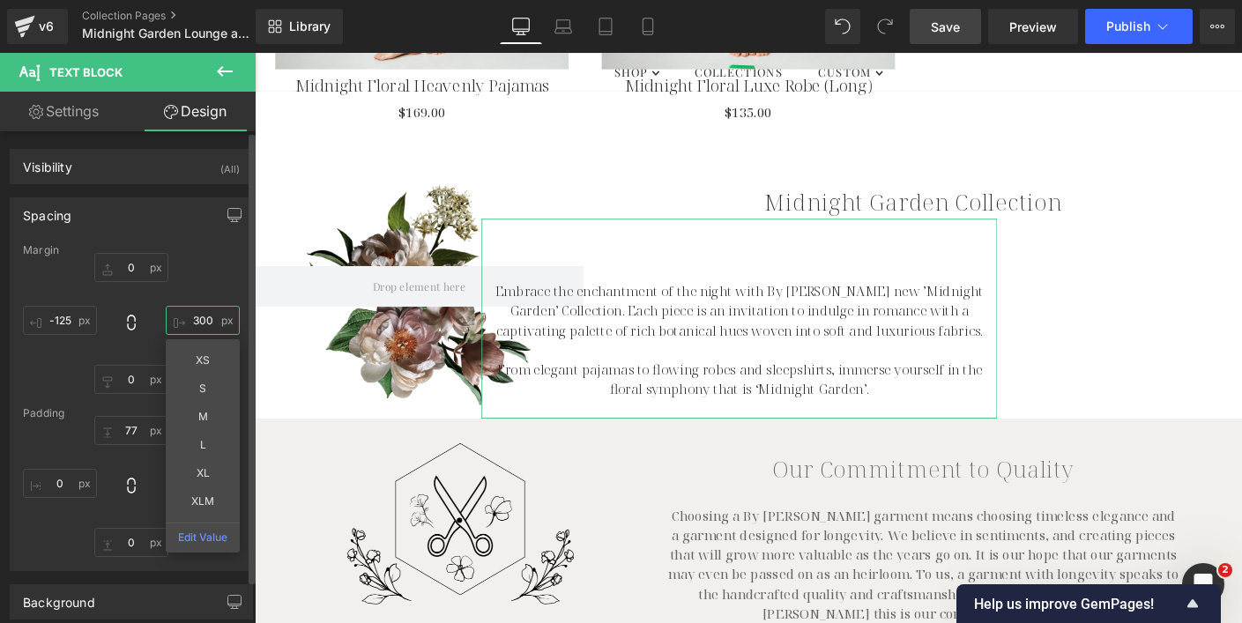
click at [195, 318] on input "300" at bounding box center [203, 320] width 74 height 29
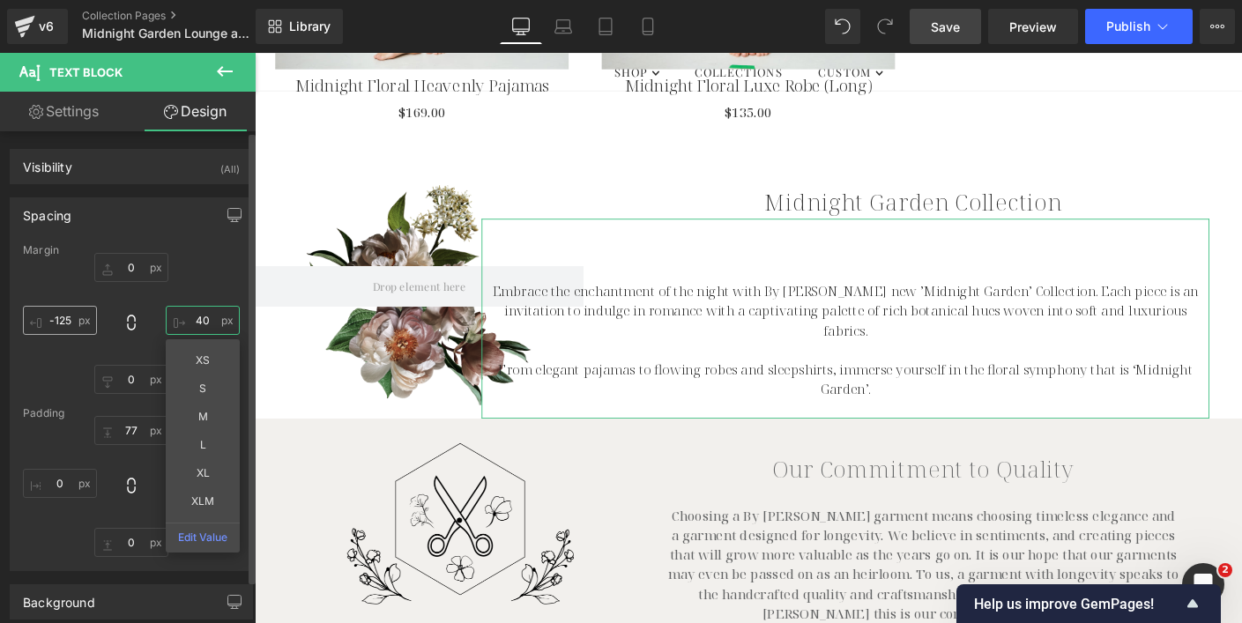
type input "40"
click at [62, 321] on input "-125" at bounding box center [60, 320] width 74 height 29
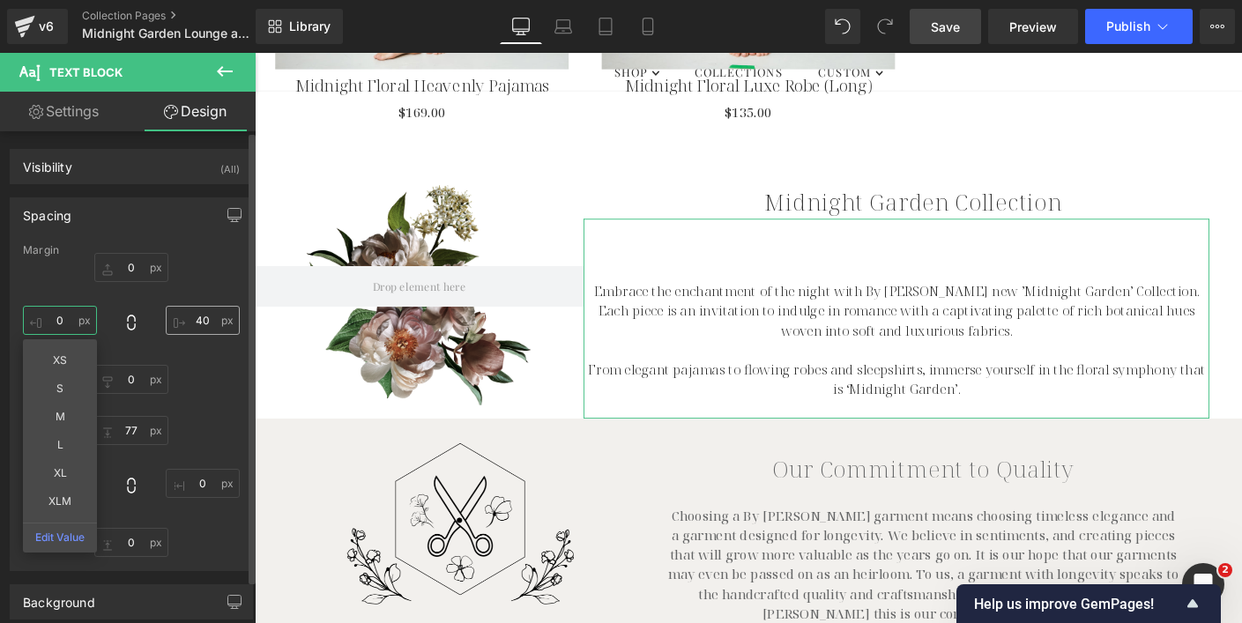
type input "0"
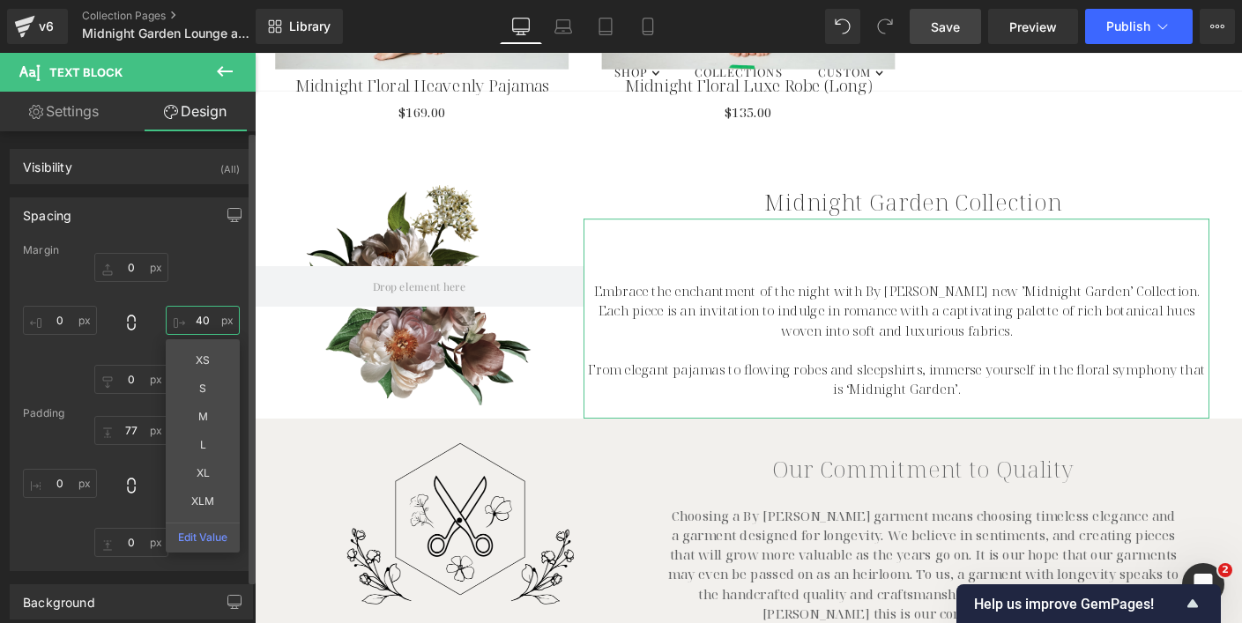
click at [198, 316] on input "40" at bounding box center [203, 320] width 74 height 29
type input "30"
click at [66, 319] on input "0" at bounding box center [60, 320] width 74 height 29
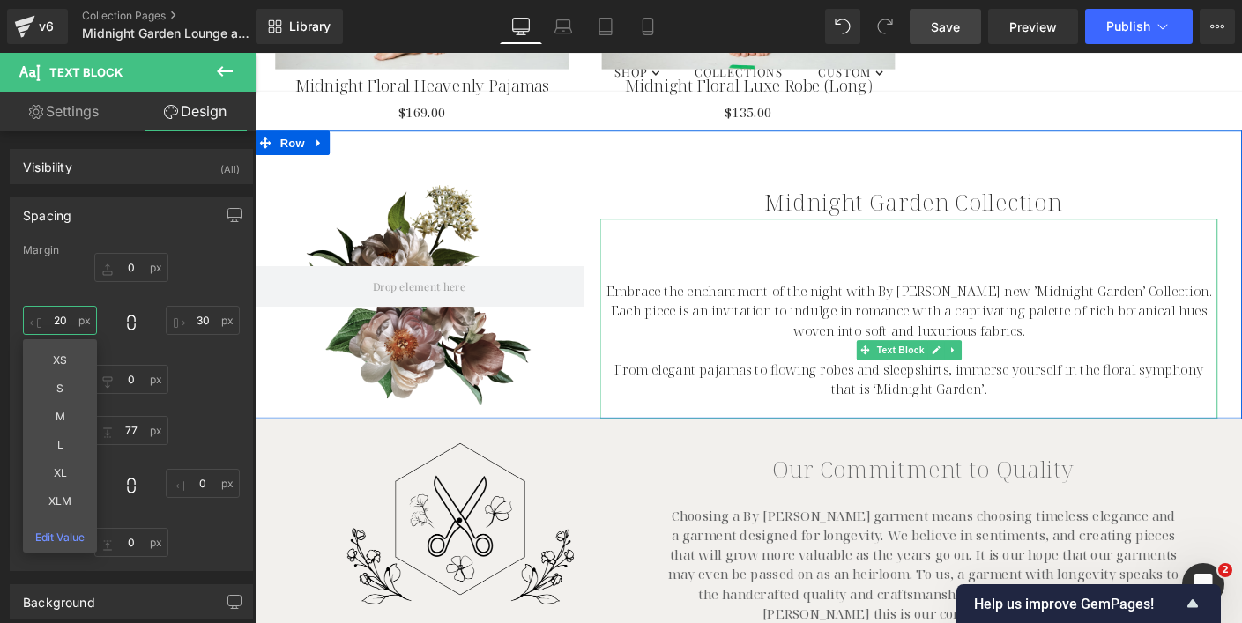
type input "2"
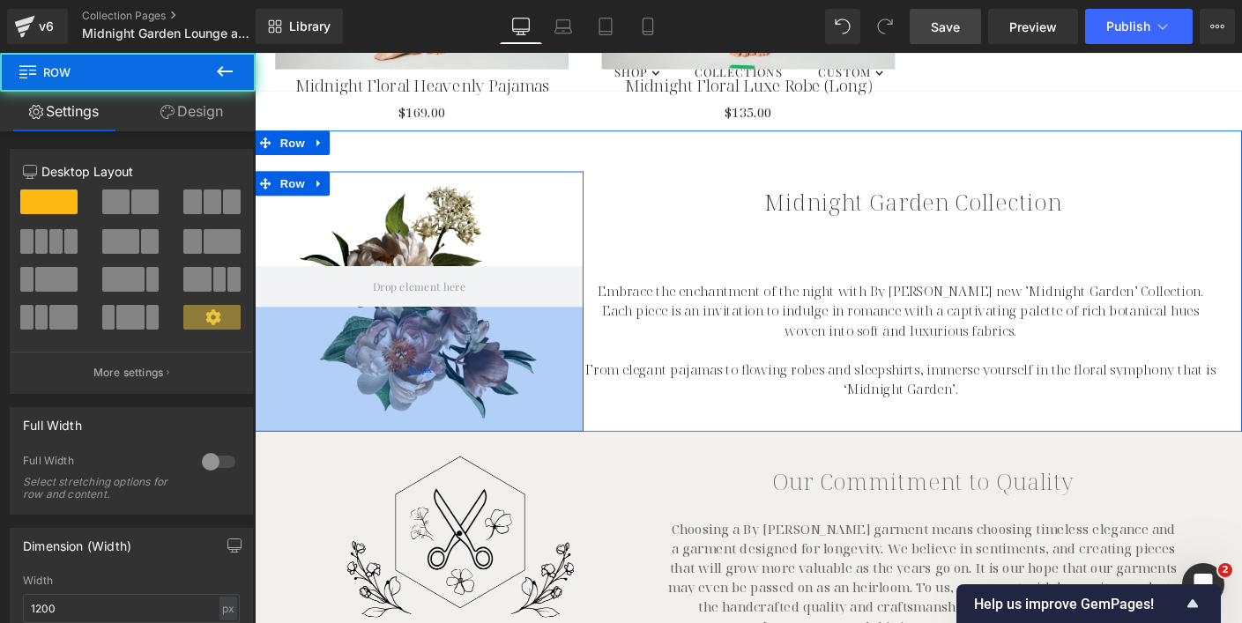
drag, startPoint x: 499, startPoint y: 414, endPoint x: 499, endPoint y: 436, distance: 22.0
click at [499, 435] on div "153px" at bounding box center [432, 394] width 355 height 135
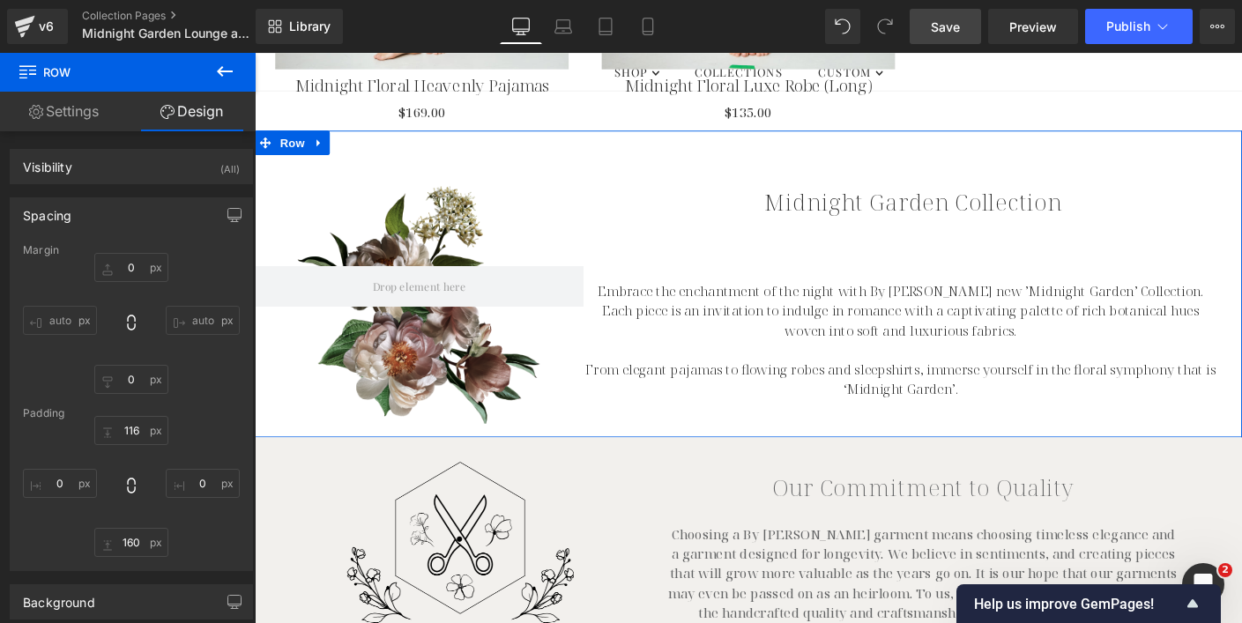
click at [531, 158] on div "Row 116px 160px NaNpx Midnight Garden Collection Heading Embrace the enchantmen…" at bounding box center [788, 302] width 1066 height 331
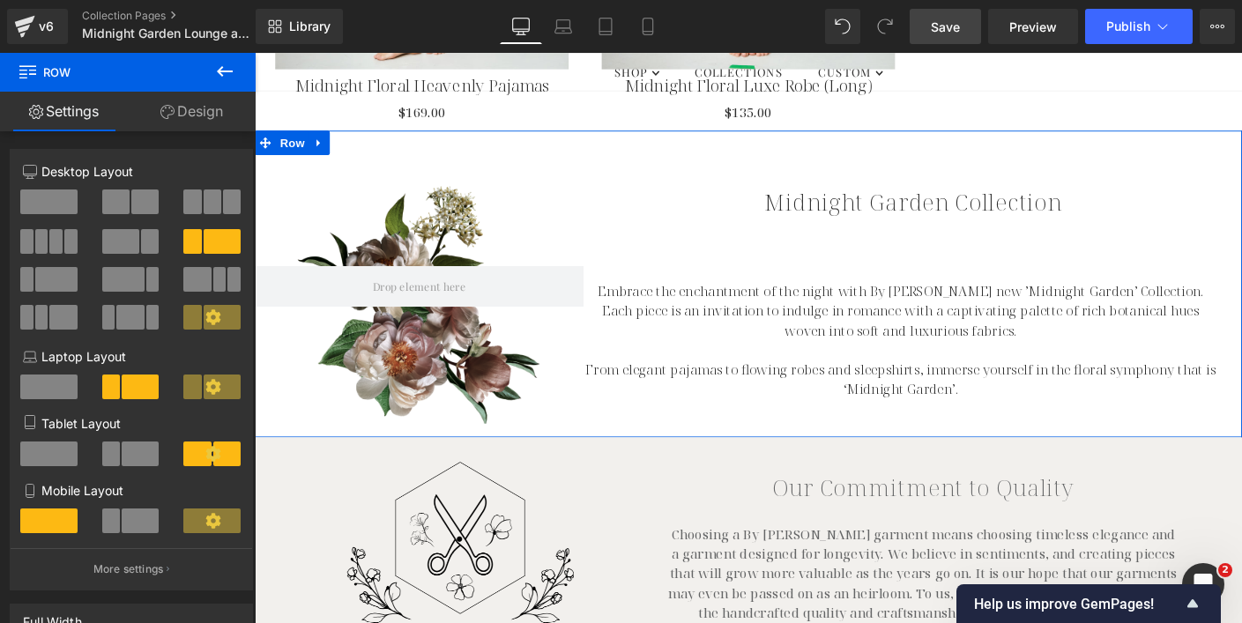
click at [211, 92] on link "Design" at bounding box center [192, 112] width 128 height 40
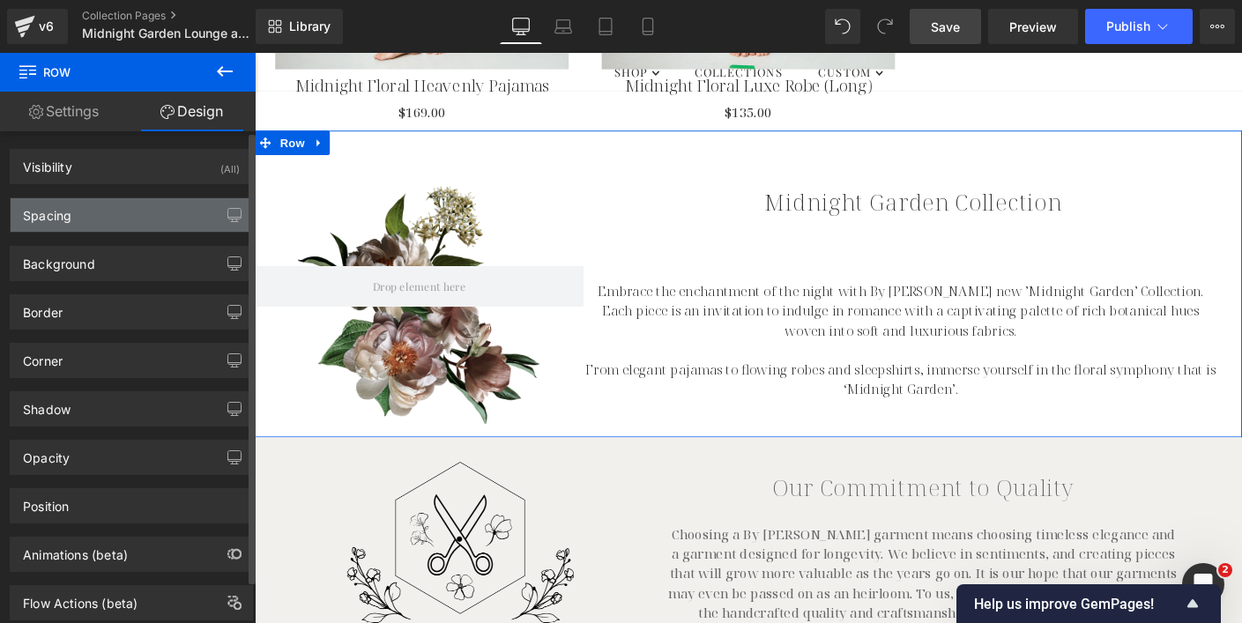
click at [139, 201] on div "Spacing" at bounding box center [131, 214] width 241 height 33
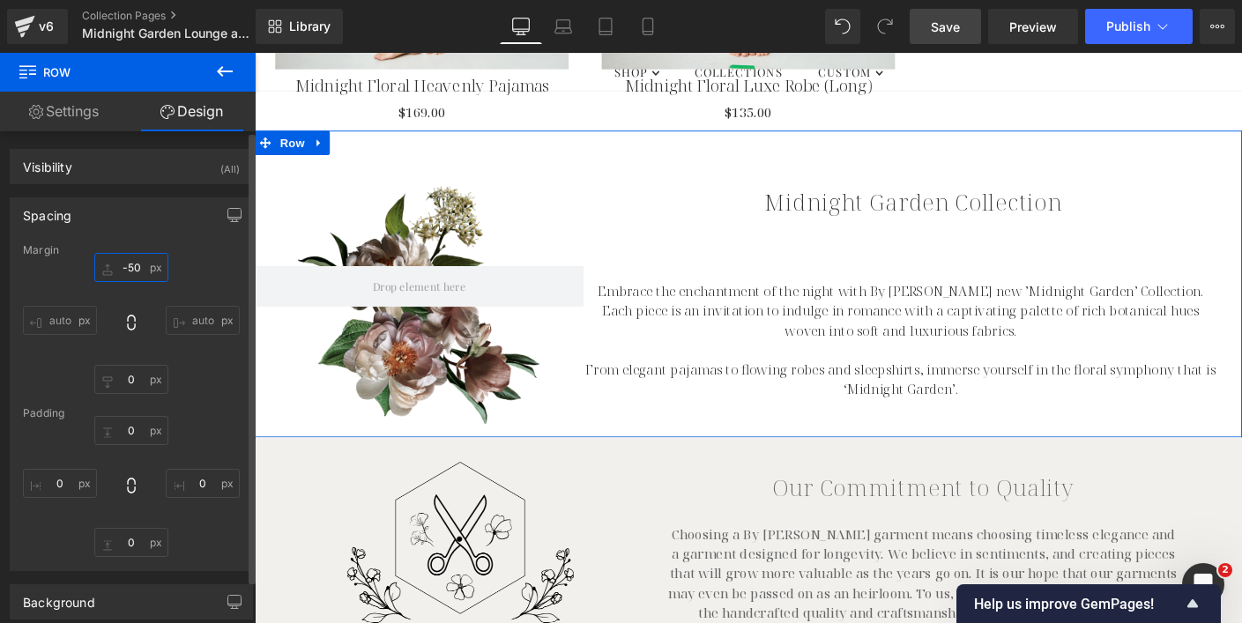
click at [126, 263] on input "-50" at bounding box center [131, 267] width 74 height 29
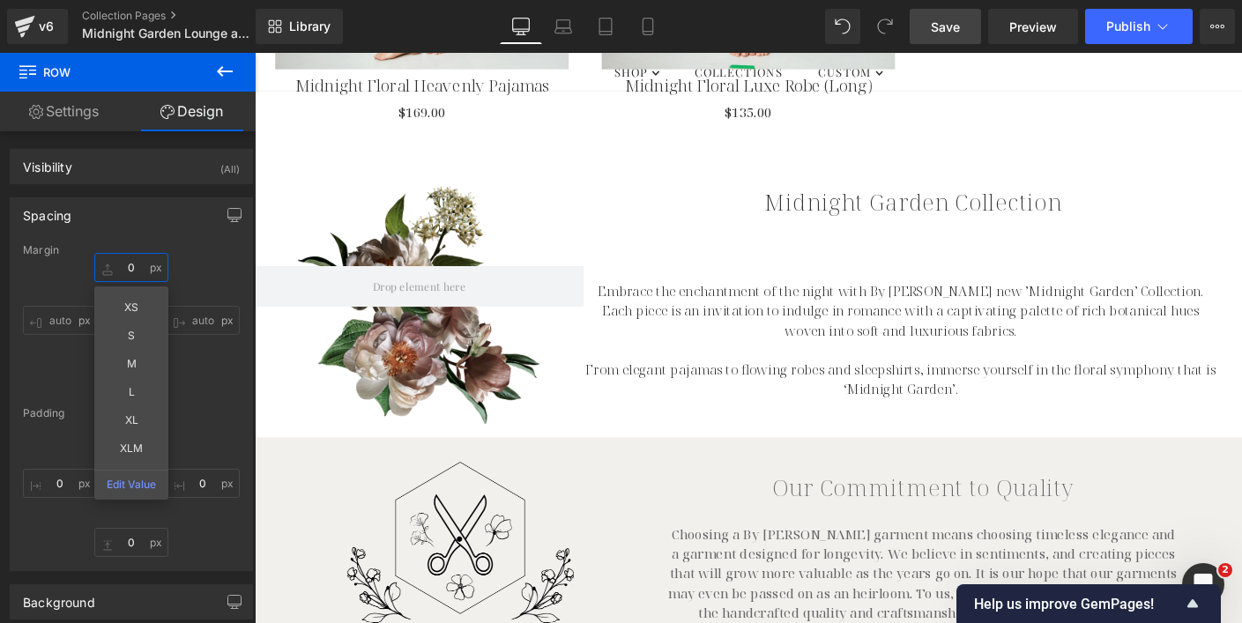
type input "0"
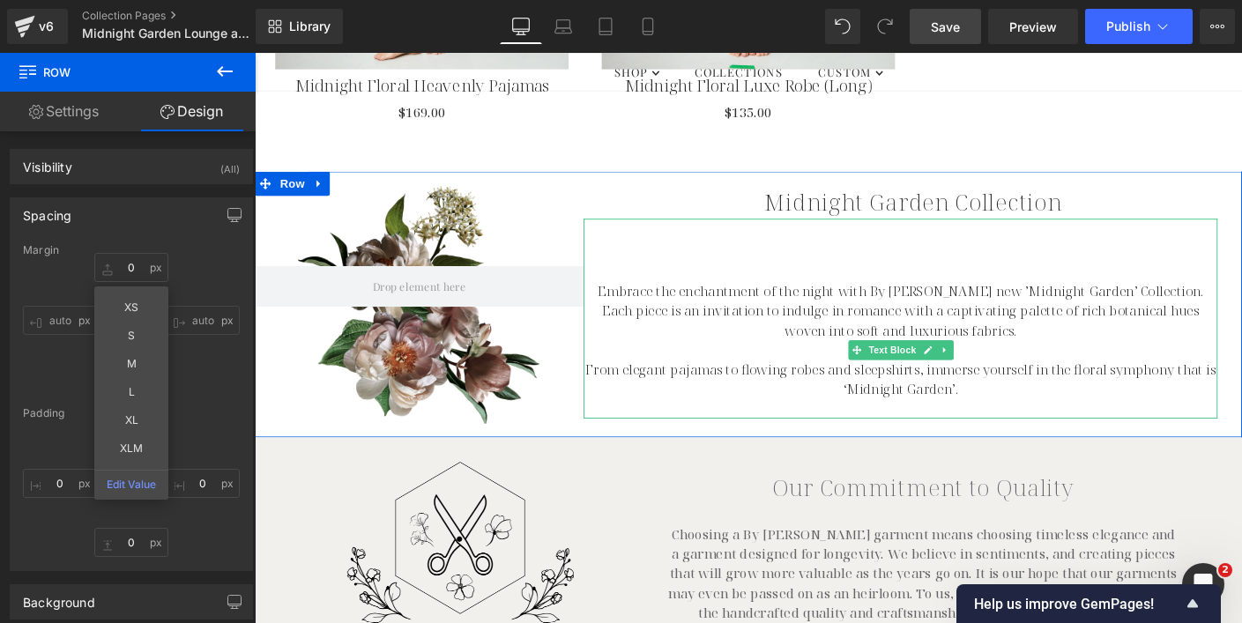
click at [806, 276] on div "Embrace the enchantment of the night with By [PERSON_NAME] new ’Midnight Garden…" at bounding box center [952, 340] width 685 height 216
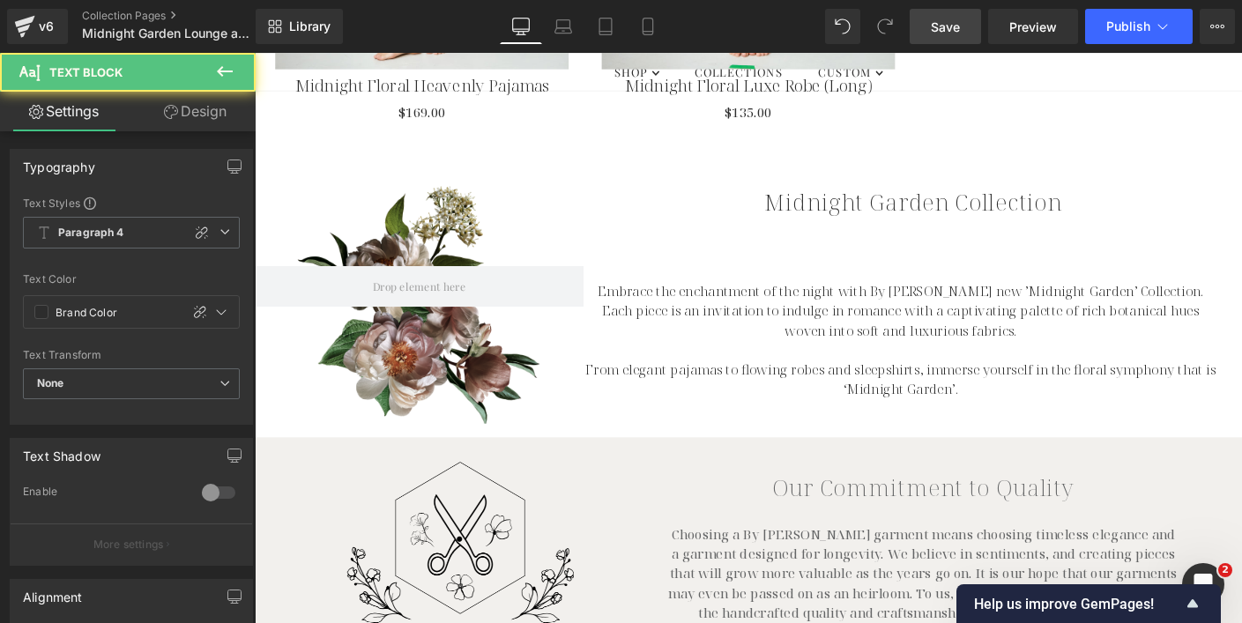
click at [195, 102] on link "Design" at bounding box center [195, 112] width 128 height 40
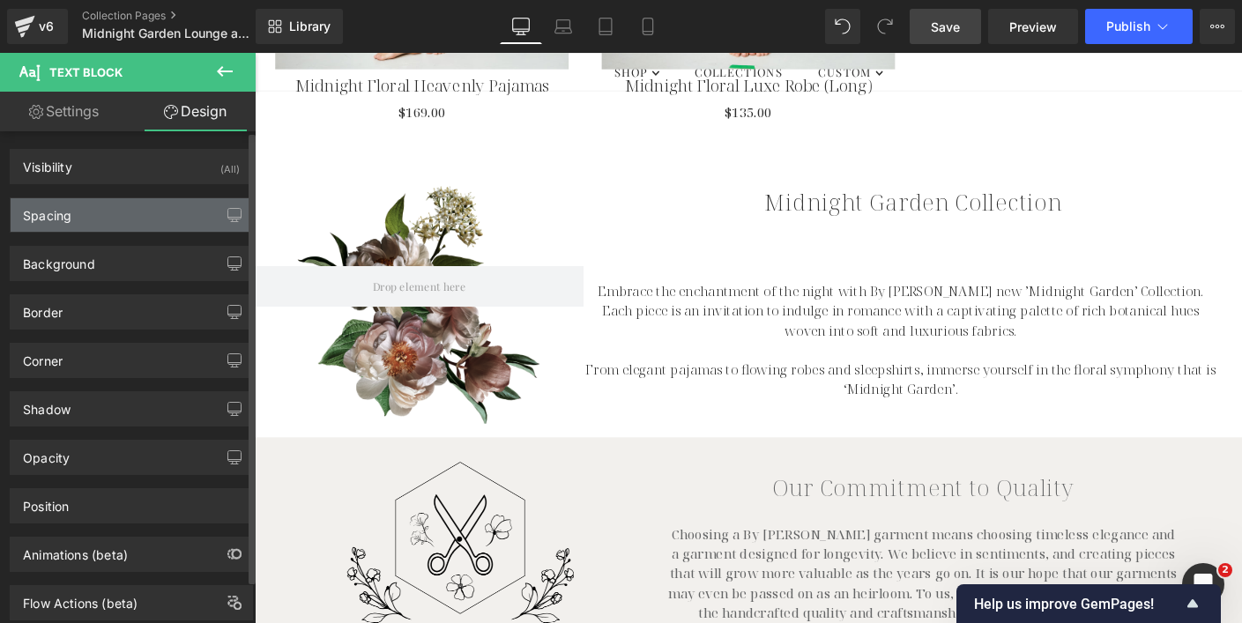
click at [143, 213] on div "Spacing" at bounding box center [131, 214] width 241 height 33
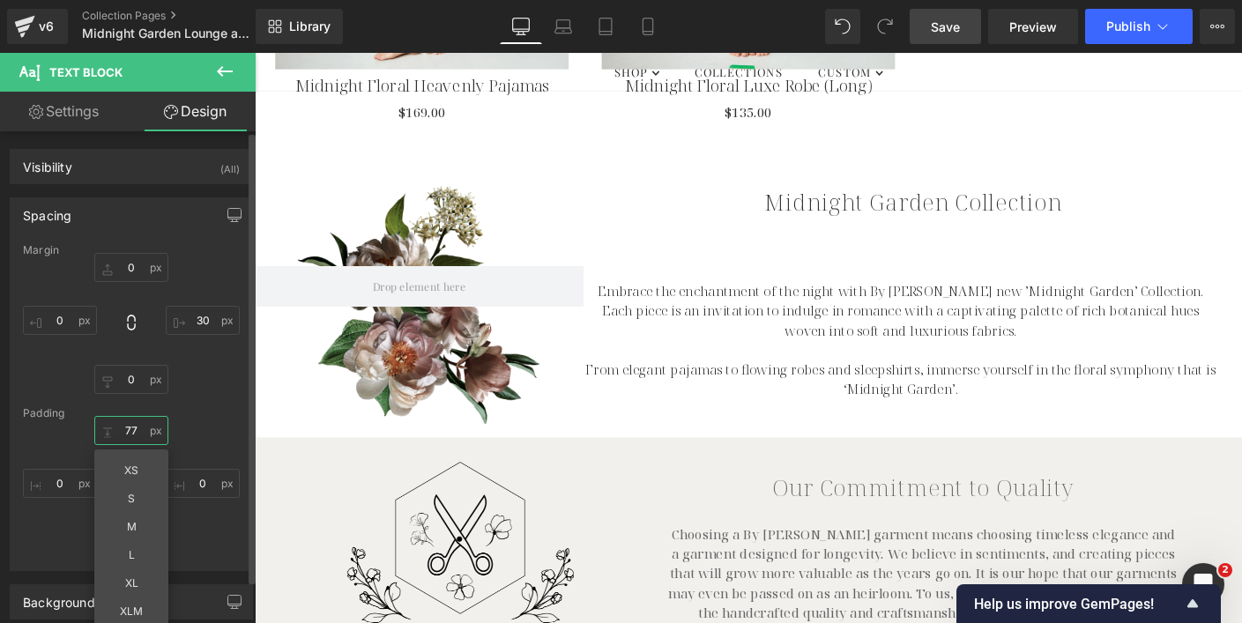
click at [129, 434] on input "77" at bounding box center [131, 430] width 74 height 29
type input "7"
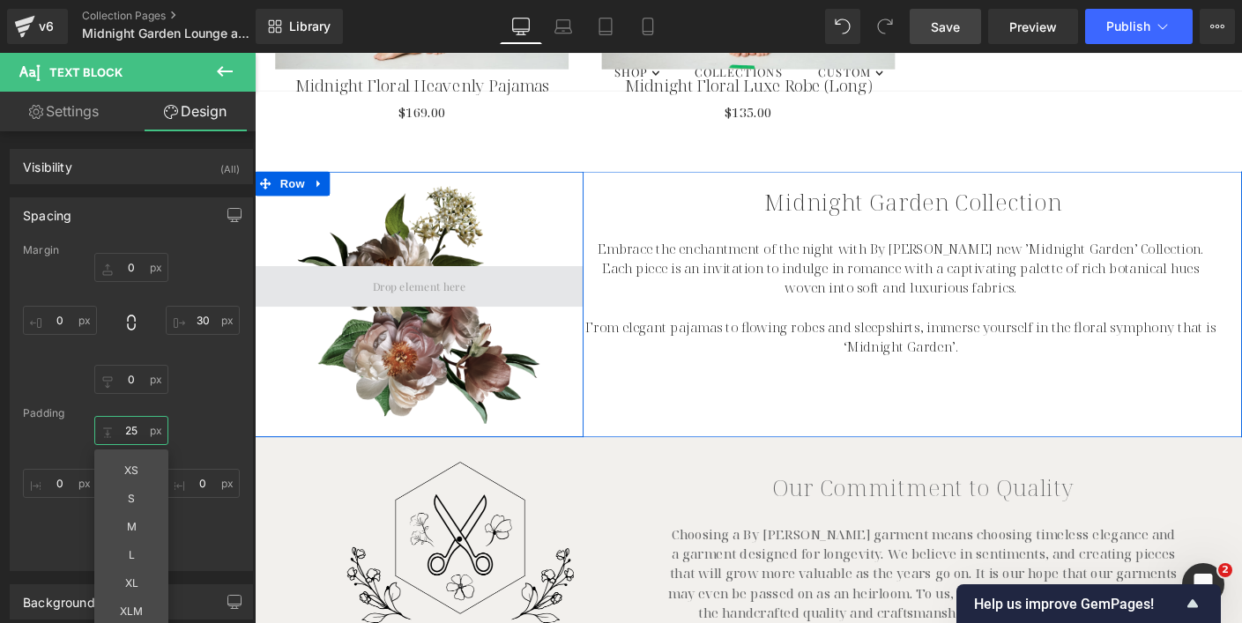
type input "2"
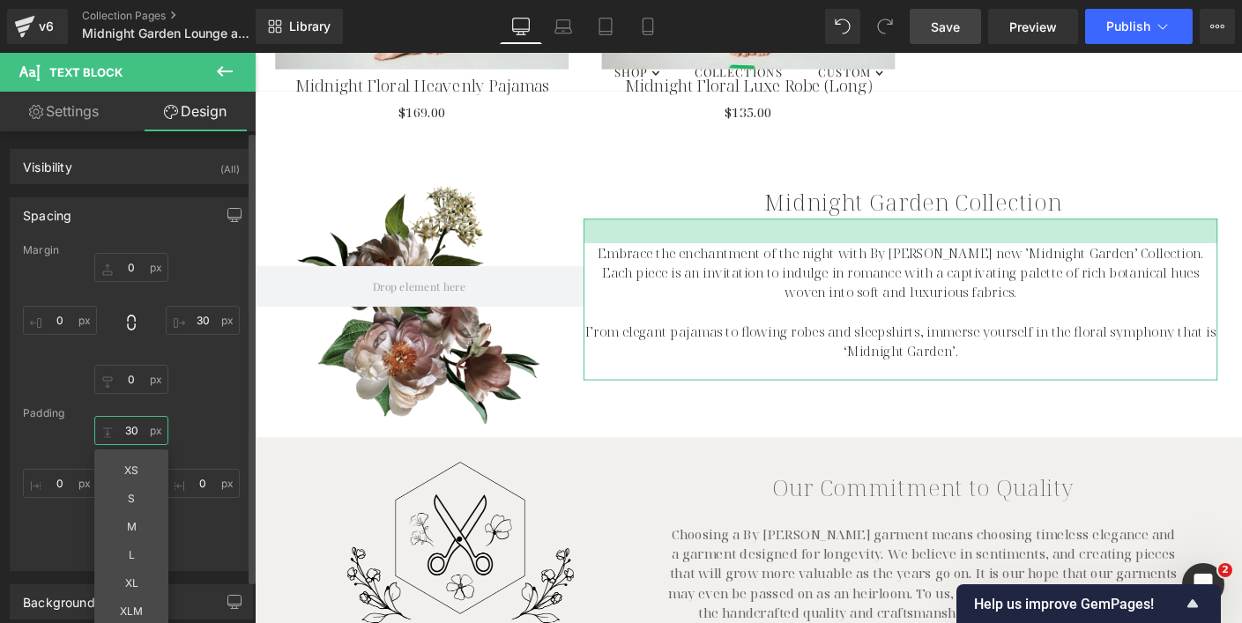
type input "30"
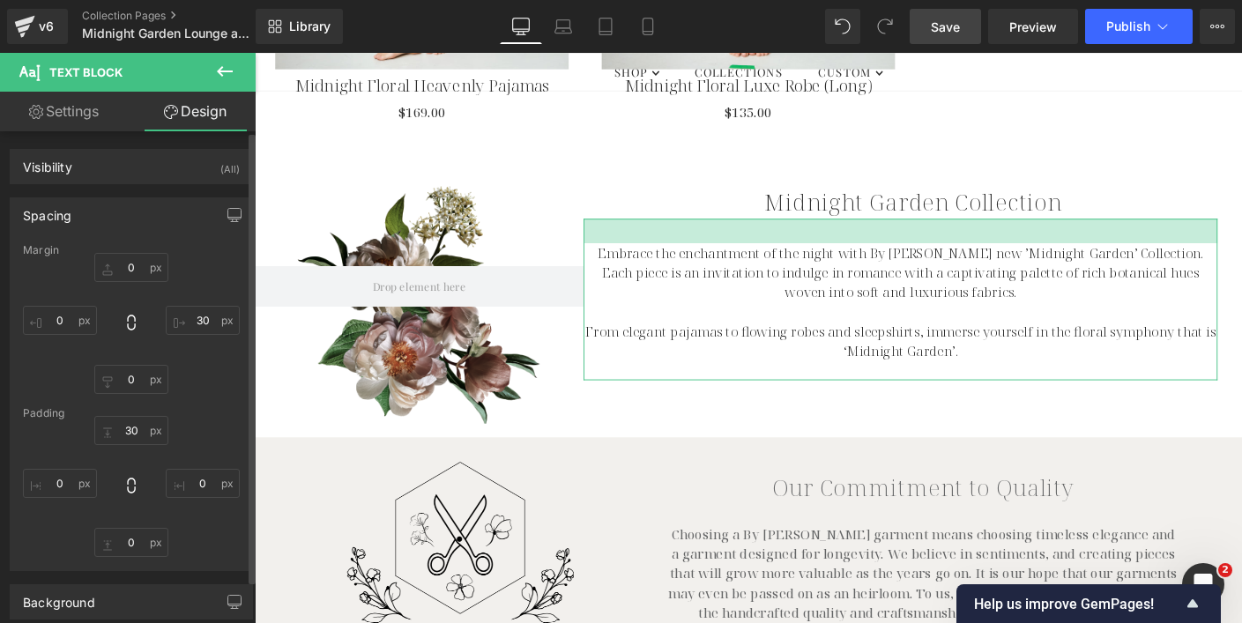
click at [184, 437] on div "30 30 0px 0 0px 0 0px 0" at bounding box center [131, 486] width 217 height 141
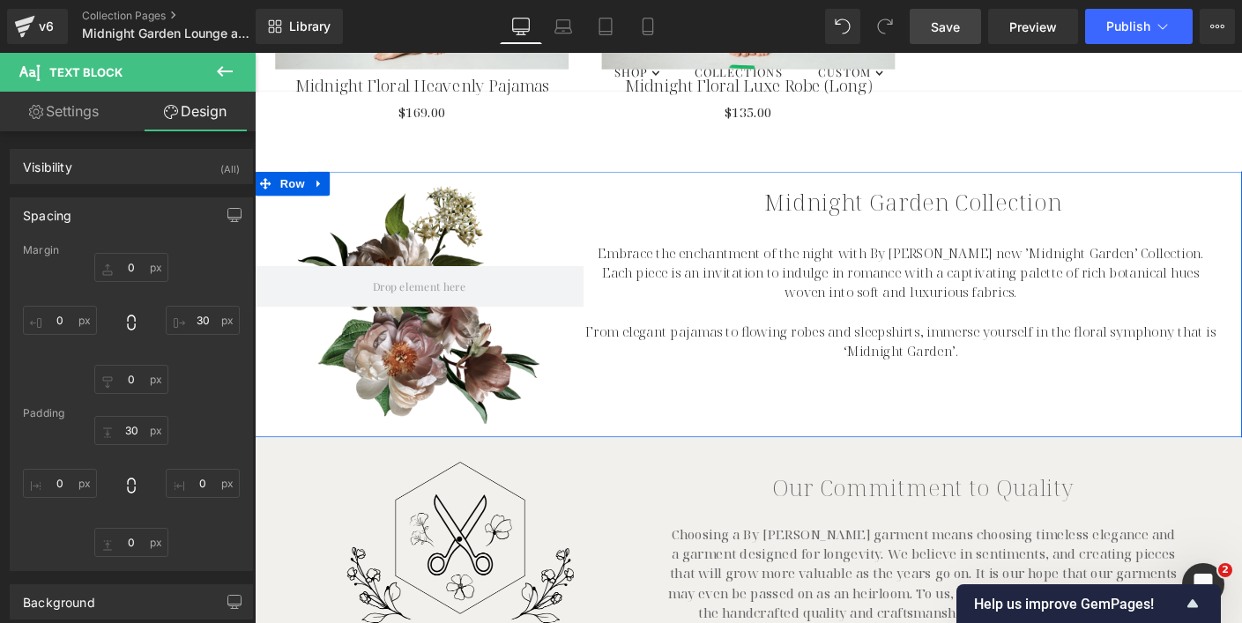
click at [632, 440] on div "Row 116px 160px NaNpx Midnight Garden Collection Heading Embrace the enchantmen…" at bounding box center [788, 324] width 1066 height 287
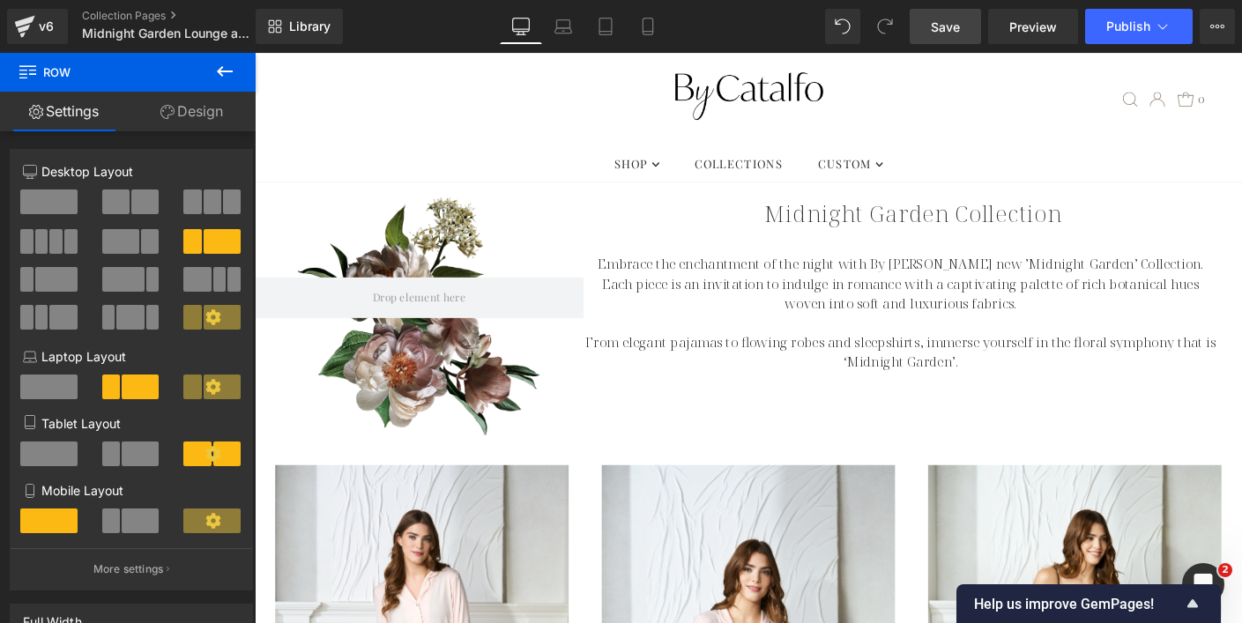
scroll to position [0, 0]
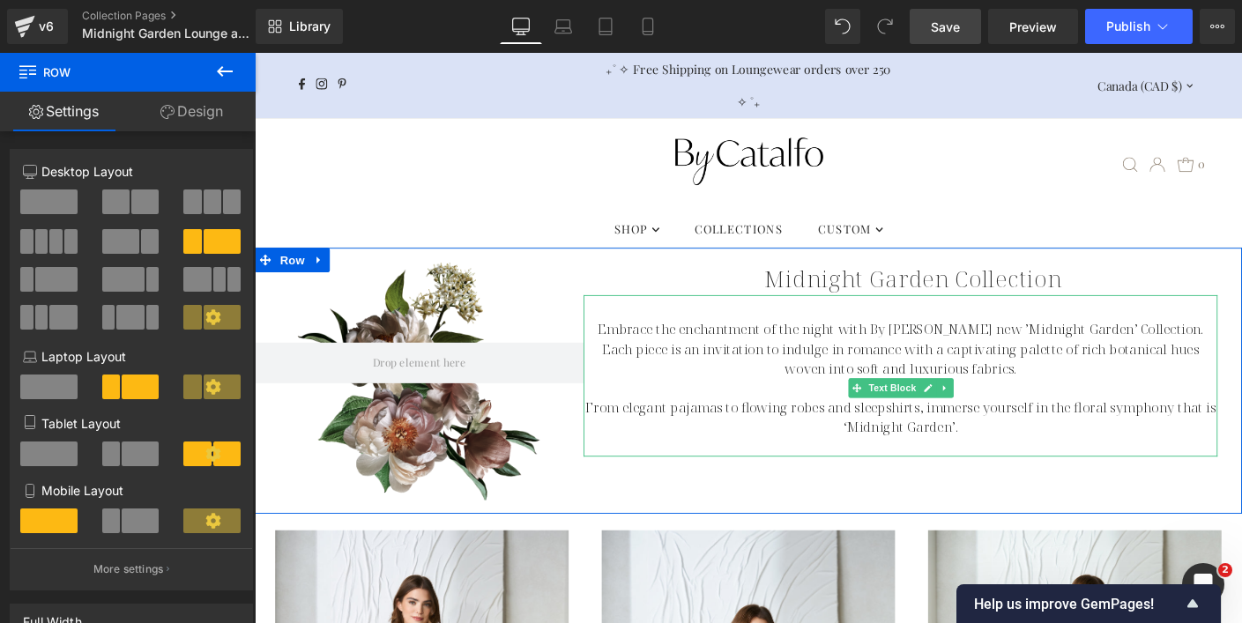
click at [827, 449] on p "From elegant pajamas to flowing robes and sleepshirts, immerse yourself in the …" at bounding box center [952, 447] width 685 height 42
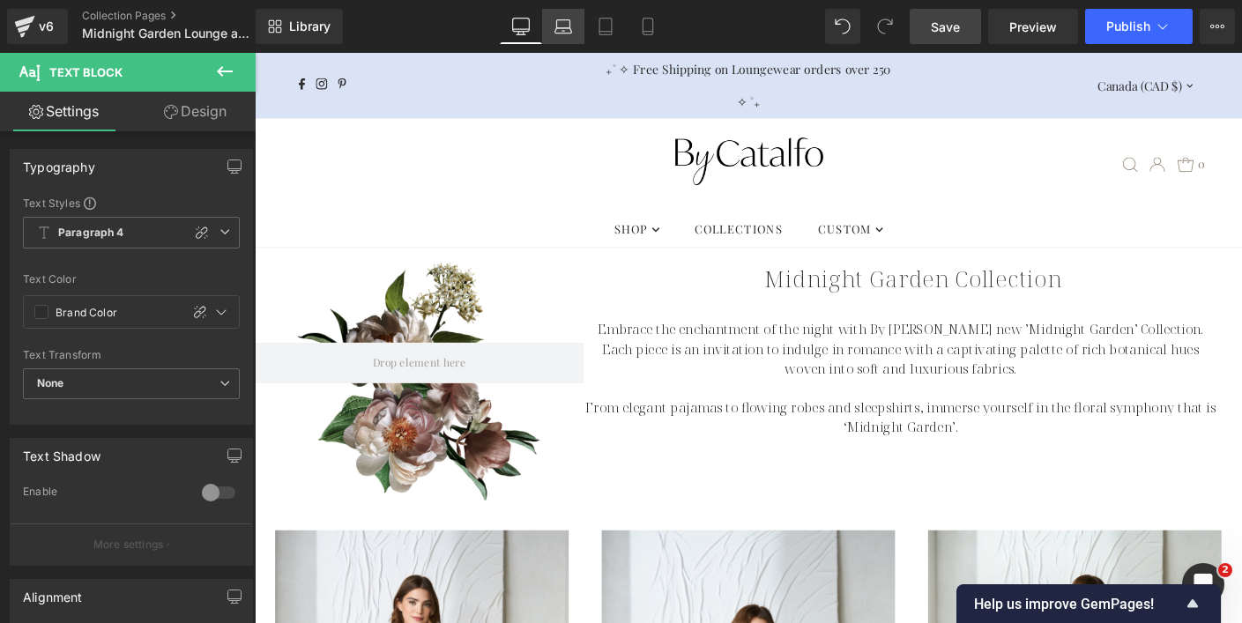
click at [563, 21] on icon at bounding box center [563, 27] width 18 height 18
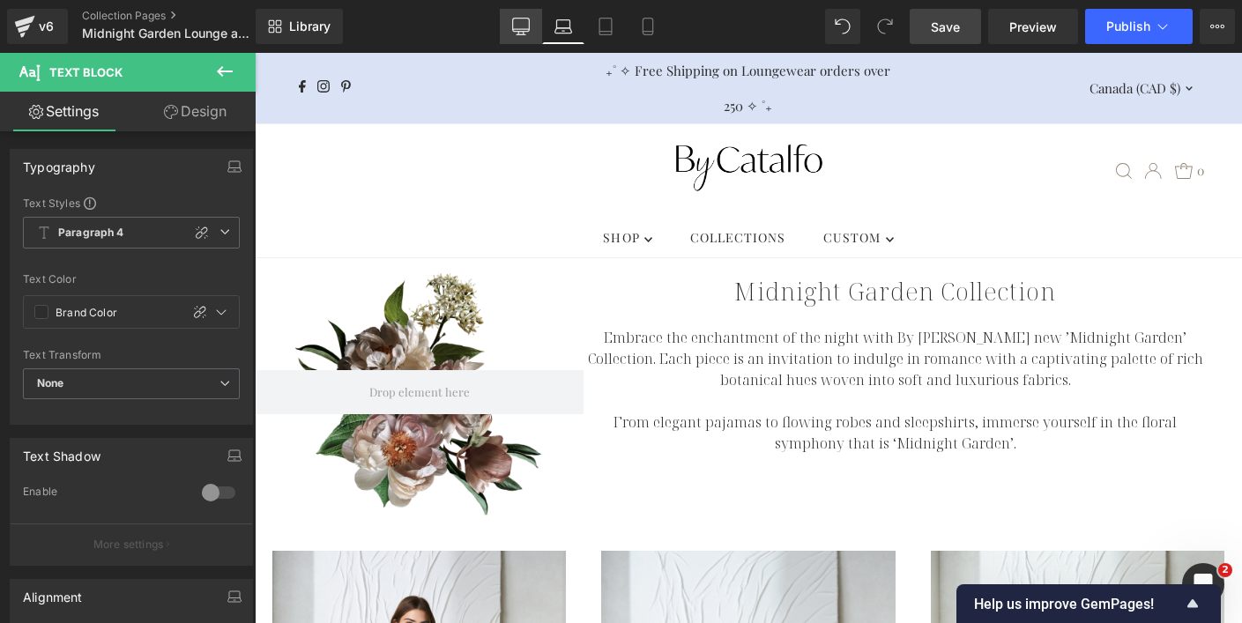
click at [524, 23] on icon at bounding box center [521, 27] width 18 height 18
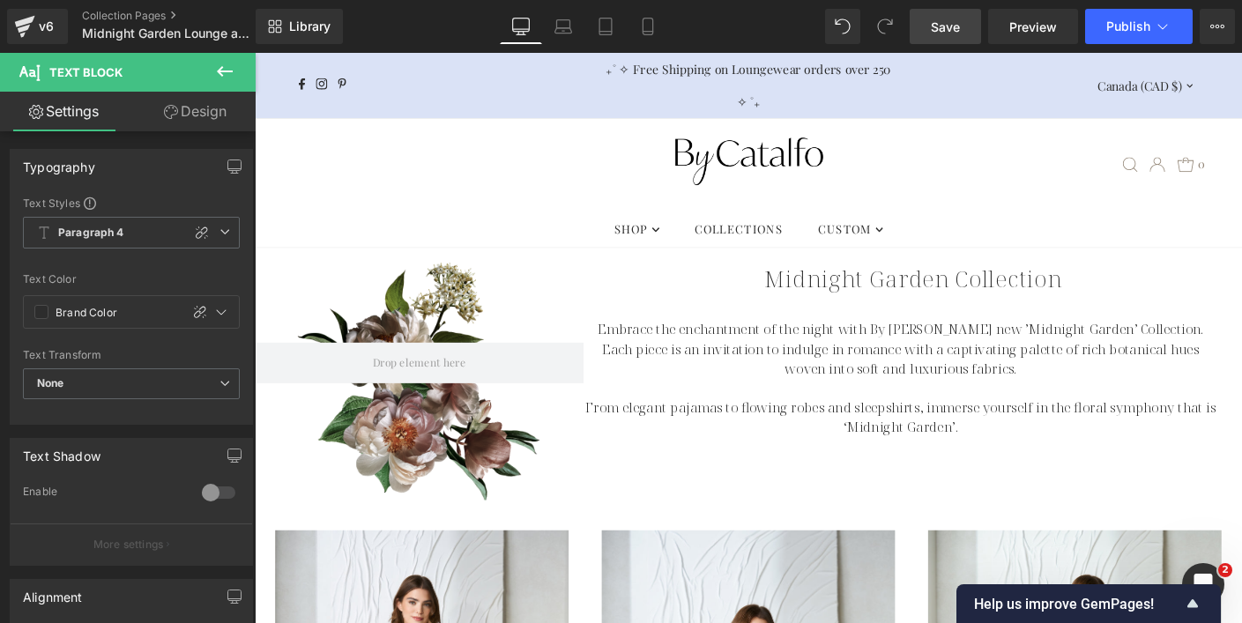
scroll to position [4, 0]
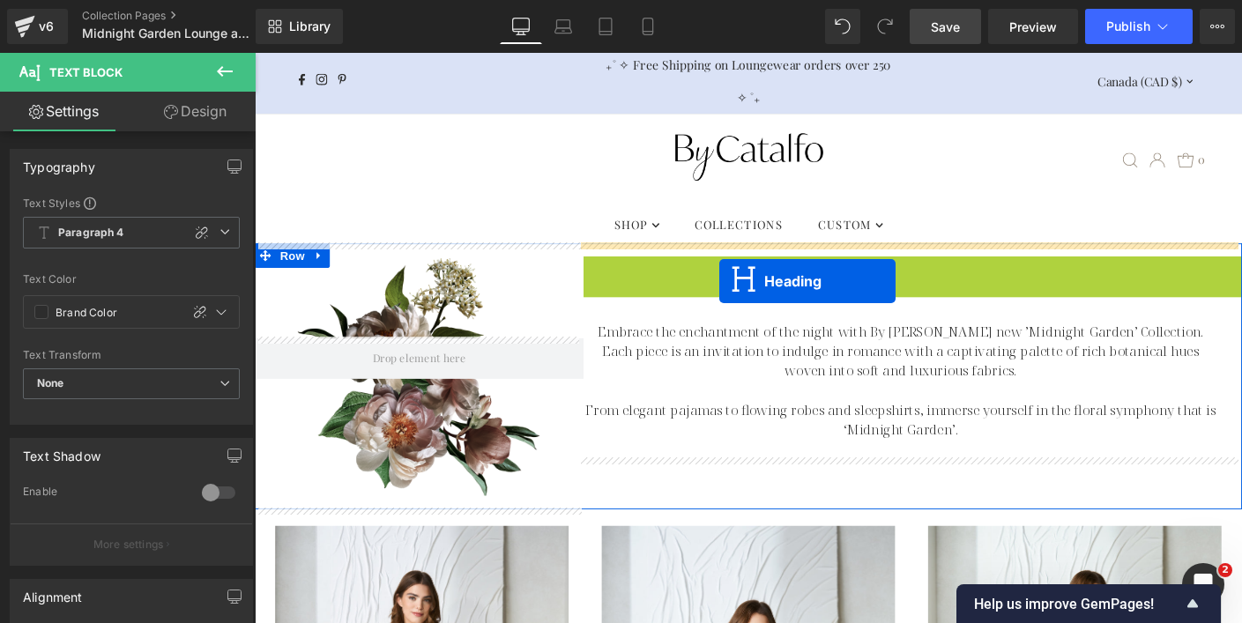
drag, startPoint x: 917, startPoint y: 290, endPoint x: 755, endPoint y: 297, distance: 162.3
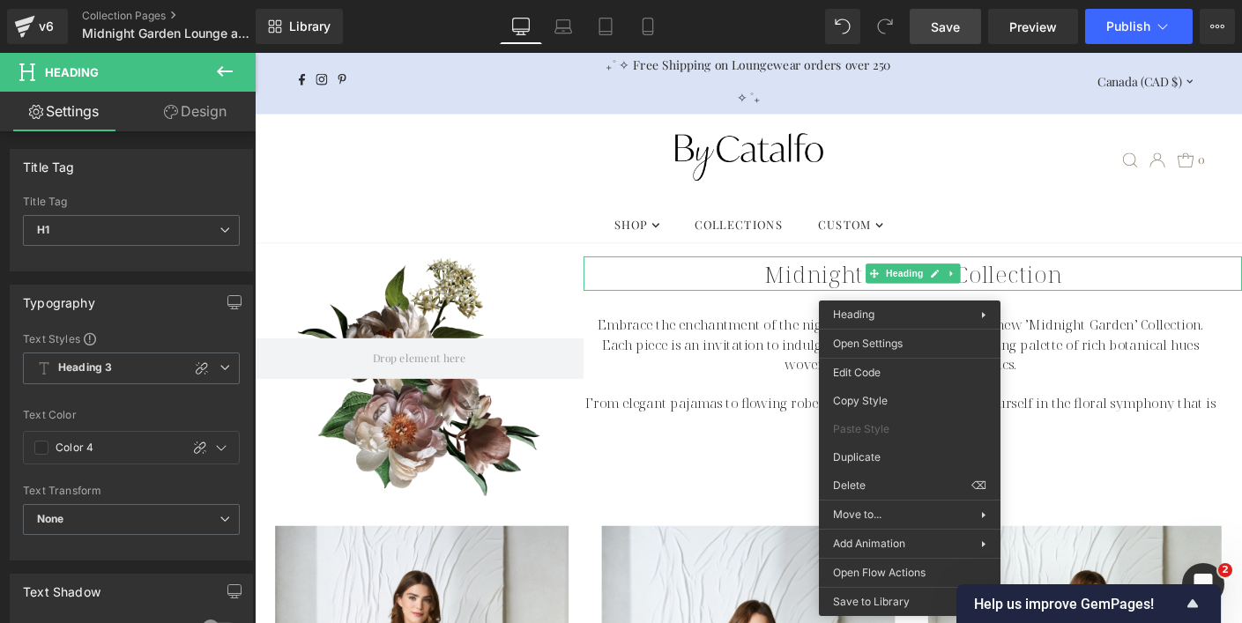
click at [1043, 197] on div ".slideout__trigger-mobile-menu .testament--icon-theme-menu-bars:hover .hover-fi…" at bounding box center [787, 169] width 1002 height 99
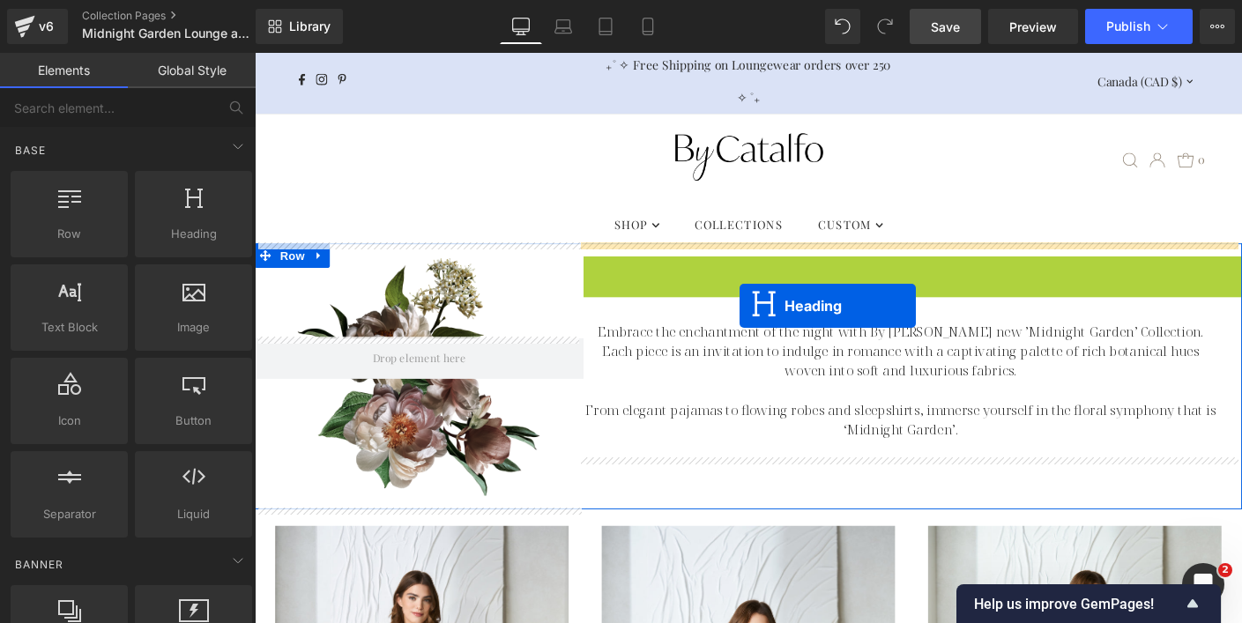
drag, startPoint x: 917, startPoint y: 298, endPoint x: 778, endPoint y: 323, distance: 140.6
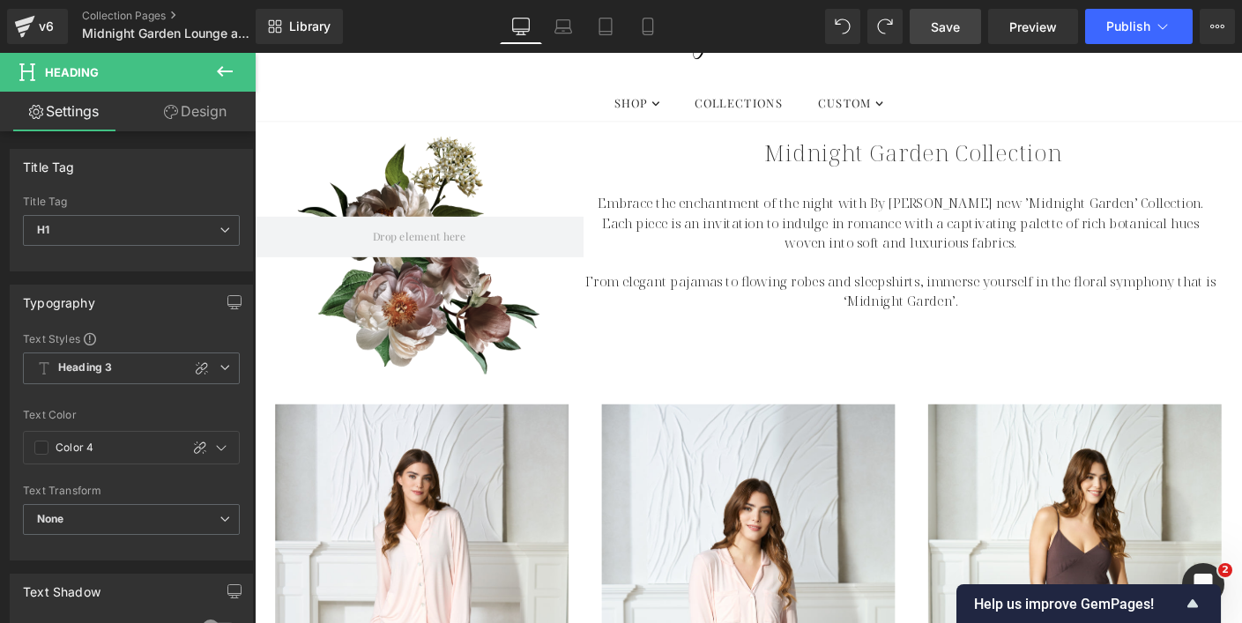
scroll to position [33, 0]
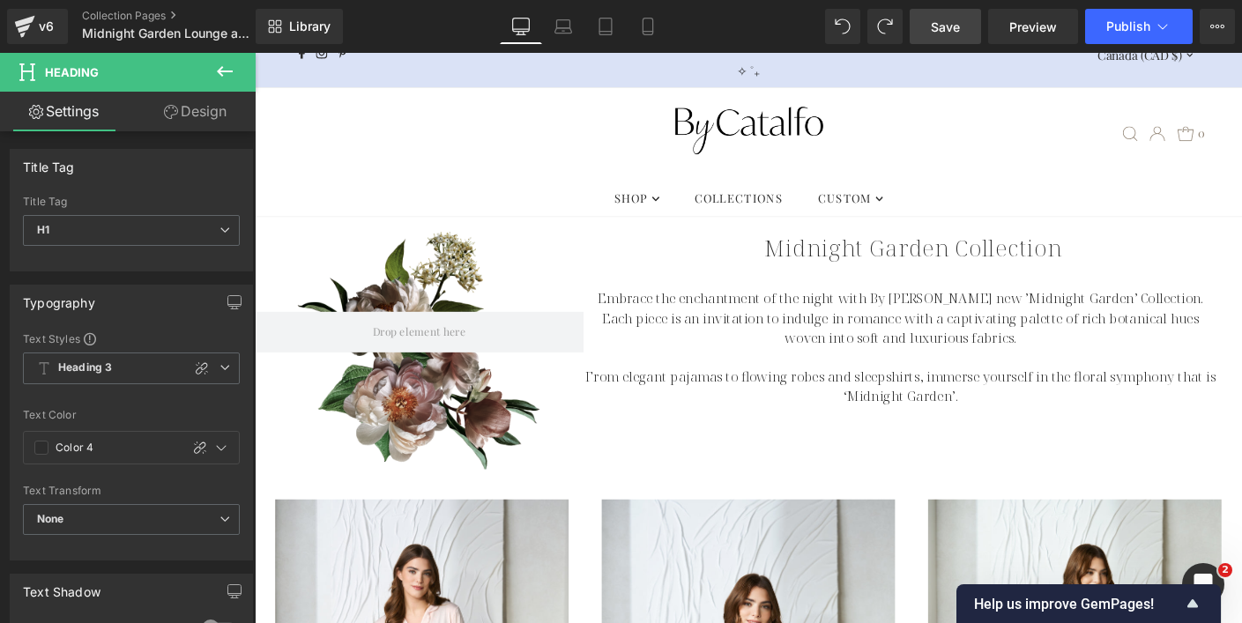
click at [498, 239] on div "Row 116px 160px NaNpx" at bounding box center [432, 373] width 355 height 287
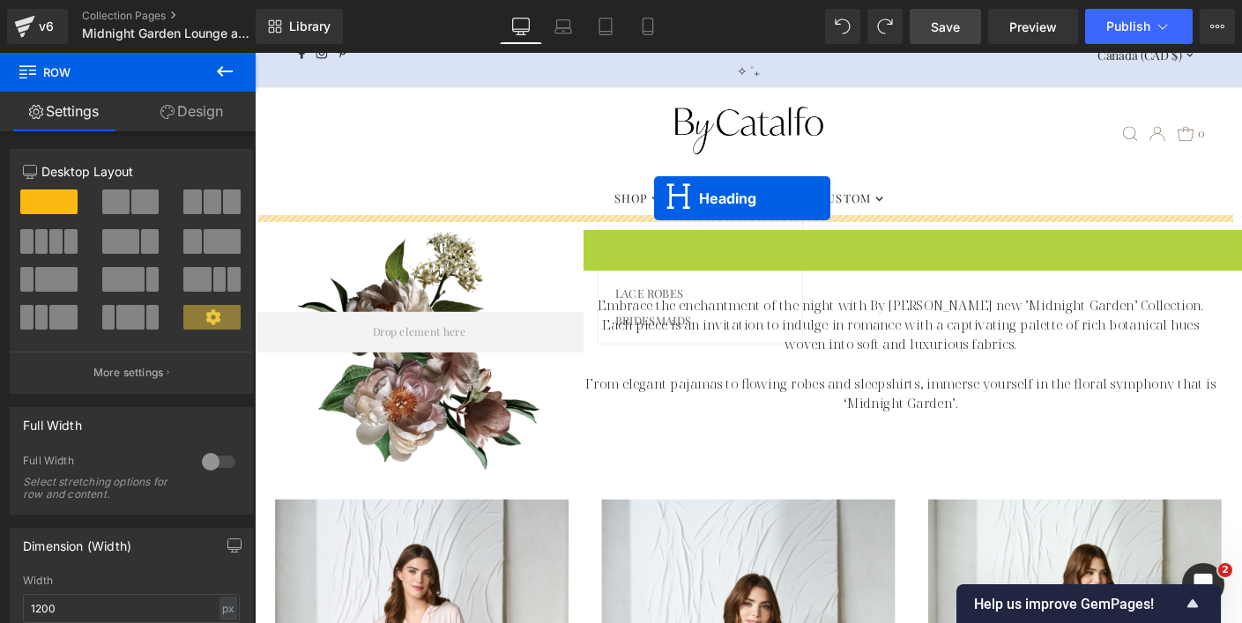
drag, startPoint x: 915, startPoint y: 261, endPoint x: 686, endPoint y: 209, distance: 235.0
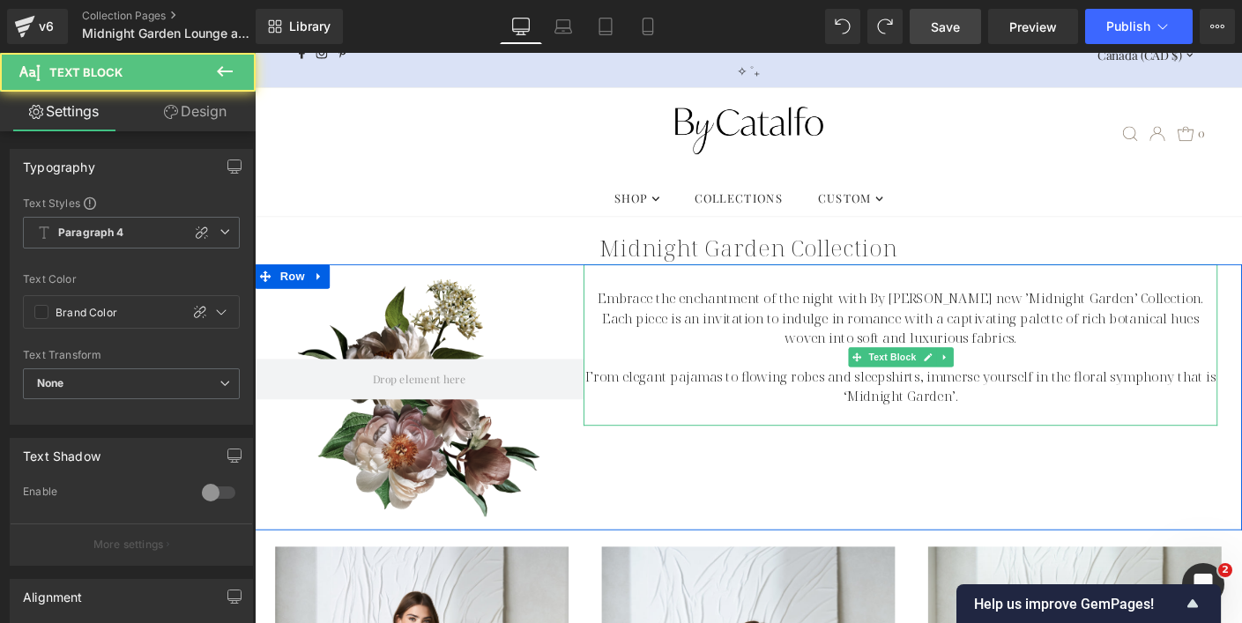
click at [705, 358] on p "Embrace the enchantment of the night with By [PERSON_NAME] new ’Midnight Garden…" at bounding box center [952, 339] width 685 height 63
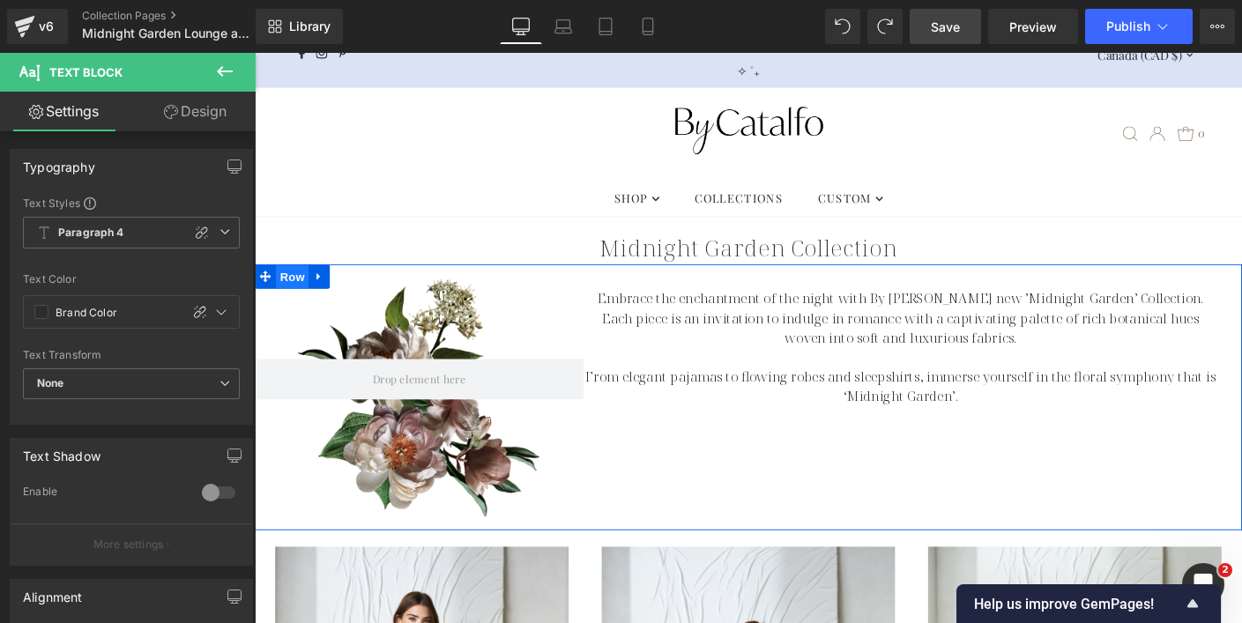
click at [281, 293] on span "Row" at bounding box center [295, 295] width 35 height 26
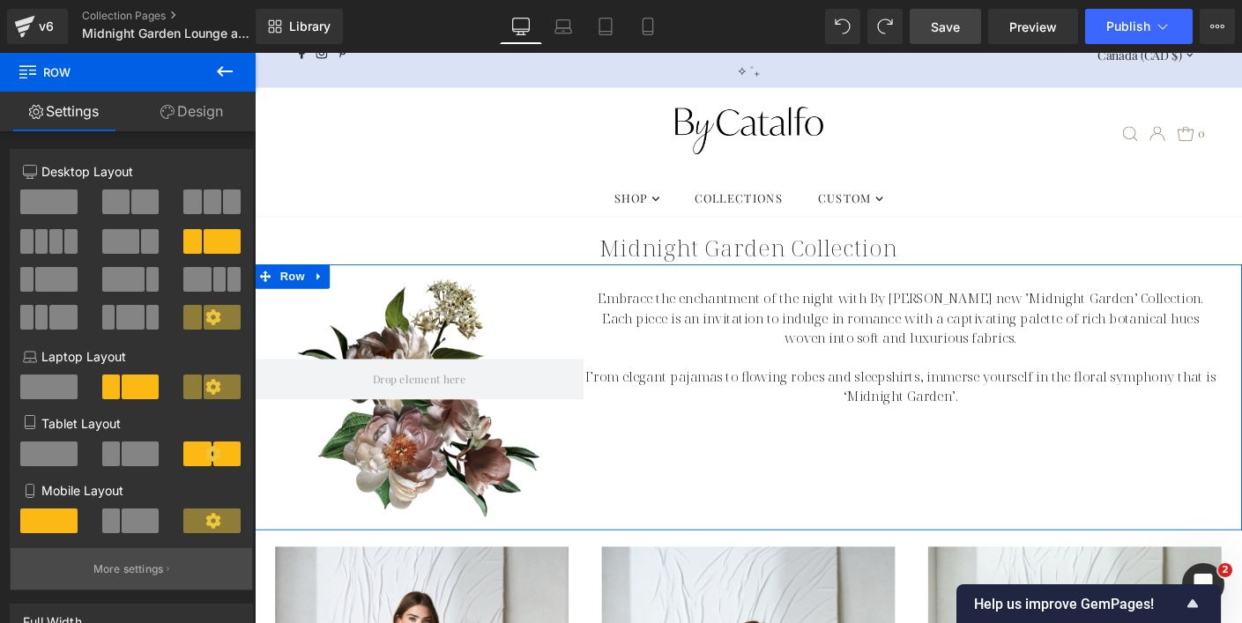
click at [119, 573] on p "More settings" at bounding box center [128, 569] width 71 height 16
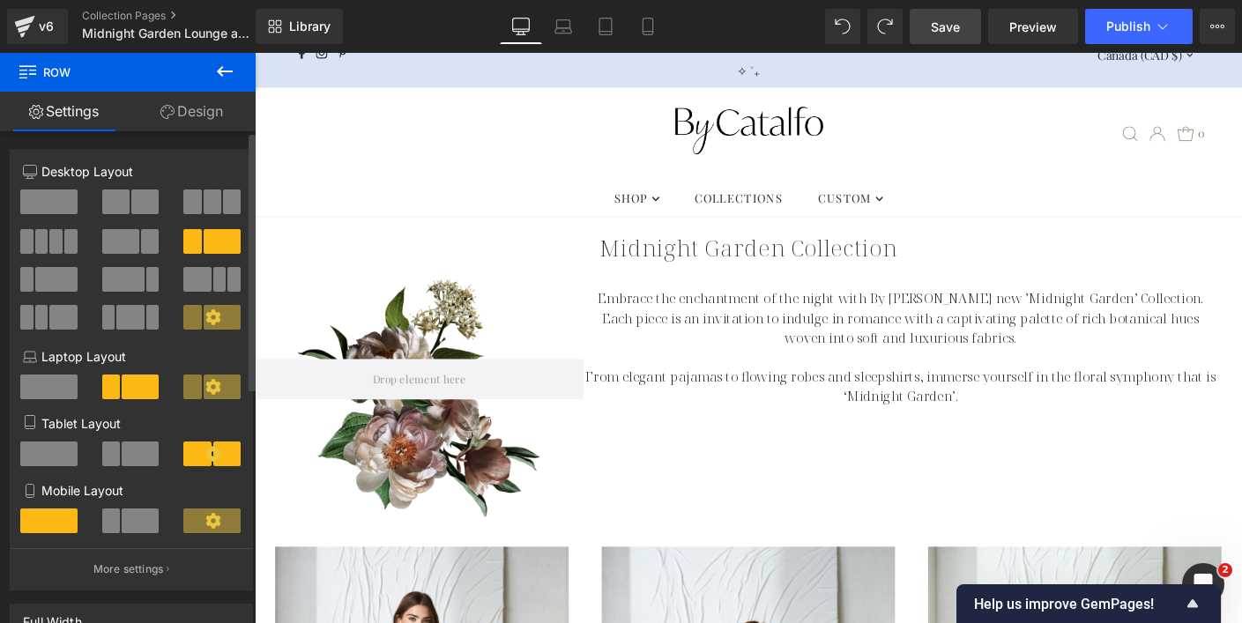
click at [769, 345] on p "Embrace the enchantment of the night with By [PERSON_NAME] new ’Midnight Garden…" at bounding box center [952, 339] width 685 height 63
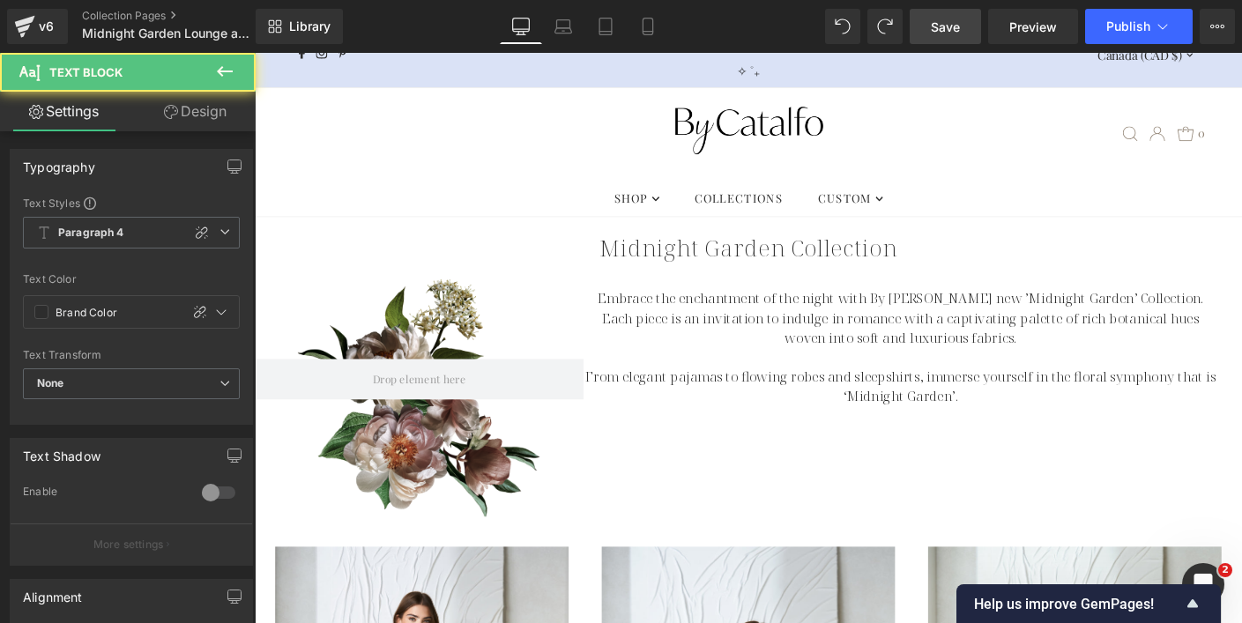
click at [189, 116] on link "Design" at bounding box center [195, 112] width 128 height 40
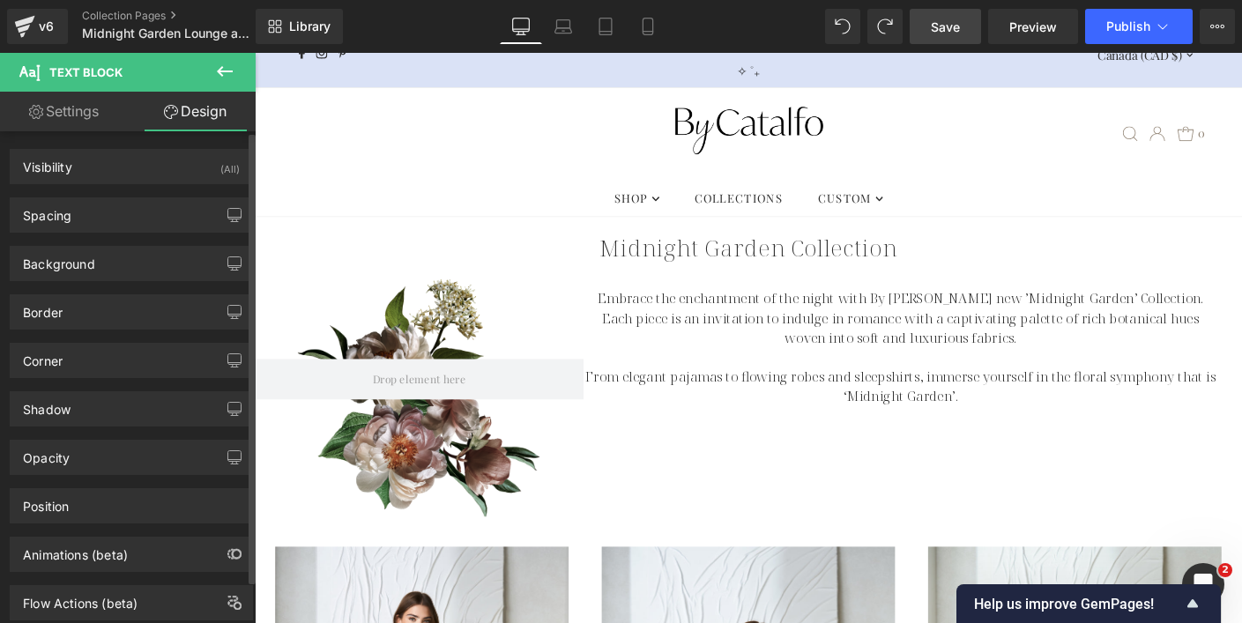
type input "0"
type input "30"
type input "0"
type input "30"
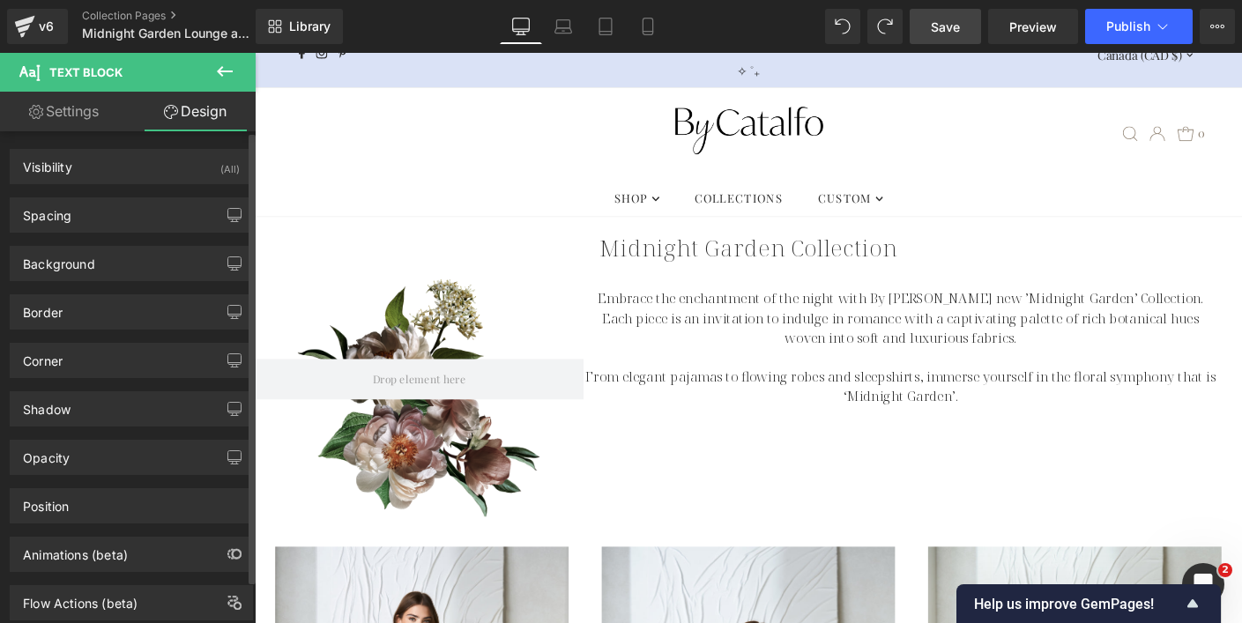
type input "0"
click at [141, 213] on div "Spacing" at bounding box center [131, 214] width 241 height 33
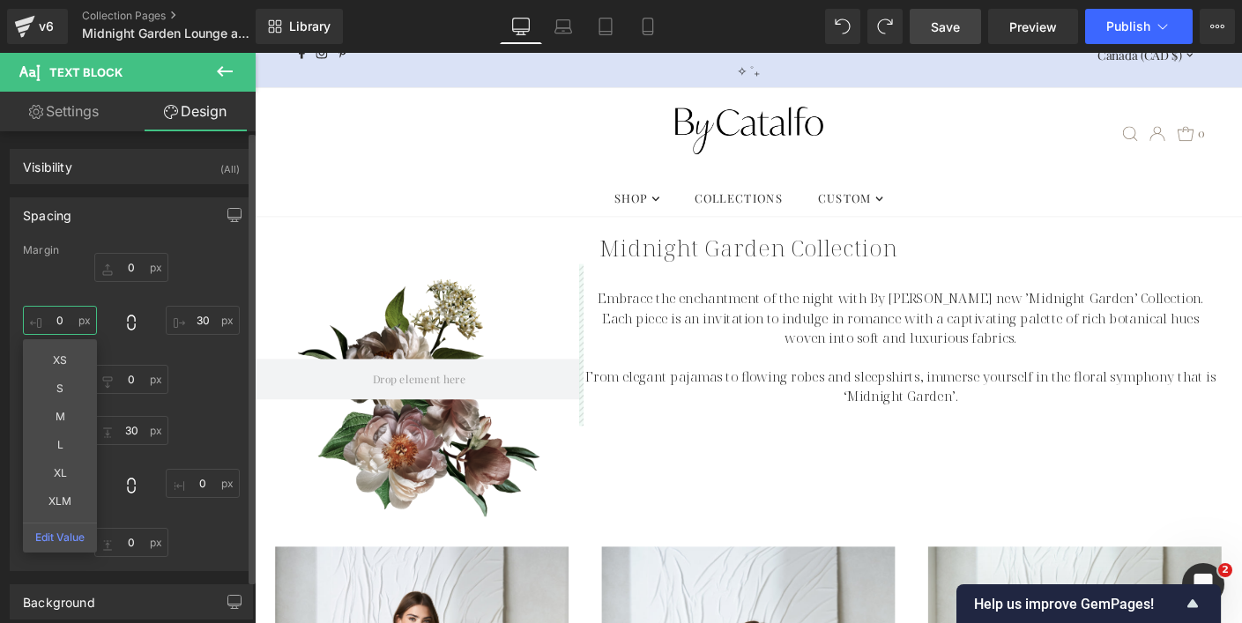
click at [60, 319] on input "0" at bounding box center [60, 320] width 74 height 29
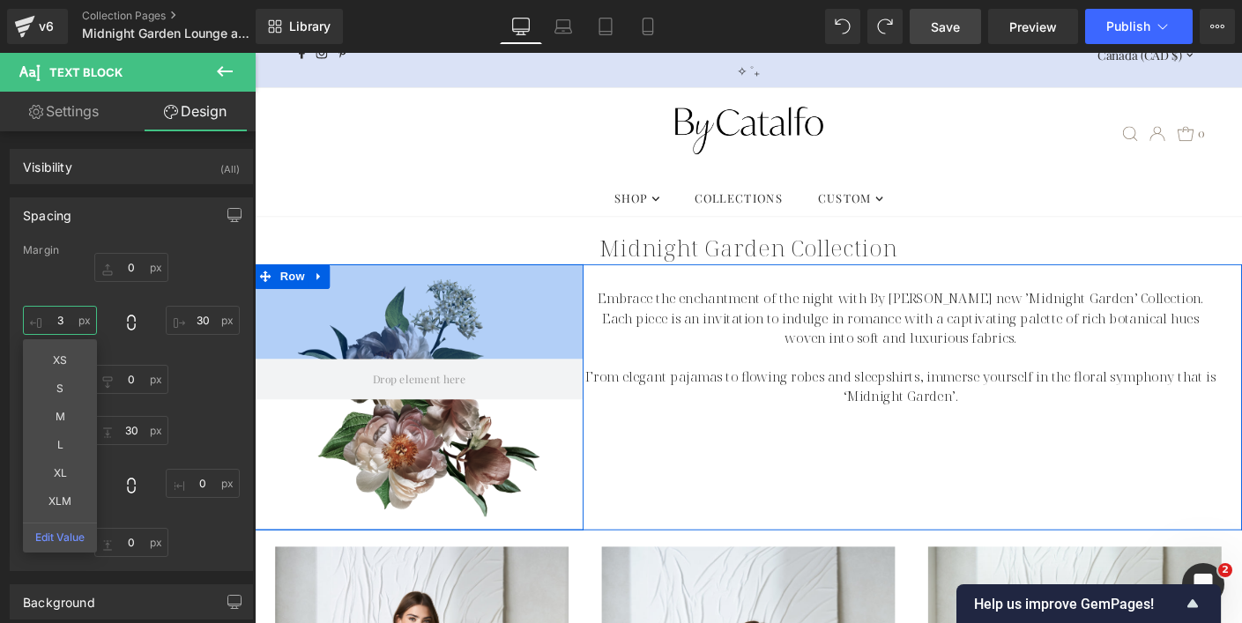
type input "30"
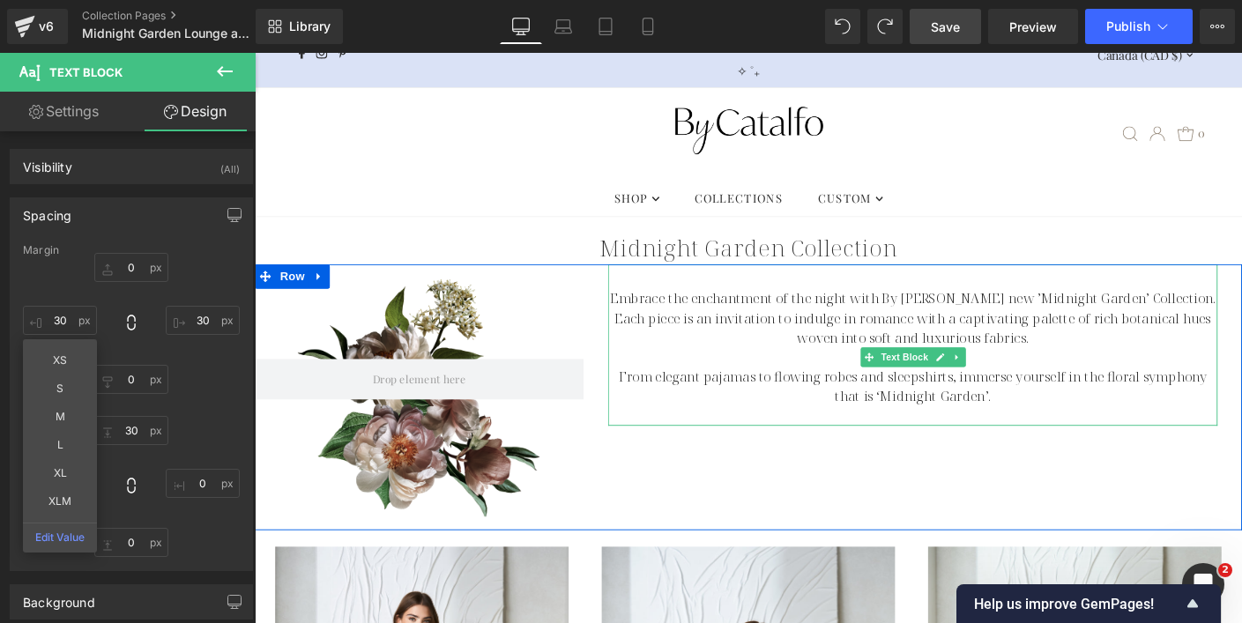
click at [791, 395] on p "From elegant pajamas to flowing robes and sleepshirts, immerse yourself in the …" at bounding box center [965, 413] width 658 height 42
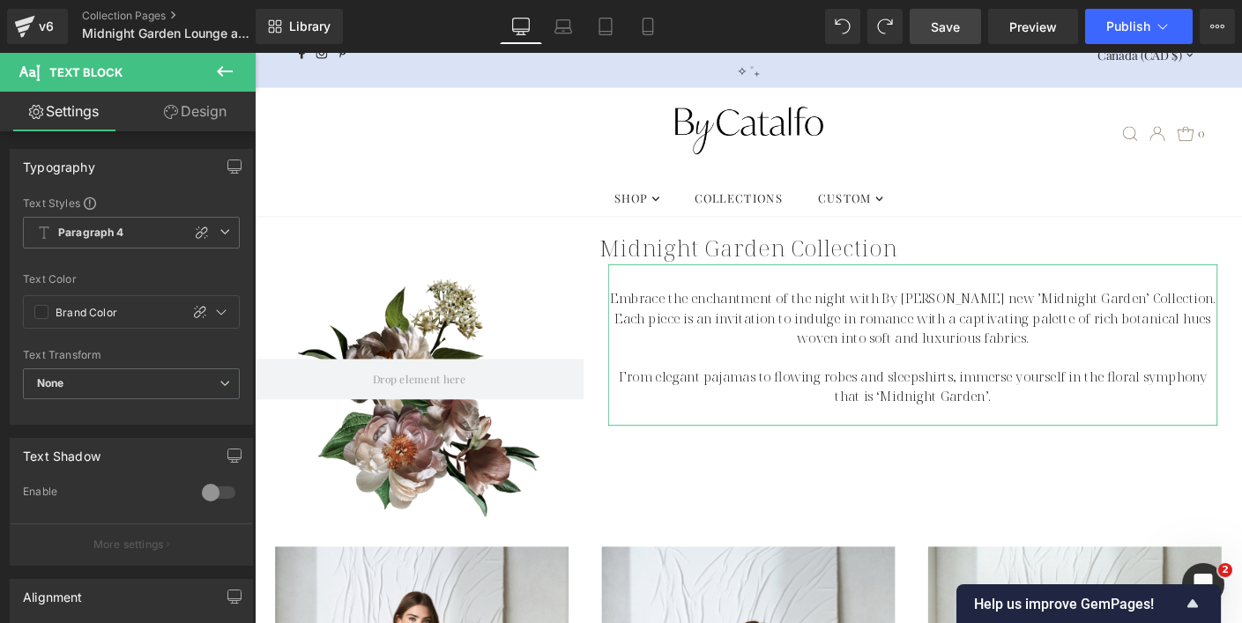
click at [188, 107] on link "Design" at bounding box center [195, 112] width 128 height 40
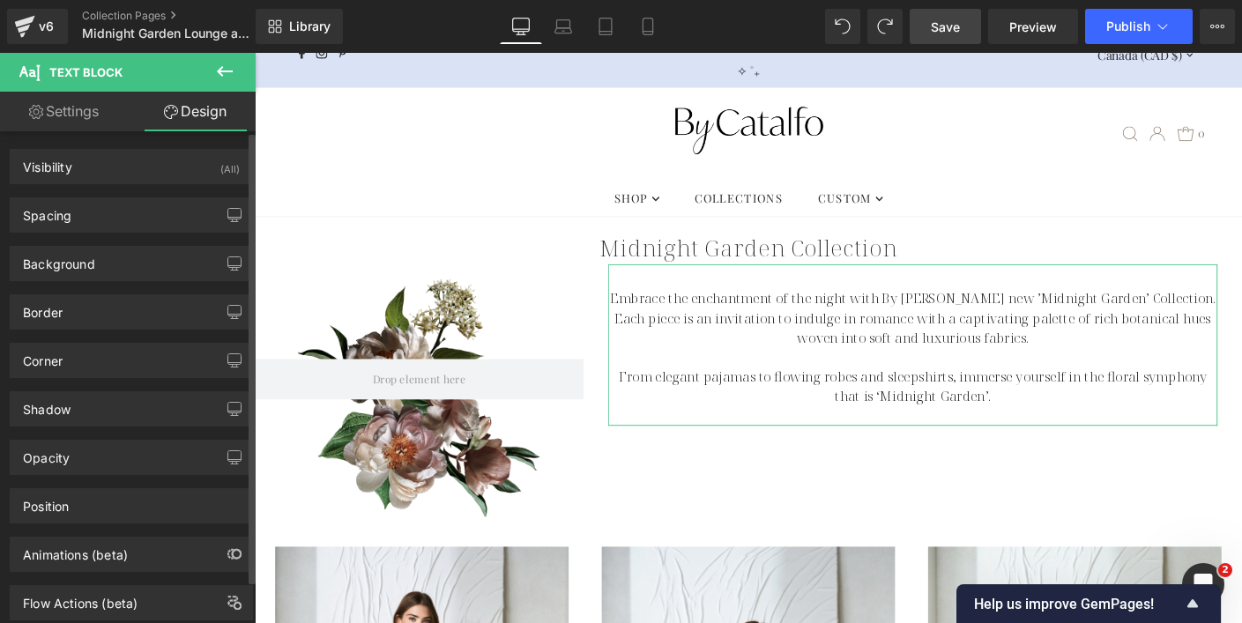
type input "0"
type input "30"
type input "0"
type input "30"
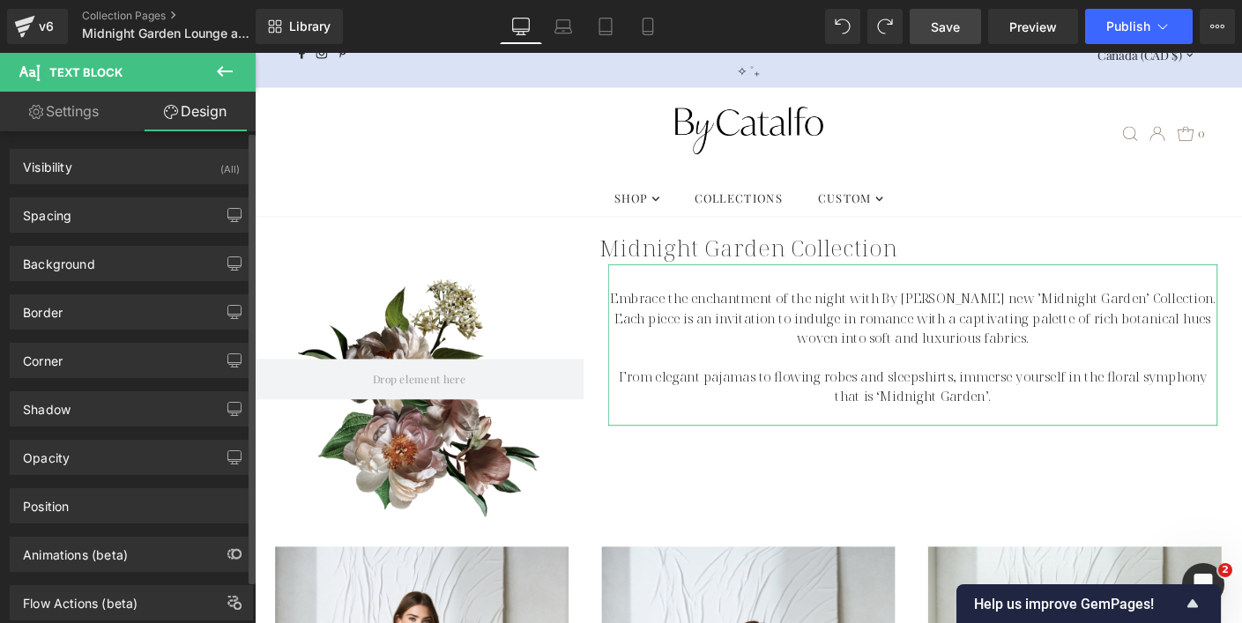
type input "0"
click at [129, 224] on div "Spacing" at bounding box center [131, 214] width 241 height 33
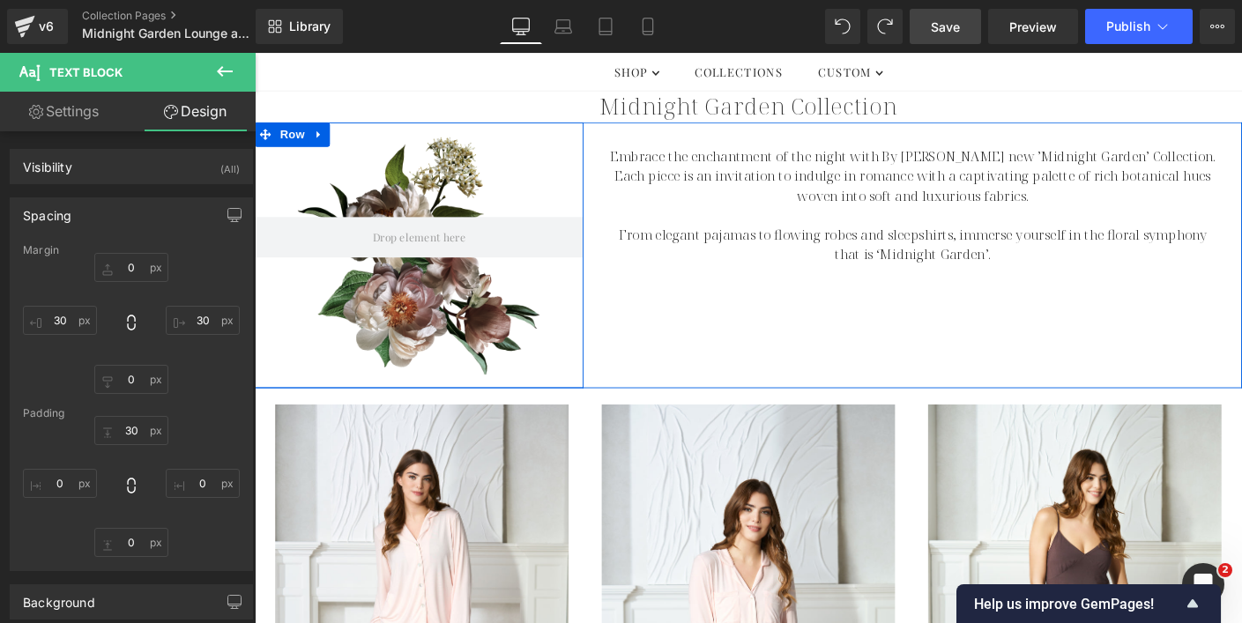
scroll to position [19, 0]
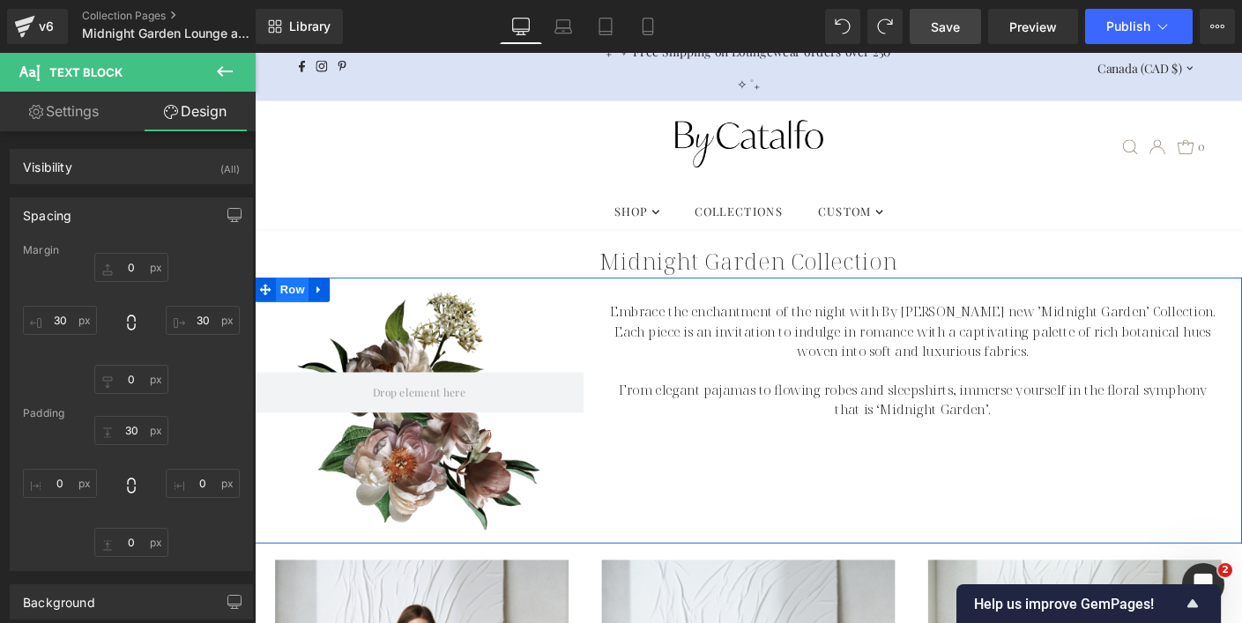
click at [281, 309] on span "Row" at bounding box center [295, 308] width 35 height 26
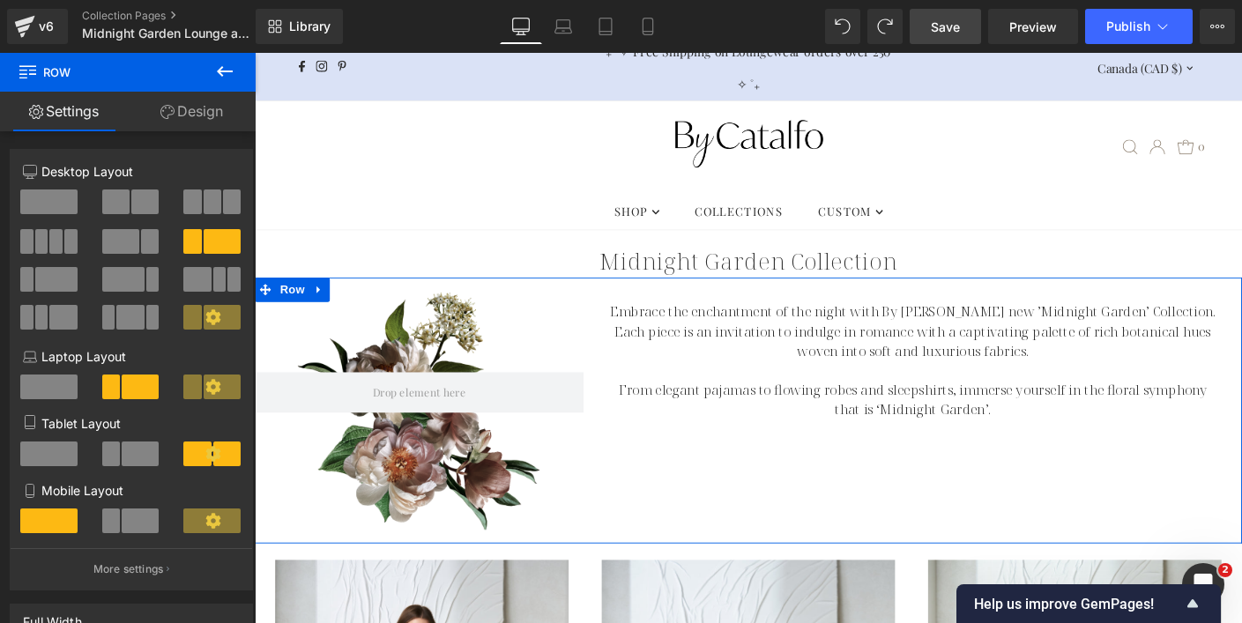
click at [204, 204] on span at bounding box center [213, 201] width 18 height 25
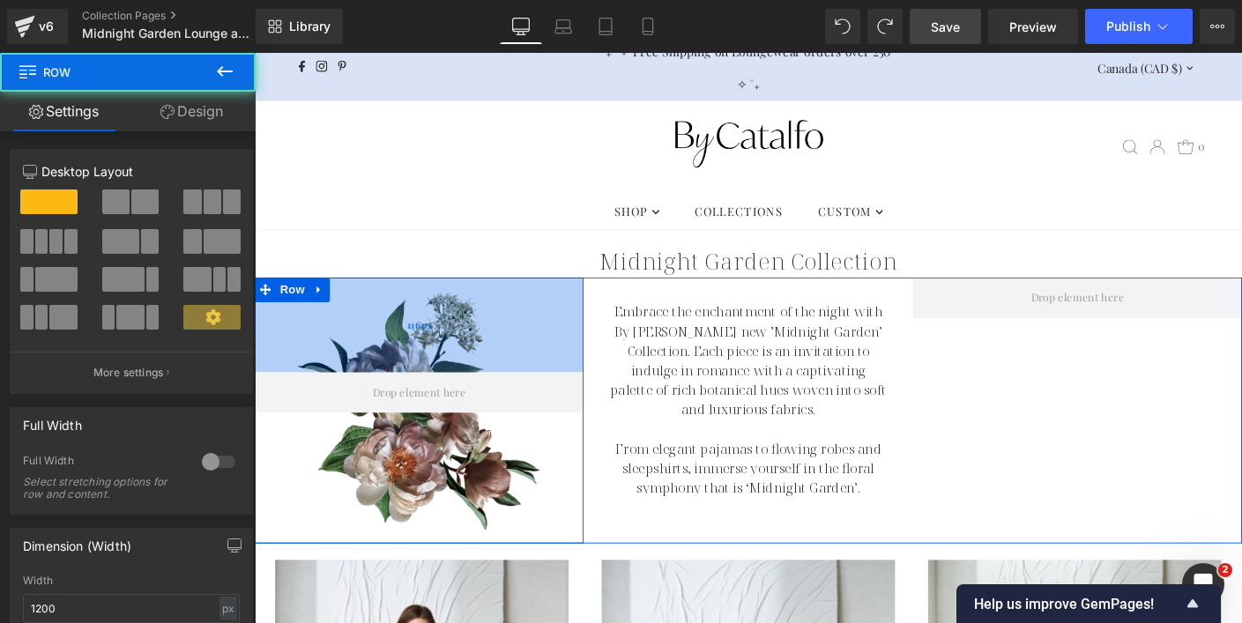
click at [458, 349] on div "116px" at bounding box center [432, 346] width 355 height 102
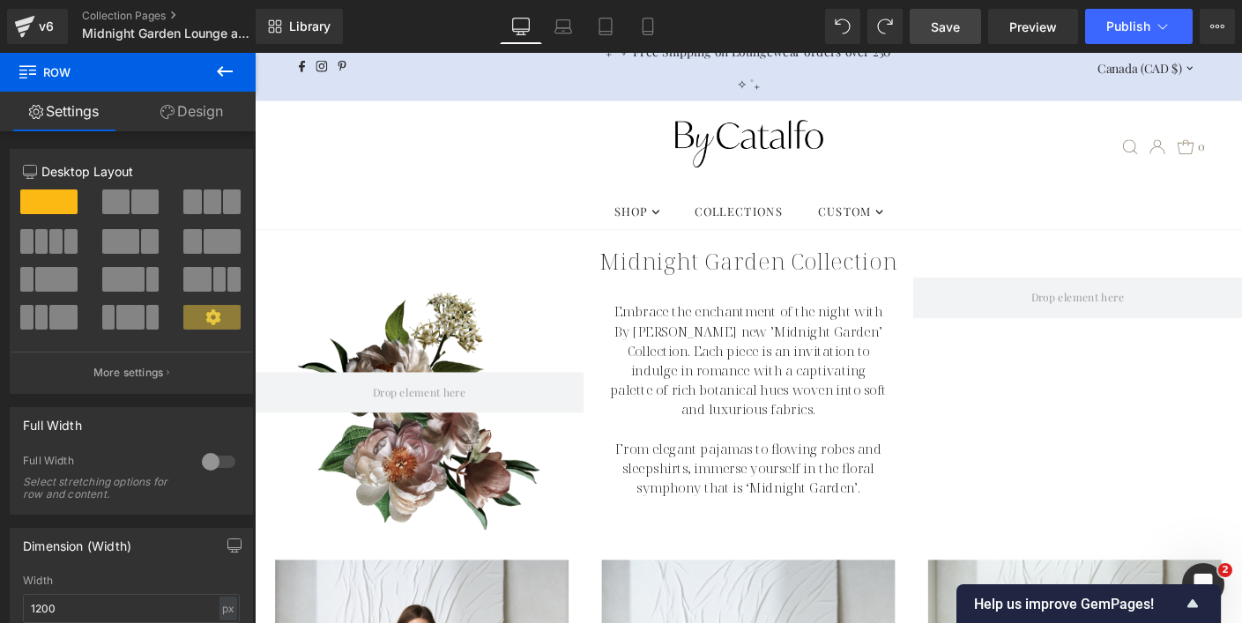
click at [219, 71] on icon at bounding box center [225, 71] width 16 height 11
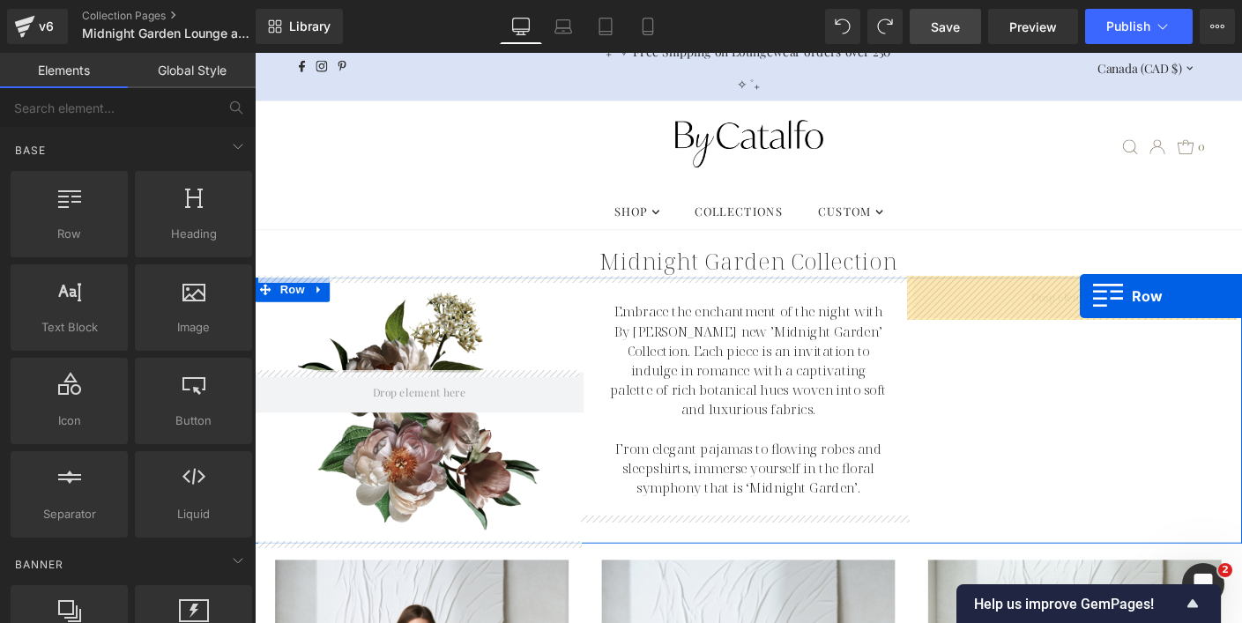
drag, startPoint x: 323, startPoint y: 265, endPoint x: 1147, endPoint y: 314, distance: 825.5
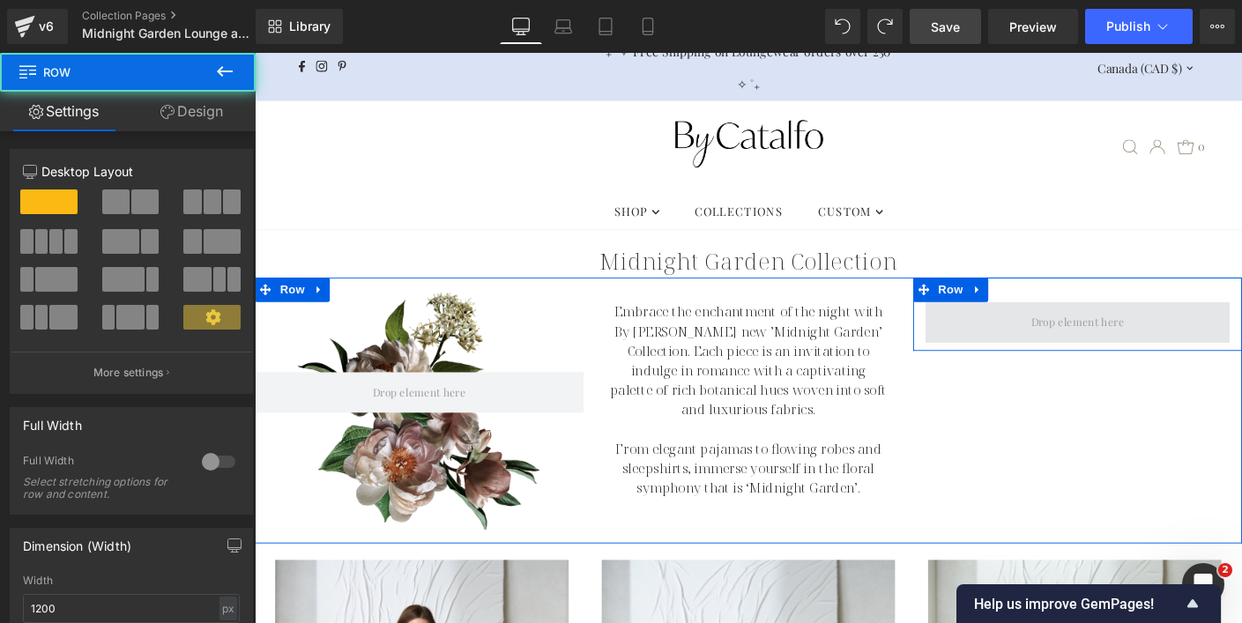
click at [1087, 351] on span at bounding box center [1143, 343] width 113 height 28
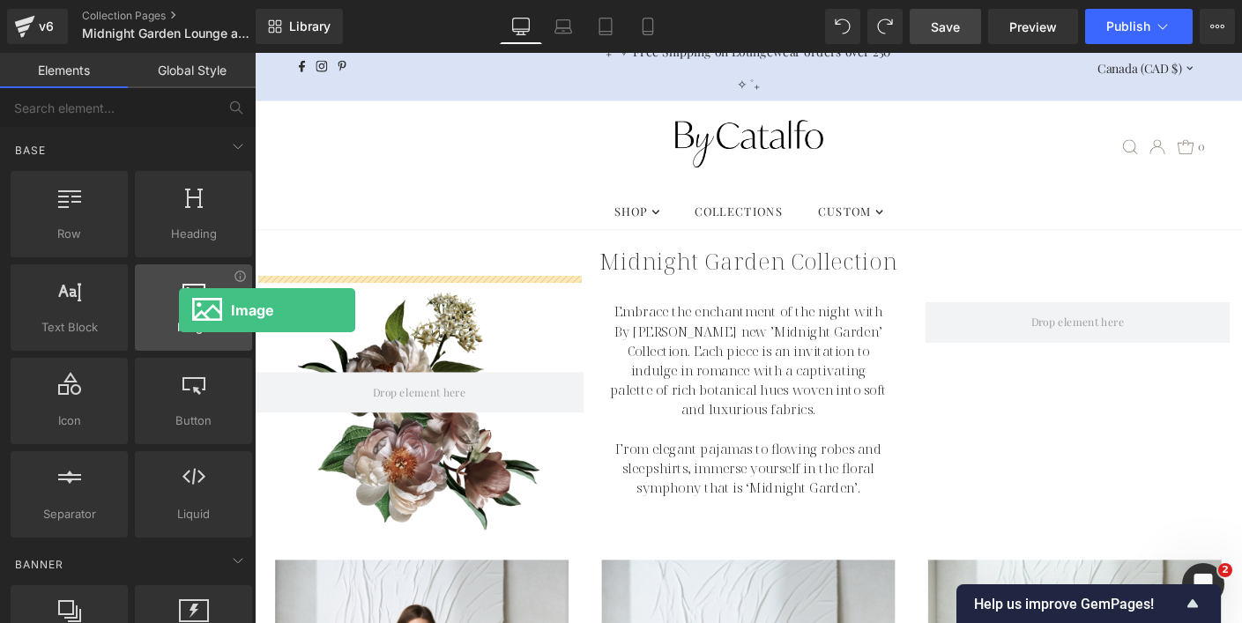
drag, startPoint x: 208, startPoint y: 308, endPoint x: 178, endPoint y: 308, distance: 30.0
click at [178, 308] on div at bounding box center [193, 299] width 107 height 40
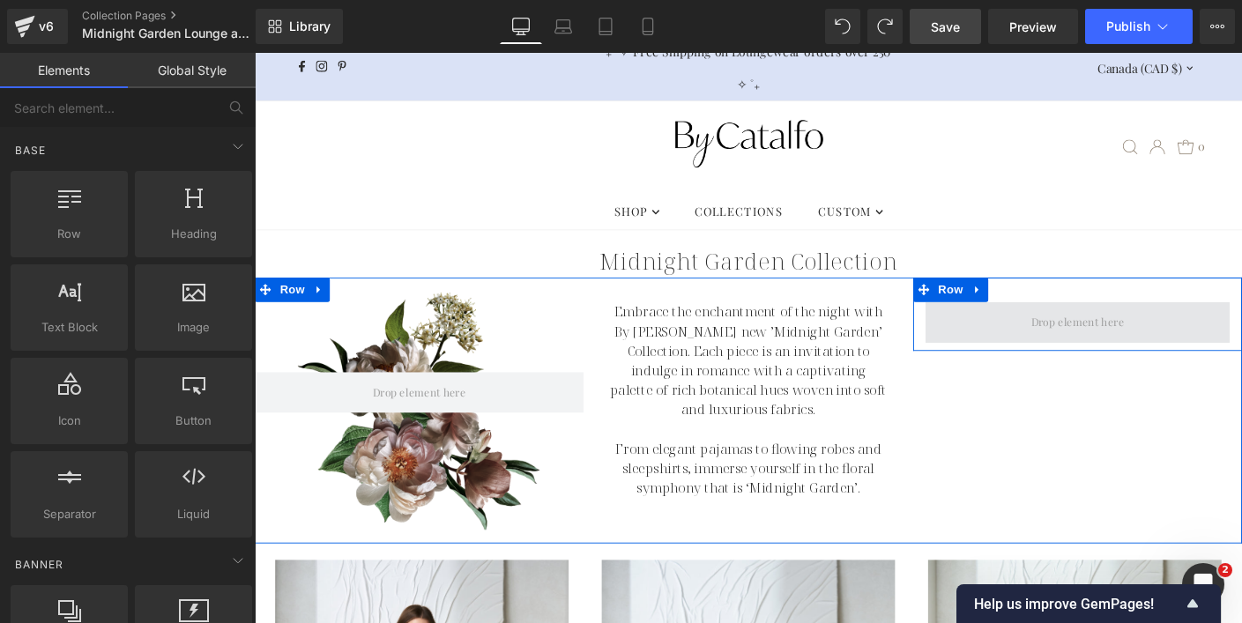
click at [1165, 338] on span at bounding box center [1143, 343] width 113 height 28
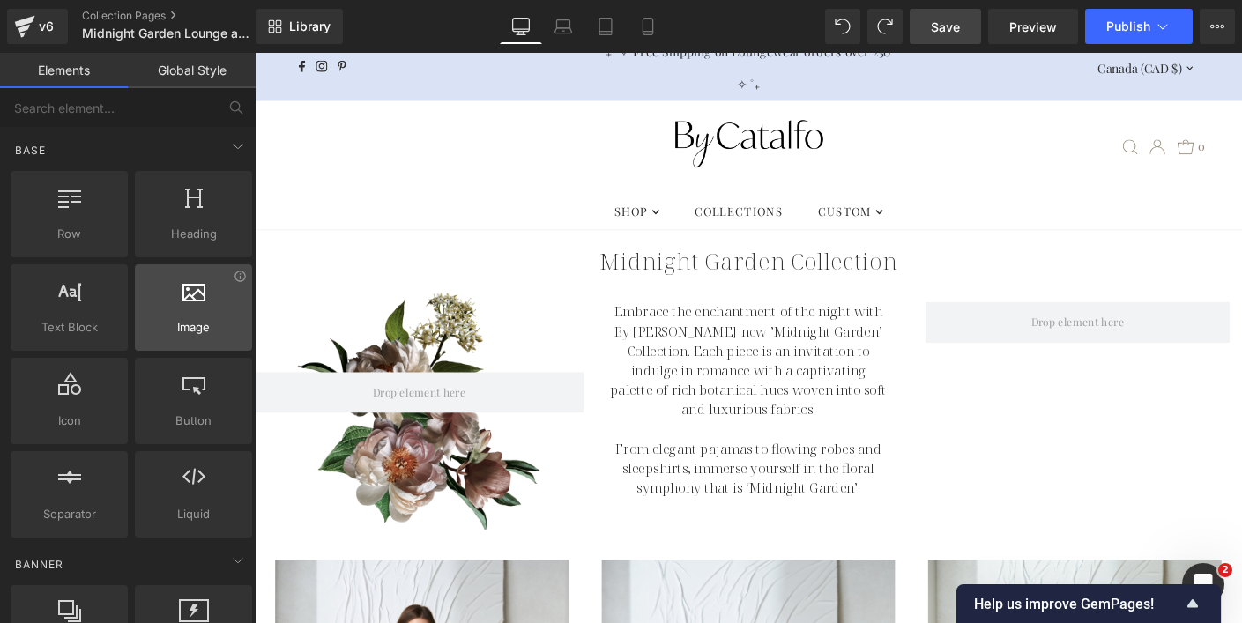
click at [187, 320] on span "Image" at bounding box center [193, 327] width 107 height 19
click at [192, 73] on link "Global Style" at bounding box center [192, 70] width 128 height 35
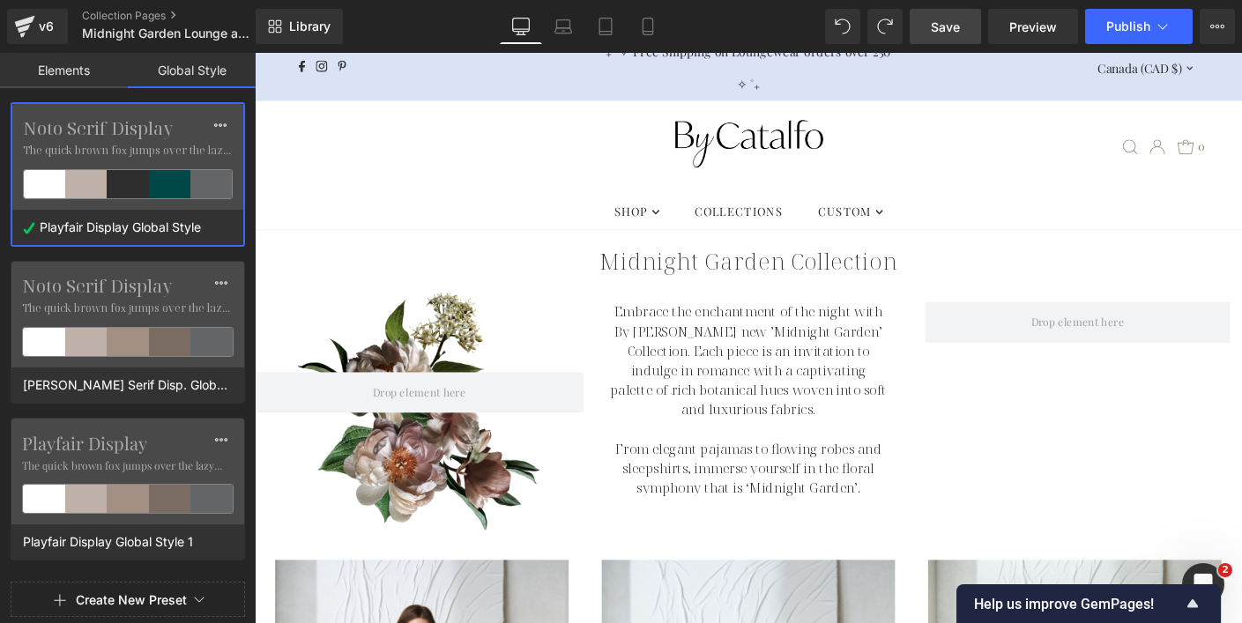
click at [189, 71] on link "Global Style" at bounding box center [192, 70] width 128 height 35
click at [62, 79] on link "Elements" at bounding box center [64, 70] width 128 height 35
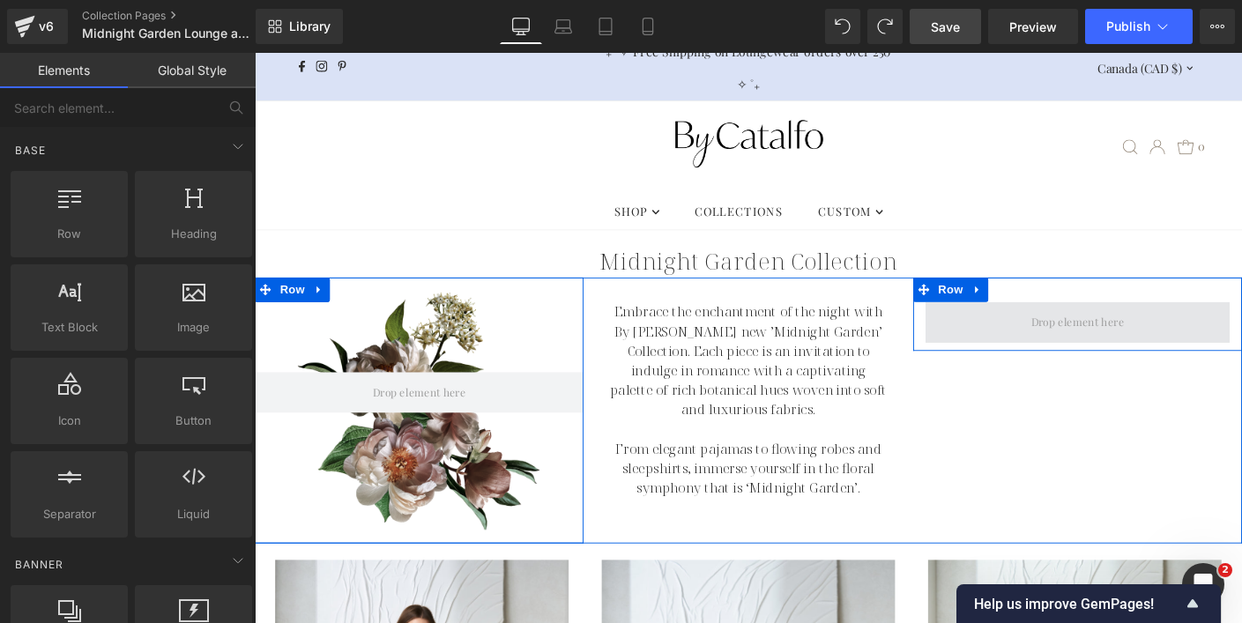
click at [1161, 346] on span at bounding box center [1143, 343] width 113 height 28
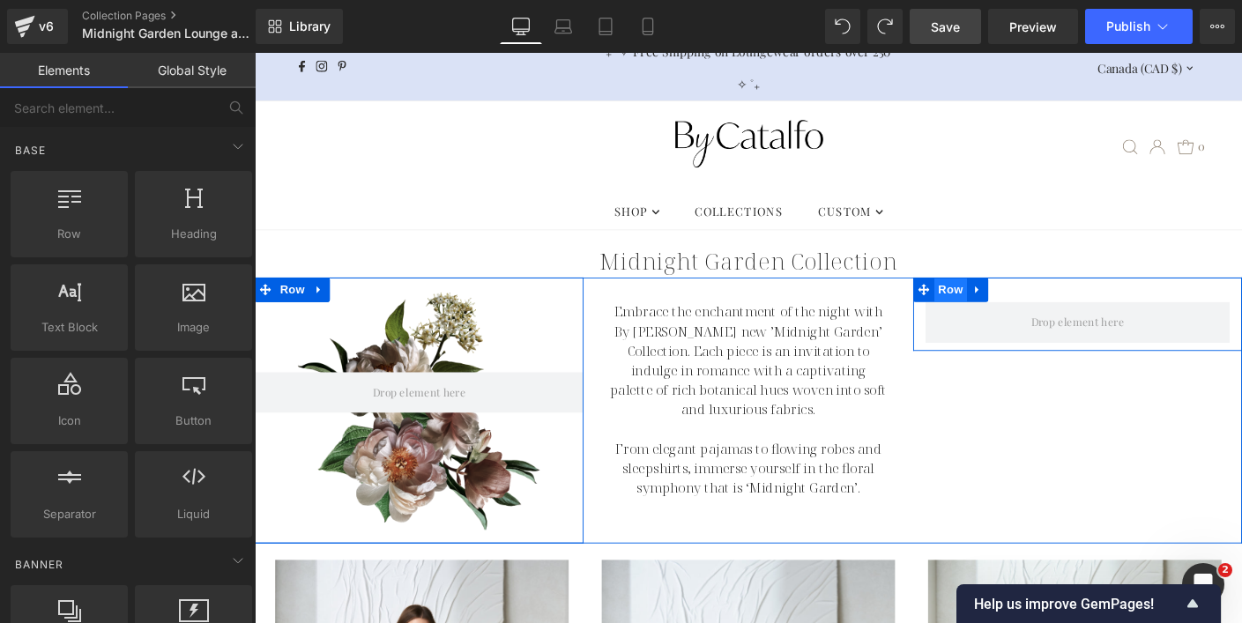
click at [999, 305] on span "Row" at bounding box center [1006, 308] width 35 height 26
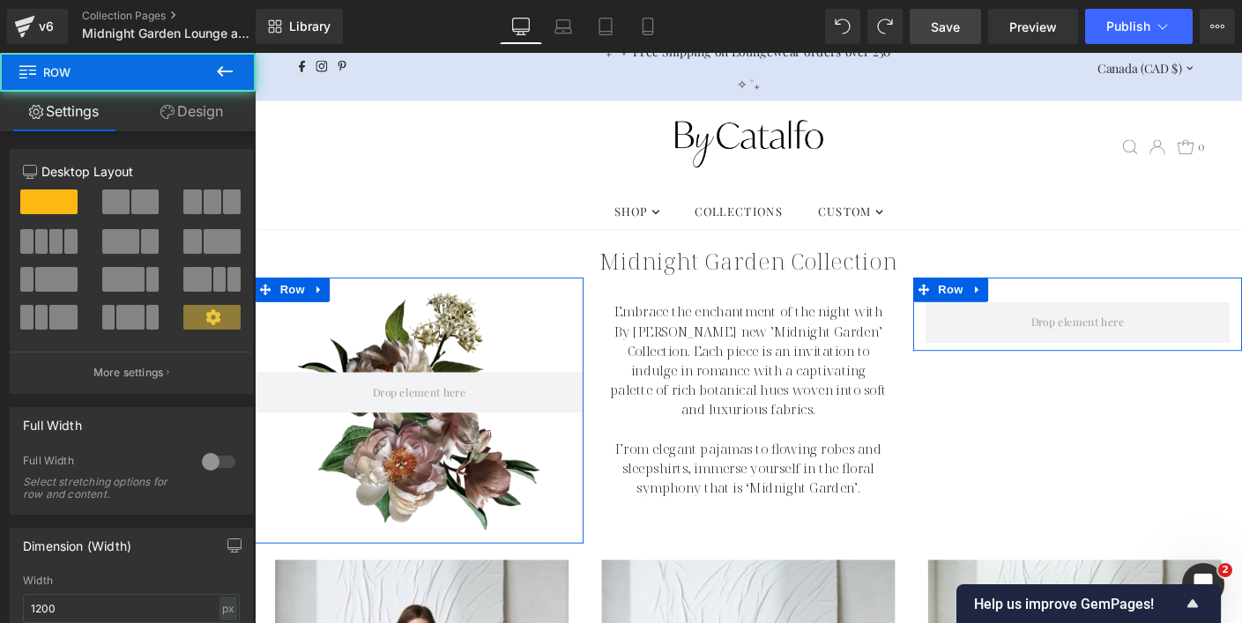
click at [210, 102] on link "Design" at bounding box center [192, 112] width 128 height 40
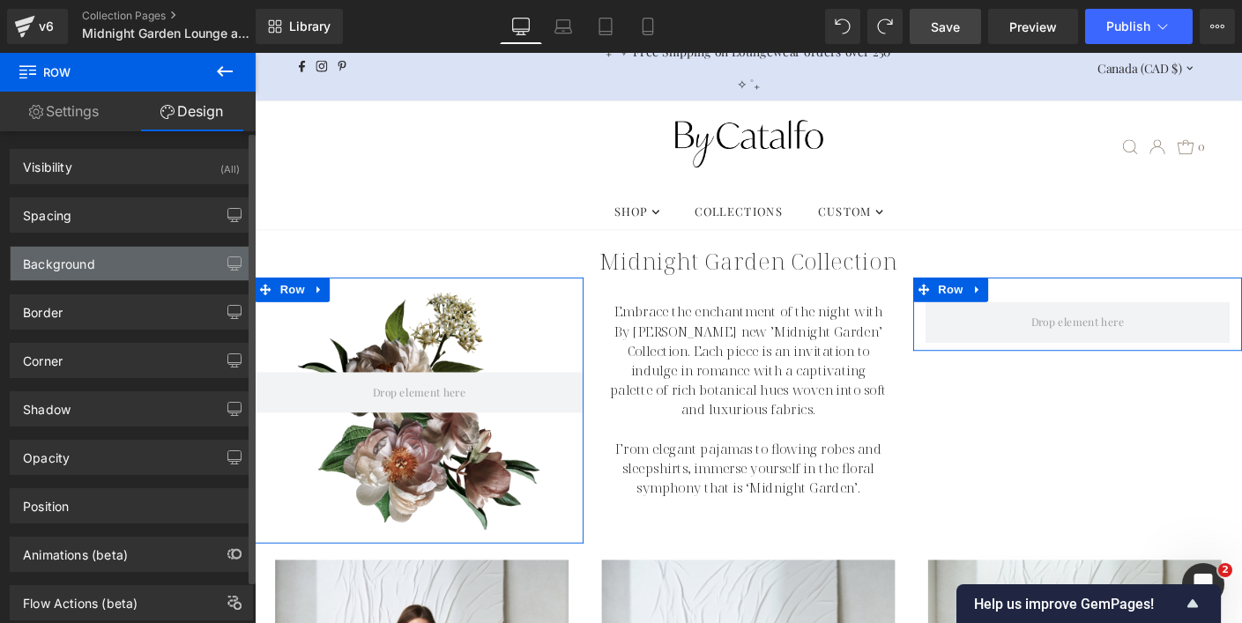
click at [176, 259] on div "Background" at bounding box center [131, 263] width 241 height 33
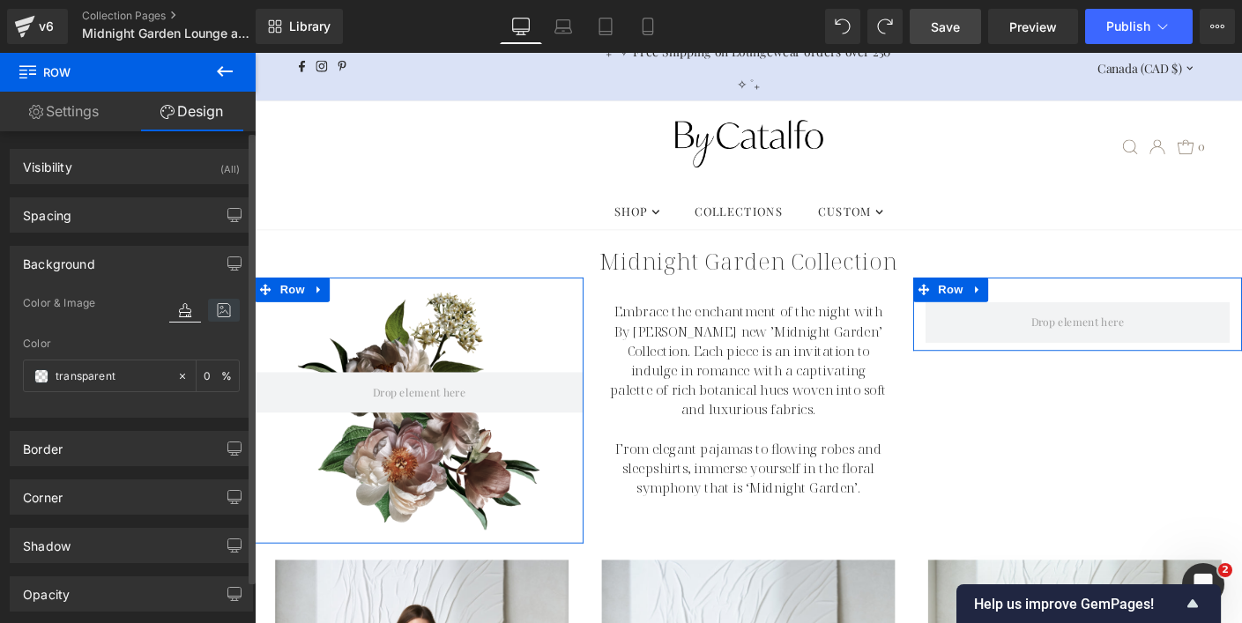
click at [220, 308] on icon at bounding box center [224, 310] width 32 height 23
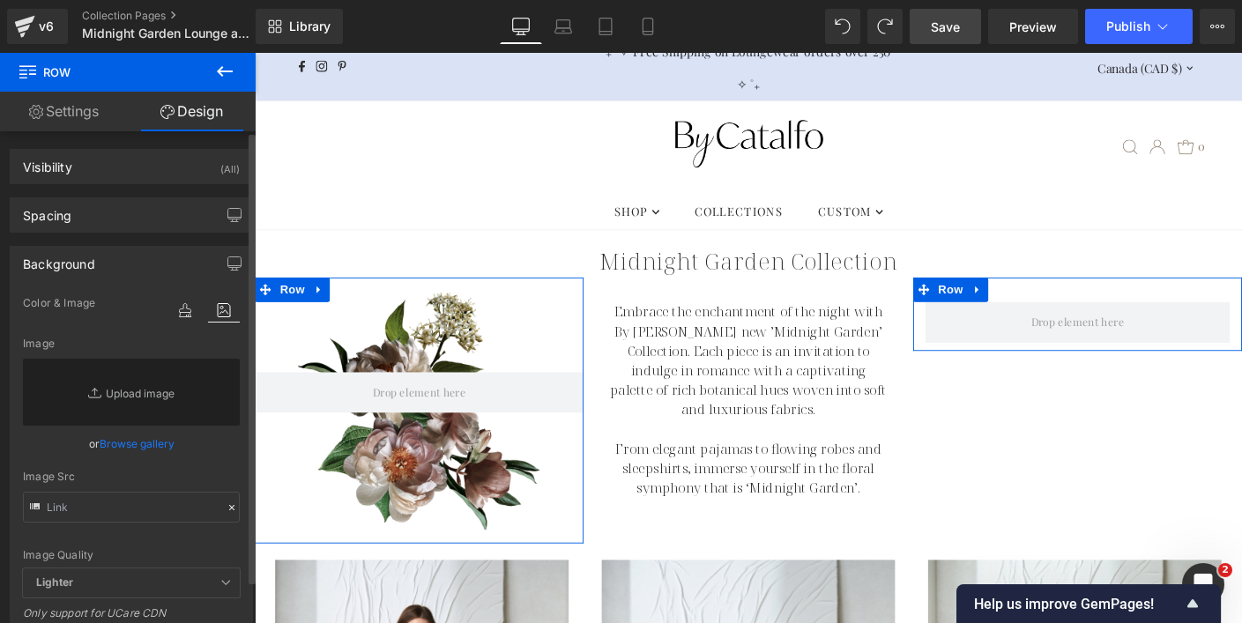
click at [139, 443] on link "Browse gallery" at bounding box center [137, 443] width 75 height 31
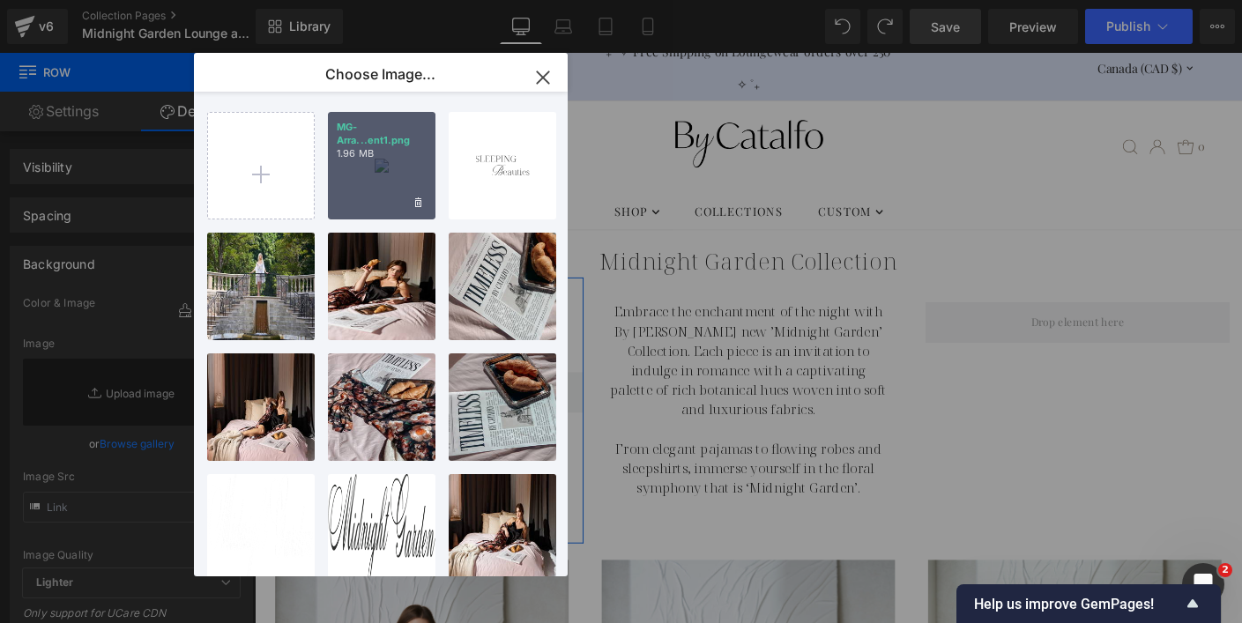
click at [380, 174] on div "MG-Arra...ent1.png 1.96 MB" at bounding box center [382, 166] width 108 height 108
type input "[URL][DOMAIN_NAME]"
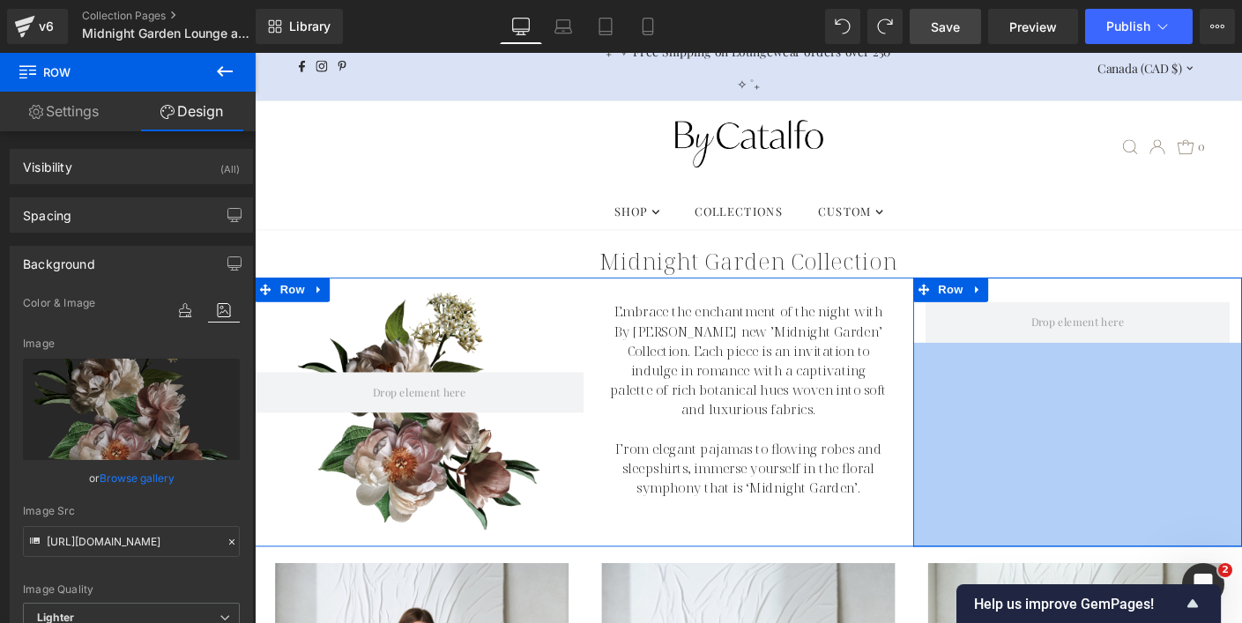
drag, startPoint x: 1065, startPoint y: 372, endPoint x: 1048, endPoint y: 581, distance: 209.5
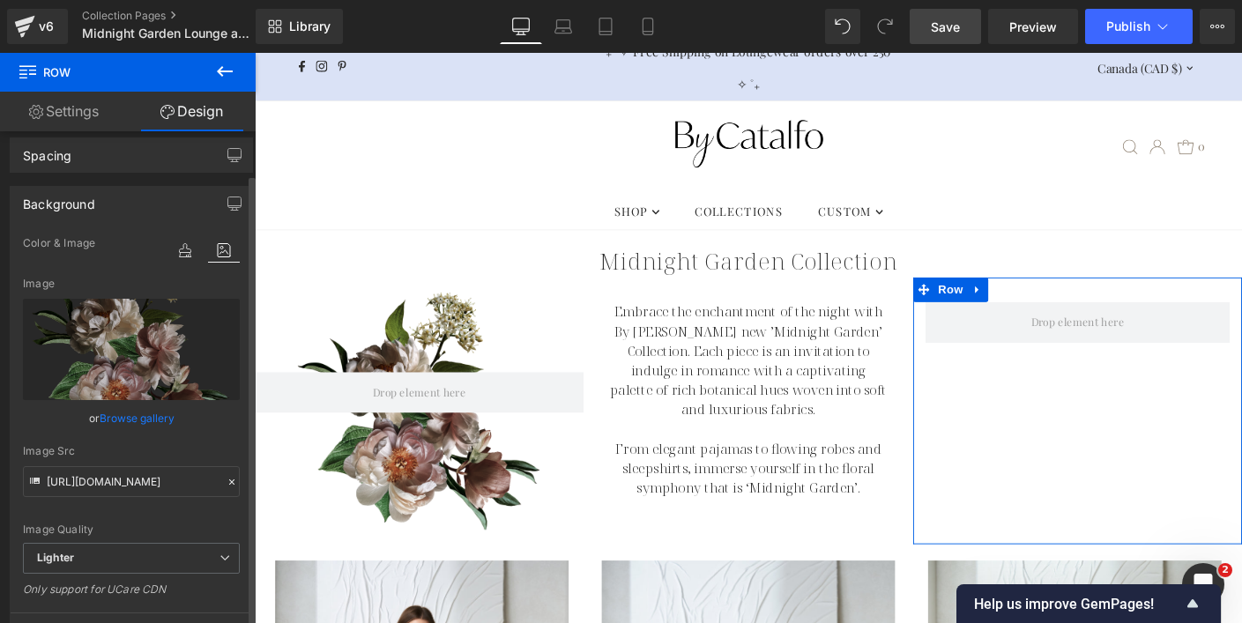
scroll to position [166, 0]
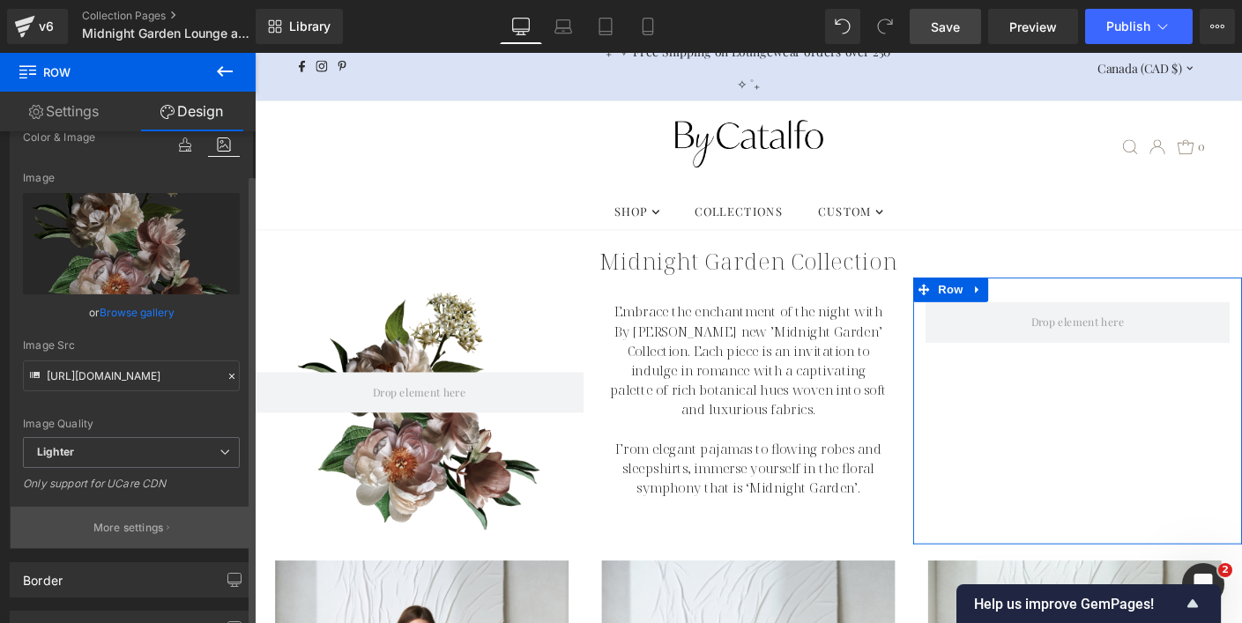
click at [128, 529] on p "More settings" at bounding box center [128, 528] width 71 height 16
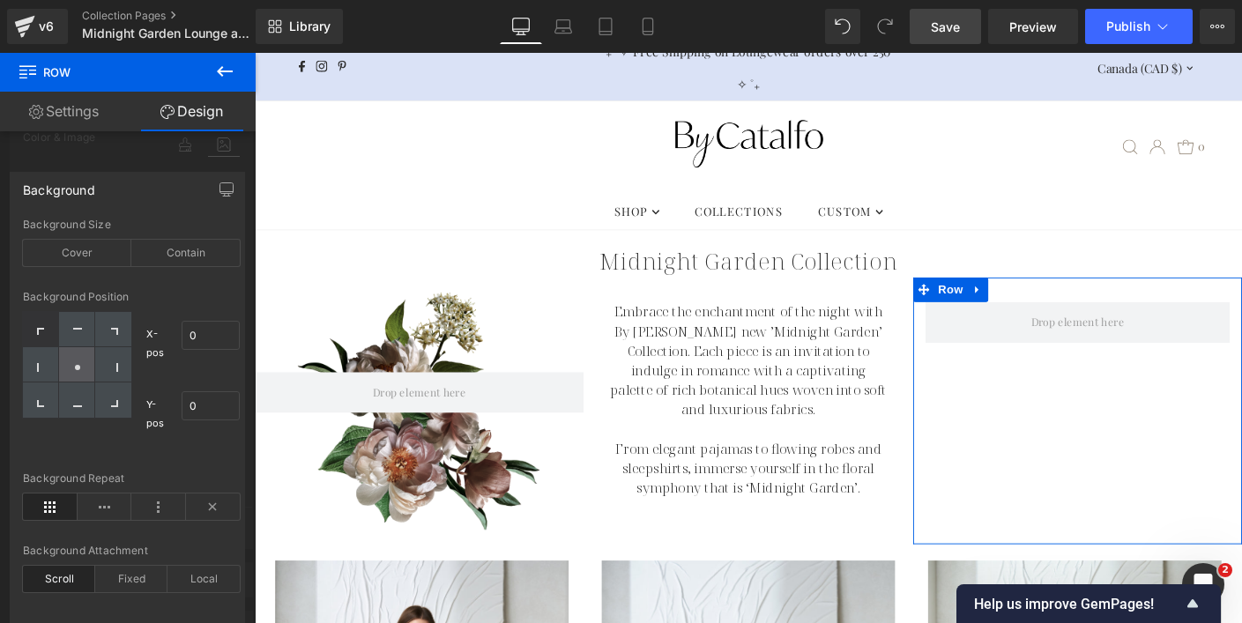
click at [73, 365] on icon at bounding box center [77, 367] width 9 height 9
type input "50"
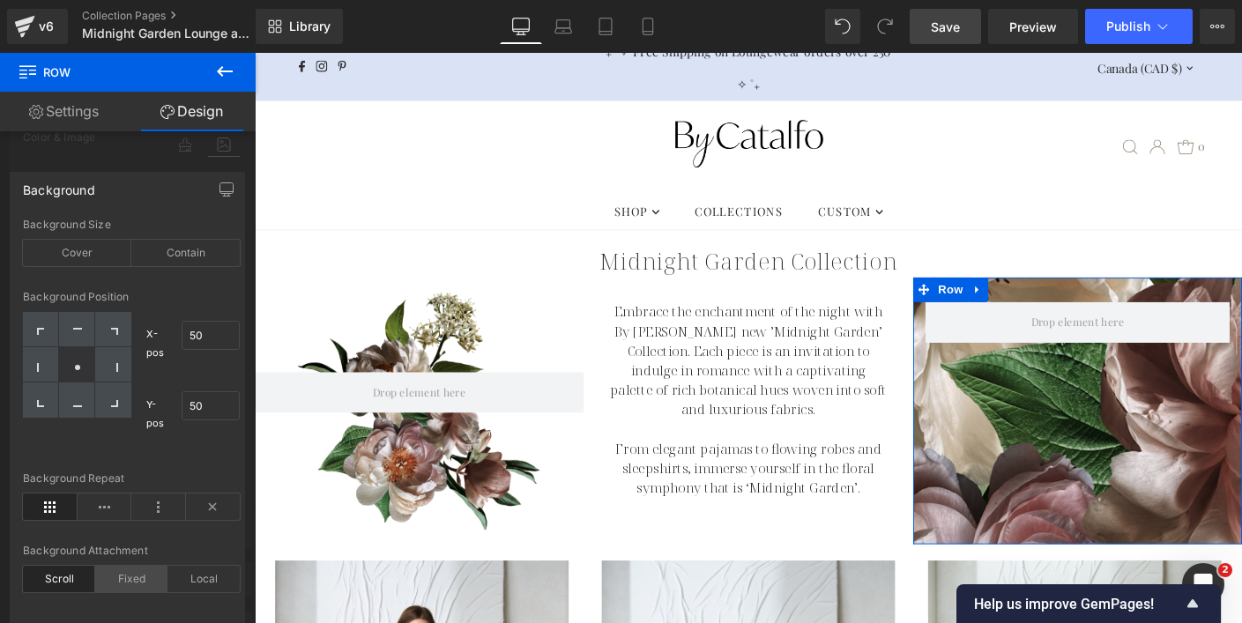
click at [144, 582] on div "Fixed" at bounding box center [131, 579] width 72 height 26
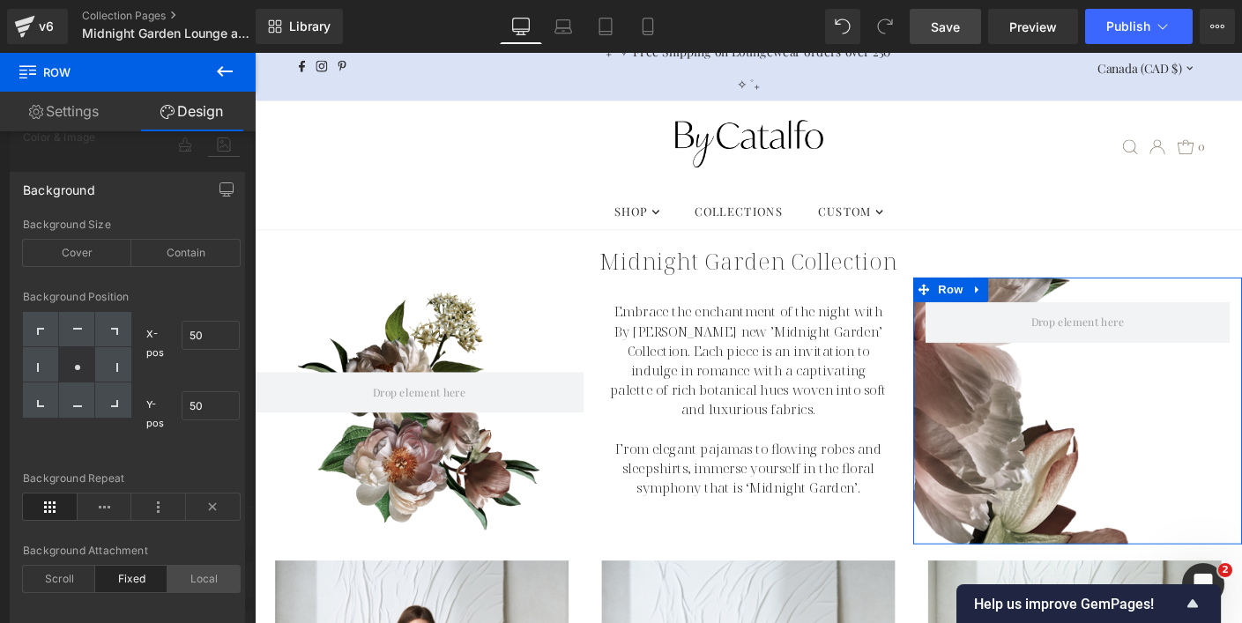
click at [204, 580] on div "Local" at bounding box center [203, 579] width 72 height 26
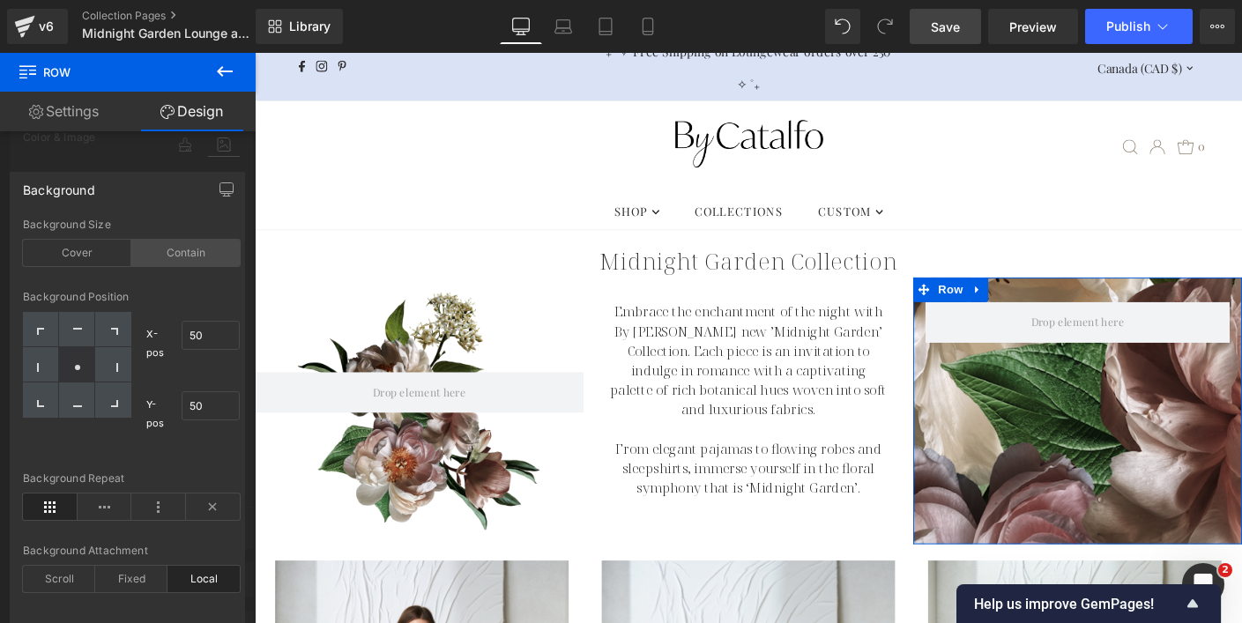
click at [181, 247] on div "Contain" at bounding box center [185, 253] width 108 height 26
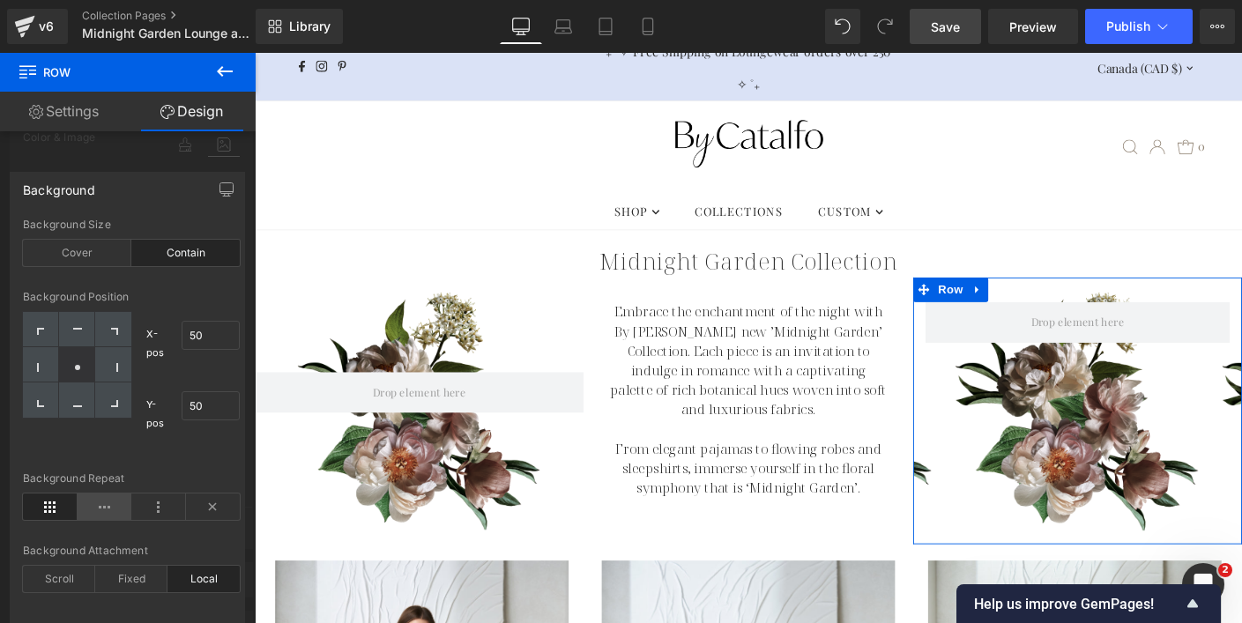
click at [100, 508] on icon at bounding box center [105, 507] width 55 height 26
click at [152, 510] on icon at bounding box center [158, 507] width 55 height 26
click at [200, 509] on icon at bounding box center [213, 507] width 55 height 26
click at [85, 157] on div at bounding box center [128, 342] width 256 height 579
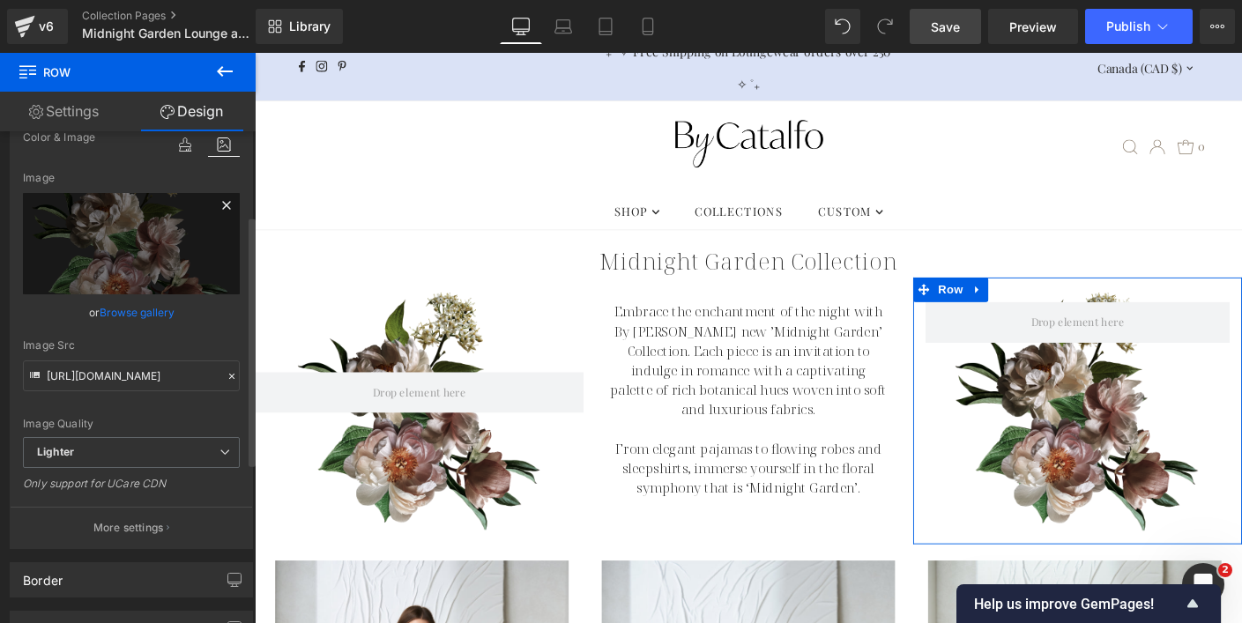
click at [222, 205] on icon at bounding box center [226, 205] width 8 height 8
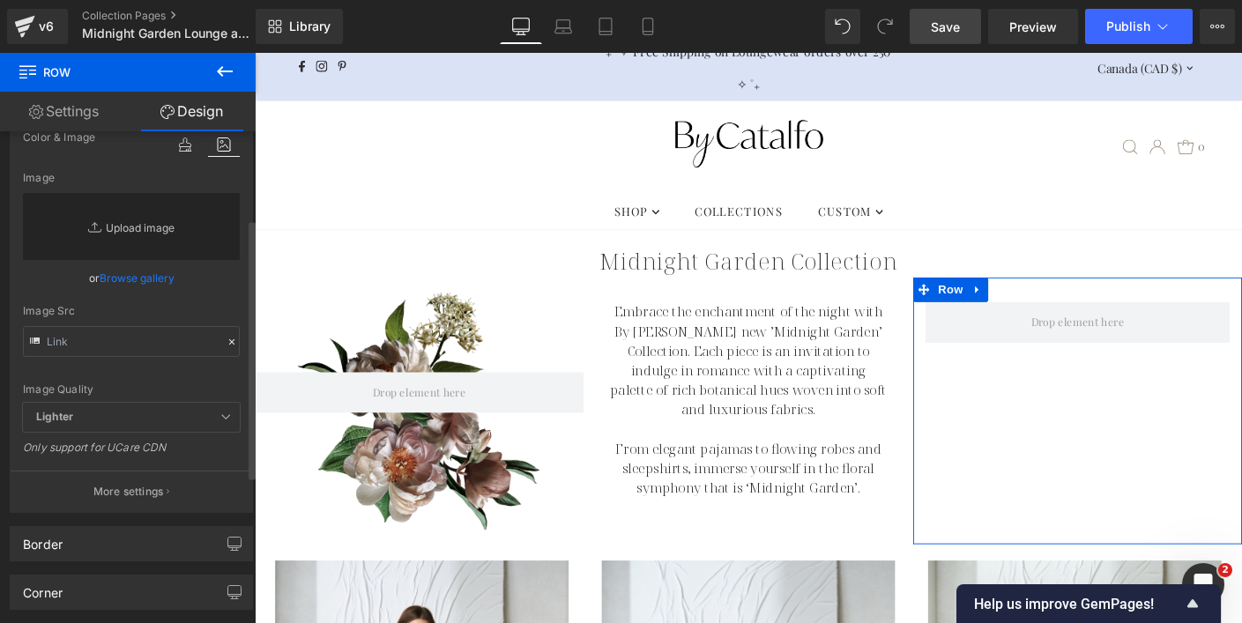
click at [131, 228] on link "Replace Image" at bounding box center [131, 226] width 217 height 67
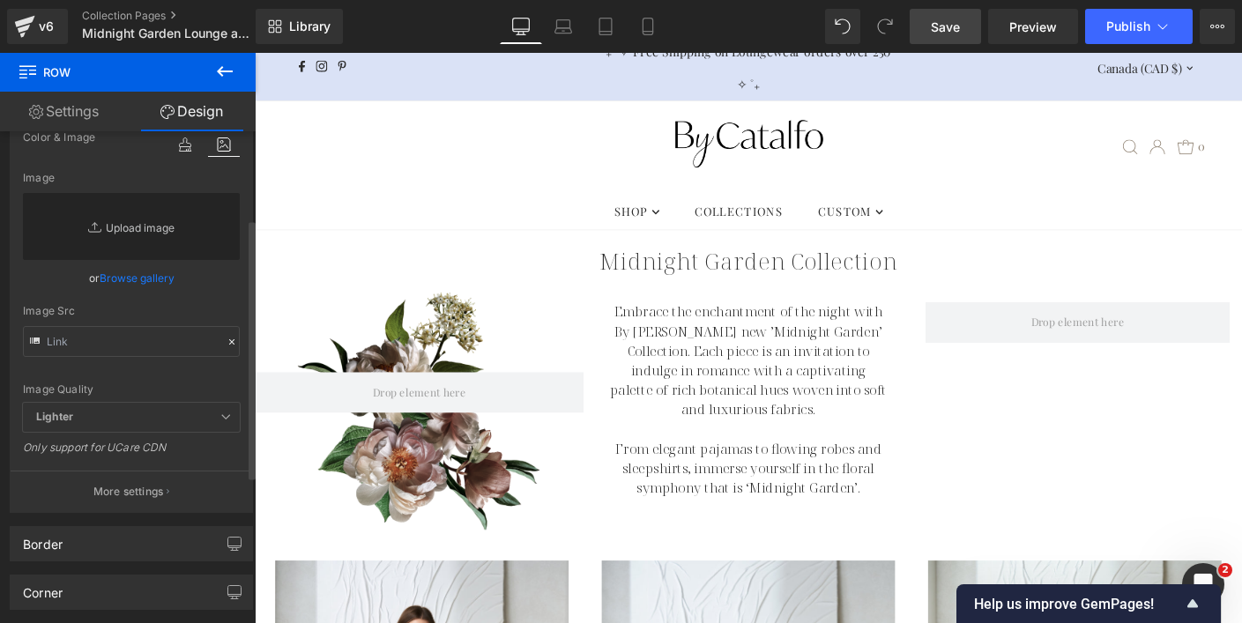
type input "C:\fakepath\MG-Arrangement2.png"
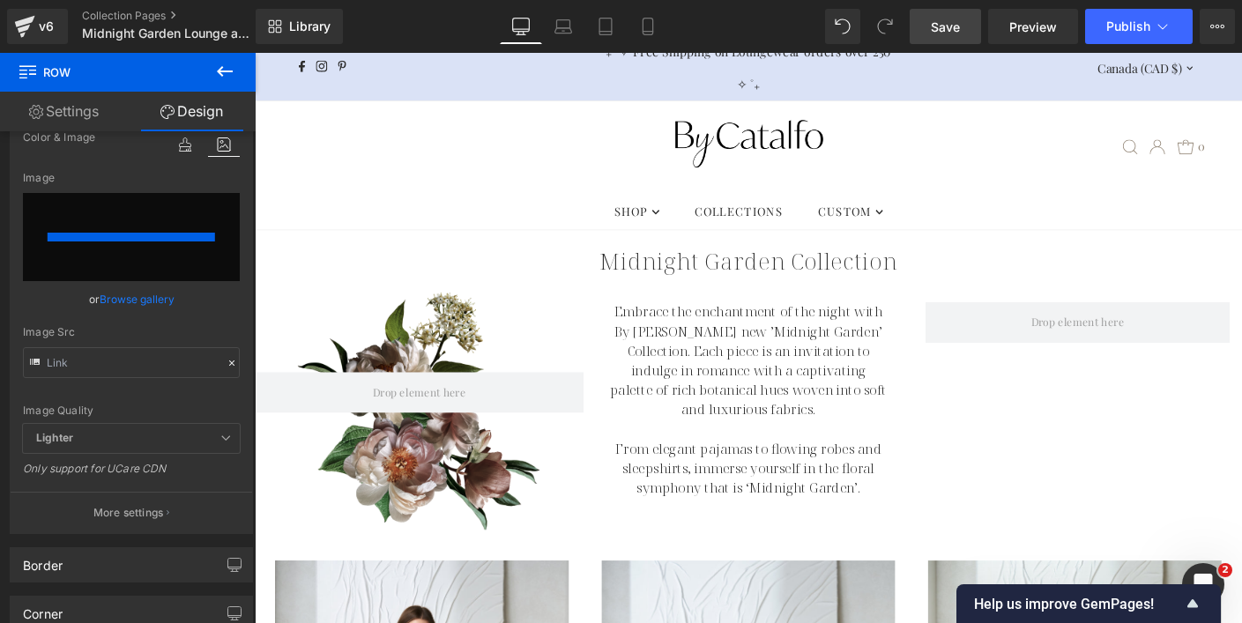
type input "https://ucarecdn.com/6a5918d3-d221-417e-95e5-4b3161f90d5b/-/format/auto/-/previ…"
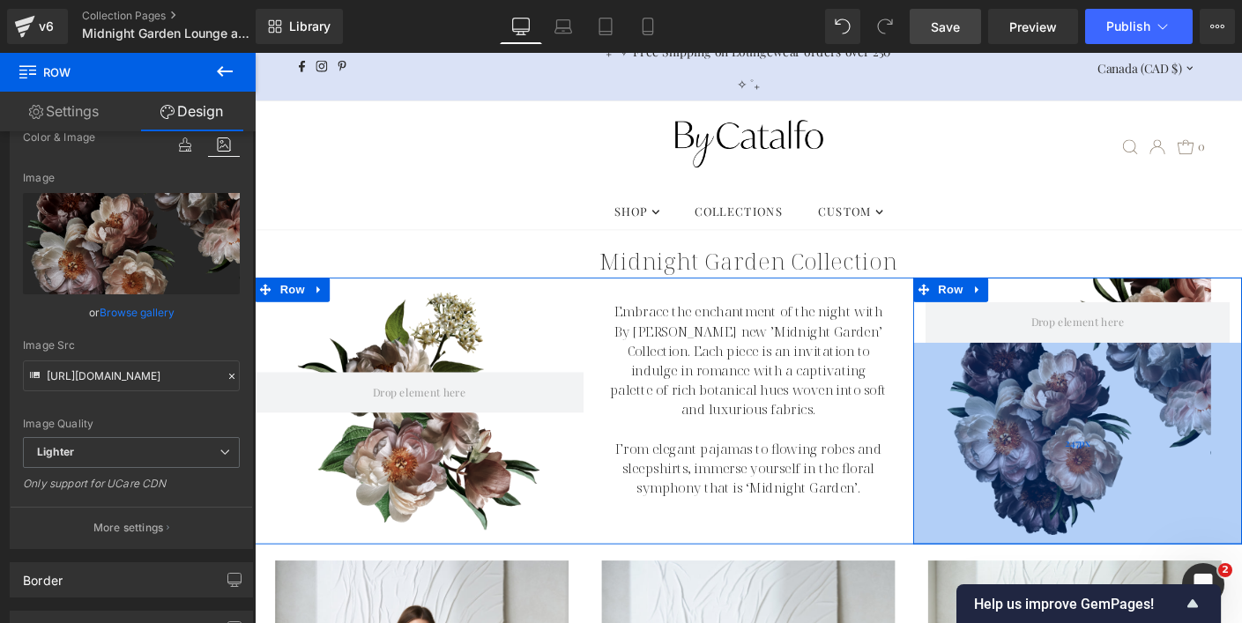
click at [1109, 461] on div "247px" at bounding box center [1143, 475] width 355 height 218
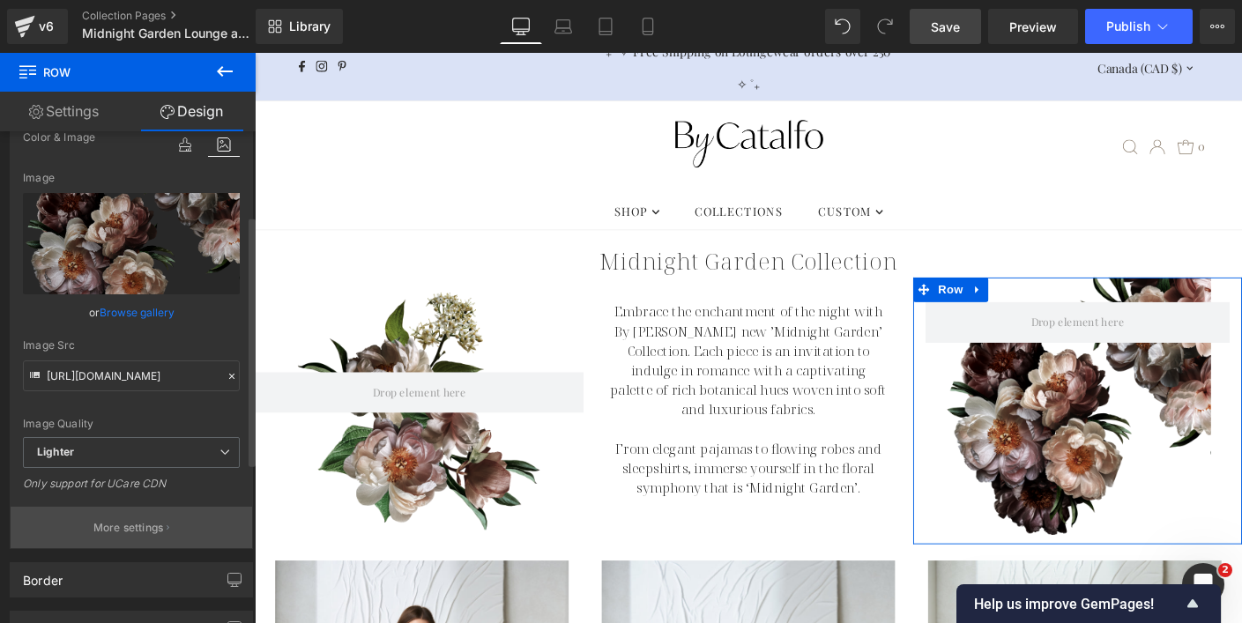
click at [145, 518] on button "More settings" at bounding box center [131, 527] width 241 height 41
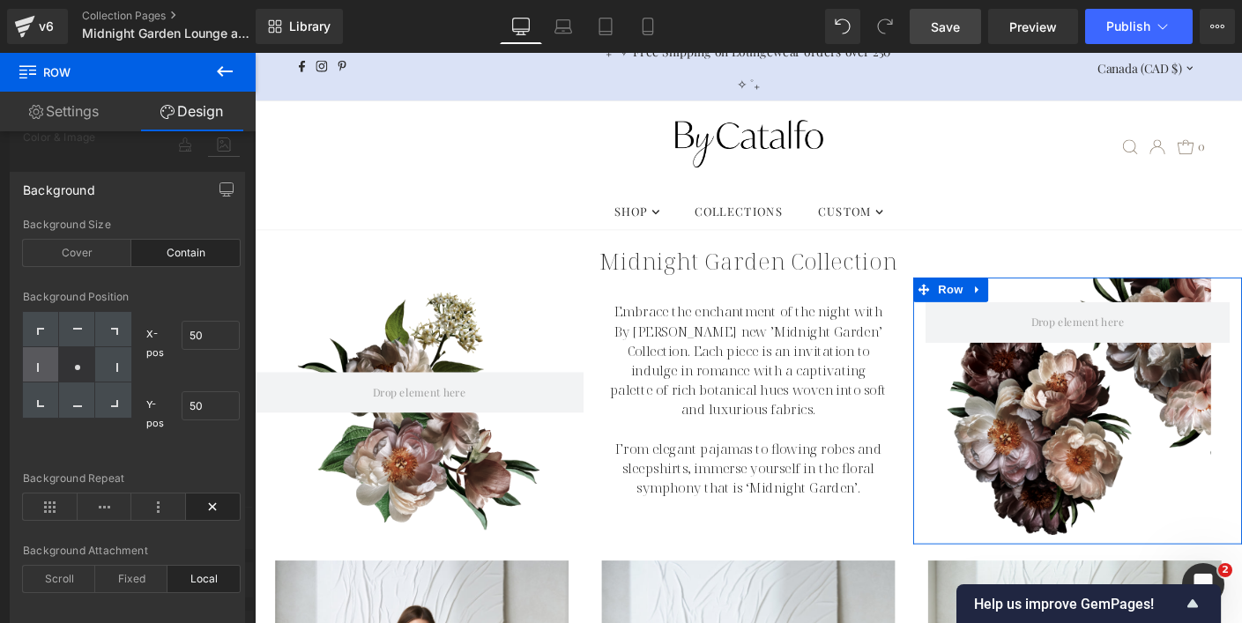
click at [41, 360] on div at bounding box center [41, 364] width 36 height 35
type input "0"
type input "50"
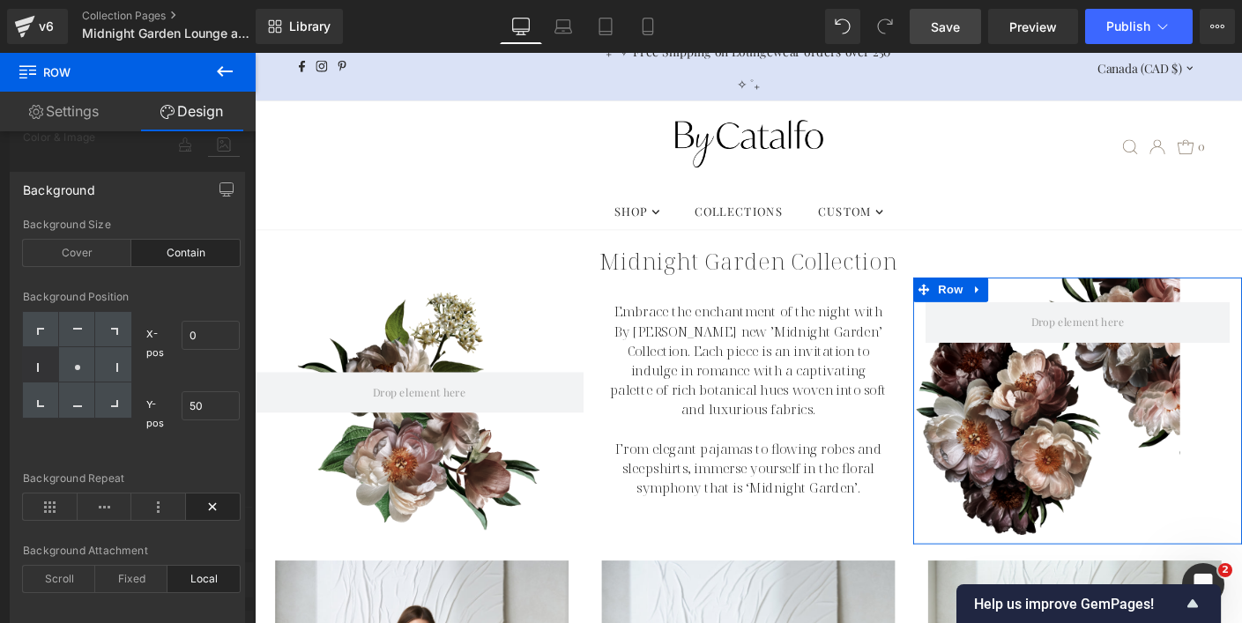
click at [86, 161] on div at bounding box center [128, 342] width 256 height 579
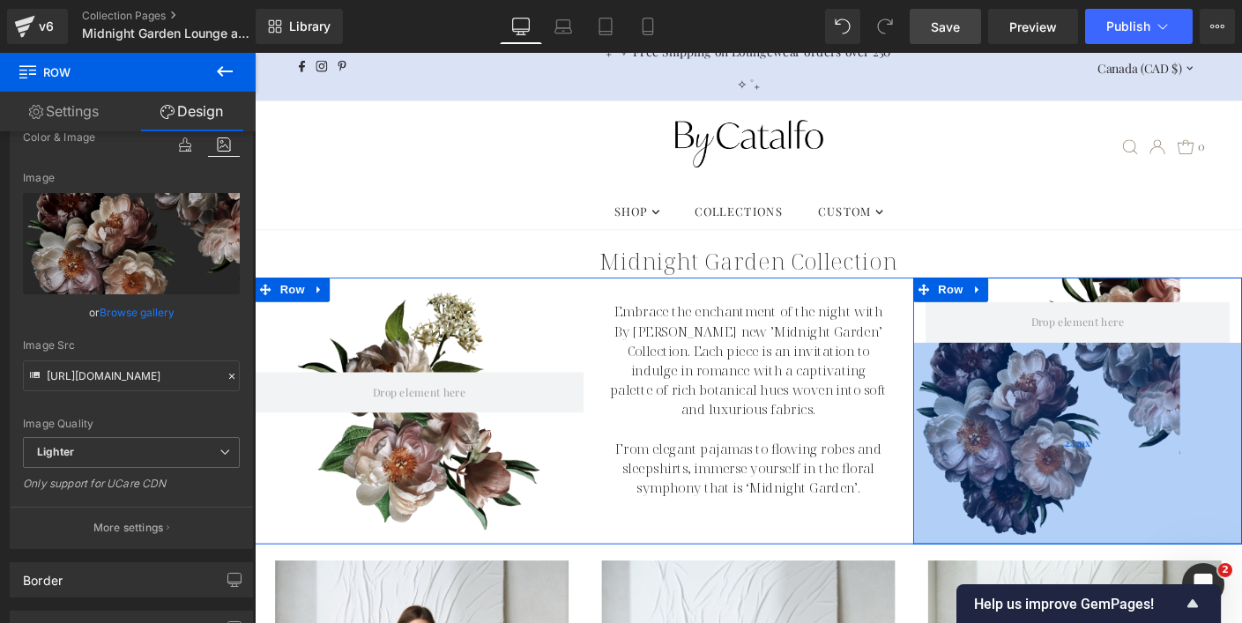
click at [1112, 476] on div "247px" at bounding box center [1143, 475] width 355 height 218
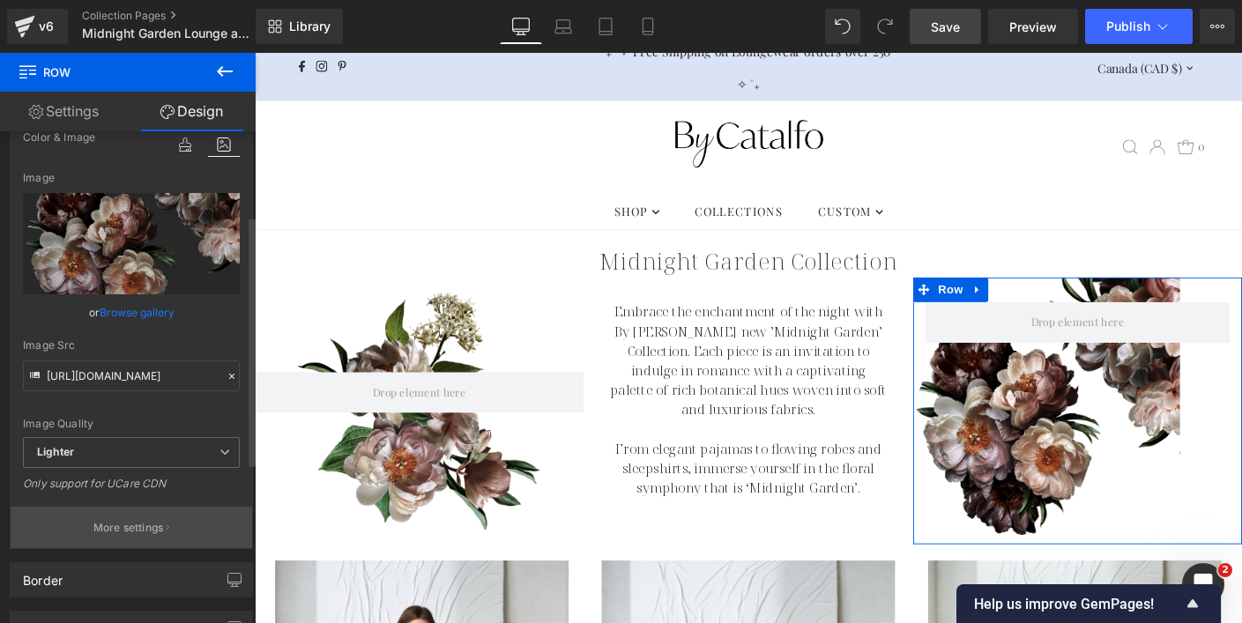
click at [128, 534] on p "More settings" at bounding box center [128, 528] width 71 height 16
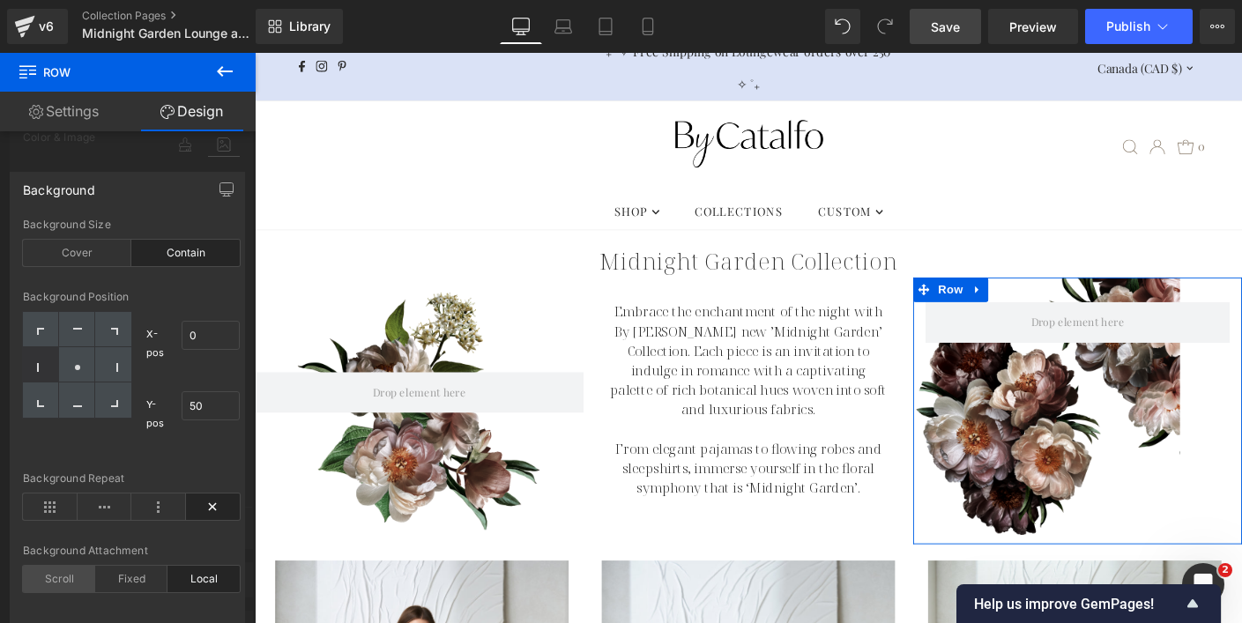
click at [63, 578] on div "Scroll" at bounding box center [59, 579] width 72 height 26
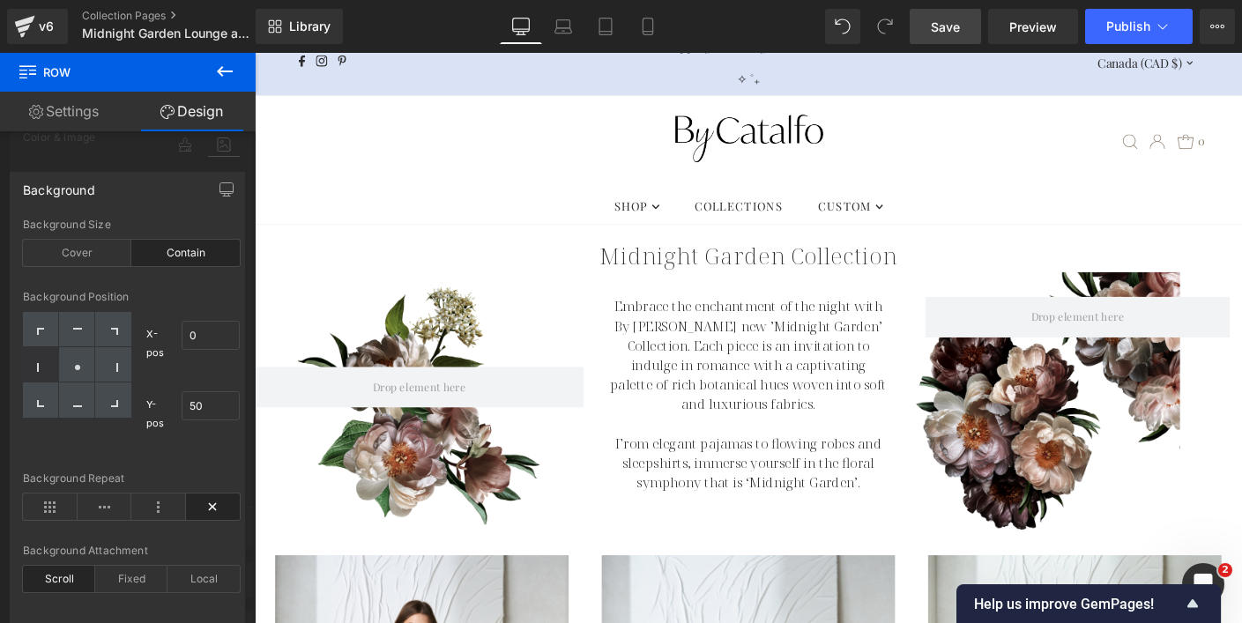
scroll to position [24, 0]
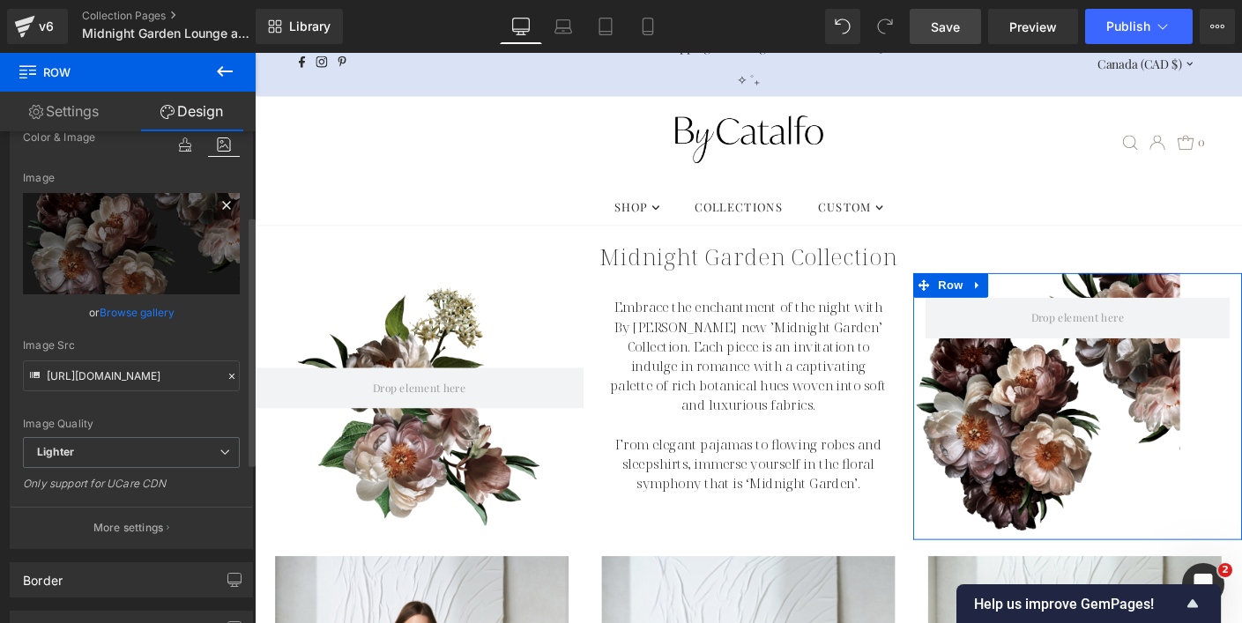
click at [222, 206] on icon at bounding box center [226, 205] width 8 height 8
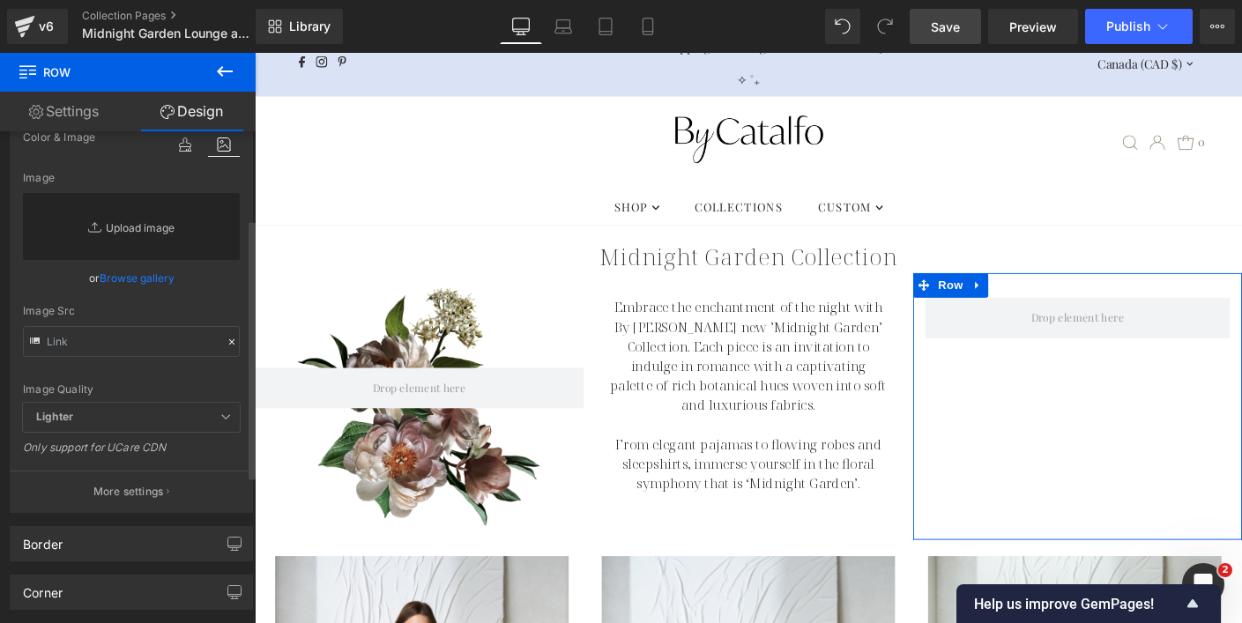
click at [146, 237] on link "Replace Image" at bounding box center [131, 226] width 217 height 67
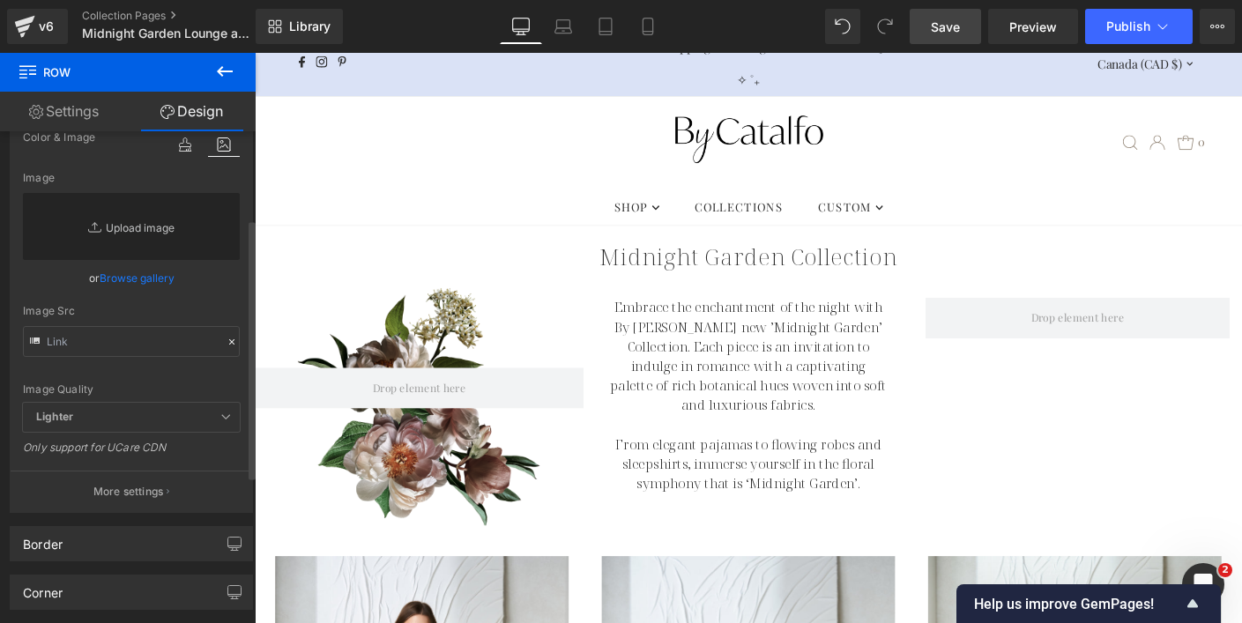
type input "C:\fakepath\MG-Arrangement2.png"
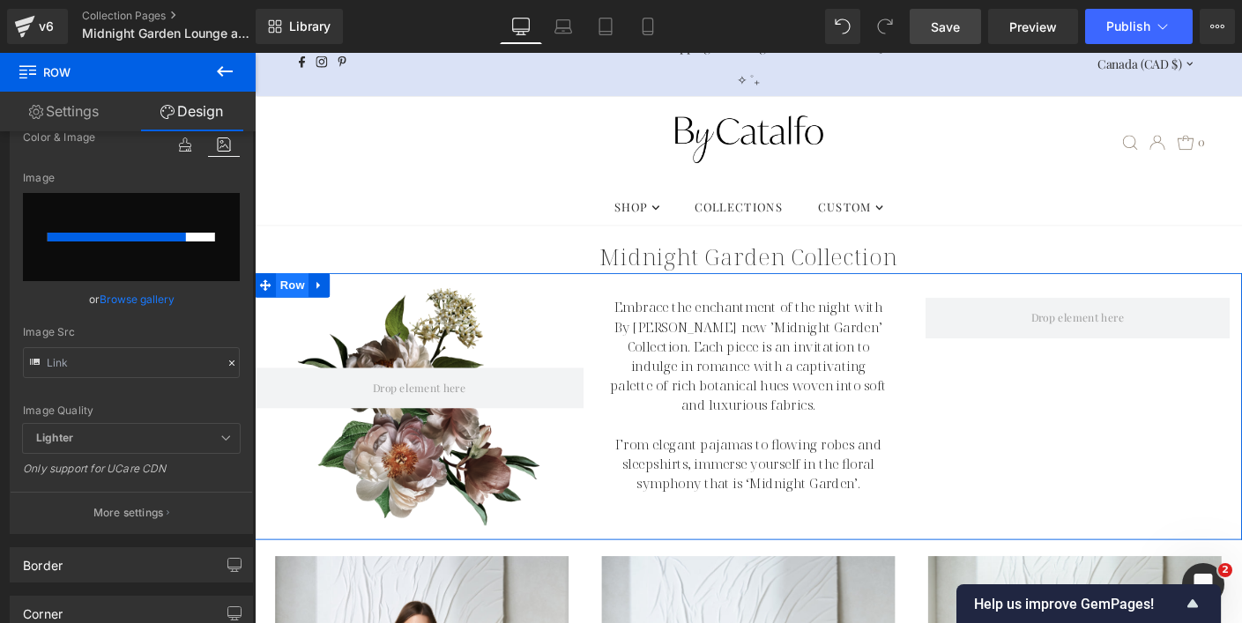
click at [288, 304] on span "Row" at bounding box center [295, 304] width 35 height 26
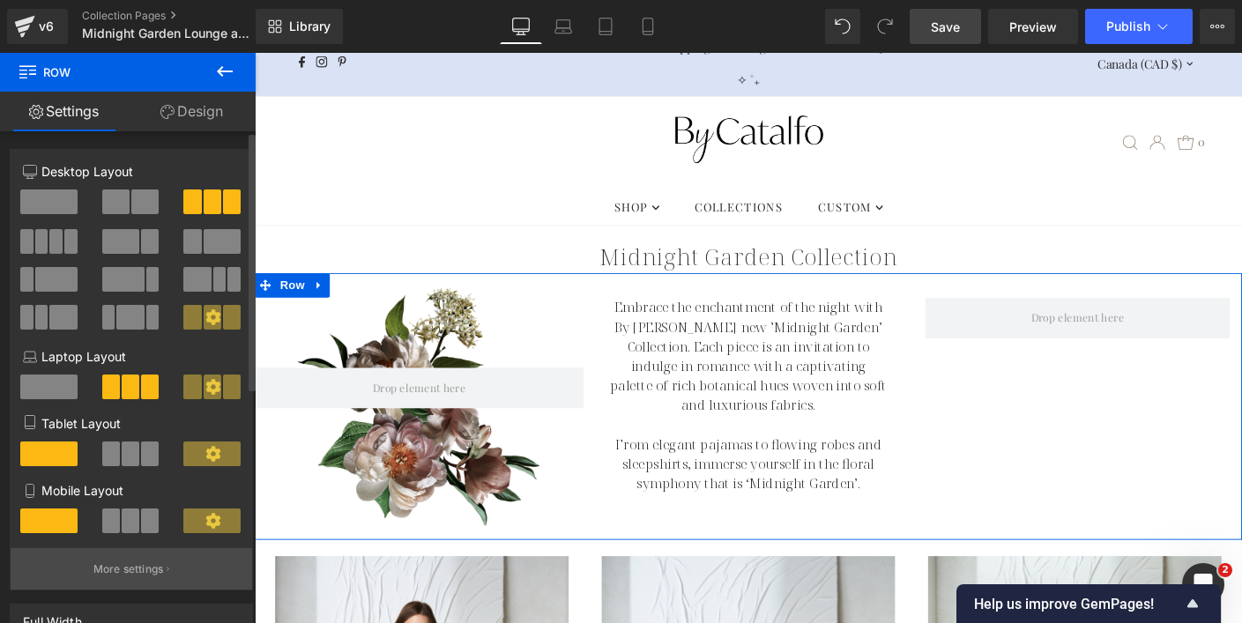
click at [145, 561] on button "More settings" at bounding box center [131, 568] width 241 height 41
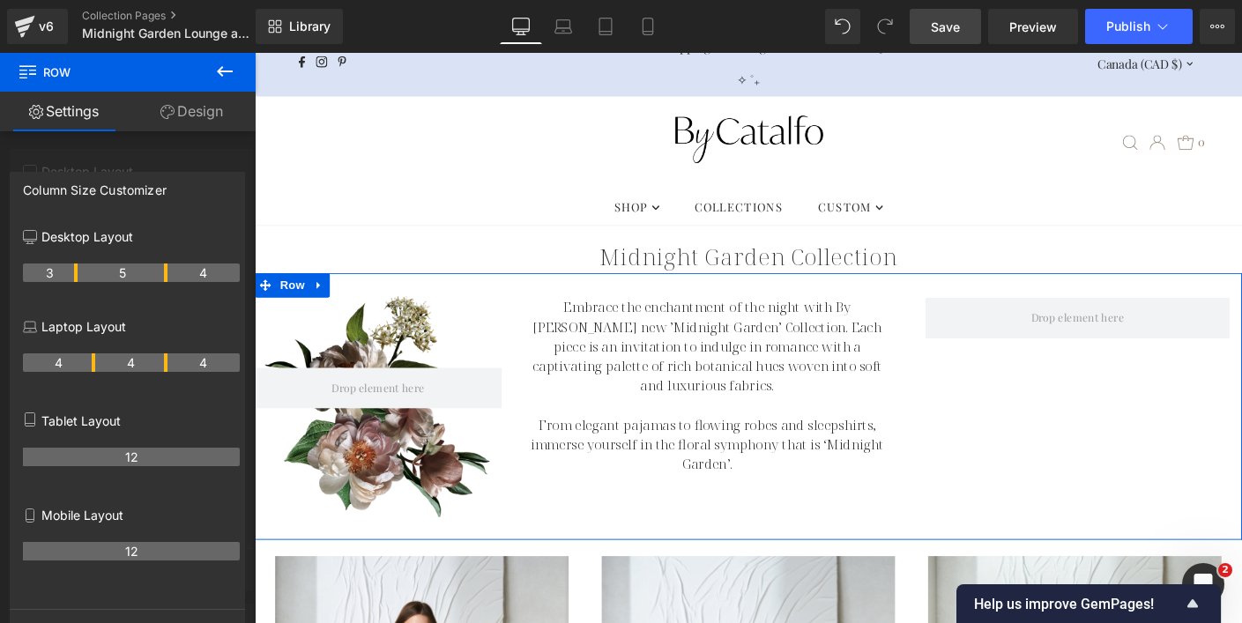
drag, startPoint x: 93, startPoint y: 274, endPoint x: 78, endPoint y: 274, distance: 15.9
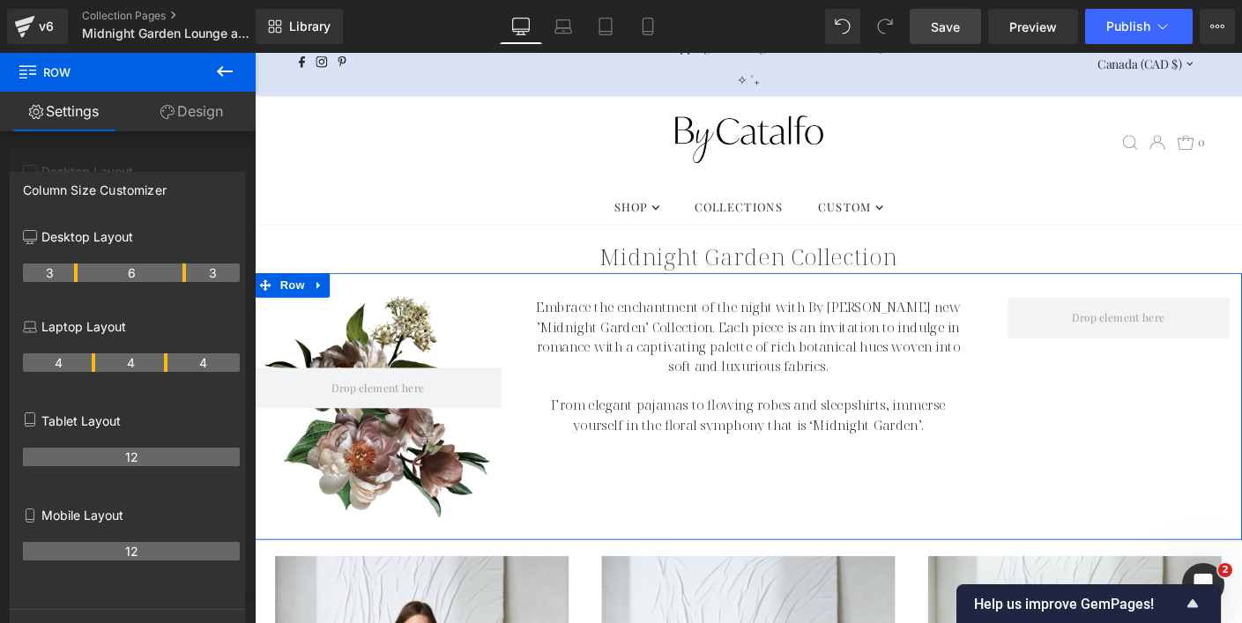
drag, startPoint x: 166, startPoint y: 271, endPoint x: 182, endPoint y: 272, distance: 16.8
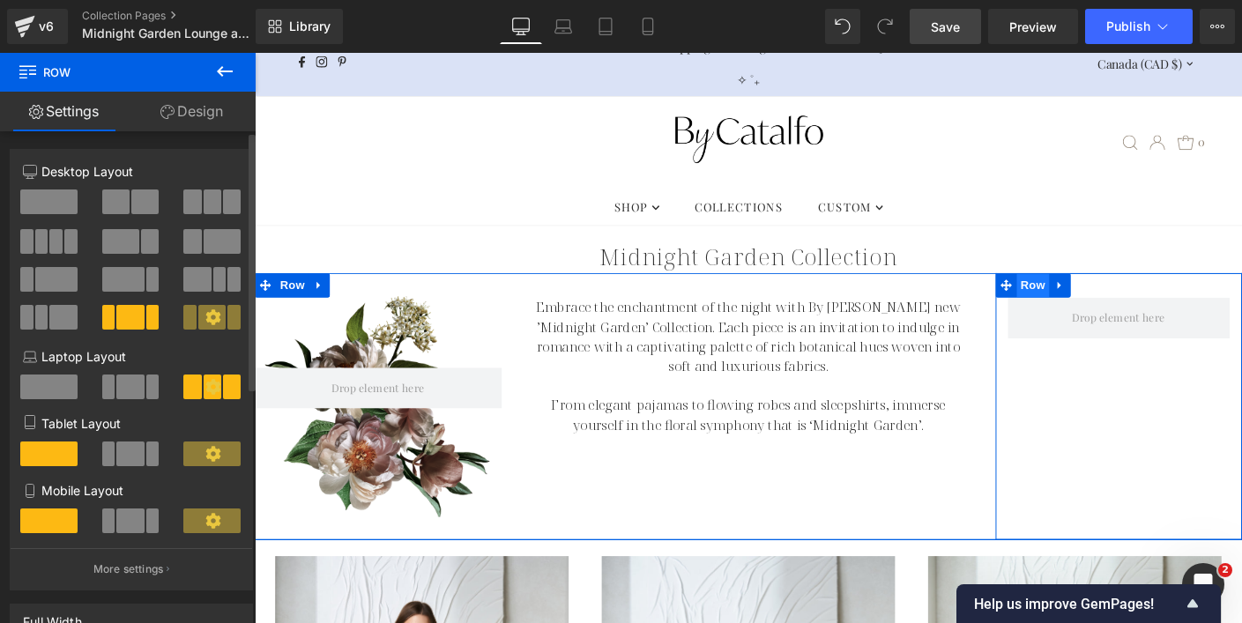
click at [1095, 307] on span "Row" at bounding box center [1095, 304] width 35 height 26
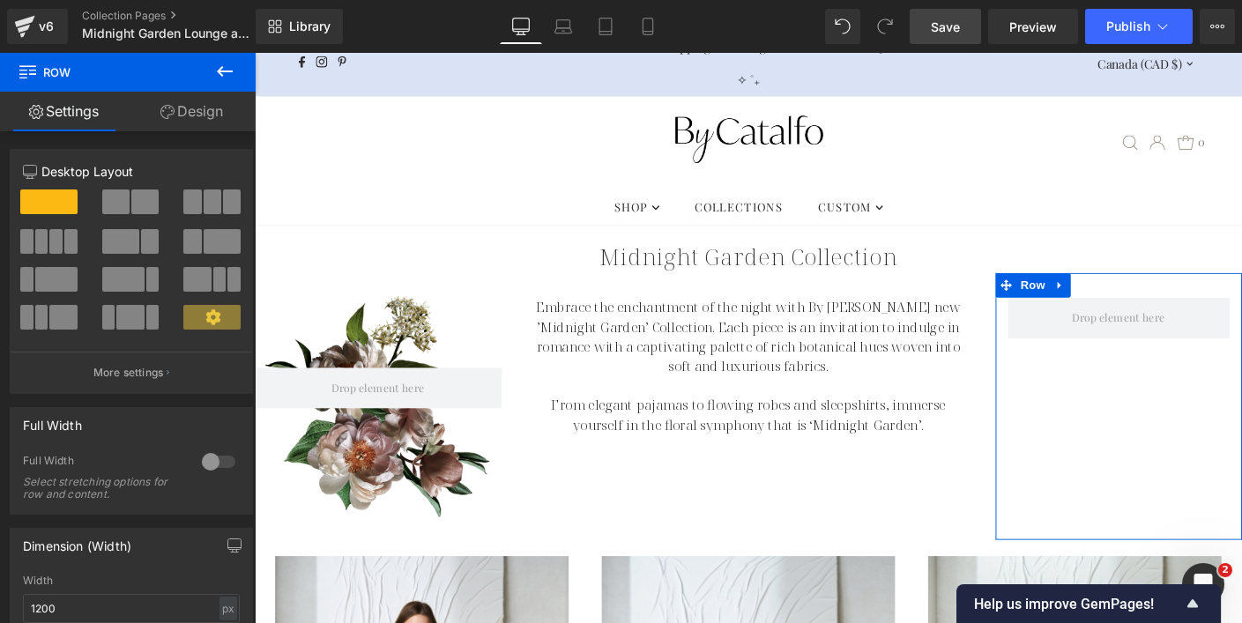
click at [204, 108] on link "Design" at bounding box center [192, 112] width 128 height 40
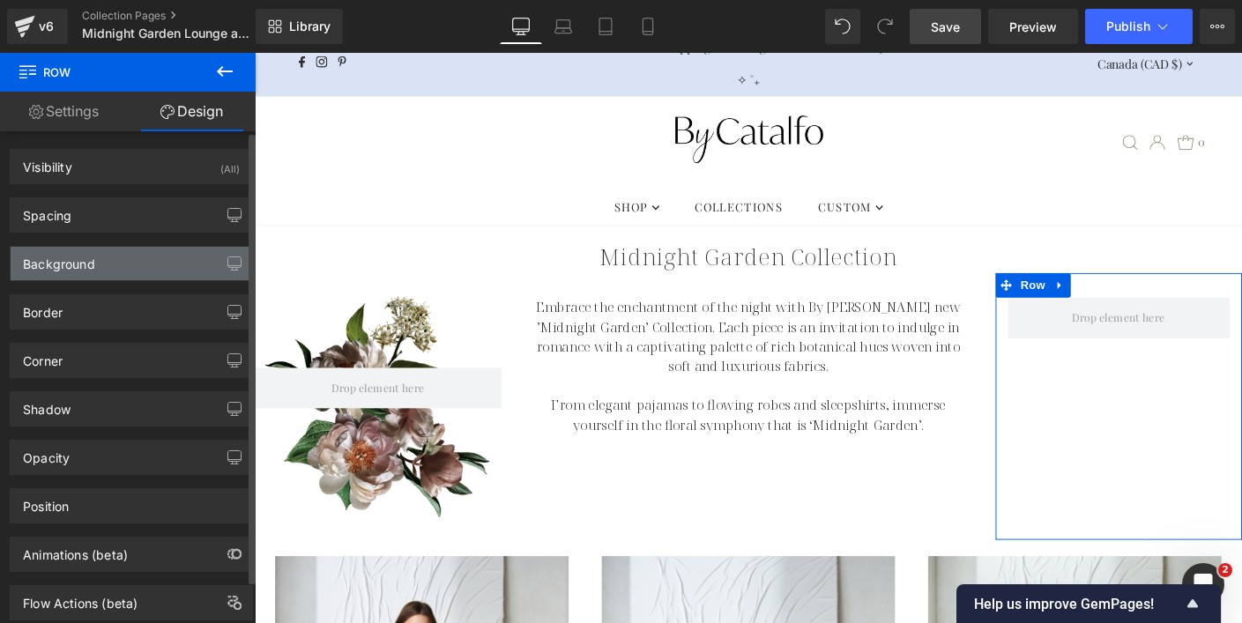
click at [165, 264] on div "Background" at bounding box center [131, 263] width 241 height 33
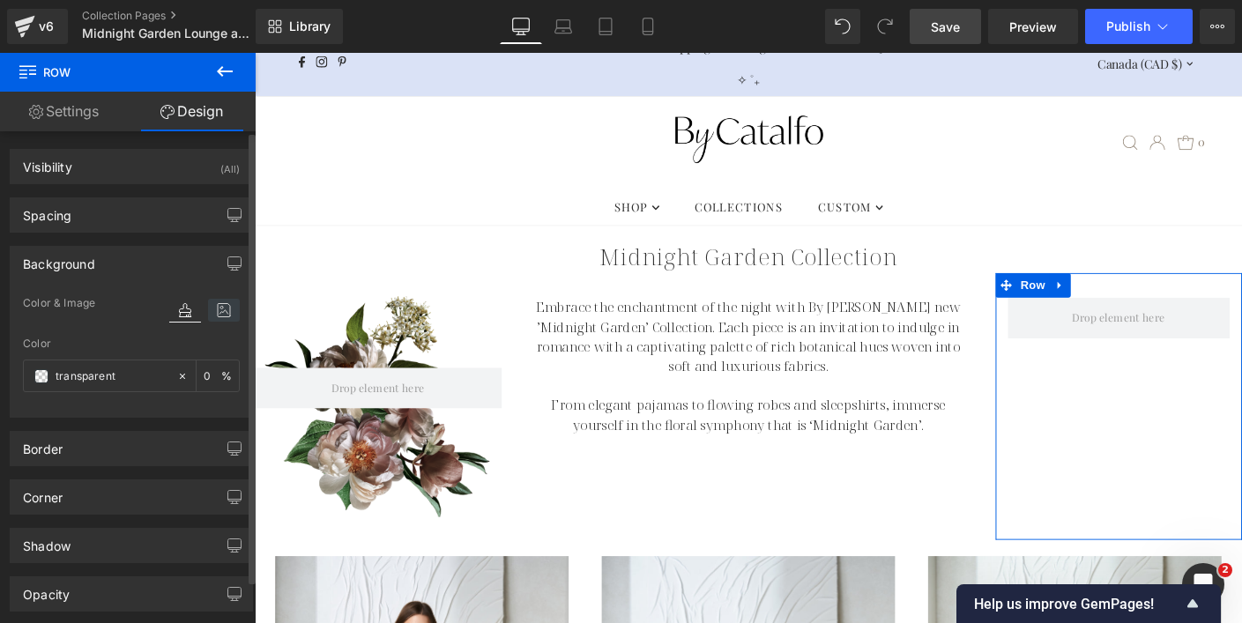
click at [223, 316] on icon at bounding box center [224, 310] width 32 height 23
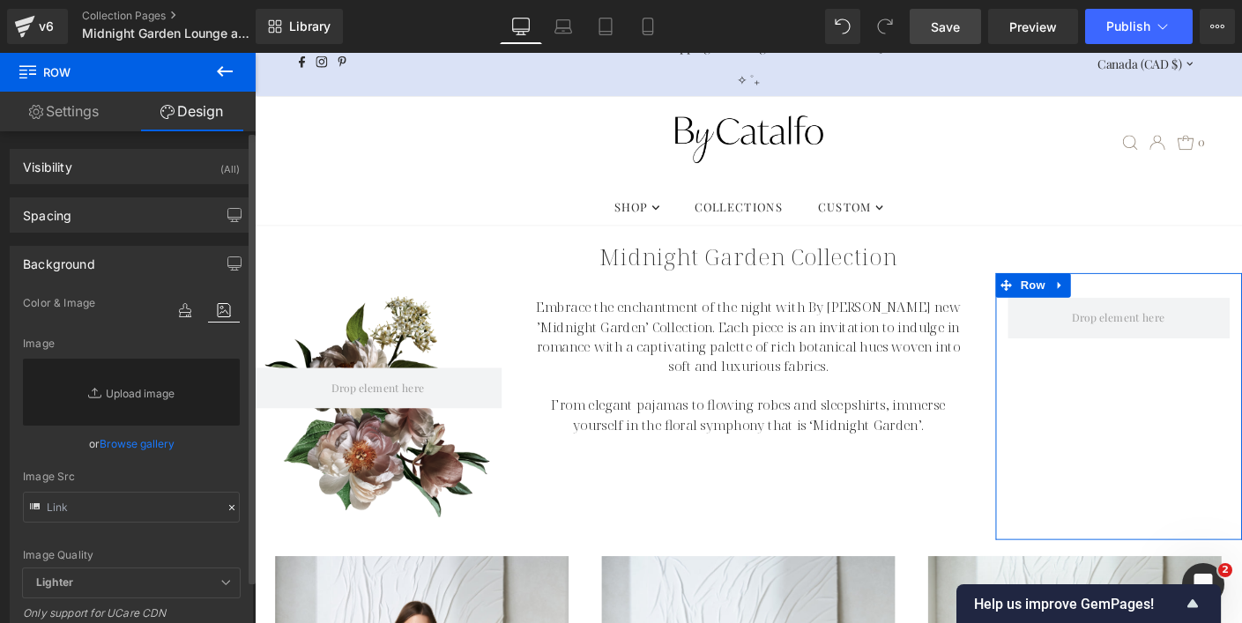
click at [149, 444] on link "Browse gallery" at bounding box center [137, 443] width 75 height 31
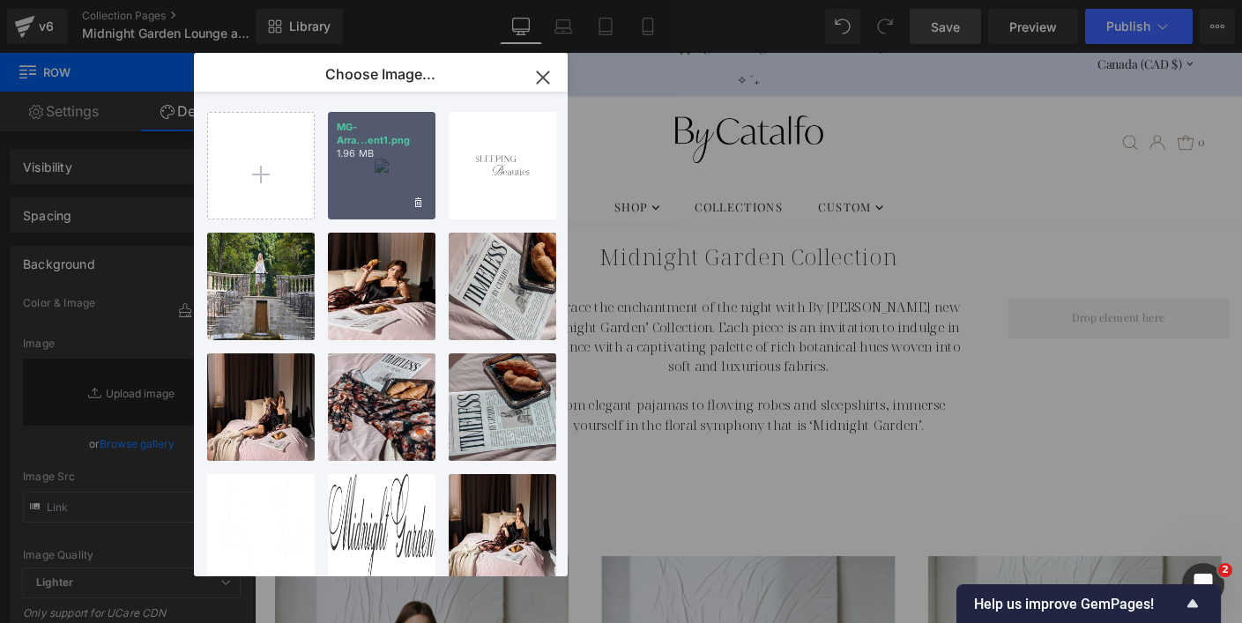
click at [356, 167] on div "MG-Arra...ent1.png 1.96 MB" at bounding box center [382, 166] width 108 height 108
type input "[URL][DOMAIN_NAME]"
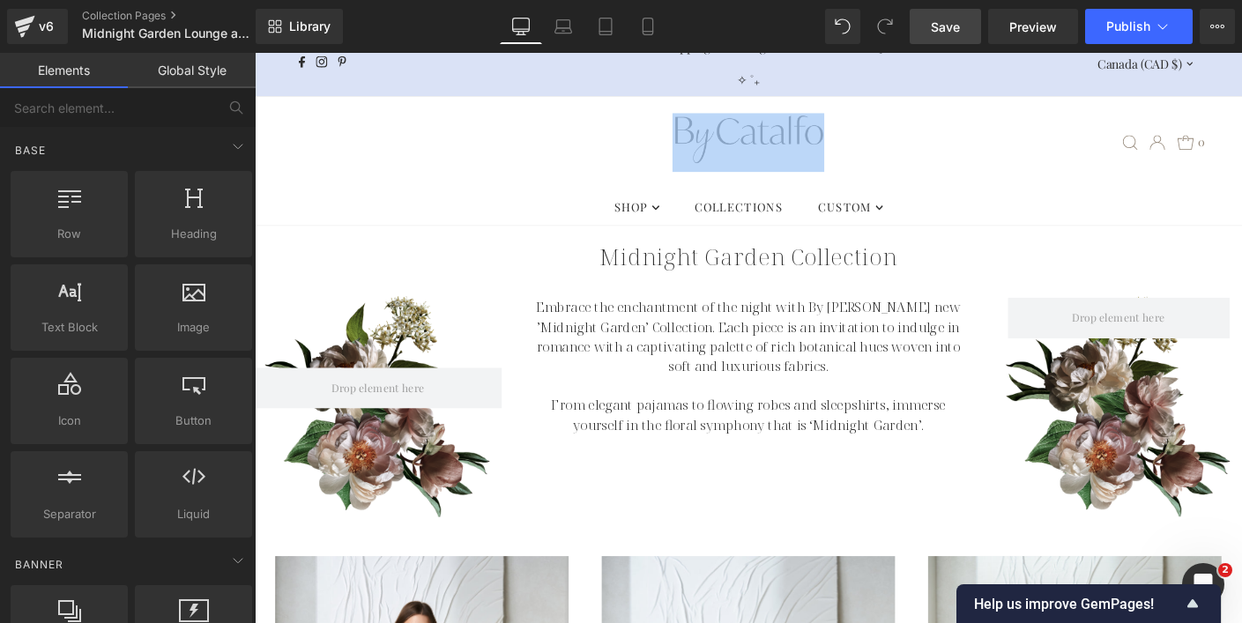
click at [365, 176] on div ".slideout__trigger-mobile-menu .testament--icon-theme-menu-bars:hover .hover-fi…" at bounding box center [787, 149] width 1002 height 99
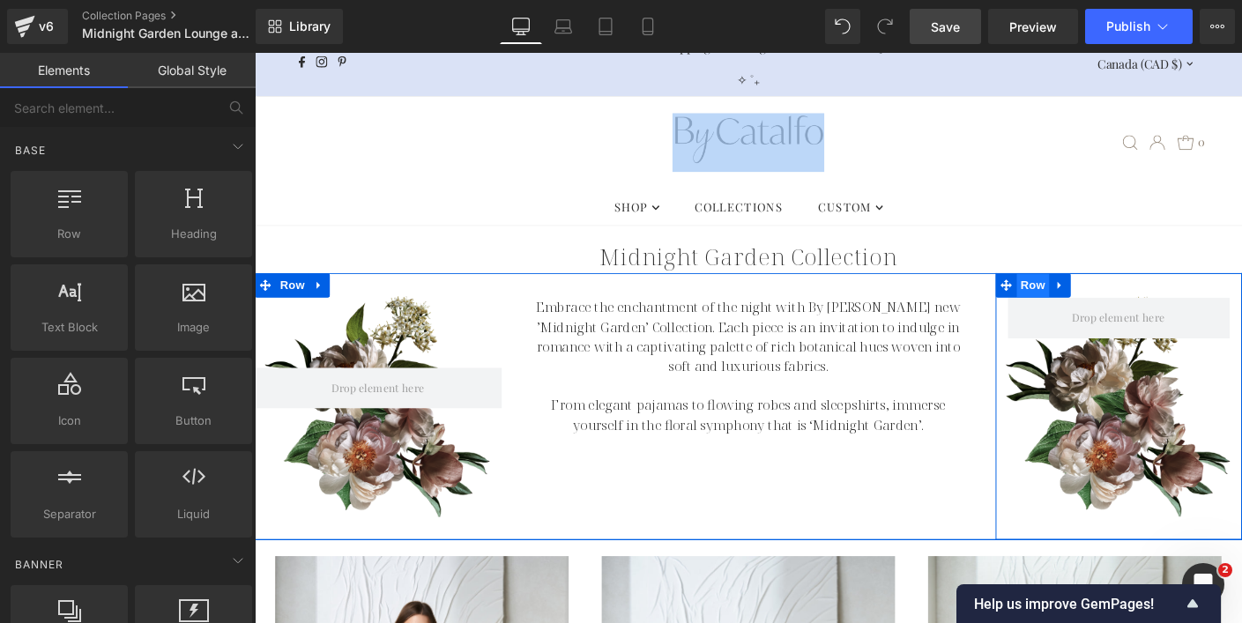
click at [1098, 299] on span "Row" at bounding box center [1095, 304] width 35 height 26
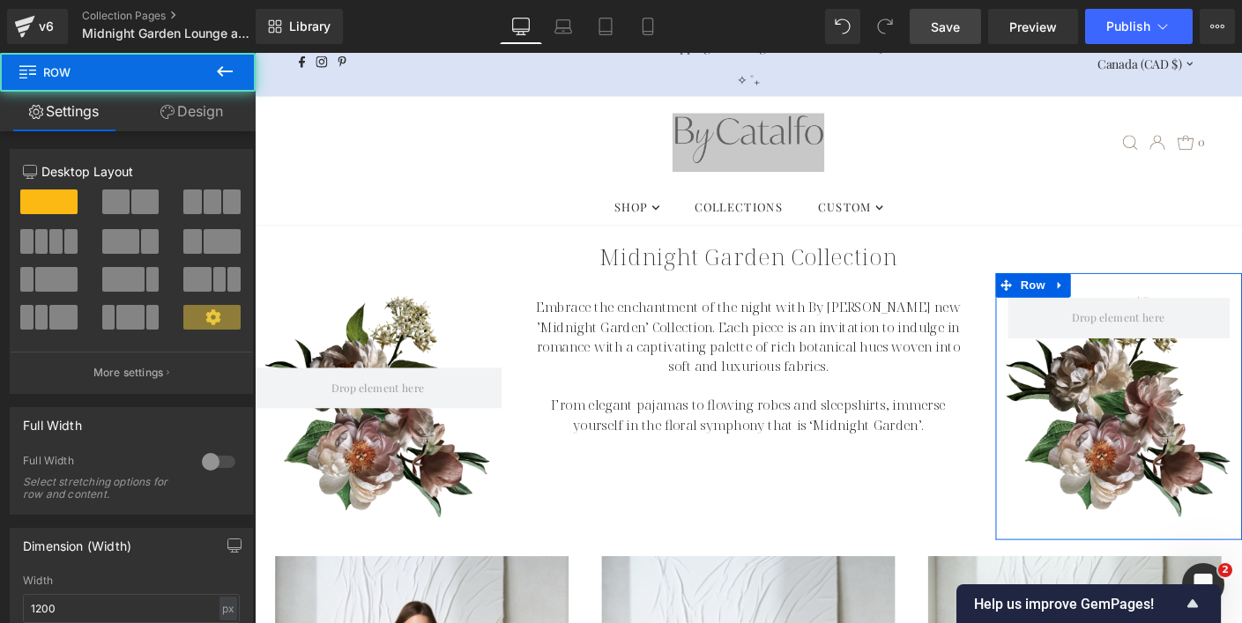
click at [219, 120] on link "Design" at bounding box center [192, 112] width 128 height 40
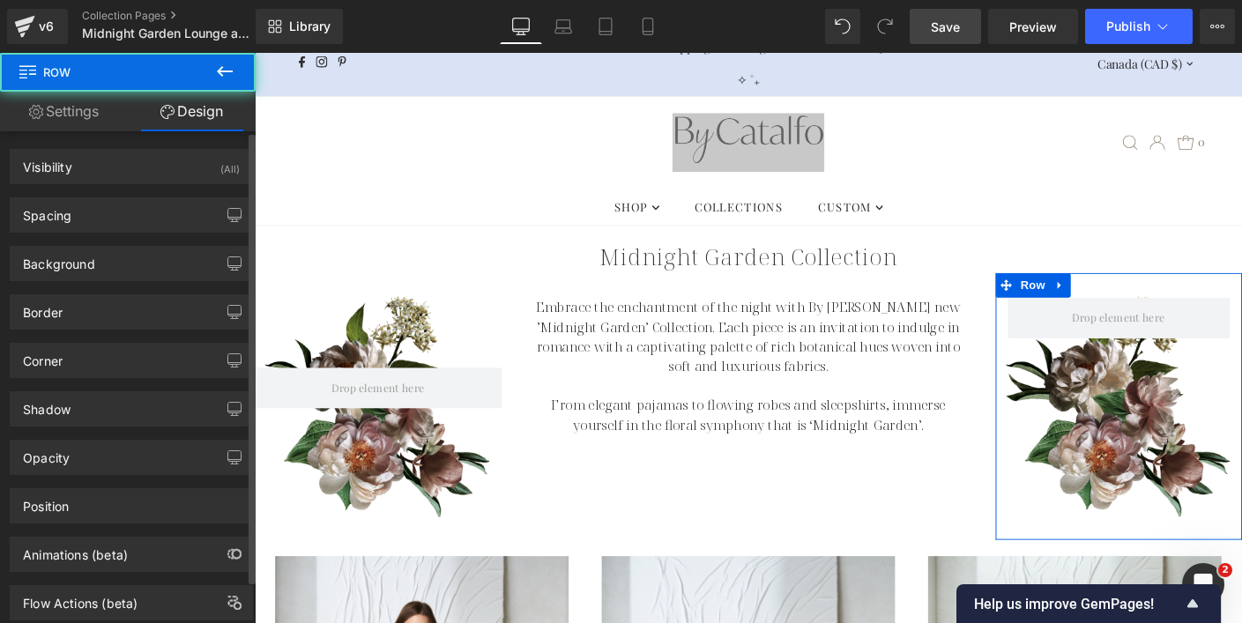
type input "[URL][DOMAIN_NAME]"
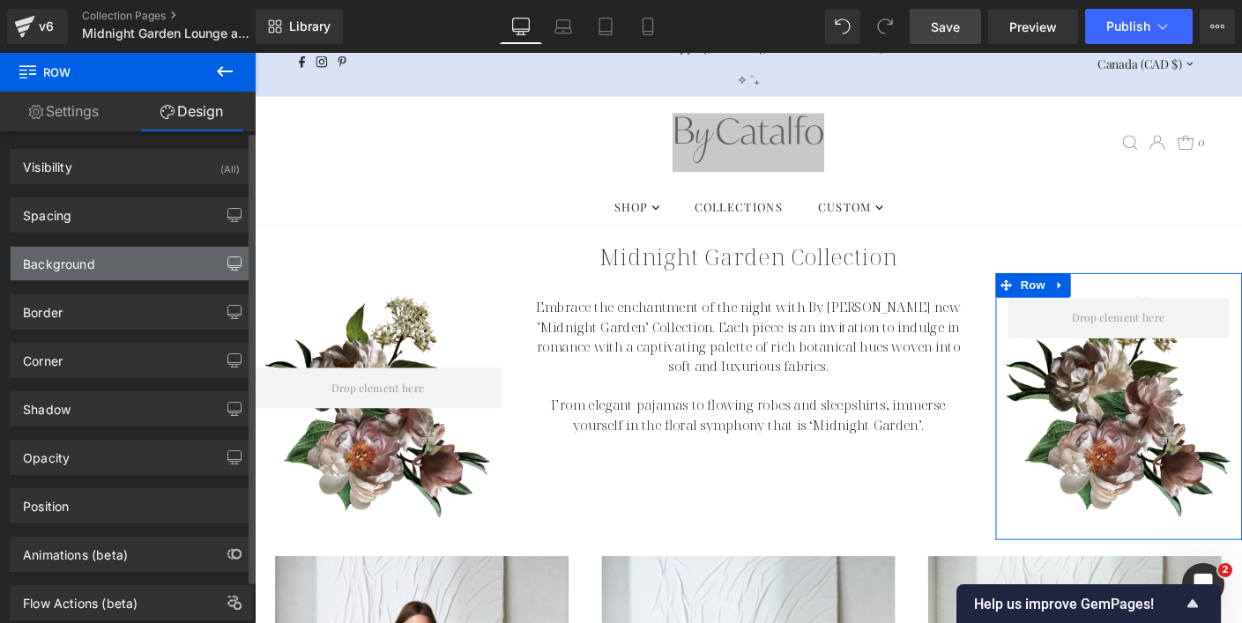
click at [220, 260] on button "button" at bounding box center [234, 263] width 28 height 33
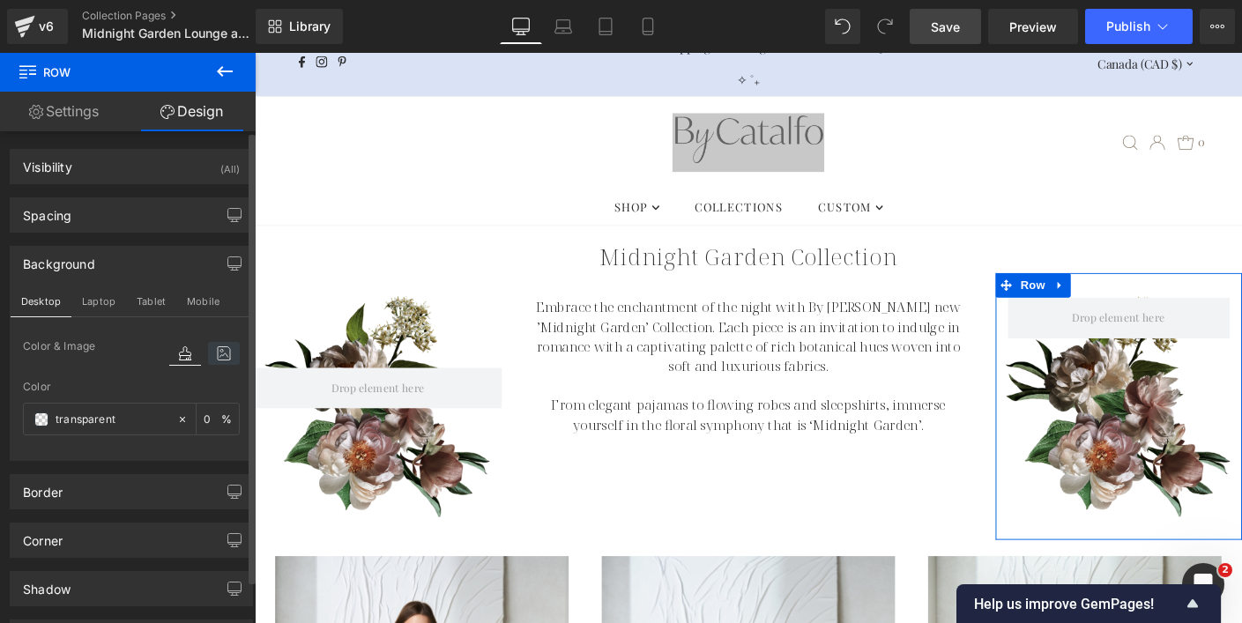
click at [223, 345] on icon at bounding box center [224, 353] width 32 height 23
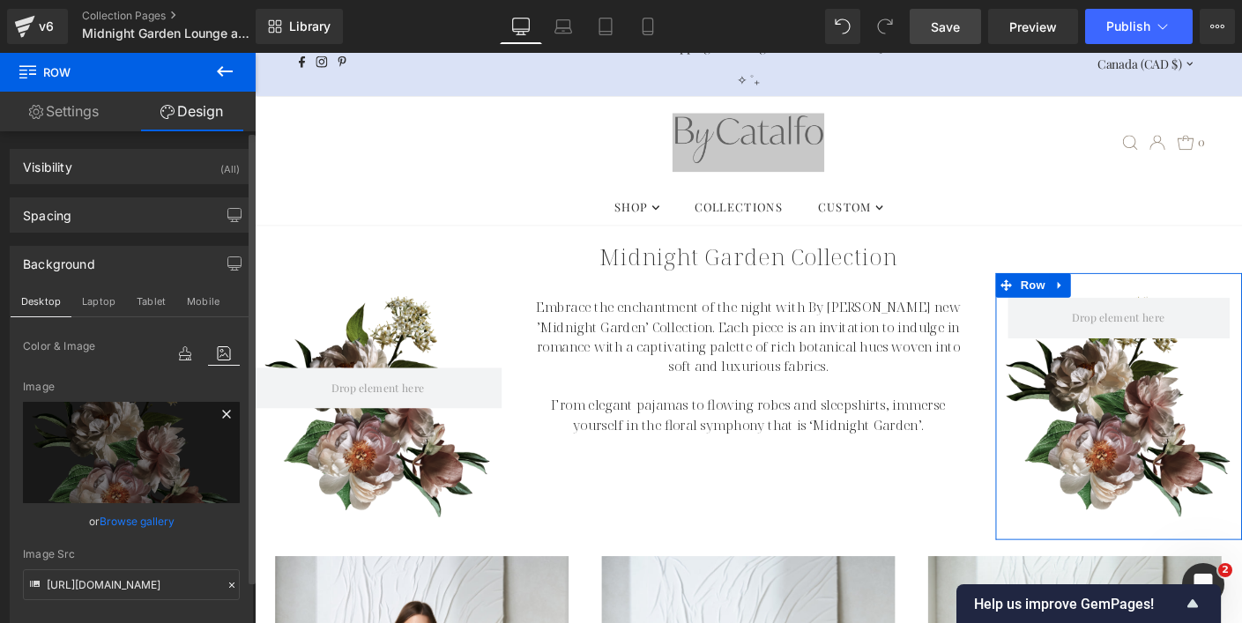
click at [222, 414] on icon at bounding box center [226, 414] width 8 height 8
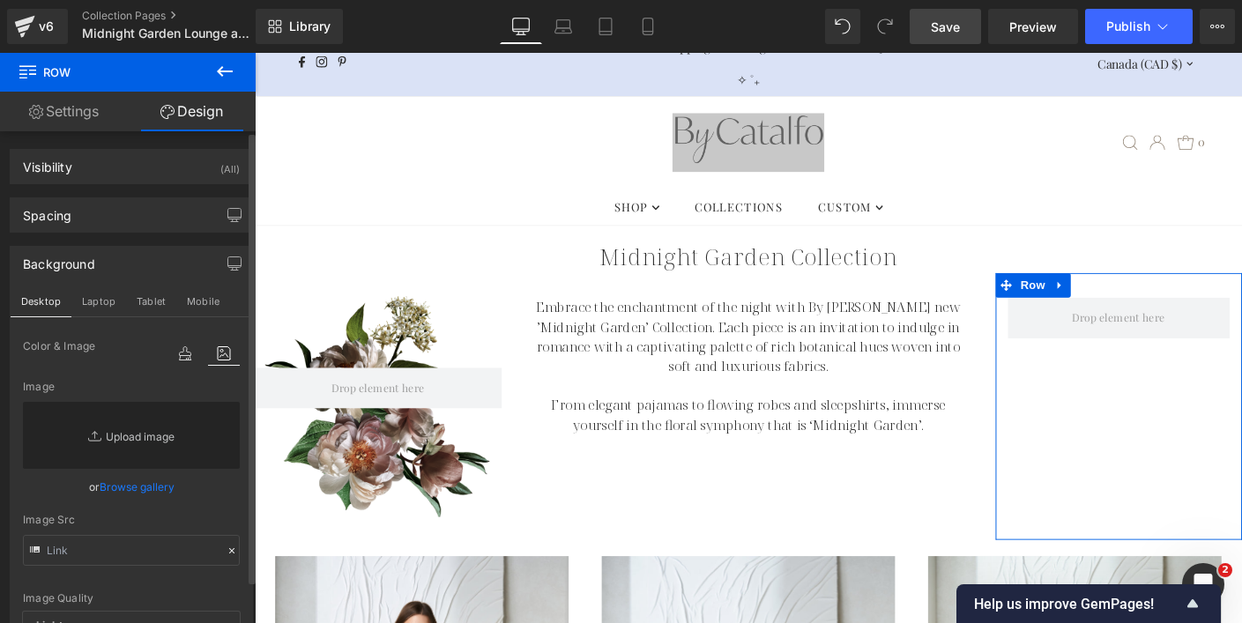
click at [136, 447] on link "Replace Image" at bounding box center [131, 435] width 217 height 67
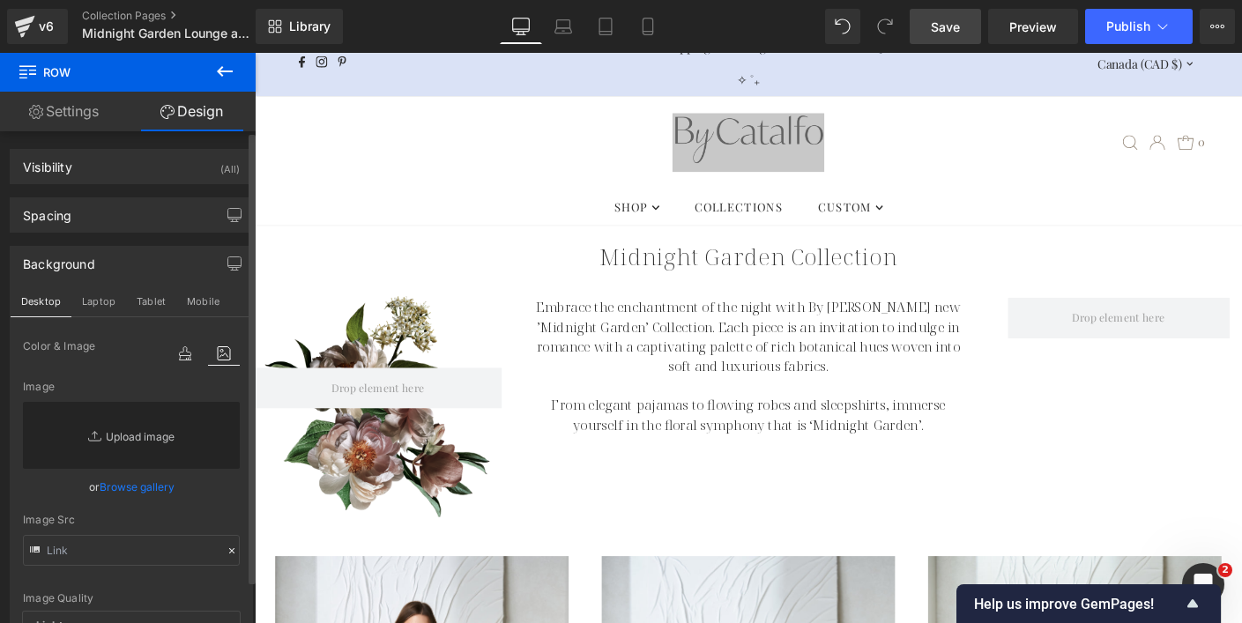
type input "C:\fakepath\MG-Arrangement2.png"
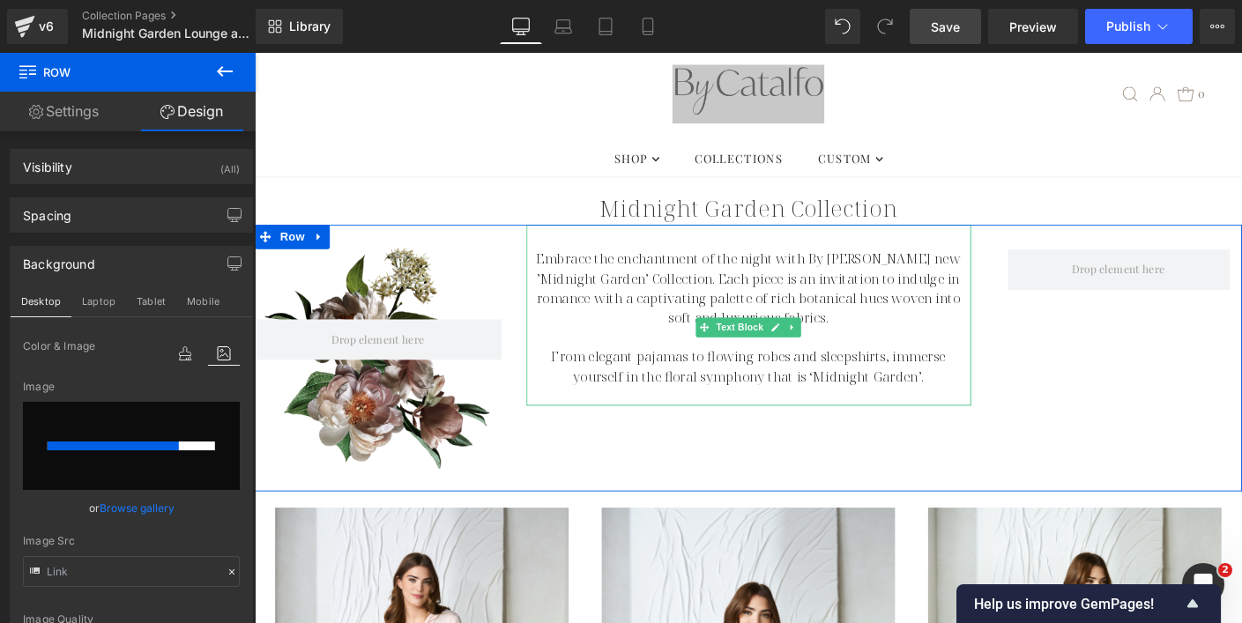
scroll to position [78, 0]
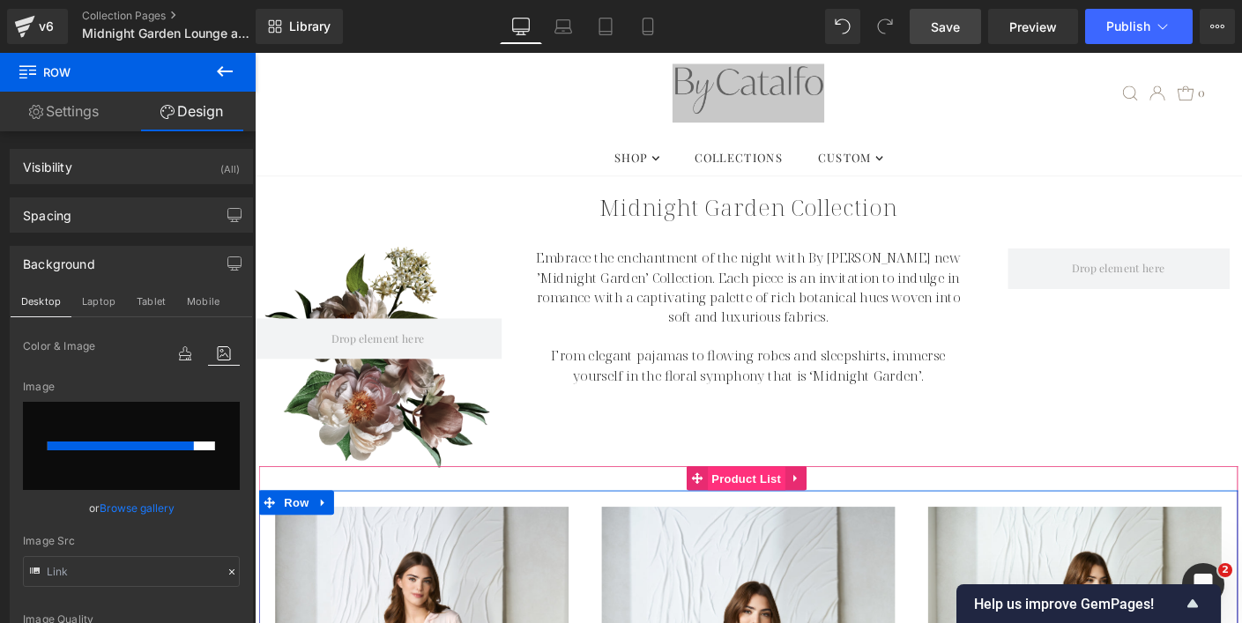
click at [760, 508] on span "Product List" at bounding box center [786, 513] width 84 height 26
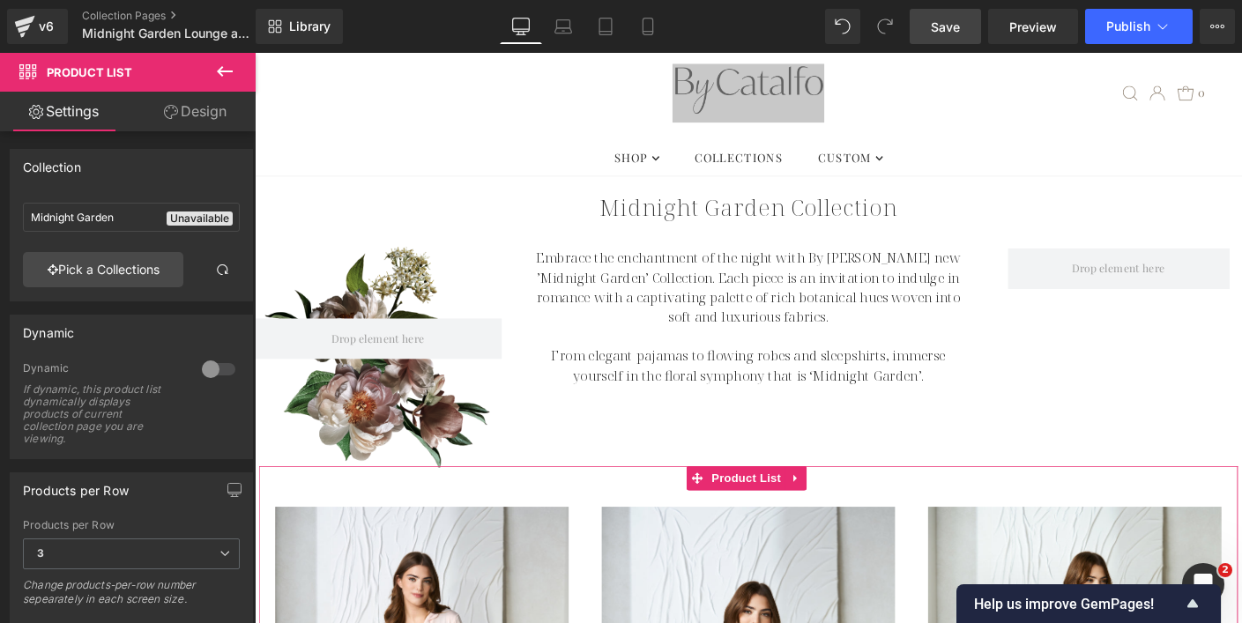
click at [209, 116] on link "Design" at bounding box center [195, 112] width 128 height 40
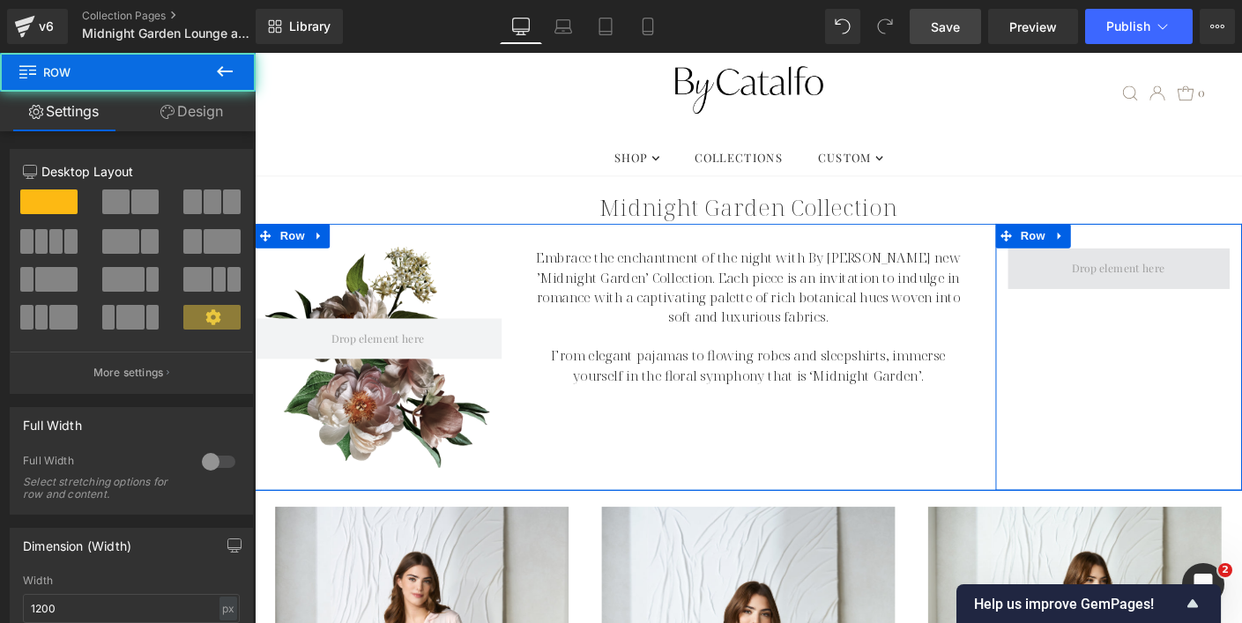
click at [1110, 294] on span at bounding box center [1188, 286] width 241 height 44
click at [1095, 251] on span "Row" at bounding box center [1095, 250] width 35 height 26
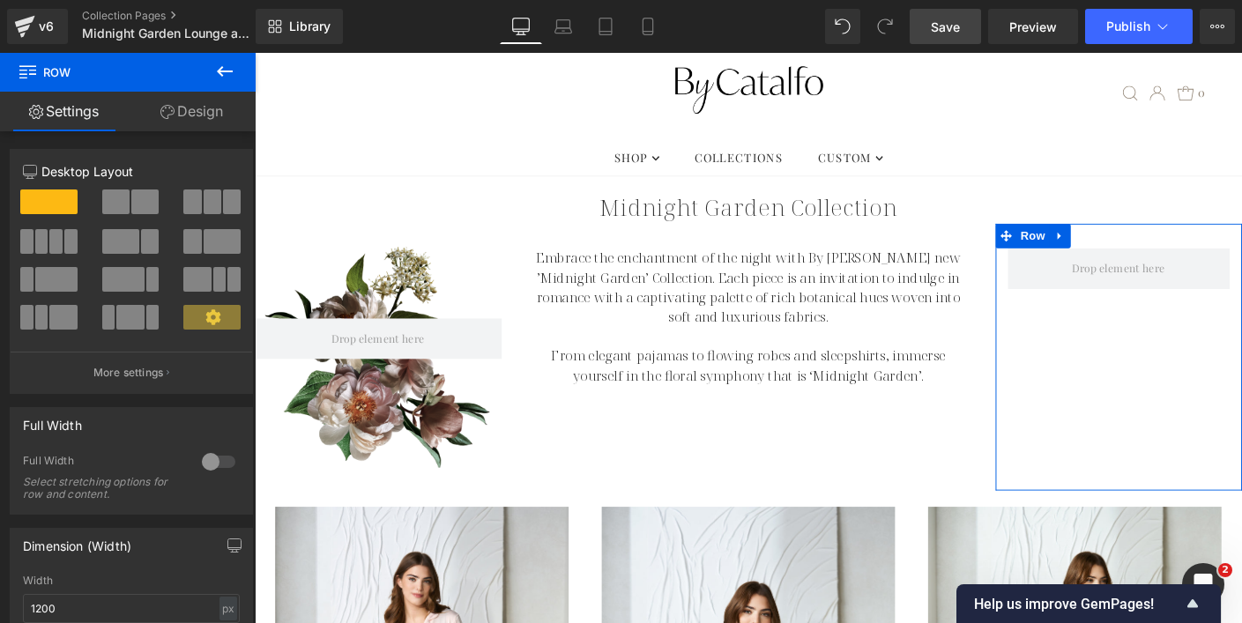
click at [208, 124] on link "Design" at bounding box center [192, 112] width 128 height 40
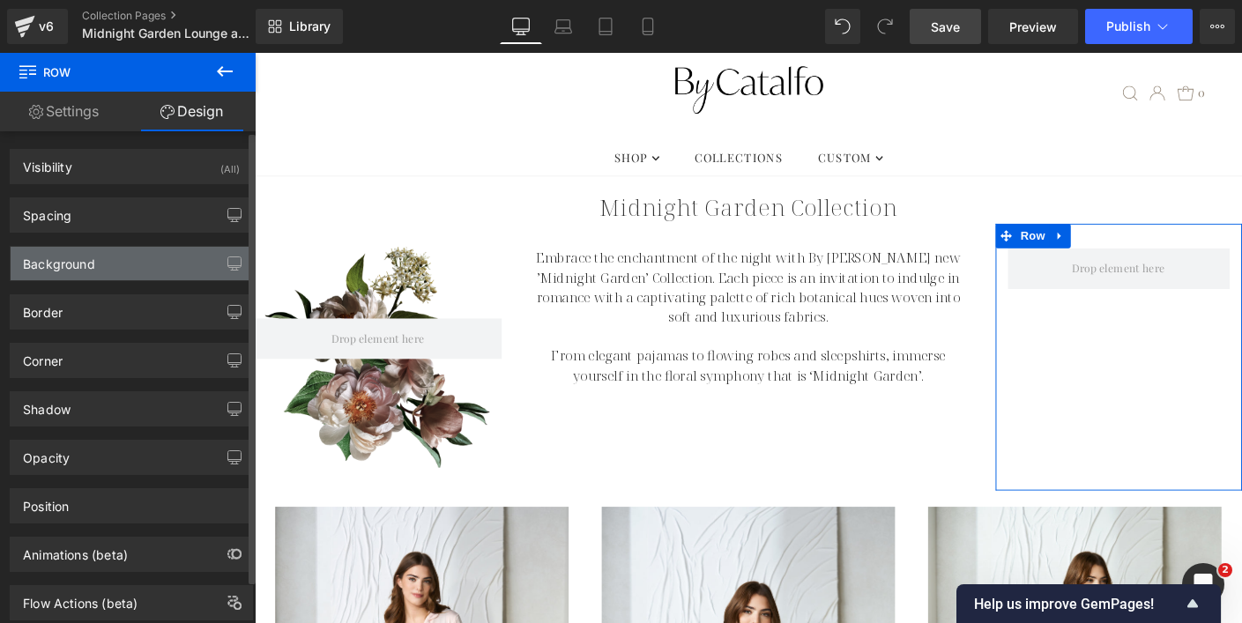
click at [190, 253] on div "Background" at bounding box center [131, 263] width 241 height 33
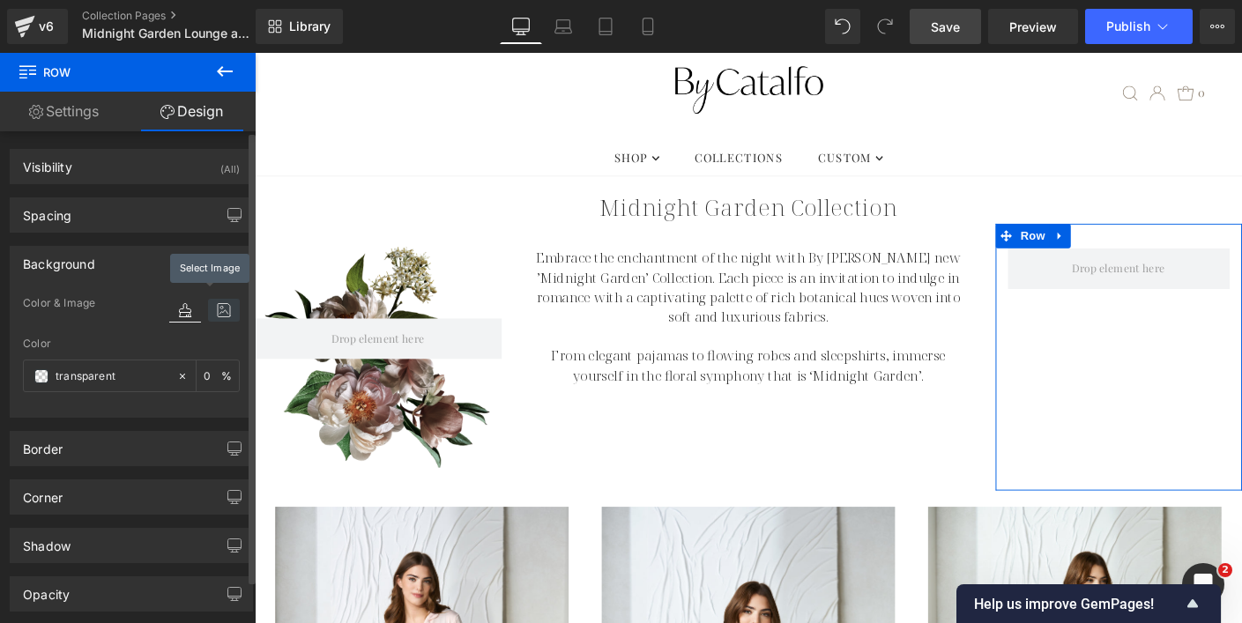
click at [220, 310] on icon at bounding box center [224, 310] width 32 height 23
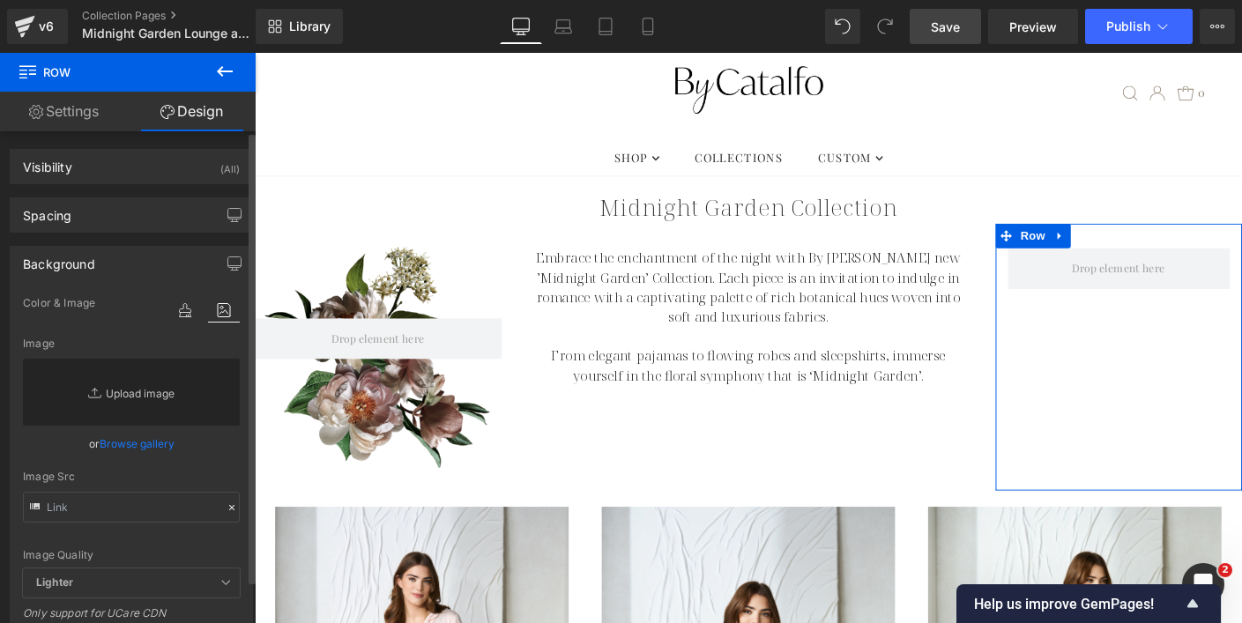
click at [149, 396] on link "Replace Image" at bounding box center [131, 392] width 217 height 67
click at [130, 449] on link "Browse gallery" at bounding box center [137, 443] width 75 height 31
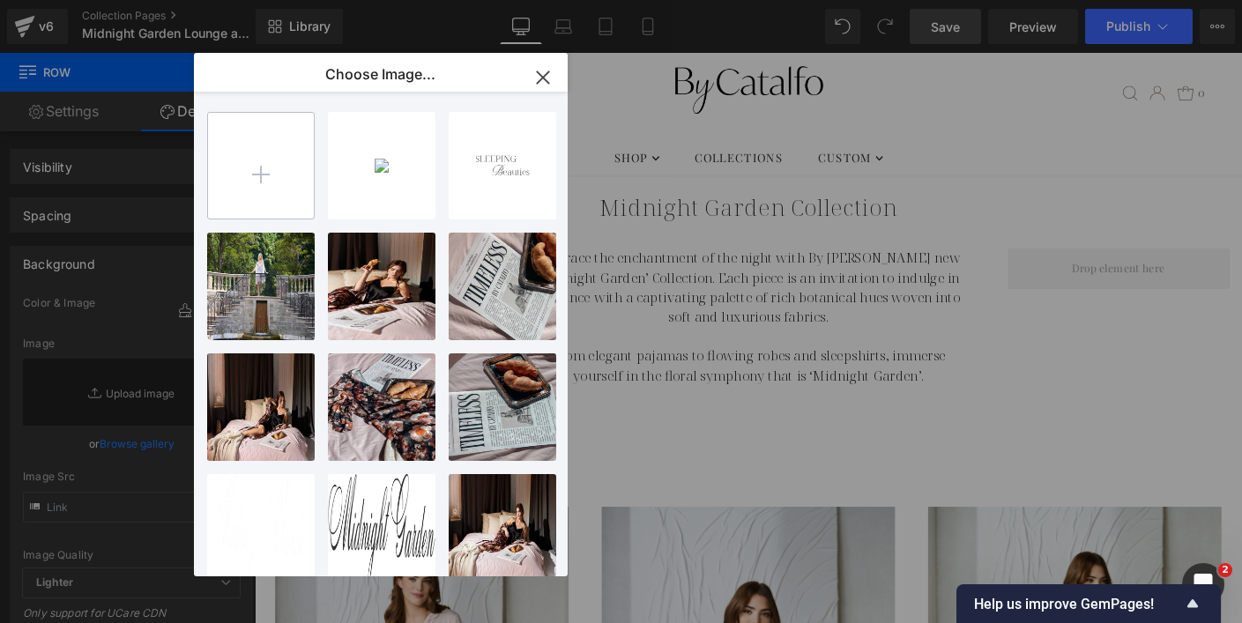
click at [247, 159] on input "file" at bounding box center [261, 166] width 106 height 106
type input "C:\fakepath\MG-Arrangement2.png"
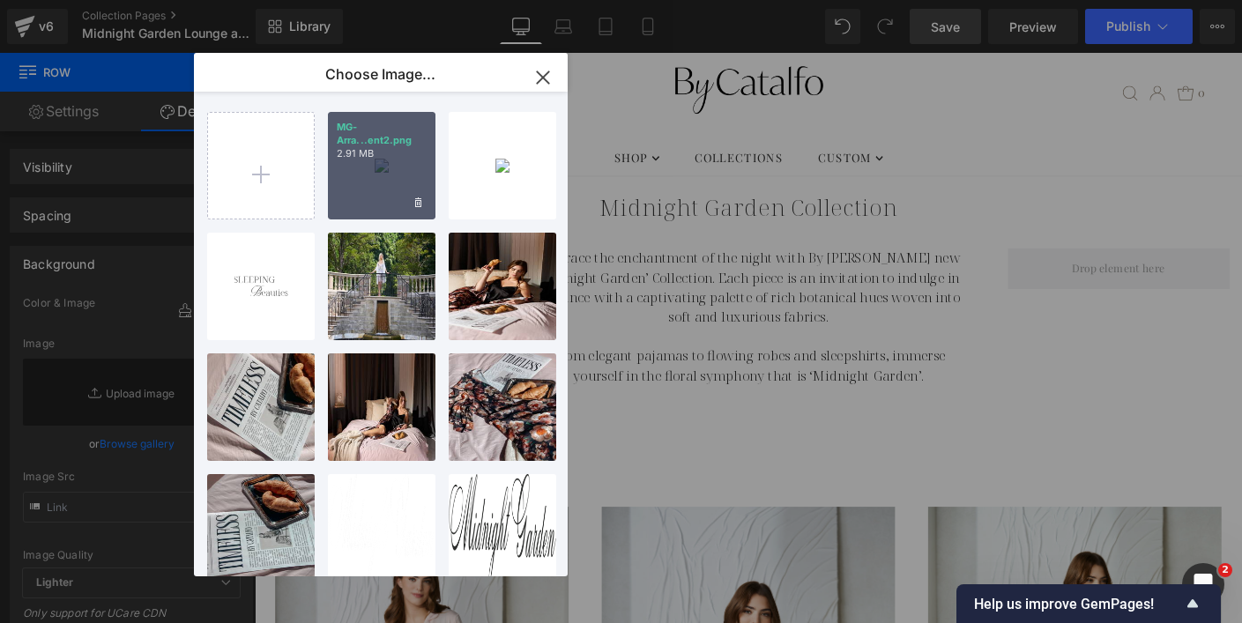
click at [382, 147] on p "2.91 MB" at bounding box center [382, 153] width 90 height 13
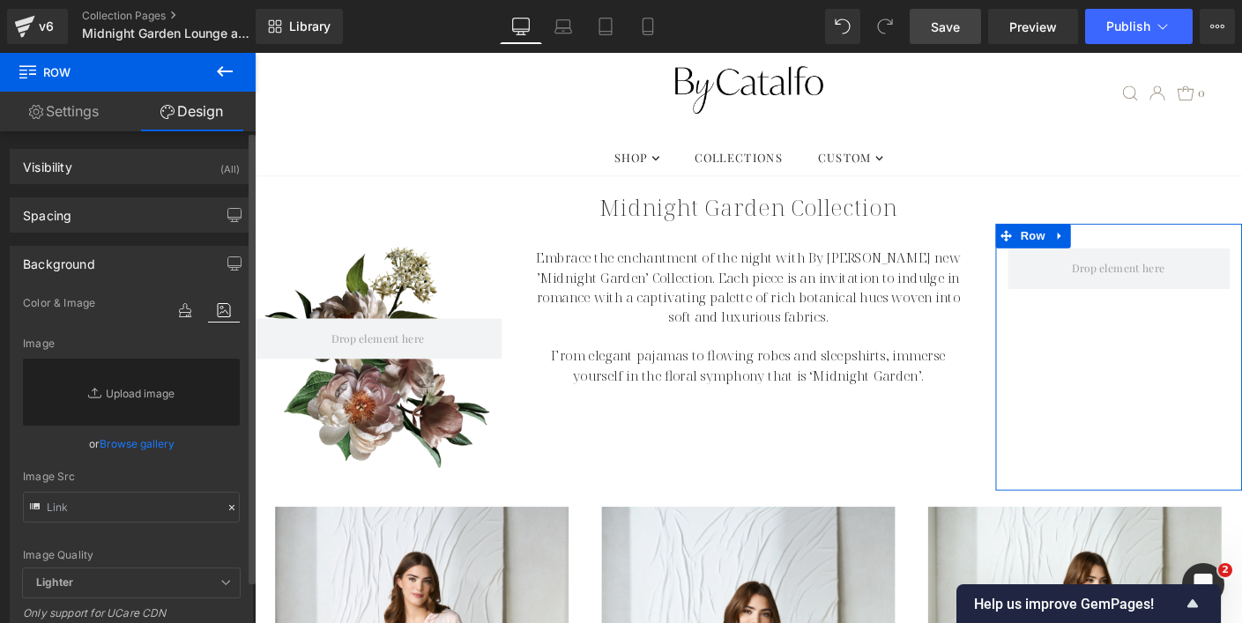
click at [138, 442] on link "Browse gallery" at bounding box center [137, 443] width 75 height 31
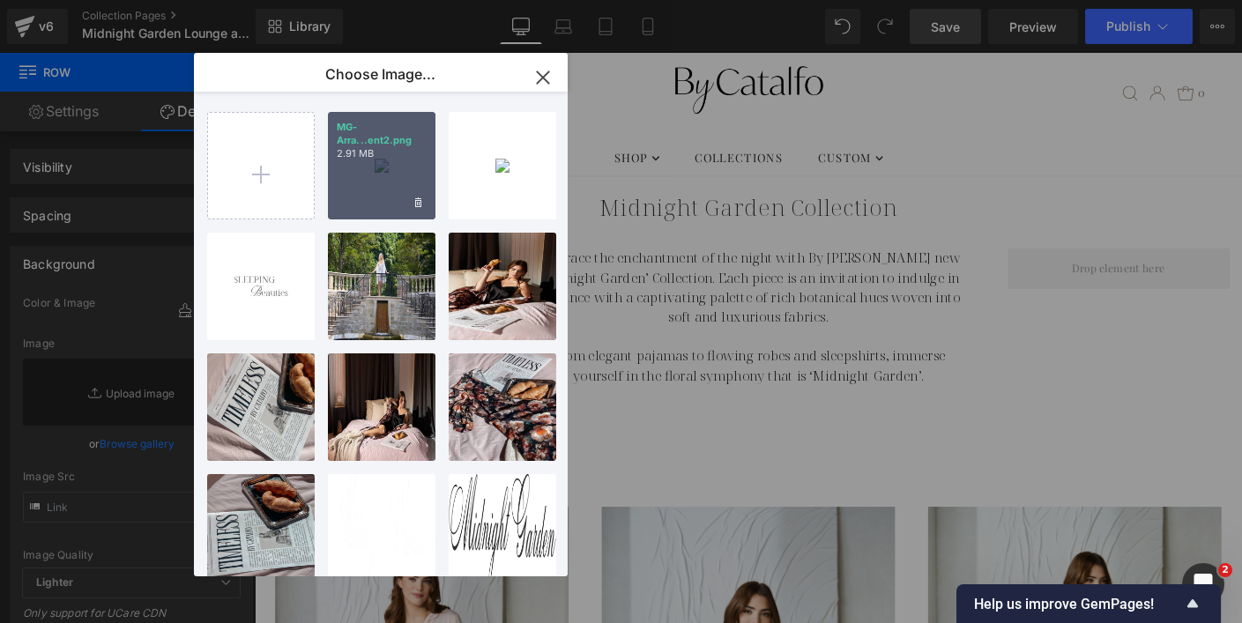
click at [370, 184] on div "MG-Arra...ent2.png 2.91 MB" at bounding box center [382, 166] width 108 height 108
type input "https://ucarecdn.com/aa0973b5-3908-4e01-b088-76584b864661/-/format/auto/-/previ…"
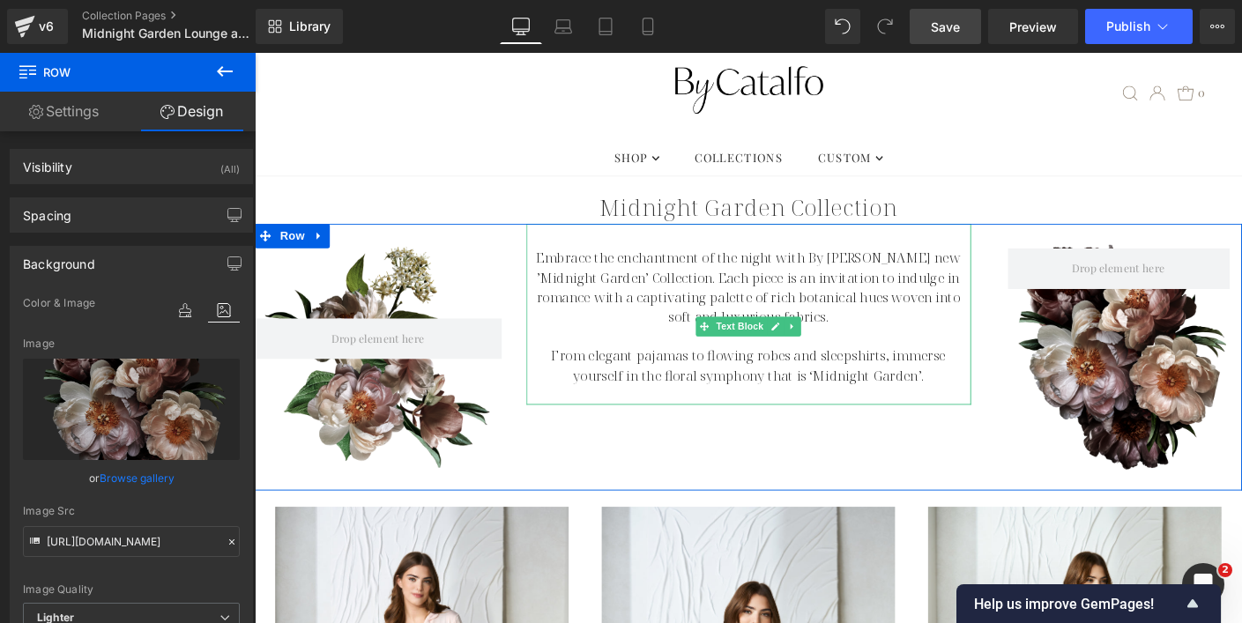
click at [950, 339] on p "Embrace the enchantment of the night with By [PERSON_NAME] new ’Midnight Garden…" at bounding box center [788, 306] width 480 height 85
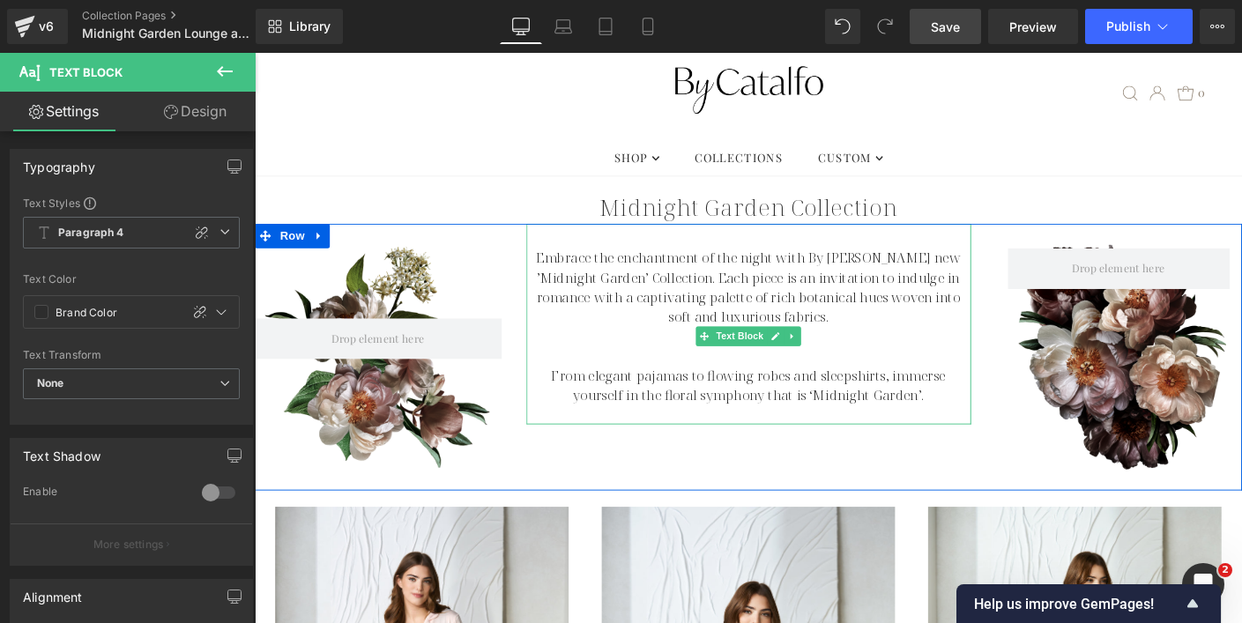
click at [714, 309] on p "Embrace the enchantment of the night with By [PERSON_NAME] new ’Midnight Garden…" at bounding box center [788, 306] width 480 height 85
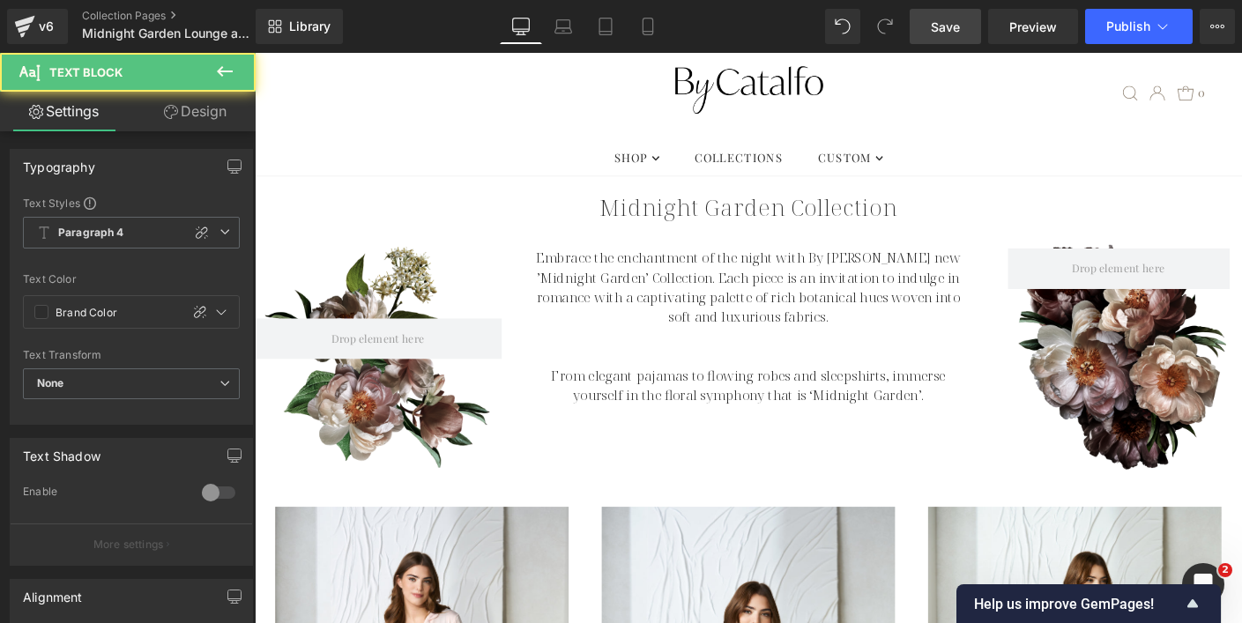
click at [189, 116] on link "Design" at bounding box center [195, 112] width 128 height 40
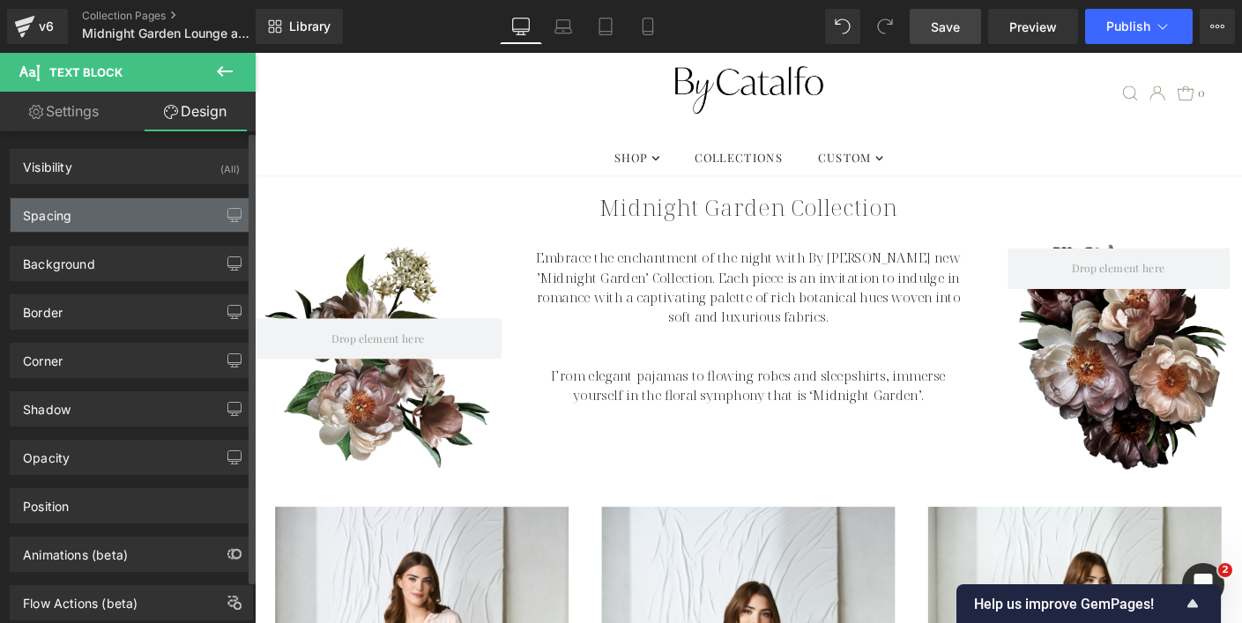
click at [134, 230] on div "Spacing" at bounding box center [131, 214] width 241 height 33
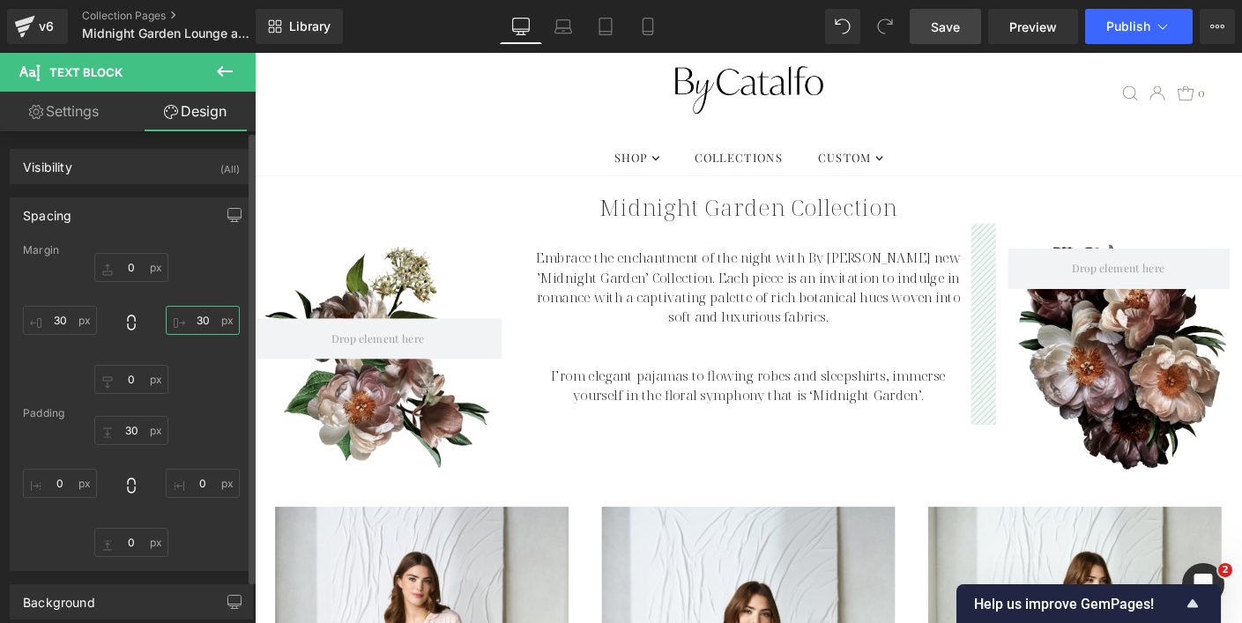
click at [197, 323] on input "30" at bounding box center [203, 320] width 74 height 29
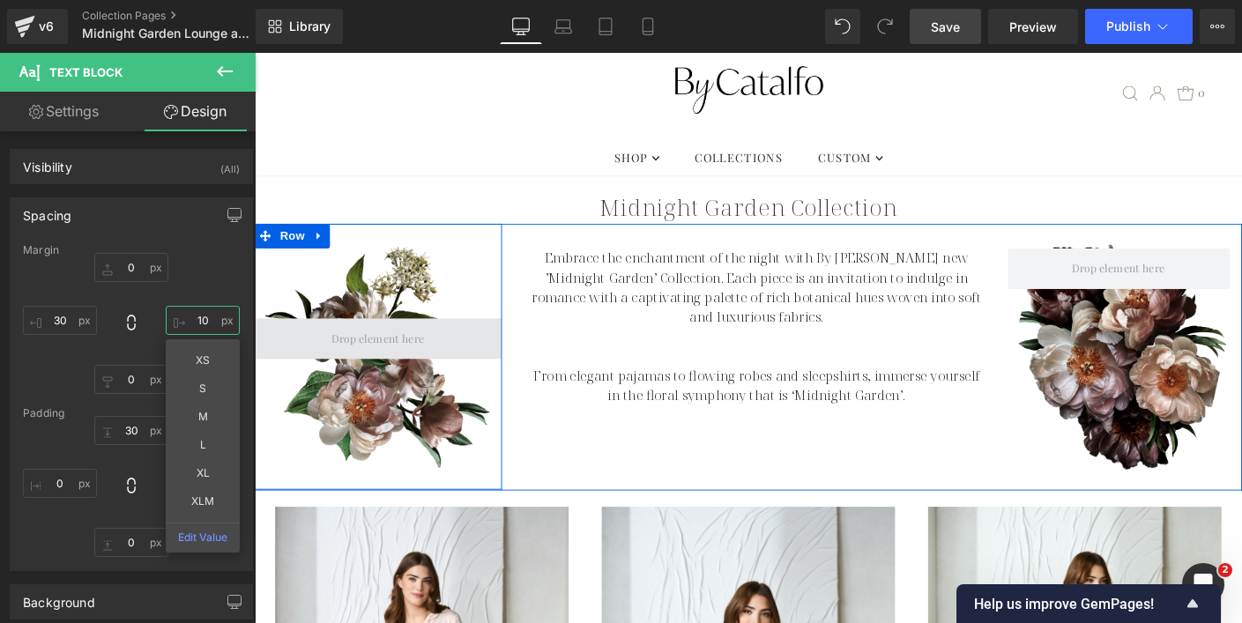
type input "10"
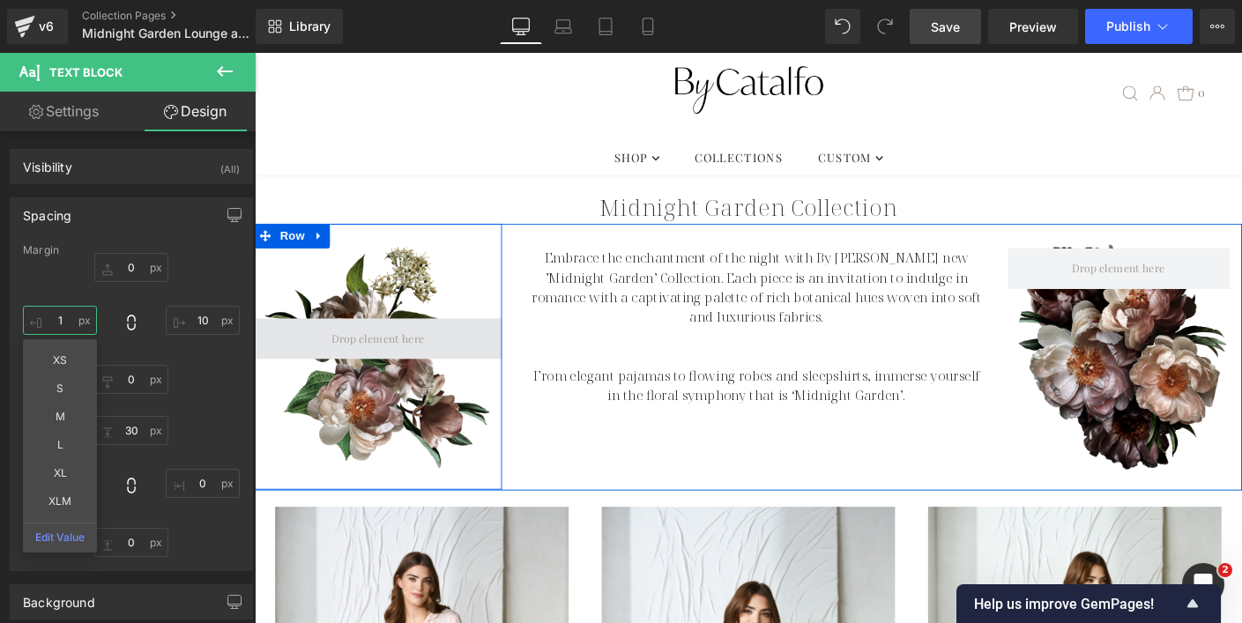
type input "10"
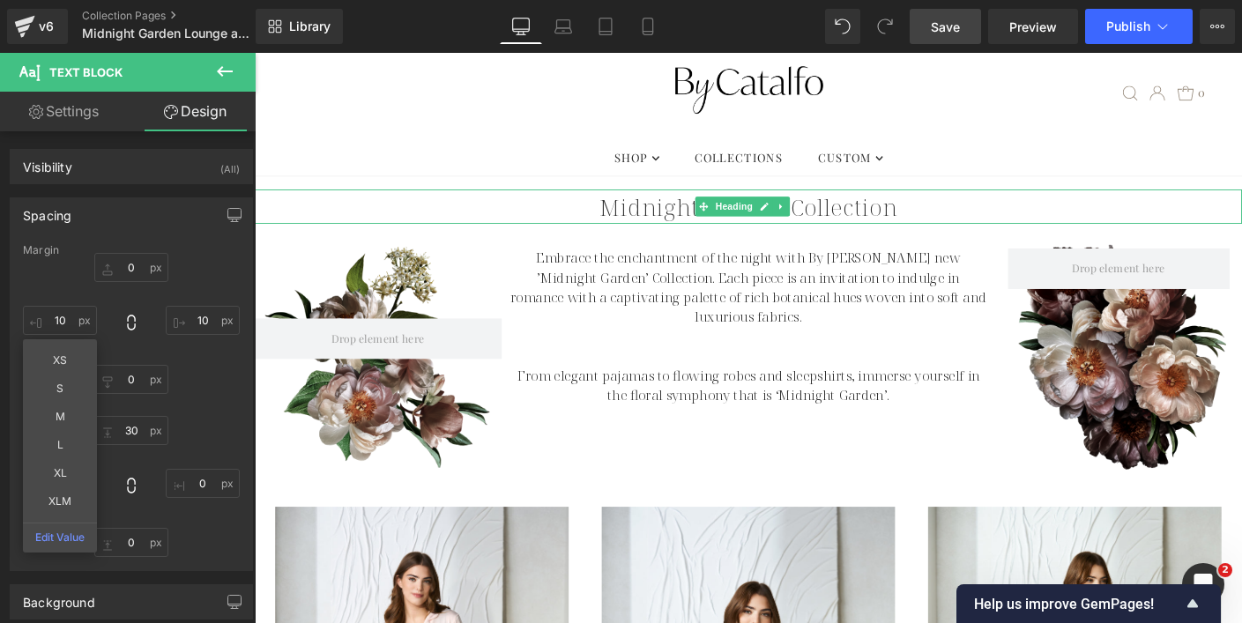
click at [1123, 212] on h1 "Midnight Garden Collection" at bounding box center [788, 218] width 1066 height 37
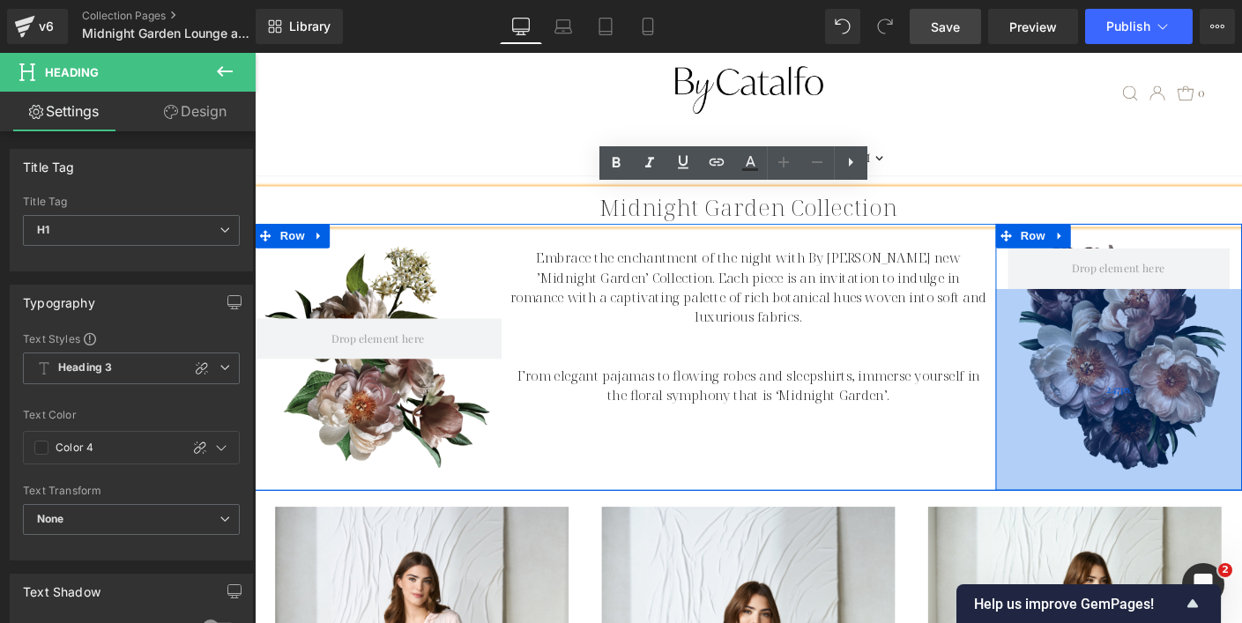
click at [1281, 408] on div "247px" at bounding box center [1188, 417] width 267 height 218
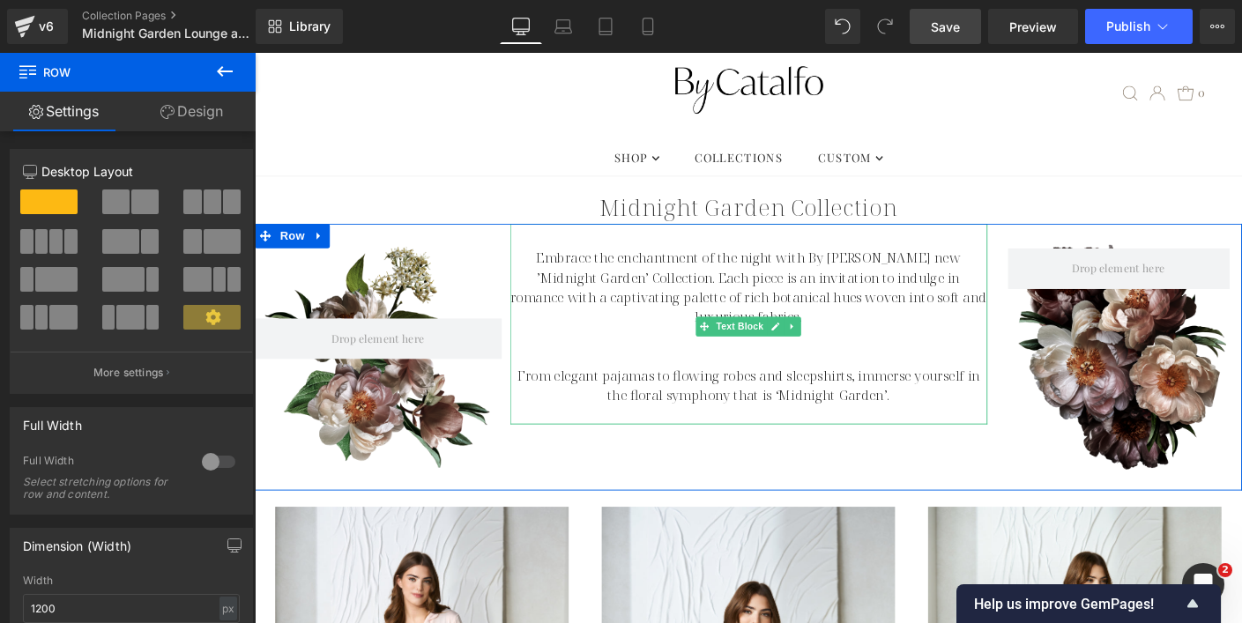
click at [664, 305] on p "Embrace the enchantment of the night with By [PERSON_NAME] new ’Midnight Garden…" at bounding box center [789, 306] width 516 height 85
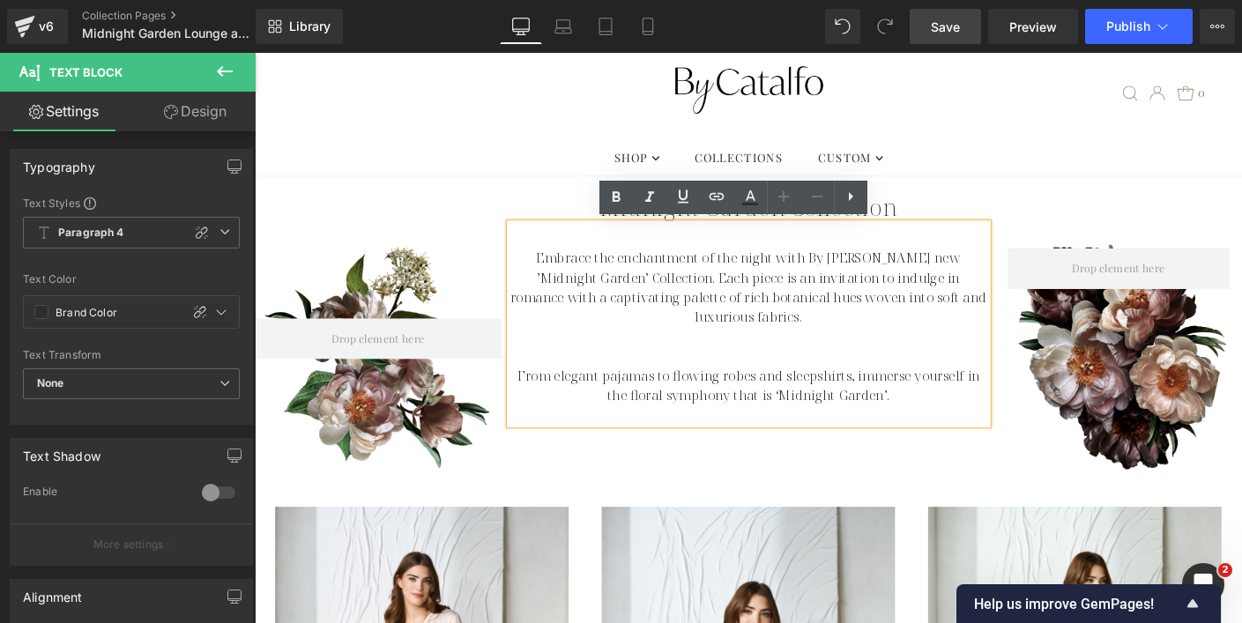
scroll to position [82, 0]
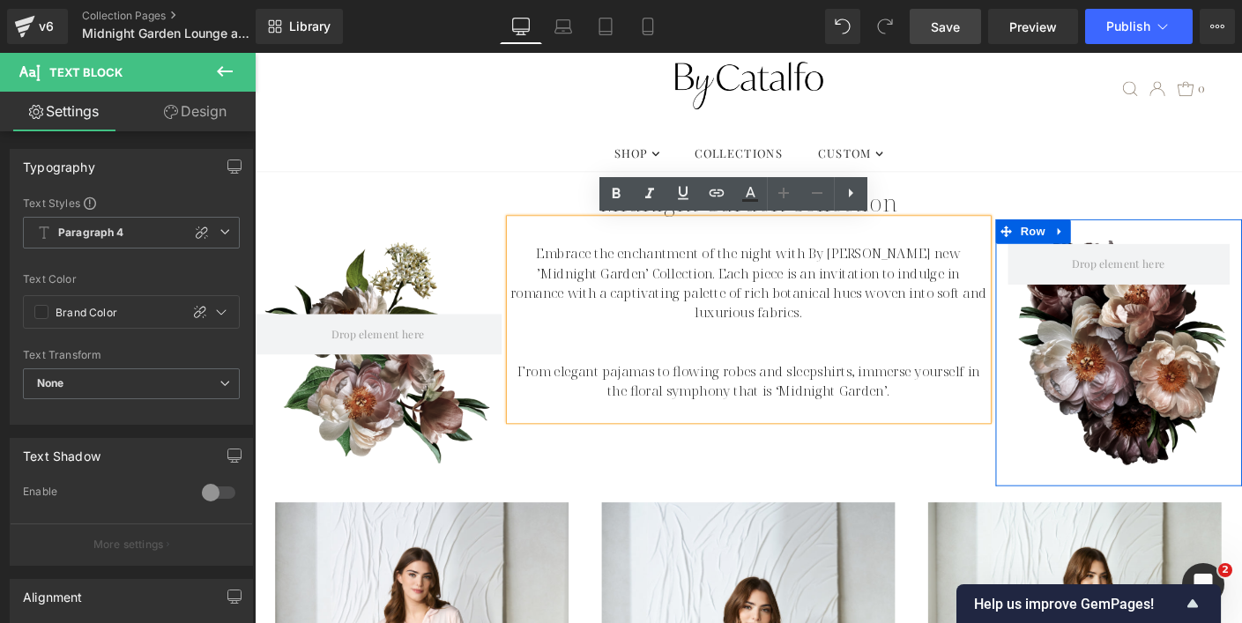
click at [1164, 242] on div "Row 247px" at bounding box center [1188, 377] width 267 height 288
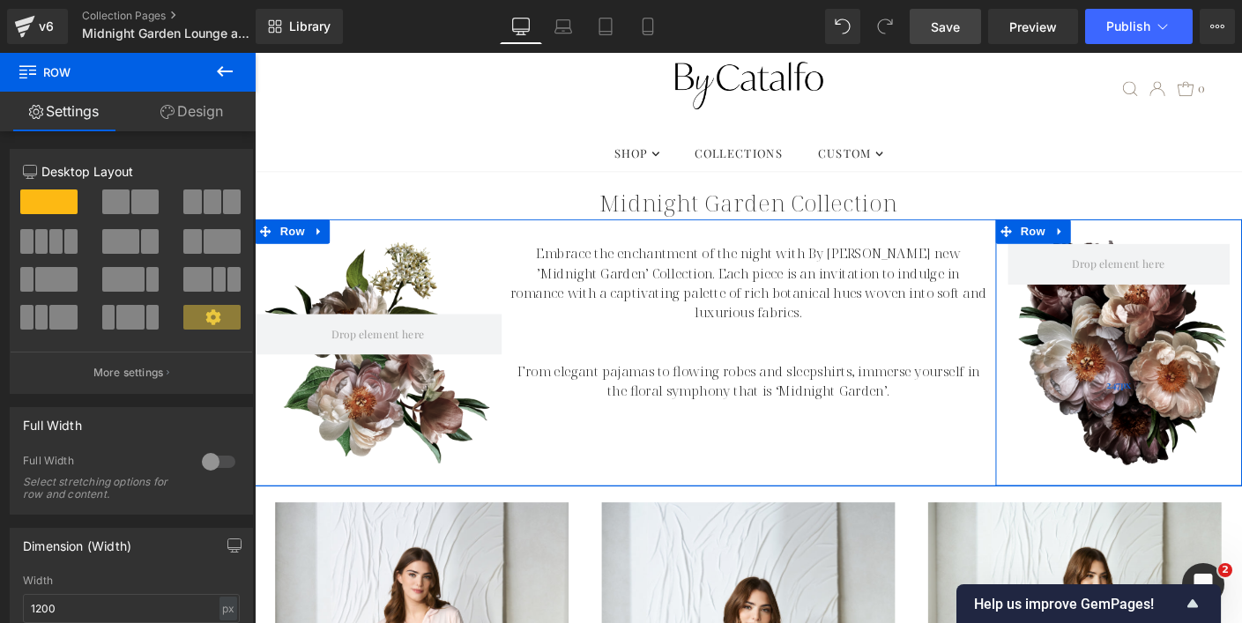
click at [1207, 388] on div "247px" at bounding box center [1188, 412] width 267 height 218
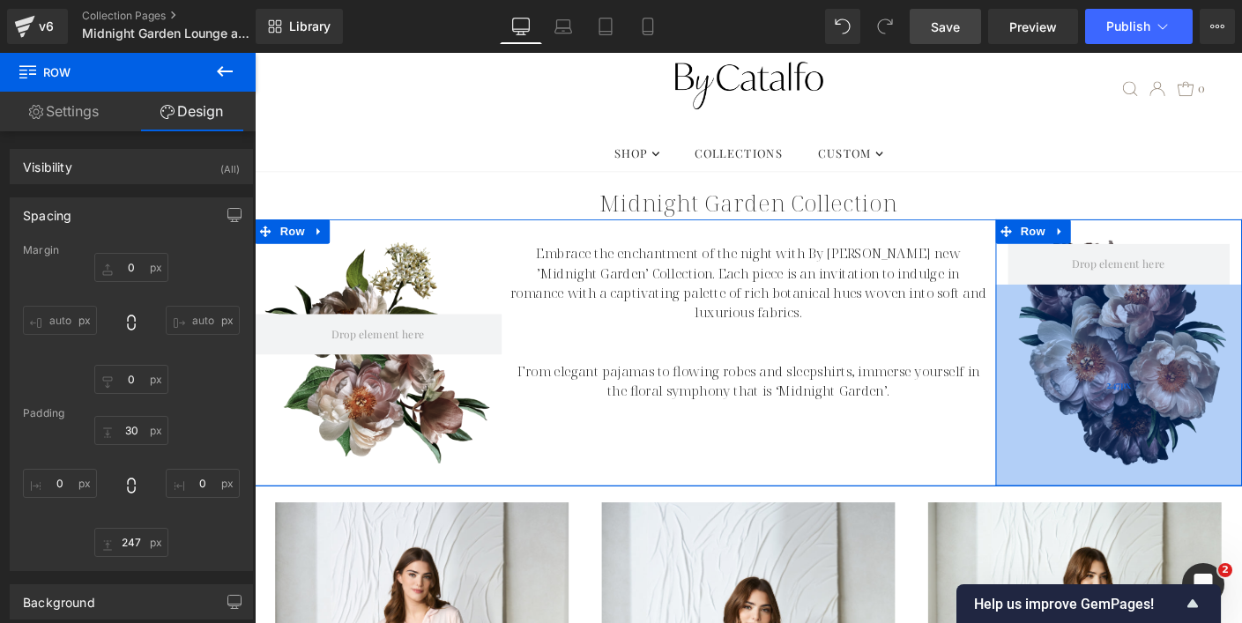
type input "247px"
click at [1181, 383] on div "247px" at bounding box center [1188, 412] width 267 height 218
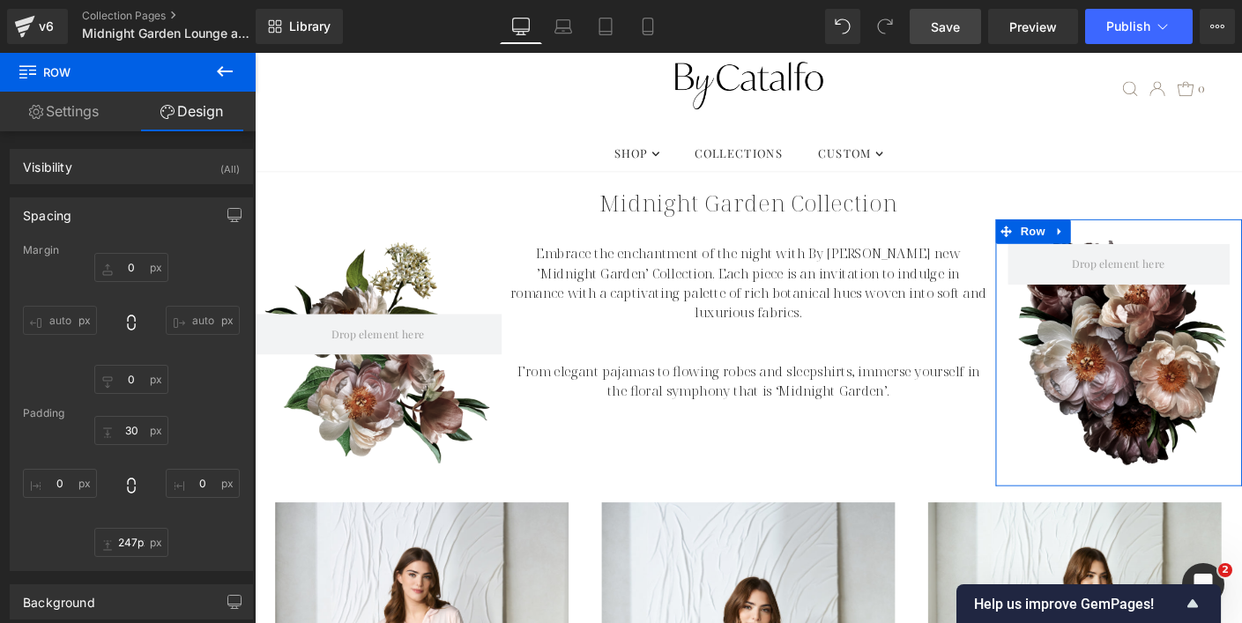
click at [127, 213] on div "Spacing" at bounding box center [131, 214] width 241 height 33
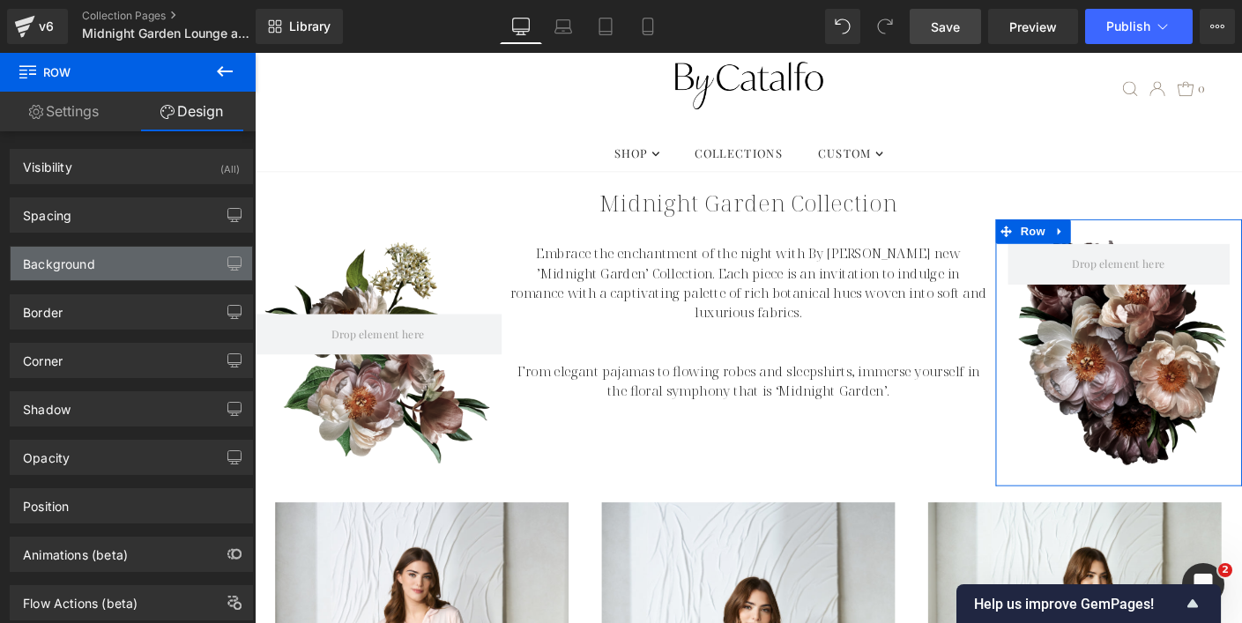
click at [122, 270] on div "Background" at bounding box center [131, 263] width 241 height 33
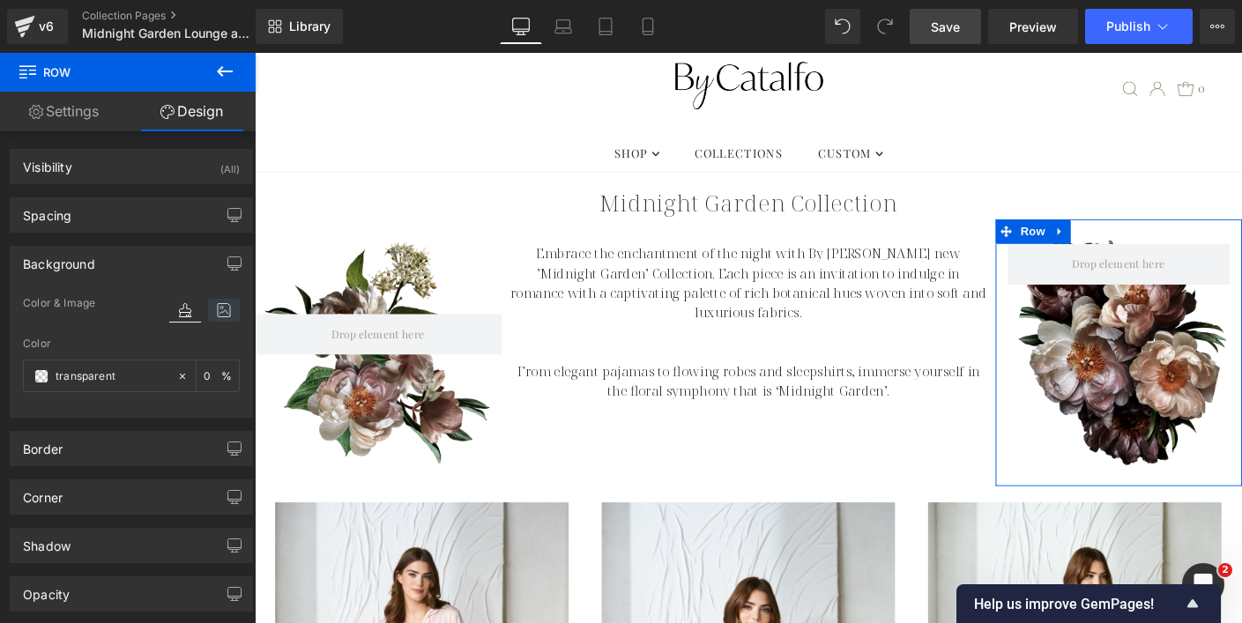
click at [222, 307] on icon at bounding box center [224, 310] width 32 height 23
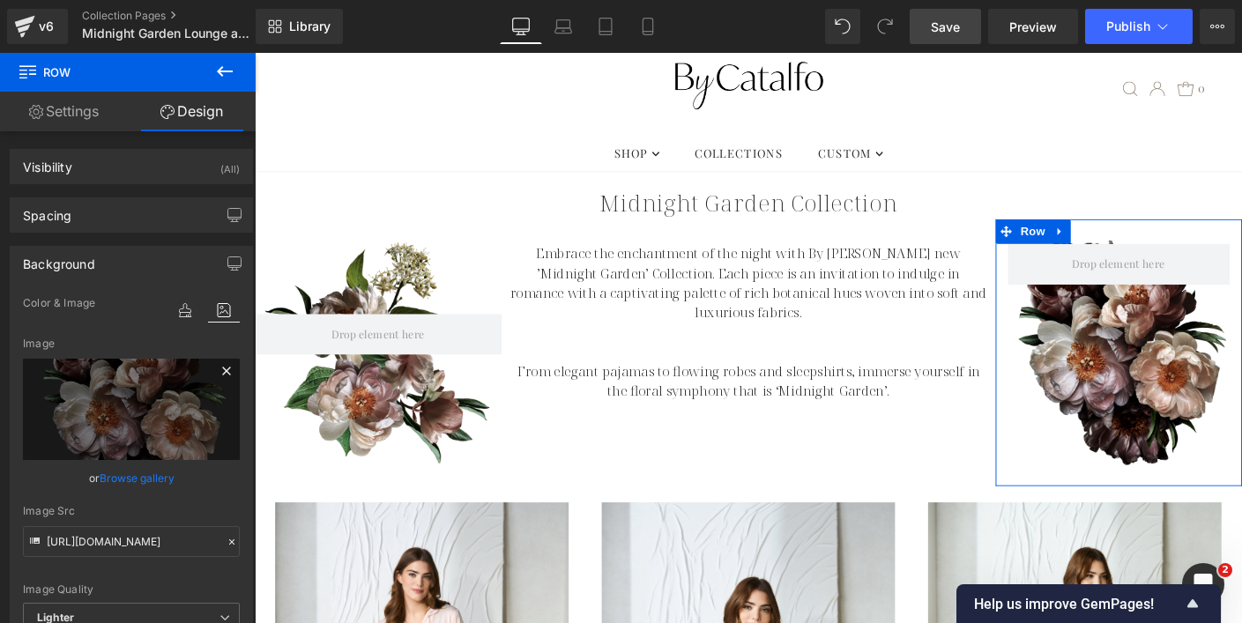
click at [222, 373] on icon at bounding box center [226, 371] width 8 height 8
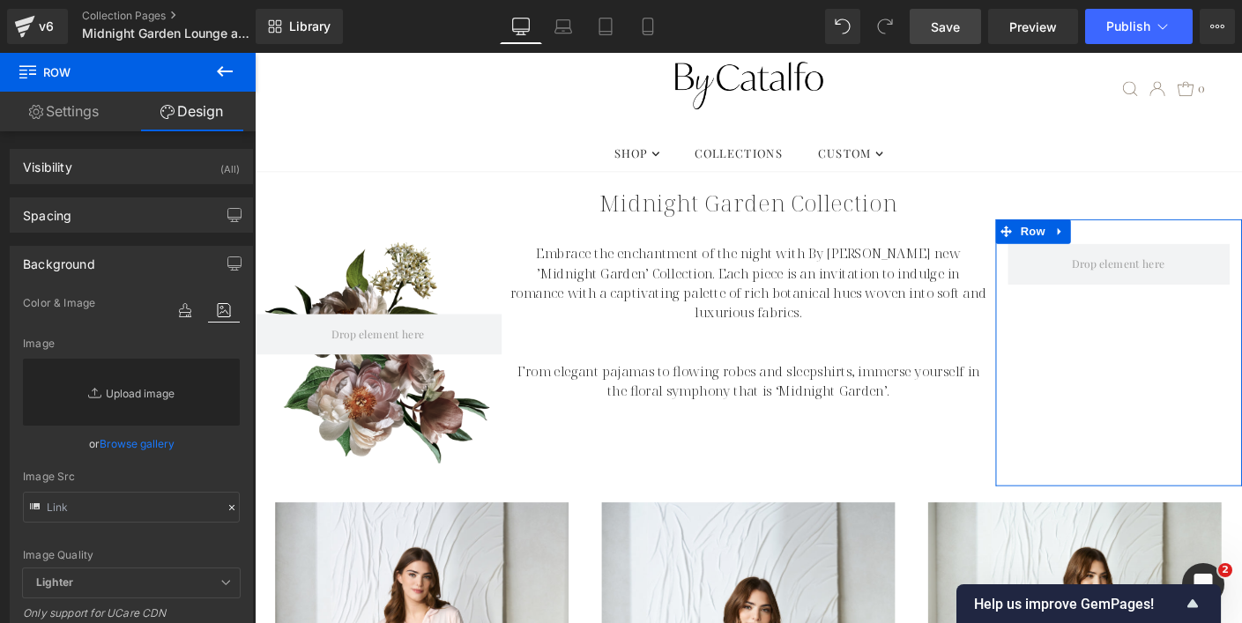
click at [135, 397] on link "Replace Image" at bounding box center [131, 392] width 217 height 67
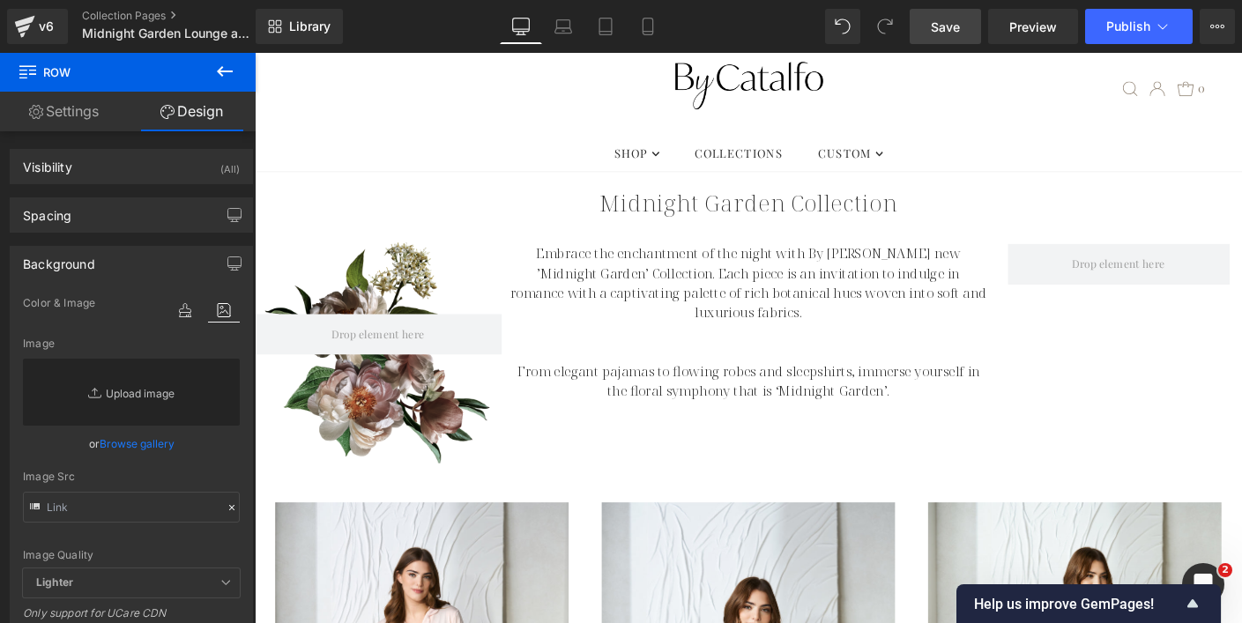
type input "C:\fakepath\MG-Arrangement3.png"
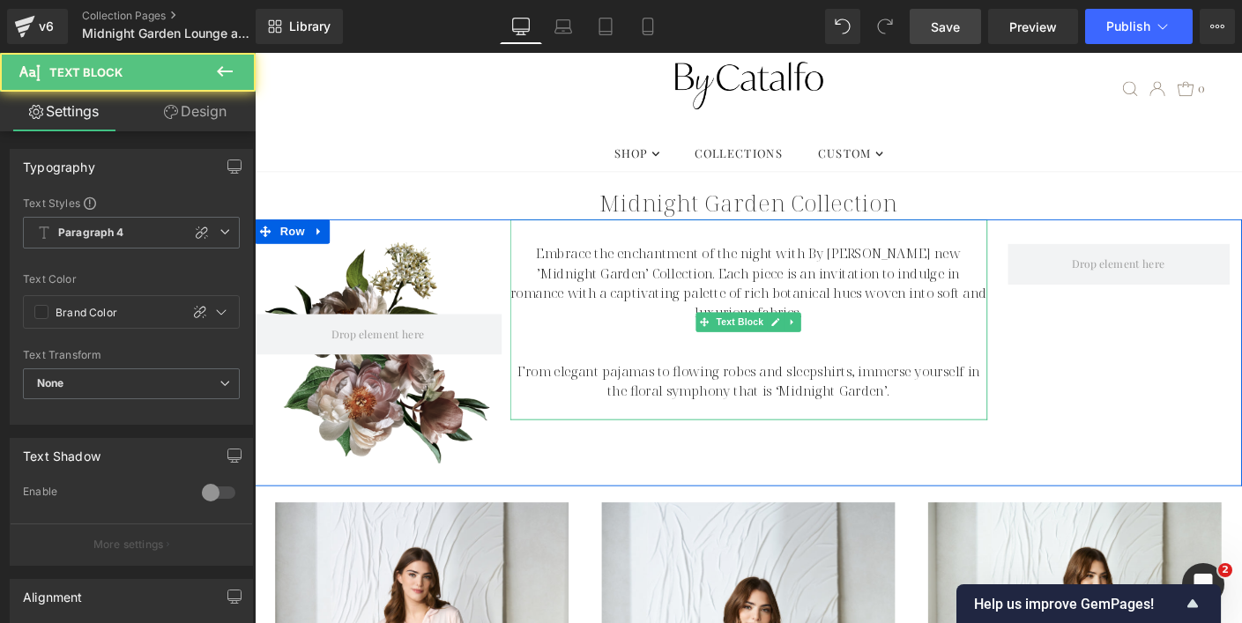
click at [578, 291] on p "Embrace the enchantment of the night with By [PERSON_NAME] new ’Midnight Garden…" at bounding box center [789, 301] width 516 height 85
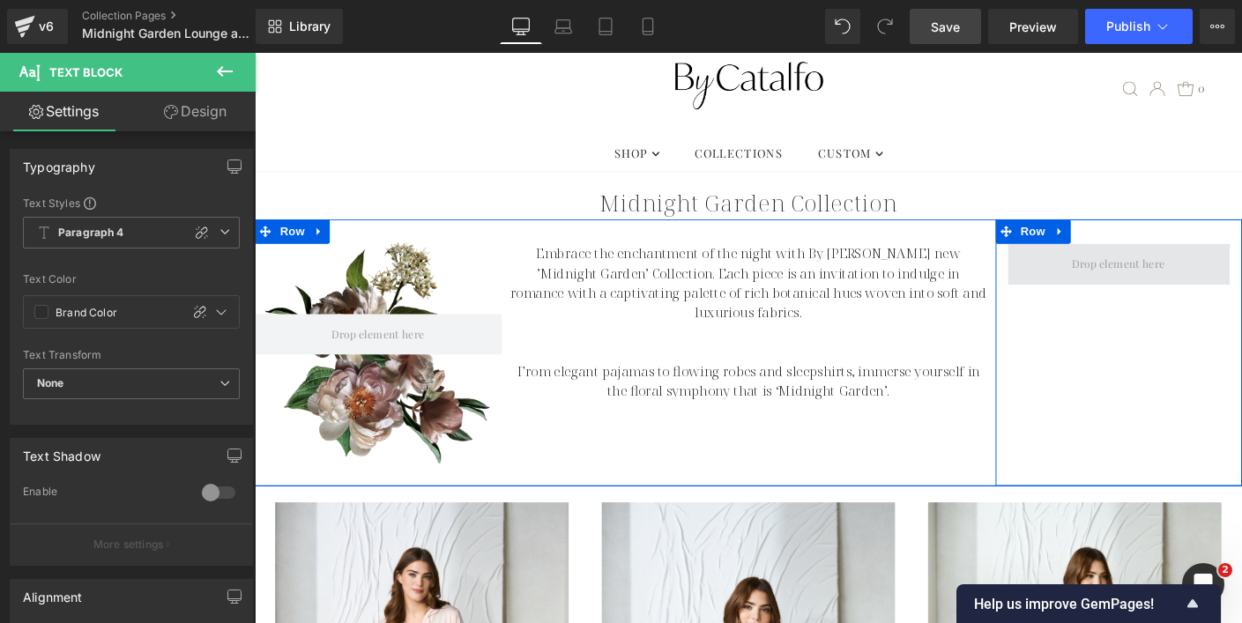
click at [1134, 296] on span at bounding box center [1188, 281] width 241 height 44
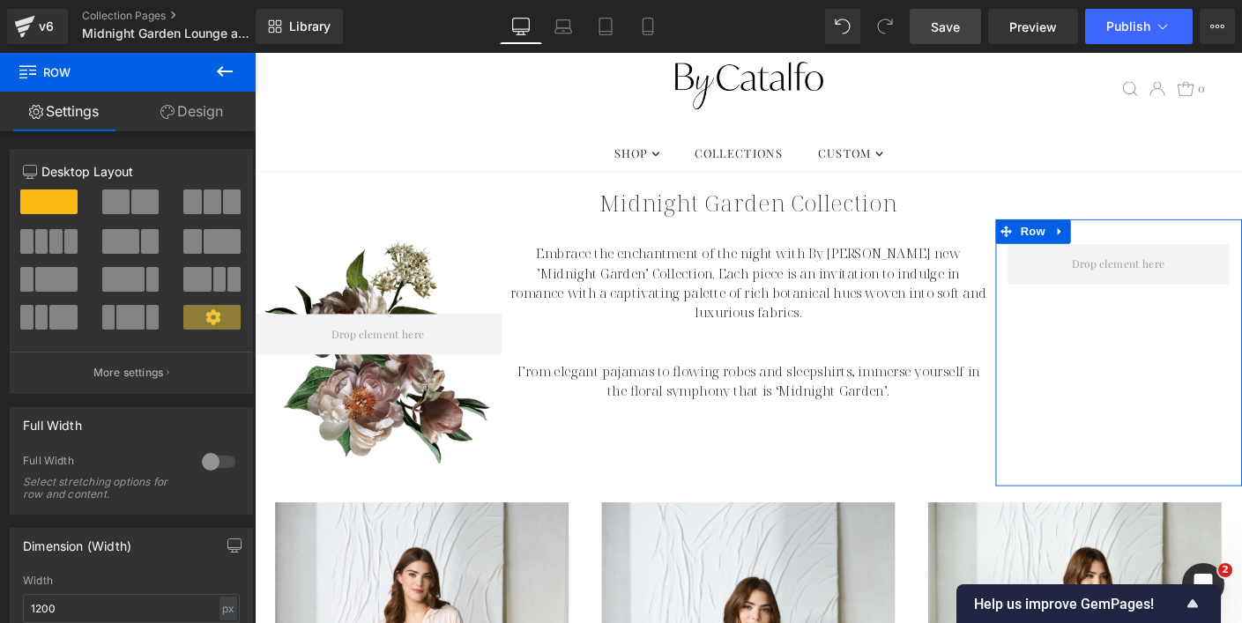
click at [226, 106] on link "Design" at bounding box center [192, 112] width 128 height 40
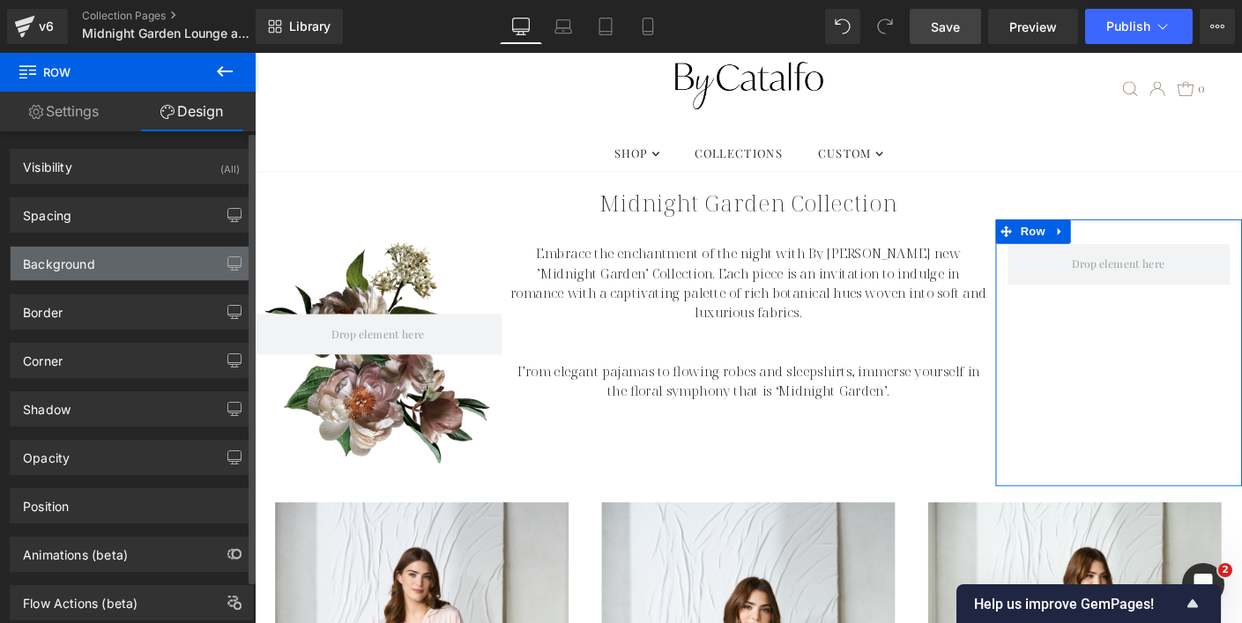
click at [130, 272] on div "Background" at bounding box center [131, 263] width 241 height 33
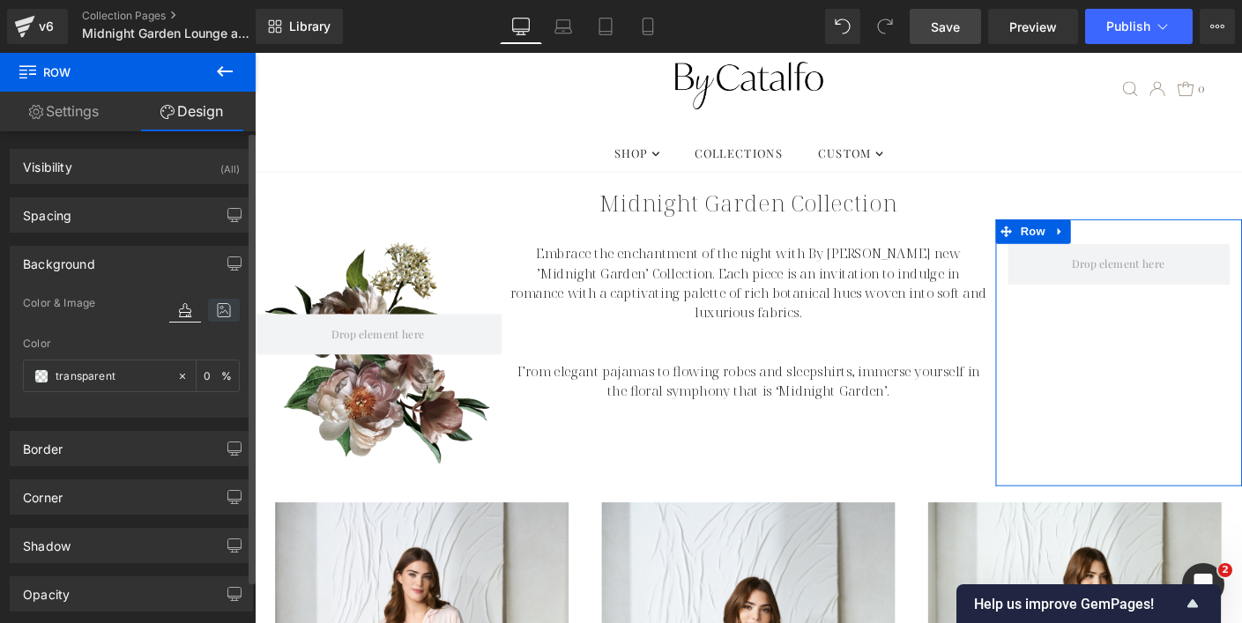
click at [219, 309] on icon at bounding box center [224, 310] width 32 height 23
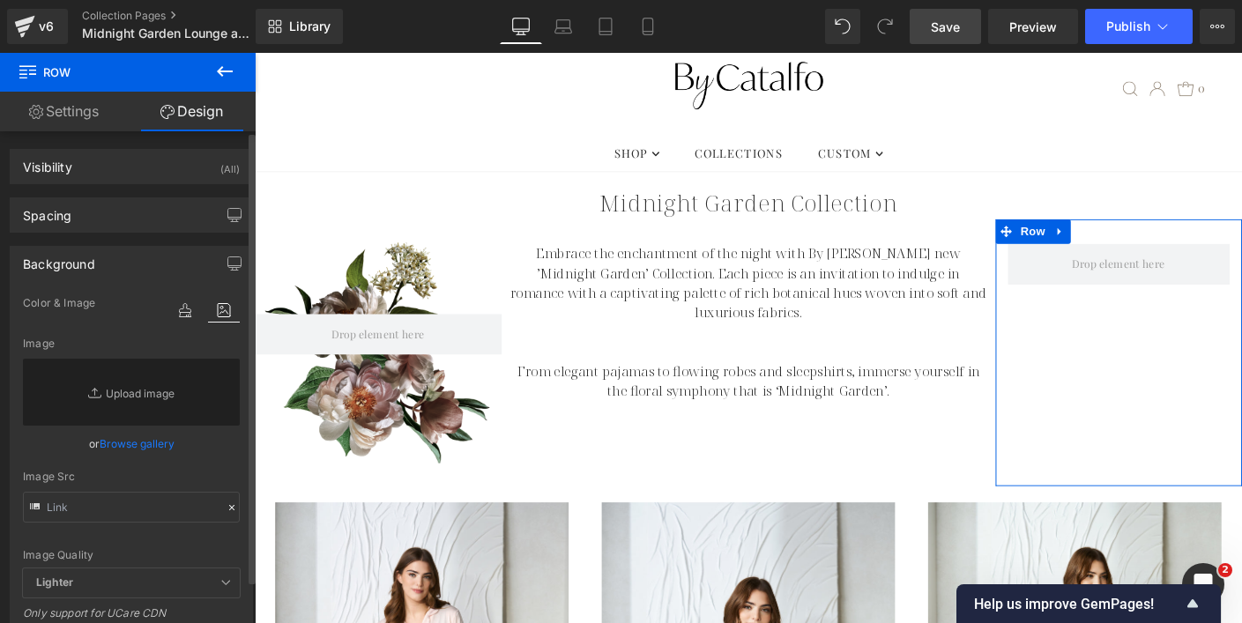
click at [150, 448] on link "Browse gallery" at bounding box center [137, 443] width 75 height 31
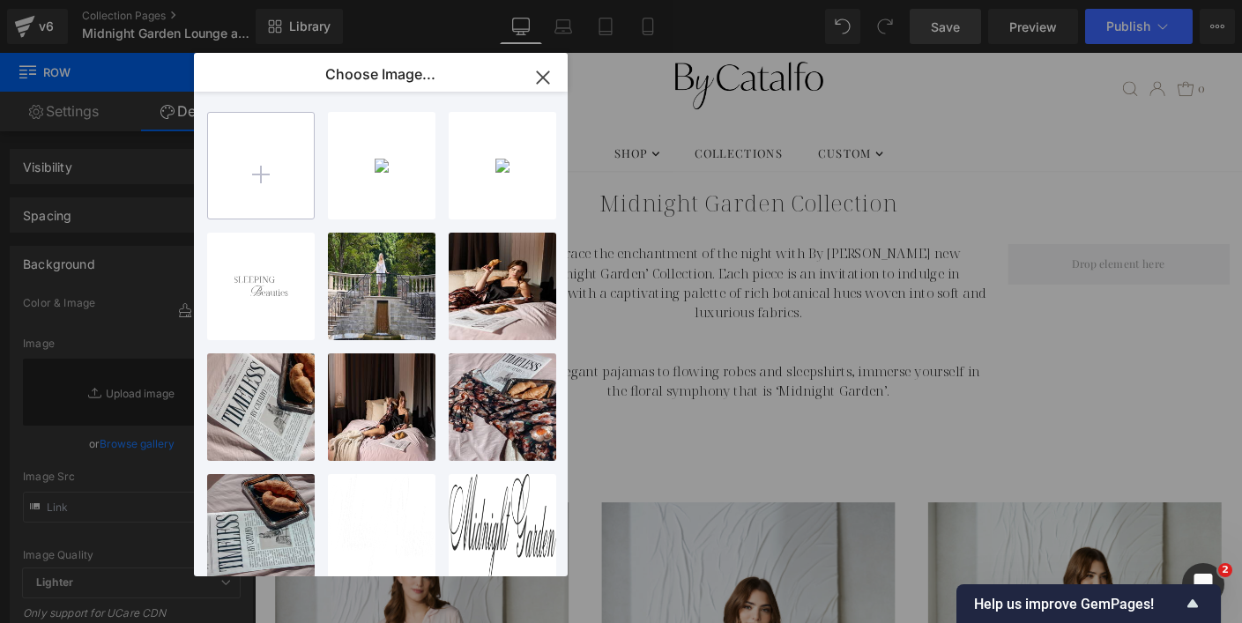
click at [245, 185] on input "file" at bounding box center [261, 166] width 106 height 106
type input "C:\fakepath\MG-Arrangement3.png"
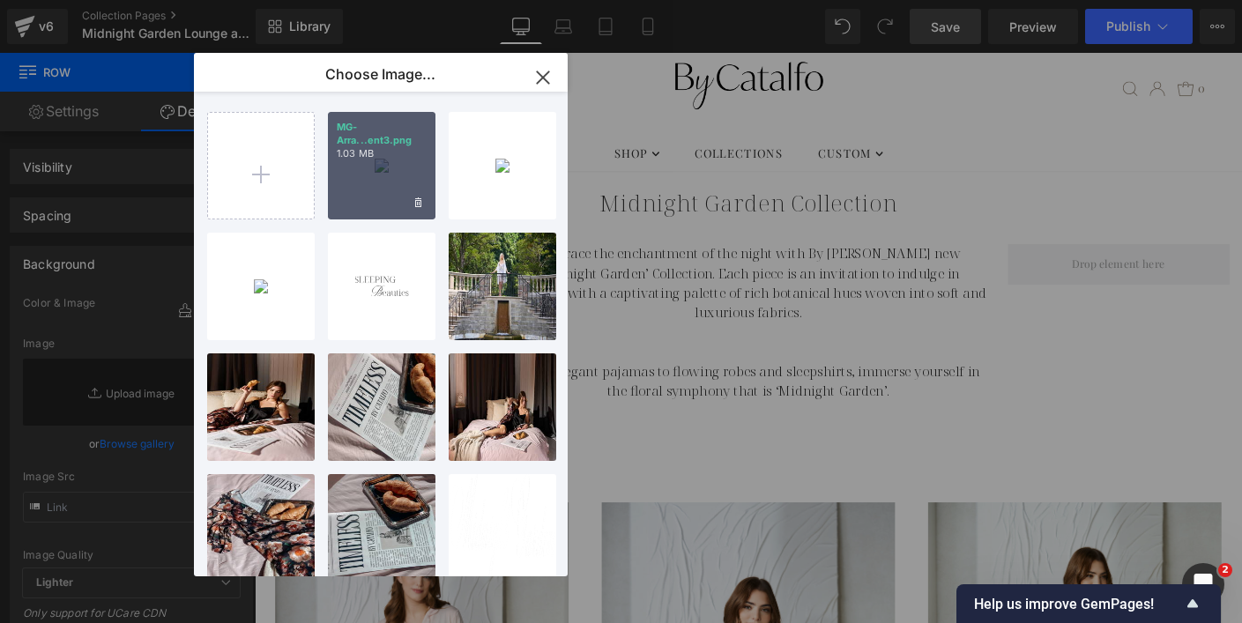
click at [399, 174] on div "MG-Arra...ent3.png 1.03 MB" at bounding box center [382, 166] width 108 height 108
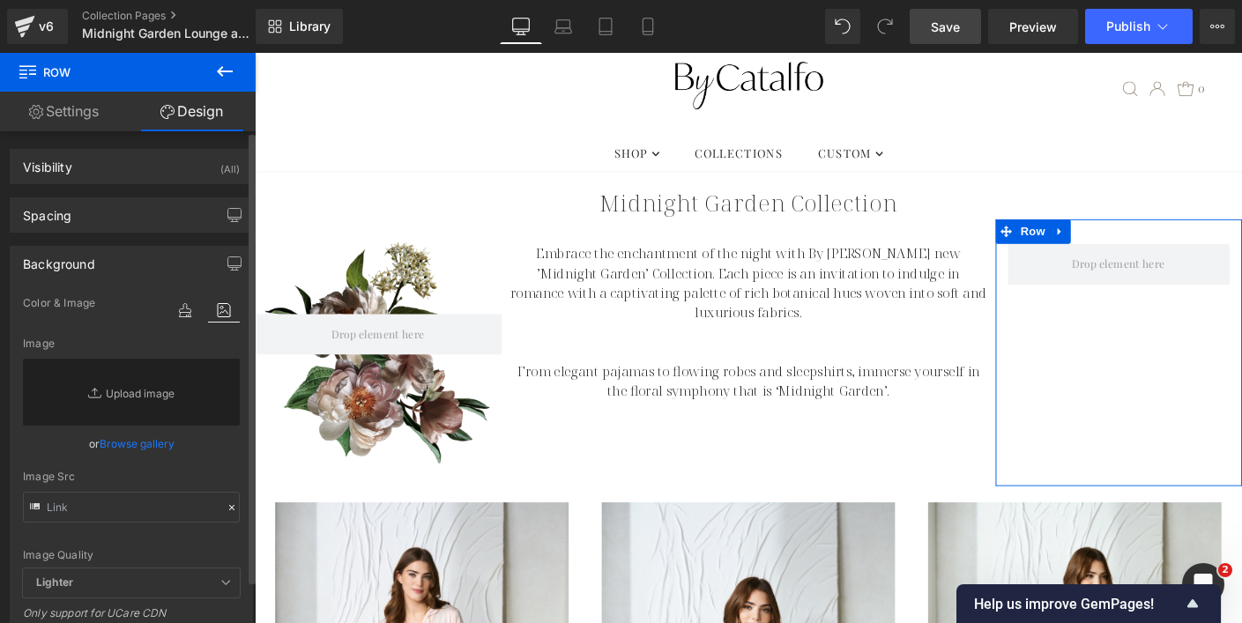
click at [146, 442] on link "Browse gallery" at bounding box center [137, 443] width 75 height 31
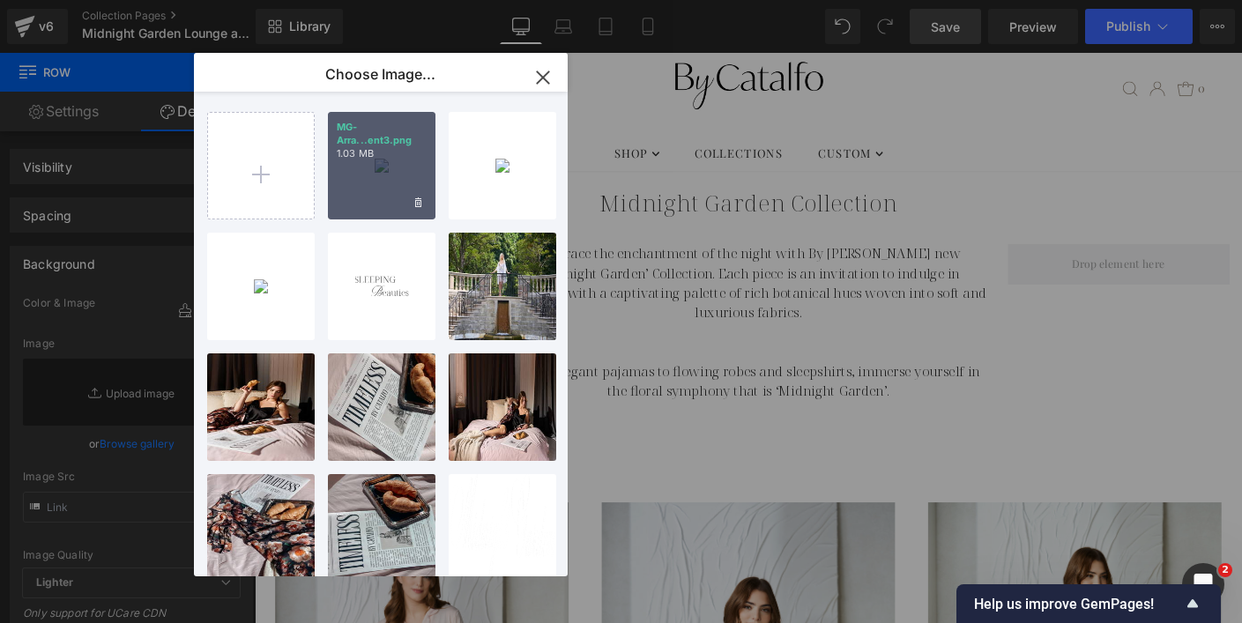
click at [388, 167] on div "MG-Arra...ent3.png 1.03 MB" at bounding box center [382, 166] width 108 height 108
type input "[URL][DOMAIN_NAME]"
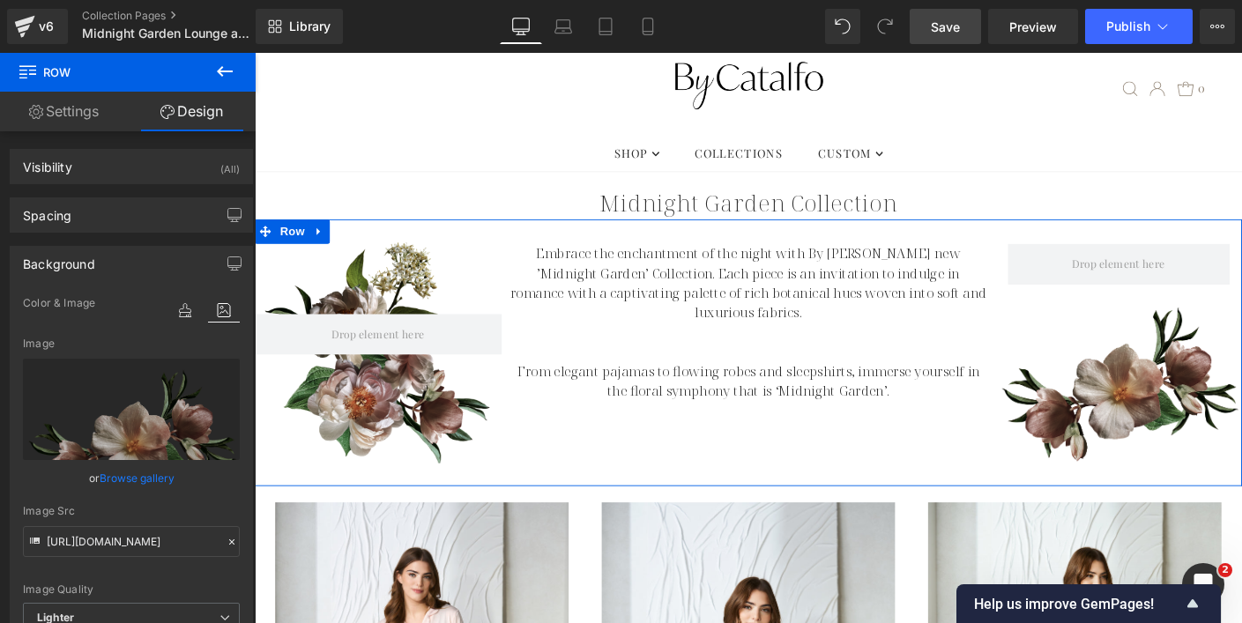
click at [776, 476] on div "Row 116px 160px Embrace the enchantment of the night with By Catalfo's new ’Mid…" at bounding box center [788, 377] width 1066 height 288
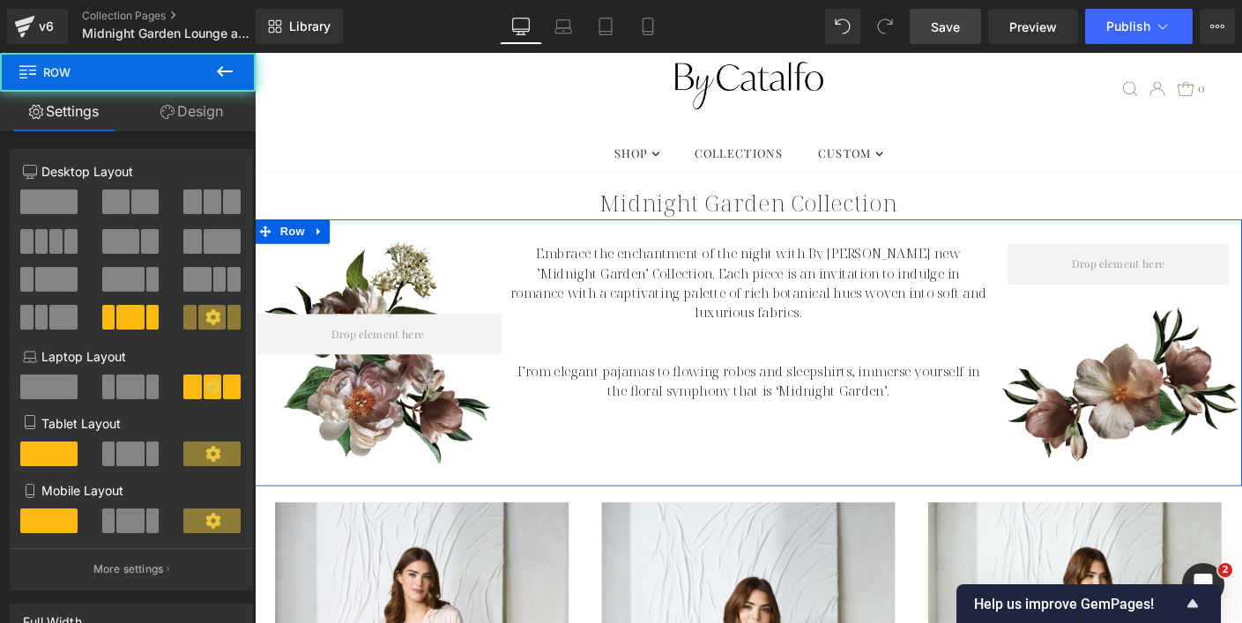
click at [191, 129] on link "Design" at bounding box center [192, 112] width 128 height 40
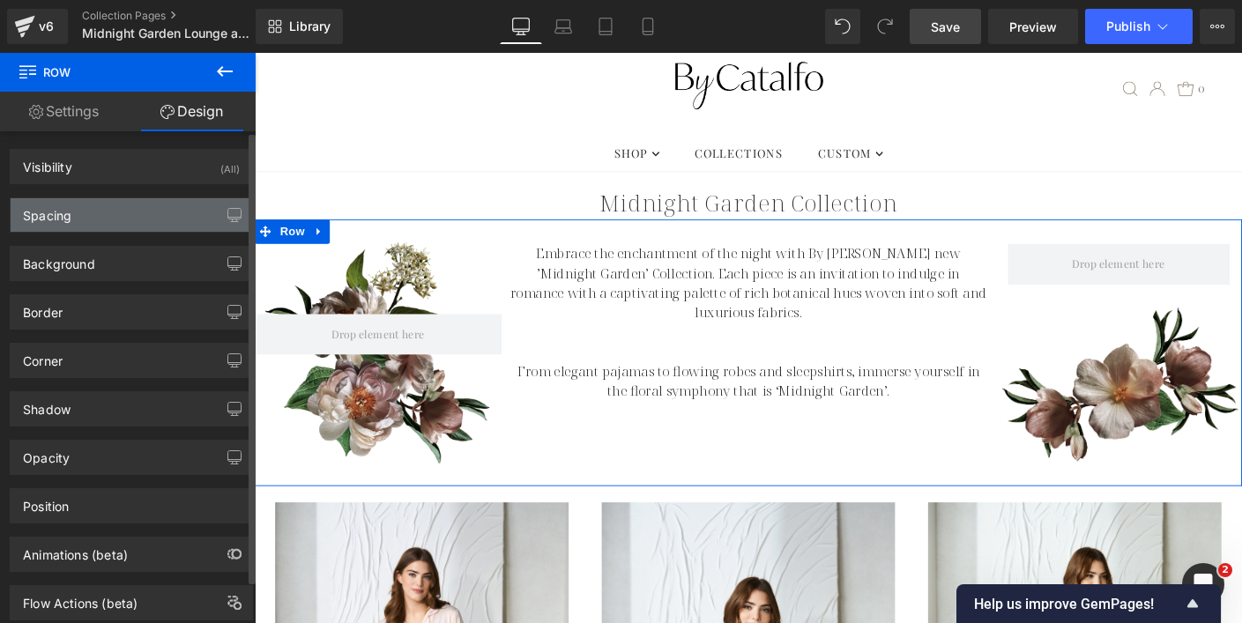
click at [135, 219] on div "Spacing" at bounding box center [131, 214] width 241 height 33
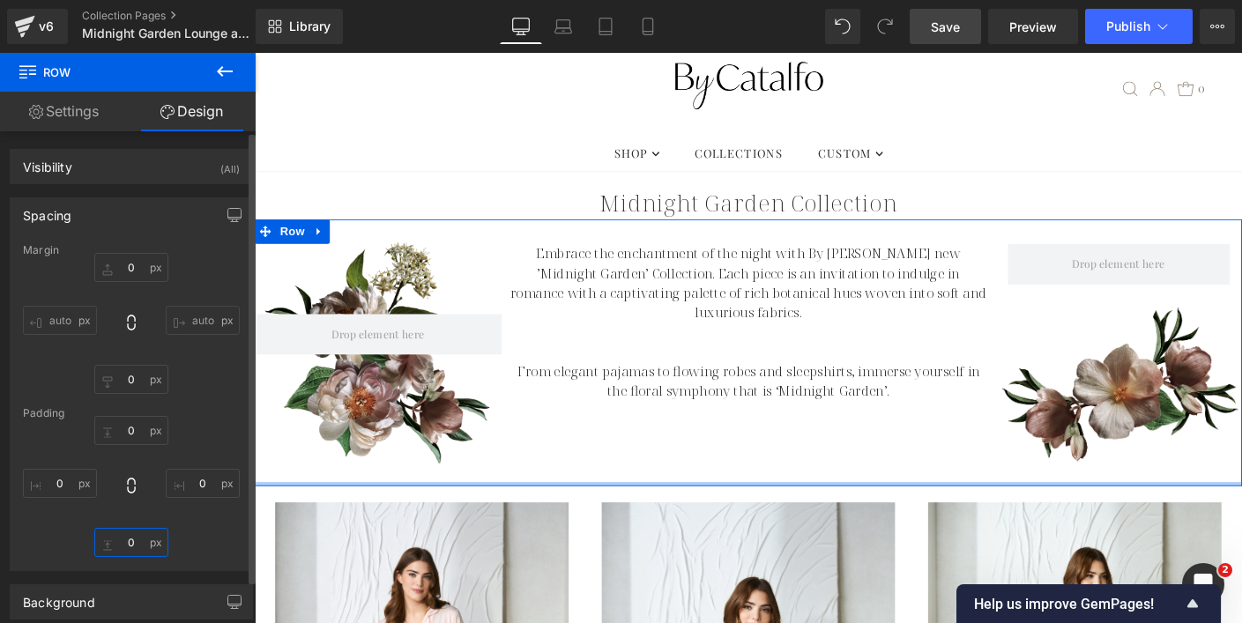
click at [124, 535] on input "0" at bounding box center [131, 542] width 74 height 29
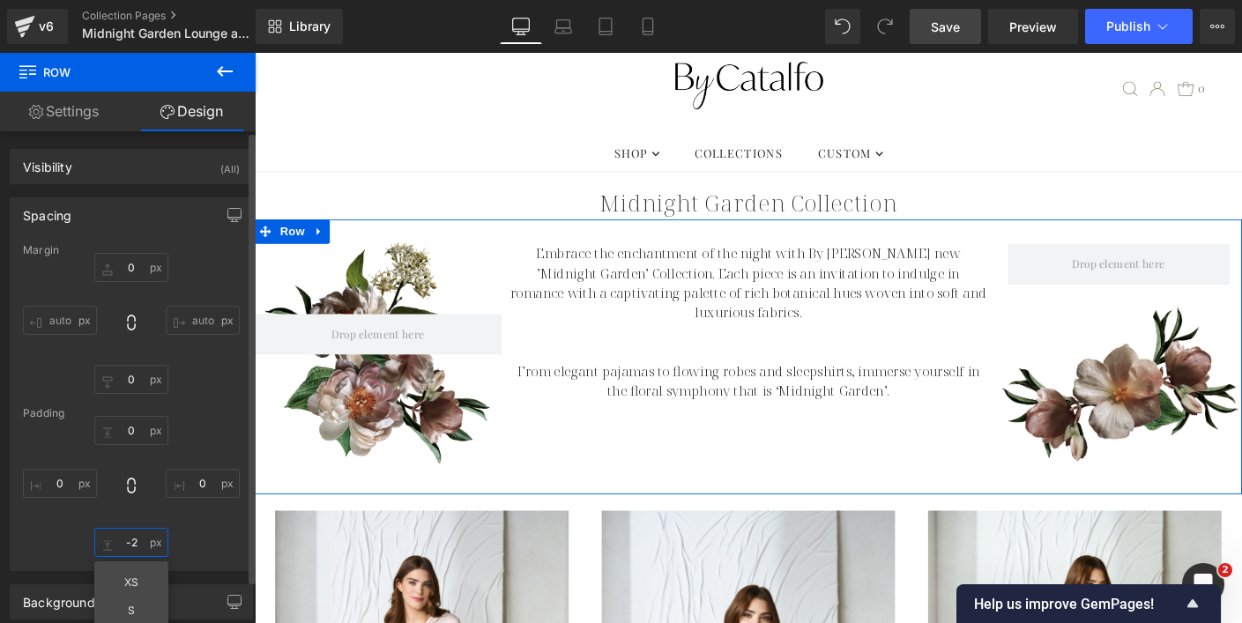
type input "-"
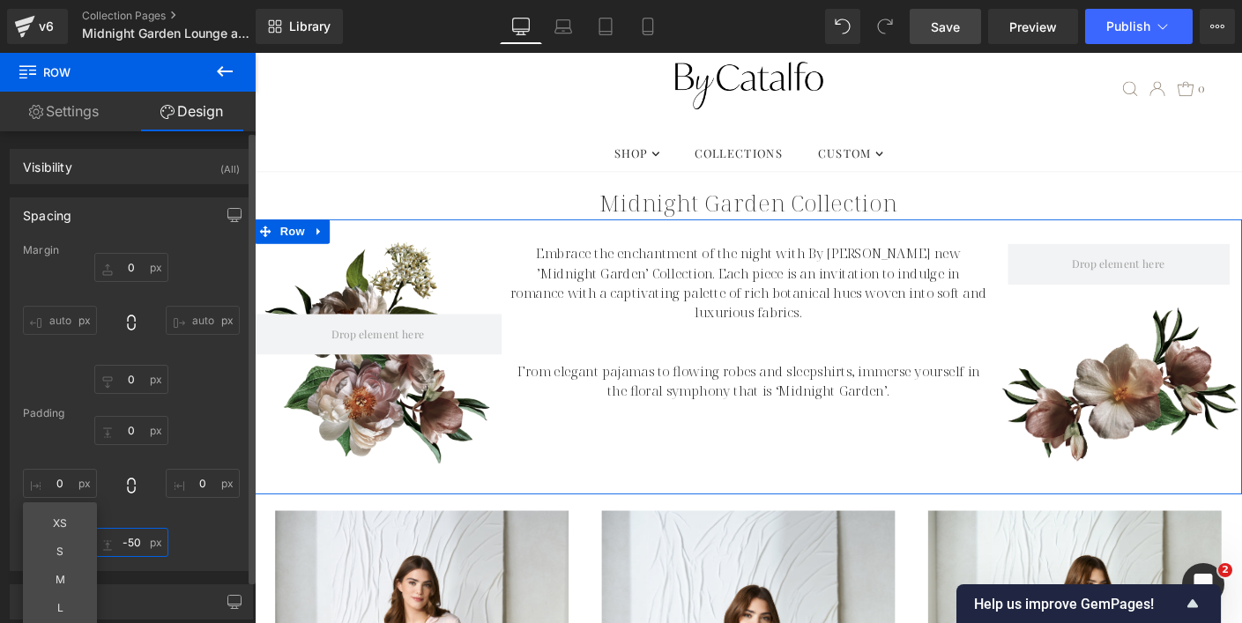
click at [137, 544] on input "-50" at bounding box center [131, 542] width 74 height 29
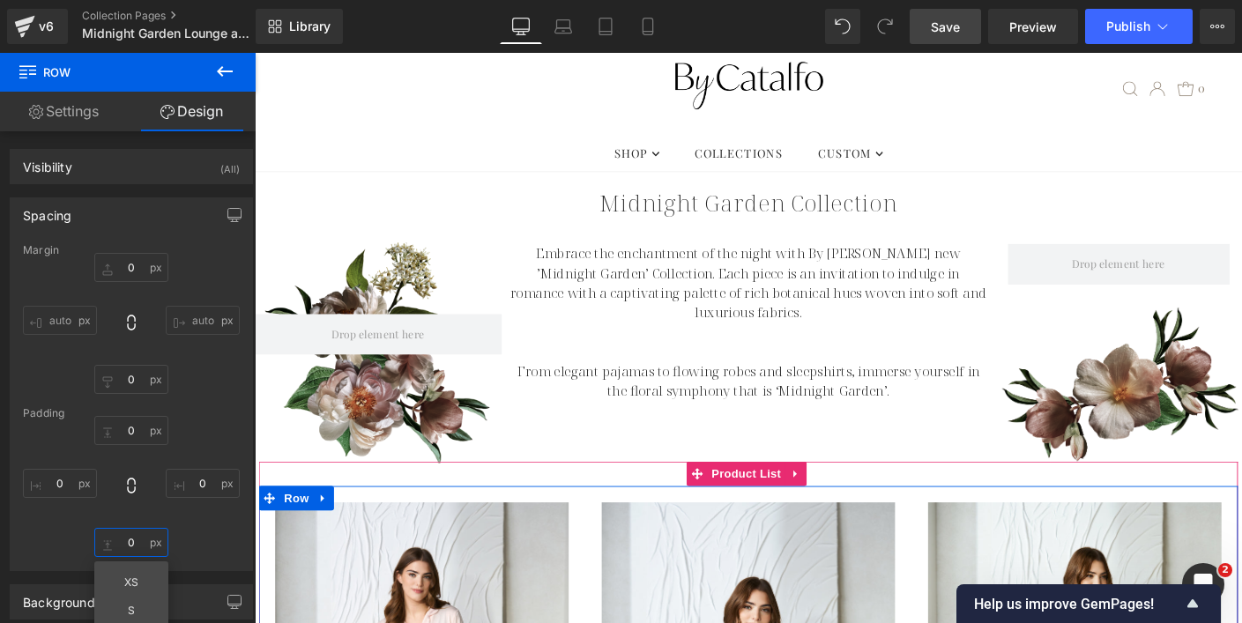
type input "0"
click at [768, 512] on span "Product List" at bounding box center [786, 507] width 84 height 26
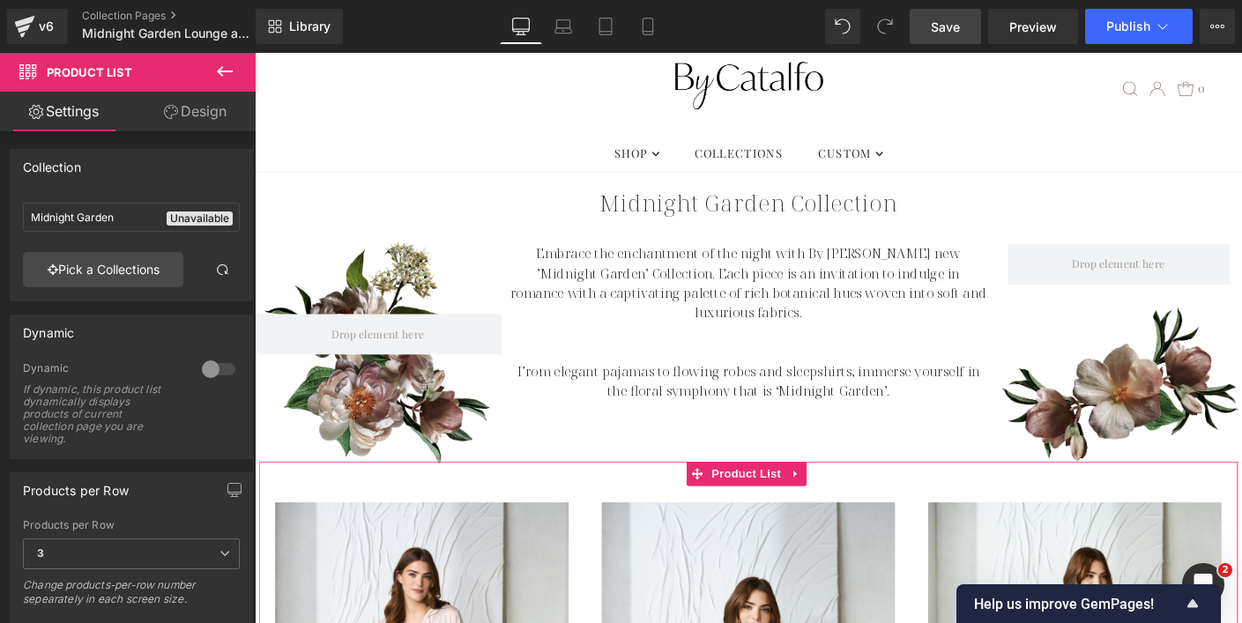
click at [182, 126] on link "Design" at bounding box center [195, 112] width 128 height 40
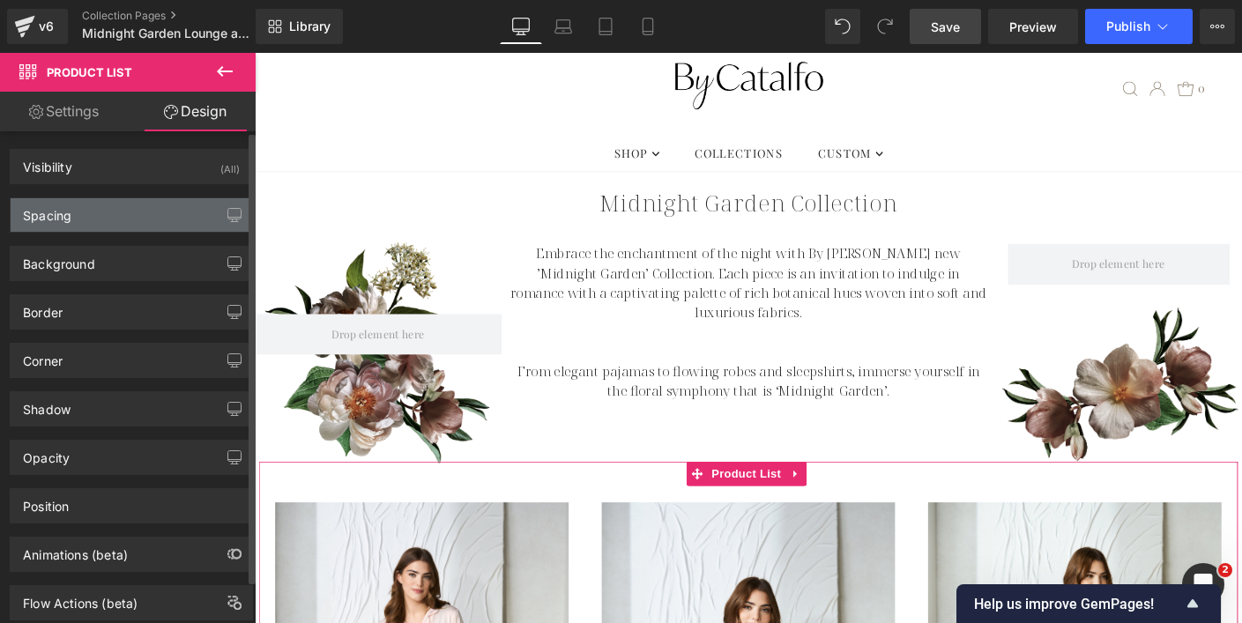
click at [135, 212] on div "Spacing" at bounding box center [131, 214] width 241 height 33
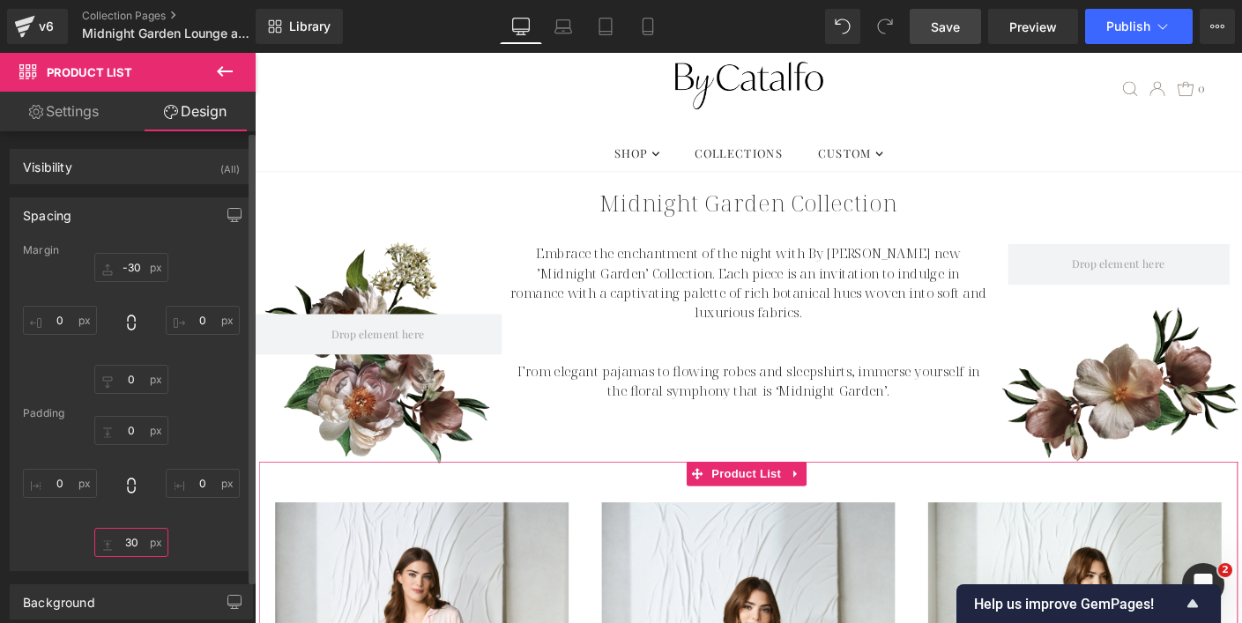
click at [130, 537] on input "30" at bounding box center [131, 542] width 74 height 29
type input "-20"
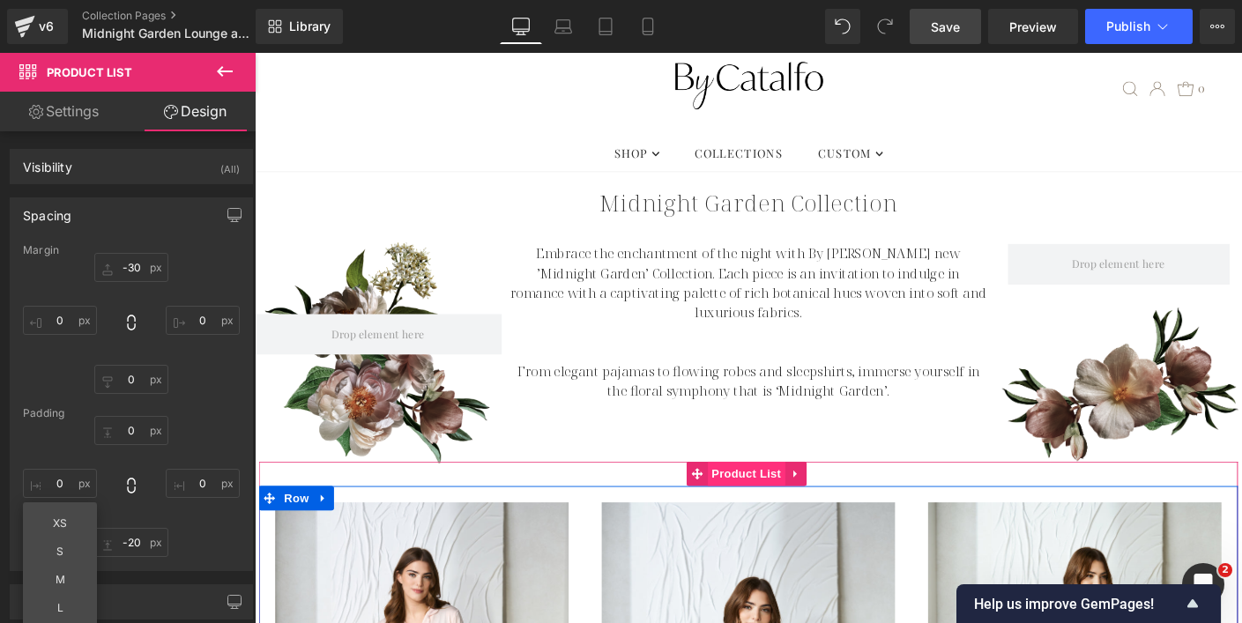
click at [758, 509] on span "Product List" at bounding box center [786, 507] width 84 height 26
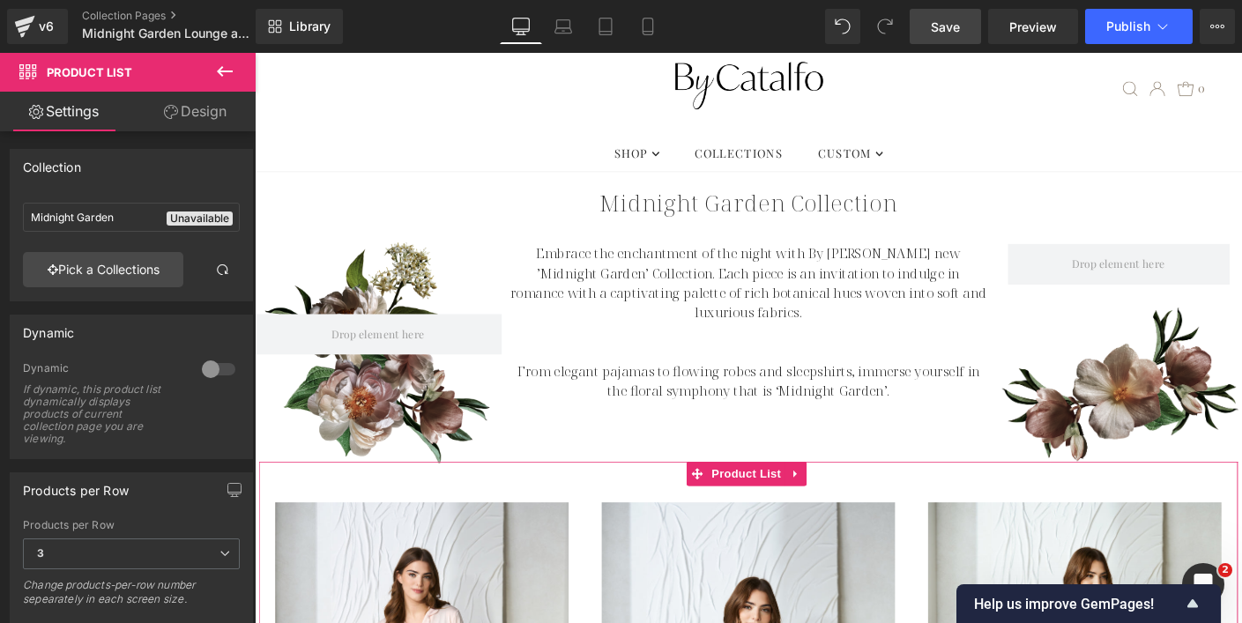
click at [215, 117] on link "Design" at bounding box center [195, 112] width 128 height 40
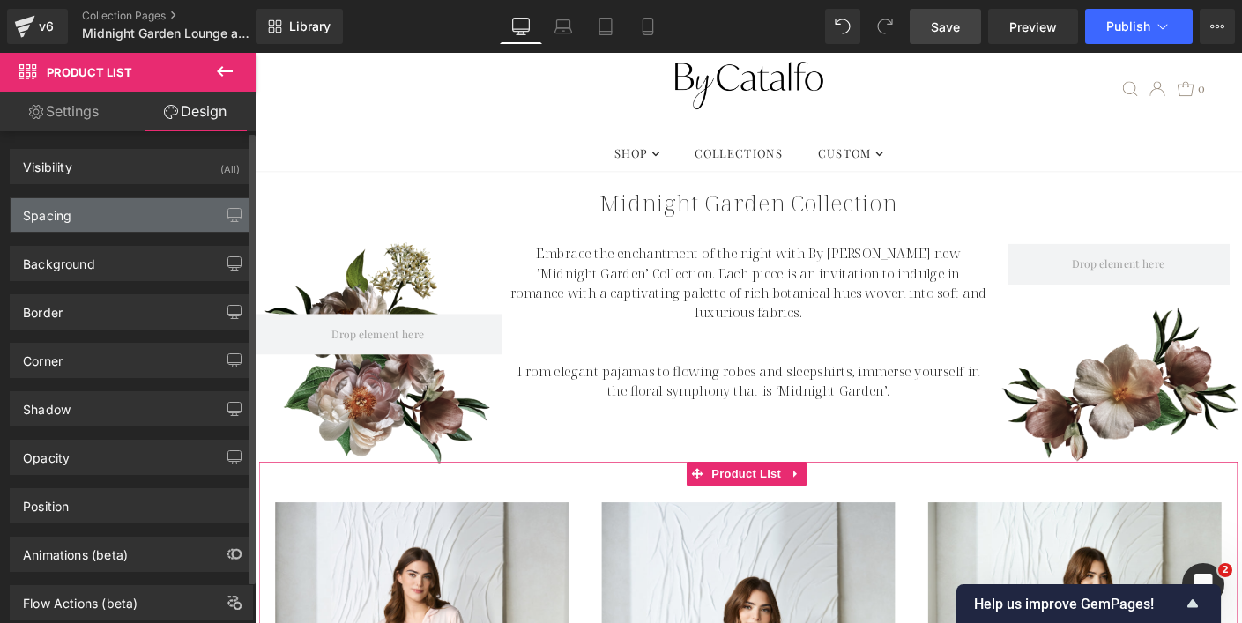
click at [137, 213] on div "Spacing" at bounding box center [131, 214] width 241 height 33
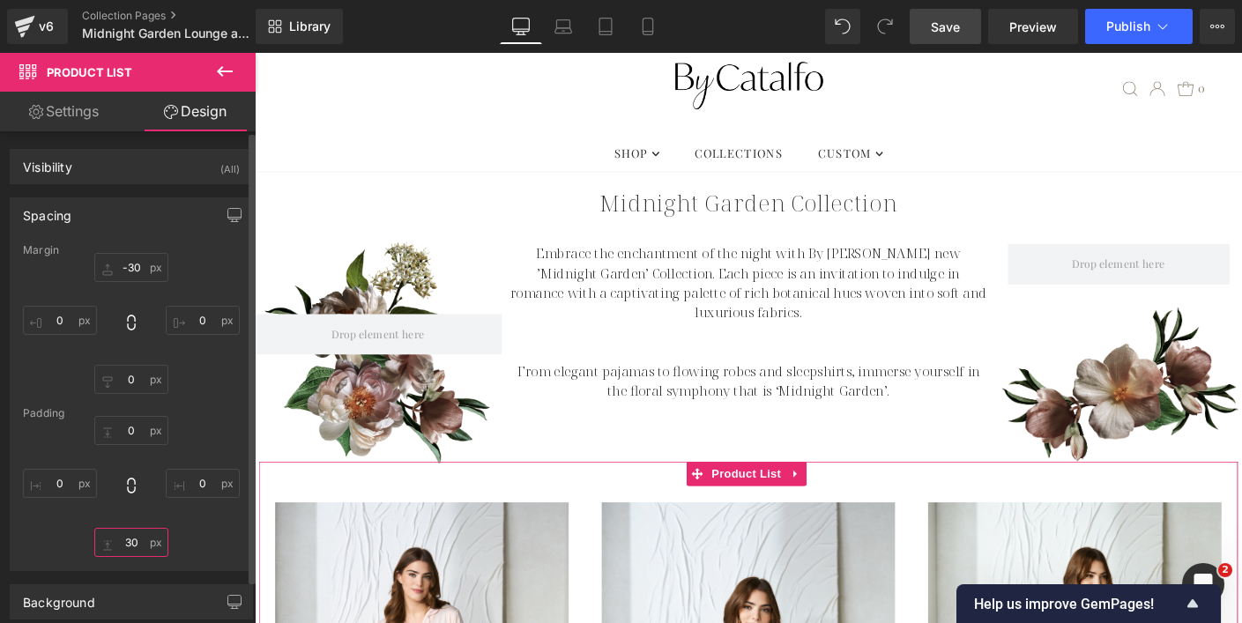
click at [124, 546] on input "30" at bounding box center [131, 542] width 74 height 29
click at [121, 264] on input "-30" at bounding box center [131, 267] width 74 height 29
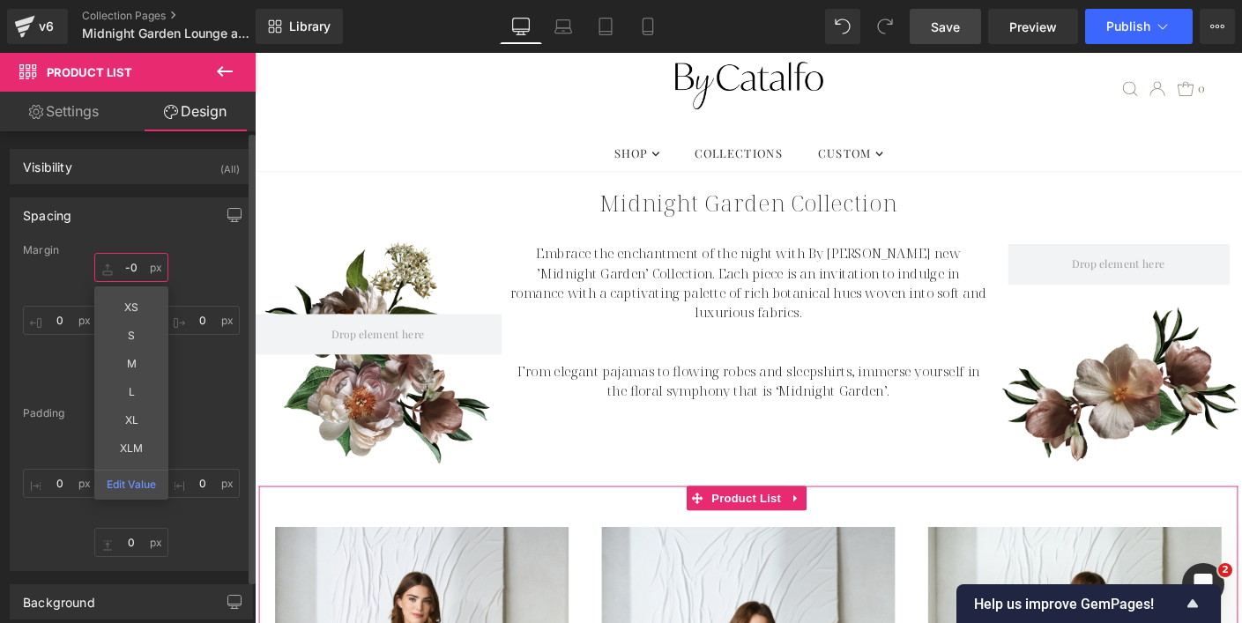
type input "-50"
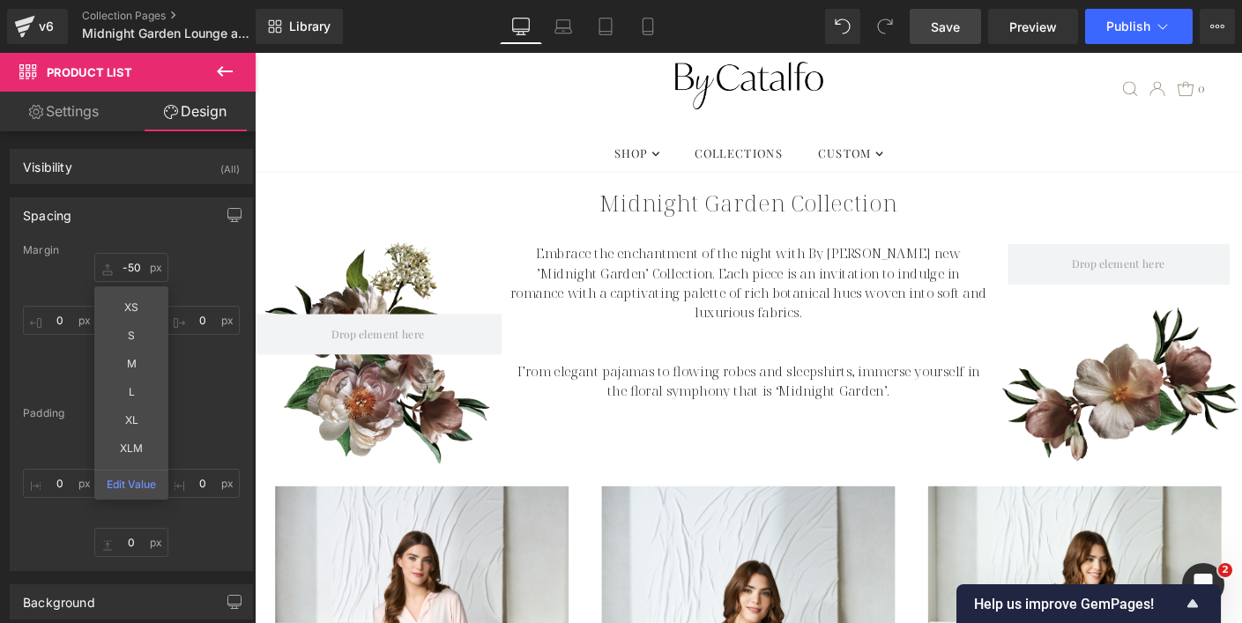
click at [1049, 143] on ul "SHOP .navigation__menulink .testament--apollo-down-carrot:hover .hover-fill { f…" at bounding box center [788, 161] width 1066 height 40
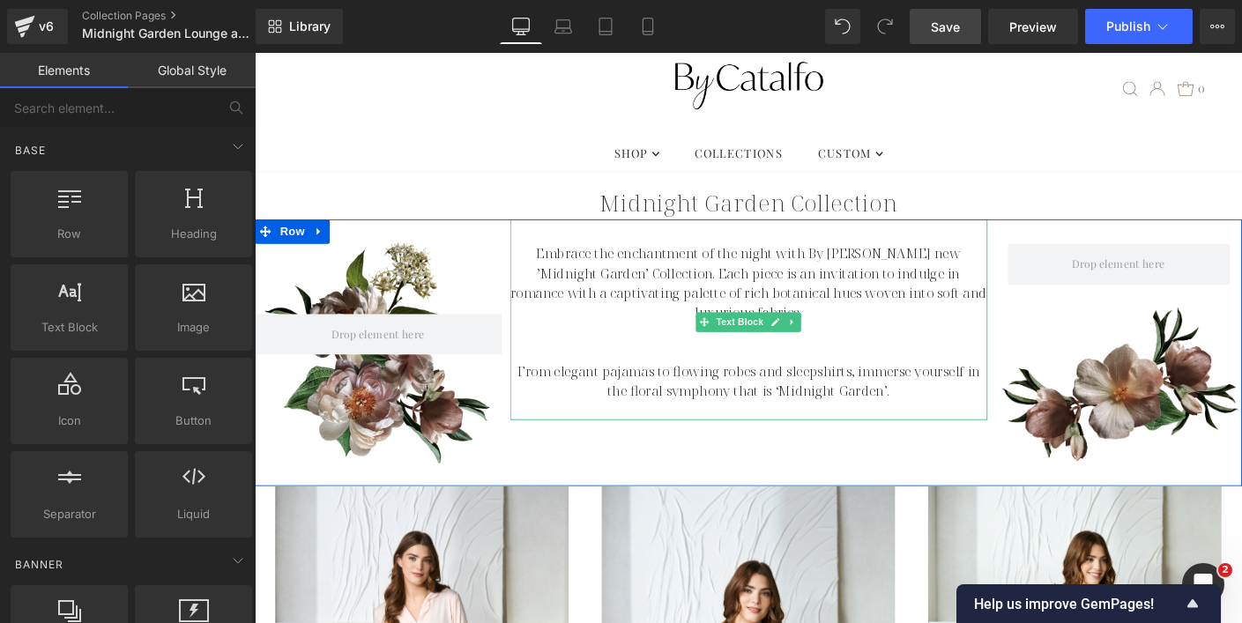
click at [623, 307] on p "Embrace the enchantment of the night with By [PERSON_NAME] new ’Midnight Garden…" at bounding box center [789, 301] width 516 height 85
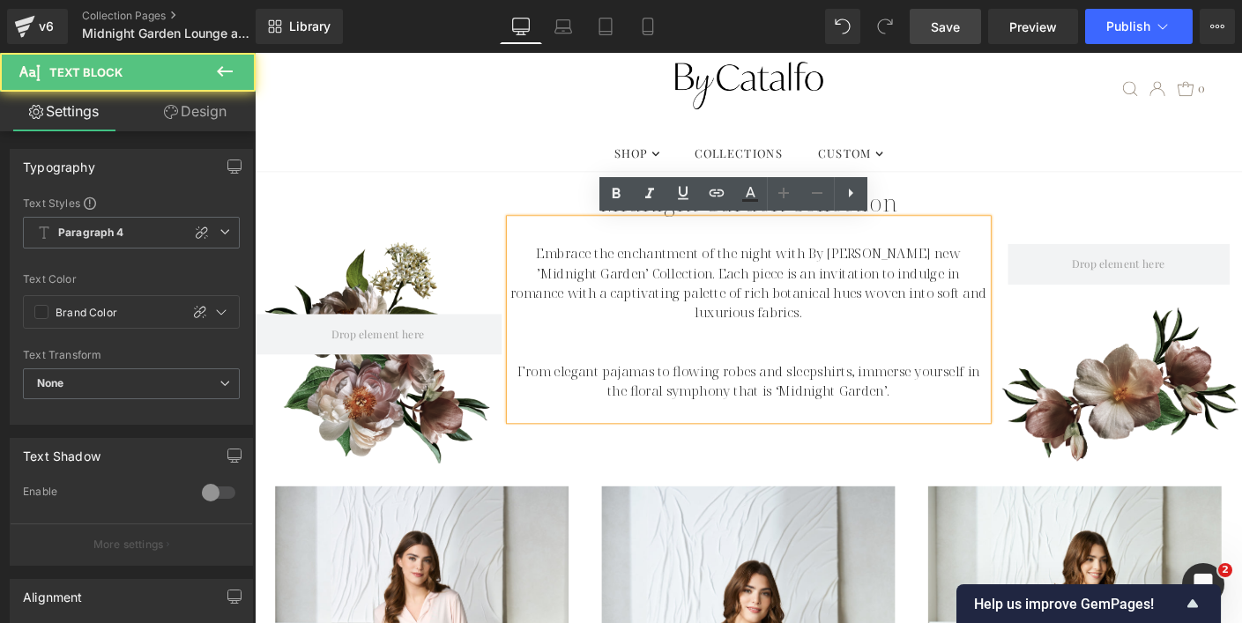
click at [218, 101] on link "Design" at bounding box center [195, 112] width 128 height 40
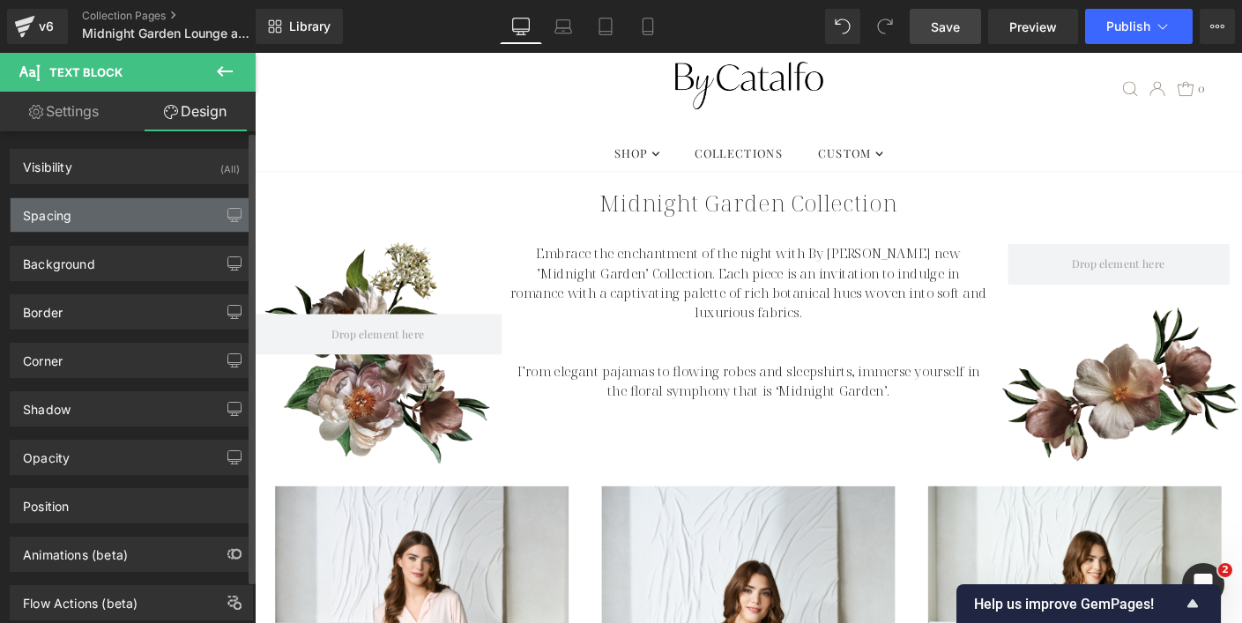
click at [155, 210] on div "Spacing" at bounding box center [131, 214] width 241 height 33
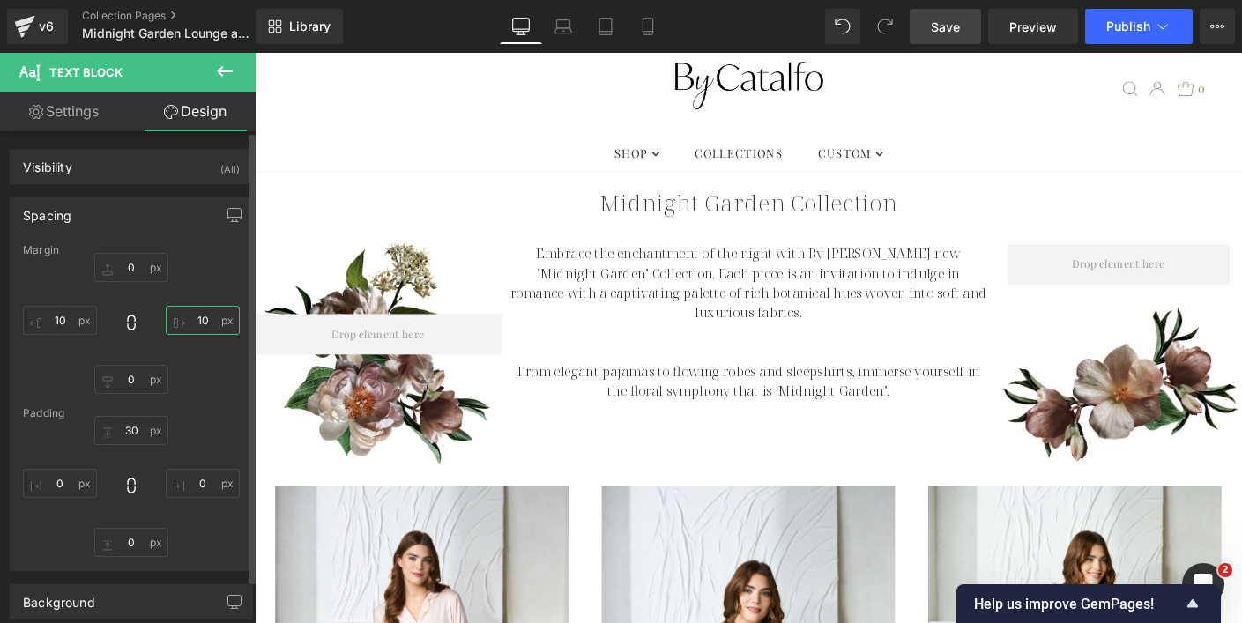
click at [197, 319] on input "10" at bounding box center [203, 320] width 74 height 29
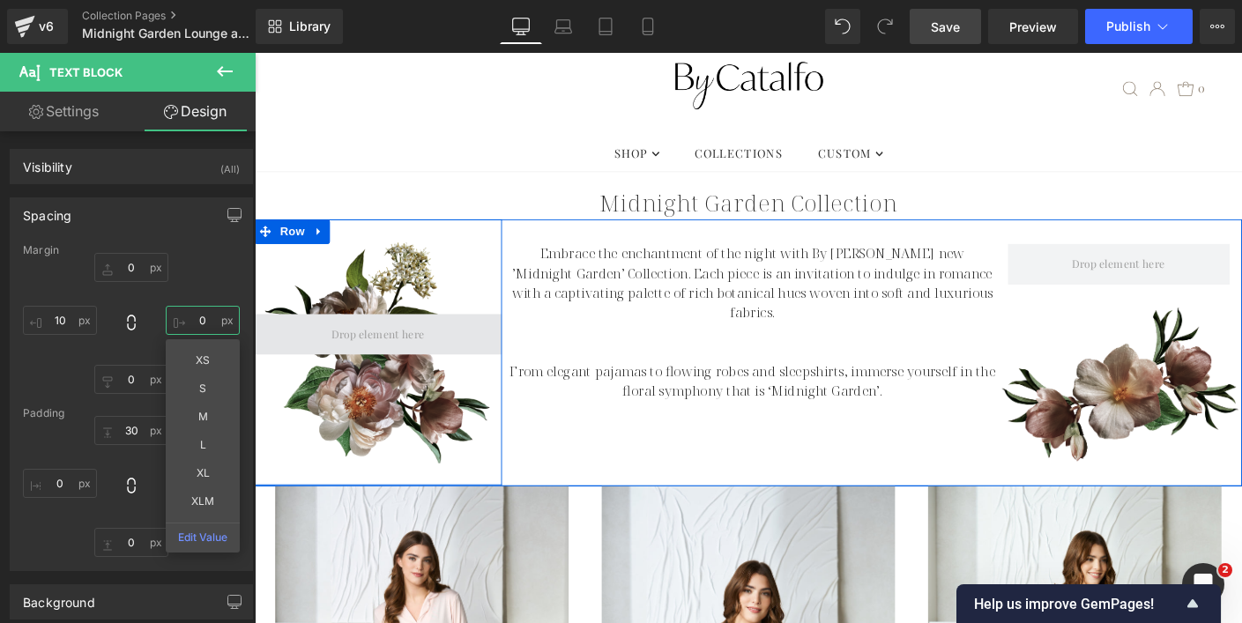
type input "0"
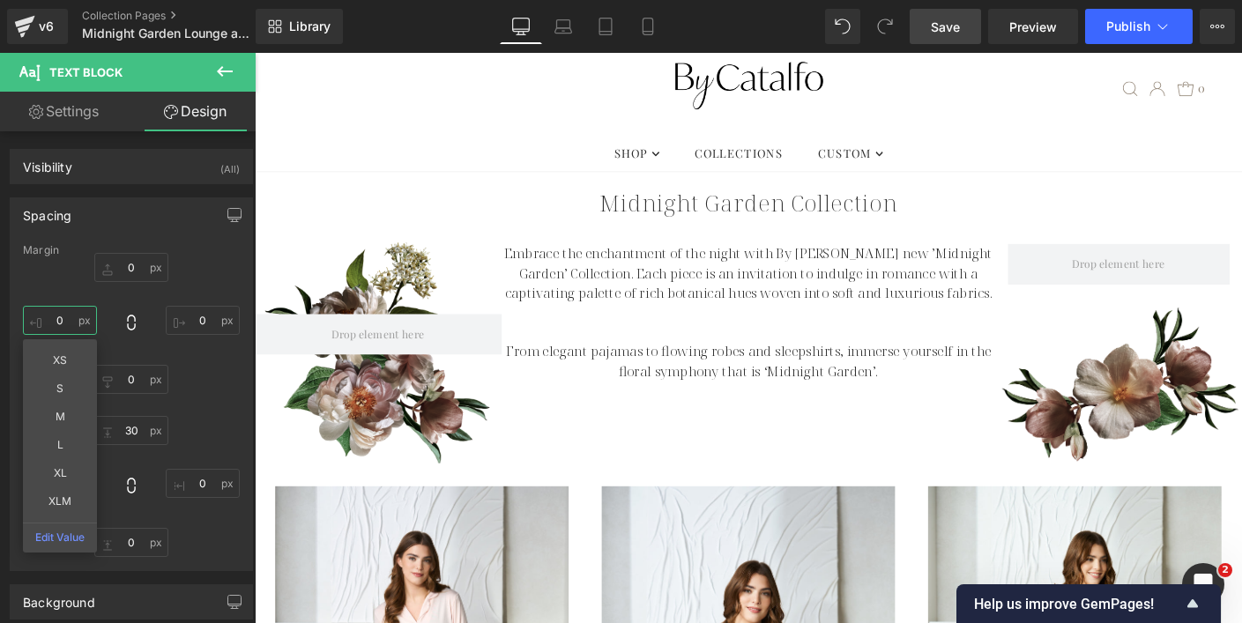
type input "0"
click at [938, 27] on span "Save" at bounding box center [945, 27] width 29 height 19
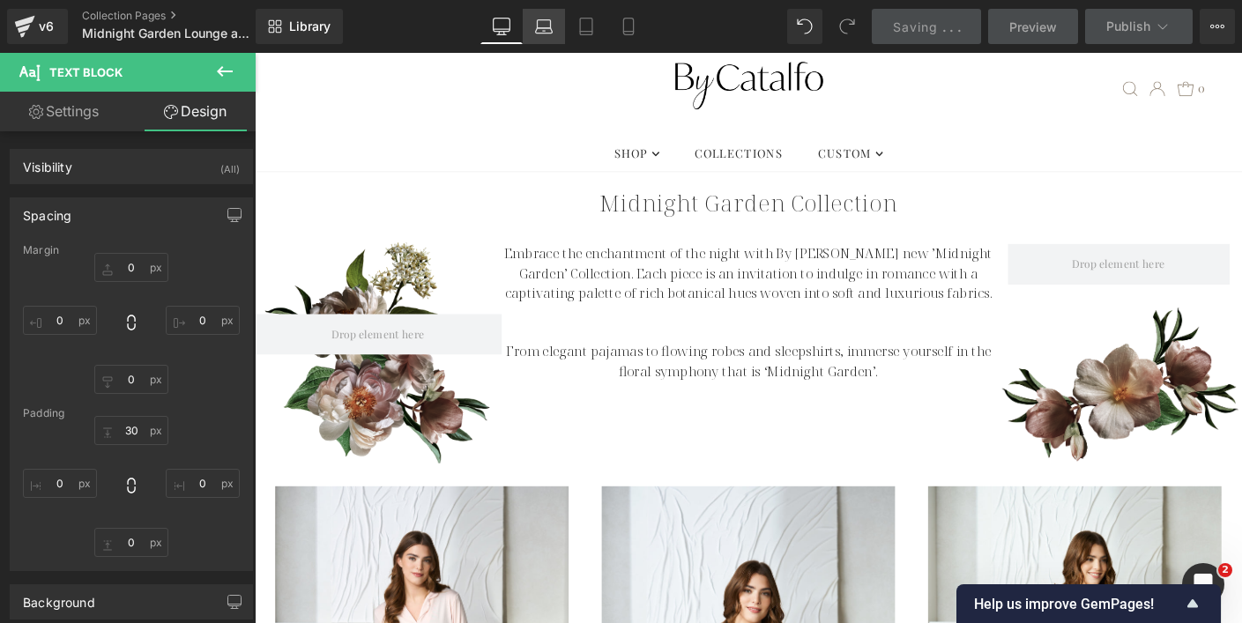
click at [555, 25] on link "Laptop" at bounding box center [544, 26] width 42 height 35
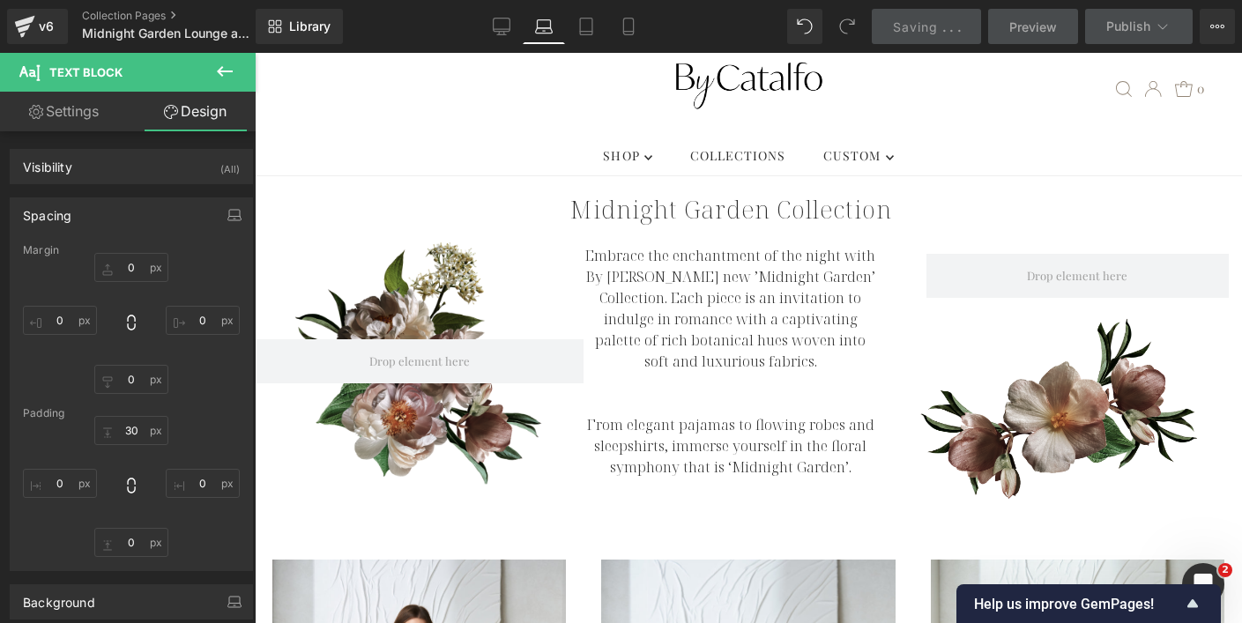
type input "0"
type input "40"
type input "0"
type input "20"
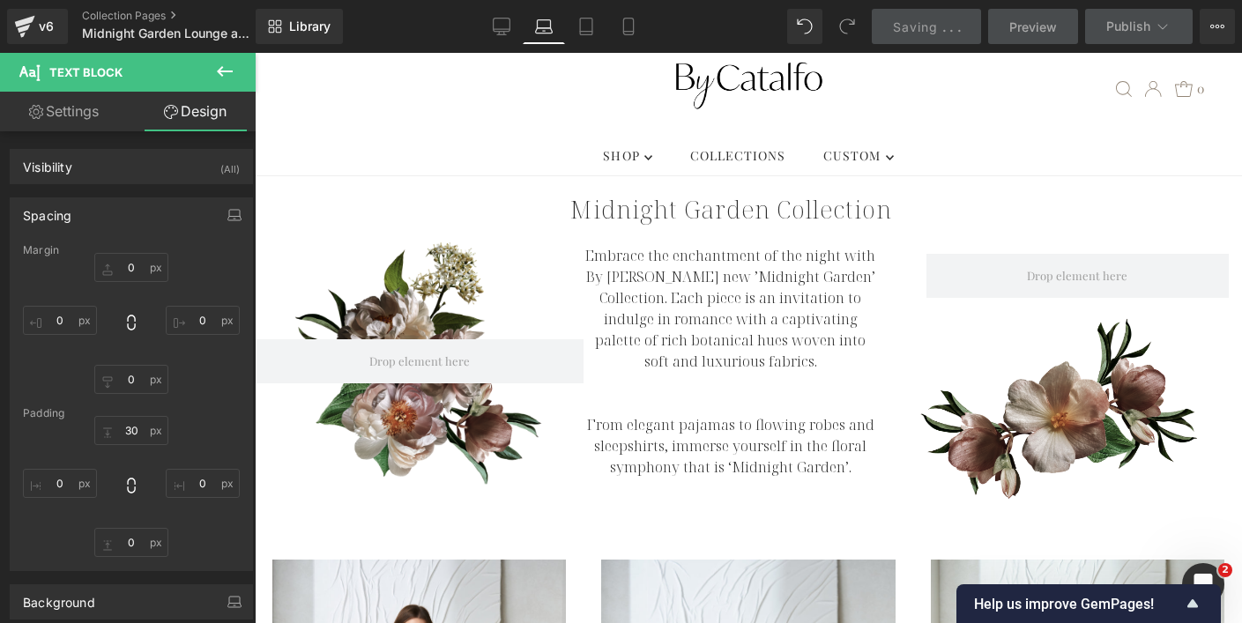
type input "0"
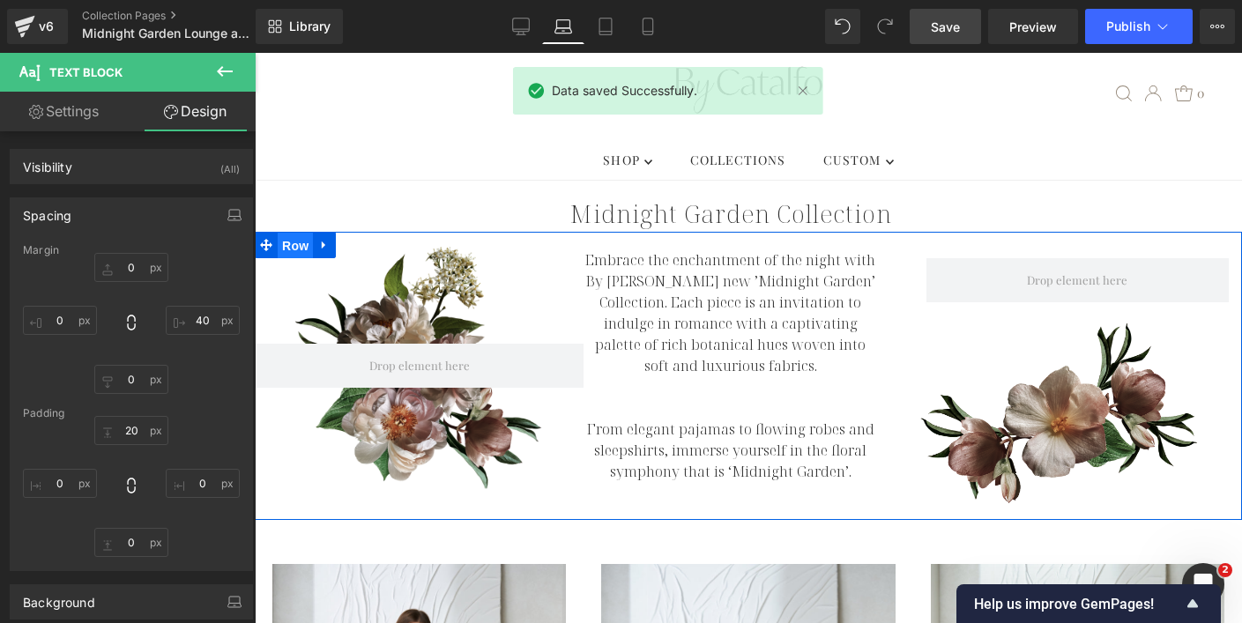
click at [293, 253] on span "Row" at bounding box center [295, 246] width 35 height 26
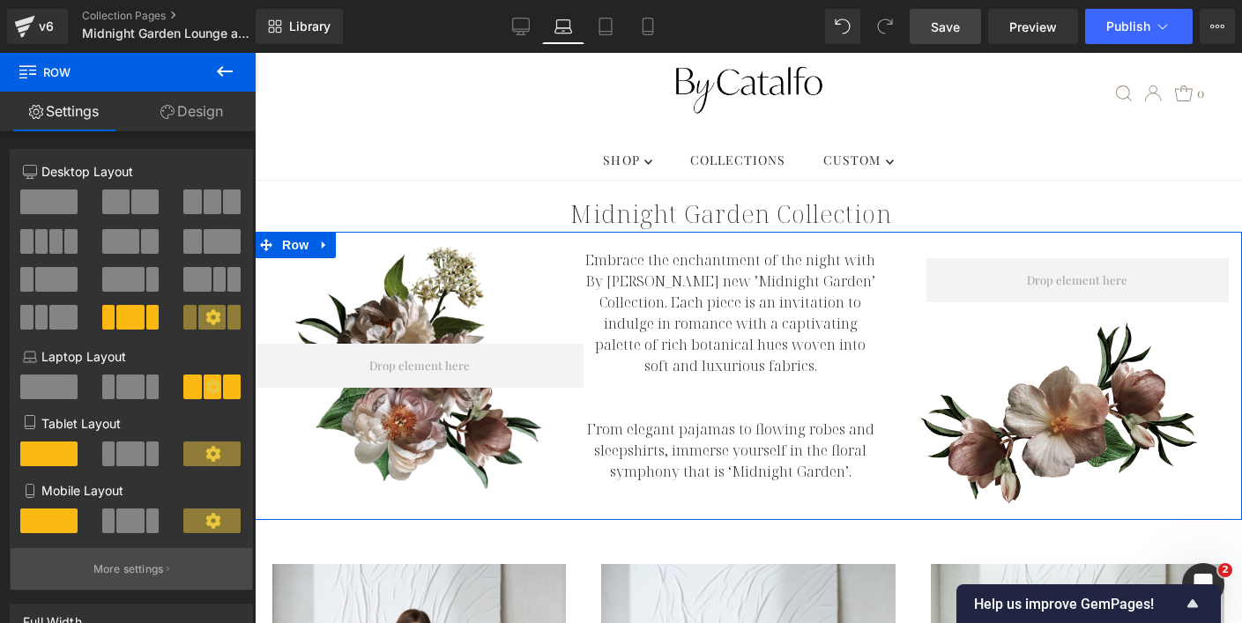
click at [139, 583] on button "More settings" at bounding box center [131, 568] width 241 height 41
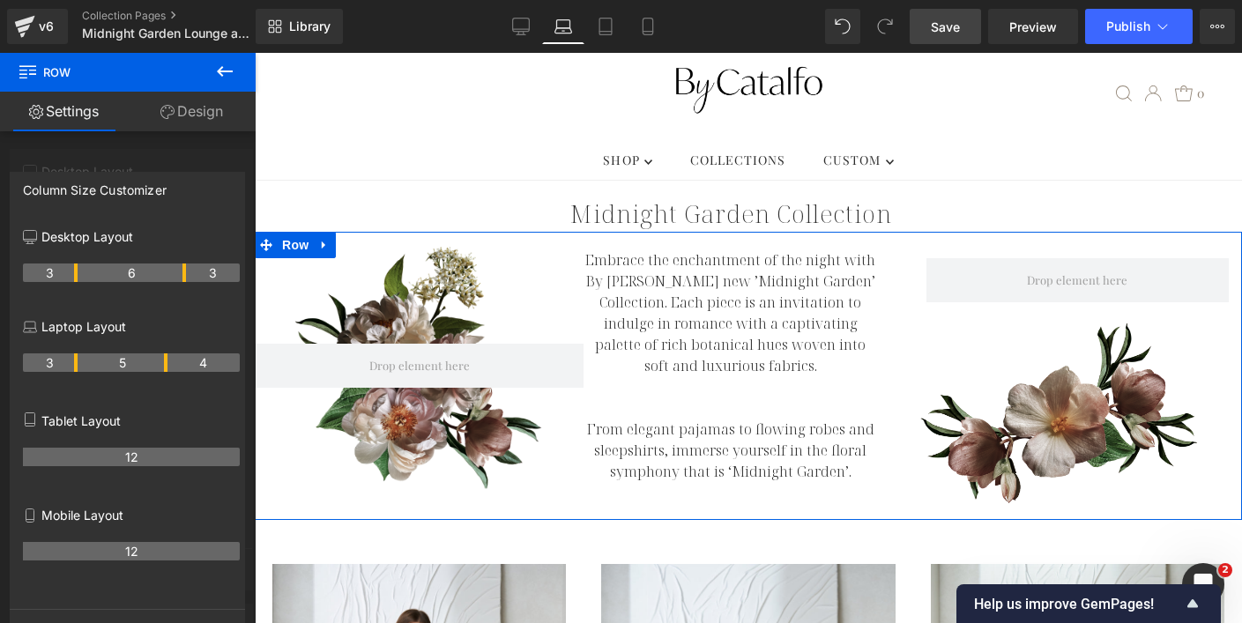
drag, startPoint x: 94, startPoint y: 369, endPoint x: 75, endPoint y: 368, distance: 19.4
click at [75, 368] on th "3" at bounding box center [50, 362] width 55 height 19
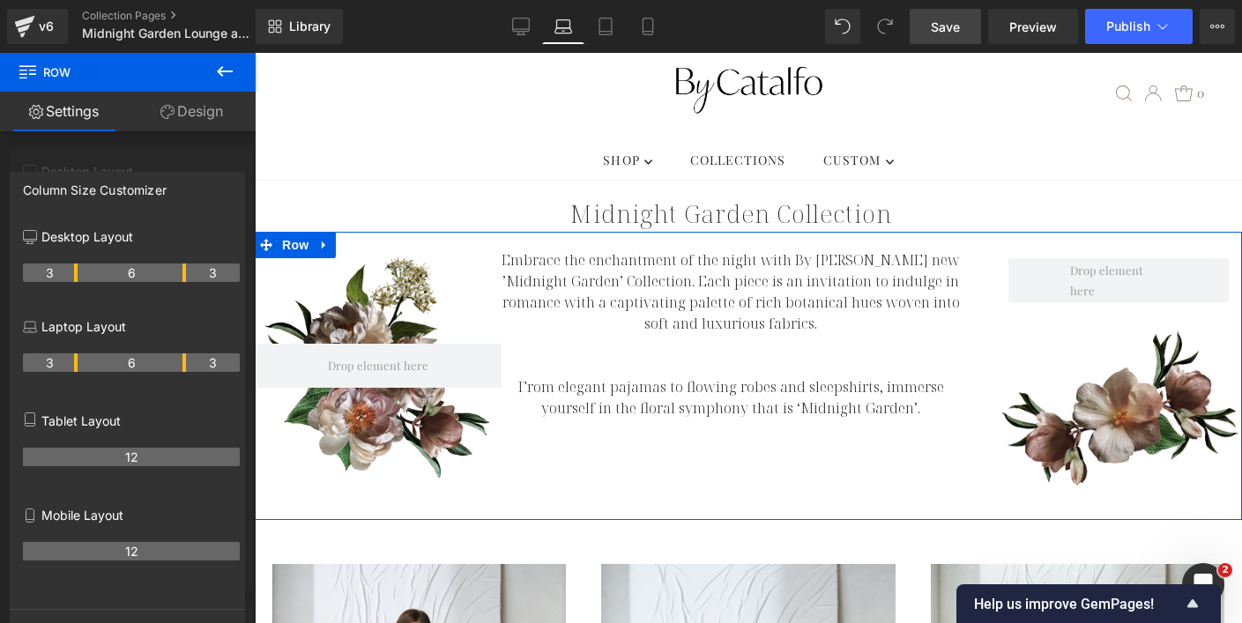
drag, startPoint x: 165, startPoint y: 364, endPoint x: 188, endPoint y: 364, distance: 22.9
click at [188, 364] on tr "3 6 3" at bounding box center [131, 362] width 217 height 19
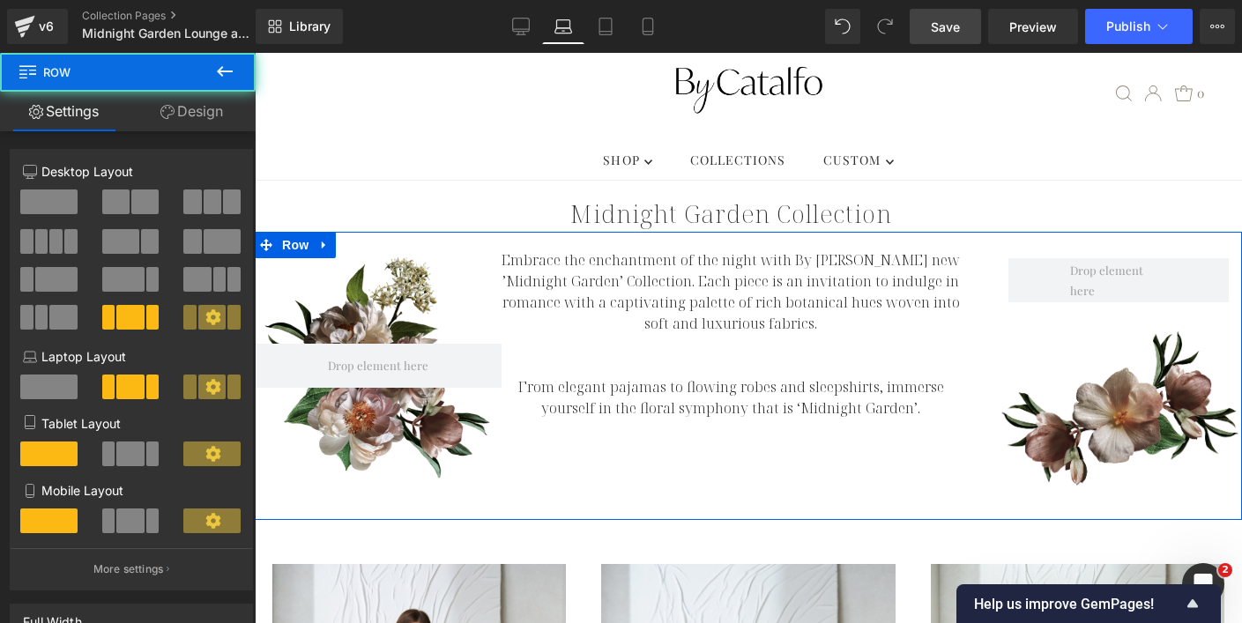
click at [717, 479] on div "Row 127px 160px Embrace the enchantment of the night with By Catalfo's new ’Mid…" at bounding box center [748, 376] width 987 height 288
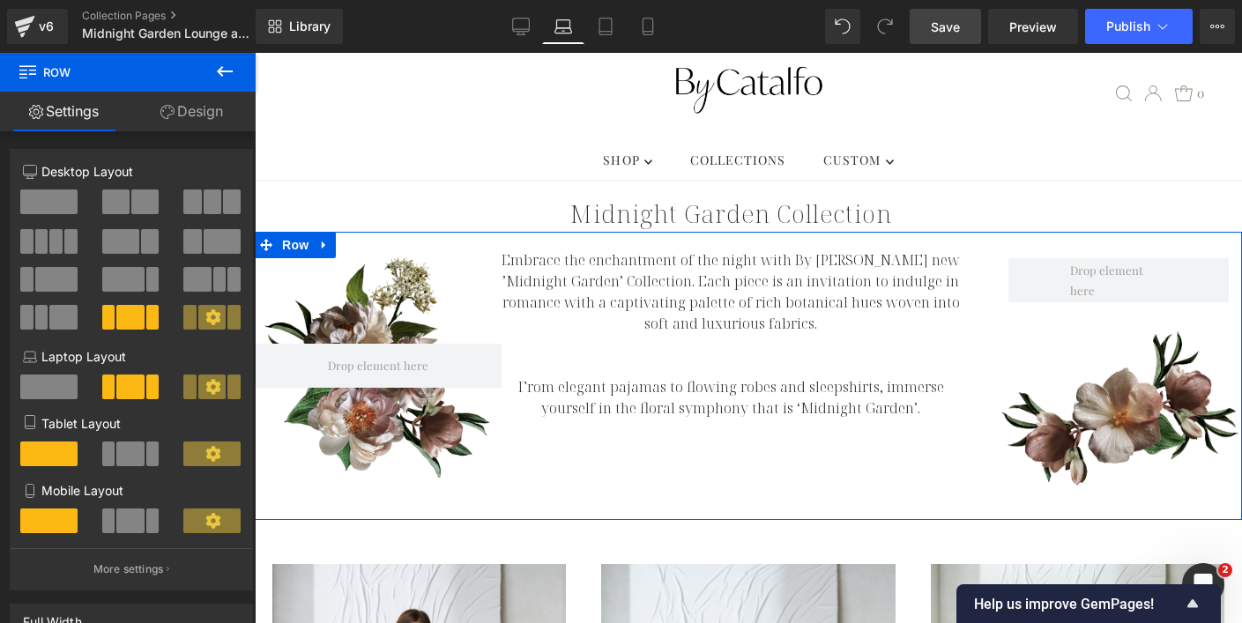
click at [730, 490] on div "Row 127px 160px Embrace the enchantment of the night with By Catalfo's new ’Mid…" at bounding box center [748, 376] width 987 height 288
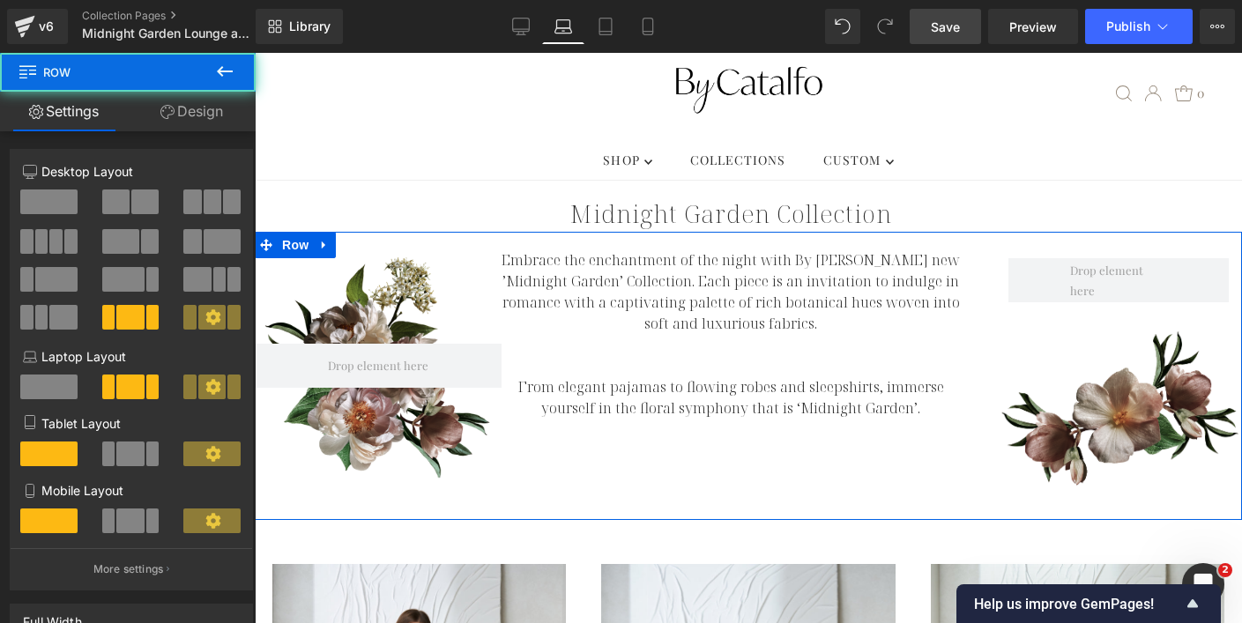
click at [204, 124] on link "Design" at bounding box center [192, 112] width 128 height 40
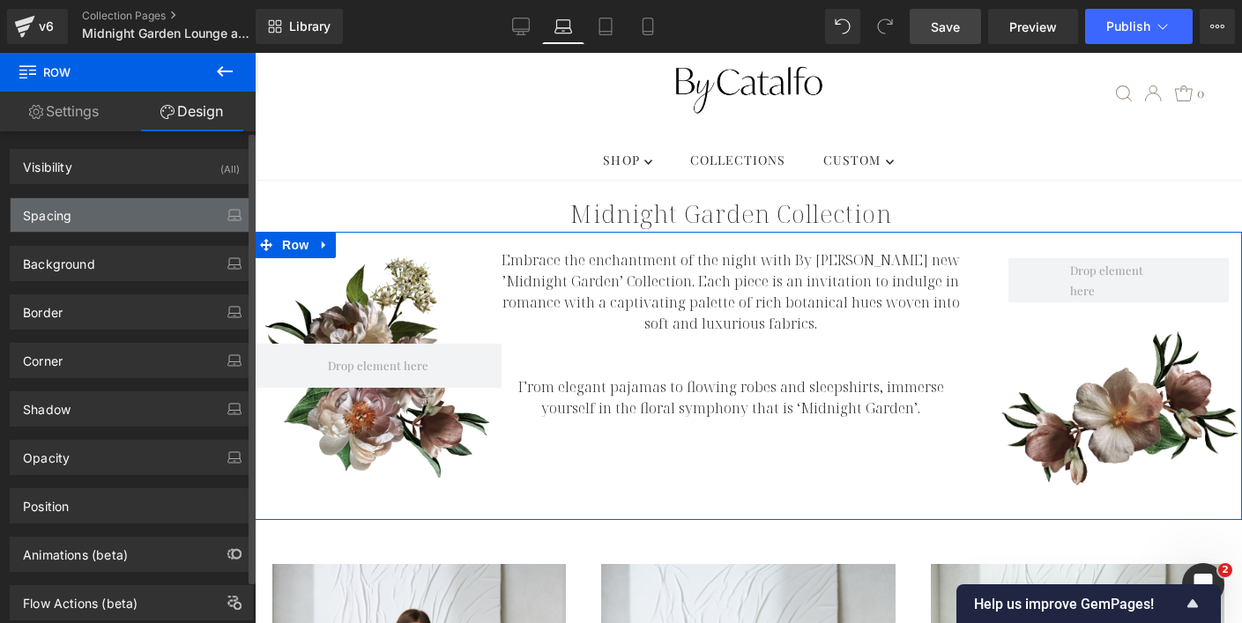
click at [159, 217] on div "Spacing" at bounding box center [131, 214] width 241 height 33
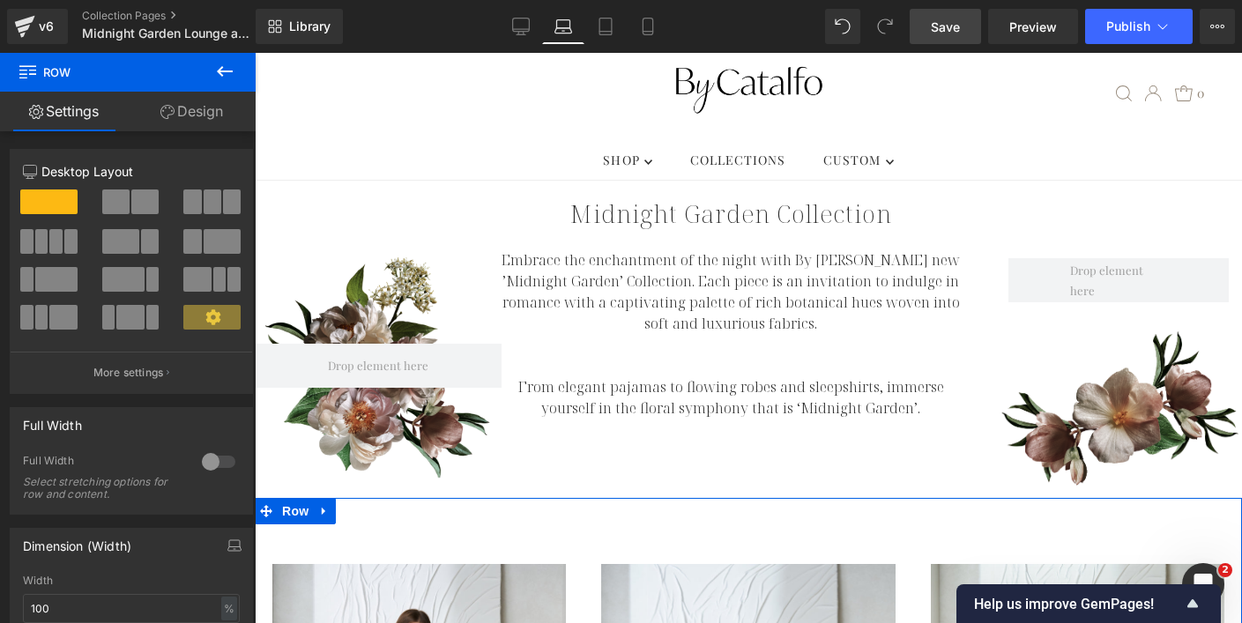
click at [191, 114] on link "Design" at bounding box center [192, 112] width 128 height 40
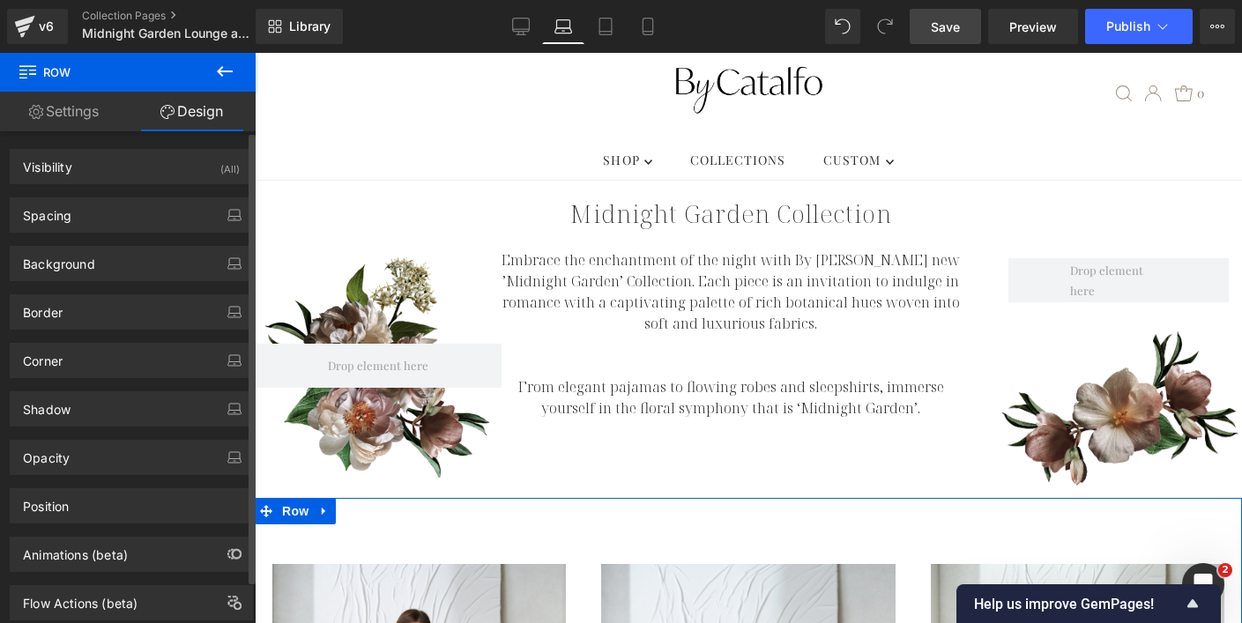
type input "-25"
type input "35"
type input "0"
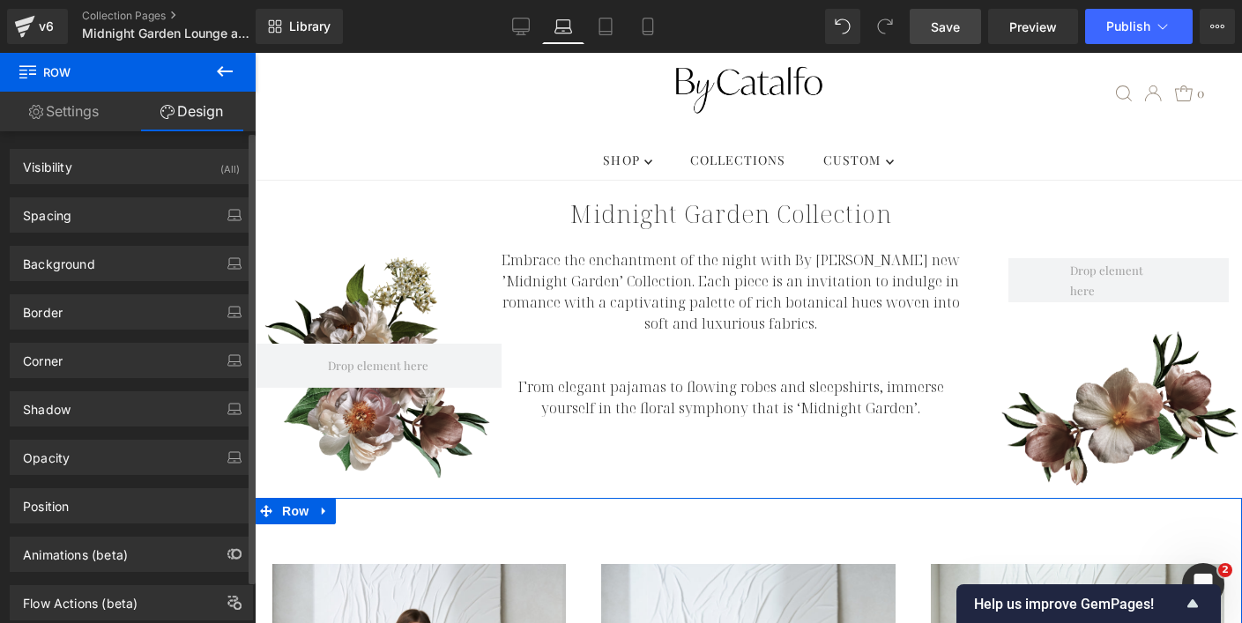
type input "0"
click at [135, 216] on div "Spacing" at bounding box center [131, 214] width 241 height 33
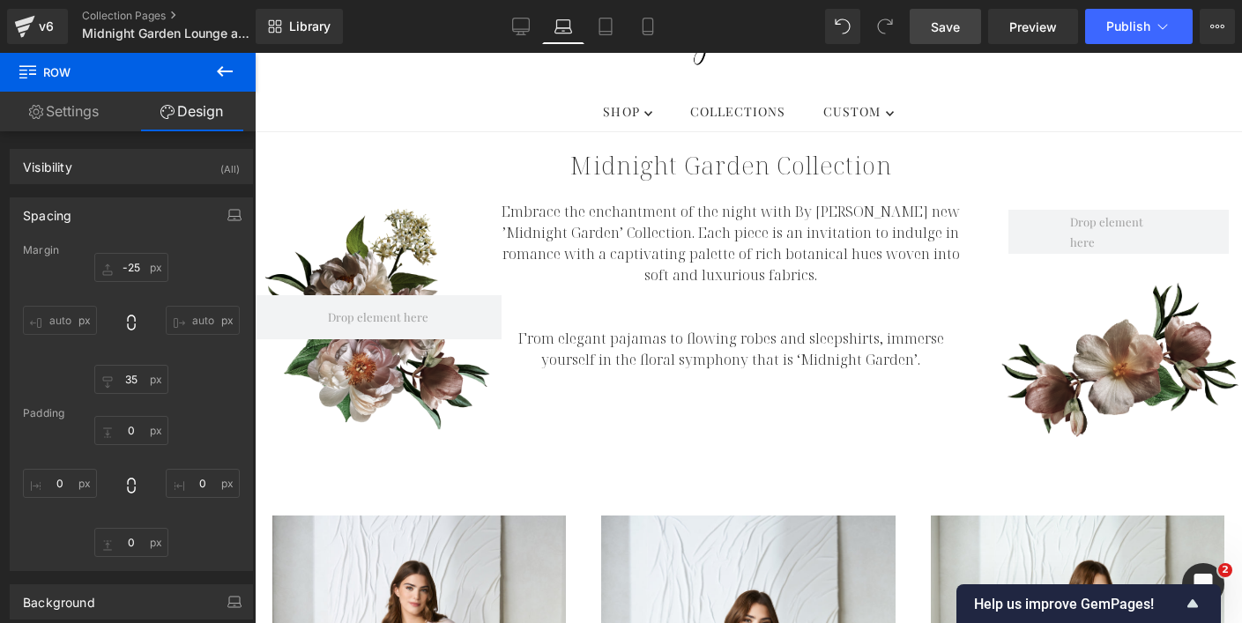
scroll to position [193, 0]
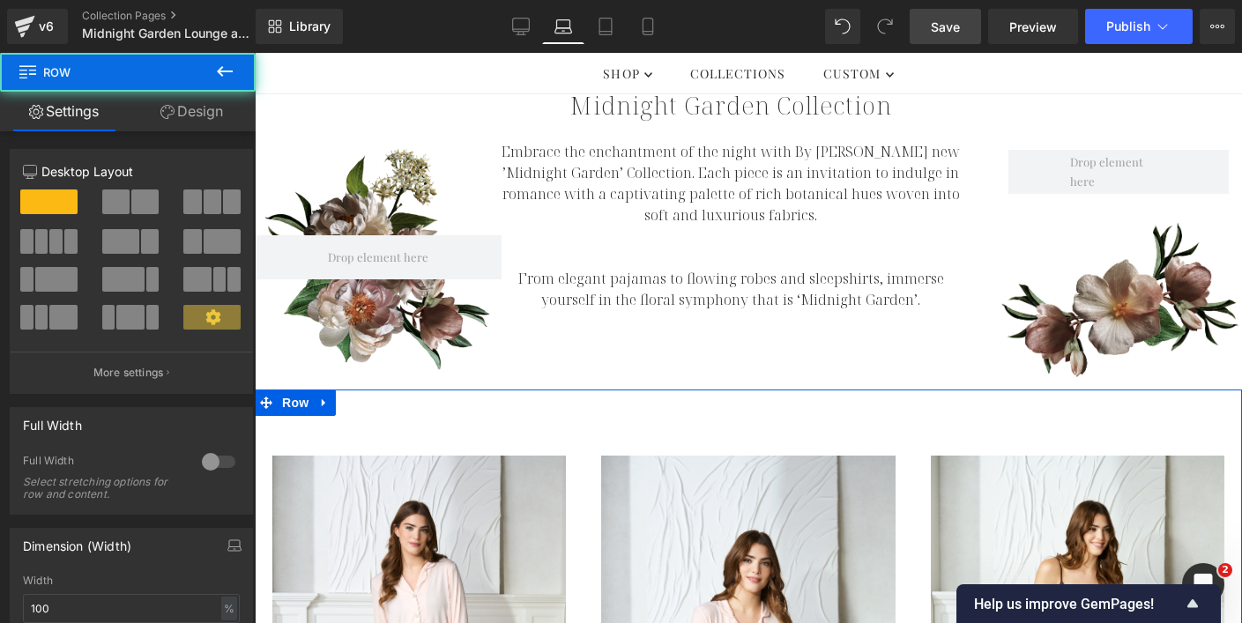
click at [194, 107] on link "Design" at bounding box center [192, 112] width 128 height 40
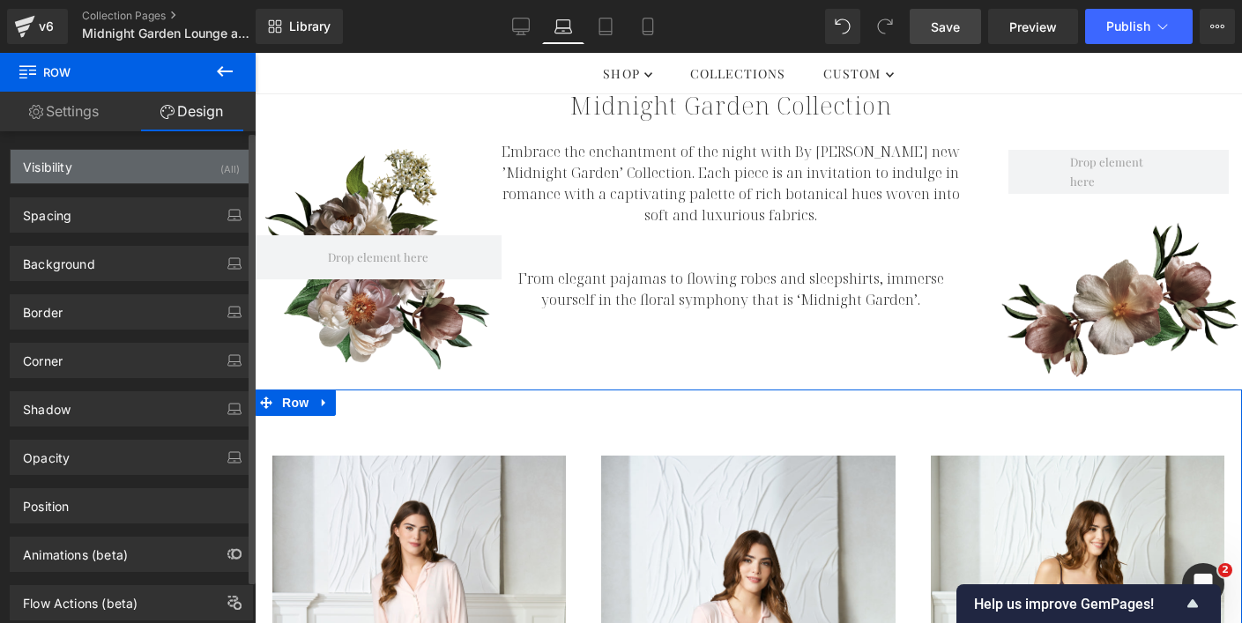
type input "-25"
type input "35"
type input "0"
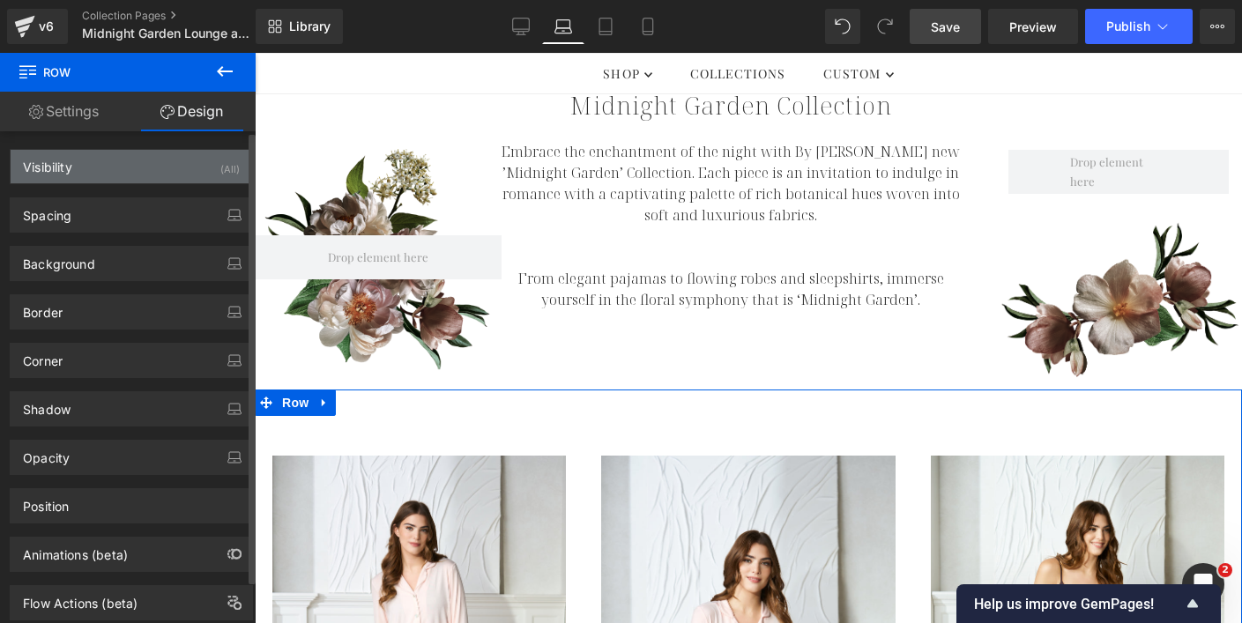
type input "0"
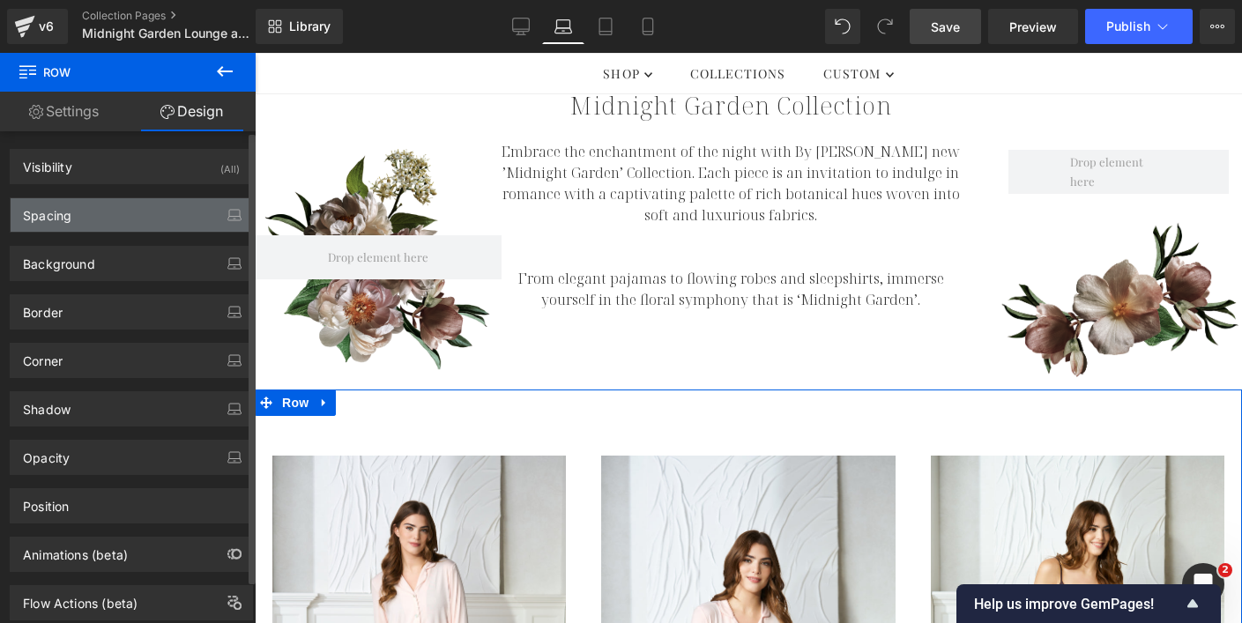
click at [152, 219] on div "Spacing" at bounding box center [131, 214] width 241 height 33
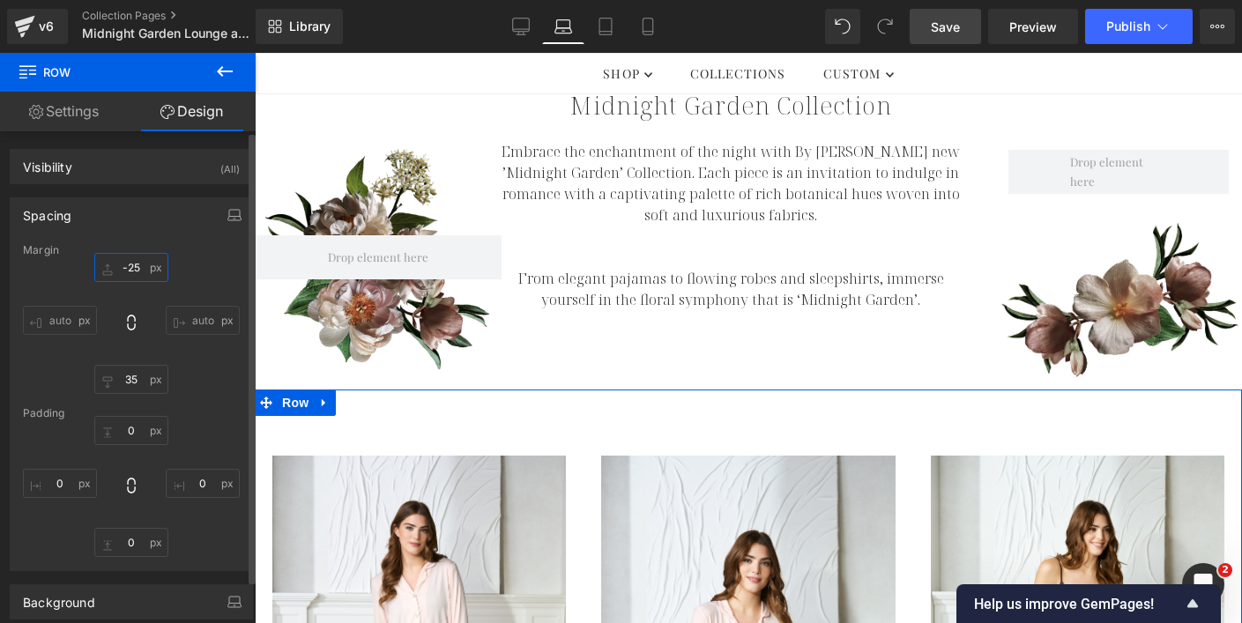
click at [129, 269] on input "-25" at bounding box center [131, 267] width 74 height 29
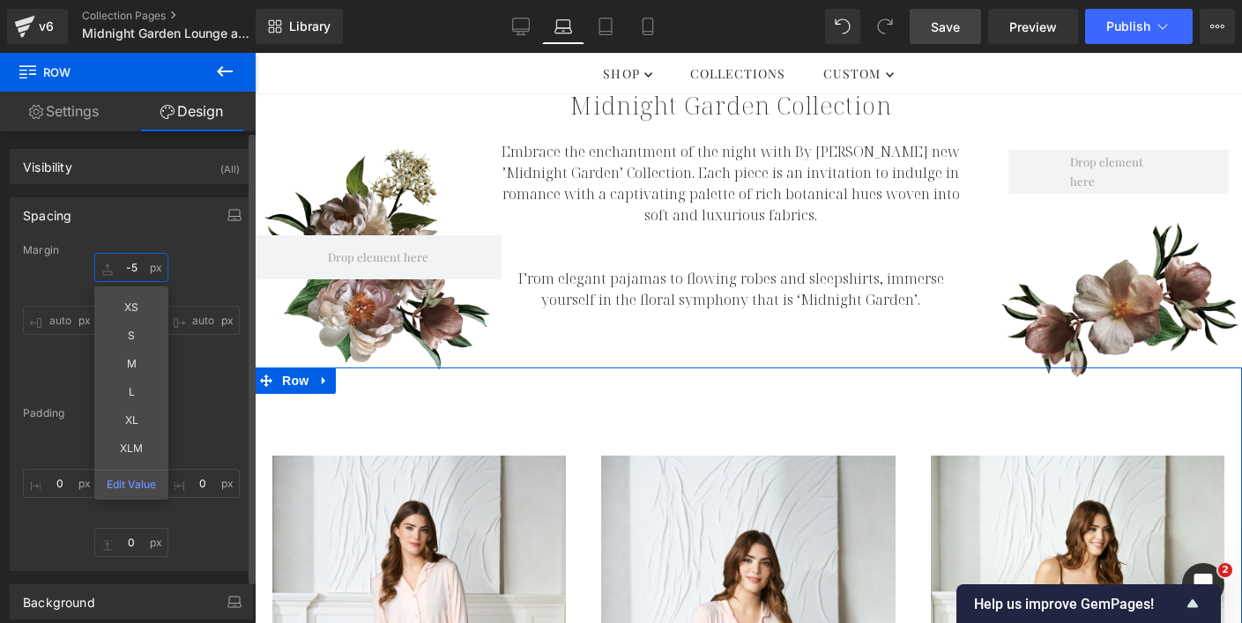
type input "-"
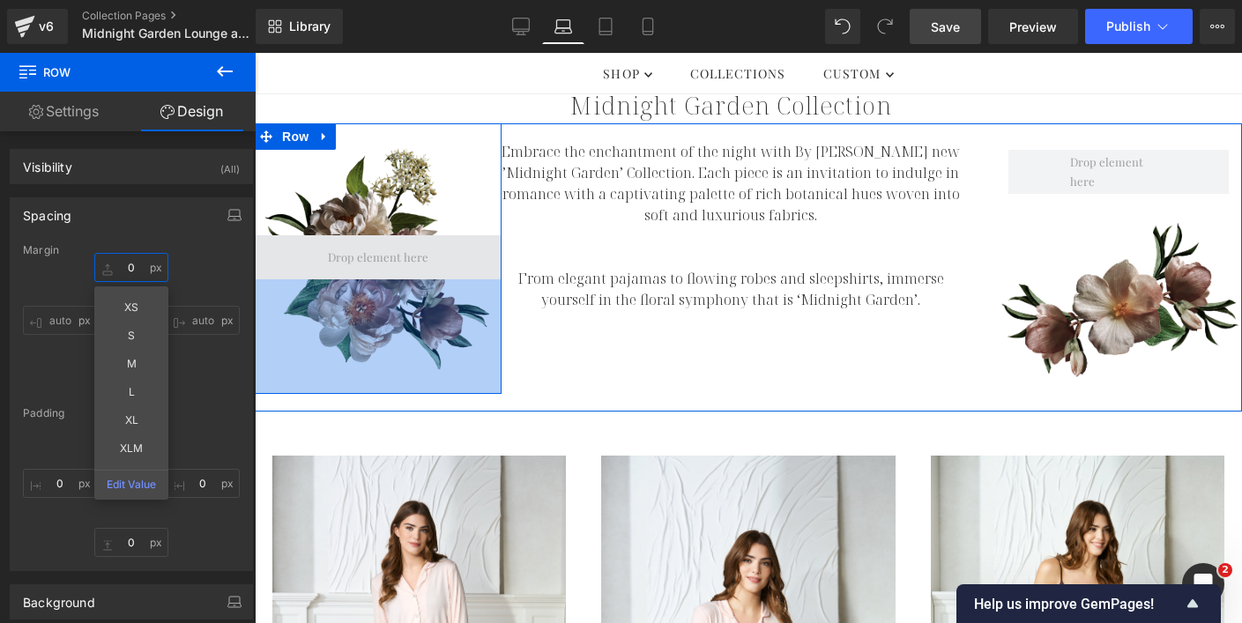
type input "0"
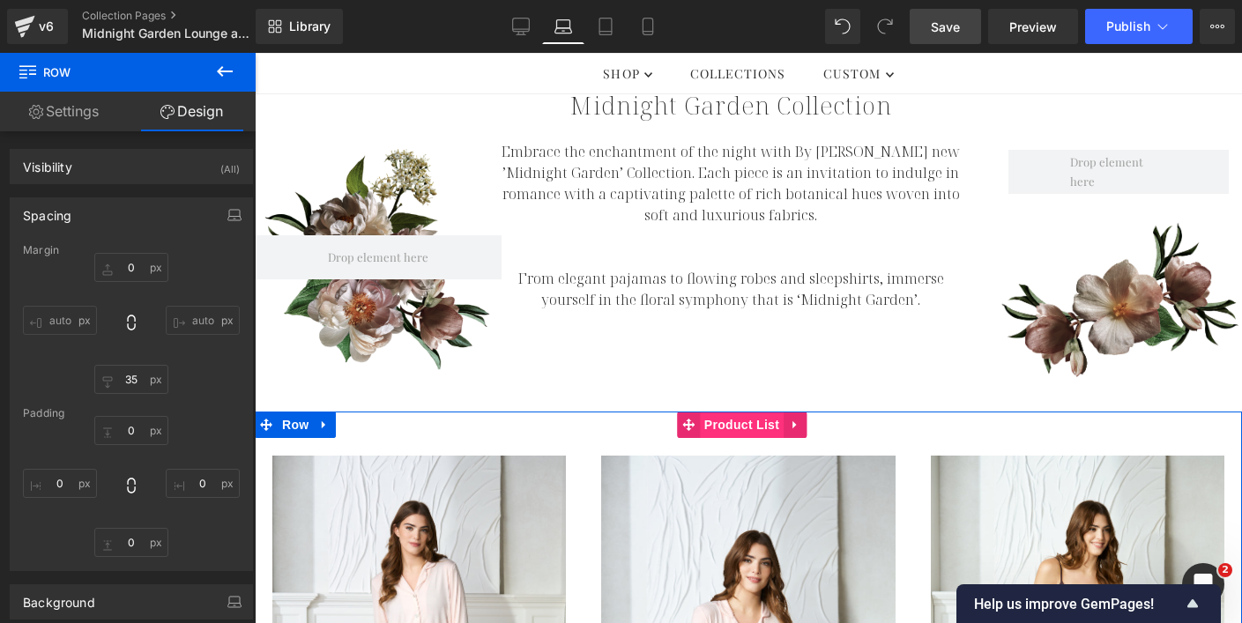
click at [739, 425] on span "Product List" at bounding box center [742, 425] width 84 height 26
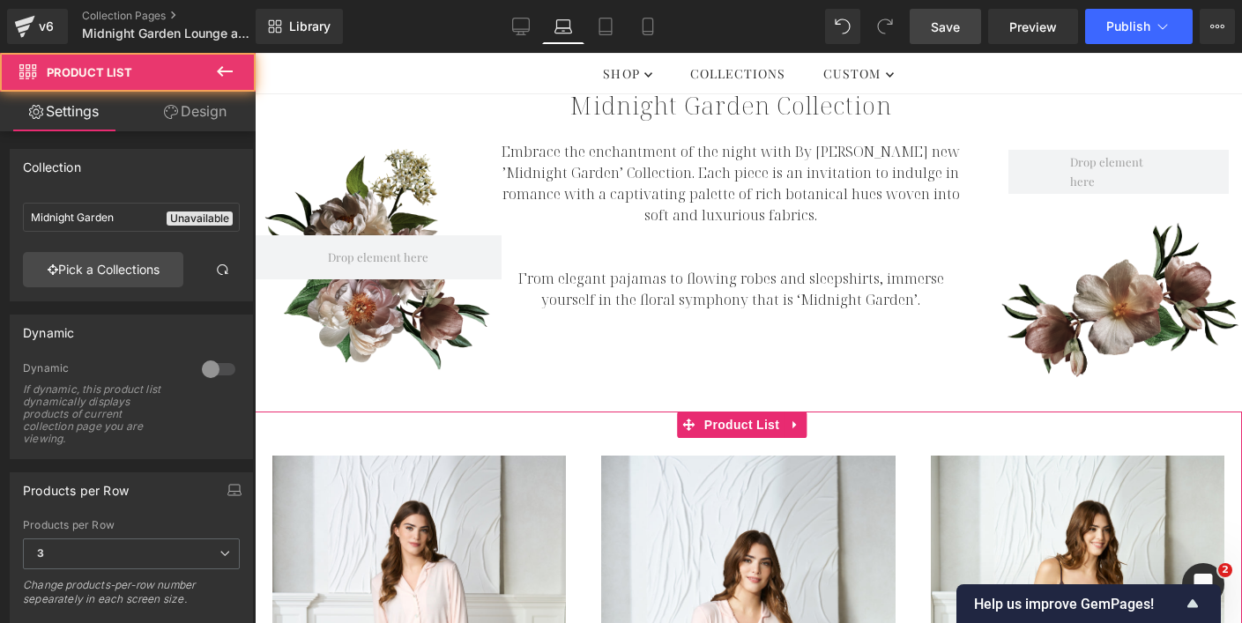
click at [210, 118] on link "Design" at bounding box center [195, 112] width 128 height 40
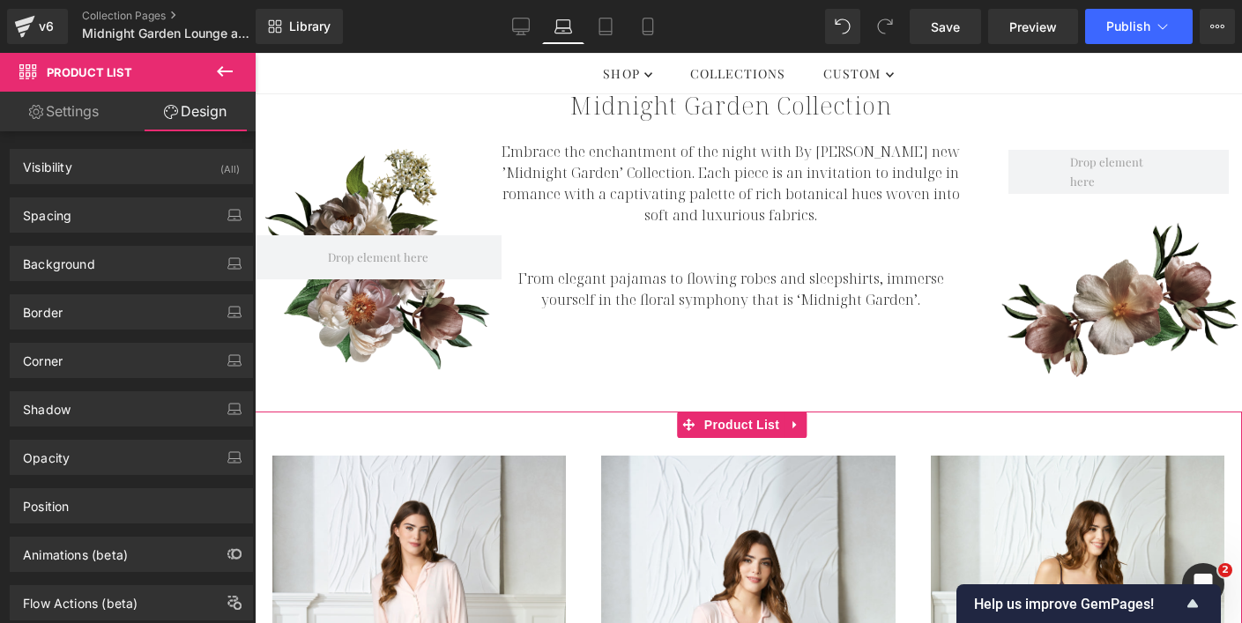
click at [130, 213] on div "Spacing" at bounding box center [131, 214] width 241 height 33
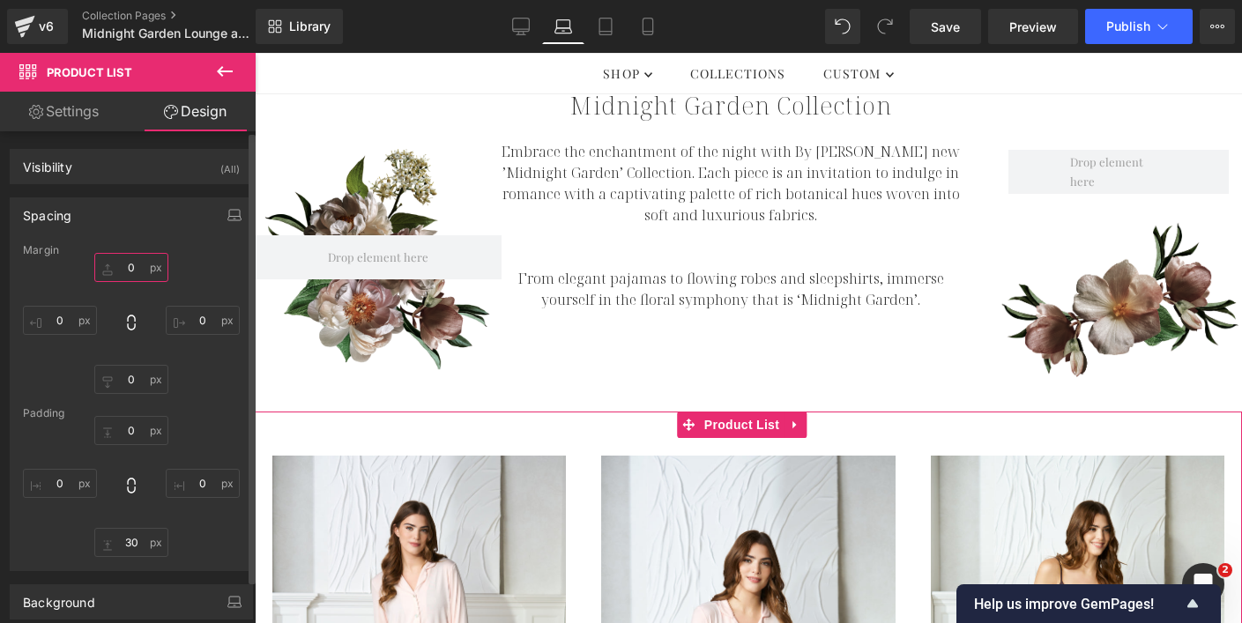
click at [124, 267] on input "0" at bounding box center [131, 267] width 74 height 29
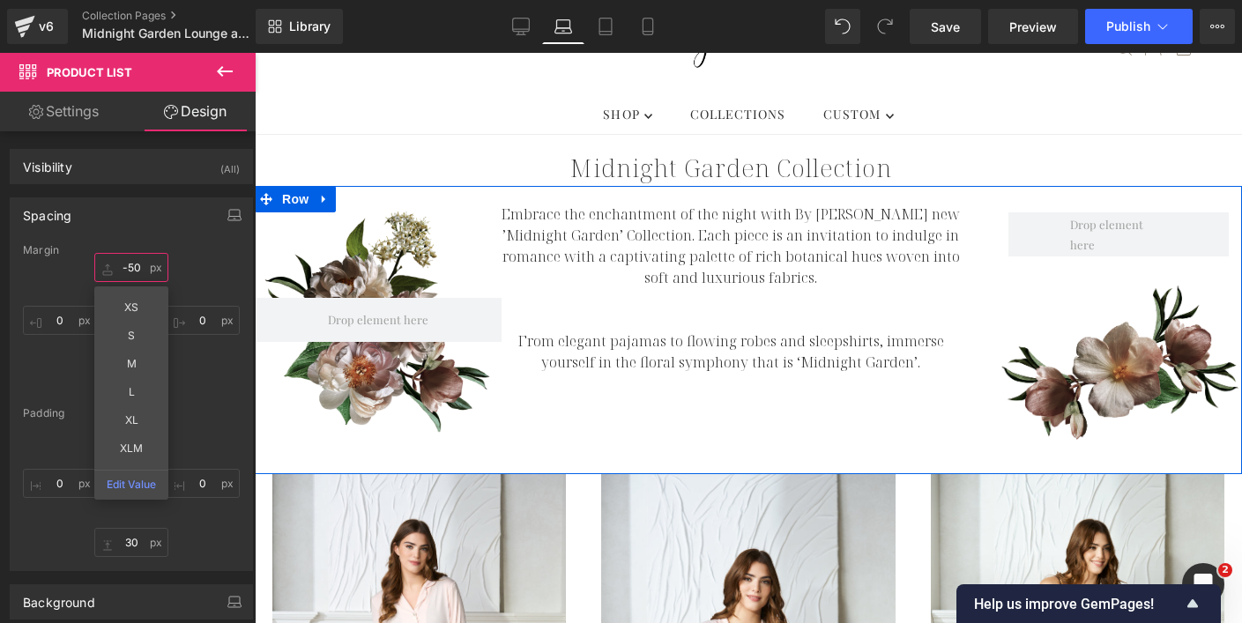
scroll to position [125, 0]
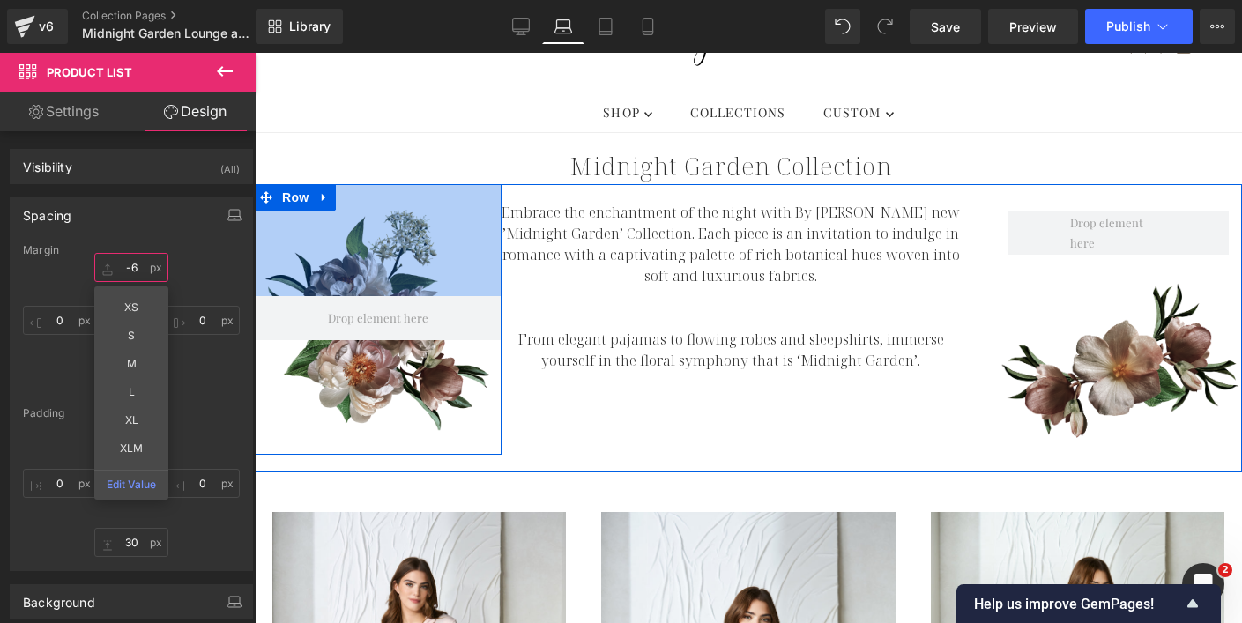
type input "-60"
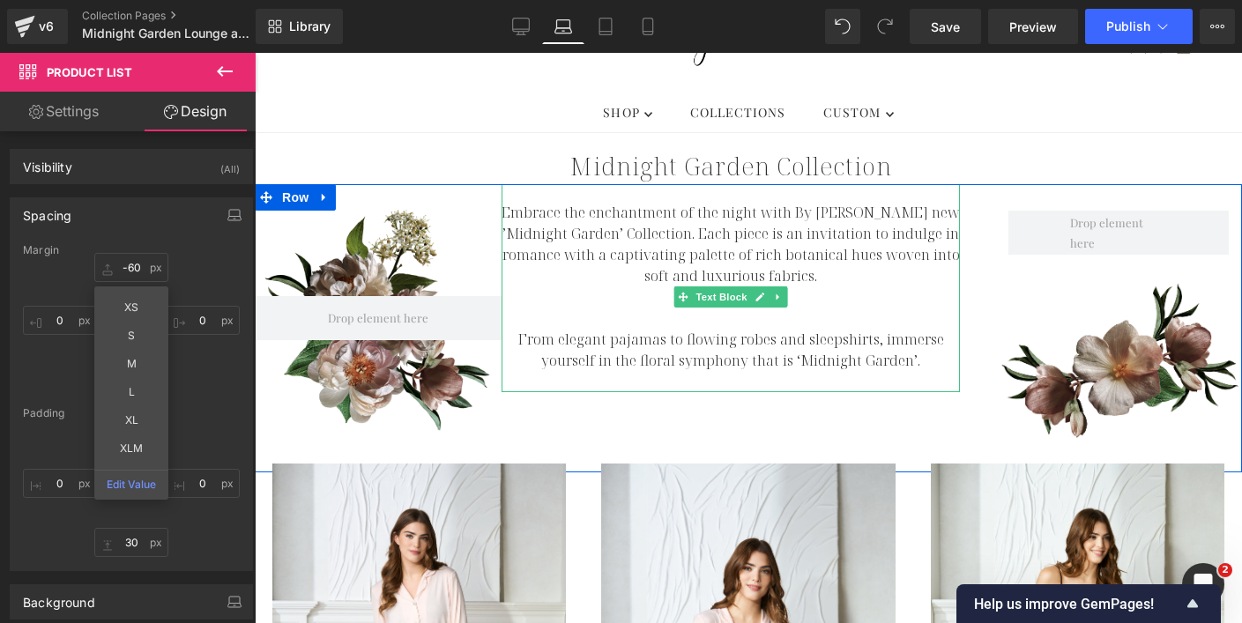
click at [591, 232] on p "Embrace the enchantment of the night with By [PERSON_NAME] new ’Midnight Garden…" at bounding box center [730, 244] width 458 height 85
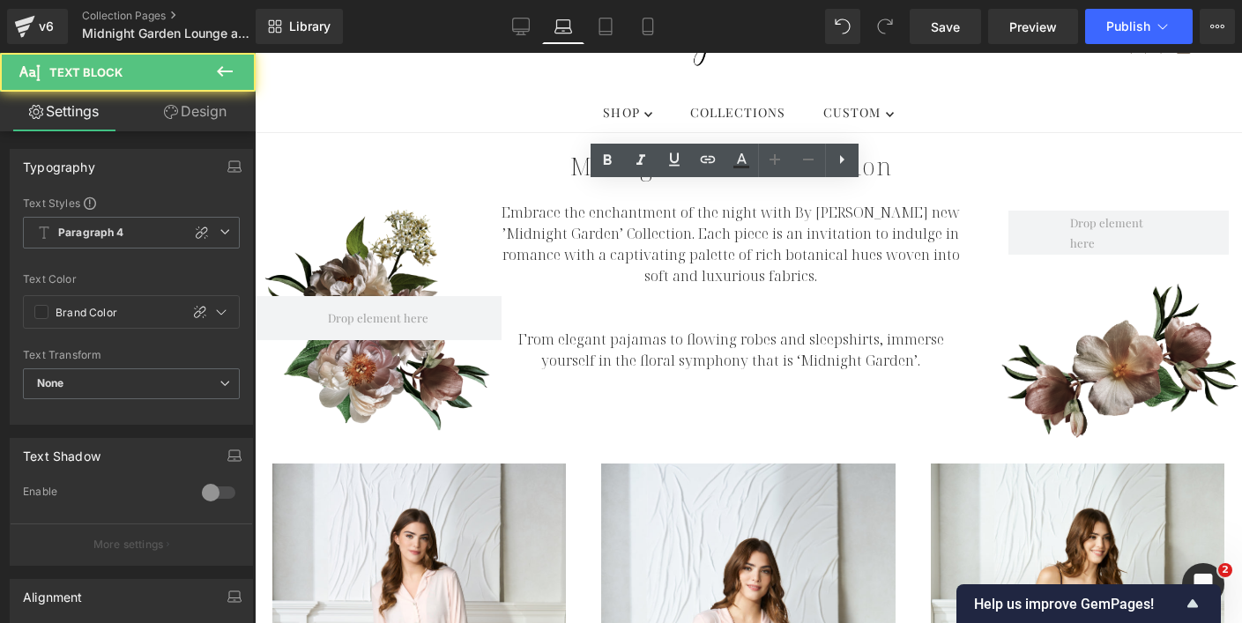
click at [222, 114] on link "Design" at bounding box center [195, 112] width 128 height 40
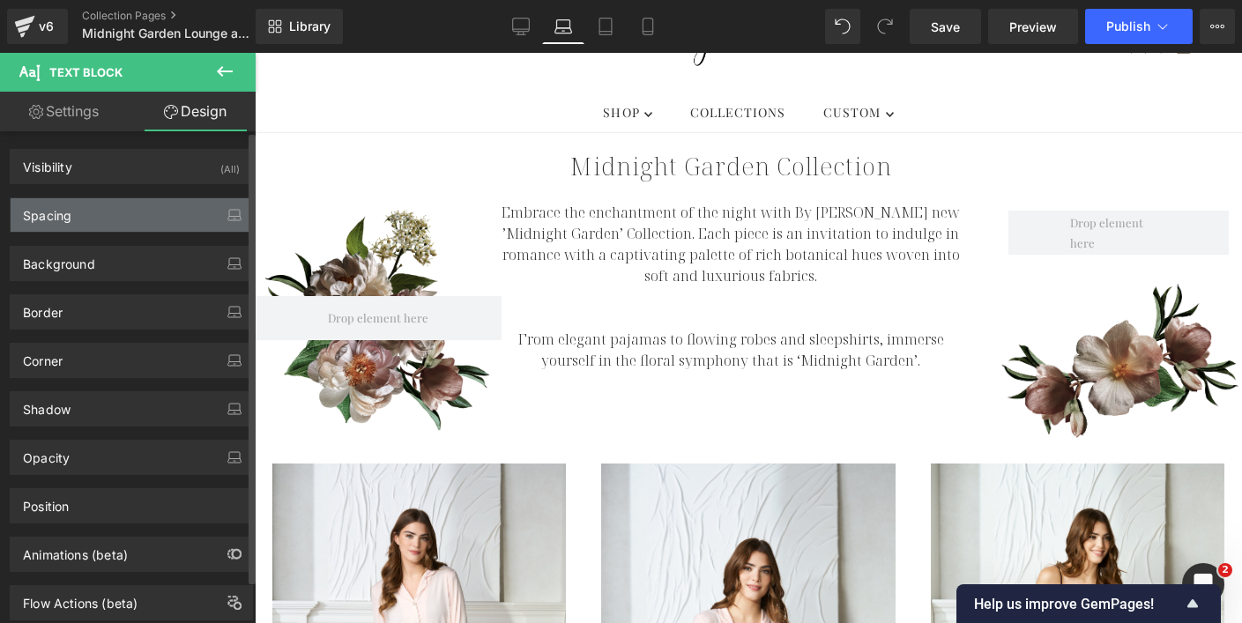
click at [149, 231] on div "Spacing" at bounding box center [131, 214] width 241 height 33
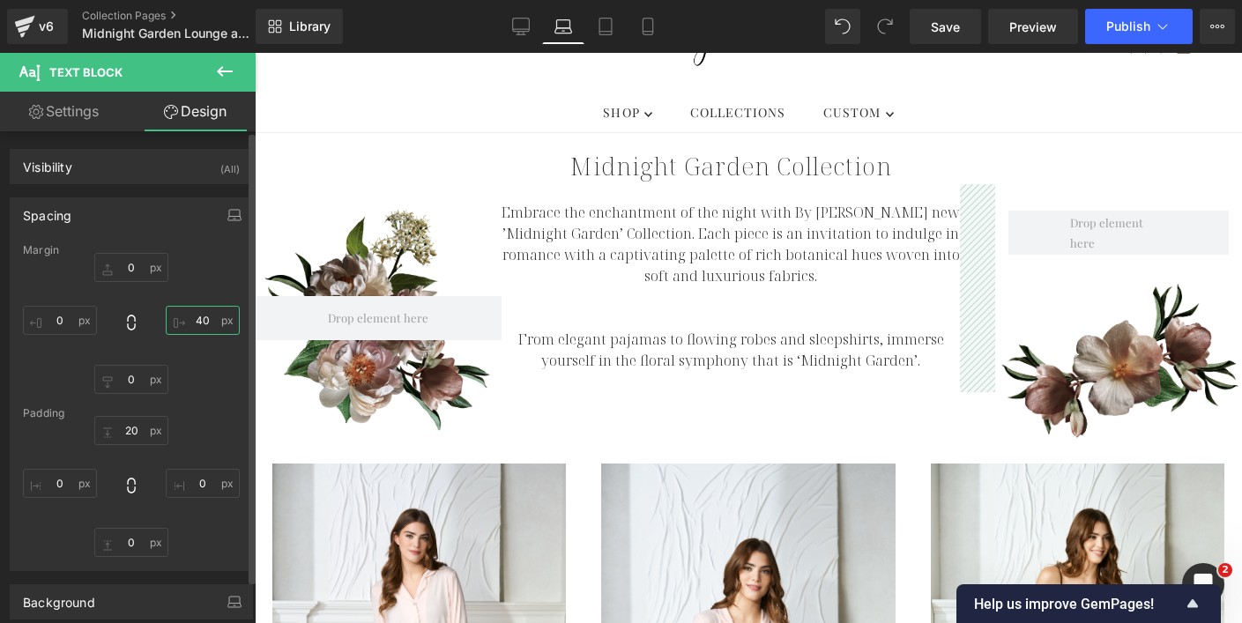
click at [198, 323] on input "40" at bounding box center [203, 320] width 74 height 29
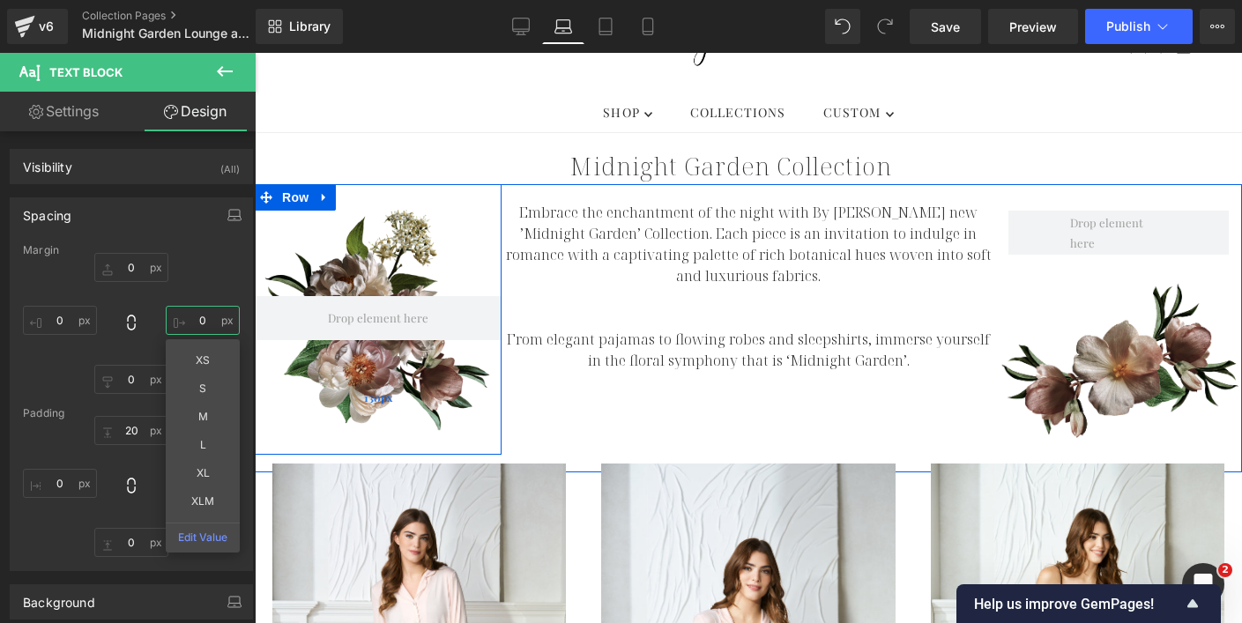
type input "0"
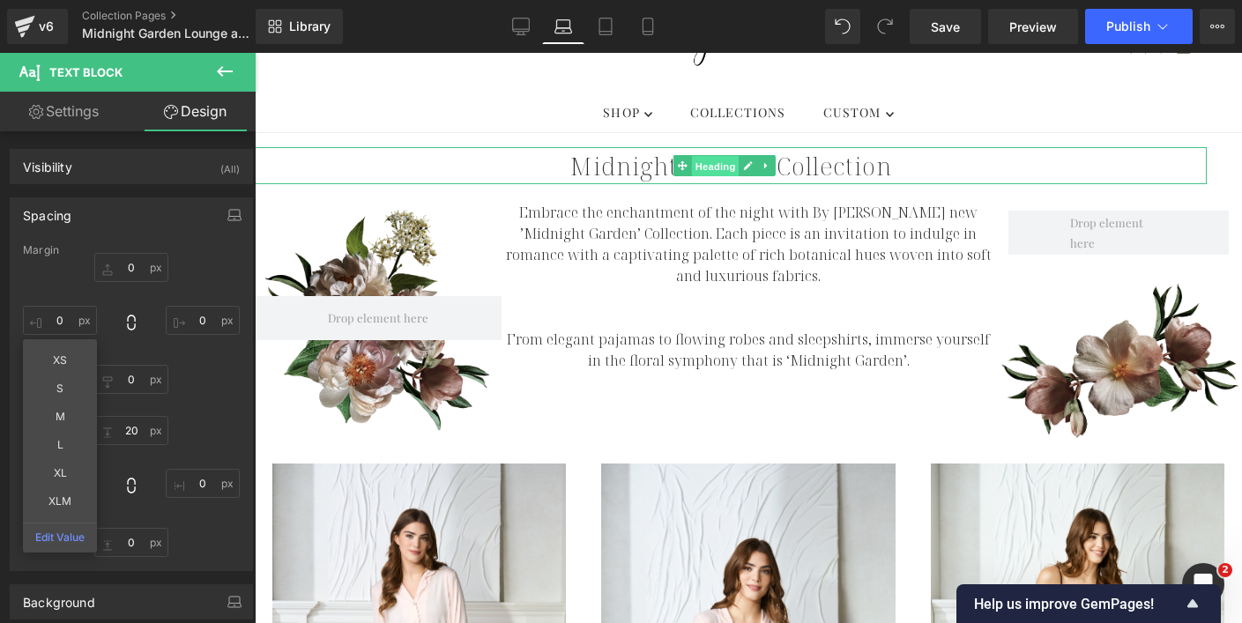
click at [720, 164] on span "Heading" at bounding box center [715, 166] width 48 height 21
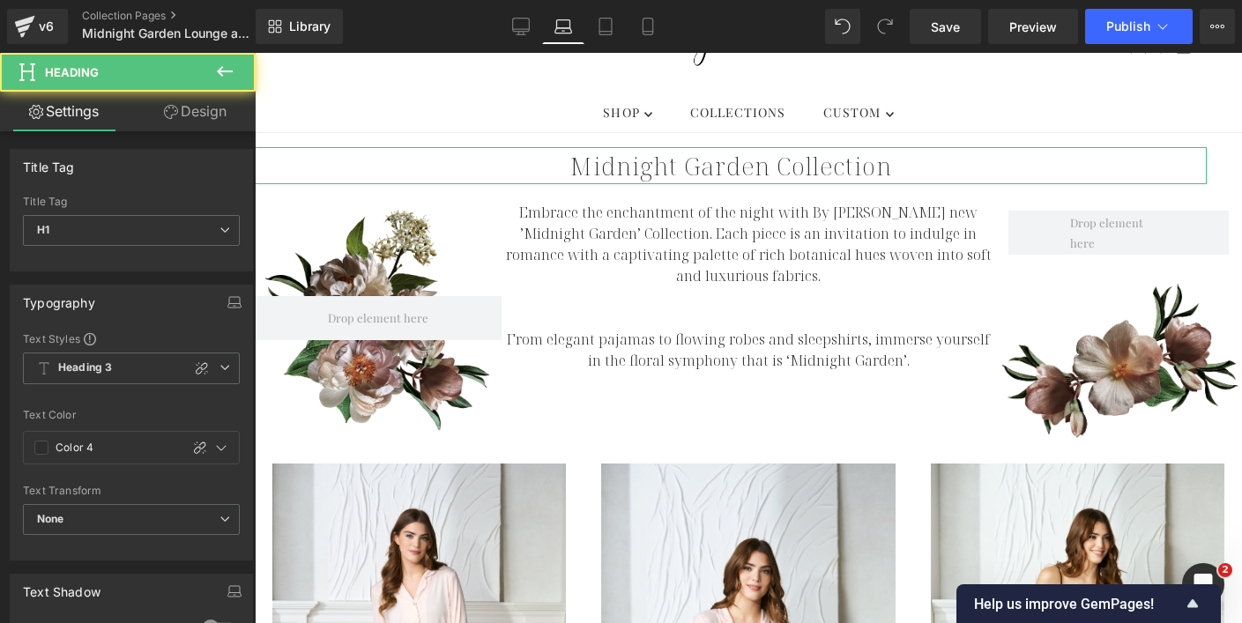
click at [219, 109] on link "Design" at bounding box center [195, 112] width 128 height 40
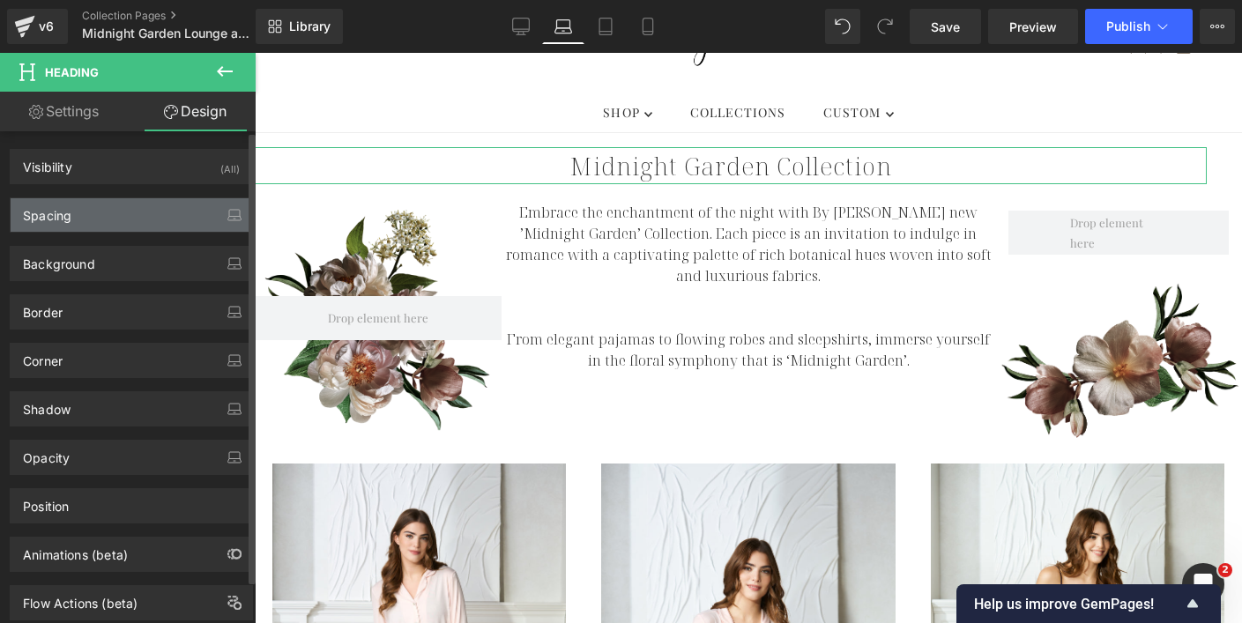
click at [171, 218] on div "Spacing" at bounding box center [131, 214] width 241 height 33
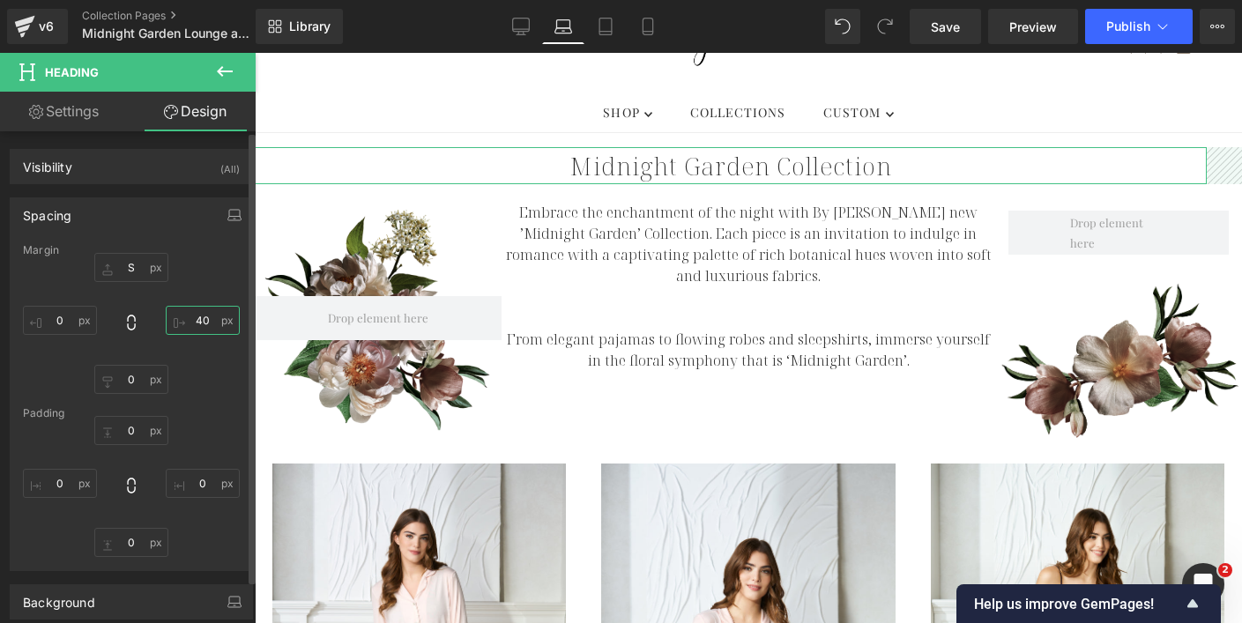
click at [193, 317] on input "40" at bounding box center [203, 320] width 74 height 29
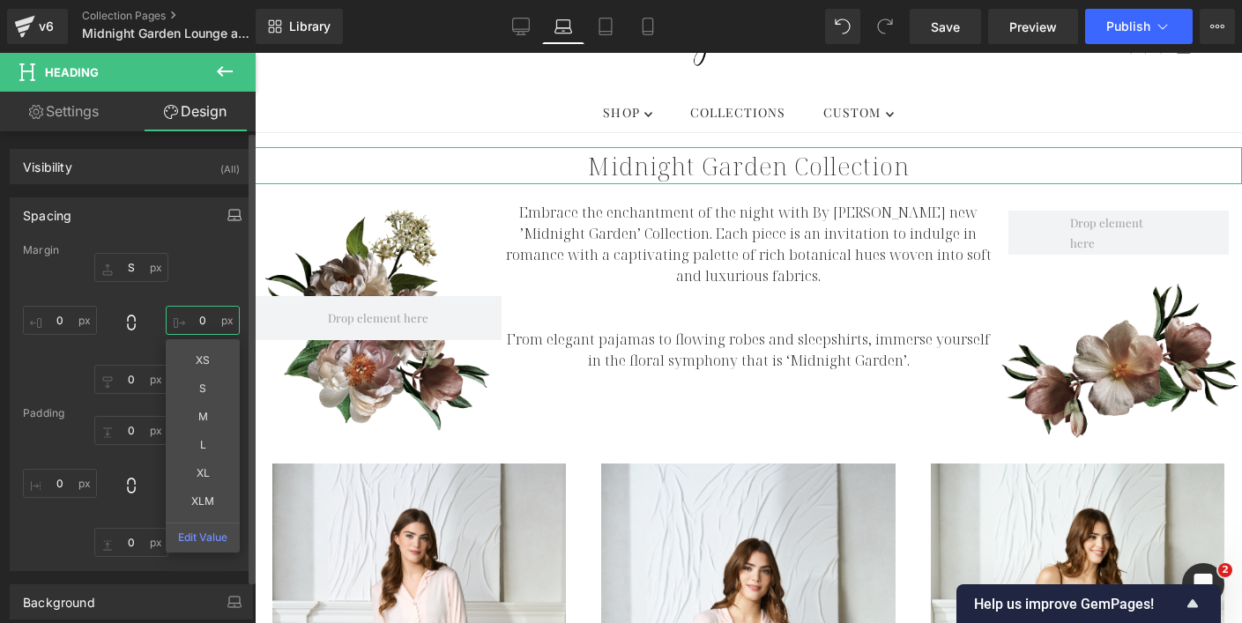
type input "0"
click at [227, 211] on icon "button" at bounding box center [234, 215] width 14 height 14
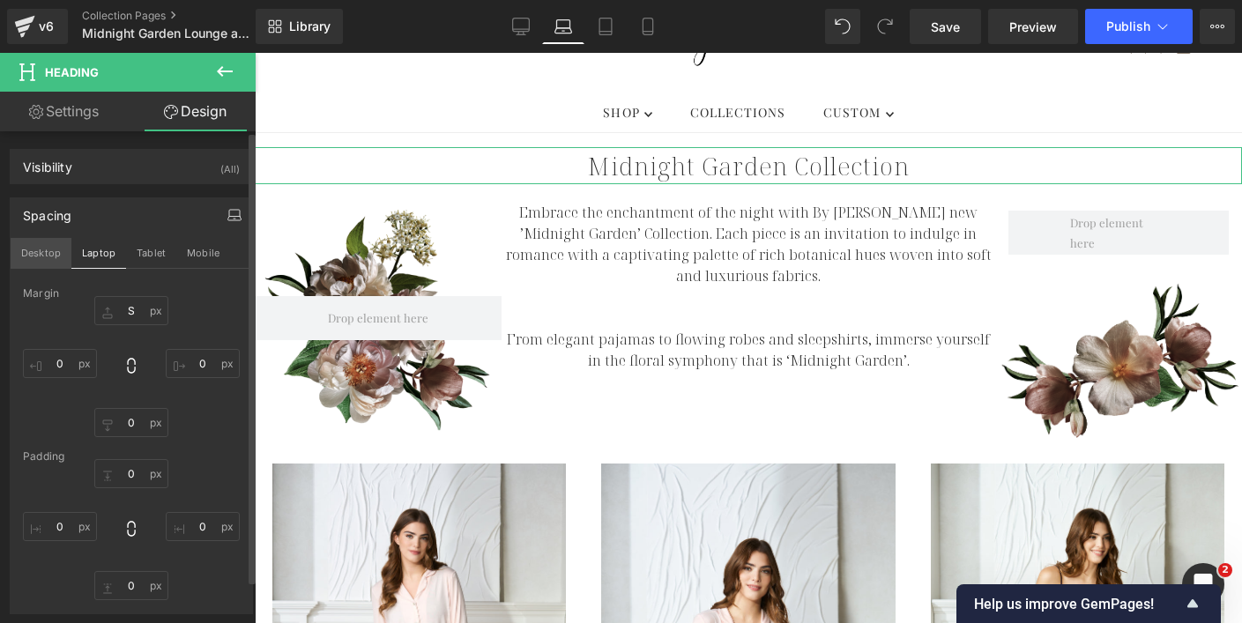
click at [42, 254] on button "Desktop" at bounding box center [41, 253] width 61 height 30
type input "S"
type input "0"
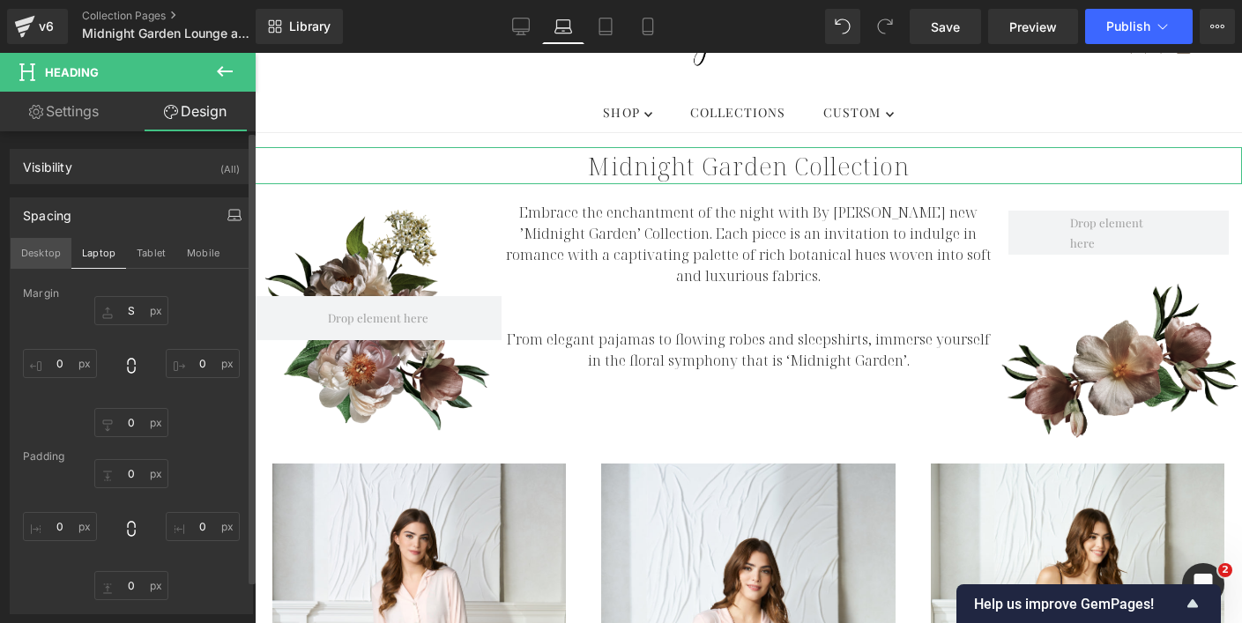
type input "0"
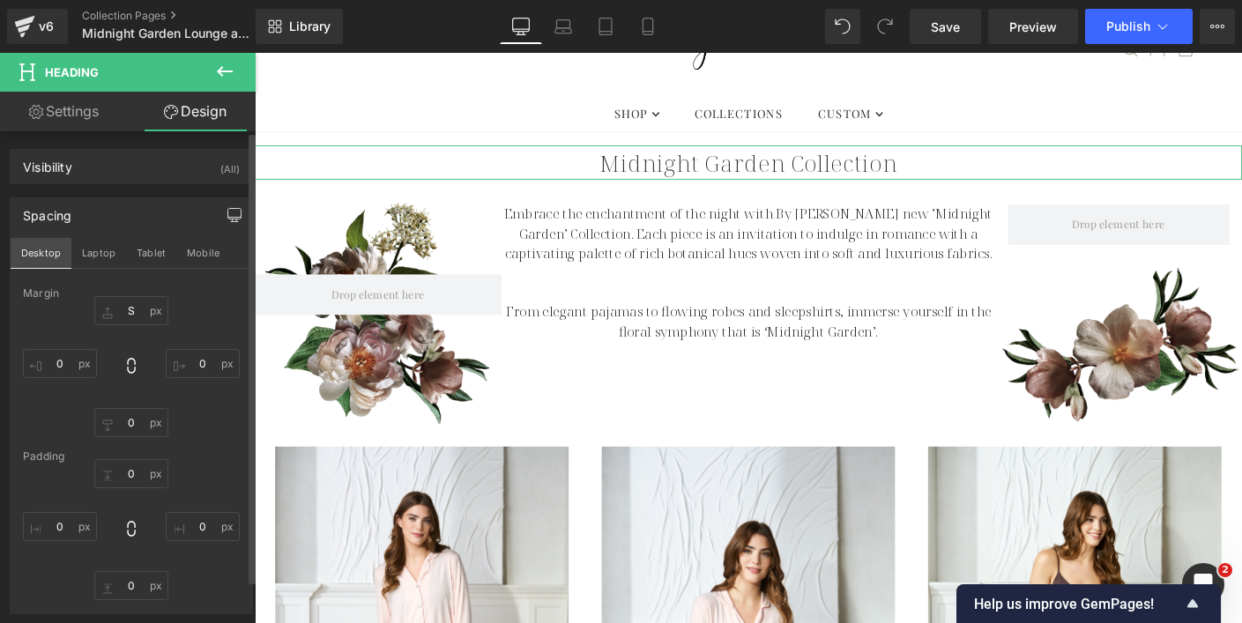
scroll to position [130, 0]
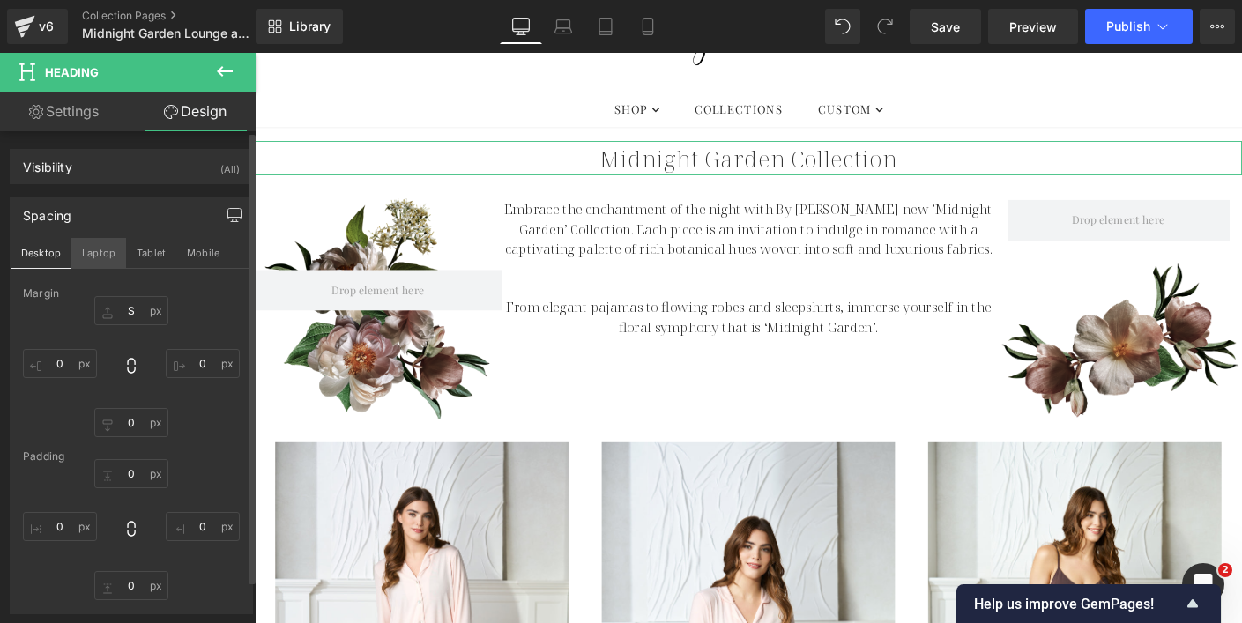
click at [101, 257] on button "Laptop" at bounding box center [98, 253] width 55 height 30
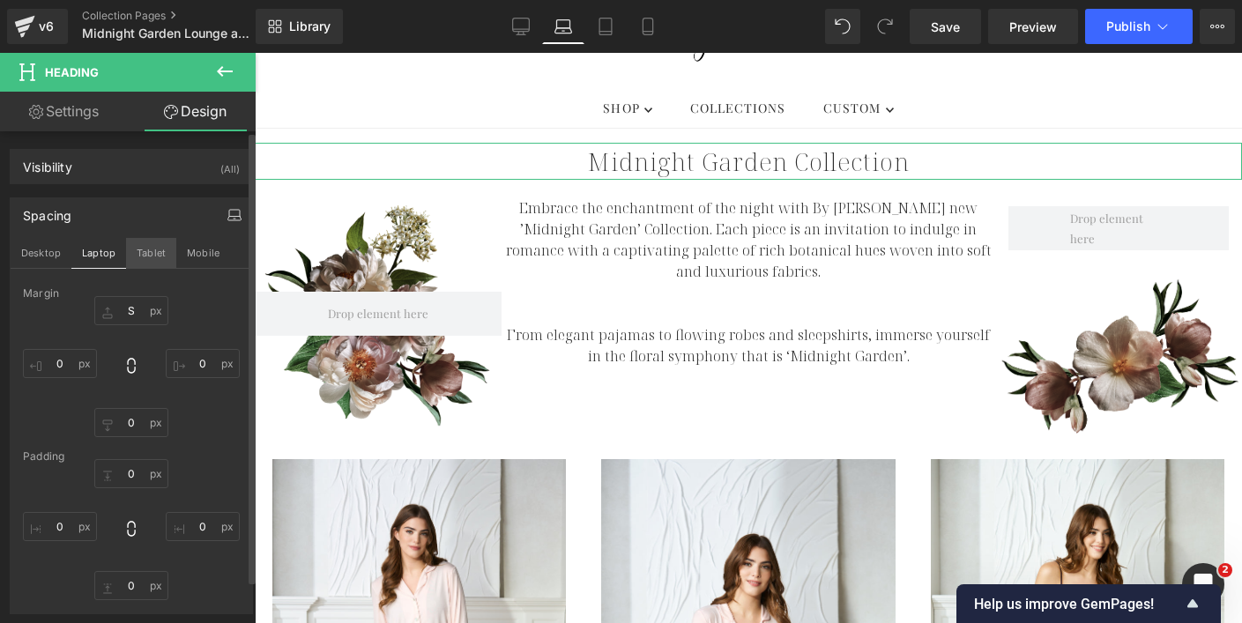
type input "S"
type input "0"
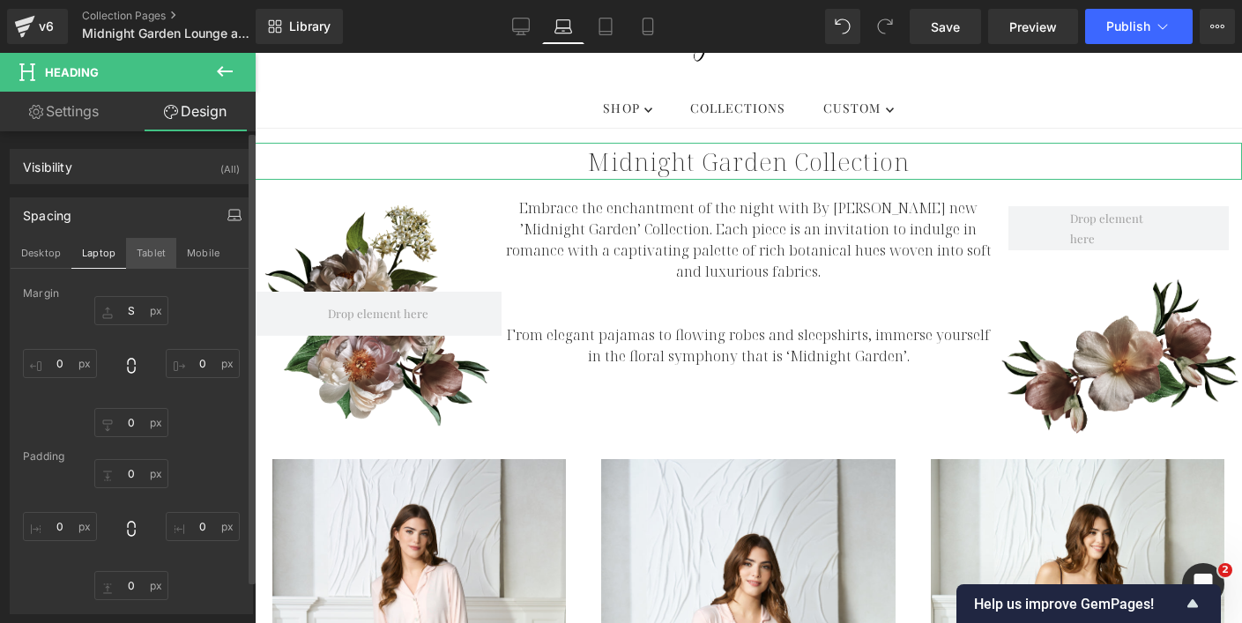
type input "0"
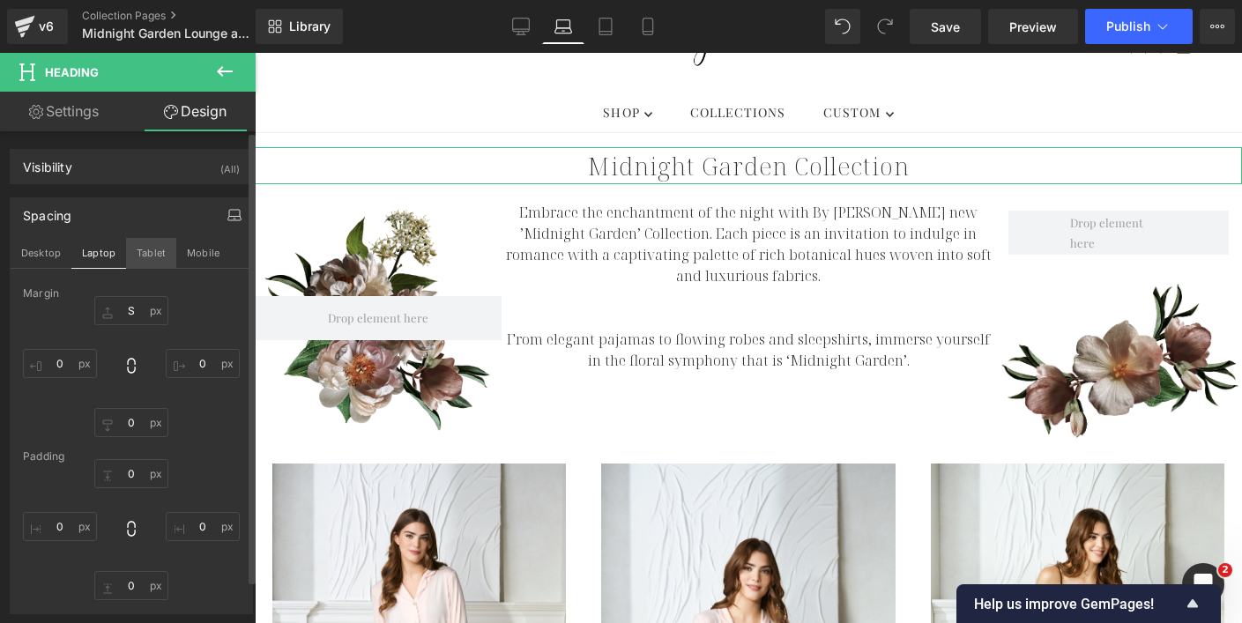
click at [130, 257] on button "Tablet" at bounding box center [151, 253] width 50 height 30
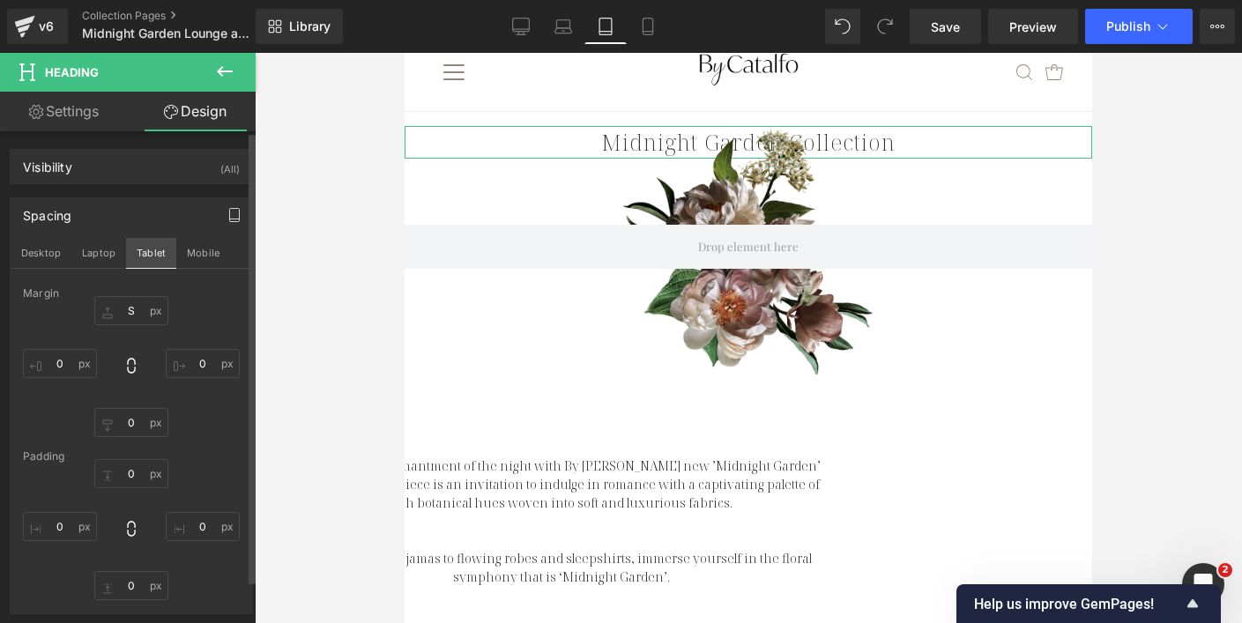
type input "S"
type input "0"
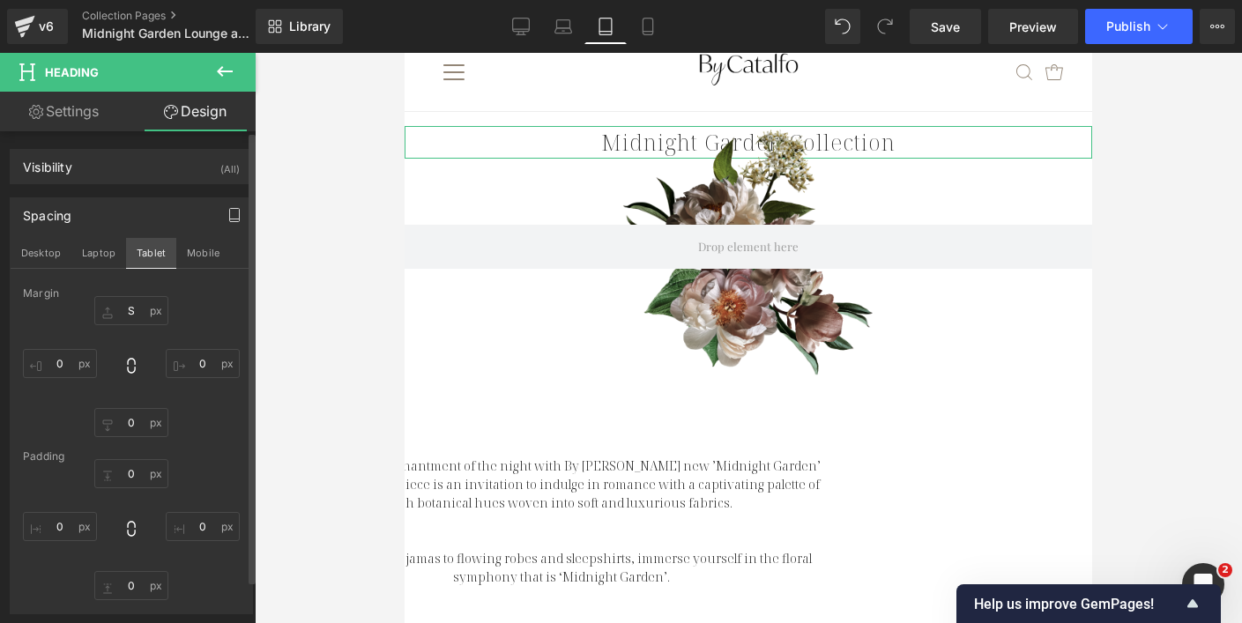
type input "0"
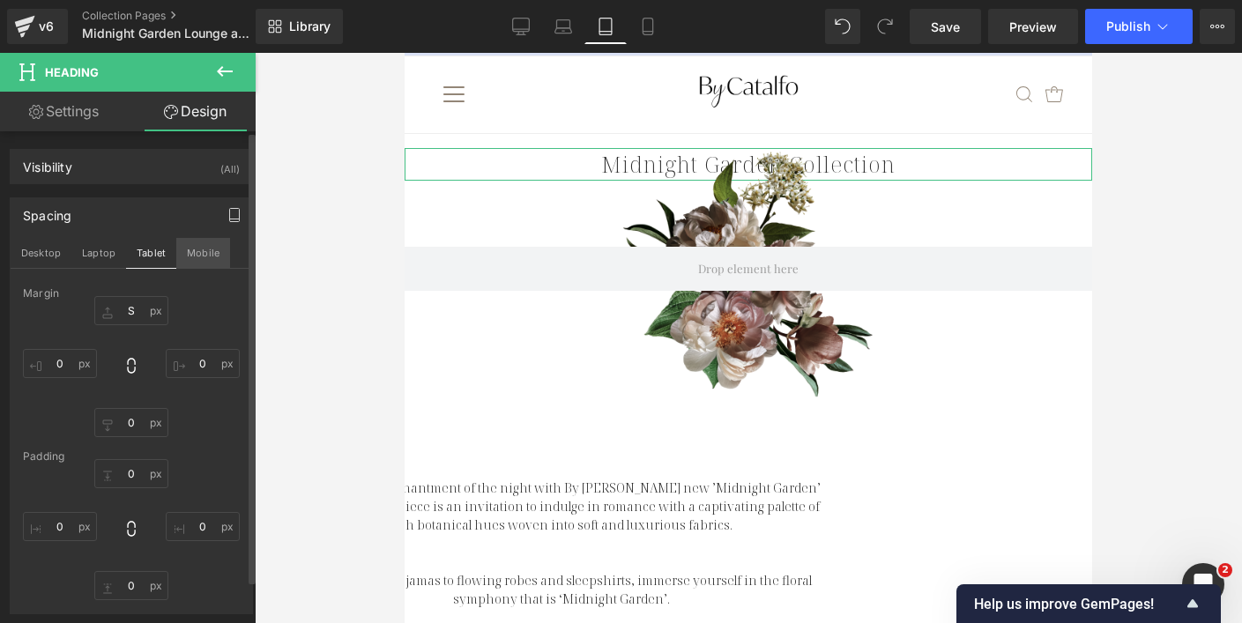
click at [205, 250] on button "Mobile" at bounding box center [203, 253] width 54 height 30
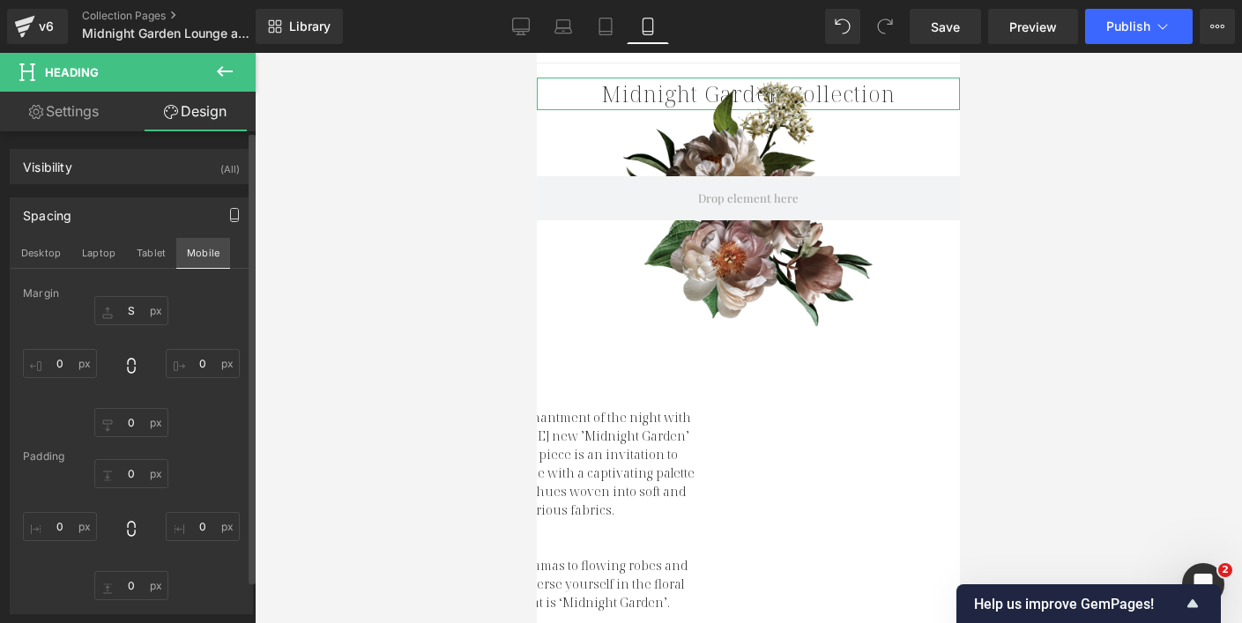
type input "S"
type input "0"
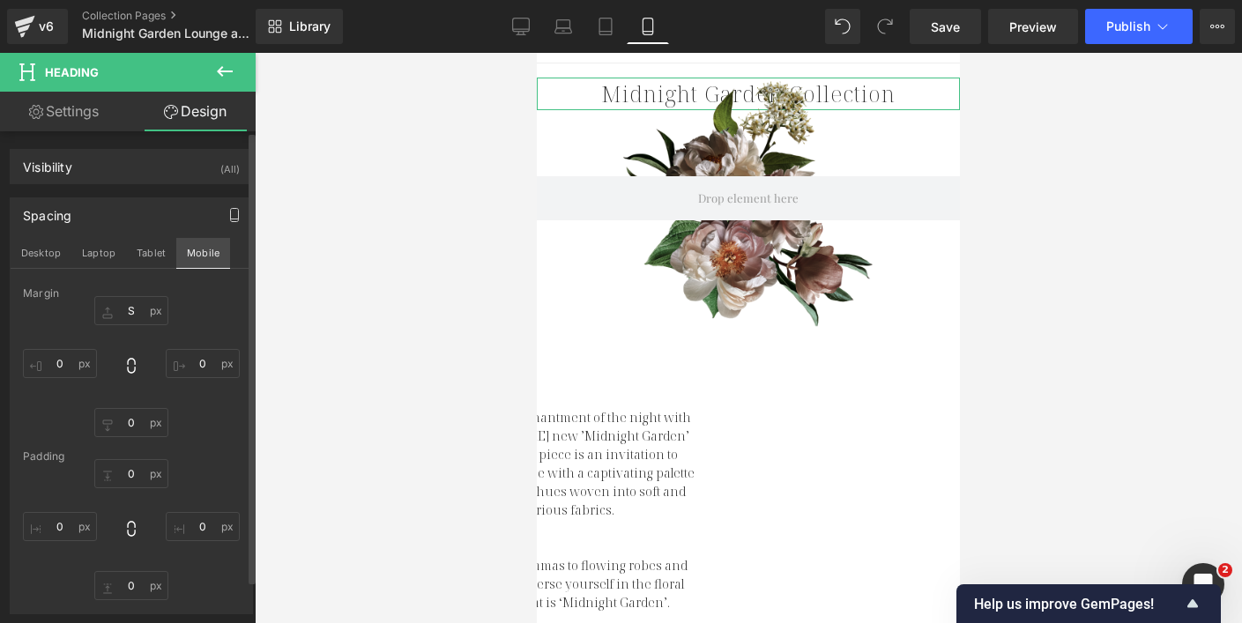
type input "0"
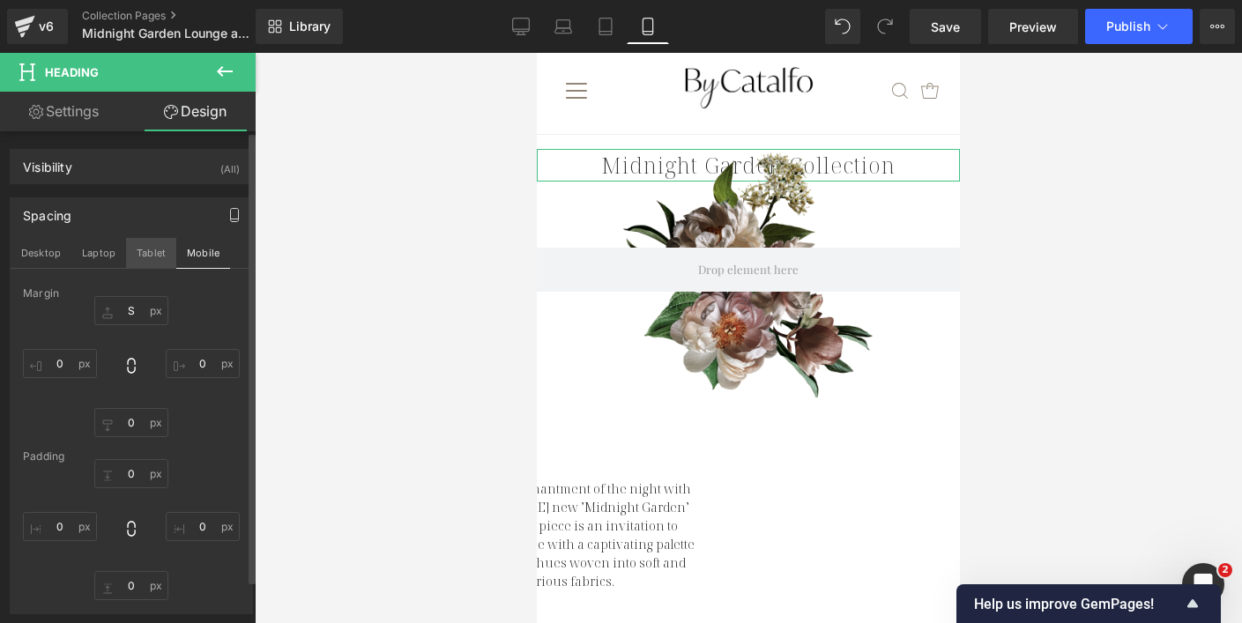
click at [152, 256] on button "Tablet" at bounding box center [151, 253] width 50 height 30
type input "S"
type input "0"
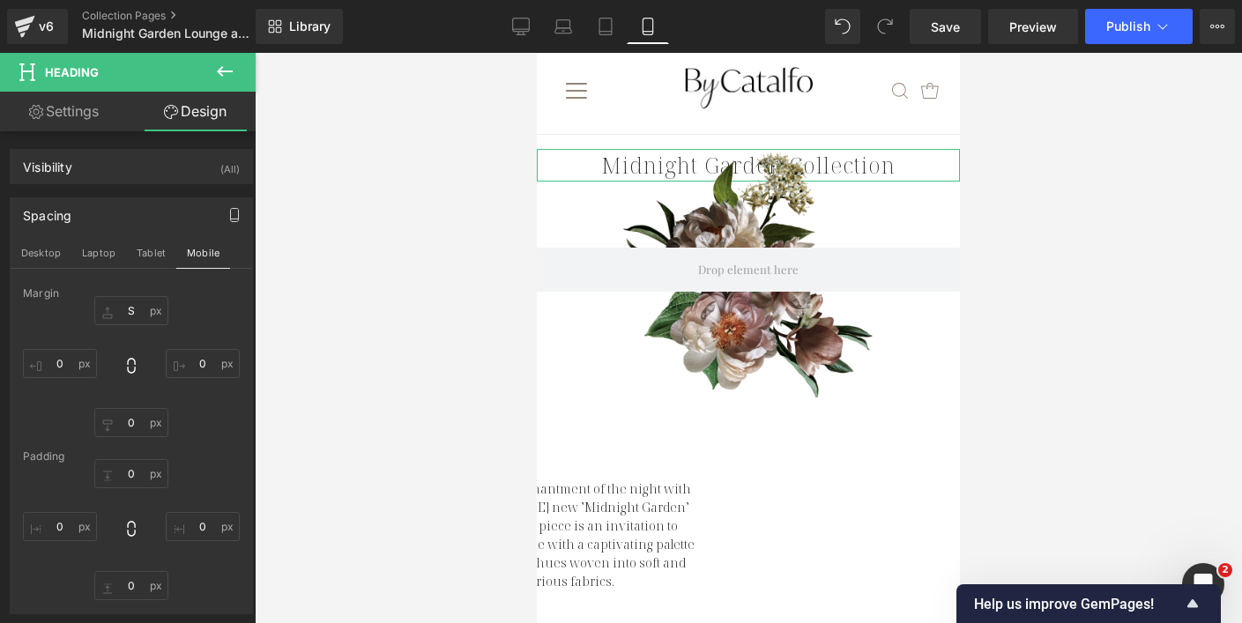
type input "0"
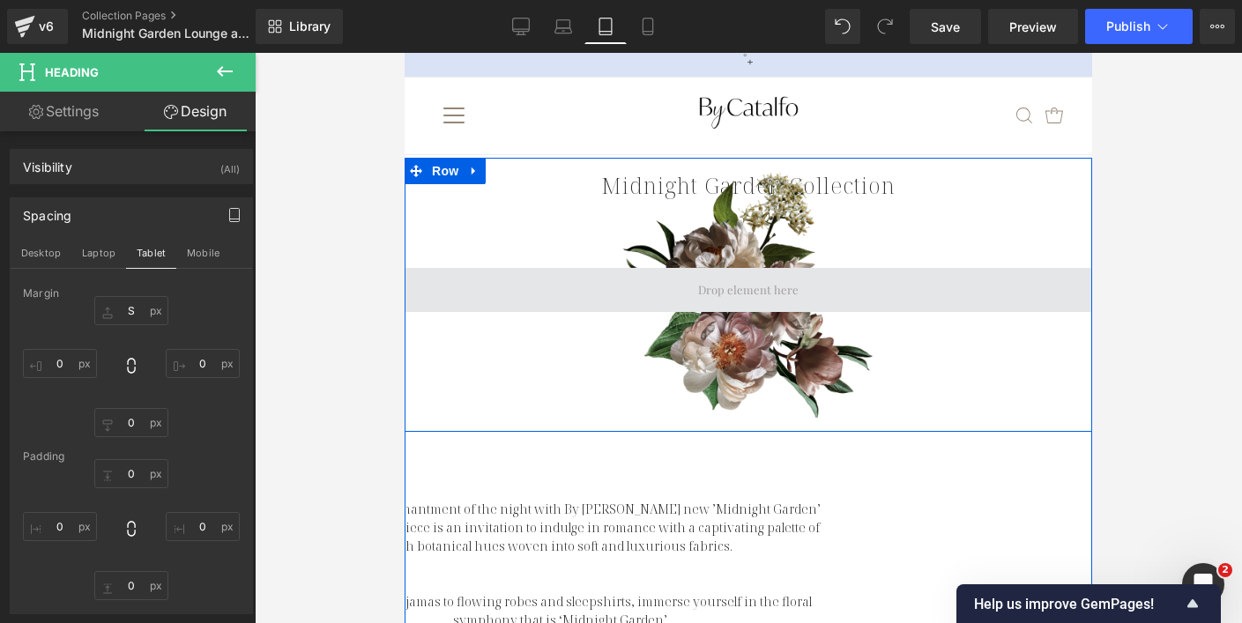
scroll to position [83, 0]
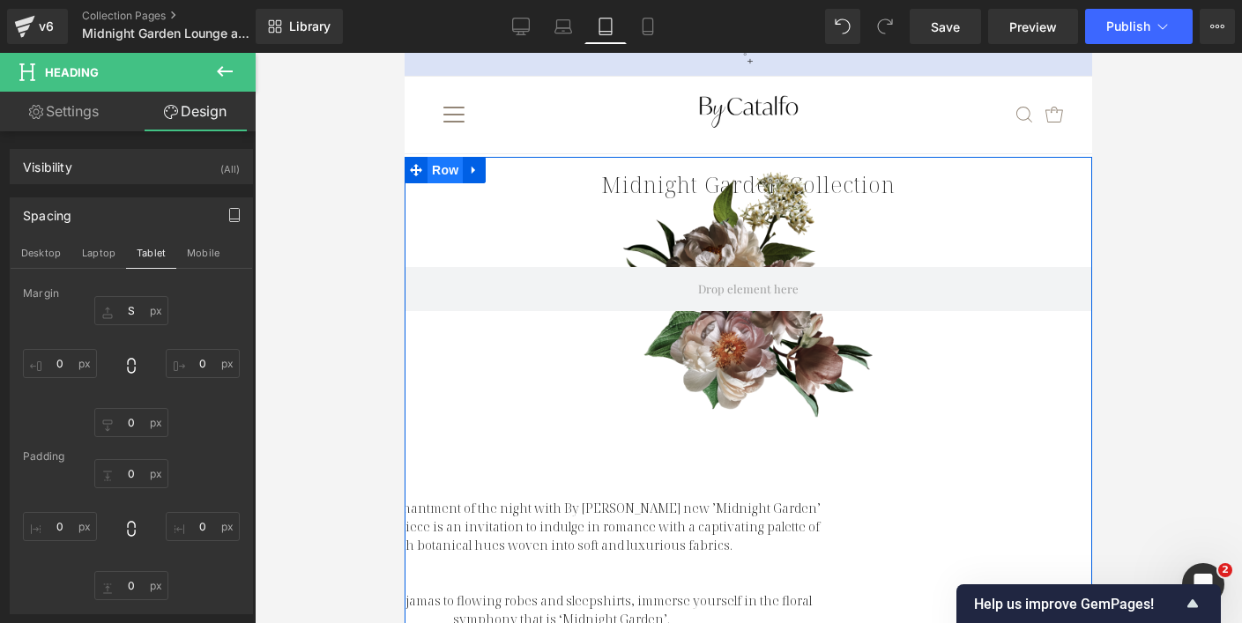
click at [441, 170] on span "Row" at bounding box center [444, 170] width 35 height 26
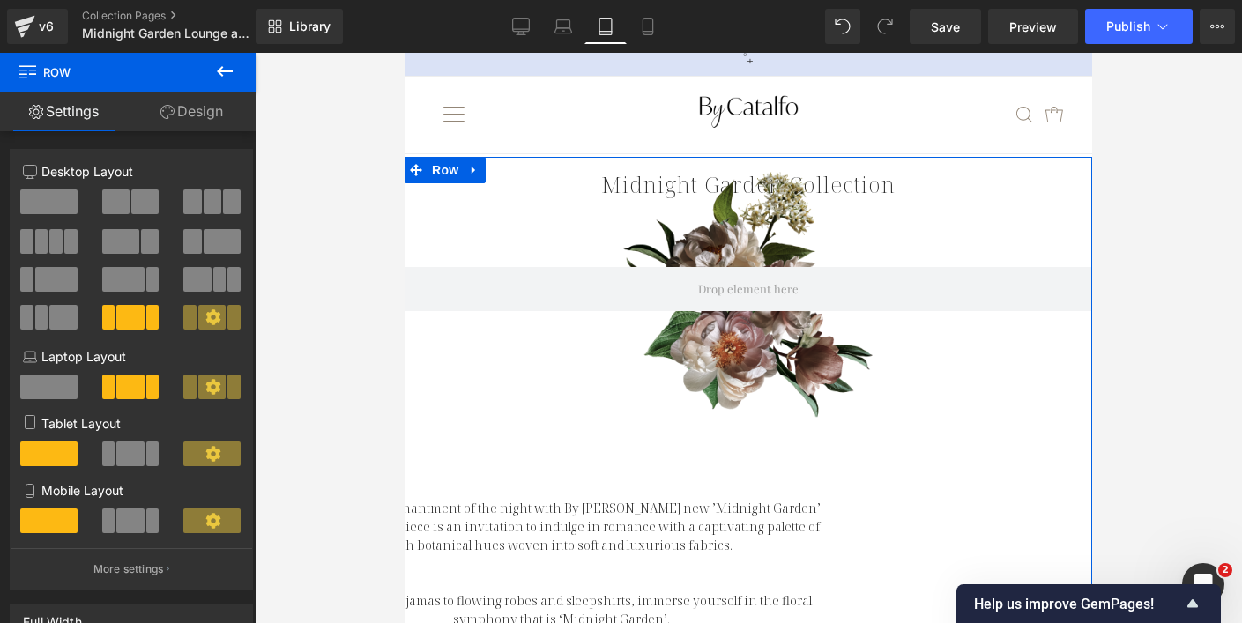
click at [133, 461] on span at bounding box center [129, 454] width 27 height 25
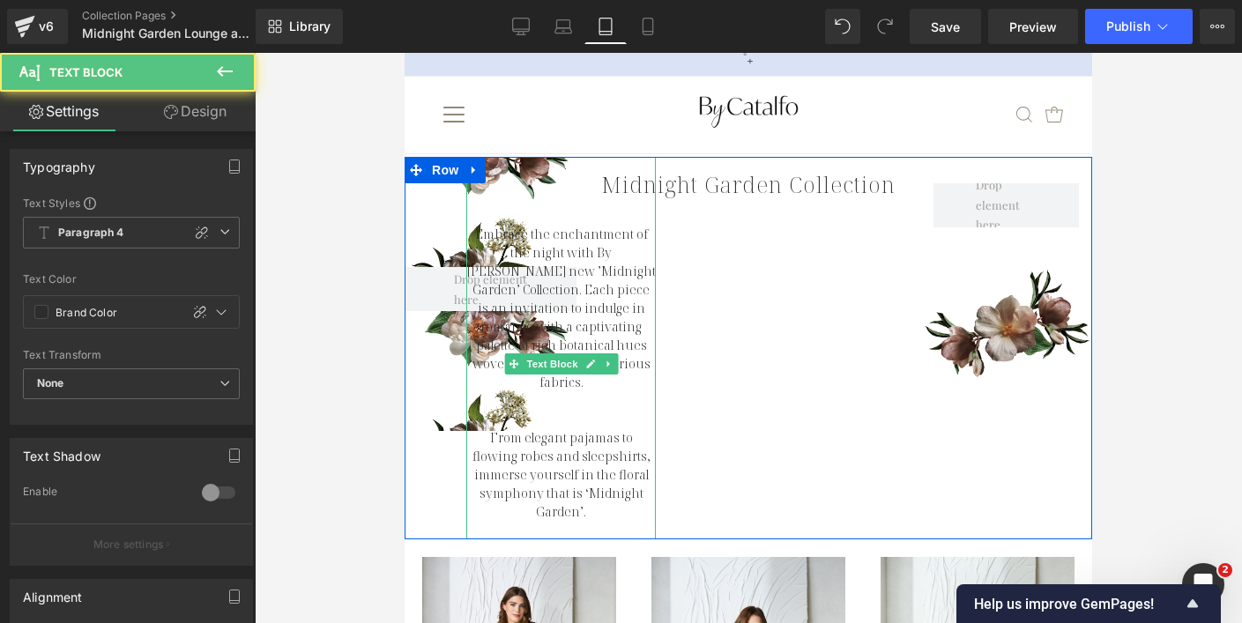
click at [513, 175] on div "Embrace the enchantment of the night with By [PERSON_NAME] new ’Midnight Garden…" at bounding box center [560, 348] width 189 height 382
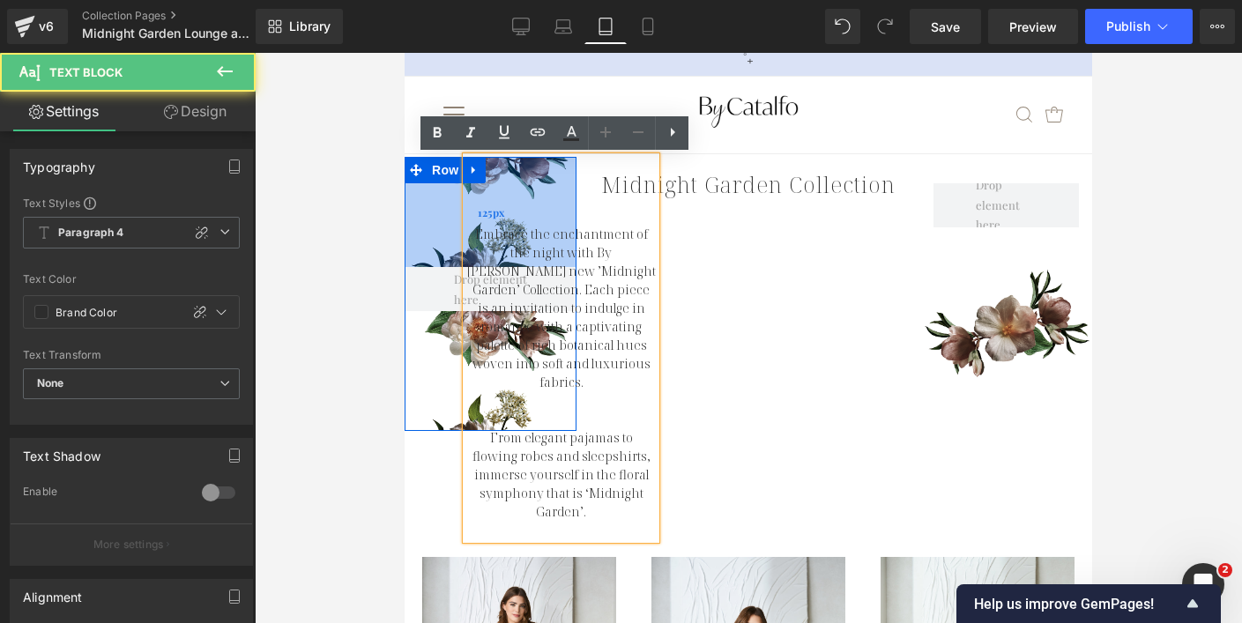
click at [433, 204] on div "125px" at bounding box center [491, 212] width 172 height 110
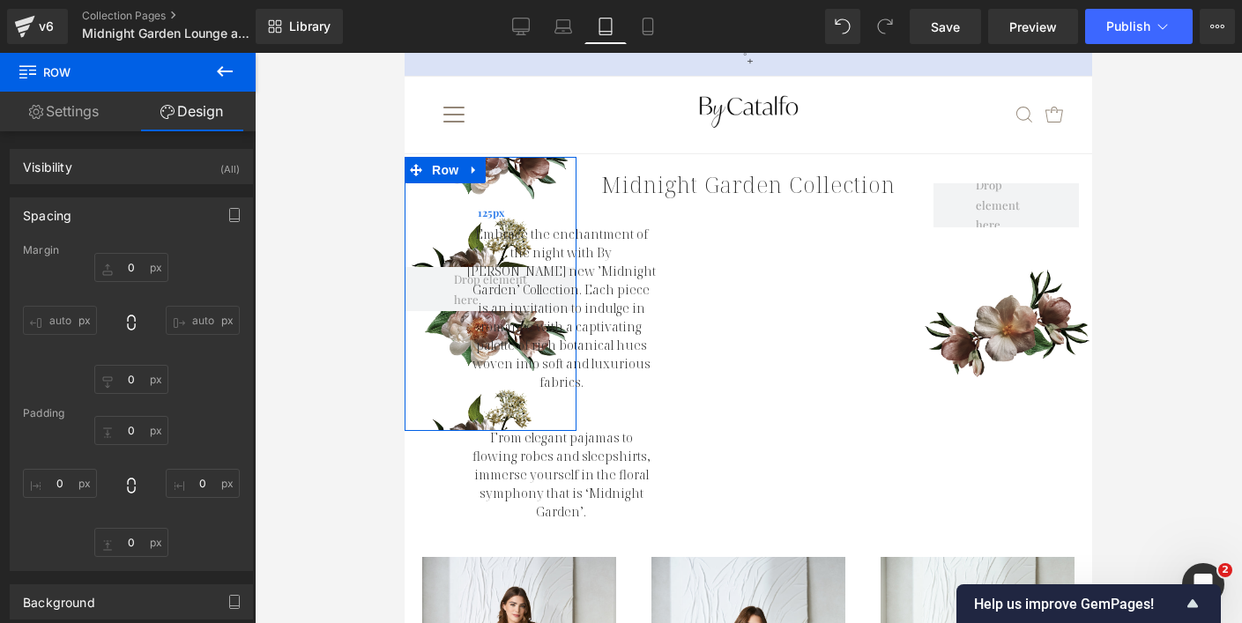
type input "0"
type input "125"
type input "0"
type input "136"
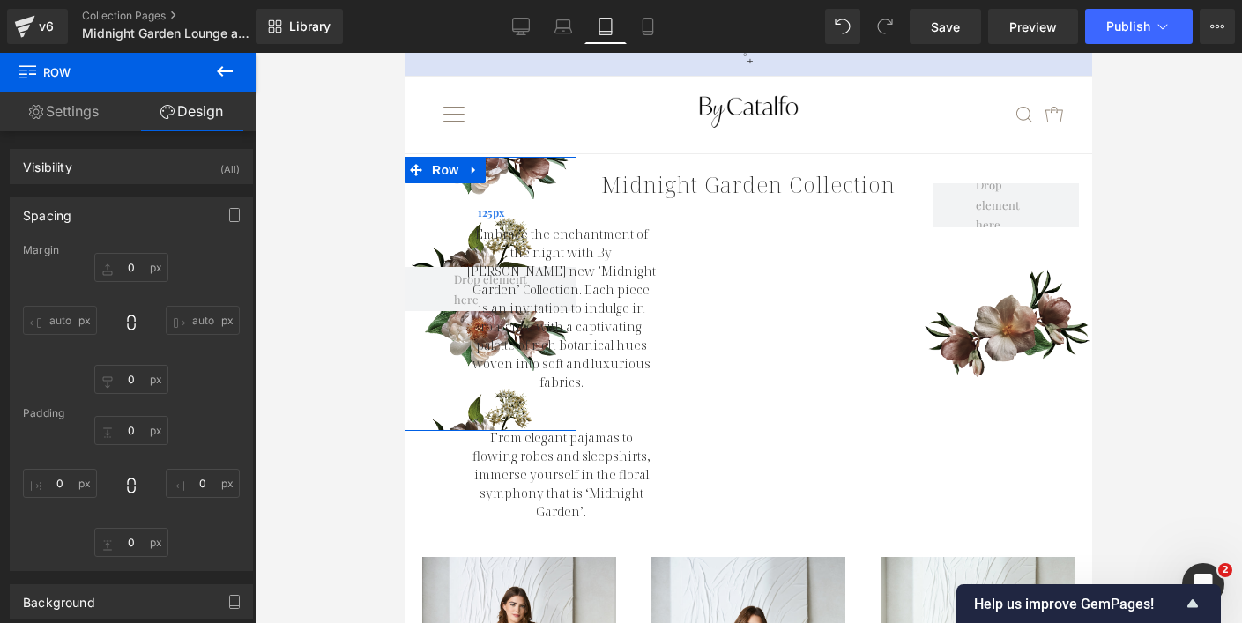
type input "0"
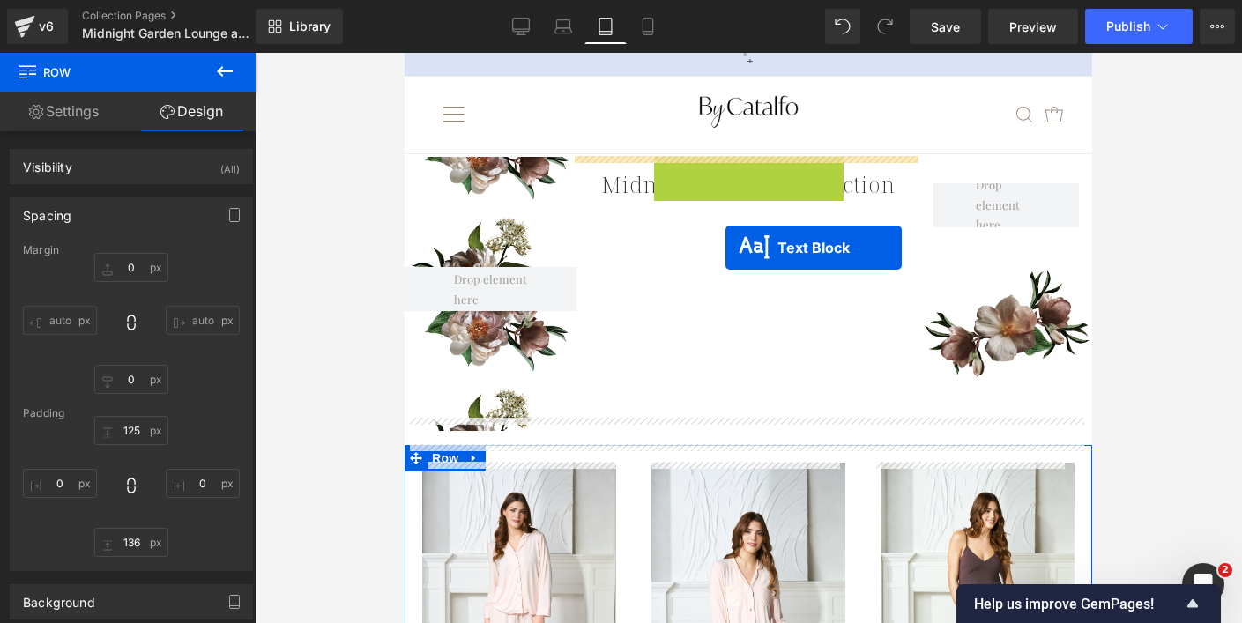
drag, startPoint x: 506, startPoint y: 364, endPoint x: 725, endPoint y: 248, distance: 248.4
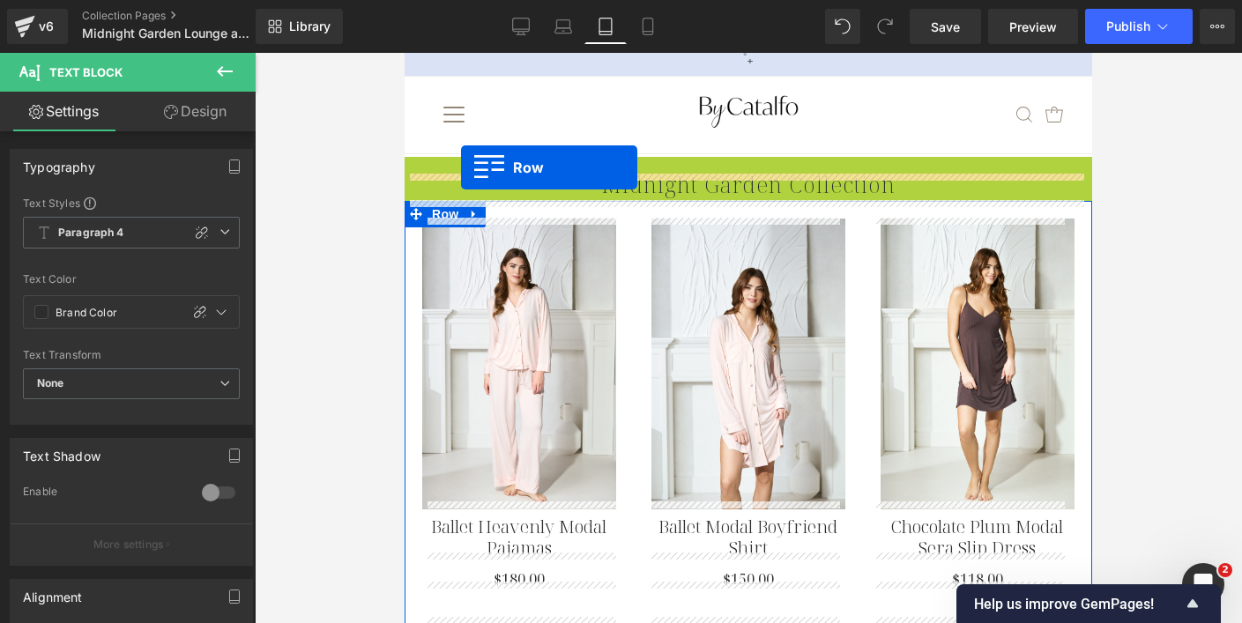
drag, startPoint x: 410, startPoint y: 170, endPoint x: 462, endPoint y: 167, distance: 52.1
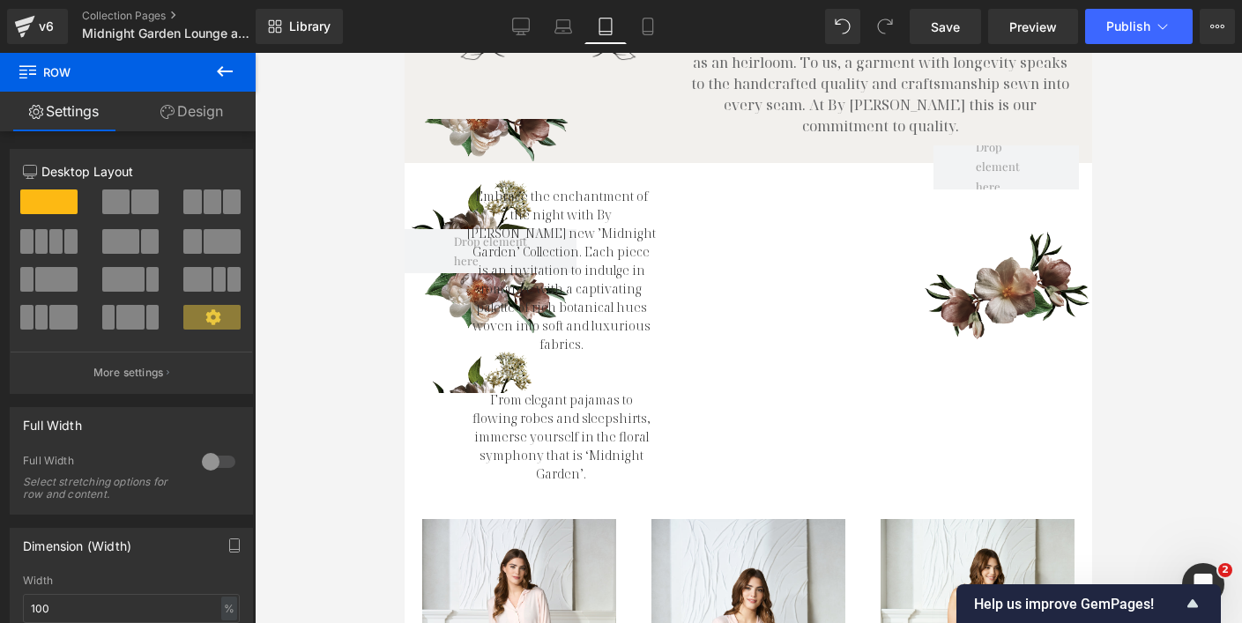
scroll to position [437, 0]
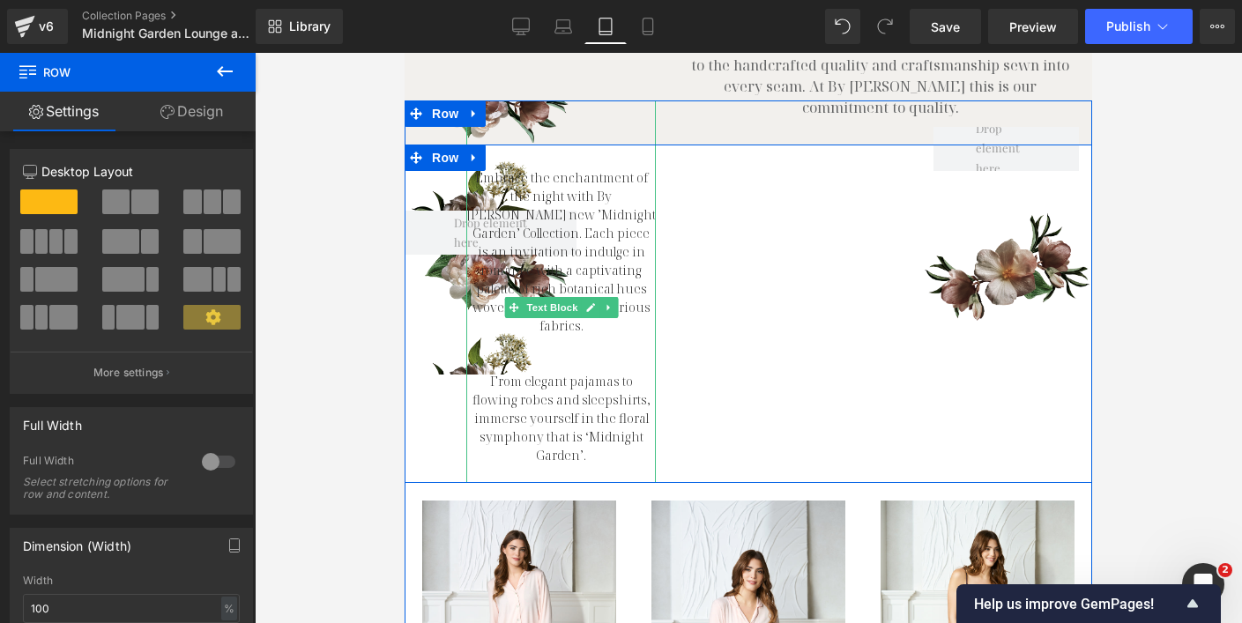
click at [527, 172] on p "Embrace the enchantment of the night with By [PERSON_NAME] new ’Midnight Garden…" at bounding box center [560, 251] width 189 height 167
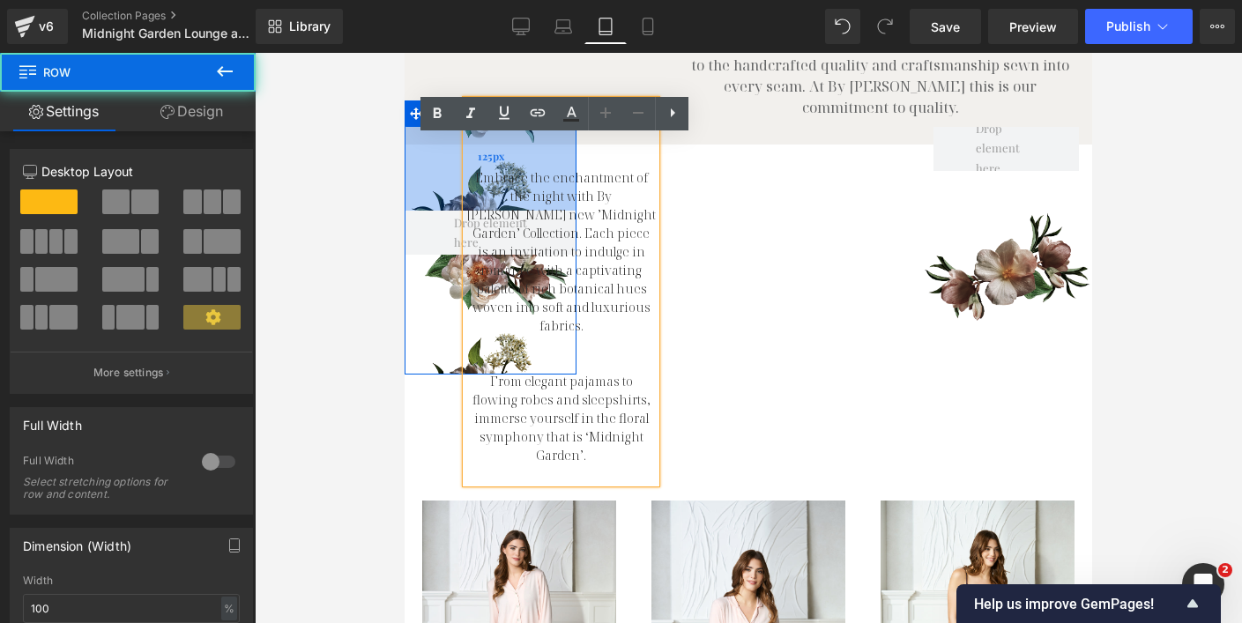
click at [428, 168] on div "125px" at bounding box center [491, 155] width 172 height 110
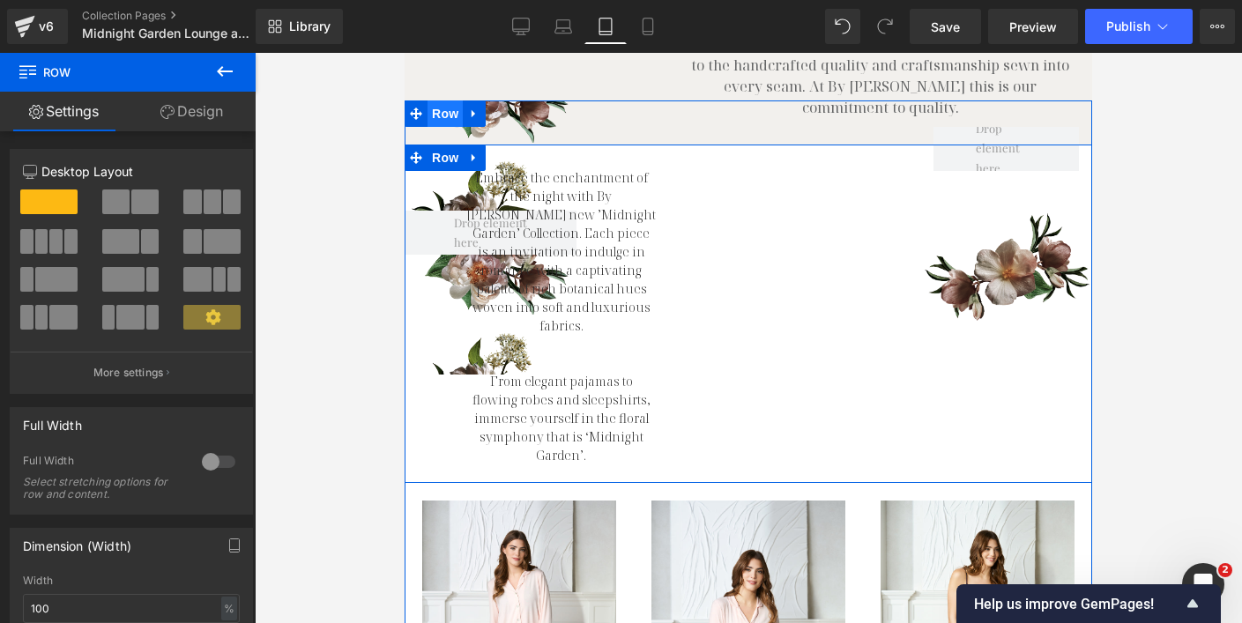
click at [439, 100] on span "Row" at bounding box center [444, 113] width 35 height 26
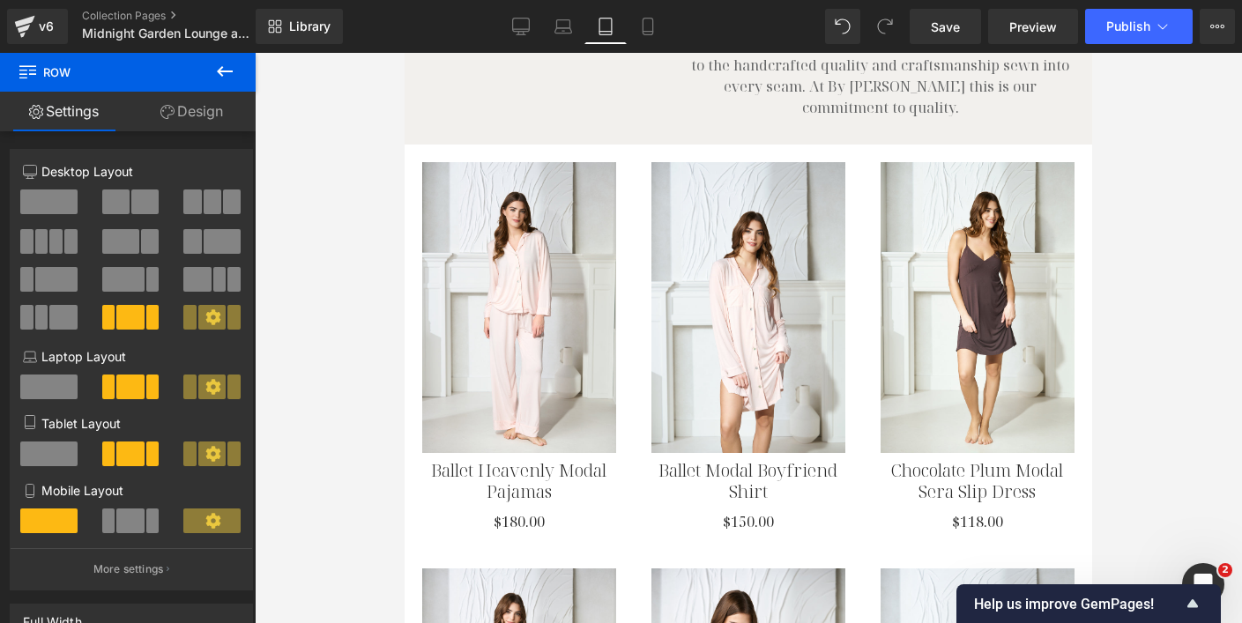
drag, startPoint x: 981, startPoint y: 393, endPoint x: 576, endPoint y: 341, distance: 407.9
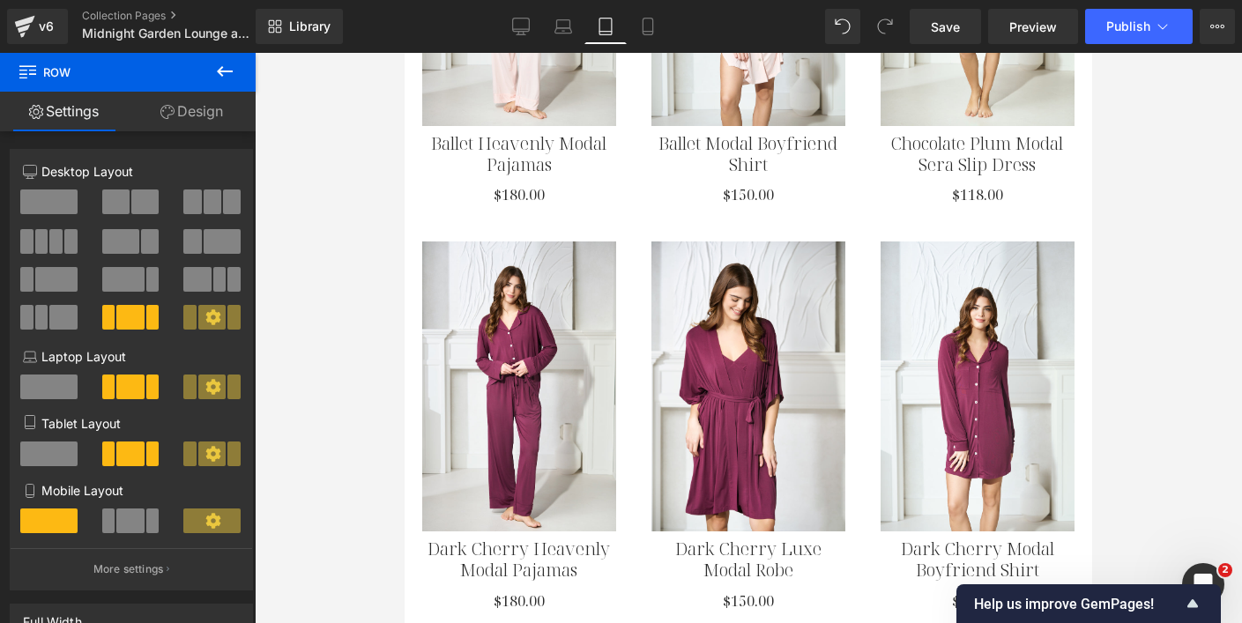
scroll to position [0, 0]
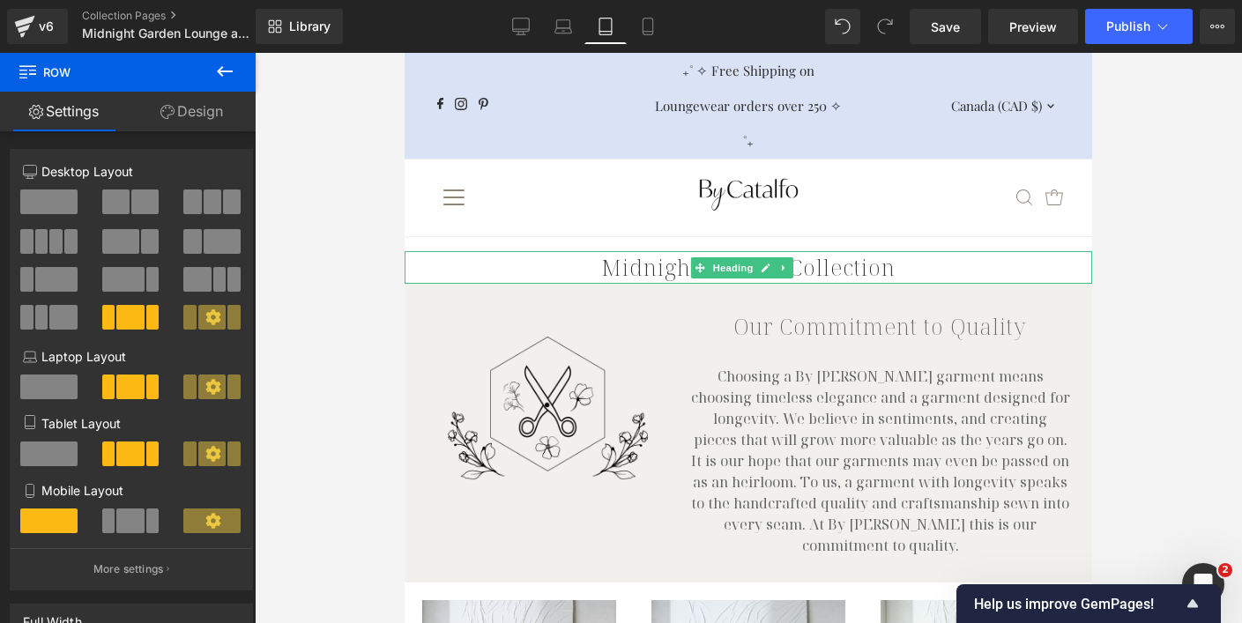
click at [640, 265] on h1 "Midnight Garden Collection" at bounding box center [748, 267] width 687 height 33
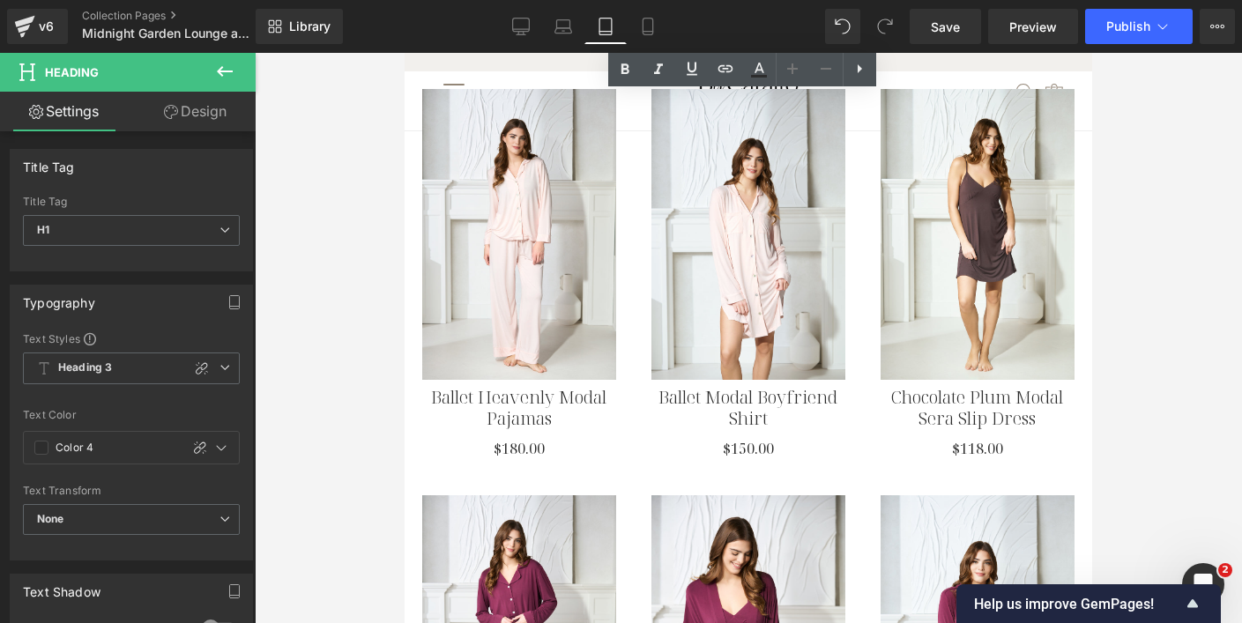
scroll to position [286, 0]
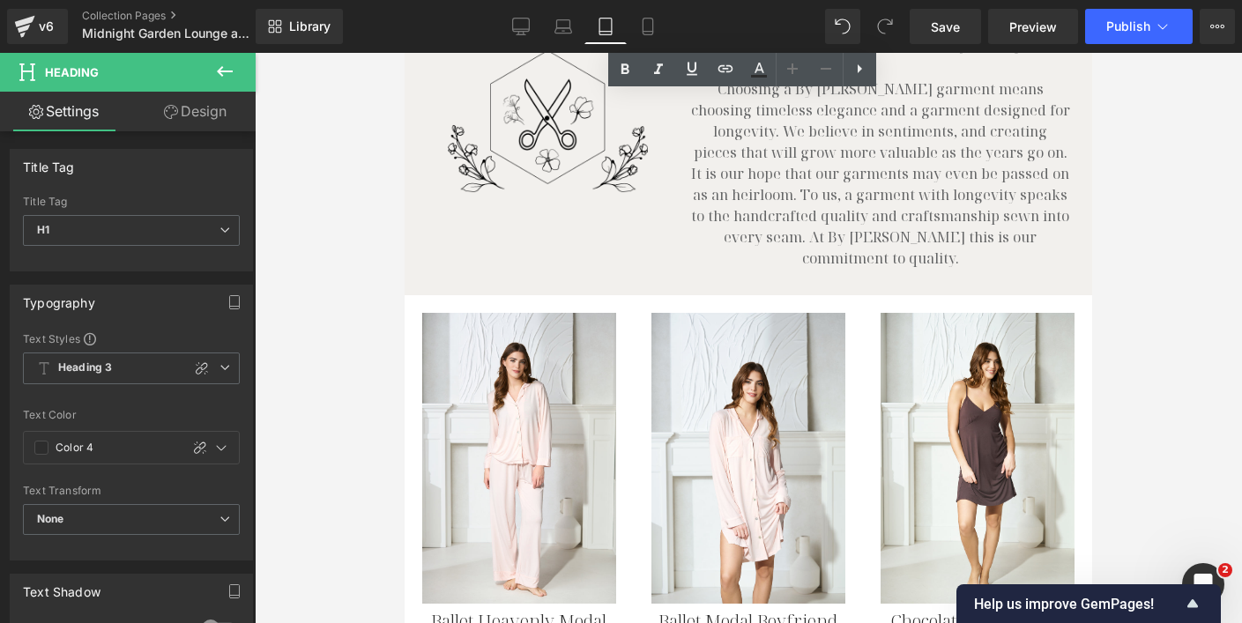
click at [694, 313] on img at bounding box center [748, 458] width 194 height 291
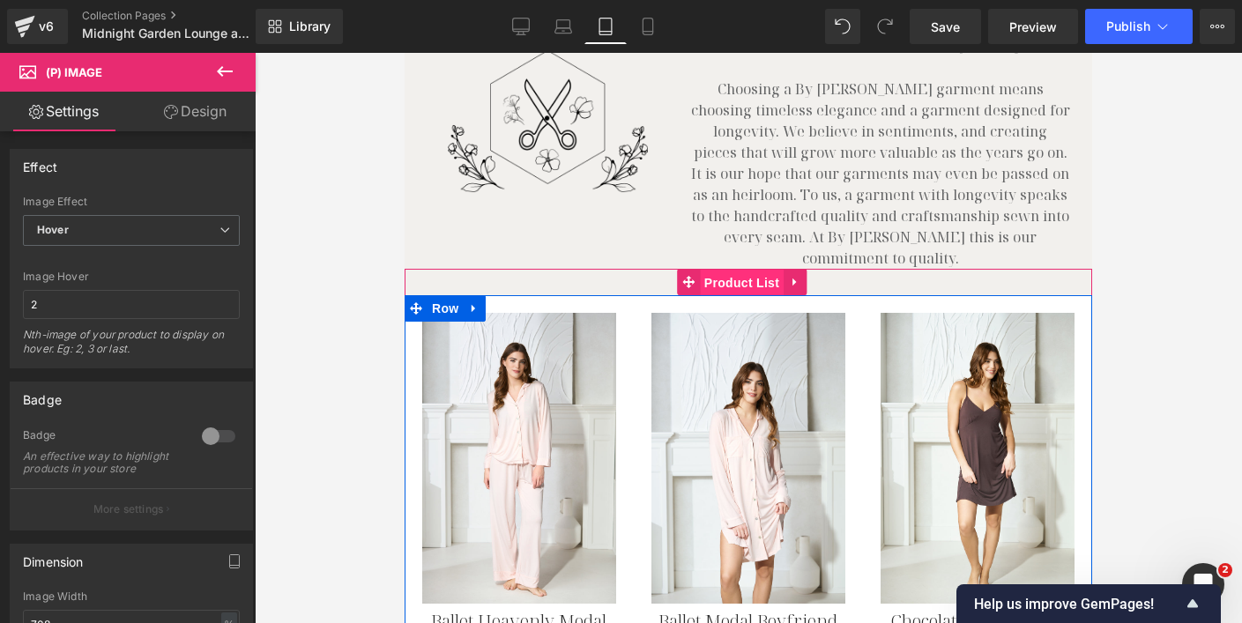
click at [710, 270] on span "Product List" at bounding box center [742, 283] width 84 height 26
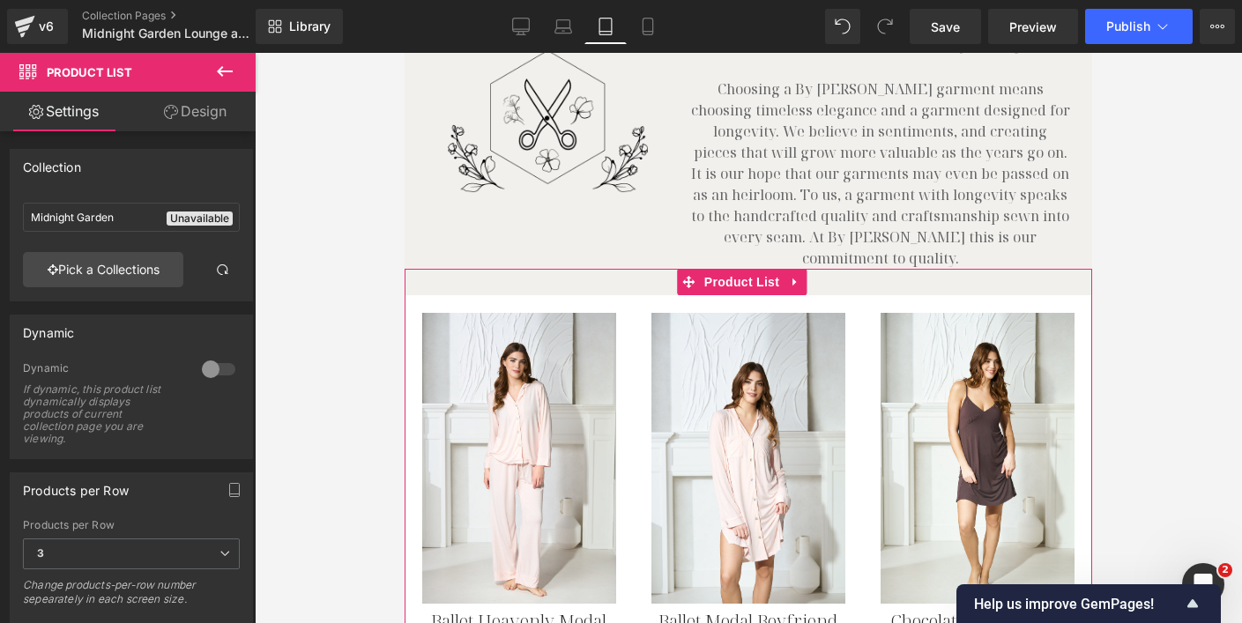
click at [319, 467] on div at bounding box center [748, 338] width 987 height 570
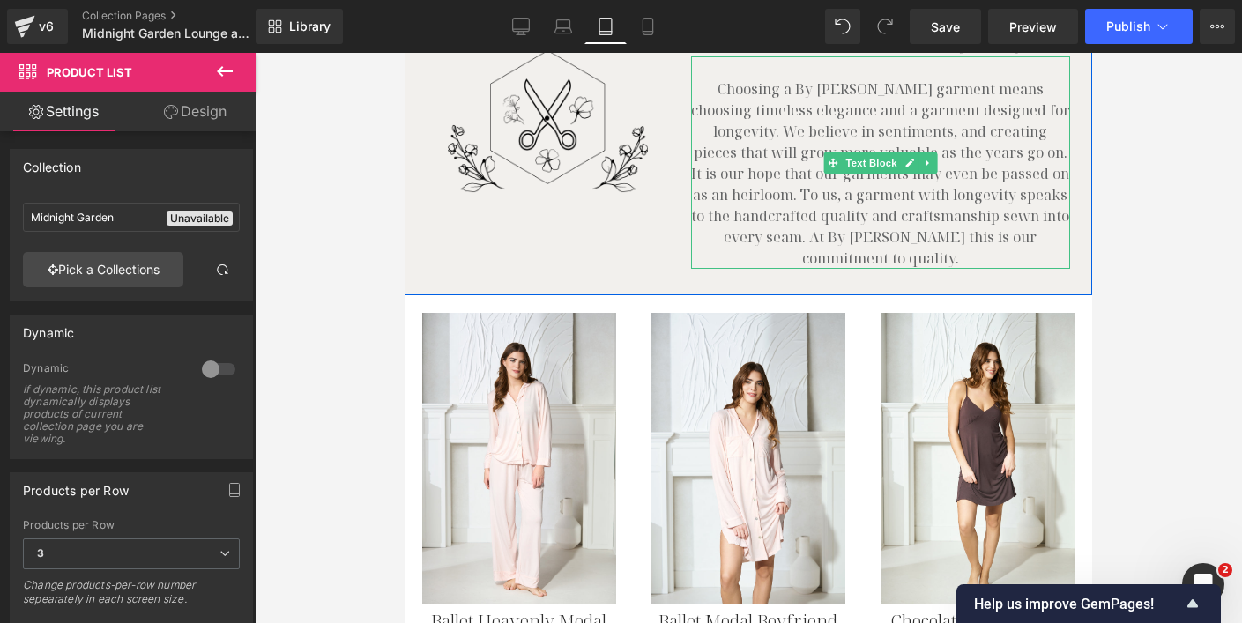
click at [761, 179] on p "Choosing a By [PERSON_NAME] garment means choosing timeless elegance and a garm…" at bounding box center [880, 173] width 379 height 190
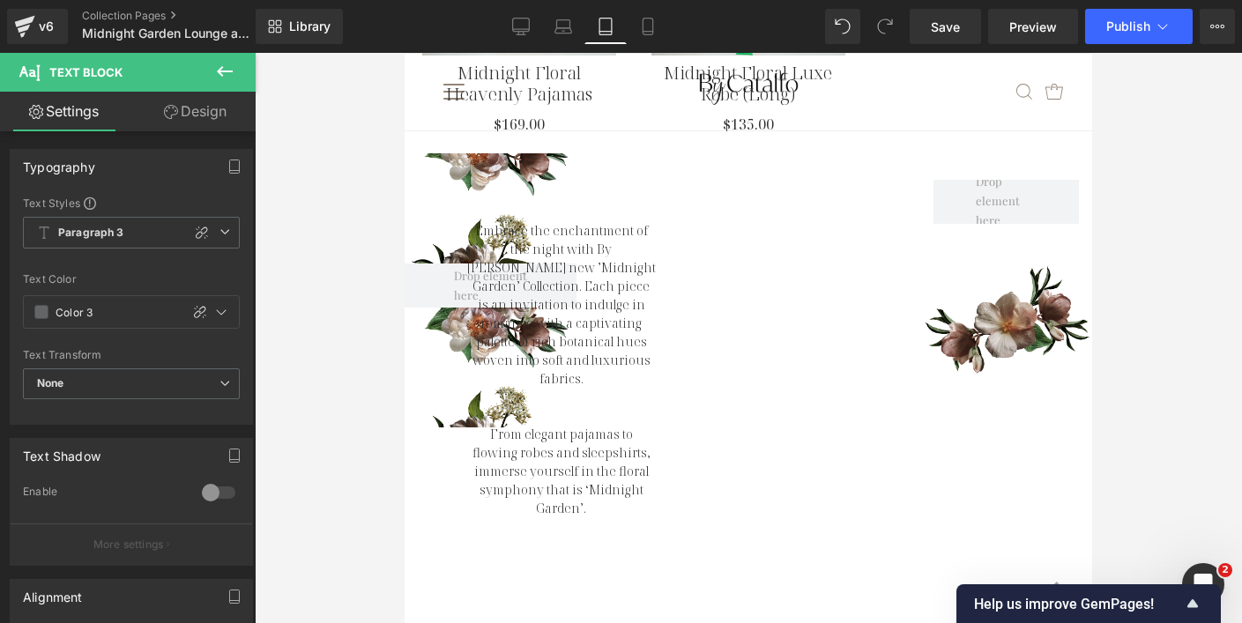
scroll to position [1973, 0]
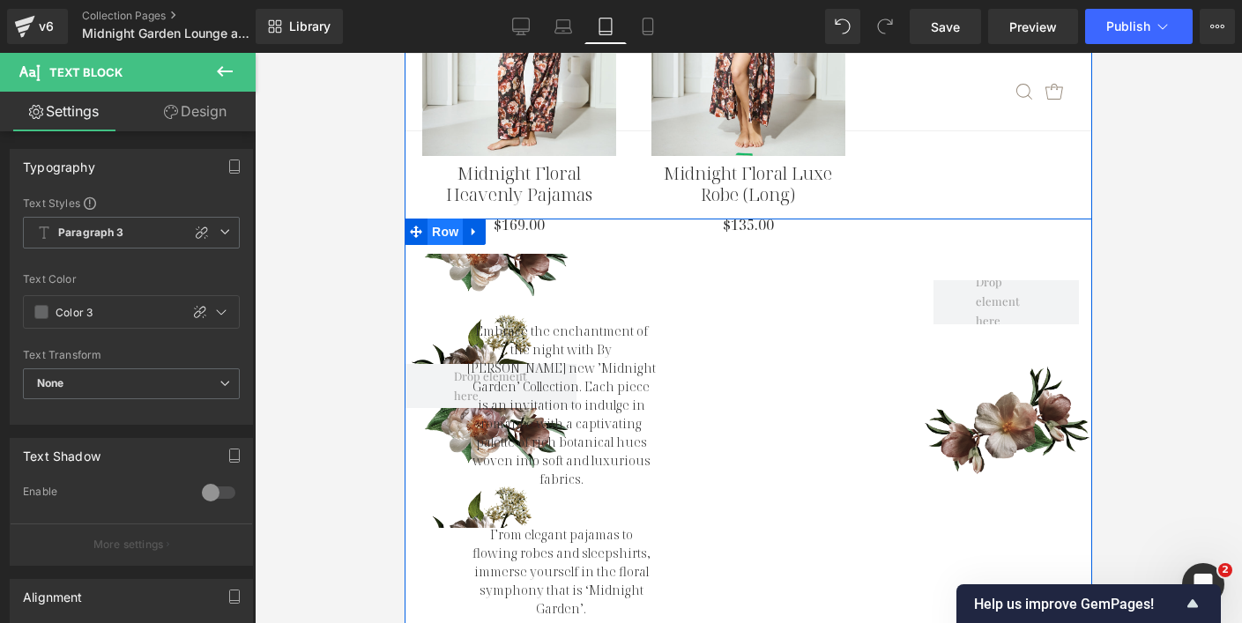
click at [435, 219] on span "Row" at bounding box center [444, 232] width 35 height 26
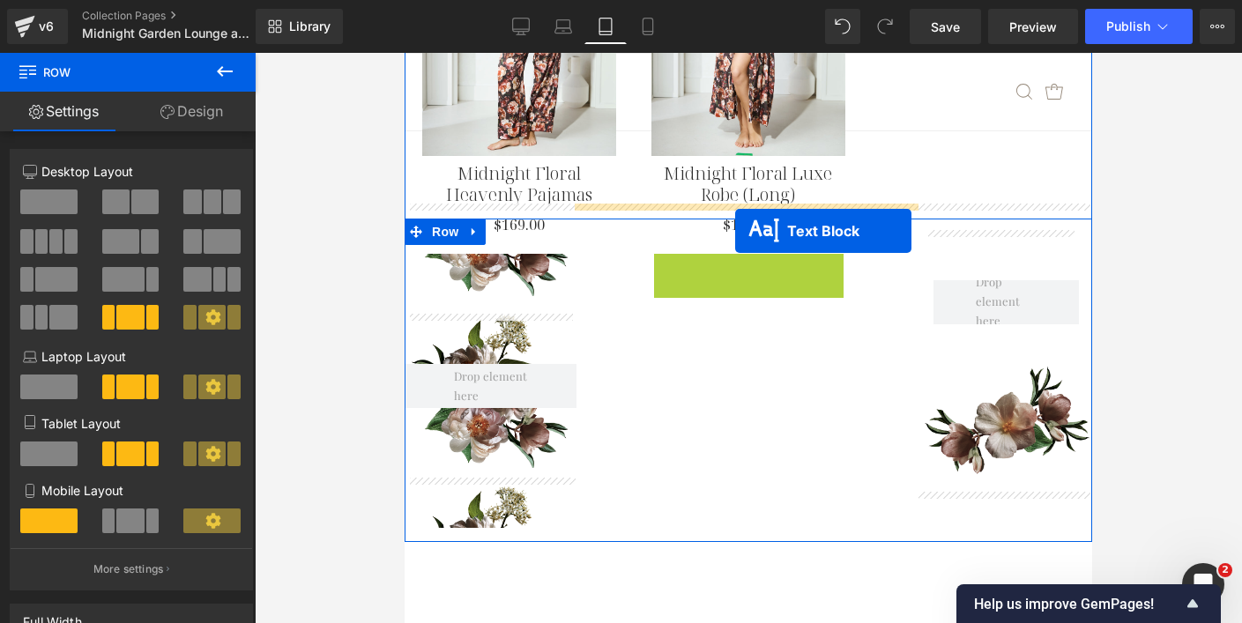
drag, startPoint x: 506, startPoint y: 411, endPoint x: 727, endPoint y: 227, distance: 287.9
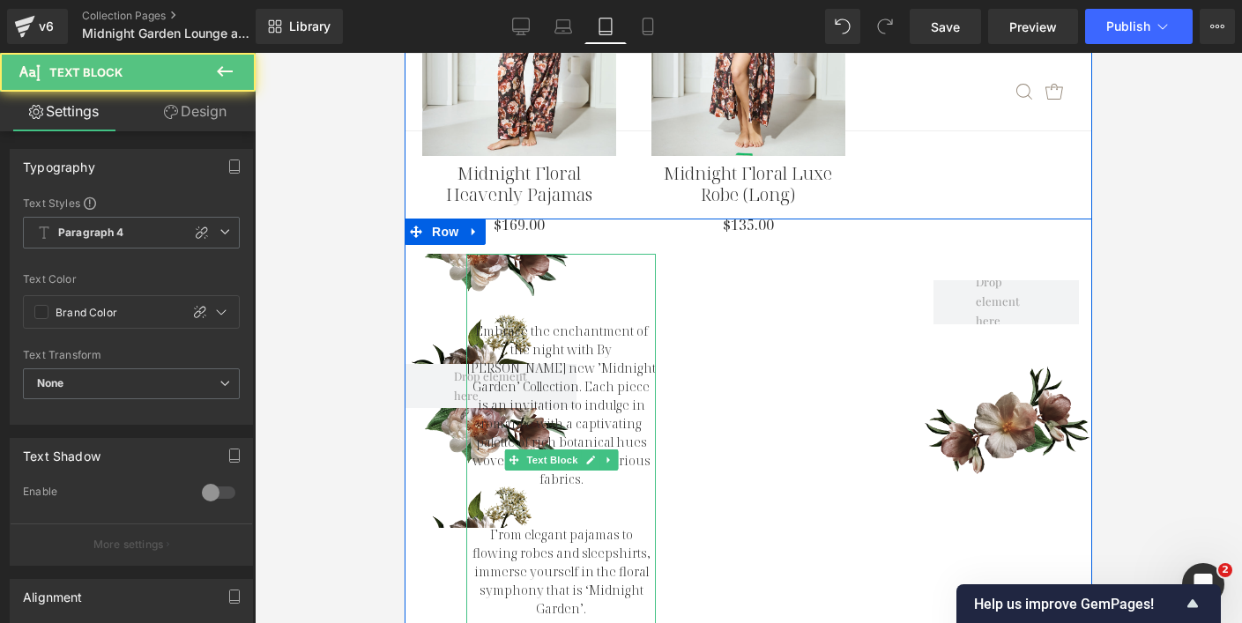
click at [576, 340] on p "Embrace the enchantment of the night with By [PERSON_NAME] new ’Midnight Garden…" at bounding box center [560, 405] width 189 height 167
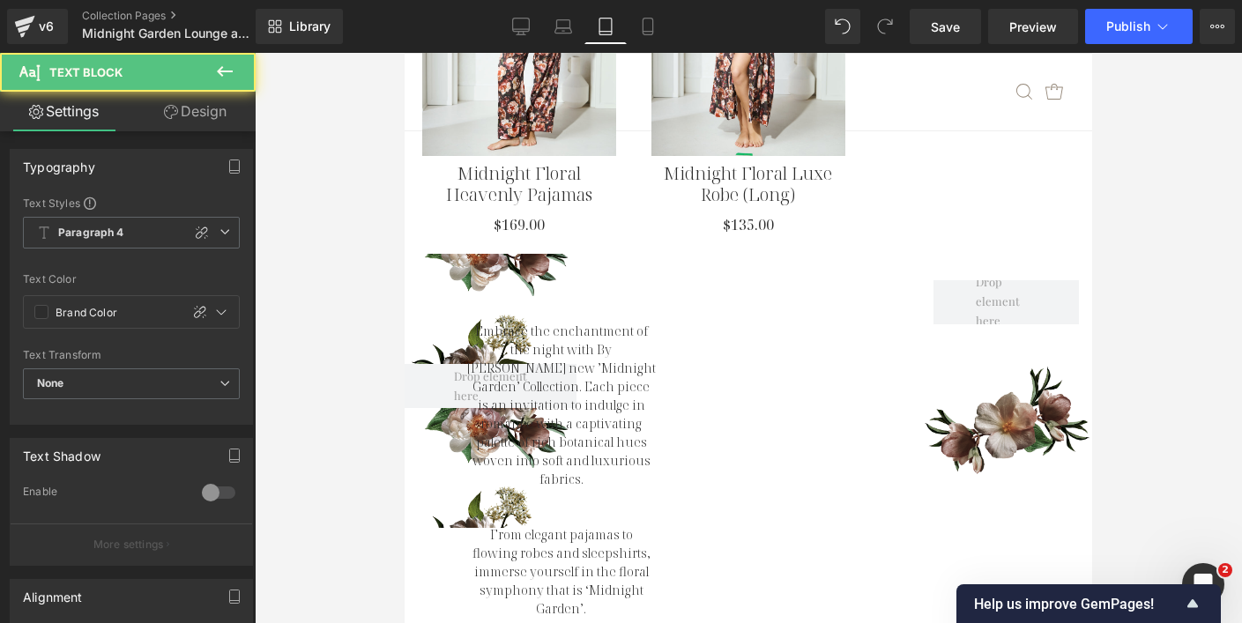
click at [190, 115] on link "Design" at bounding box center [195, 112] width 128 height 40
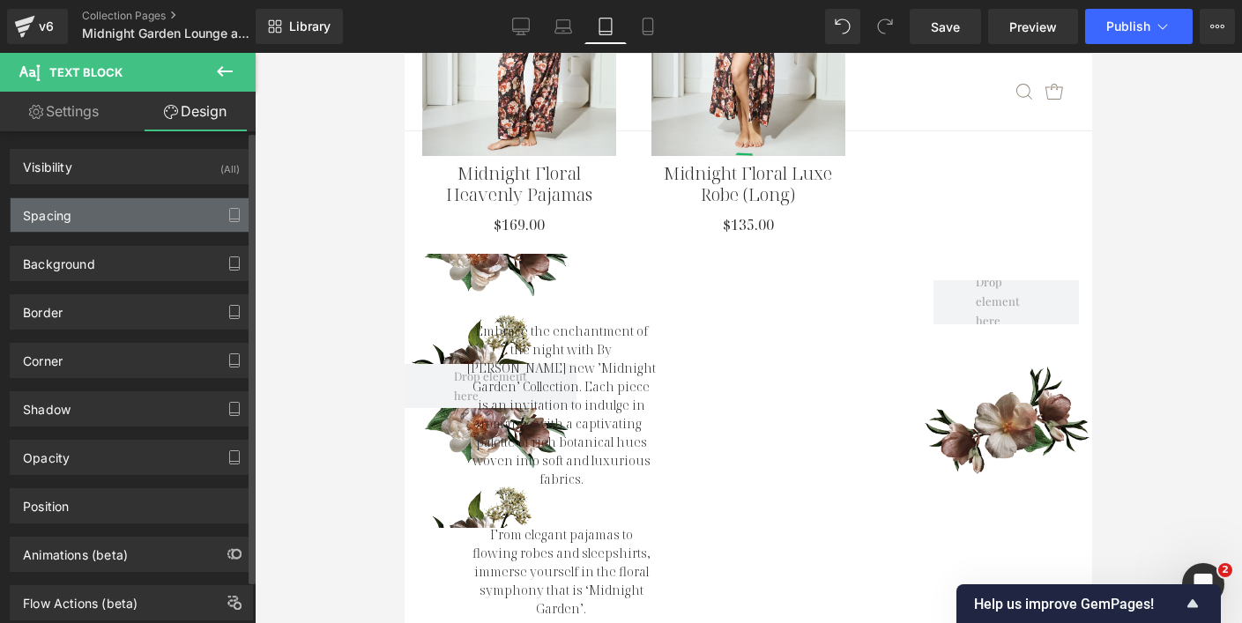
click at [125, 216] on div "Spacing" at bounding box center [131, 214] width 241 height 33
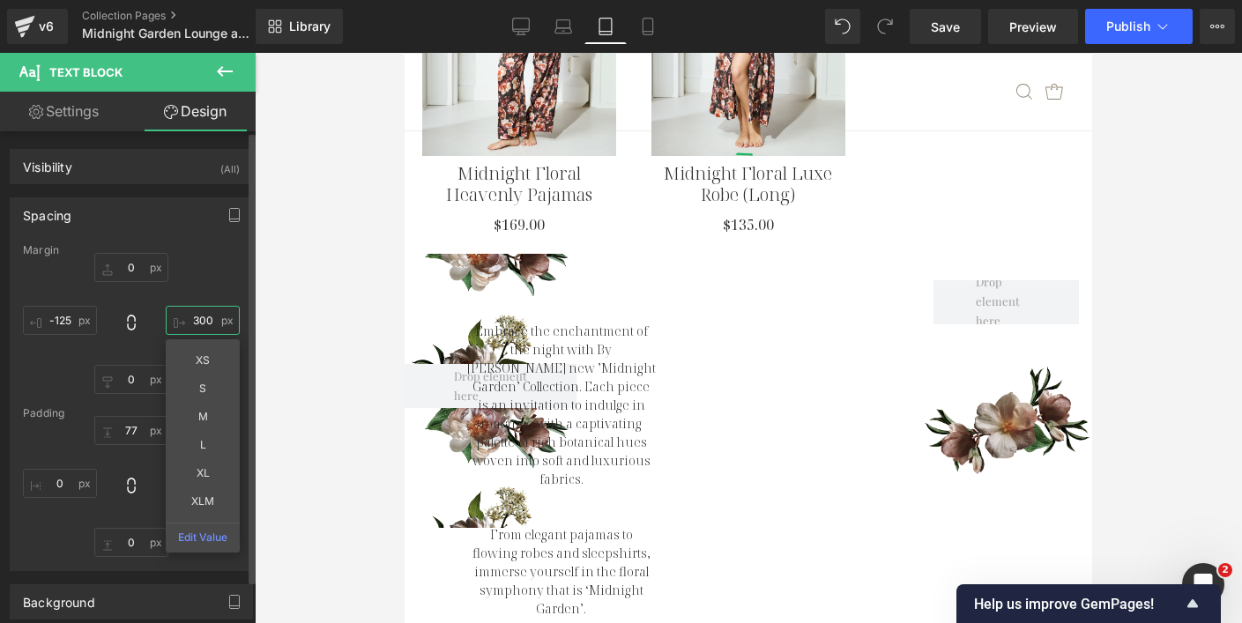
click at [198, 319] on input "300" at bounding box center [203, 320] width 74 height 29
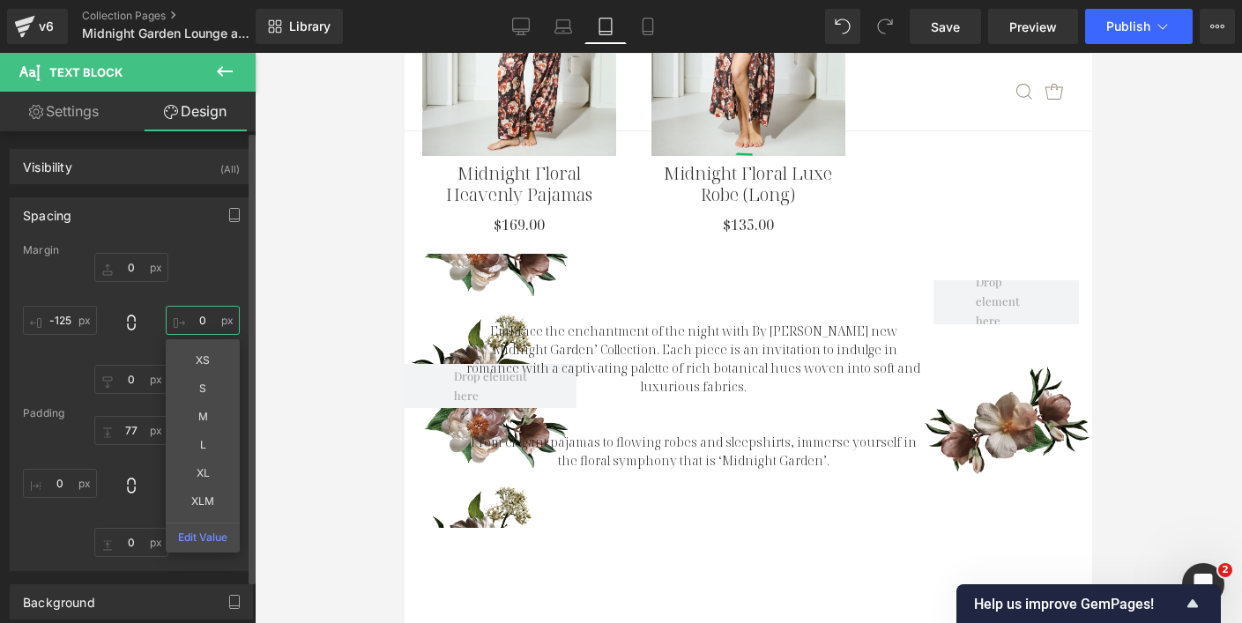
type input "0"
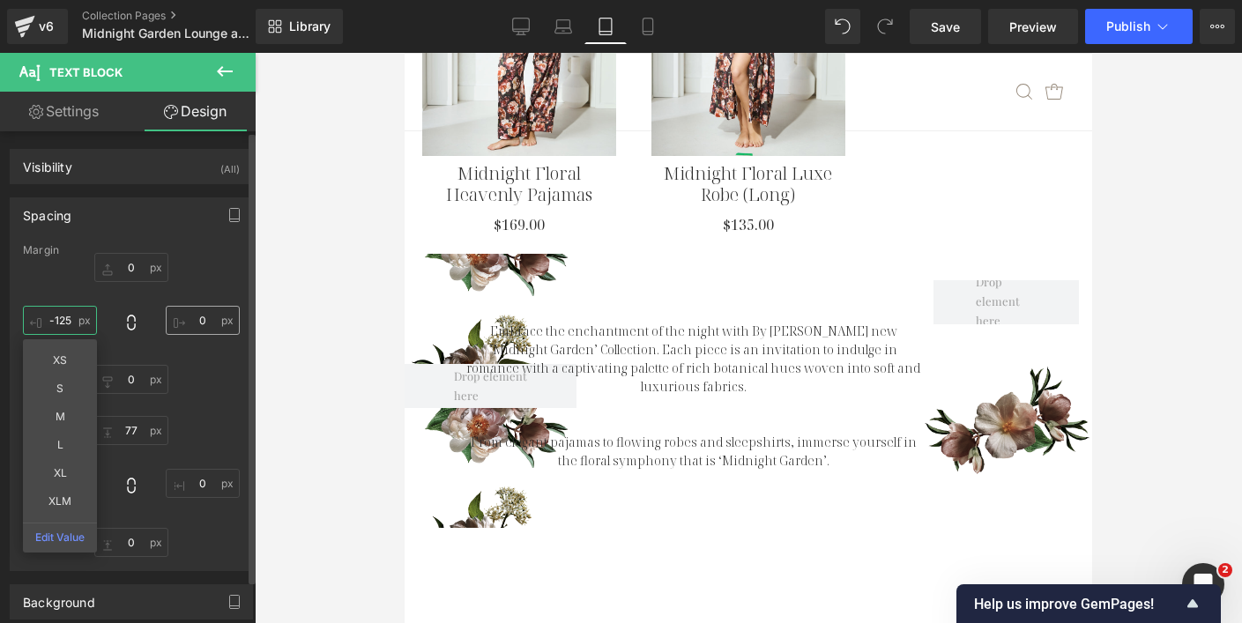
type input "0"
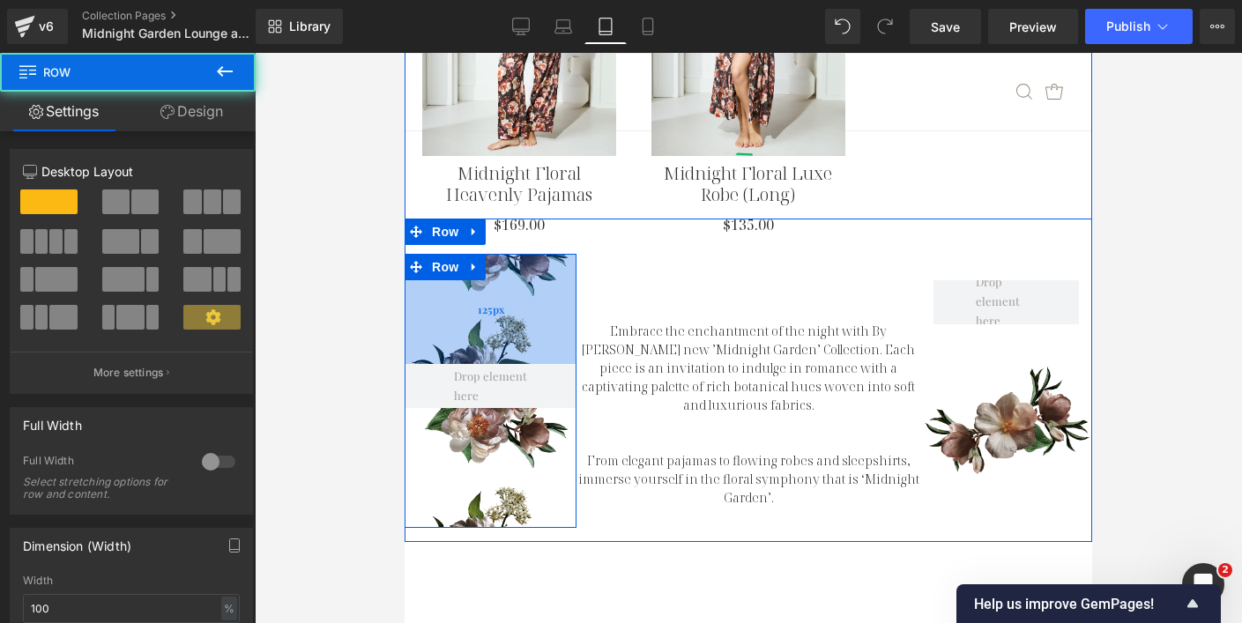
click at [500, 254] on div "125px" at bounding box center [491, 309] width 172 height 110
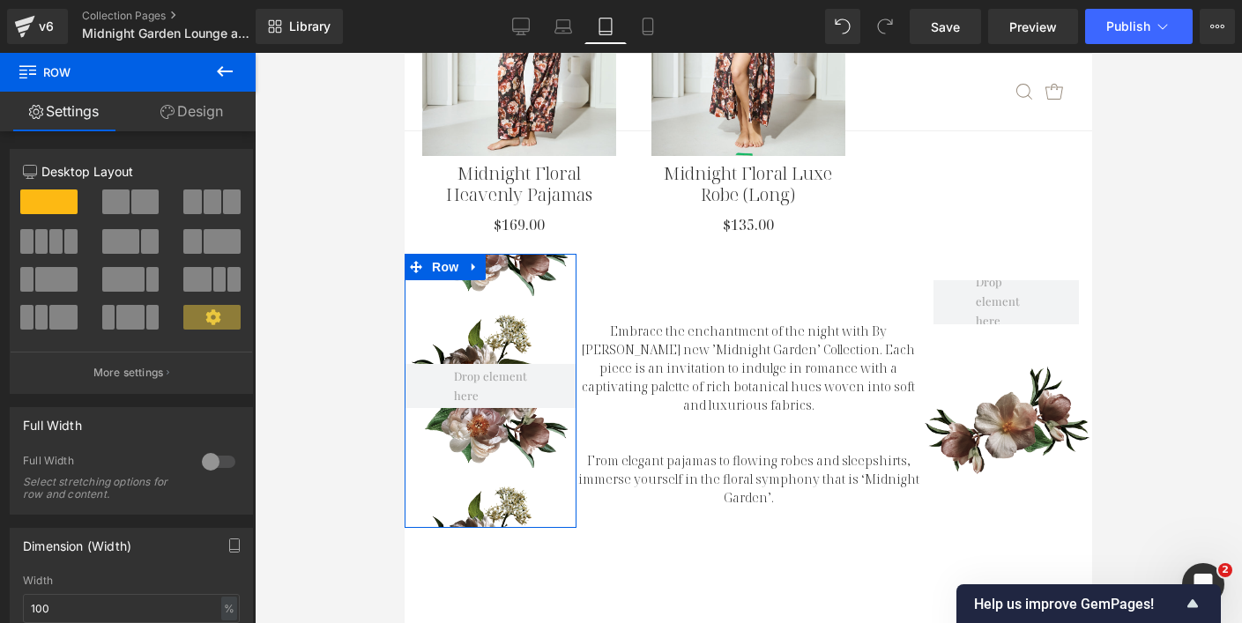
click at [207, 103] on link "Design" at bounding box center [192, 112] width 128 height 40
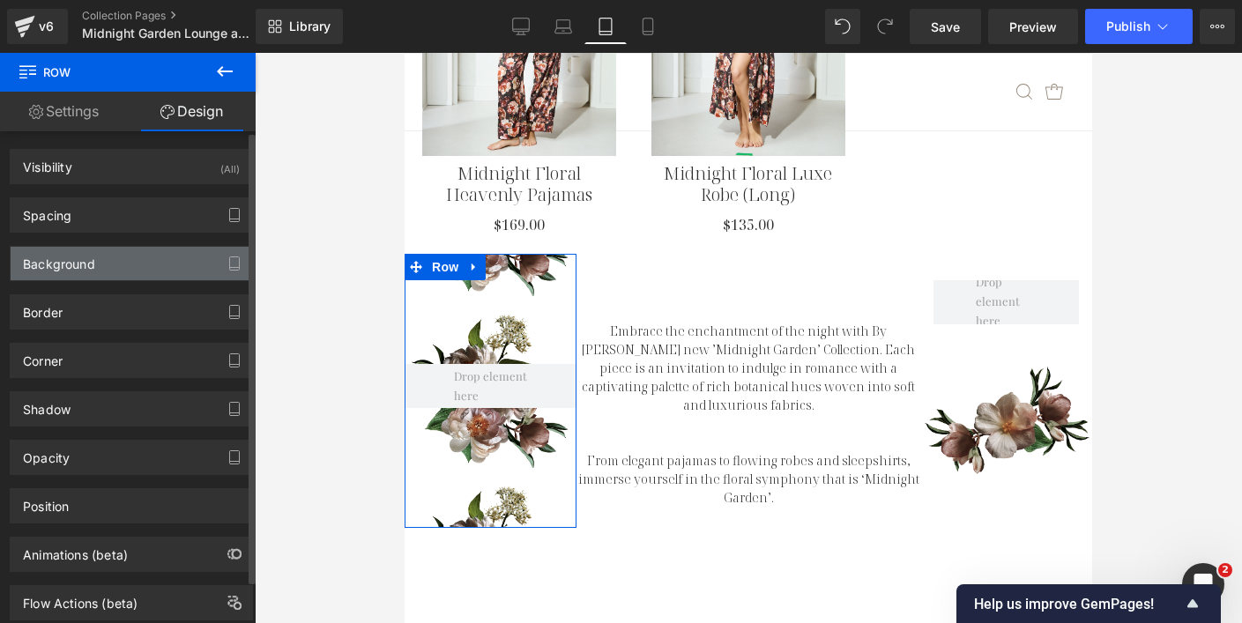
click at [155, 256] on div "Background" at bounding box center [131, 263] width 241 height 33
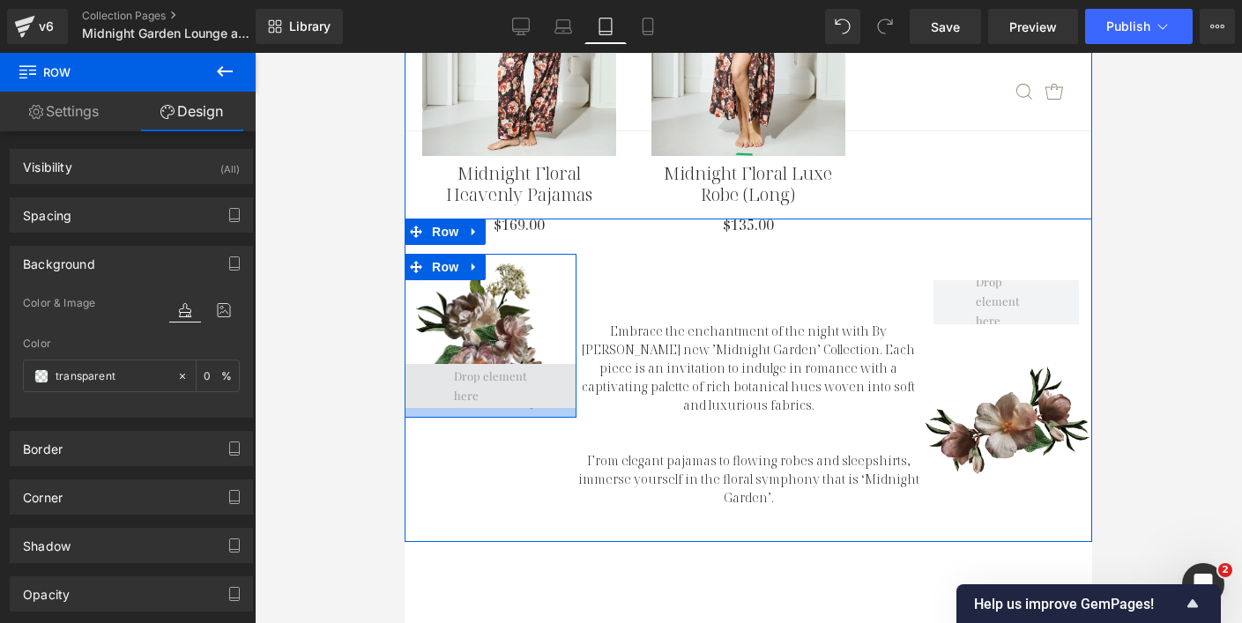
drag, startPoint x: 509, startPoint y: 451, endPoint x: 515, endPoint y: 341, distance: 110.3
click at [515, 341] on div "Row 125px" at bounding box center [491, 336] width 172 height 164
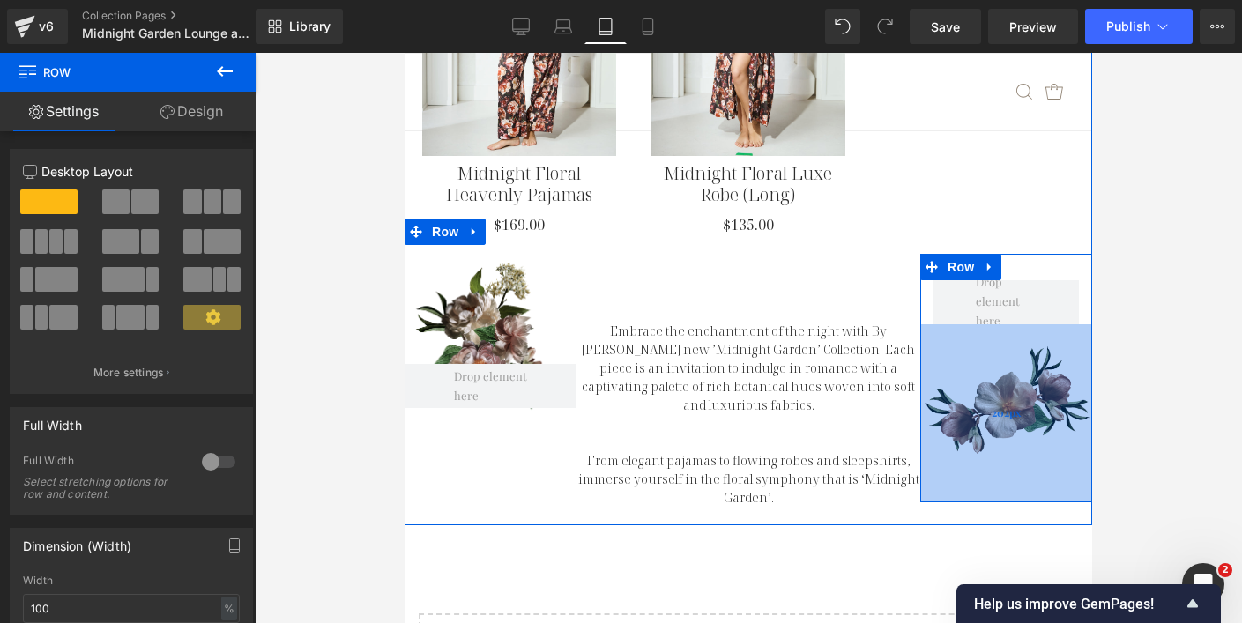
drag, startPoint x: 1005, startPoint y: 323, endPoint x: 1001, endPoint y: 283, distance: 39.8
click at [1001, 324] on div "202px" at bounding box center [1006, 413] width 172 height 178
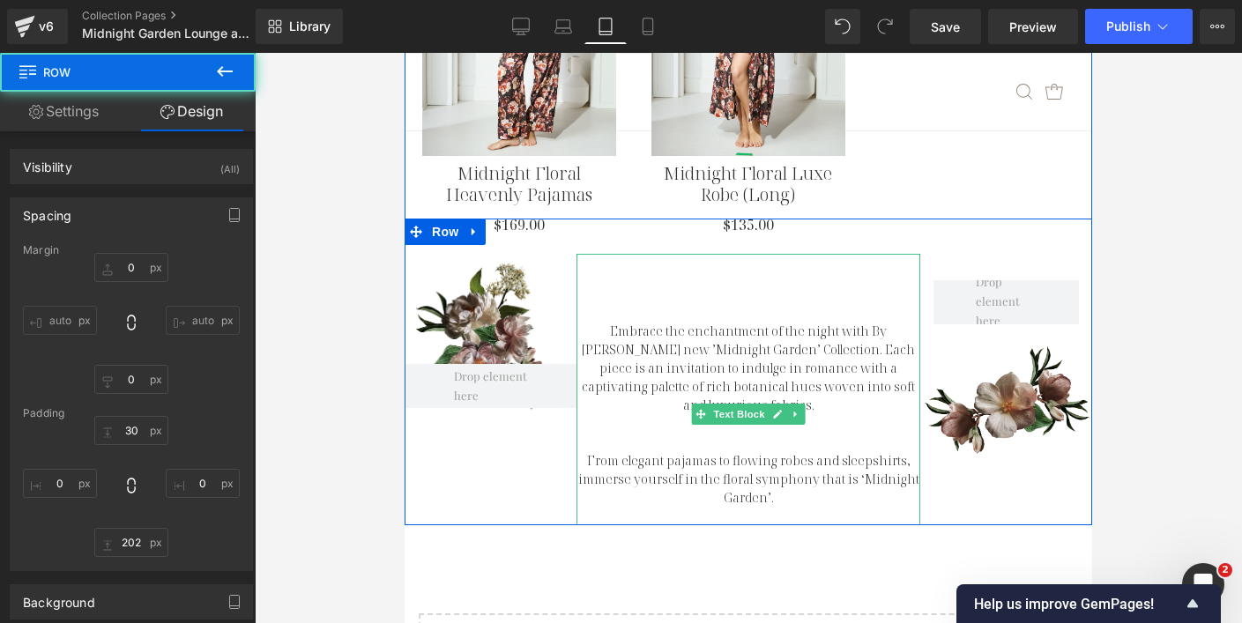
click at [720, 254] on div "Embrace the enchantment of the night with By [PERSON_NAME] new ’Midnight Garden…" at bounding box center [748, 389] width 344 height 271
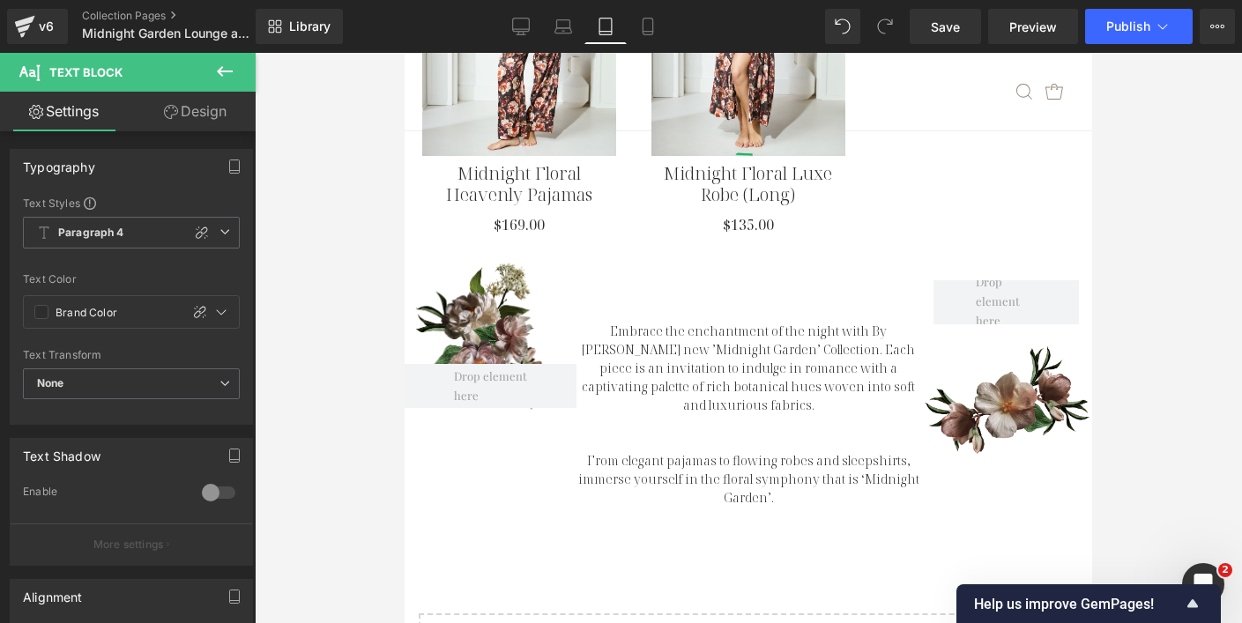
click at [203, 119] on link "Design" at bounding box center [195, 112] width 128 height 40
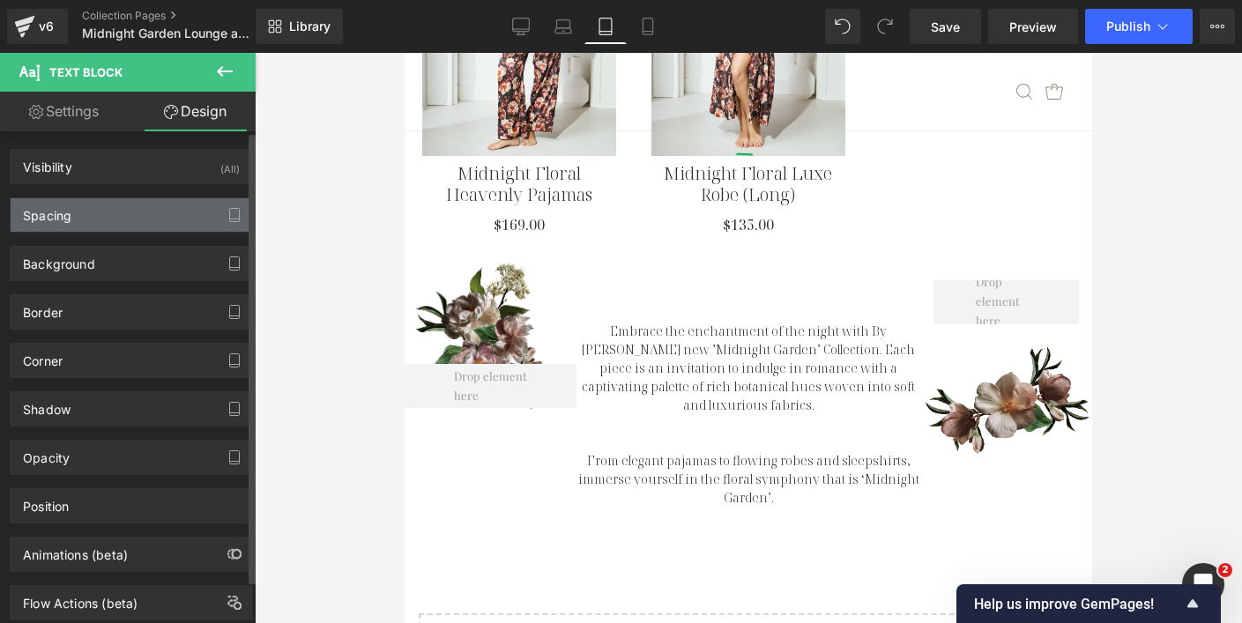
click at [139, 223] on div "Spacing" at bounding box center [131, 214] width 241 height 33
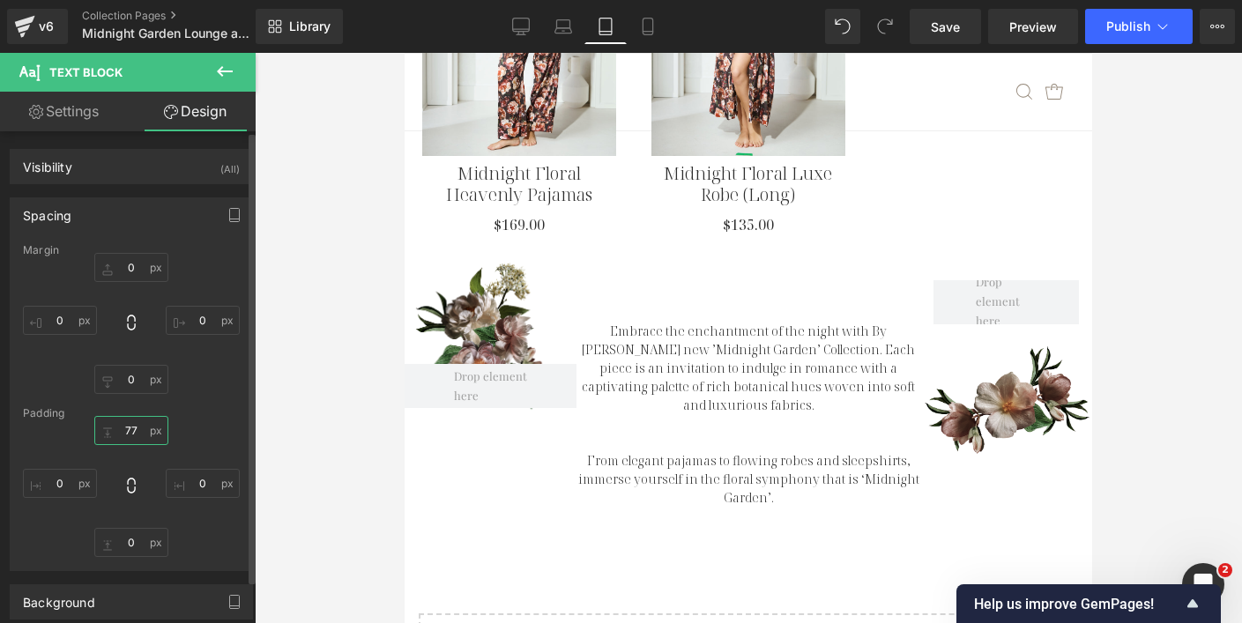
click at [125, 437] on input "77" at bounding box center [131, 430] width 74 height 29
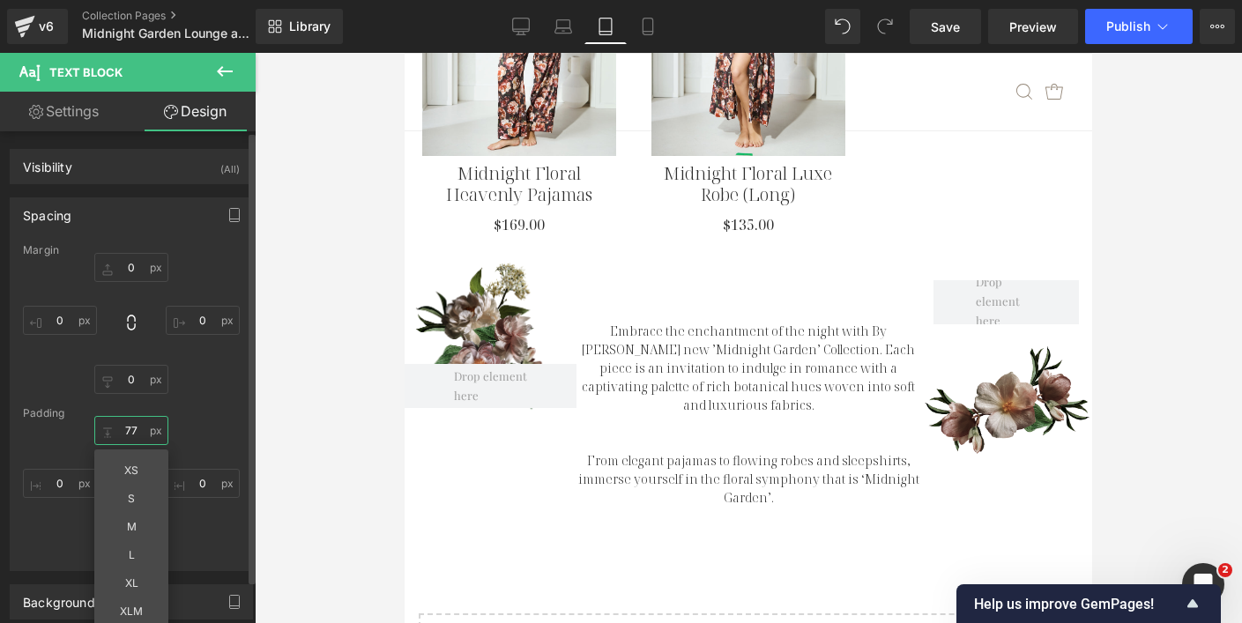
click at [127, 437] on input "77" at bounding box center [131, 430] width 74 height 29
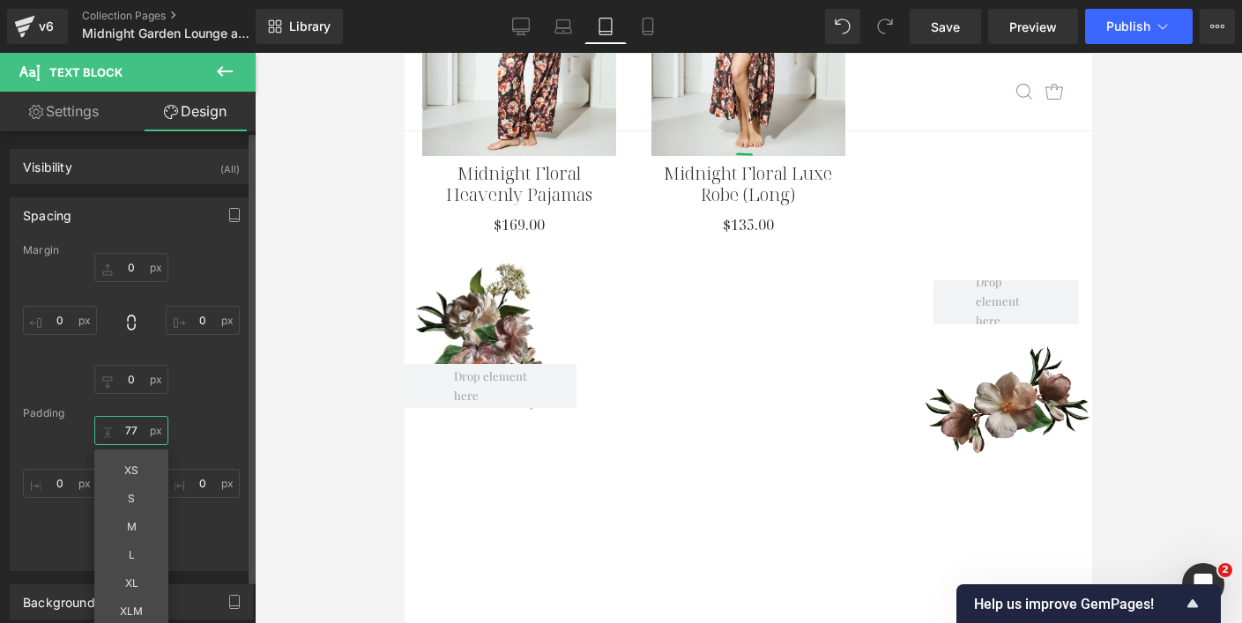
type input "7"
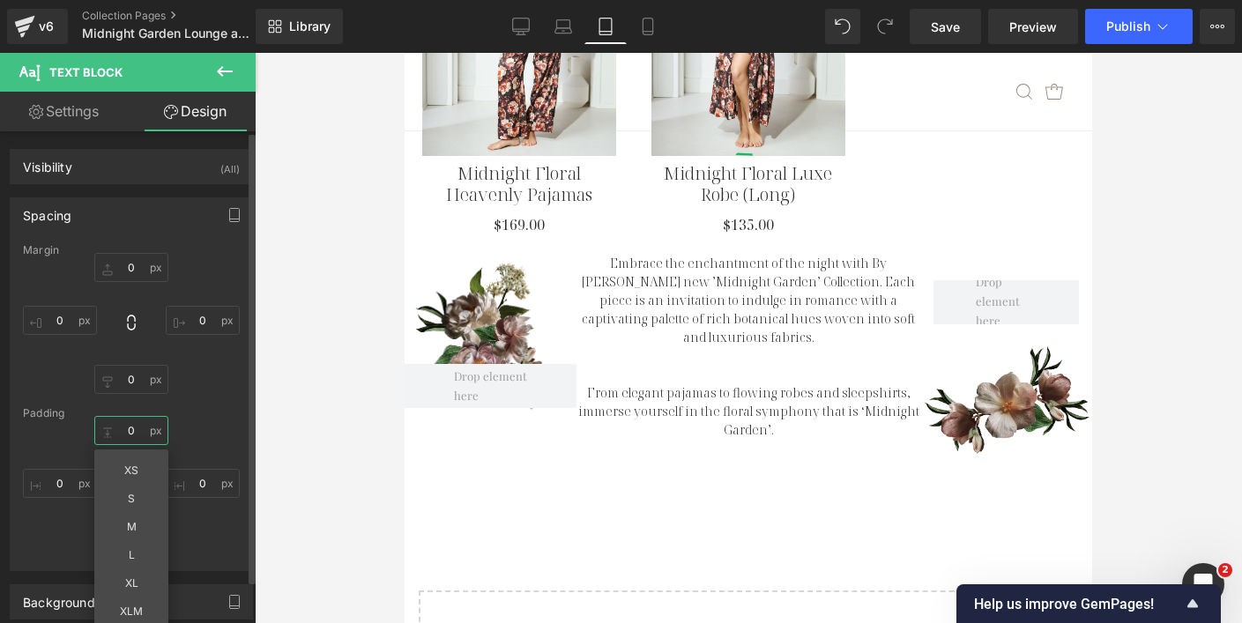
type input "0"
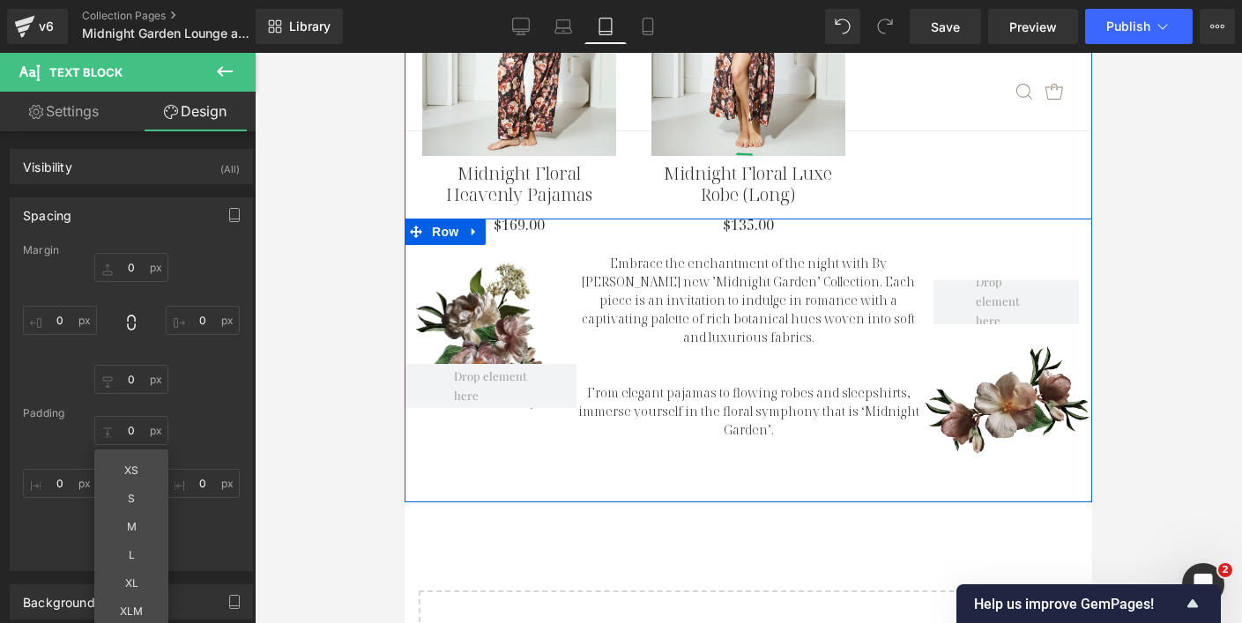
click at [564, 447] on div "Row 125px Embrace the enchantment of the night with By [PERSON_NAME] new ’Midni…" at bounding box center [748, 361] width 687 height 284
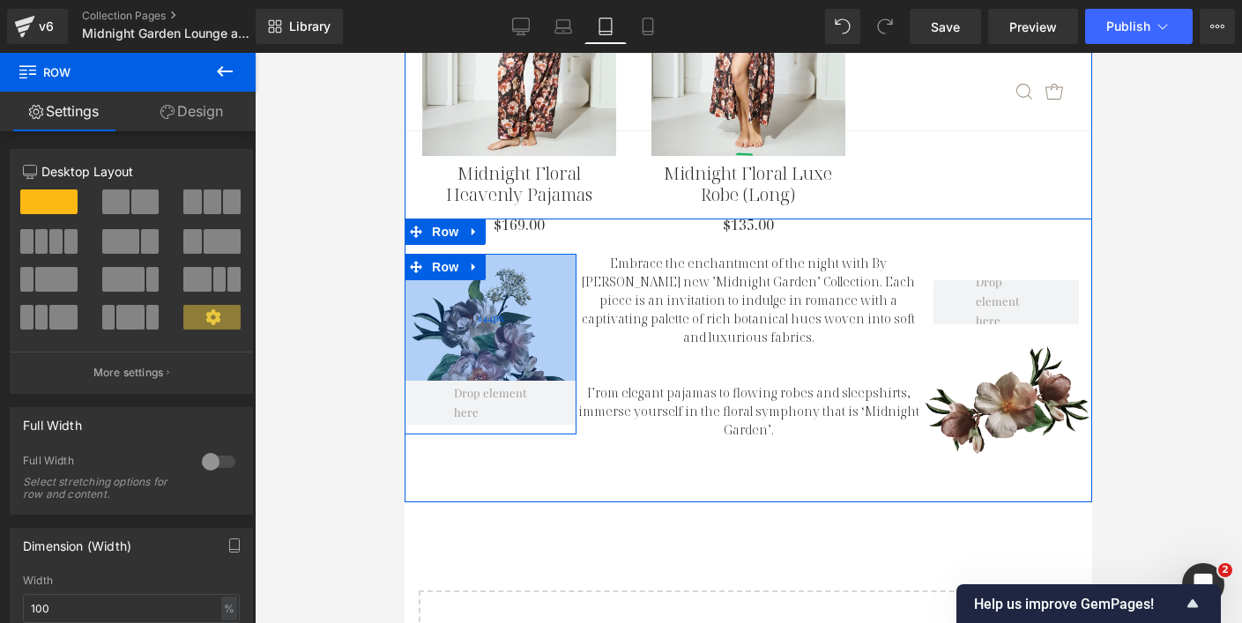
drag, startPoint x: 474, startPoint y: 279, endPoint x: 474, endPoint y: 296, distance: 16.7
click at [474, 296] on div "144px" at bounding box center [491, 317] width 172 height 127
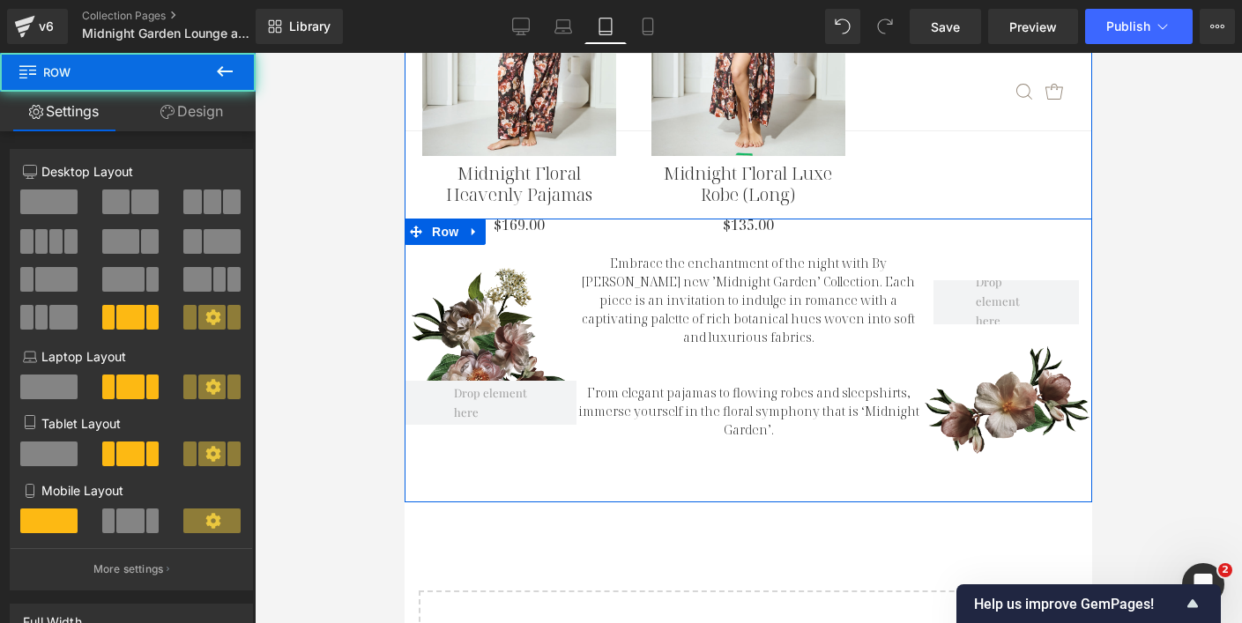
click at [620, 412] on div "Row 144px Embrace the enchantment of the night with By [PERSON_NAME] new ’Midni…" at bounding box center [748, 361] width 687 height 284
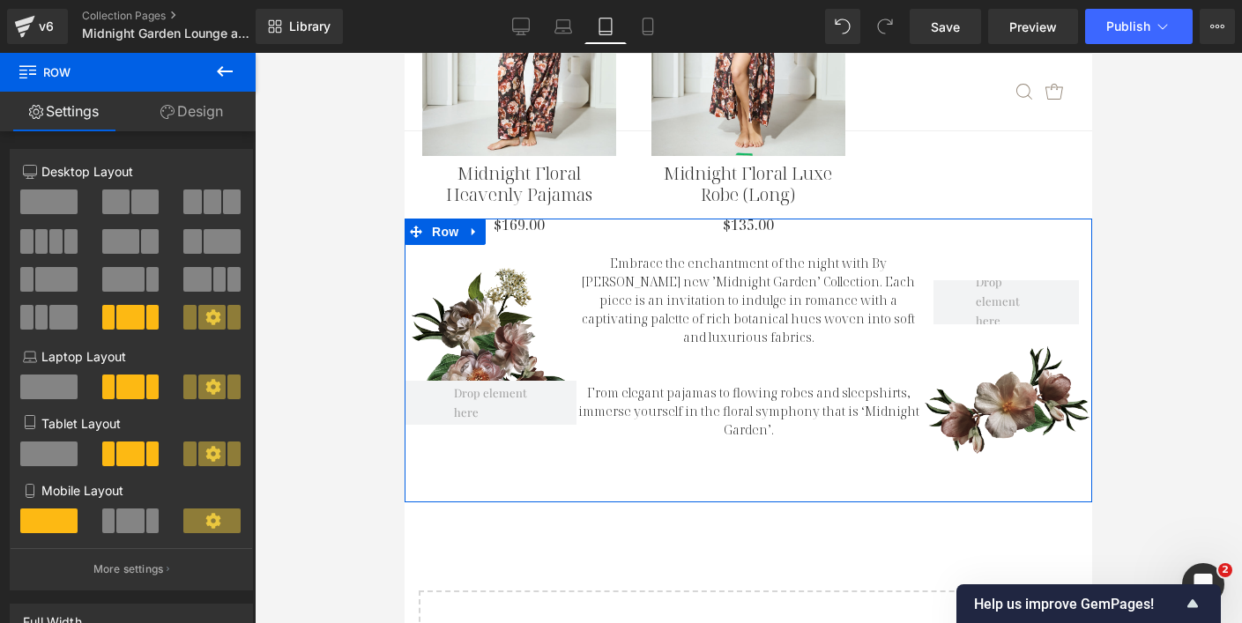
click at [193, 112] on link "Design" at bounding box center [192, 112] width 128 height 40
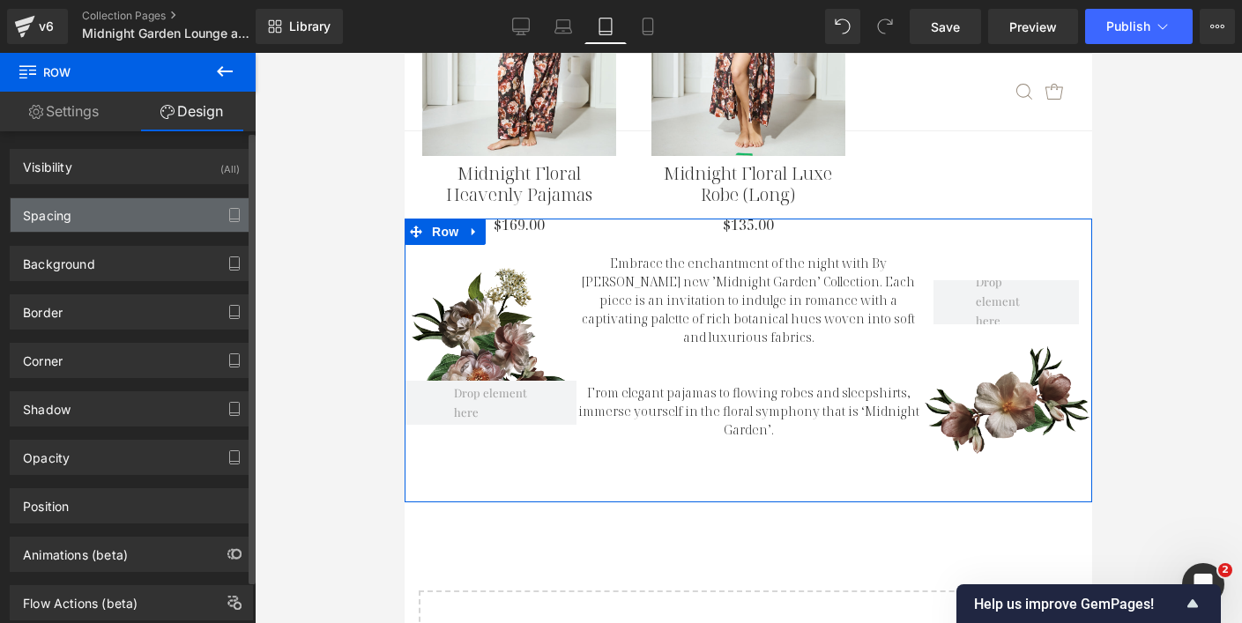
click at [128, 212] on div "Spacing" at bounding box center [131, 214] width 241 height 33
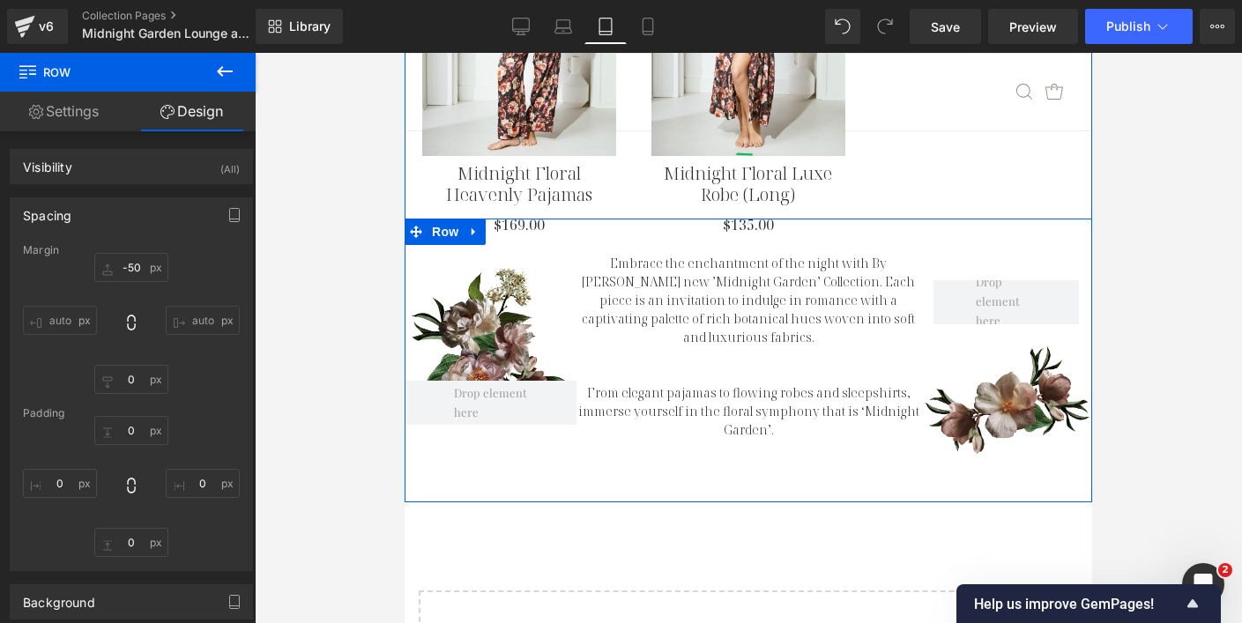
click at [673, 435] on div "Row 144px Embrace the enchantment of the night with By [PERSON_NAME] new ’Midni…" at bounding box center [748, 361] width 687 height 284
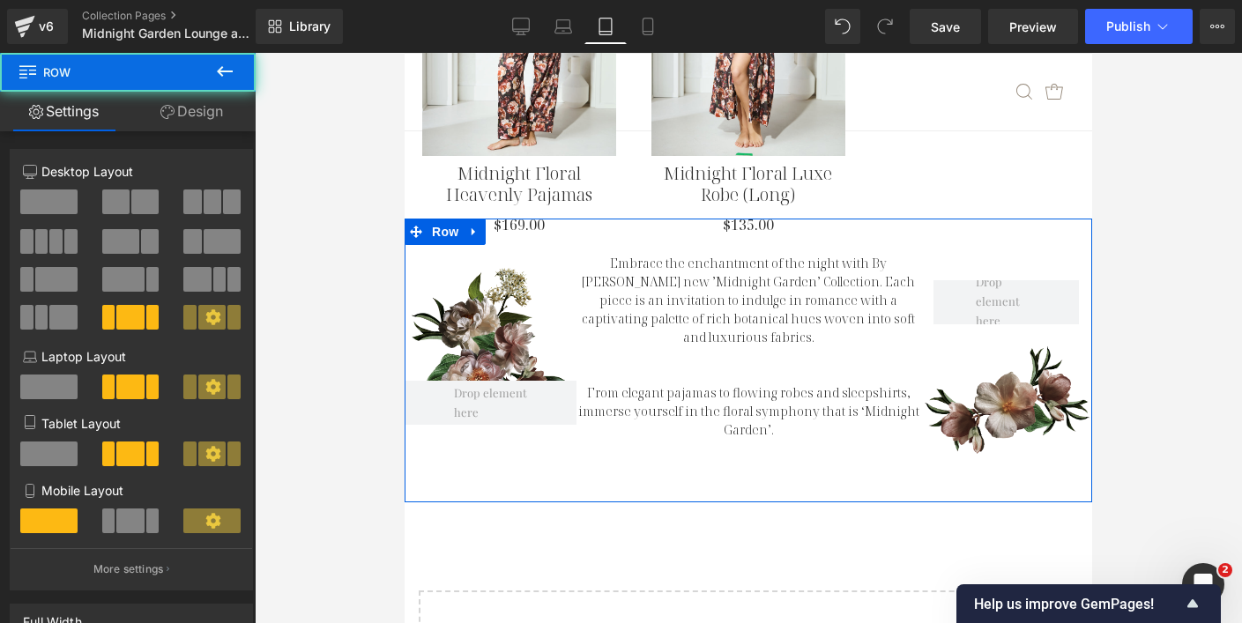
click at [182, 119] on link "Design" at bounding box center [192, 112] width 128 height 40
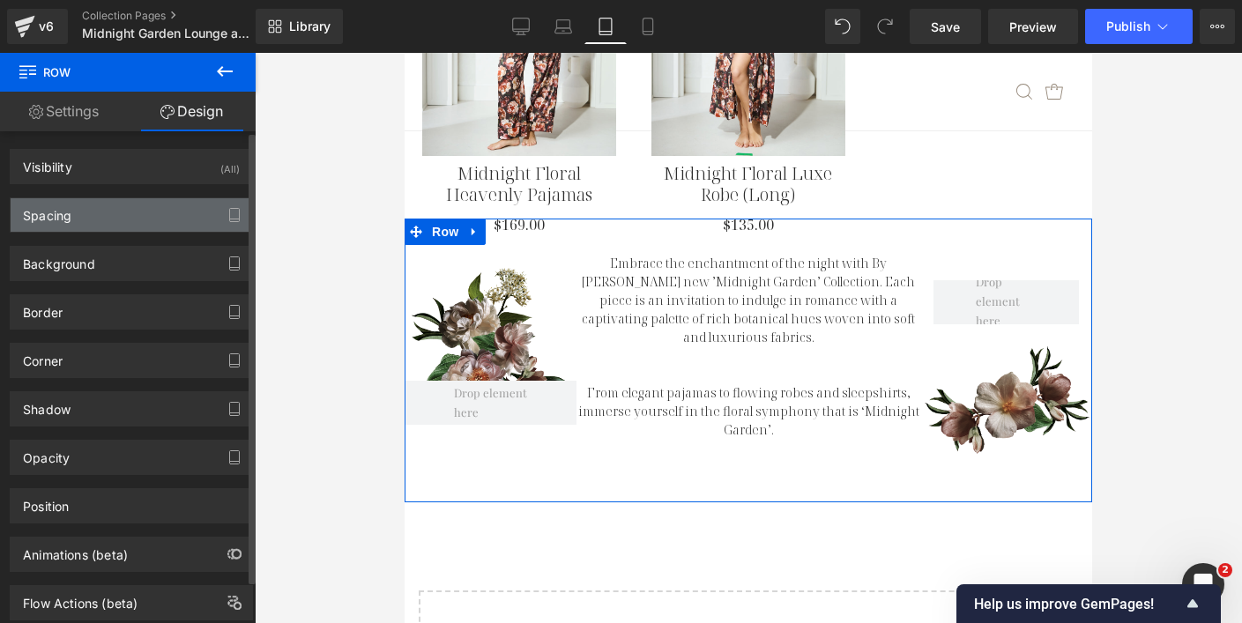
click at [133, 219] on div "Spacing" at bounding box center [131, 214] width 241 height 33
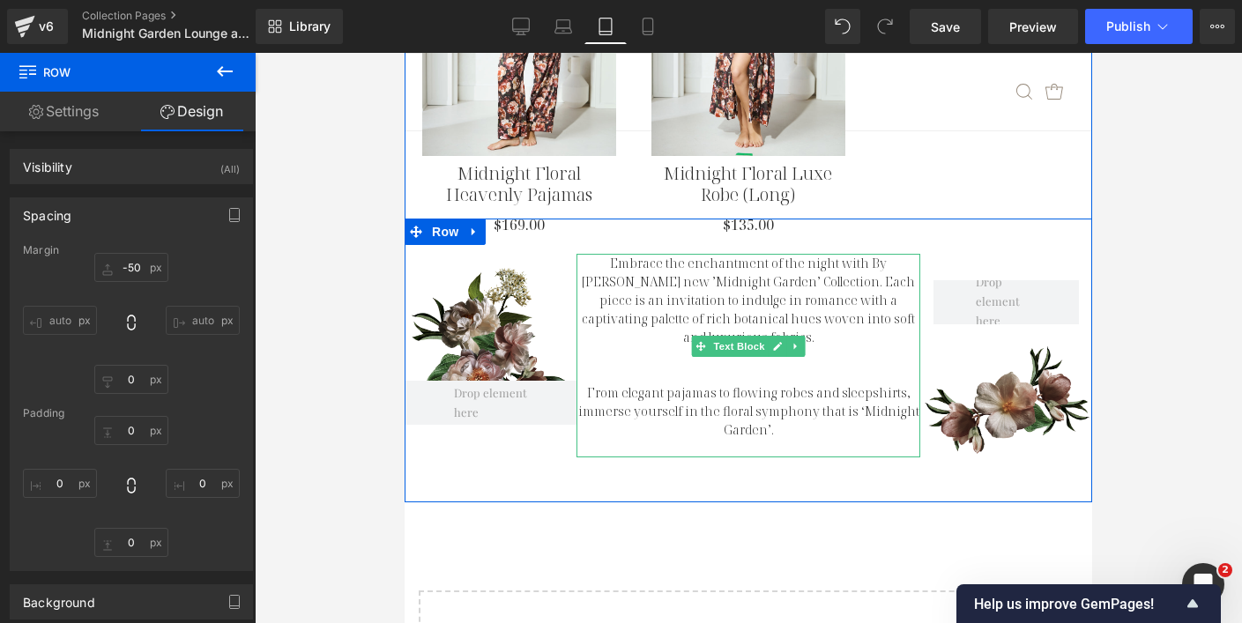
click at [657, 383] on p "From elegant pajamas to flowing robes and sleepshirts, immerse yourself in the …" at bounding box center [748, 411] width 344 height 56
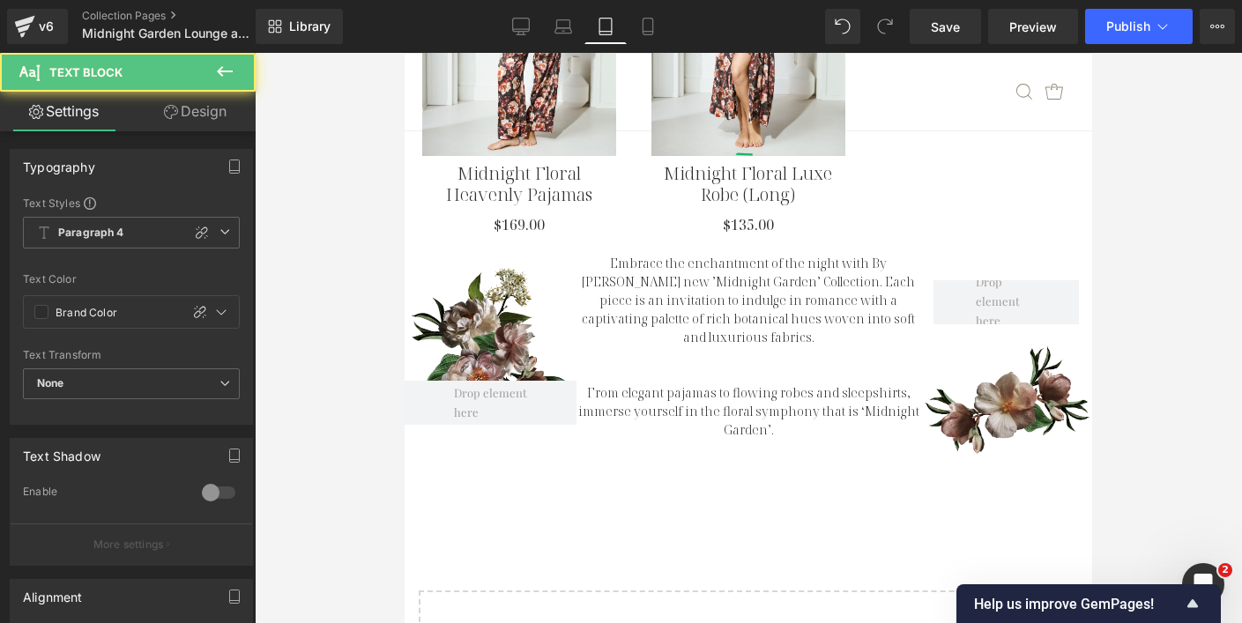
click at [219, 124] on link "Design" at bounding box center [195, 112] width 128 height 40
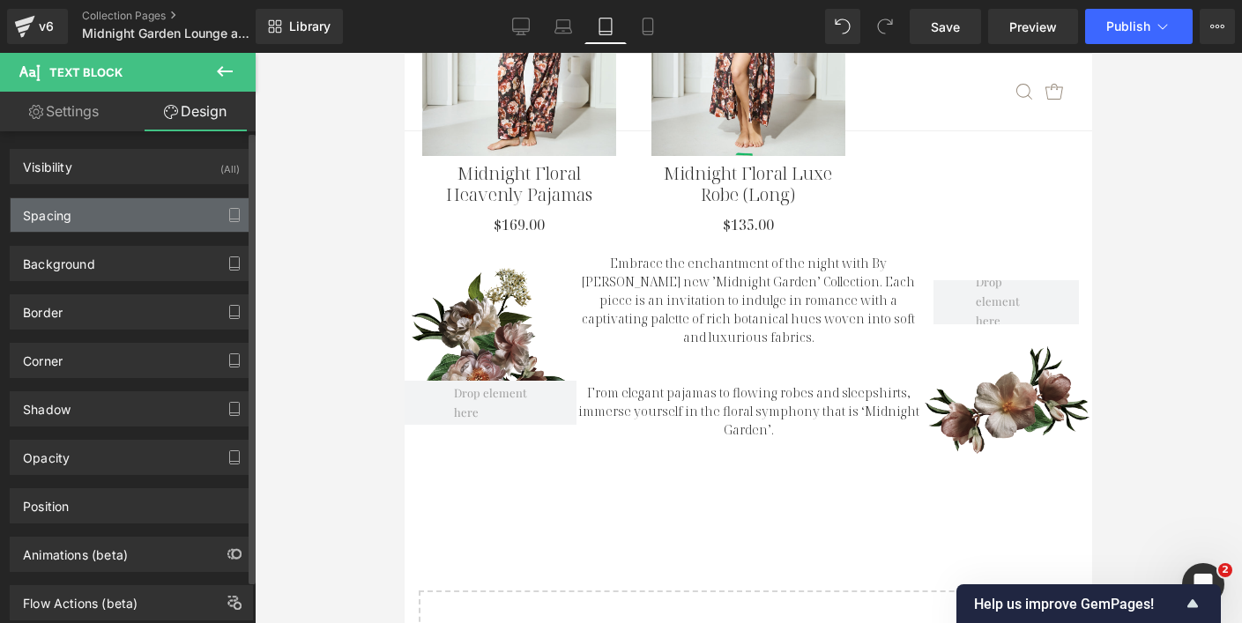
click at [156, 204] on div "Spacing" at bounding box center [131, 214] width 241 height 33
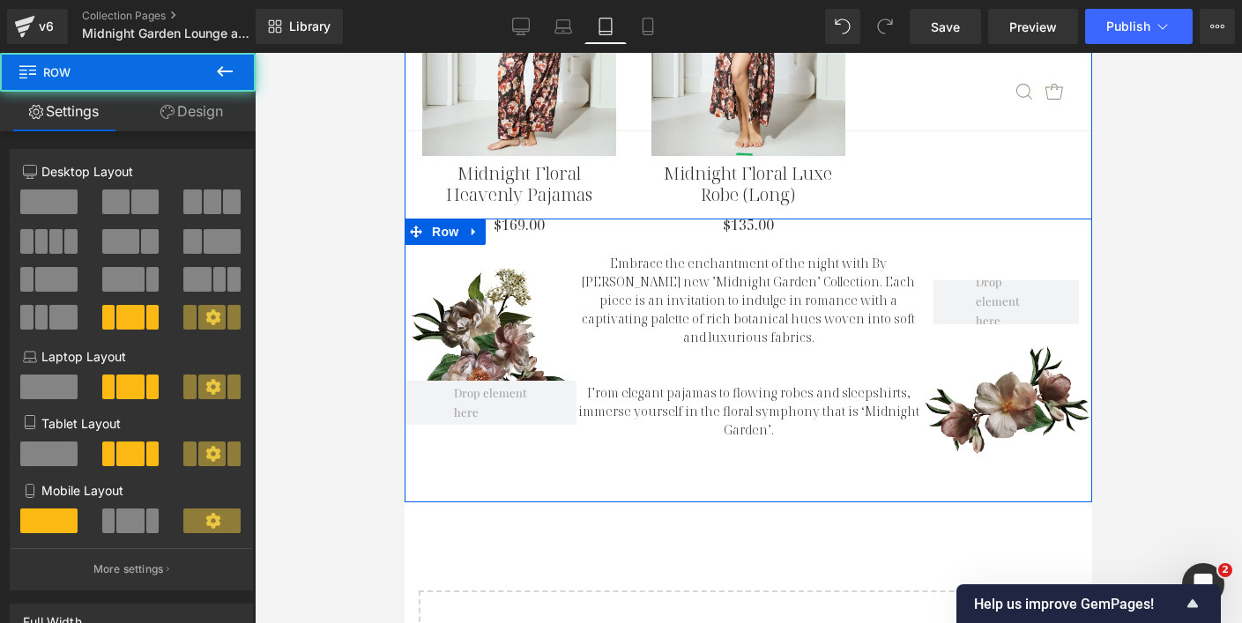
click at [457, 427] on div "Row 144px Embrace the enchantment of the night with By [PERSON_NAME] new ’Midni…" at bounding box center [748, 361] width 687 height 284
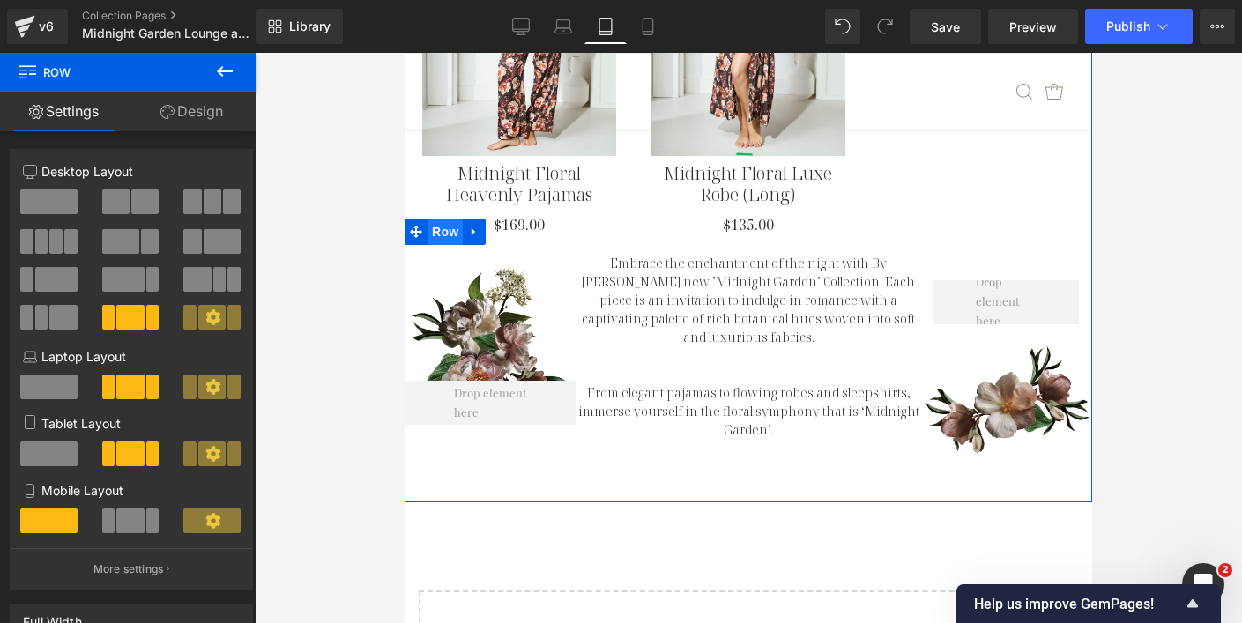
click at [442, 219] on span "Row" at bounding box center [444, 232] width 35 height 26
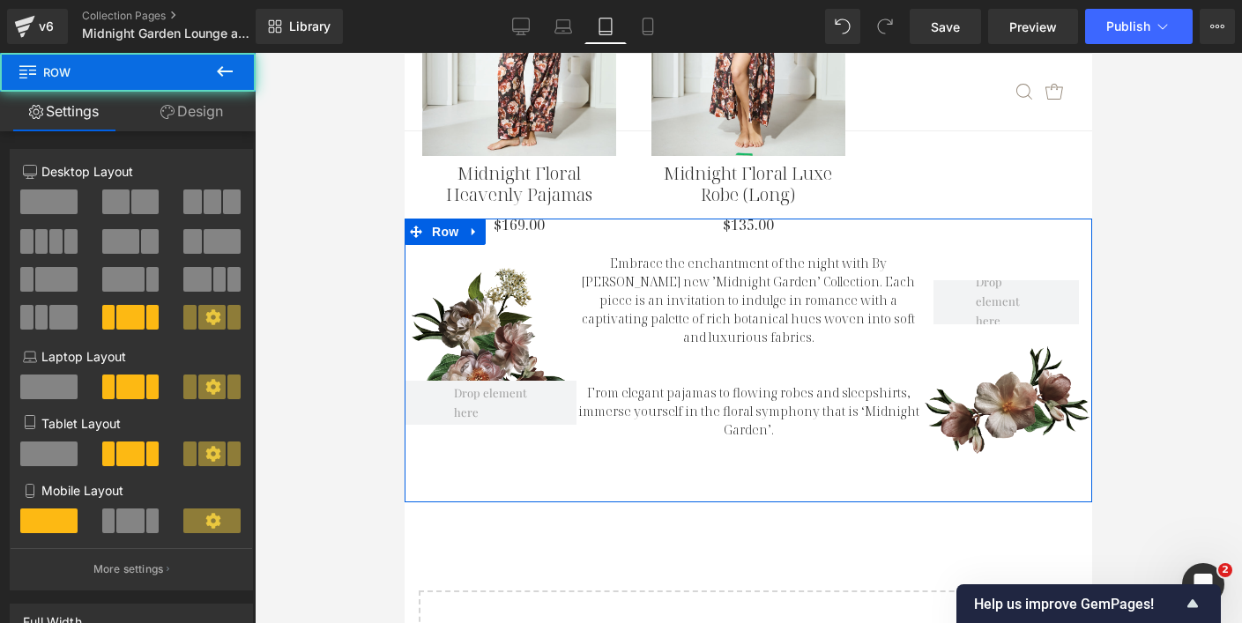
click at [195, 110] on link "Design" at bounding box center [192, 112] width 128 height 40
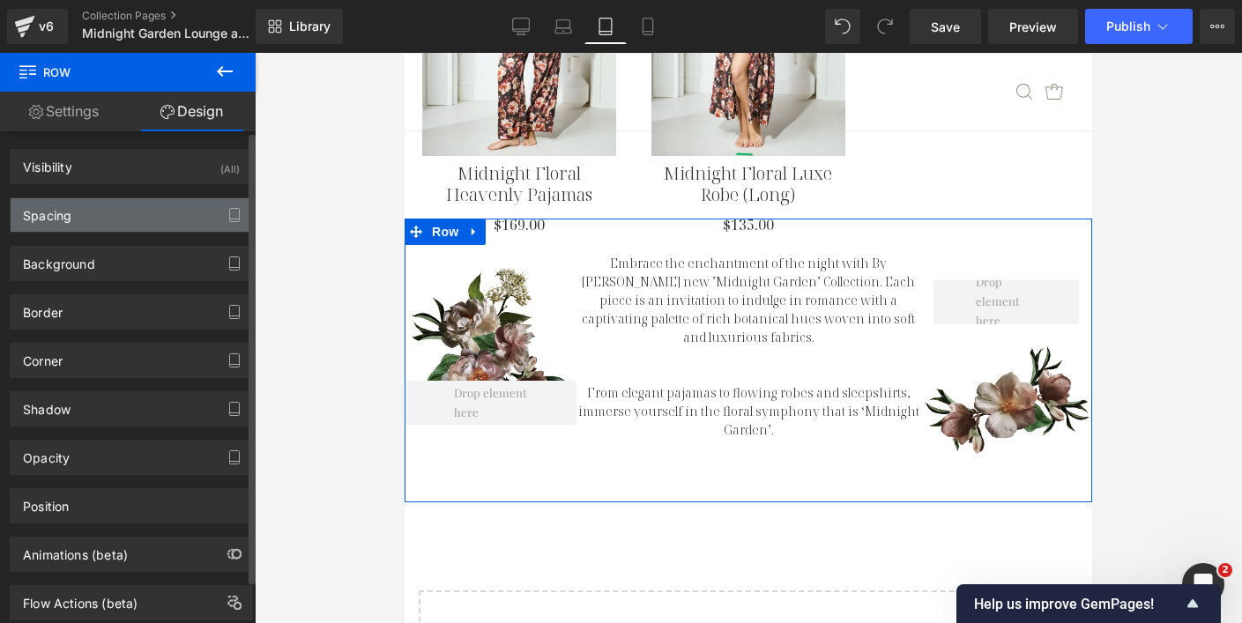
click at [146, 220] on div "Spacing" at bounding box center [131, 214] width 241 height 33
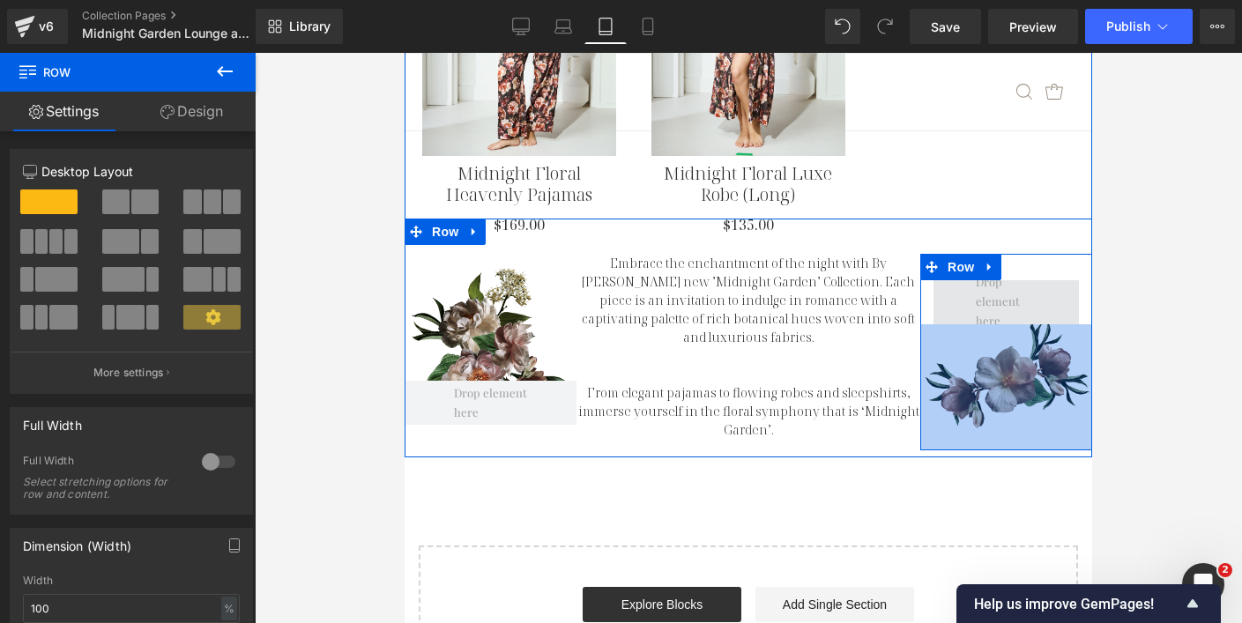
drag, startPoint x: 1014, startPoint y: 318, endPoint x: 1006, endPoint y: 266, distance: 52.5
click at [1006, 266] on div "Row 143px" at bounding box center [1006, 352] width 172 height 197
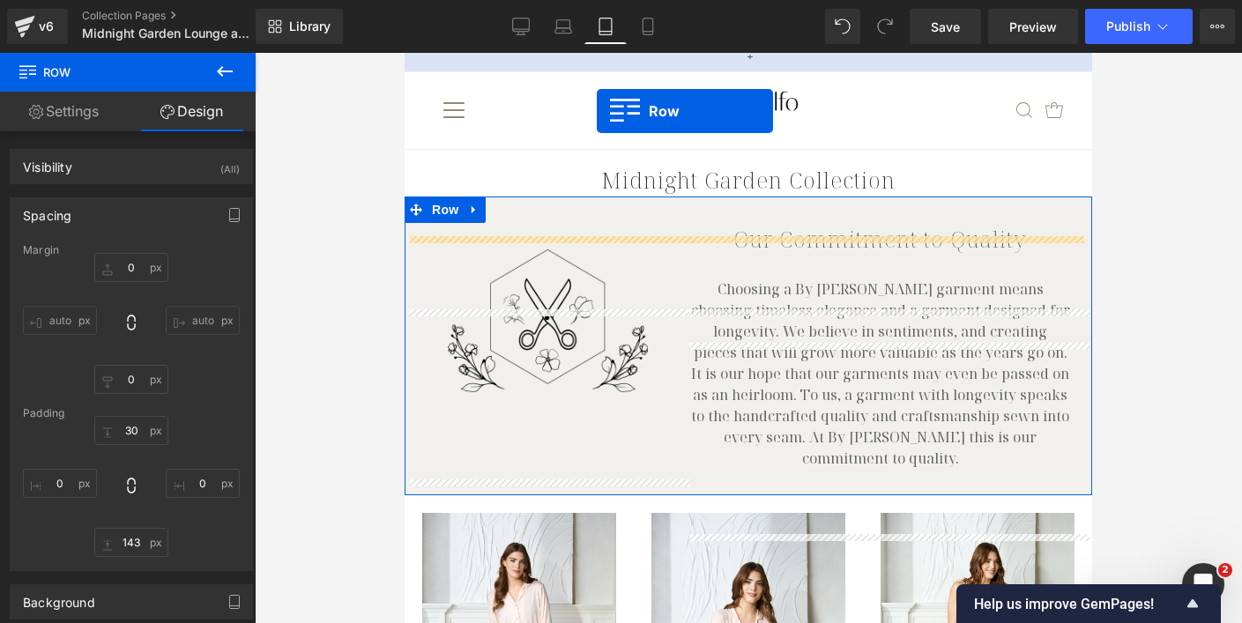
scroll to position [0, 0]
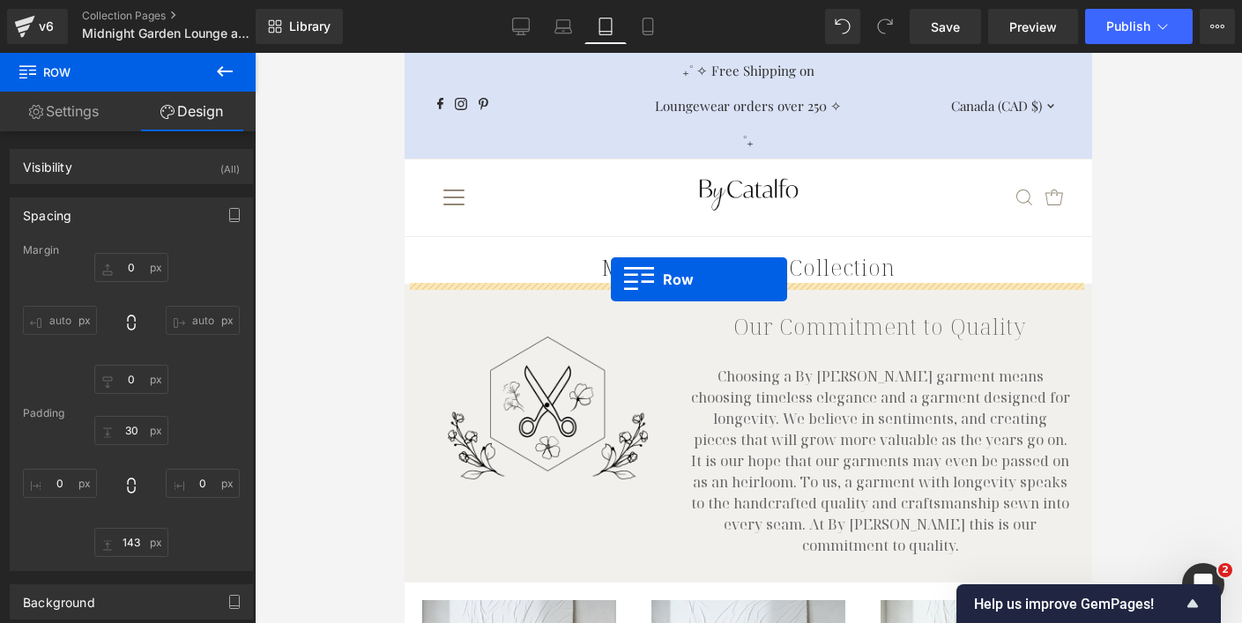
drag, startPoint x: 409, startPoint y: 181, endPoint x: 611, endPoint y: 279, distance: 224.7
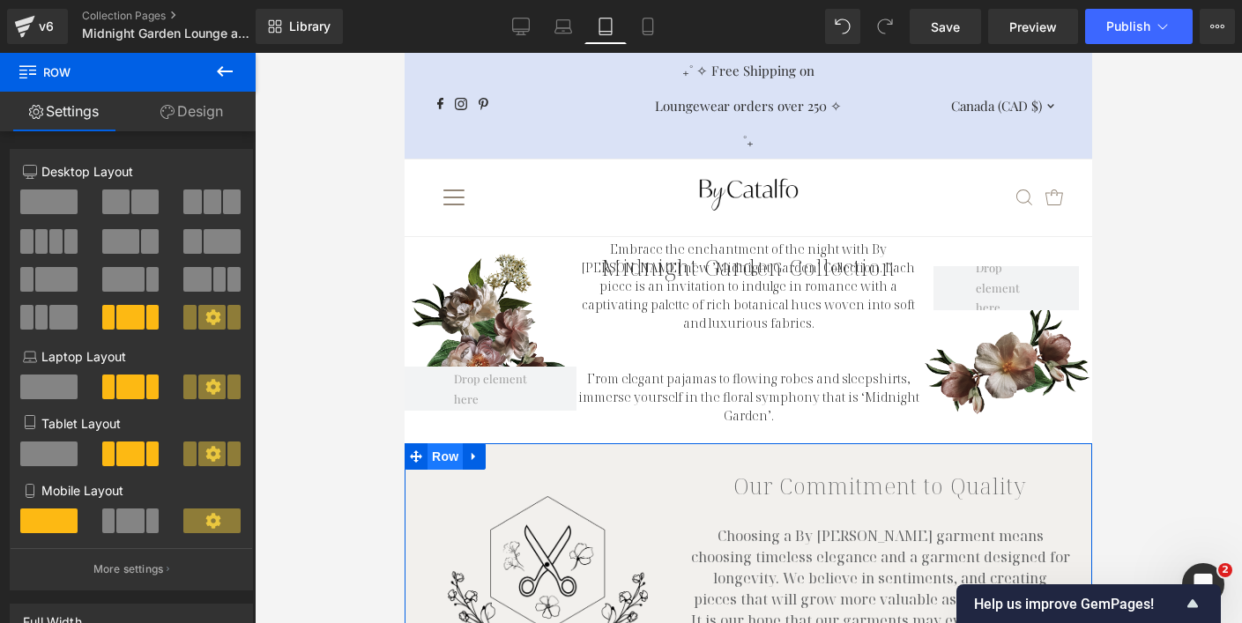
click at [439, 446] on span "Row" at bounding box center [444, 456] width 35 height 26
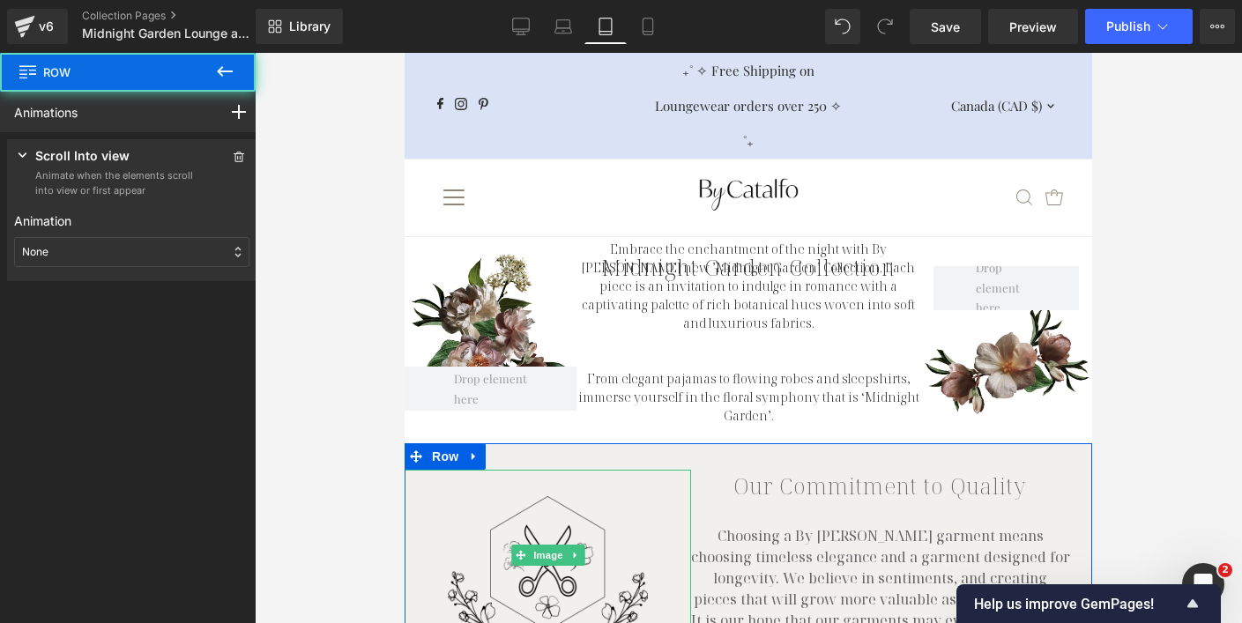
drag, startPoint x: 950, startPoint y: 597, endPoint x: 530, endPoint y: 531, distance: 425.4
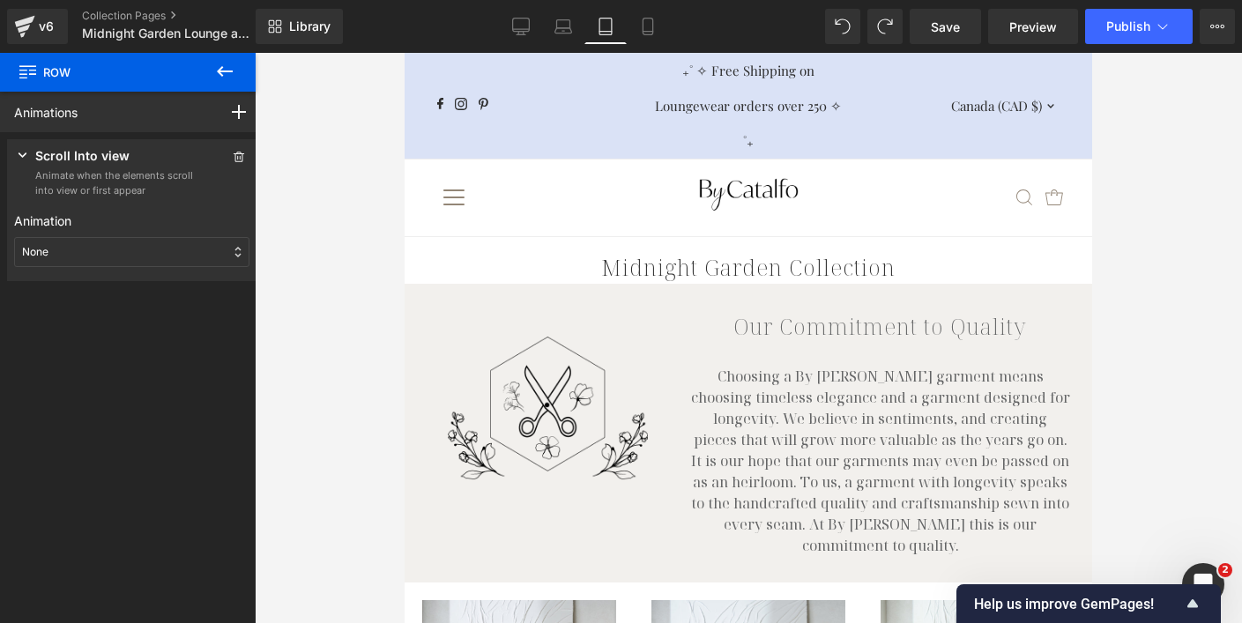
click at [649, 268] on h1 "Midnight Garden Collection" at bounding box center [748, 267] width 687 height 33
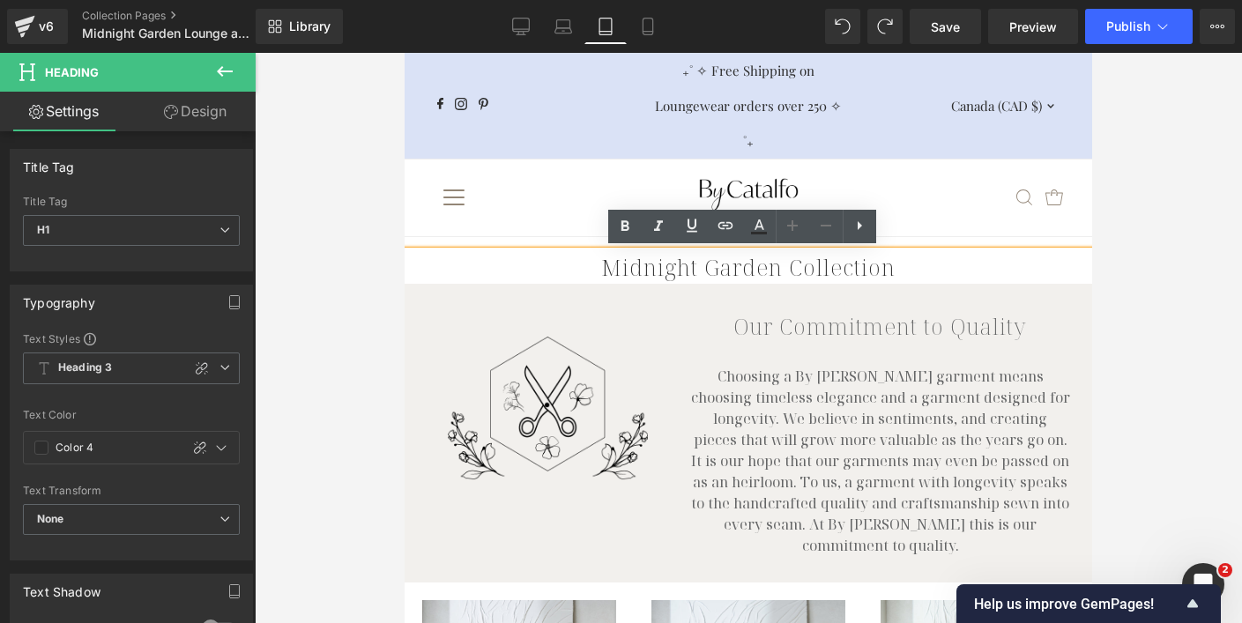
click at [538, 234] on div ".slideout__trigger-mobile-menu .testament--icon-theme-menu-bars:hover .hover-fi…" at bounding box center [748, 198] width 646 height 77
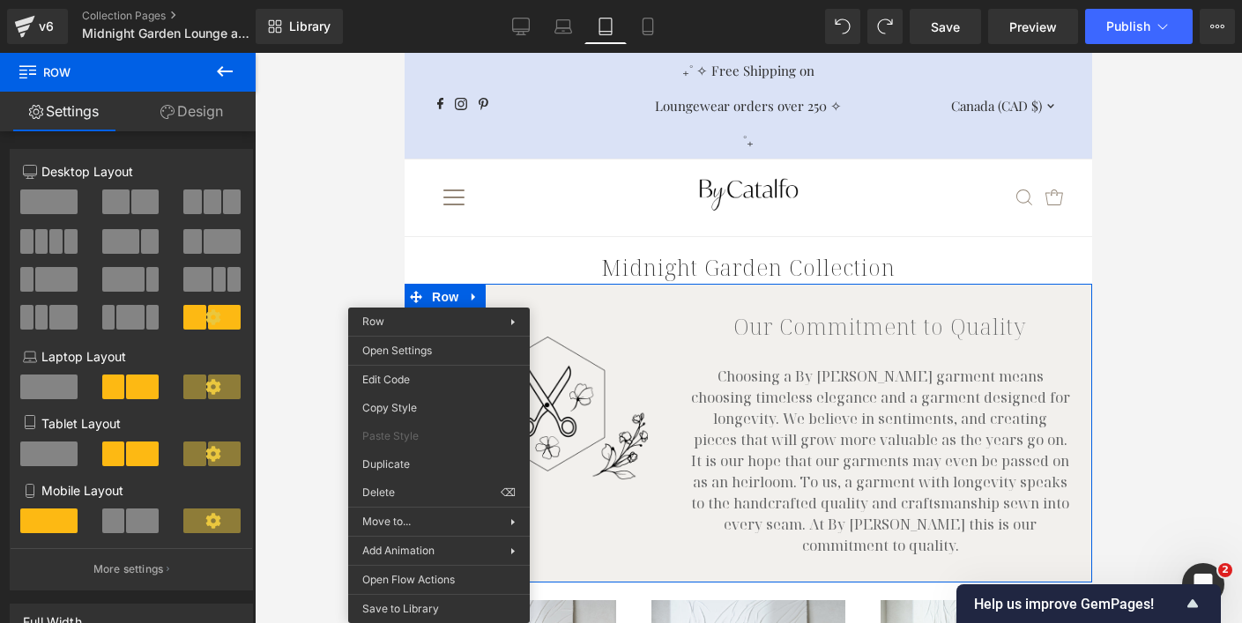
click at [580, 547] on div "Loading Product Data" at bounding box center [621, 553] width 127 height 19
click at [568, 546] on div "Loading Product Data" at bounding box center [621, 553] width 127 height 19
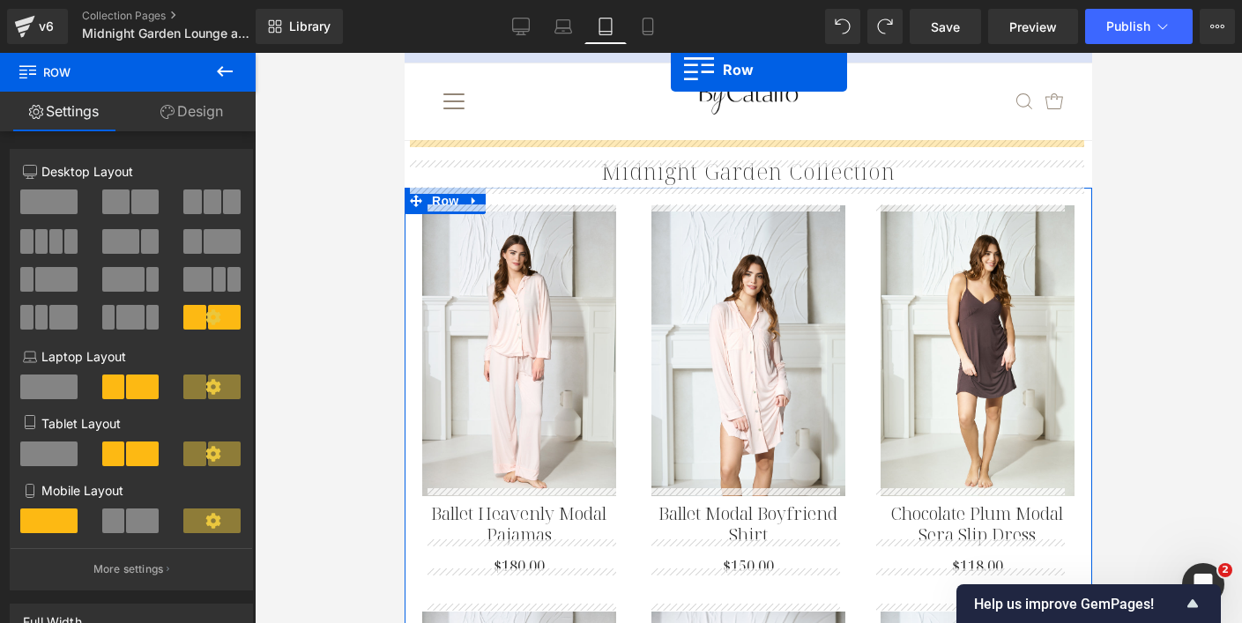
scroll to position [43, 0]
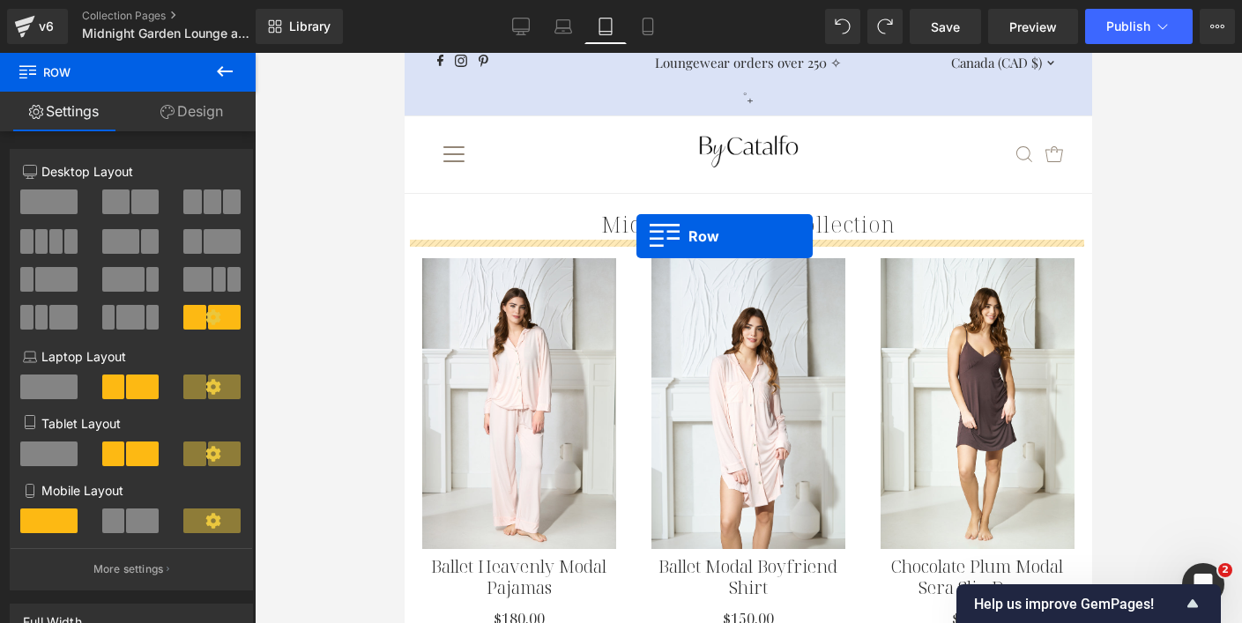
drag, startPoint x: 411, startPoint y: 264, endPoint x: 636, endPoint y: 236, distance: 227.3
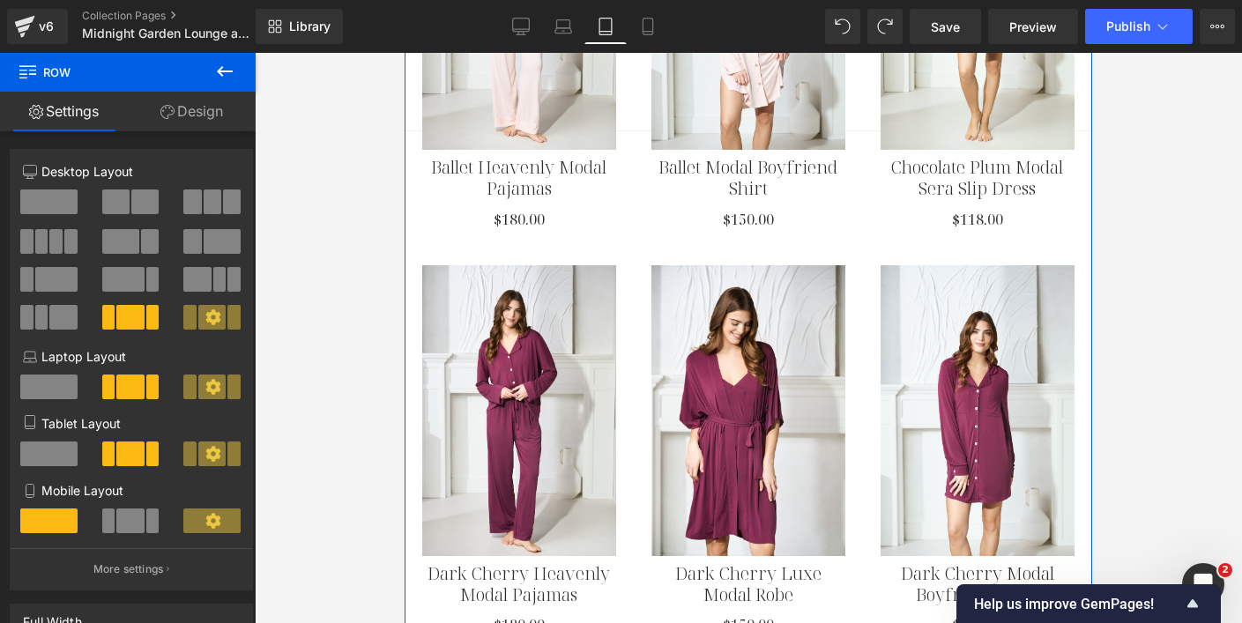
scroll to position [0, 0]
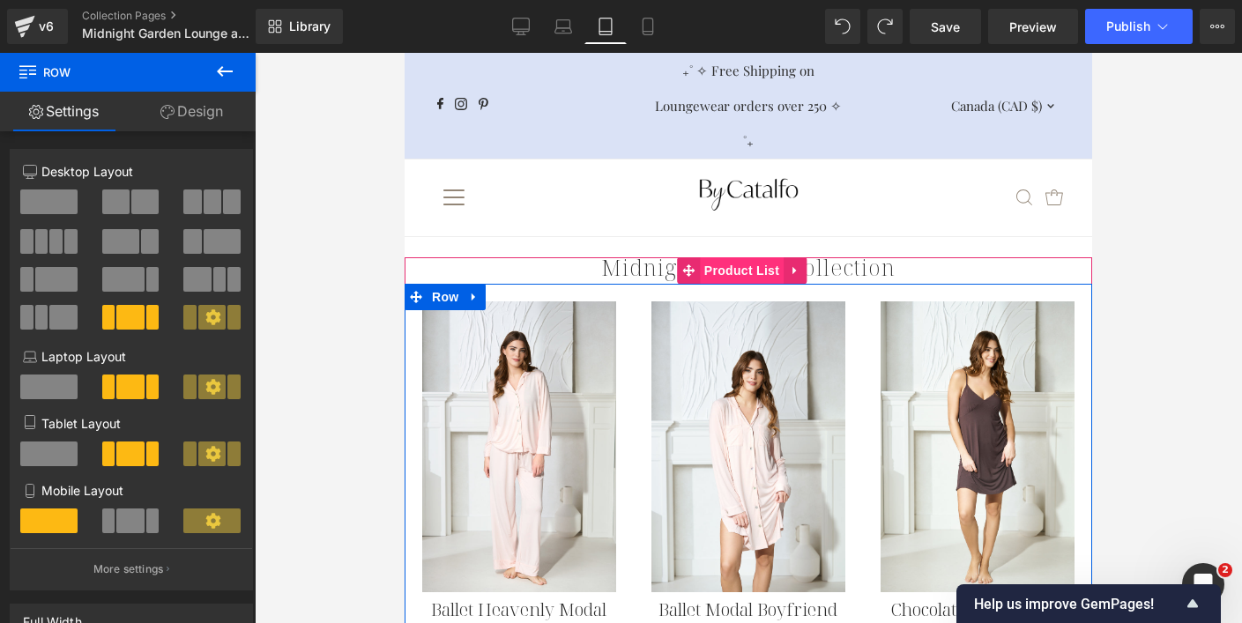
click at [720, 268] on span "Product List" at bounding box center [742, 270] width 84 height 26
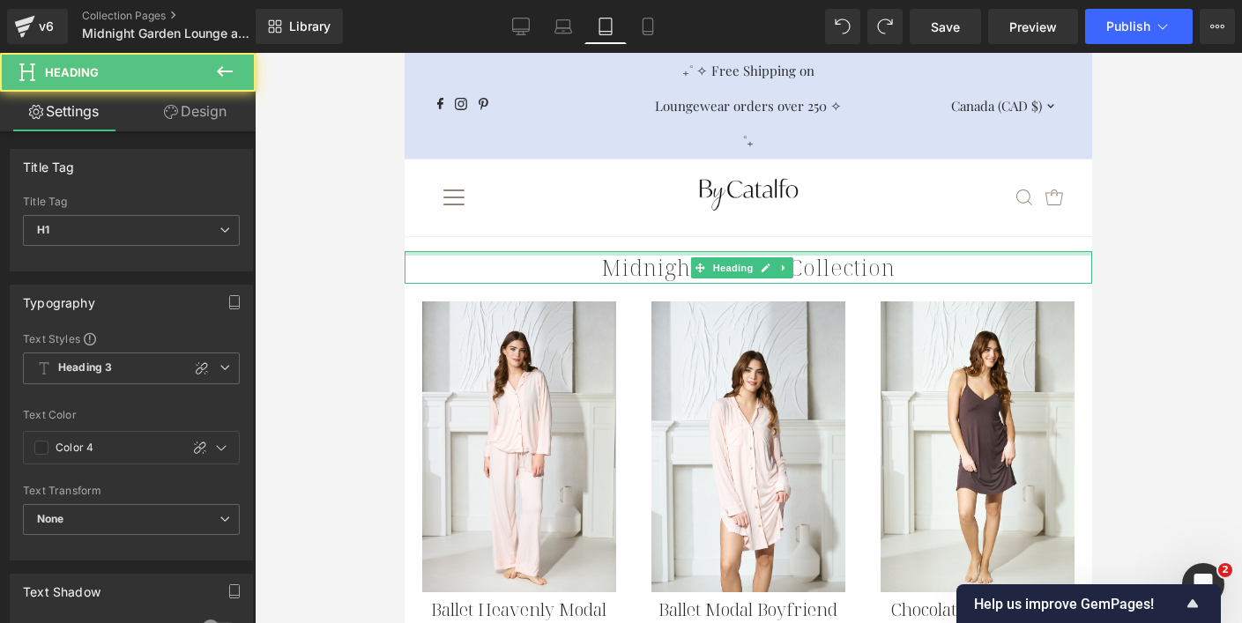
click at [605, 253] on div at bounding box center [748, 253] width 687 height 4
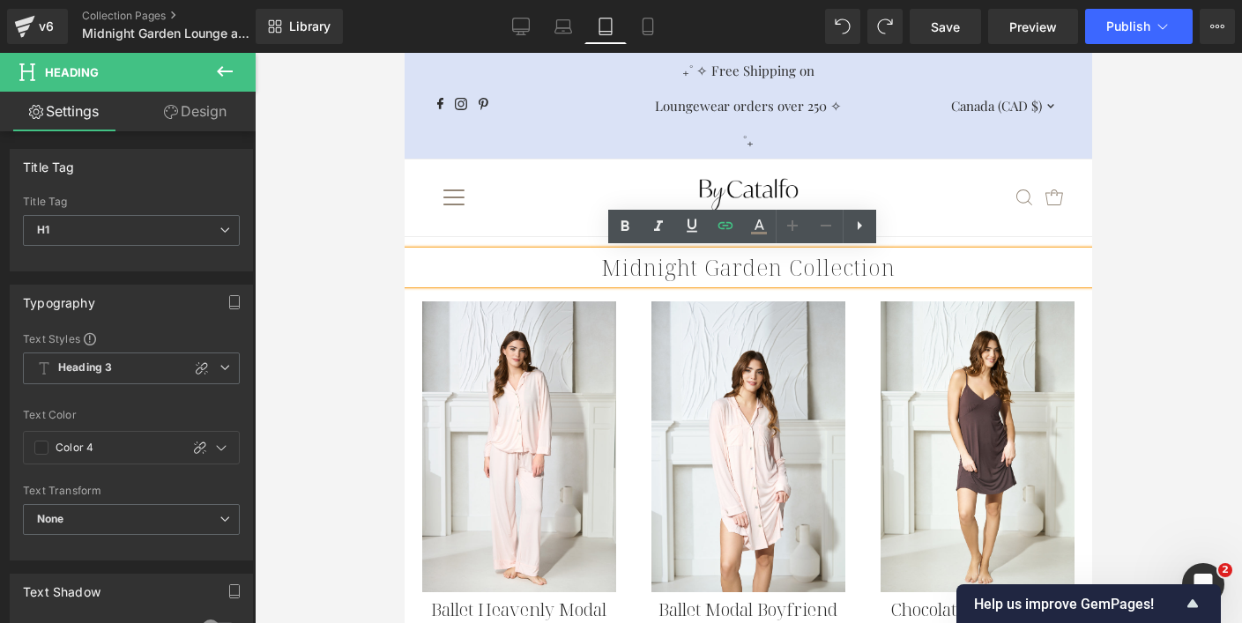
click at [503, 234] on div ".slideout__trigger-mobile-menu .testament--icon-theme-menu-bars:hover .hover-fi…" at bounding box center [748, 198] width 646 height 77
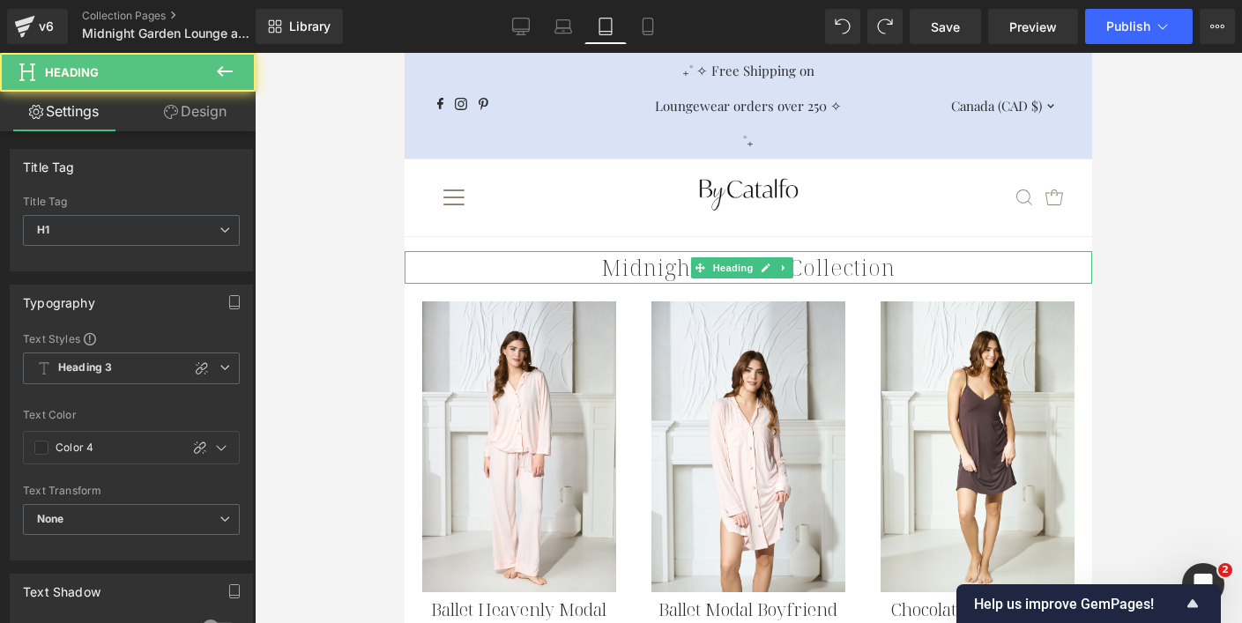
click at [601, 256] on h1 "Midnight Garden Collection" at bounding box center [748, 267] width 687 height 33
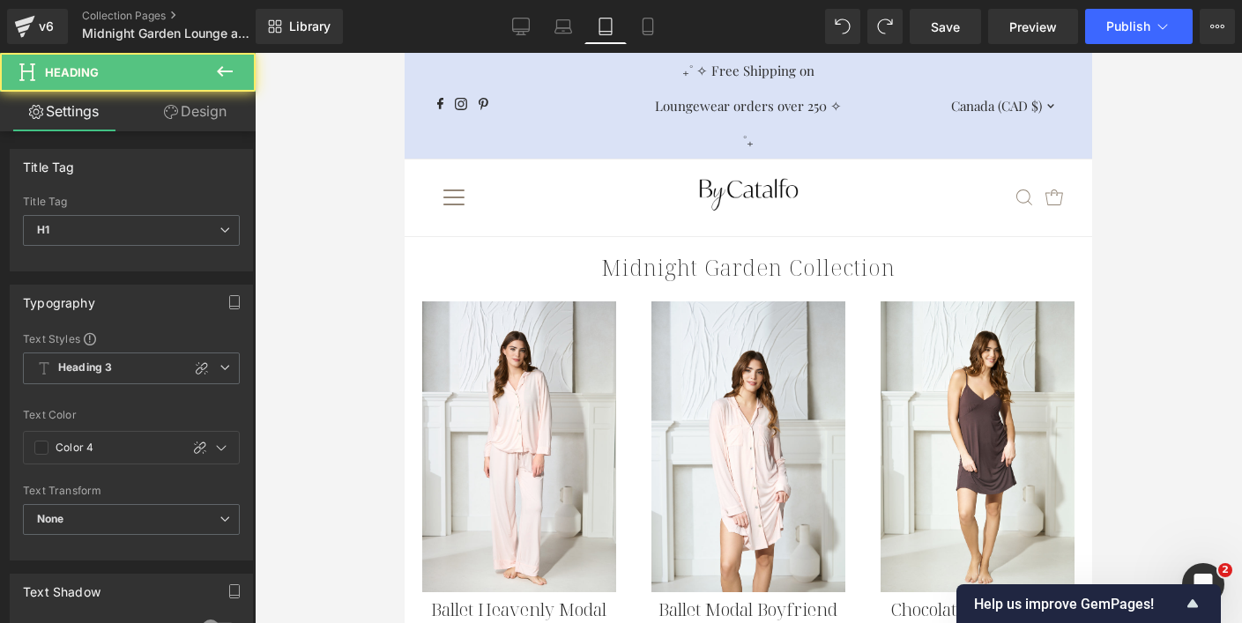
click at [225, 114] on link "Design" at bounding box center [195, 112] width 128 height 40
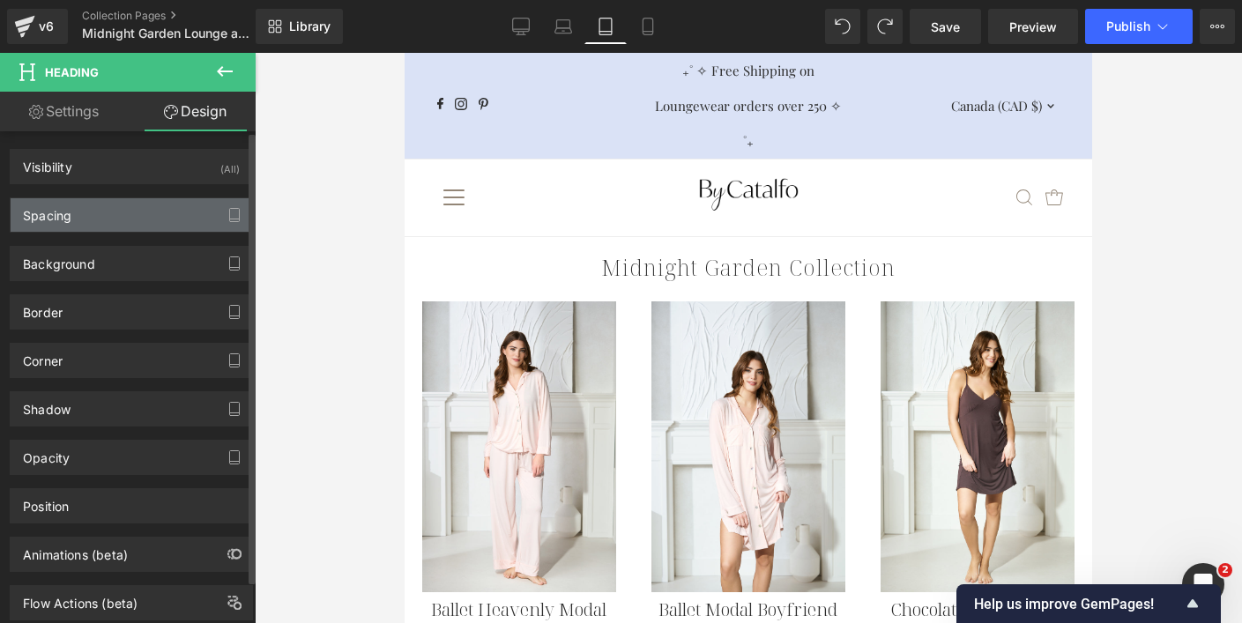
click at [131, 209] on div "Spacing" at bounding box center [131, 214] width 241 height 33
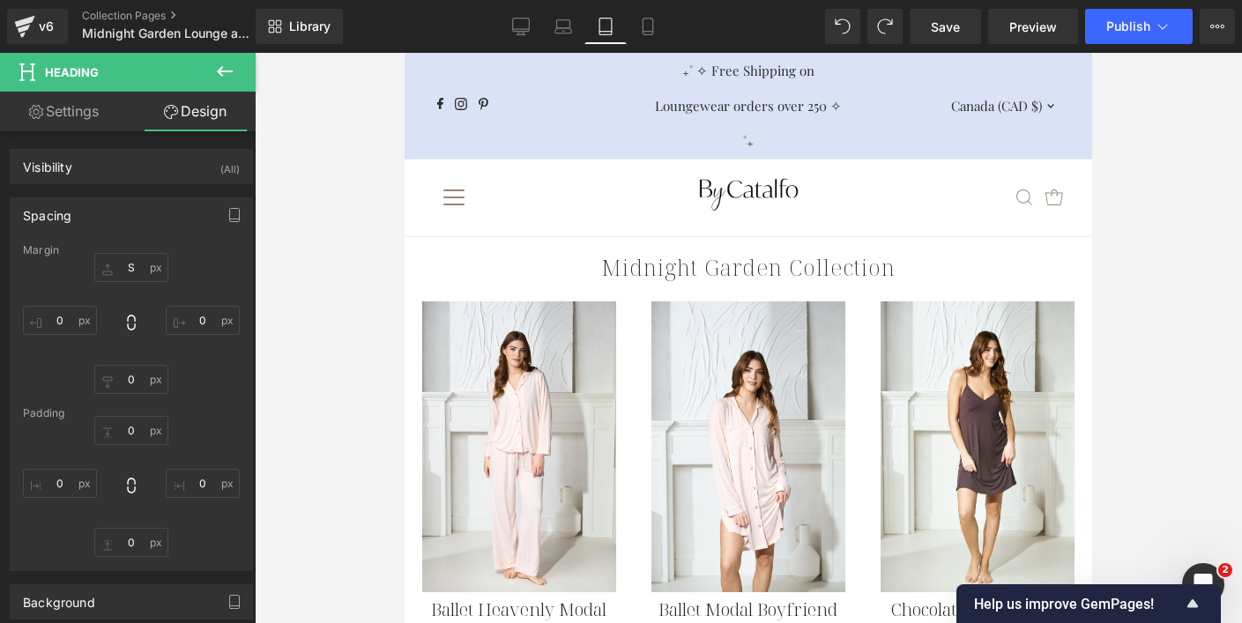
click at [548, 229] on div ".slideout__trigger-mobile-menu .testament--icon-theme-menu-bars:hover .hover-fi…" at bounding box center [748, 198] width 646 height 77
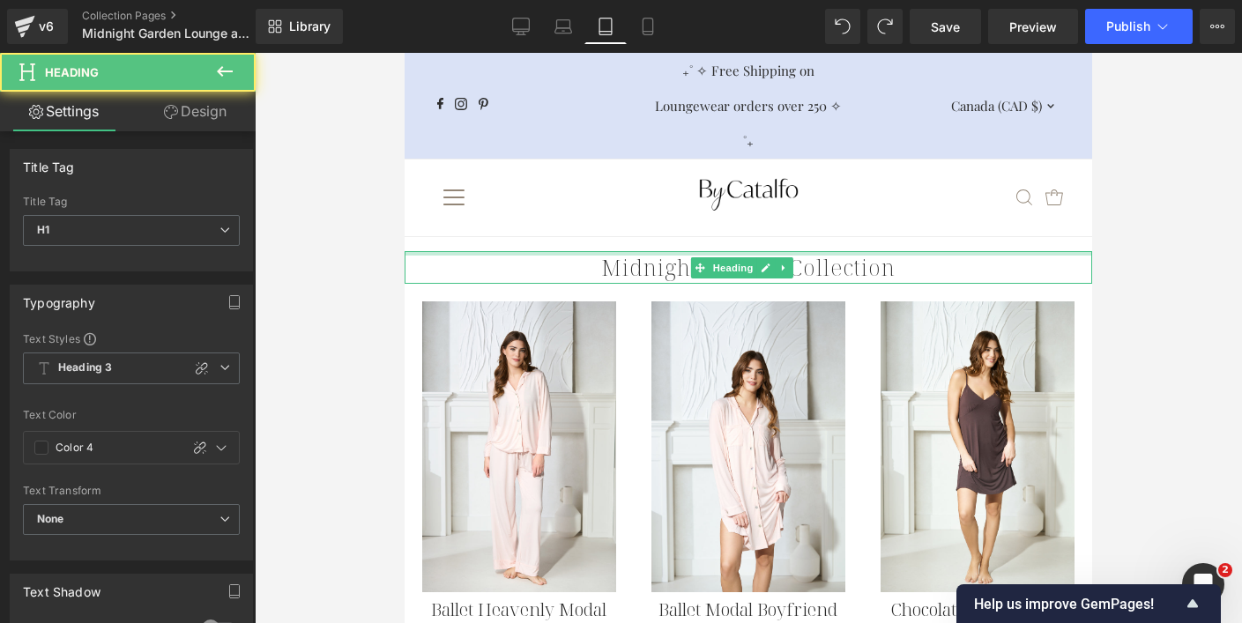
click at [681, 254] on div at bounding box center [748, 253] width 687 height 4
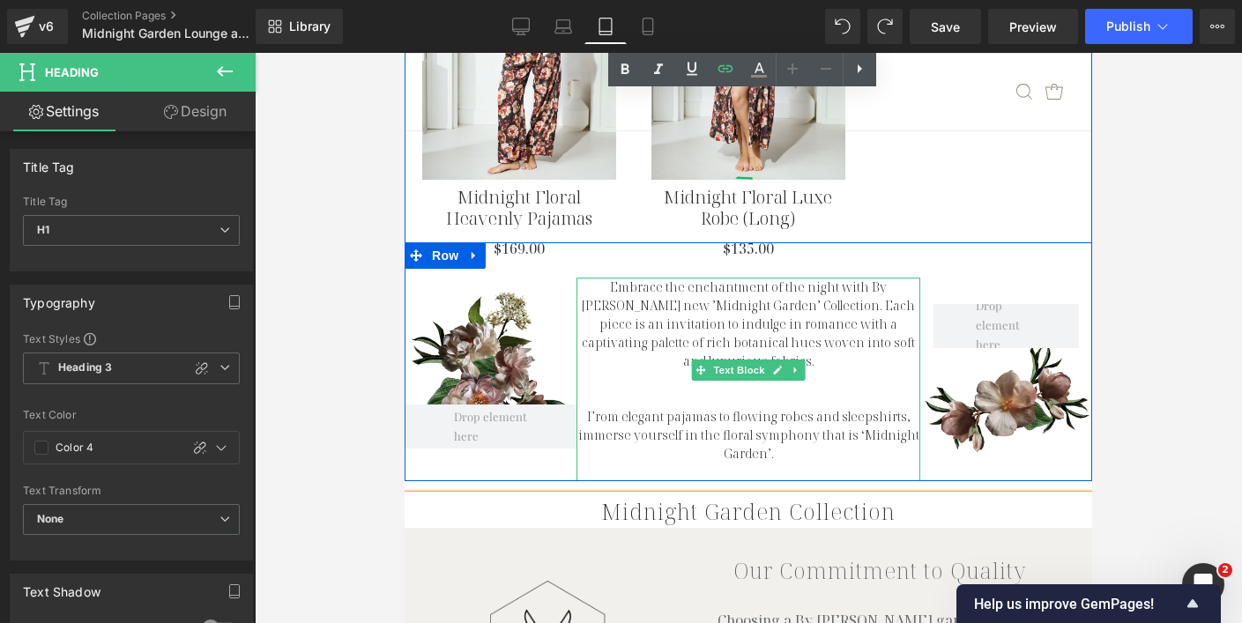
scroll to position [1603, 0]
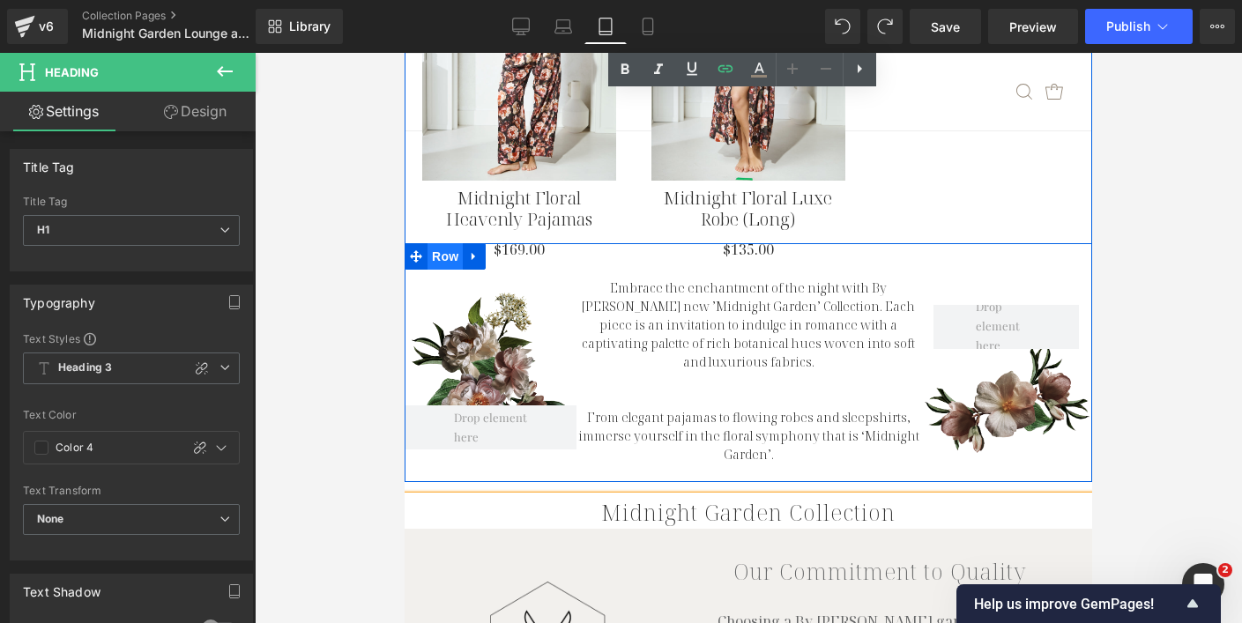
click at [432, 243] on span "Row" at bounding box center [444, 256] width 35 height 26
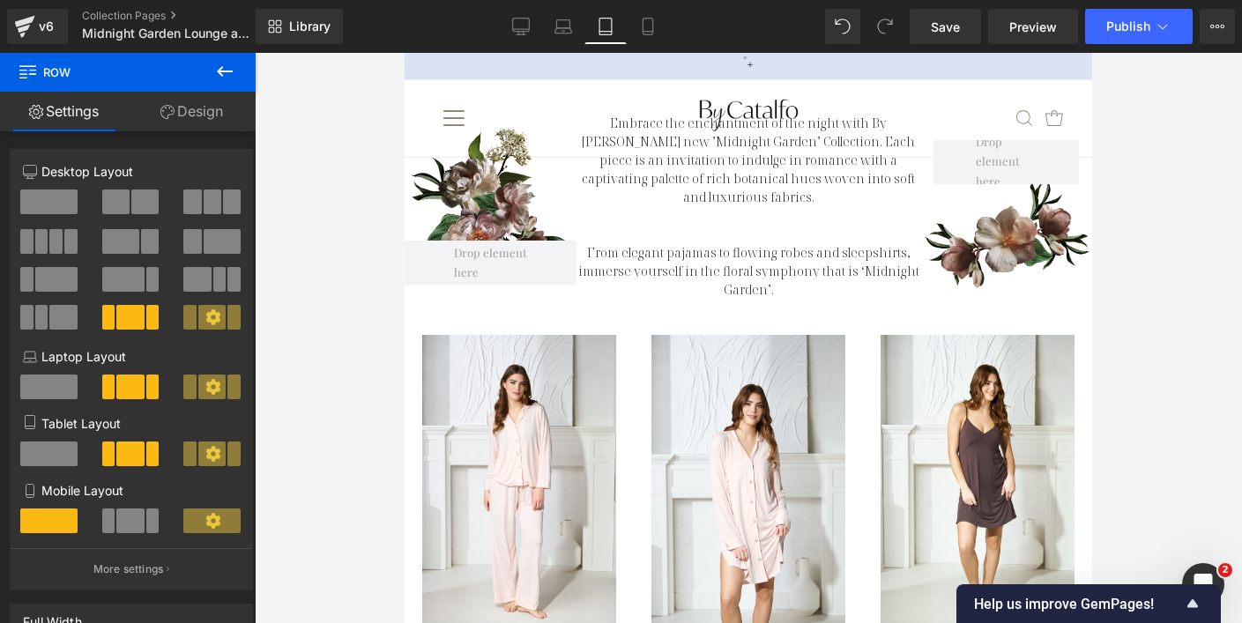
scroll to position [69, 0]
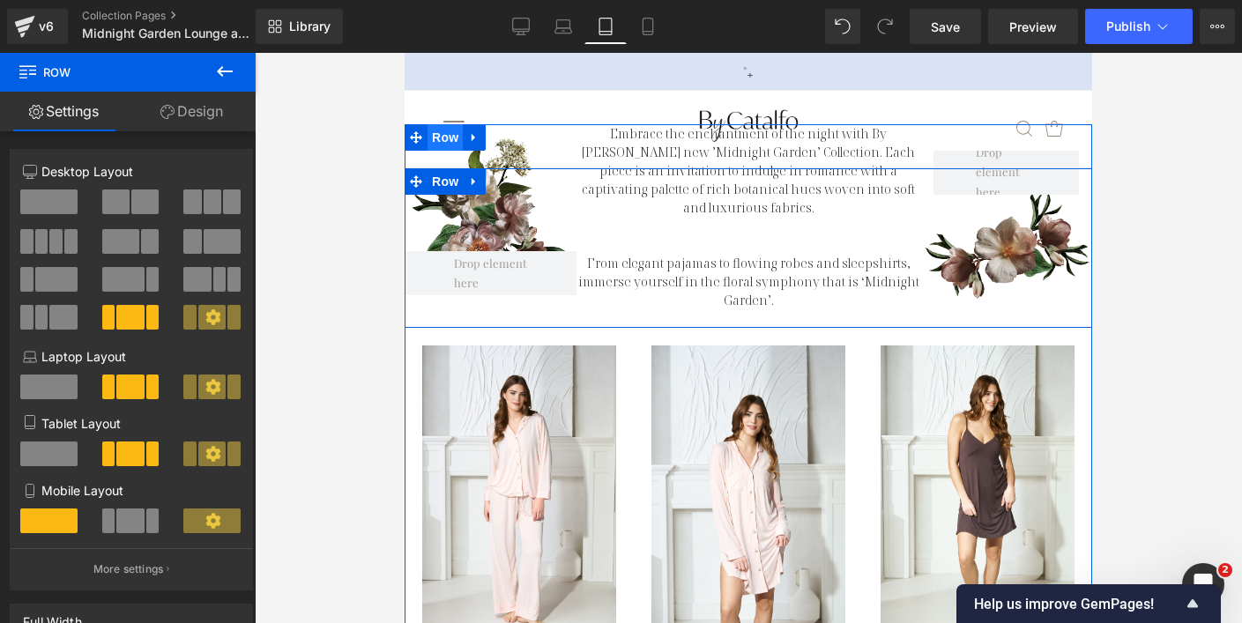
click at [440, 140] on span "Row" at bounding box center [444, 137] width 35 height 26
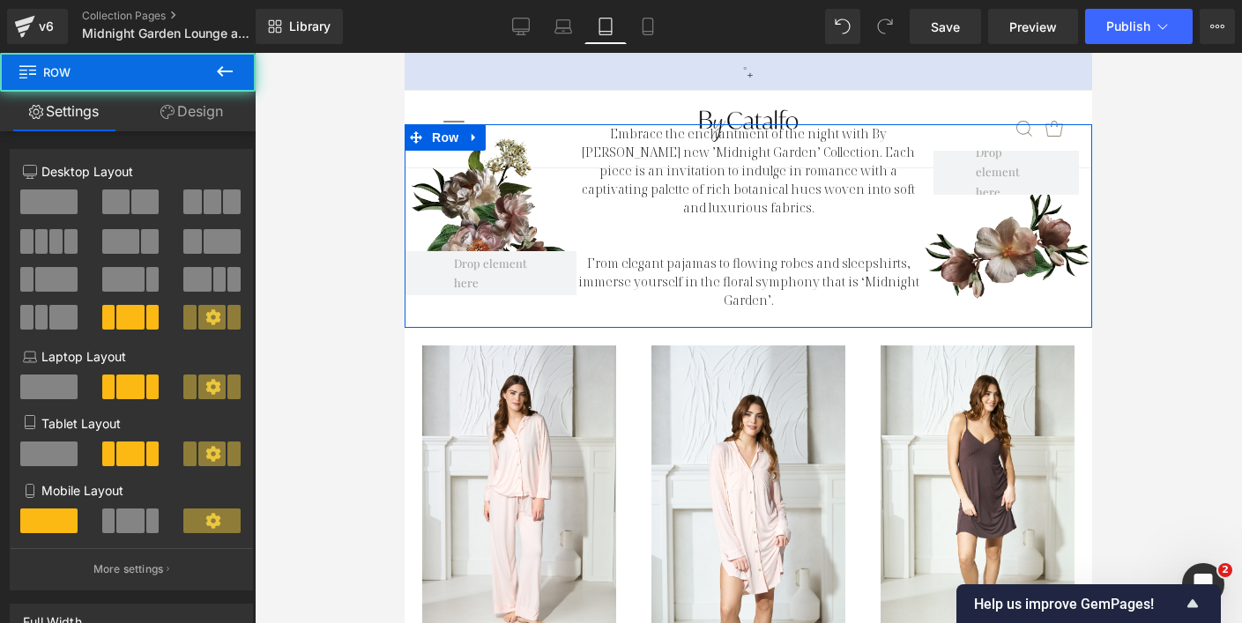
click at [202, 112] on link "Design" at bounding box center [192, 112] width 128 height 40
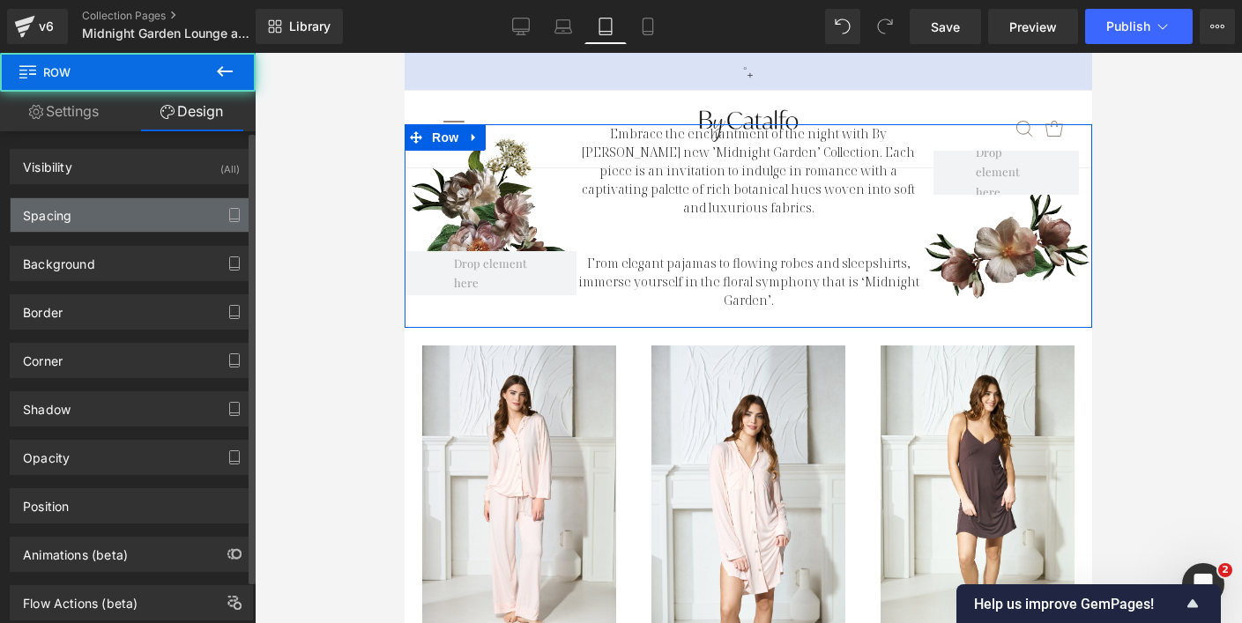
type input "-50"
type input "0"
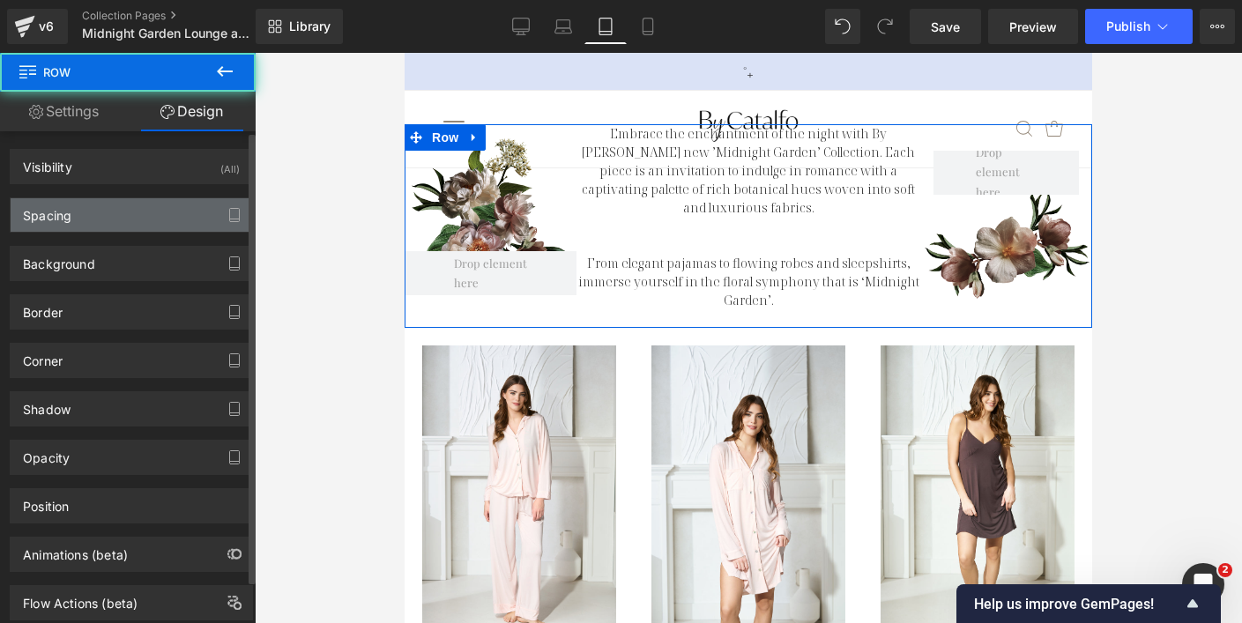
type input "0"
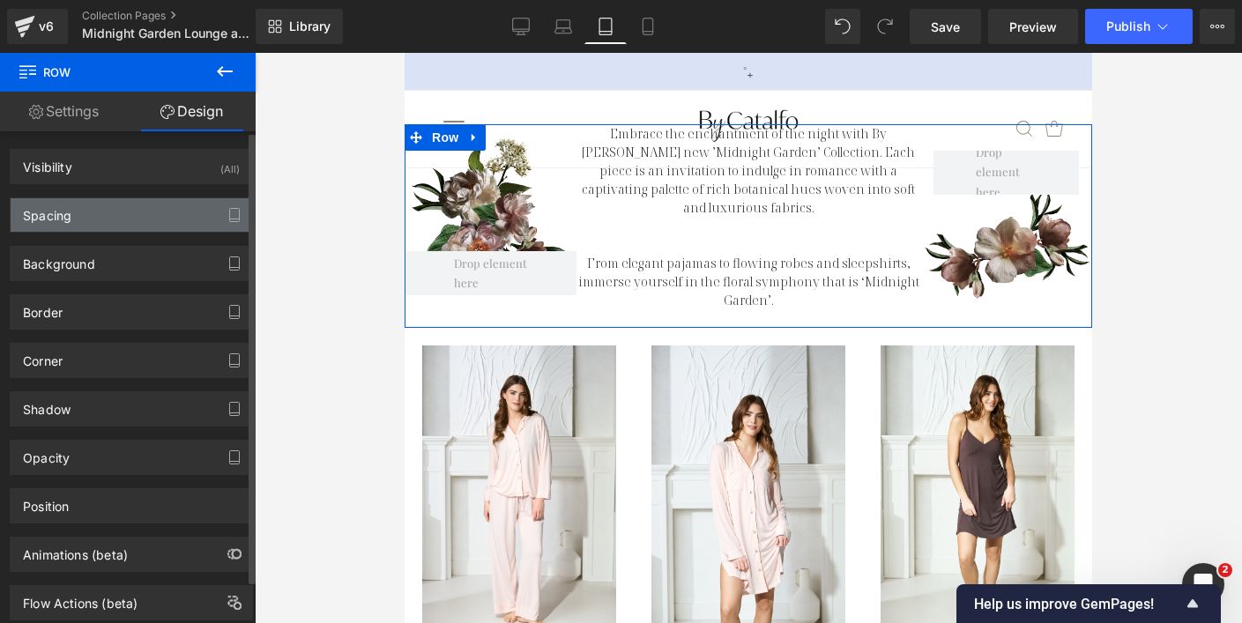
click at [130, 219] on div "Spacing" at bounding box center [131, 214] width 241 height 33
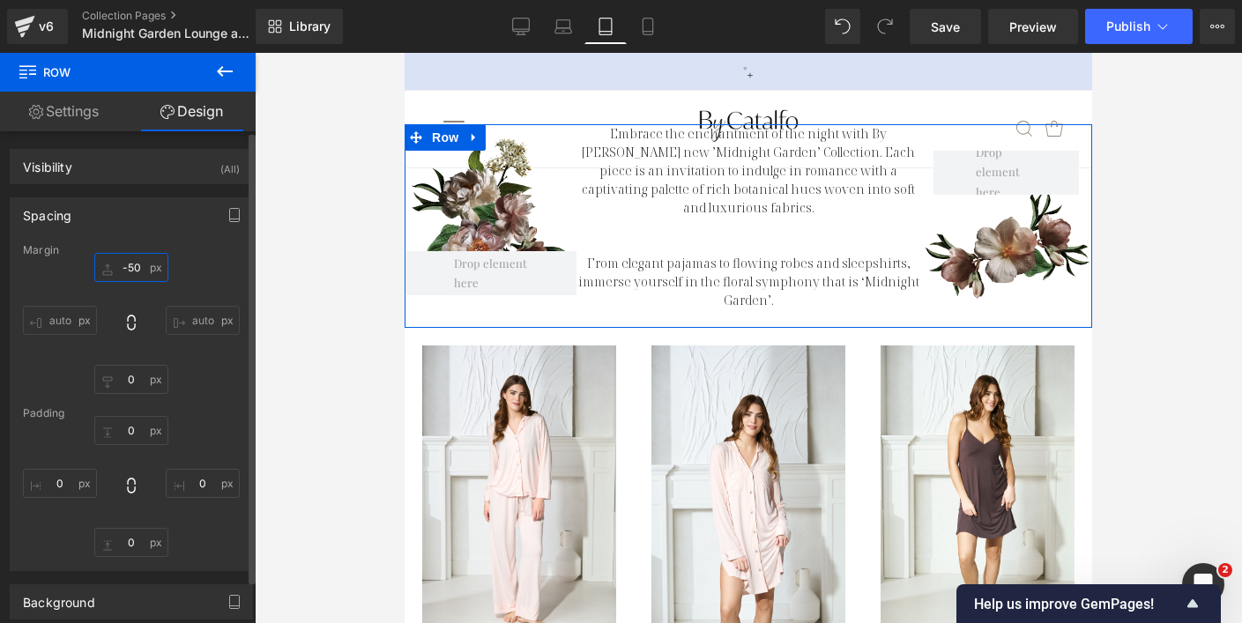
click at [128, 266] on input "-50" at bounding box center [131, 267] width 74 height 29
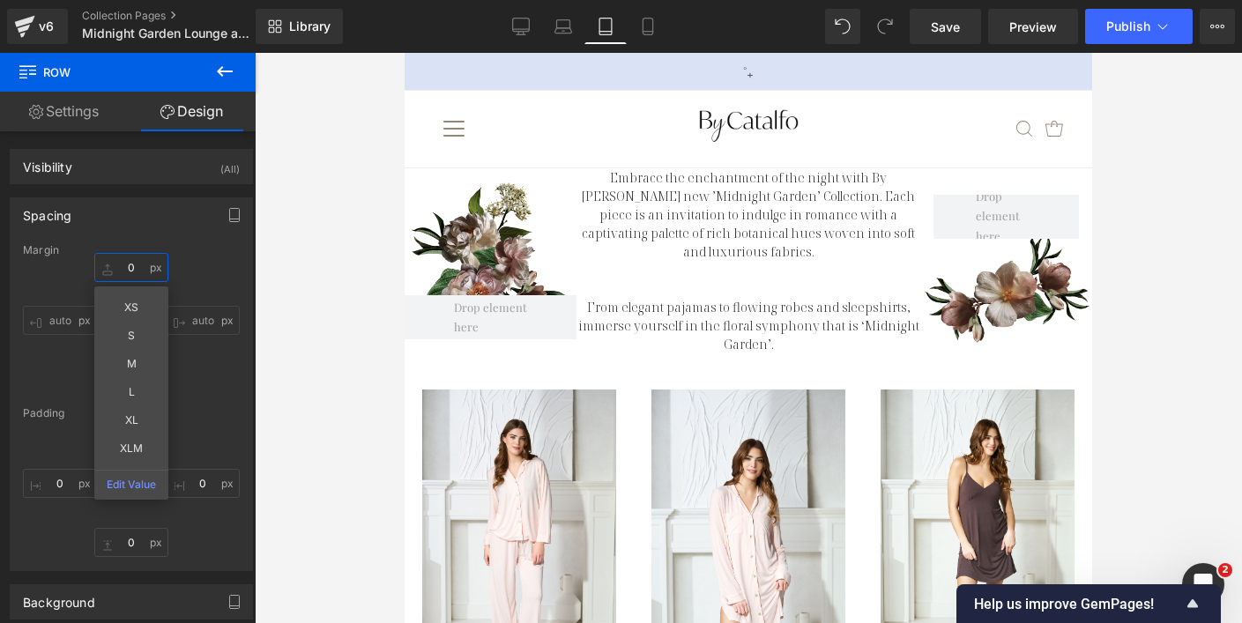
type input "0"
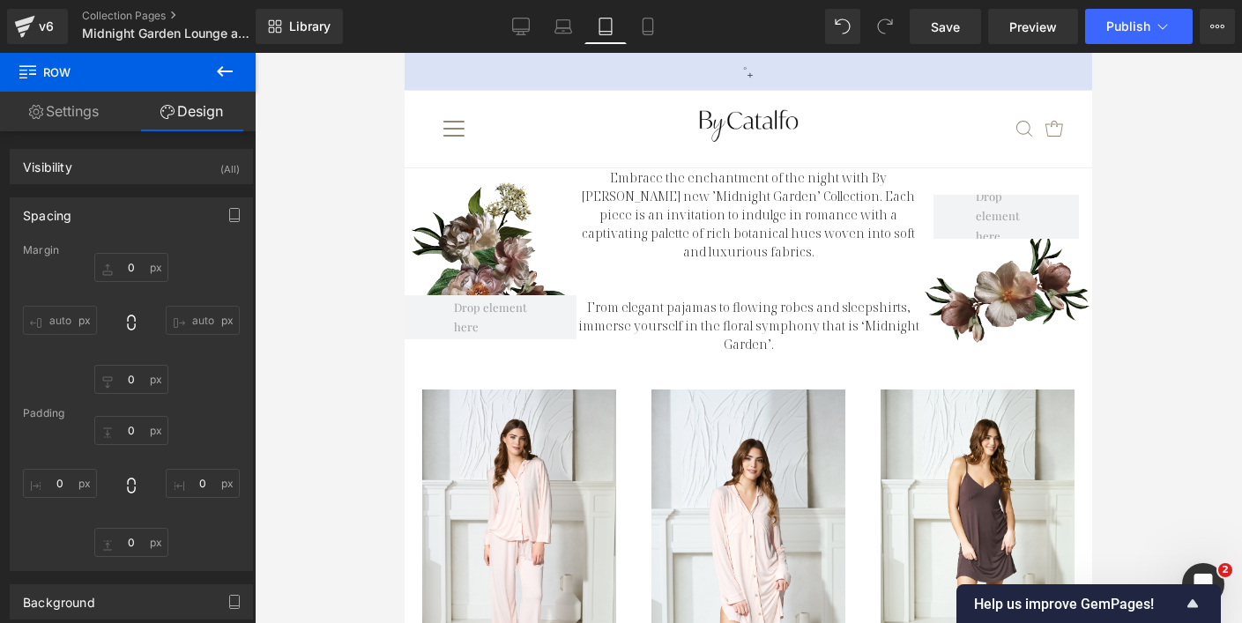
click at [365, 350] on div at bounding box center [748, 338] width 987 height 570
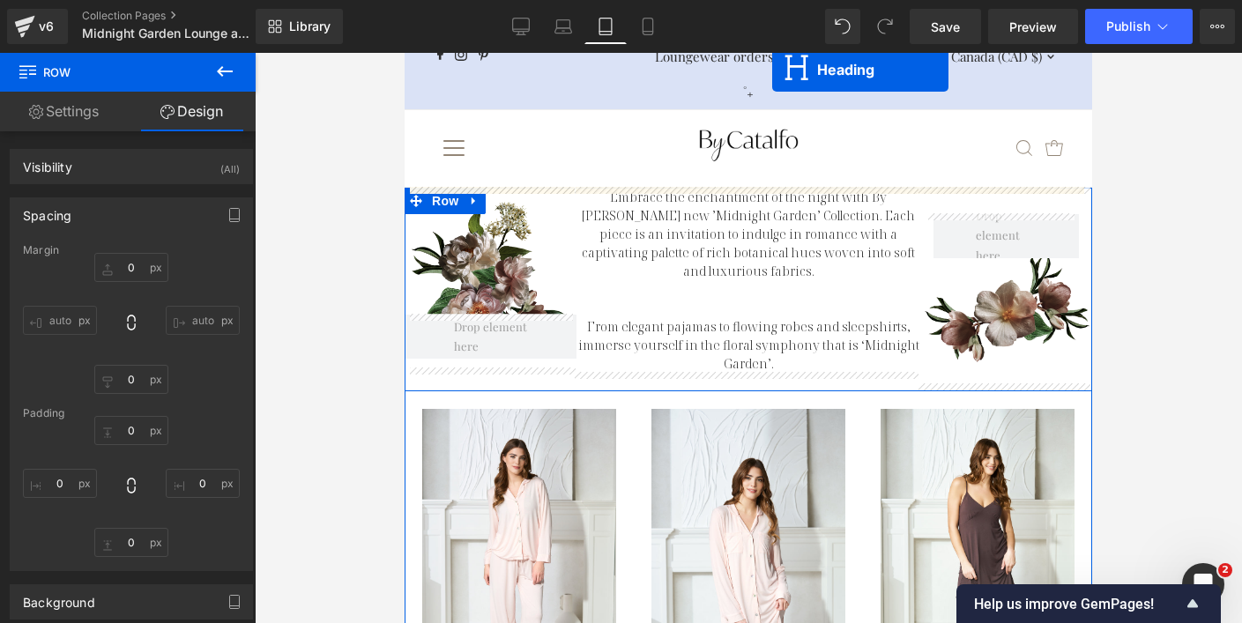
scroll to position [0, 0]
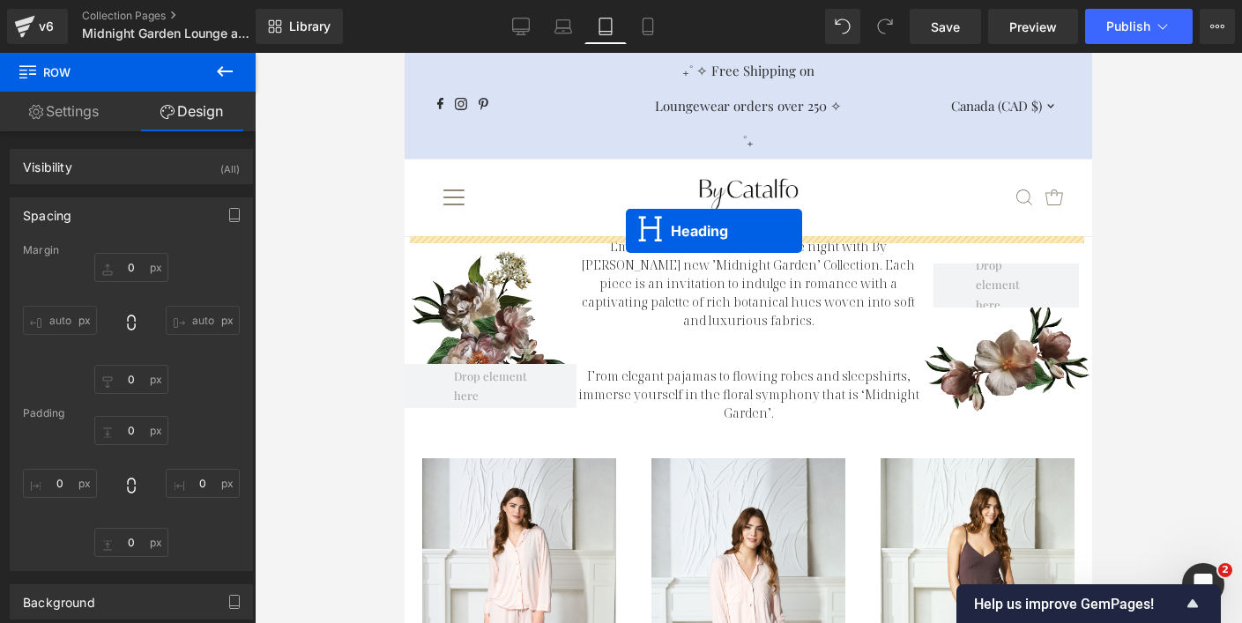
drag, startPoint x: 695, startPoint y: 330, endPoint x: 626, endPoint y: 231, distance: 120.8
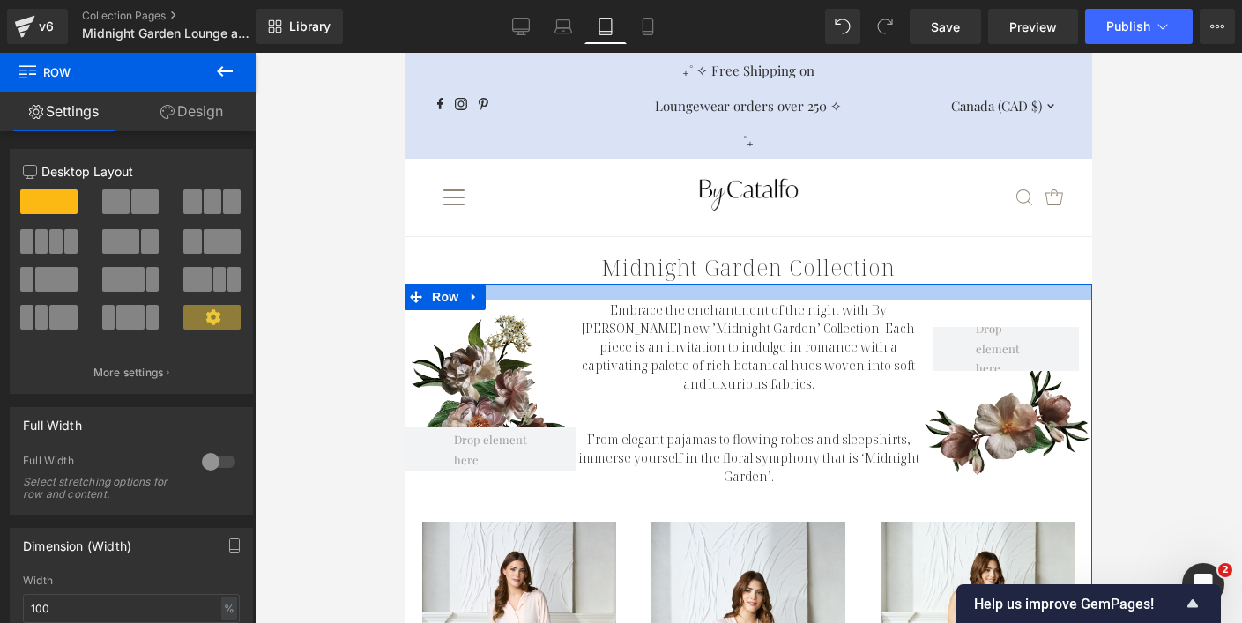
drag, startPoint x: 757, startPoint y: 285, endPoint x: 756, endPoint y: 301, distance: 16.8
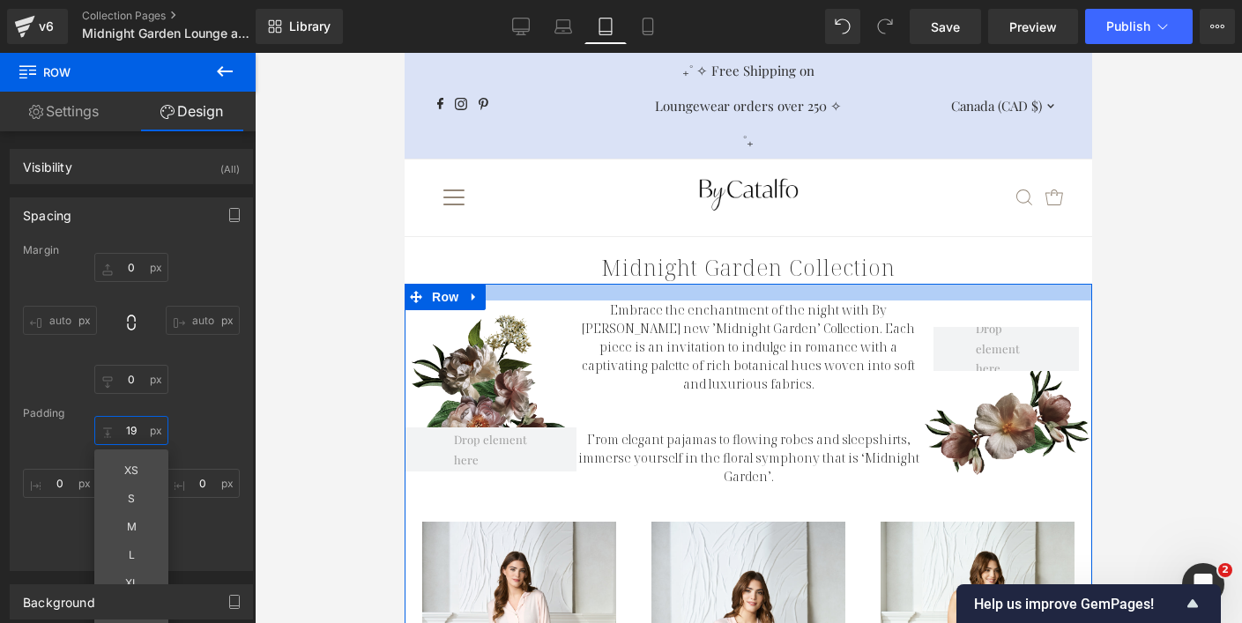
click at [132, 437] on input "19" at bounding box center [131, 430] width 74 height 29
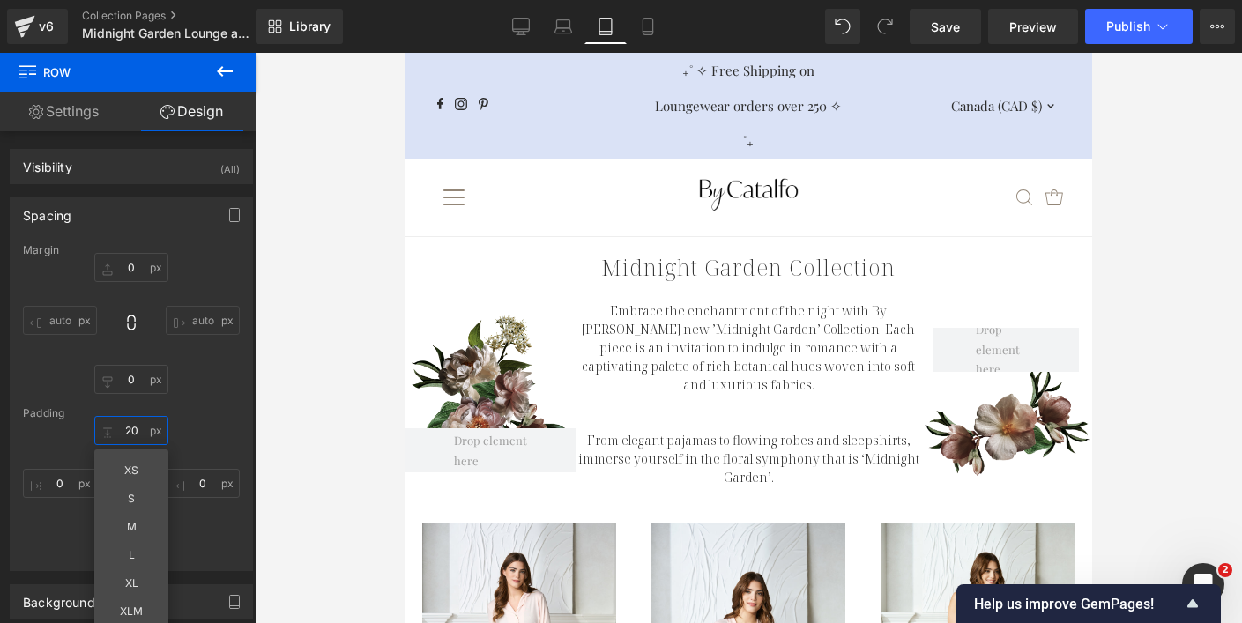
type input "20"
click at [1140, 349] on div at bounding box center [748, 338] width 987 height 570
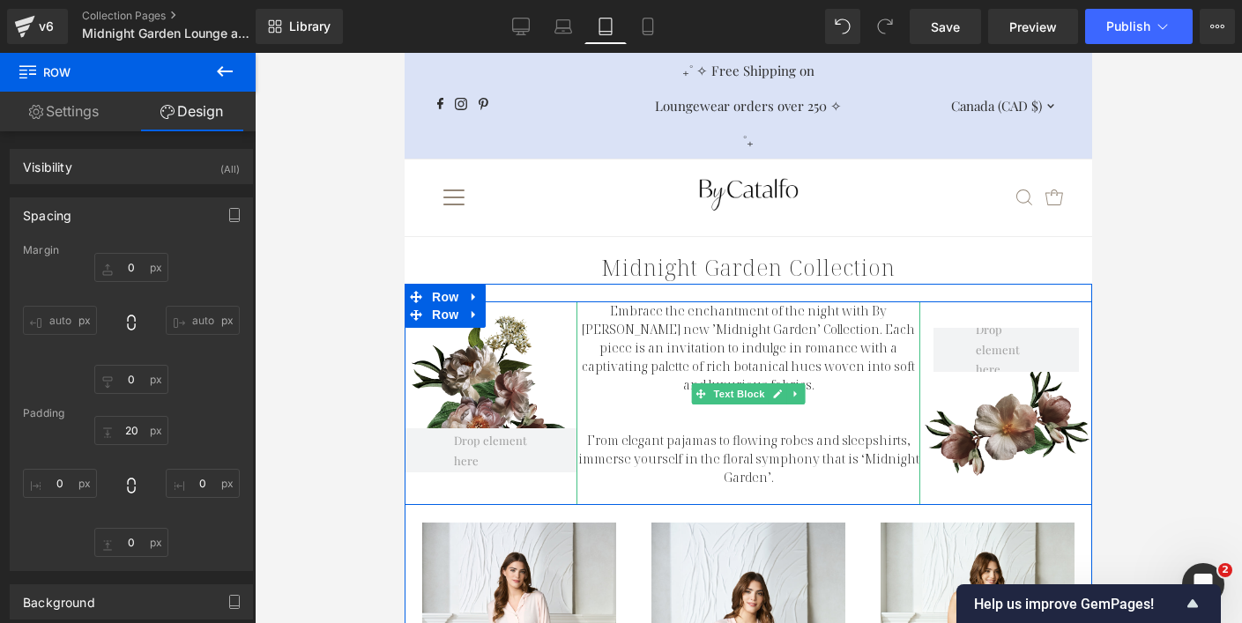
click at [605, 360] on p "Embrace the enchantment of the night with By [PERSON_NAME] new ’Midnight Garden…" at bounding box center [748, 347] width 344 height 93
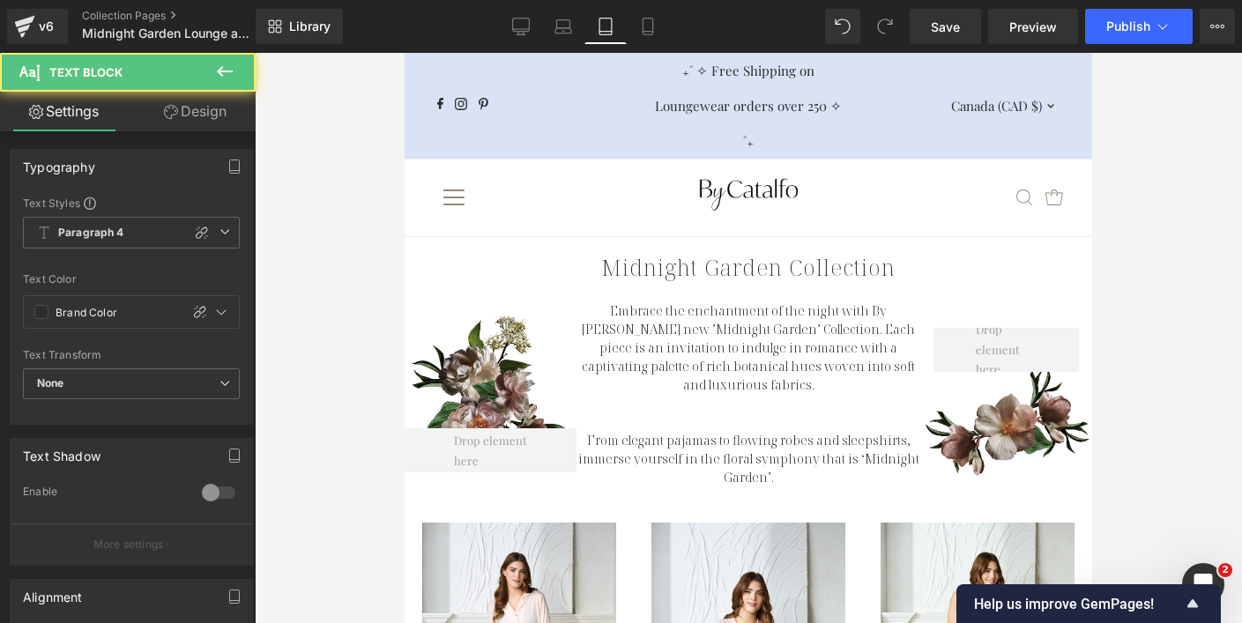
click at [211, 106] on link "Design" at bounding box center [195, 112] width 128 height 40
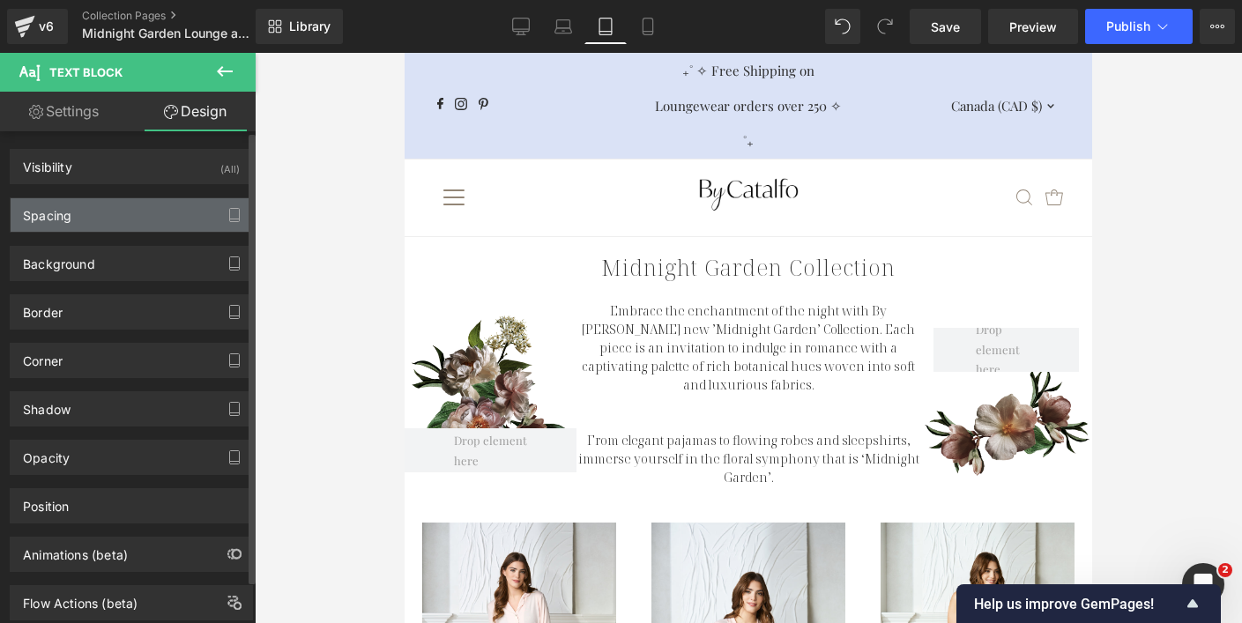
click at [166, 207] on div "Spacing" at bounding box center [131, 214] width 241 height 33
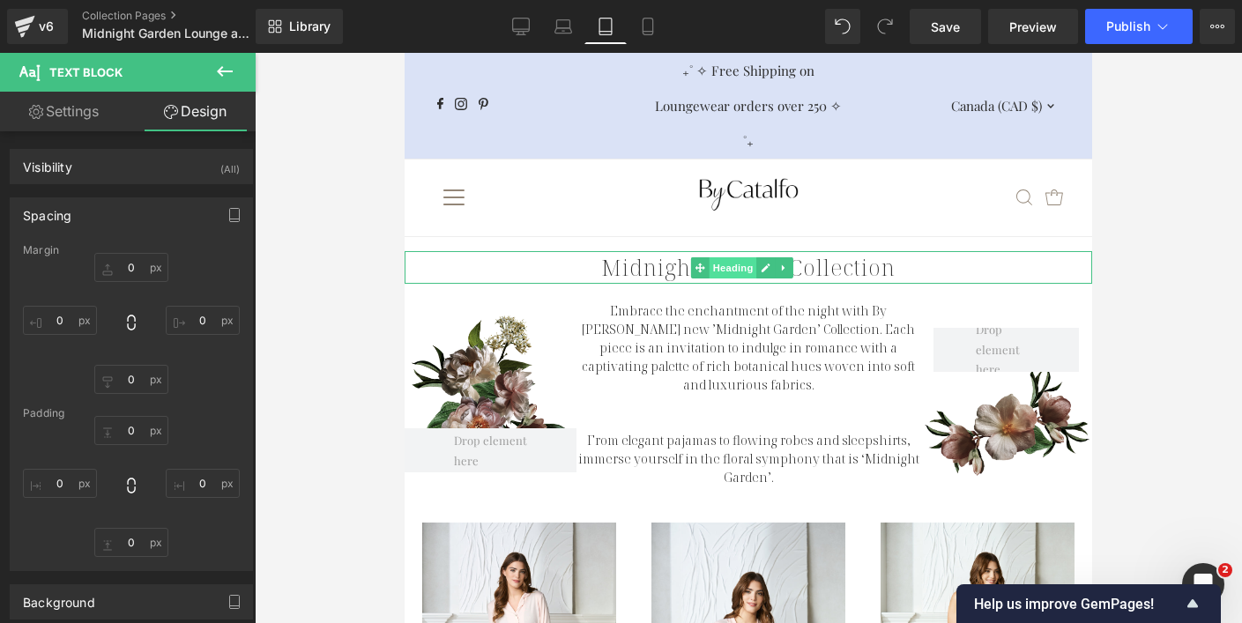
click at [743, 267] on span "Heading" at bounding box center [733, 267] width 48 height 21
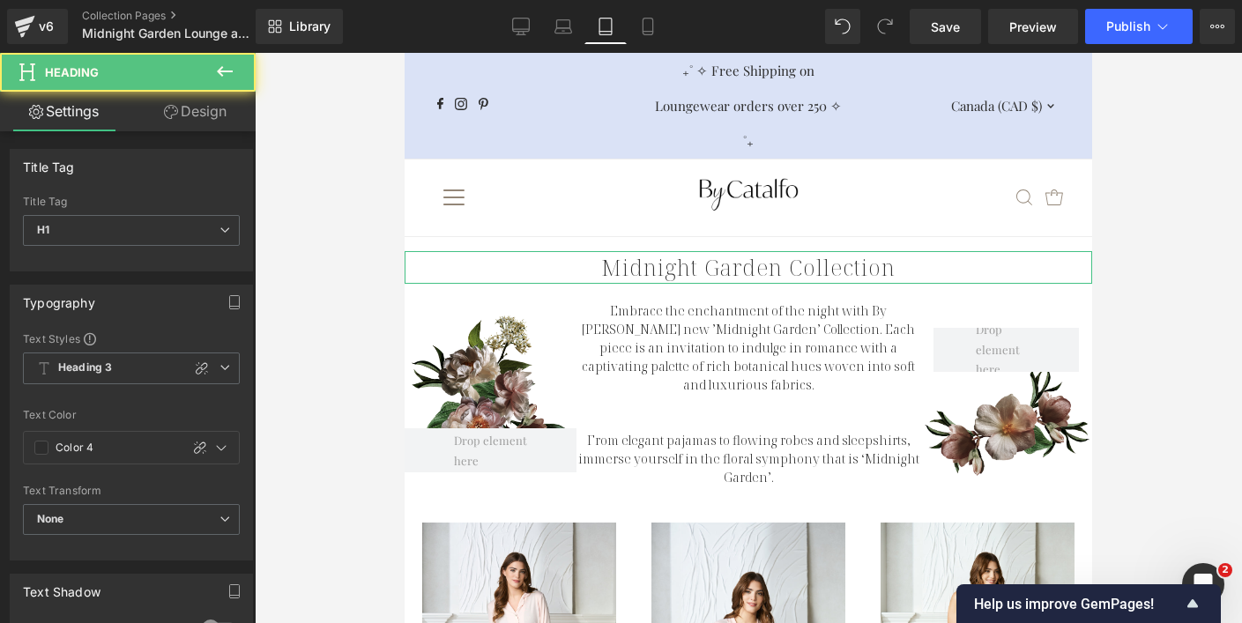
click at [228, 116] on link "Design" at bounding box center [195, 112] width 128 height 40
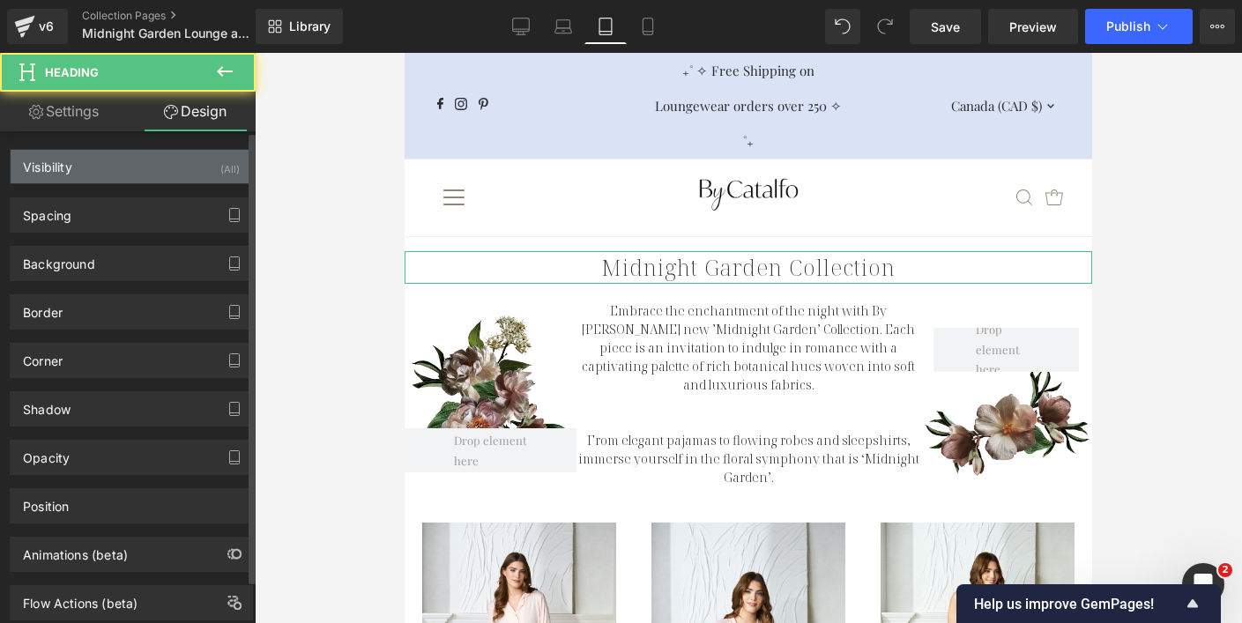
type input "S"
type input "0"
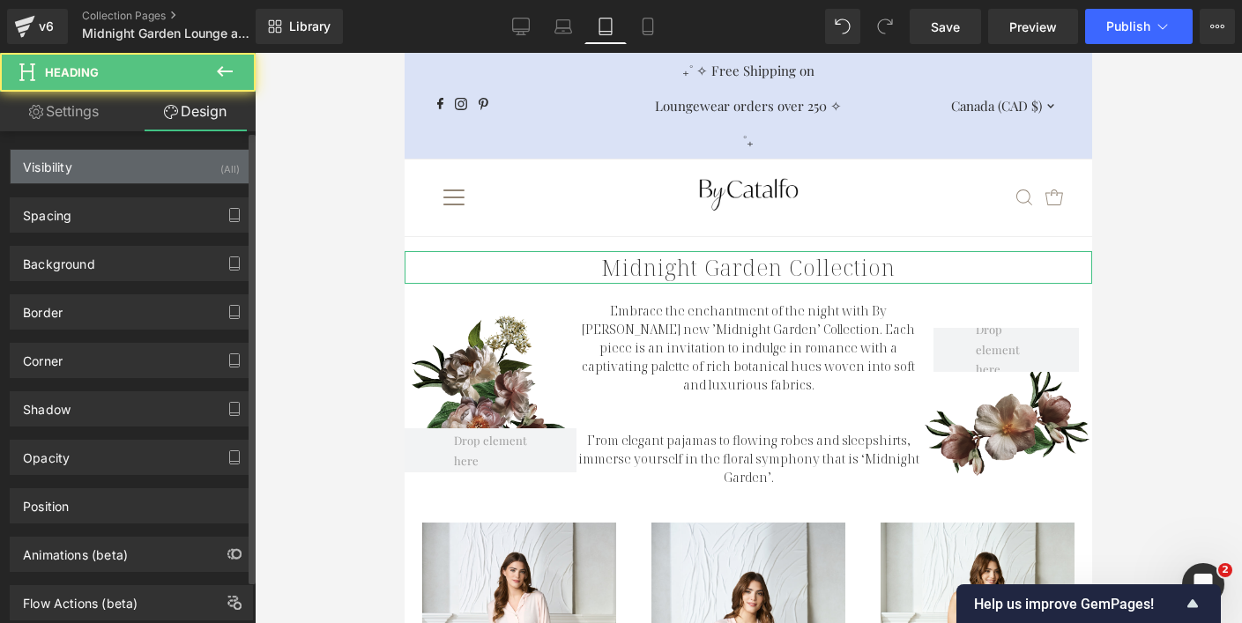
type input "0"
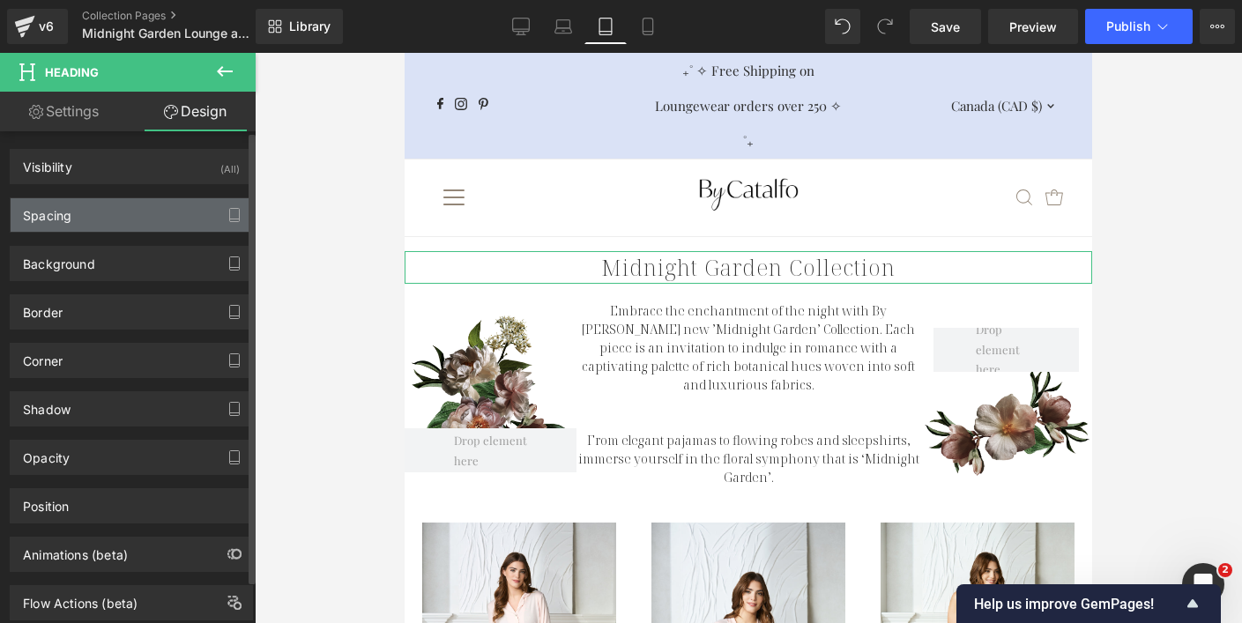
click at [186, 214] on div "Spacing" at bounding box center [131, 214] width 241 height 33
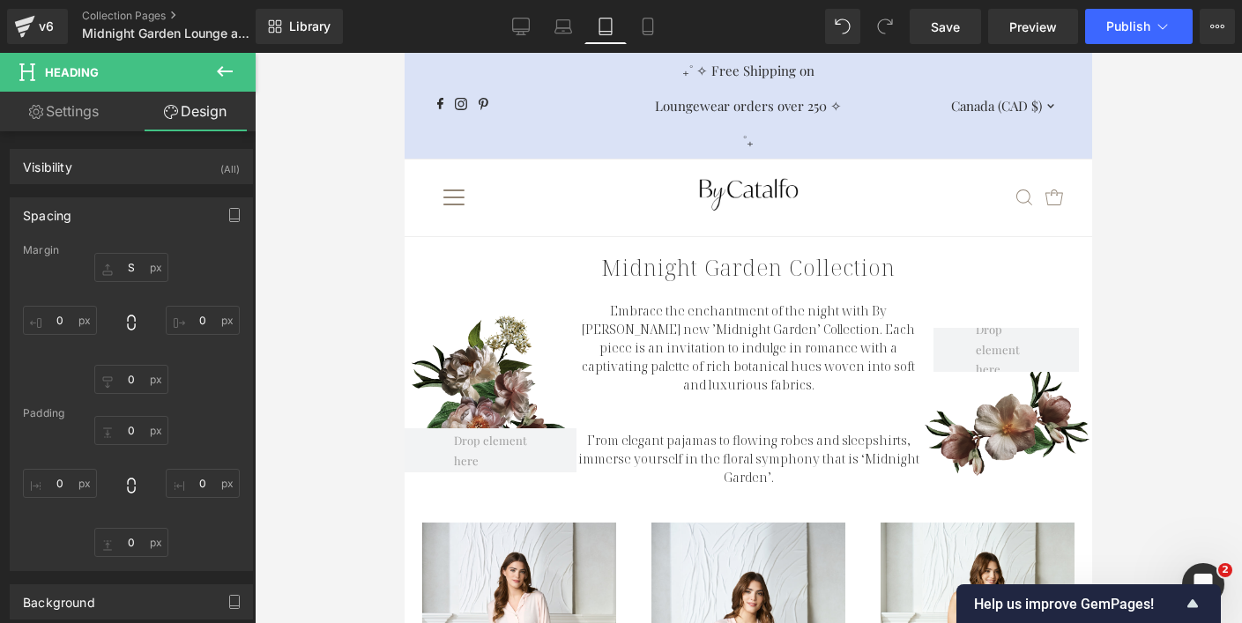
click at [346, 353] on div at bounding box center [748, 338] width 987 height 570
click at [978, 36] on link "Save" at bounding box center [945, 26] width 71 height 35
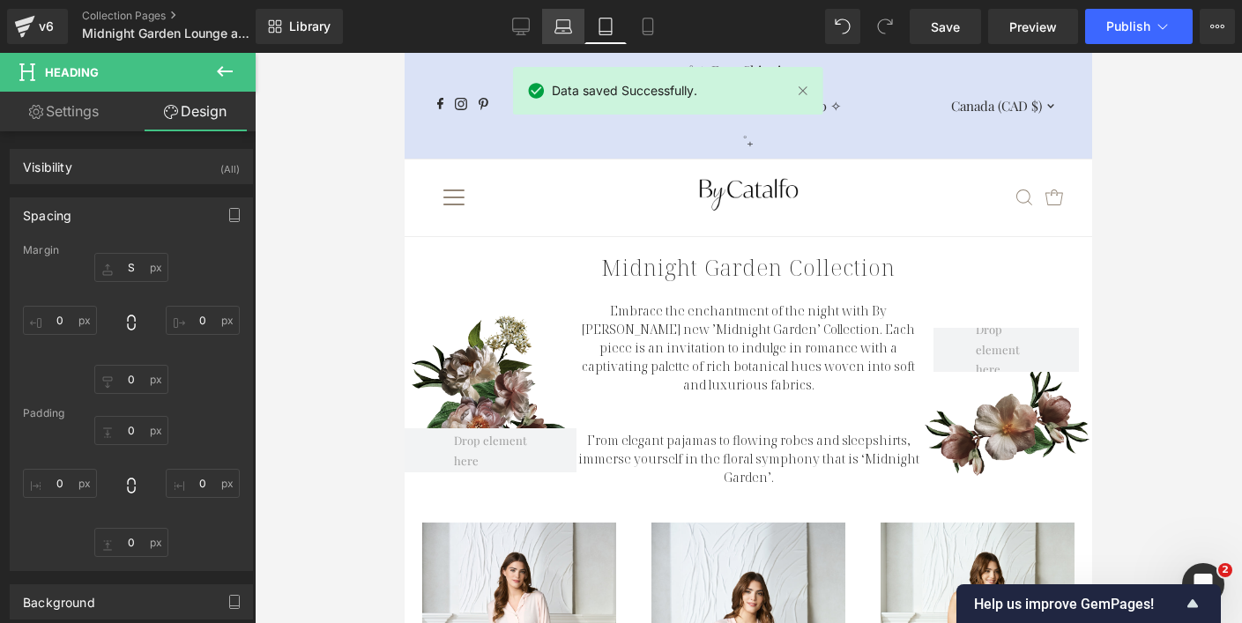
click at [546, 27] on link "Laptop" at bounding box center [563, 26] width 42 height 35
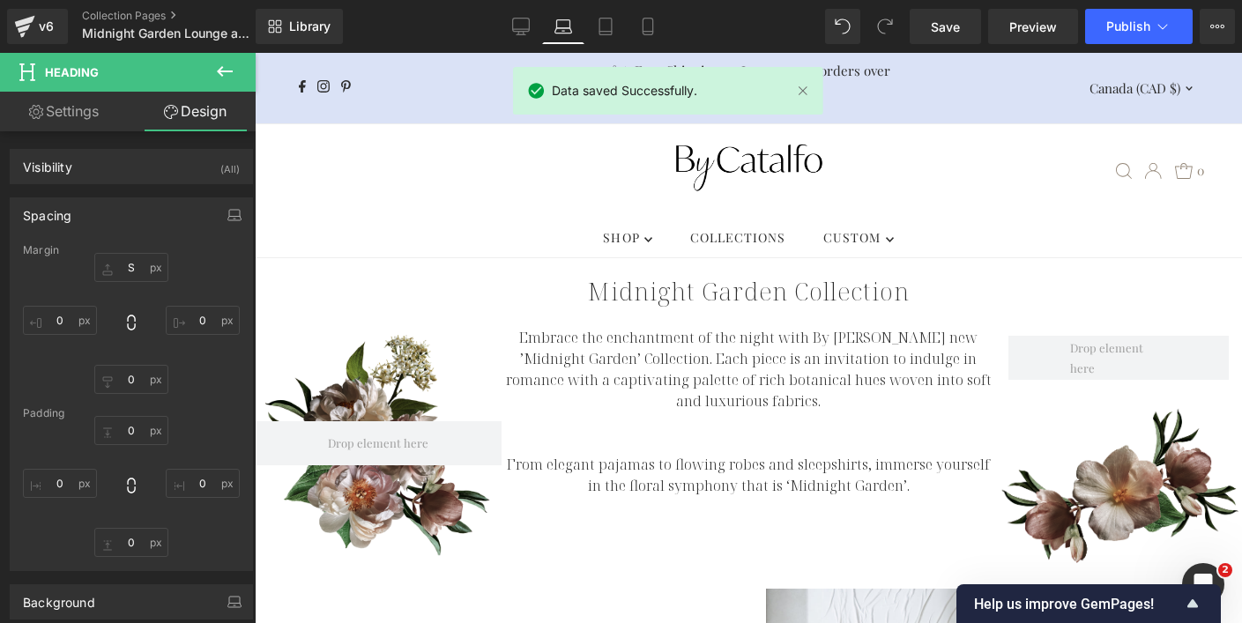
type input "S"
type input "0"
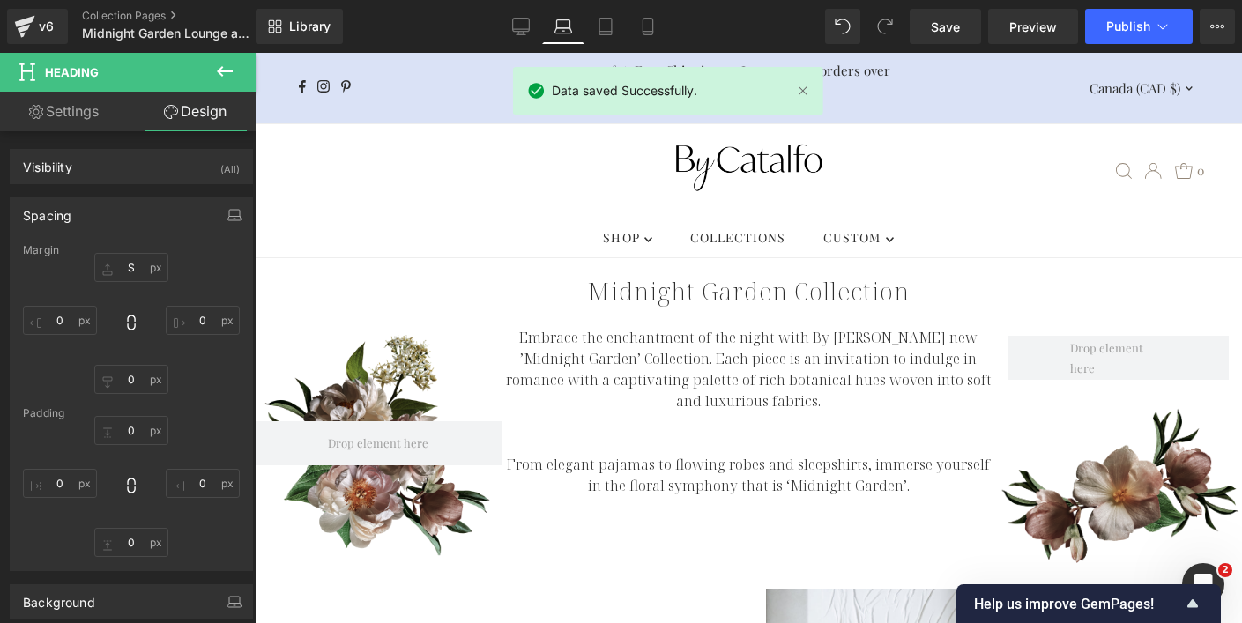
type input "0"
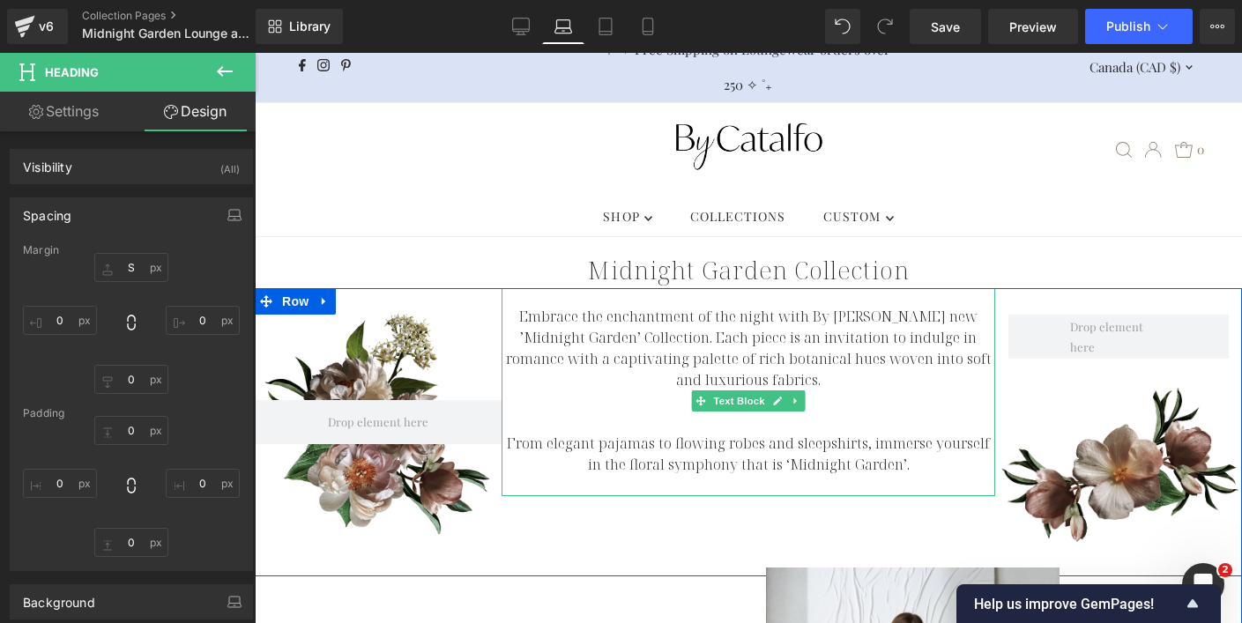
click at [769, 420] on p at bounding box center [748, 422] width 494 height 21
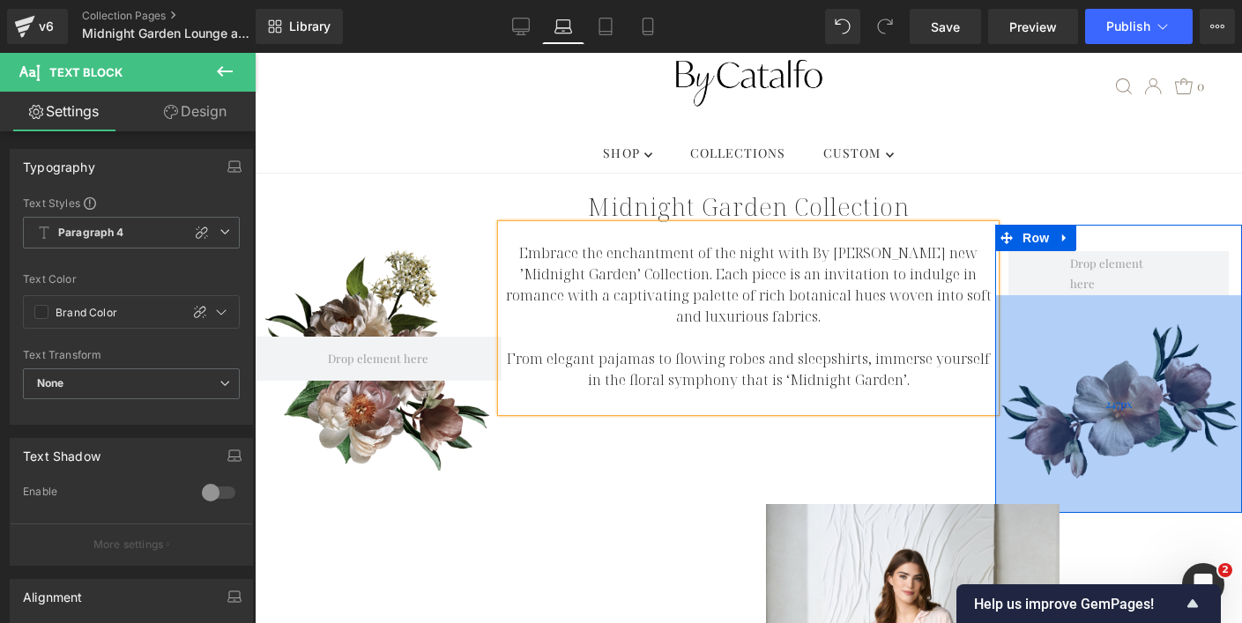
scroll to position [81, 0]
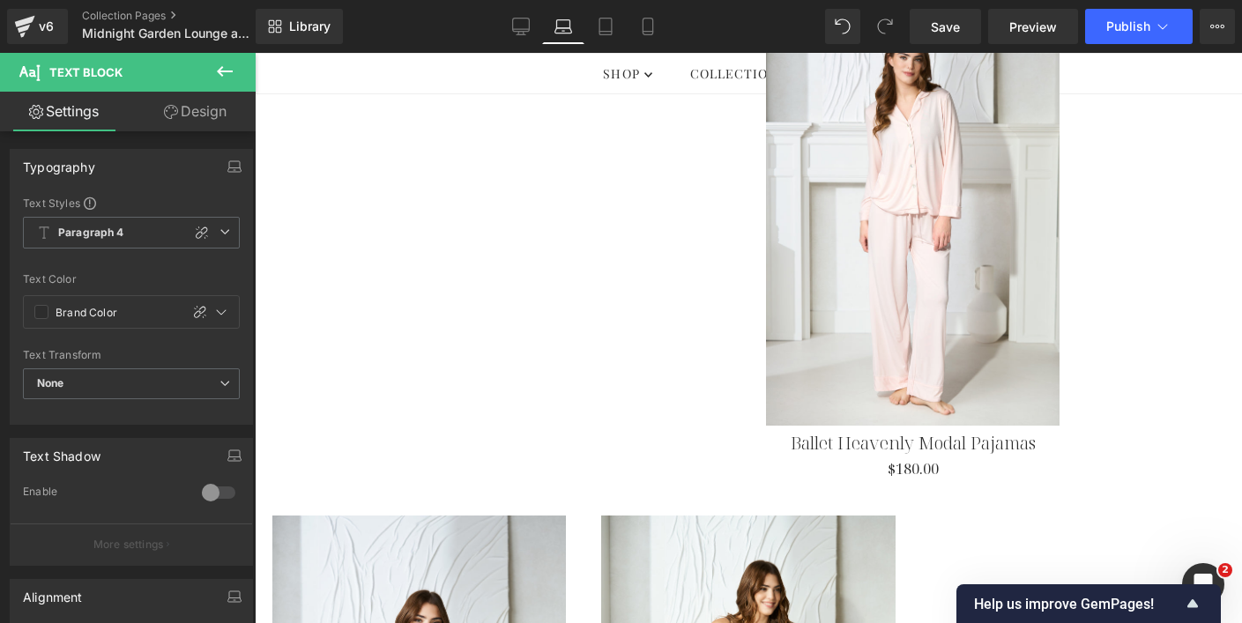
click at [926, 327] on img at bounding box center [912, 205] width 293 height 441
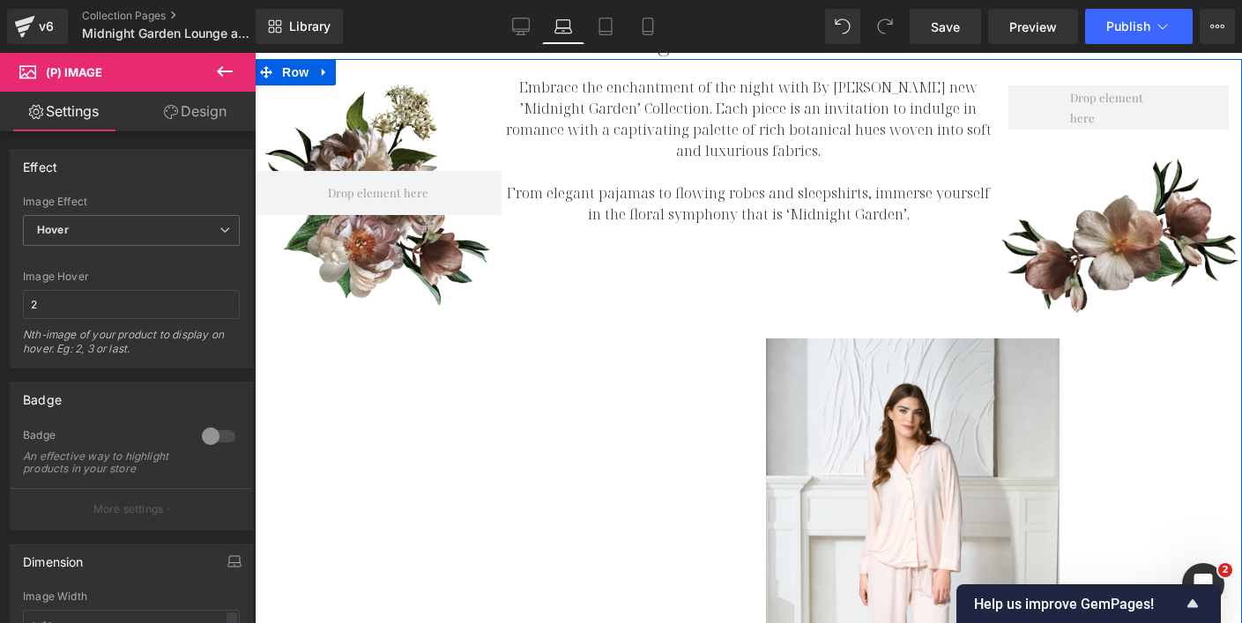
scroll to position [284, 0]
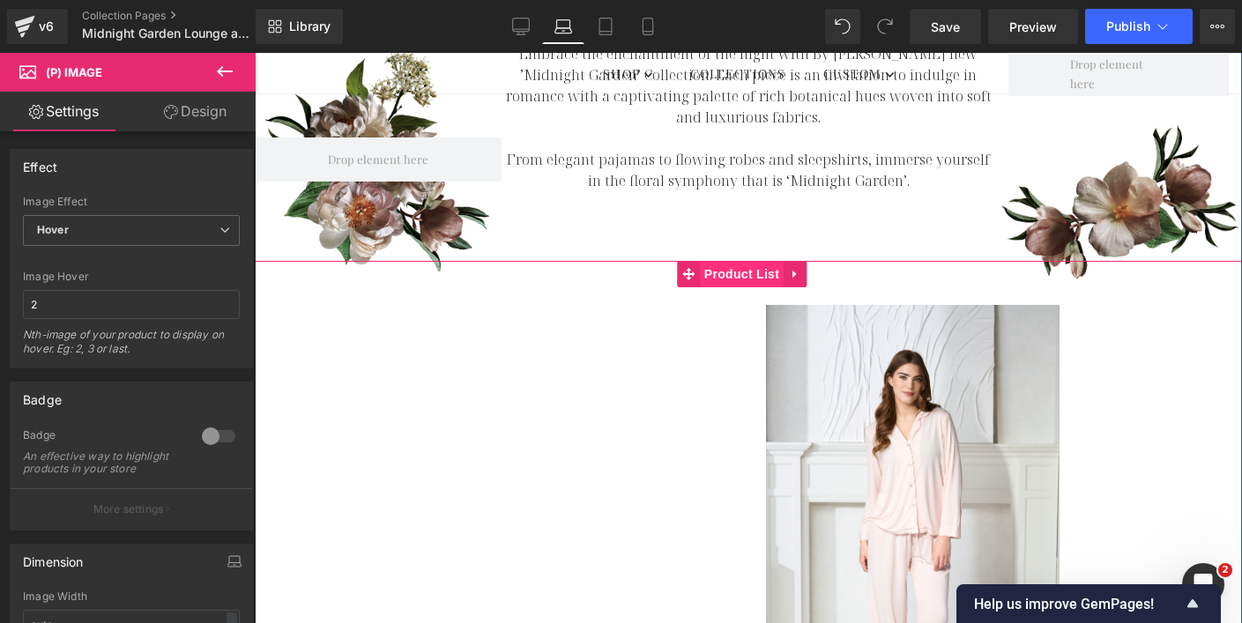
click at [748, 271] on span "Product List" at bounding box center [742, 274] width 84 height 26
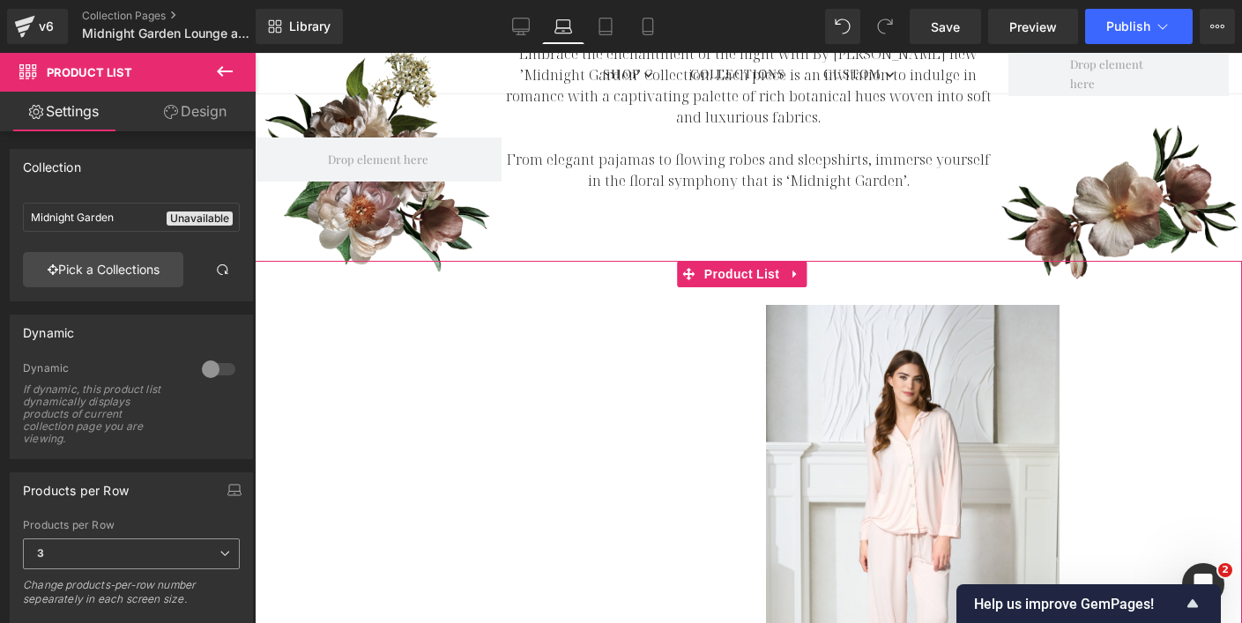
click at [158, 550] on span "3" at bounding box center [131, 553] width 217 height 31
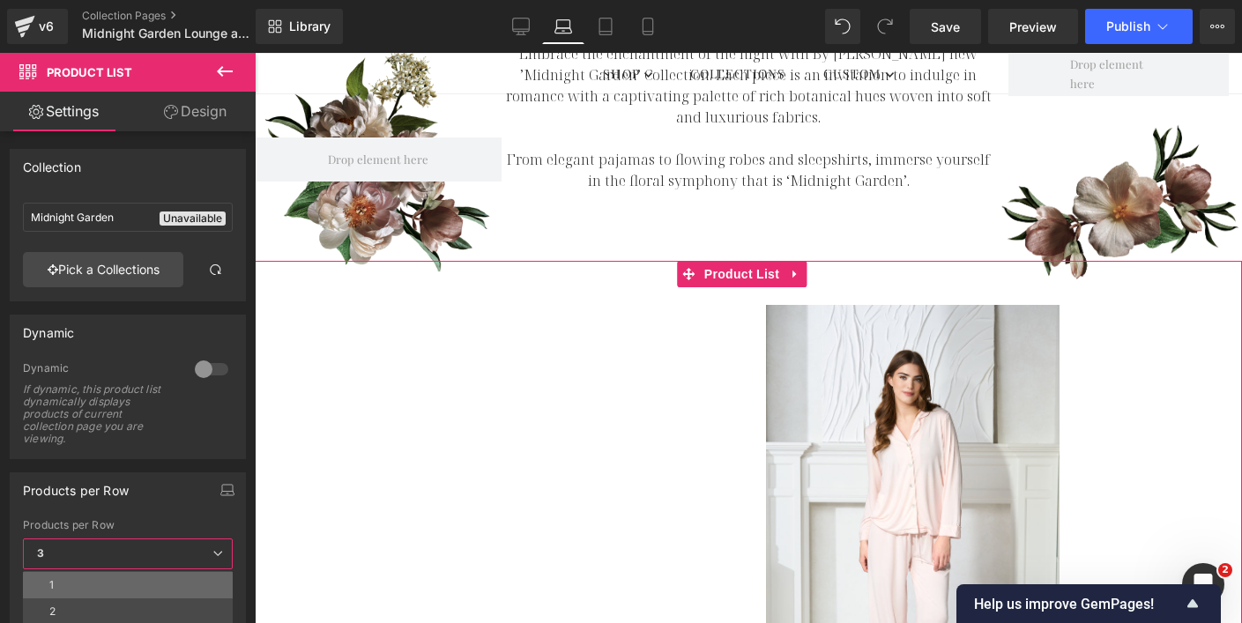
click at [137, 590] on li "1" at bounding box center [128, 585] width 210 height 26
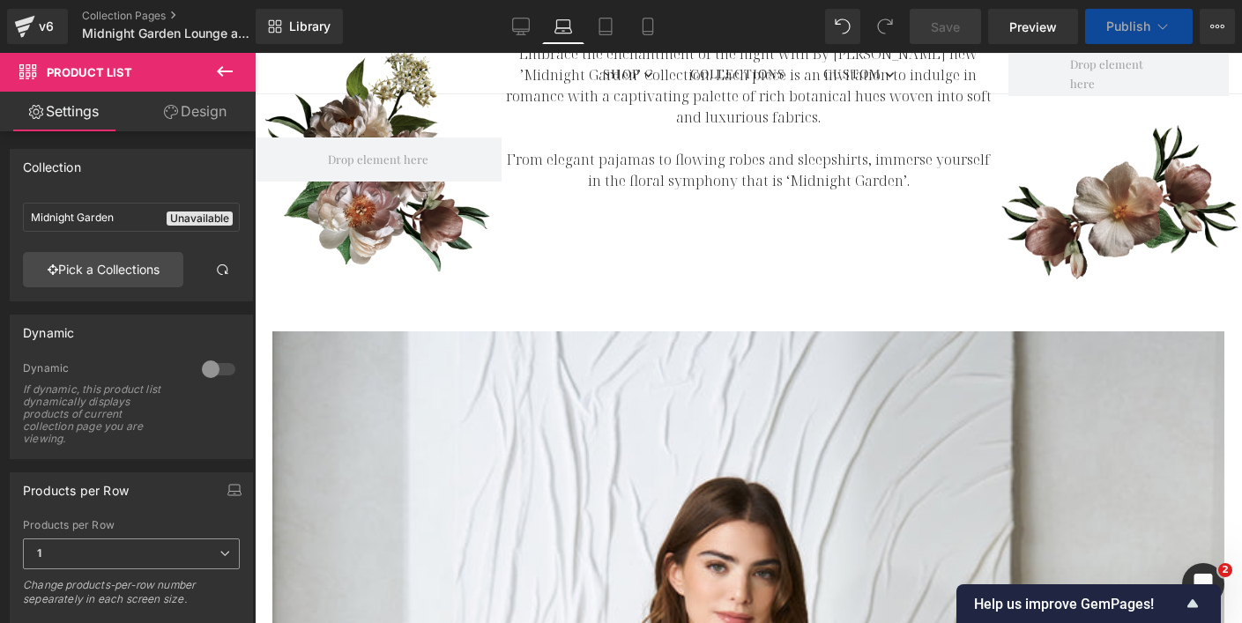
click at [152, 559] on span "1" at bounding box center [131, 553] width 217 height 31
click at [142, 503] on div "Products per Row" at bounding box center [131, 489] width 241 height 33
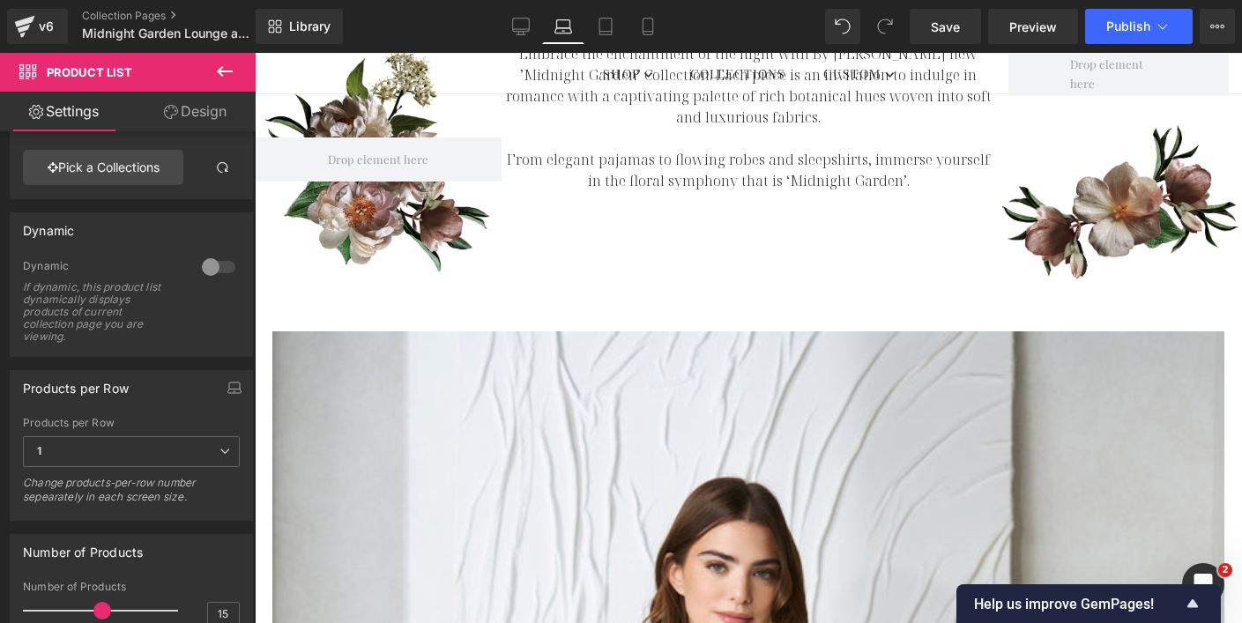
scroll to position [117, 0]
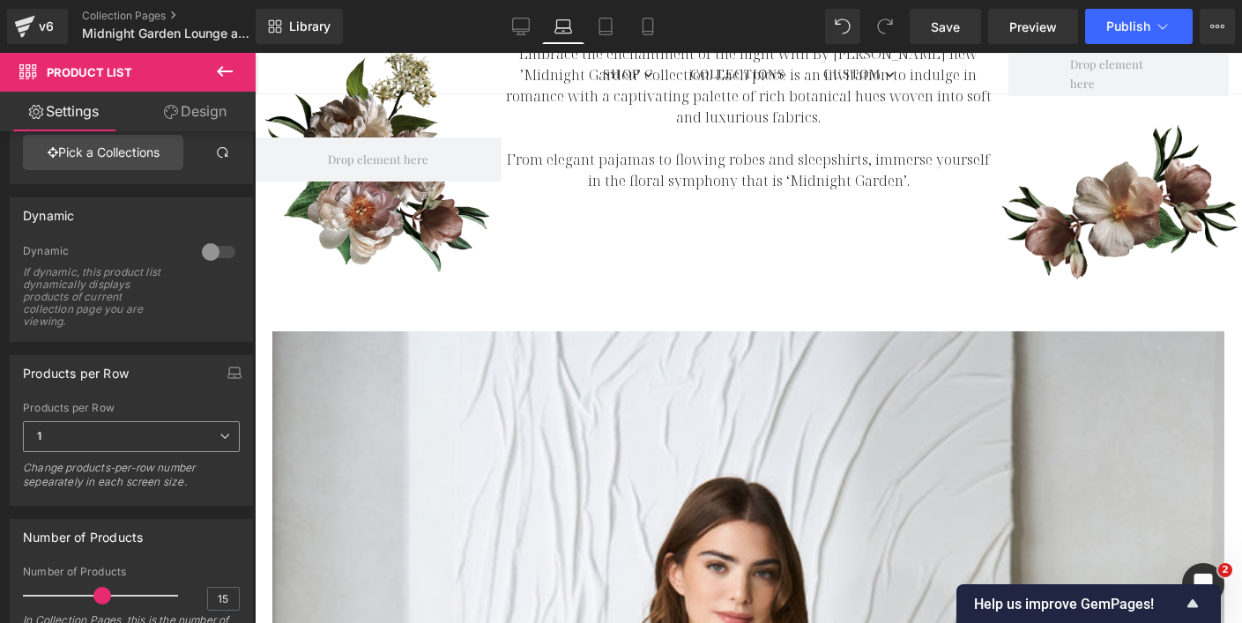
click at [126, 441] on span "1" at bounding box center [131, 436] width 217 height 31
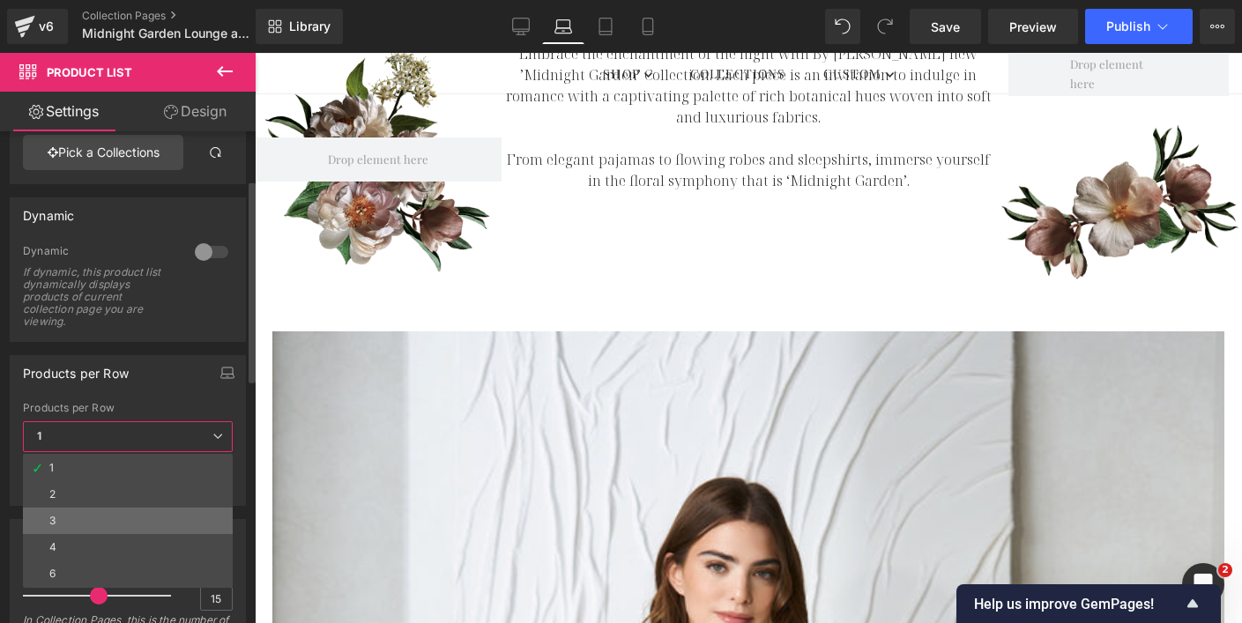
click at [72, 521] on li "3" at bounding box center [128, 521] width 210 height 26
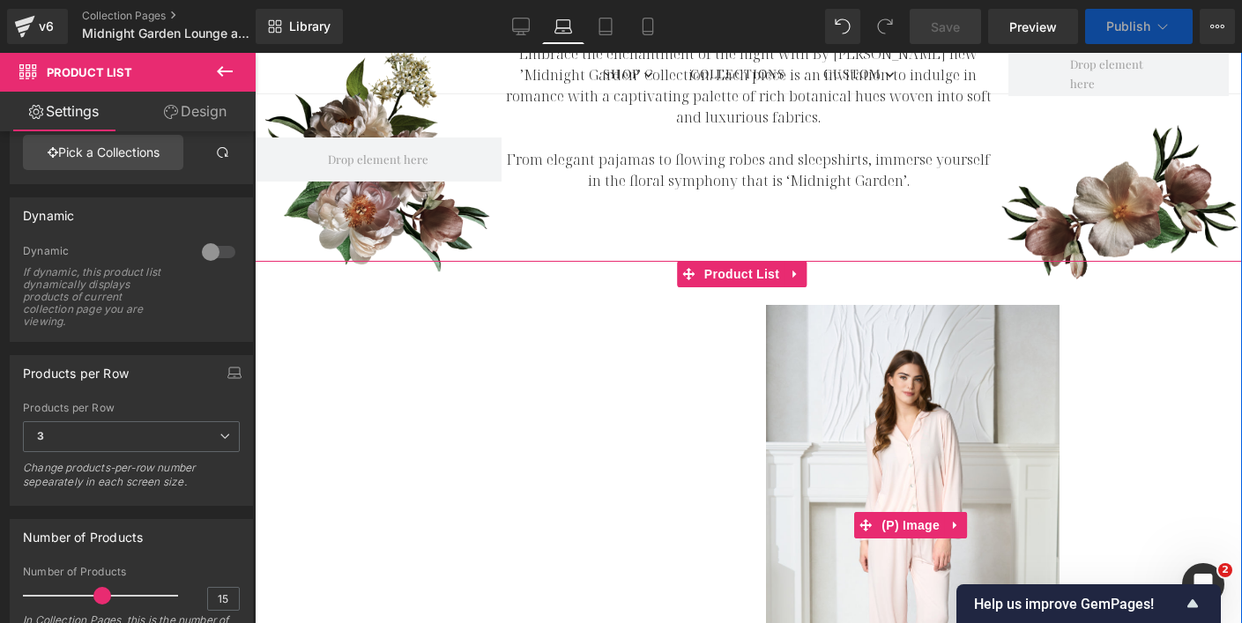
click at [835, 459] on img at bounding box center [912, 525] width 293 height 441
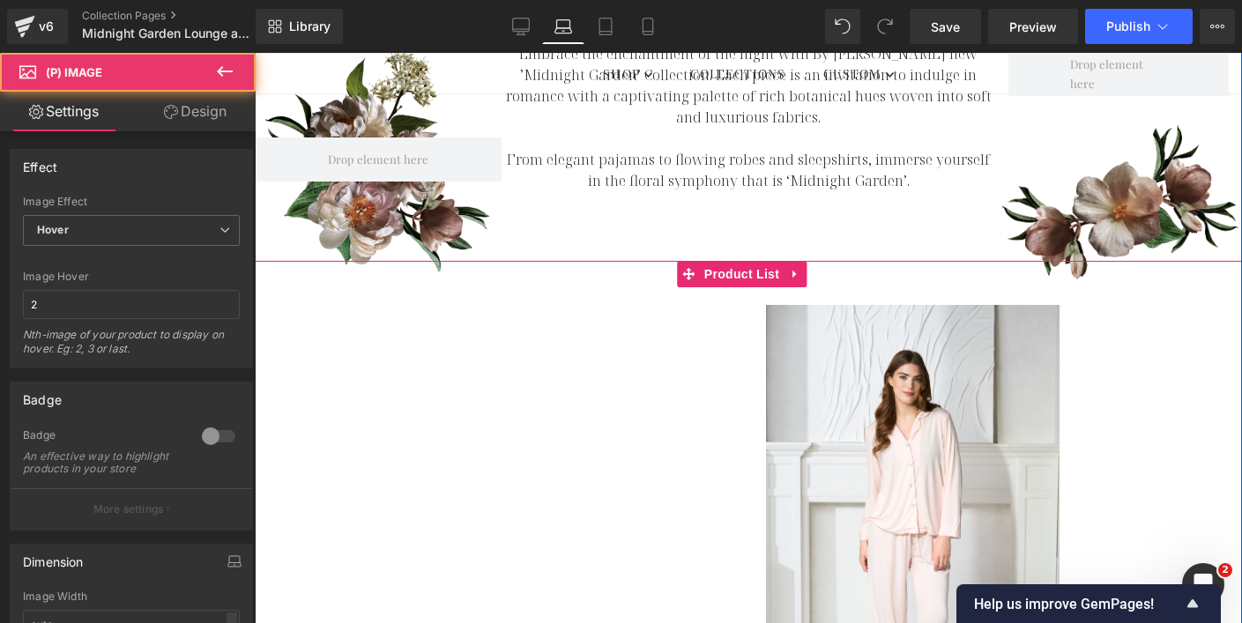
scroll to position [285, 0]
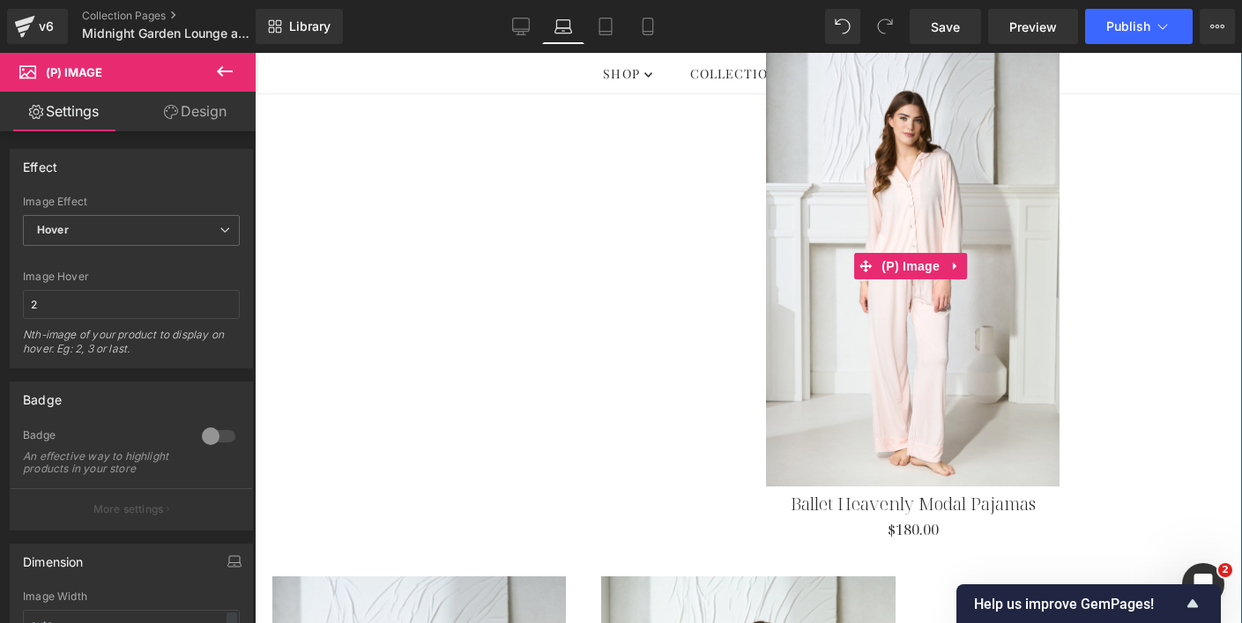
scroll to position [260, 0]
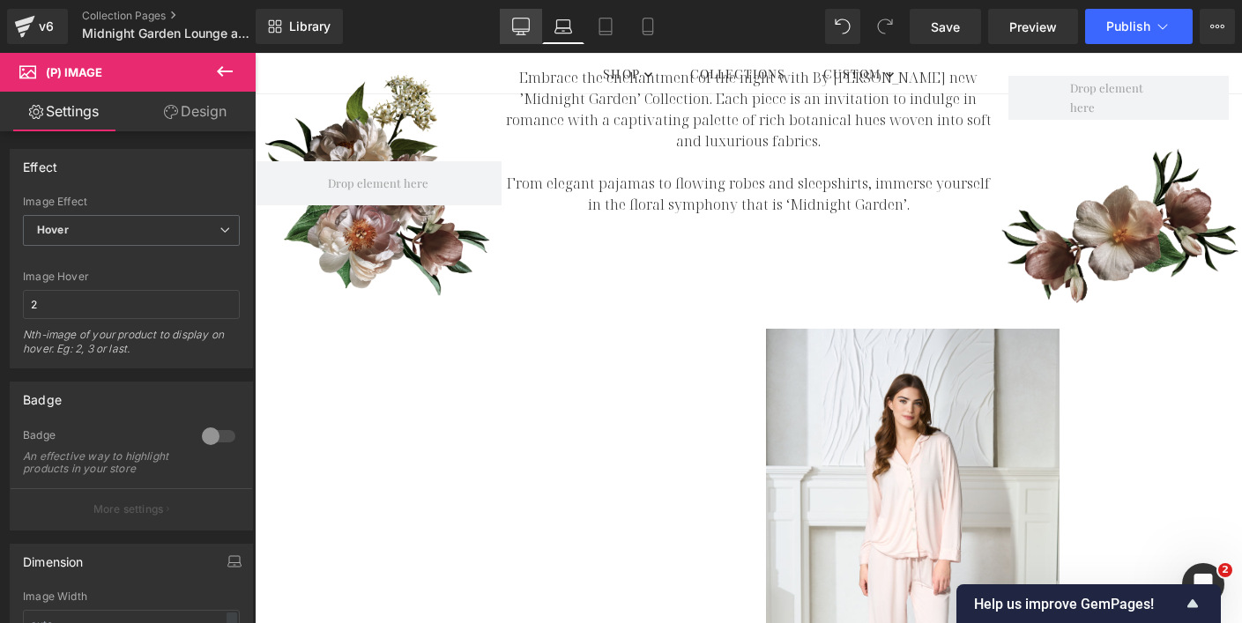
click at [520, 32] on icon at bounding box center [521, 27] width 18 height 18
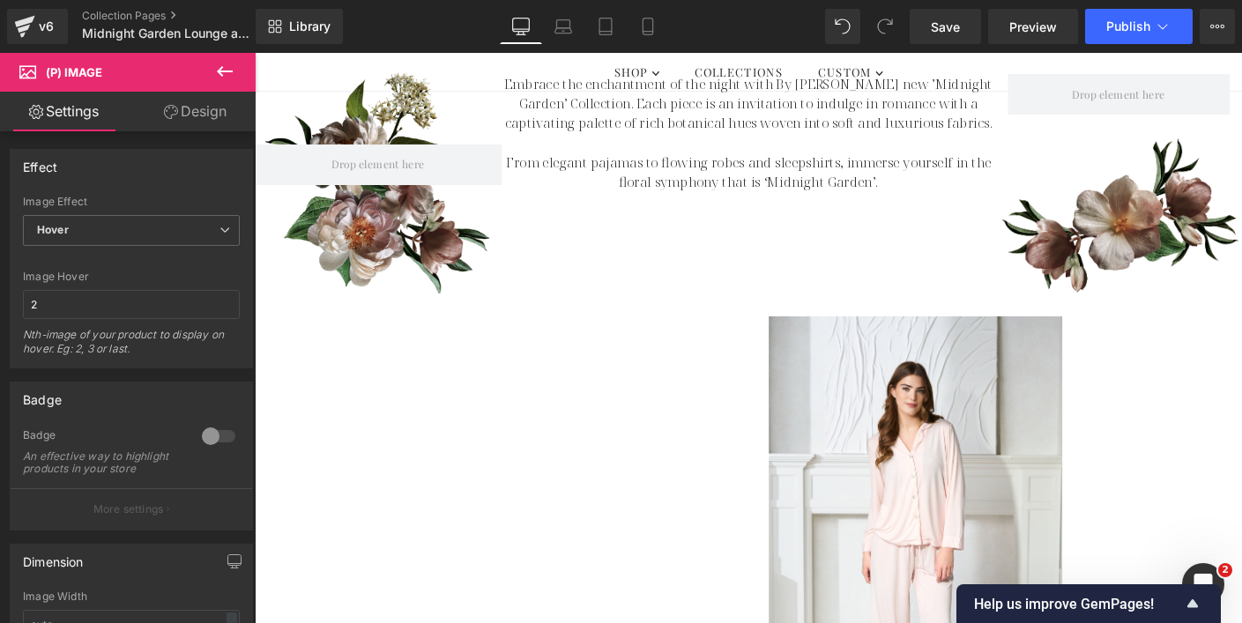
scroll to position [269, 0]
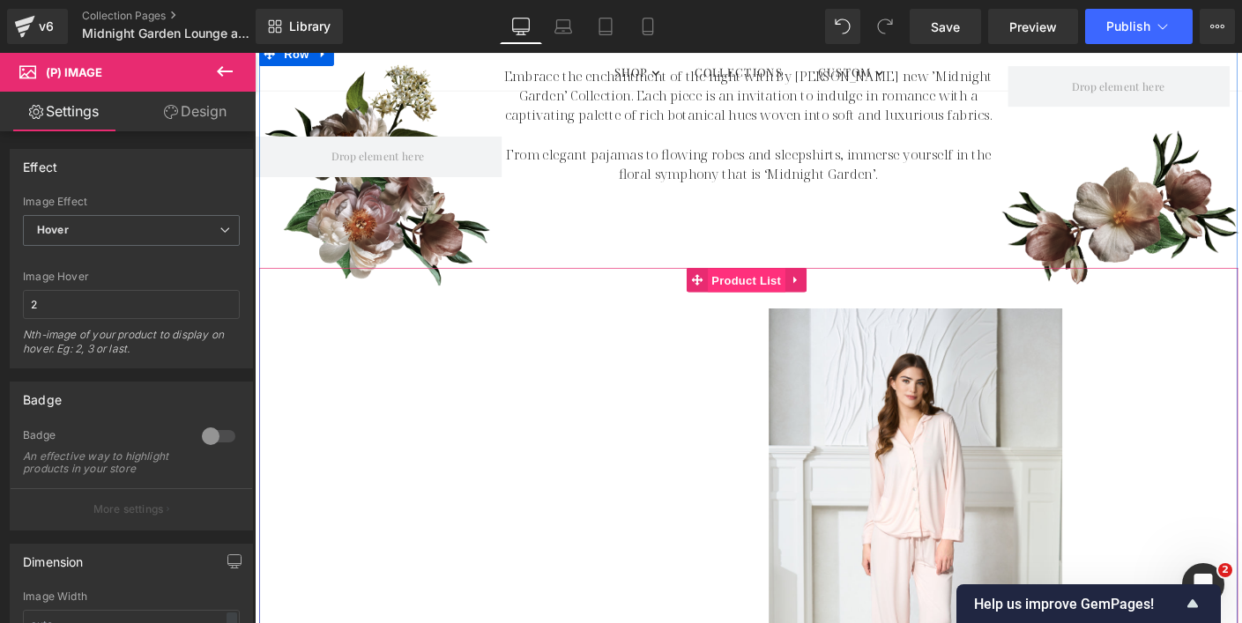
click at [770, 296] on span "Product List" at bounding box center [786, 299] width 84 height 26
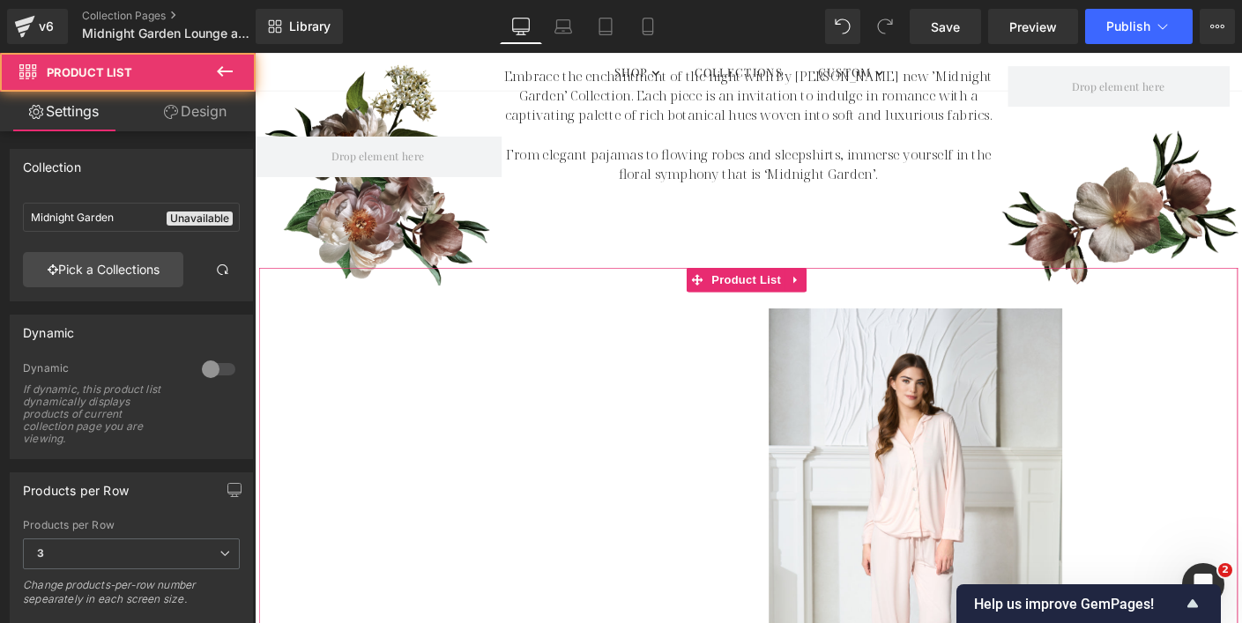
click at [187, 105] on link "Design" at bounding box center [195, 112] width 128 height 40
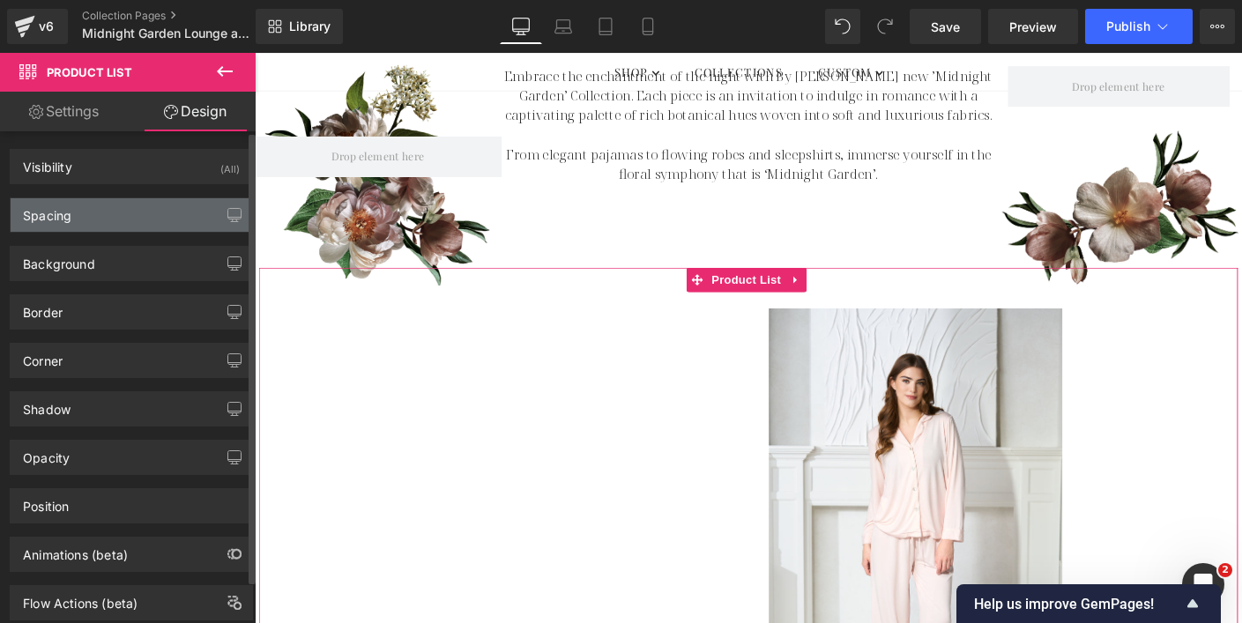
click at [144, 206] on div "Spacing" at bounding box center [131, 214] width 241 height 33
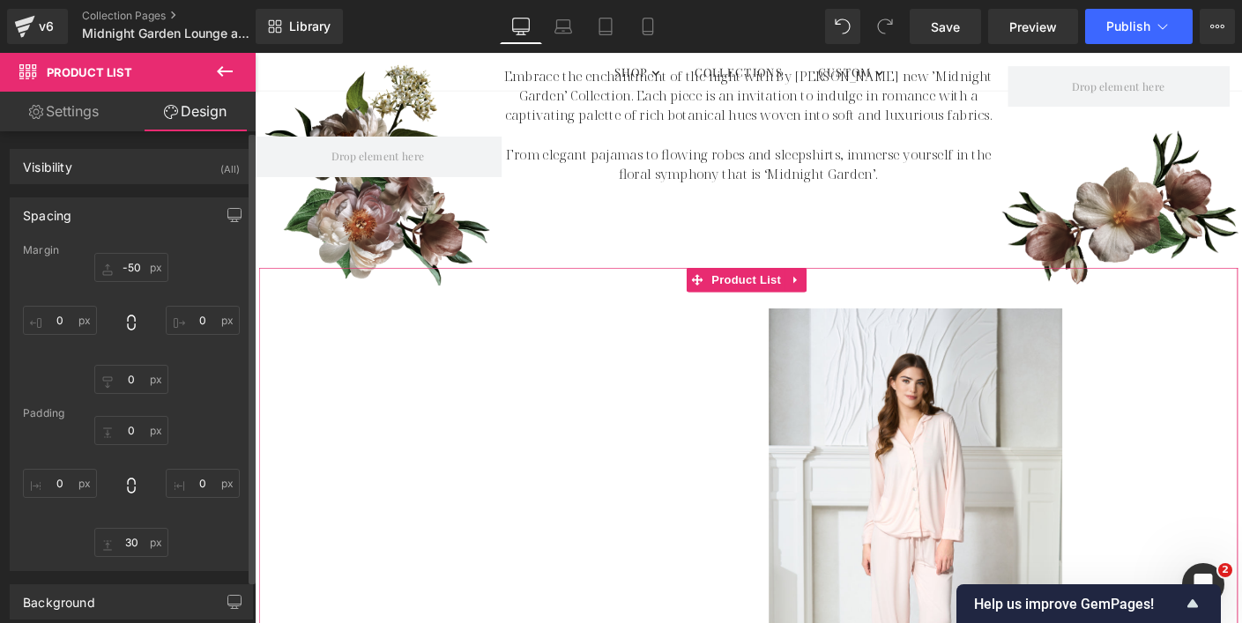
click at [203, 389] on div "-50px -50 0px 0 0px 0 0px 0" at bounding box center [131, 323] width 217 height 141
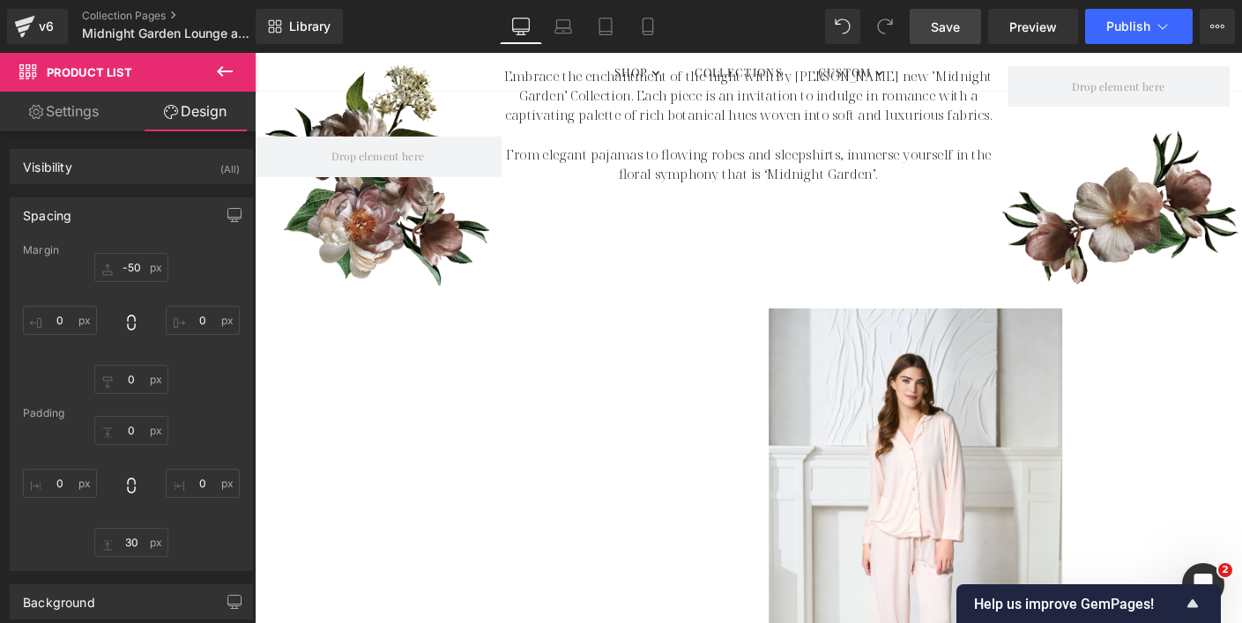
click at [947, 25] on span "Save" at bounding box center [945, 27] width 29 height 19
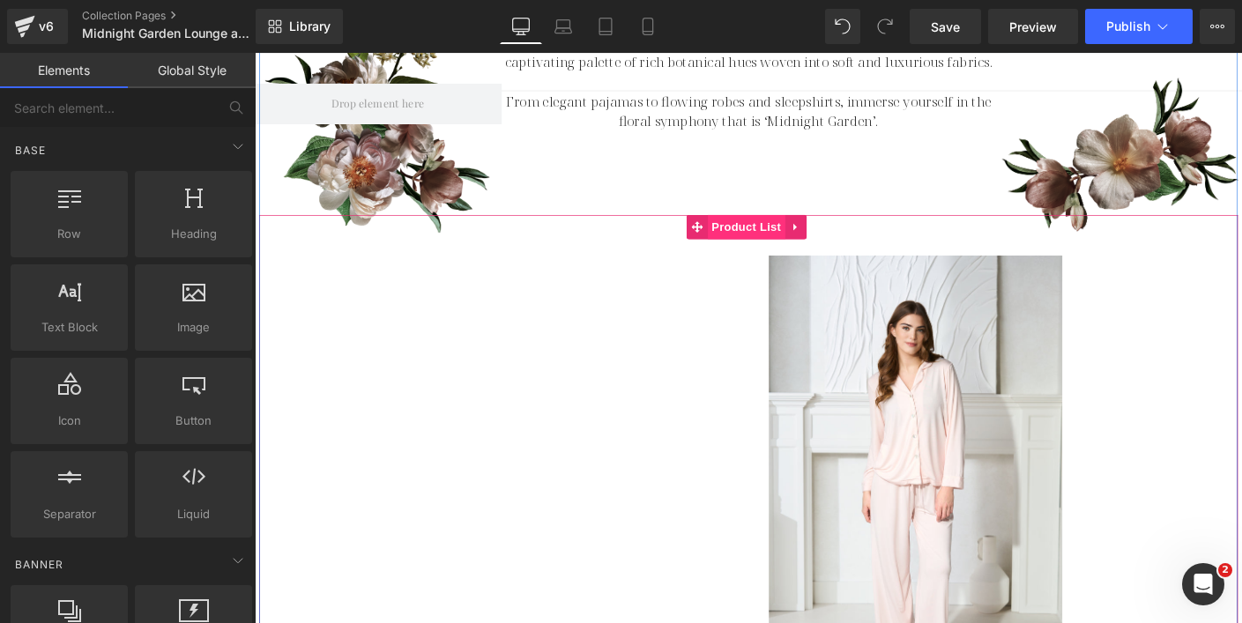
click at [777, 246] on span "Product List" at bounding box center [786, 241] width 84 height 26
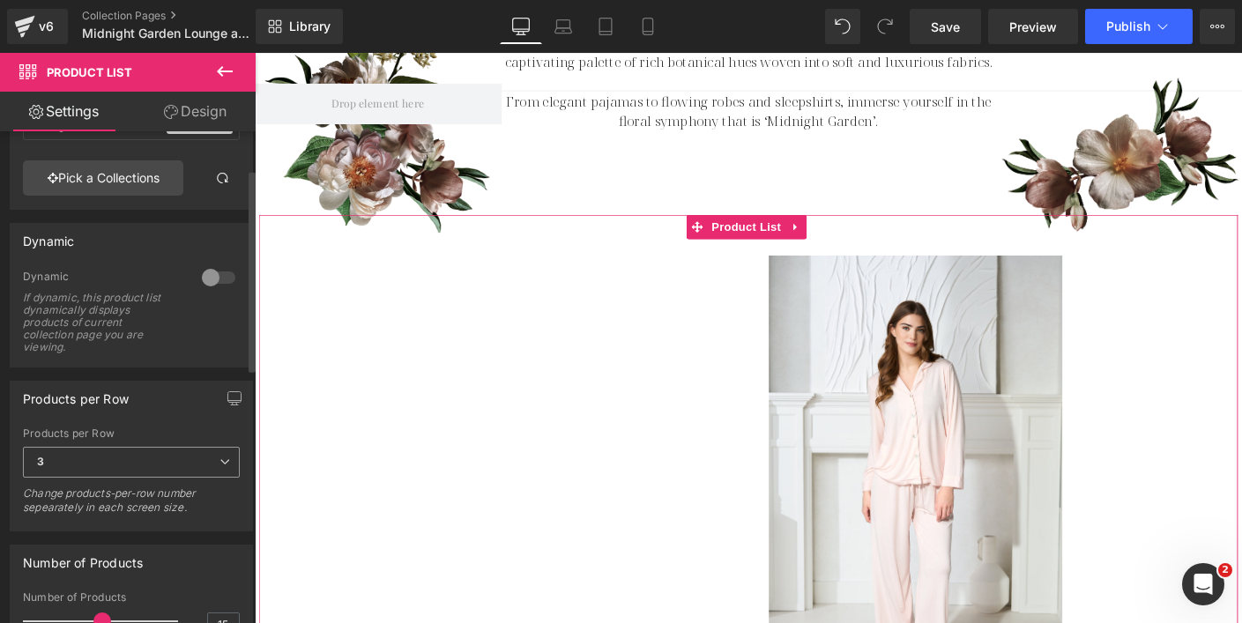
scroll to position [227, 0]
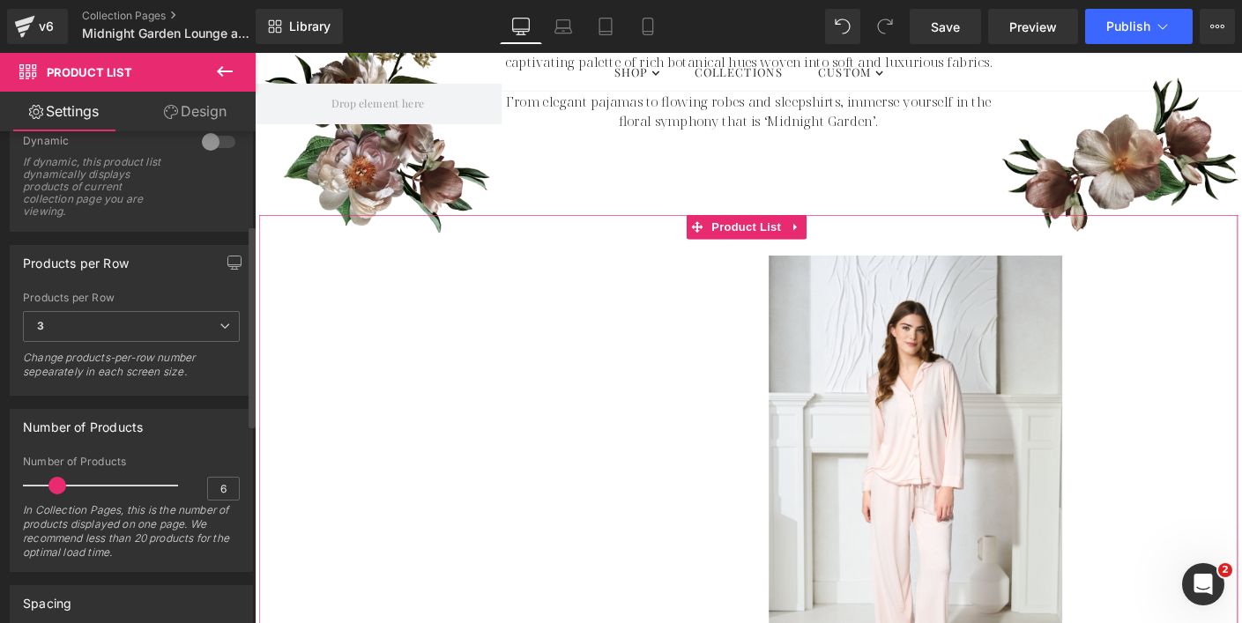
drag, startPoint x: 95, startPoint y: 487, endPoint x: 51, endPoint y: 490, distance: 44.1
click at [51, 490] on span at bounding box center [57, 486] width 18 height 18
type input "15"
drag, startPoint x: 52, startPoint y: 486, endPoint x: 93, endPoint y: 486, distance: 41.4
click at [93, 486] on span at bounding box center [102, 486] width 18 height 18
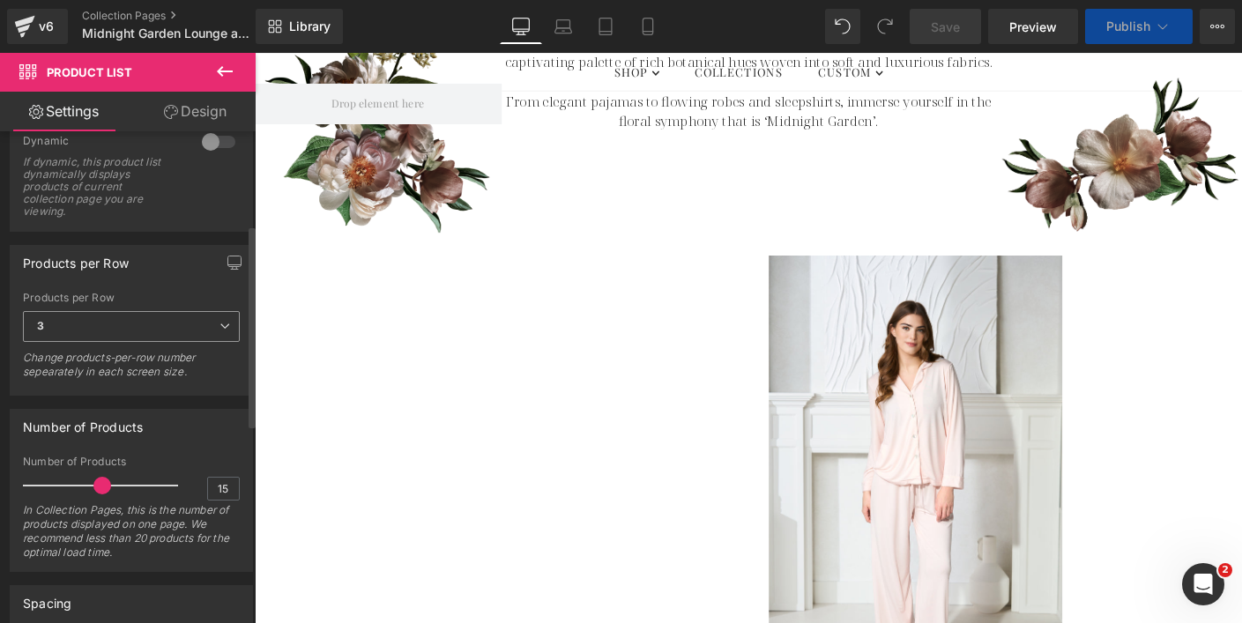
click at [176, 334] on span "3" at bounding box center [131, 326] width 217 height 31
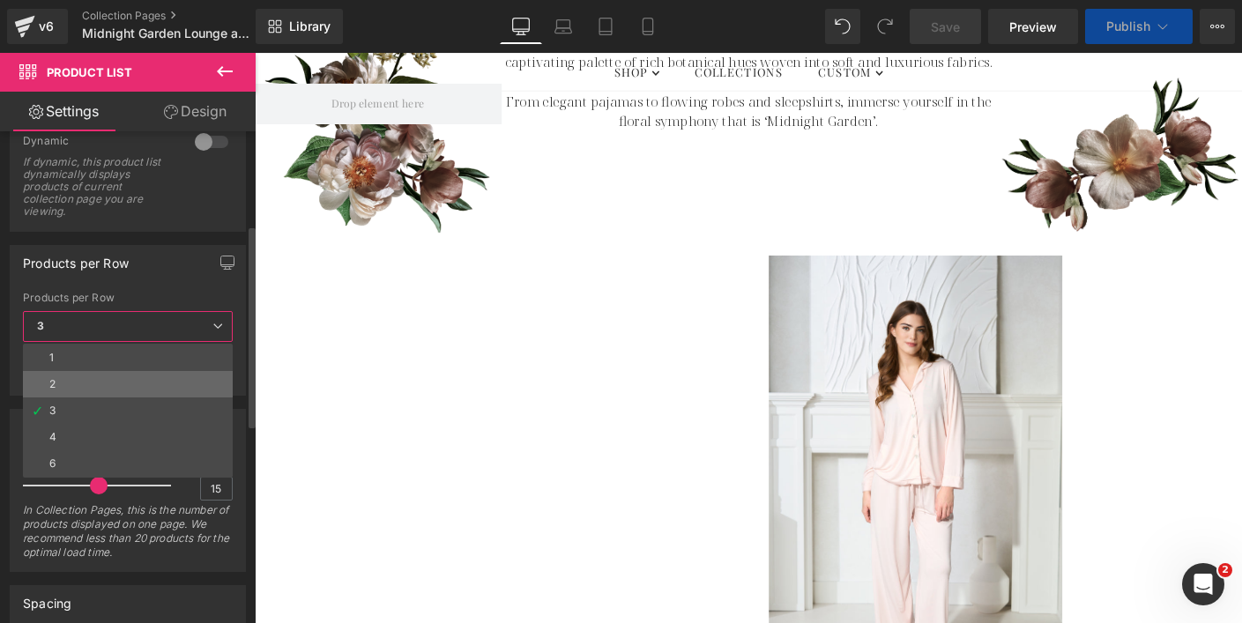
click at [107, 382] on li "2" at bounding box center [128, 384] width 210 height 26
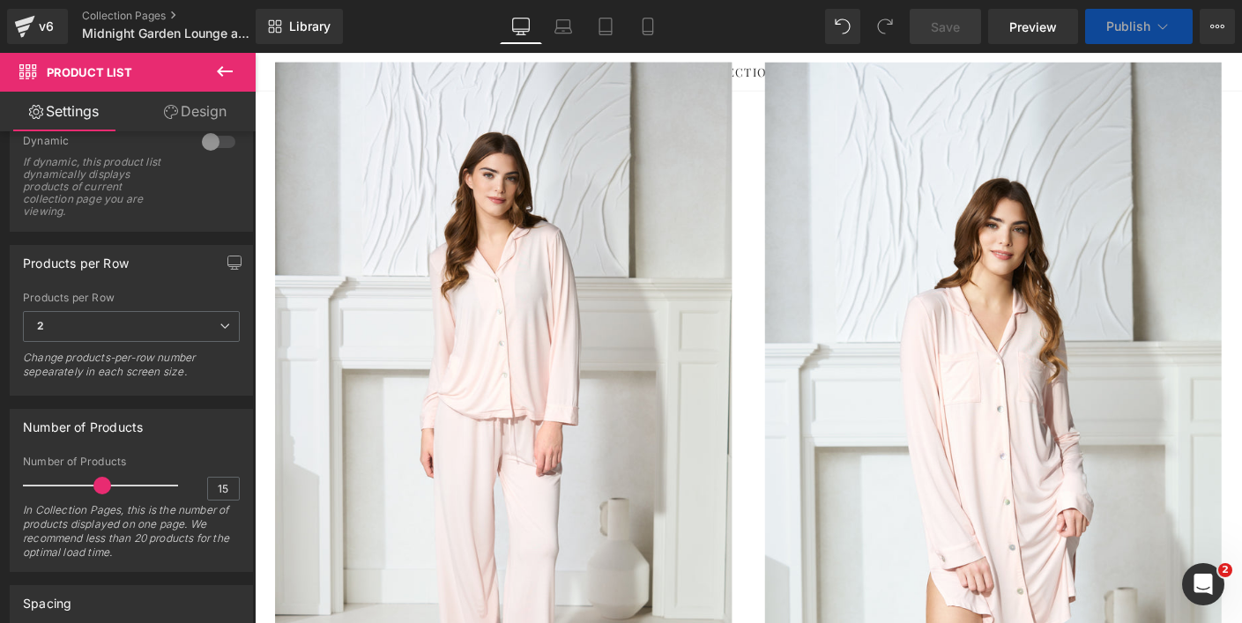
scroll to position [305, 0]
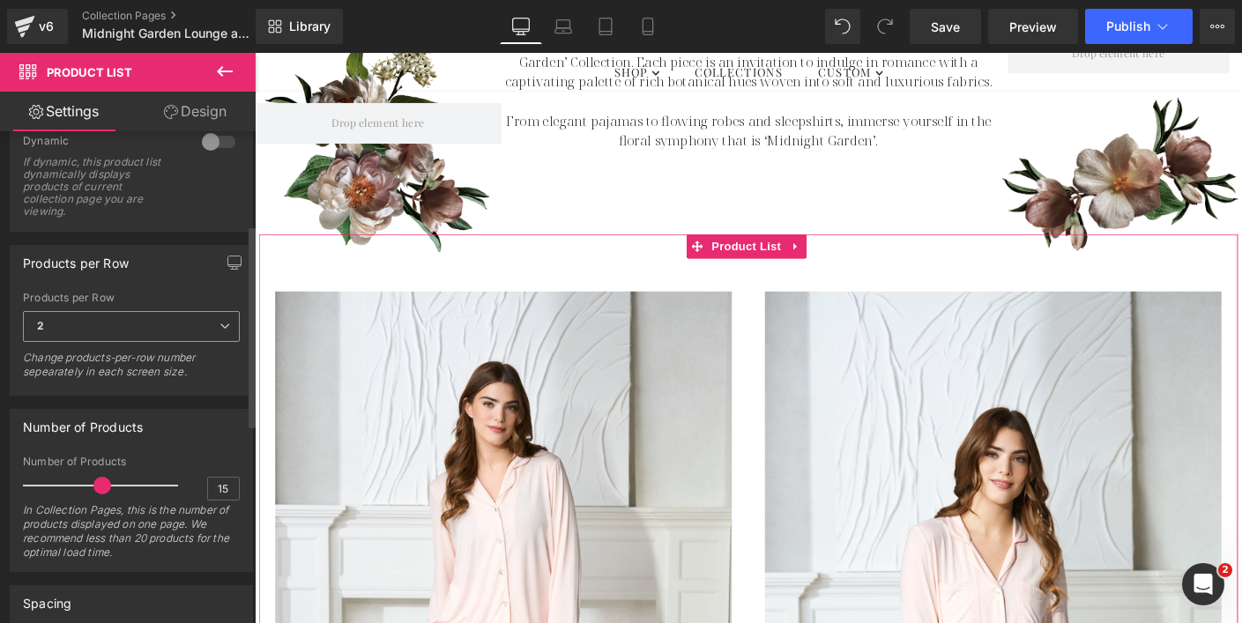
click at [201, 322] on span "2" at bounding box center [131, 326] width 217 height 31
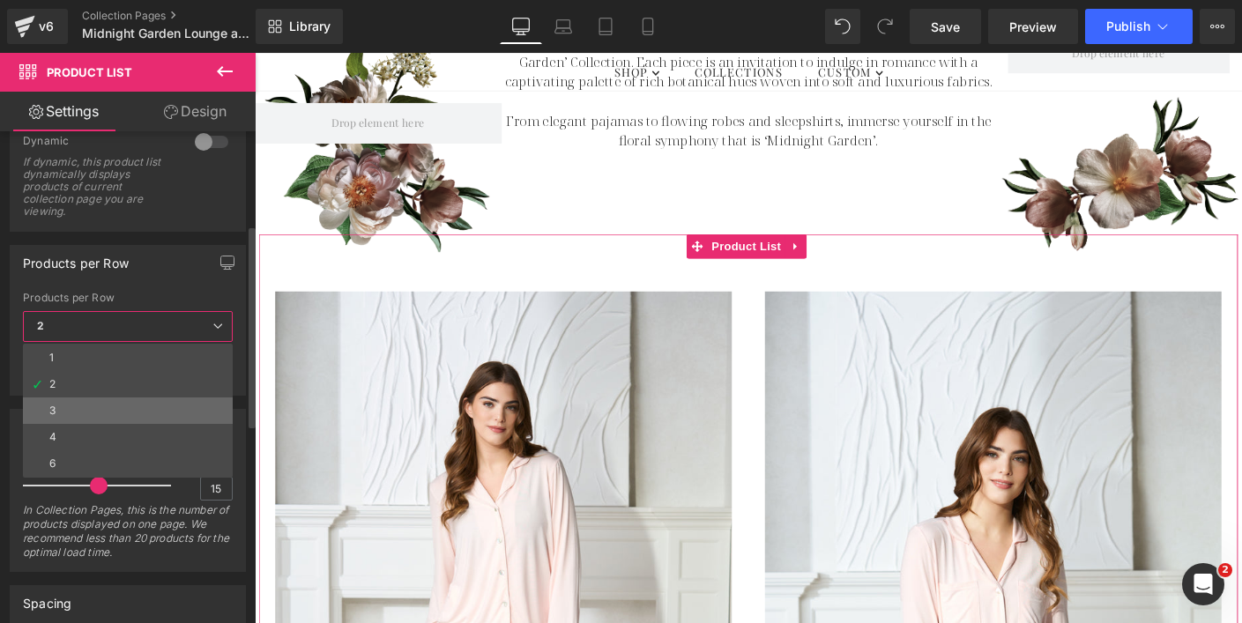
click at [152, 404] on li "3" at bounding box center [128, 410] width 210 height 26
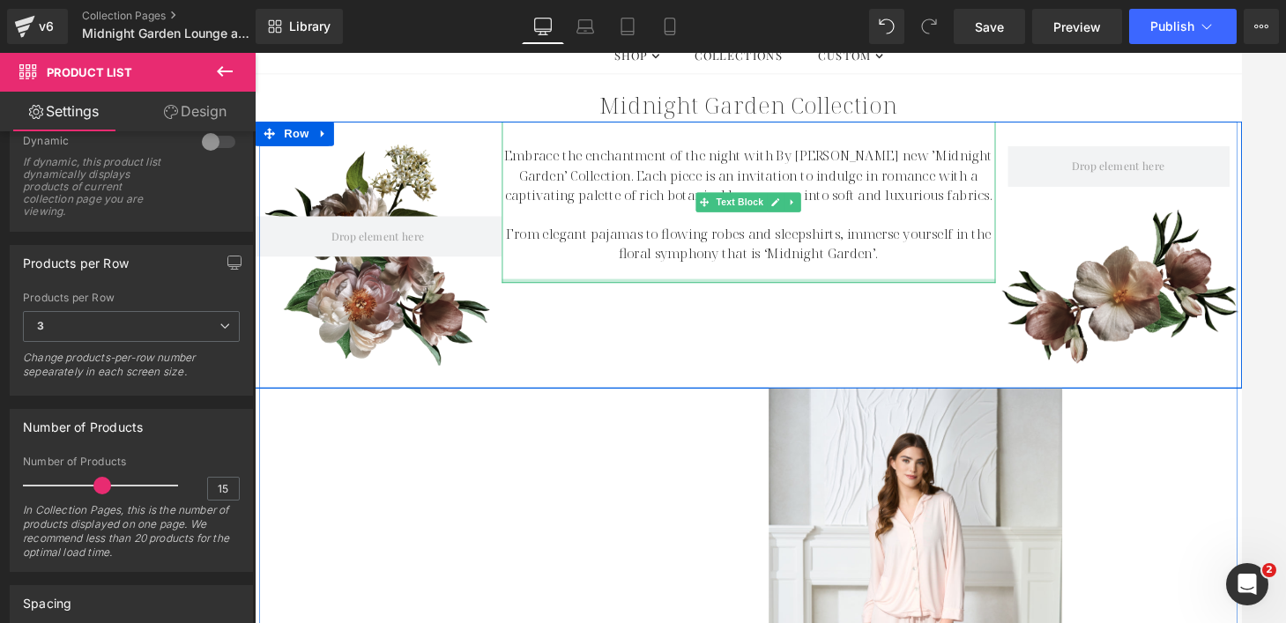
scroll to position [353, 0]
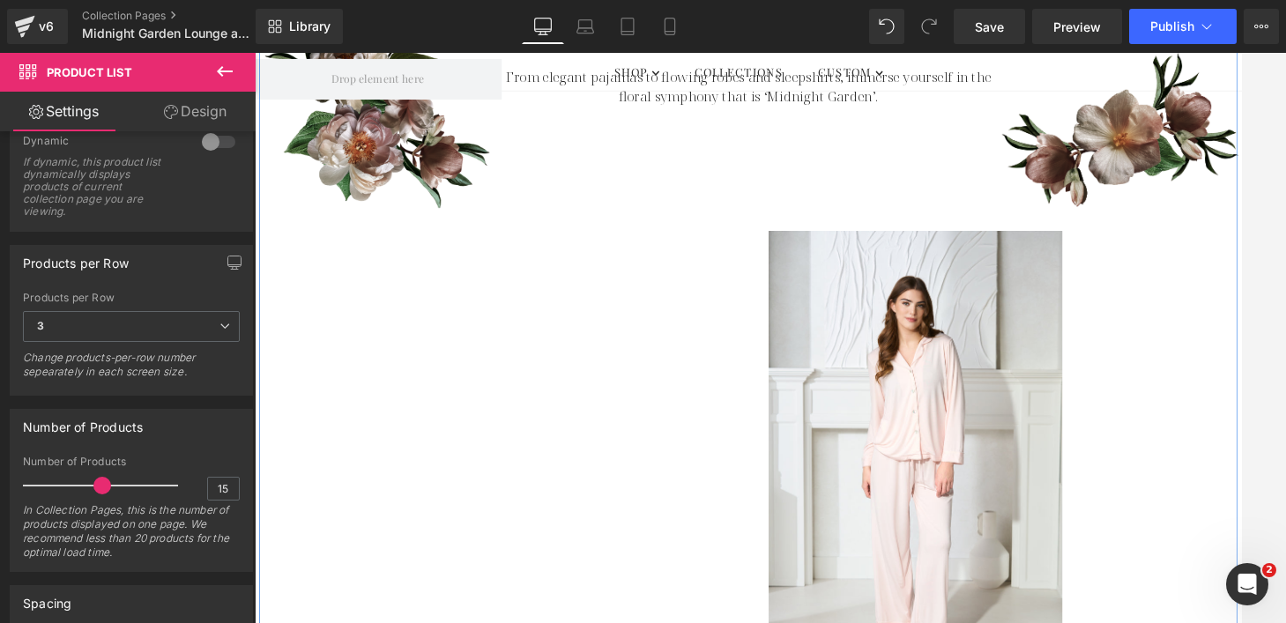
click at [1014, 405] on img at bounding box center [968, 483] width 317 height 476
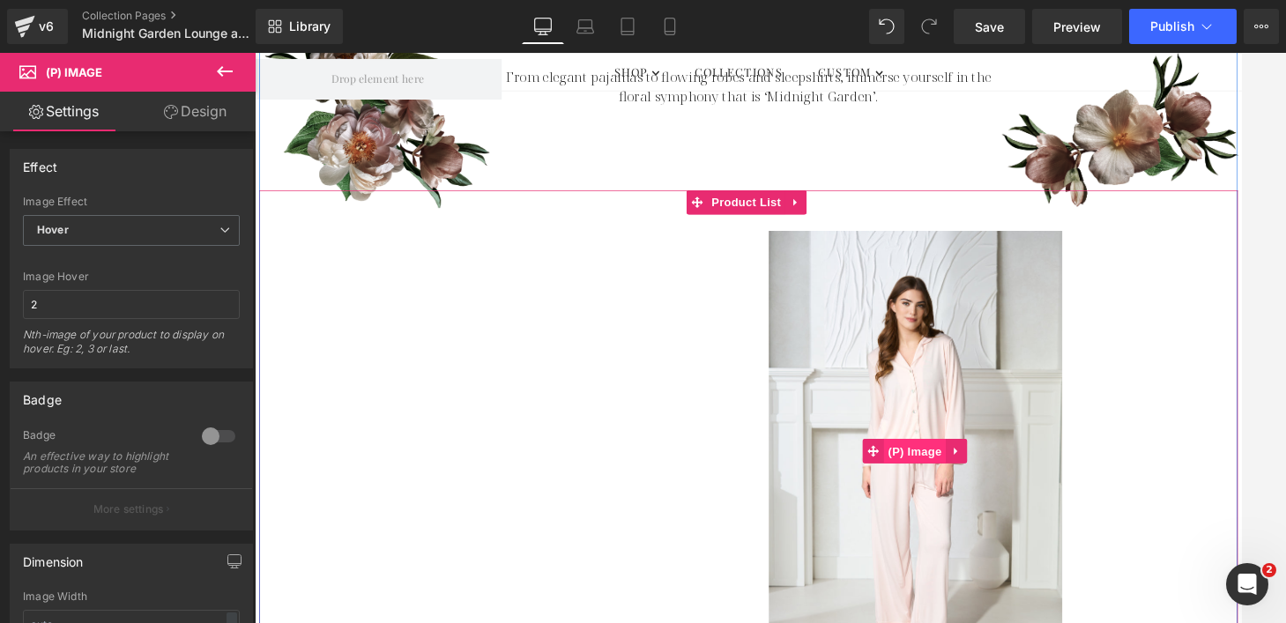
click at [968, 478] on span "(P) Image" at bounding box center [967, 483] width 67 height 26
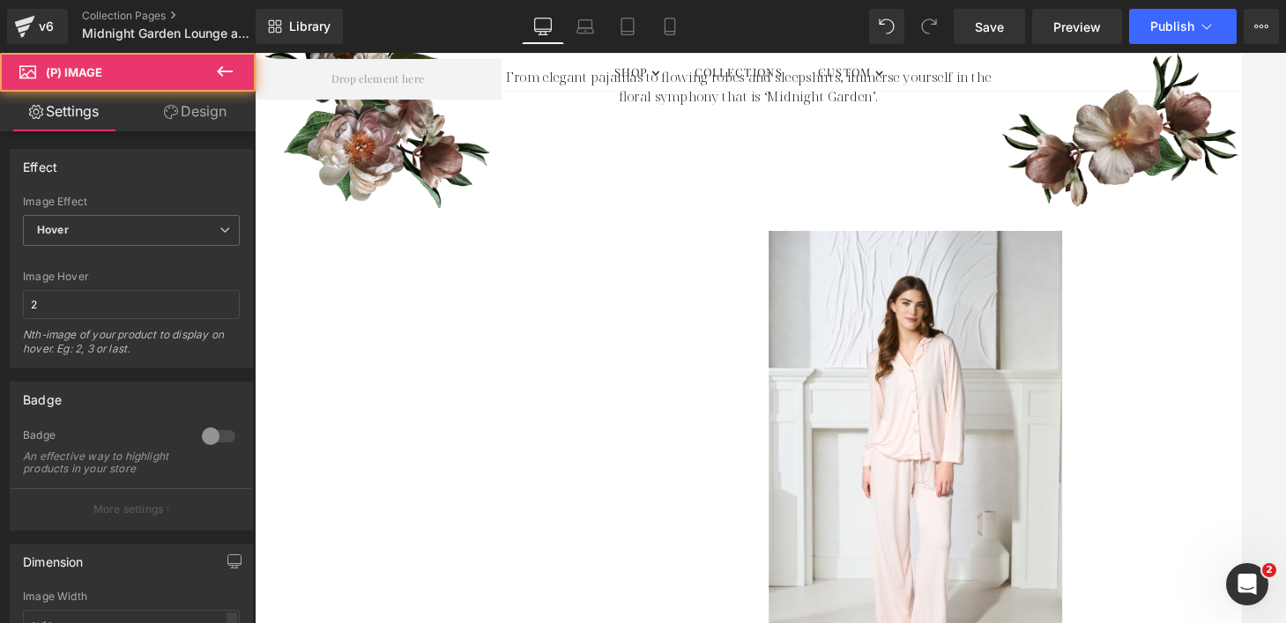
drag, startPoint x: 212, startPoint y: 112, endPoint x: 194, endPoint y: 168, distance: 59.4
click at [212, 111] on link "Design" at bounding box center [195, 112] width 128 height 40
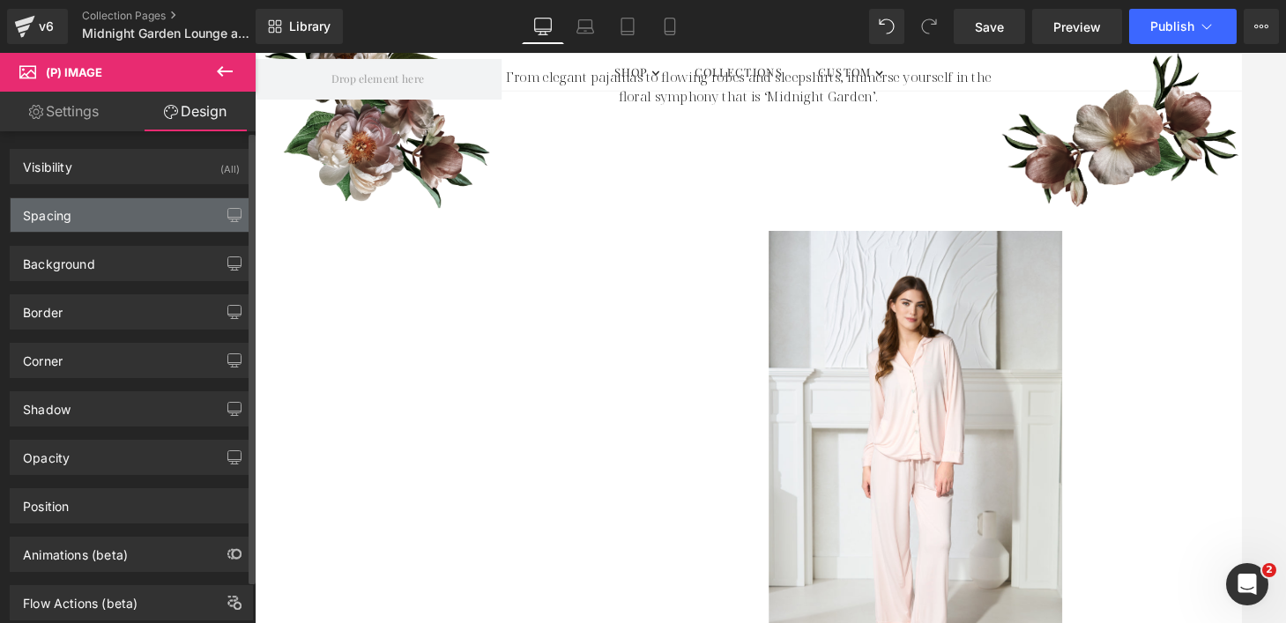
click at [180, 208] on div "Spacing" at bounding box center [131, 214] width 241 height 33
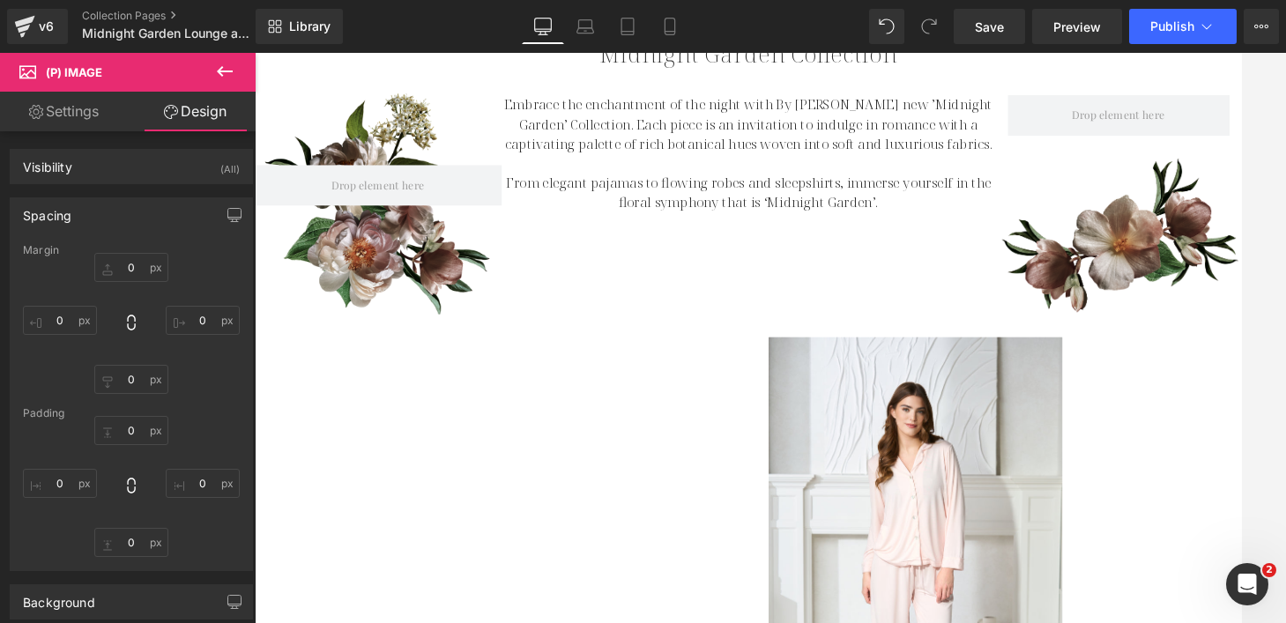
scroll to position [62, 0]
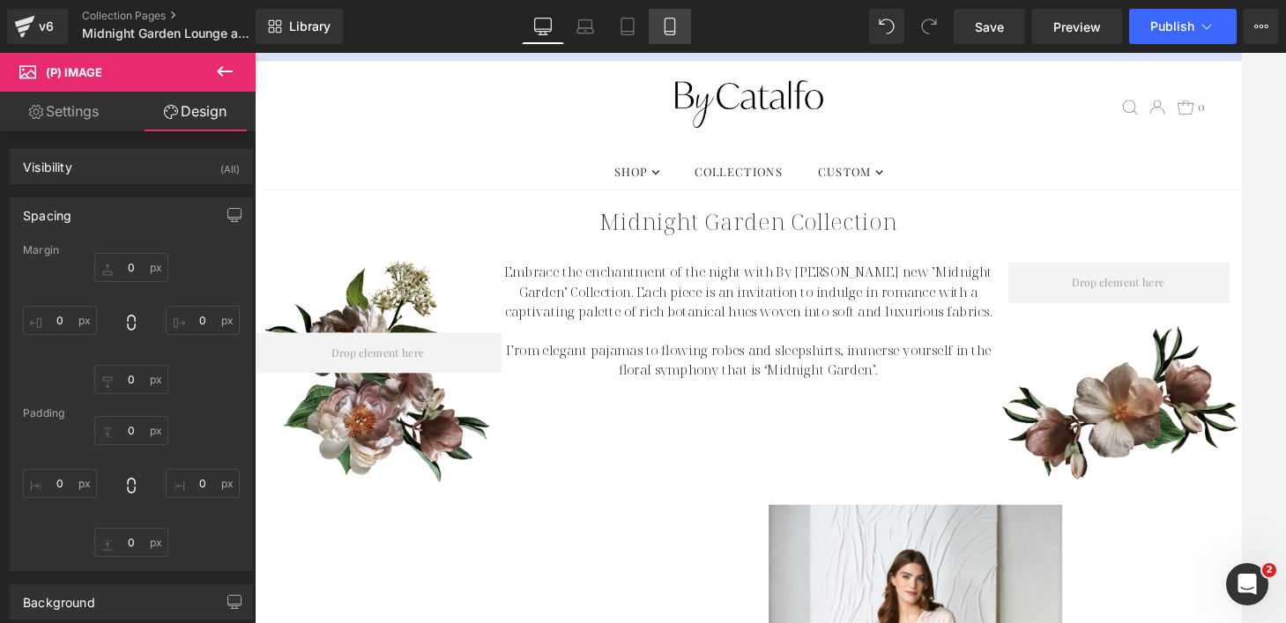
click at [669, 26] on icon at bounding box center [670, 27] width 18 height 18
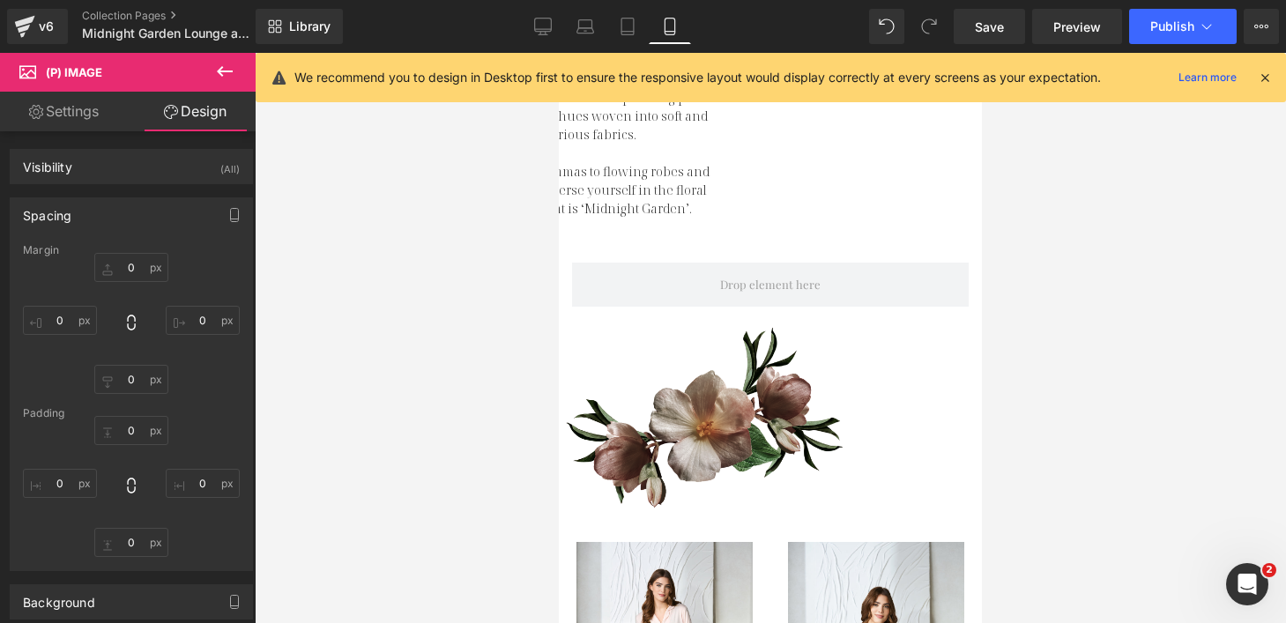
type input "0"
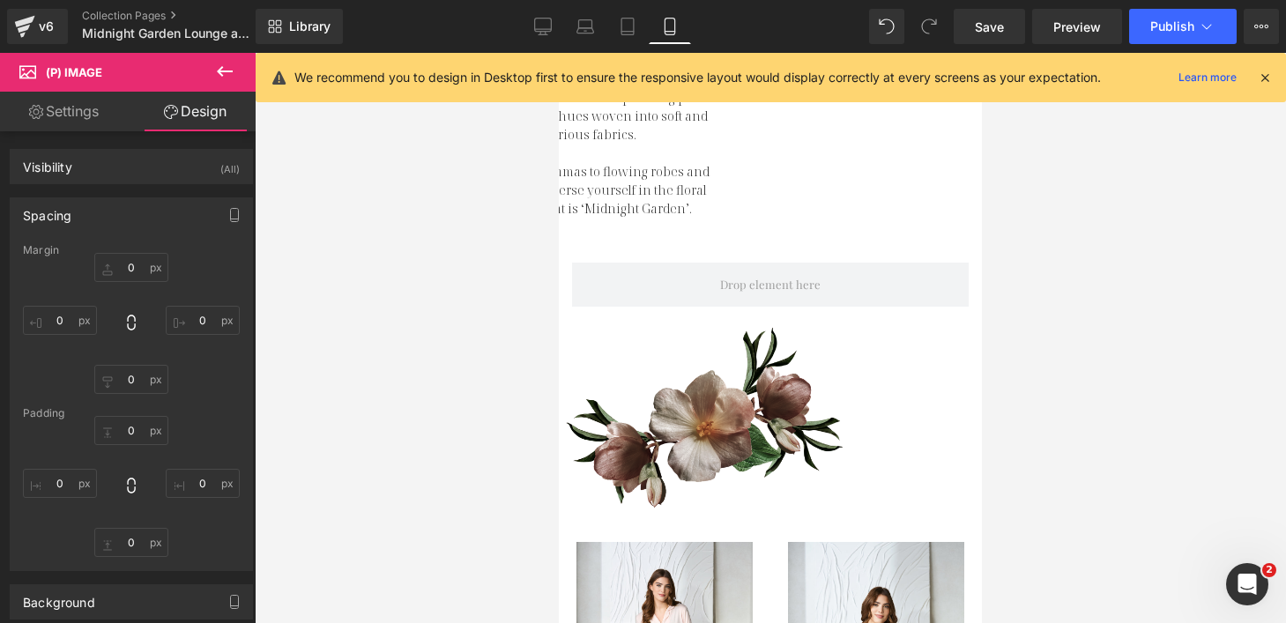
type input "0"
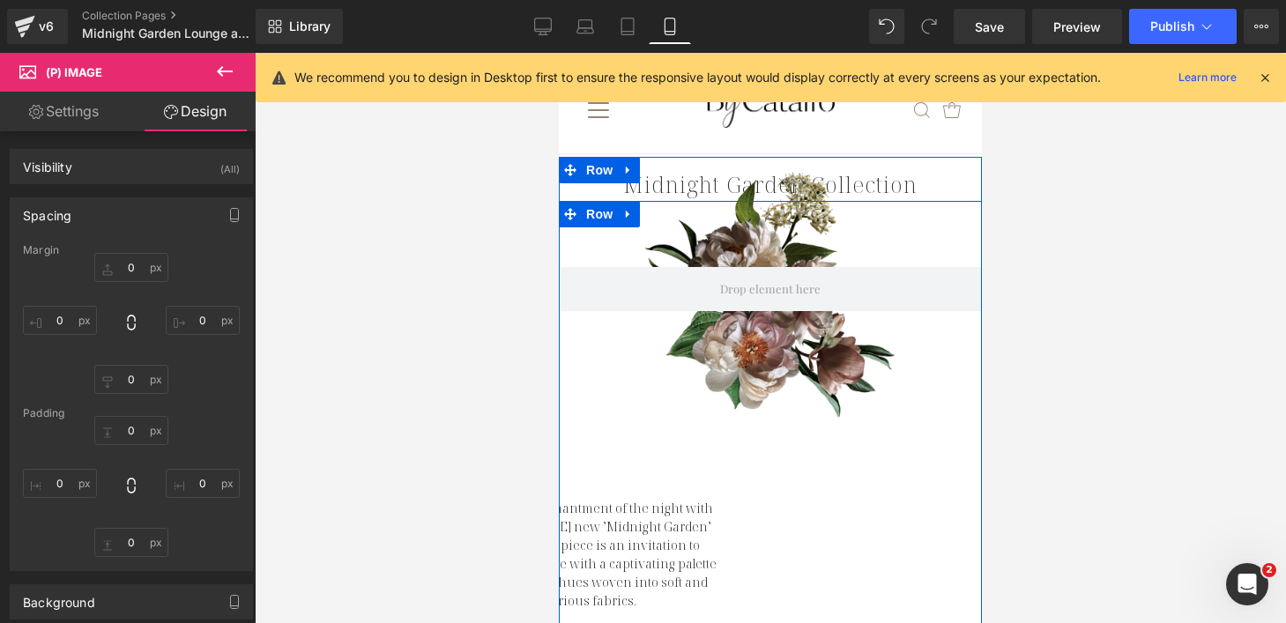
scroll to position [0, 0]
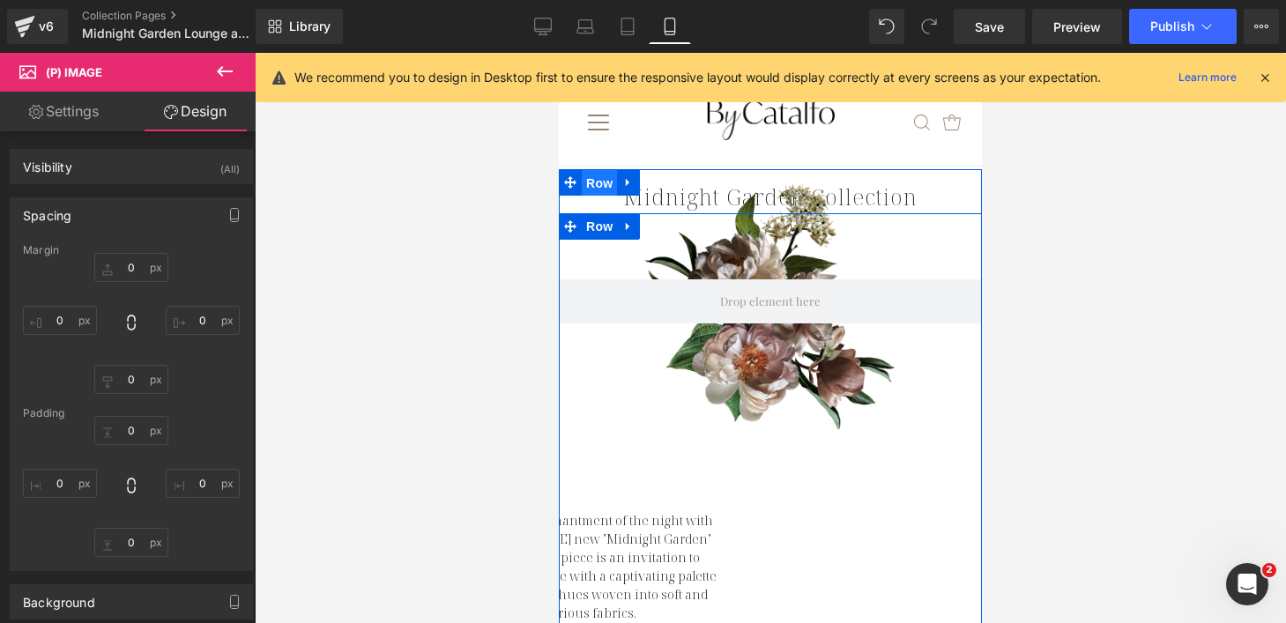
click at [592, 182] on span "Row" at bounding box center [599, 183] width 35 height 26
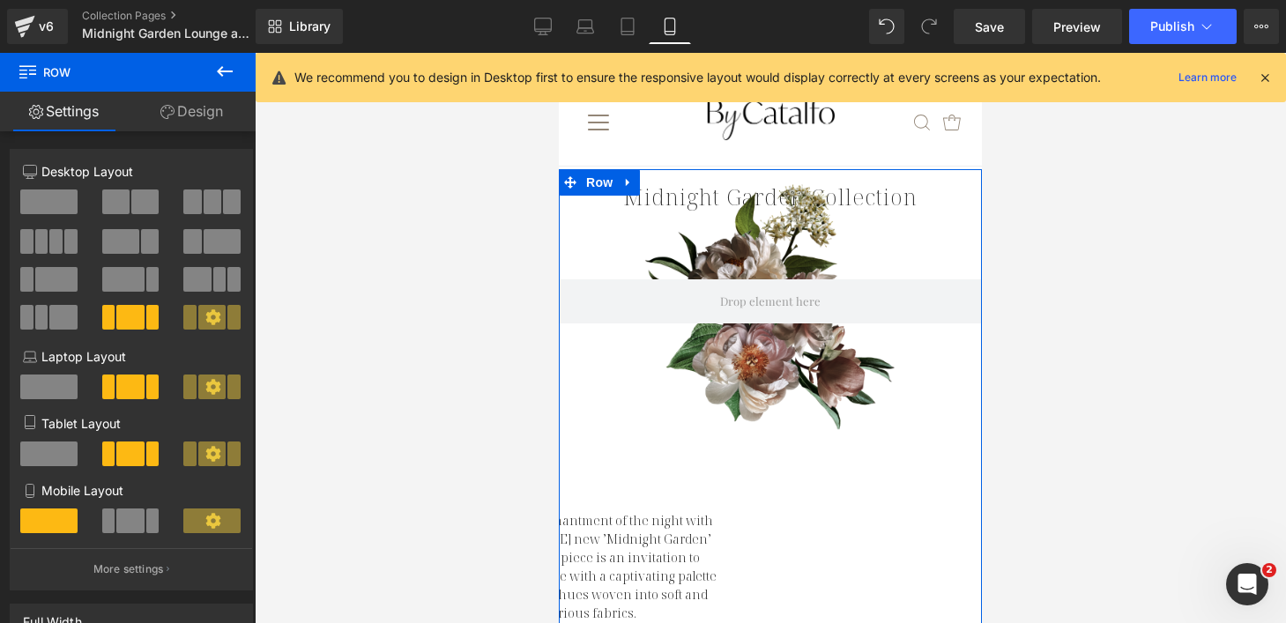
click at [127, 527] on span at bounding box center [129, 521] width 27 height 25
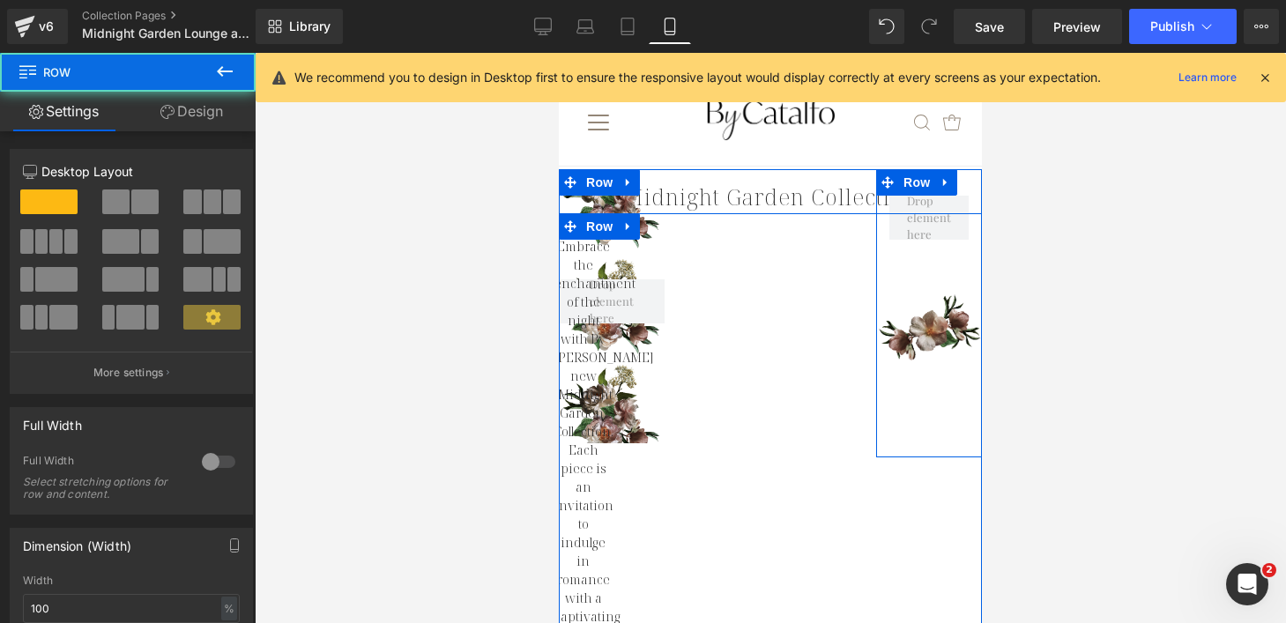
click at [919, 418] on div "Row" at bounding box center [929, 313] width 106 height 288
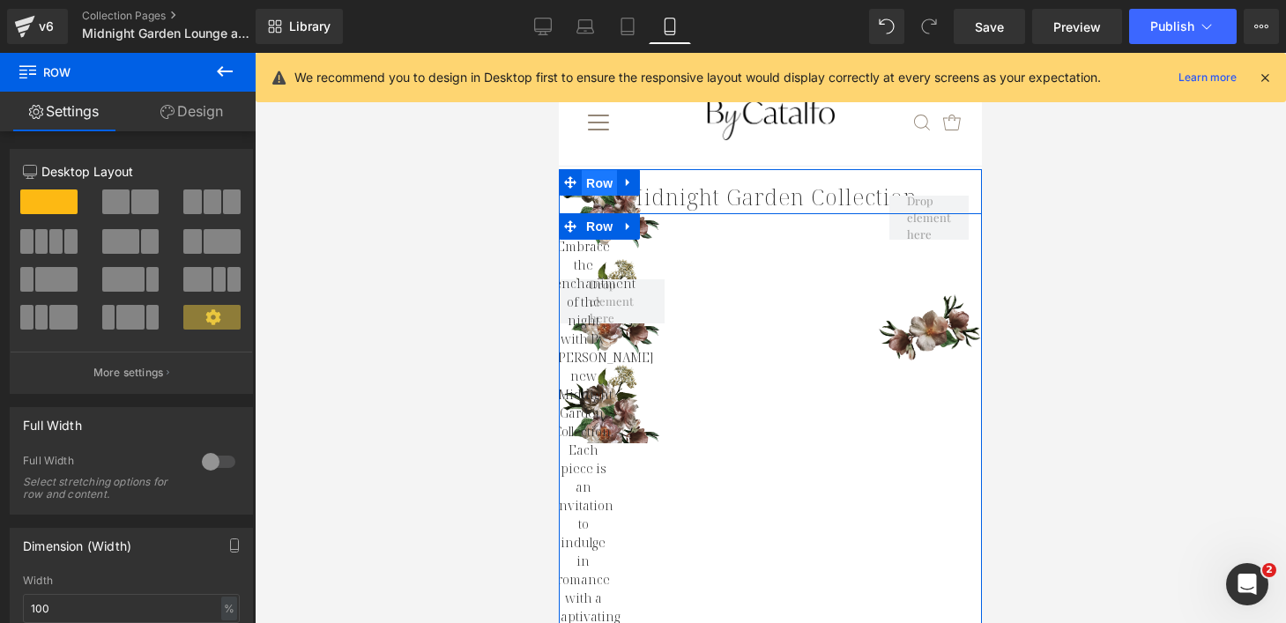
click at [594, 189] on span "Row" at bounding box center [599, 183] width 35 height 26
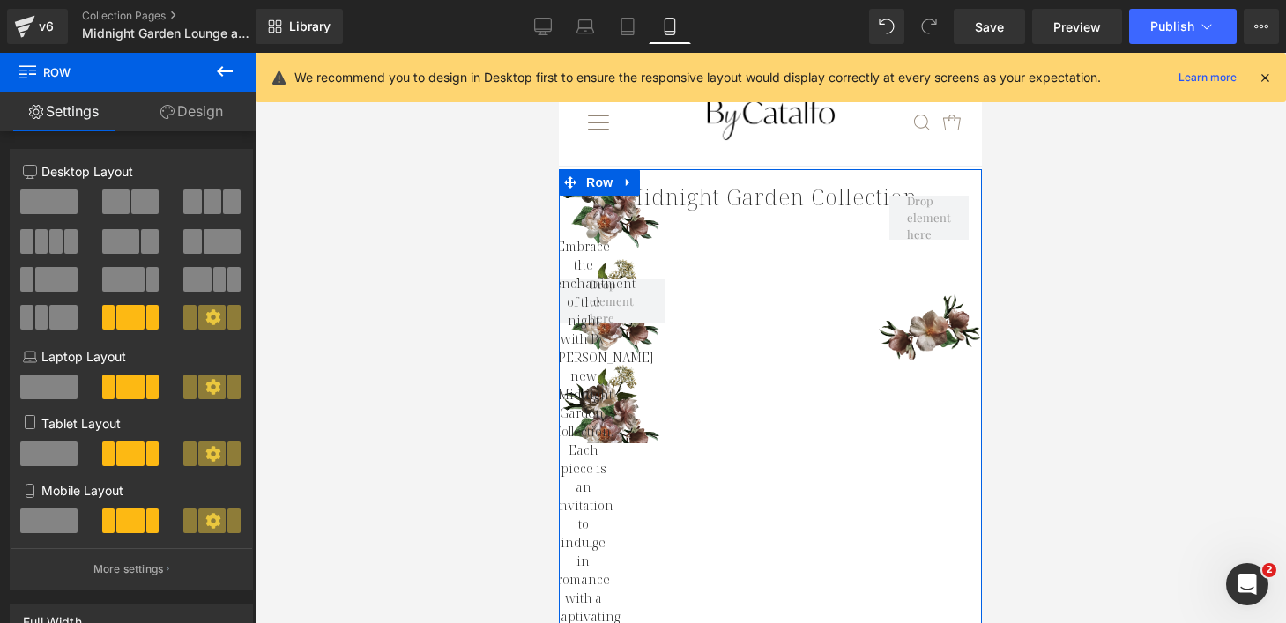
click at [182, 108] on link "Design" at bounding box center [192, 112] width 128 height 40
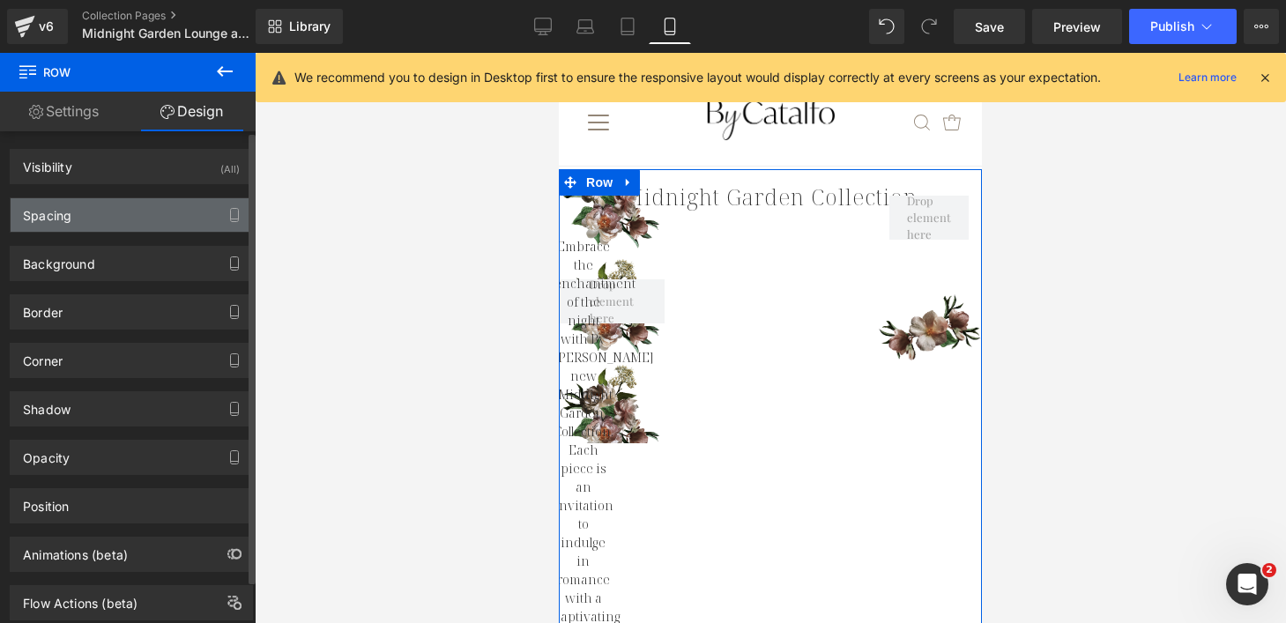
click at [145, 214] on div "Spacing" at bounding box center [131, 214] width 241 height 33
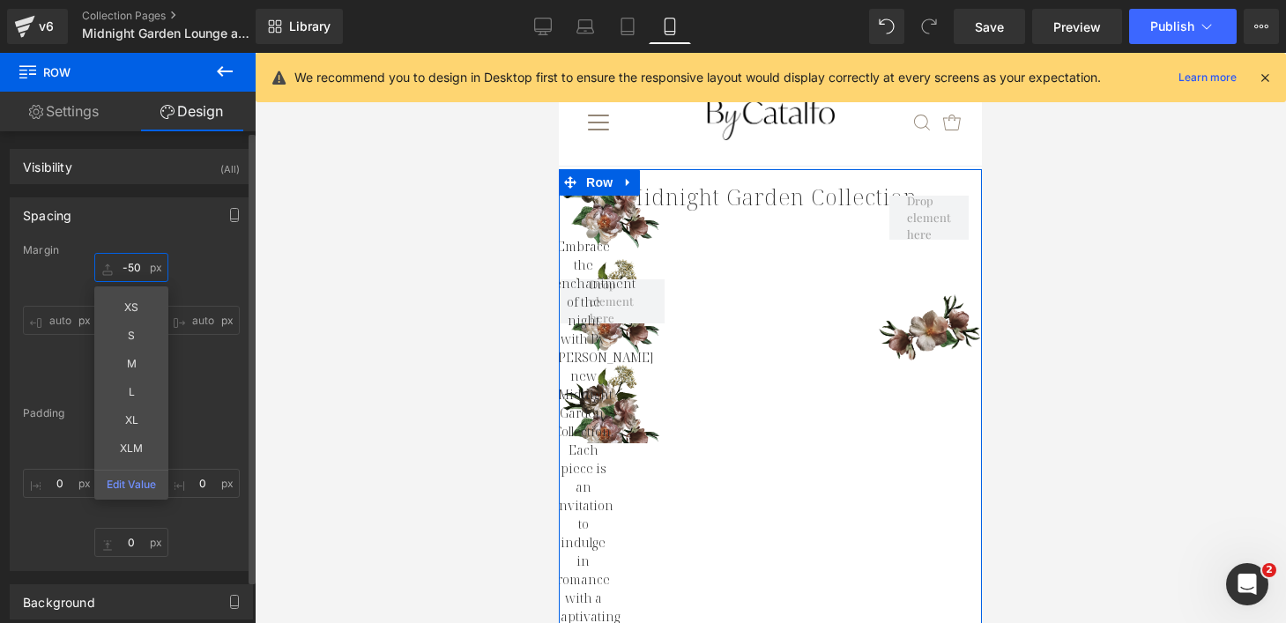
click at [126, 271] on input "-50" at bounding box center [131, 267] width 74 height 29
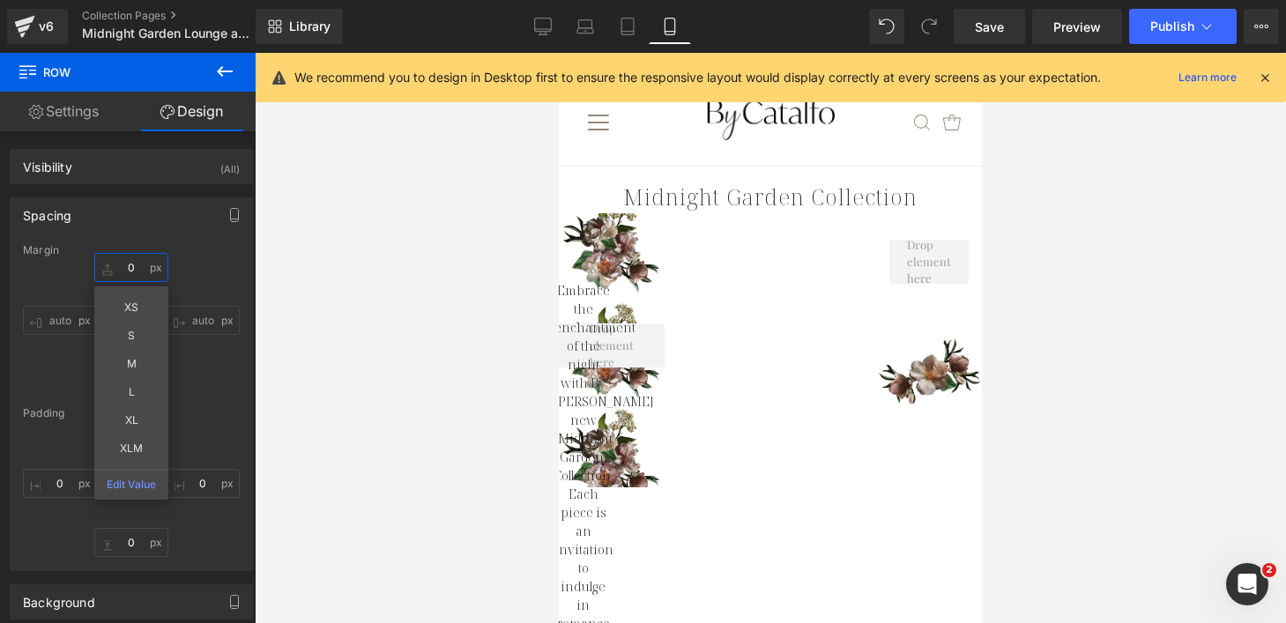
type input "0"
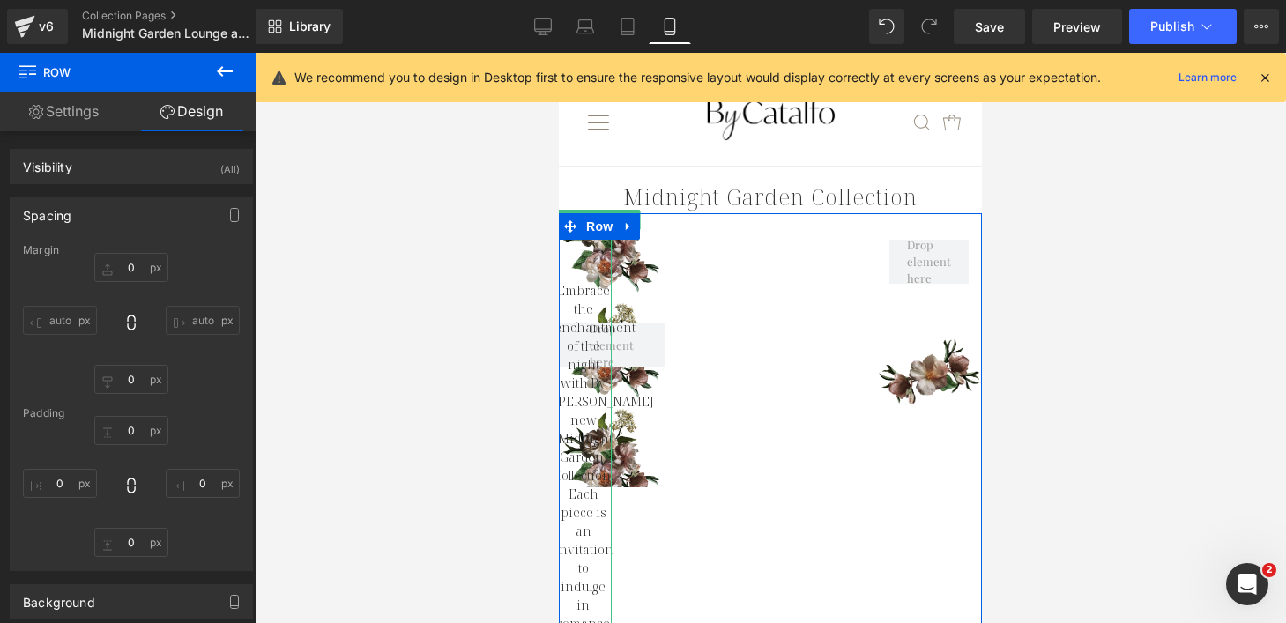
click at [580, 342] on p "Embrace the enchantment of the night with By [PERSON_NAME] new ’Midnight Garden…" at bounding box center [582, 558] width 57 height 555
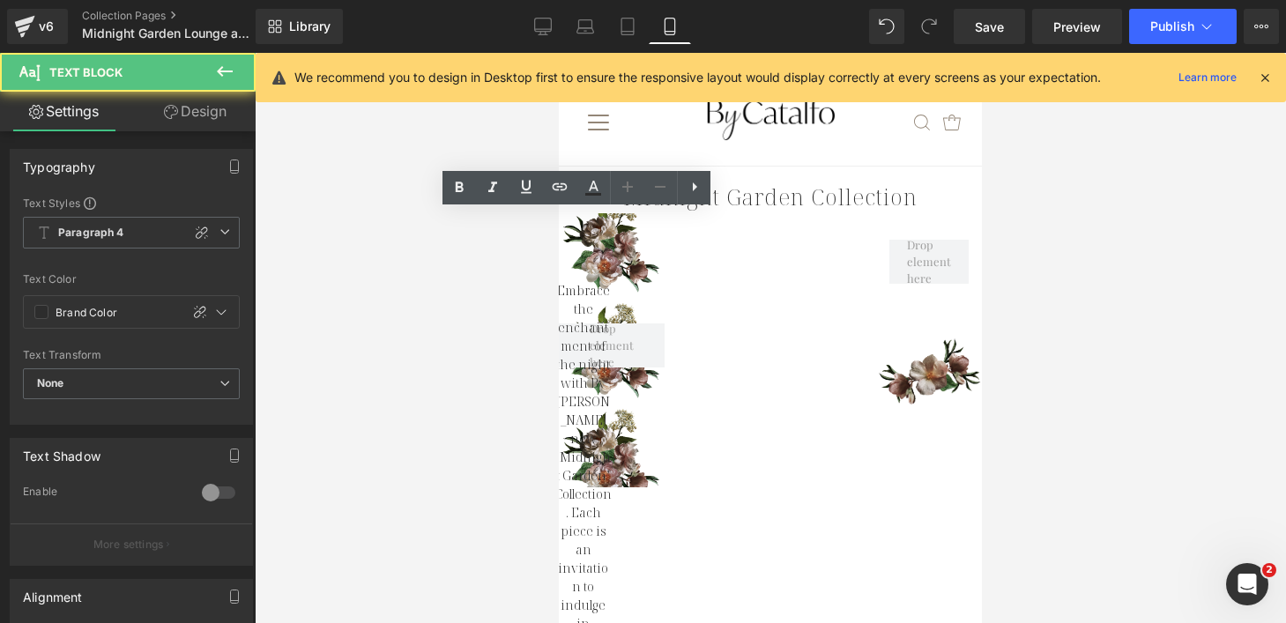
click at [216, 110] on link "Design" at bounding box center [195, 112] width 128 height 40
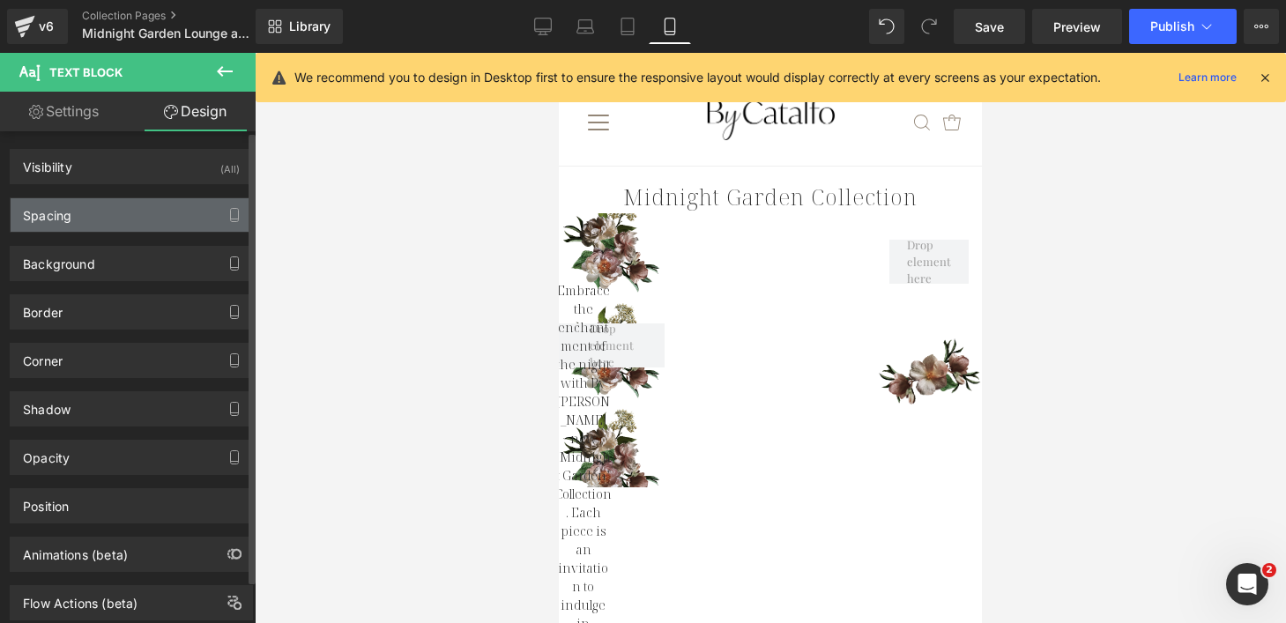
click at [134, 218] on div "Spacing" at bounding box center [131, 214] width 241 height 33
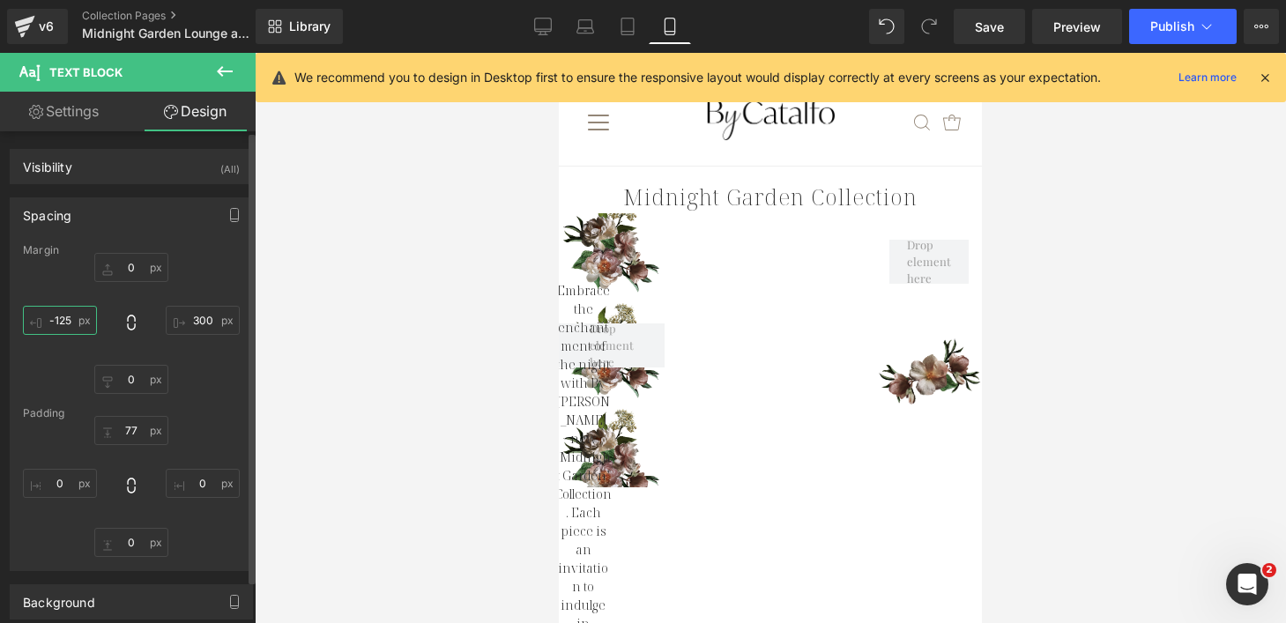
click at [43, 318] on input "-125" at bounding box center [60, 320] width 74 height 29
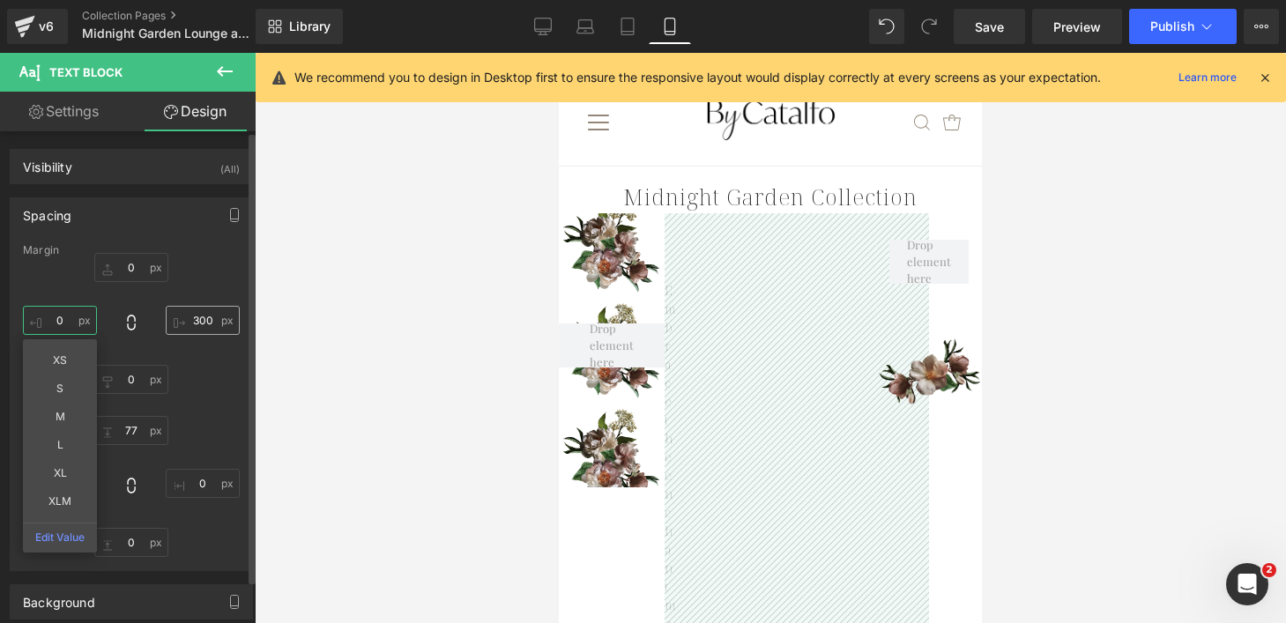
type input "0"
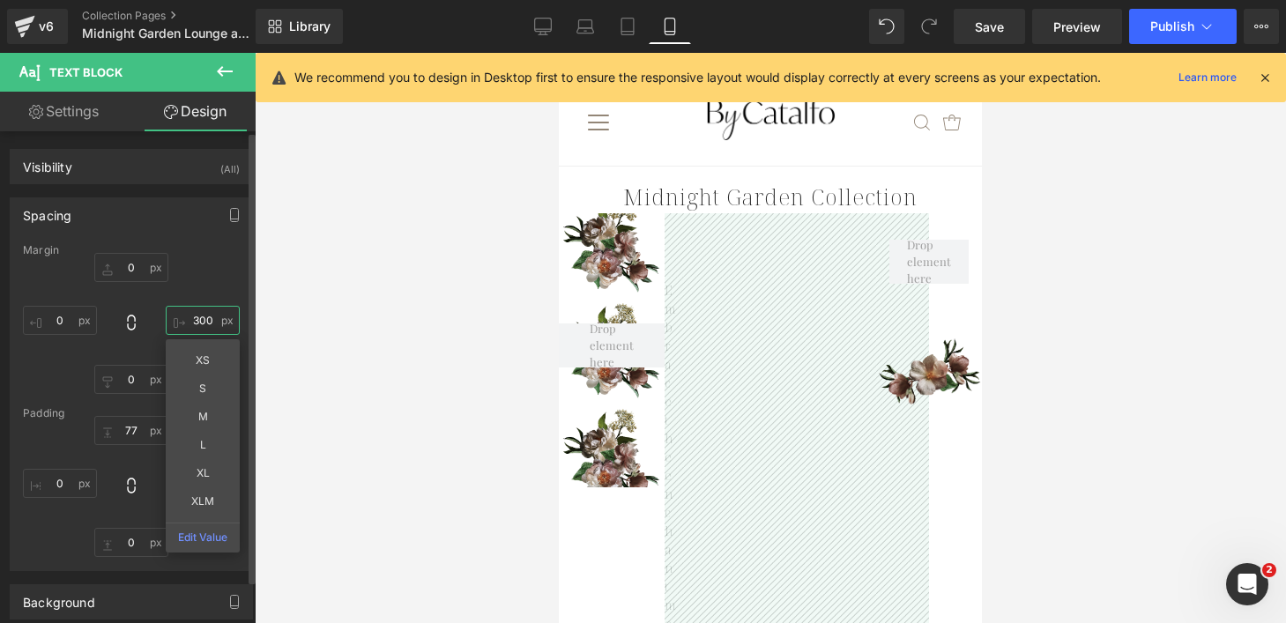
type input "0"
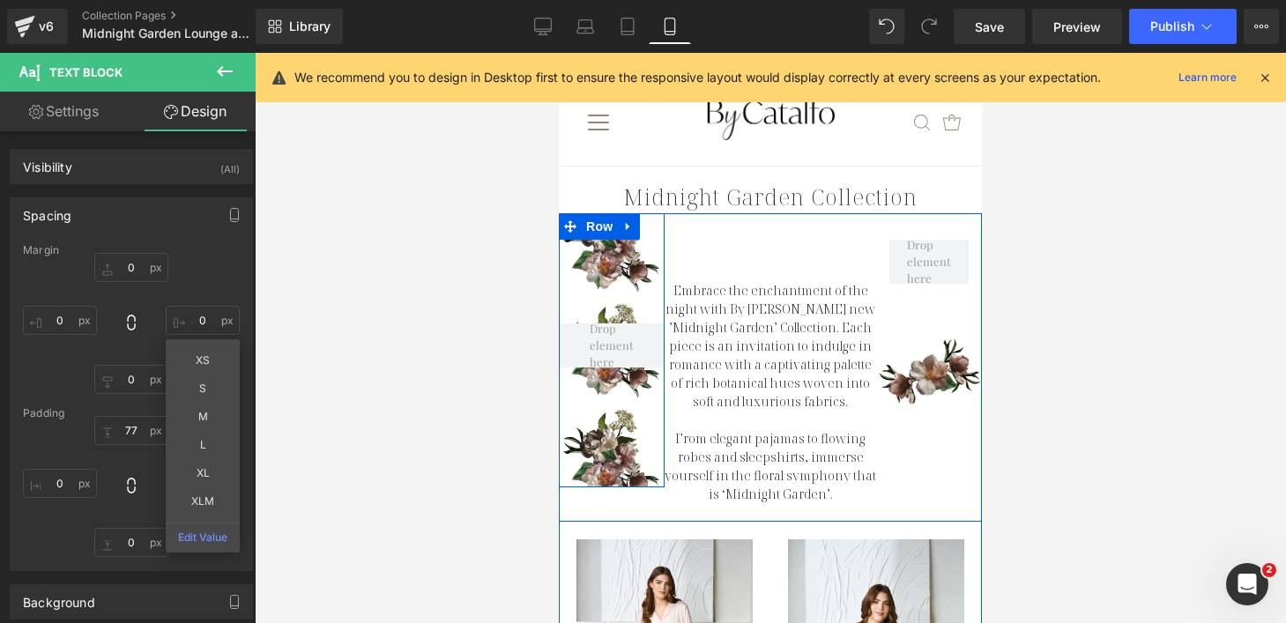
click at [599, 285] on div "Row" at bounding box center [612, 350] width 106 height 274
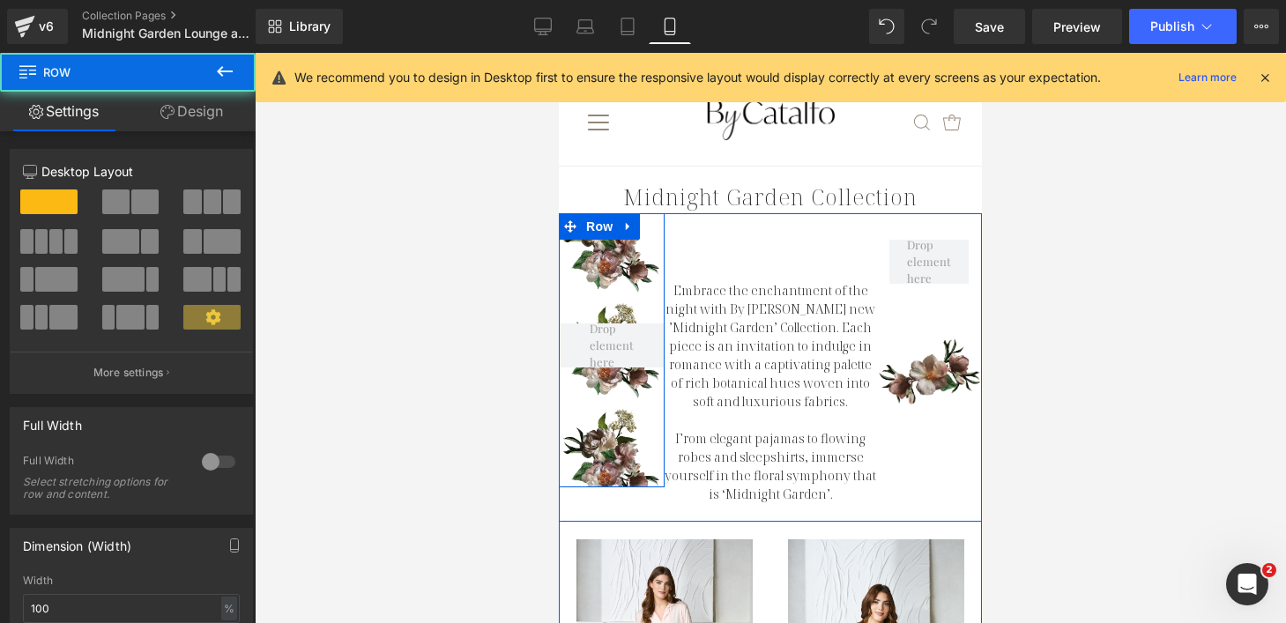
click at [600, 449] on div "Row" at bounding box center [612, 350] width 106 height 274
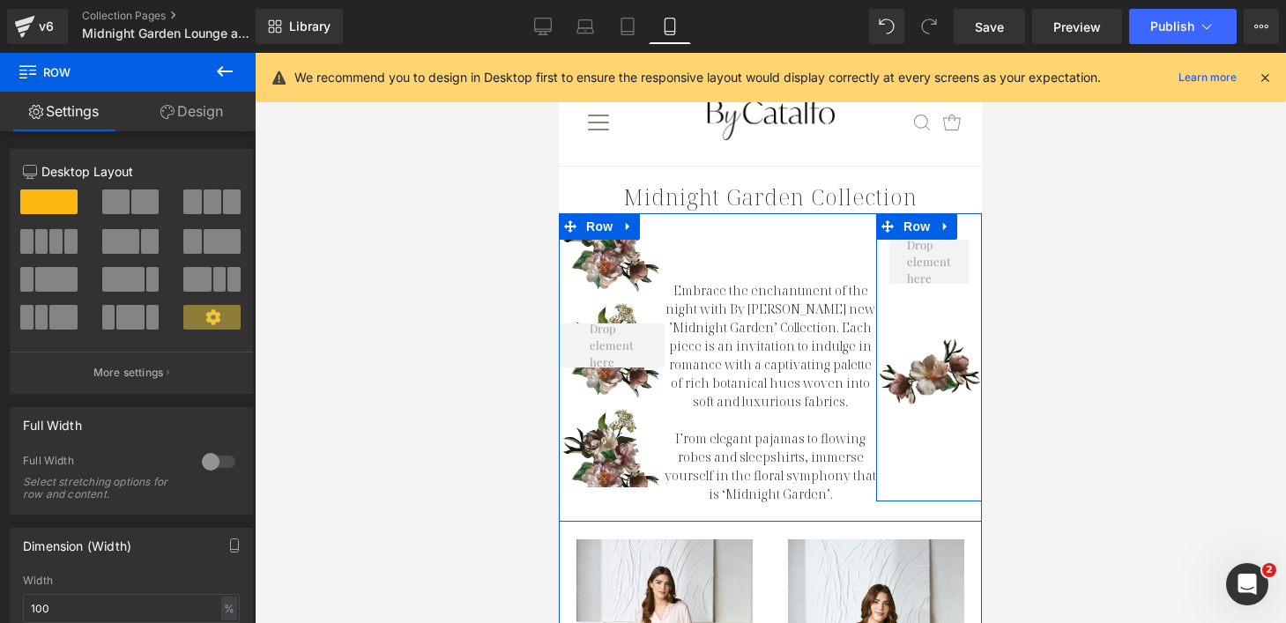
click at [922, 384] on div "Row" at bounding box center [929, 357] width 106 height 288
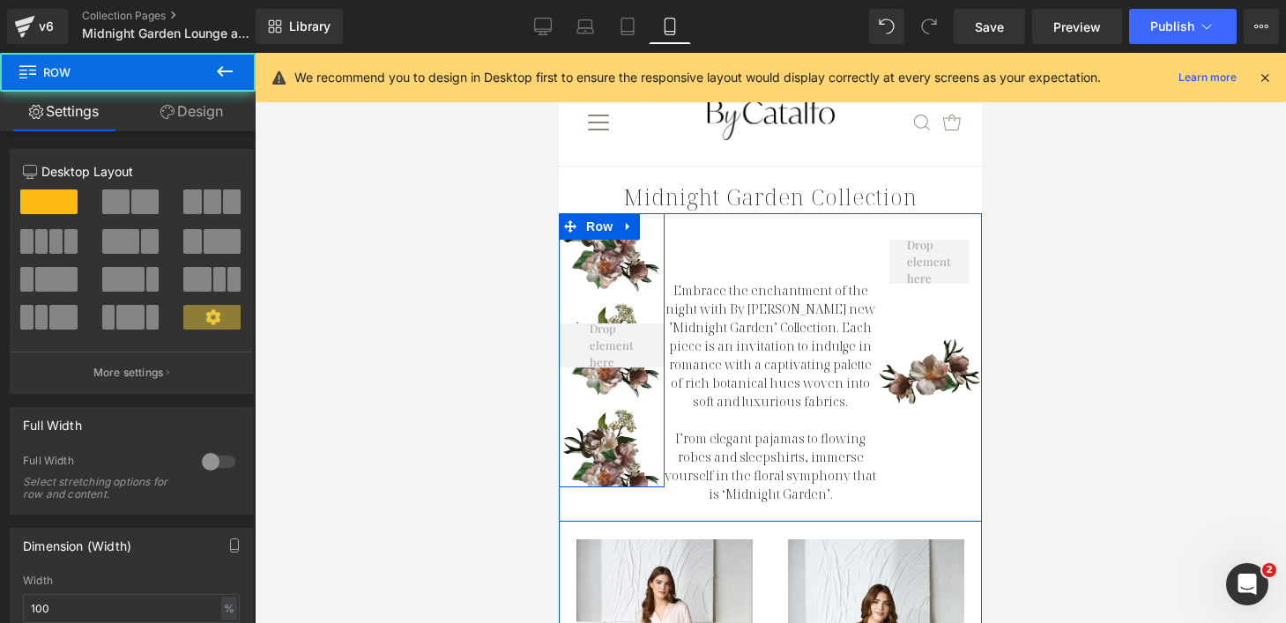
click at [615, 270] on div "Row" at bounding box center [612, 350] width 106 height 274
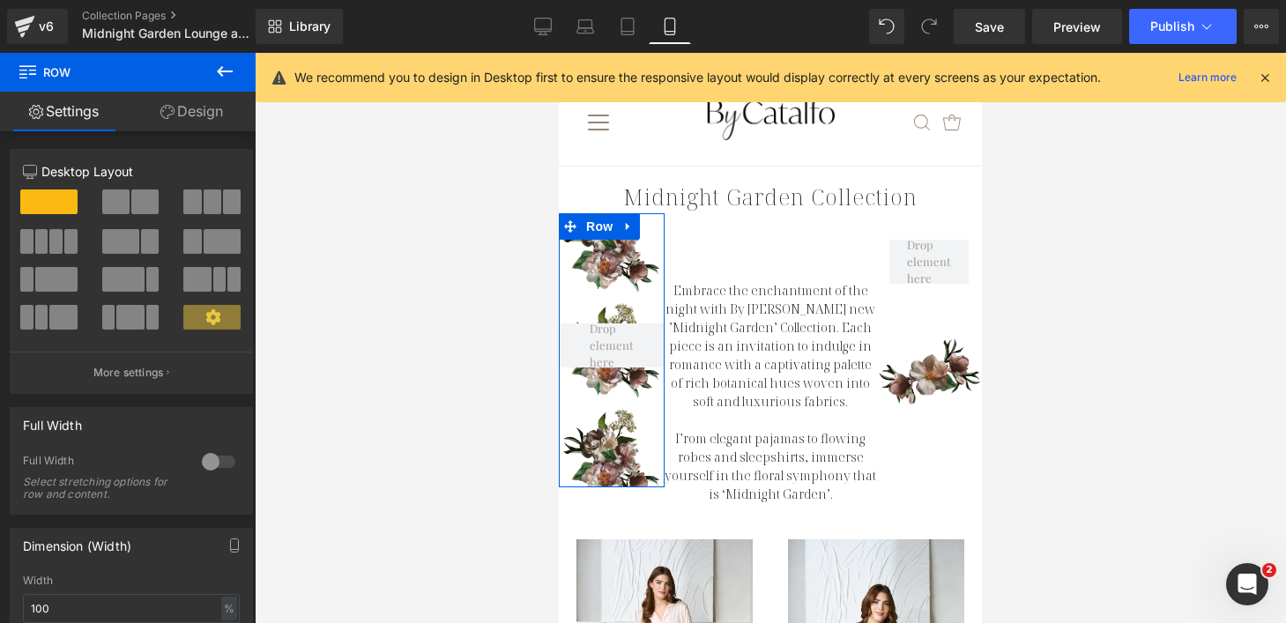
click at [213, 113] on link "Design" at bounding box center [192, 112] width 128 height 40
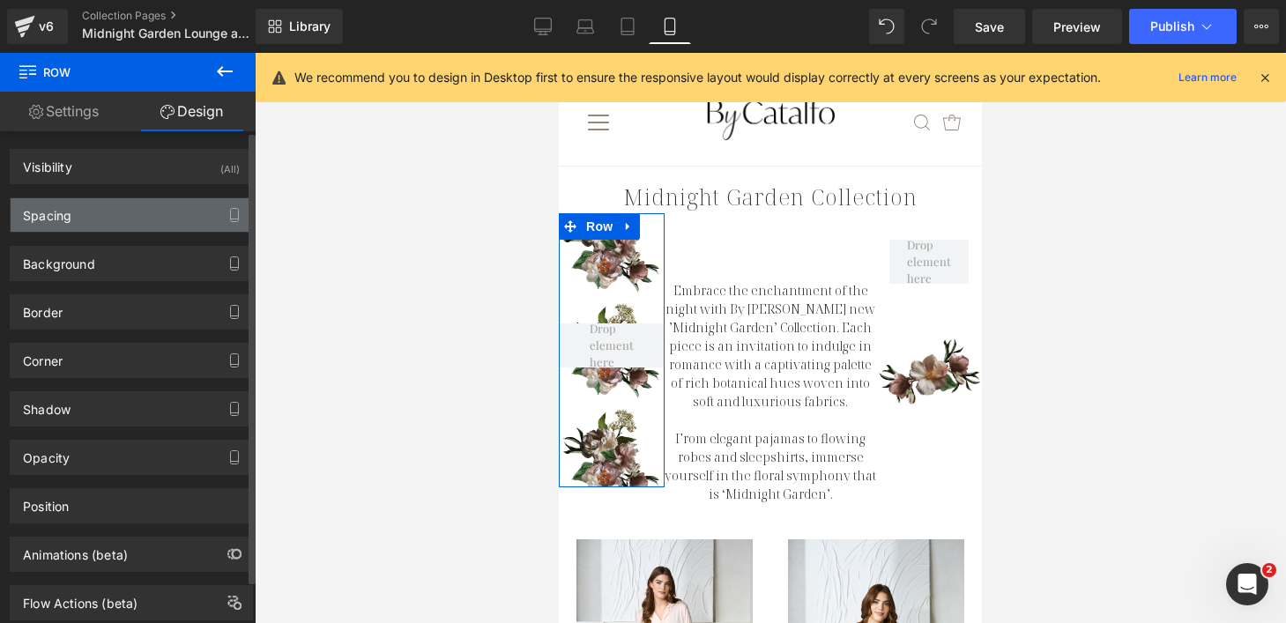
click at [165, 214] on div "Spacing" at bounding box center [131, 214] width 241 height 33
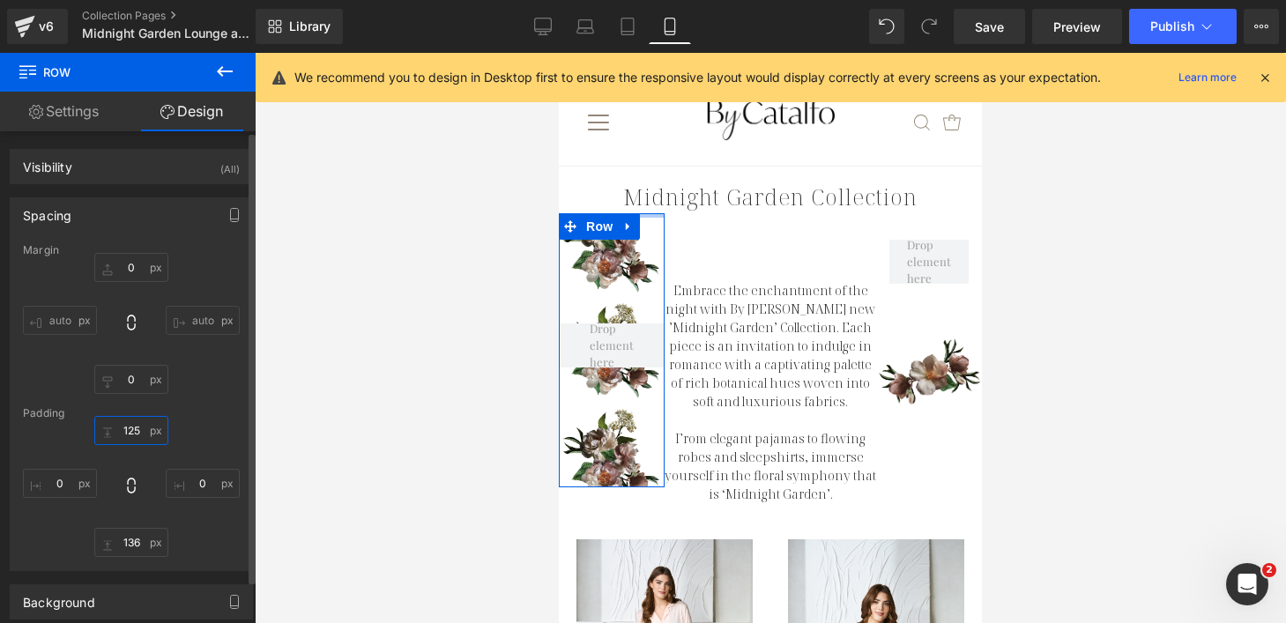
click at [130, 432] on input "125" at bounding box center [131, 430] width 74 height 29
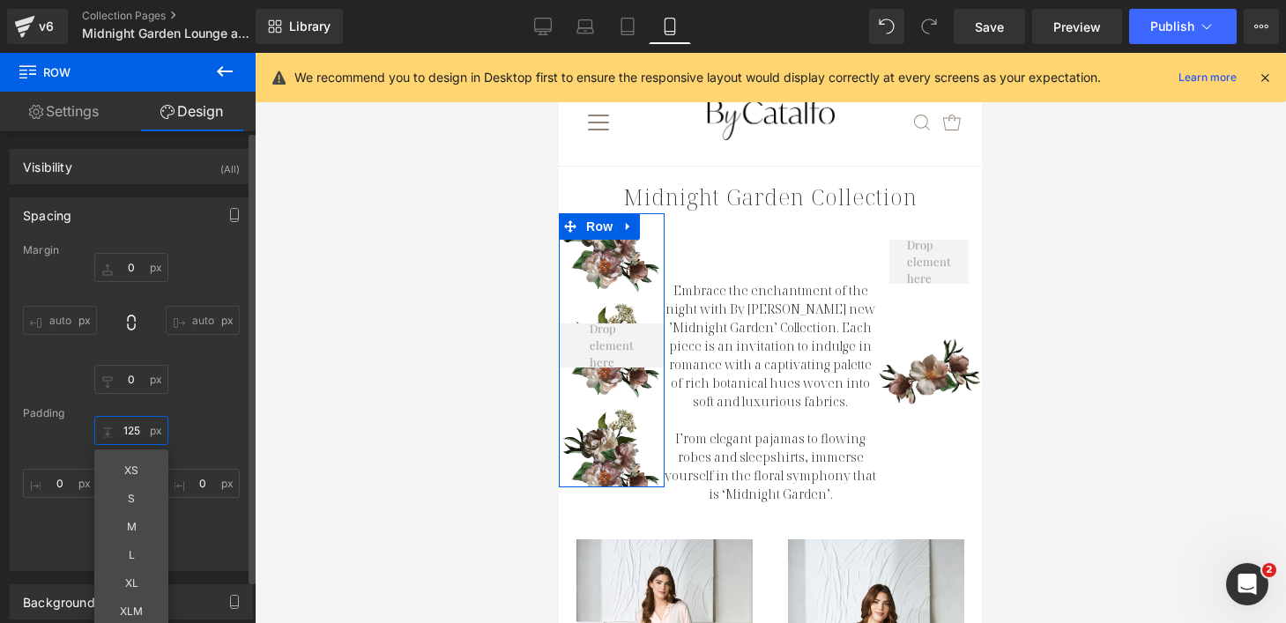
type input "0"
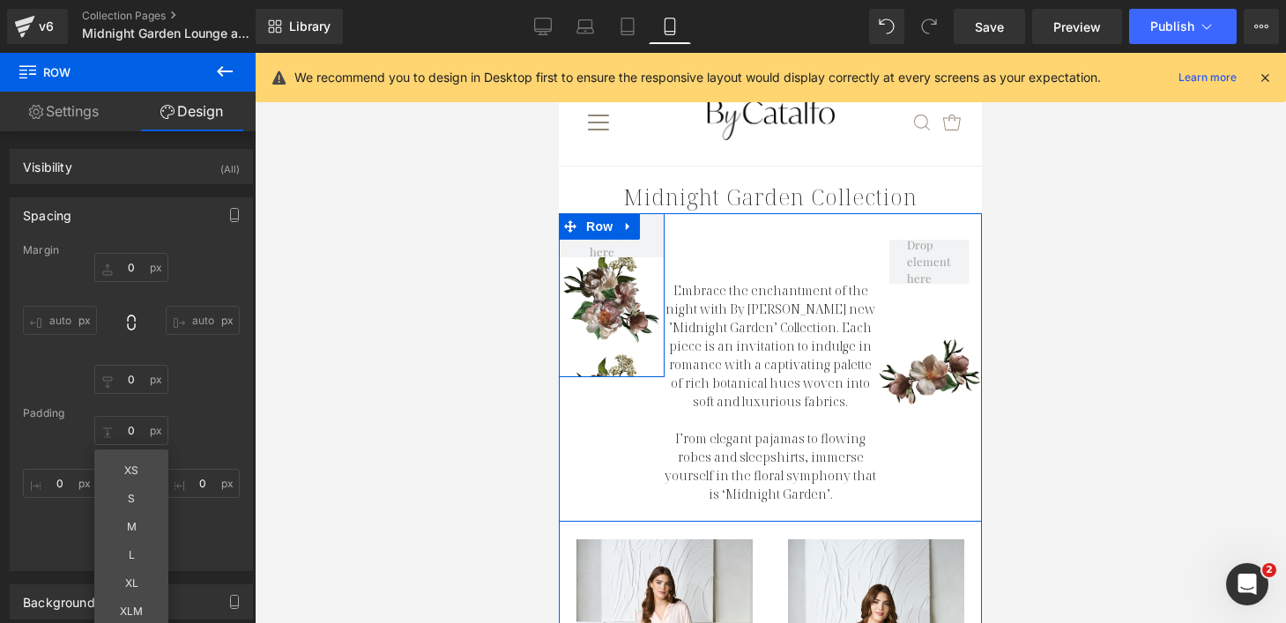
click at [610, 366] on div "Row" at bounding box center [612, 295] width 106 height 164
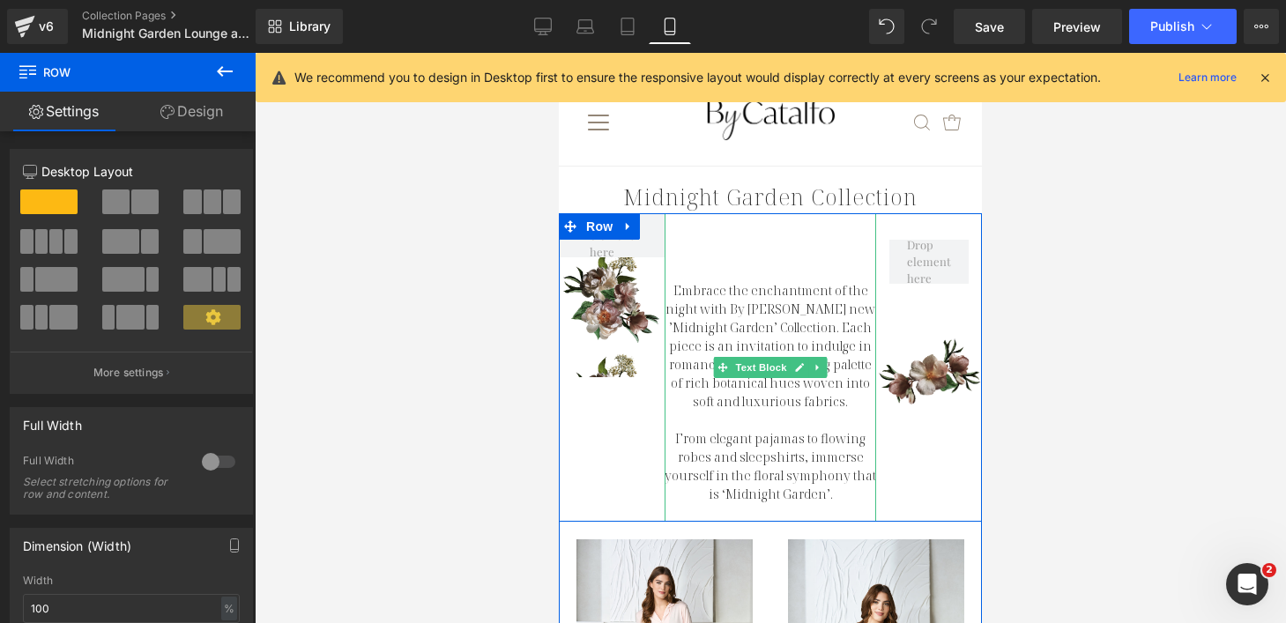
click at [765, 266] on div "Embrace the enchantment of the night with By [PERSON_NAME] new ’Midnight Garden…" at bounding box center [771, 367] width 212 height 308
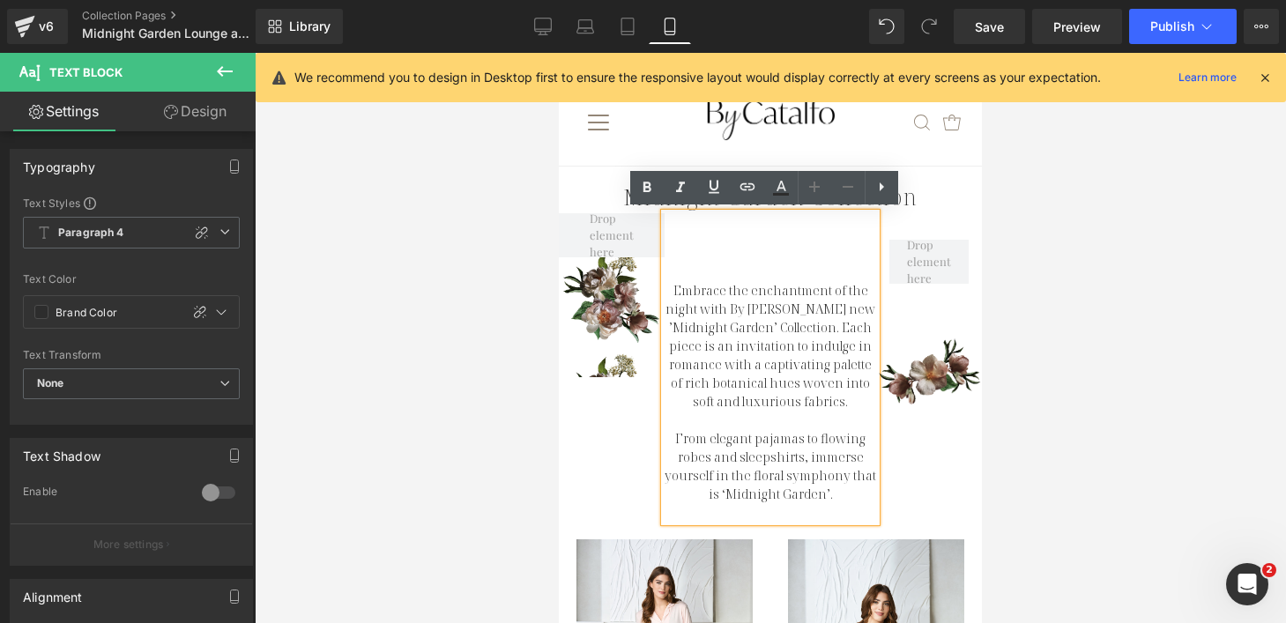
click at [218, 99] on link "Design" at bounding box center [195, 112] width 128 height 40
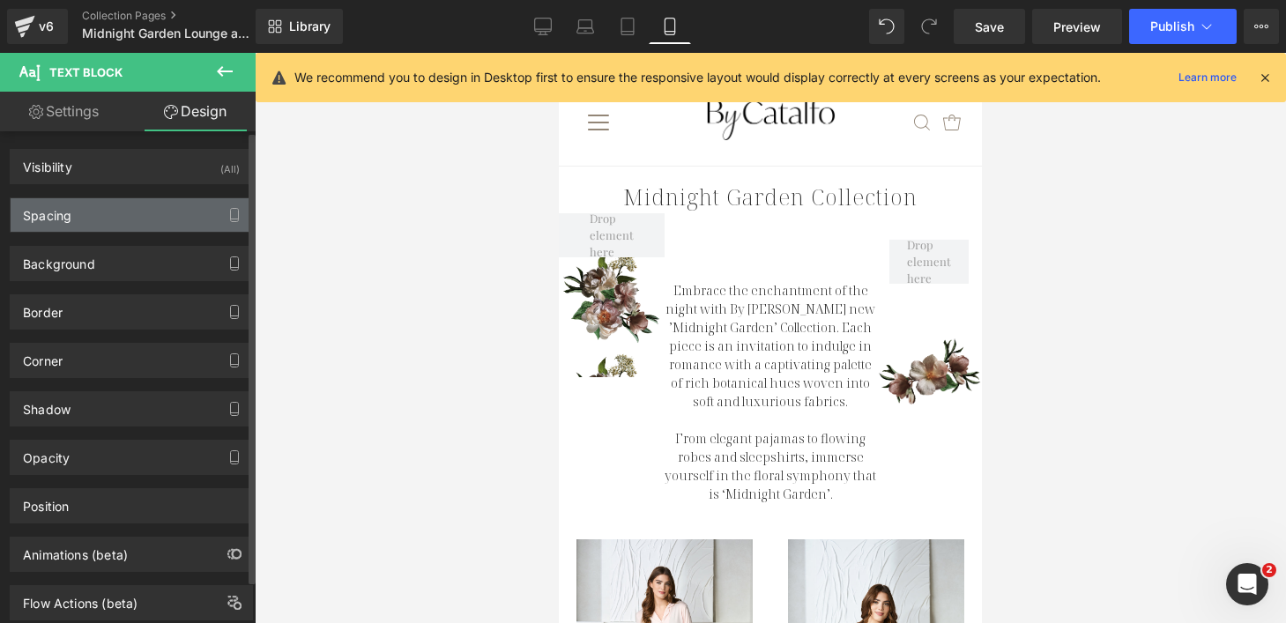
click at [142, 213] on div "Spacing" at bounding box center [131, 214] width 241 height 33
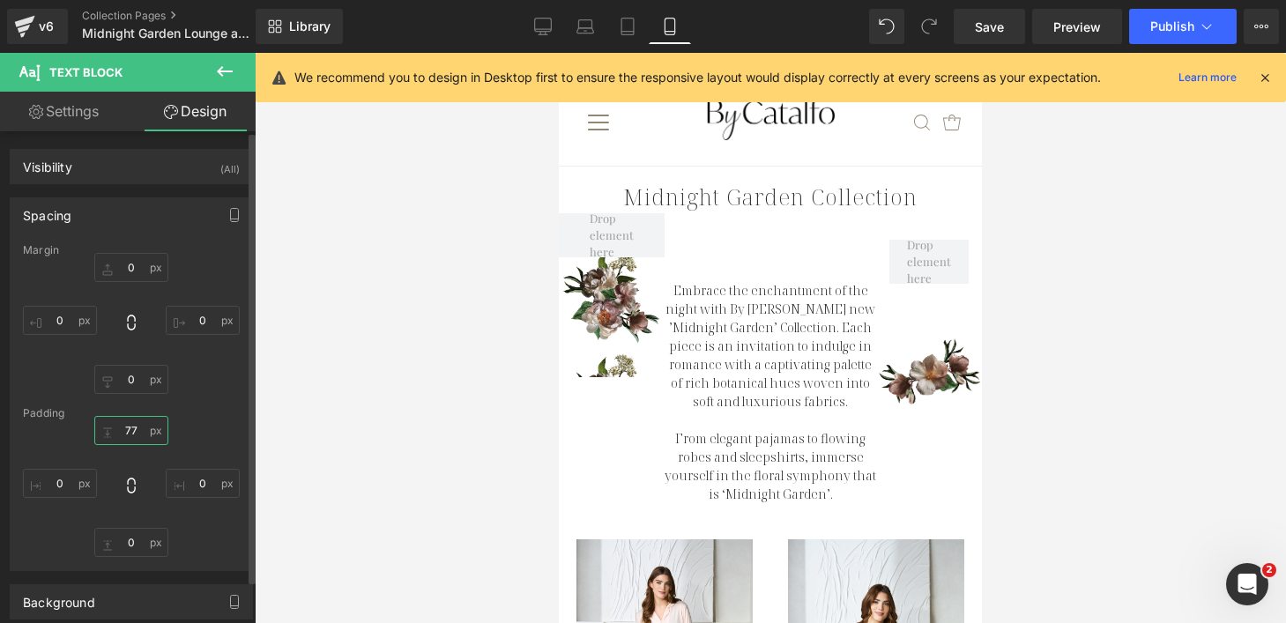
click at [123, 427] on input "77" at bounding box center [131, 430] width 74 height 29
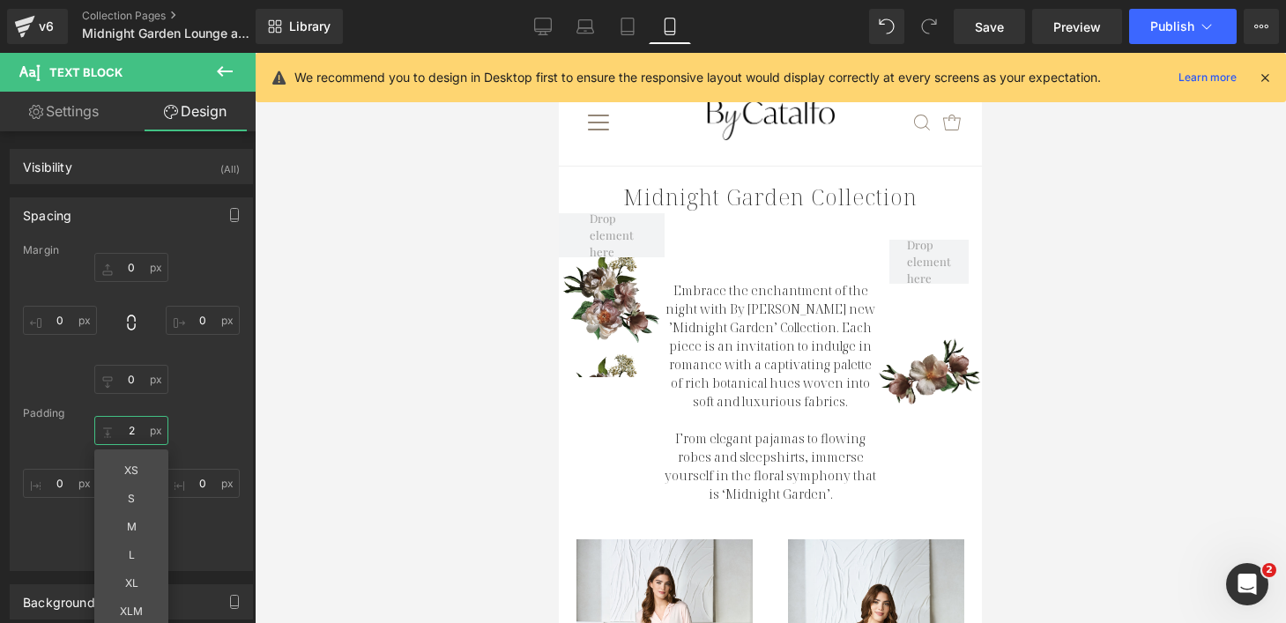
type input "20"
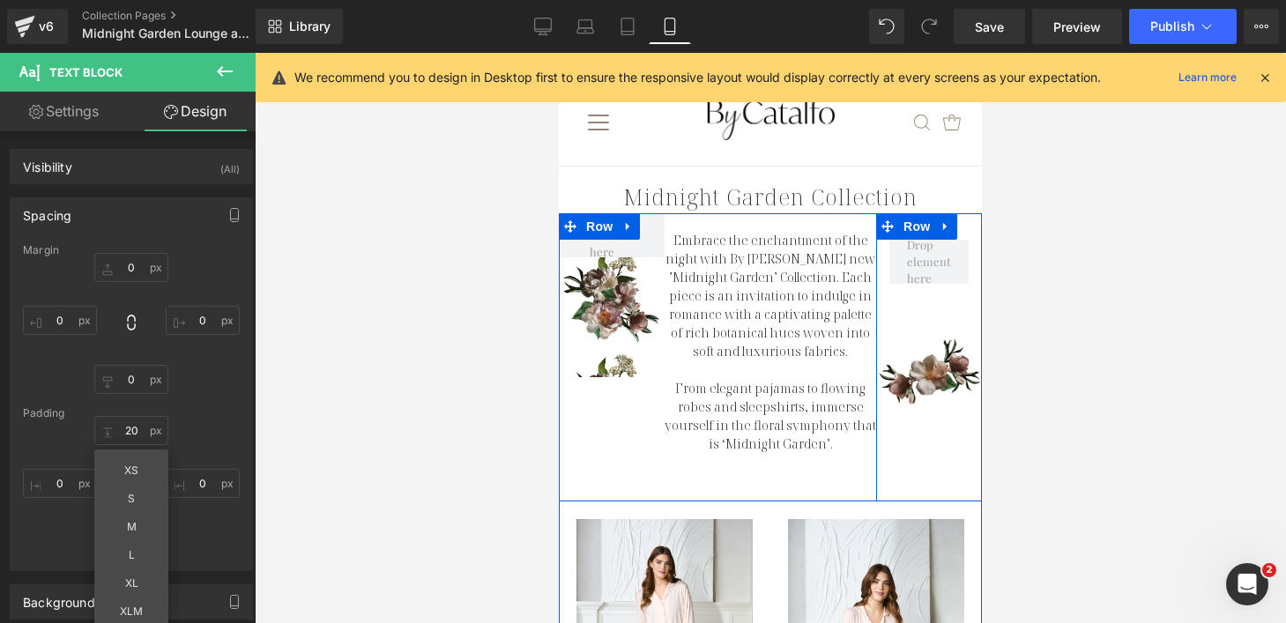
drag, startPoint x: 939, startPoint y: 385, endPoint x: 922, endPoint y: 450, distance: 67.3
click at [939, 385] on div "Row" at bounding box center [929, 357] width 106 height 288
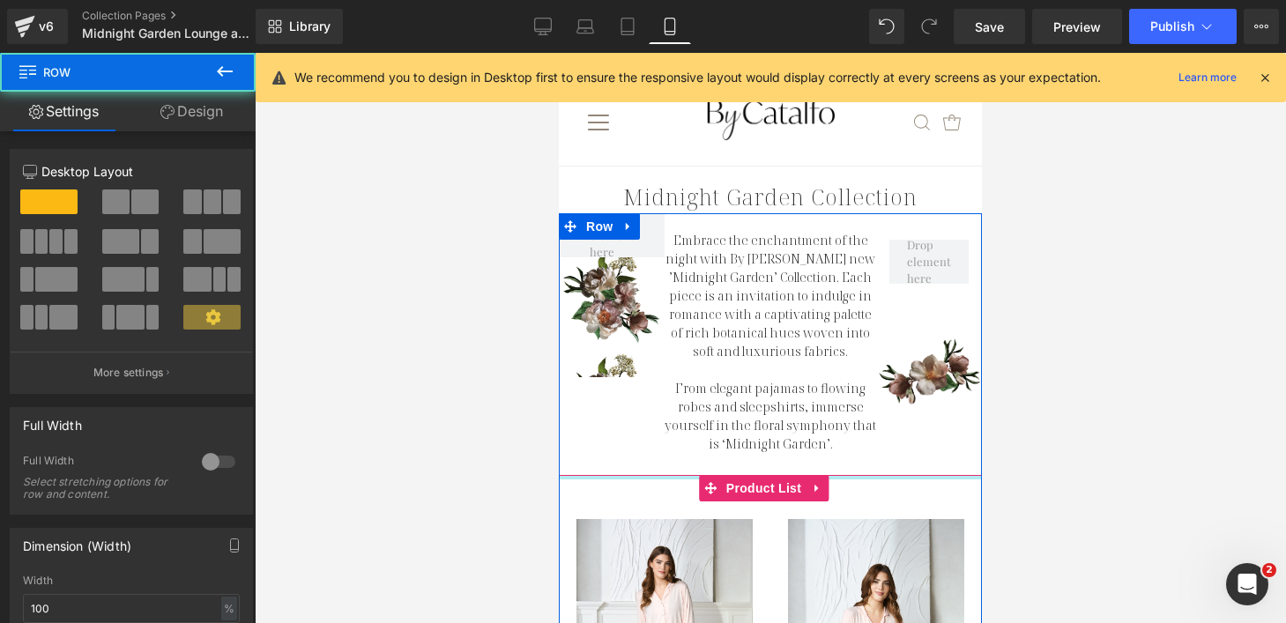
click at [923, 476] on div at bounding box center [770, 477] width 423 height 4
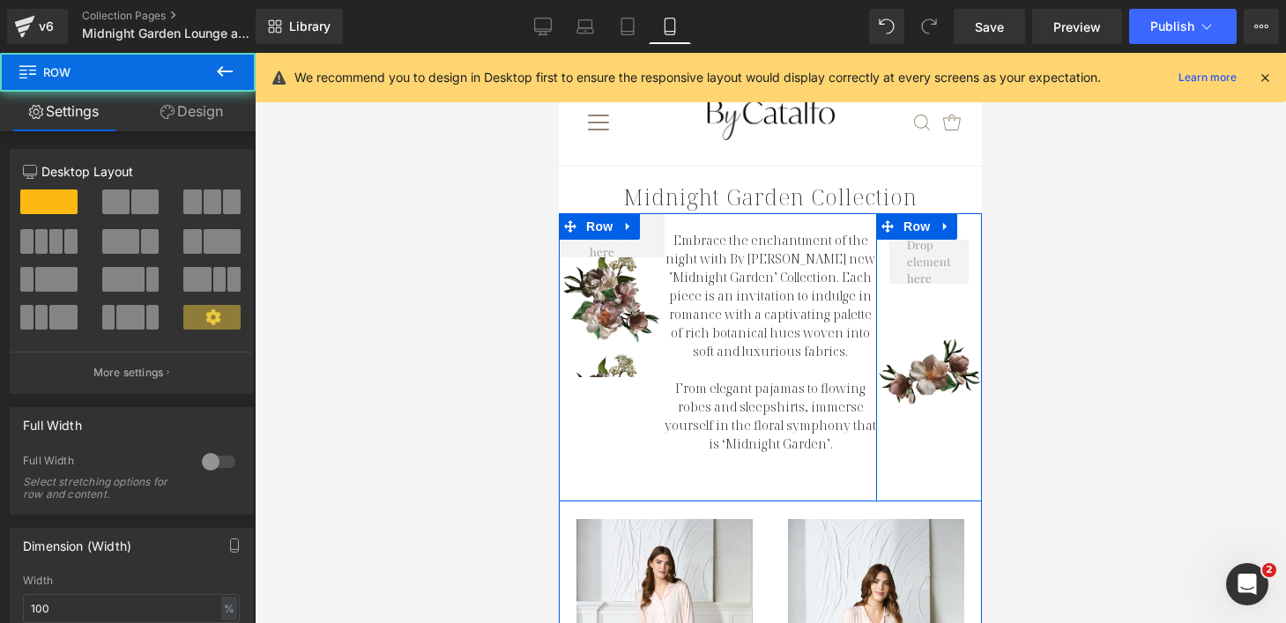
click at [923, 449] on div "Row" at bounding box center [929, 357] width 106 height 288
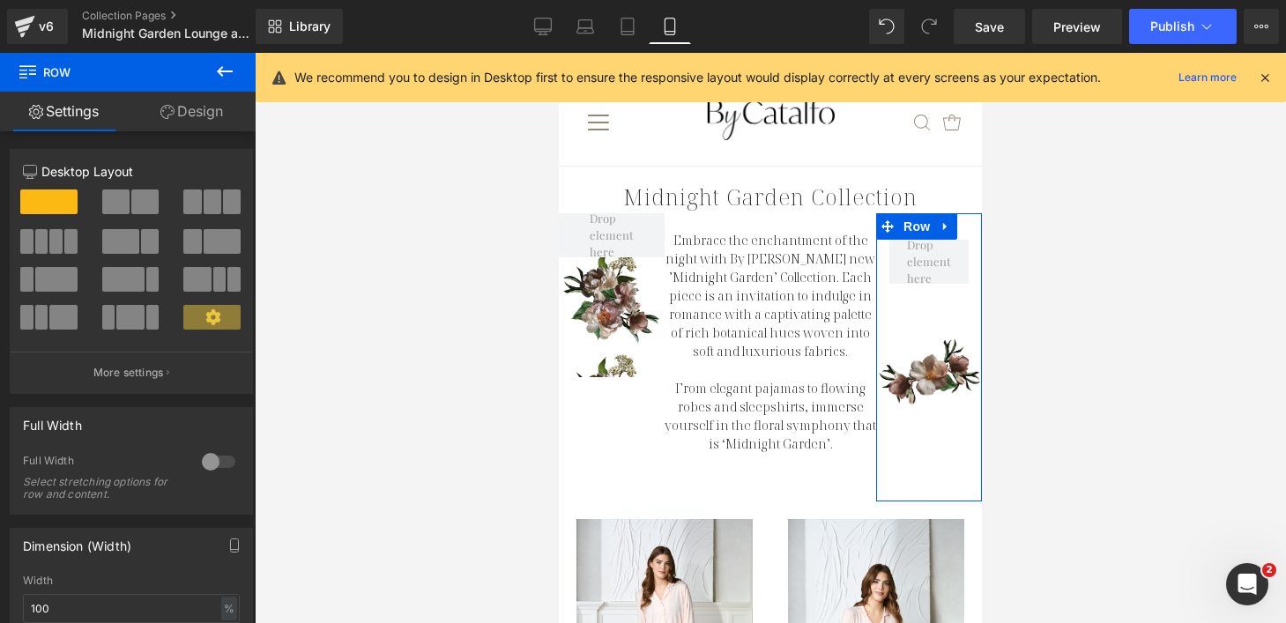
click at [172, 123] on link "Design" at bounding box center [192, 112] width 128 height 40
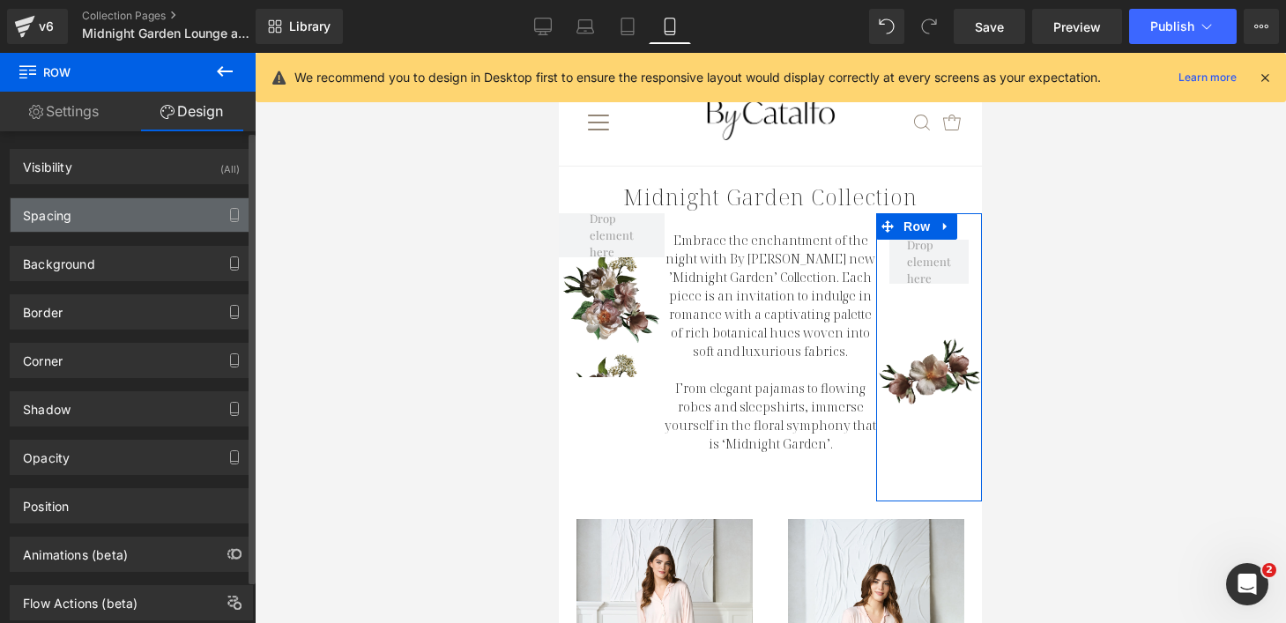
click at [157, 218] on div "Spacing" at bounding box center [131, 214] width 241 height 33
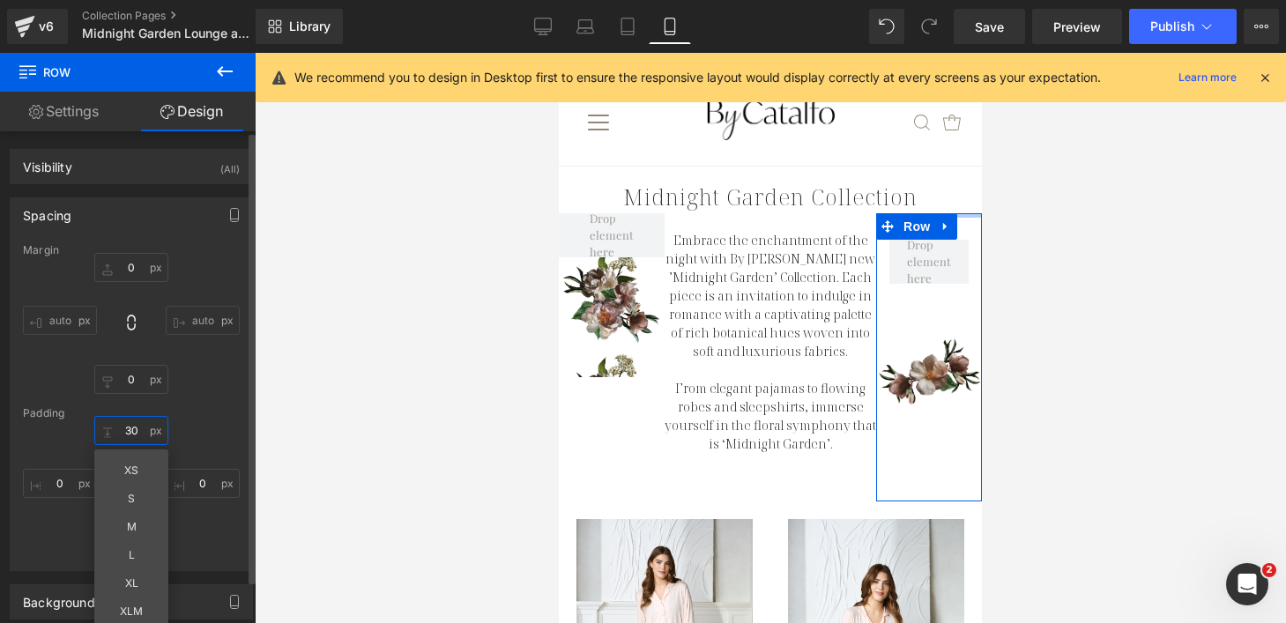
click at [132, 427] on input "30" at bounding box center [131, 430] width 74 height 29
type input "0"
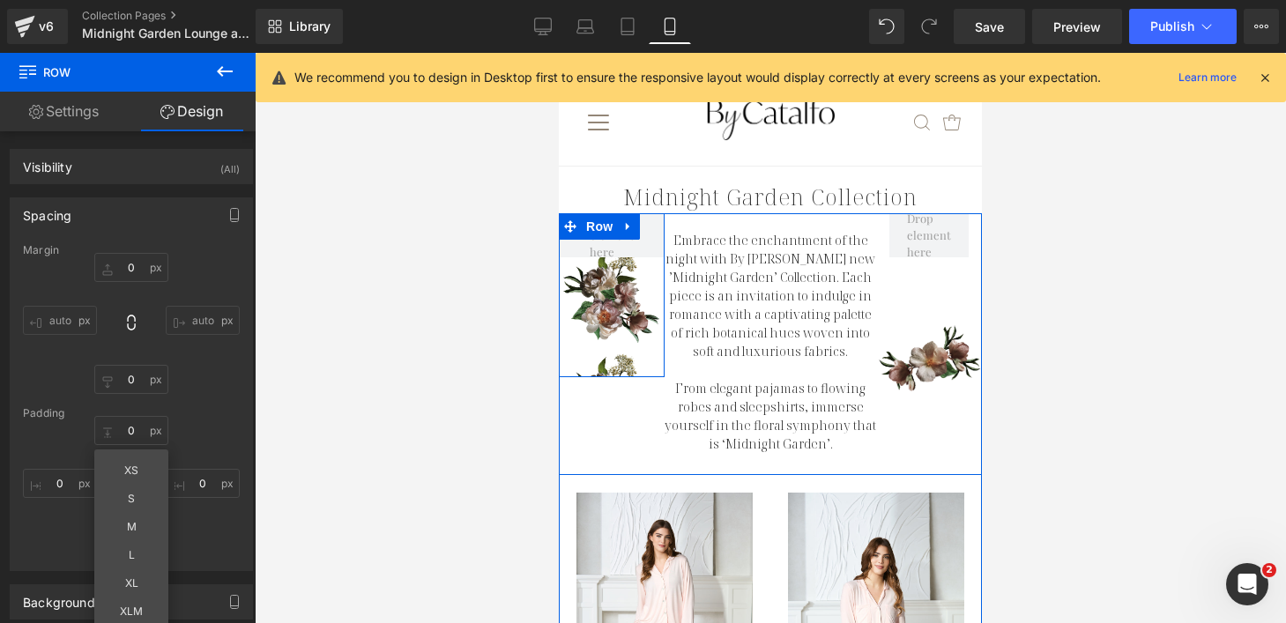
click at [597, 342] on div "Row" at bounding box center [612, 295] width 106 height 164
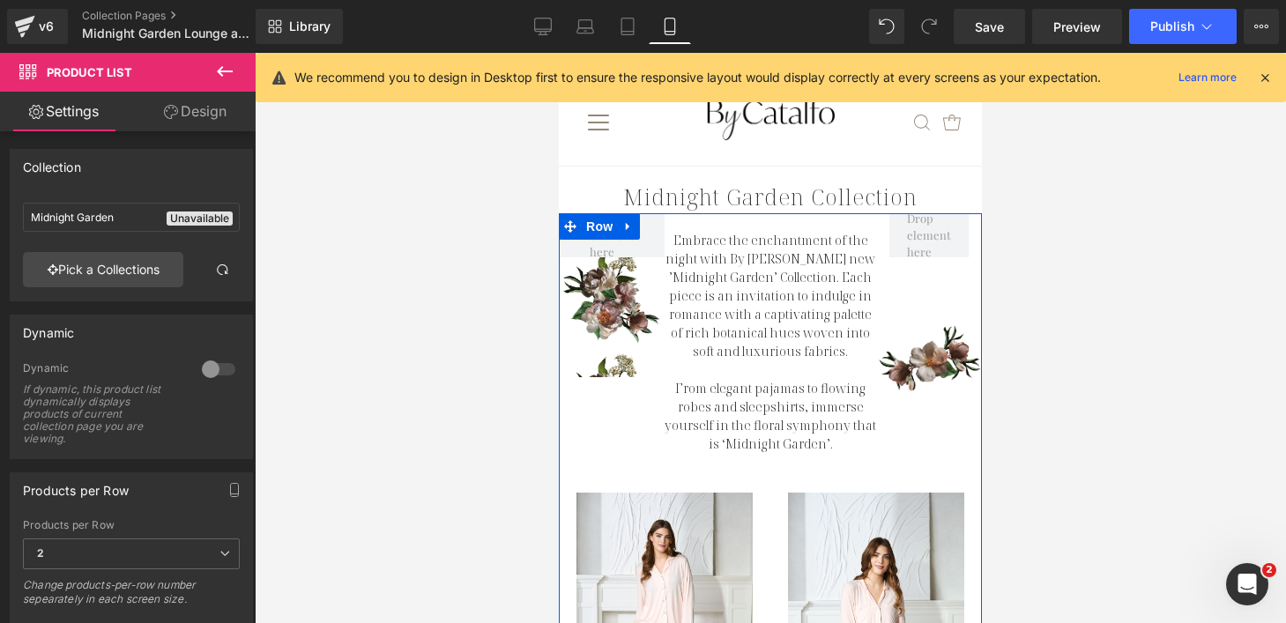
click at [559, 53] on div at bounding box center [559, 53] width 0 height 0
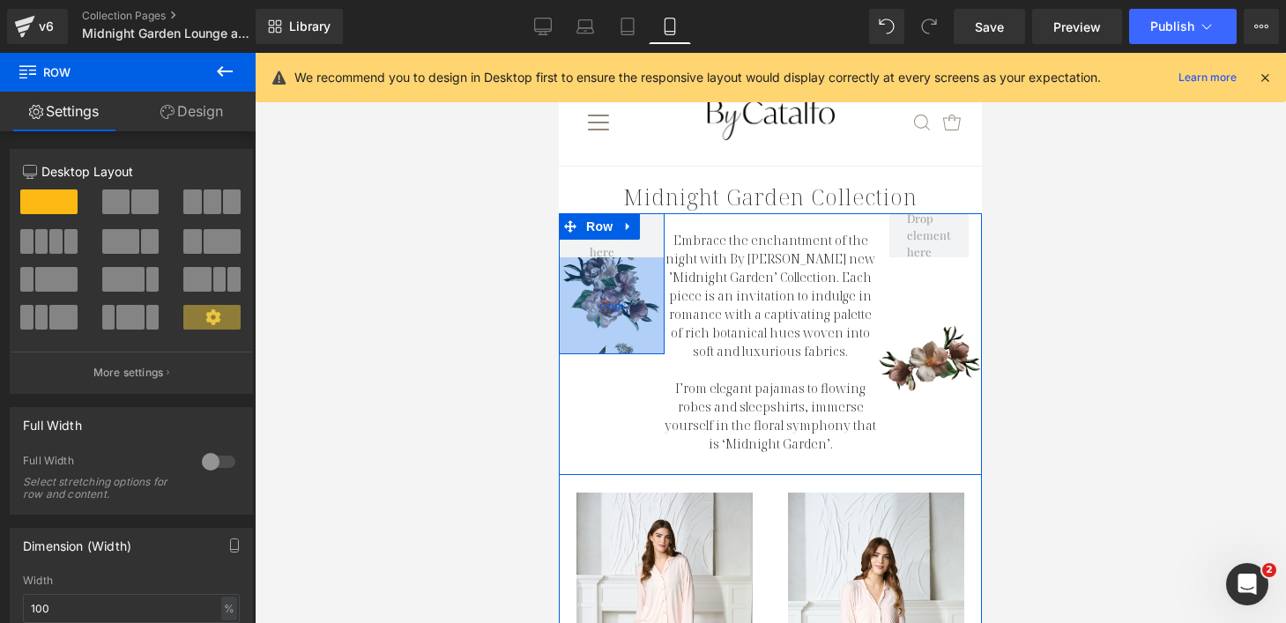
drag, startPoint x: 598, startPoint y: 360, endPoint x: 593, endPoint y: 338, distance: 22.5
click at [593, 338] on div "110px" at bounding box center [612, 305] width 106 height 97
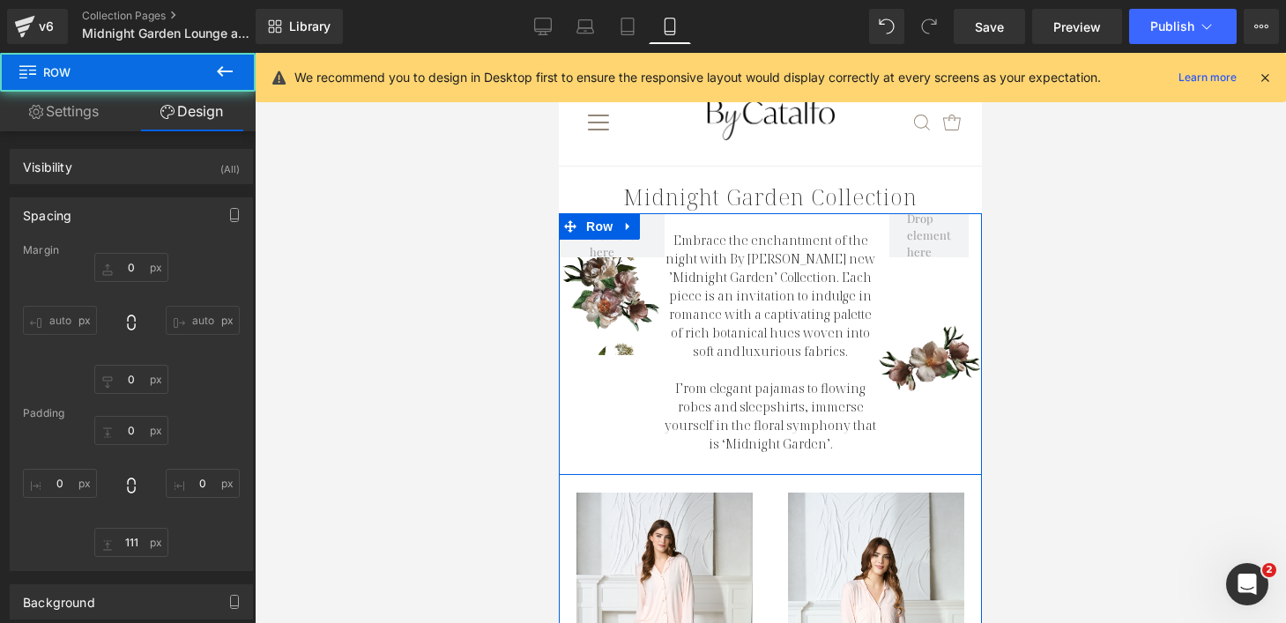
click at [749, 295] on p "Embrace the enchantment of the night with By [PERSON_NAME] new ’Midnight Garden…" at bounding box center [771, 296] width 212 height 130
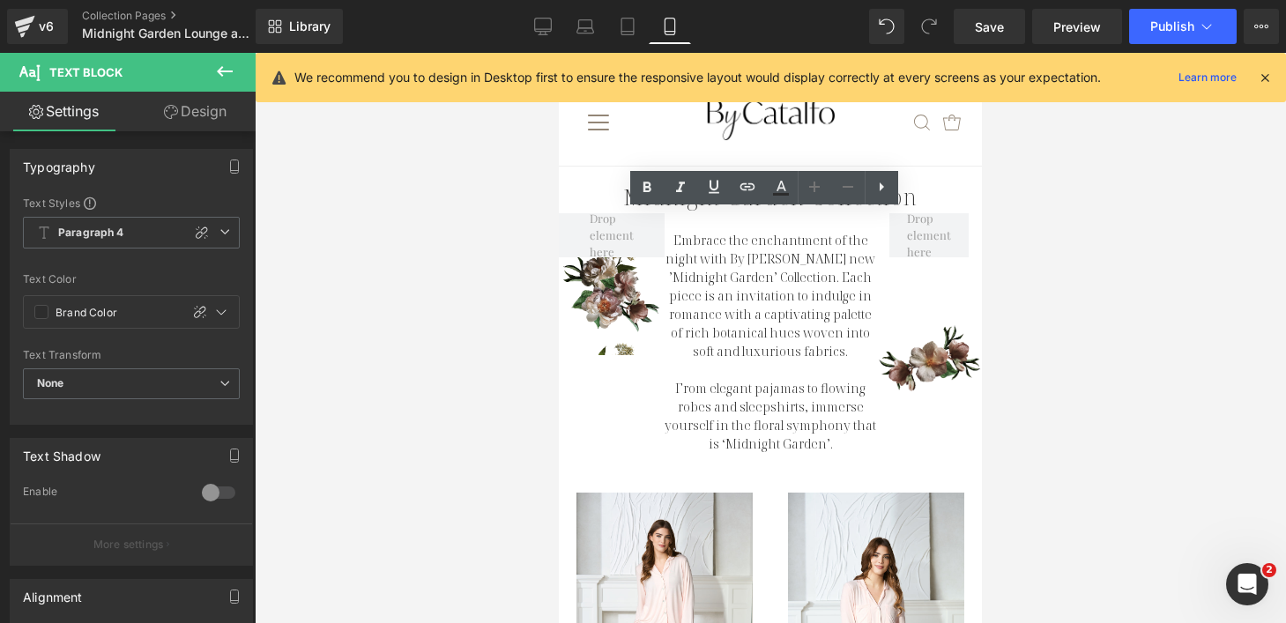
click at [396, 225] on div at bounding box center [770, 338] width 1031 height 570
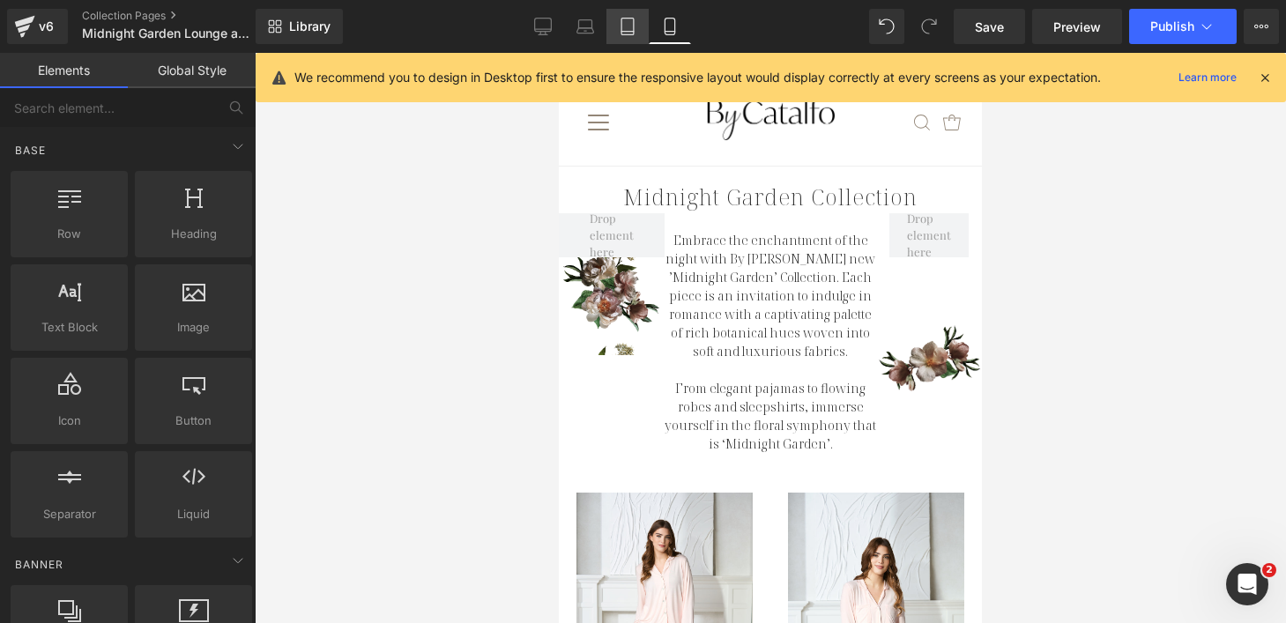
click at [629, 33] on icon at bounding box center [628, 27] width 18 height 18
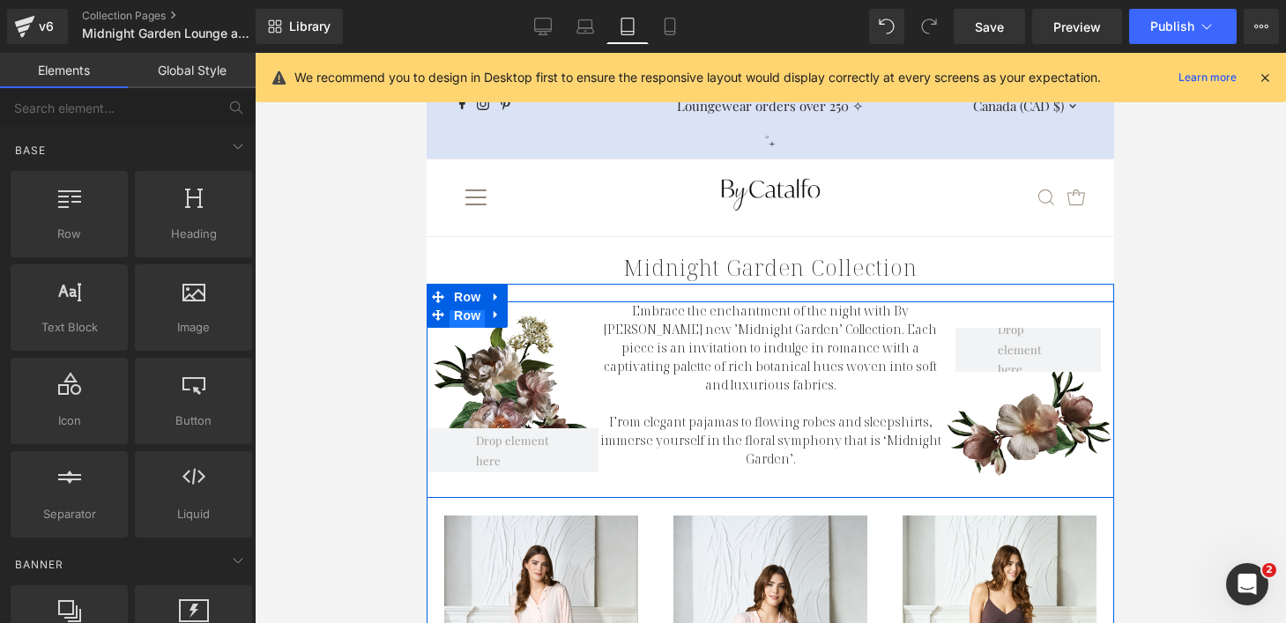
click at [463, 315] on span "Row" at bounding box center [466, 315] width 35 height 26
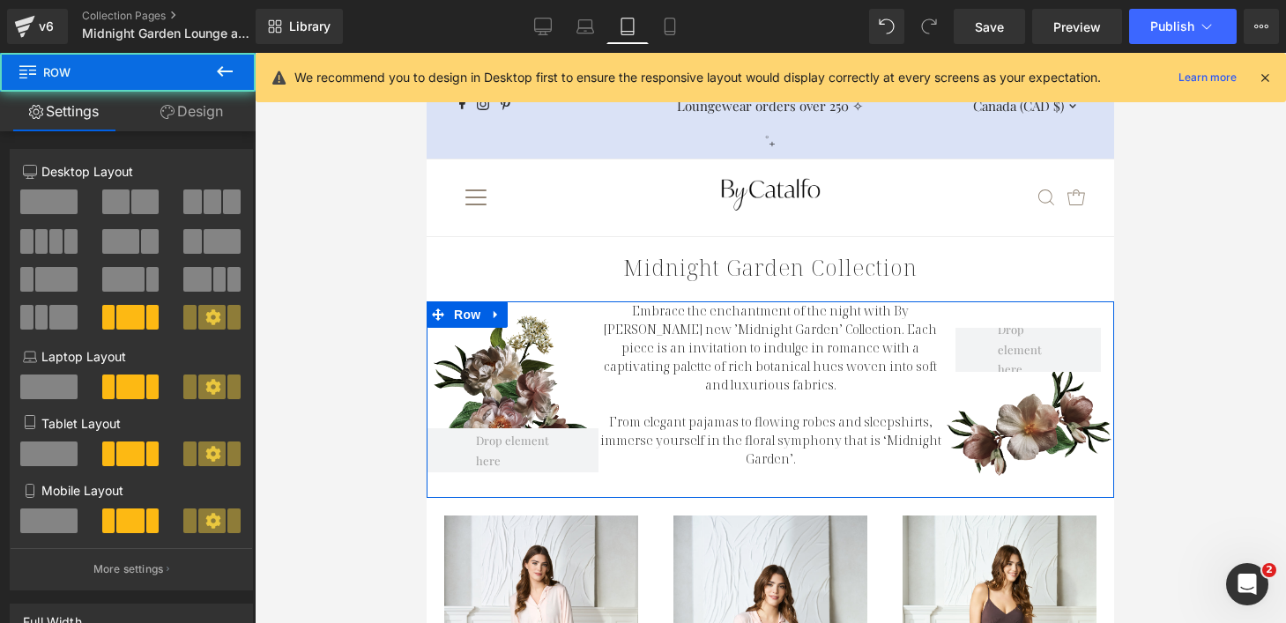
click at [186, 112] on link "Design" at bounding box center [192, 112] width 128 height 40
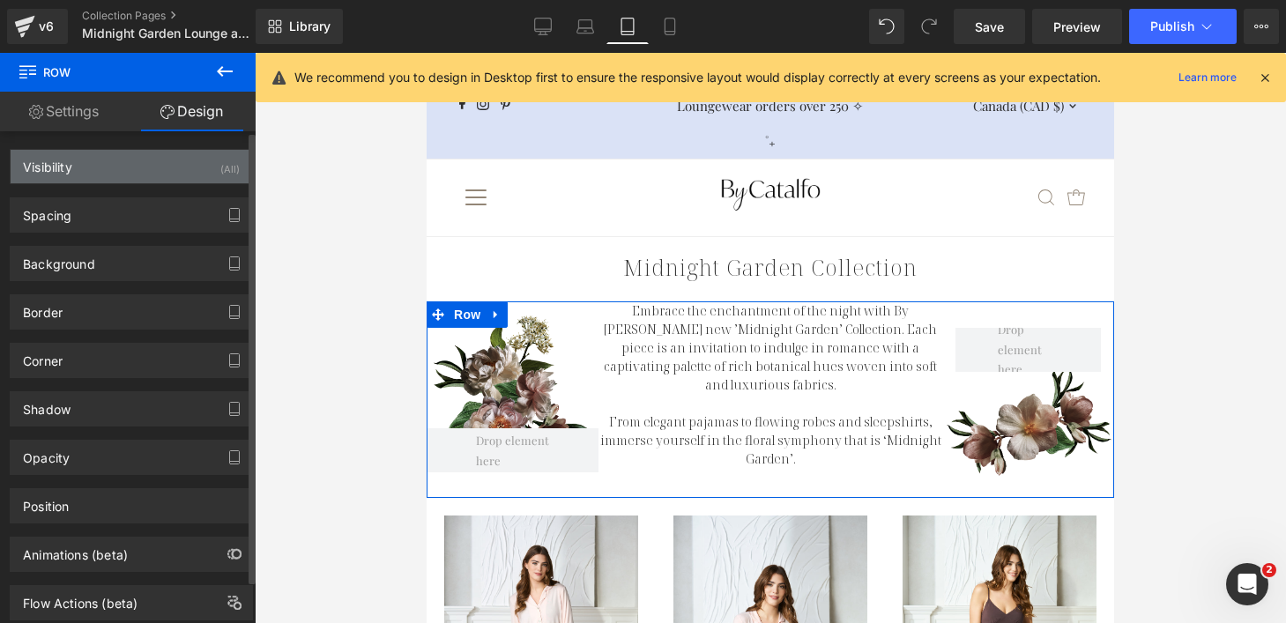
click at [174, 165] on div "Visibility (All)" at bounding box center [131, 166] width 241 height 33
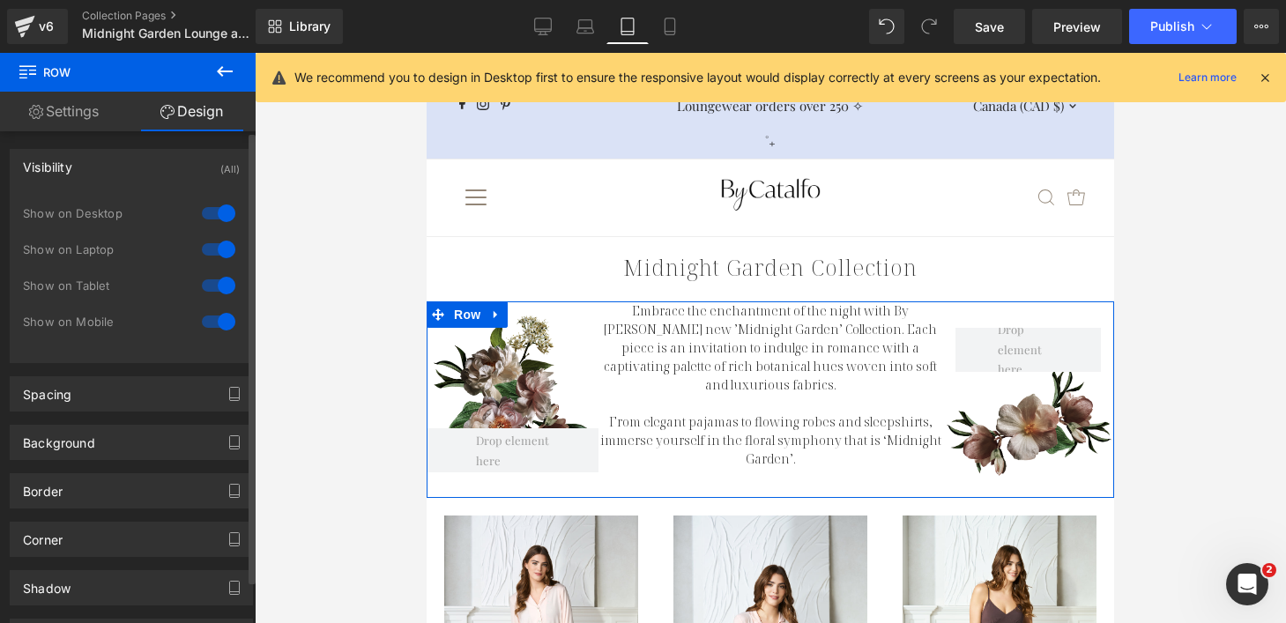
click at [213, 319] on div at bounding box center [218, 322] width 42 height 28
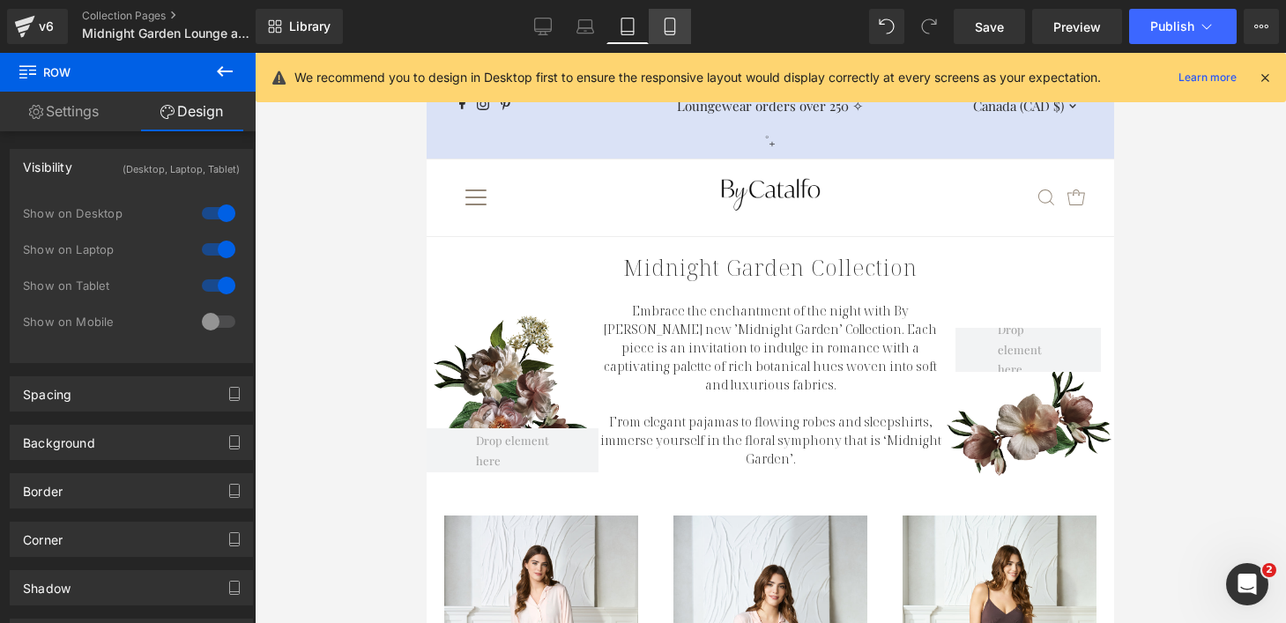
click at [673, 26] on icon at bounding box center [670, 27] width 18 height 18
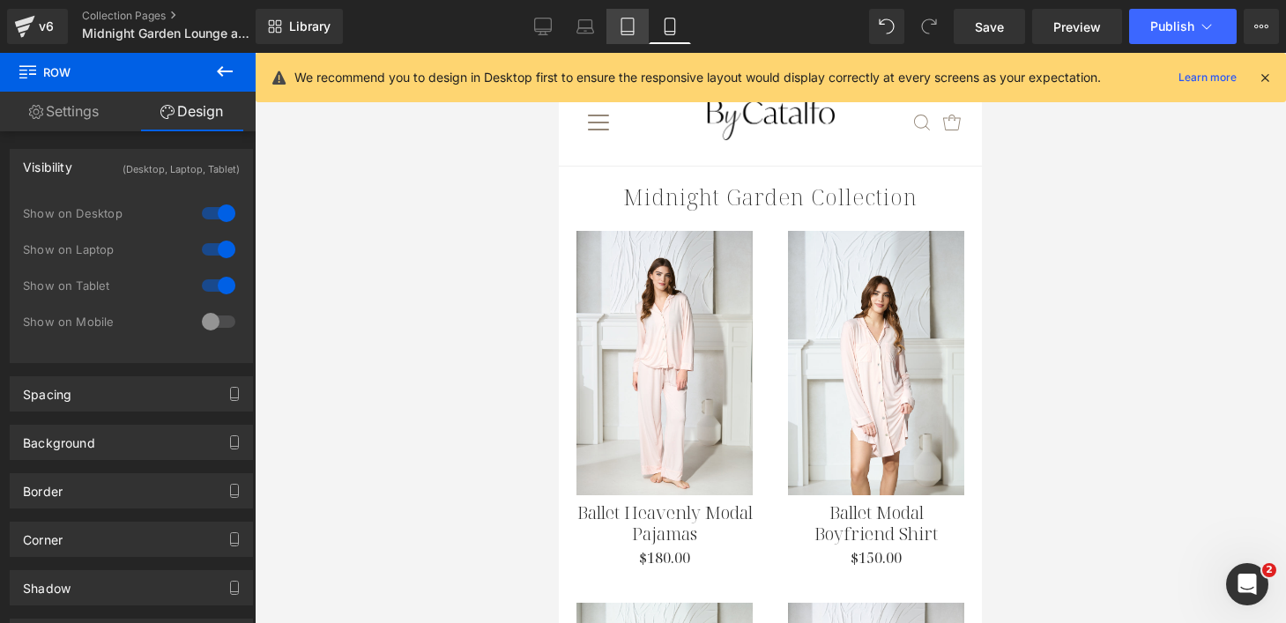
click at [628, 29] on icon at bounding box center [628, 27] width 18 height 18
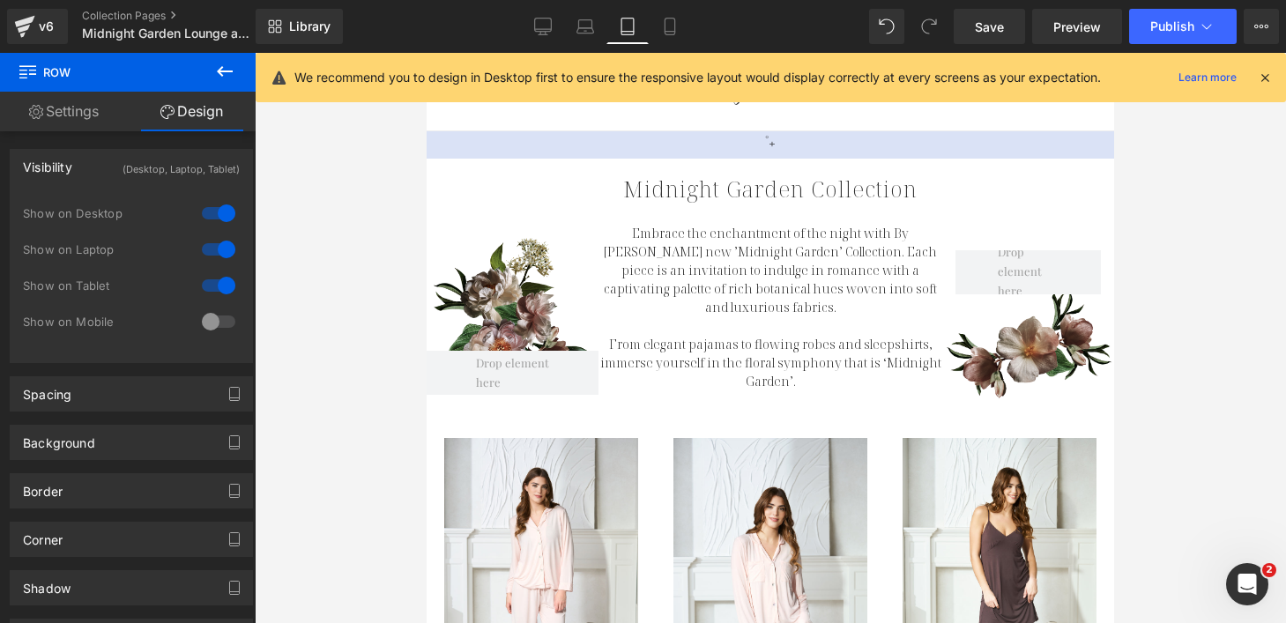
scroll to position [55, 0]
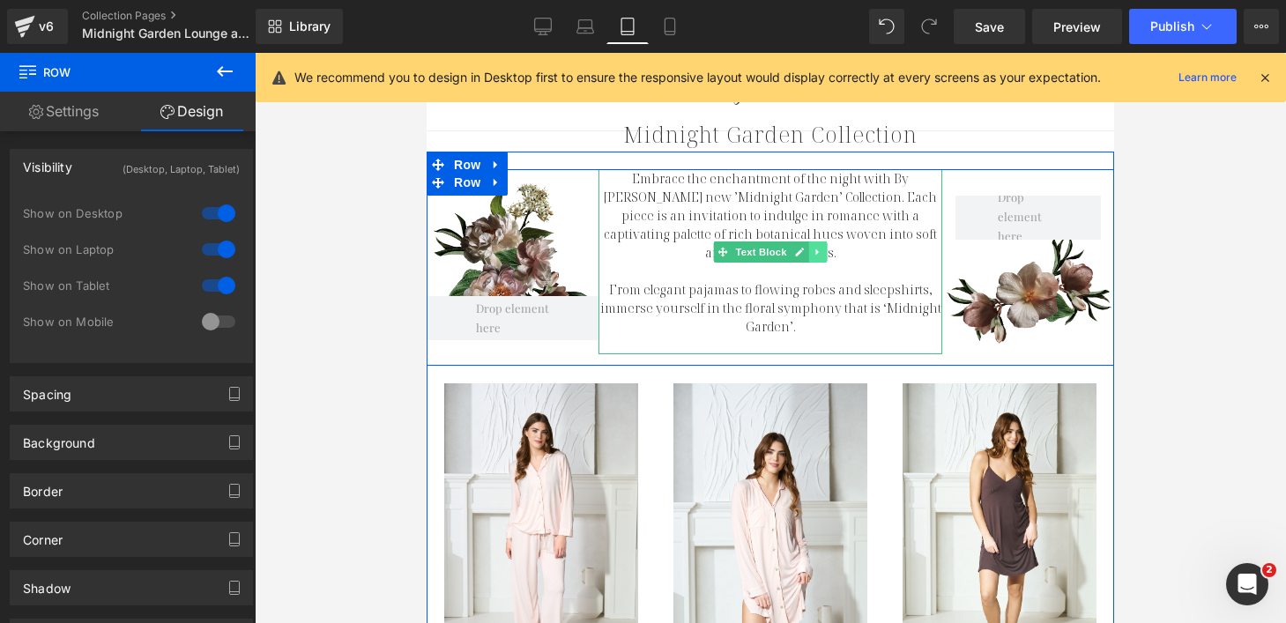
click at [813, 256] on icon at bounding box center [818, 252] width 10 height 11
click at [804, 251] on icon at bounding box center [809, 252] width 10 height 10
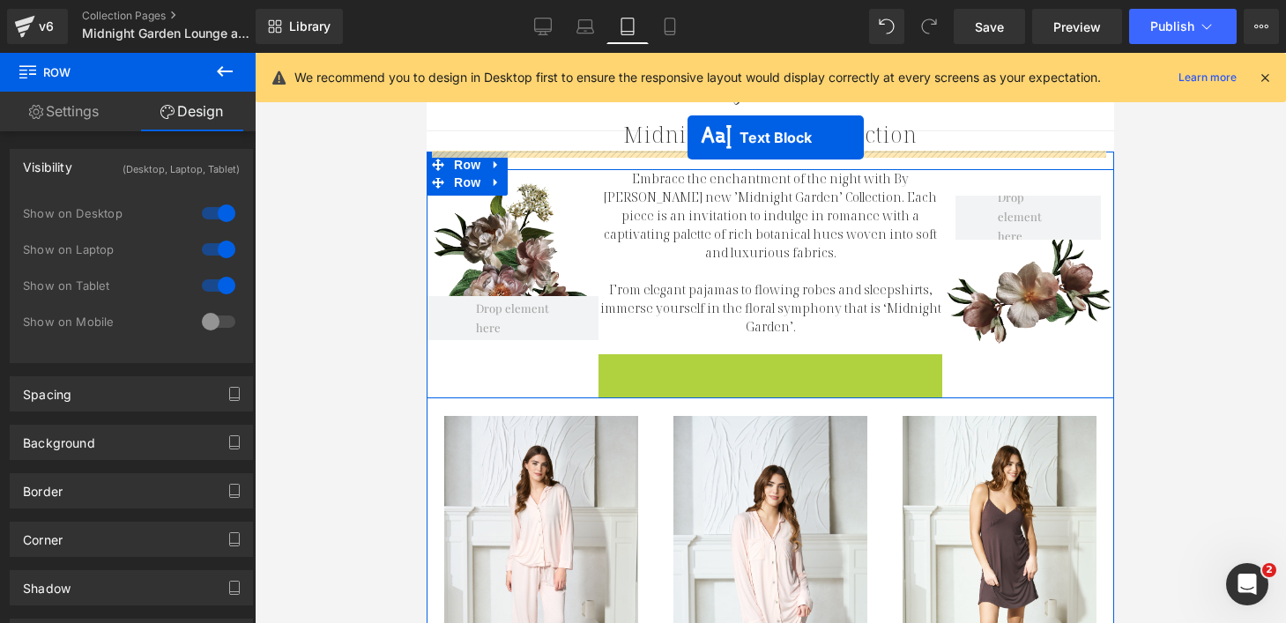
drag, startPoint x: 715, startPoint y: 415, endPoint x: 687, endPoint y: 137, distance: 279.0
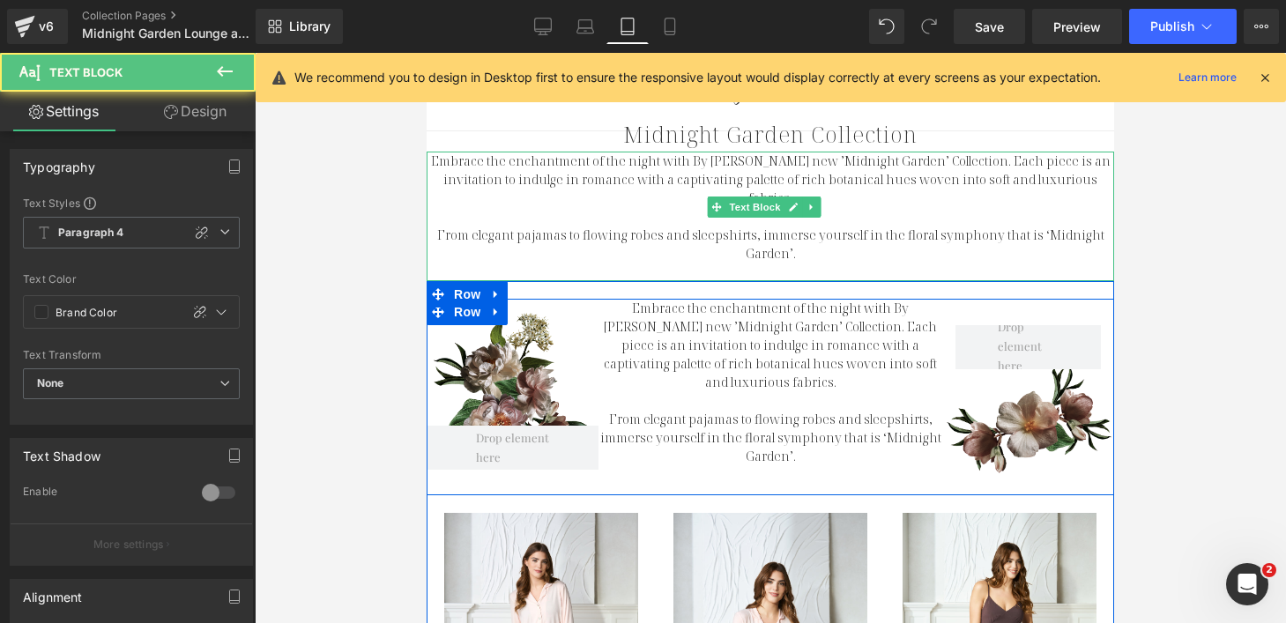
click at [676, 167] on p "Embrace the enchantment of the night with By [PERSON_NAME] new ’Midnight Garden…" at bounding box center [770, 180] width 687 height 56
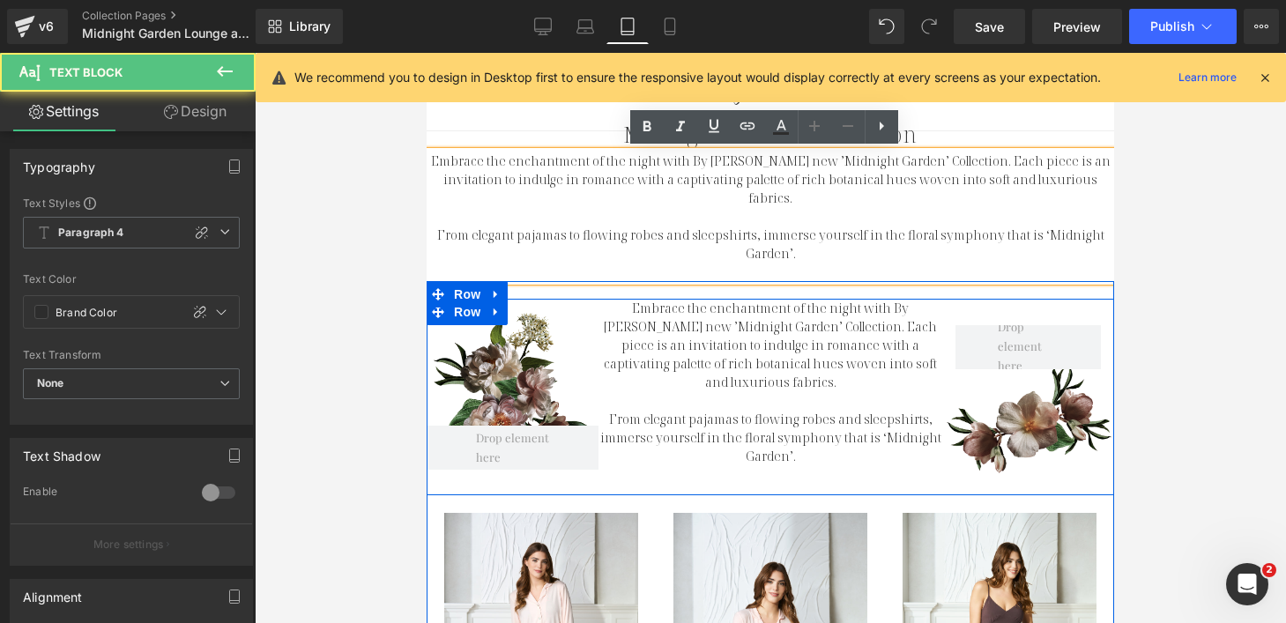
drag, startPoint x: 219, startPoint y: 111, endPoint x: 207, endPoint y: 161, distance: 51.7
click at [219, 111] on link "Design" at bounding box center [195, 112] width 128 height 40
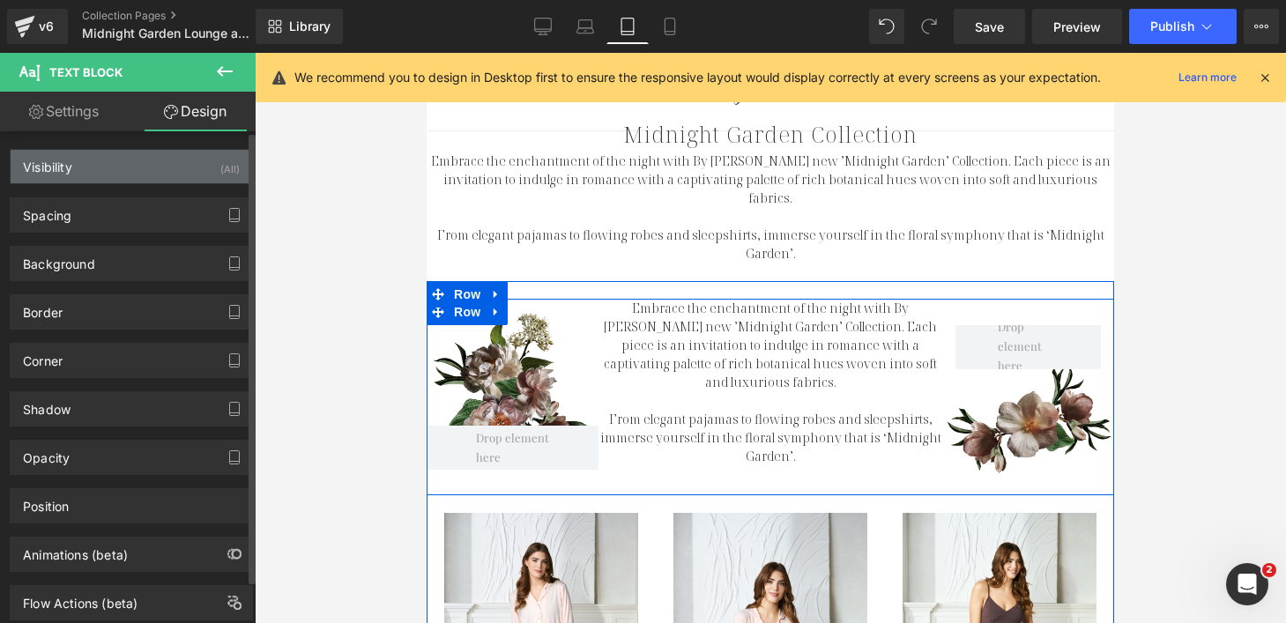
click at [220, 167] on div "(All)" at bounding box center [229, 164] width 19 height 29
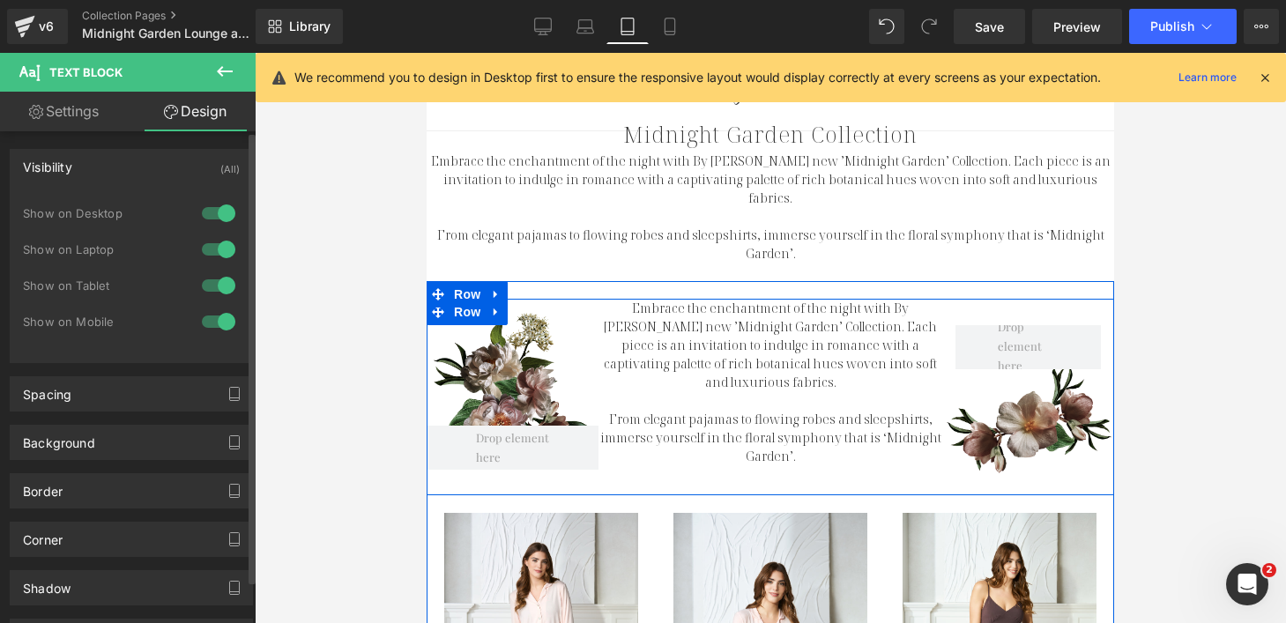
click at [210, 219] on div at bounding box center [218, 213] width 42 height 28
click at [210, 247] on div at bounding box center [218, 249] width 42 height 28
click at [209, 275] on div at bounding box center [218, 285] width 42 height 28
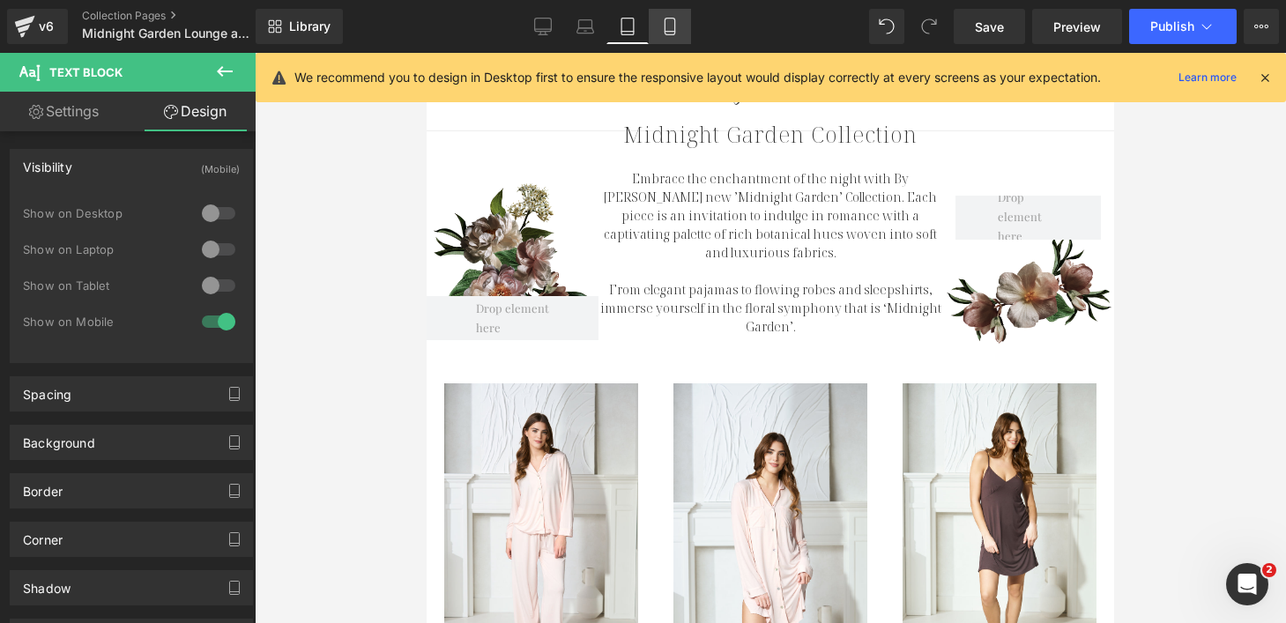
click at [668, 26] on icon at bounding box center [670, 27] width 18 height 18
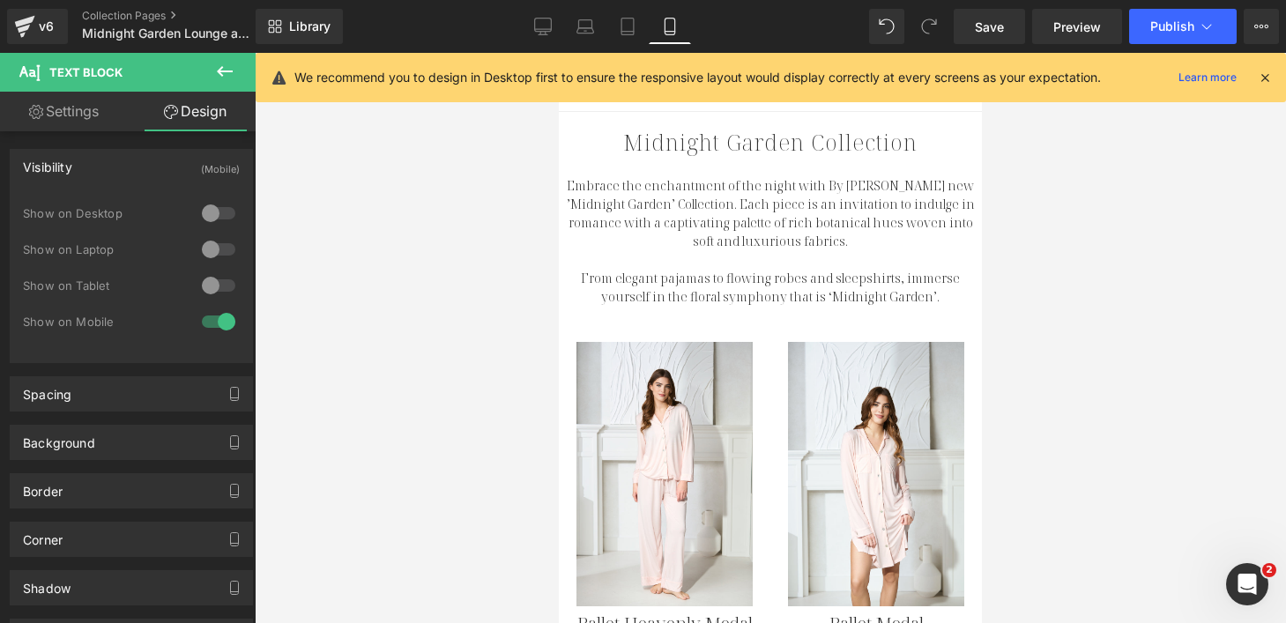
scroll to position [0, 0]
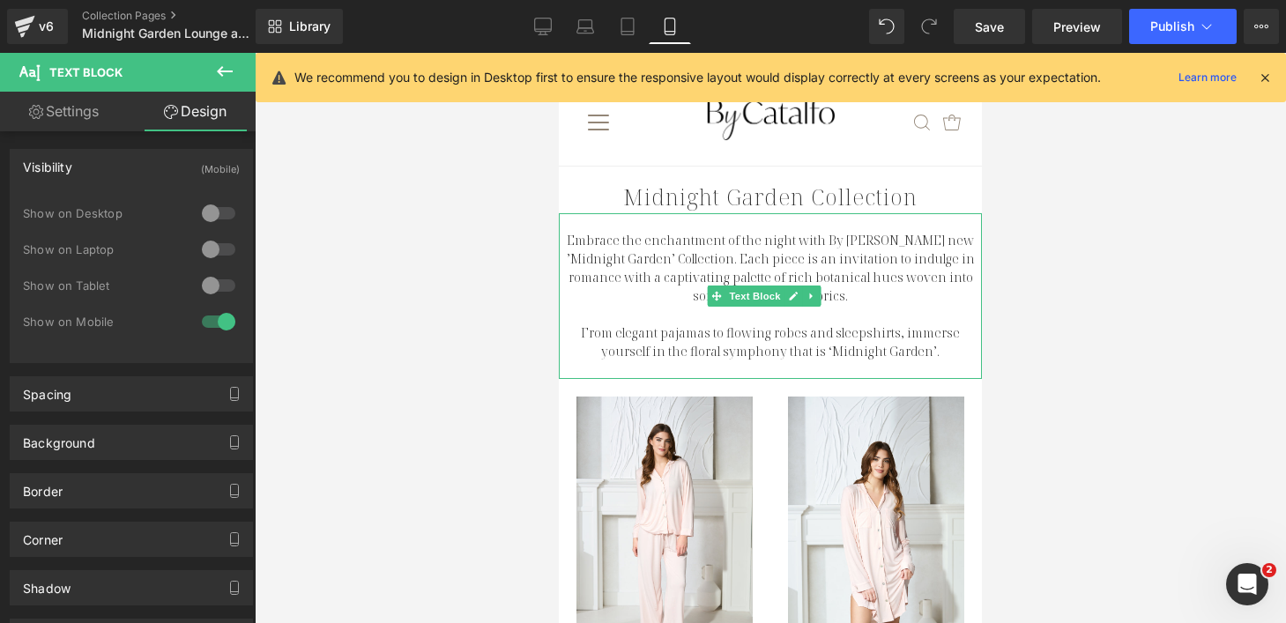
click at [708, 249] on p "Embrace the enchantment of the night with By [PERSON_NAME] new ’Midnight Garden…" at bounding box center [770, 268] width 423 height 74
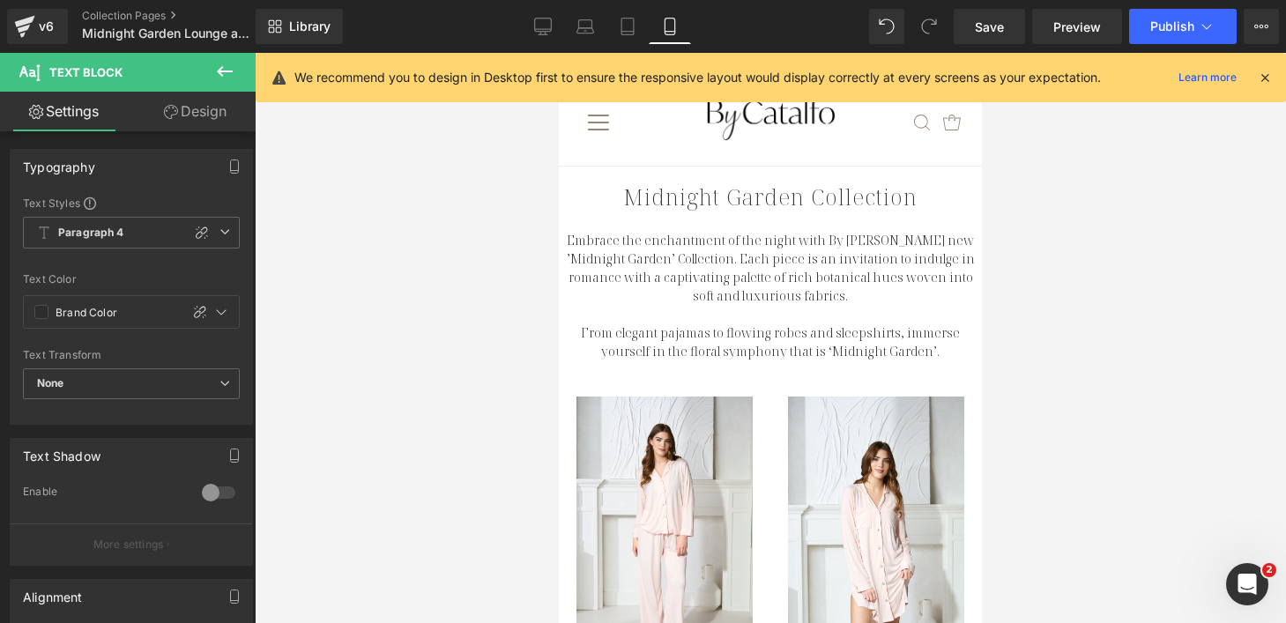
click at [211, 113] on link "Design" at bounding box center [195, 112] width 128 height 40
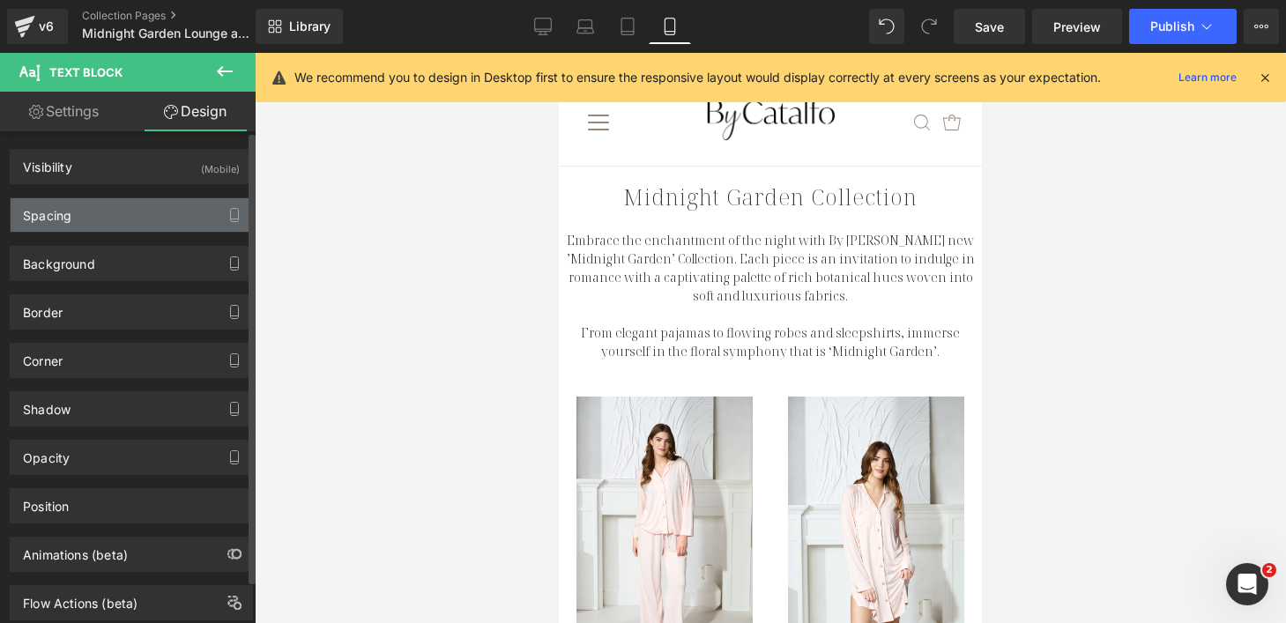
click at [155, 214] on div "Spacing" at bounding box center [131, 214] width 241 height 33
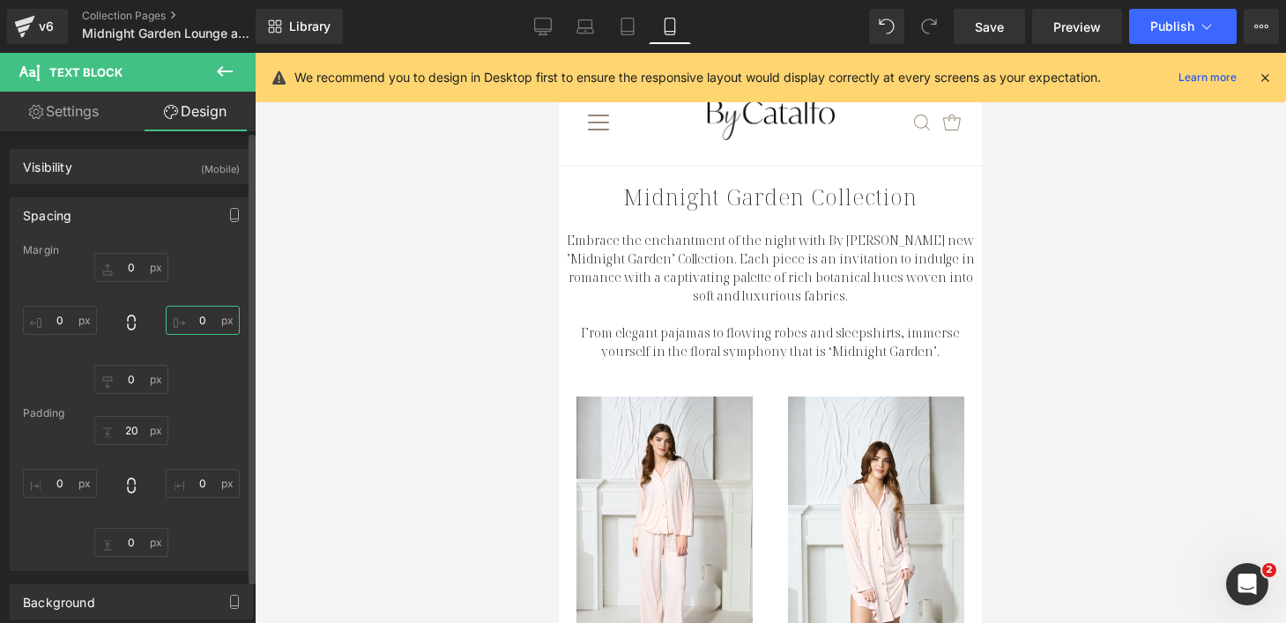
click at [195, 321] on input "0" at bounding box center [203, 320] width 74 height 29
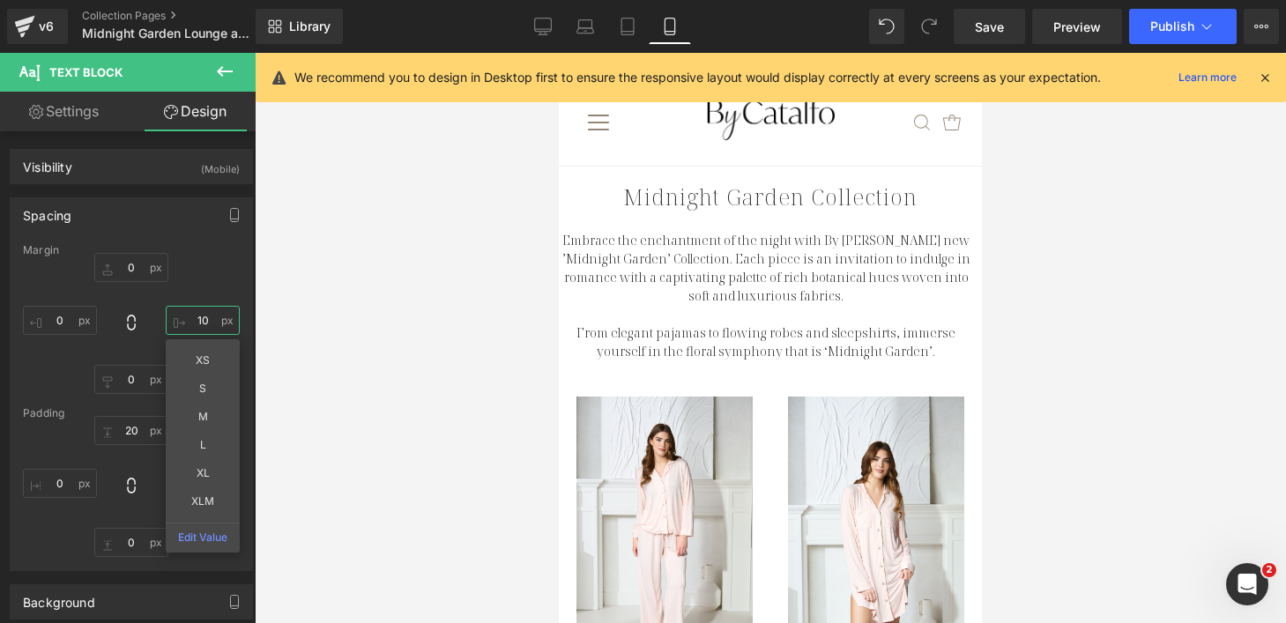
type input "10"
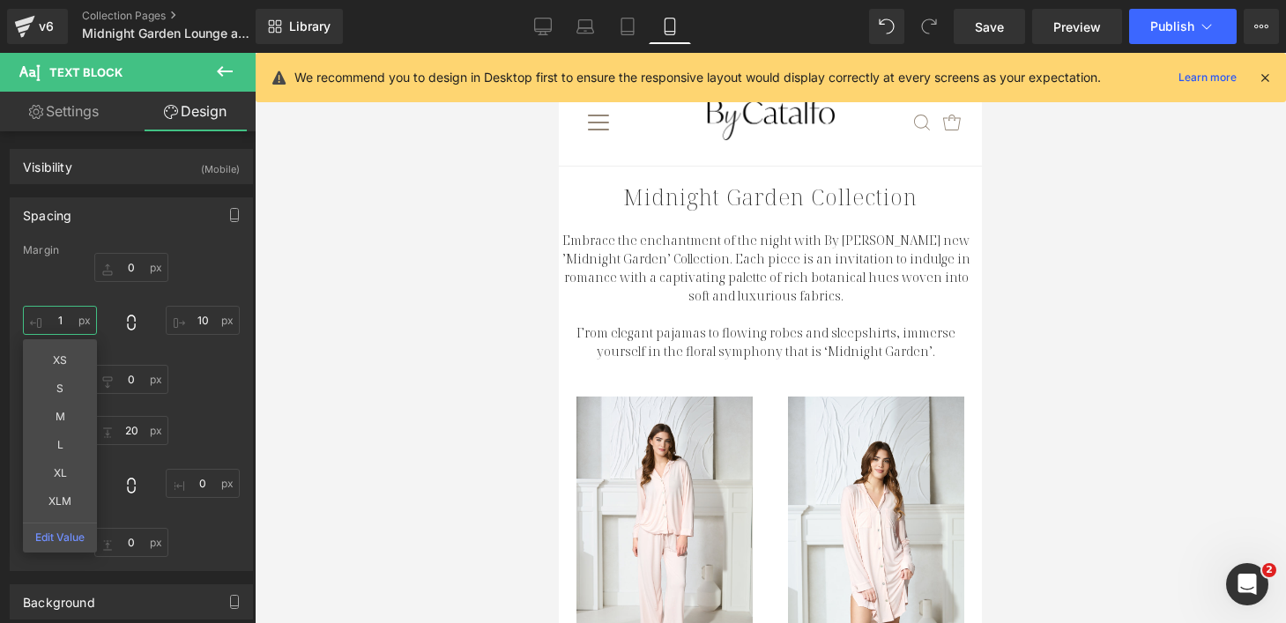
type input "10"
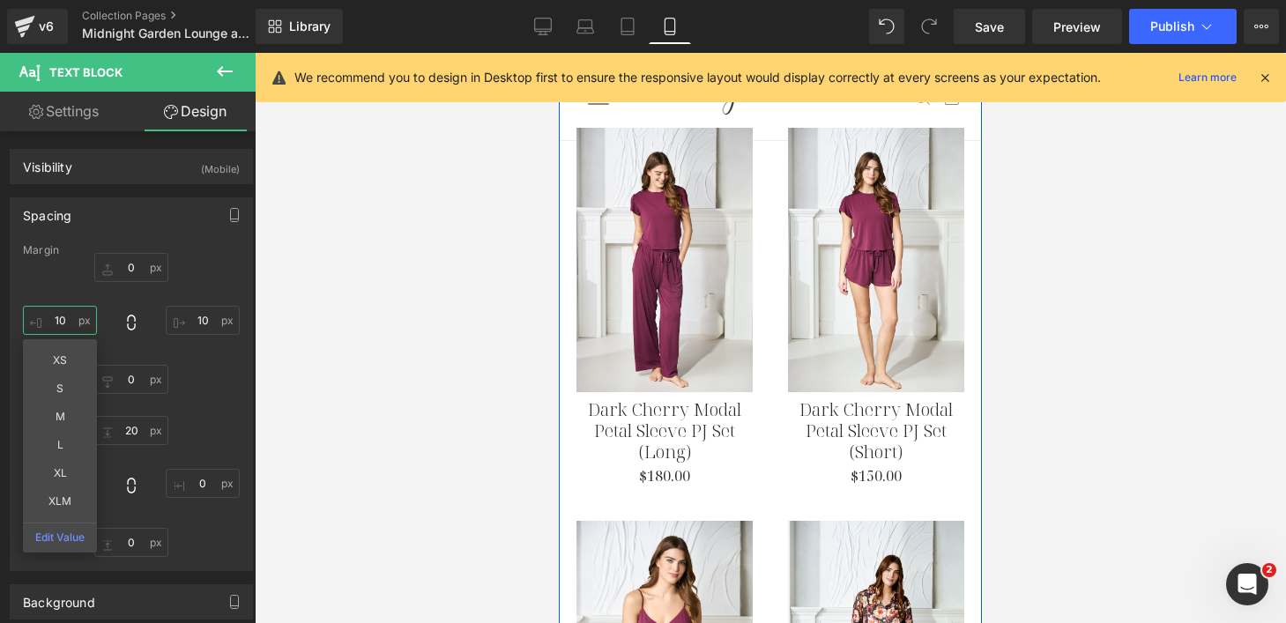
scroll to position [1501, 0]
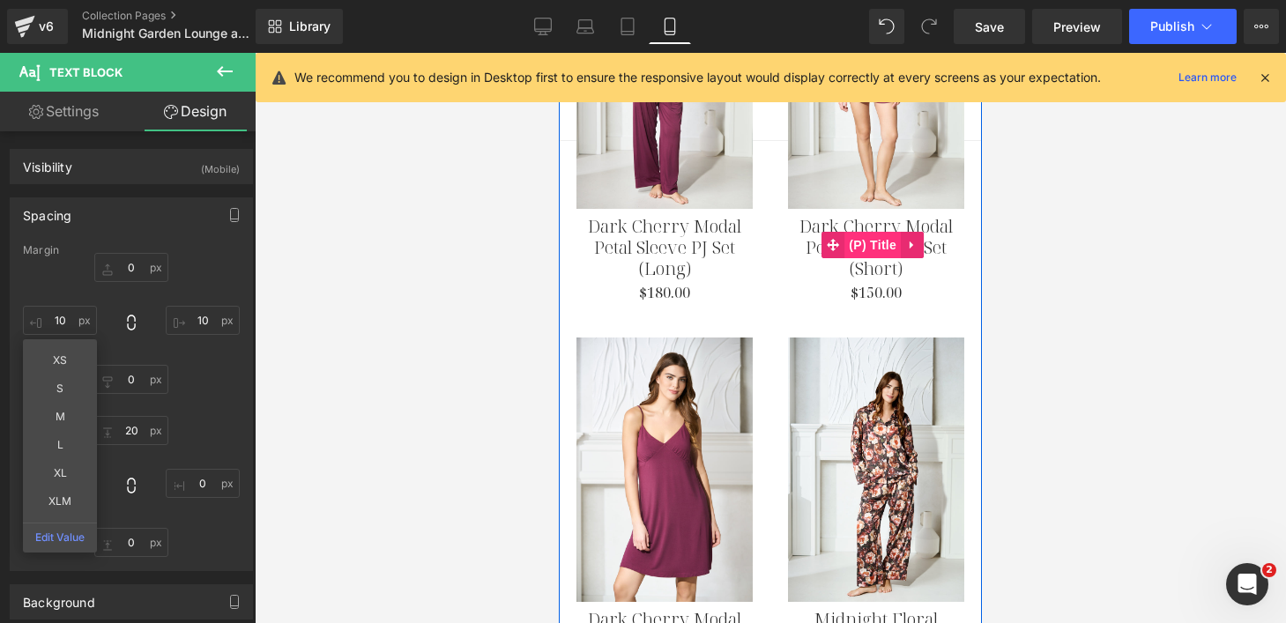
click at [858, 232] on span "(P) Title" at bounding box center [872, 245] width 56 height 26
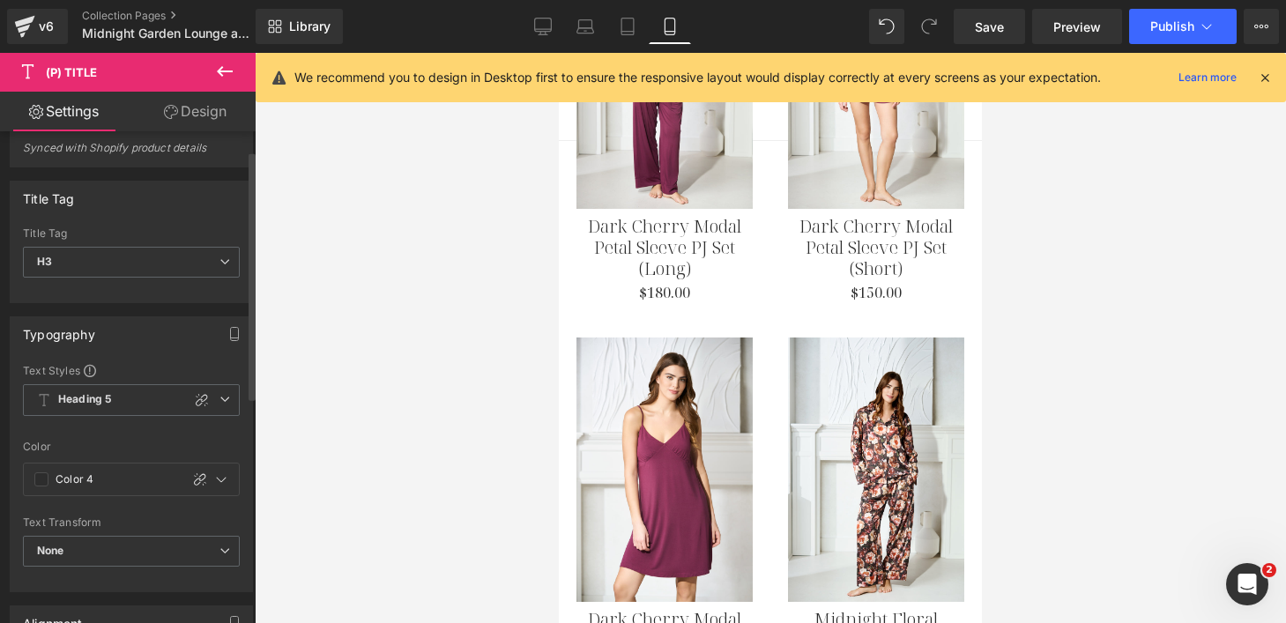
scroll to position [38, 0]
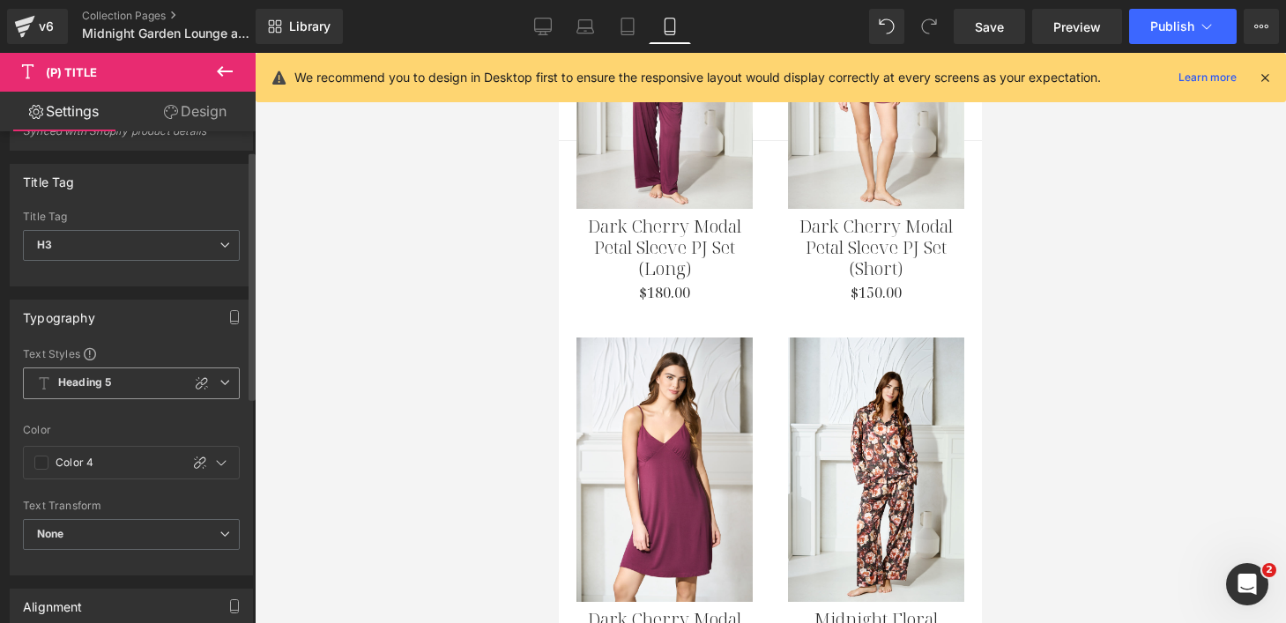
click at [142, 369] on span "Heading 5" at bounding box center [131, 384] width 217 height 32
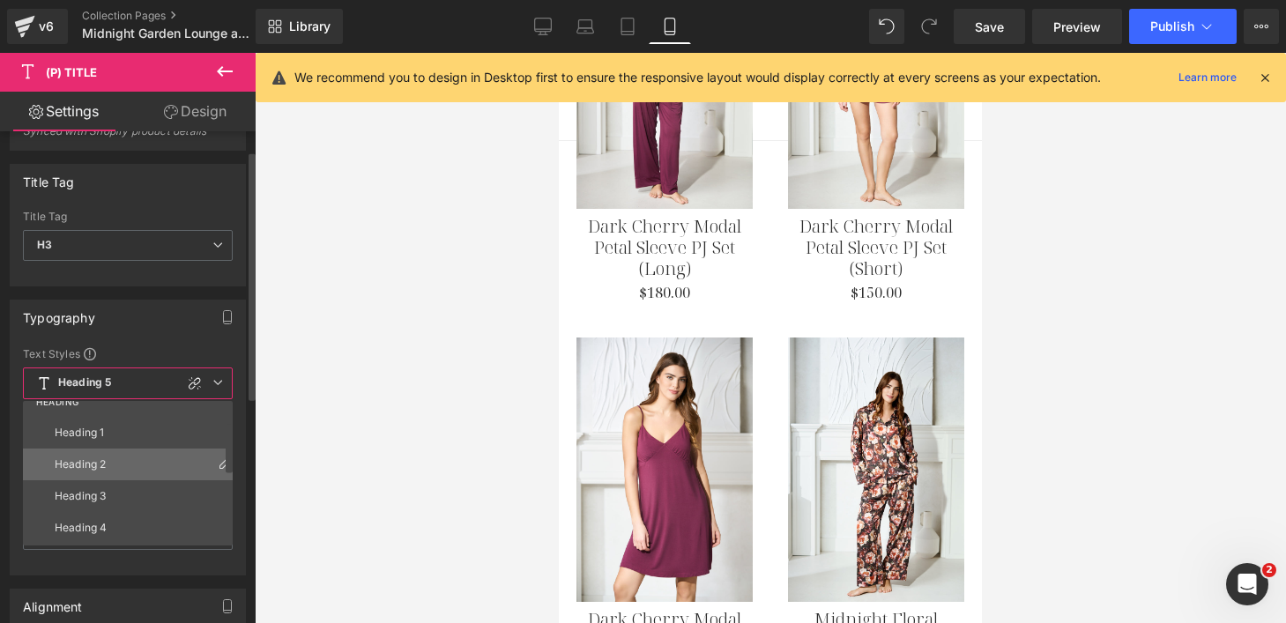
scroll to position [67, 0]
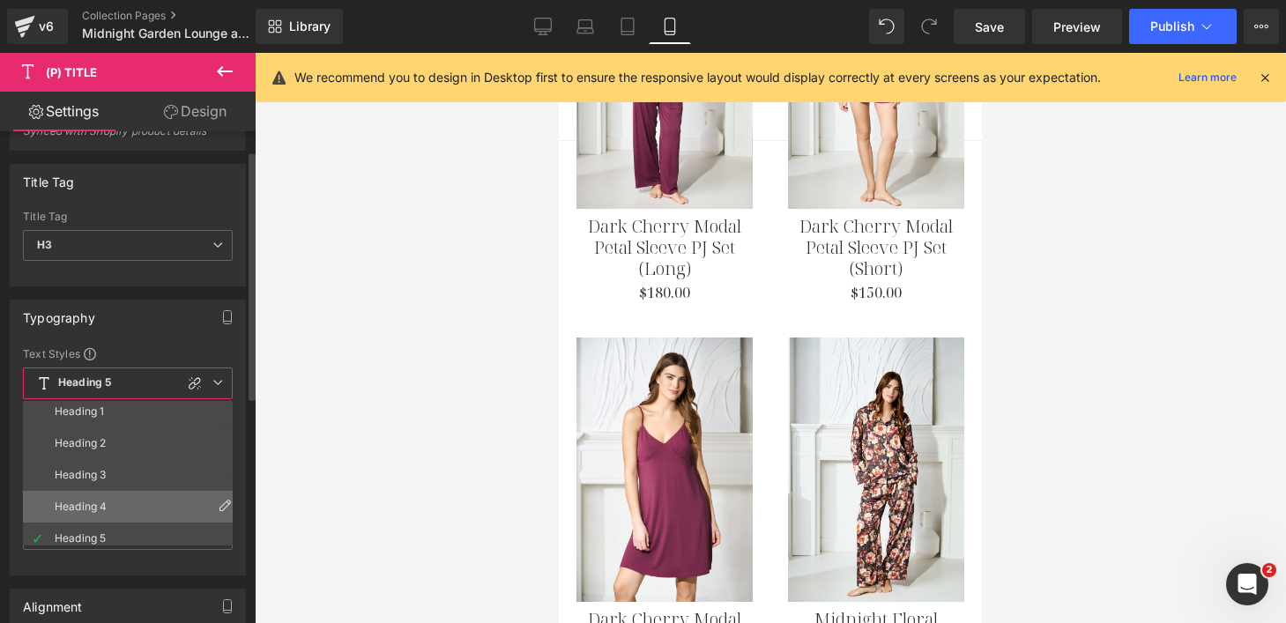
click at [113, 509] on li "Heading 4" at bounding box center [132, 507] width 218 height 32
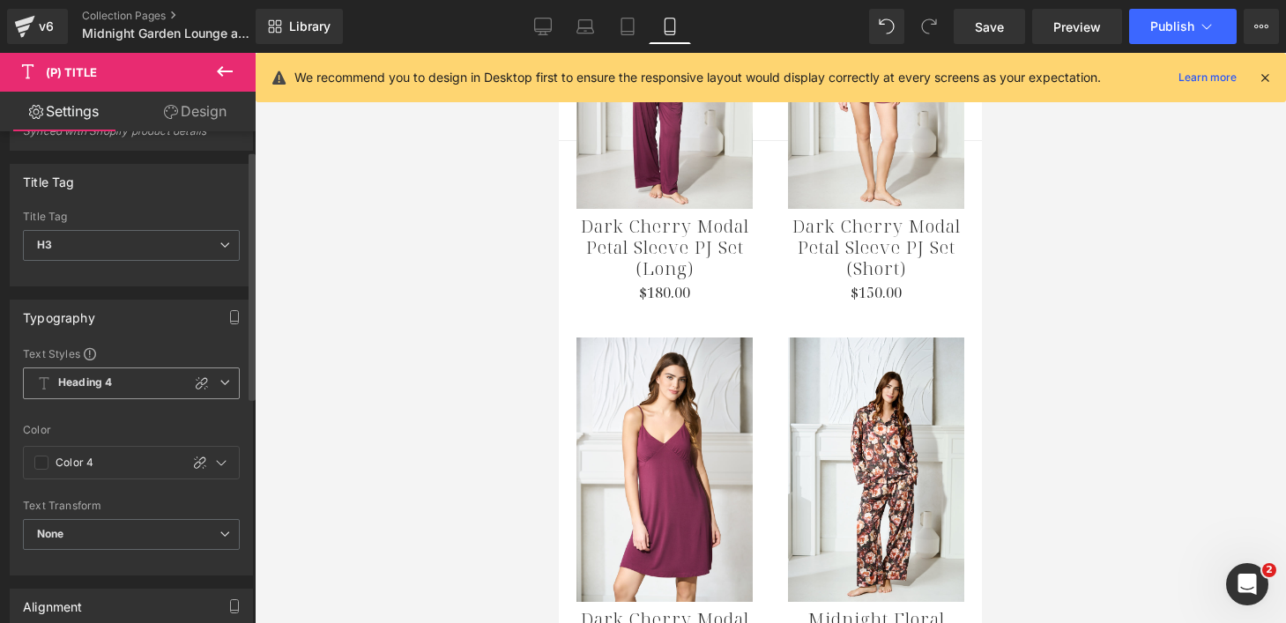
click at [132, 384] on span "Heading 4" at bounding box center [131, 384] width 217 height 32
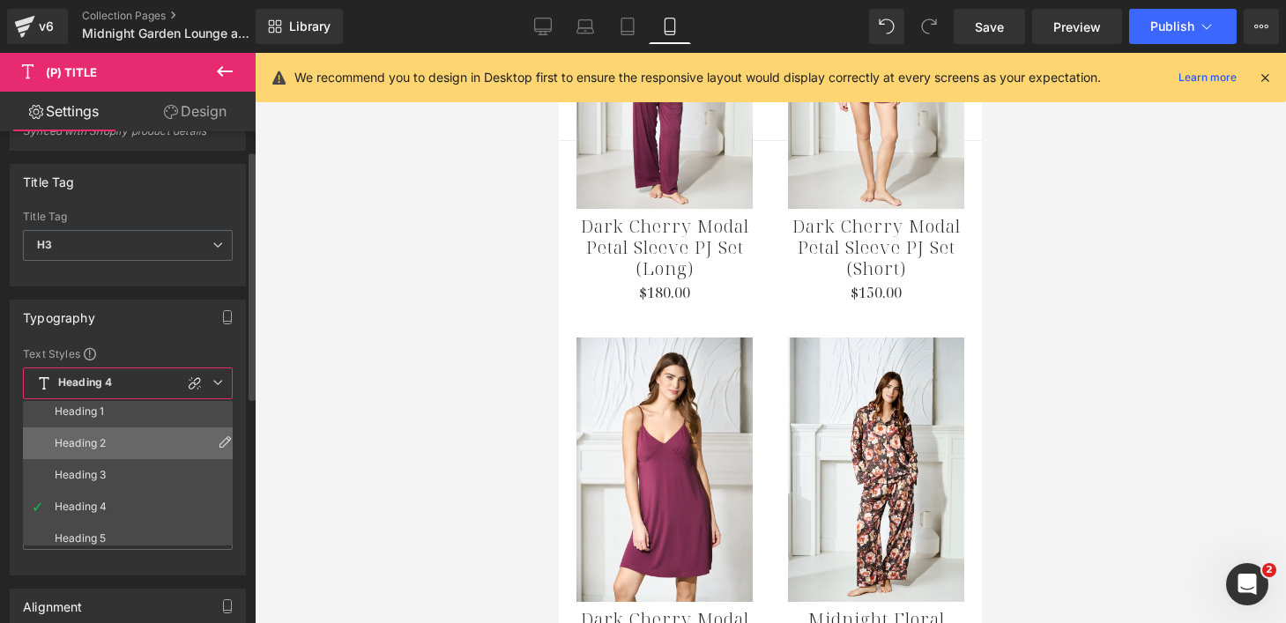
click at [109, 450] on li "Heading 2" at bounding box center [132, 443] width 218 height 32
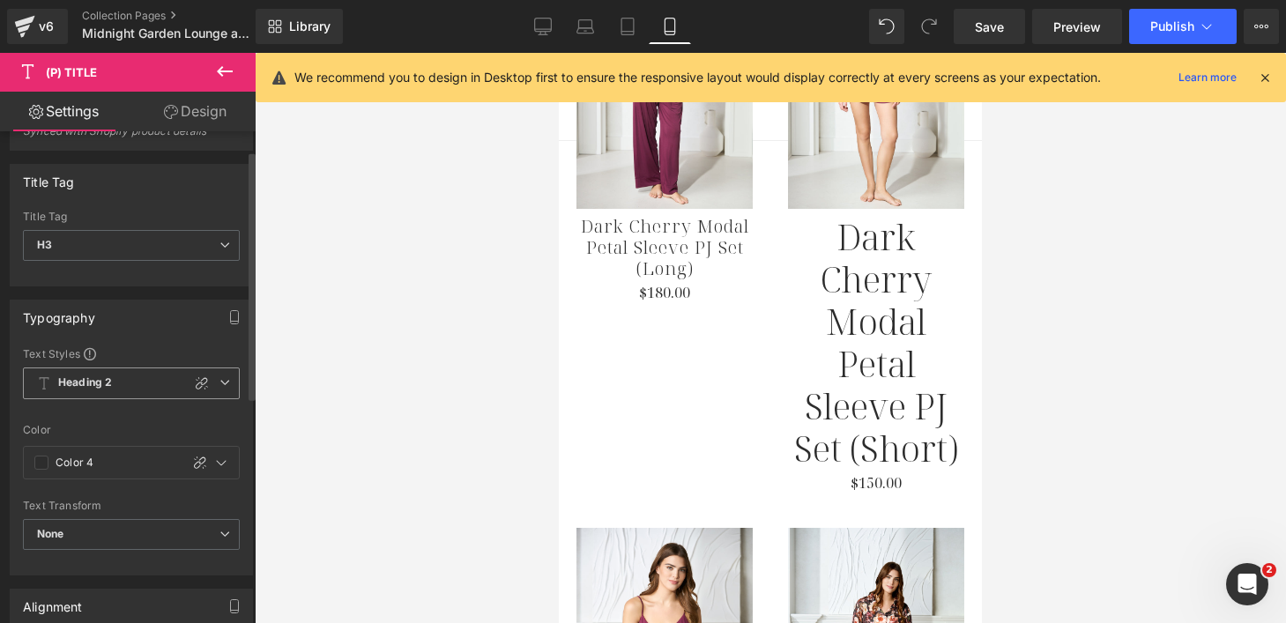
scroll to position [1945, 0]
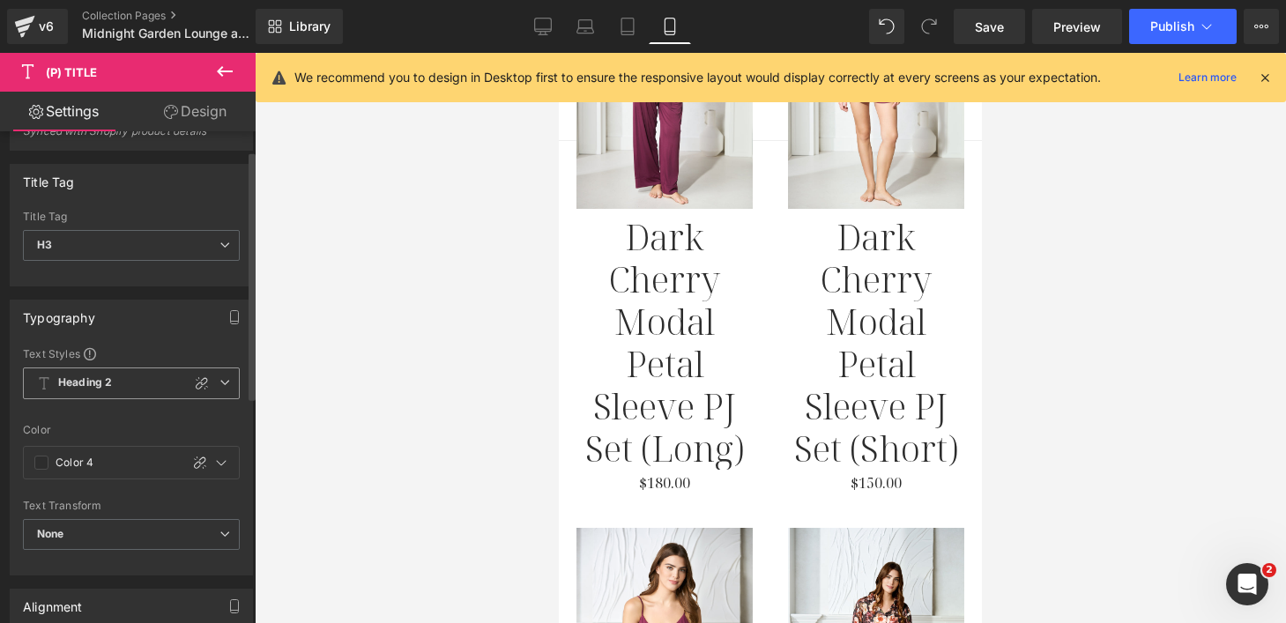
click at [130, 389] on span "Heading 2" at bounding box center [131, 384] width 217 height 32
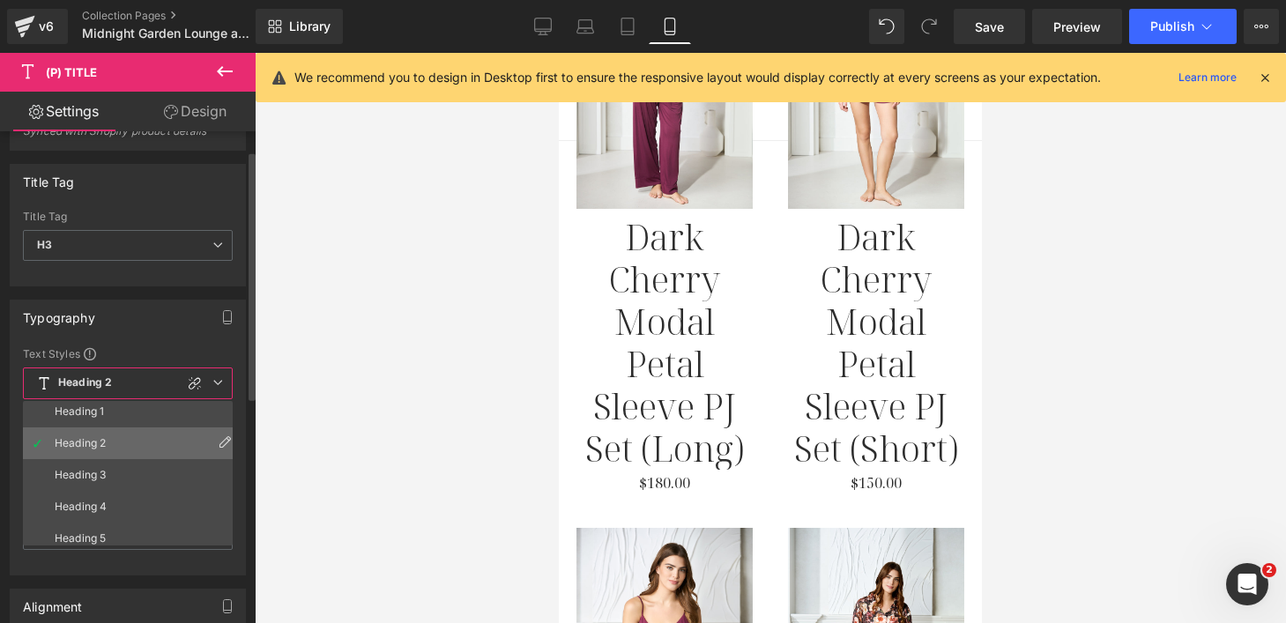
scroll to position [115, 0]
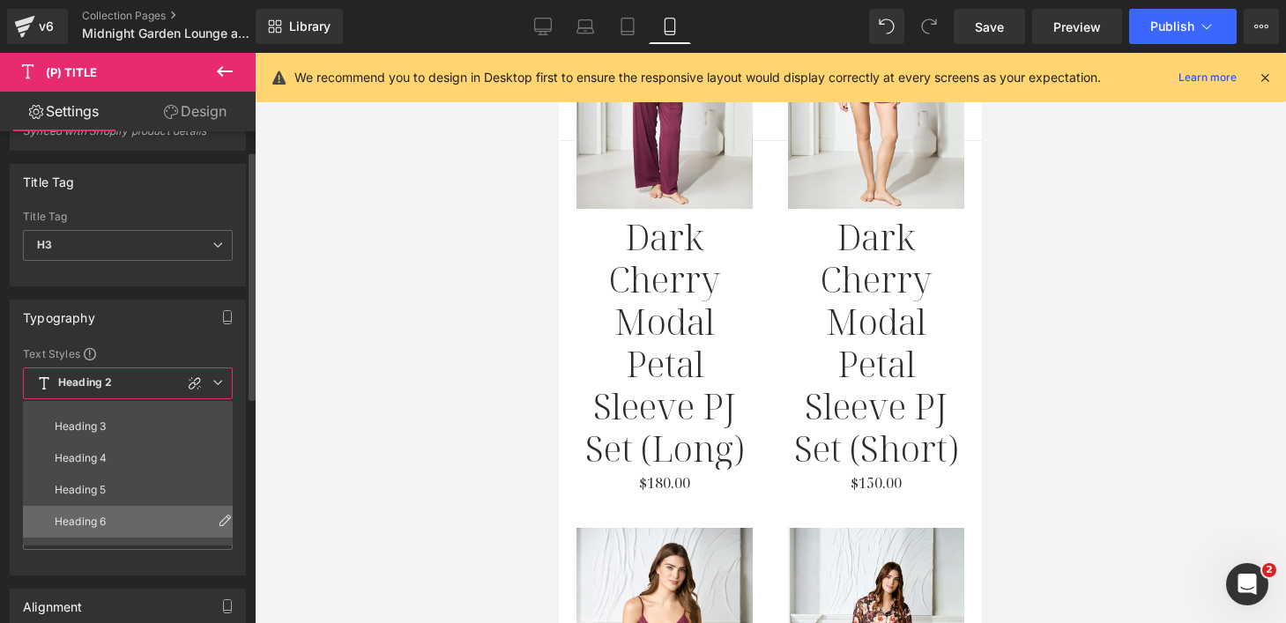
click at [106, 526] on div "Heading 6" at bounding box center [80, 522] width 51 height 12
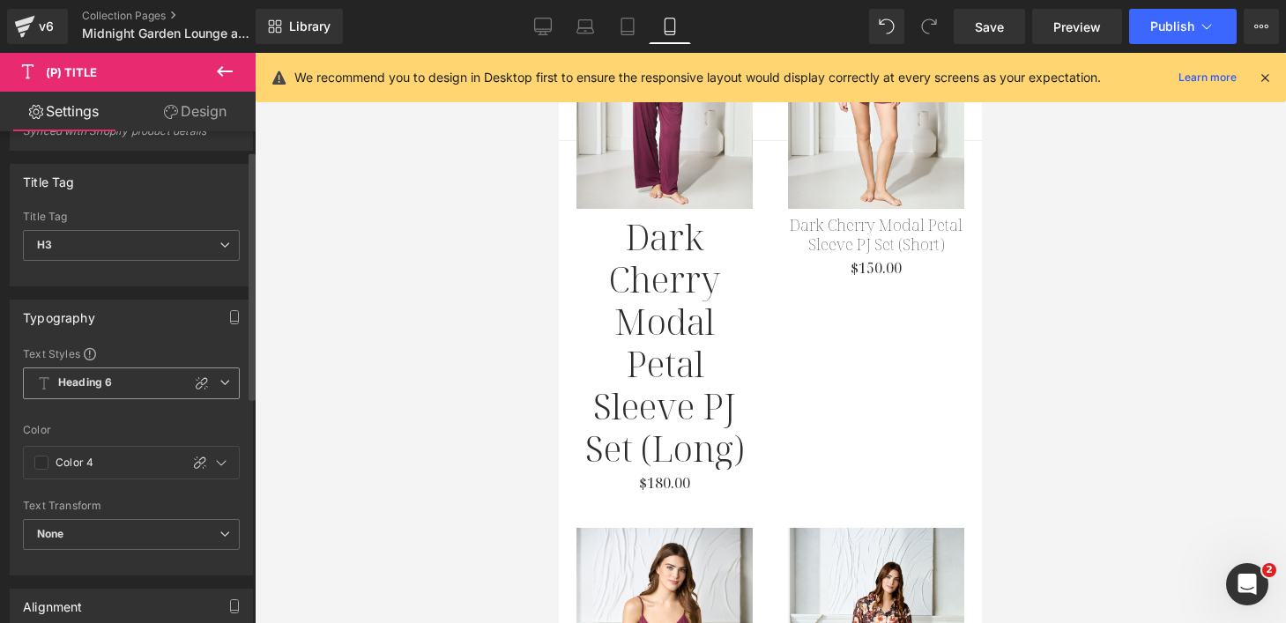
scroll to position [1467, 0]
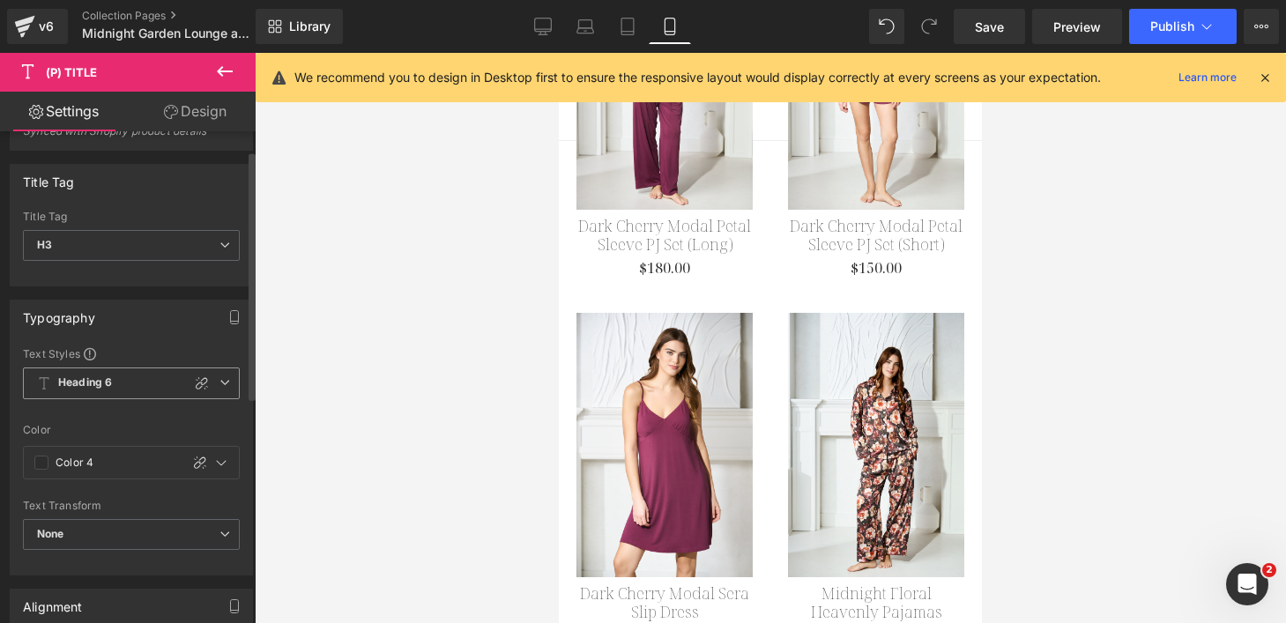
click at [148, 384] on span "Heading 6" at bounding box center [131, 384] width 217 height 32
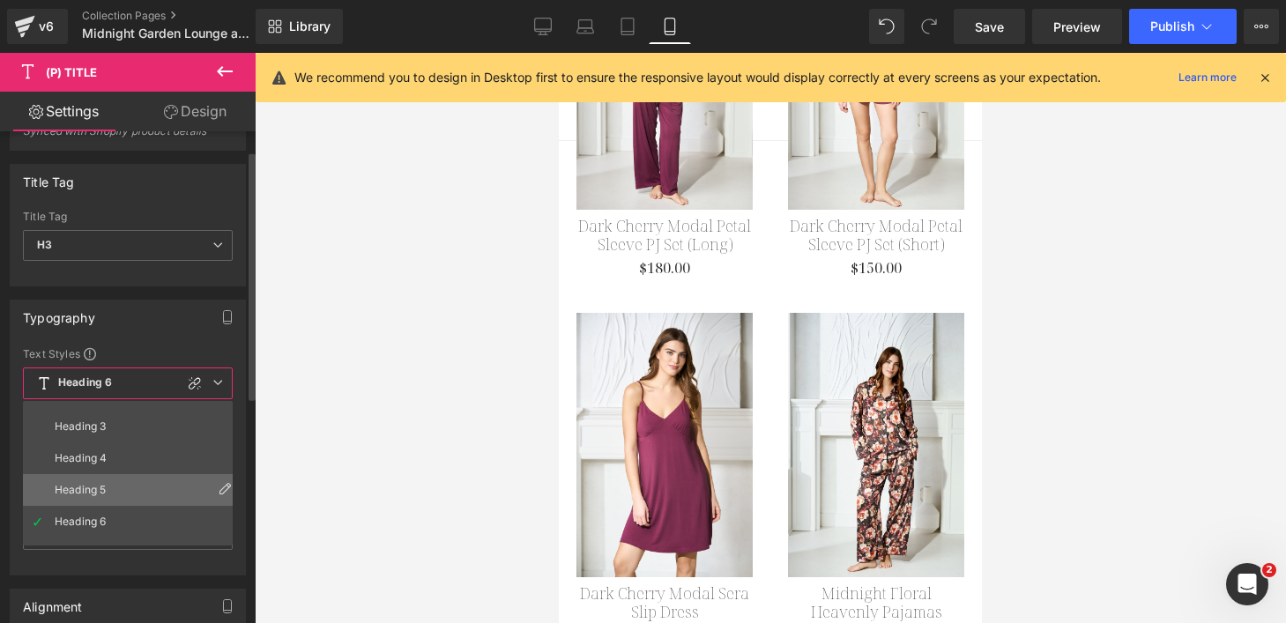
click at [133, 489] on li "Heading 5" at bounding box center [132, 490] width 218 height 32
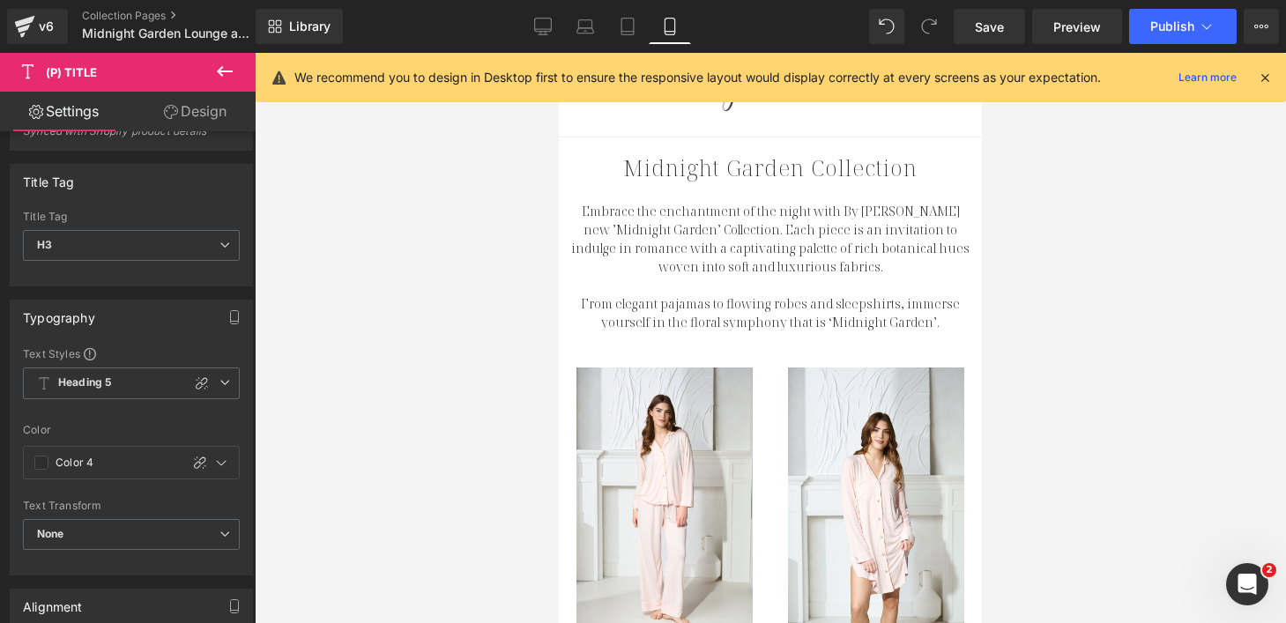
scroll to position [0, 0]
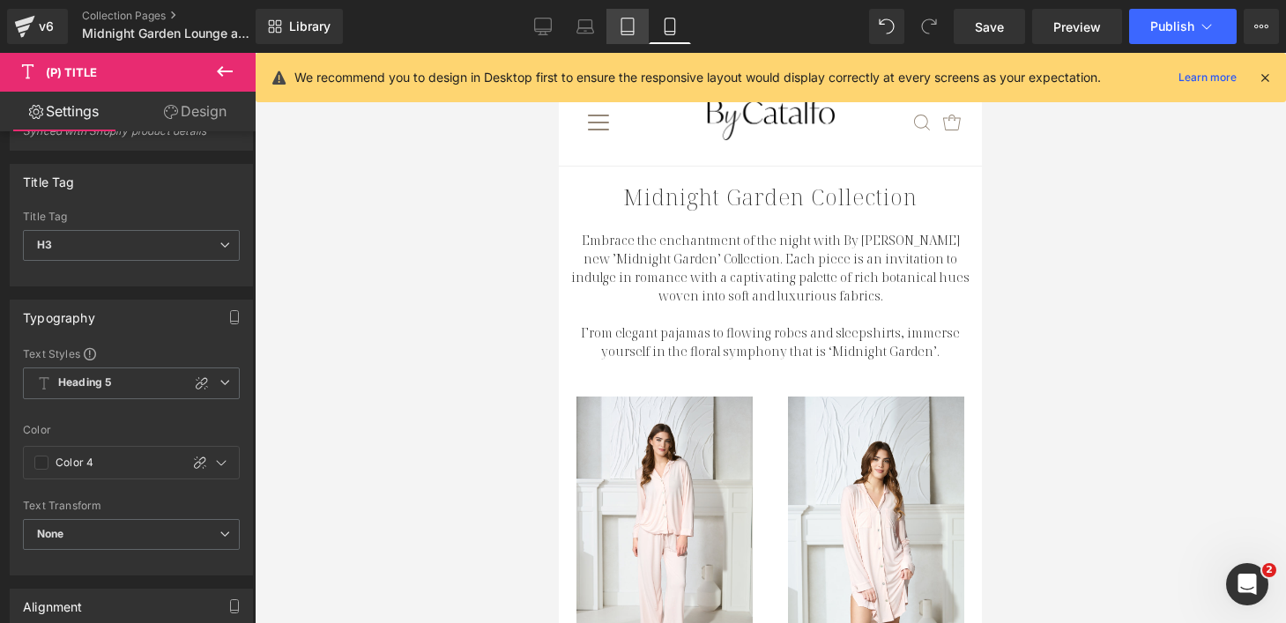
click at [624, 33] on icon at bounding box center [628, 27] width 18 height 18
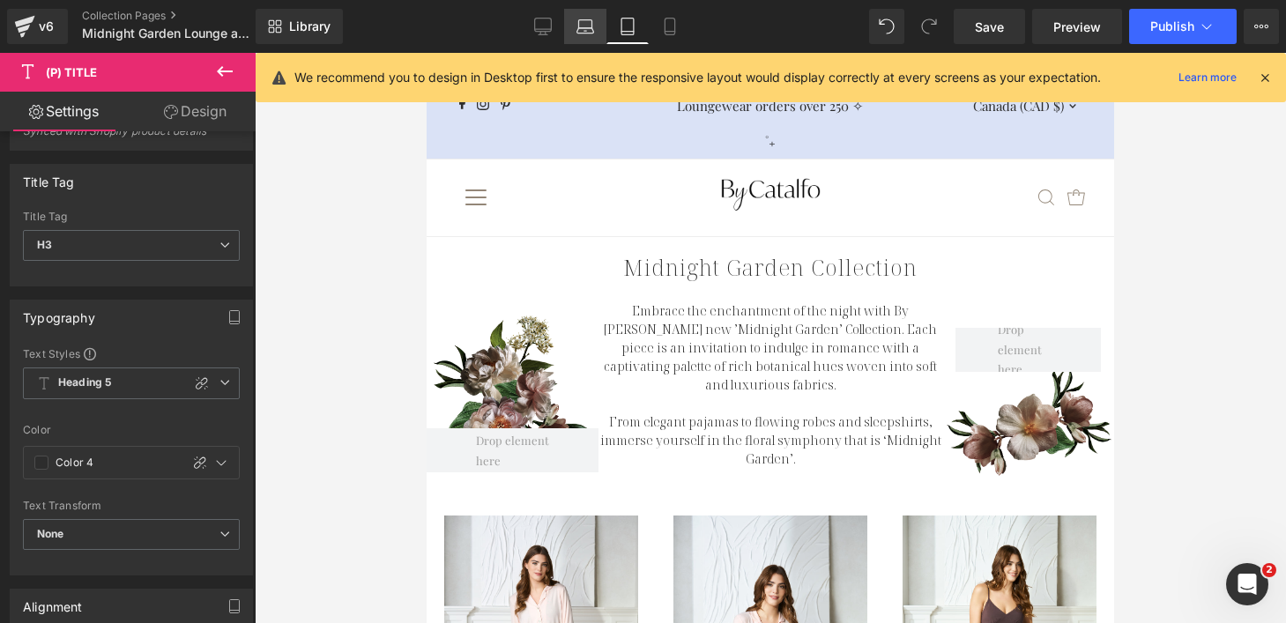
click at [578, 29] on icon at bounding box center [584, 30] width 17 height 5
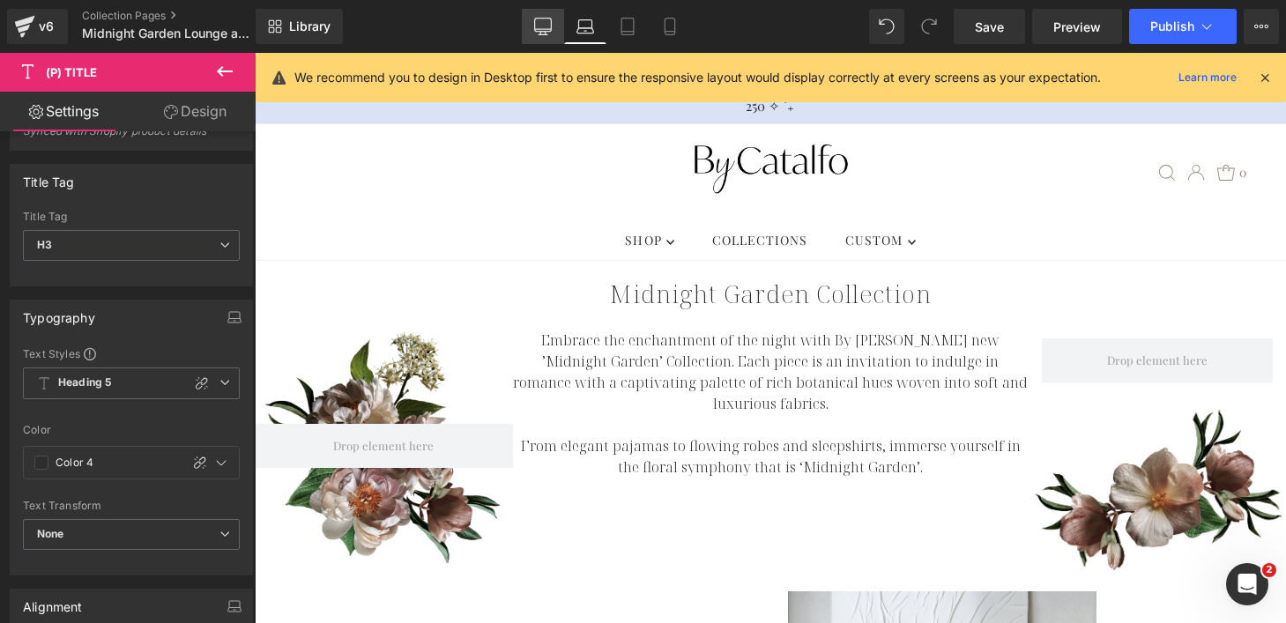
click at [549, 32] on icon at bounding box center [543, 27] width 18 height 18
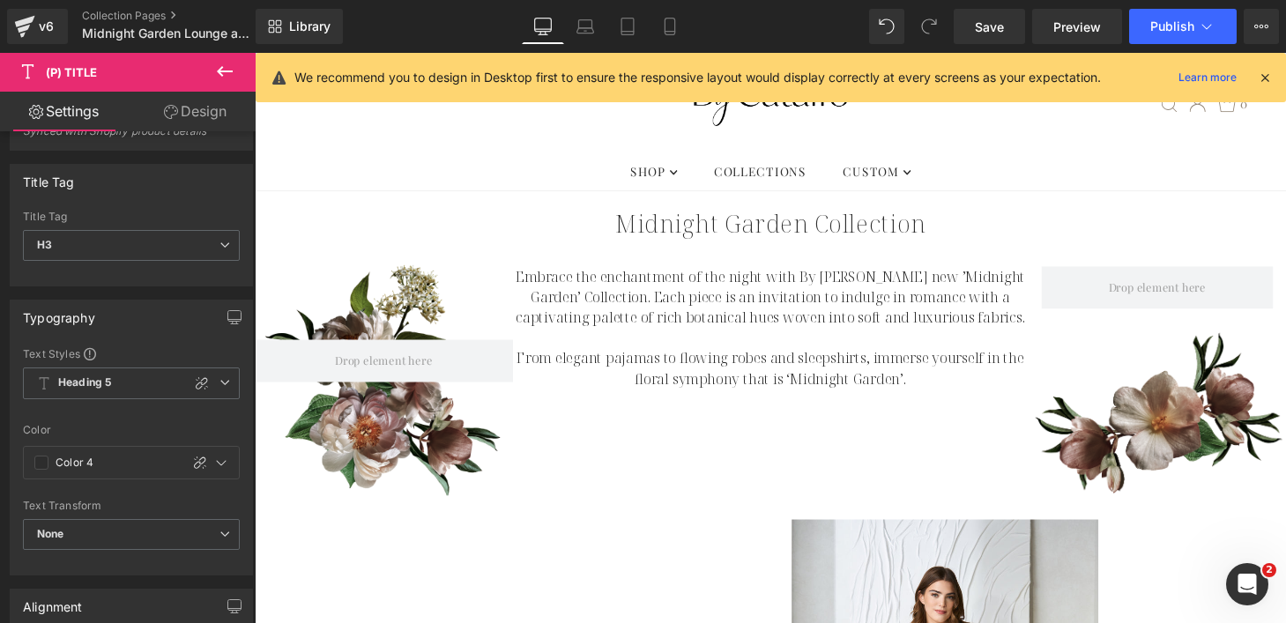
scroll to position [45, 0]
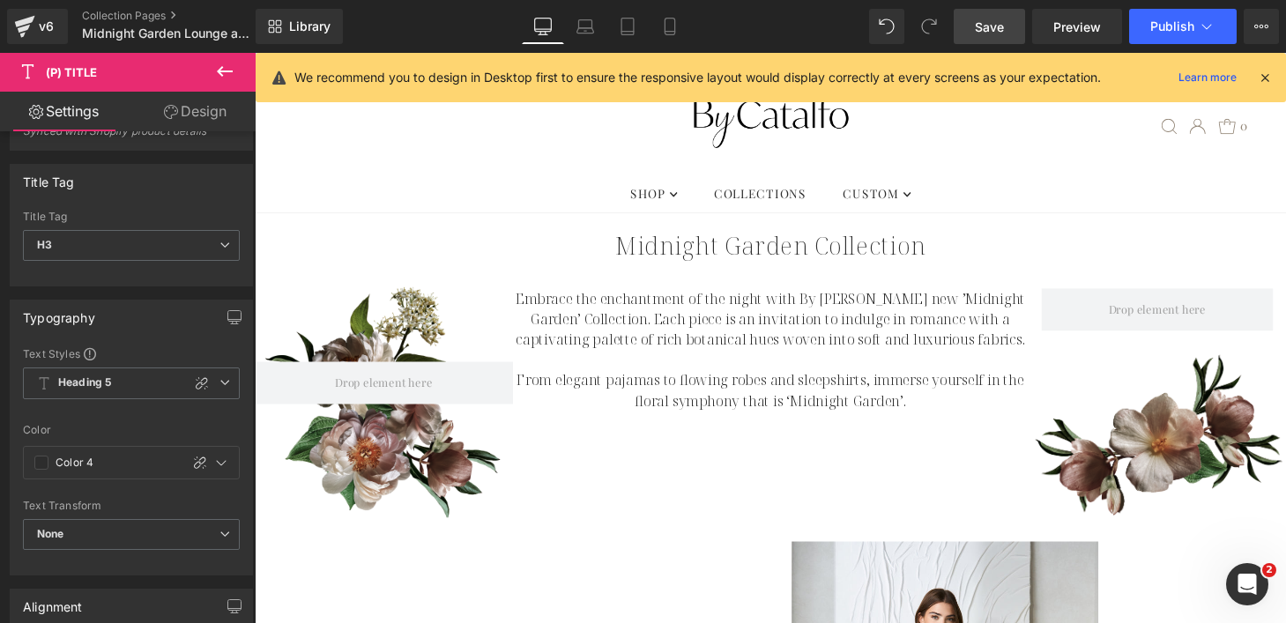
click at [1006, 27] on link "Save" at bounding box center [989, 26] width 71 height 35
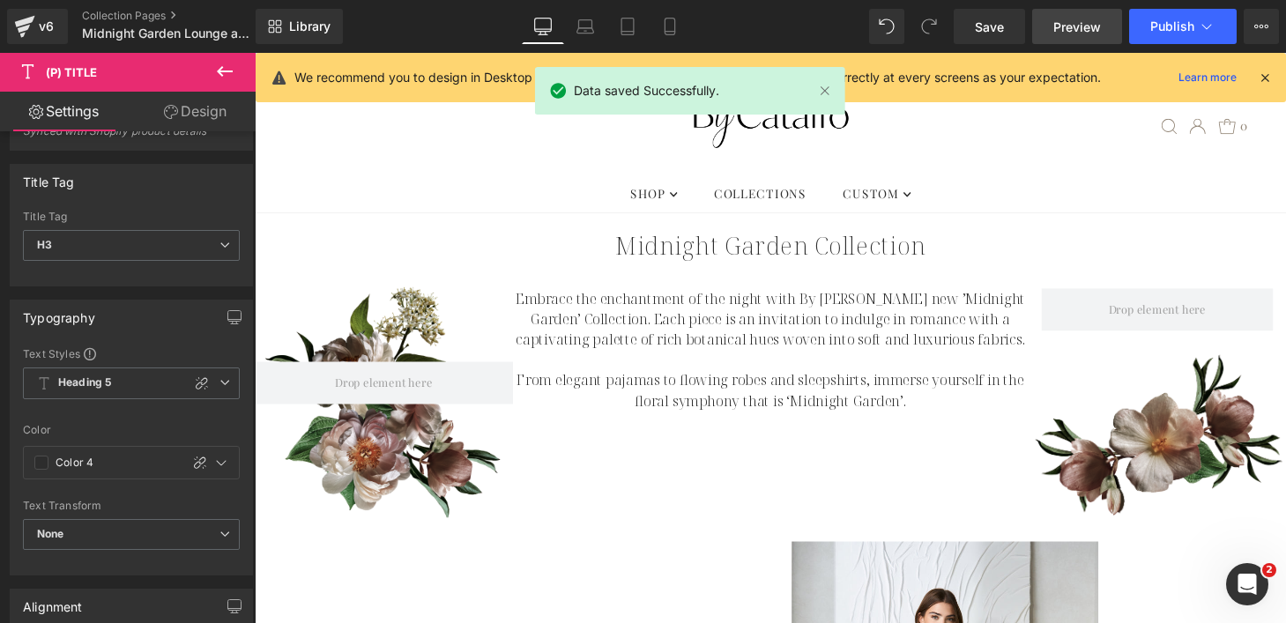
click at [1087, 29] on span "Preview" at bounding box center [1077, 27] width 48 height 19
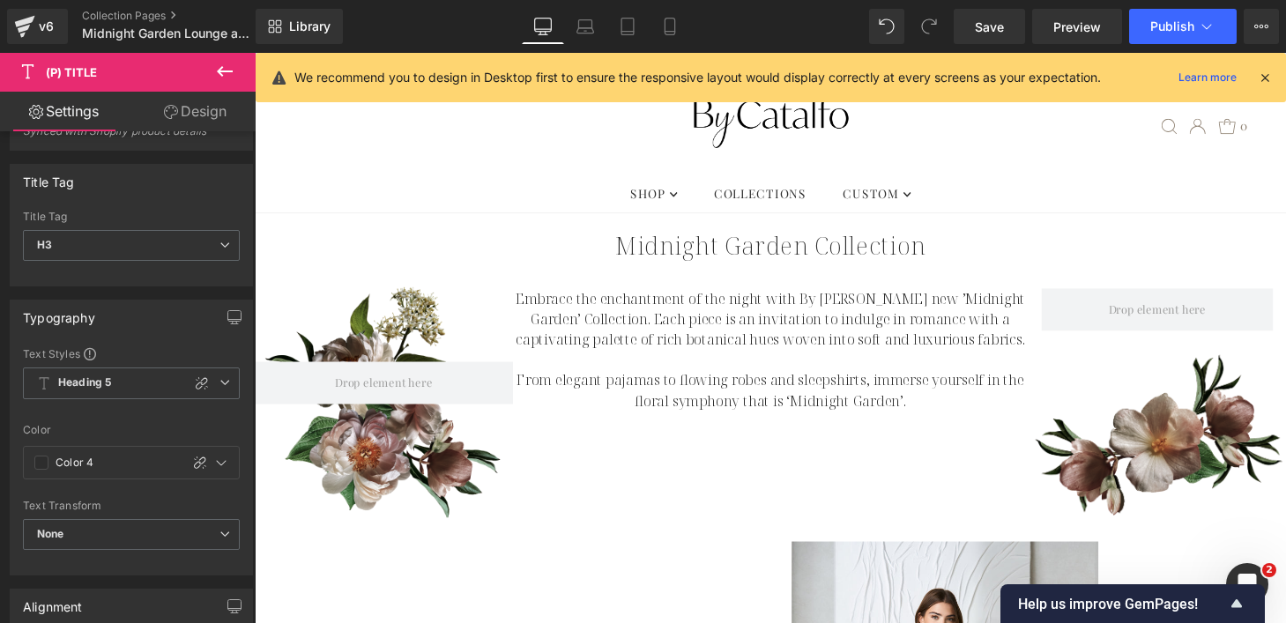
scroll to position [0, 0]
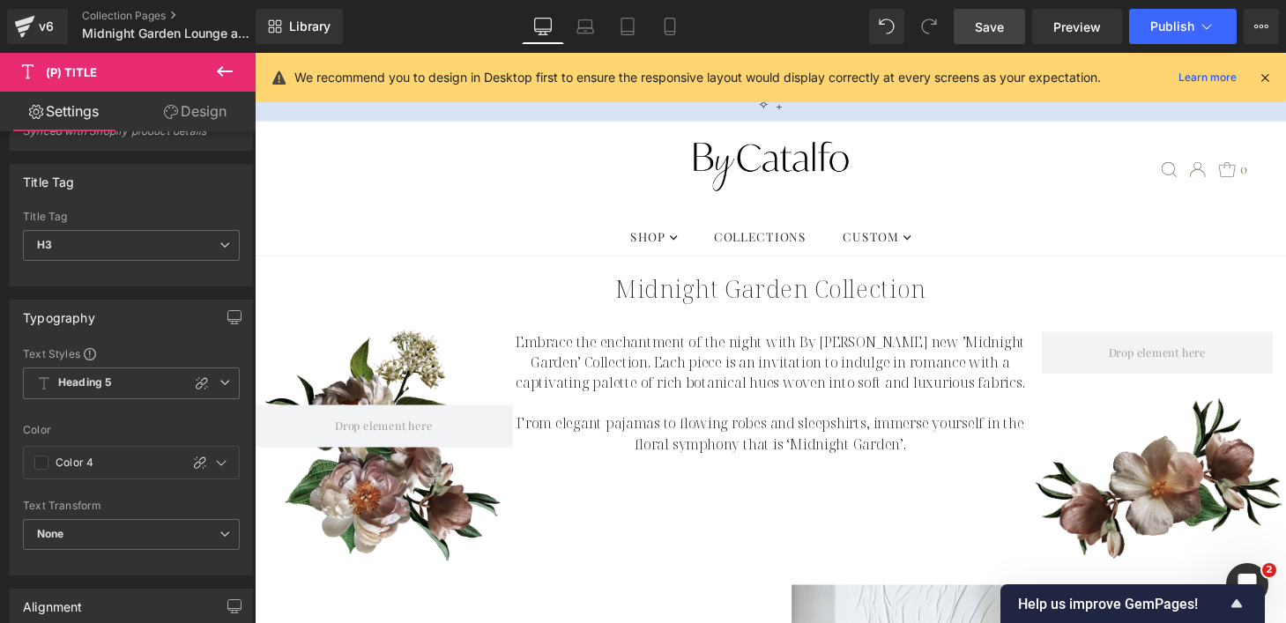
click at [994, 30] on span "Save" at bounding box center [989, 27] width 29 height 19
